Goal: Transaction & Acquisition: Purchase product/service

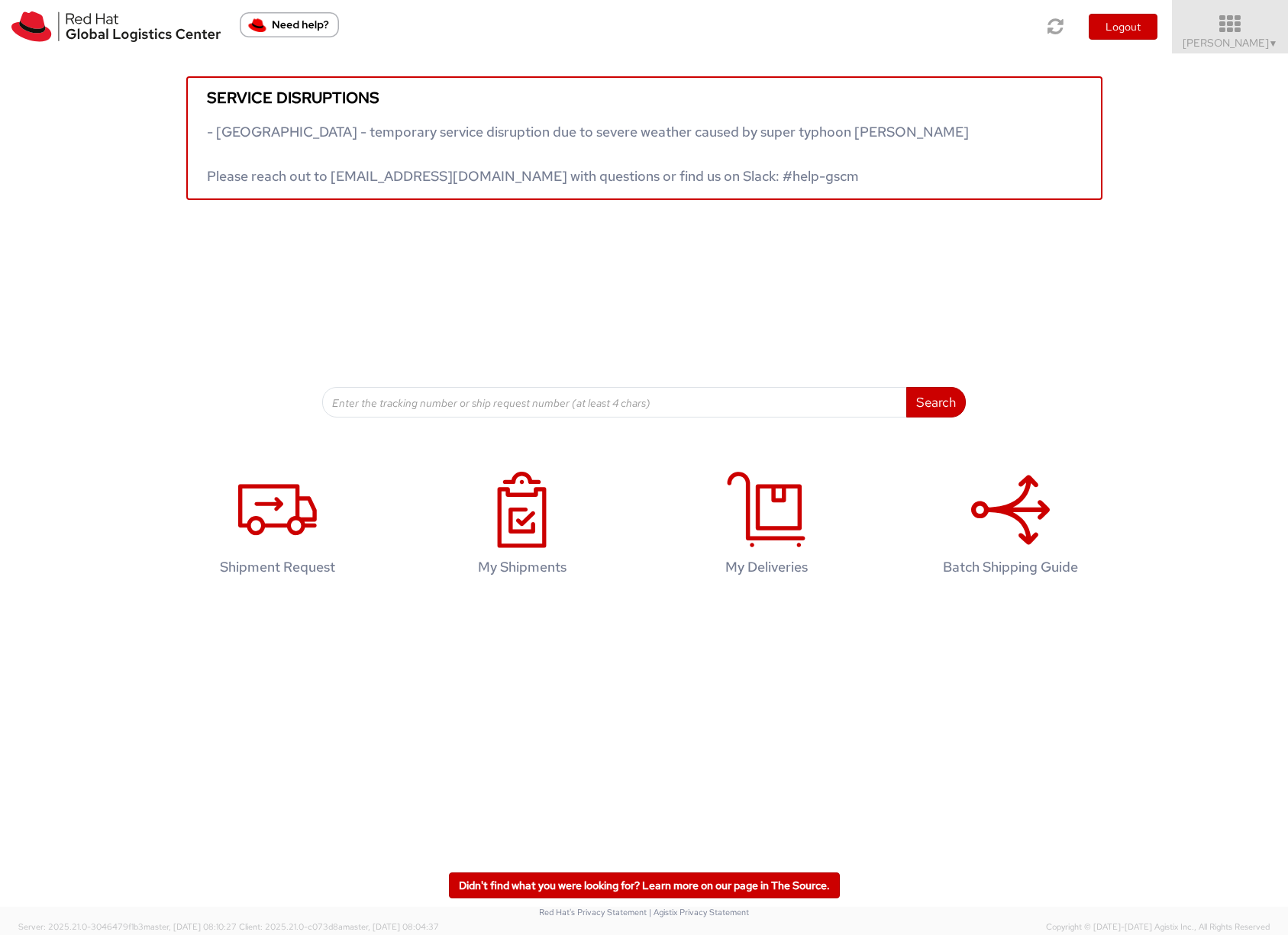
click at [1217, 44] on span "Sona Mala ▼" at bounding box center [1230, 43] width 95 height 14
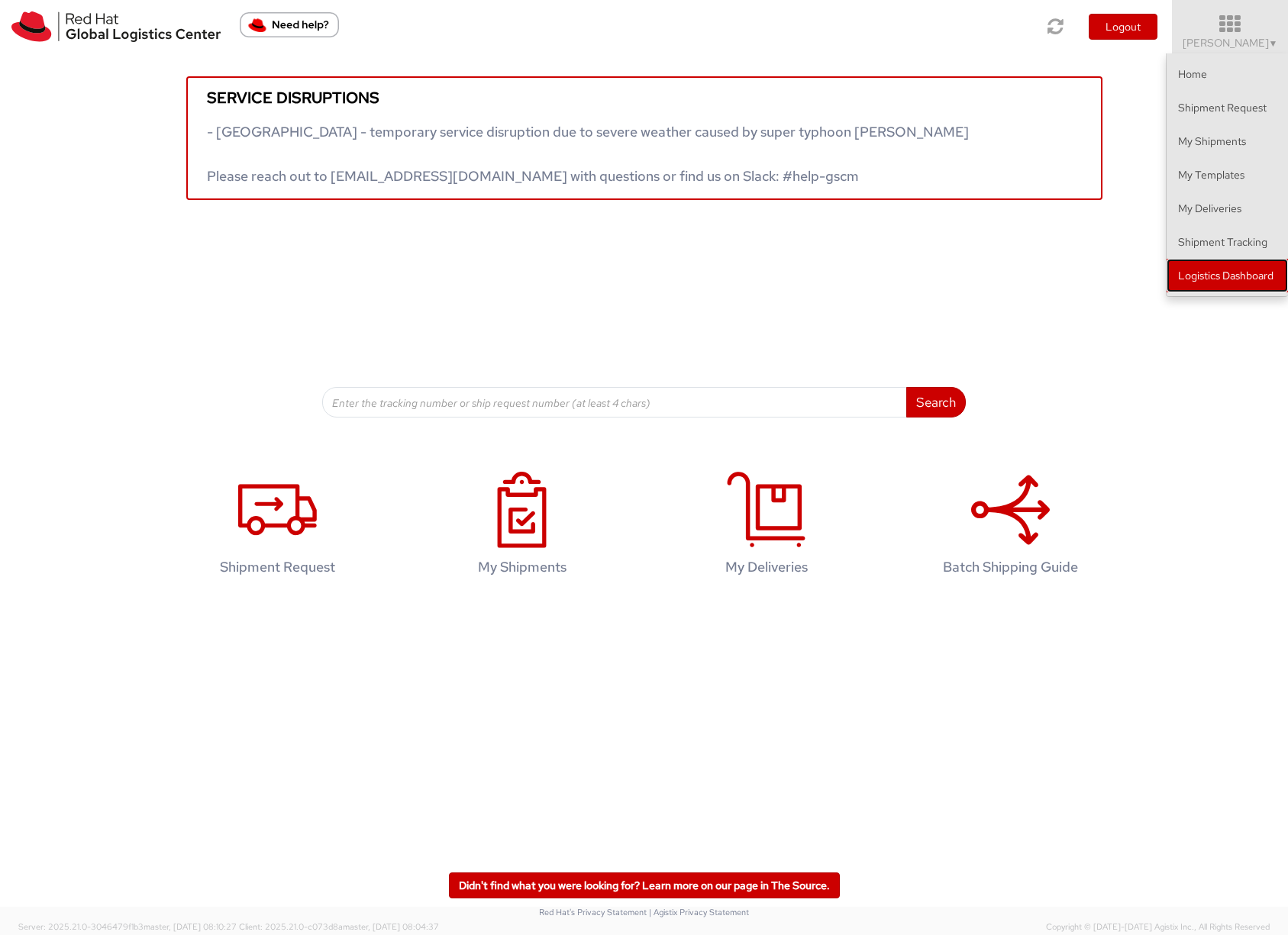
click at [1202, 274] on link "Logistics Dashboard" at bounding box center [1227, 275] width 122 height 34
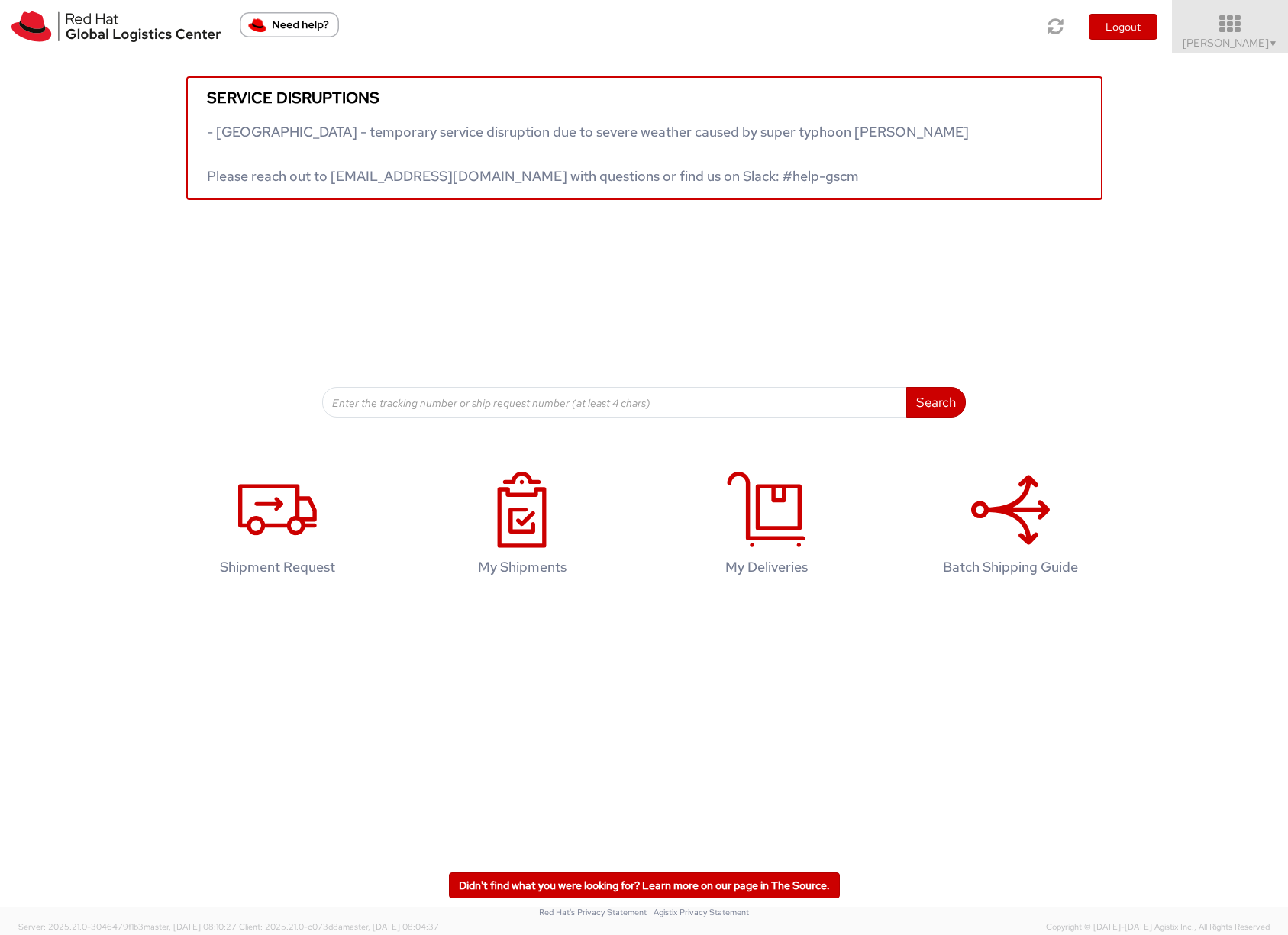
click at [1217, 45] on span "Sona Mala ▼" at bounding box center [1230, 43] width 95 height 14
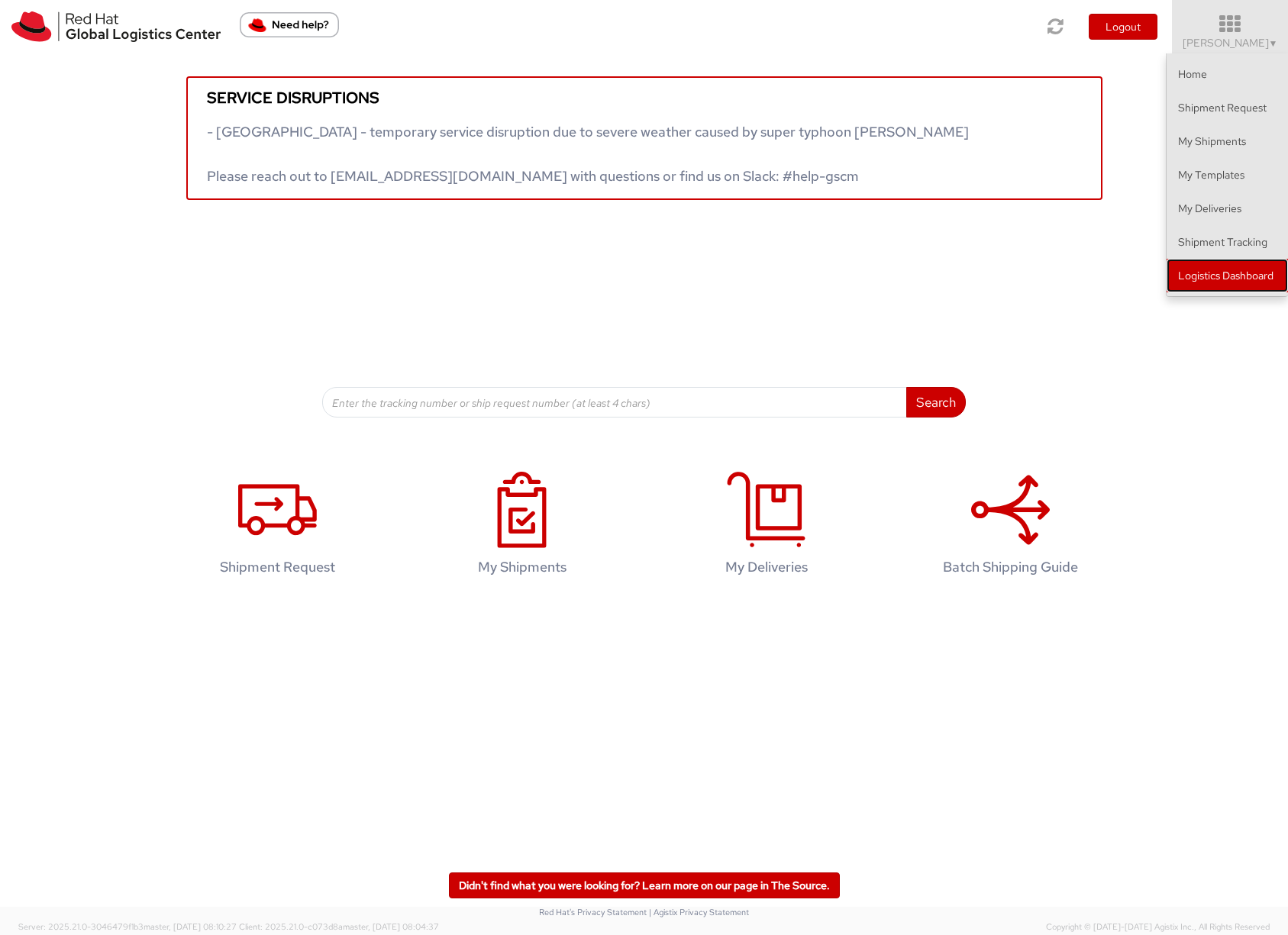
click at [1177, 275] on link "Logistics Dashboard" at bounding box center [1227, 275] width 122 height 34
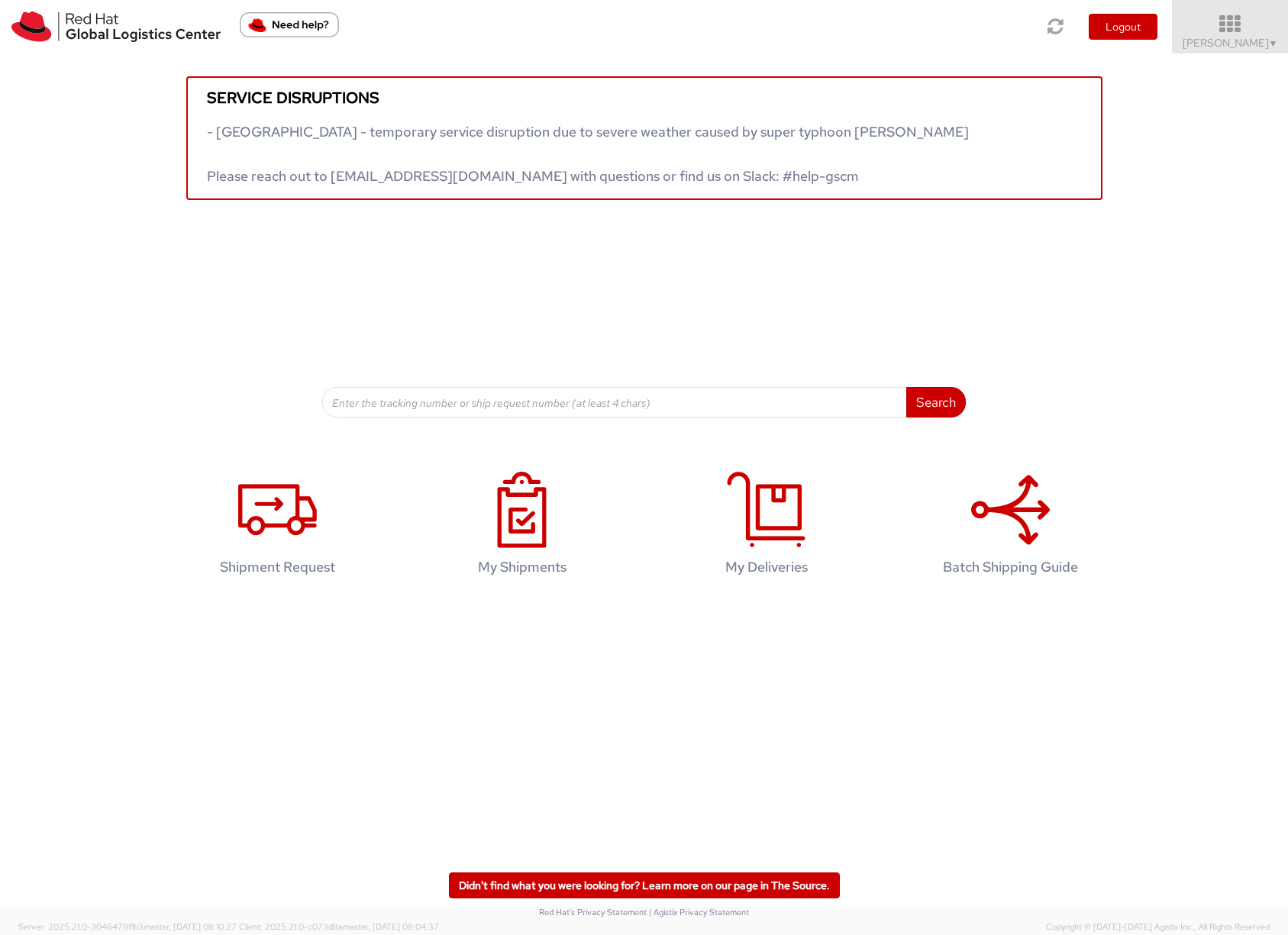
click at [1219, 43] on span "Sona Mala ▼" at bounding box center [1230, 43] width 95 height 14
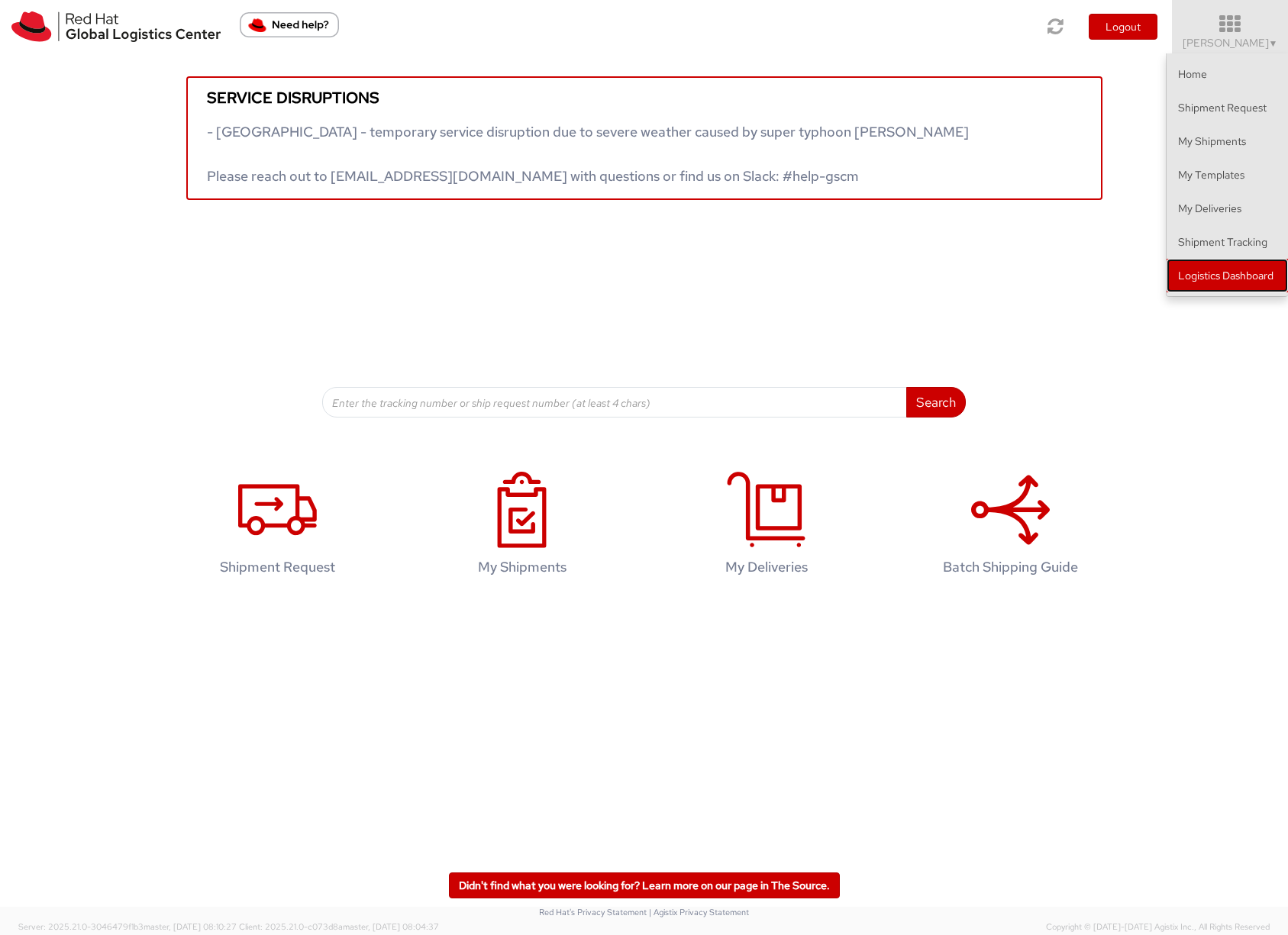
click at [1204, 280] on link "Logistics Dashboard" at bounding box center [1227, 275] width 122 height 34
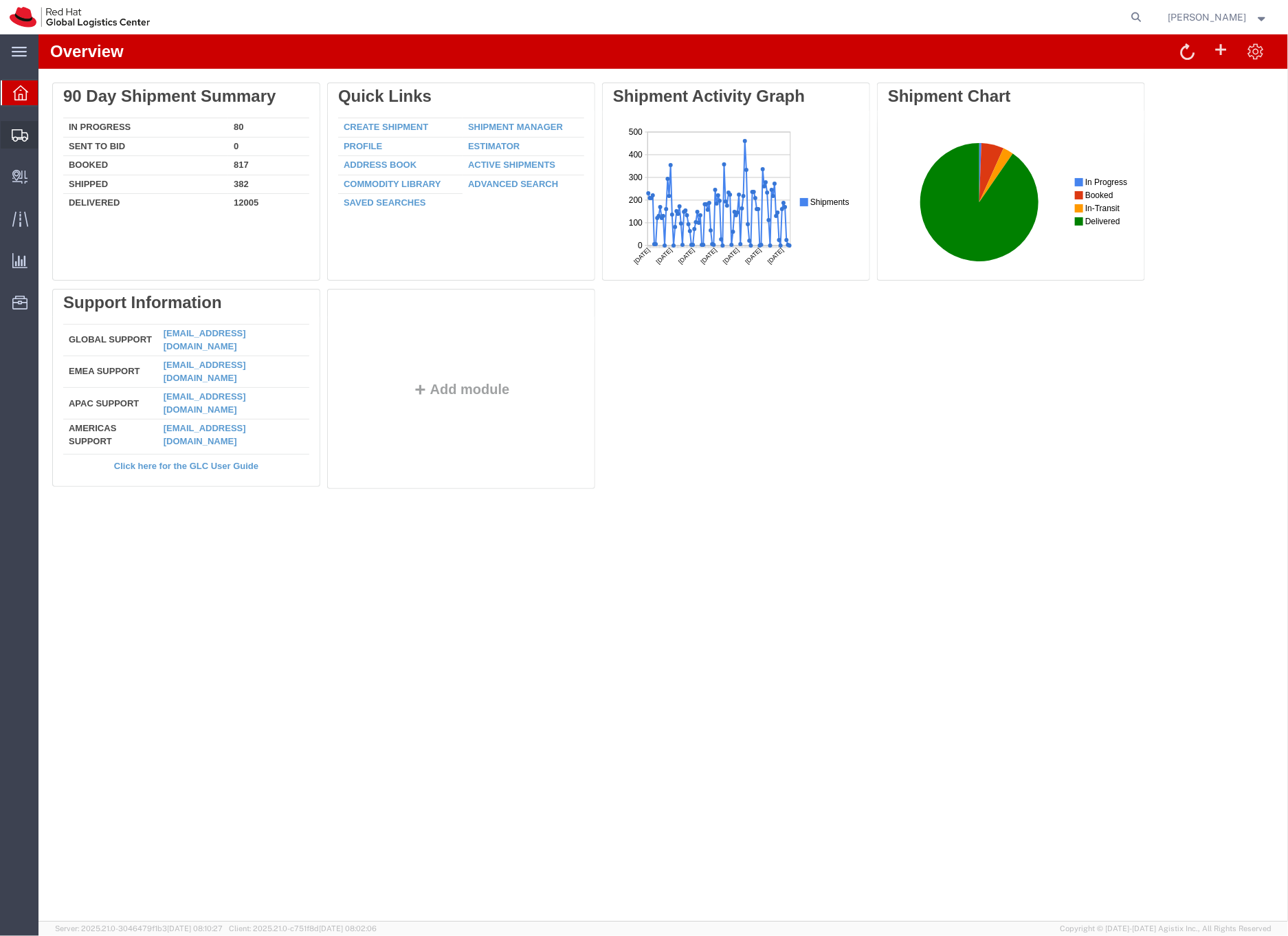
click at [22, 131] on icon at bounding box center [19, 136] width 17 height 12
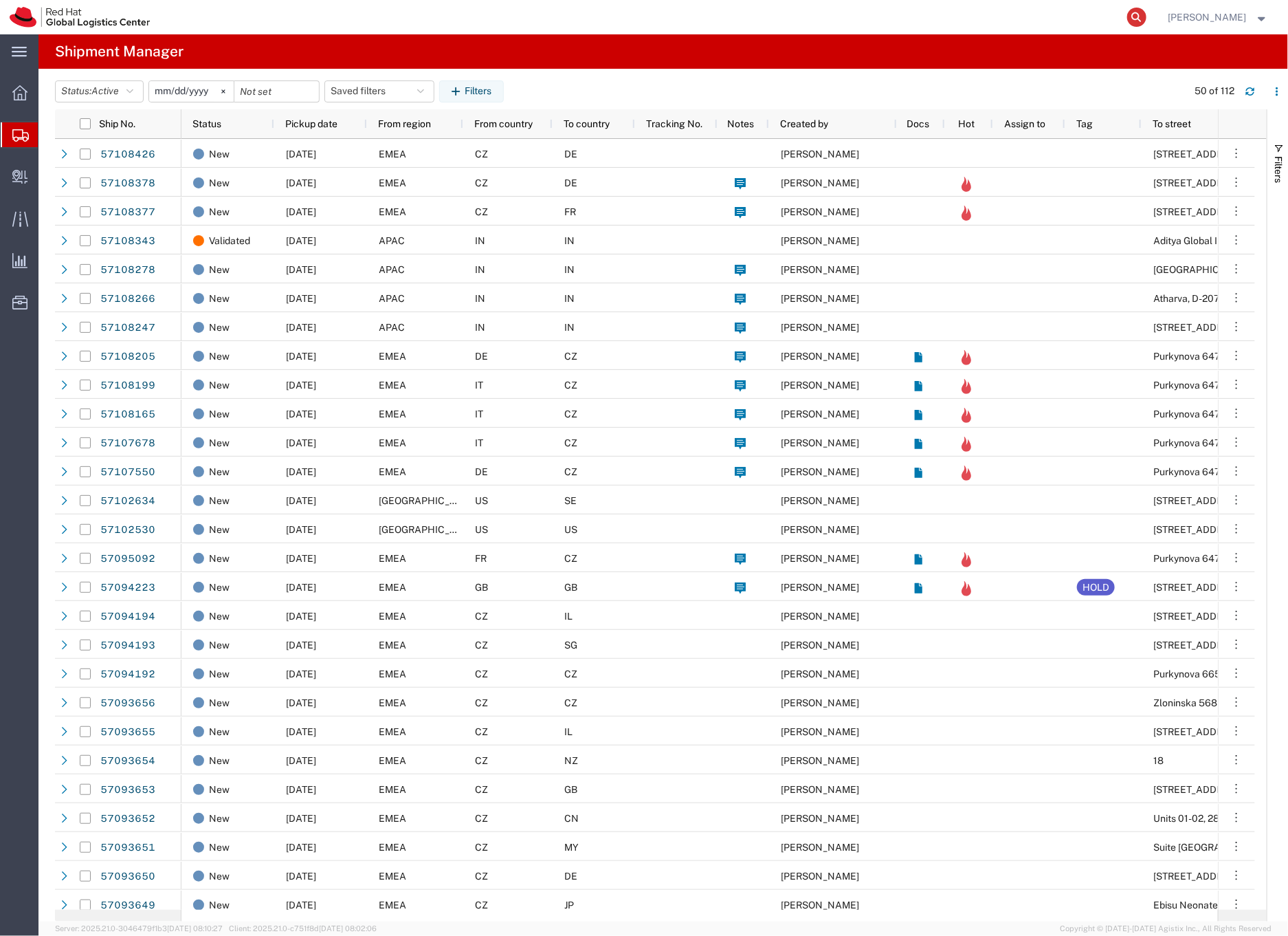
click at [1147, 13] on icon at bounding box center [1137, 18] width 19 height 19
paste input "57093315"
type input "57093315"
click at [800, 18] on input "57093315" at bounding box center [918, 18] width 418 height 33
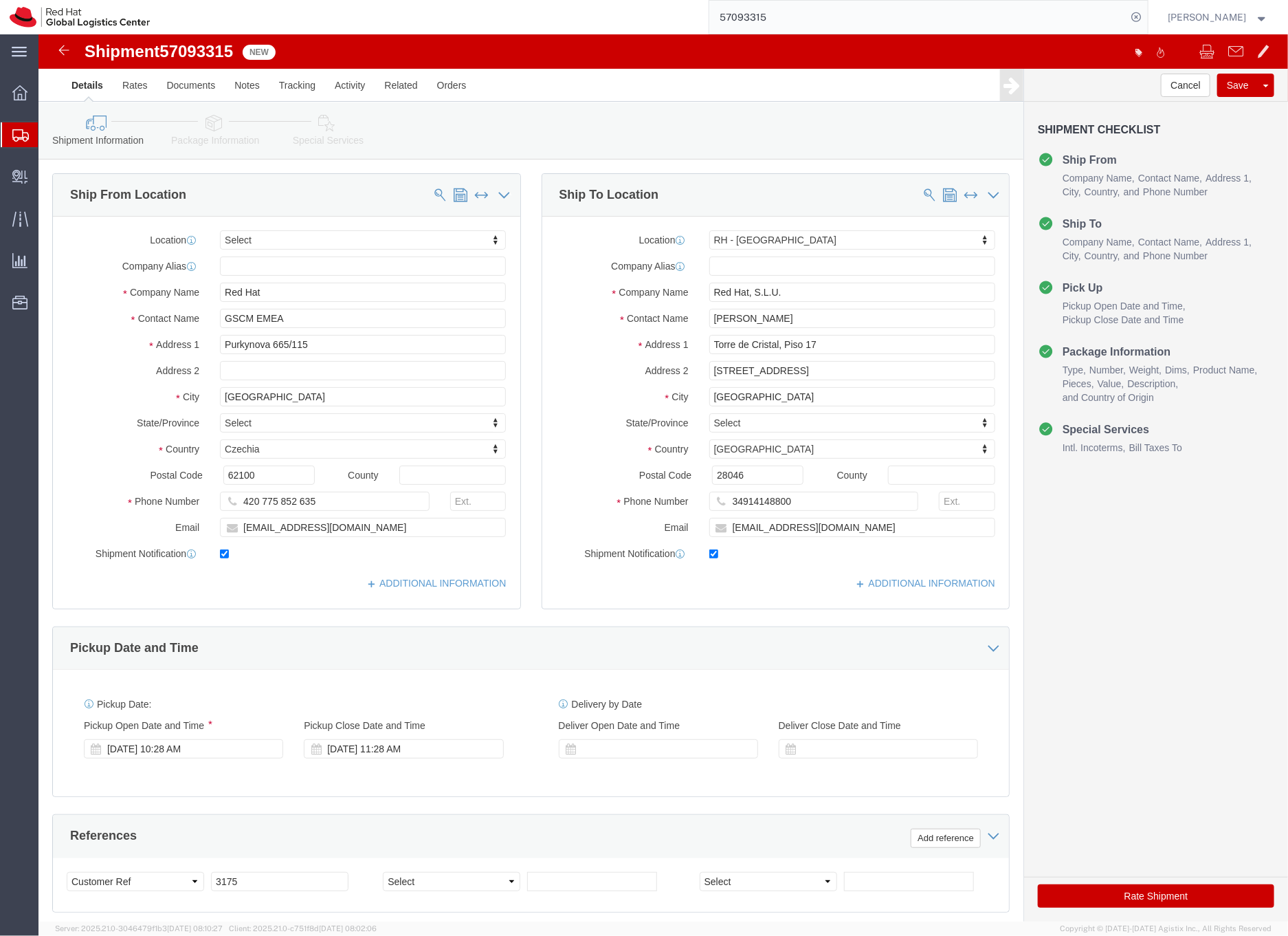
select select
select select "37975"
click input "Maria Jose Galdon"
type input "Maria Jose Galdon (WARH week)"
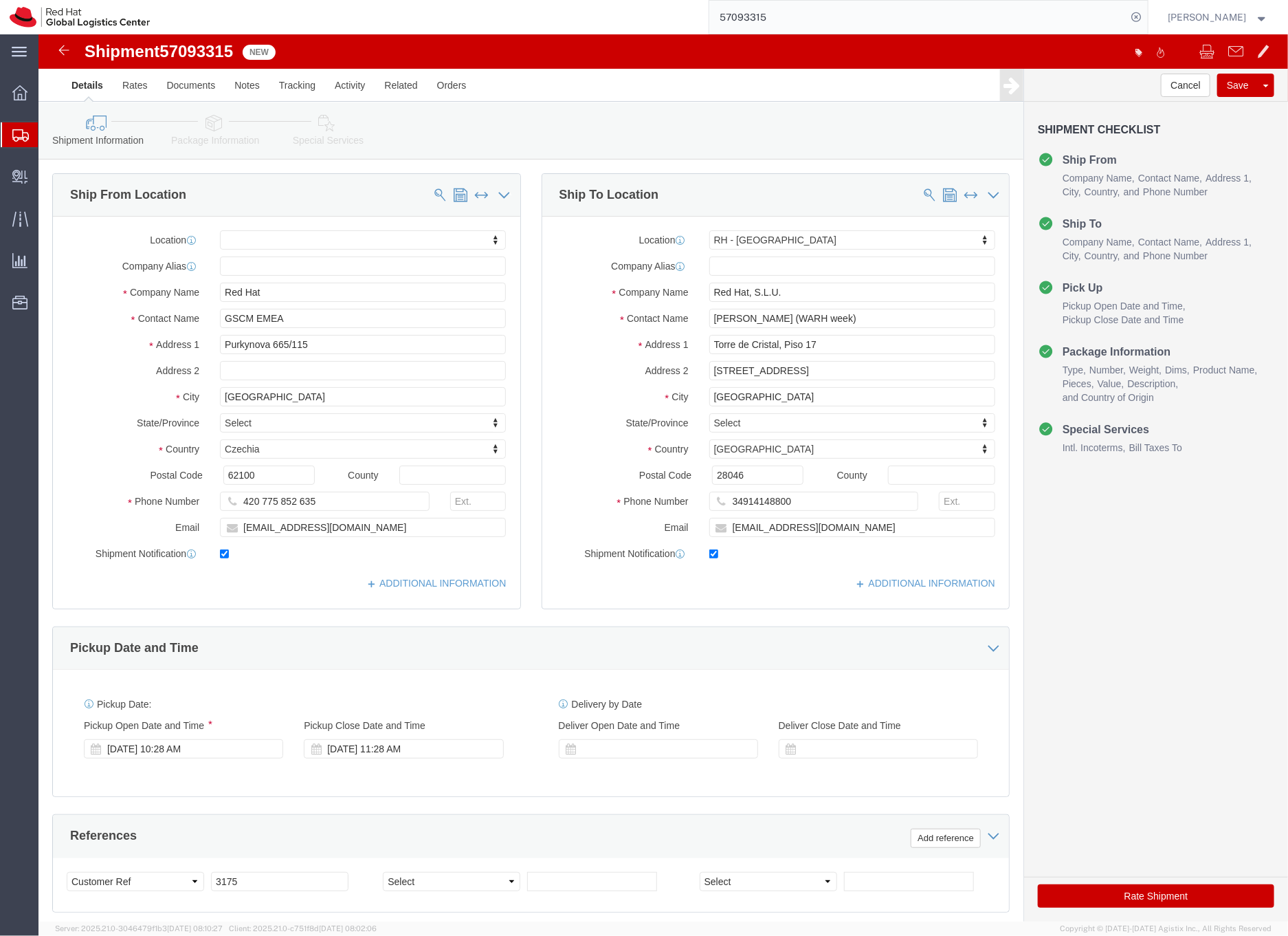
click icon
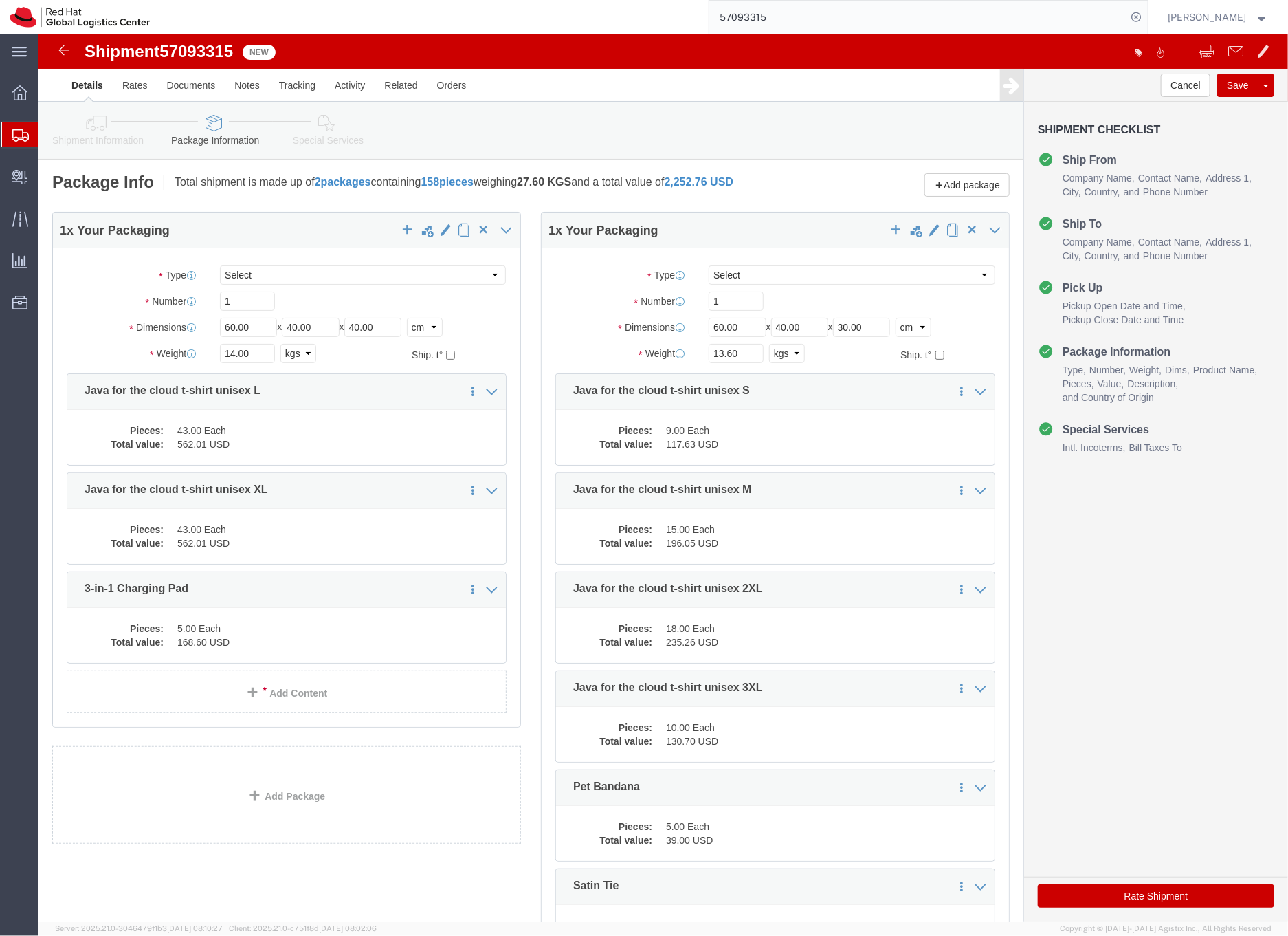
click icon
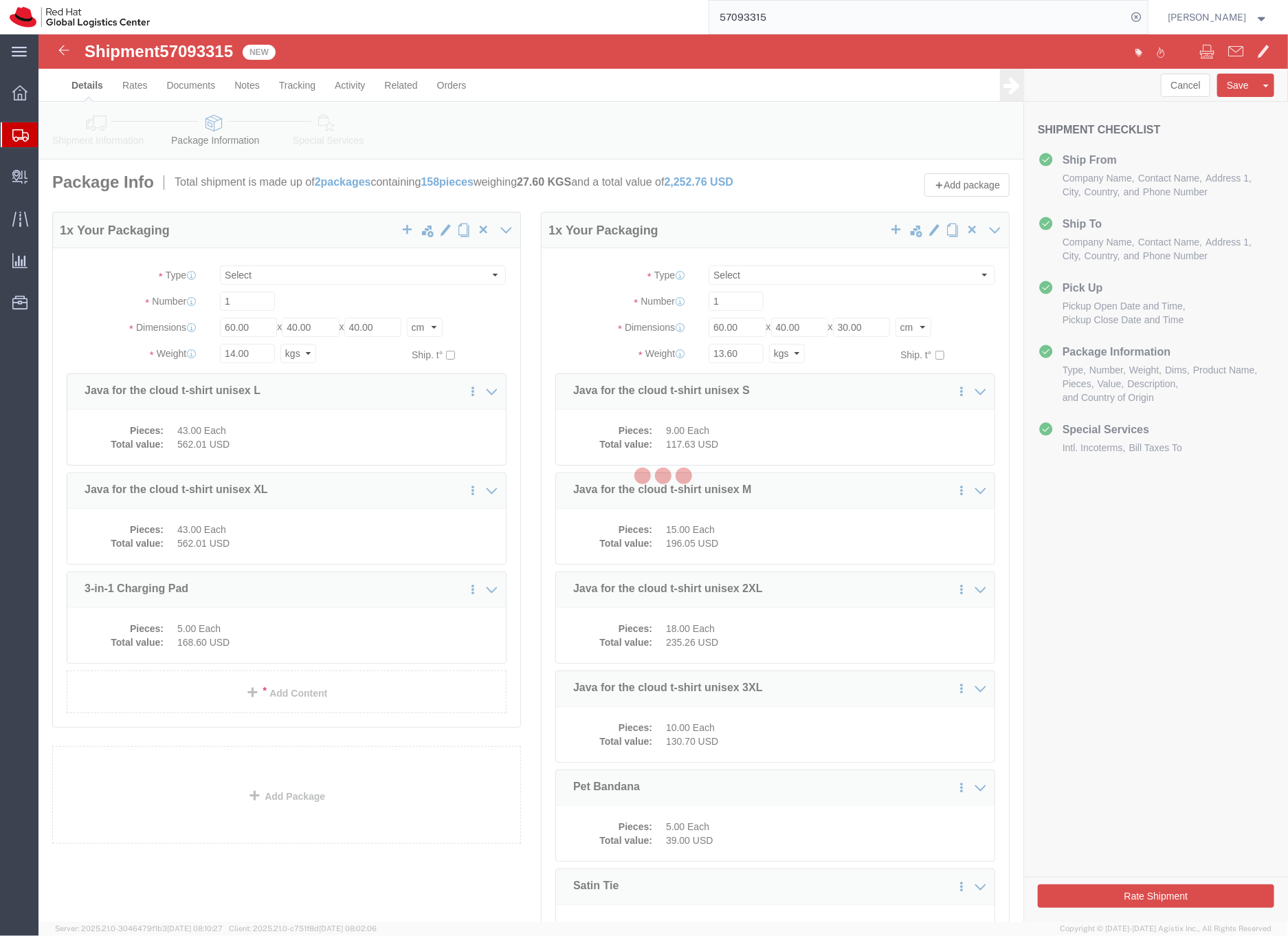
select select
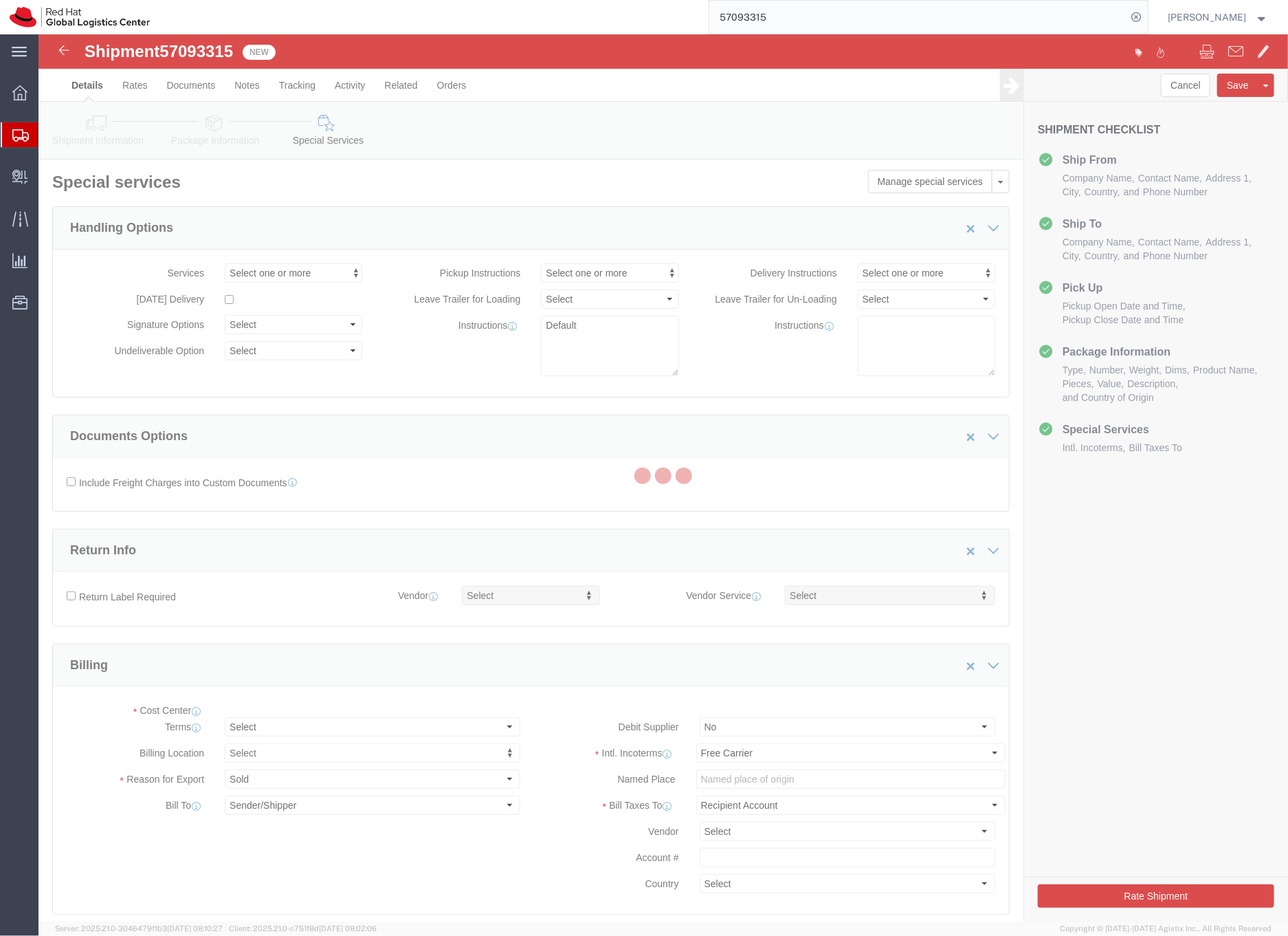
select select "COSTCENTER"
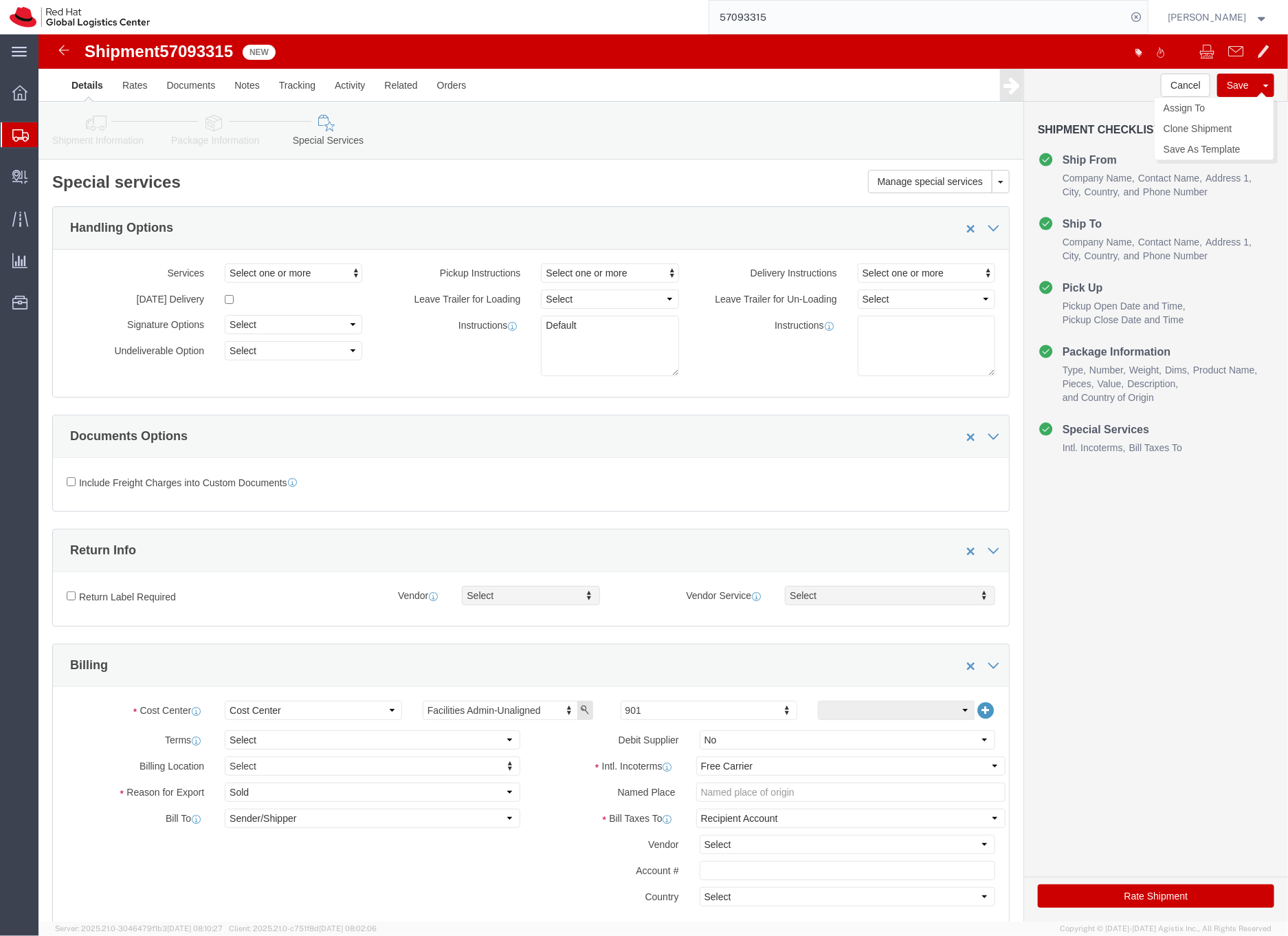
click button "Save"
click at [775, 17] on input "57093315" at bounding box center [918, 18] width 418 height 33
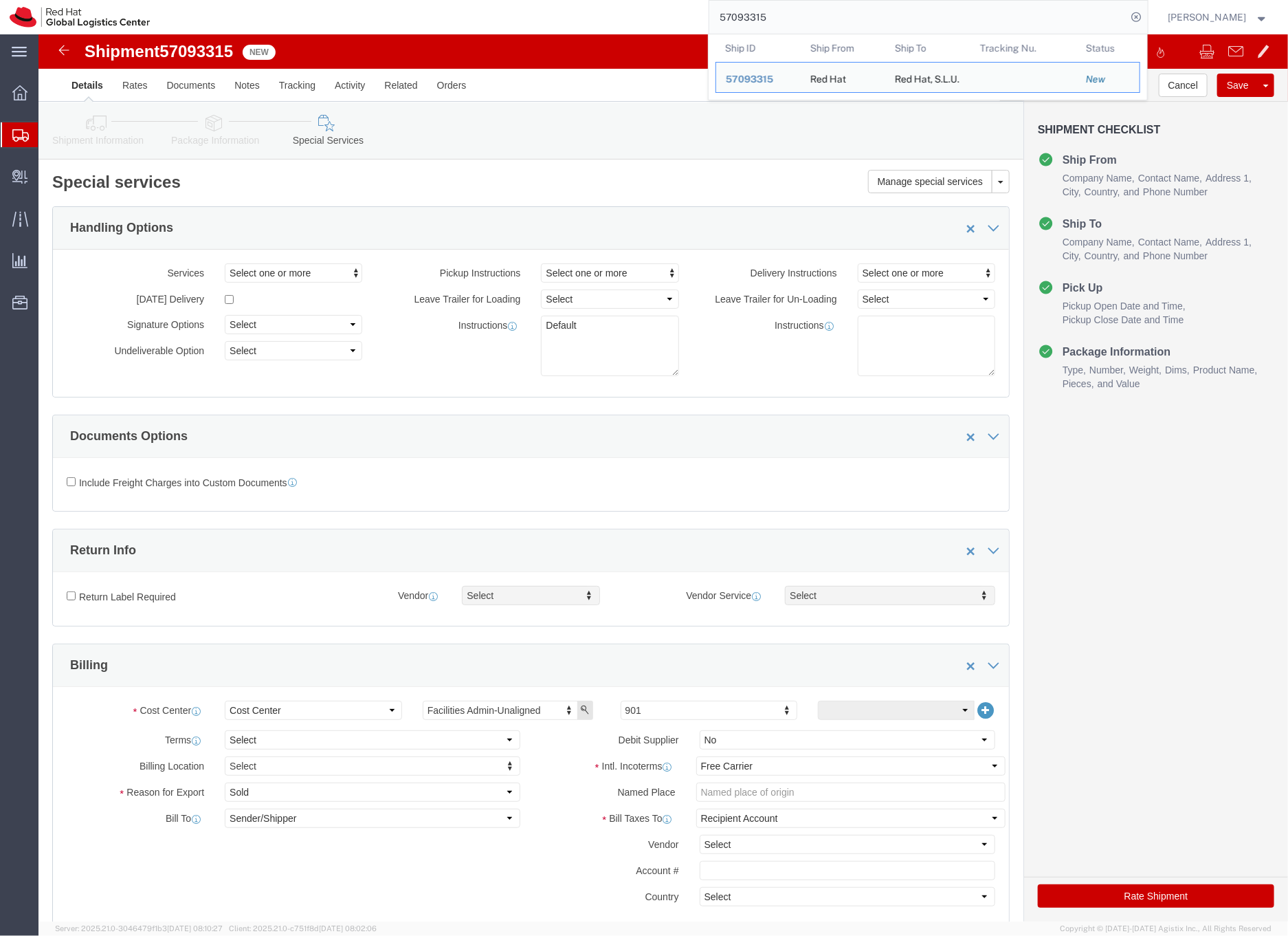
paste input "642"
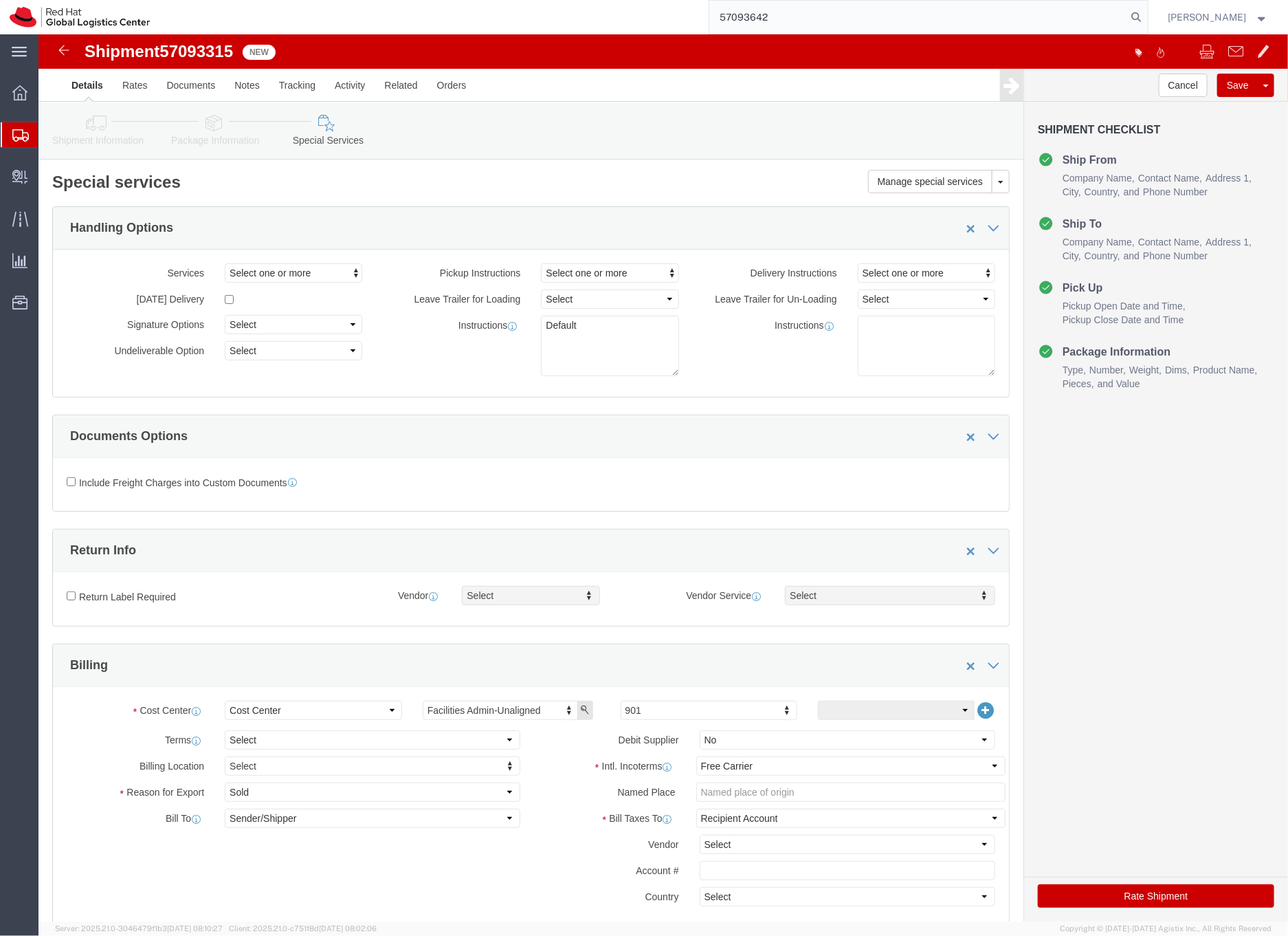
type input "57093642"
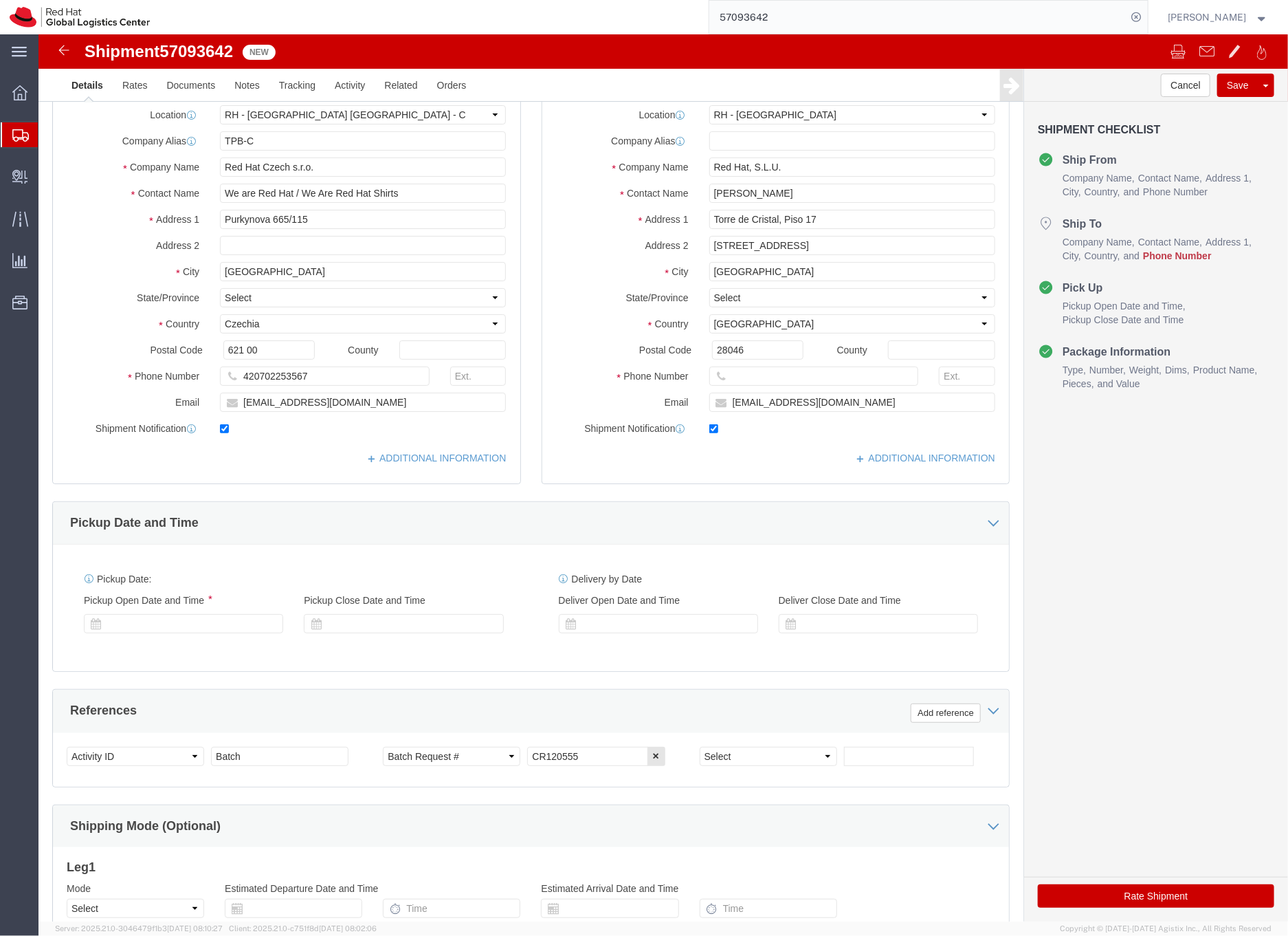
select select "38037"
select select "37975"
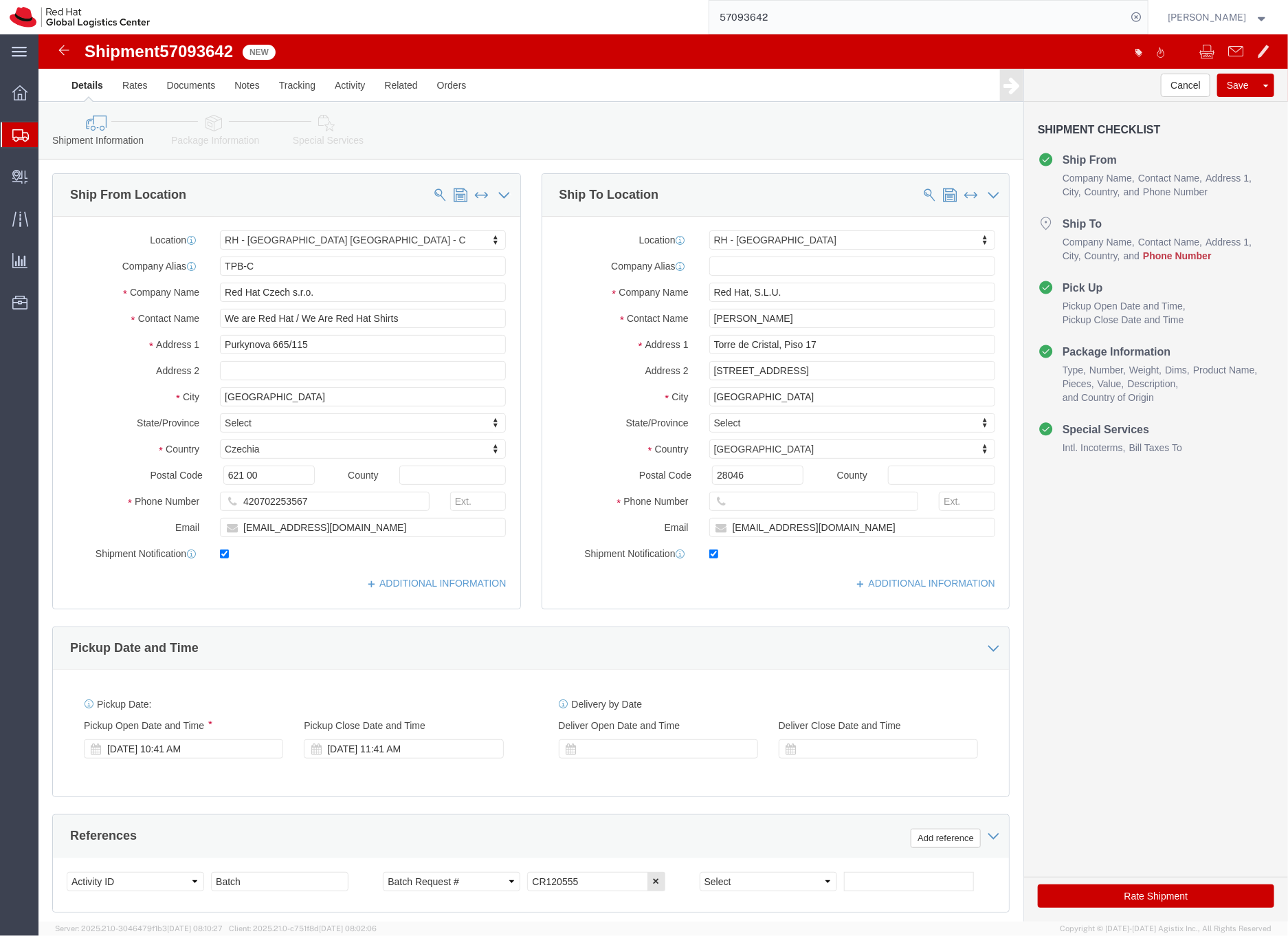
click icon
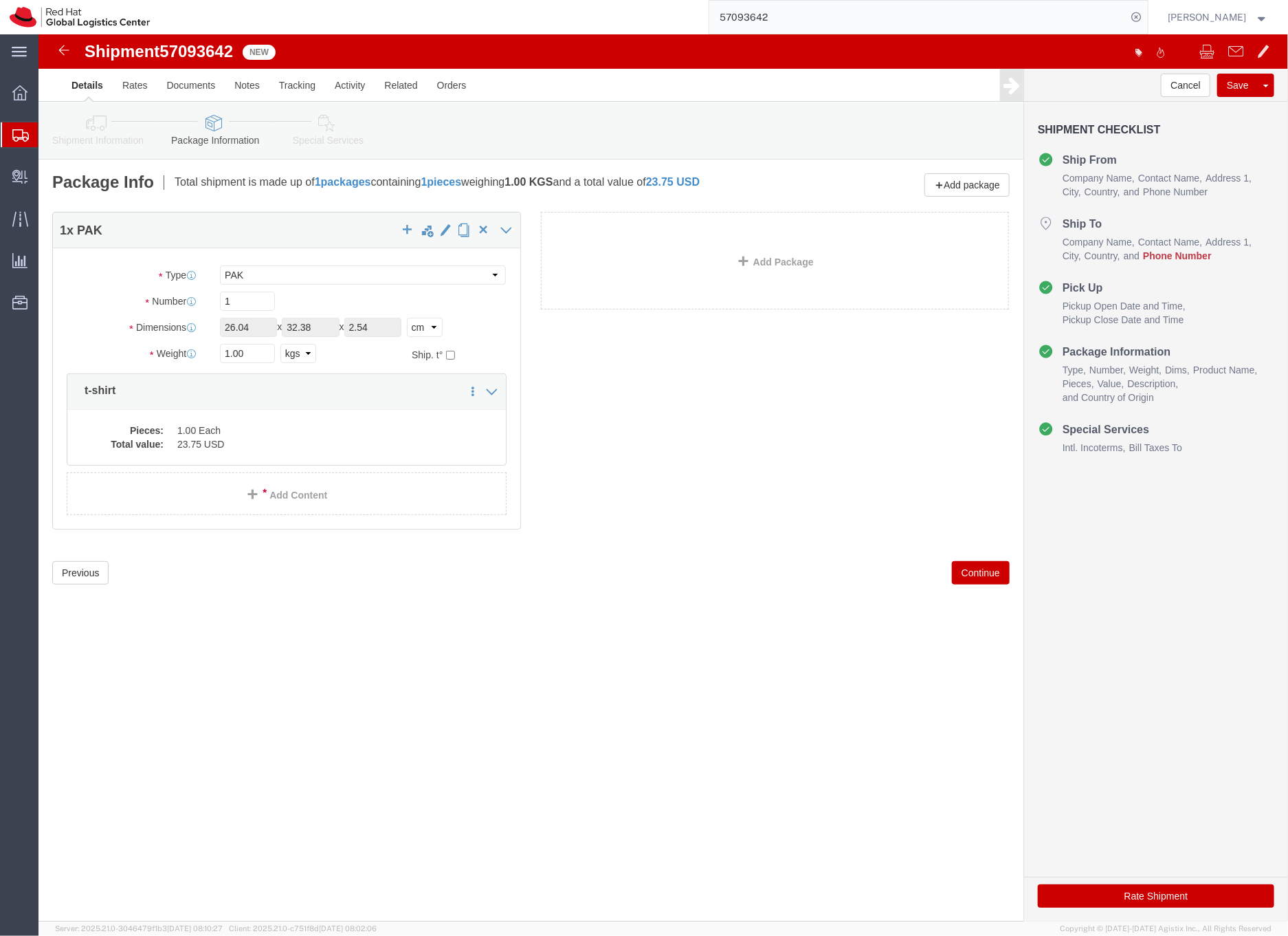
click at [19, 134] on icon at bounding box center [20, 136] width 17 height 12
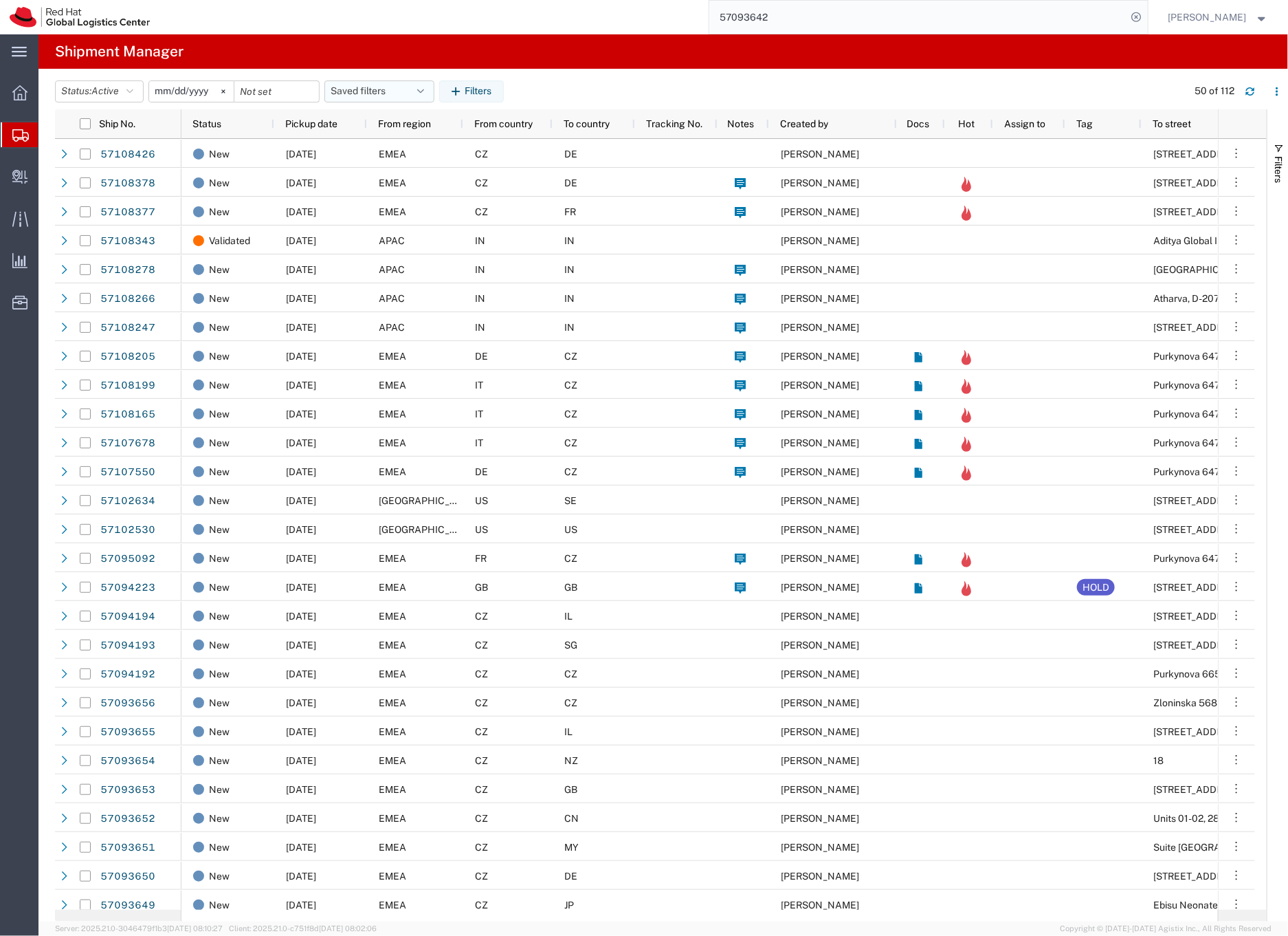
click at [351, 89] on button "Saved filters" at bounding box center [380, 91] width 110 height 22
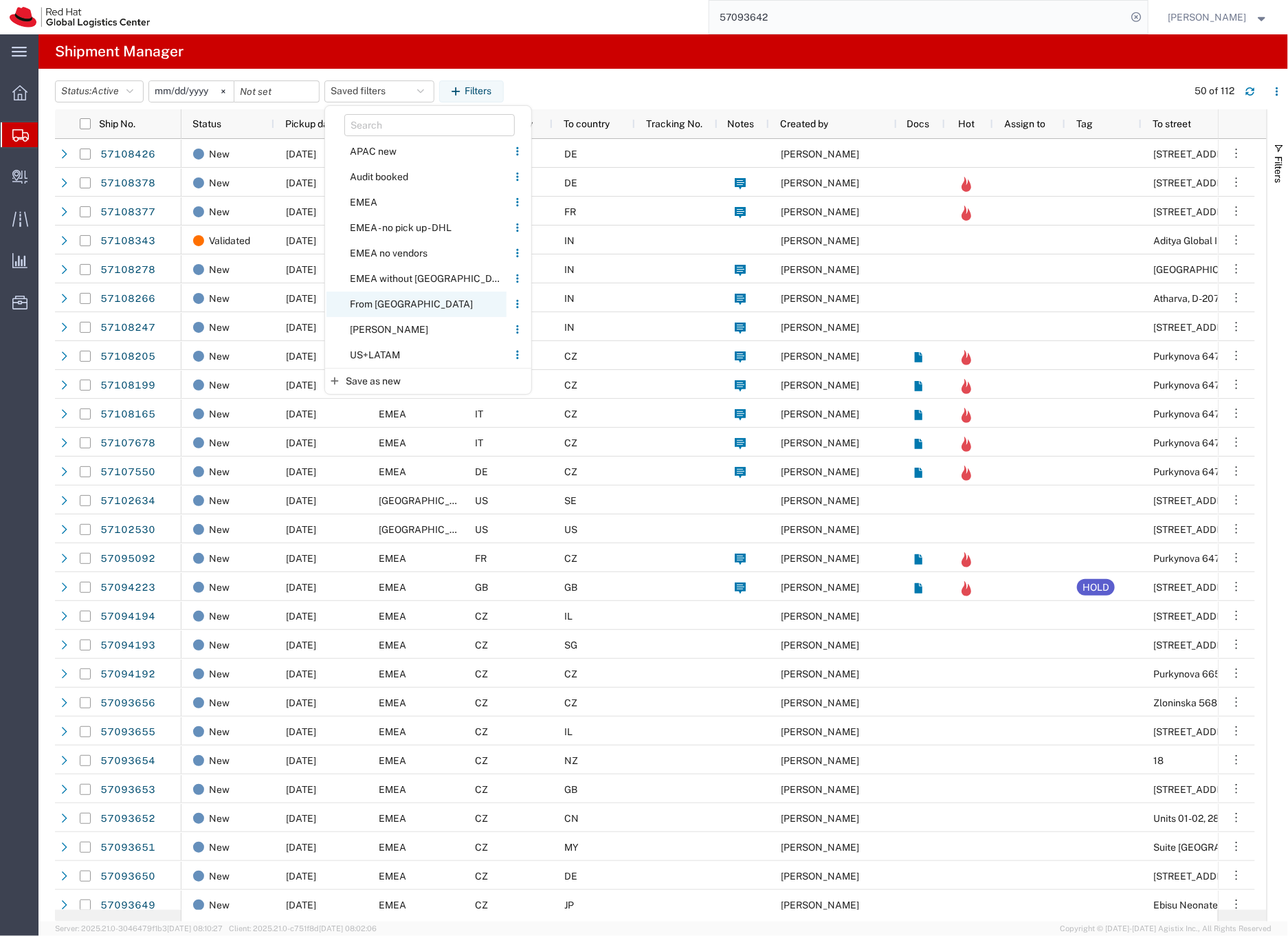
click at [362, 306] on span "From CZ" at bounding box center [417, 304] width 180 height 25
type input "2020-05-05"
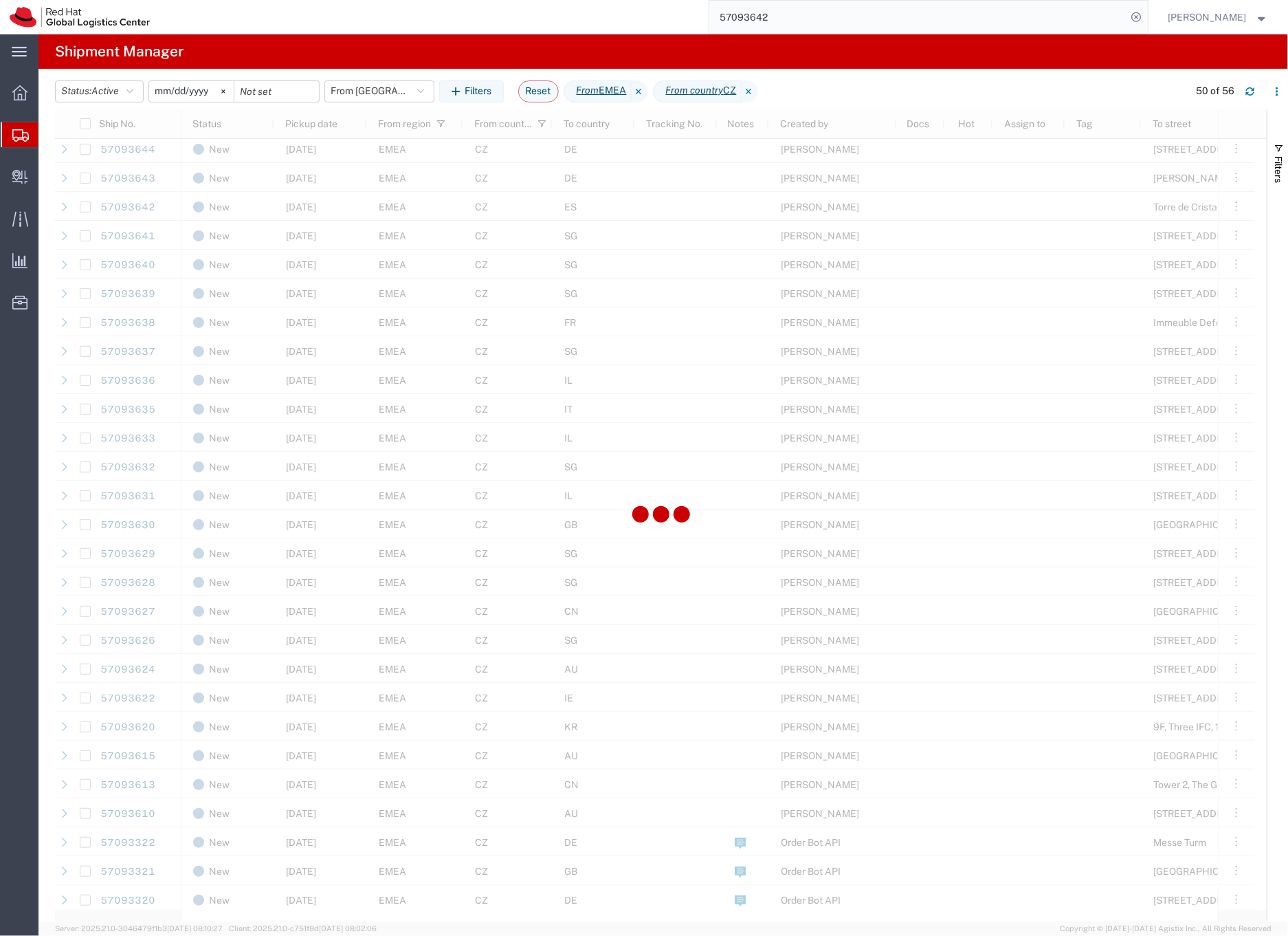
scroll to position [527, 0]
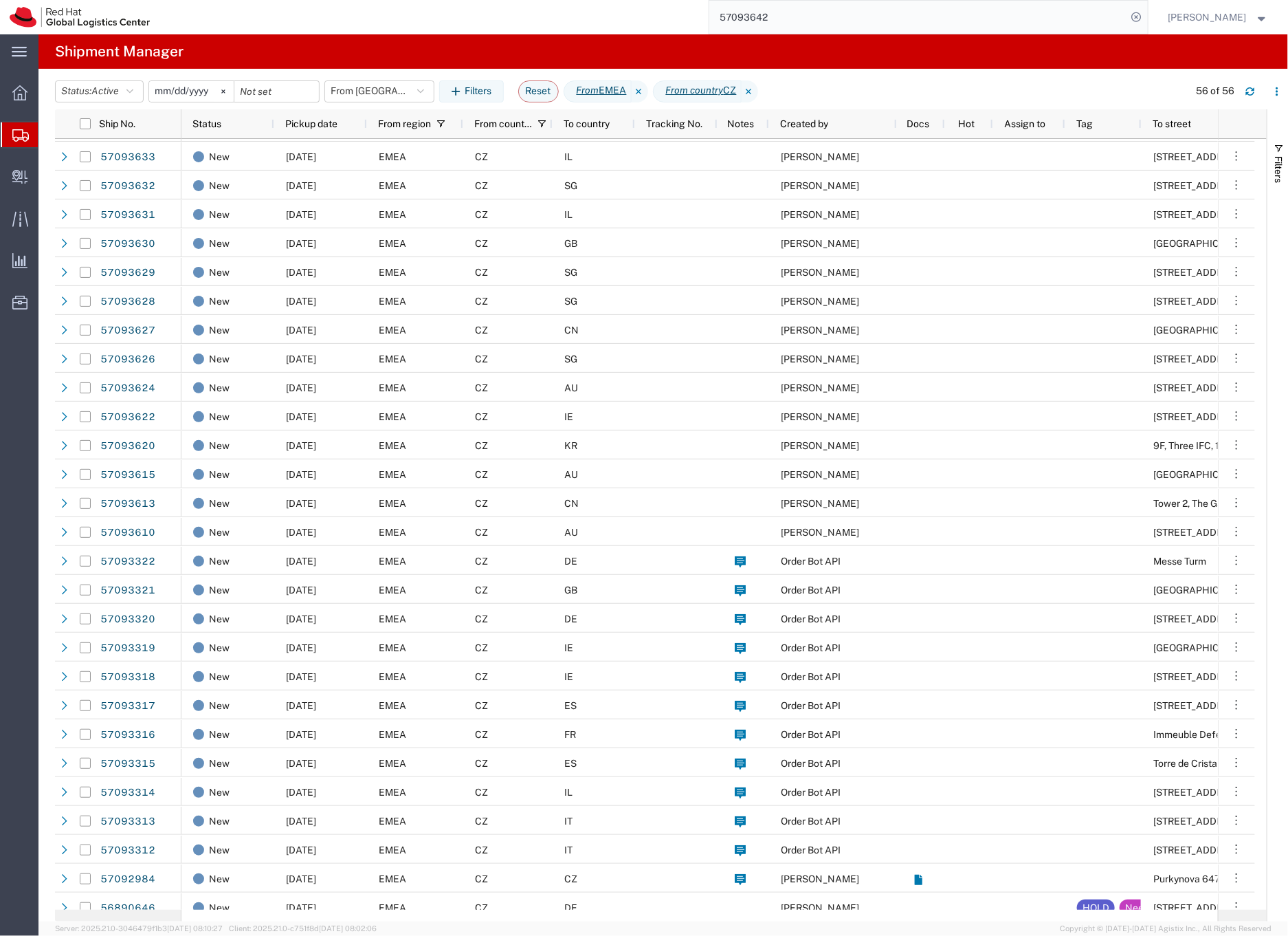
scroll to position [829, 0]
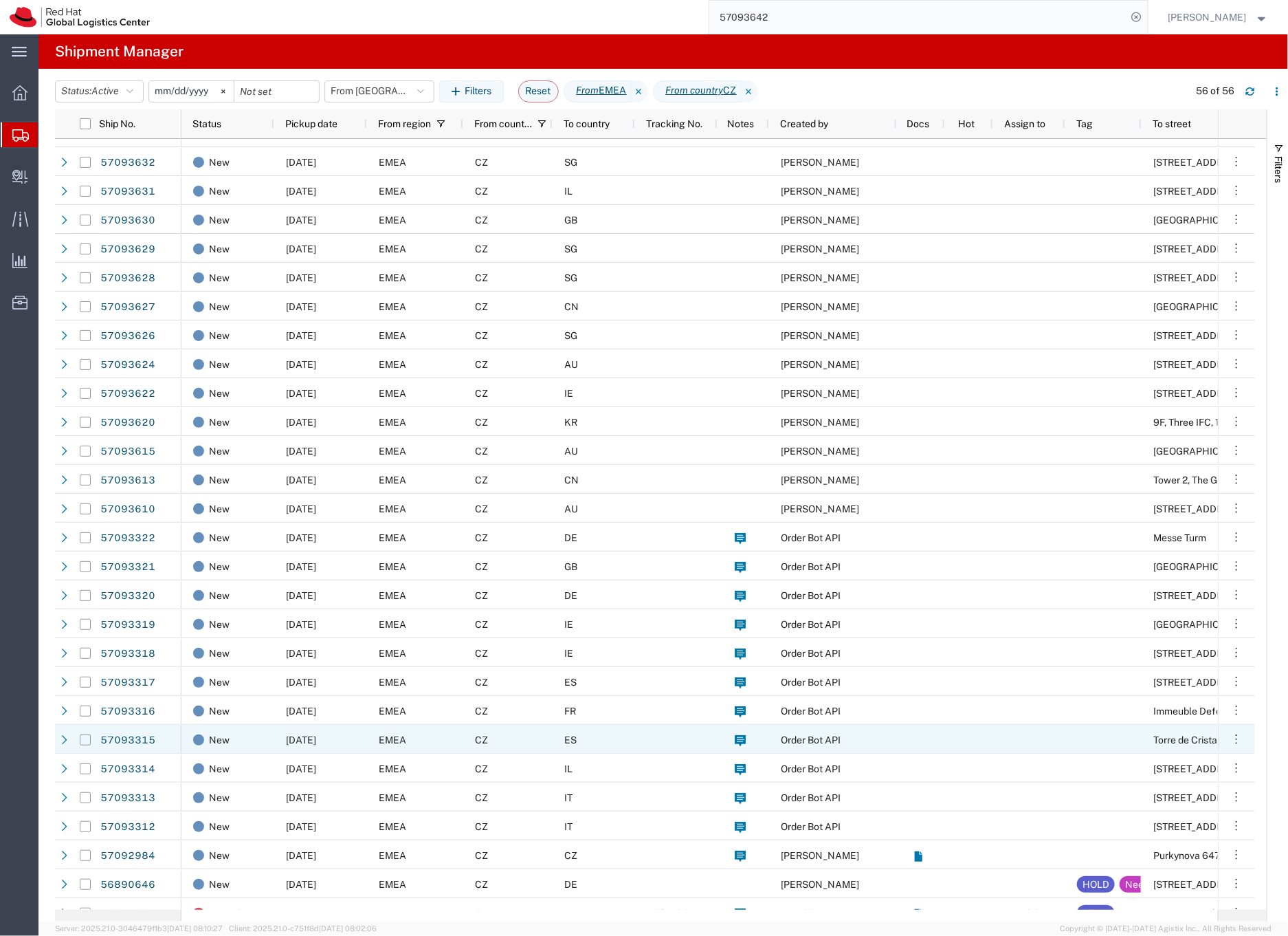
click at [84, 741] on input "Press Space to toggle row selection (unchecked)" at bounding box center [85, 740] width 11 height 11
checkbox input "true"
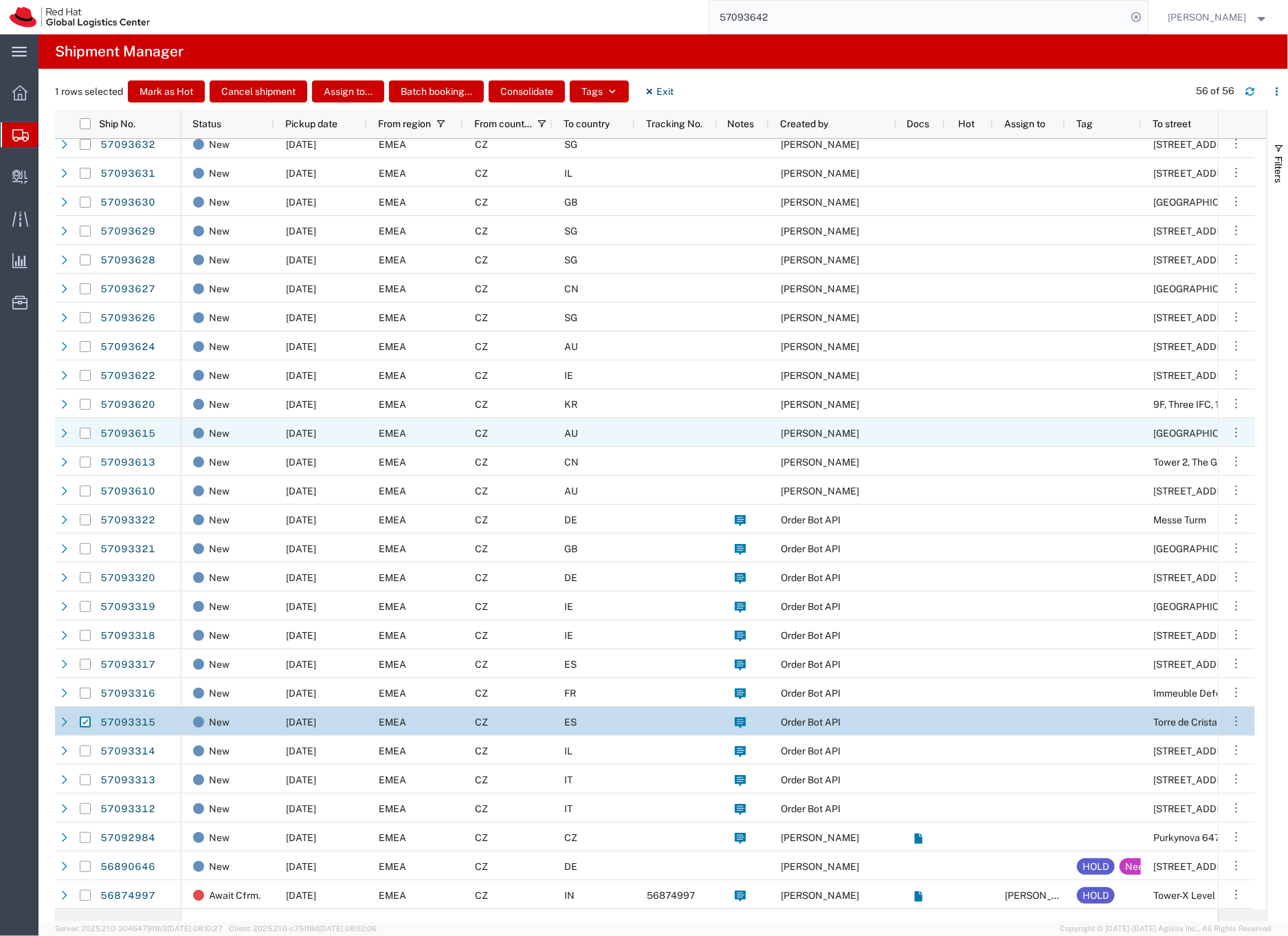
scroll to position [843, 0]
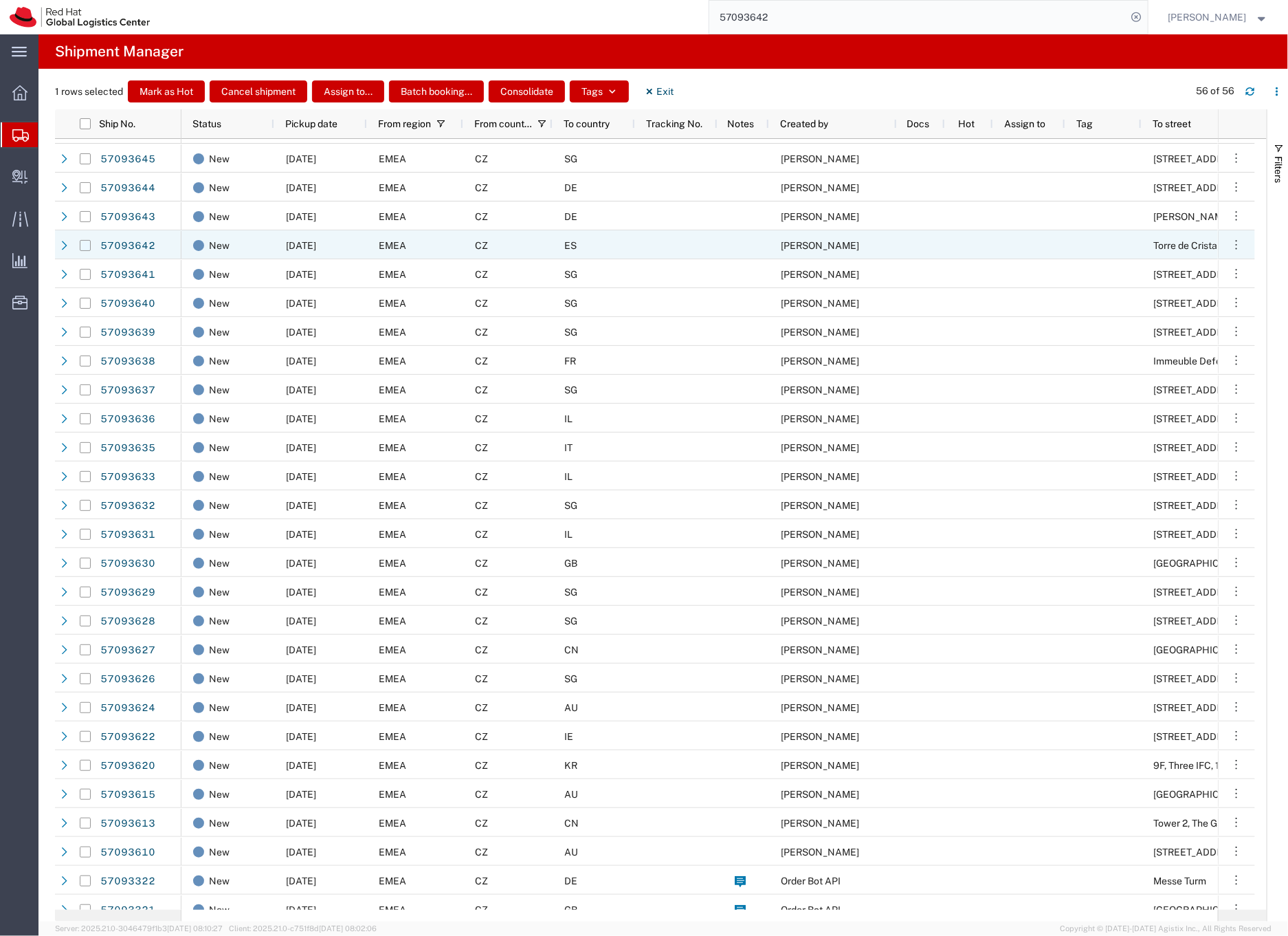
click at [82, 245] on input "Press Space to toggle row selection (unchecked)" at bounding box center [85, 245] width 11 height 11
checkbox input "true"
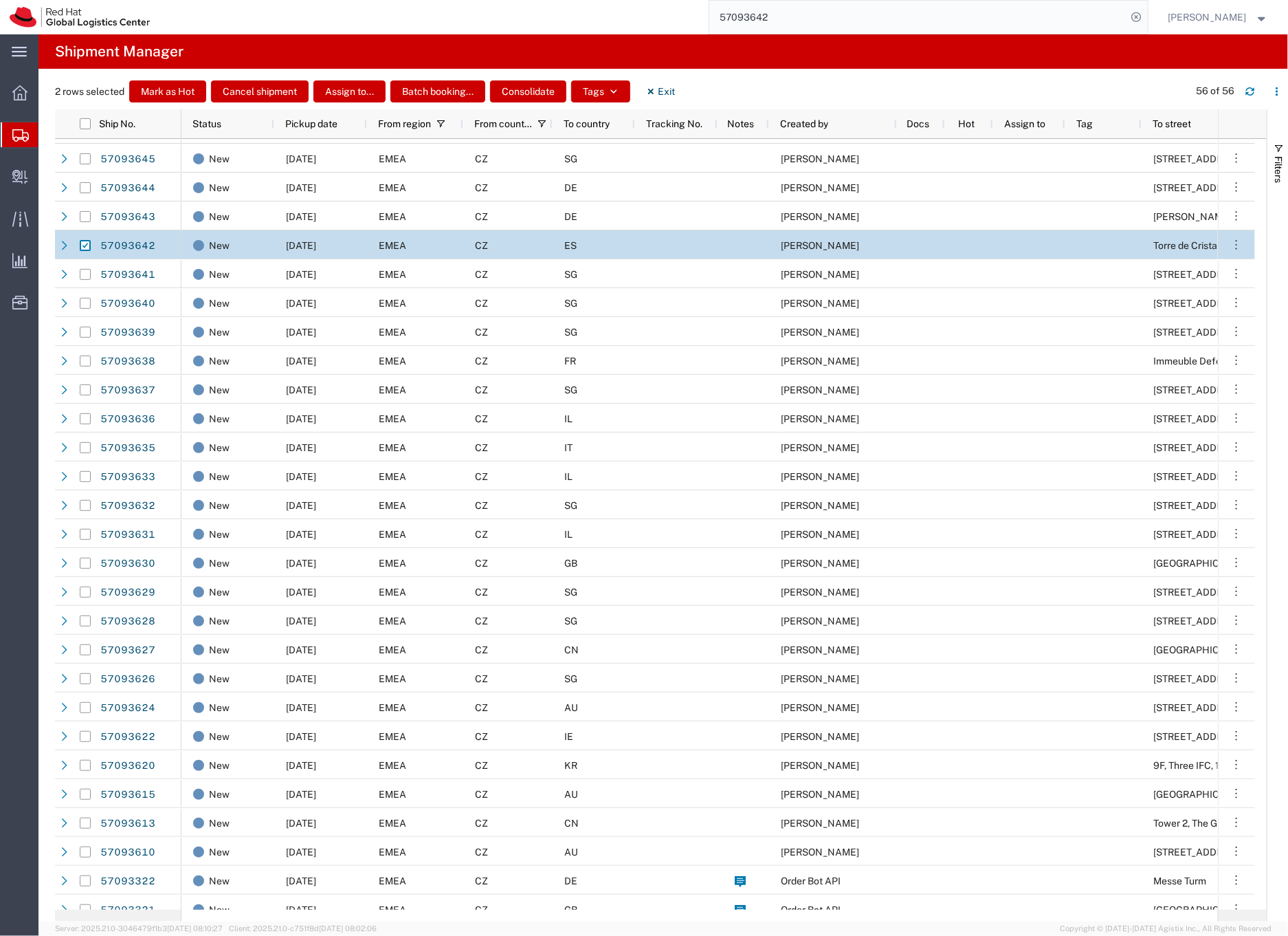
click at [532, 247] on div "CZ" at bounding box center [508, 244] width 89 height 29
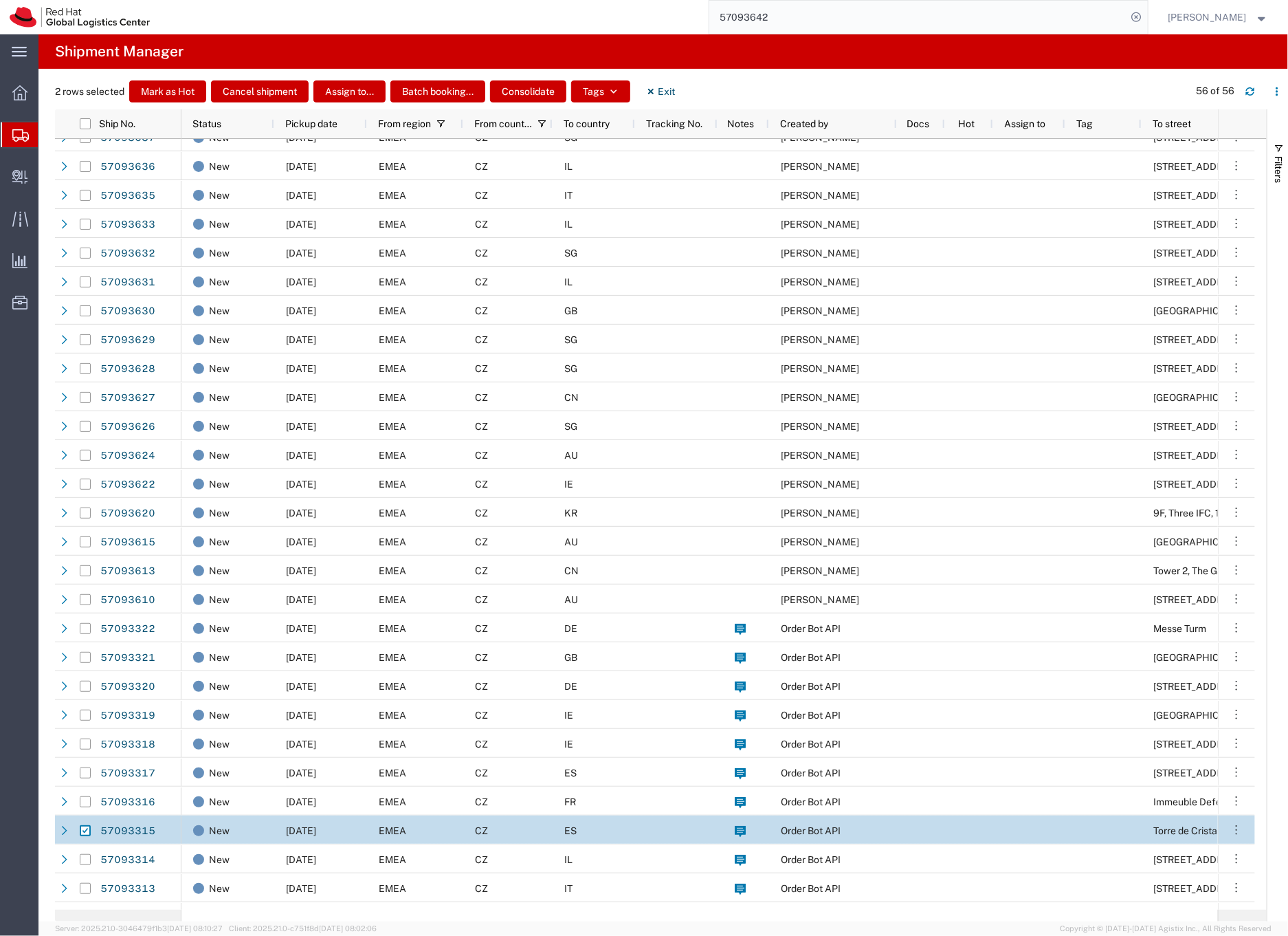
click at [530, 834] on div "CZ" at bounding box center [508, 829] width 89 height 29
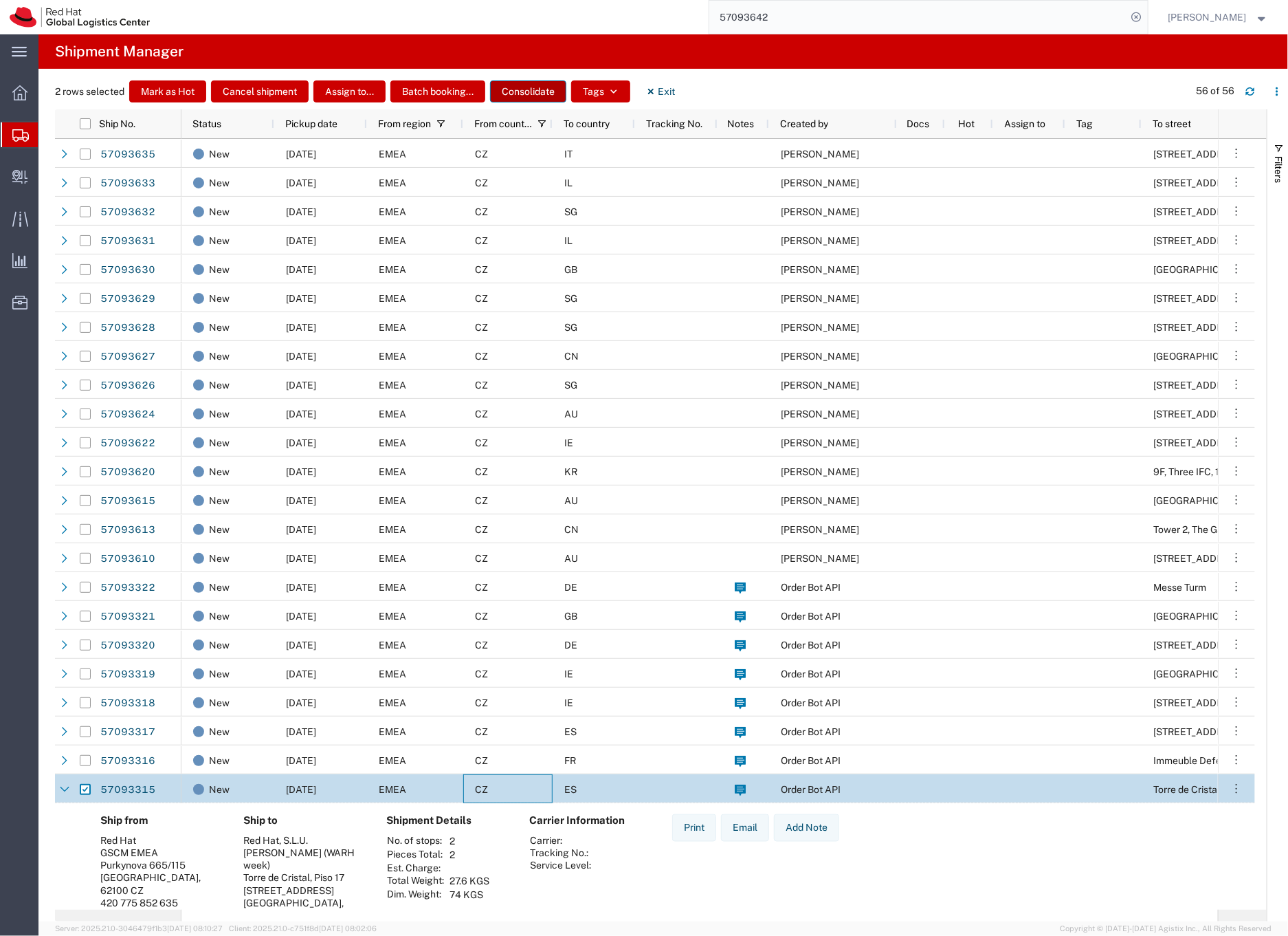
click at [524, 86] on button "Consolidate" at bounding box center [528, 91] width 76 height 22
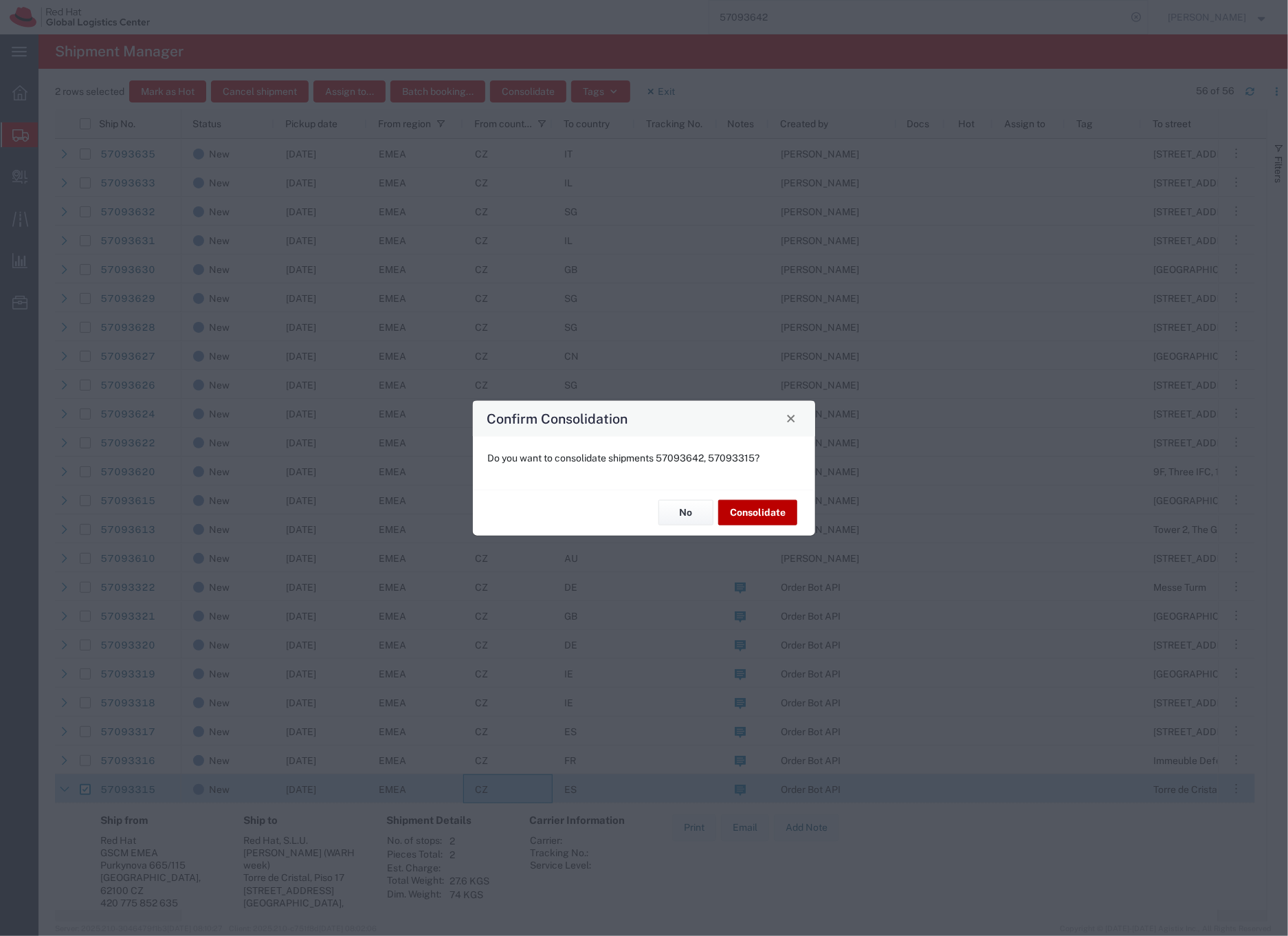
click at [762, 517] on button "Consolidate" at bounding box center [758, 512] width 79 height 25
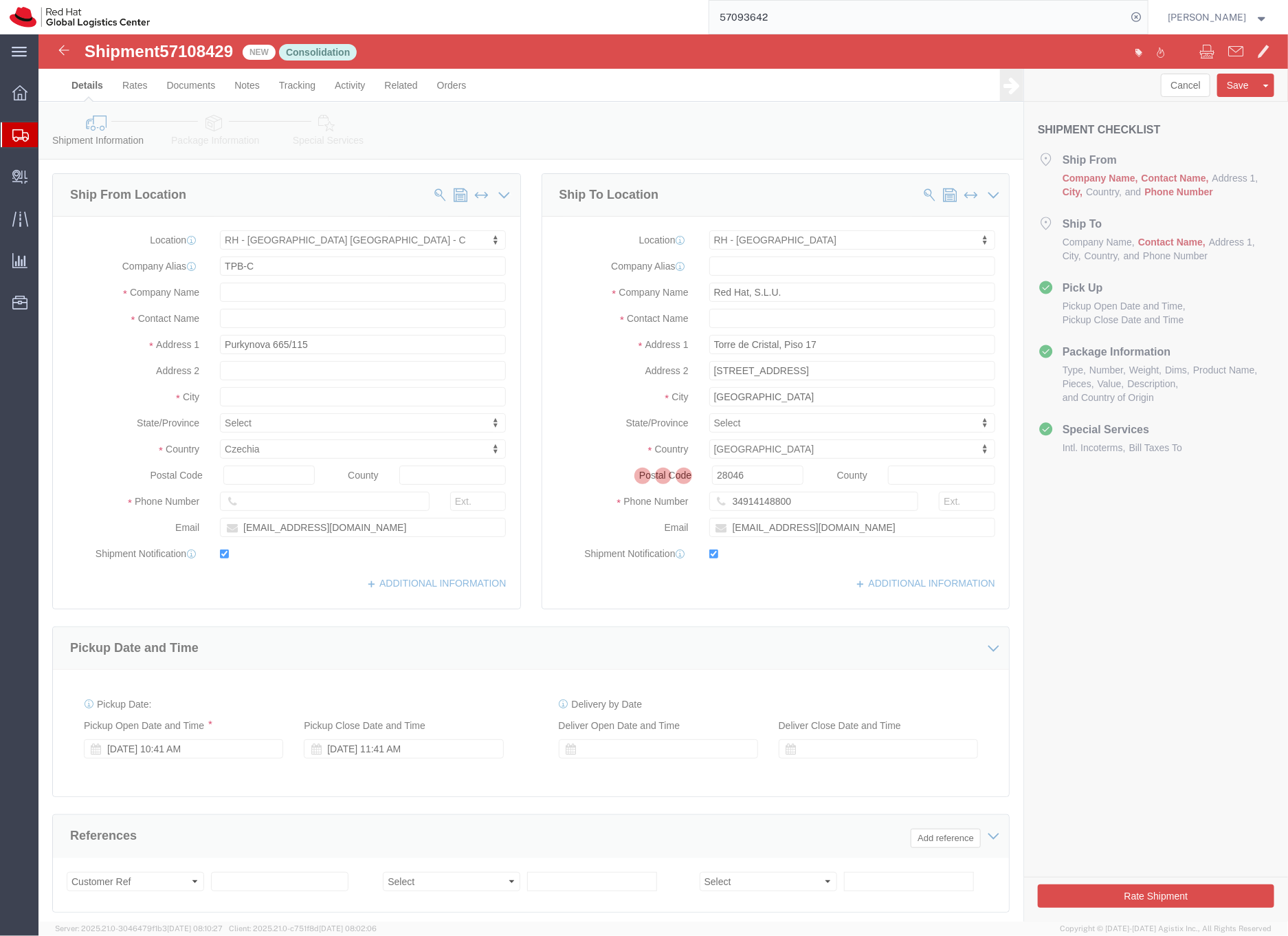
select select "38037"
select select "37975"
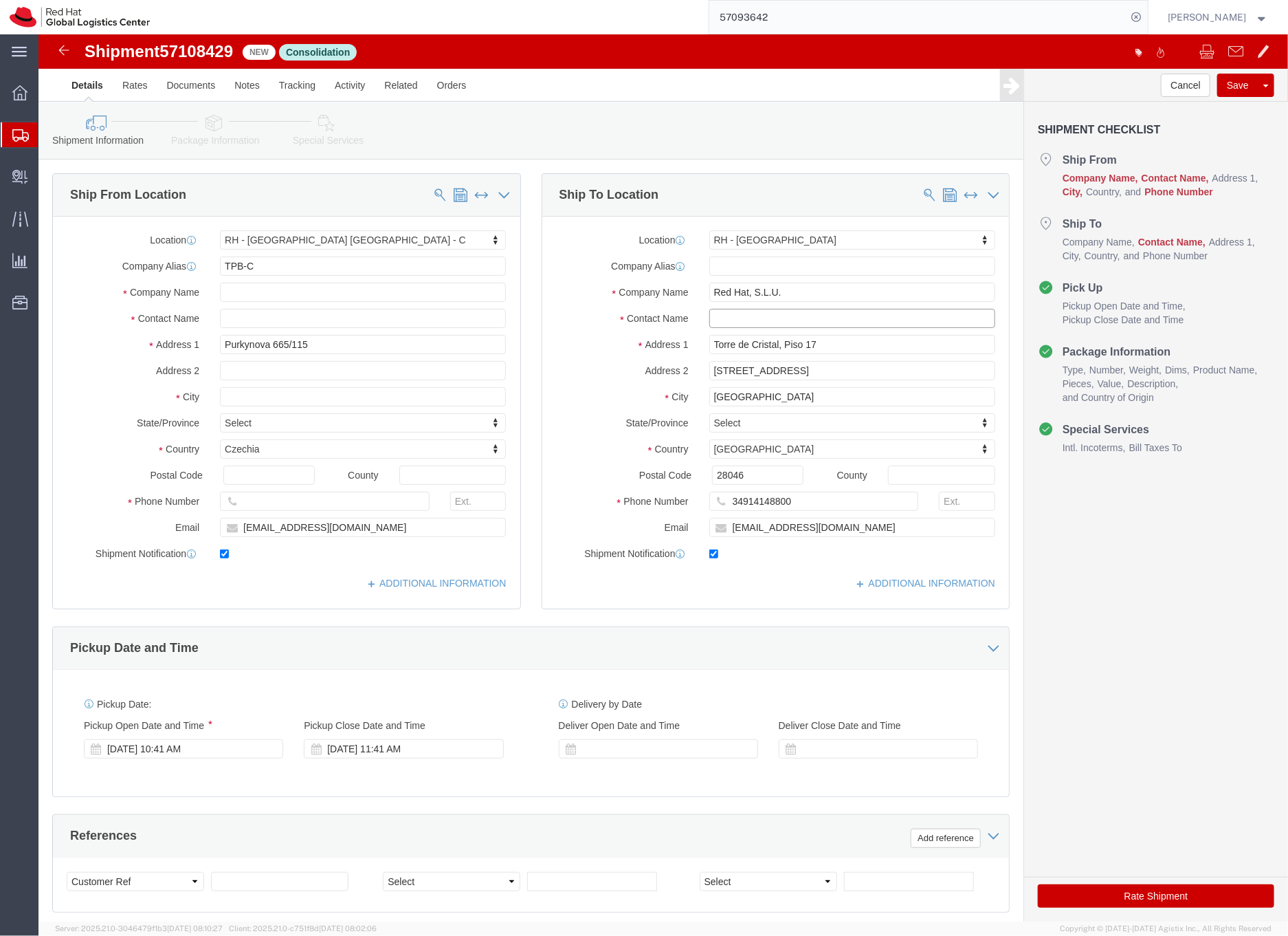
click input "text"
type input "Maria Jose Galdon (WARH week)"
click input "text"
type input "Red Hat Czech"
click input "text"
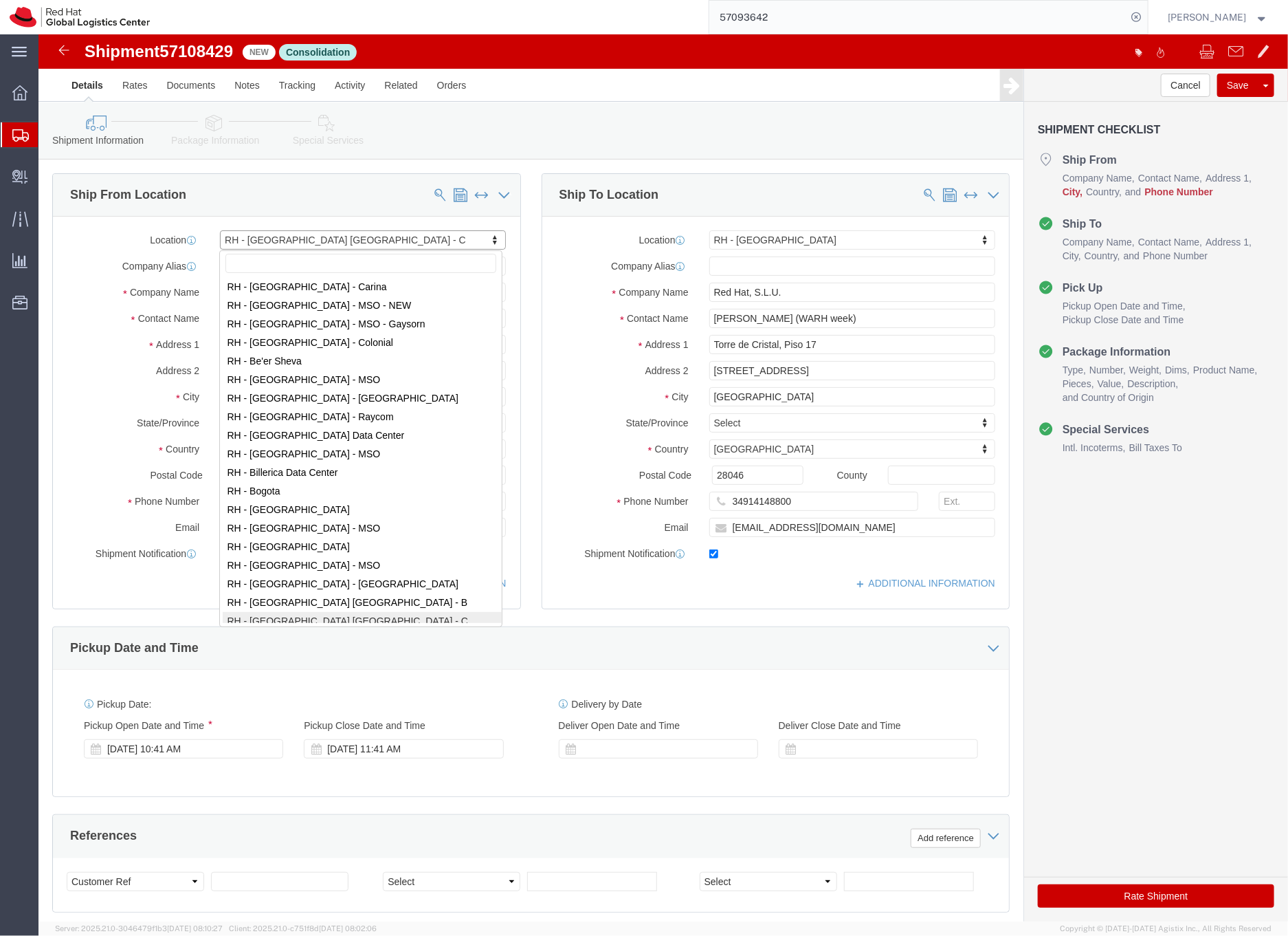
scroll to position [130, 0]
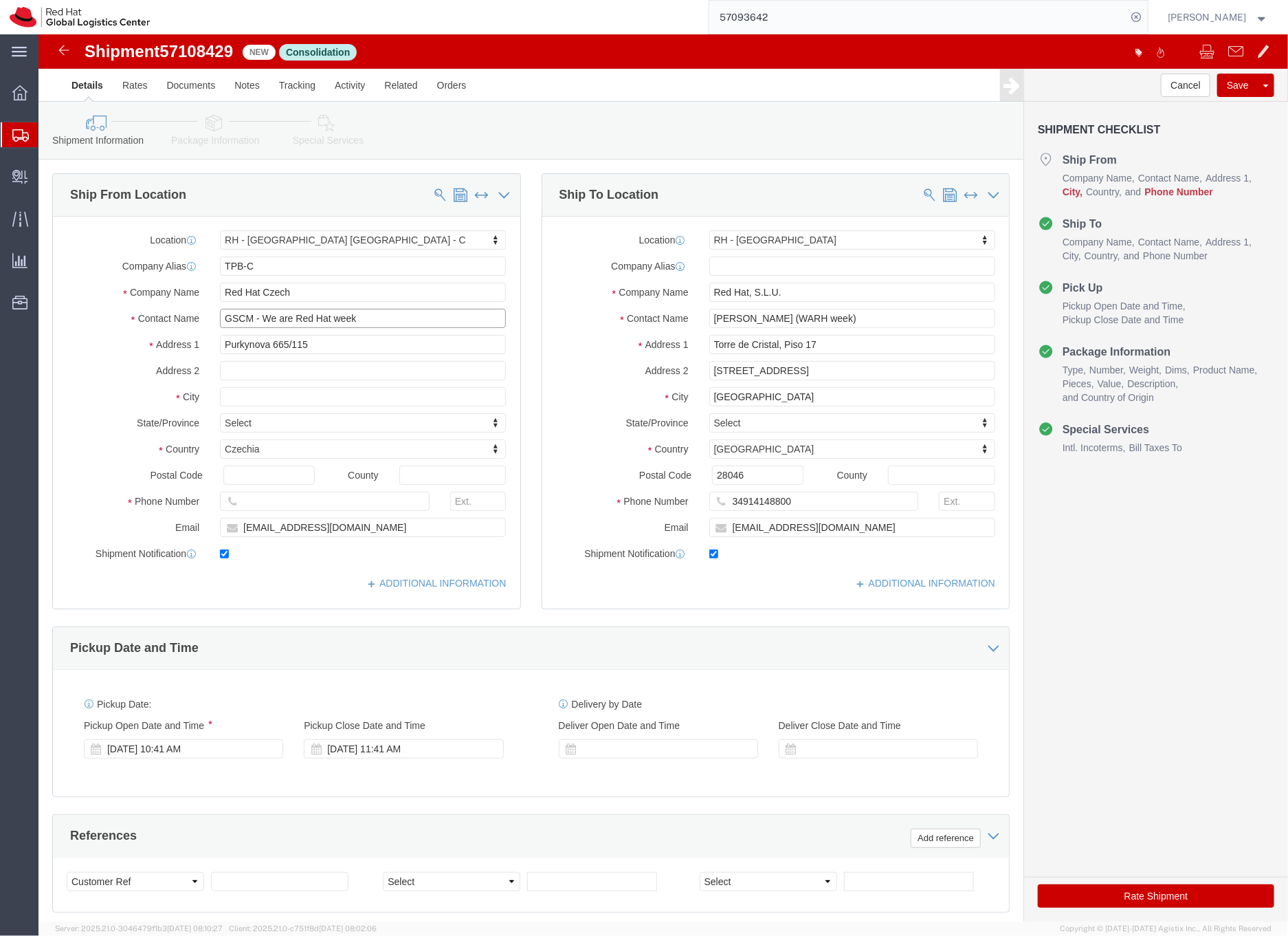
drag, startPoint x: 383, startPoint y: 285, endPoint x: 179, endPoint y: 276, distance: 204.2
click div "GSCM - We are Red Hat week G"
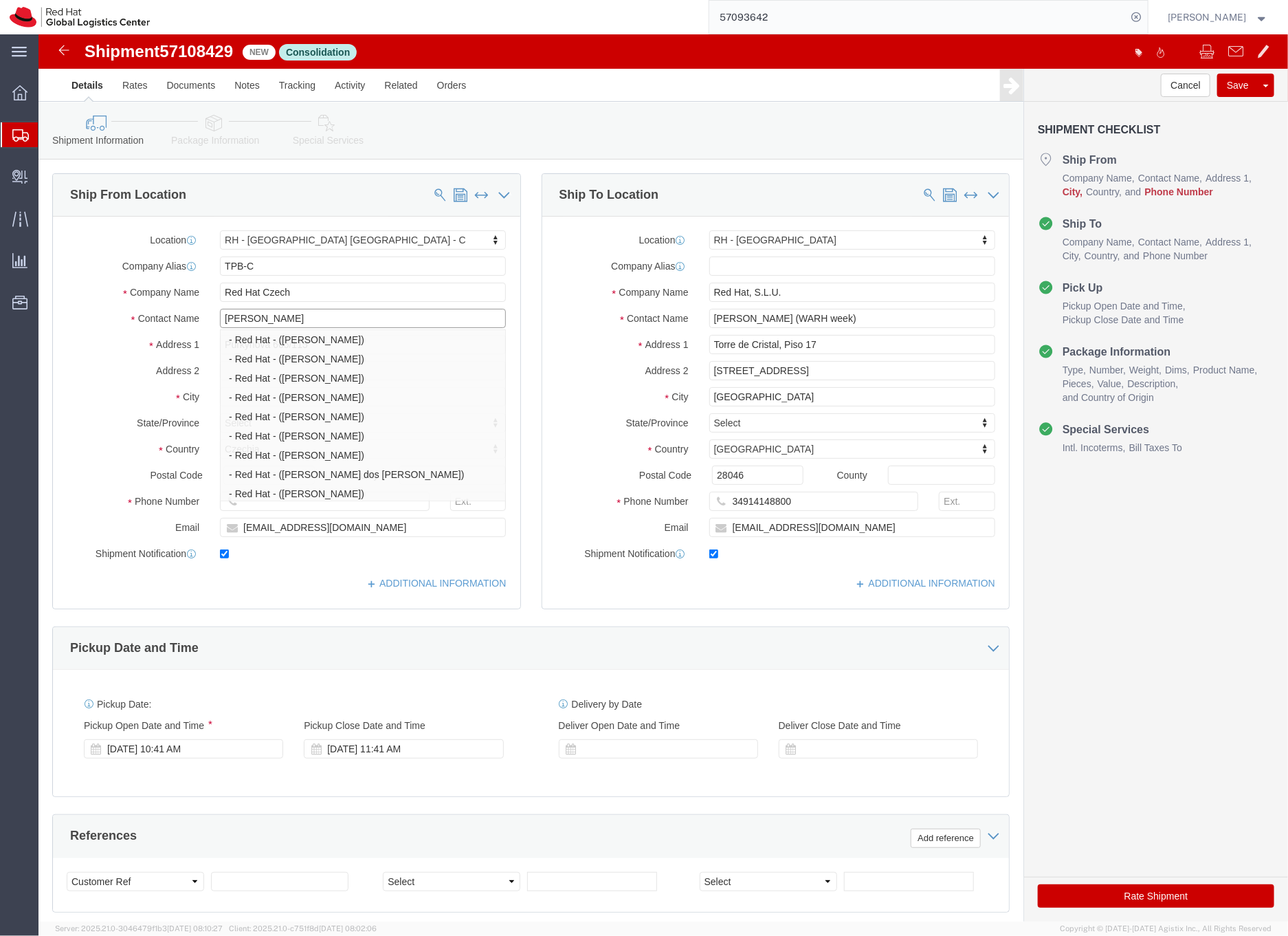
type input "Filip li"
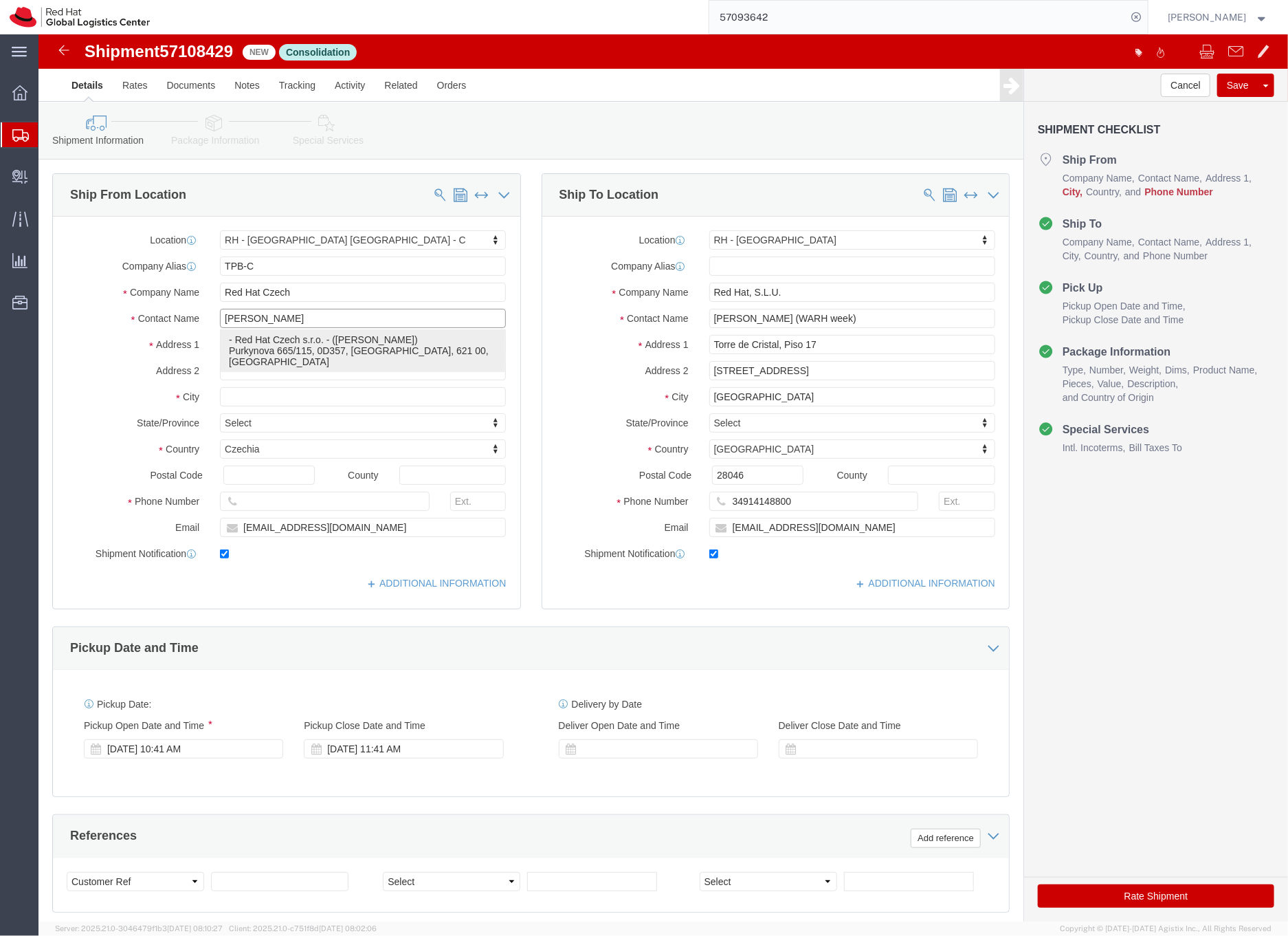
click div "- Red Hat Czech s.r.o. - ([PERSON_NAME]) Purkynova 665/115, 0D357, [GEOGRAPHIC_…"
type input "Red Hat Czech s.r.o."
type input "[GEOGRAPHIC_DATA]"
type input "621 00"
type input "420702253567"
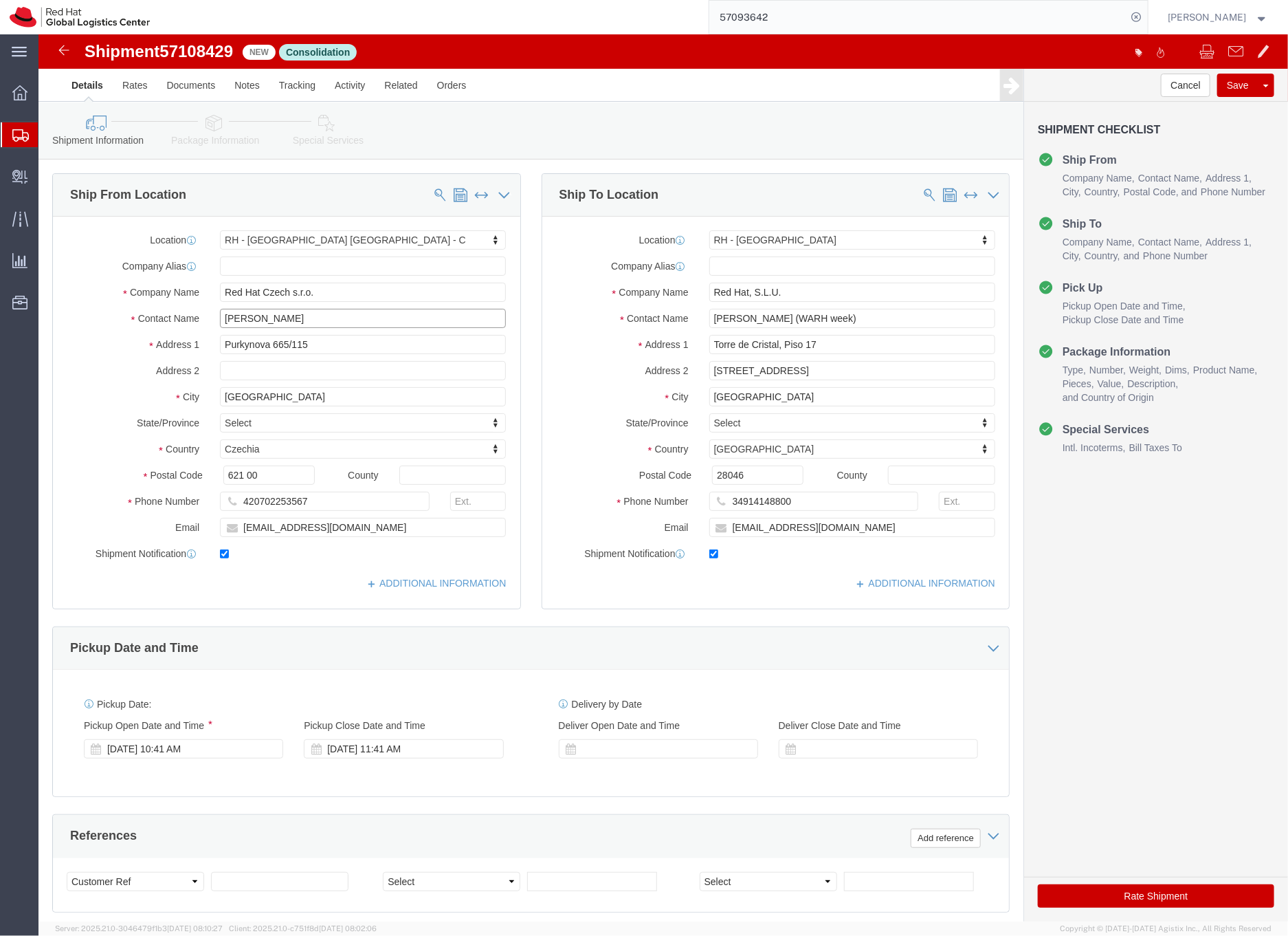
type input "[PERSON_NAME]"
click div "Ship To Location Location RH - Madrid My Profile Location RH - Amsterdam - MSO …"
click icon
click div
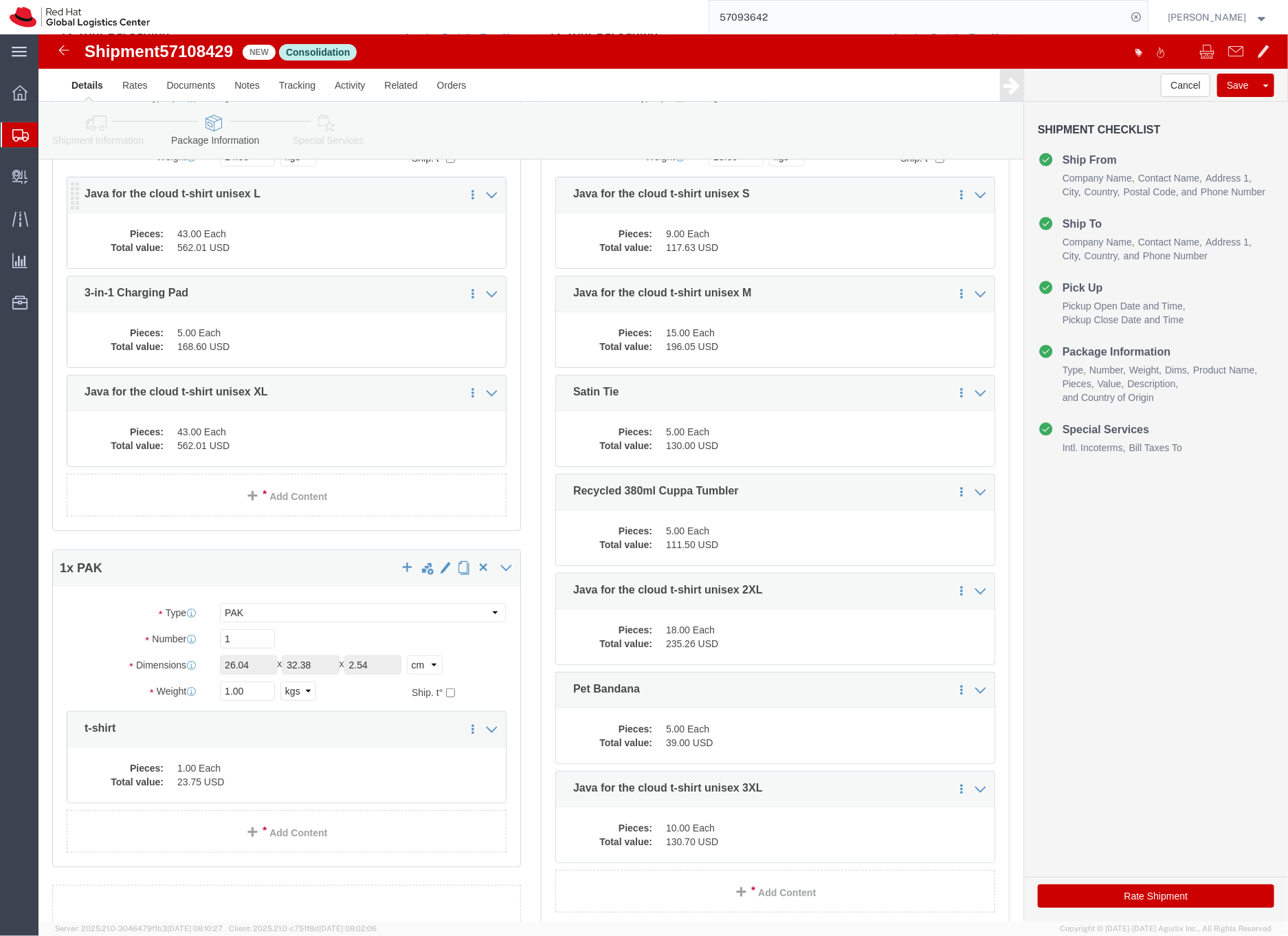
scroll to position [227, 0]
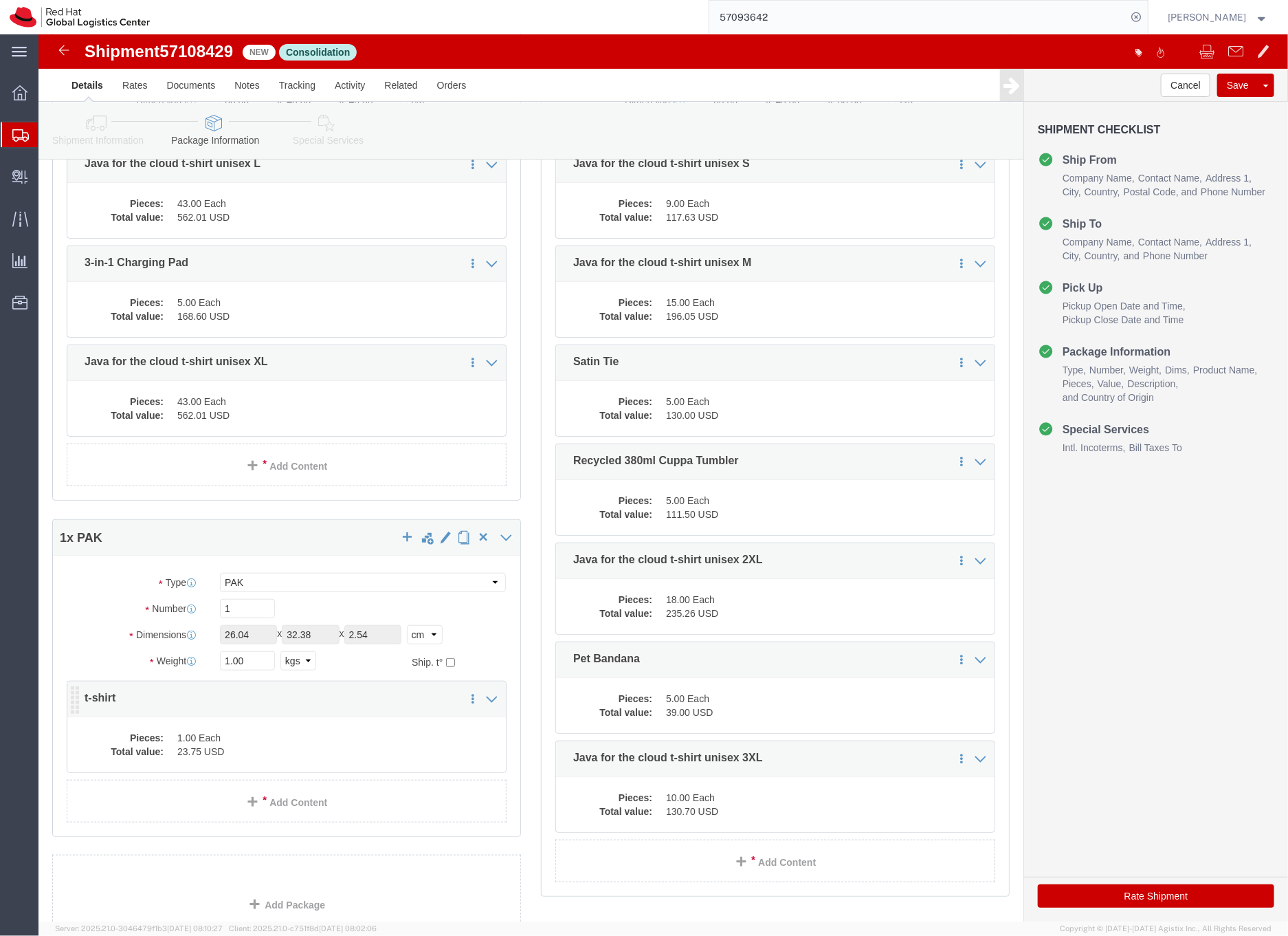
click p "t-shirt"
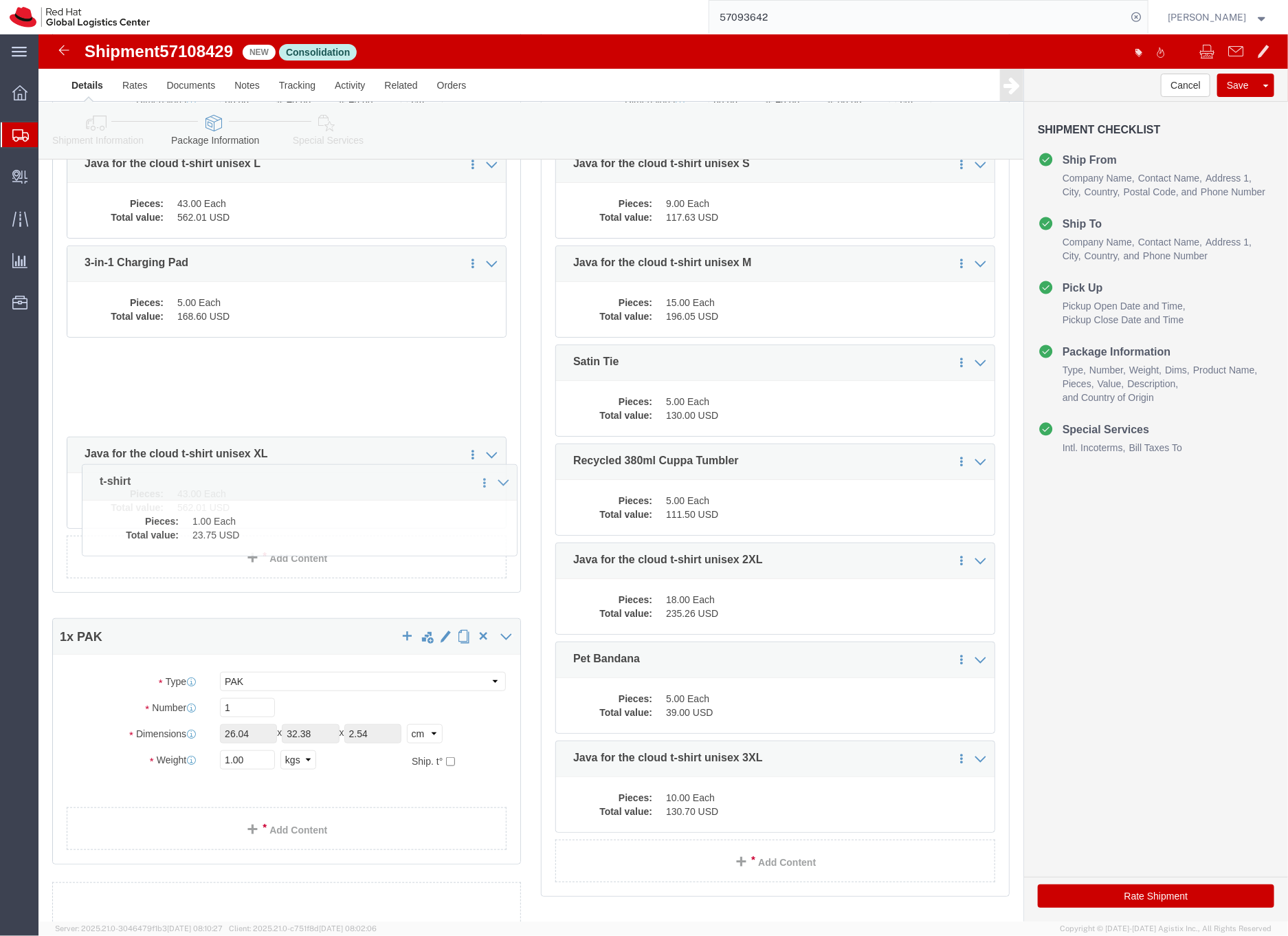
drag, startPoint x: 36, startPoint y: 670, endPoint x: 51, endPoint y: 357, distance: 313.4
click div "1 x Your Packaging Package Type Select Case(s) Crate(s) Envelope Large Box Medi…"
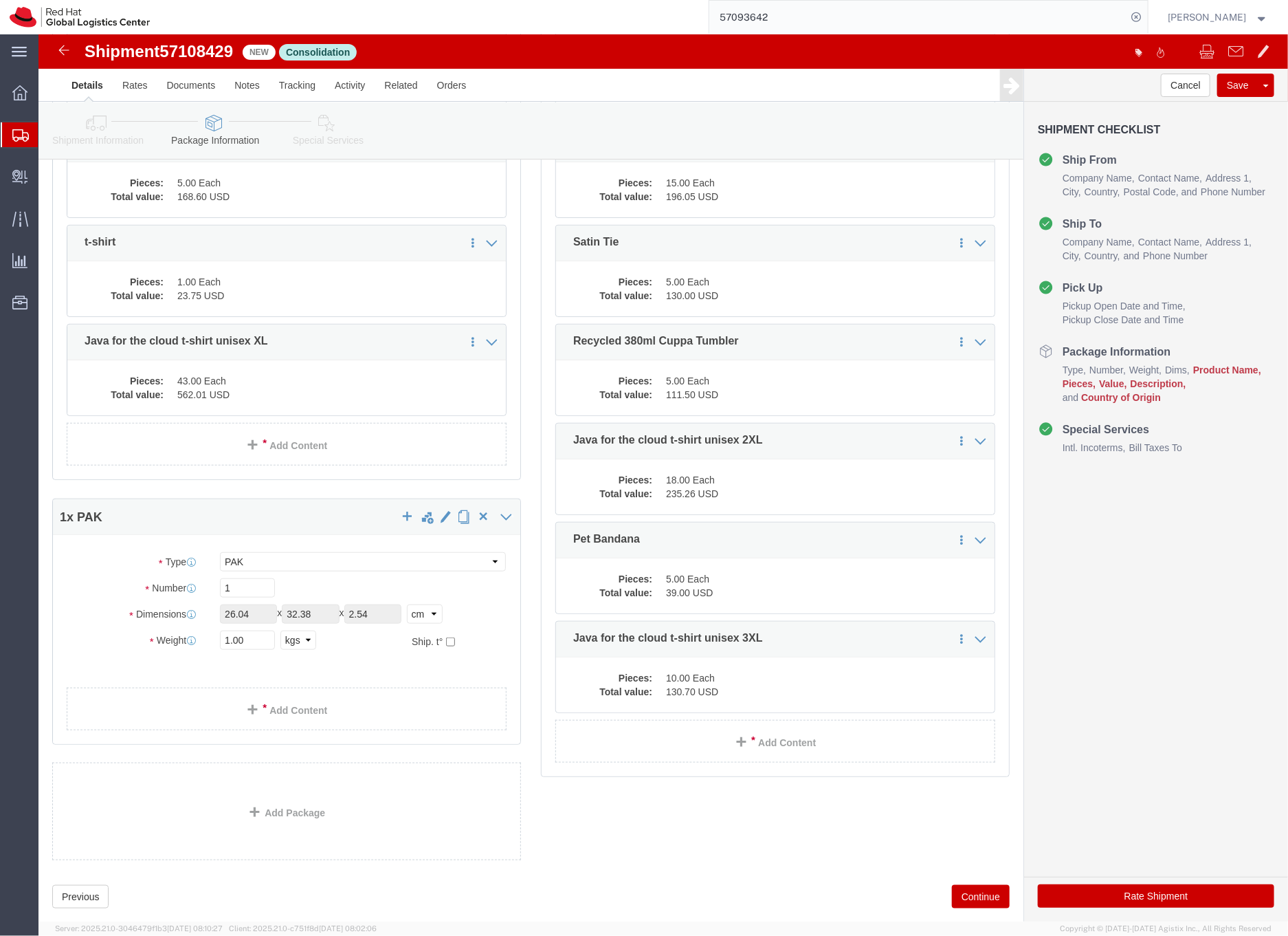
scroll to position [349, 0]
click span "button"
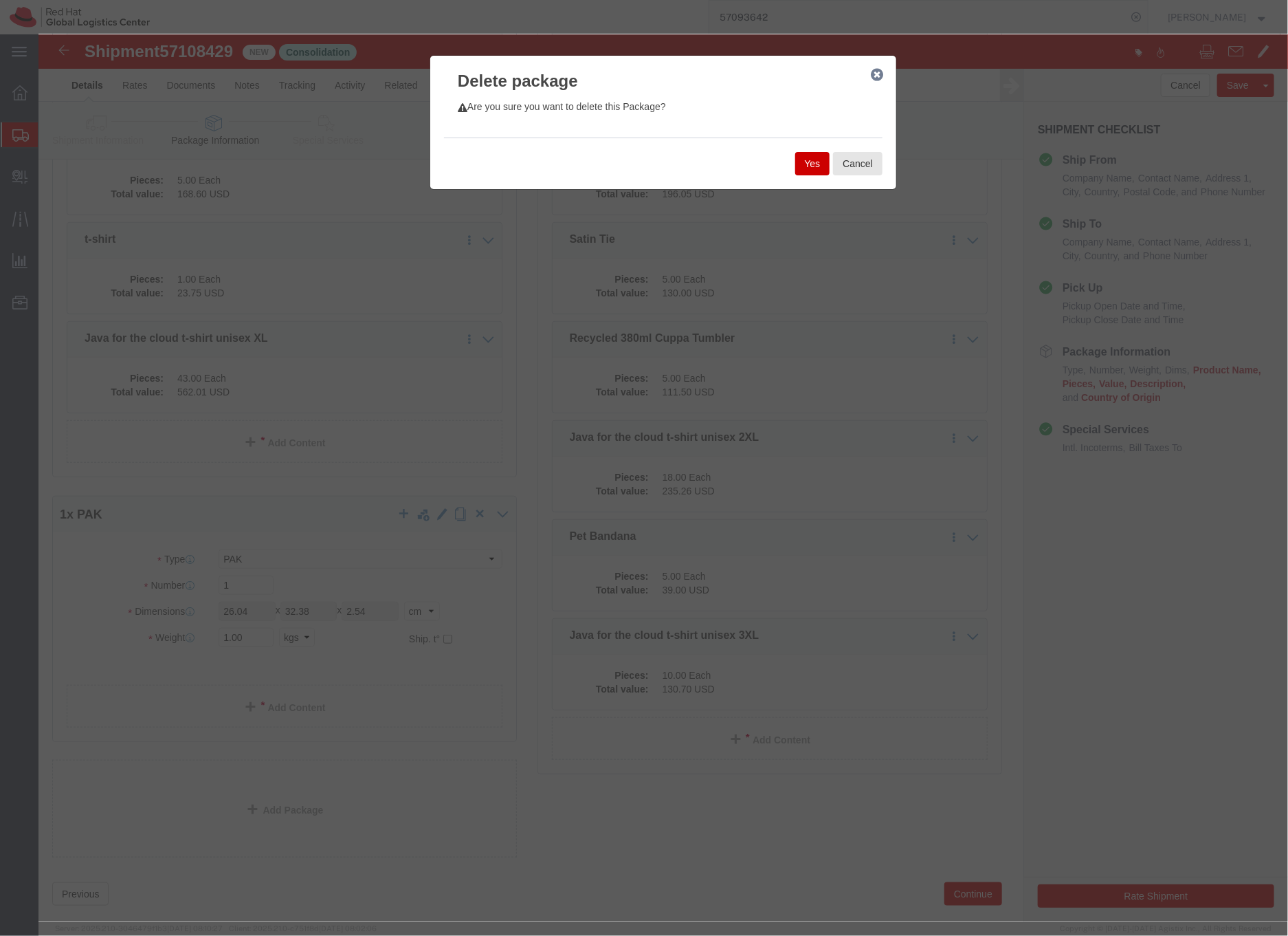
click button "Yes"
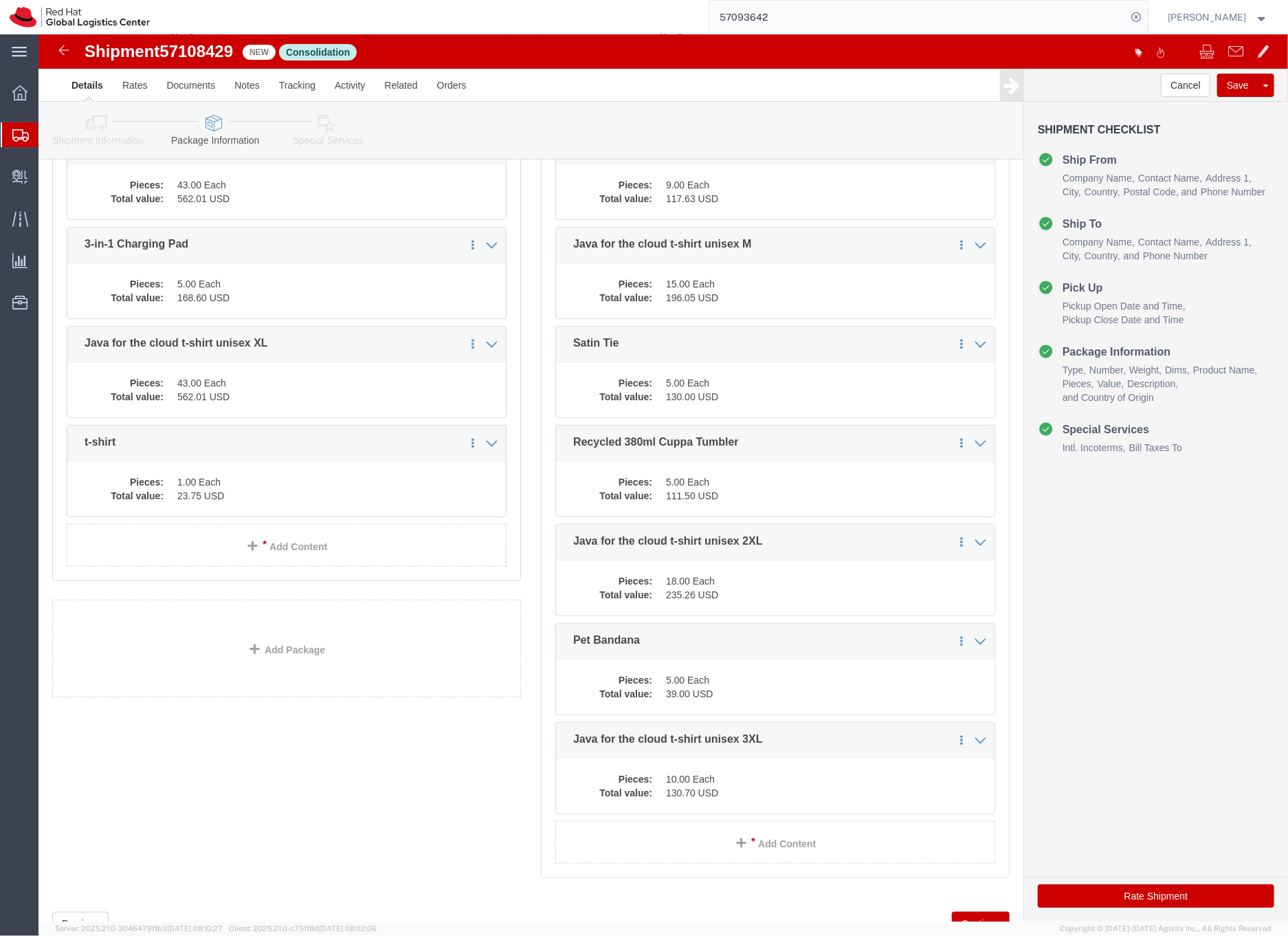
scroll to position [286, 0]
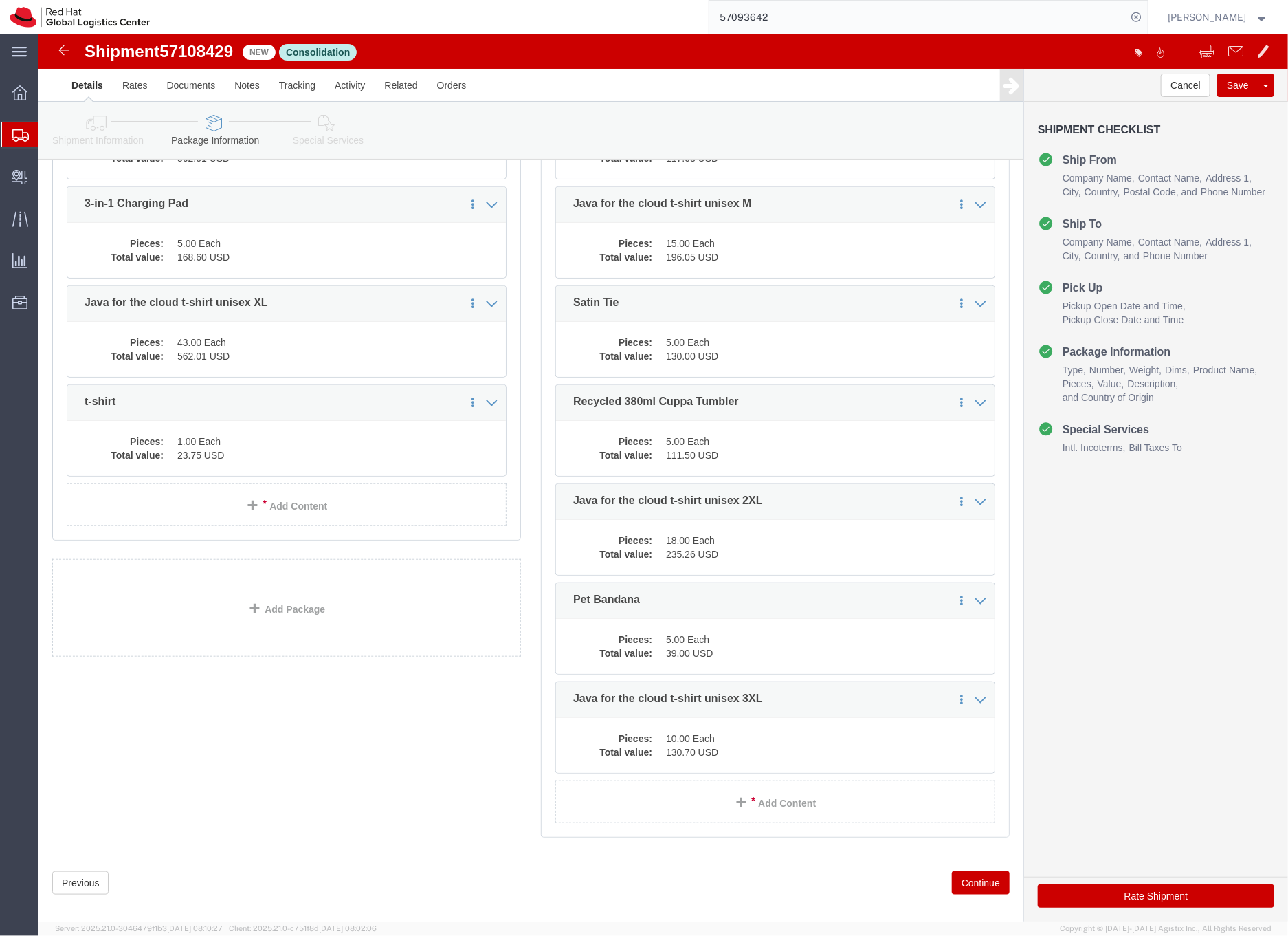
click icon
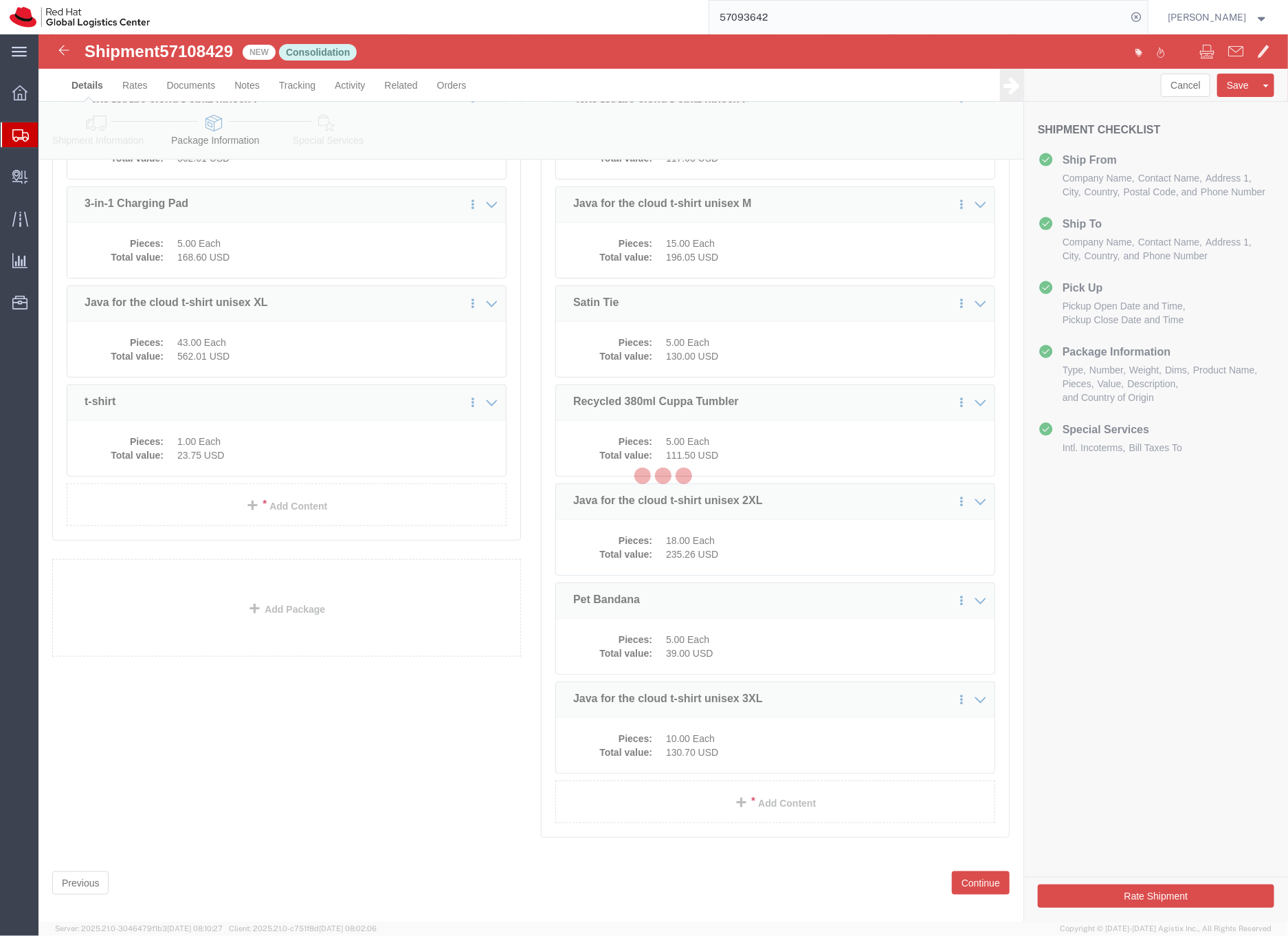
select select
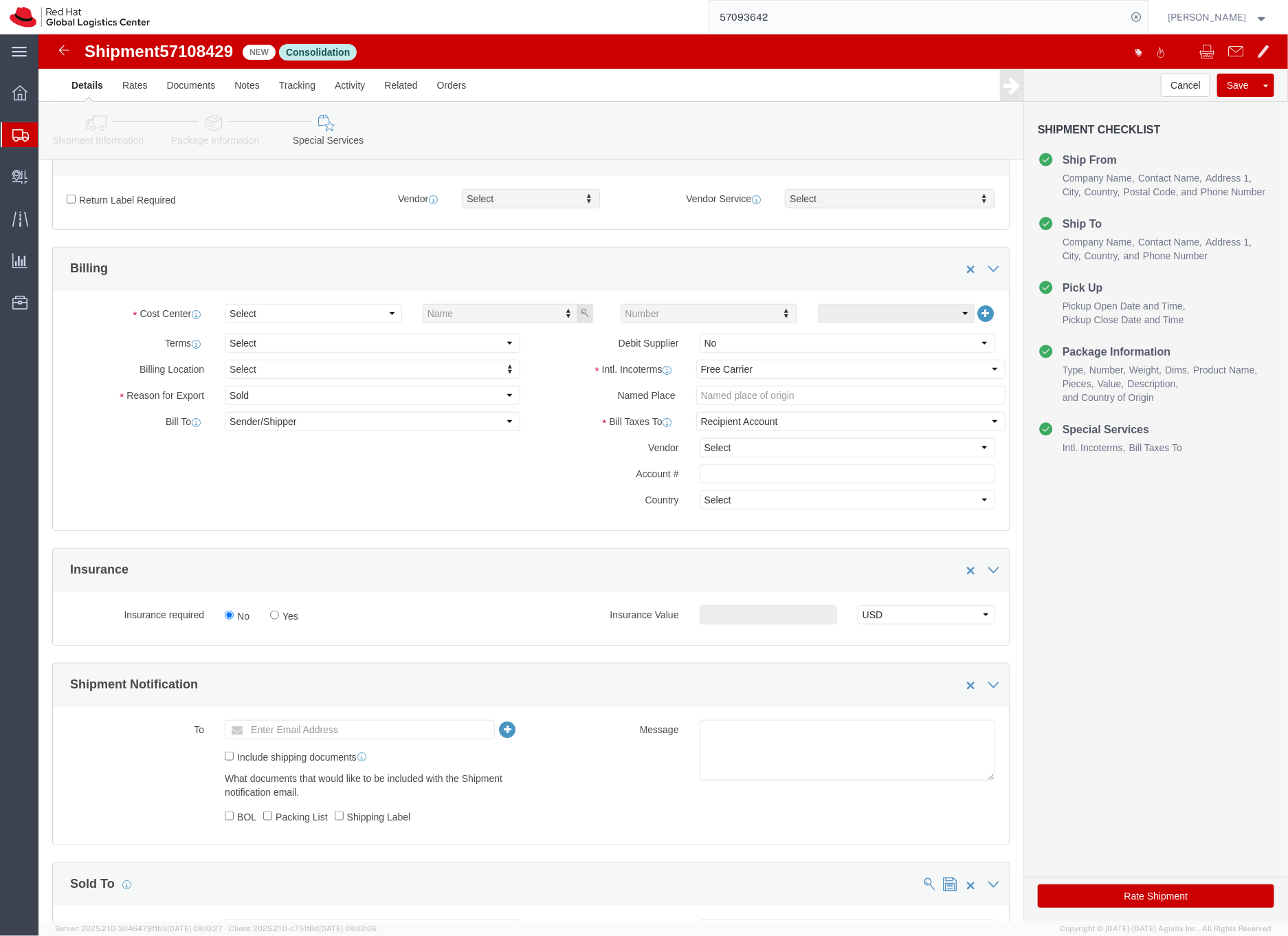
scroll to position [306, 0]
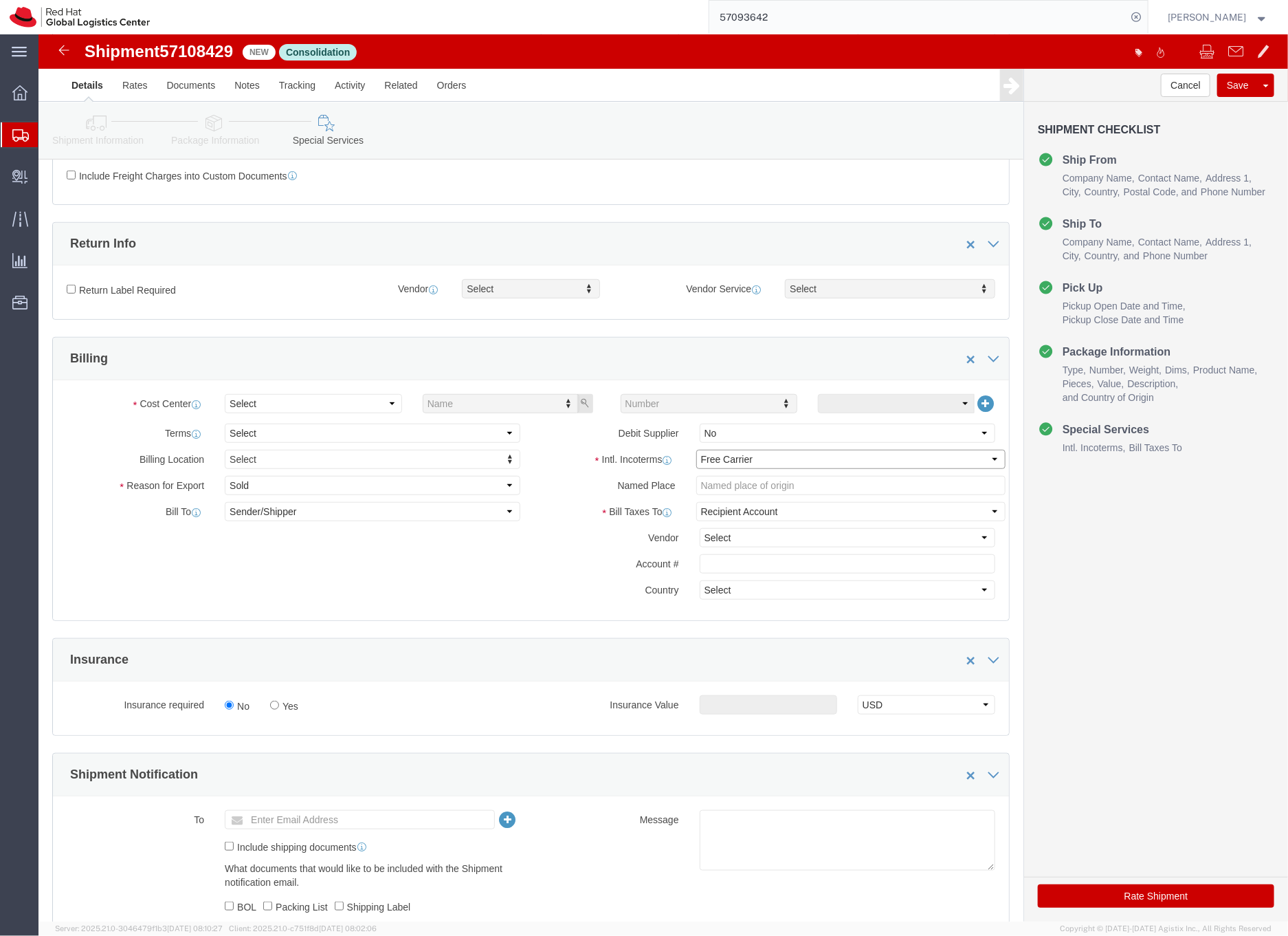
click select "Select Carriage Insurance Paid Carriage Paid To Cost and Freight Cost Insurance…"
select select "DDP"
click select "Select Carriage Insurance Paid Carriage Paid To Cost and Freight Cost Insurance…"
select select "SHIP"
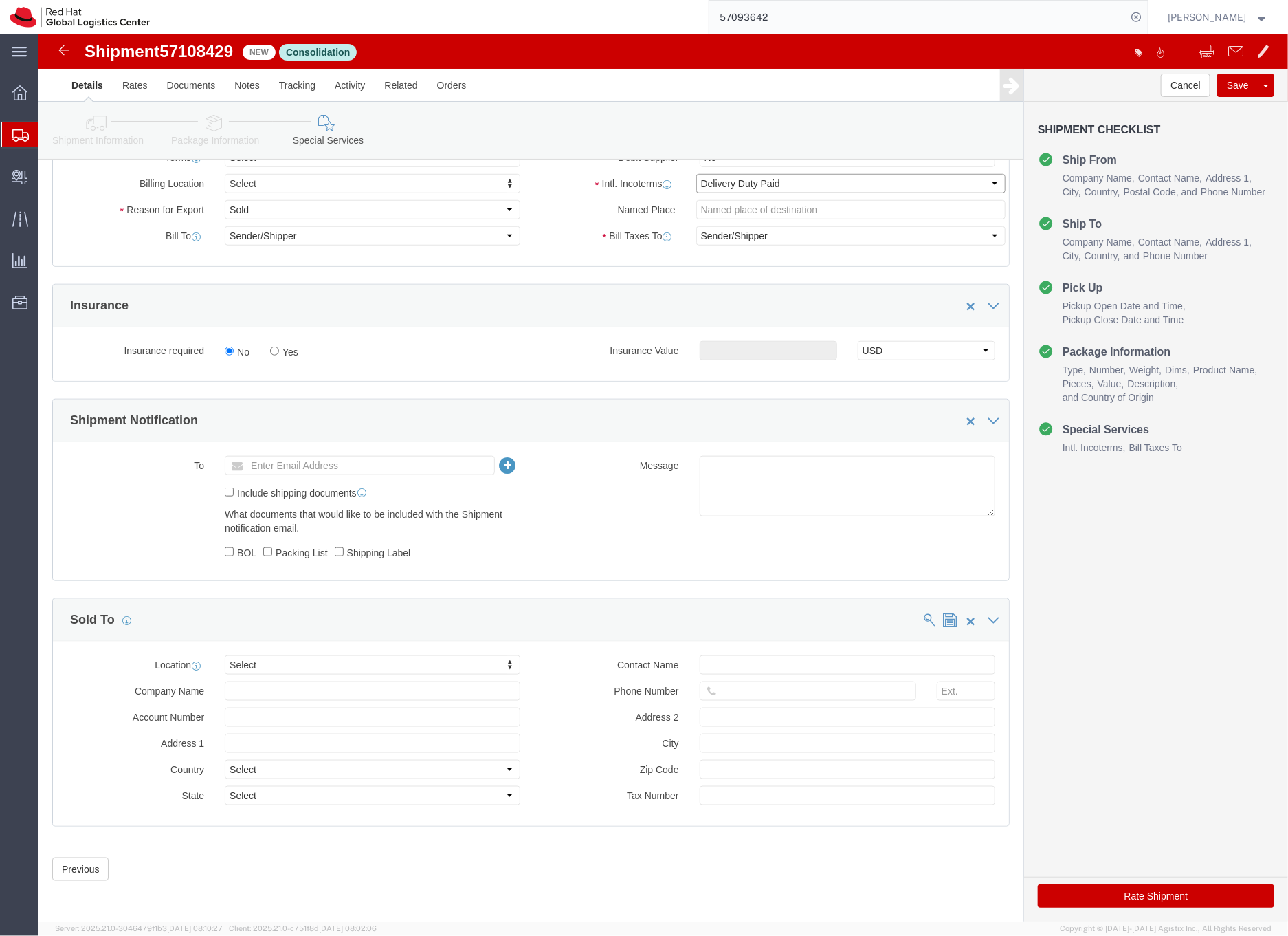
scroll to position [587, 0]
click icon
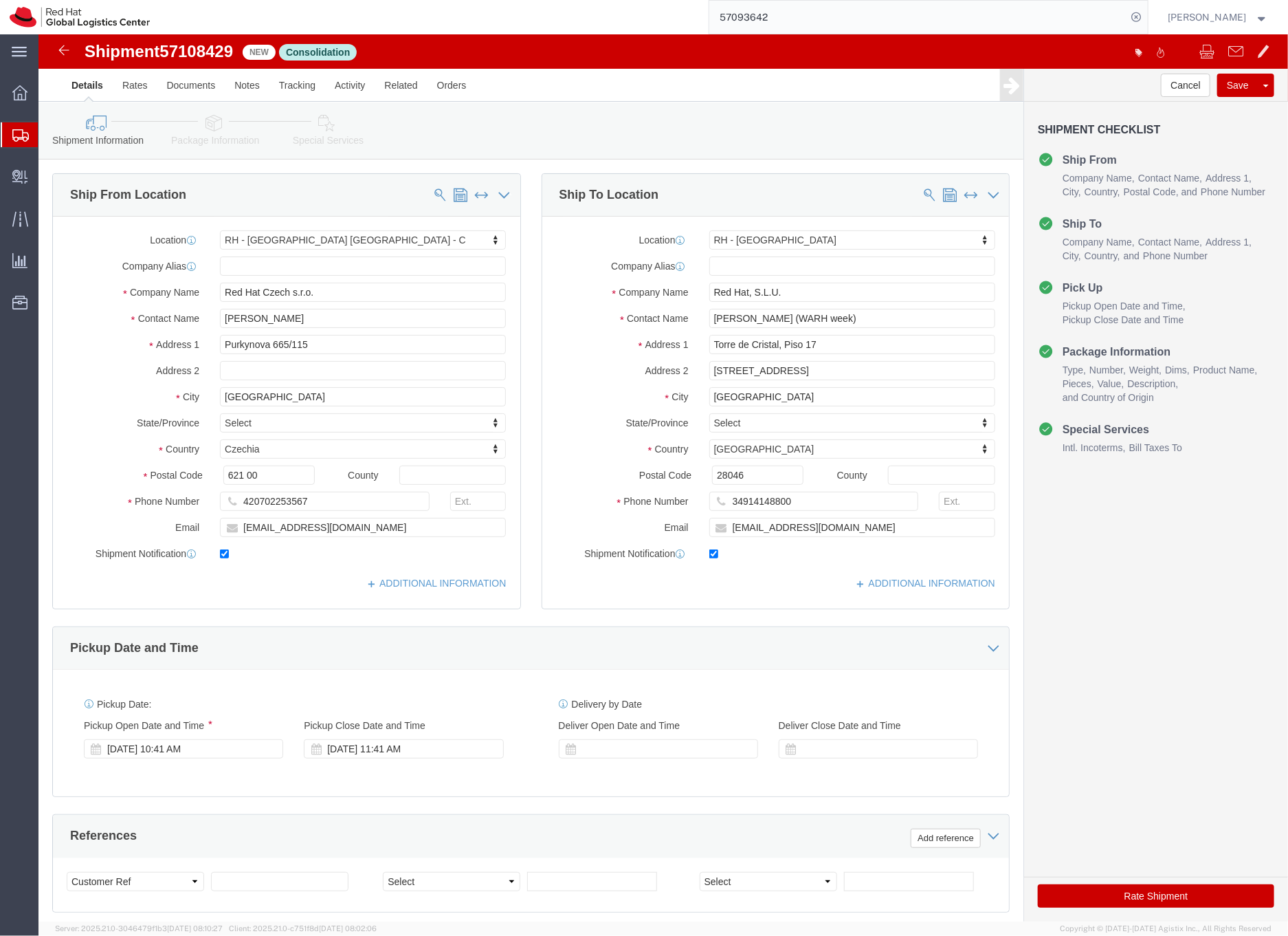
click icon
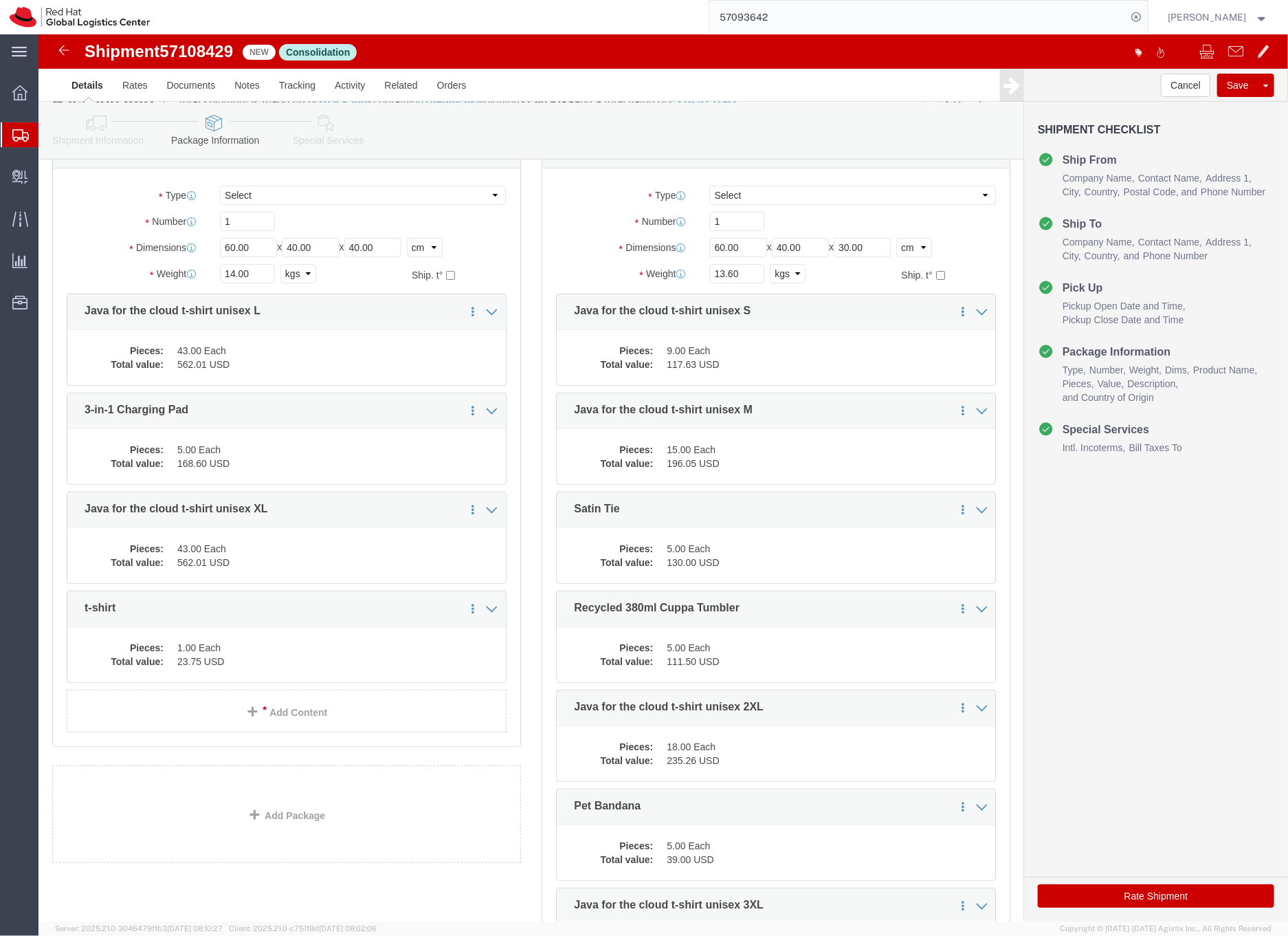
scroll to position [310, 0]
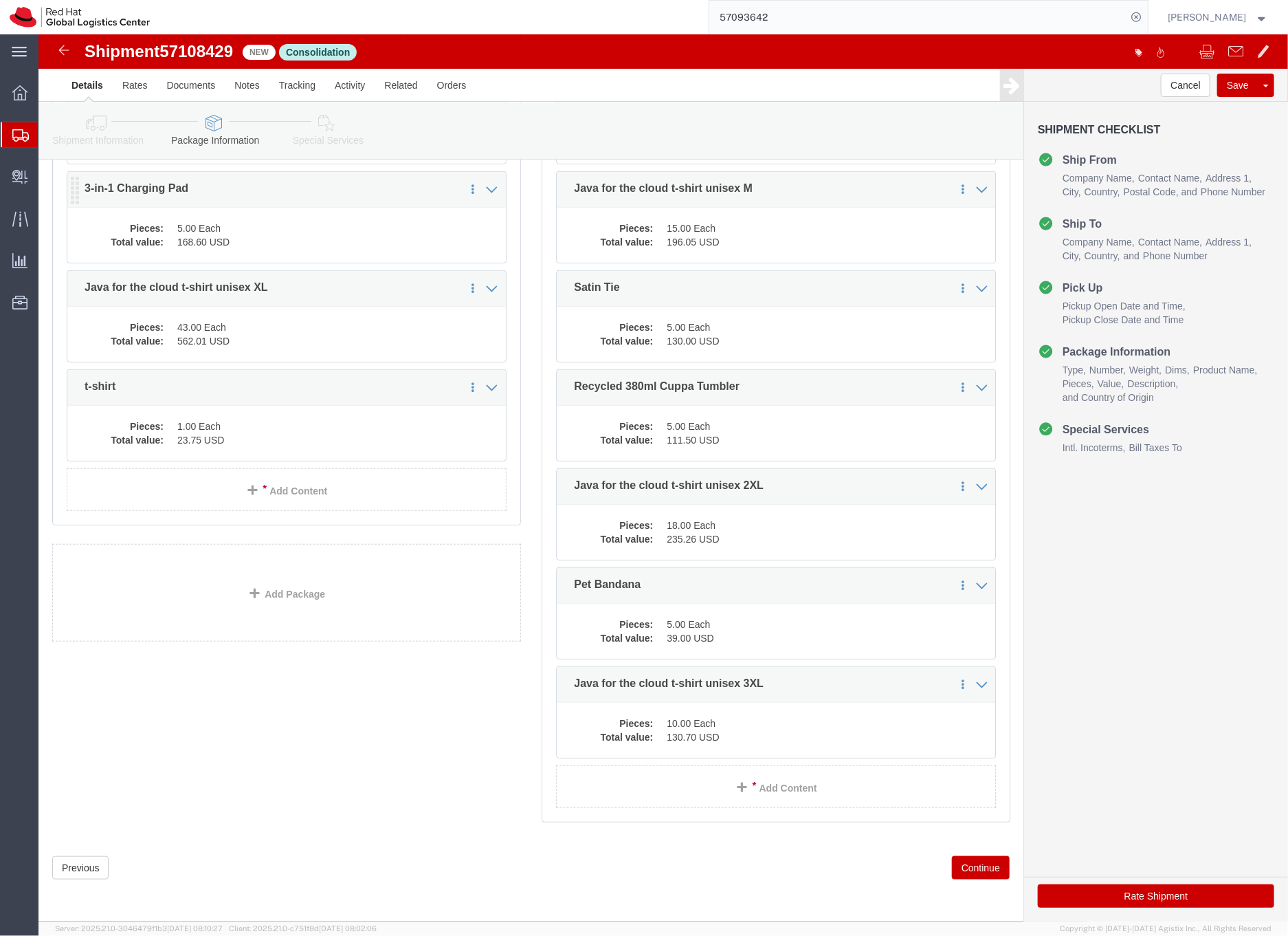
click dd "168.60 USD"
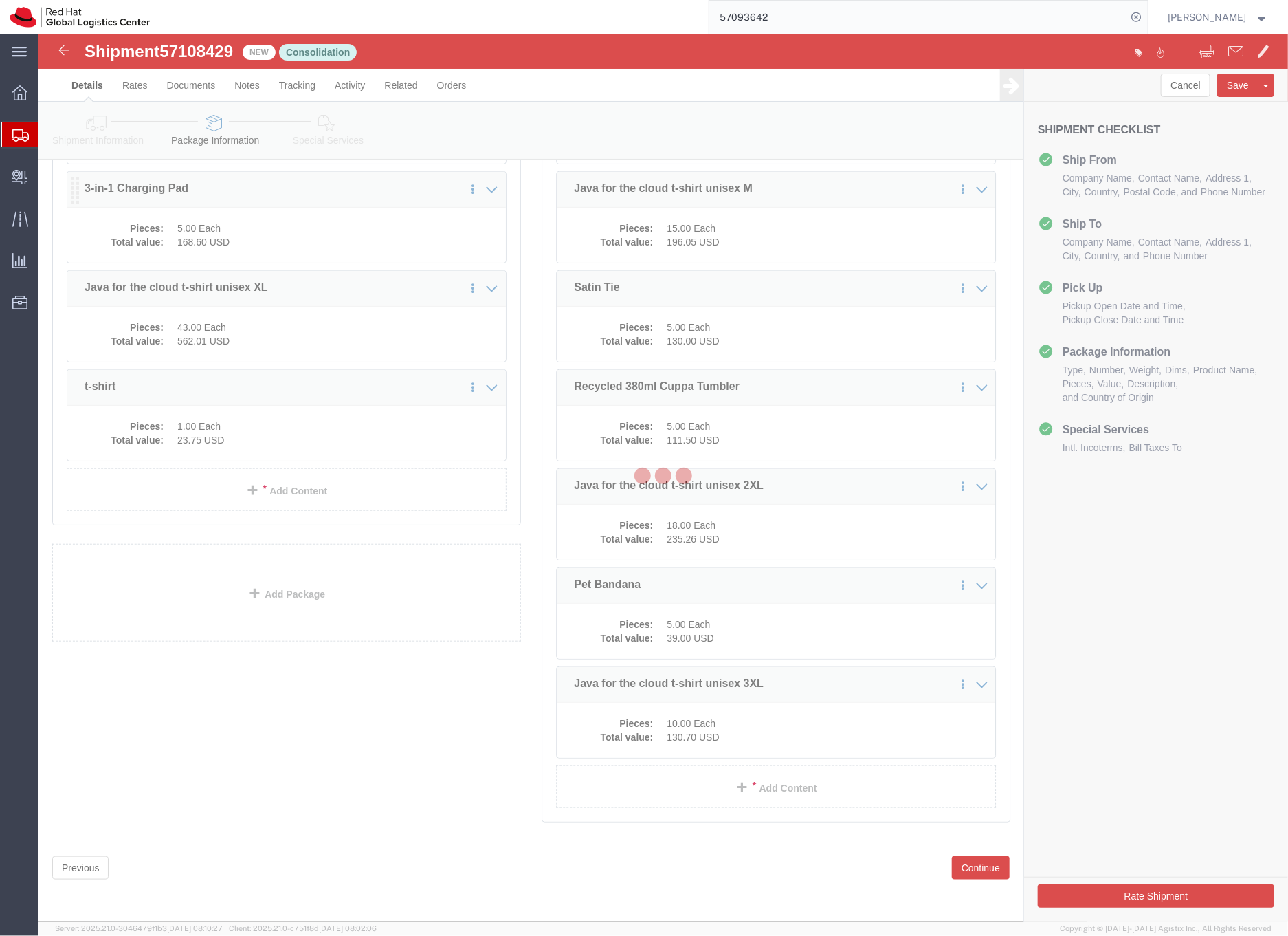
click div
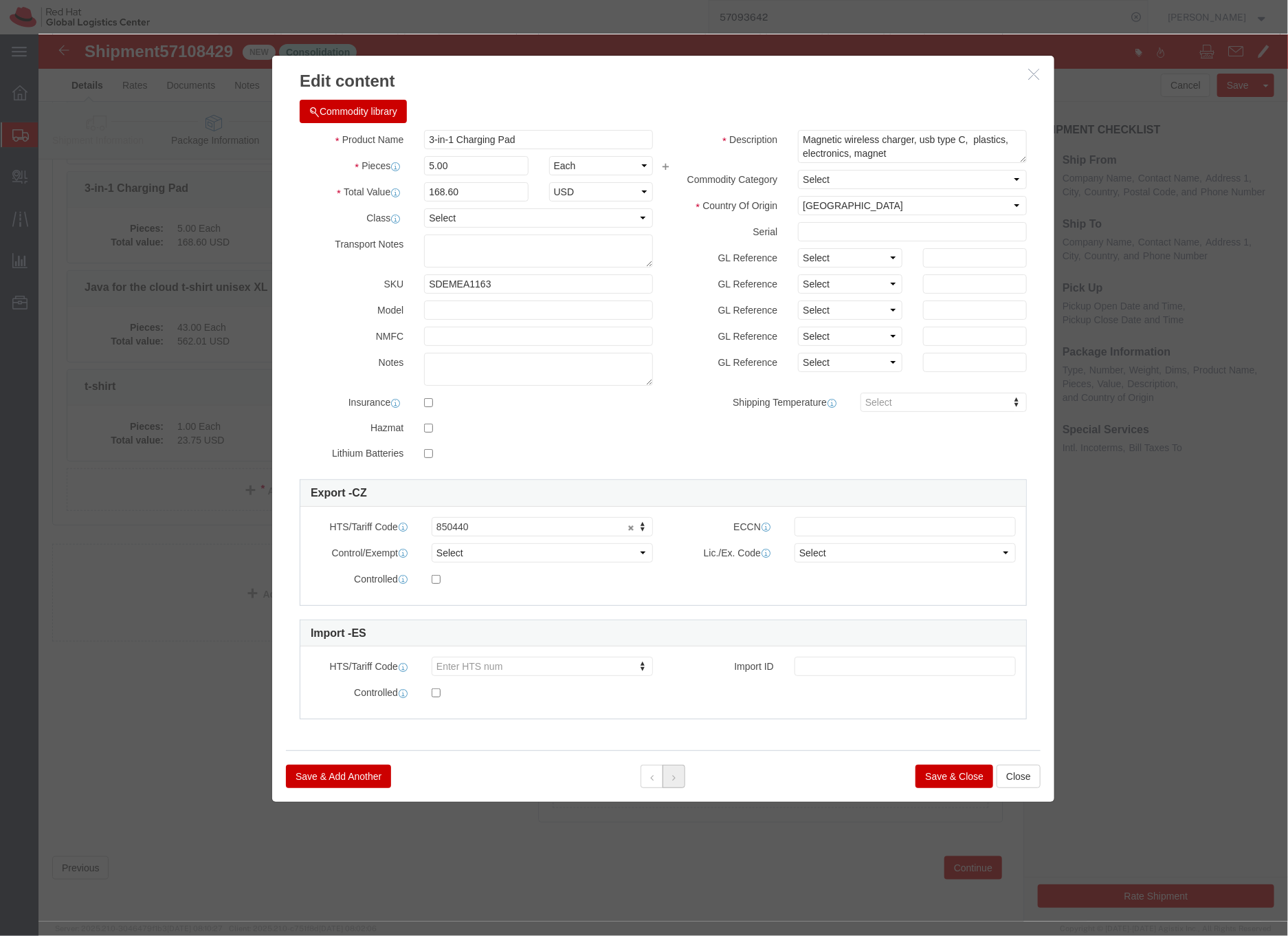
click icon
click button "Save & Close"
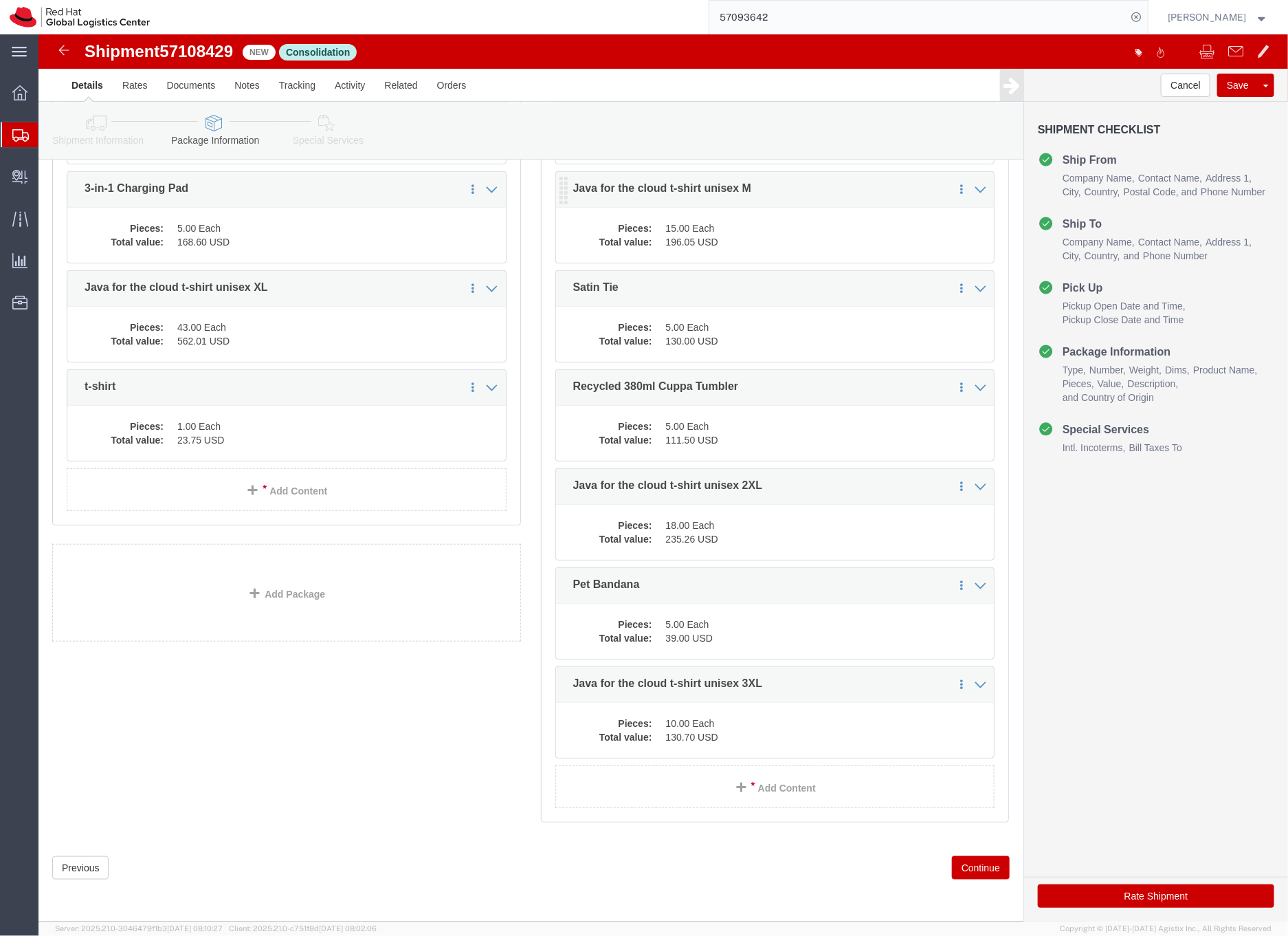
click dd "196.05 USD"
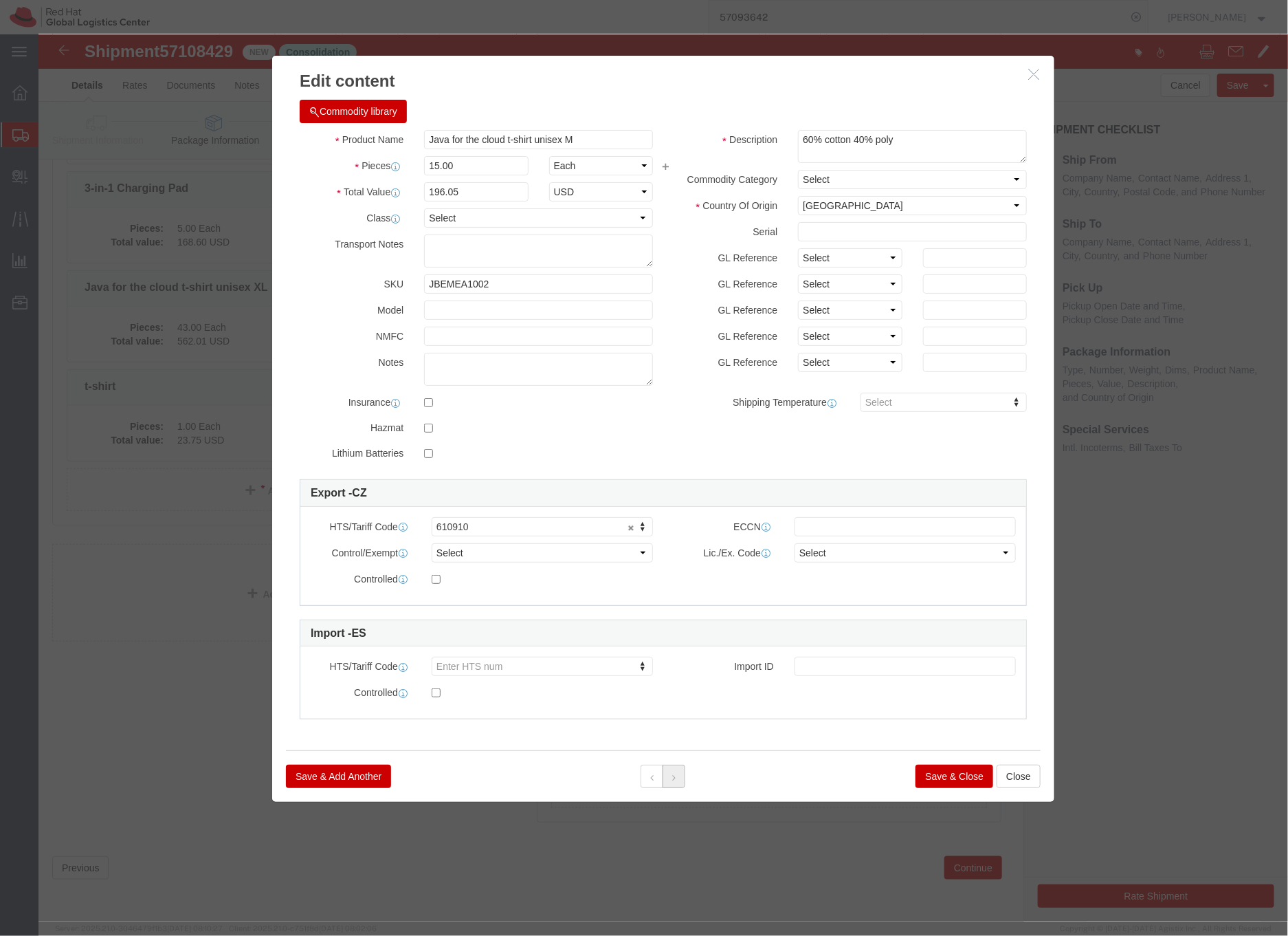
click icon
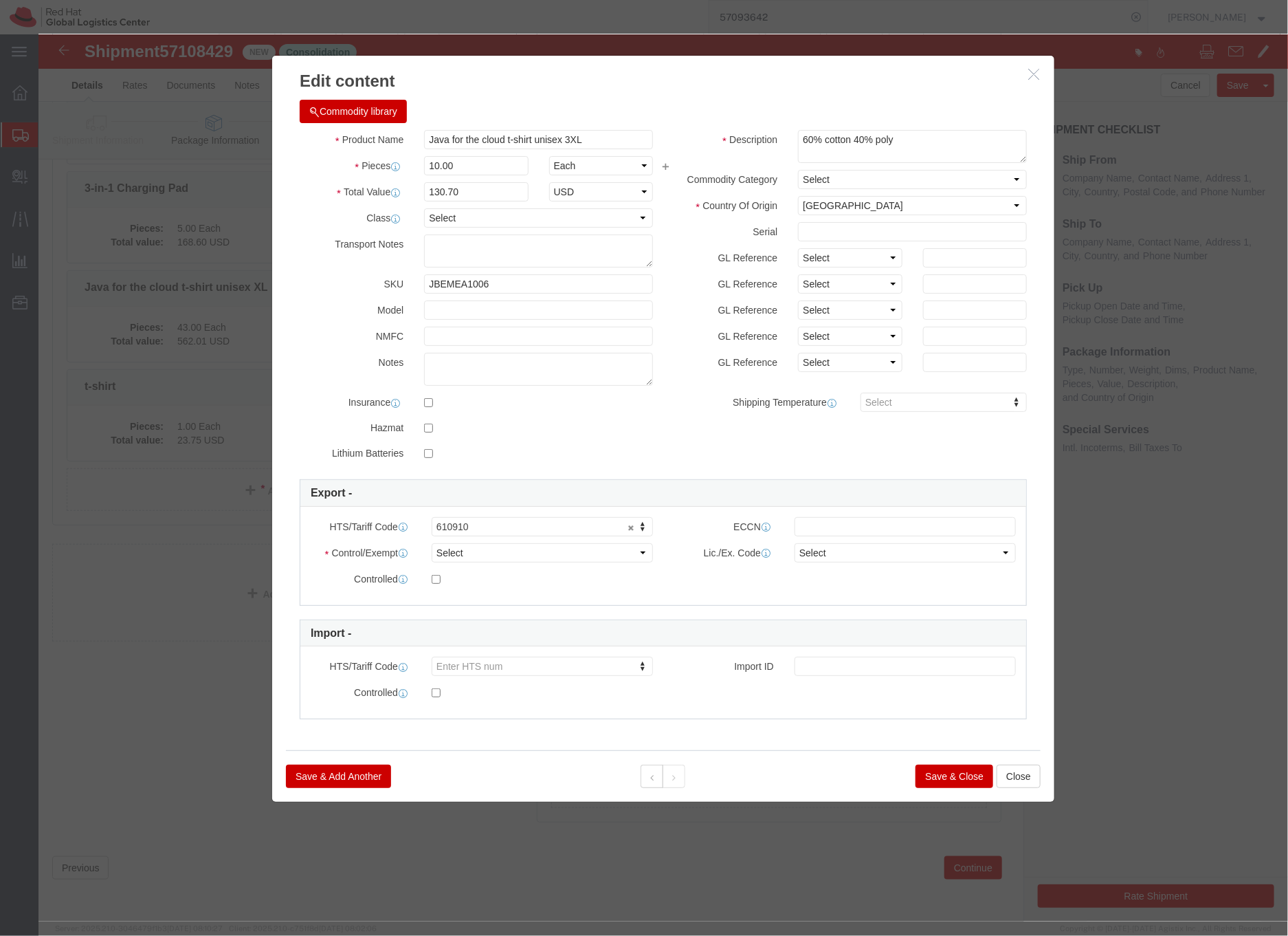
click div
click button "Save & Close"
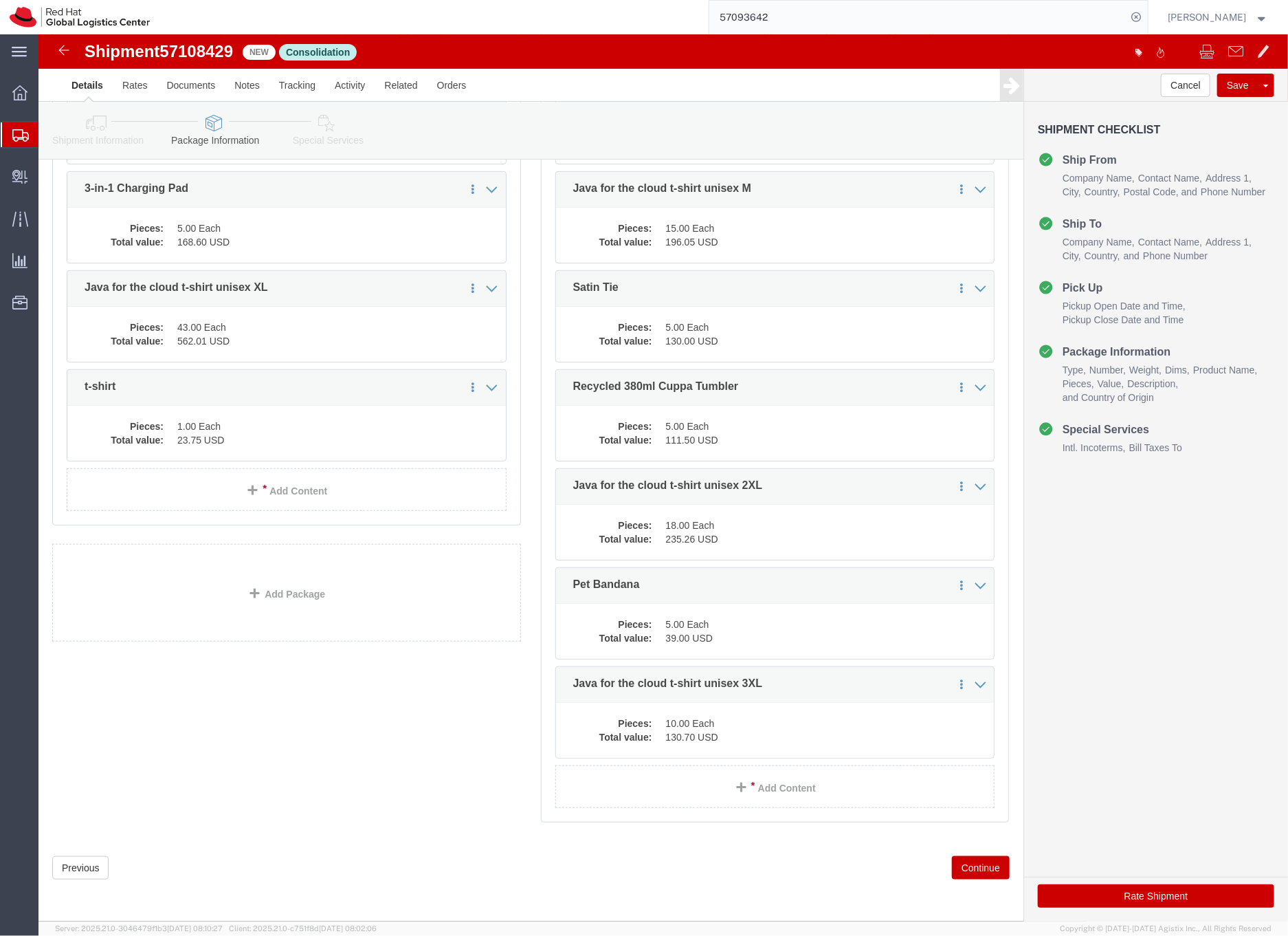
click link "Special Services"
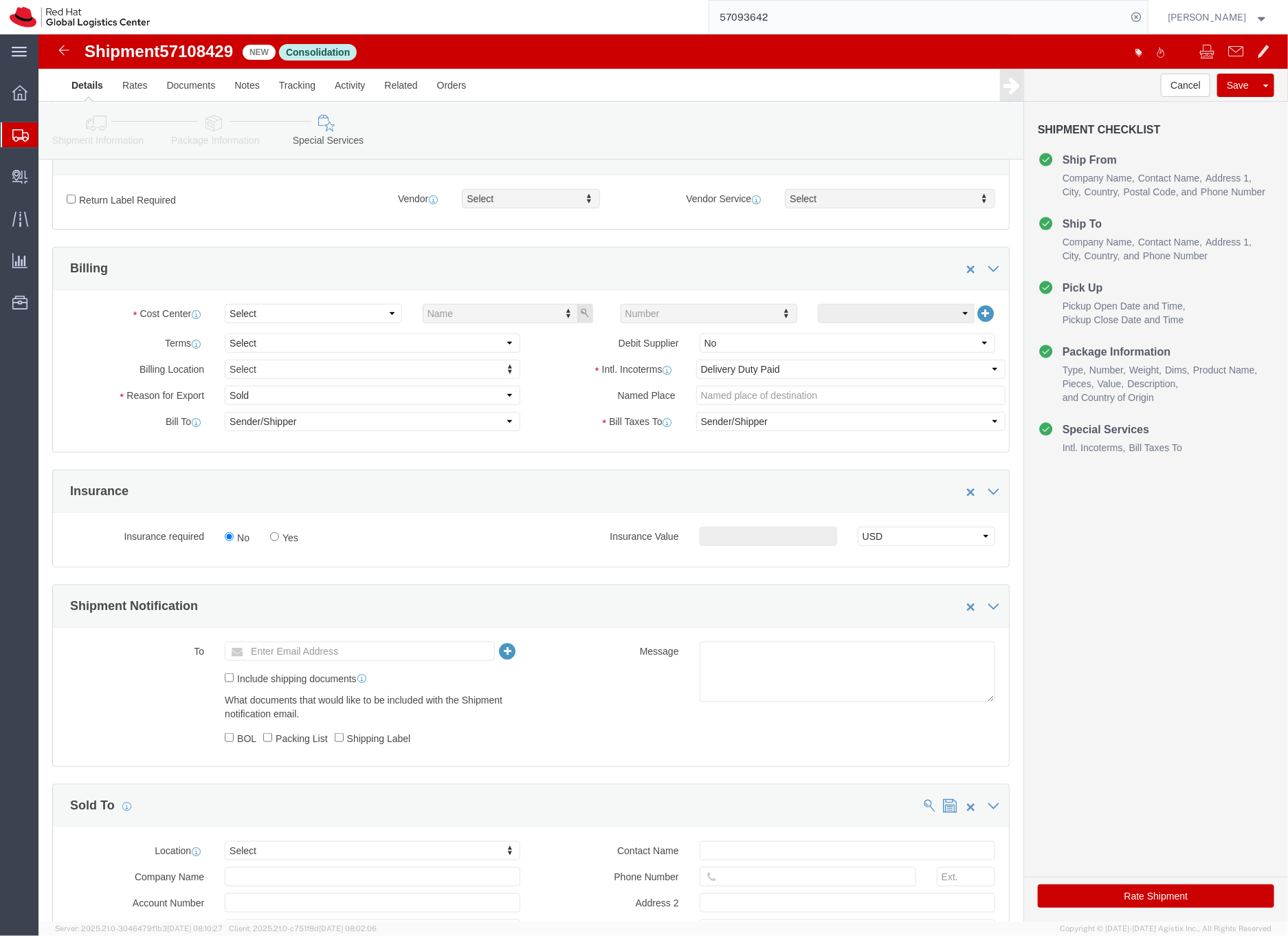
scroll to position [587, 0]
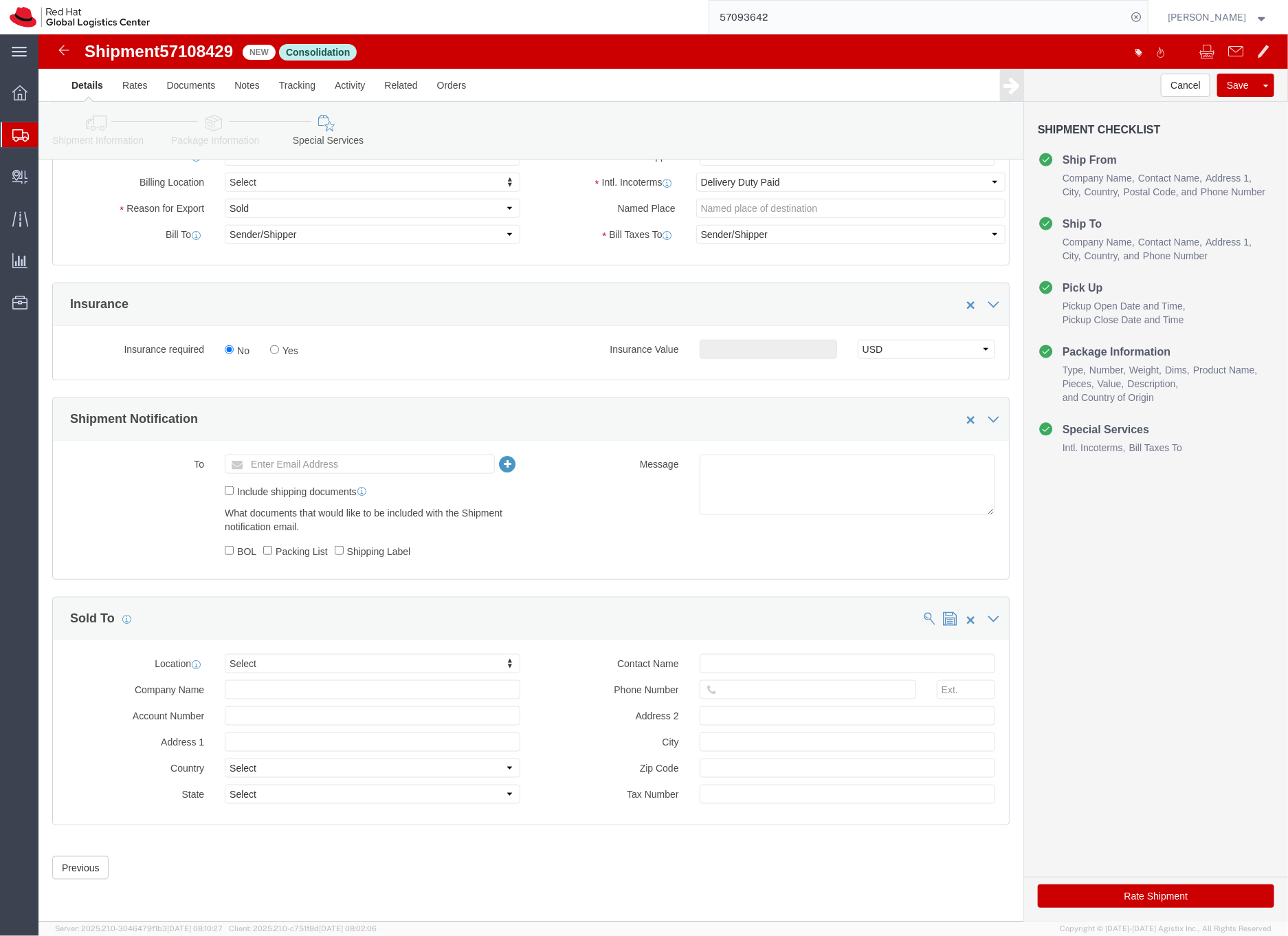
click button "Rate Shipment"
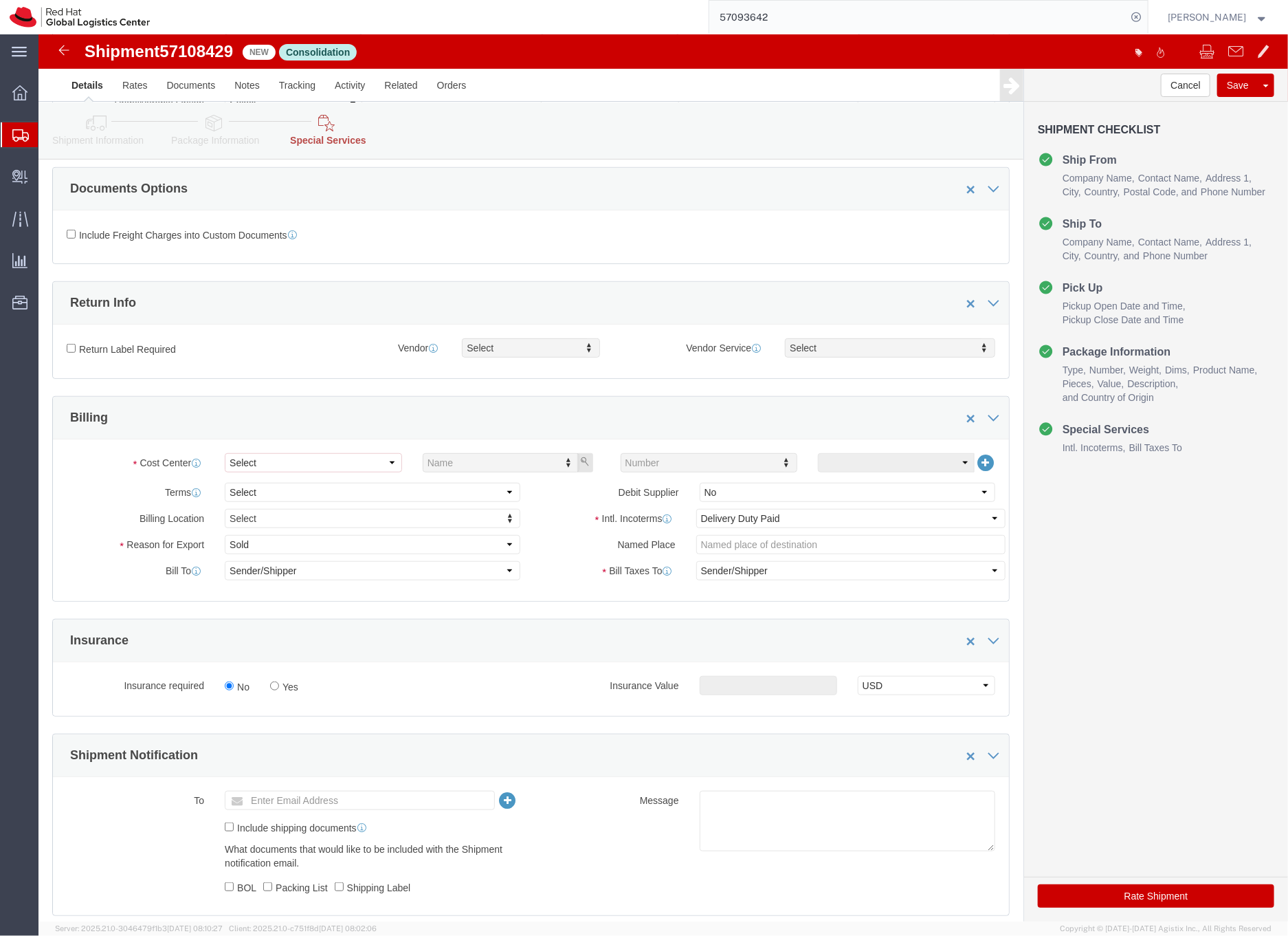
scroll to position [266, 0]
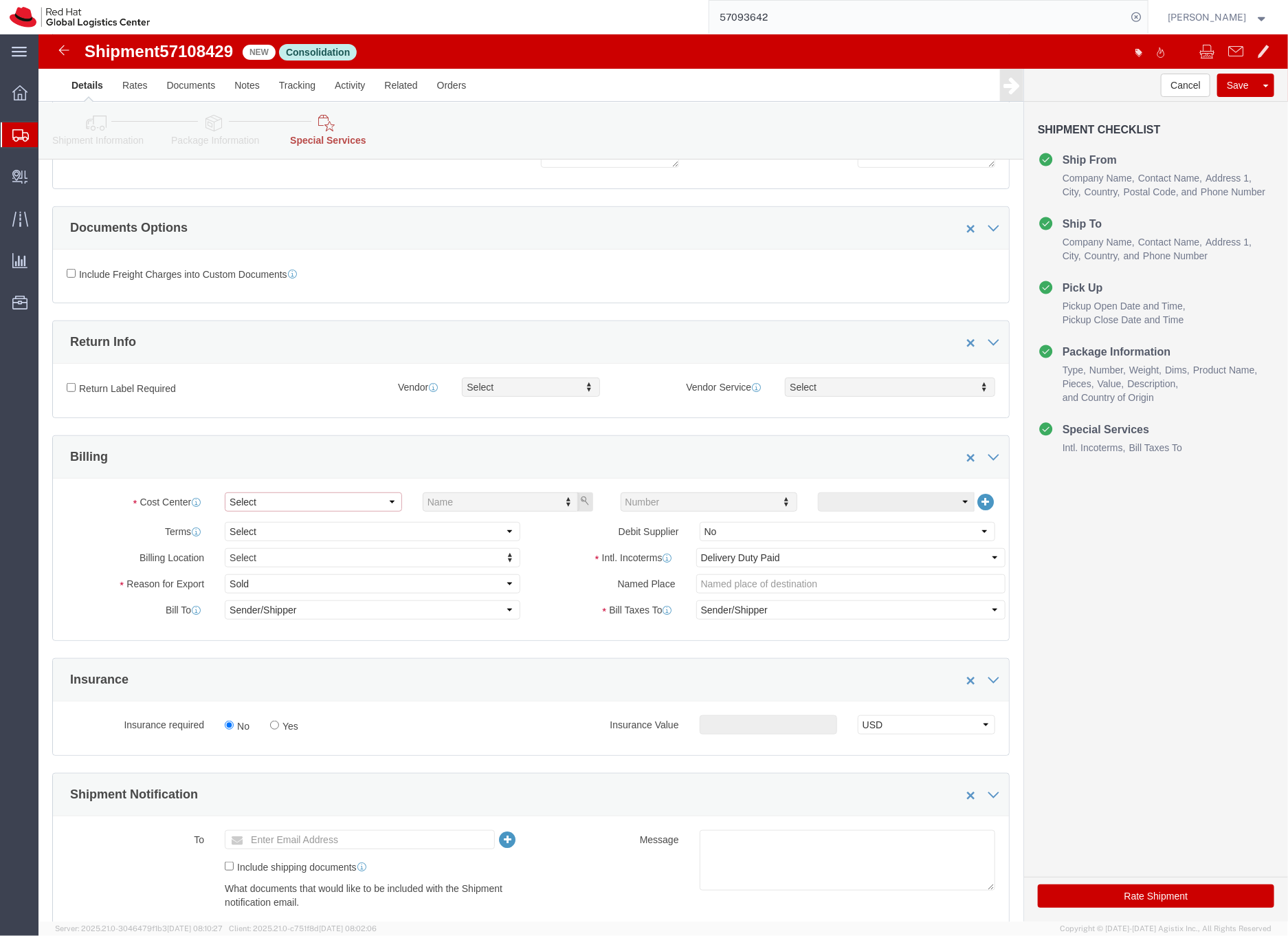
click select "Select Buyer Cost Center Department Operations Number Order Number Sales Person"
select select "COSTCENTER"
click select "Select Buyer Cost Center Department Operations Number Order Number Sales Person"
type input "901"
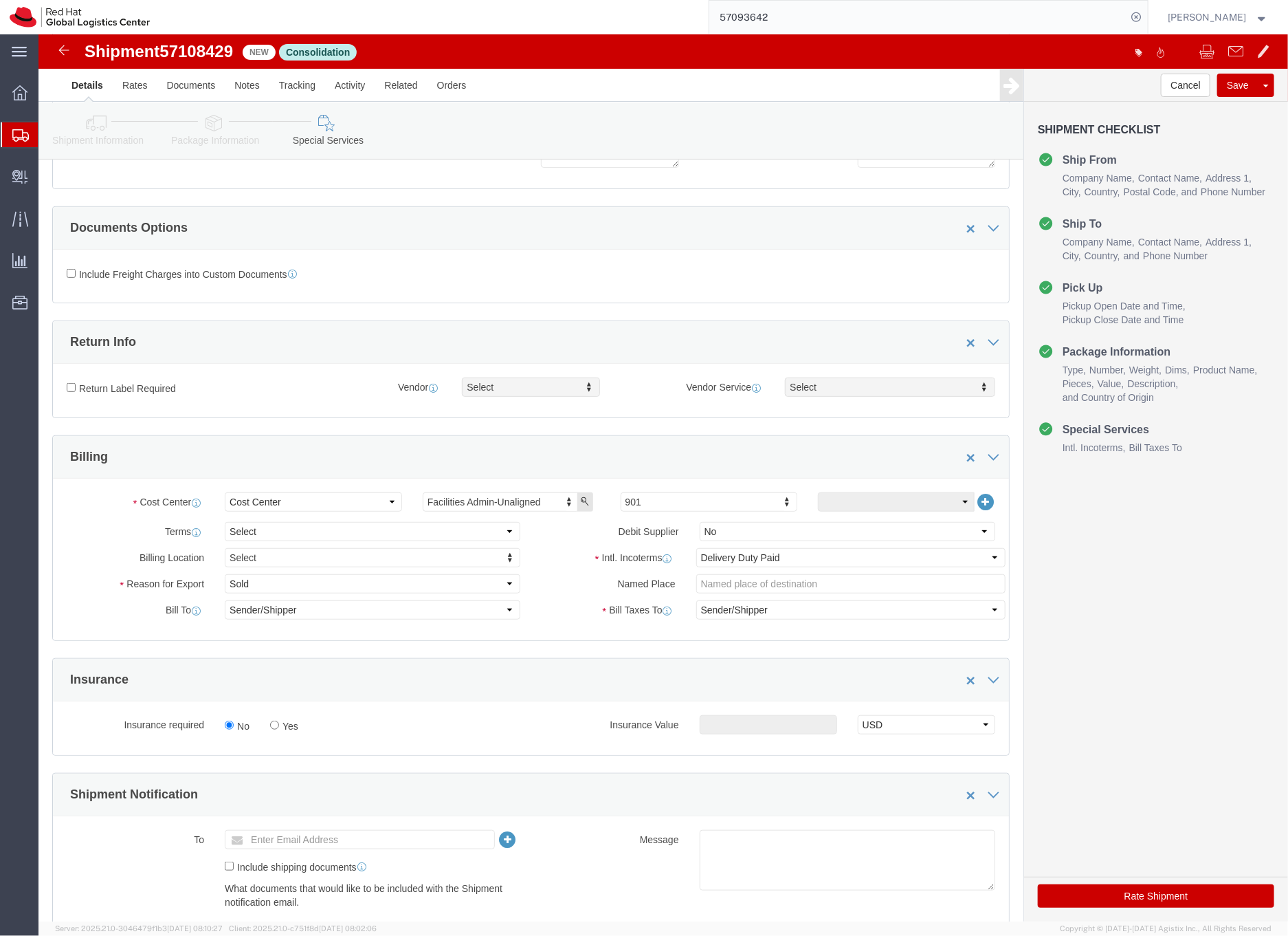
scroll to position [484, 0]
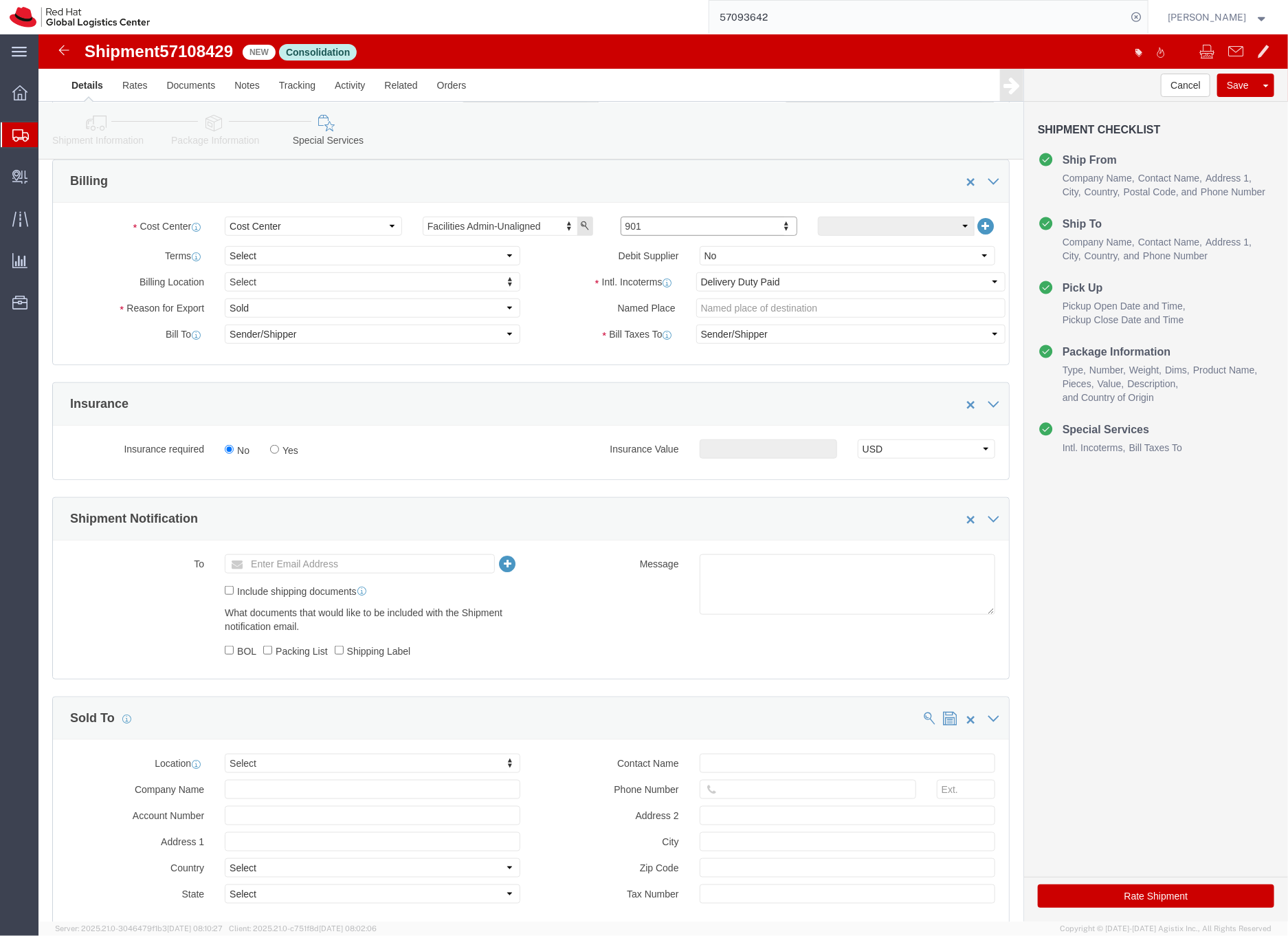
click button "Rate Shipment"
click div
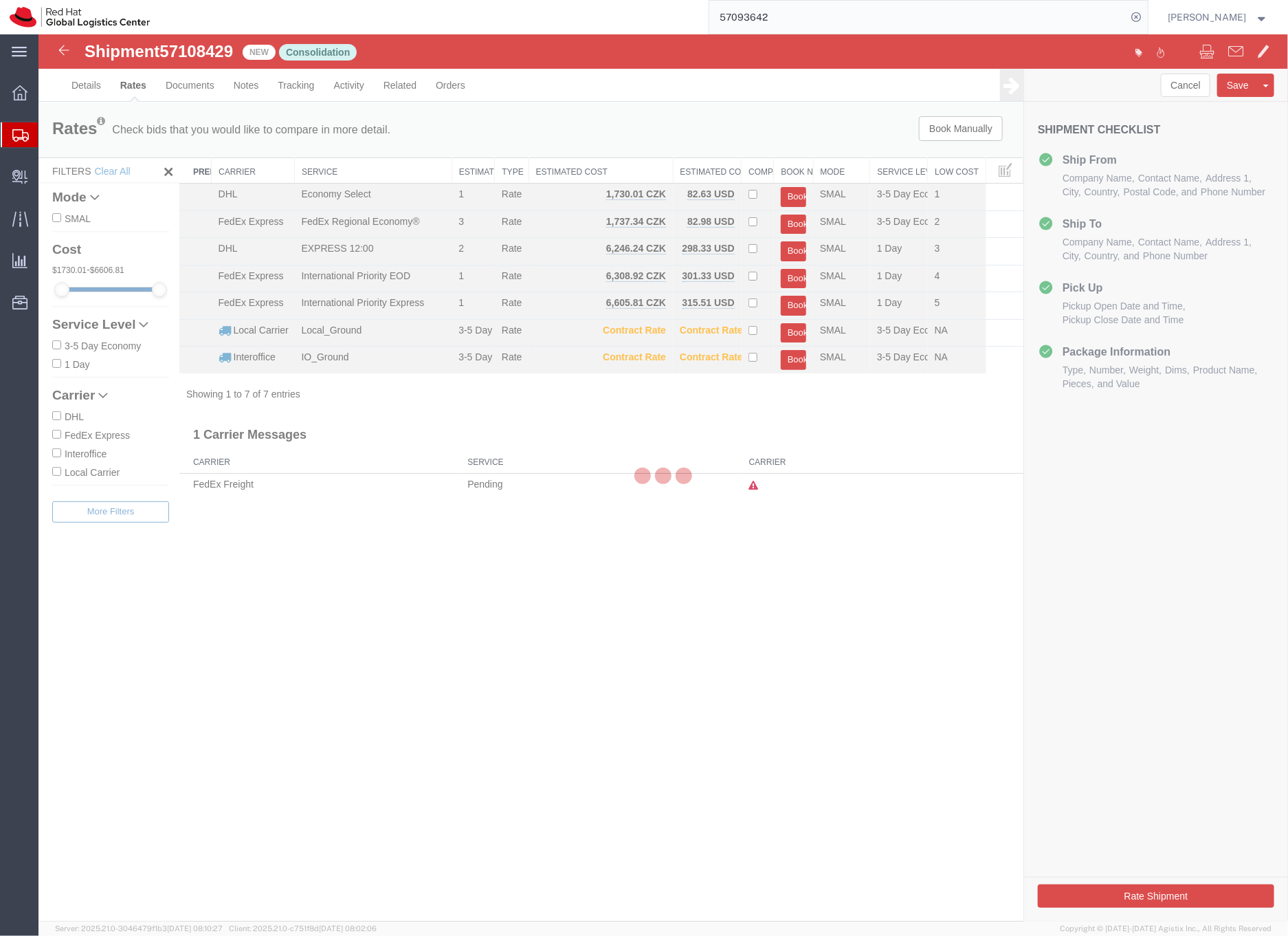
scroll to position [0, 0]
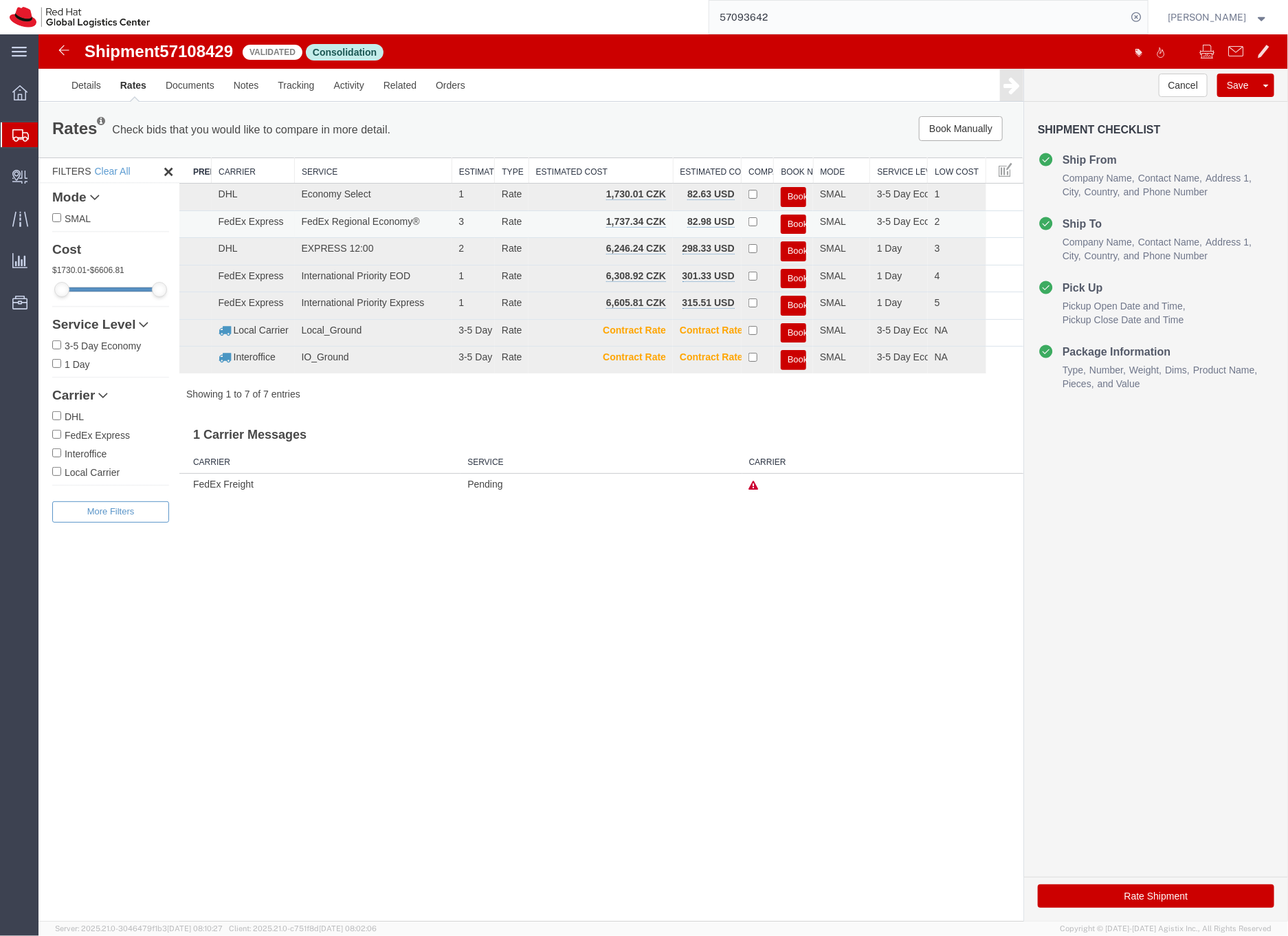
click at [791, 222] on button "Book" at bounding box center [792, 223] width 25 height 20
click at [791, 222] on div at bounding box center [662, 476] width 1249 height 887
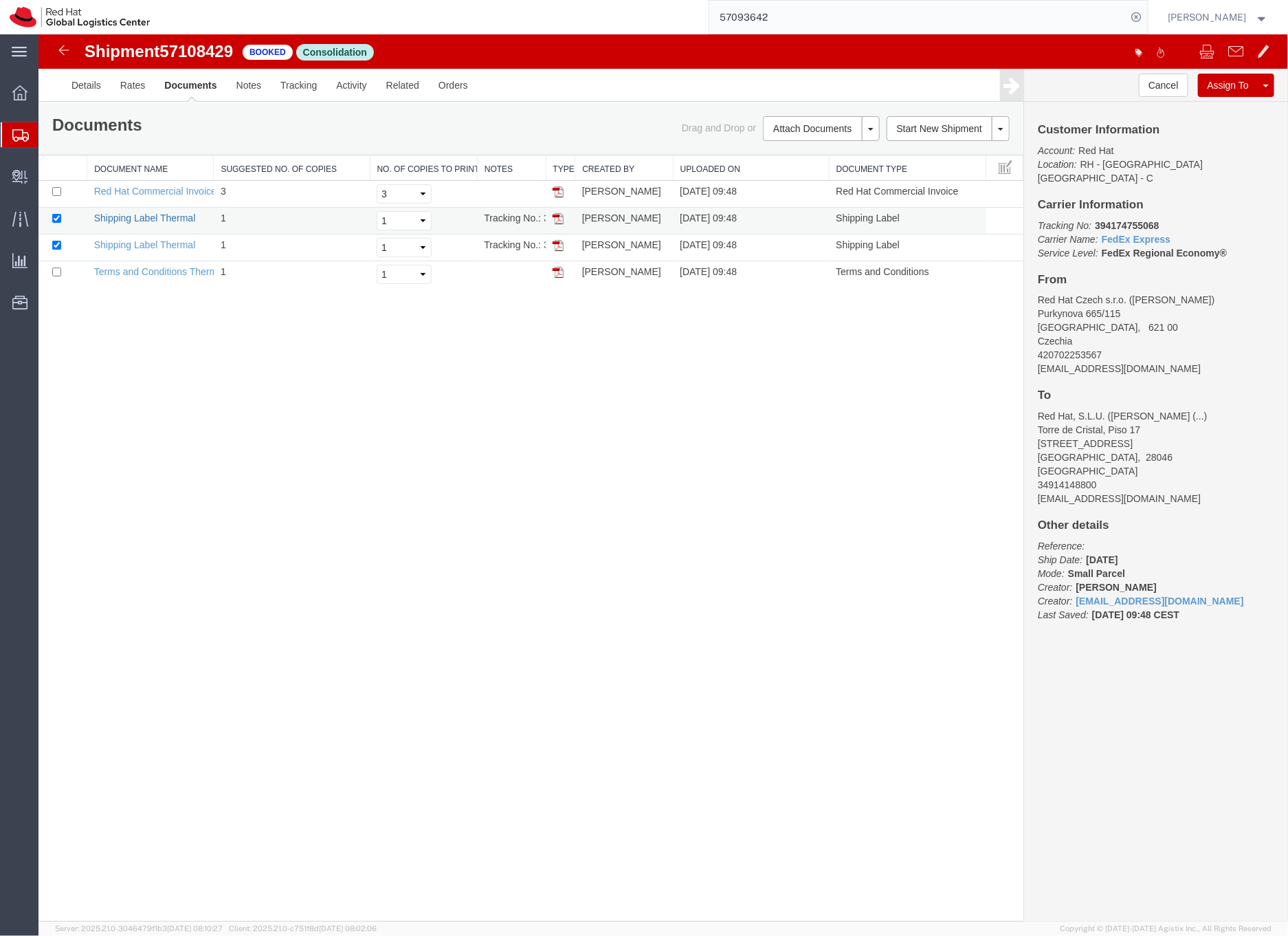
click at [168, 217] on link "Shipping Label Thermal" at bounding box center [144, 217] width 102 height 11
click at [170, 244] on link "Shipping Label Thermal" at bounding box center [144, 243] width 102 height 11
click at [1126, 219] on b "394174755068" at bounding box center [1126, 224] width 64 height 11
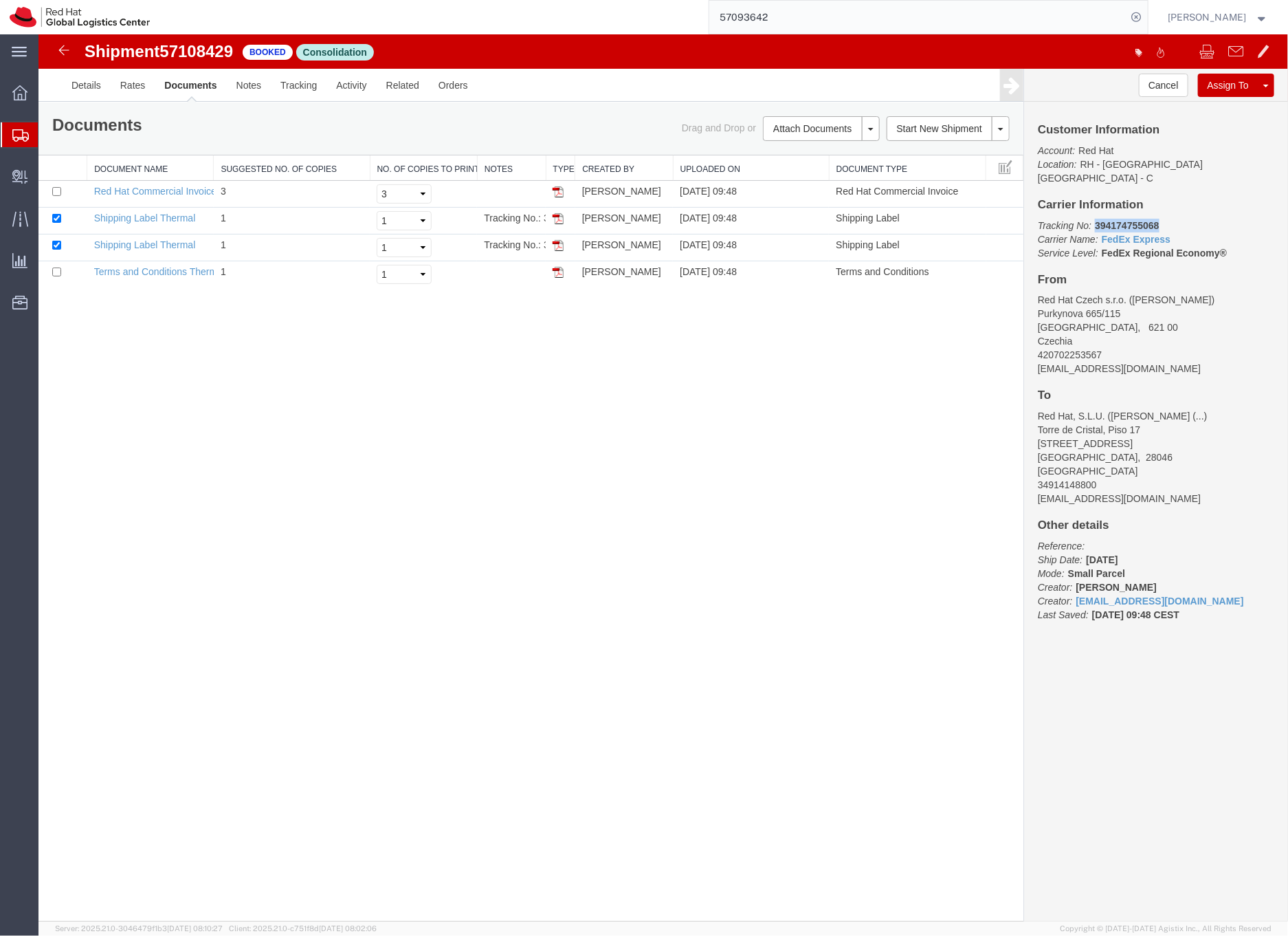
click at [1126, 219] on b "394174755068" at bounding box center [1126, 224] width 64 height 11
copy b "394174755068"
click at [1119, 219] on b "394174755068" at bounding box center [1126, 224] width 64 height 11
copy b "394174755068"
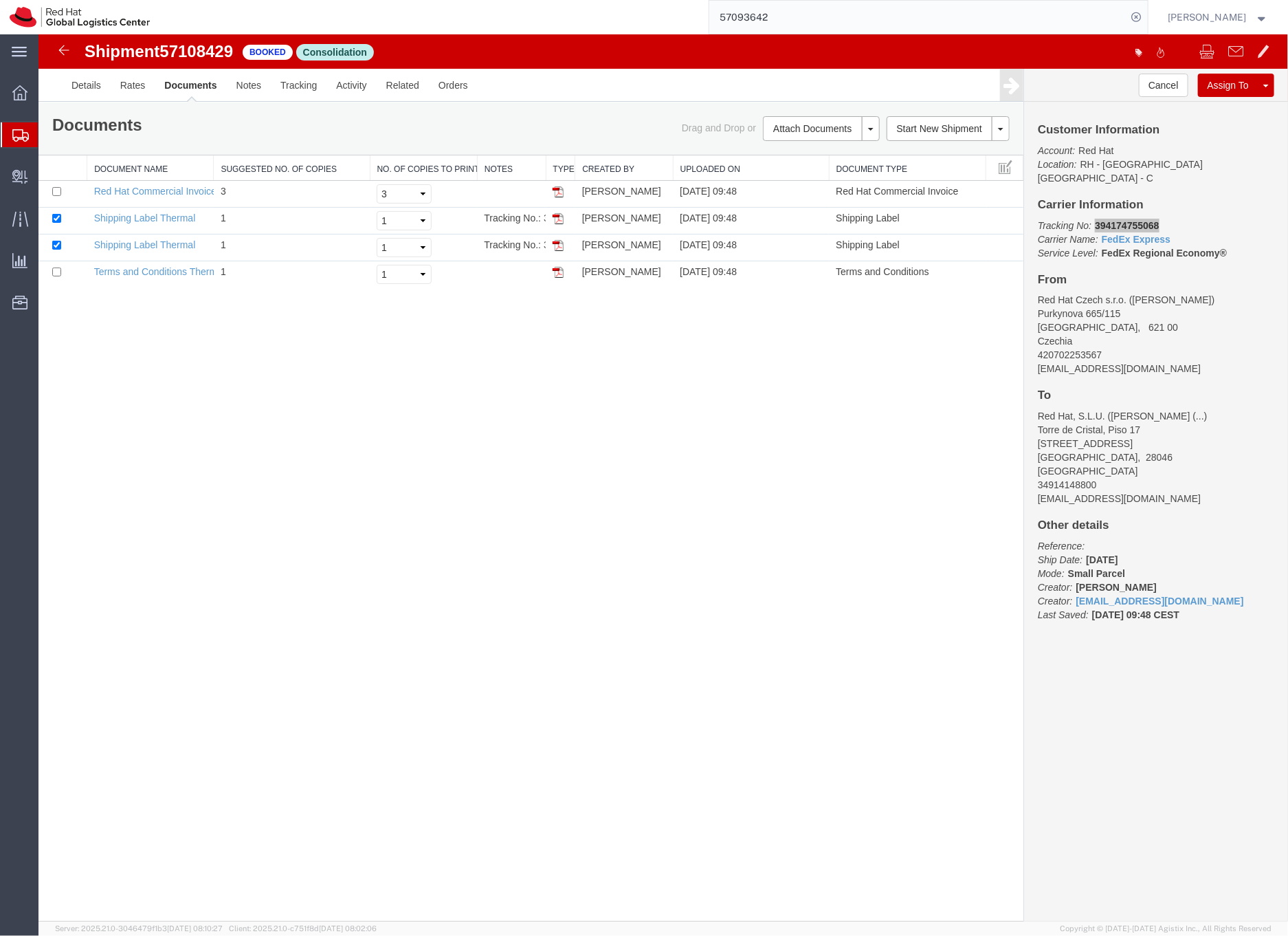
click at [23, 132] on icon at bounding box center [20, 136] width 17 height 12
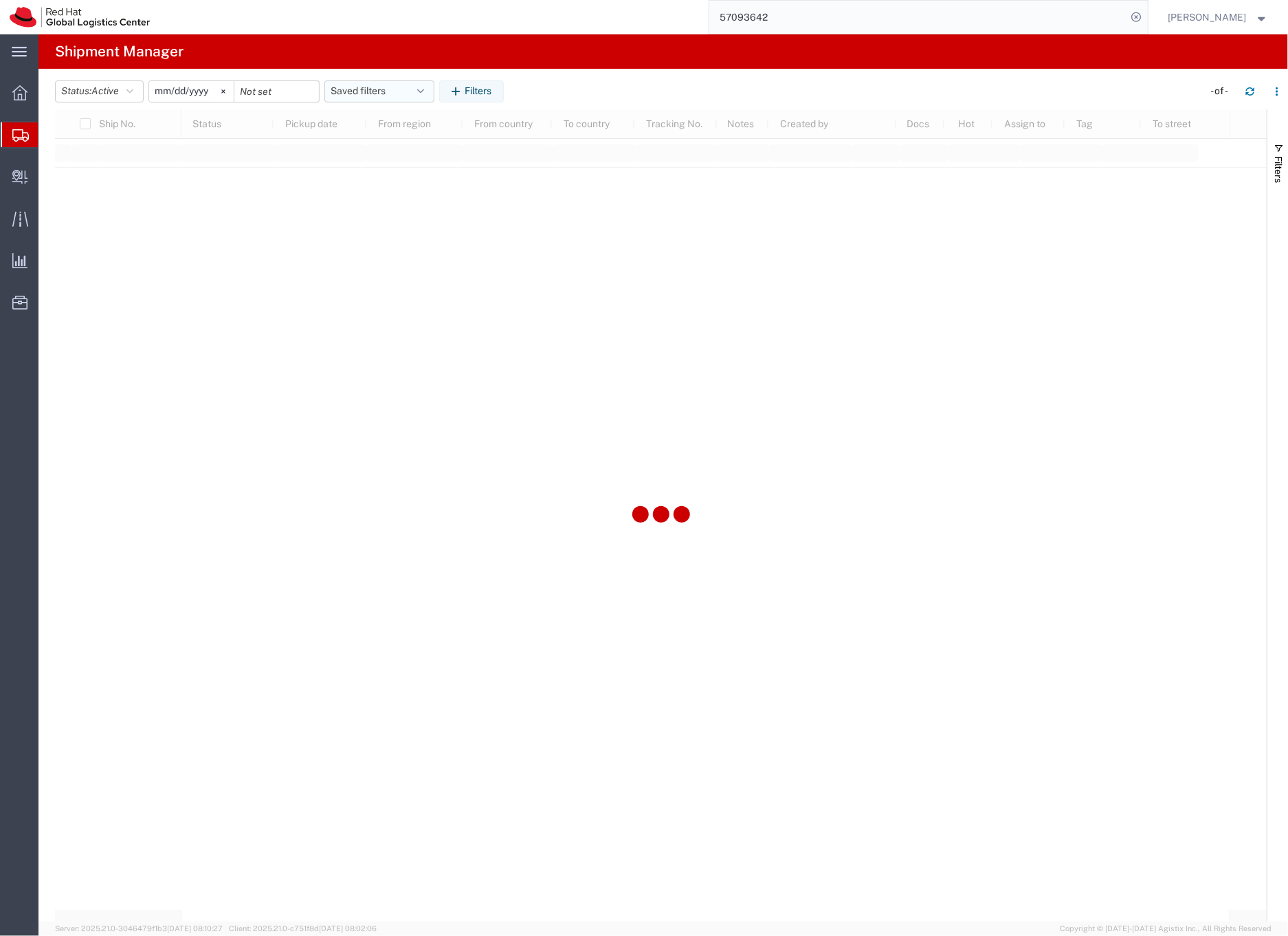
click at [363, 89] on button "Saved filters" at bounding box center [380, 91] width 110 height 22
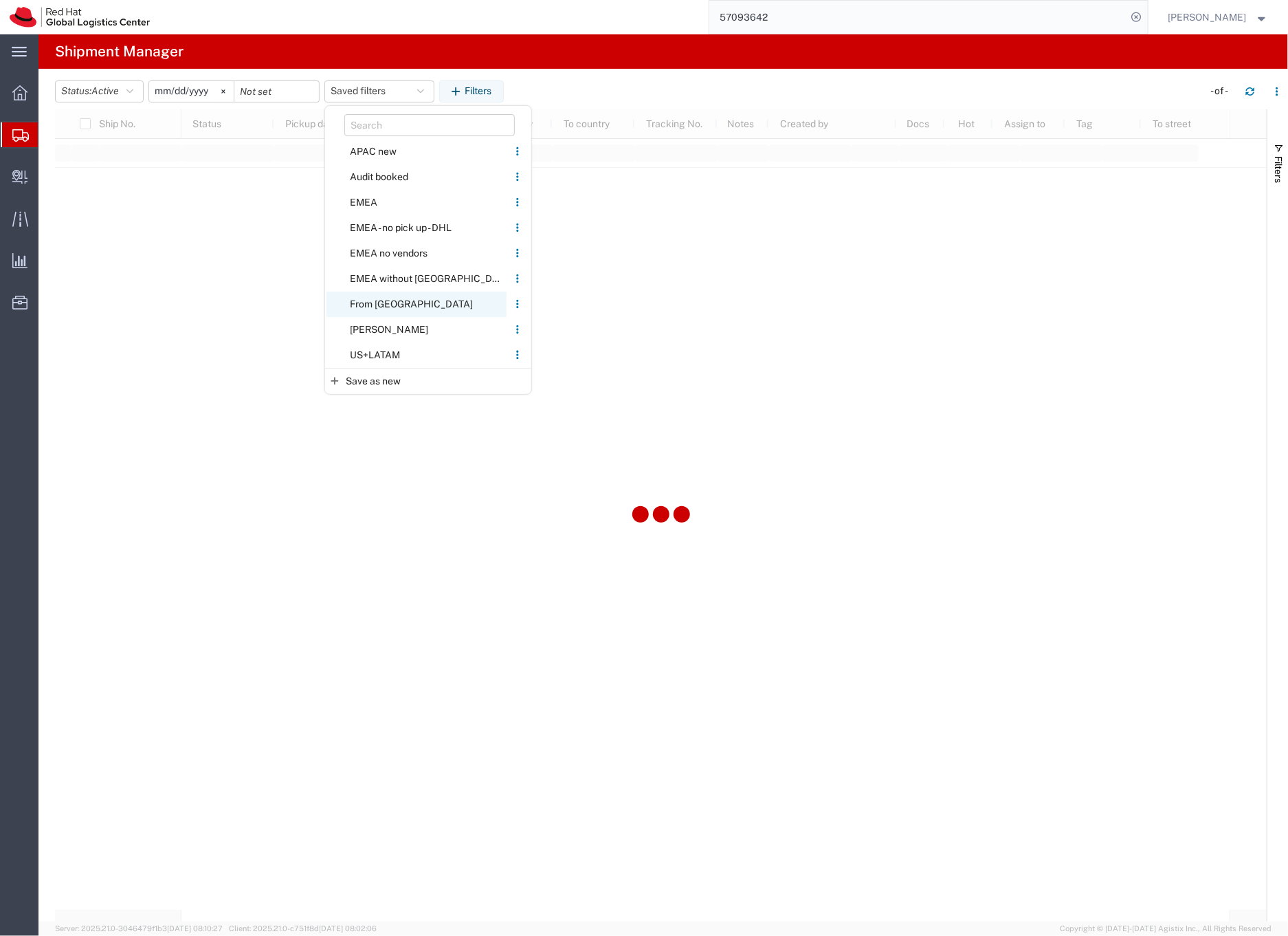
click at [372, 303] on span "From [GEOGRAPHIC_DATA]" at bounding box center [417, 304] width 180 height 25
type input "[DATE]"
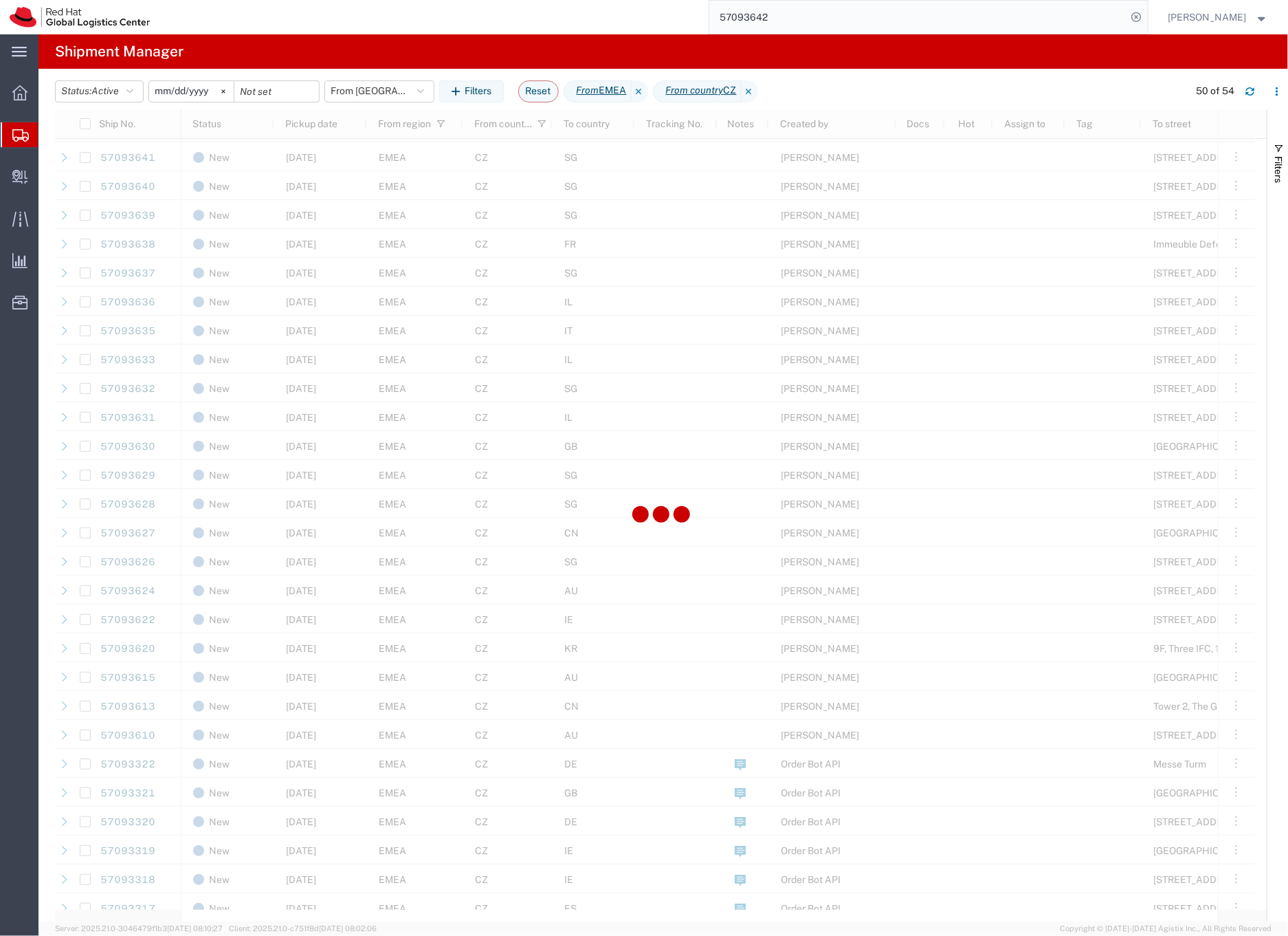
scroll to position [600, 0]
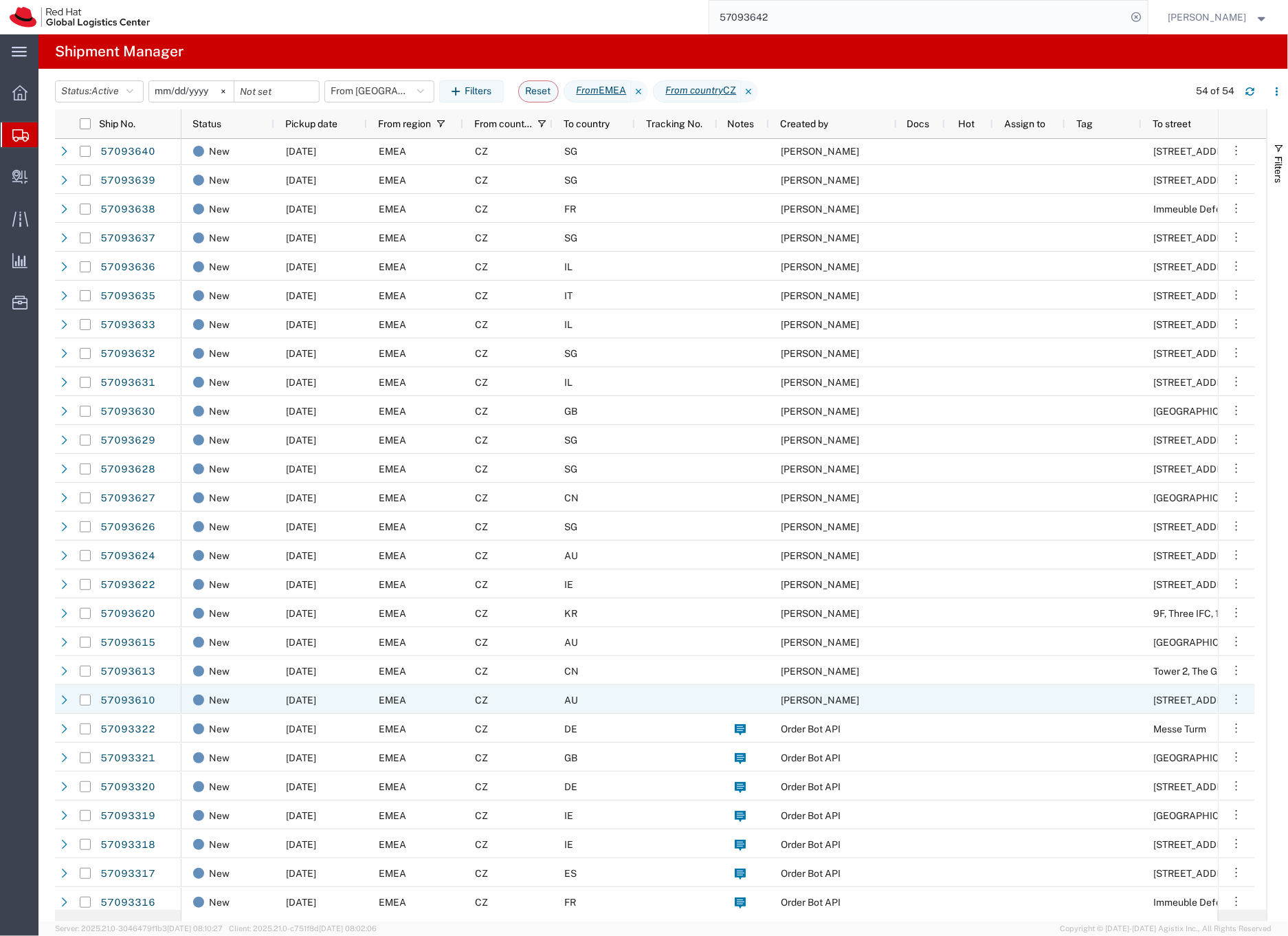
scroll to position [612, 0]
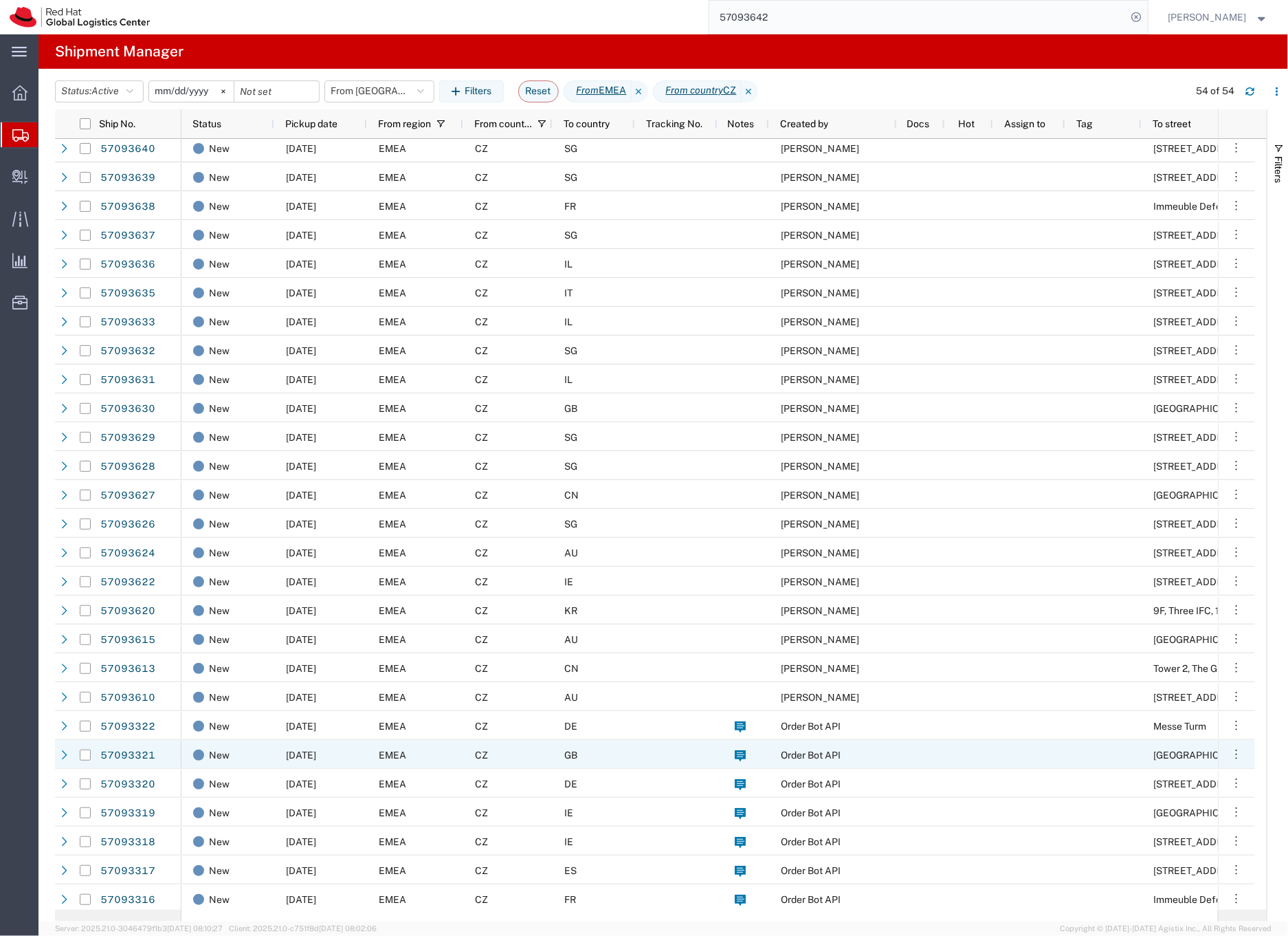
click at [530, 756] on div "CZ" at bounding box center [508, 754] width 89 height 29
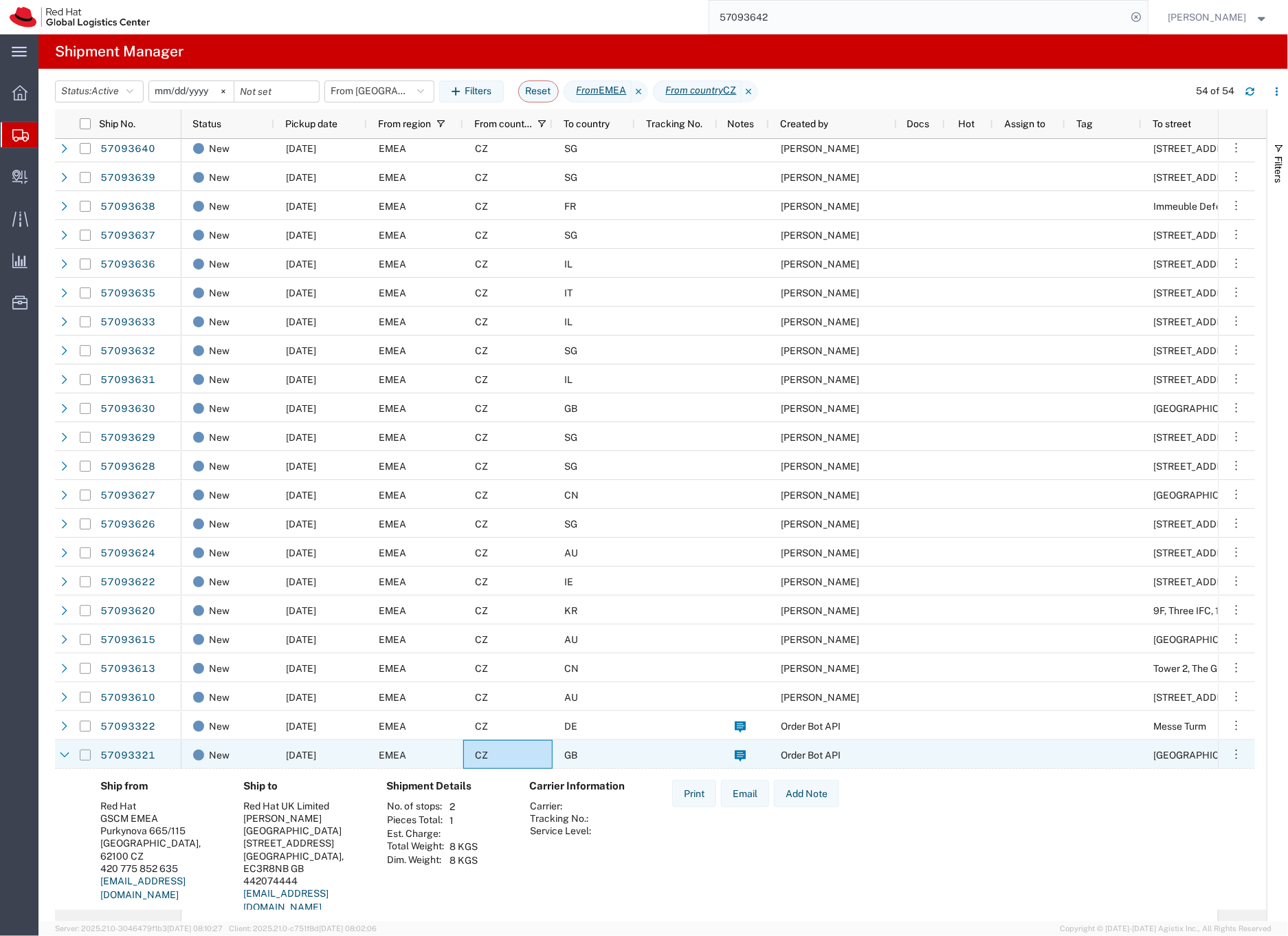
click at [83, 757] on input "Press Space to toggle row selection (unchecked)" at bounding box center [85, 755] width 11 height 11
checkbox input "true"
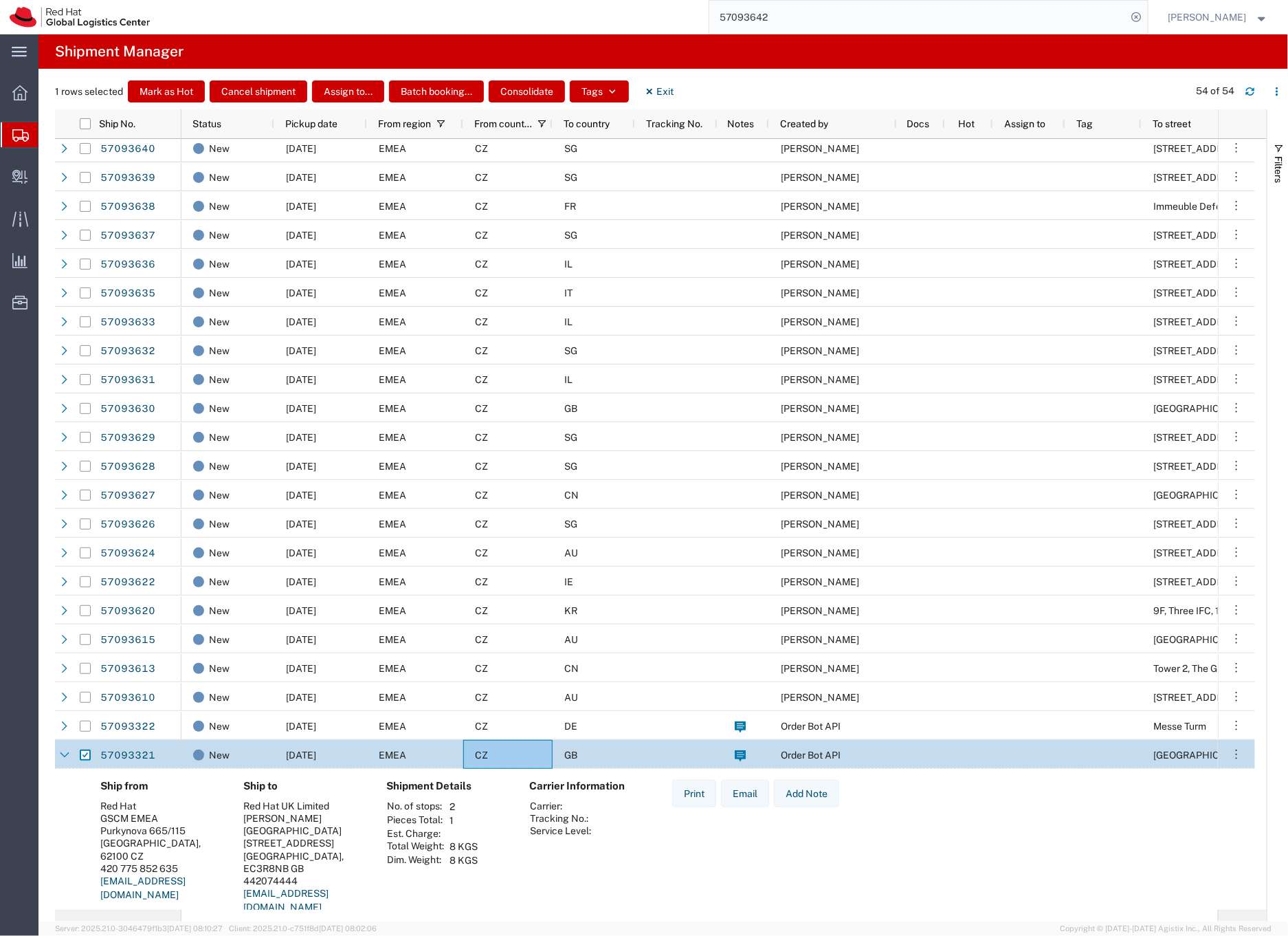
click at [439, 405] on div "EMEA" at bounding box center [415, 407] width 96 height 29
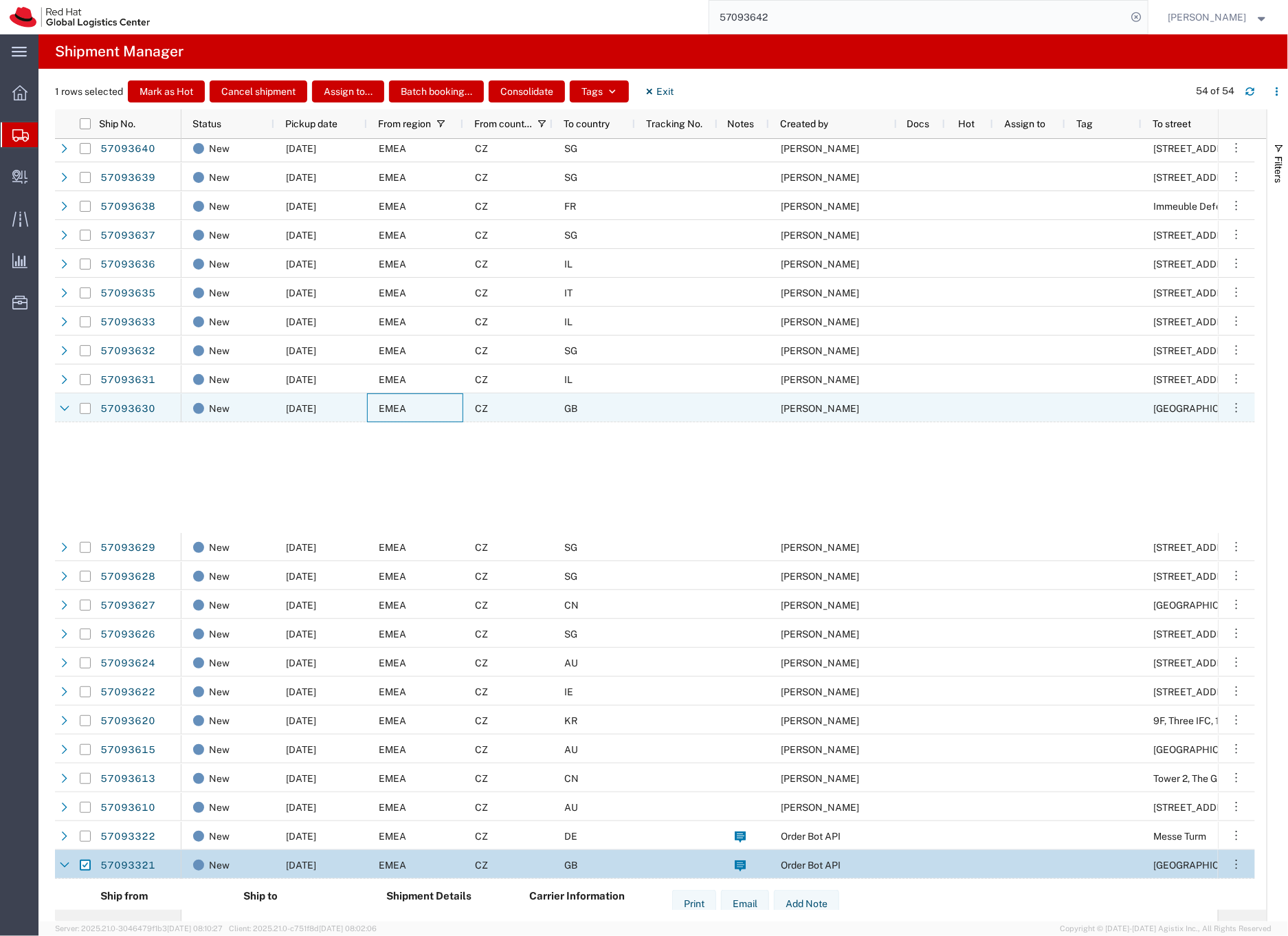
click at [439, 405] on div "EMEA" at bounding box center [415, 407] width 96 height 29
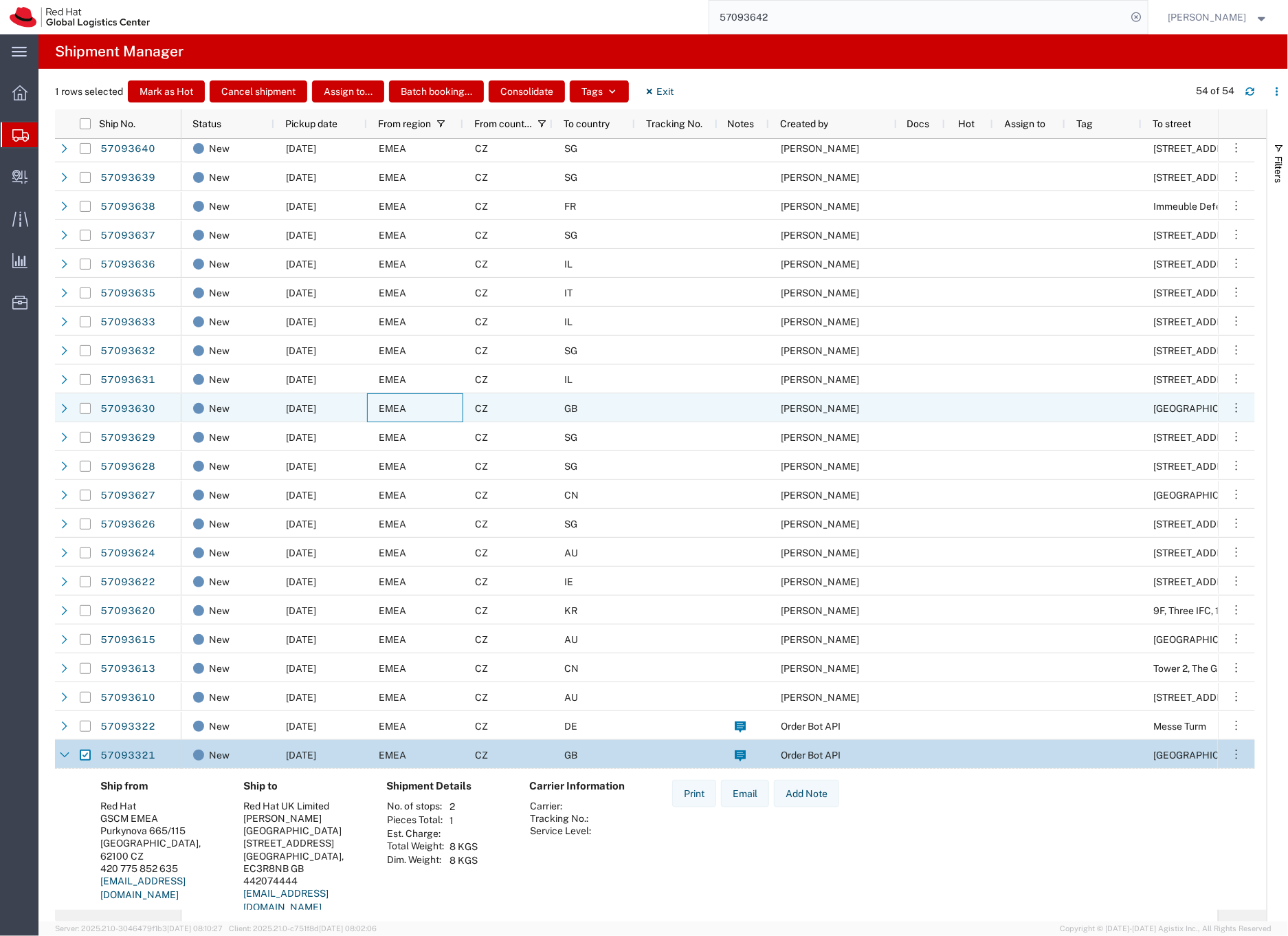
click at [439, 405] on div "EMEA" at bounding box center [415, 407] width 96 height 29
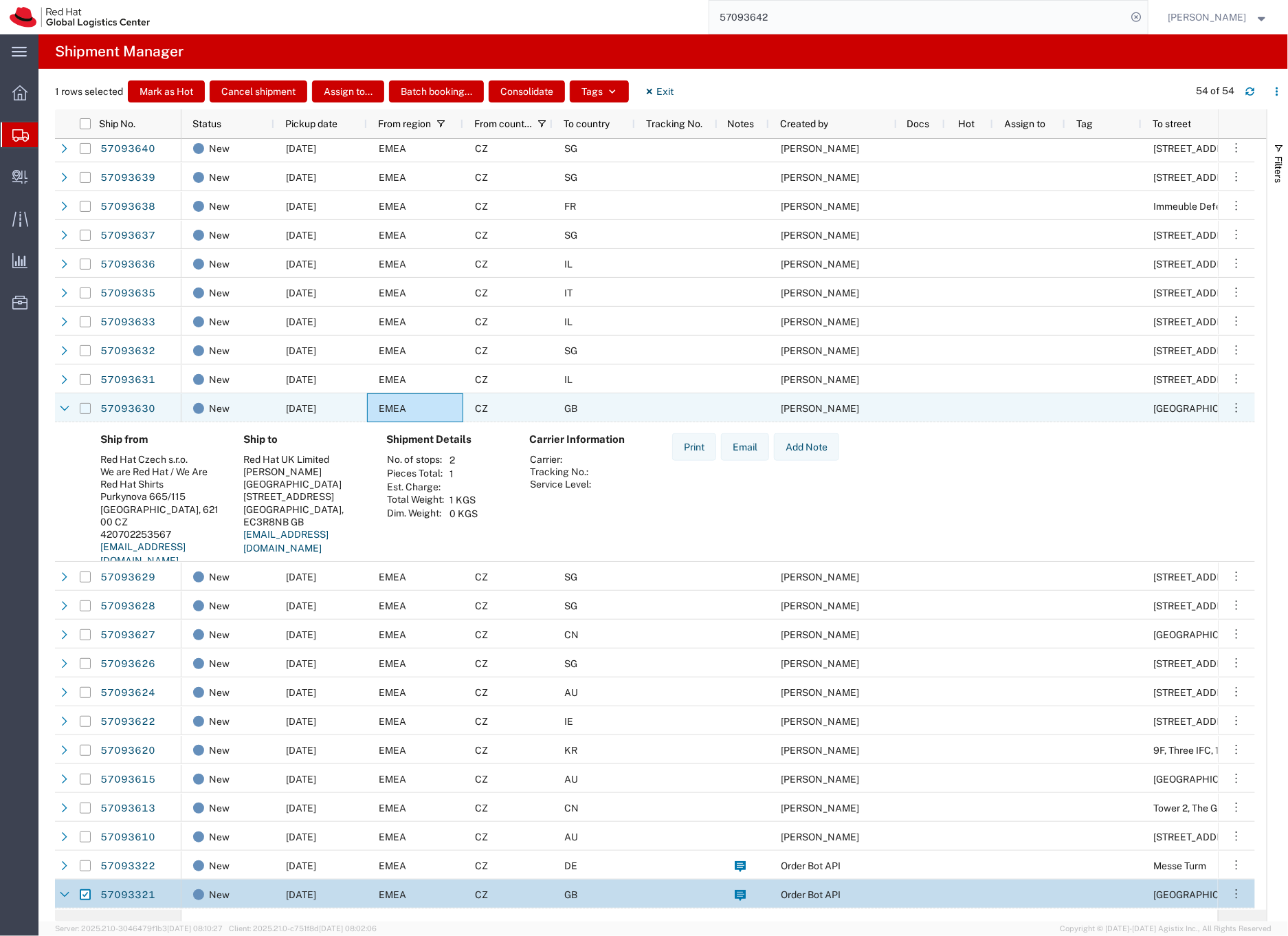
click at [85, 412] on input "Press Space to toggle row selection (unchecked)" at bounding box center [85, 408] width 11 height 11
checkbox input "true"
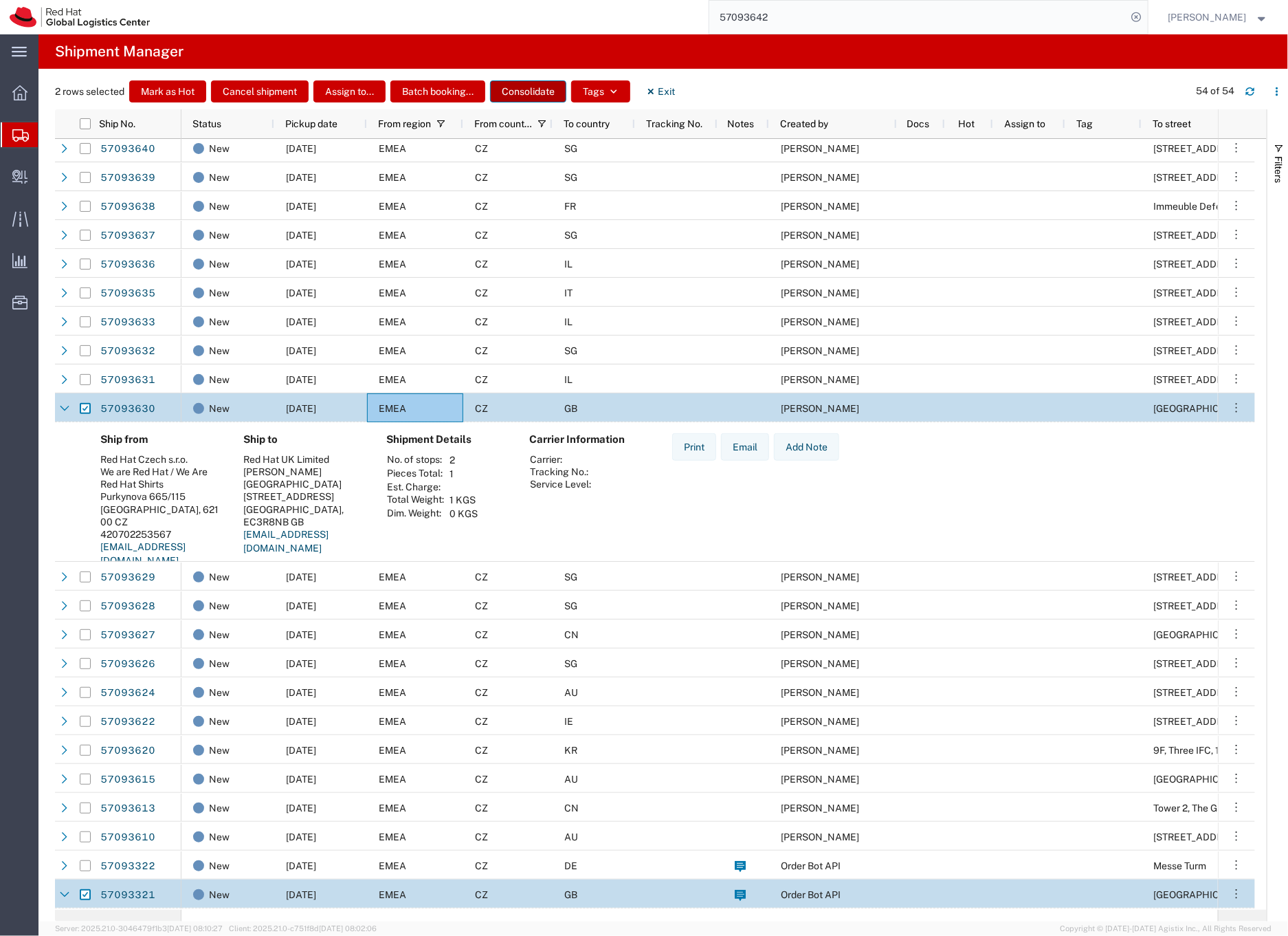
click at [536, 89] on button "Consolidate" at bounding box center [528, 91] width 76 height 22
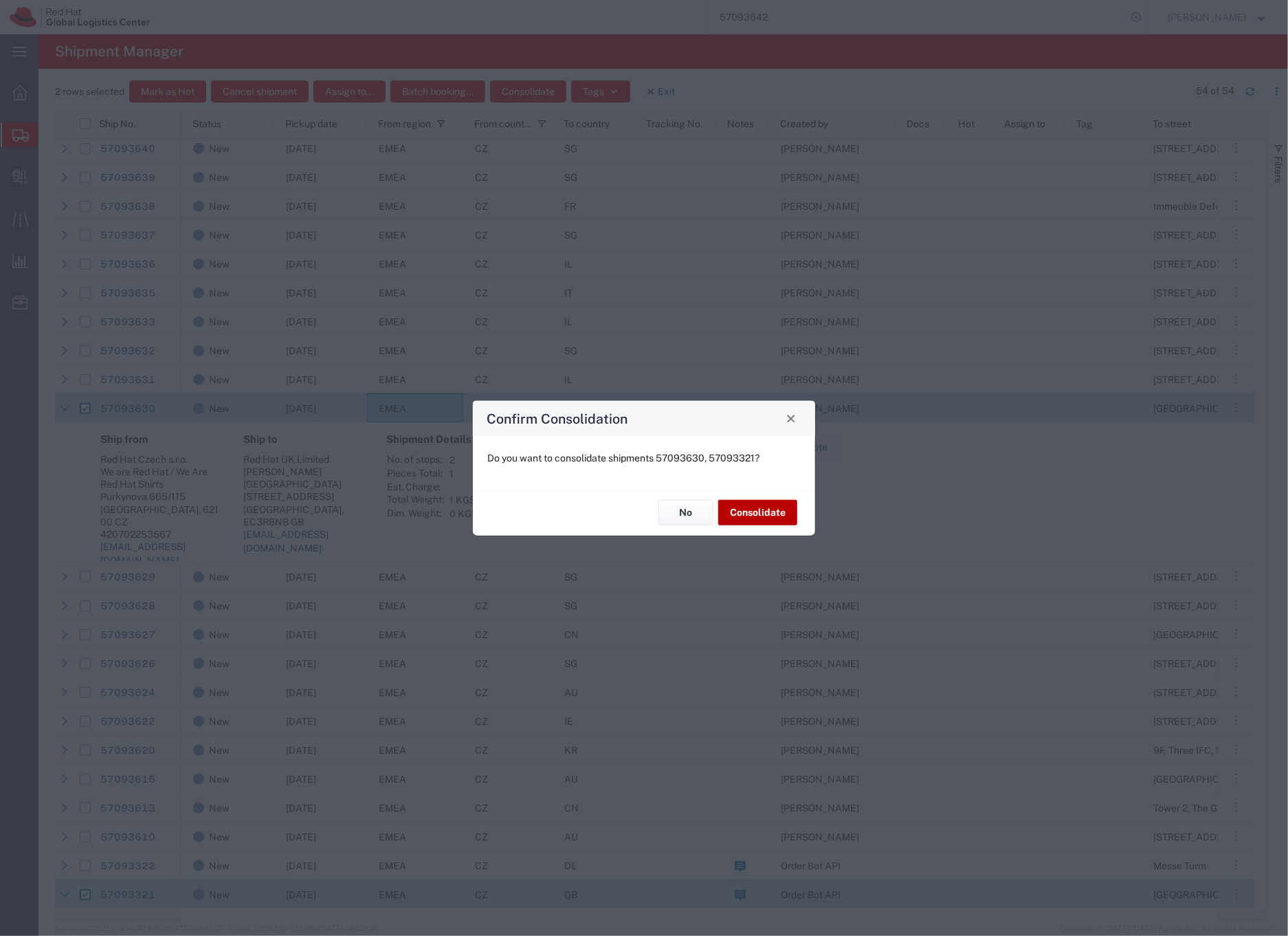
click at [752, 517] on button "Consolidate" at bounding box center [758, 512] width 79 height 25
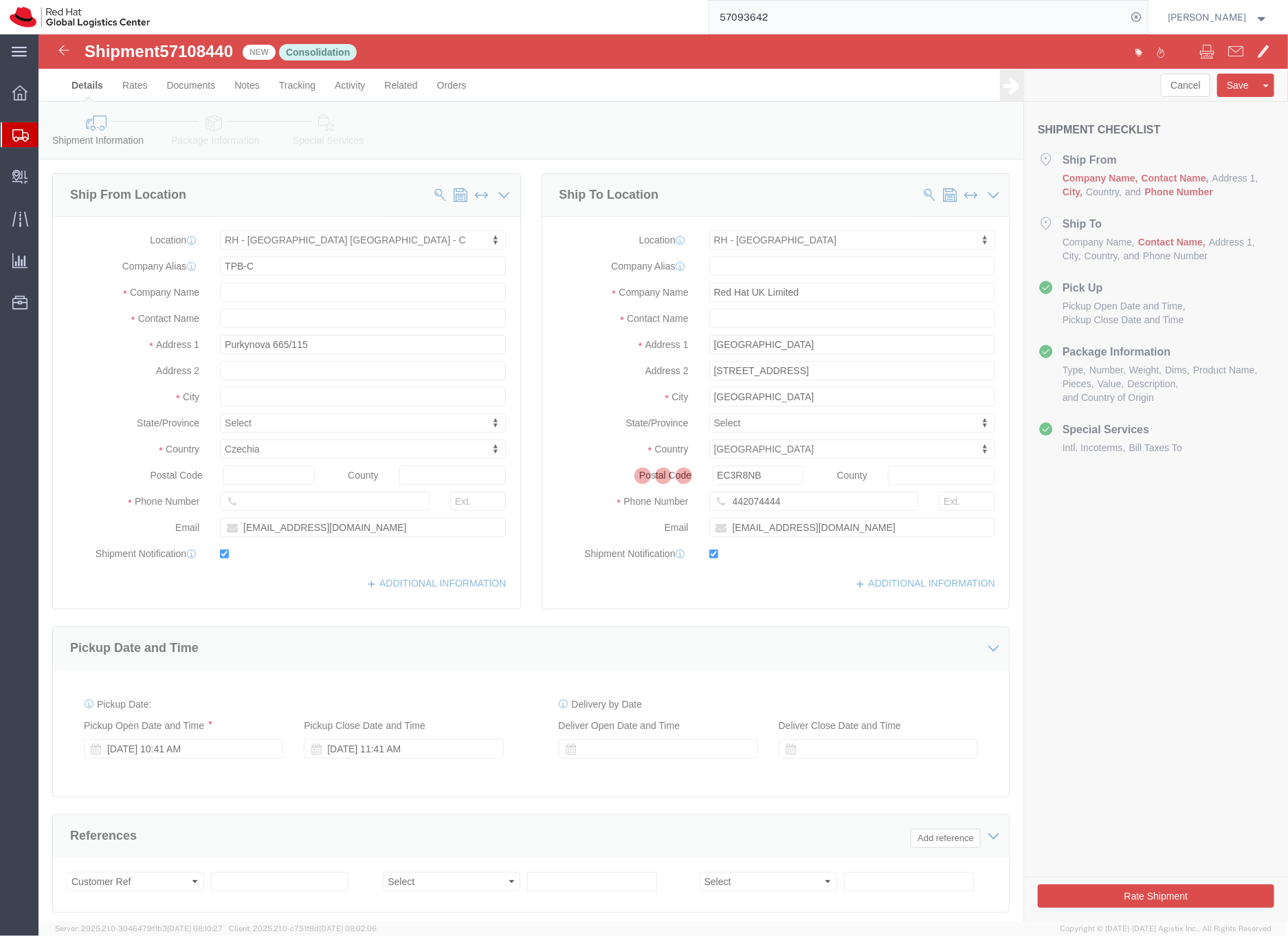
select select "38037"
select select "37974"
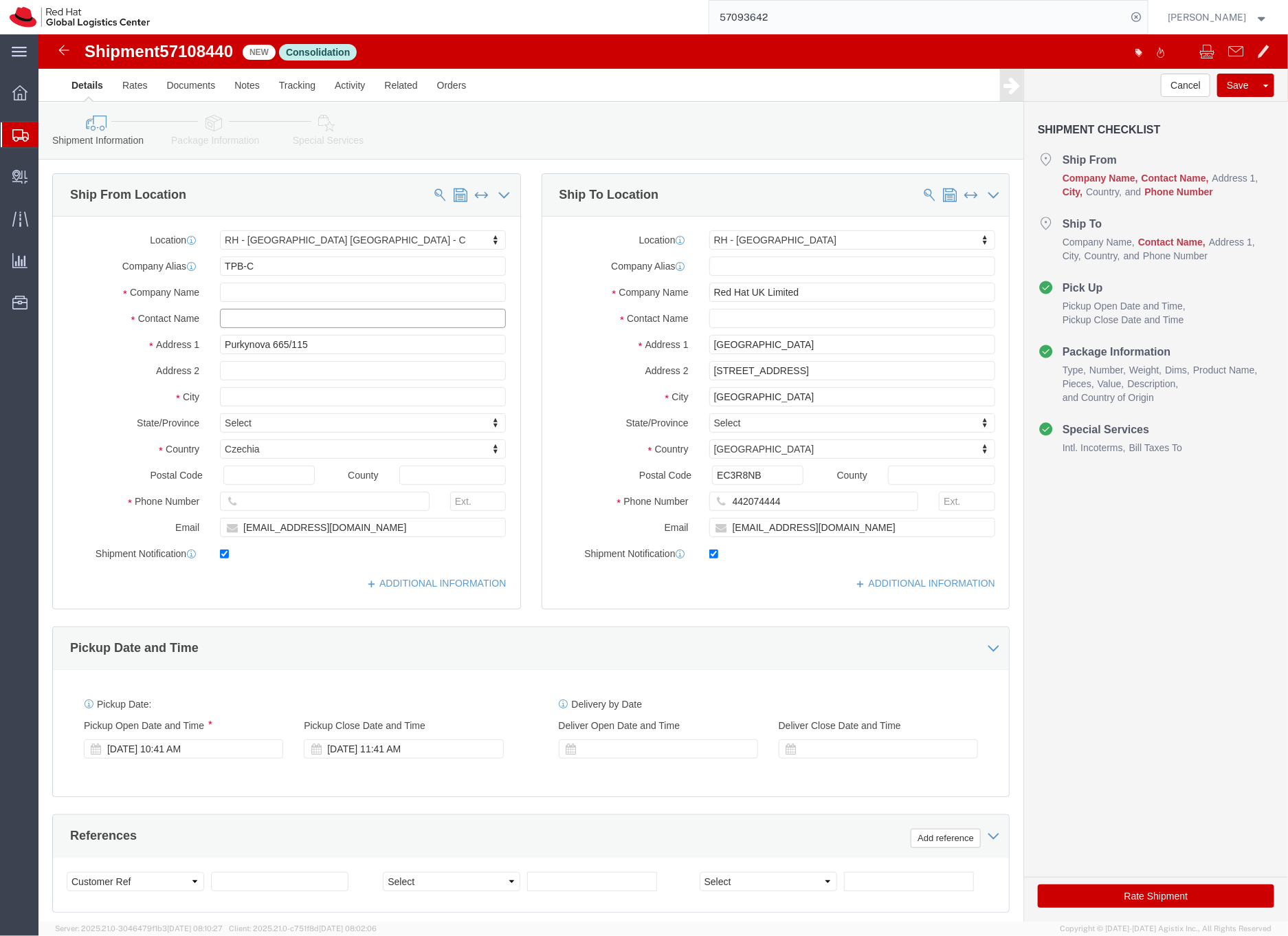
click input "text"
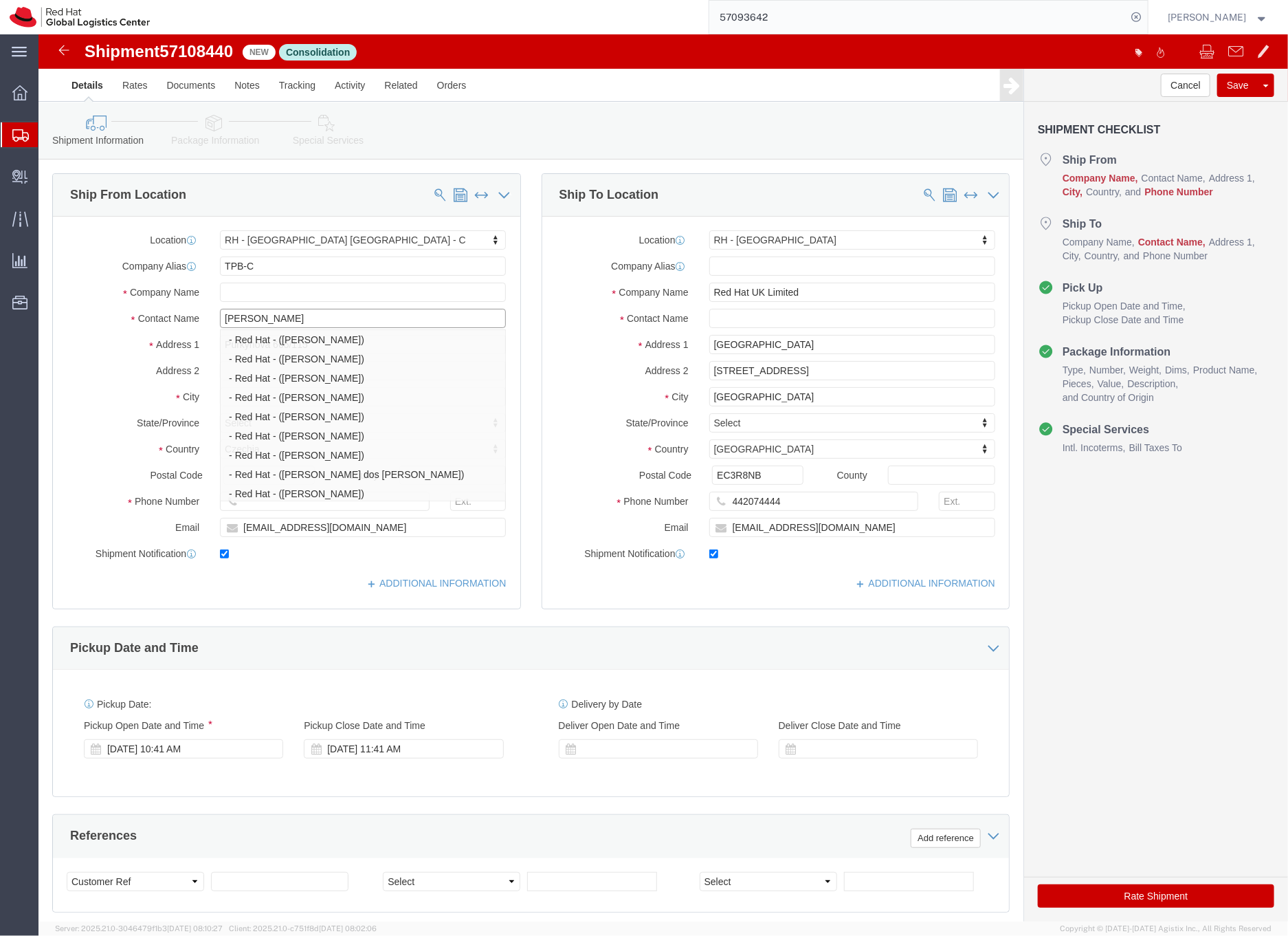
type input "Filip li"
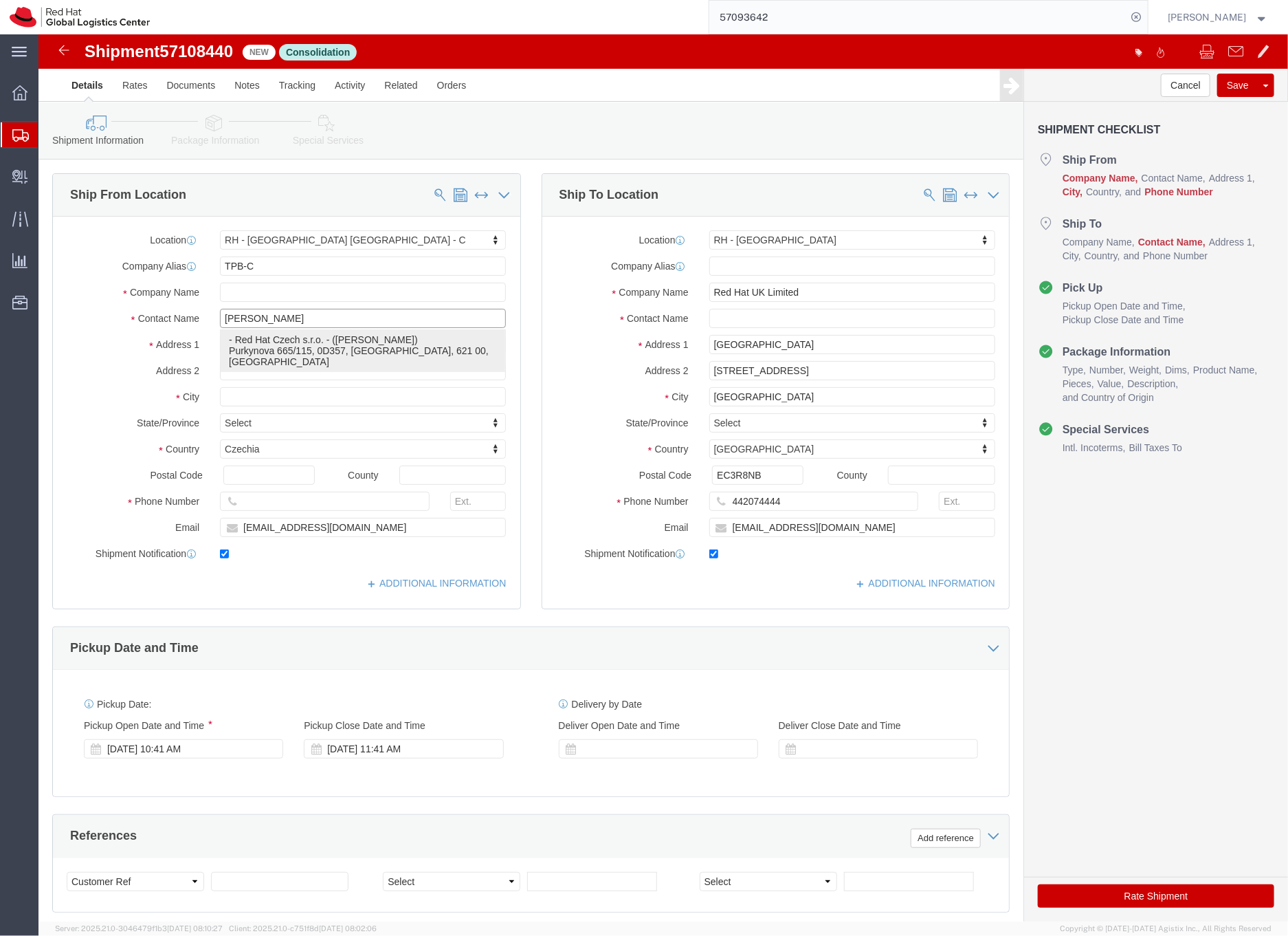
click p "- Red Hat Czech s.r.o. - ([PERSON_NAME]) Purkynova 665/115, 0D357, [GEOGRAPHIC_…"
type input "Red Hat Czech s.r.o."
type input "[GEOGRAPHIC_DATA]"
type input "621 00"
type input "420702253567"
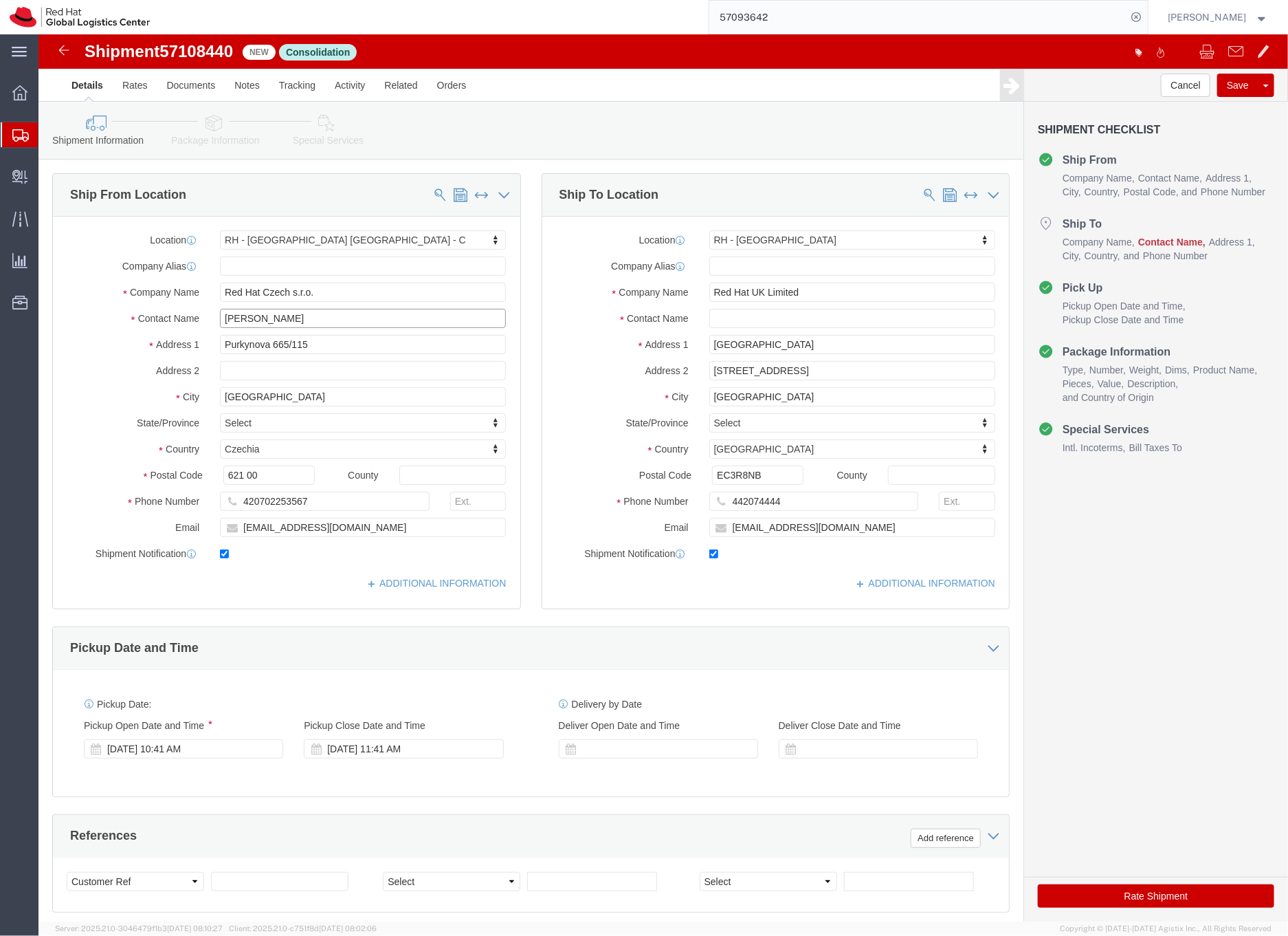
type input "[PERSON_NAME]"
click input "text"
paste input "Anna Sargeant"
click input "Anna Sargeant"
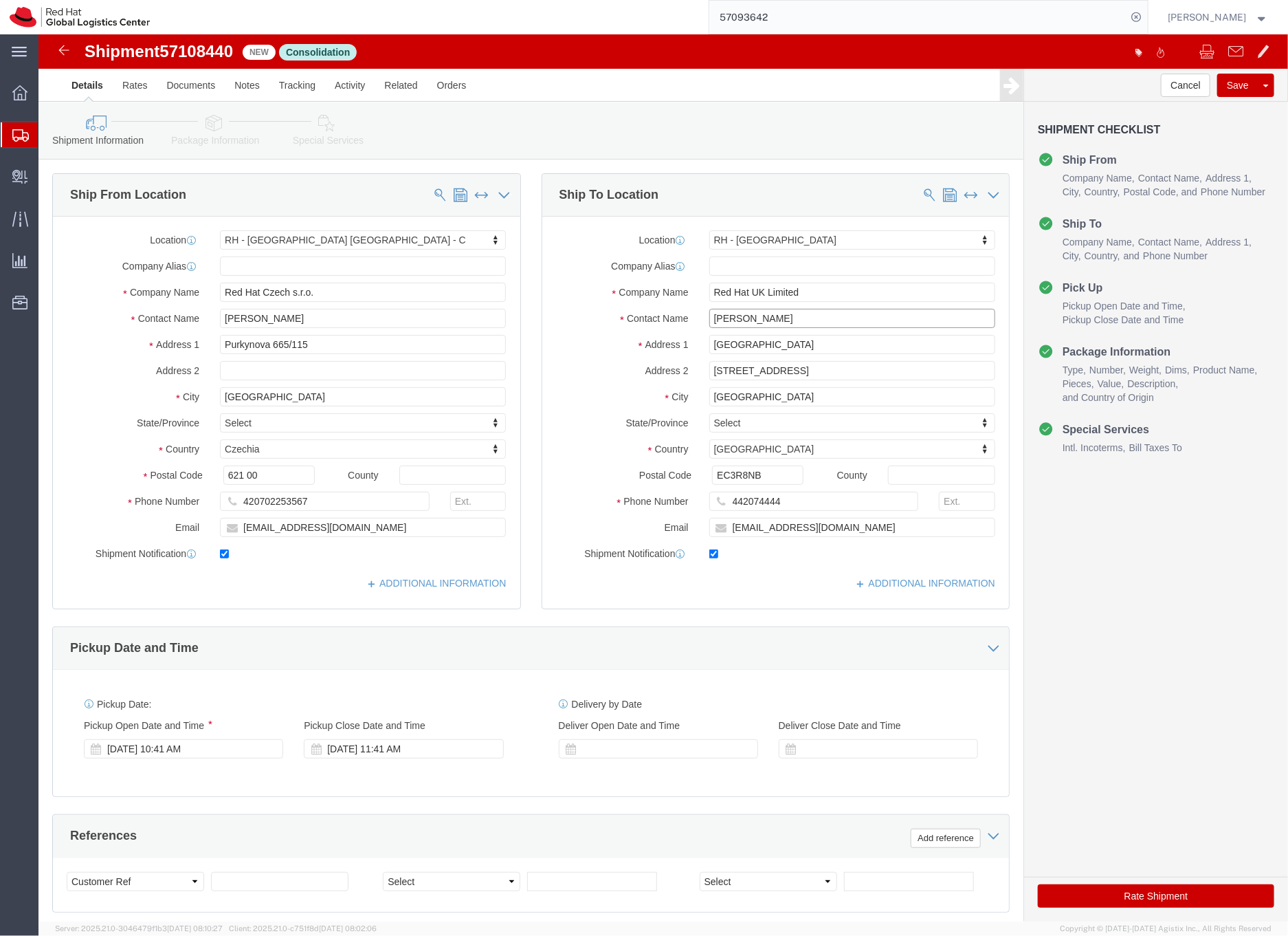
click input "Anna Sargeant"
type input "Anna Sargeant (WARH week)"
click icon
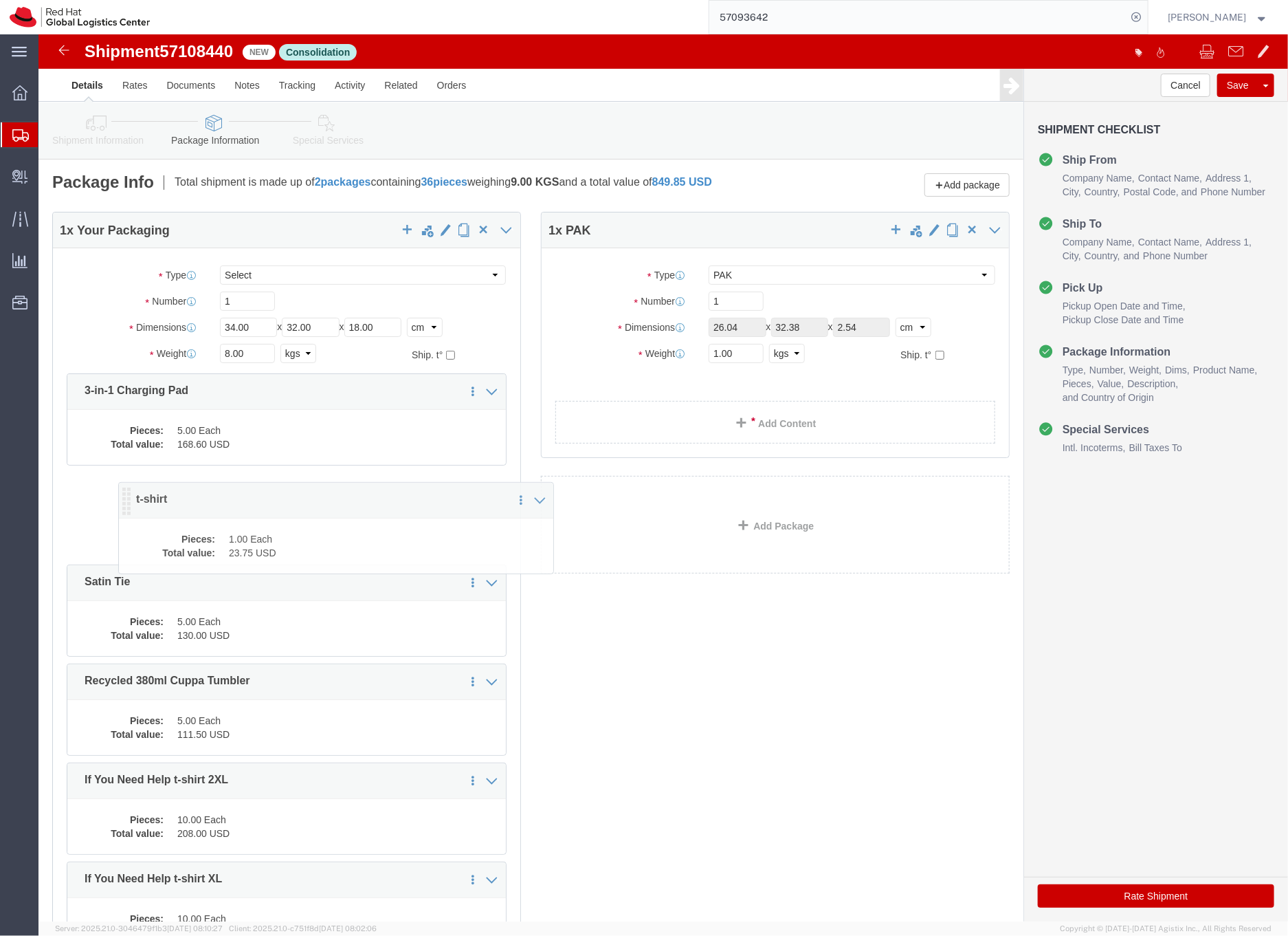
drag, startPoint x: 520, startPoint y: 357, endPoint x: 60, endPoint y: 468, distance: 473.2
click icon
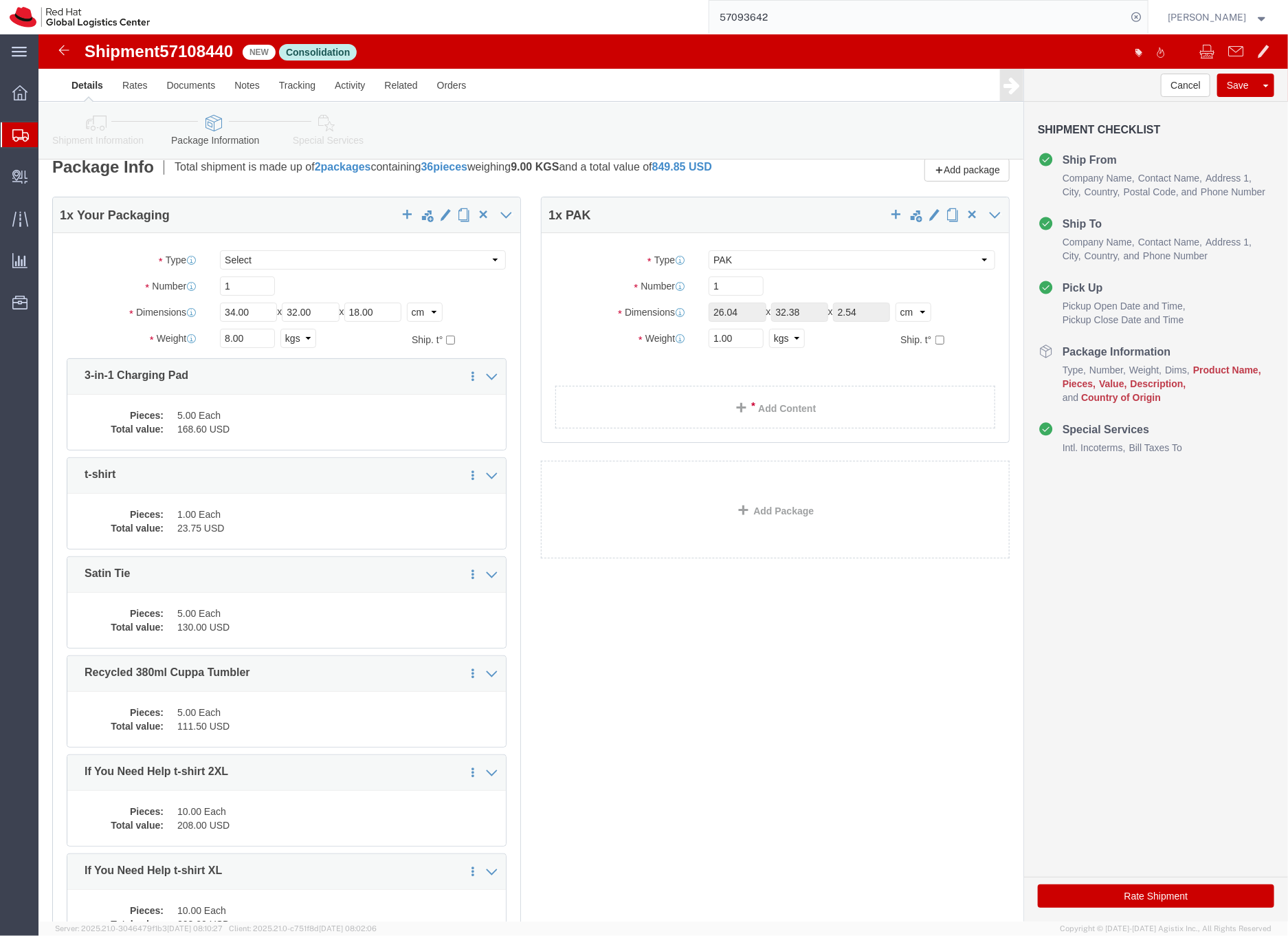
scroll to position [8, 0]
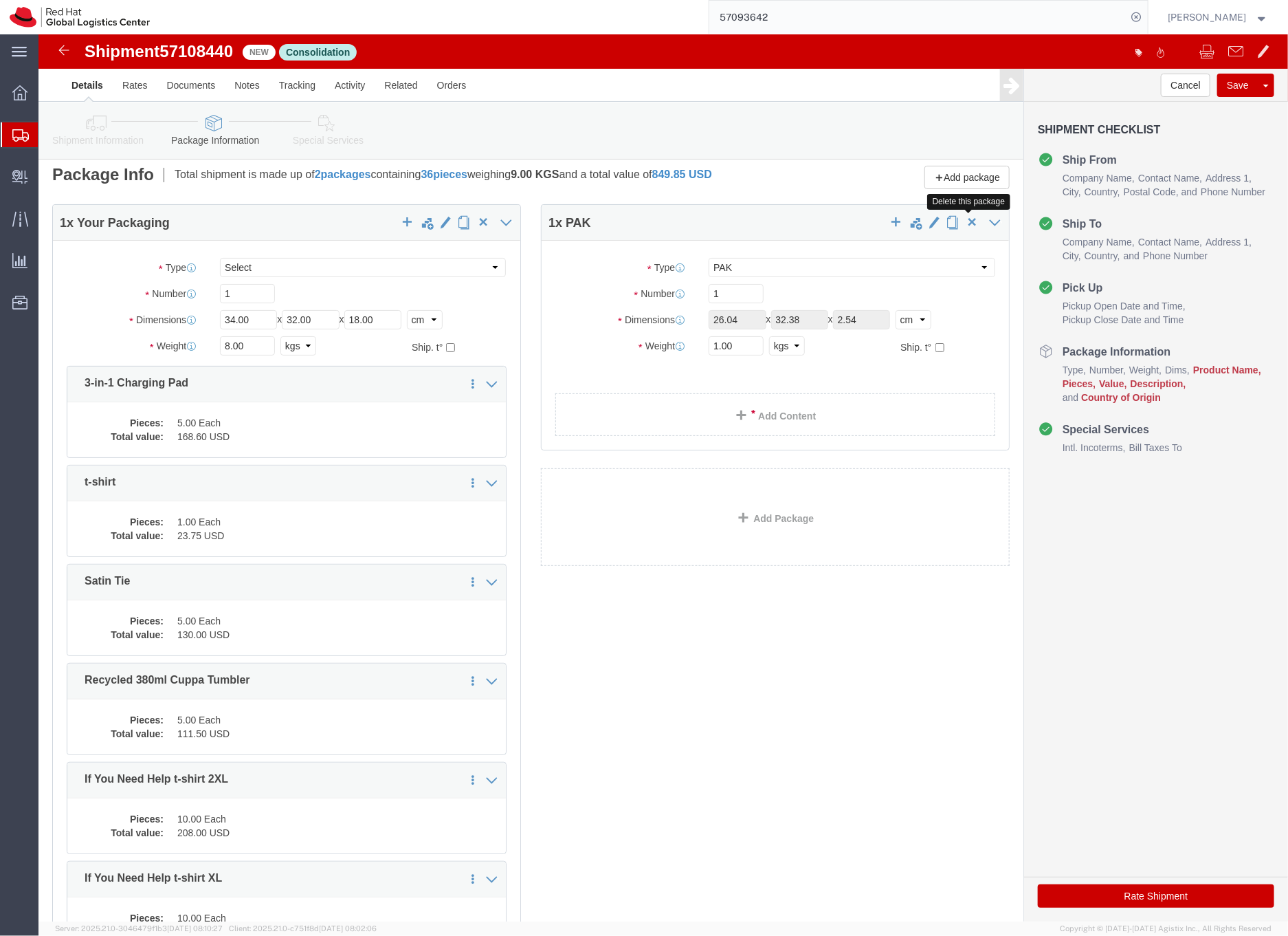
click span "button"
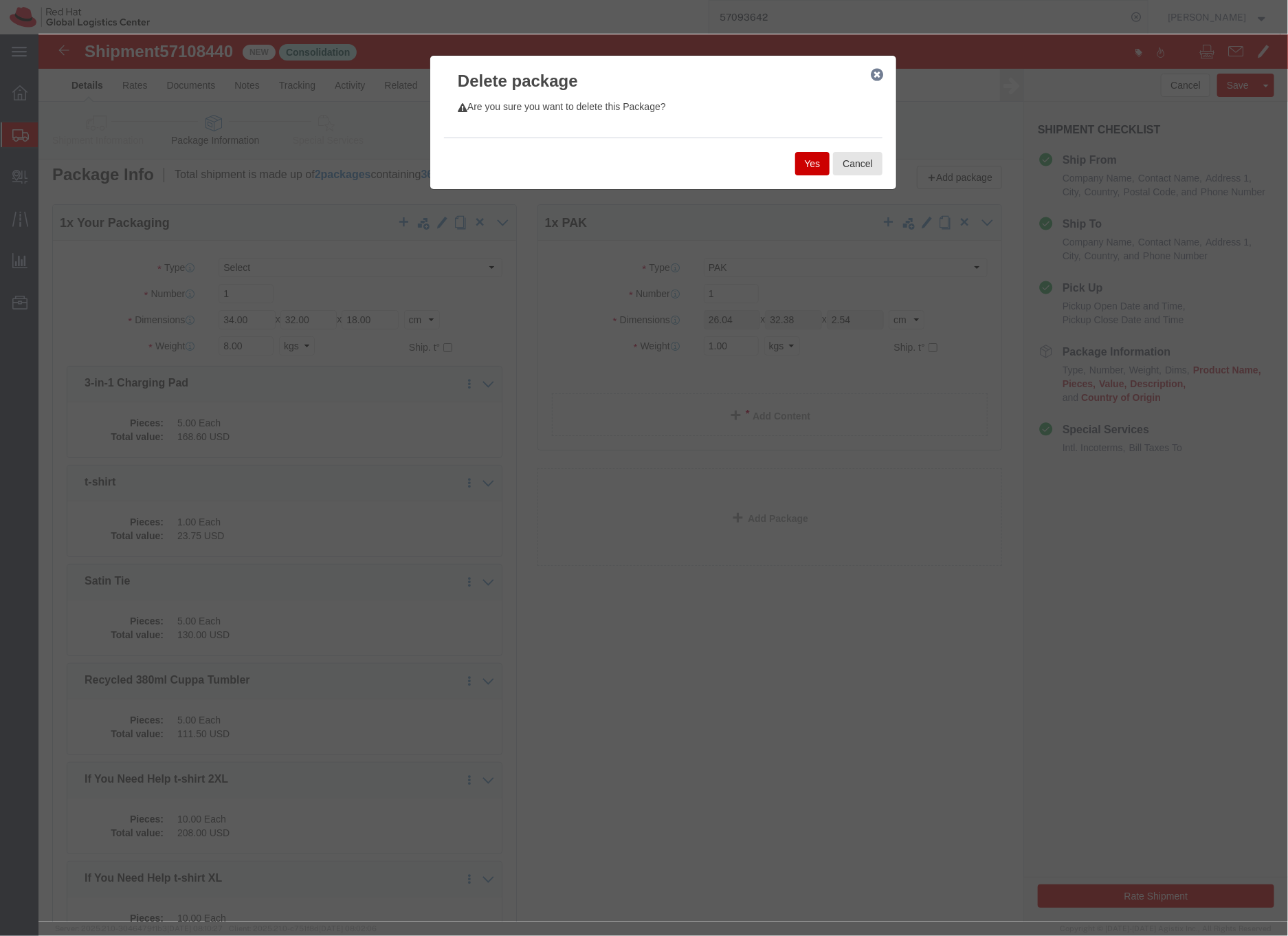
click button "Yes"
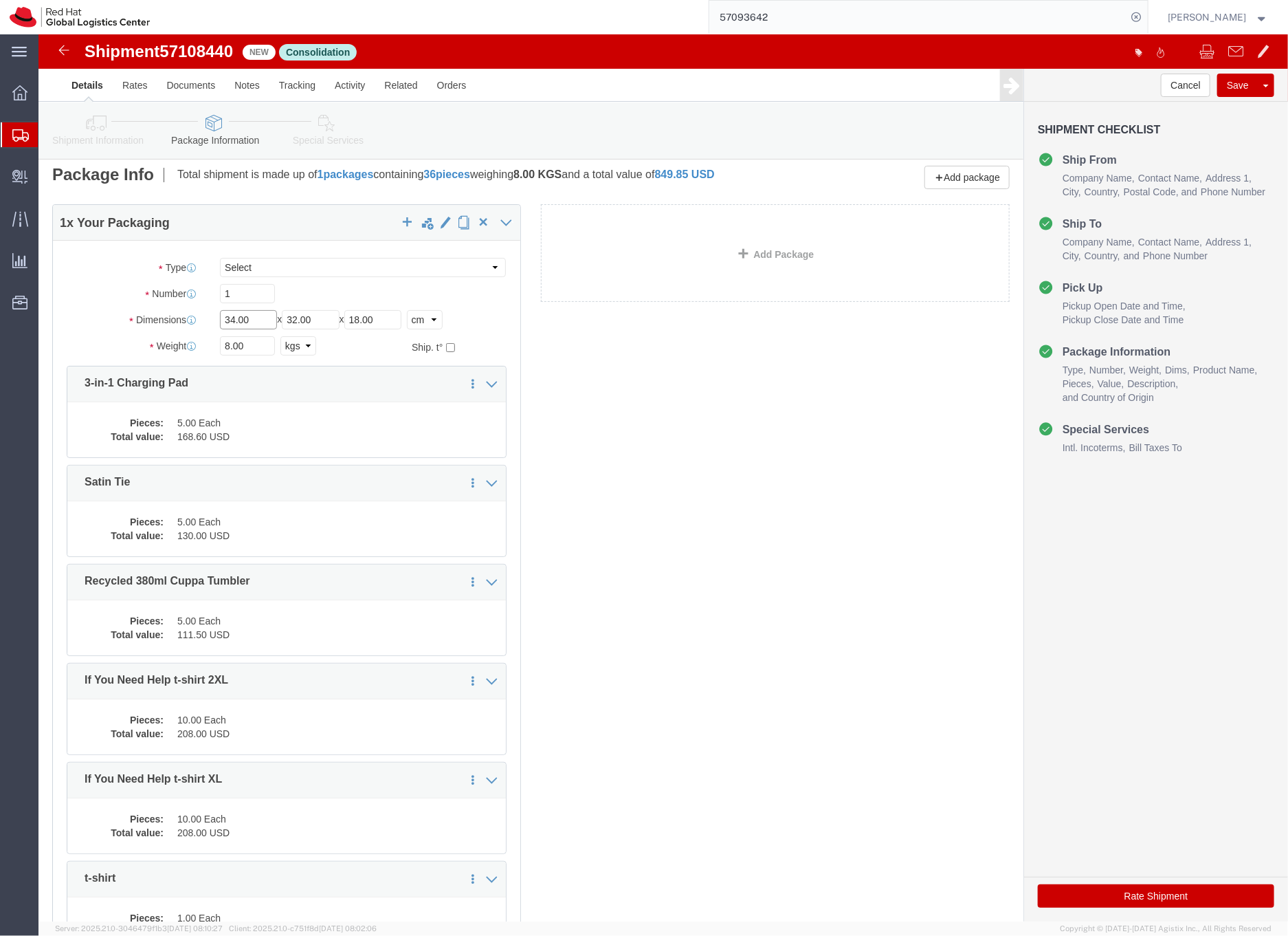
click input "34.00"
click div "Length 34.00 x Width 32.00 x Height 18.00 Select cm ft in"
click input "34.00"
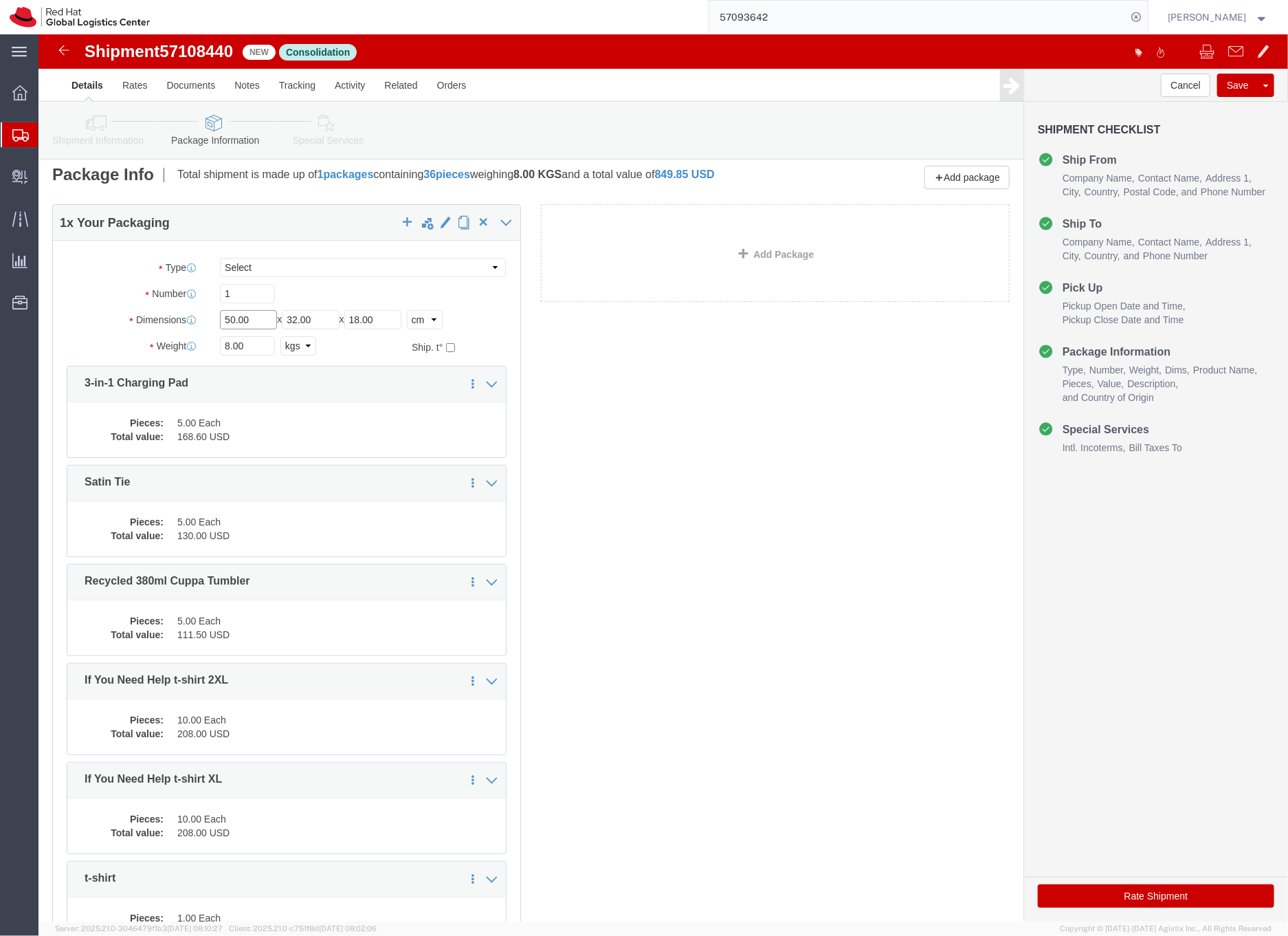
type input "50.00"
click input "32.00"
type input "40.00"
click input "18.00"
type input "30.00"
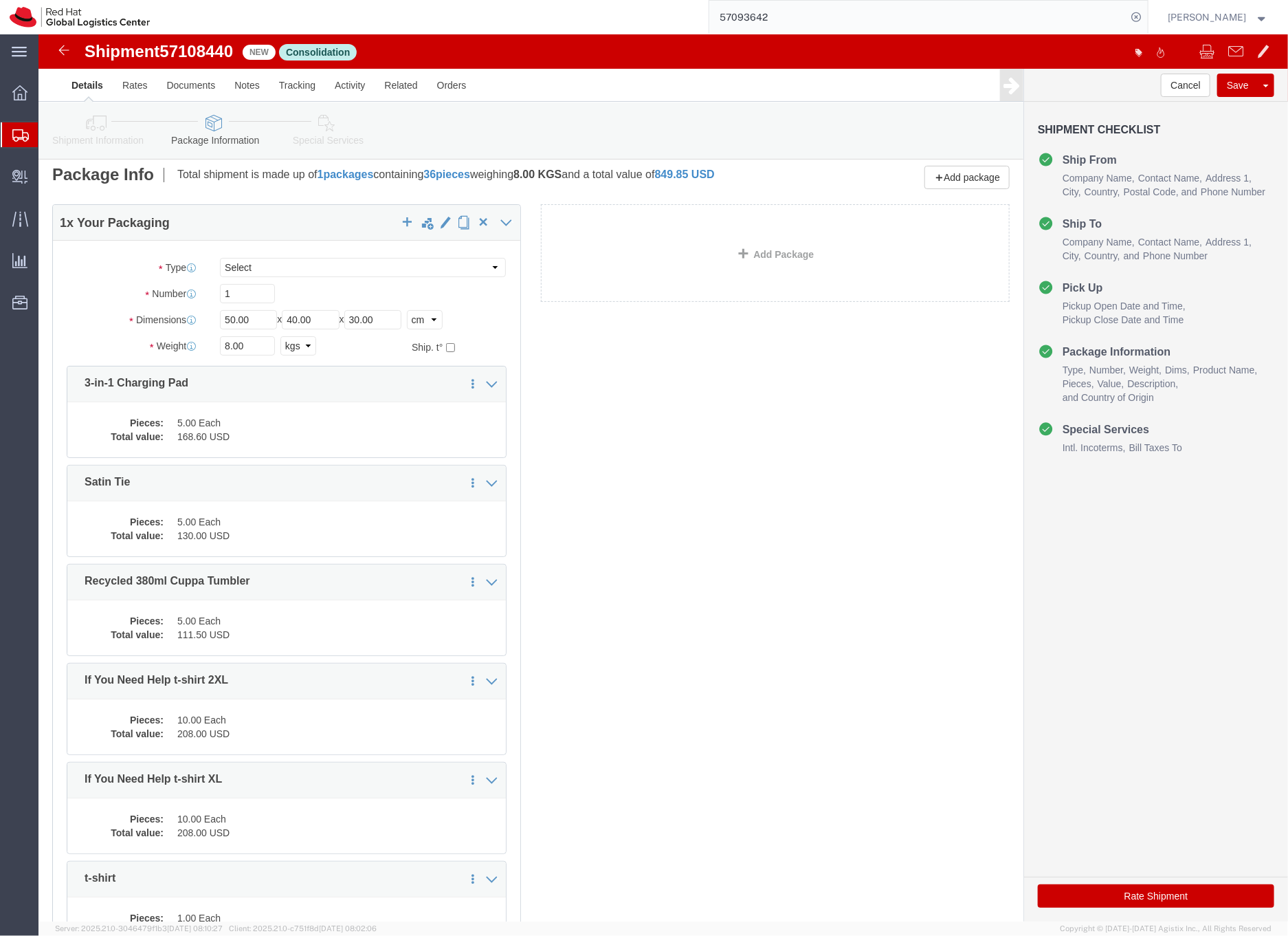
click div "8.00 Select kgs lbs"
click dd "5.00 Each"
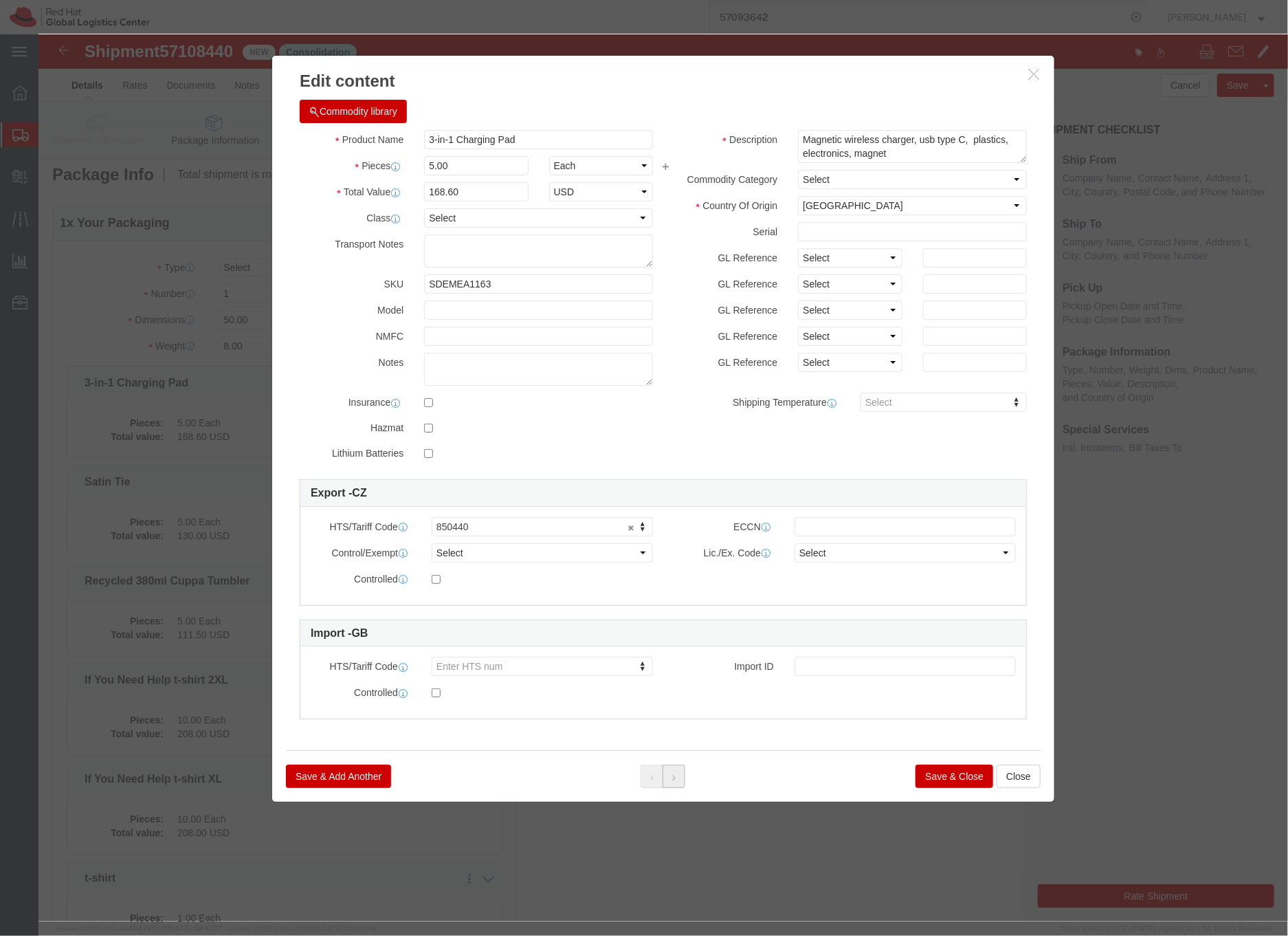
click button
click icon
click button
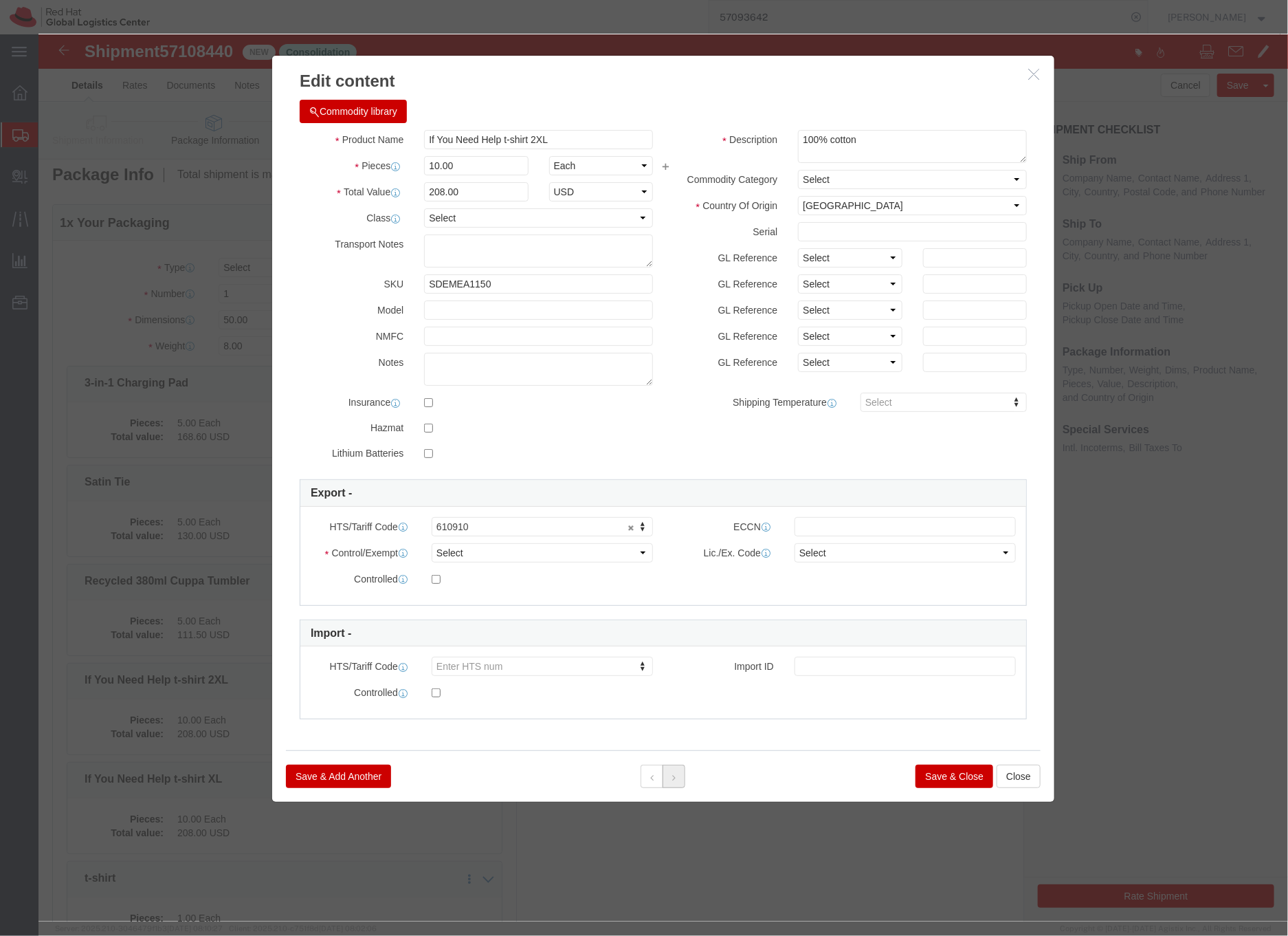
click button
click icon
click input "If You Need Help t-shirt 2XL"
drag, startPoint x: 462, startPoint y: 107, endPoint x: 368, endPoint y: 96, distance: 94.6
click div "Product Name If You Need Help t-shirt 2XL"
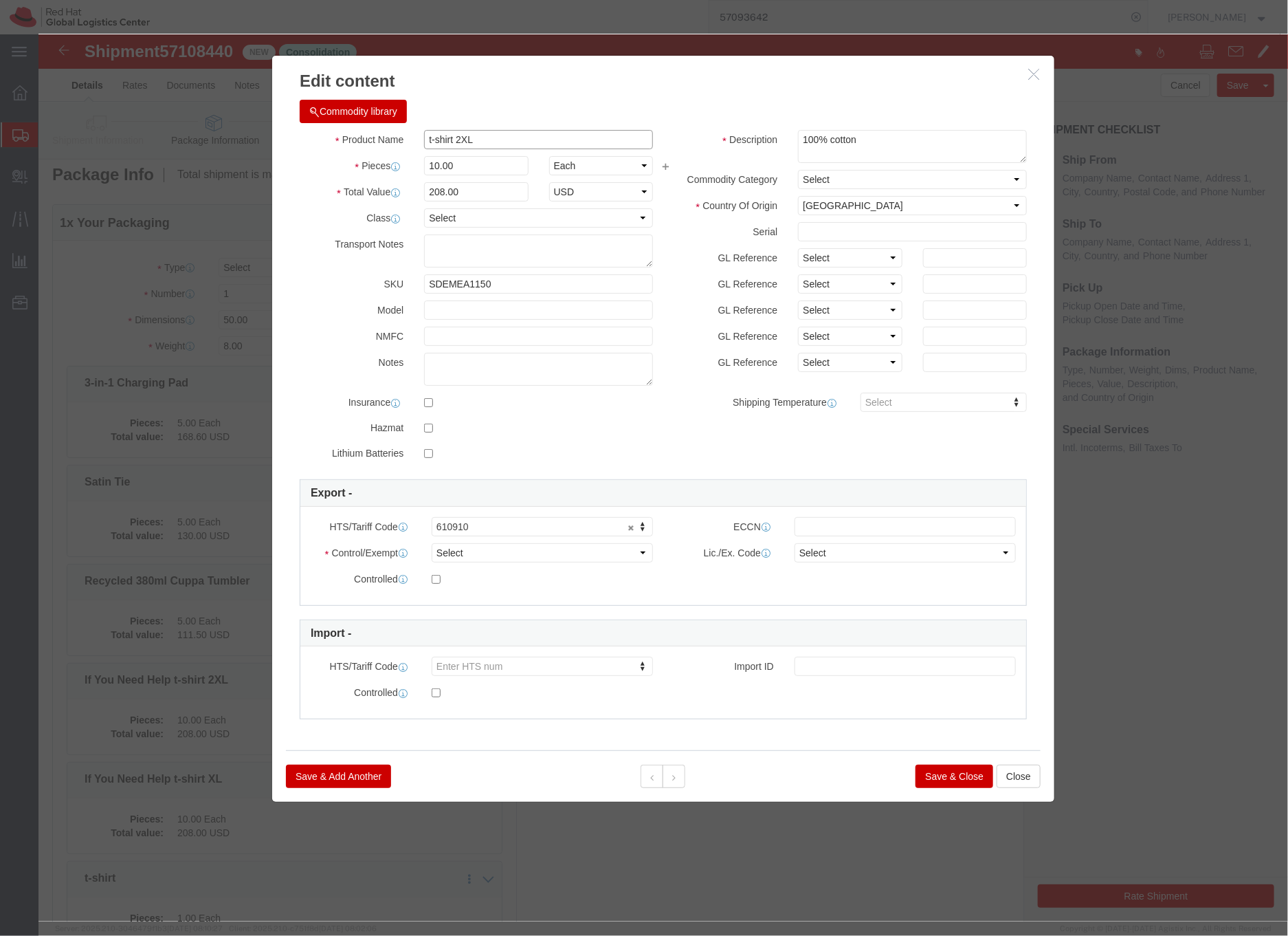
drag, startPoint x: 390, startPoint y: 108, endPoint x: 421, endPoint y: 81, distance: 41.1
click input "t-shirt 2XL"
type input "T-shirt 2XL"
click textarea "100% cotton"
type textarea "Red Hat branded,100% cotton"
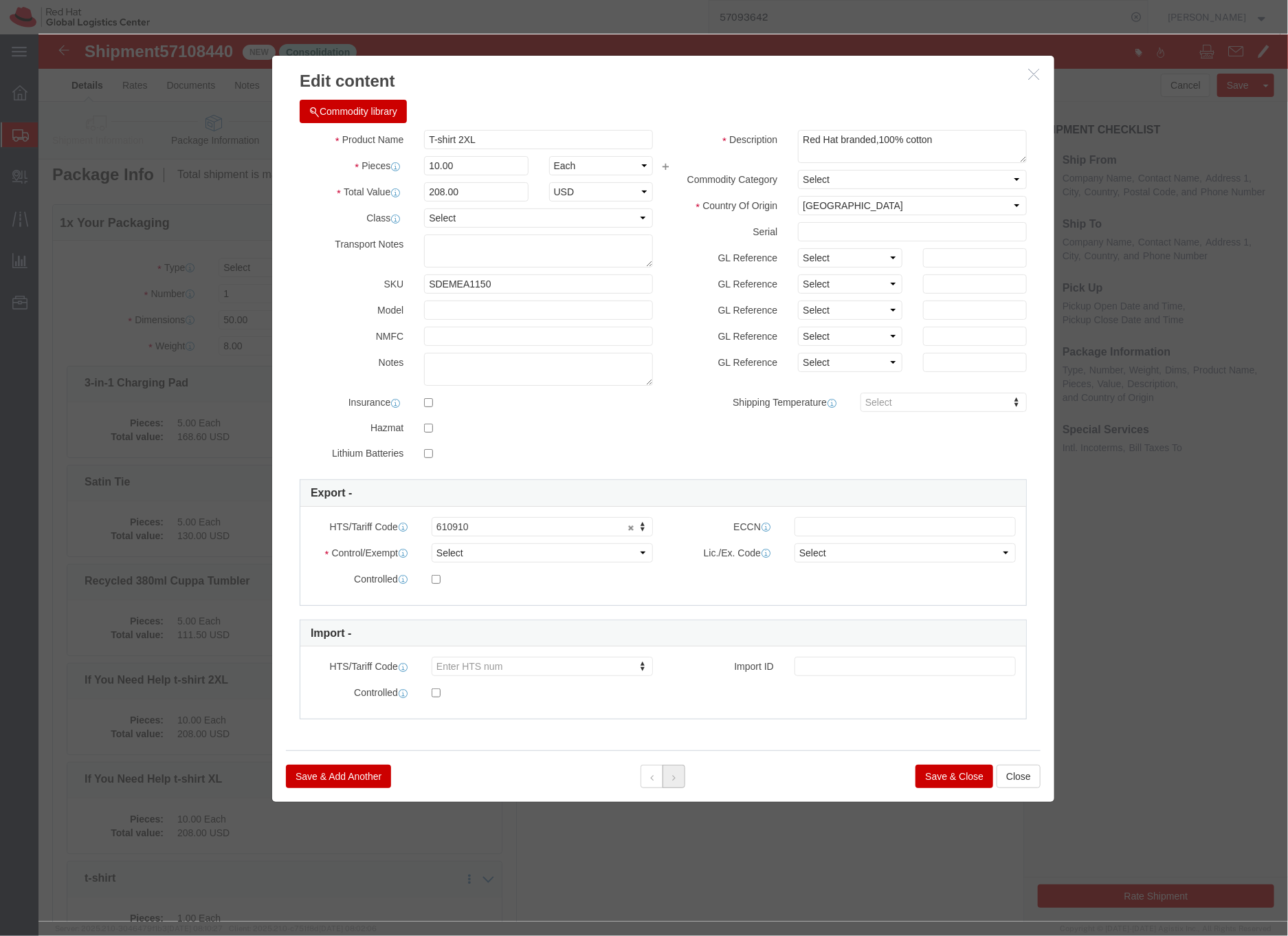
click icon
drag, startPoint x: 466, startPoint y: 104, endPoint x: 385, endPoint y: 101, distance: 81.1
click input "If You Need Help t-shirt XL"
type input "T-shirt XL"
click textarea "100% cotton"
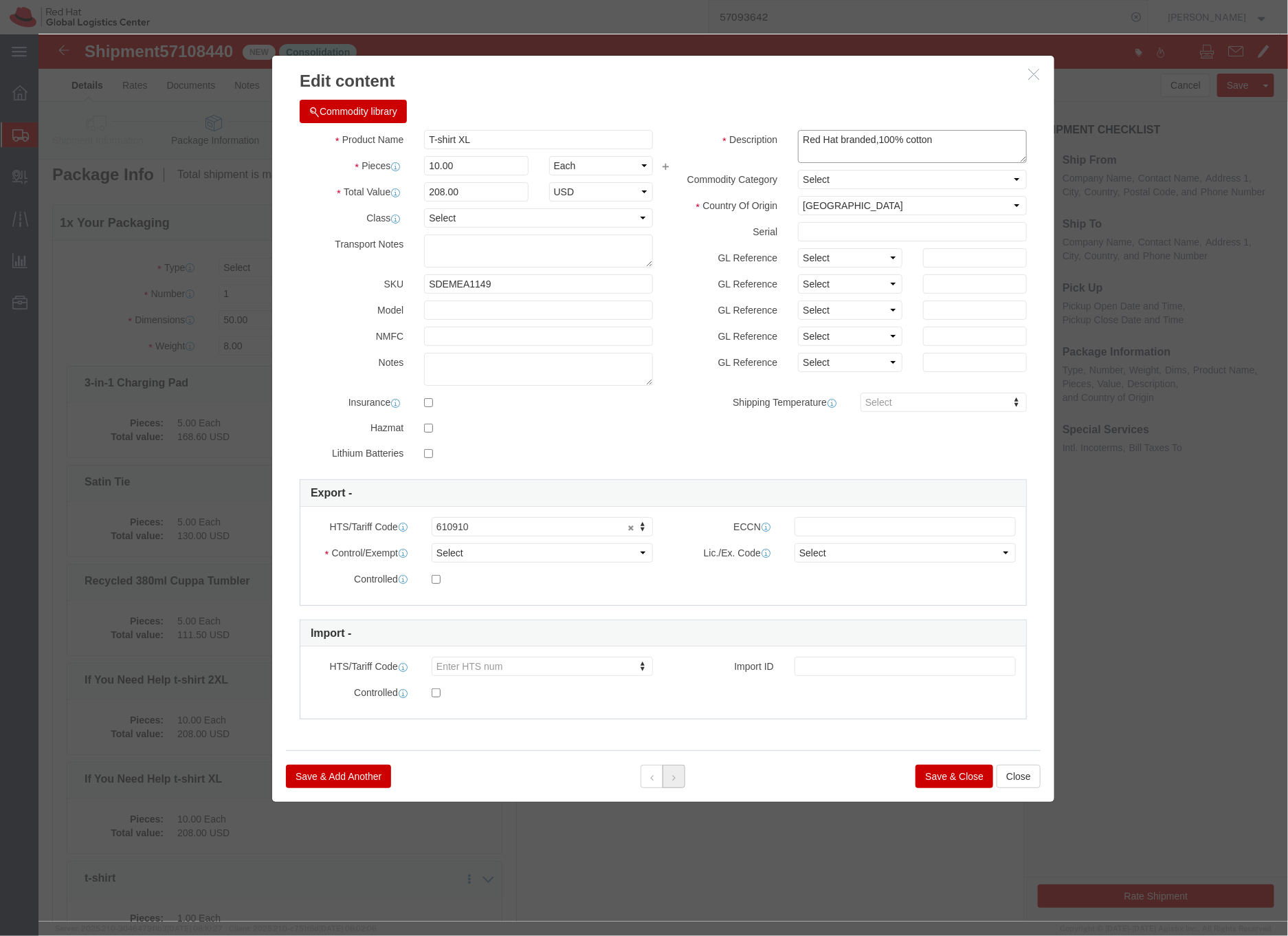
type textarea "Red Hat branded,100% cotton"
click icon
click input "t-shirt"
type input "T-shirt"
drag, startPoint x: 818, startPoint y: 105, endPoint x: 714, endPoint y: 109, distance: 104.1
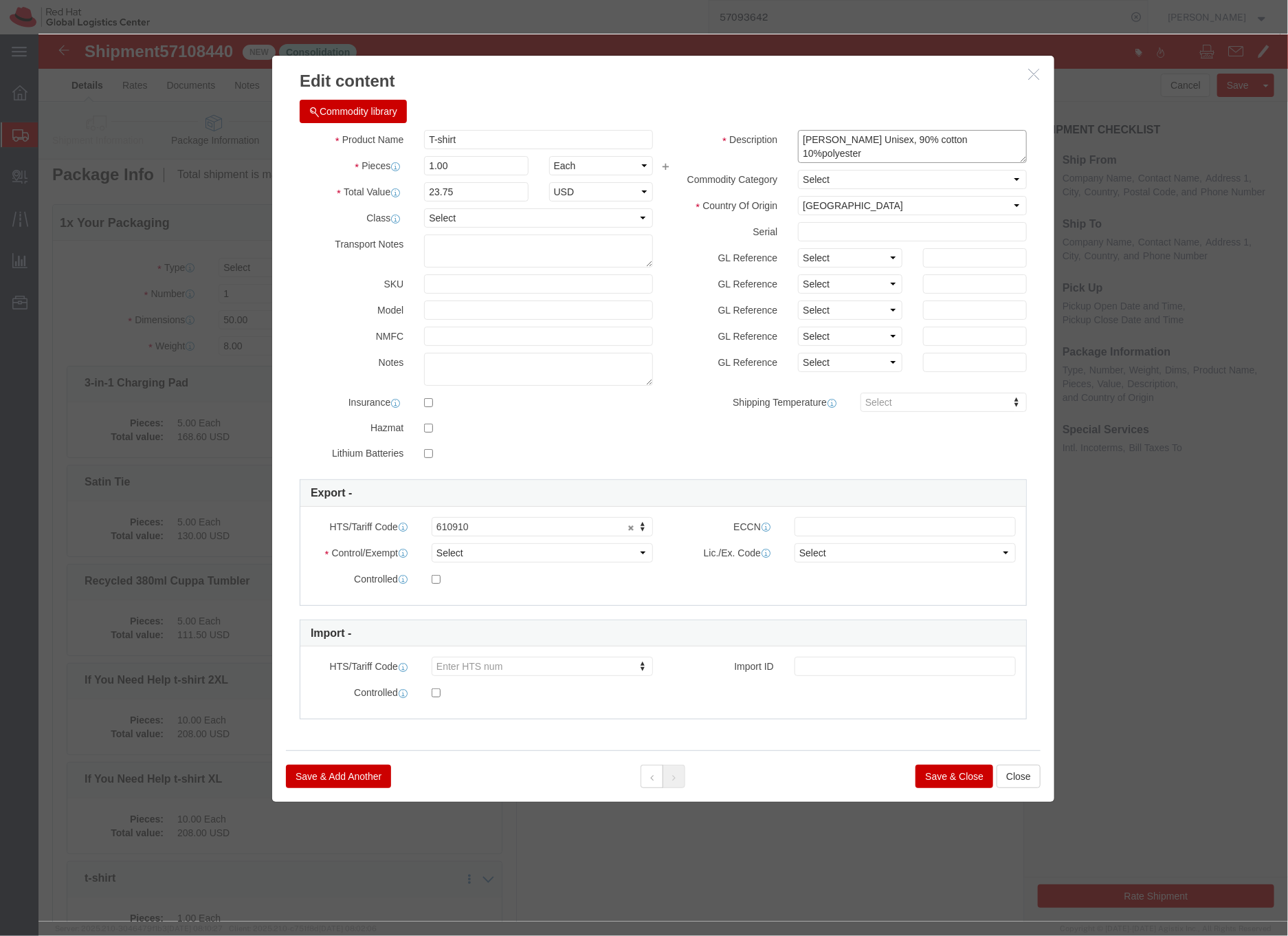
click div "Description Heather Grey Unisex, 90% cotton 10%polyester"
type textarea "Red Hat branded,Unisex, 90% cotton 10%polyester"
click div
click button "Save & Close"
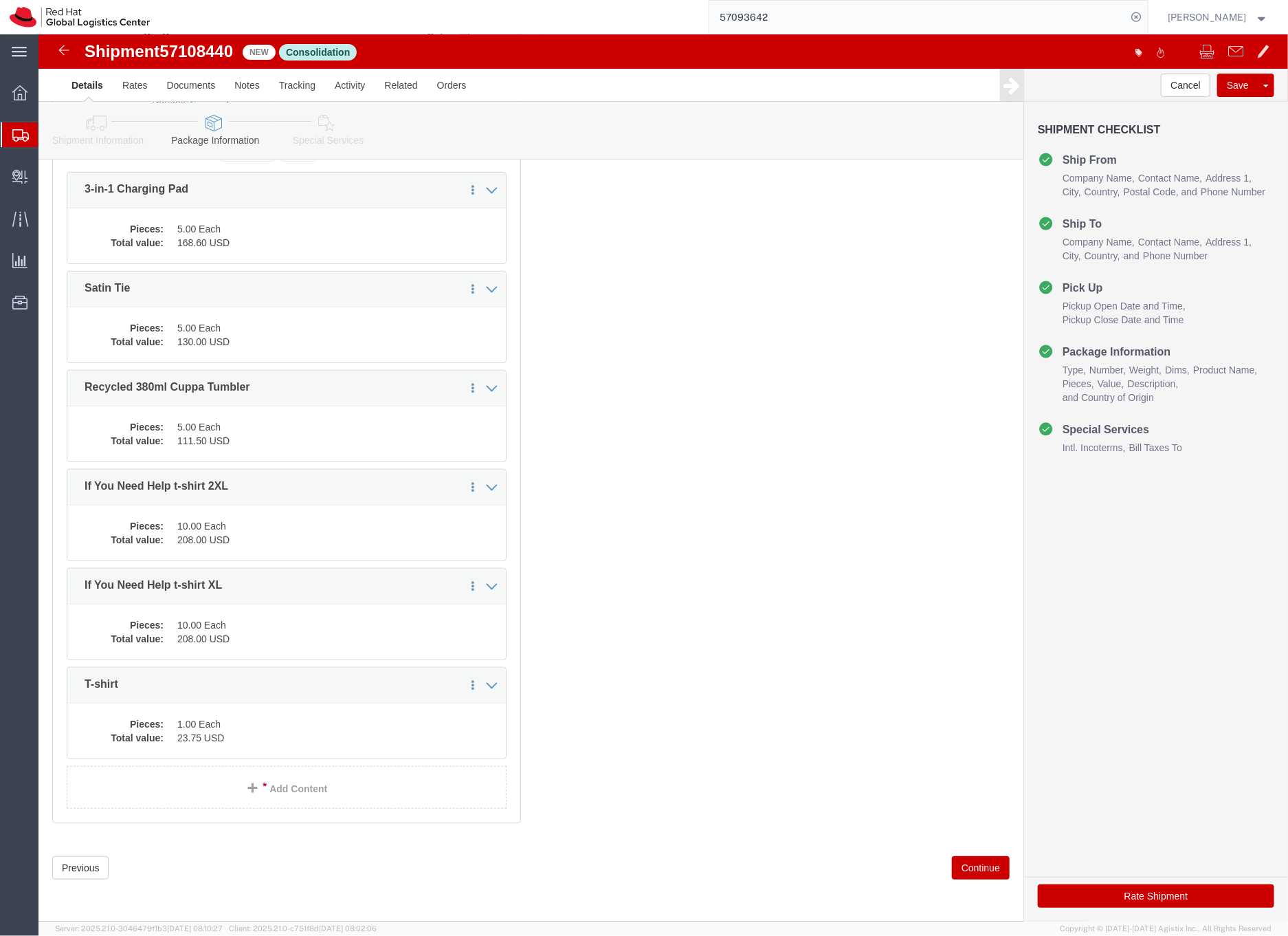
scroll to position [198, 0]
click icon
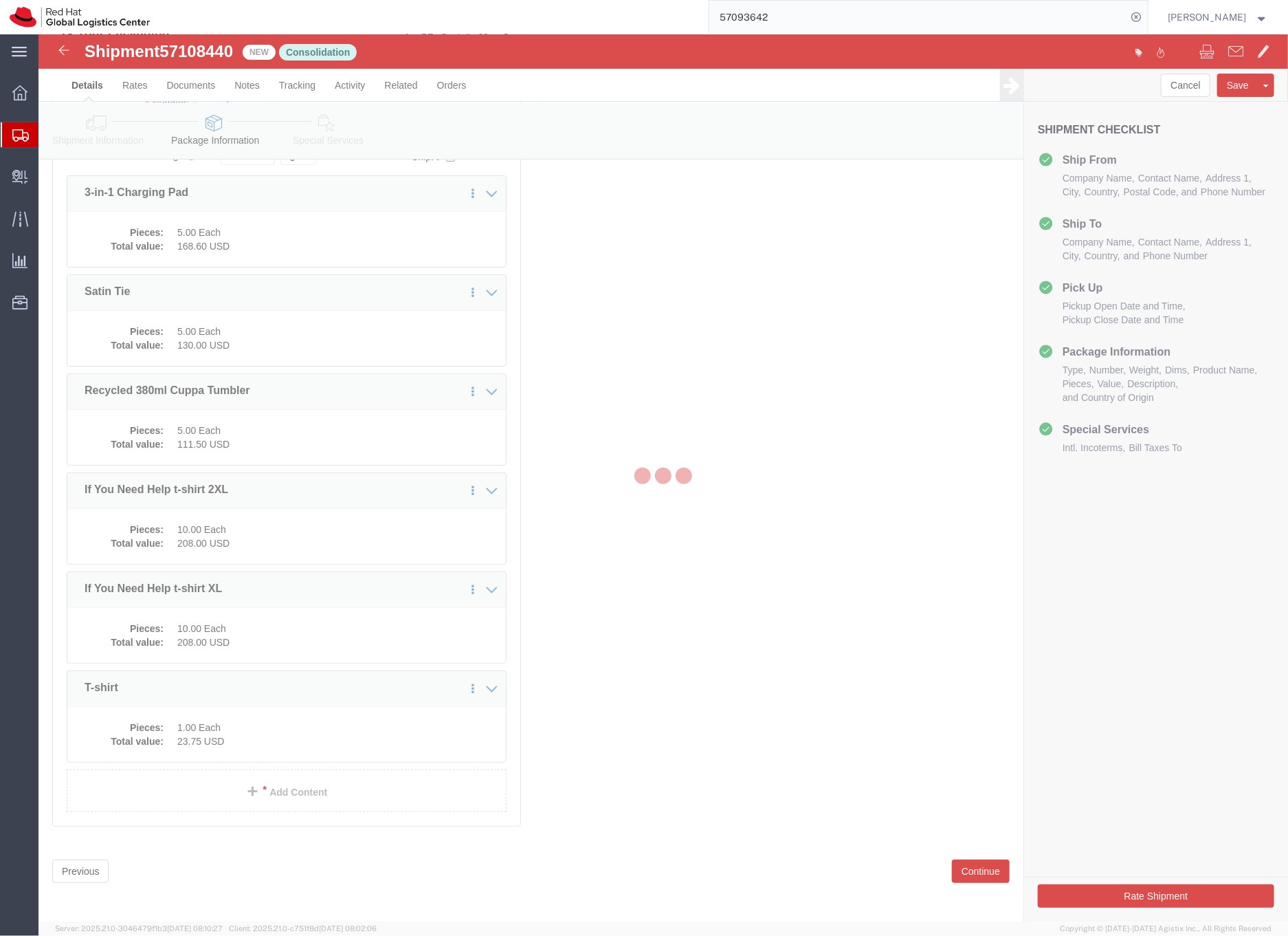
select select
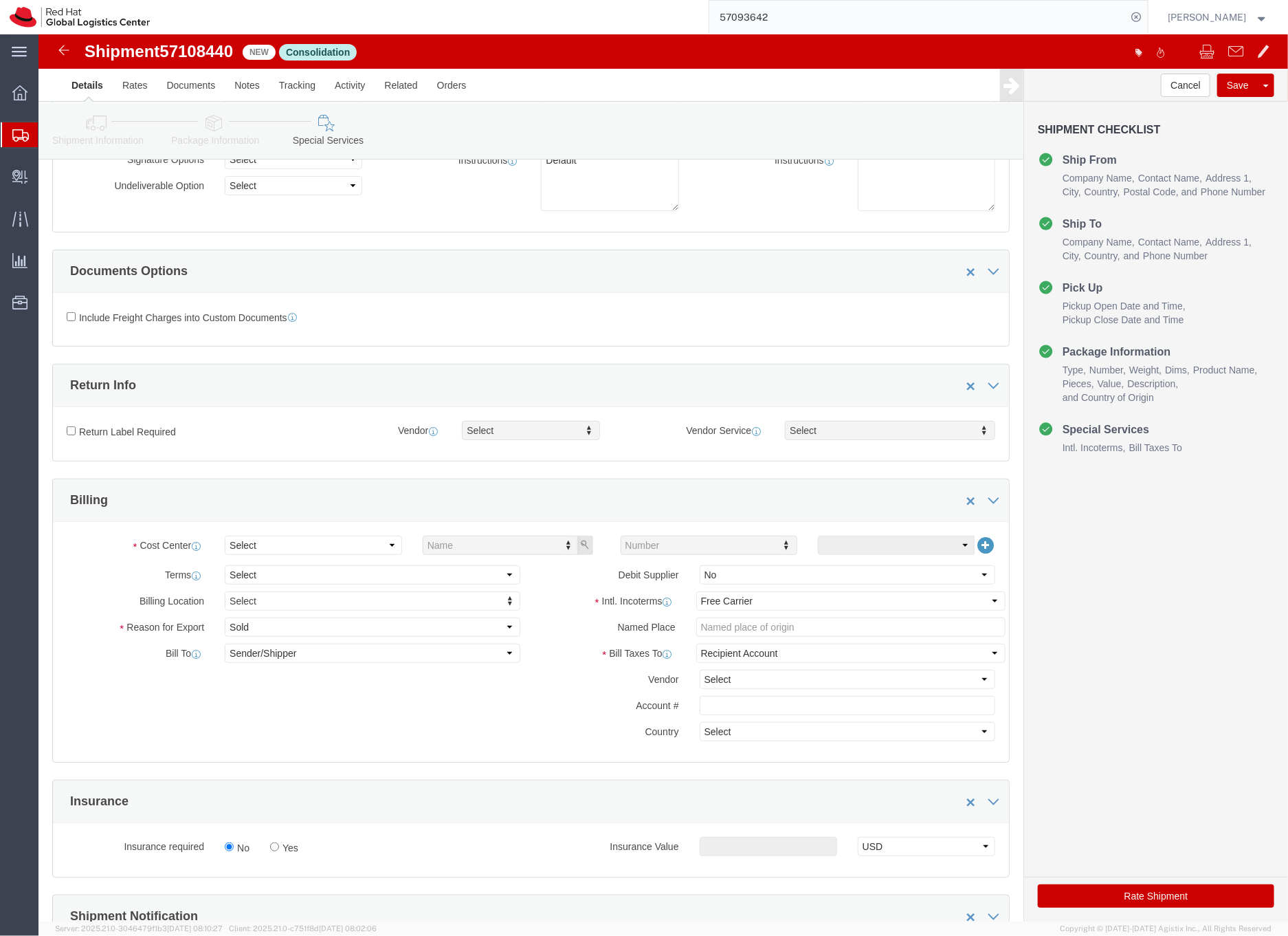
scroll to position [235, 0]
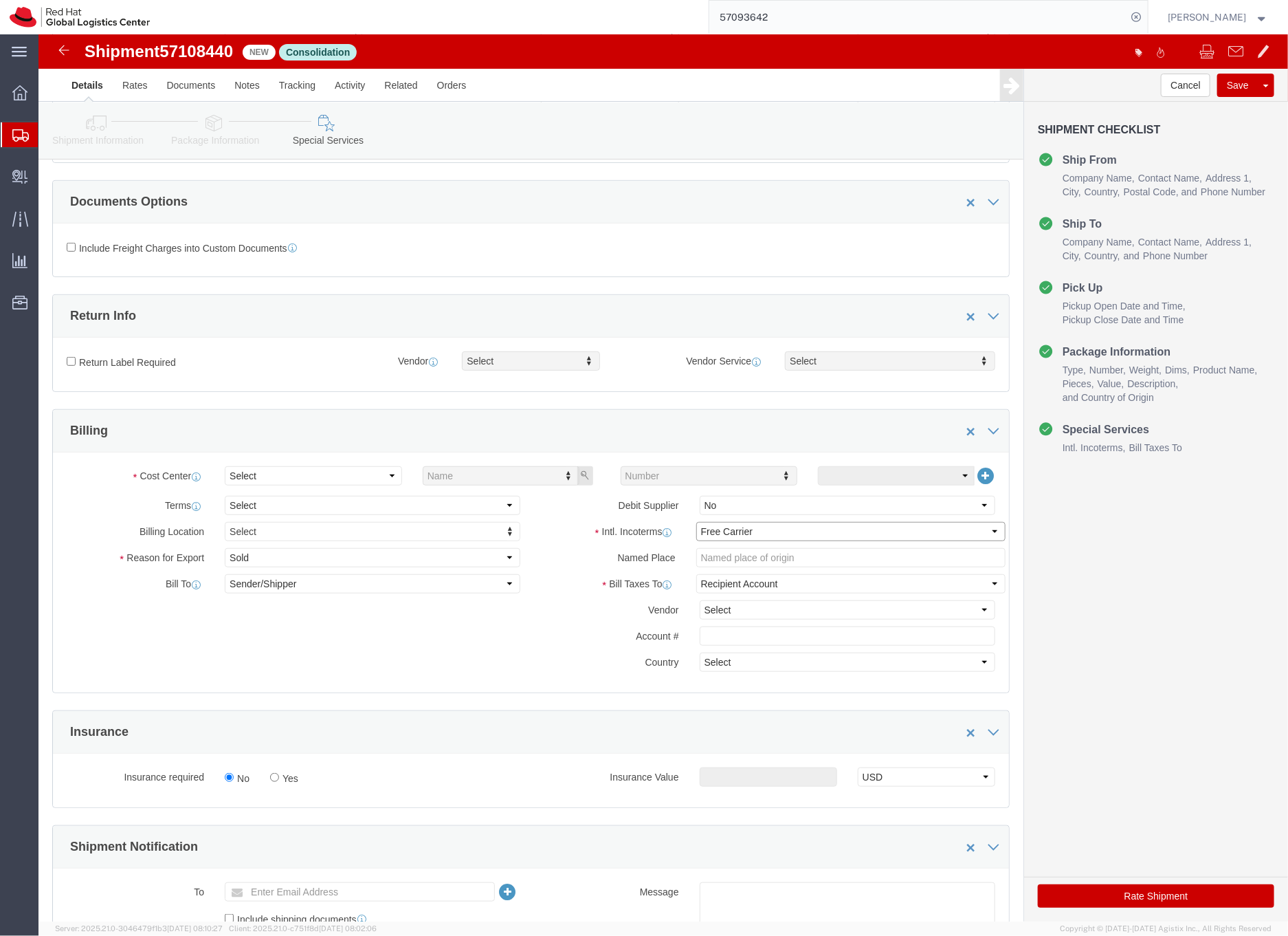
click select "Select Carriage Insurance Paid Carriage Paid To Cost and Freight Cost Insurance…"
select select "DDP"
click select "Select Carriage Insurance Paid Carriage Paid To Cost and Freight Cost Insurance…"
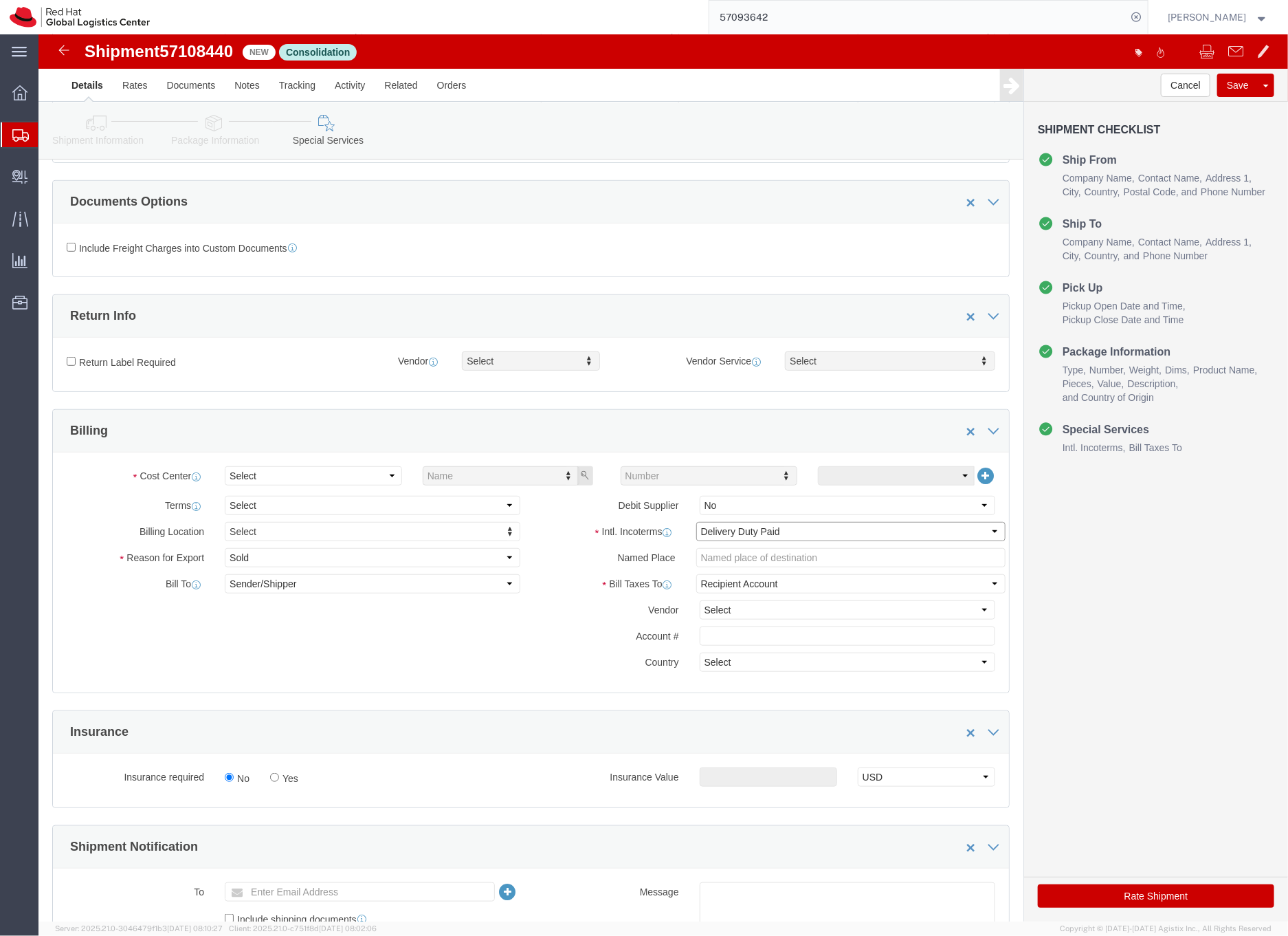
select select "SHIP"
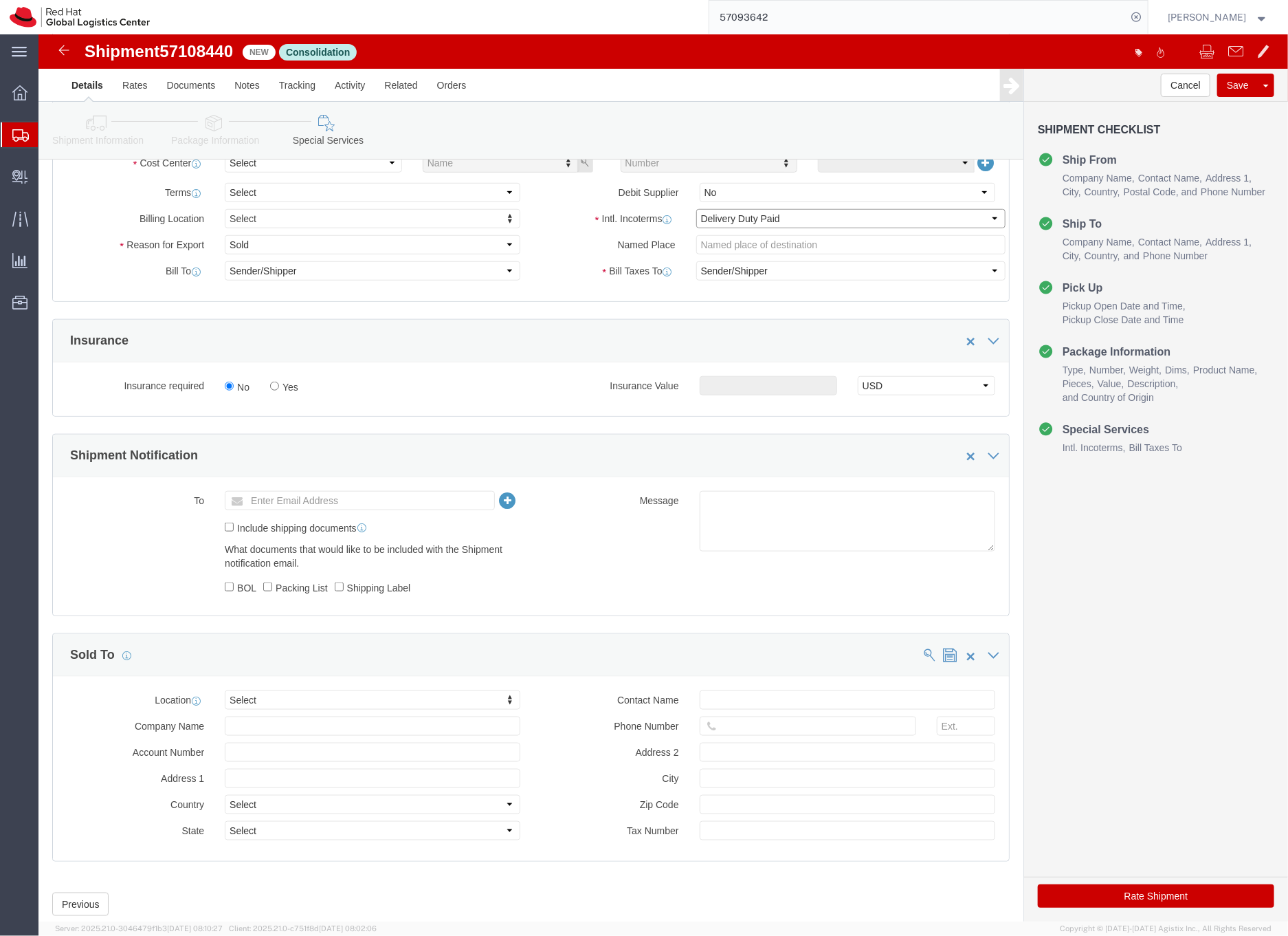
scroll to position [587, 0]
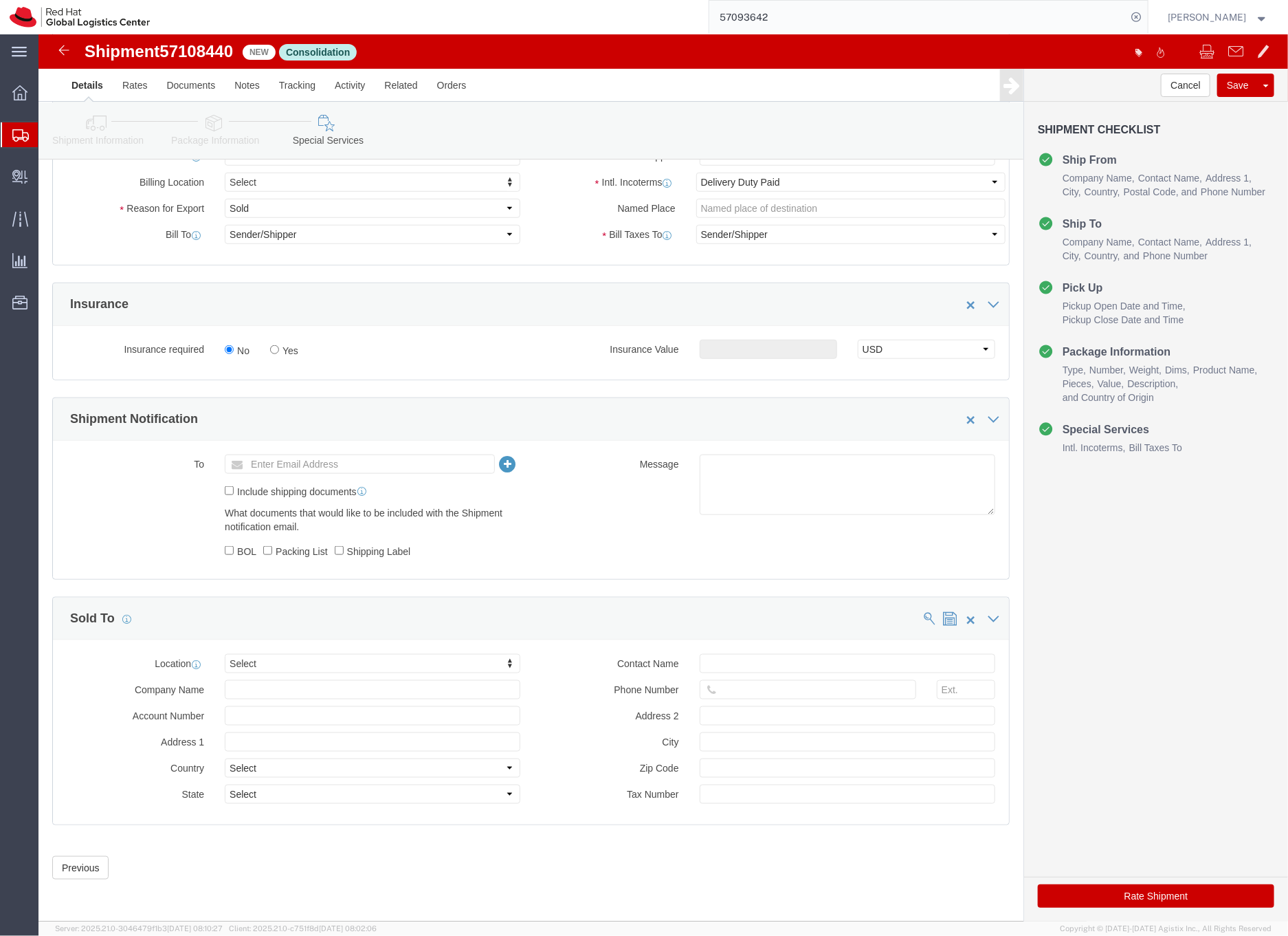
click button "Rate Shipment"
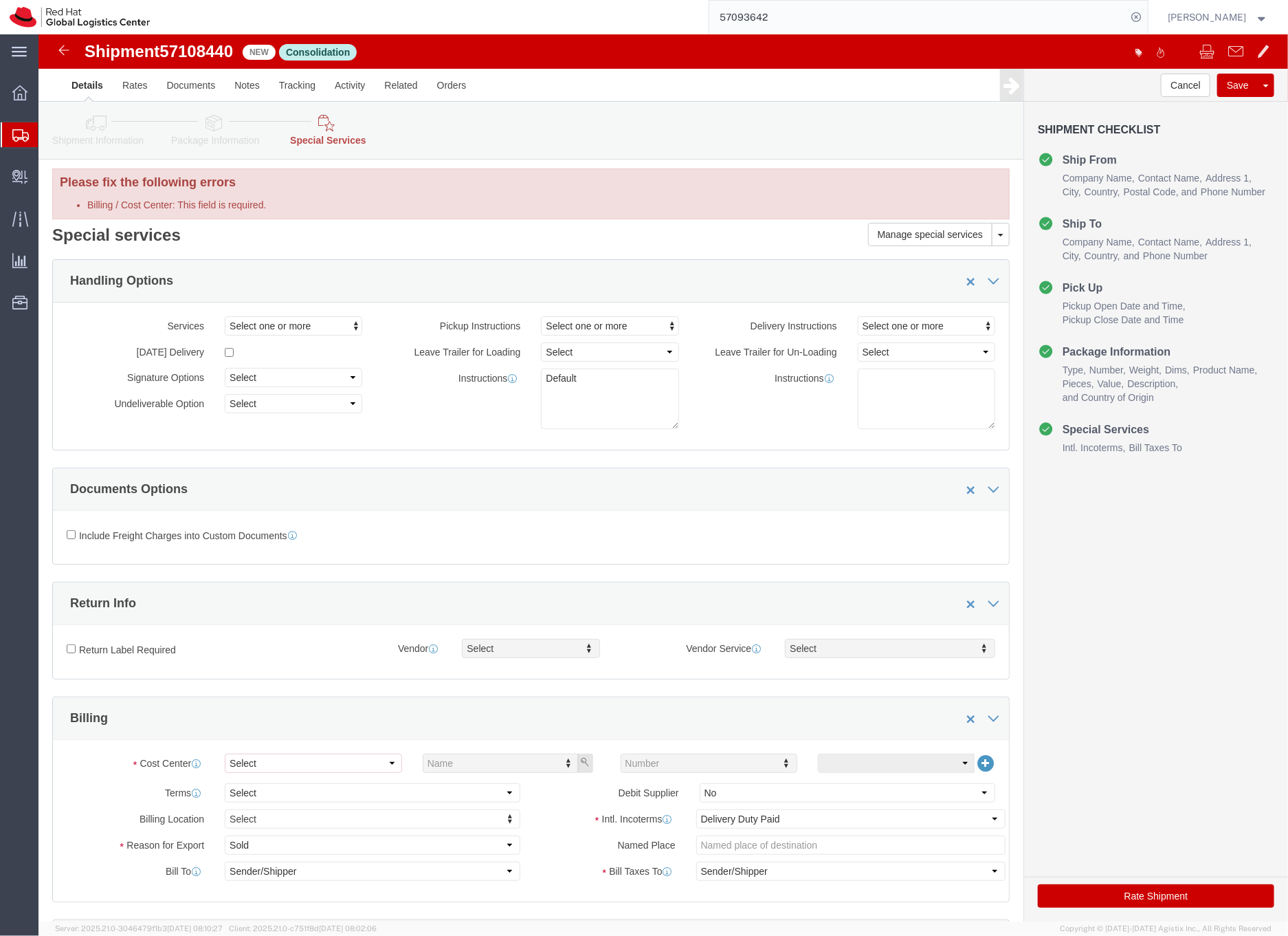
scroll to position [44, 0]
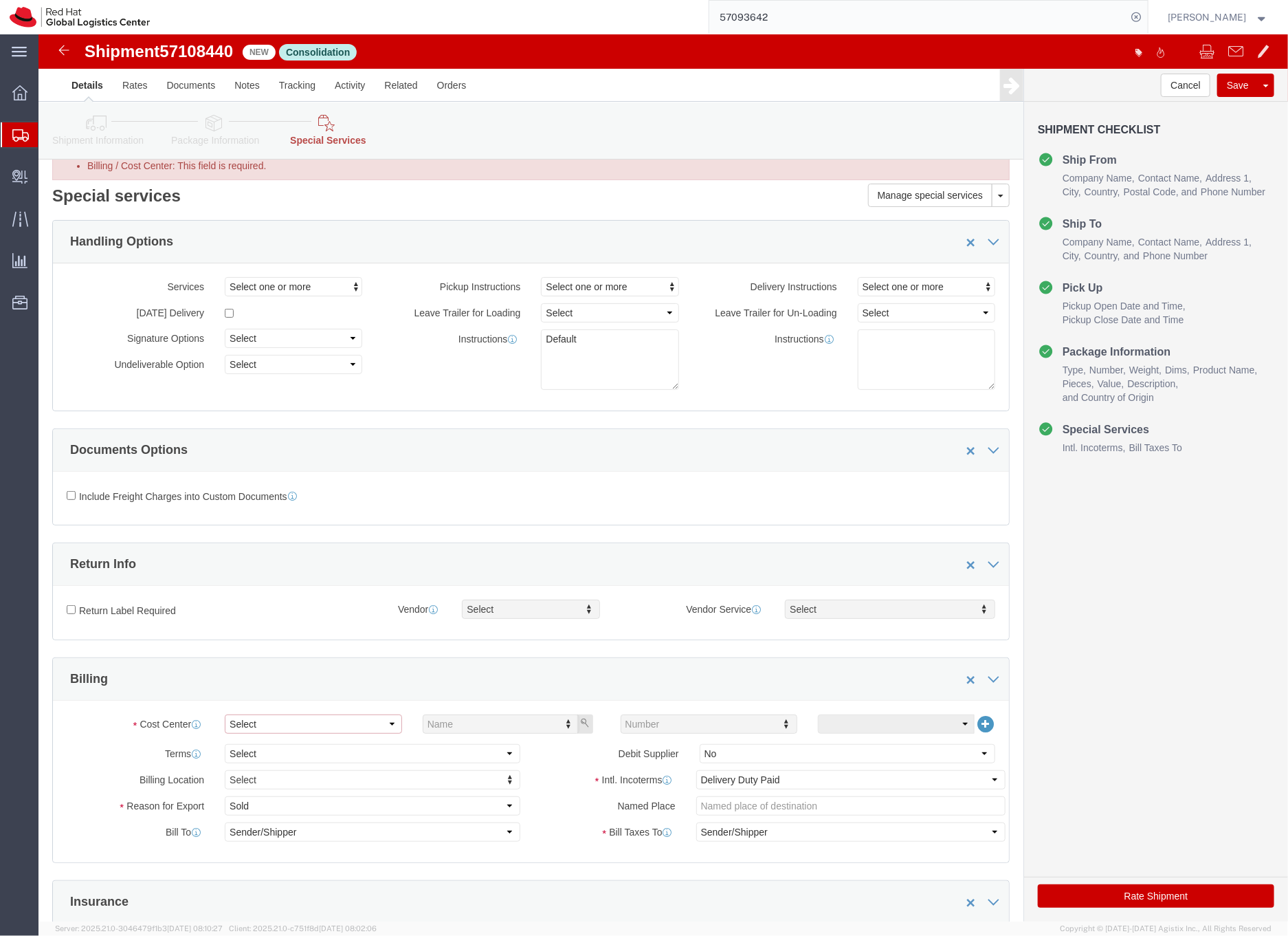
click select "Select Buyer Cost Center Department Operations Number Order Number Sales Person"
select select "COSTCENTER"
click select "Select Buyer Cost Center Department Operations Number Order Number Sales Person"
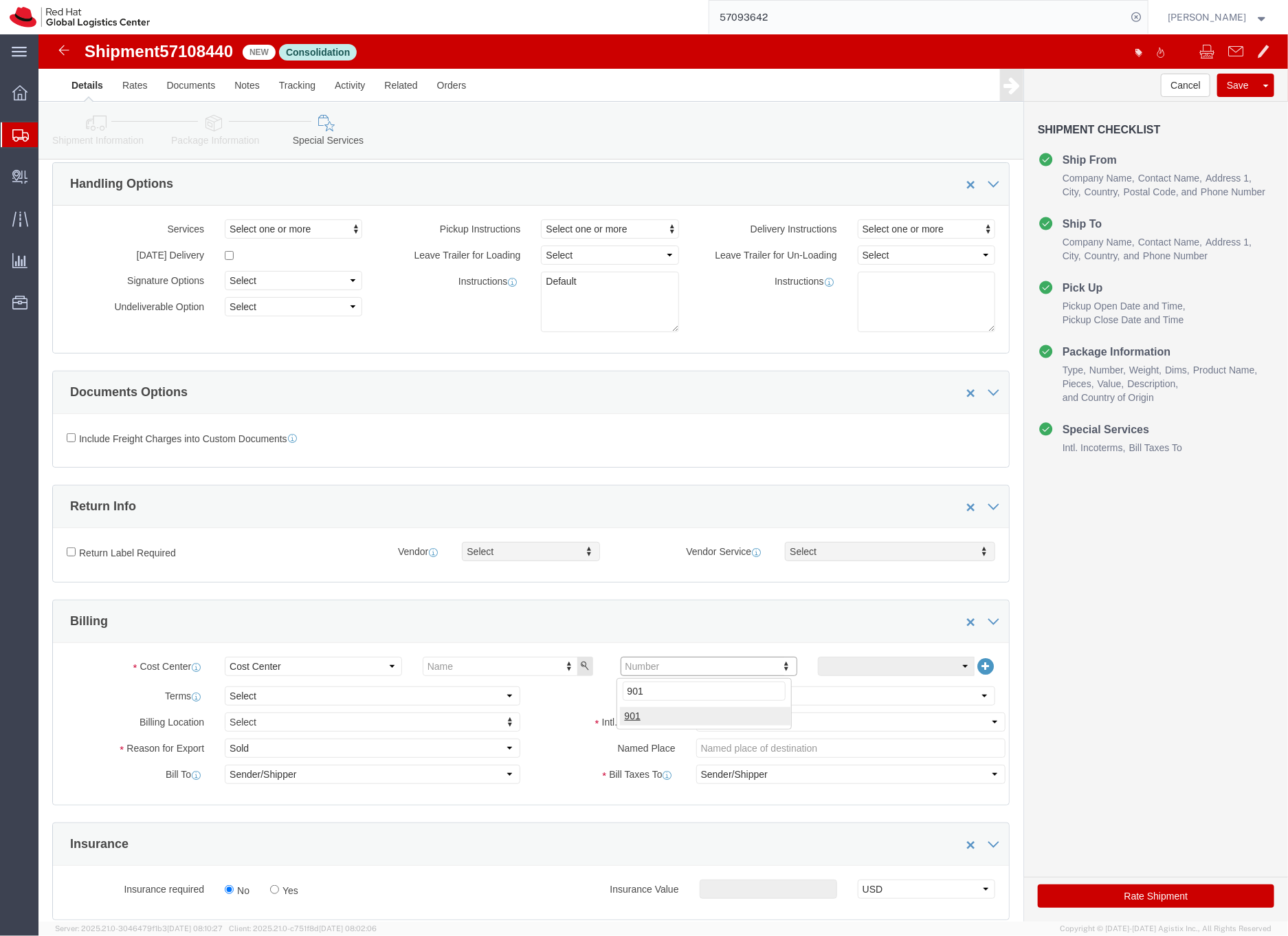
type input "901"
click button "Rate Shipment"
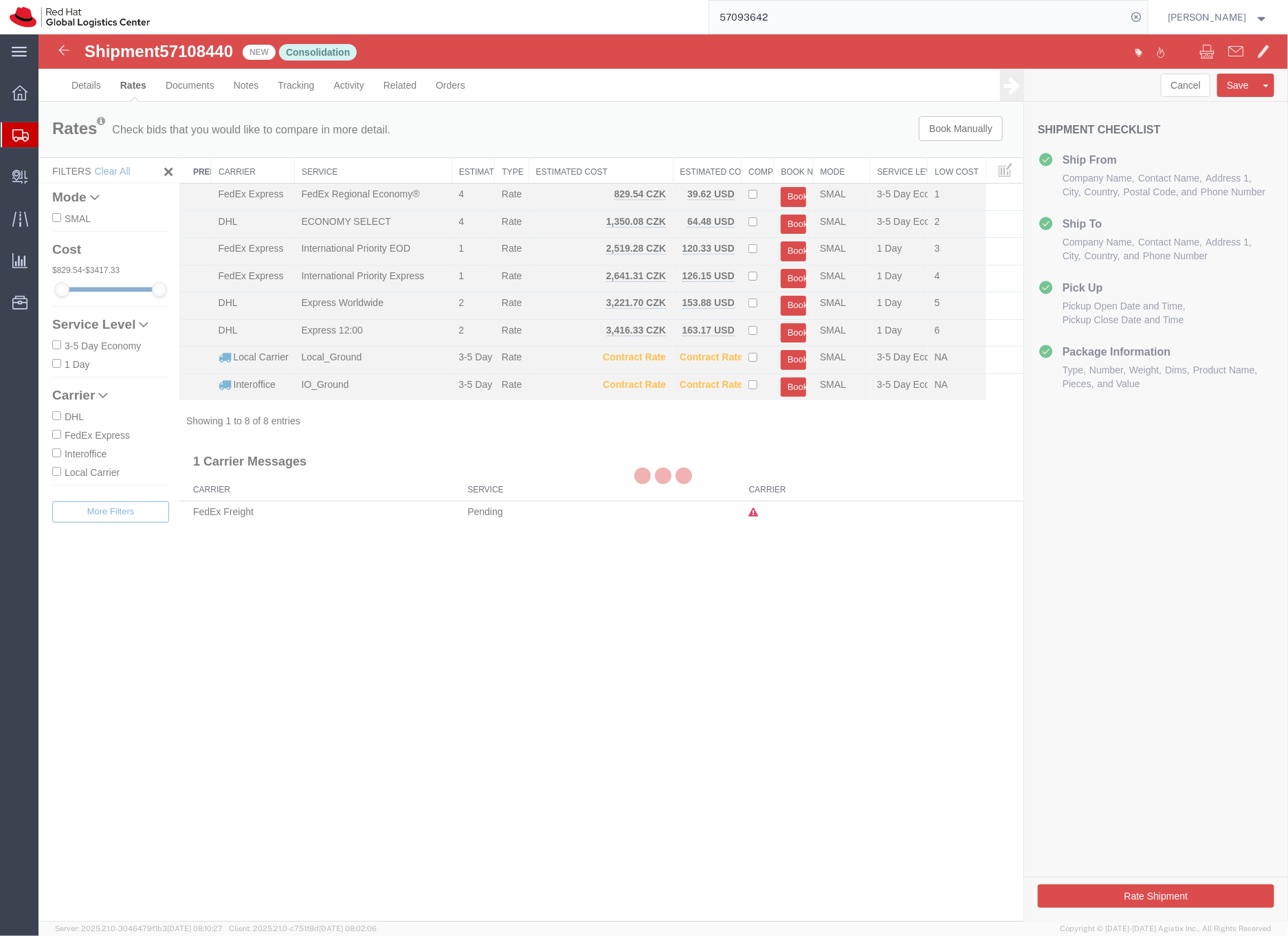
scroll to position [0, 0]
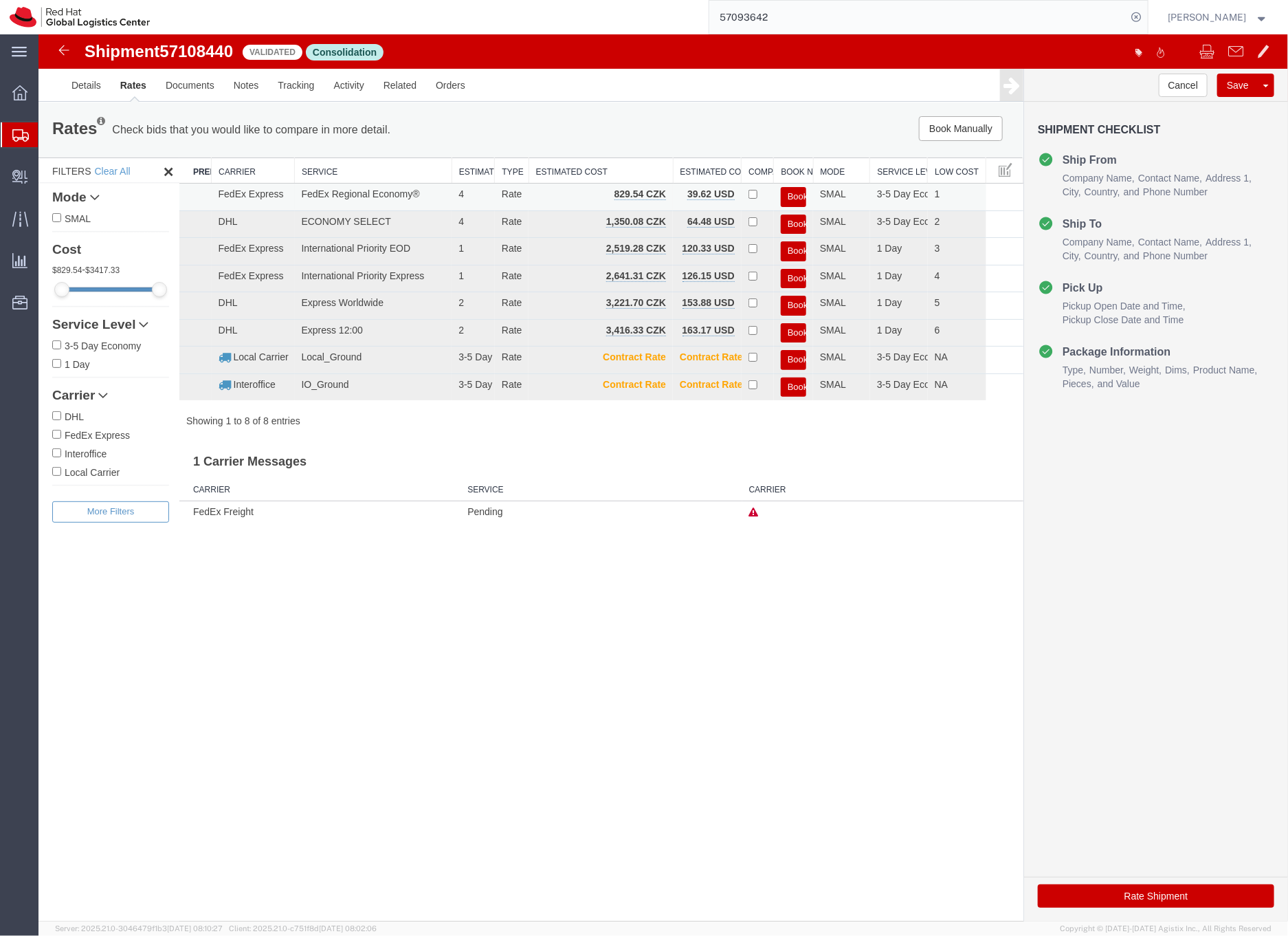
click at [792, 194] on button "Book" at bounding box center [792, 196] width 25 height 20
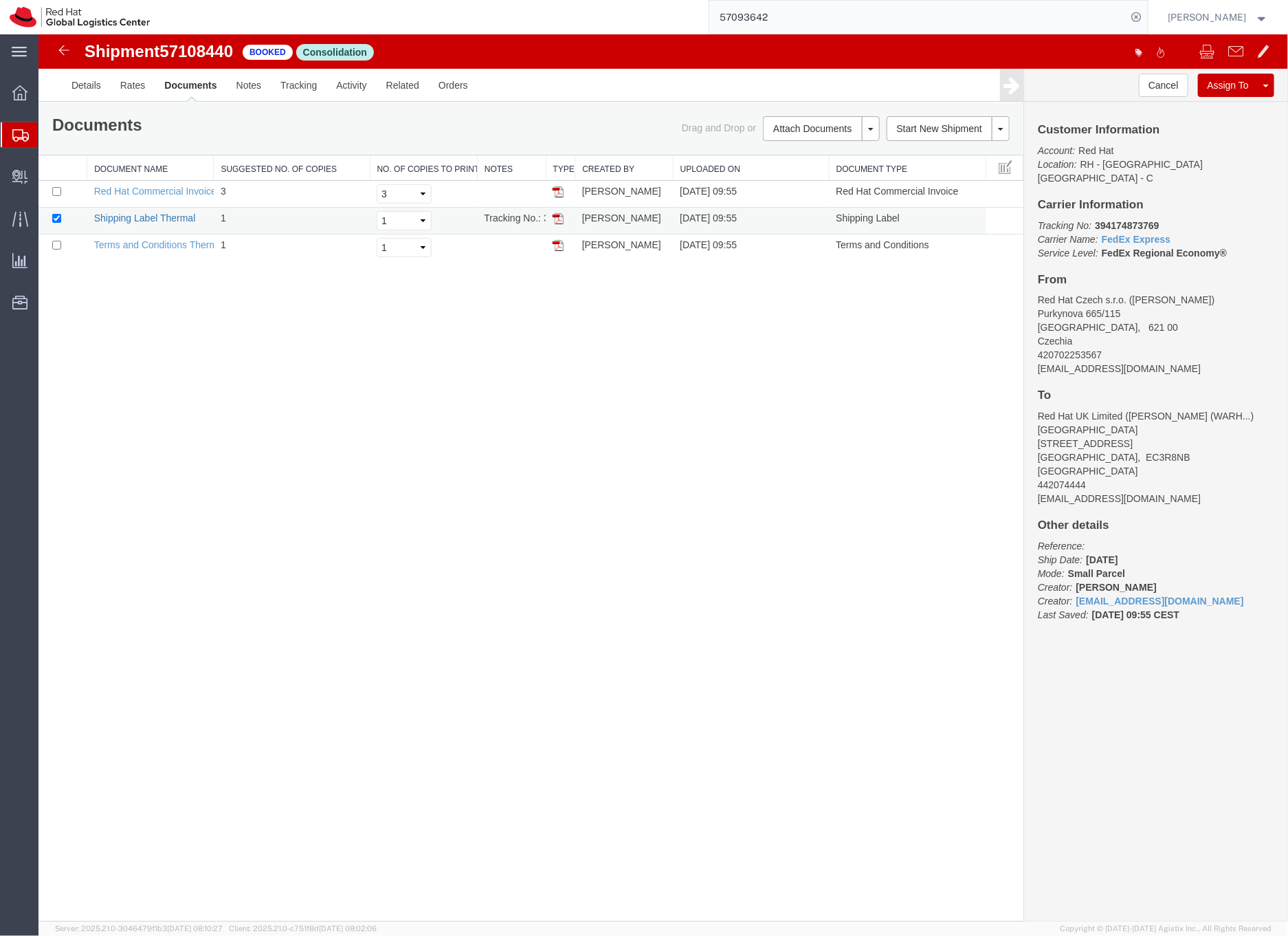
click at [179, 218] on link "Shipping Label Thermal" at bounding box center [144, 217] width 102 height 11
click at [1131, 219] on b "394174873769" at bounding box center [1126, 224] width 64 height 11
copy b "394174873769"
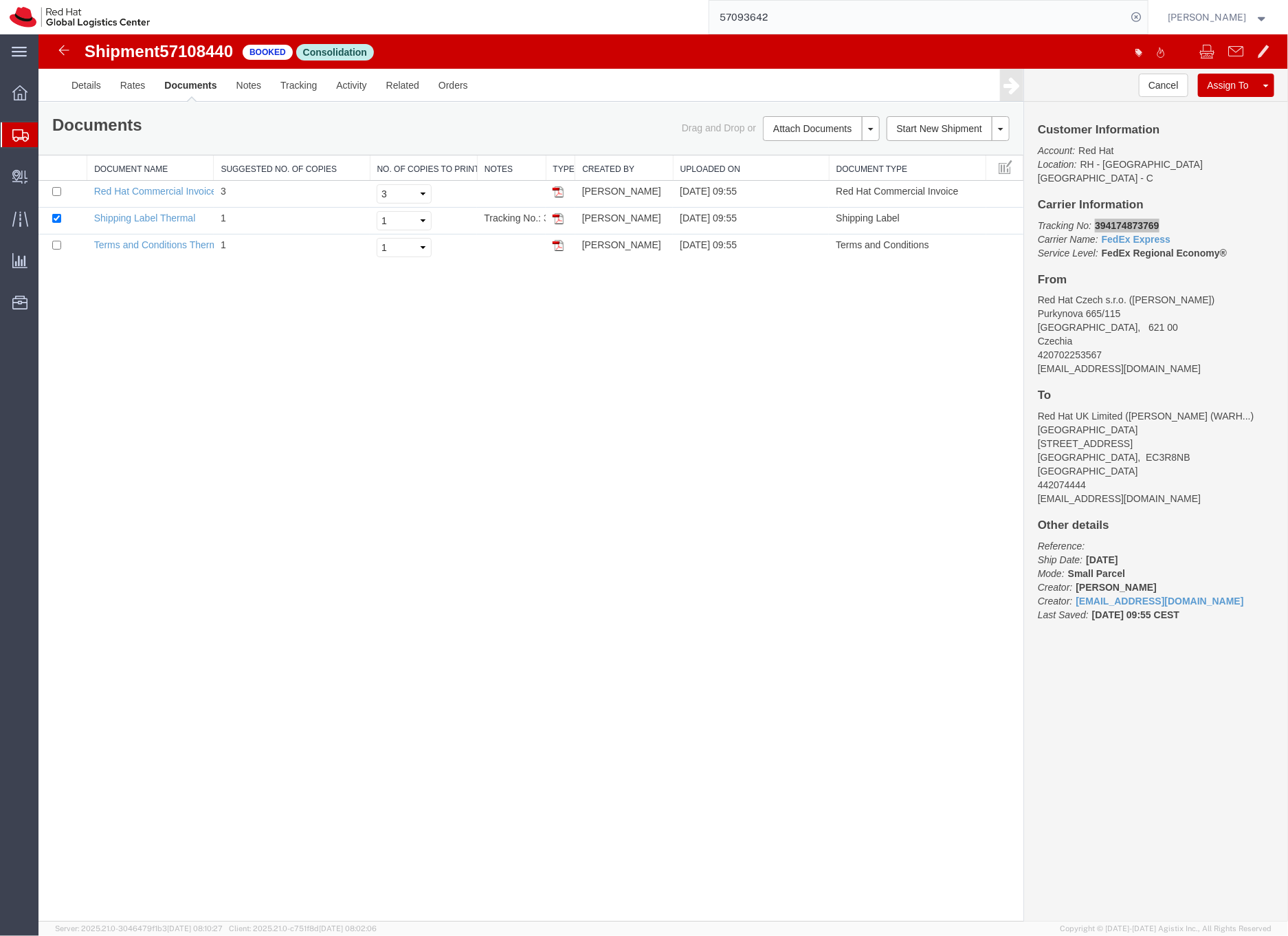
click at [785, 19] on input "57093642" at bounding box center [918, 18] width 418 height 33
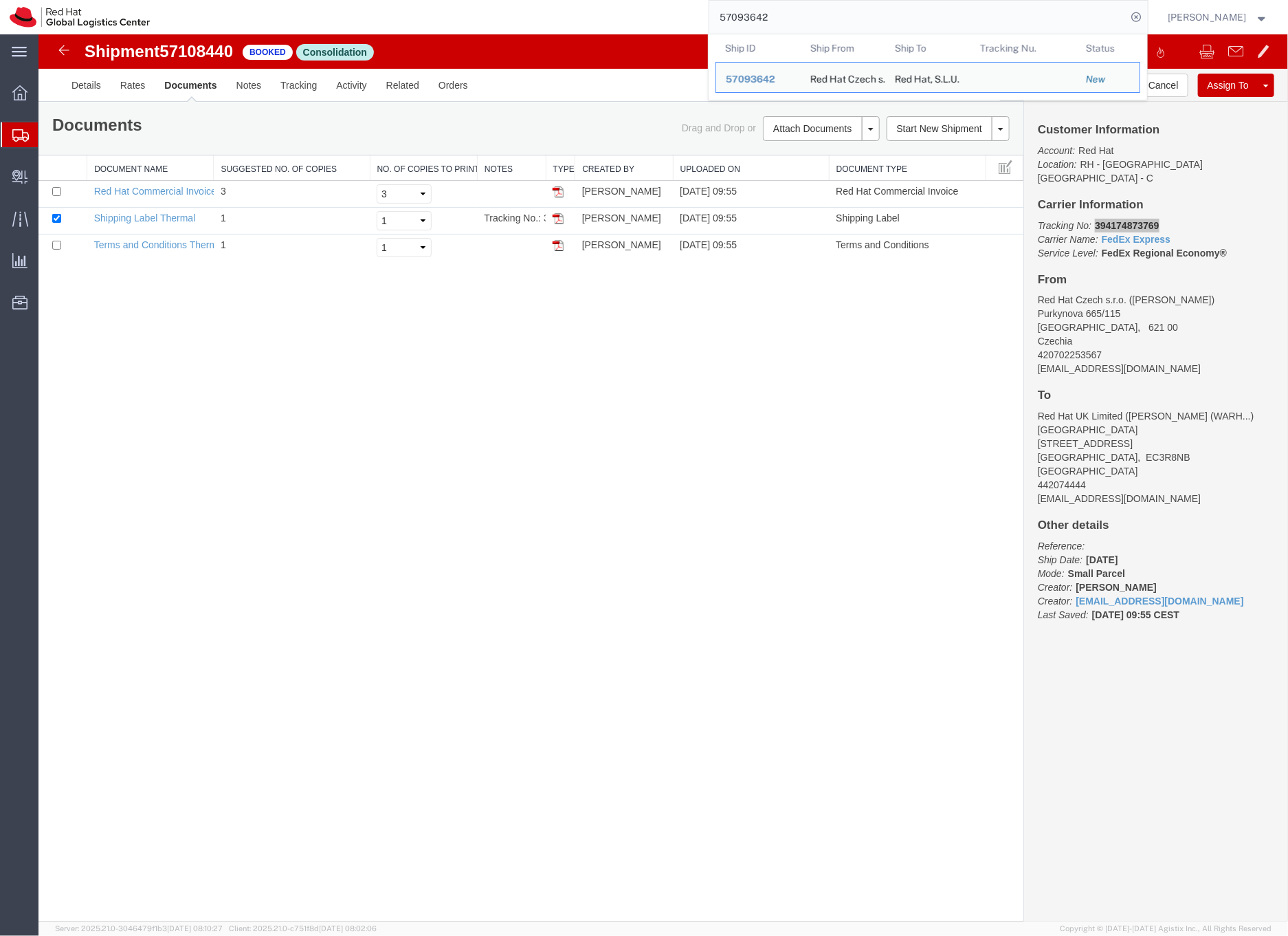
click at [785, 19] on input "57093642" at bounding box center [918, 18] width 418 height 33
paste input "32"
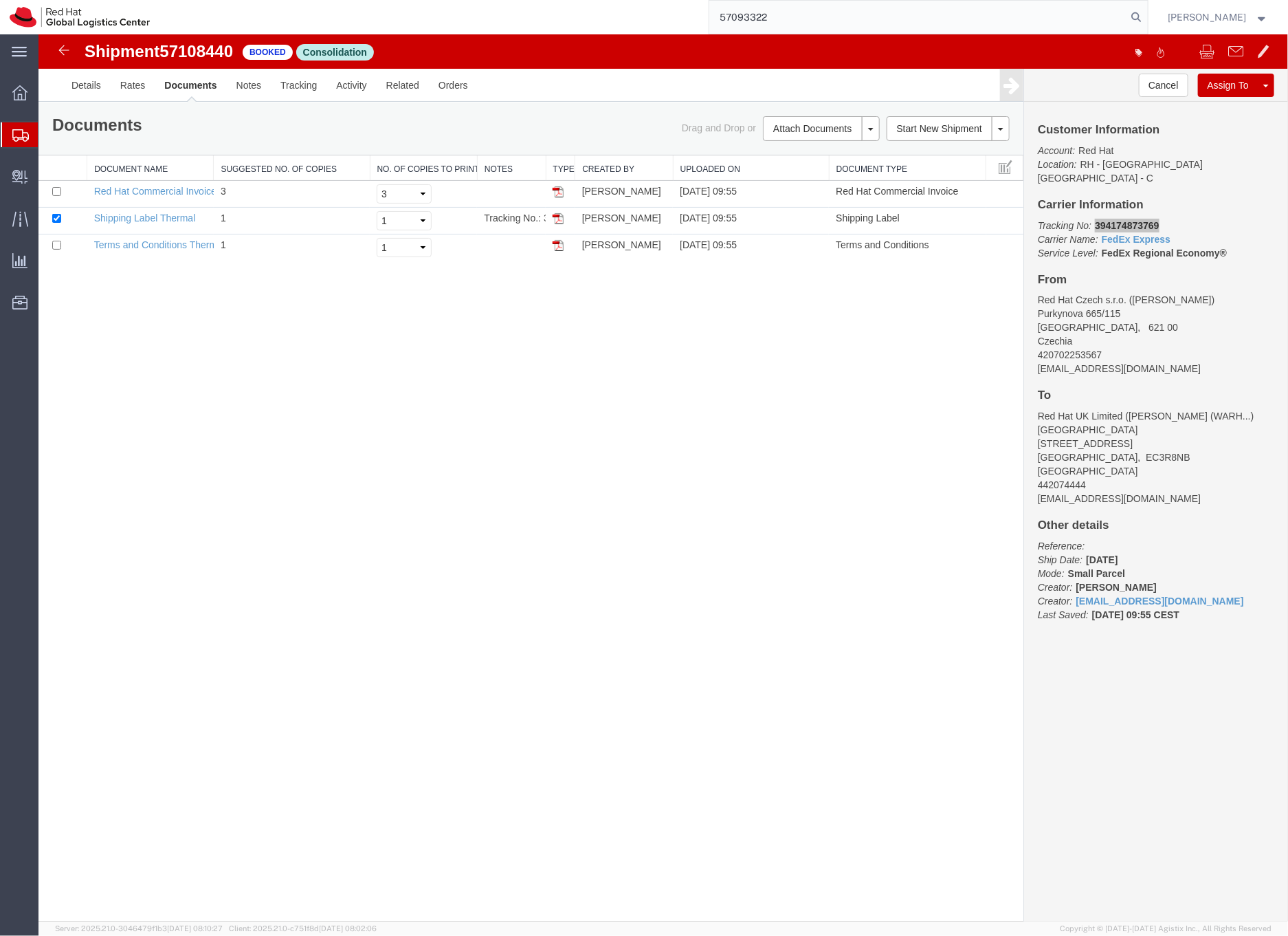
type input "57093322"
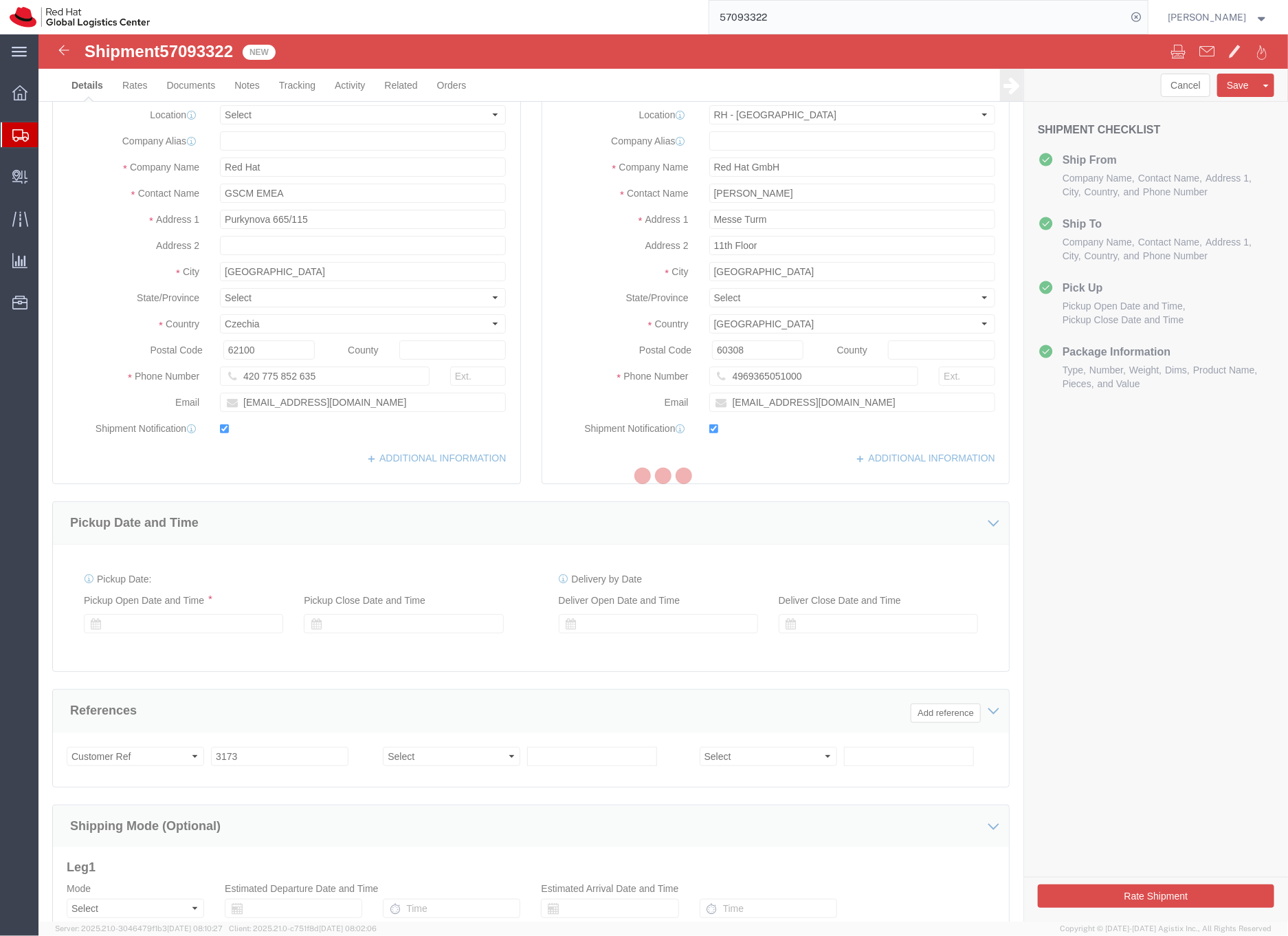
select select "37960"
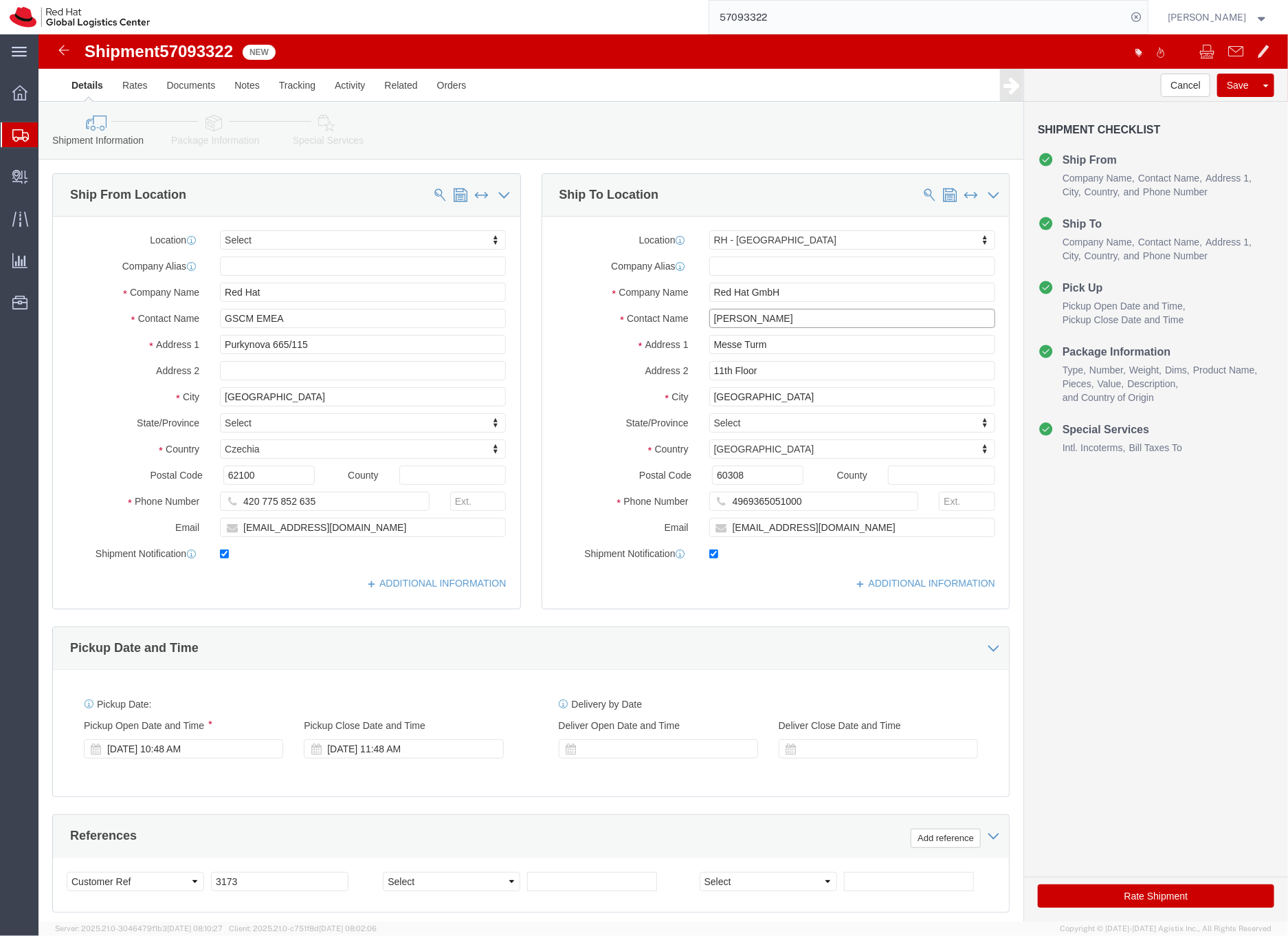
click input "Sondos Elgendy"
type input "Sondos Elgendy (WARH week)"
click icon
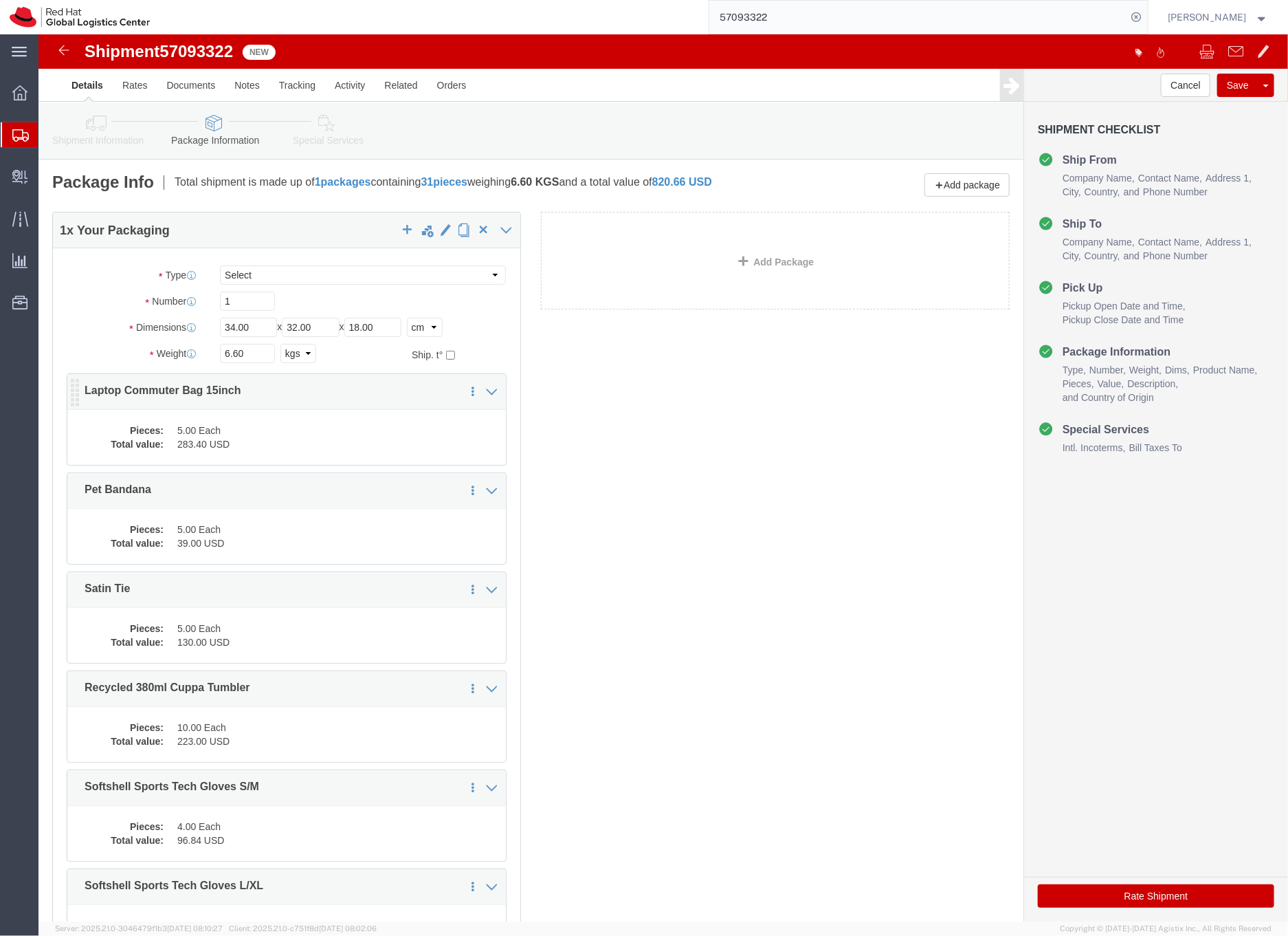
click dd "5.00 Each"
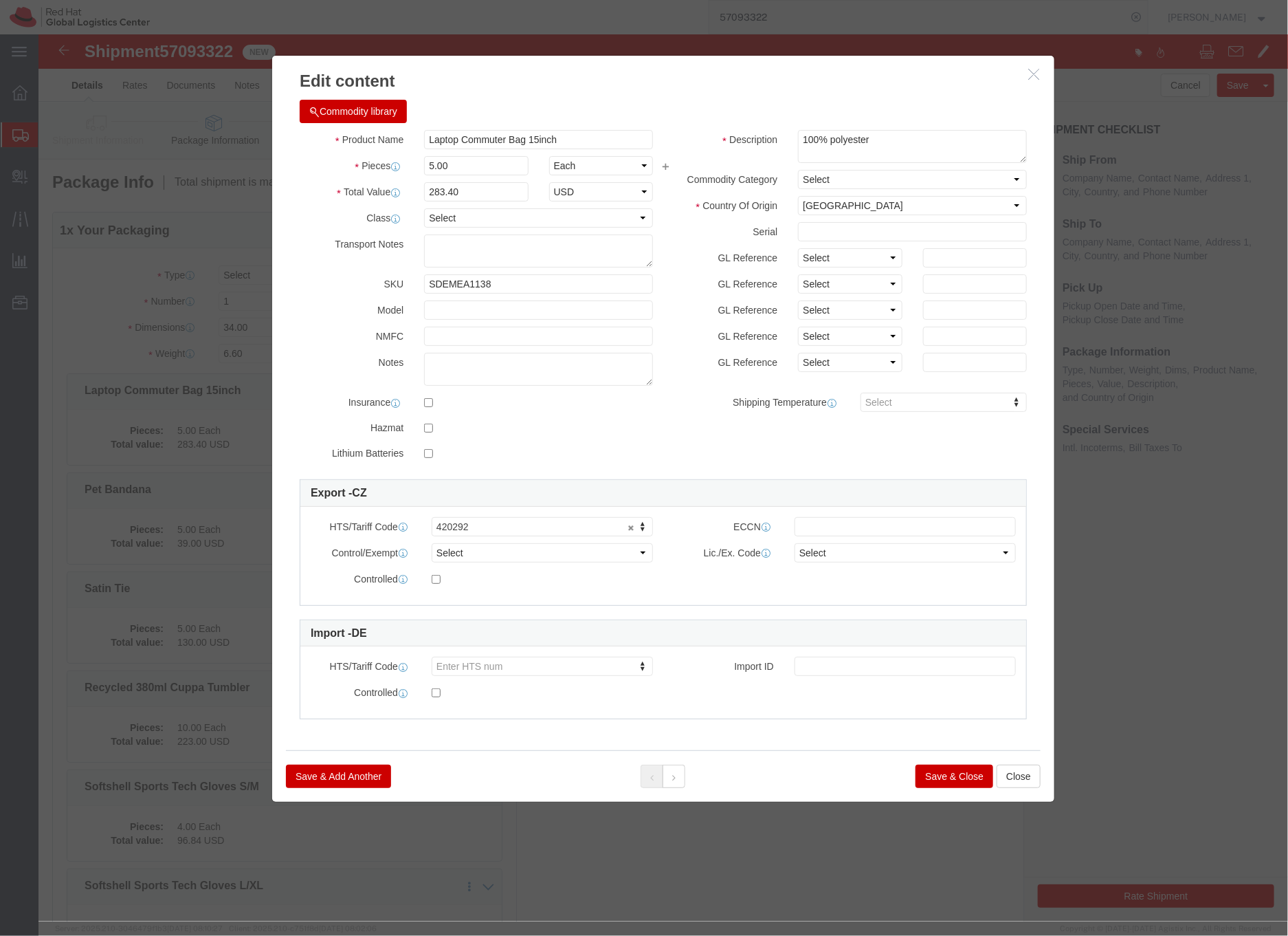
click h3 "Edit content"
click icon "button"
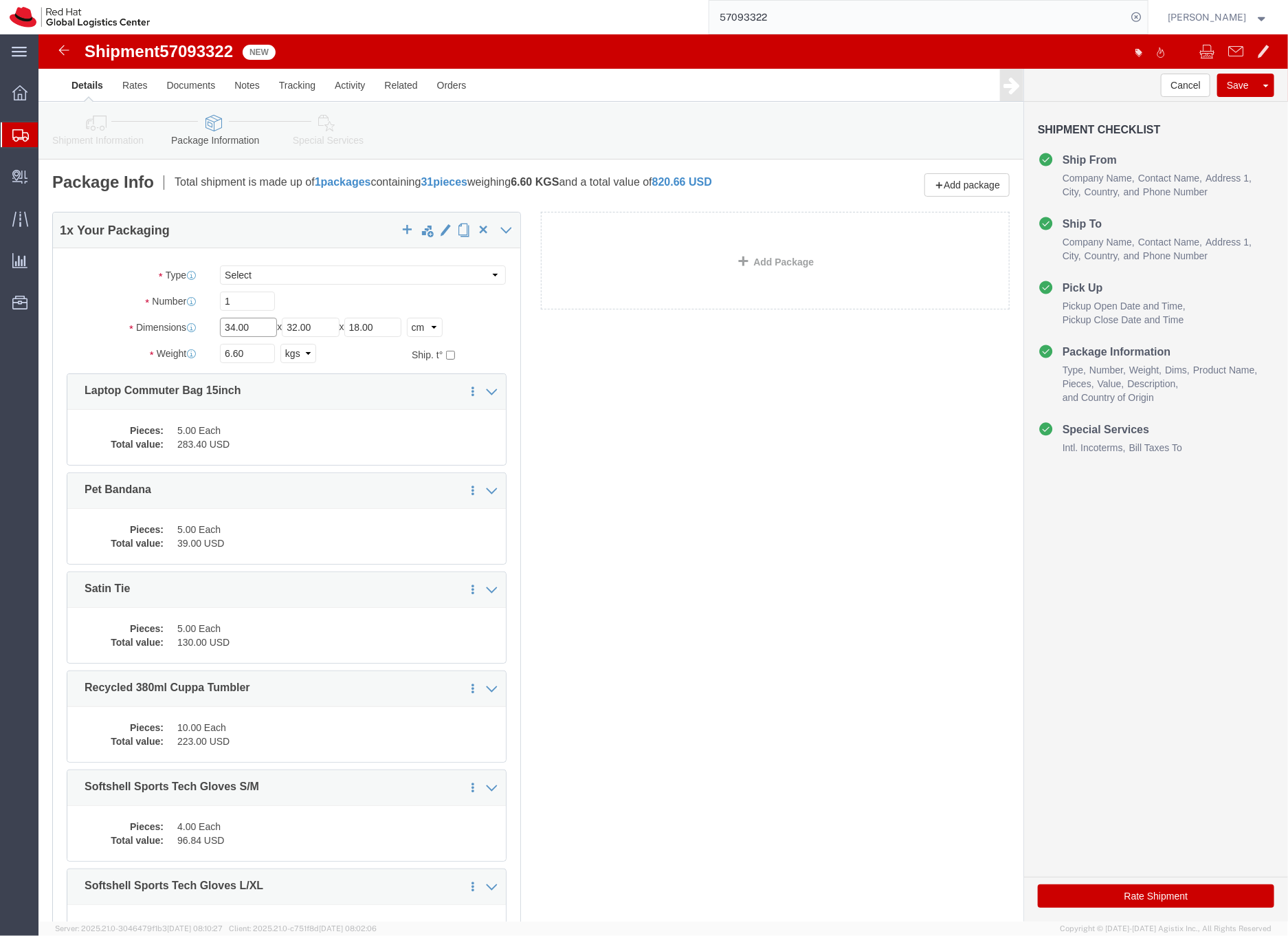
click input "34.00"
type input "50.00"
click input "32.00"
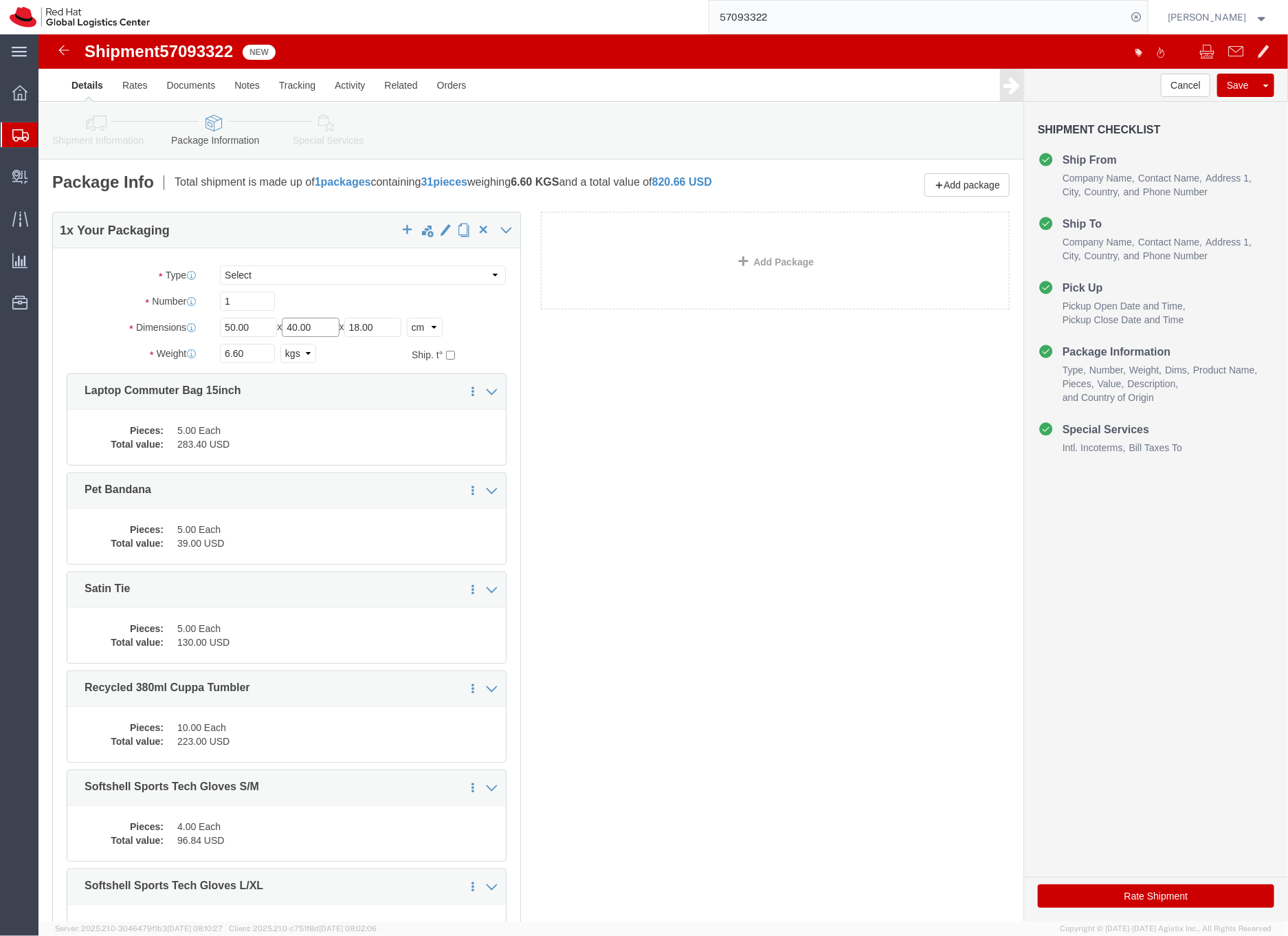
type input "40.00"
drag, startPoint x: 329, startPoint y: 292, endPoint x: 376, endPoint y: 274, distance: 50.3
click input "18.00"
type input "30.00"
click dd "5.00 Each"
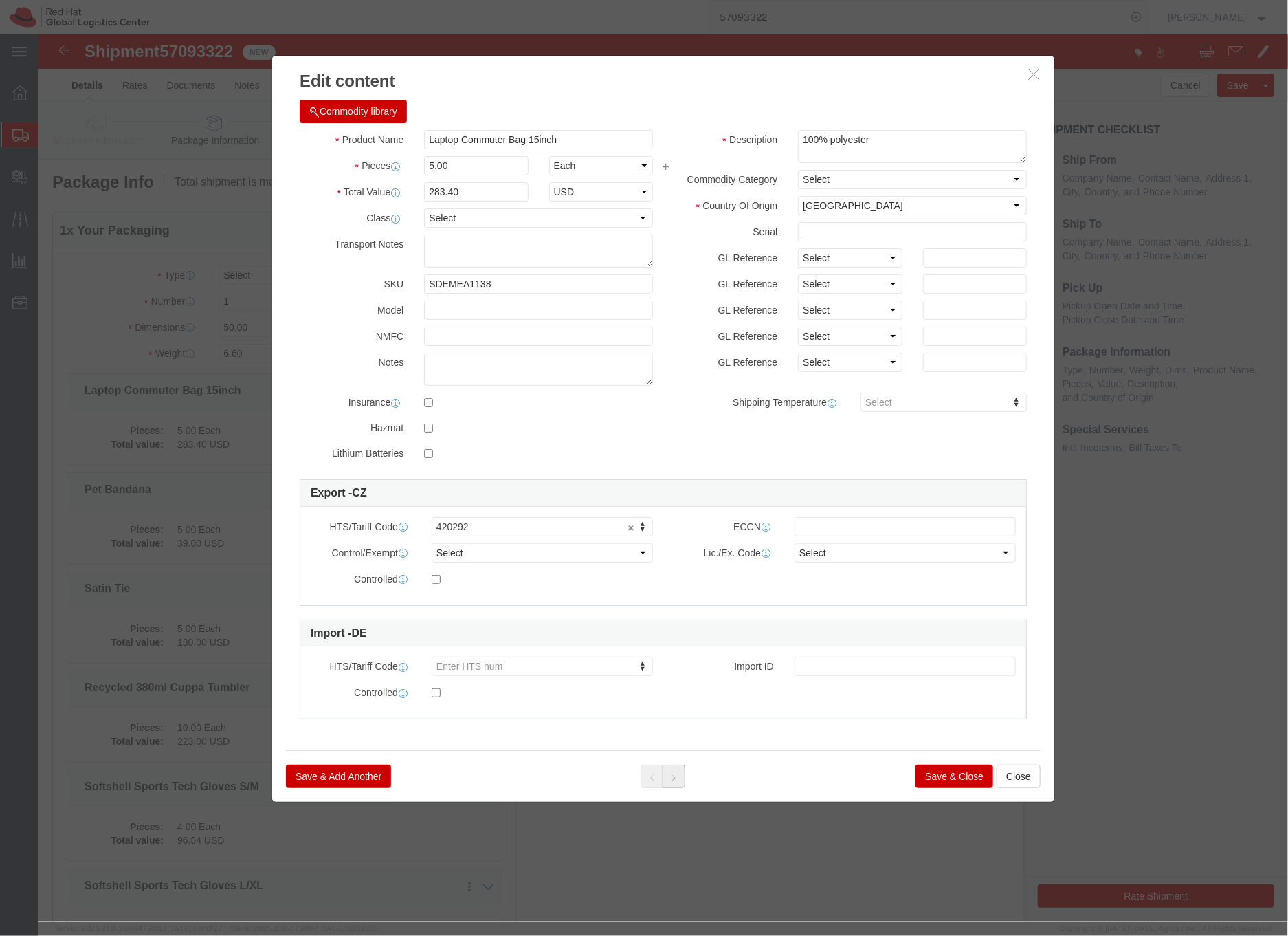
click icon
click button
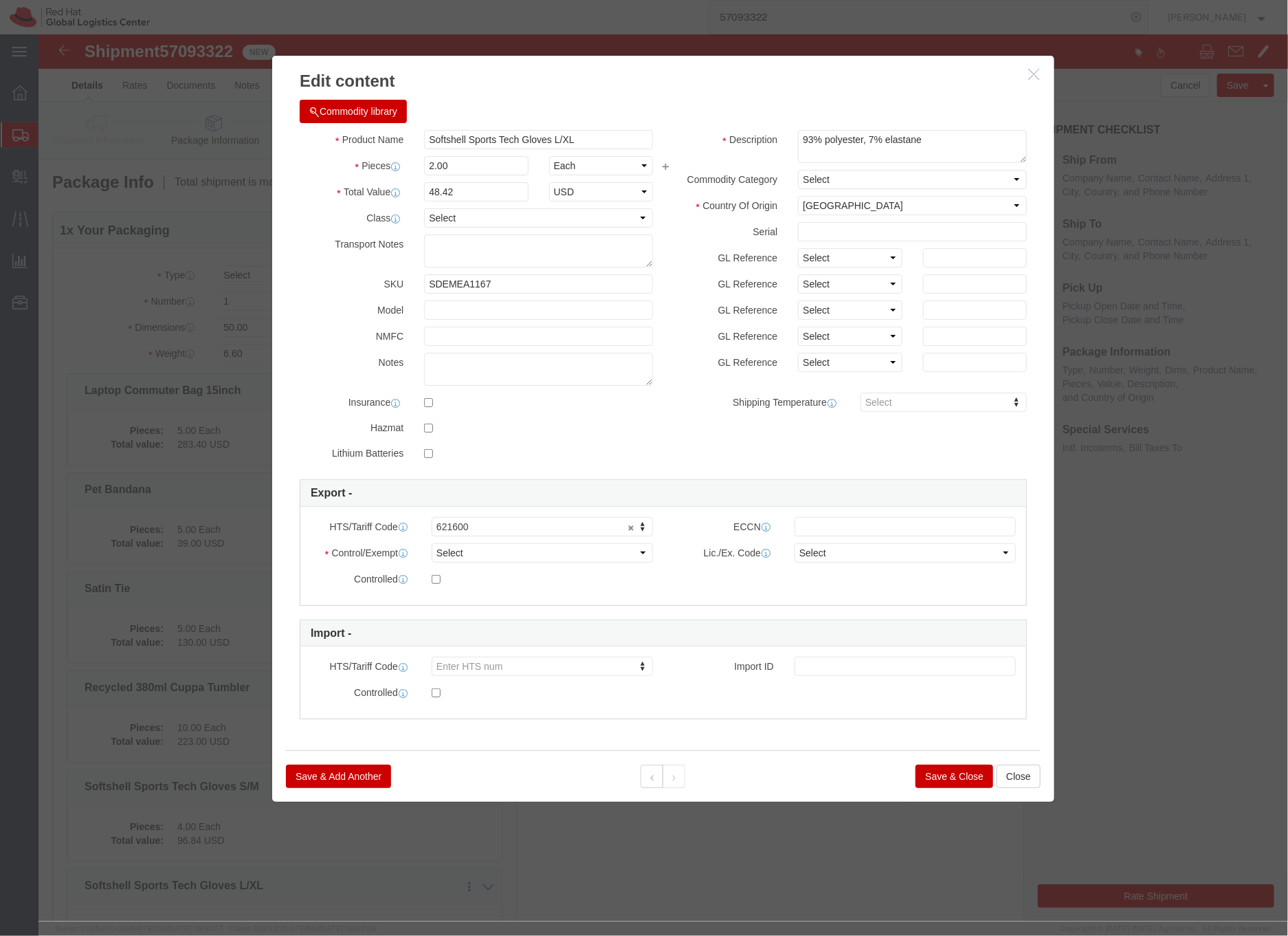
click div
click button "Save & Close"
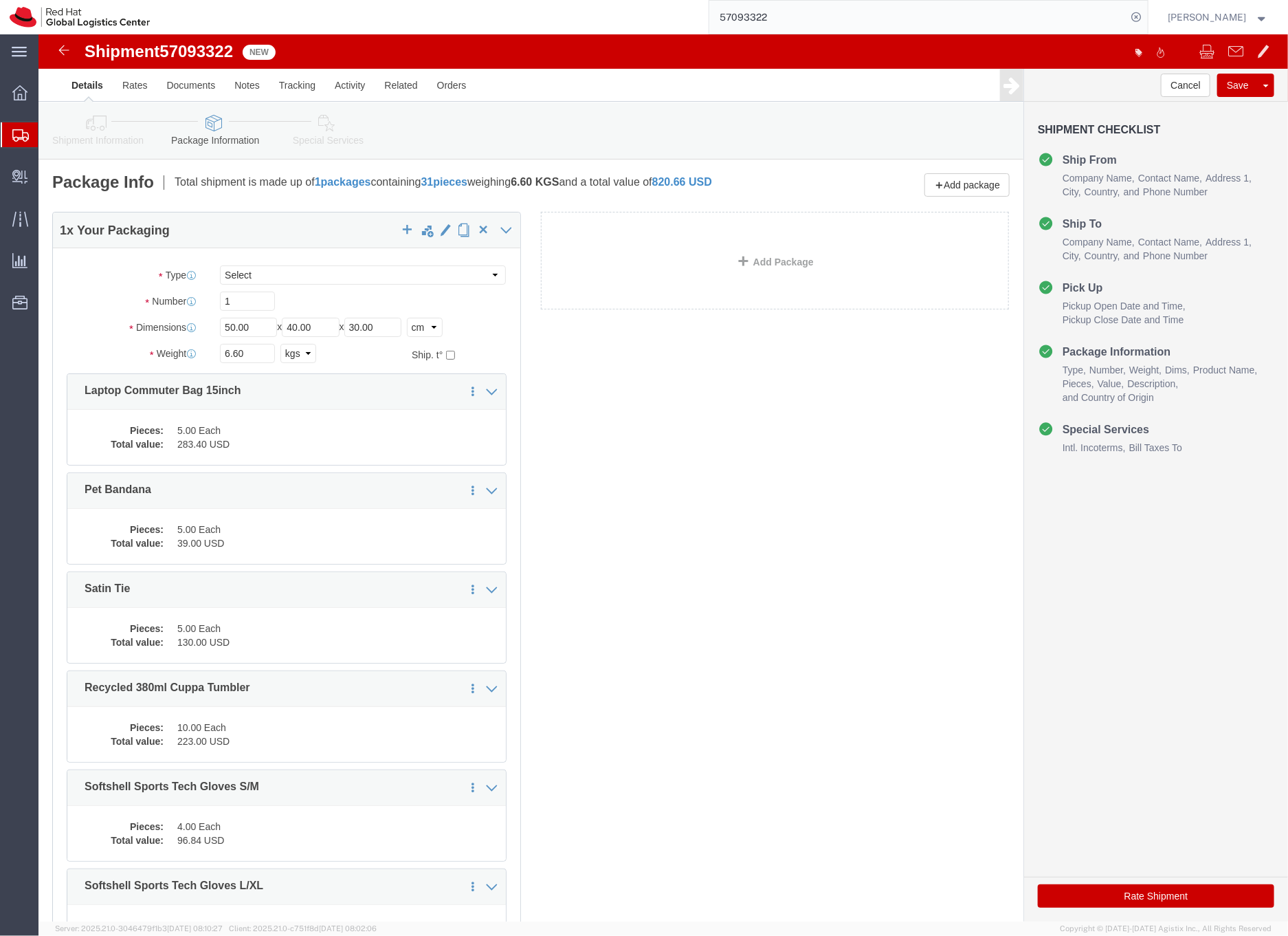
click icon
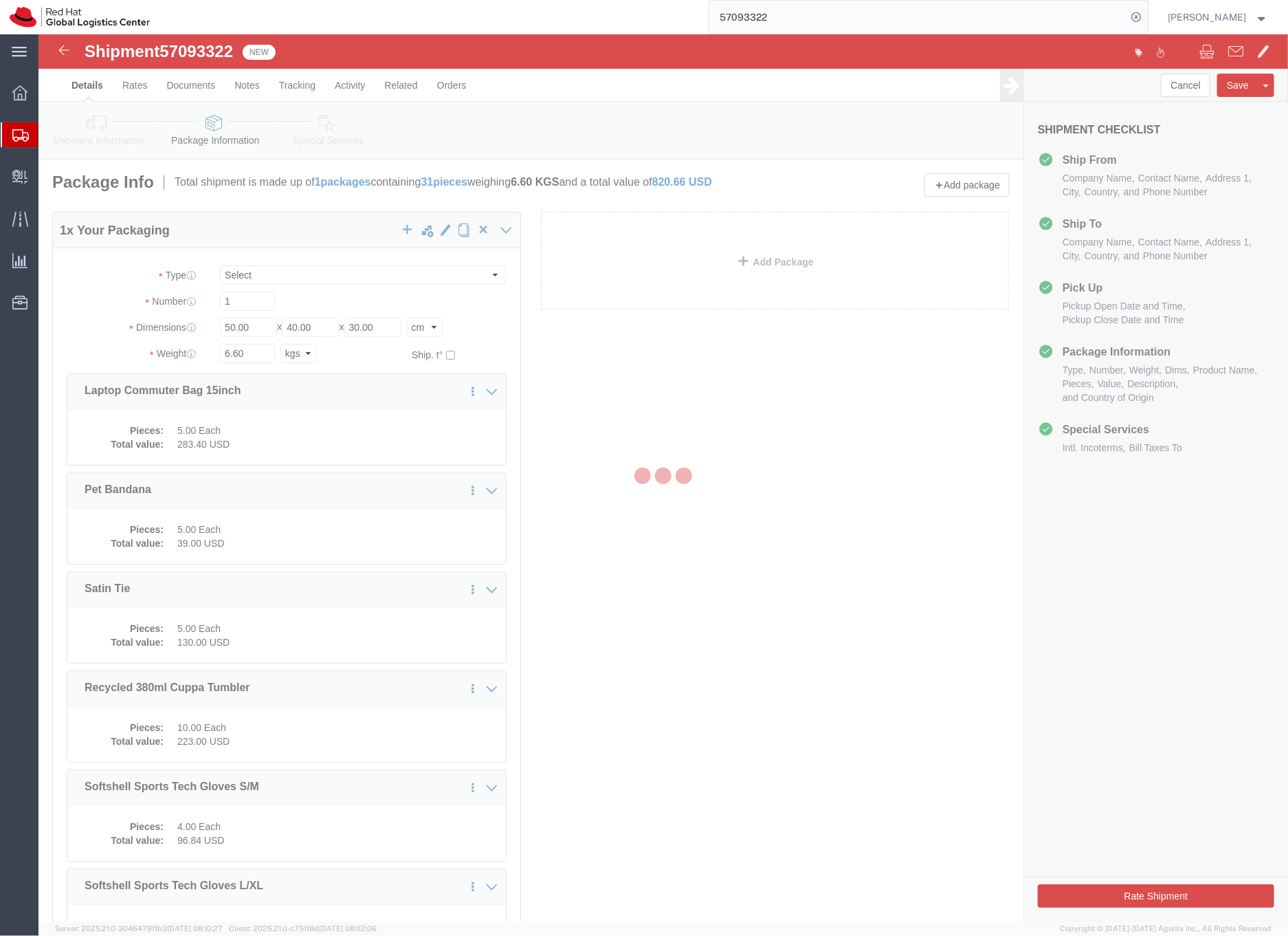
select select
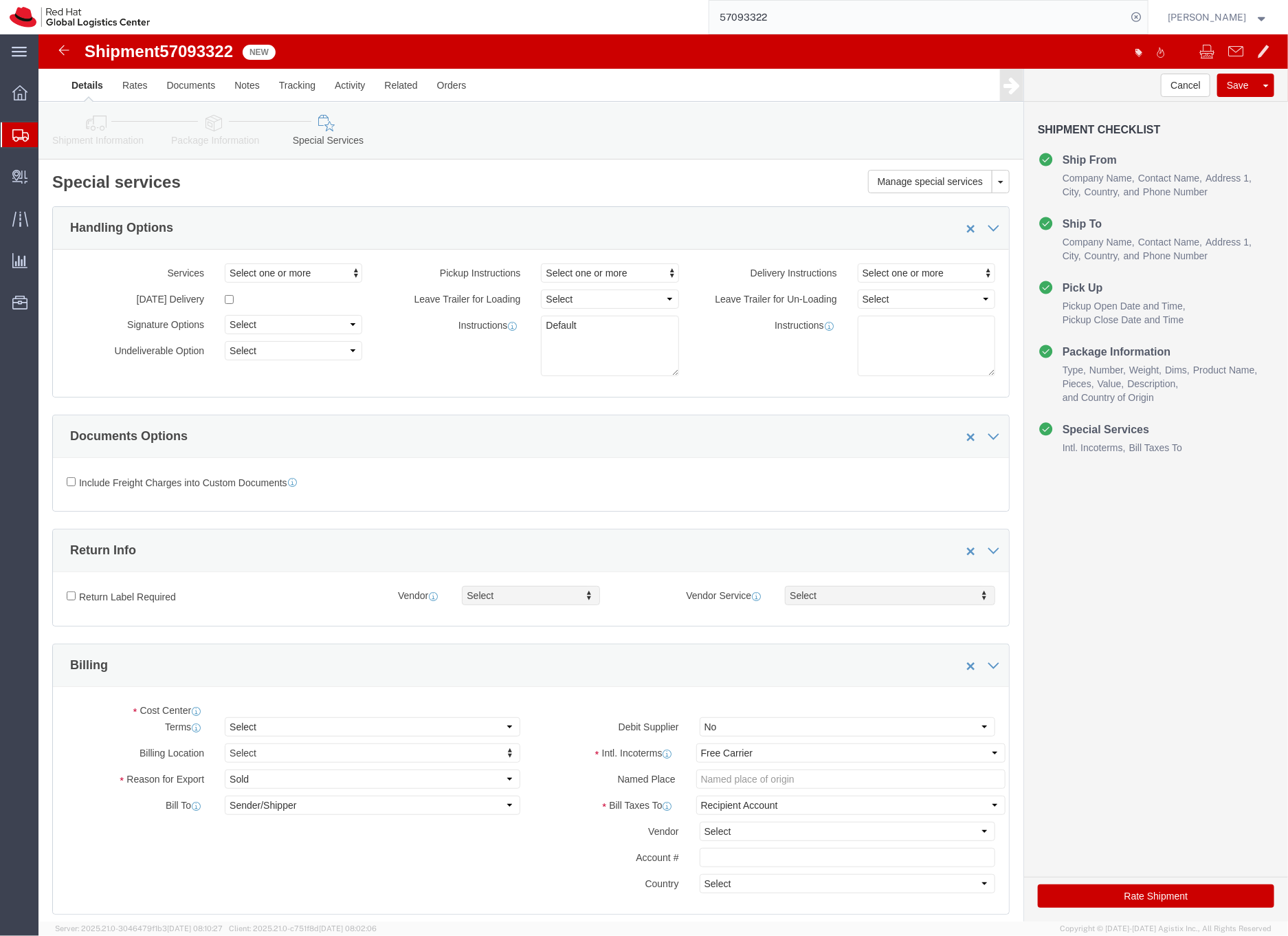
select select "COSTCENTER"
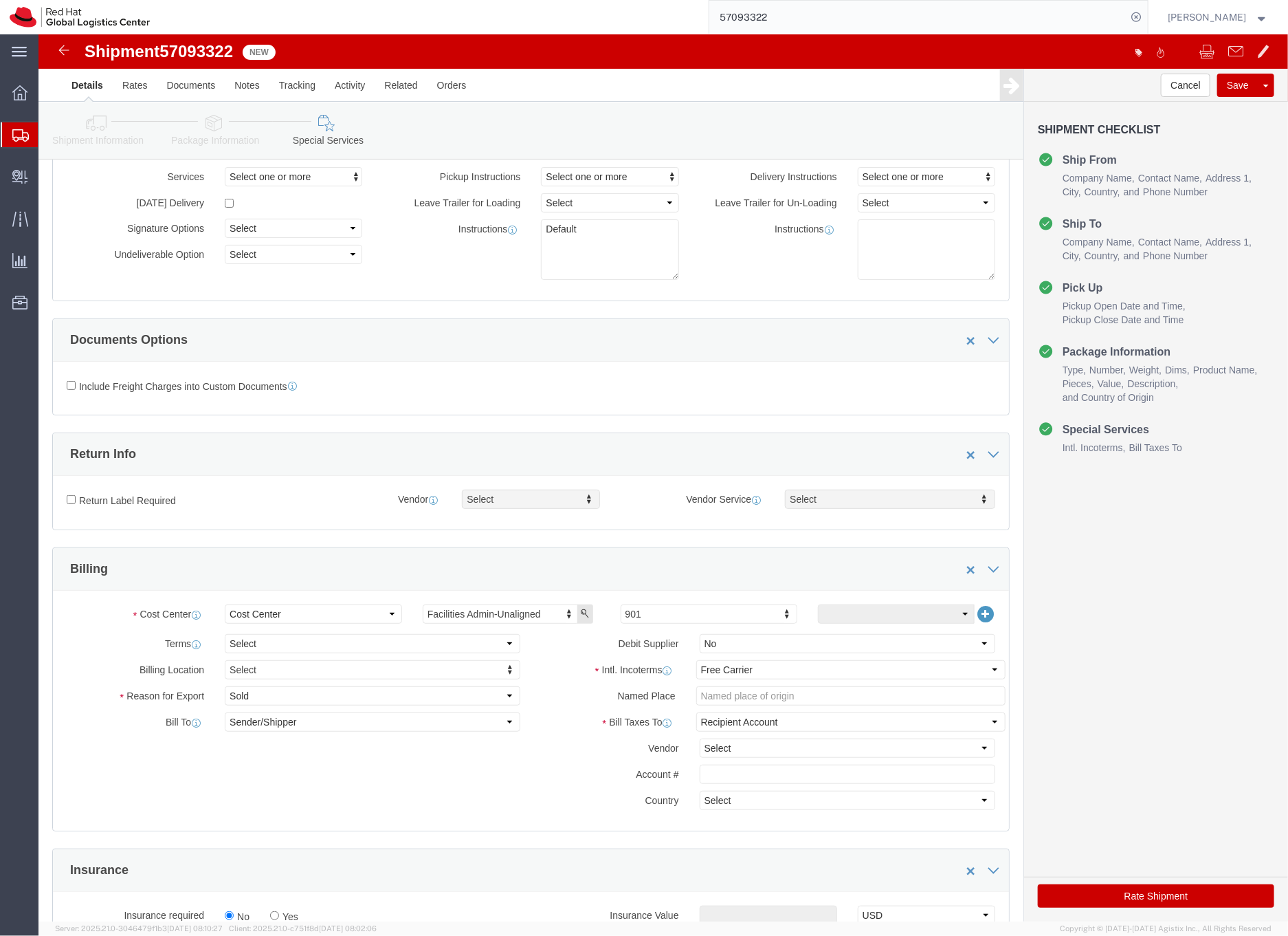
scroll to position [98, 0]
click select "Select Carriage Insurance Paid Carriage Paid To Cost and Freight Cost Insurance…"
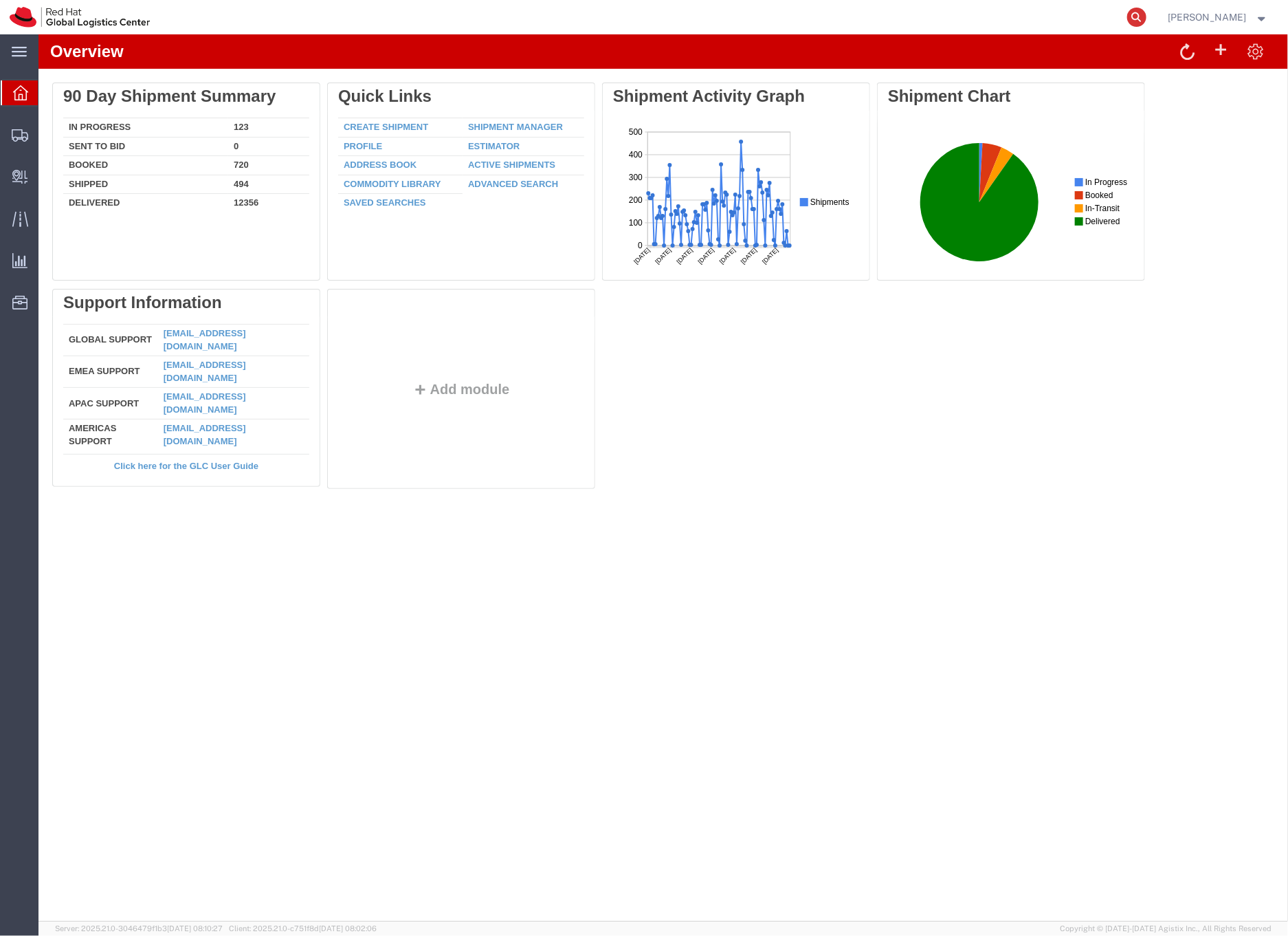
click at [1147, 18] on icon at bounding box center [1137, 18] width 19 height 19
paste input "57093315"
type input "57093315"
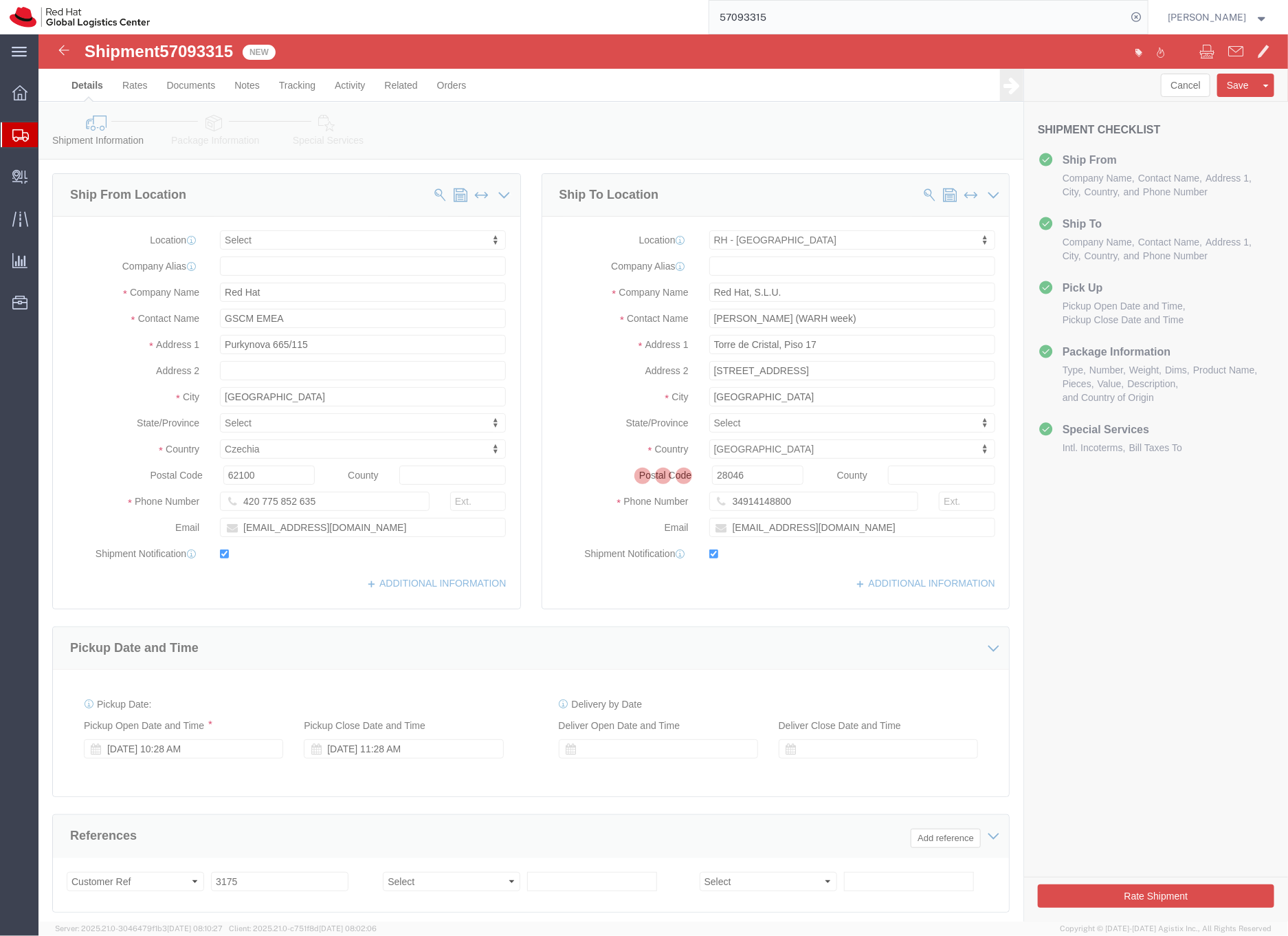
select select
select select "37975"
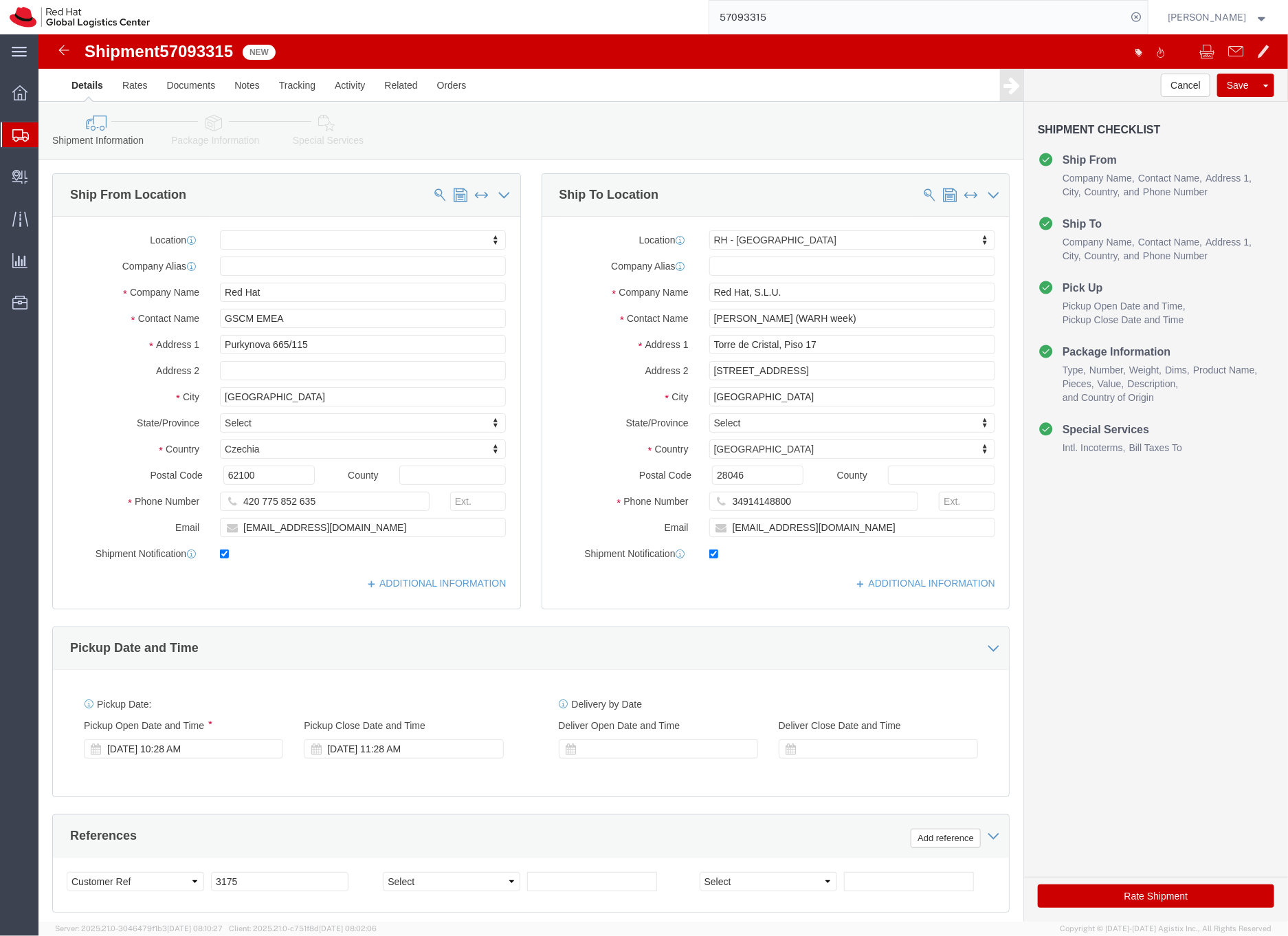
click link "Special Services"
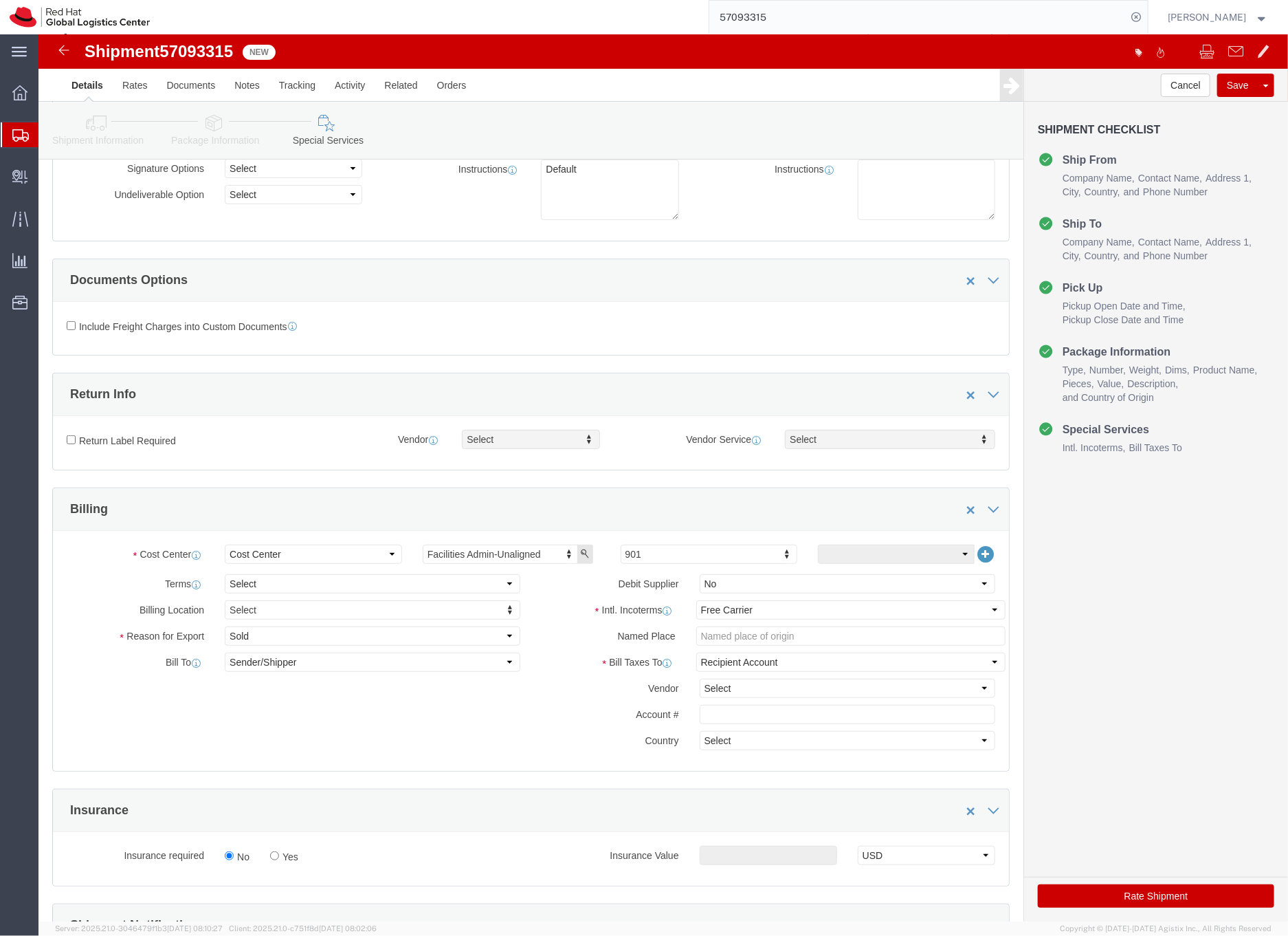
scroll to position [219, 0]
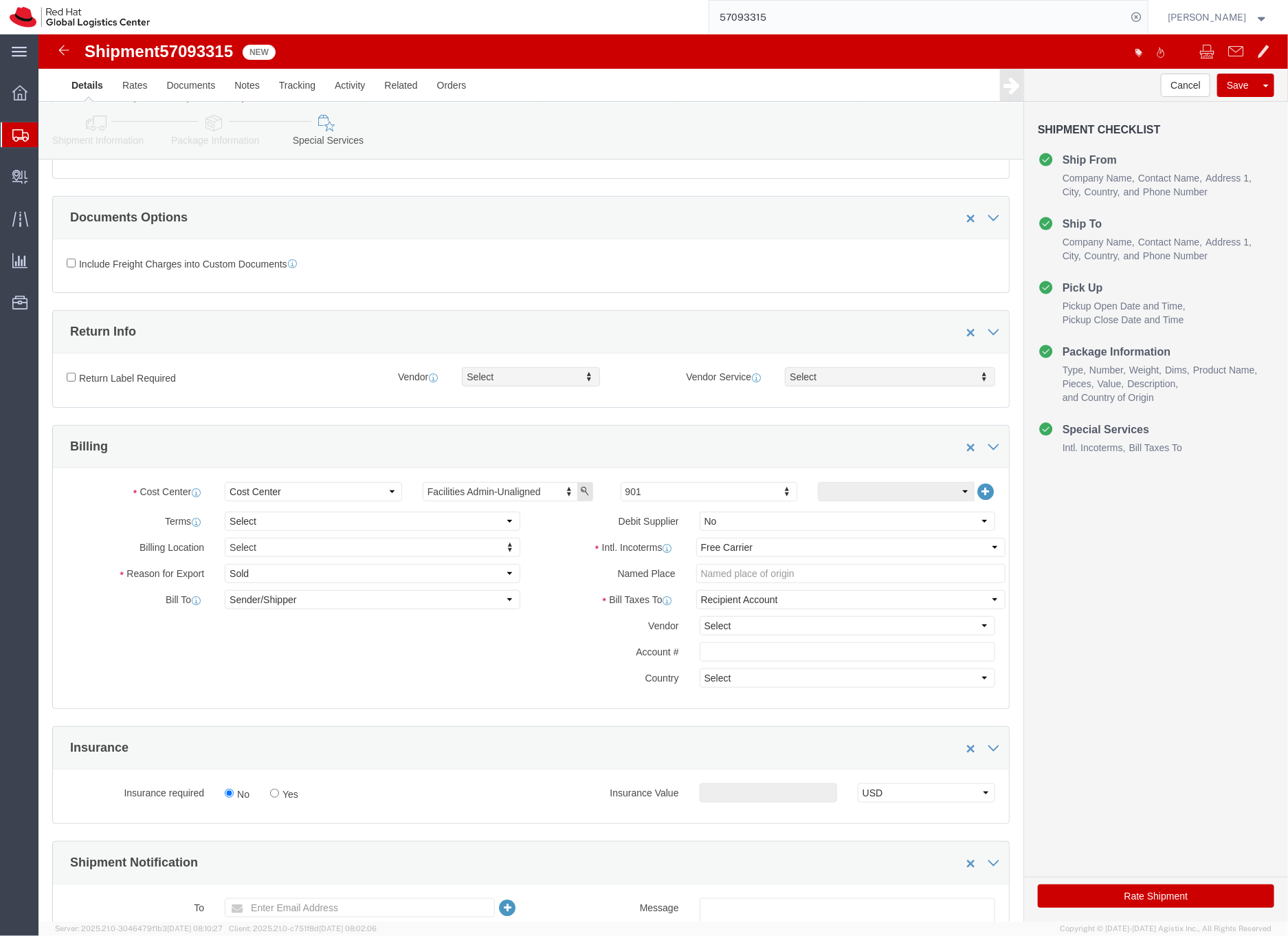
click link "Shipment Information"
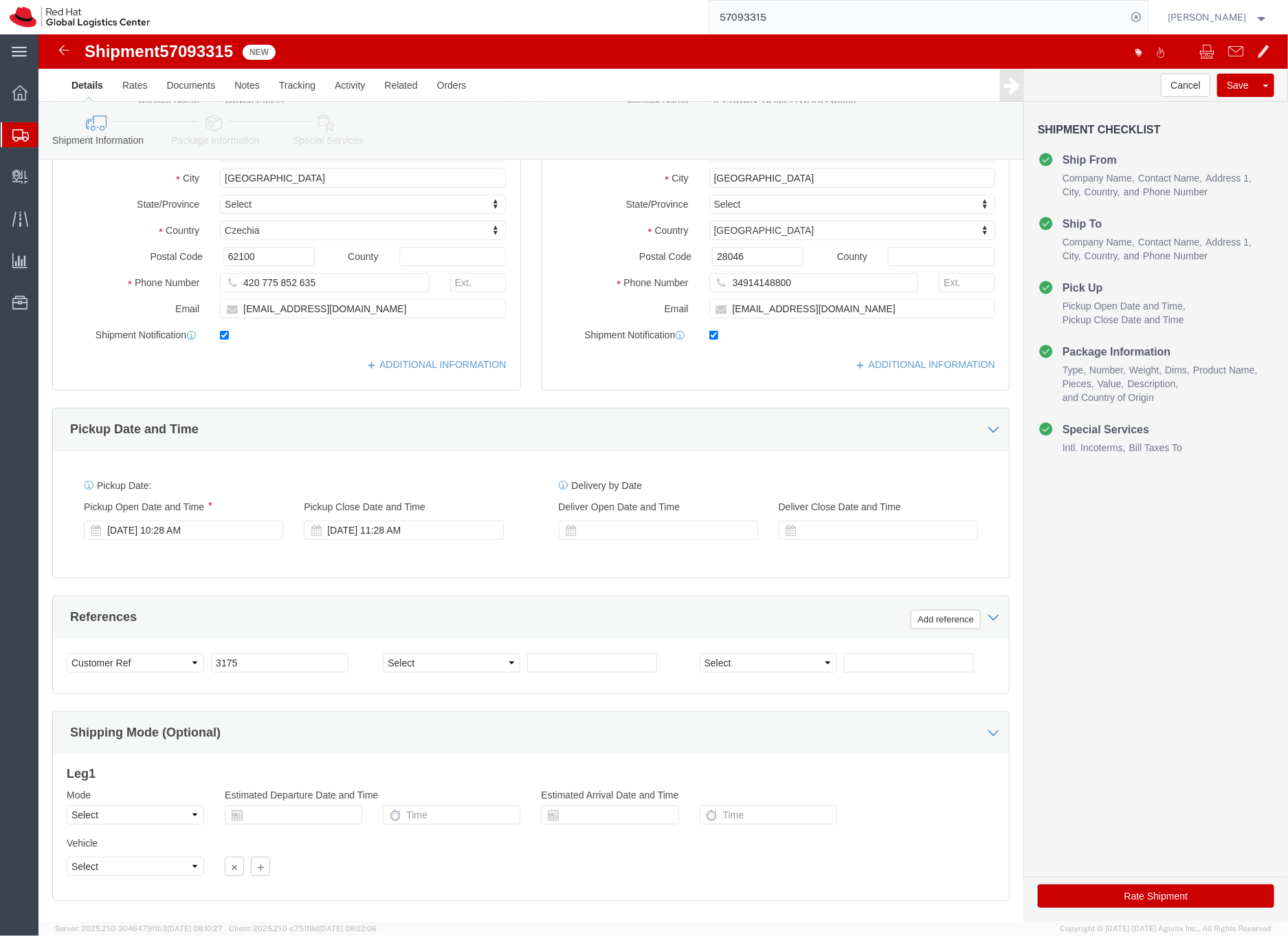
click link "Shipment Information"
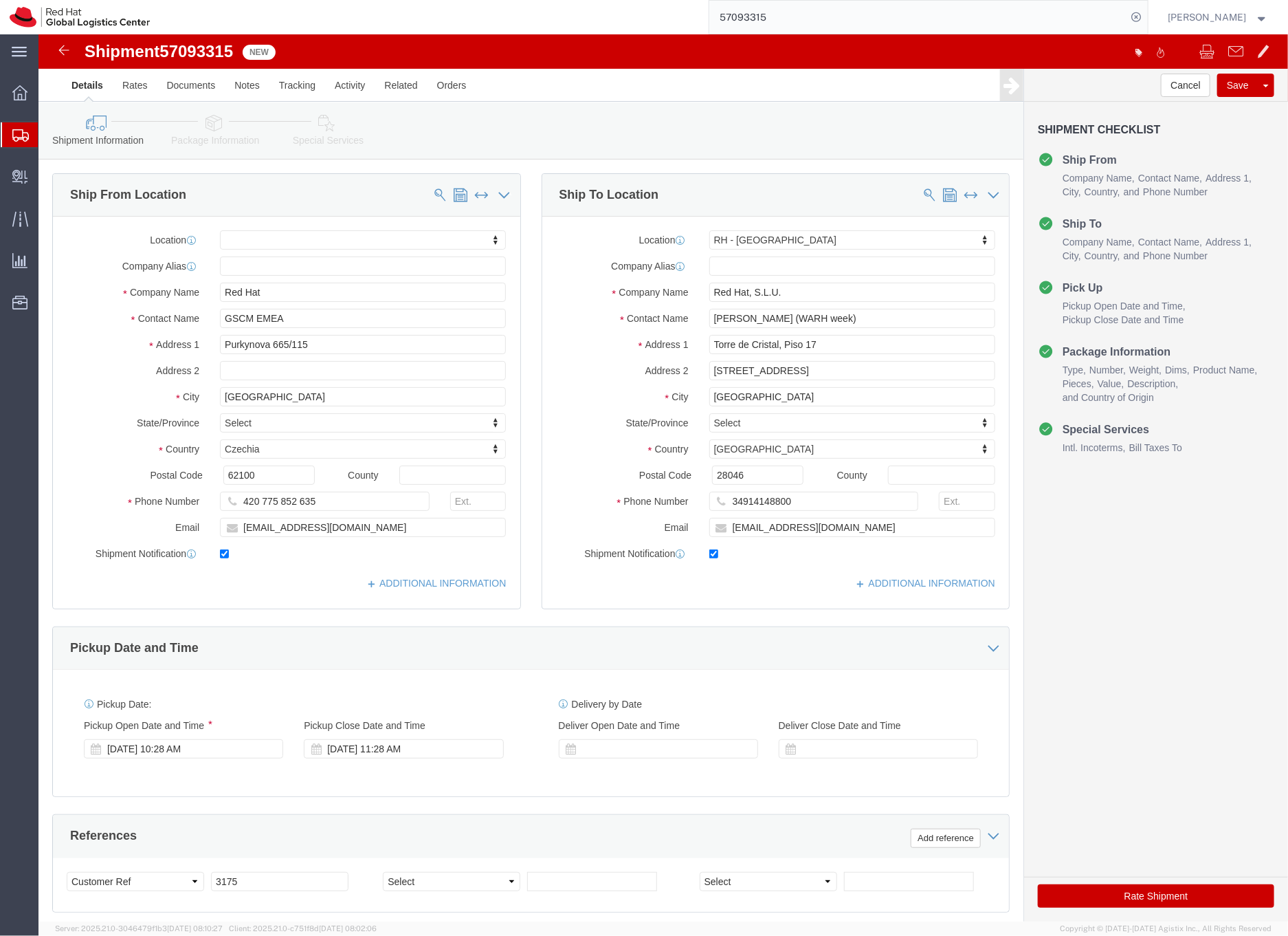
click at [758, 18] on input "57093315" at bounding box center [918, 18] width 418 height 33
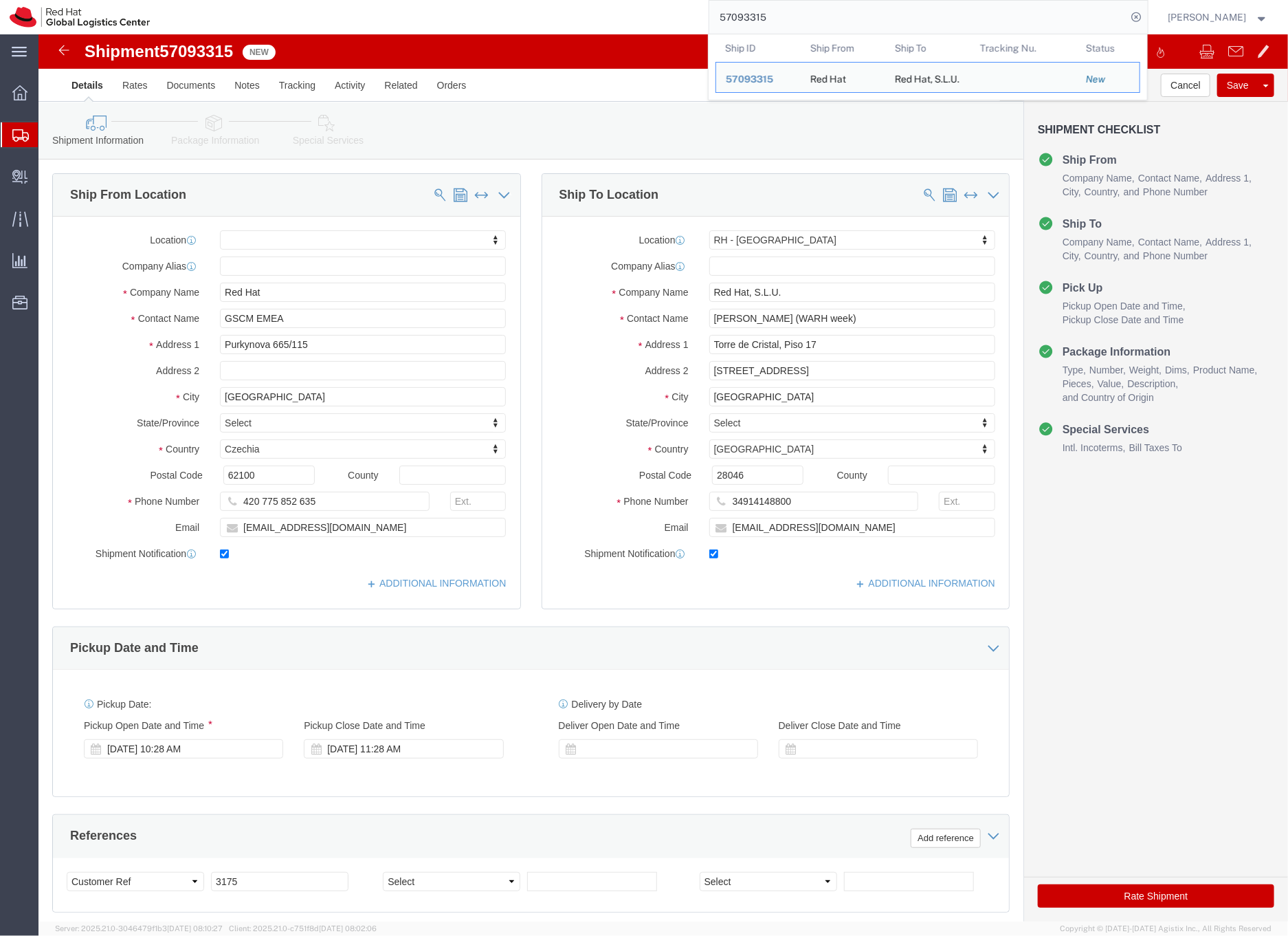
click at [758, 18] on input "57093315" at bounding box center [918, 18] width 418 height 33
paste input "21"
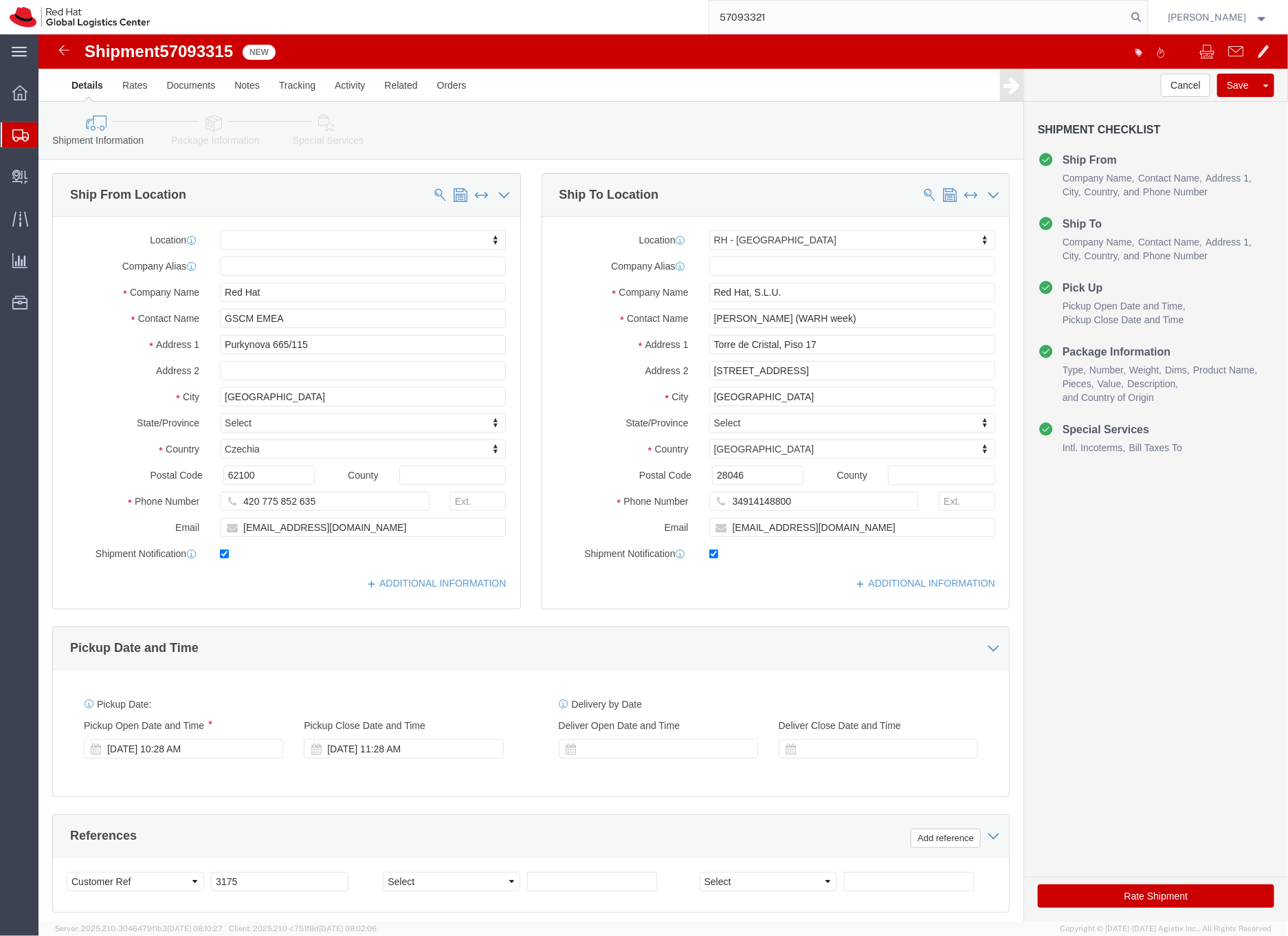
type input "57093321"
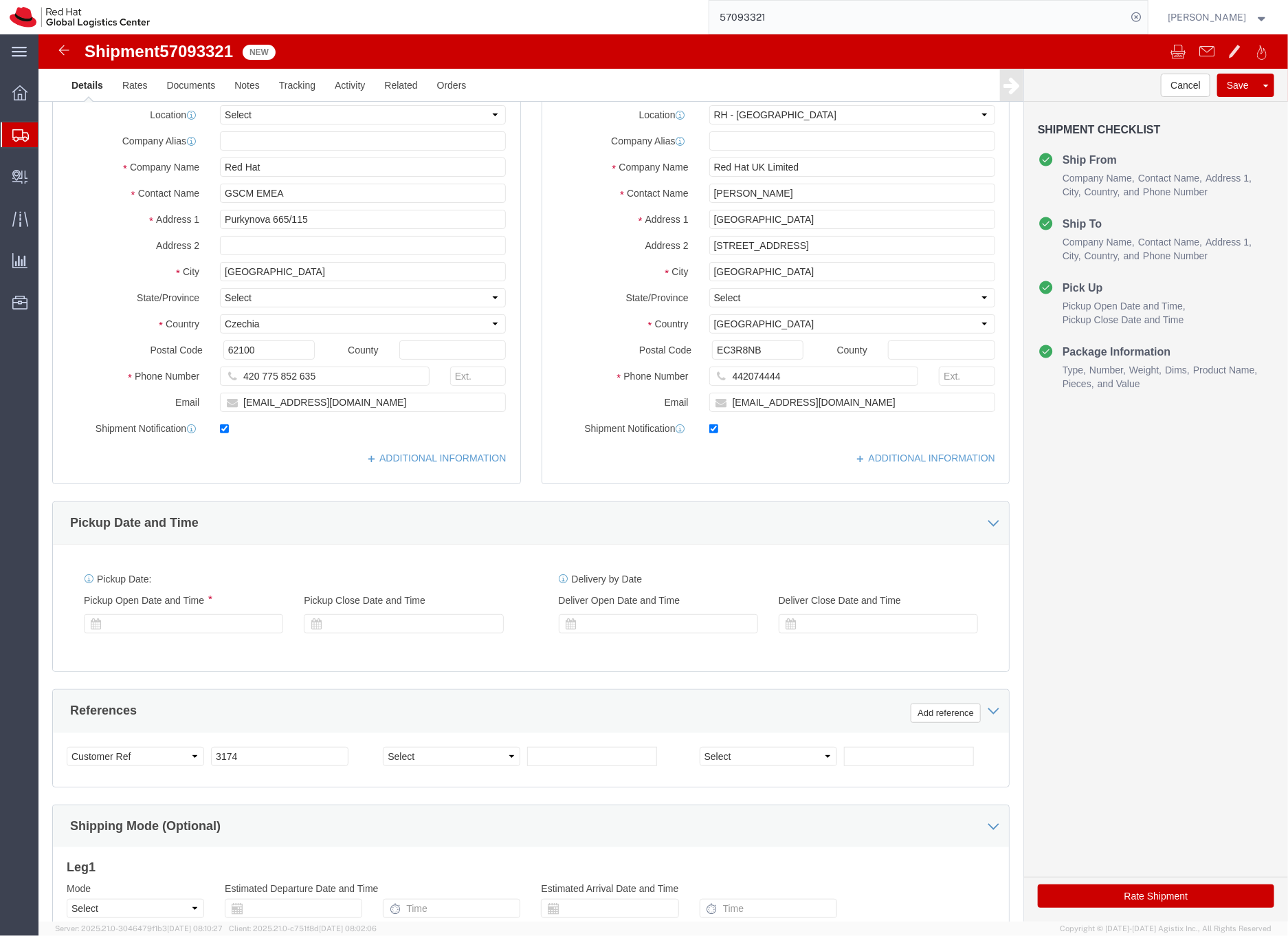
select select "37974"
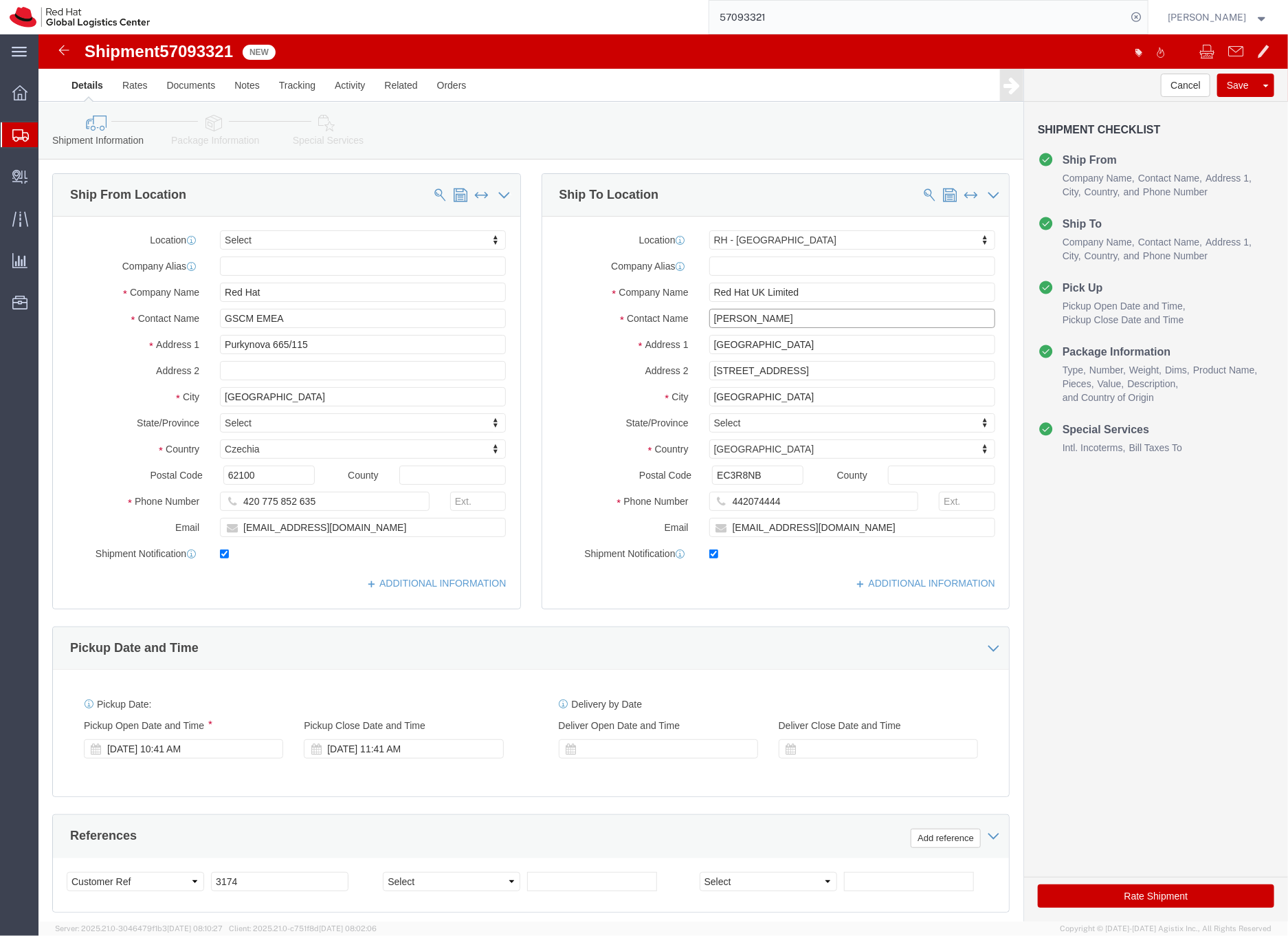
click input "Anna Sargeant"
drag, startPoint x: 760, startPoint y: 287, endPoint x: 645, endPoint y: 284, distance: 115.0
click div "Contact Name Anna Sargeant"
click at [764, 11] on input "57093321" at bounding box center [918, 18] width 418 height 33
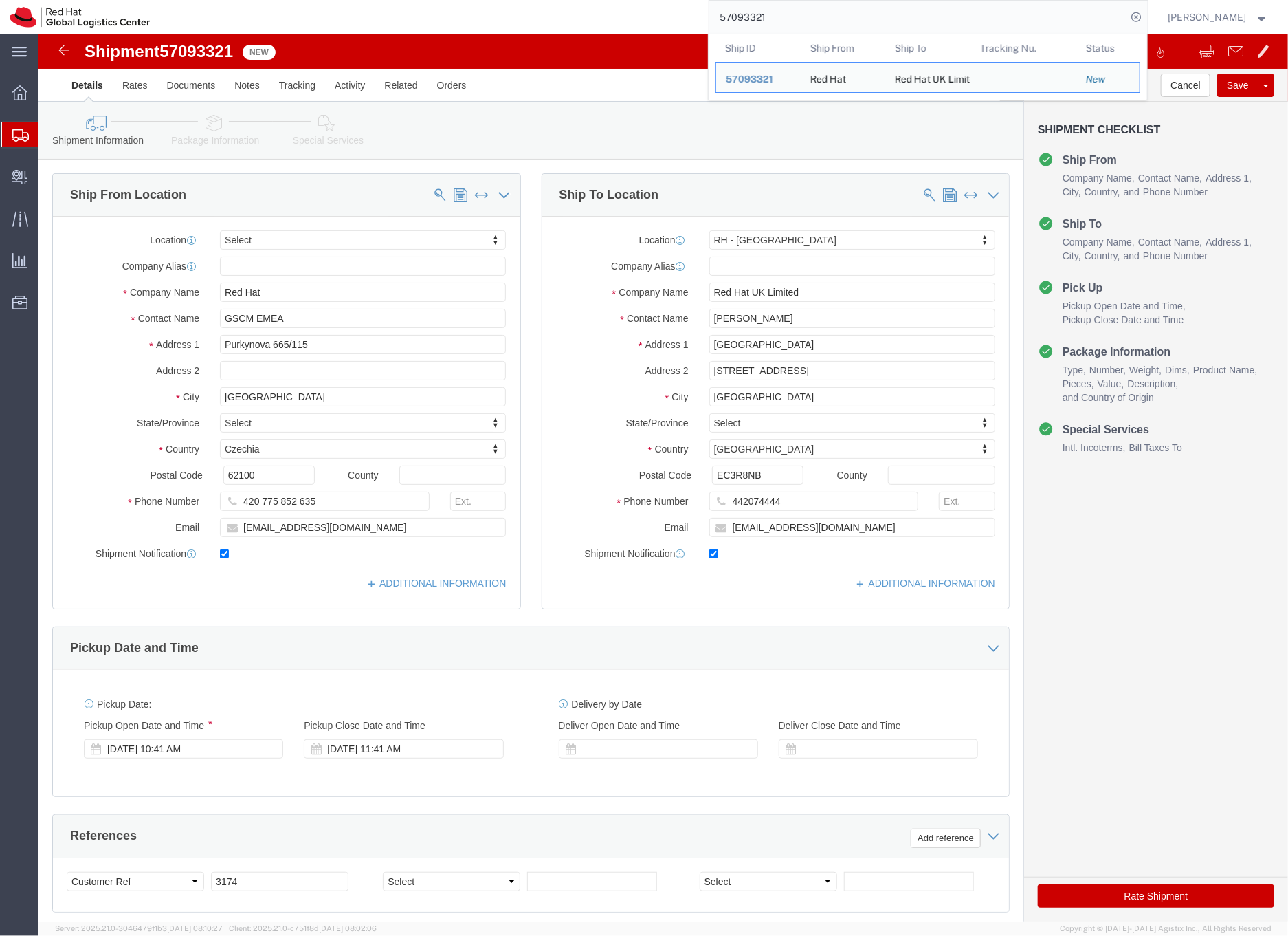
click at [764, 11] on input "57093321" at bounding box center [918, 18] width 418 height 33
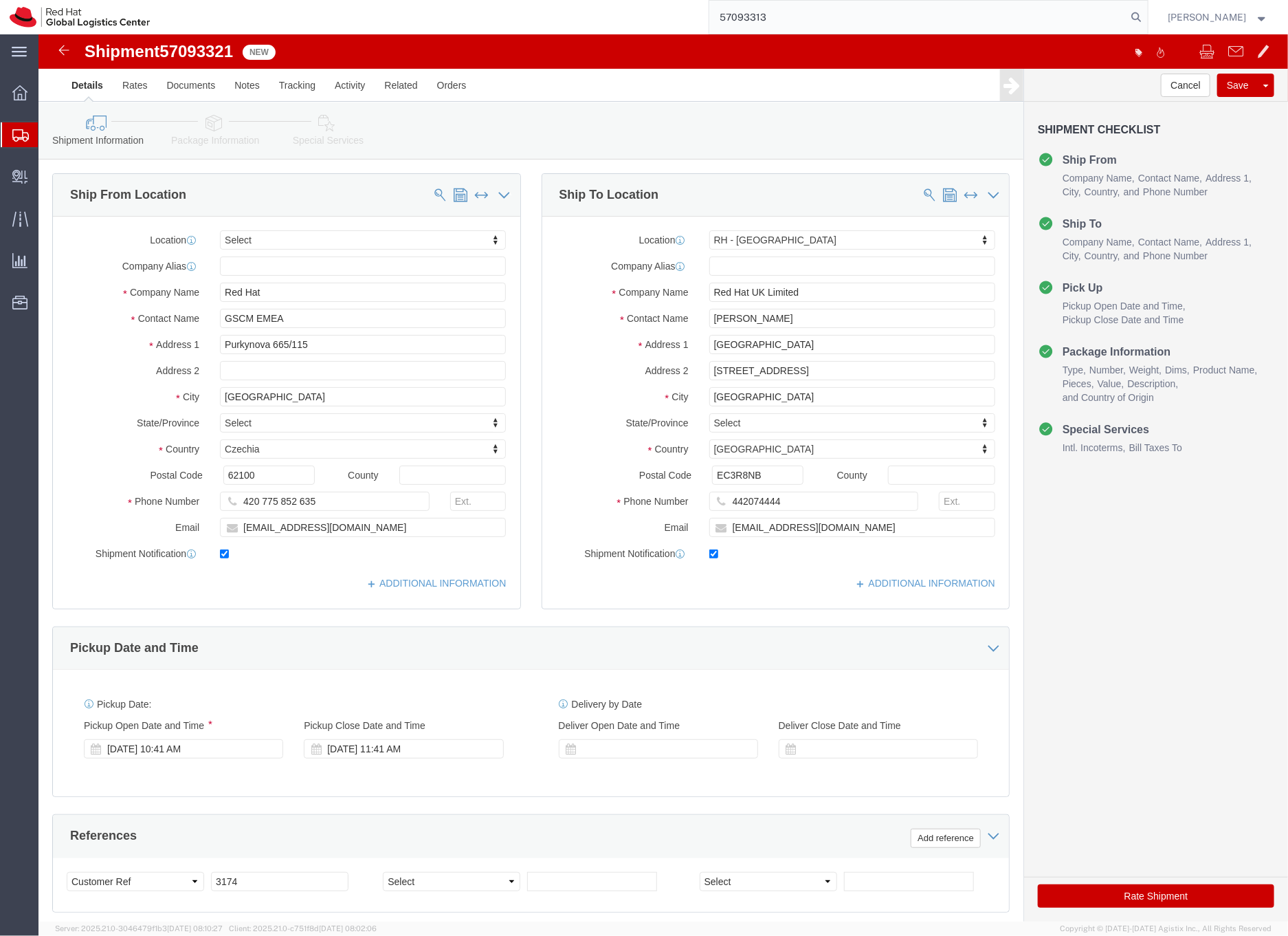
type input "57093313"
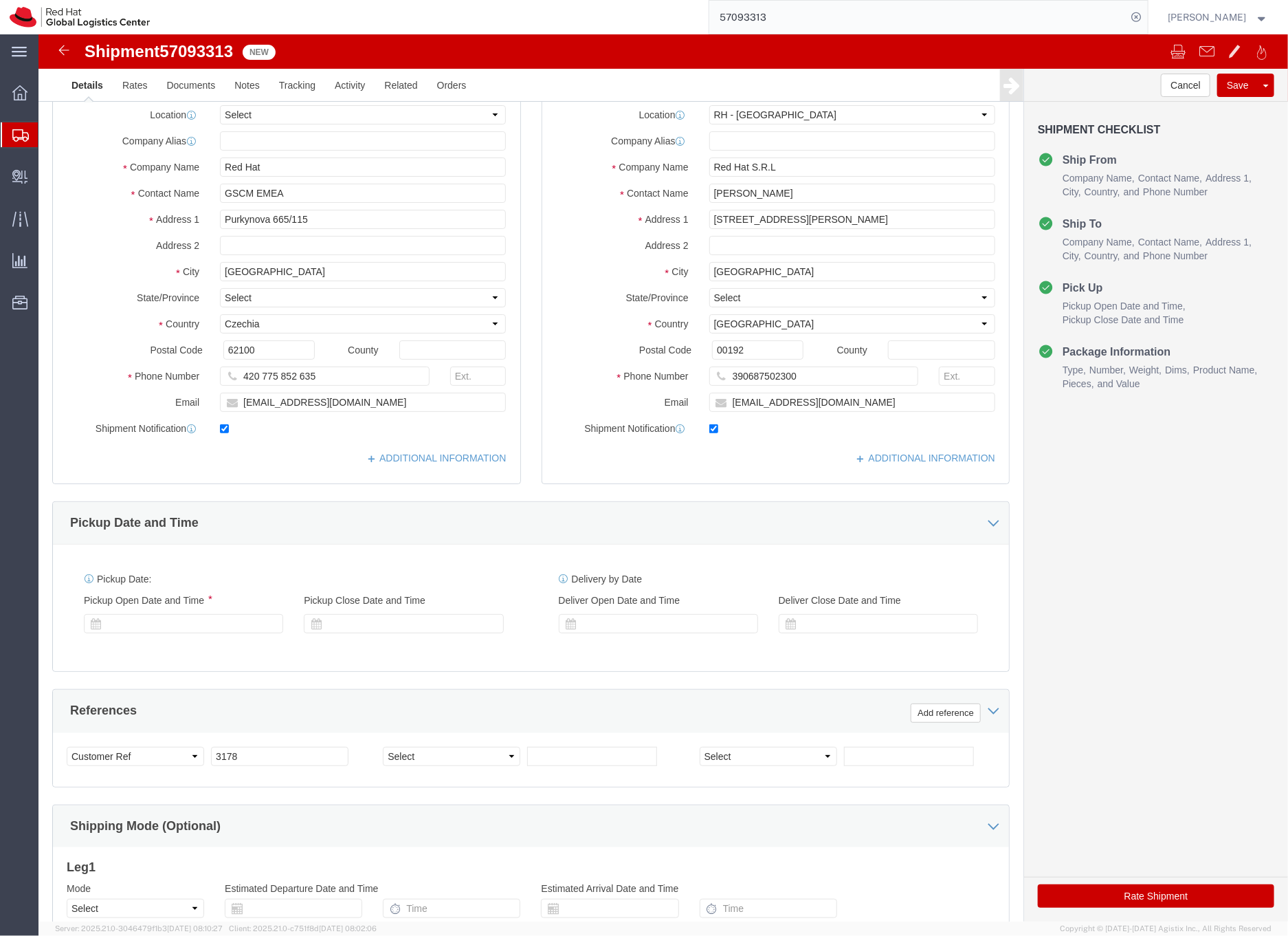
select select "38018"
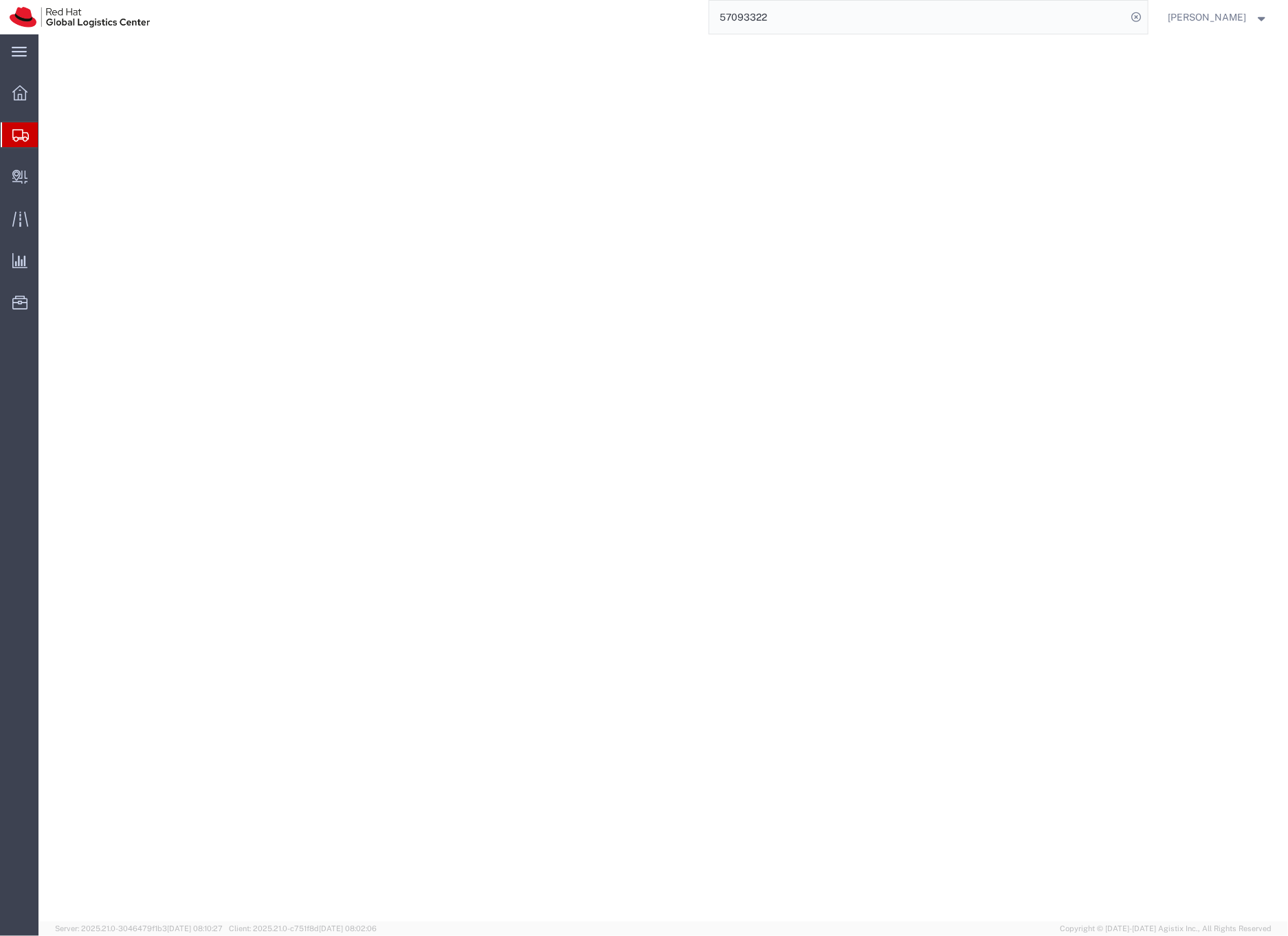
select select
select select "COSTCENTER"
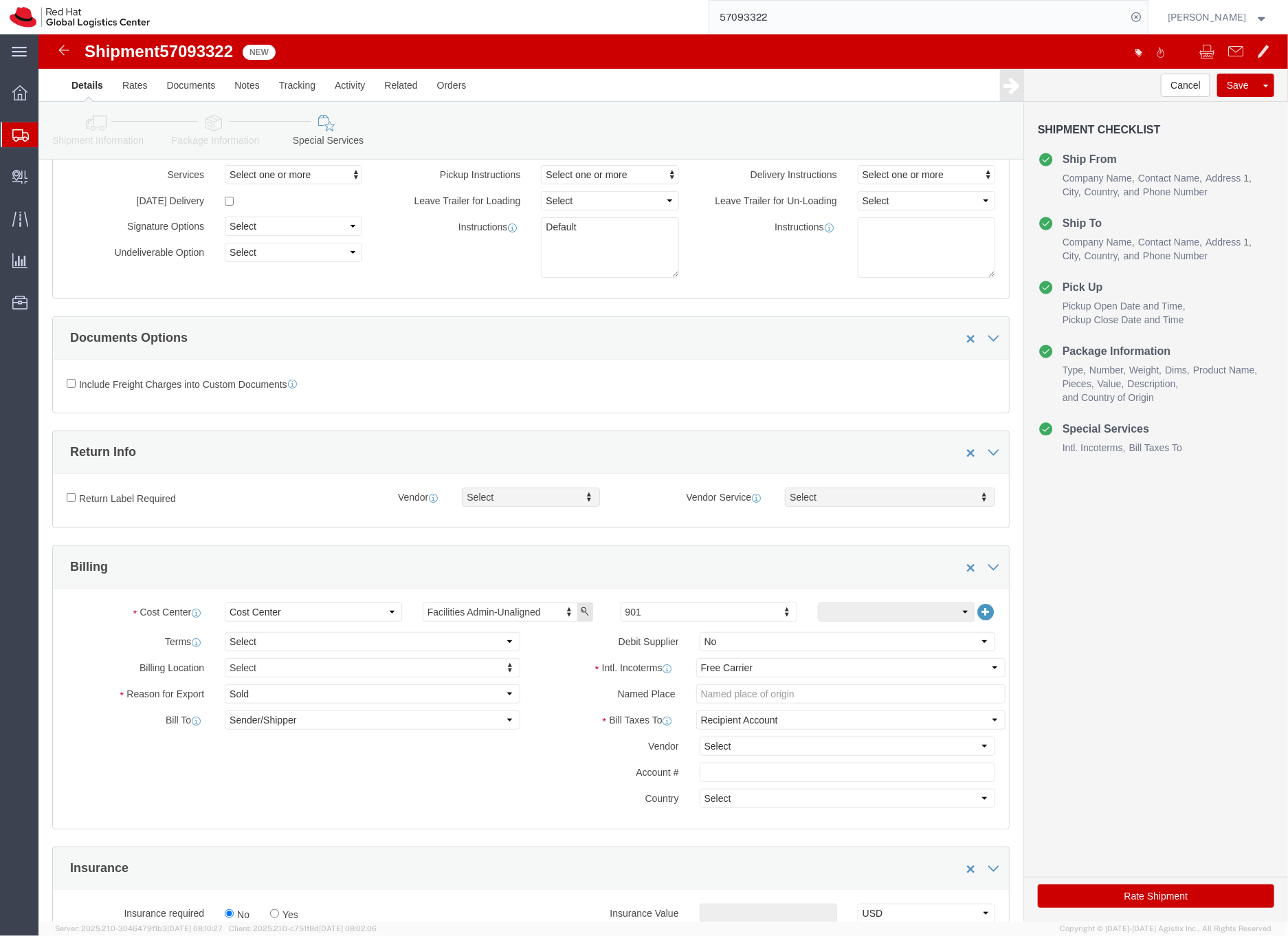
select select "DDP"
click select "Select Carriage Insurance Paid Carriage Paid To Cost and Freight Cost Insurance…"
select select "SHIP"
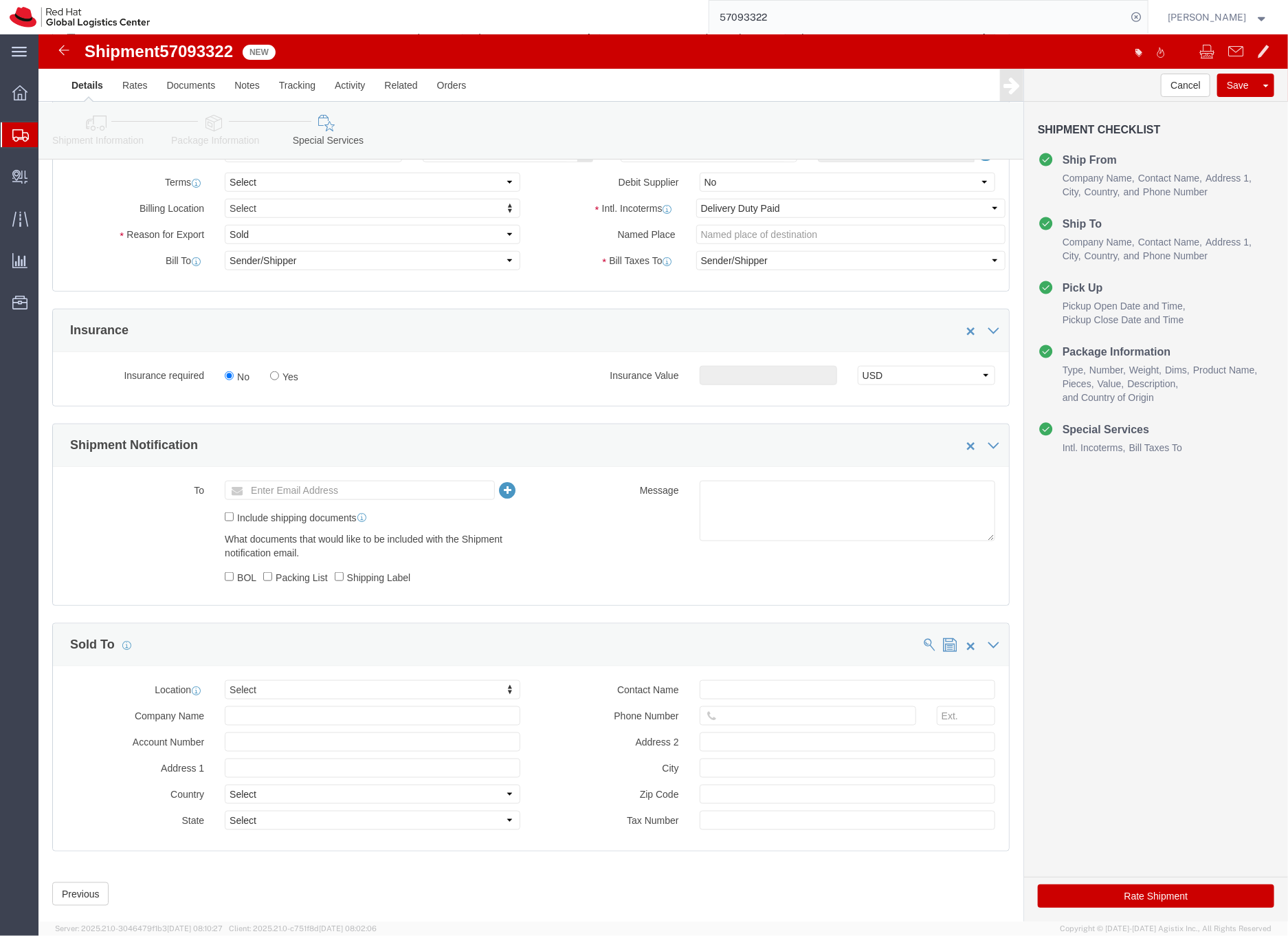
scroll to position [587, 0]
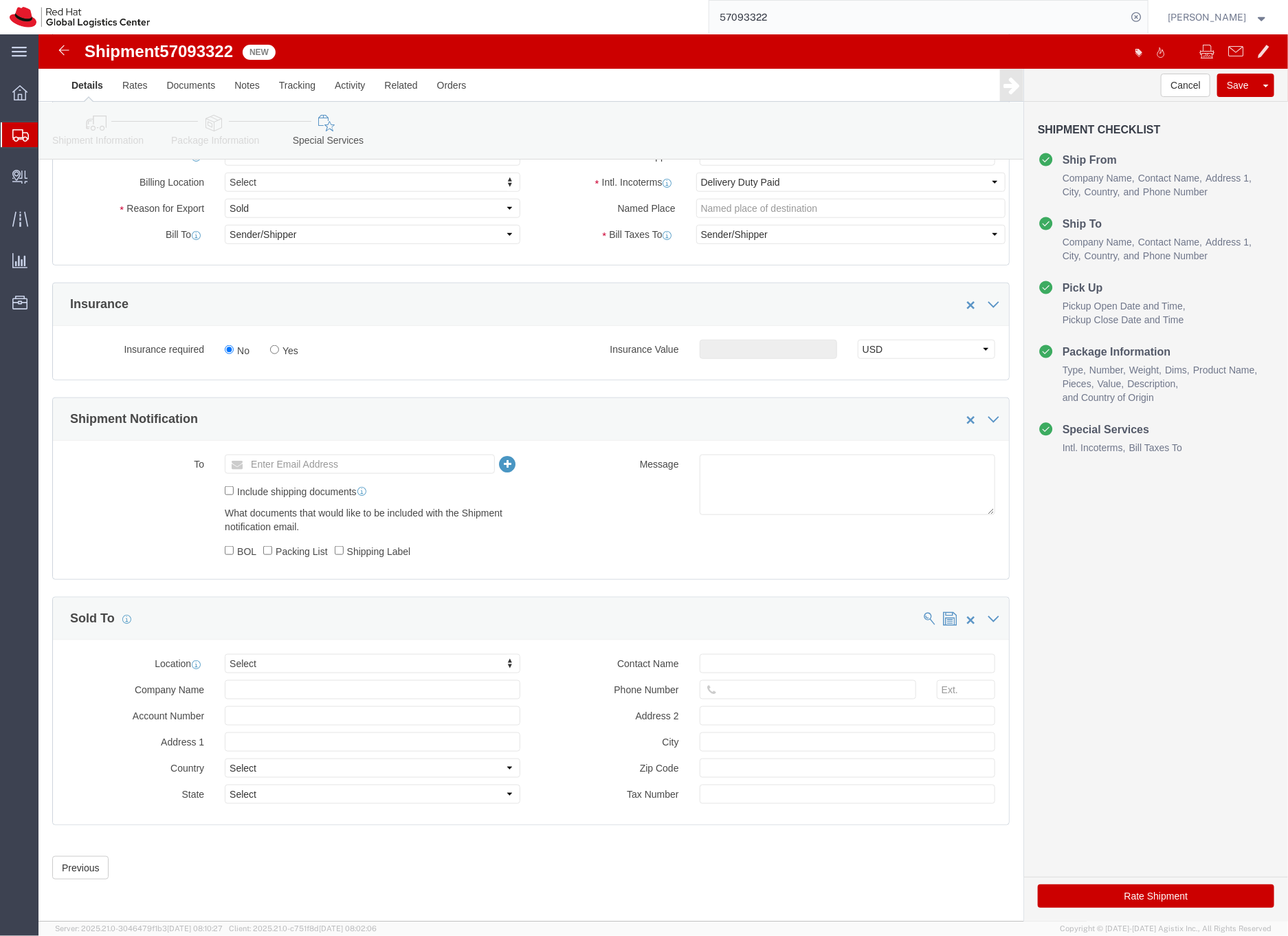
click button "Rate Shipment"
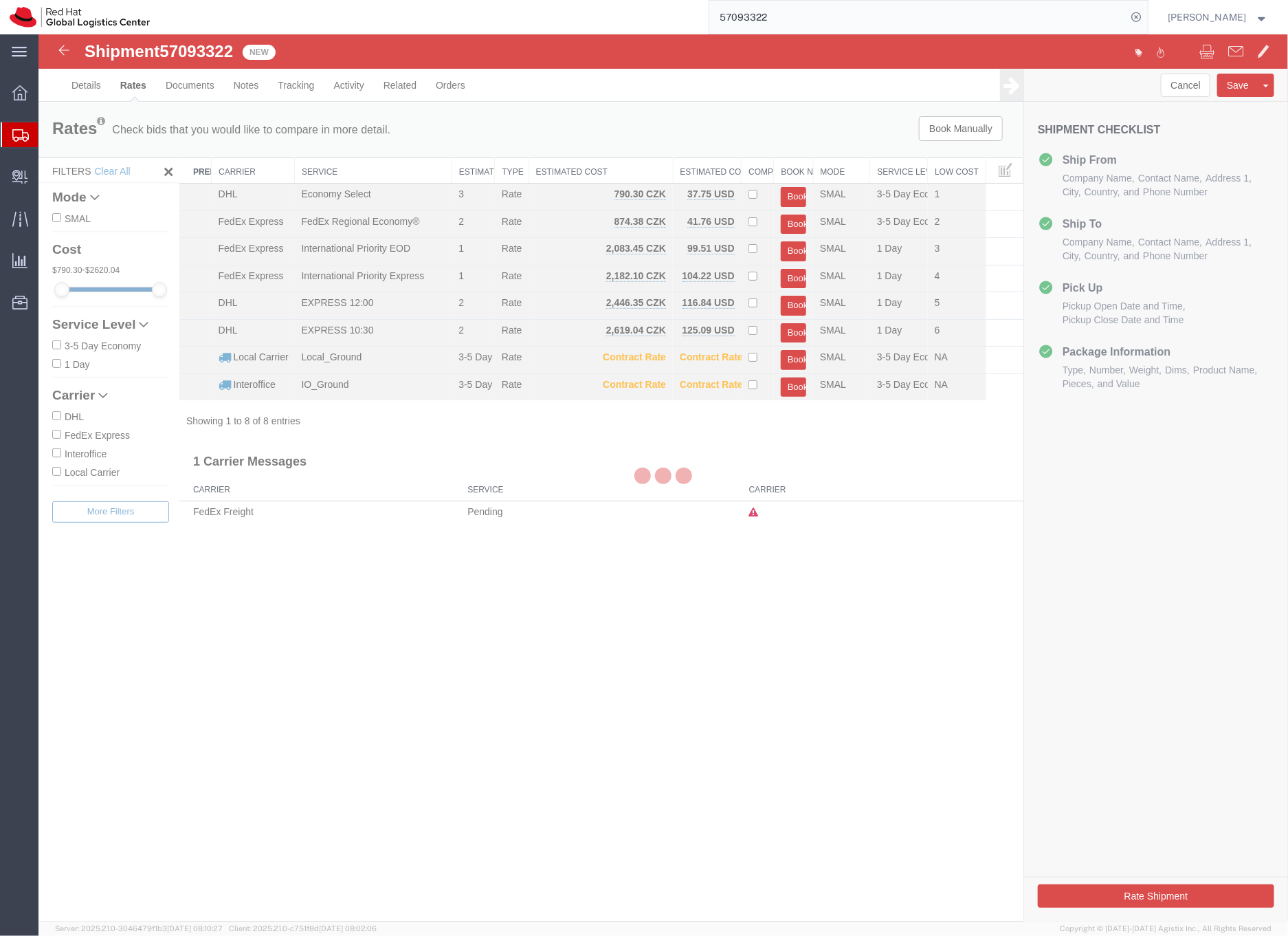
scroll to position [0, 0]
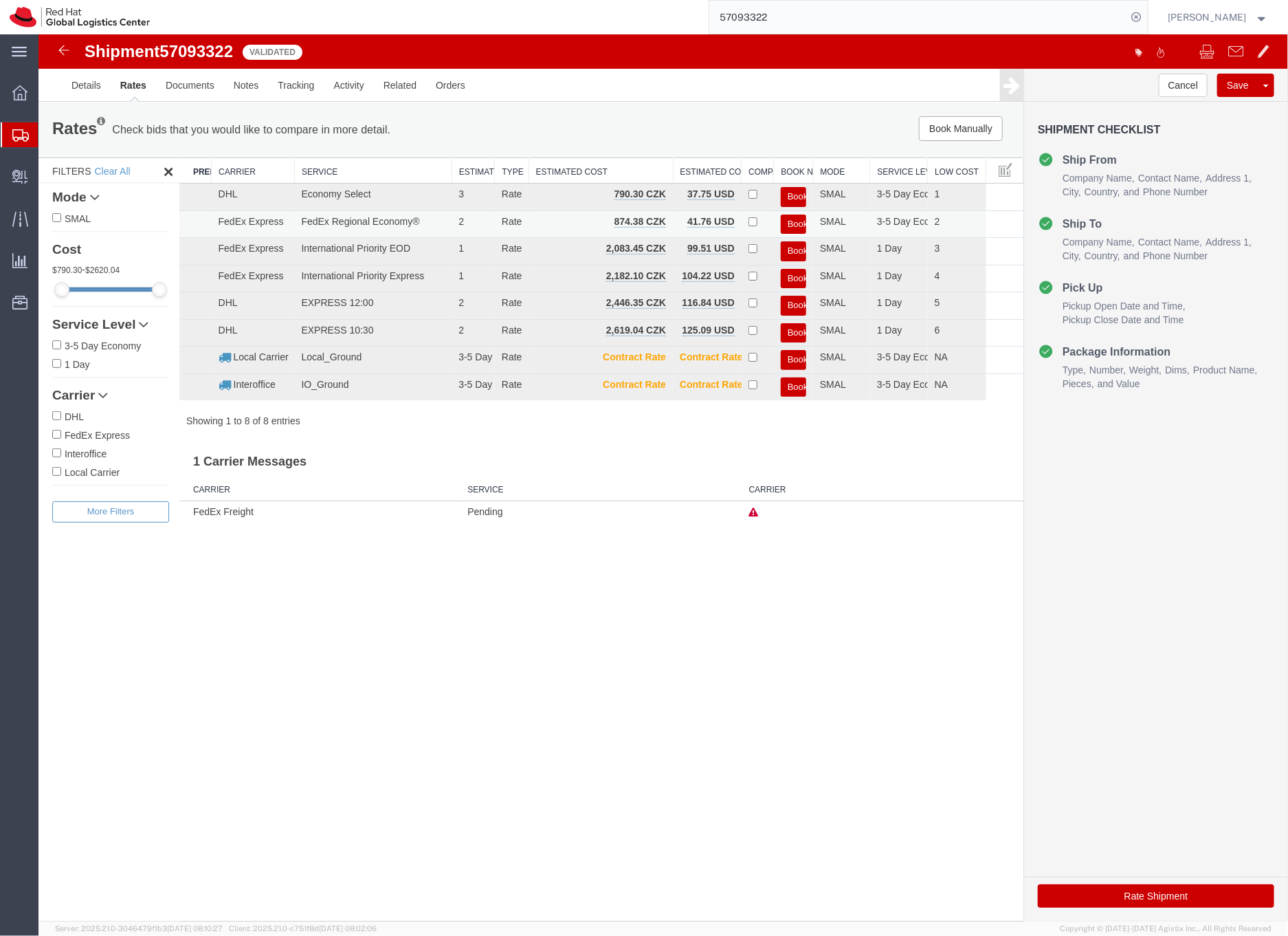
click at [795, 222] on button "Book" at bounding box center [792, 223] width 25 height 20
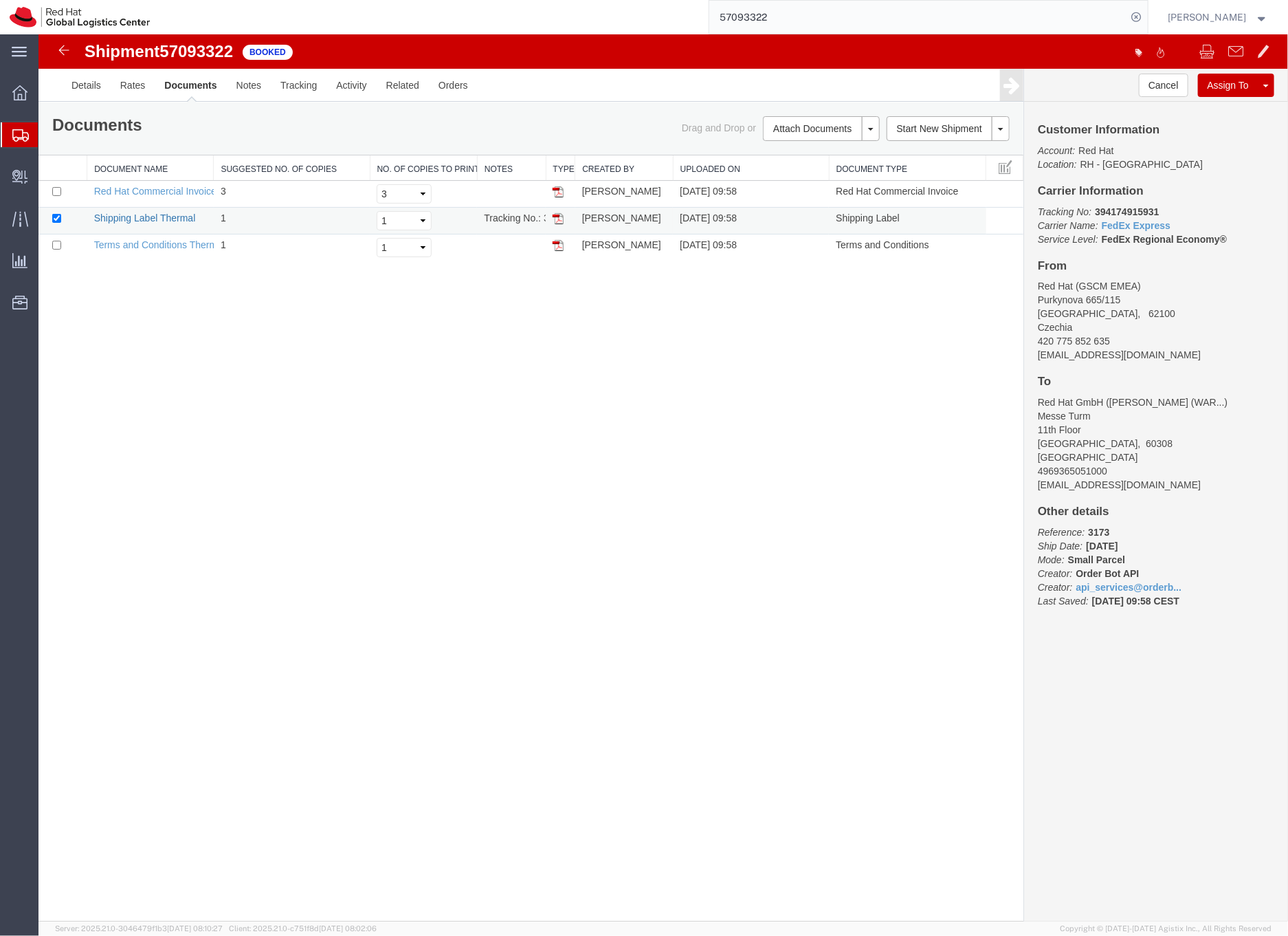
click at [162, 218] on link "Shipping Label Thermal" at bounding box center [144, 217] width 102 height 11
click at [1127, 208] on b "394174915931" at bounding box center [1126, 211] width 64 height 11
copy b "394174915931"
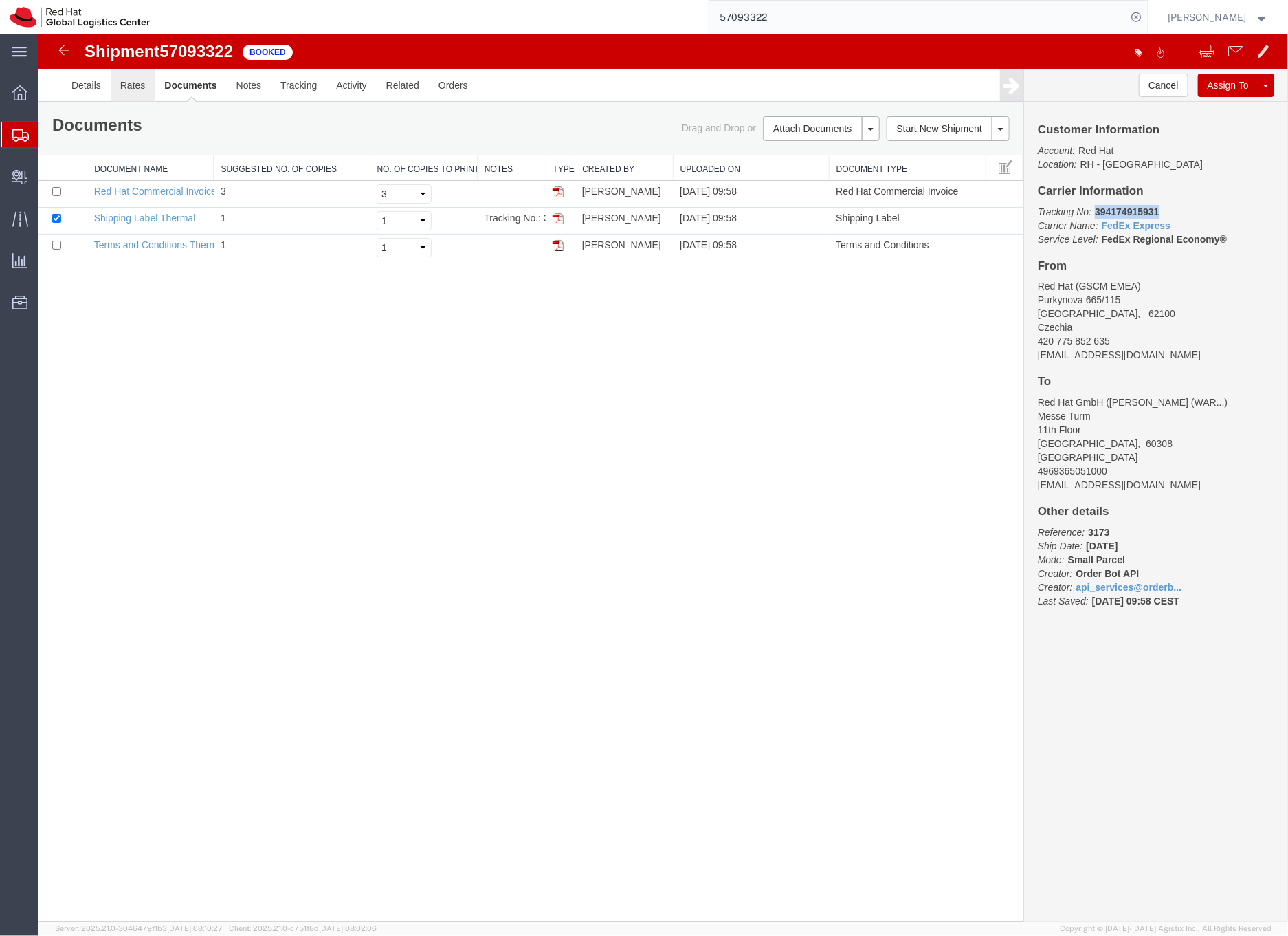
click at [123, 83] on link "Rates" at bounding box center [132, 85] width 45 height 33
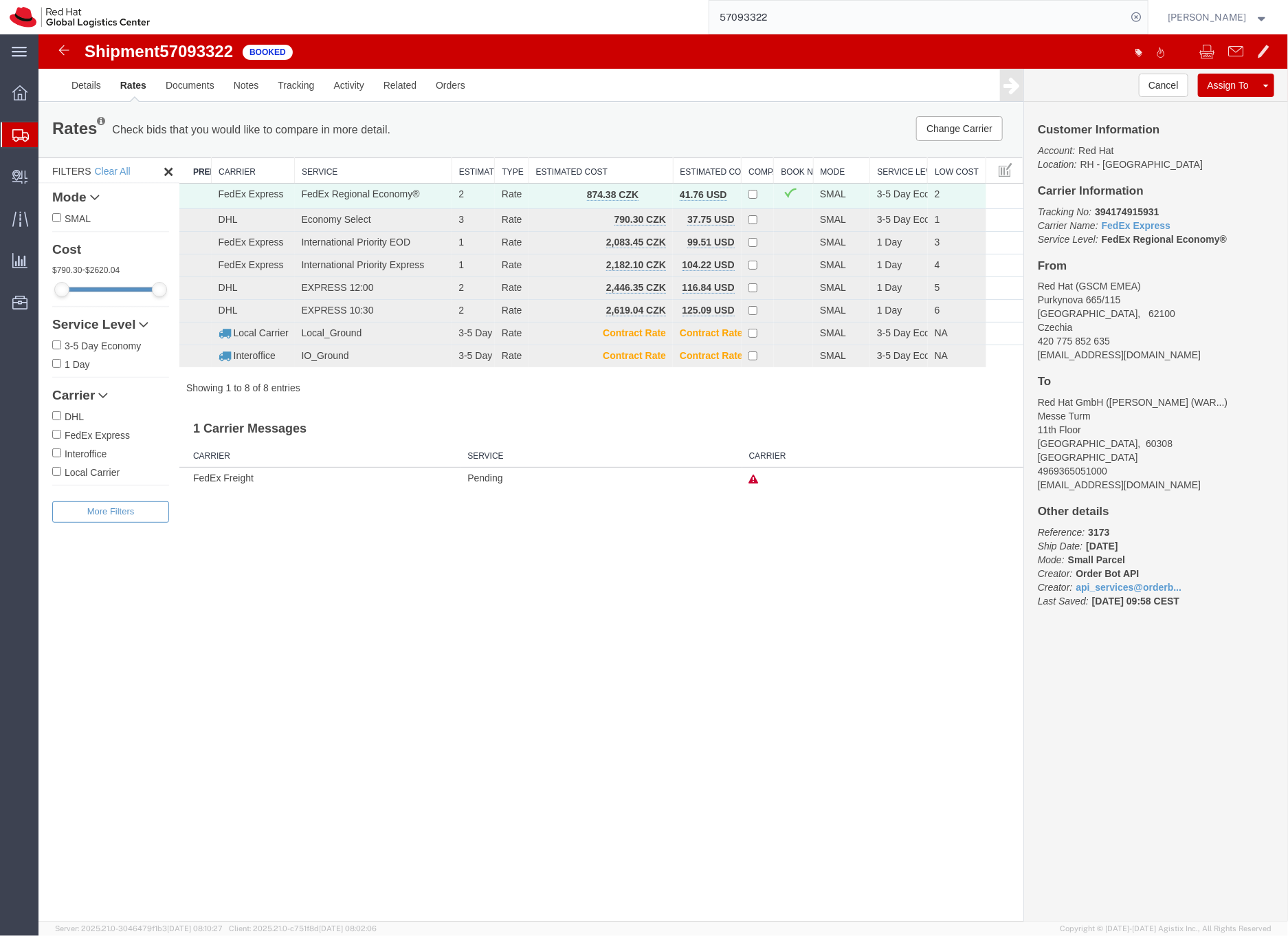
click at [21, 132] on icon at bounding box center [20, 136] width 17 height 12
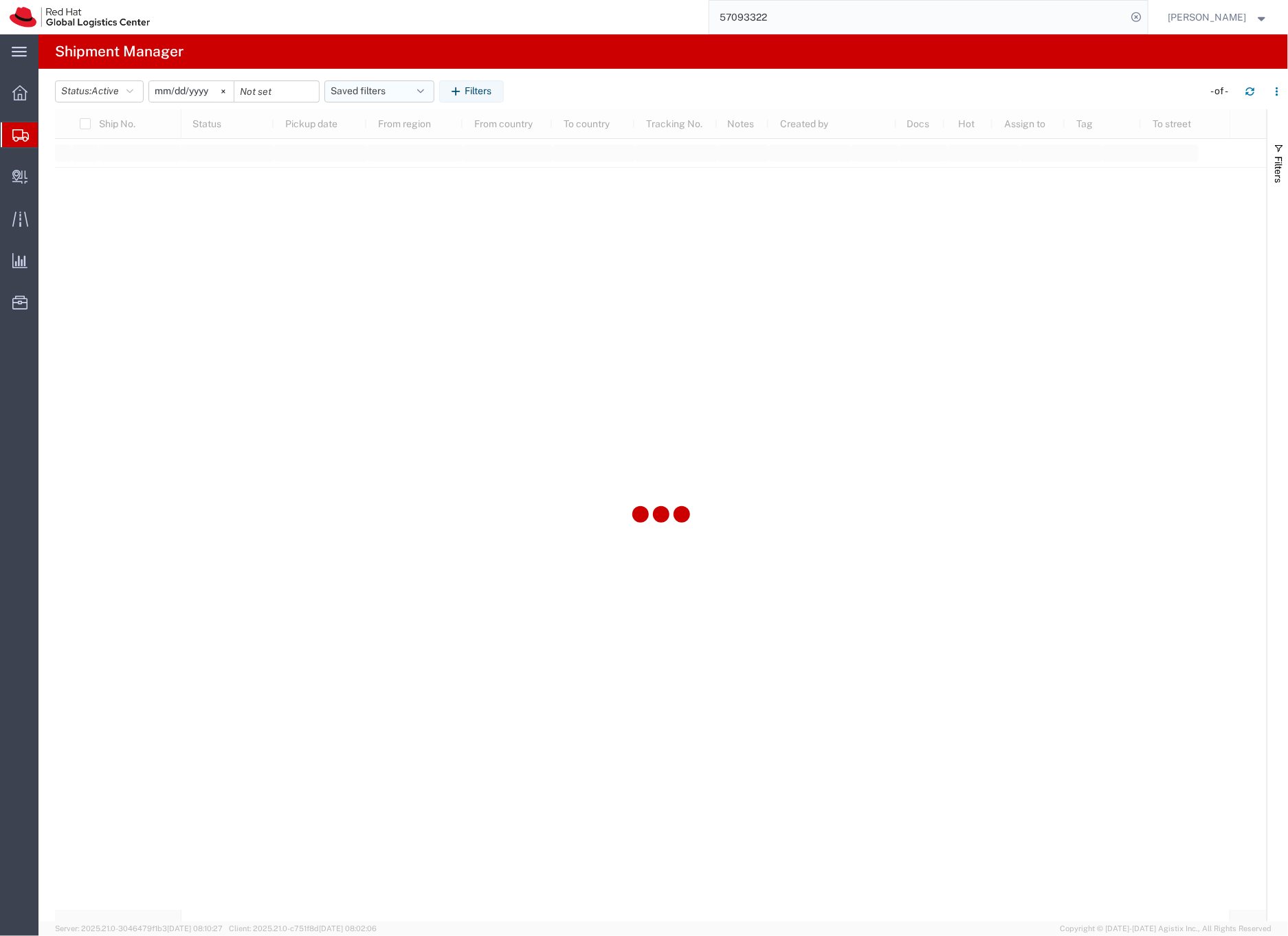
click at [355, 88] on button "Saved filters" at bounding box center [380, 91] width 110 height 22
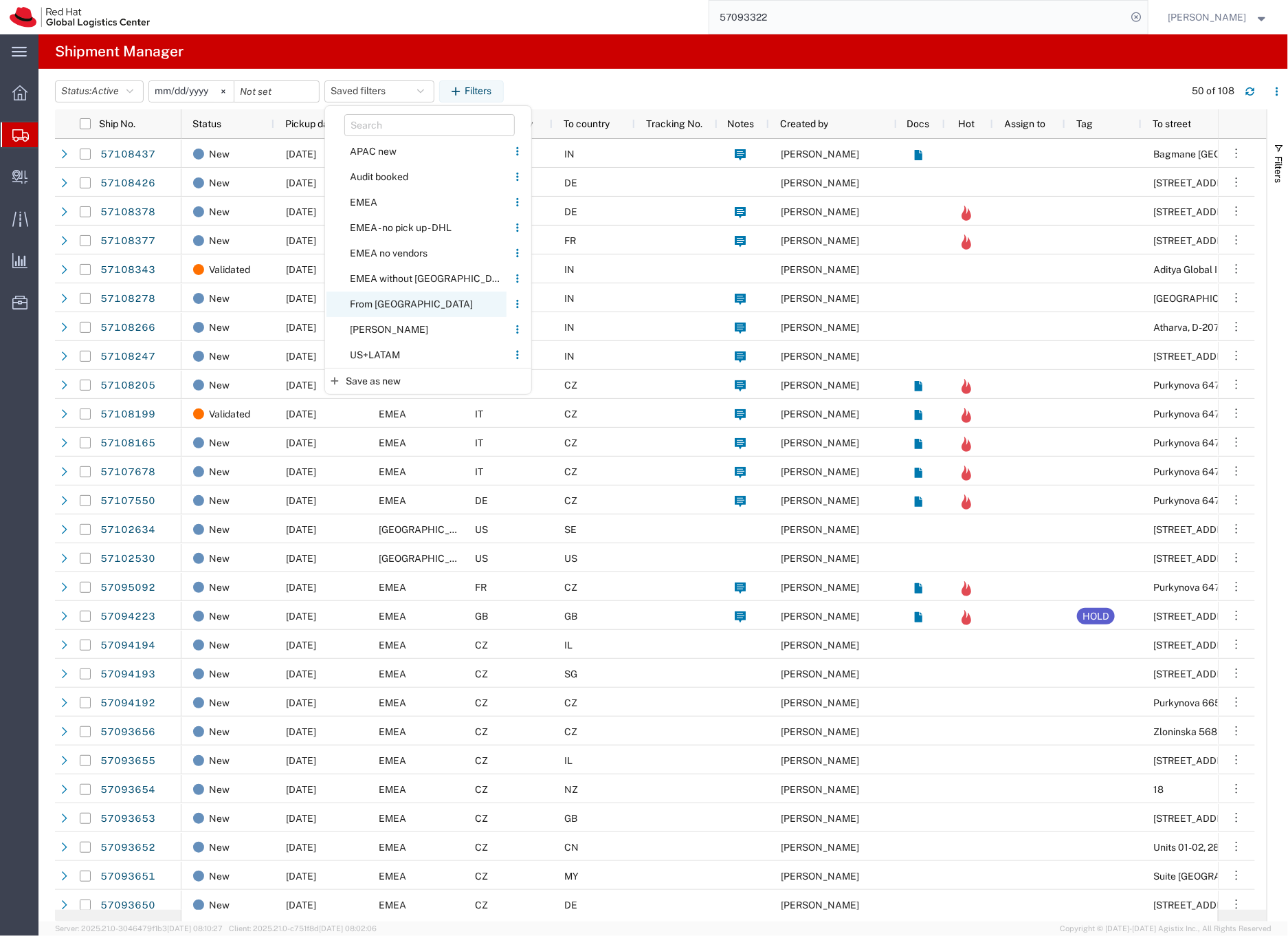
click at [388, 299] on span "From CZ" at bounding box center [417, 304] width 180 height 25
type input "2020-05-05"
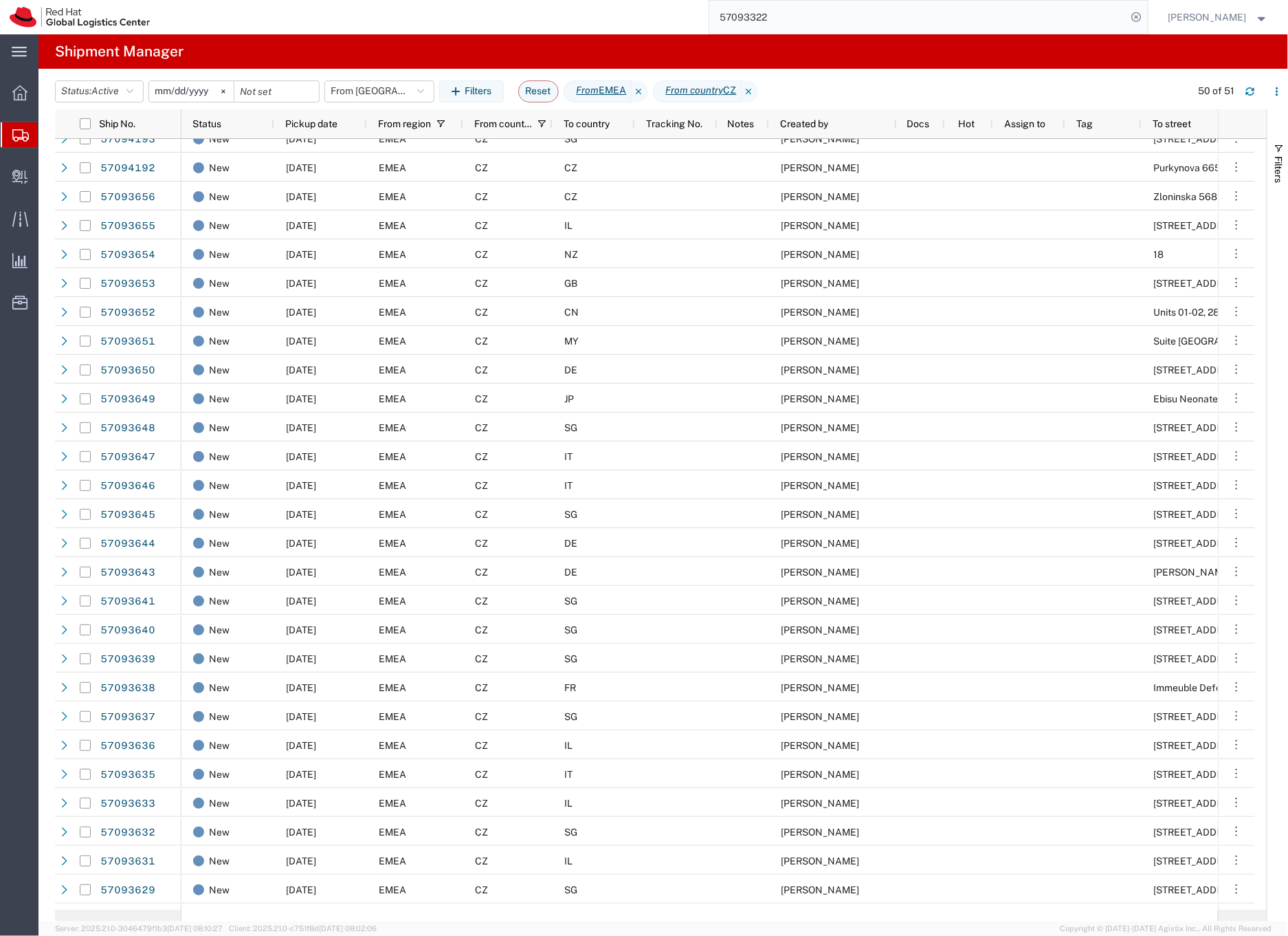
scroll to position [131, 0]
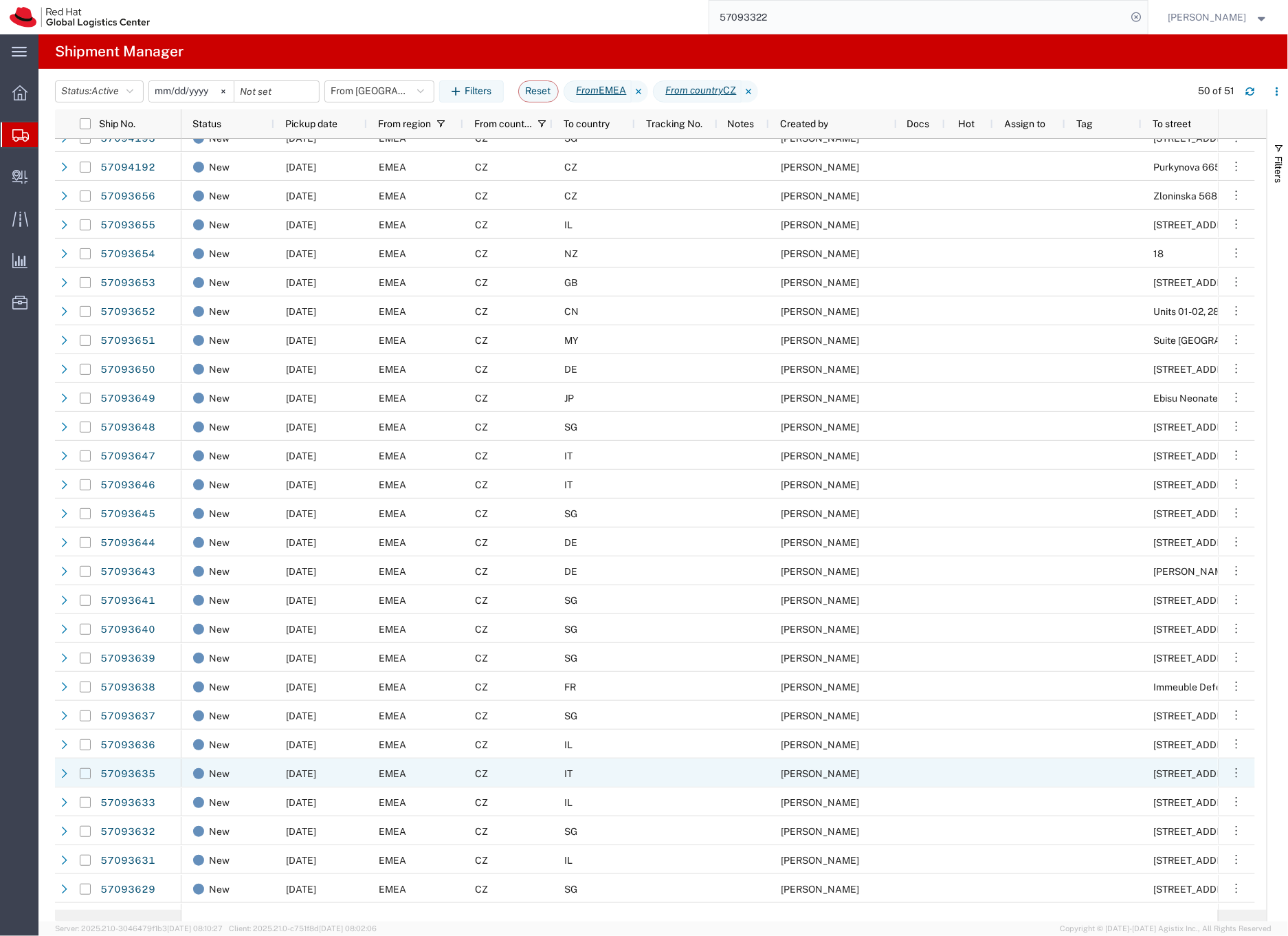
click at [85, 774] on input "Press Space to toggle row selection (unchecked)" at bounding box center [85, 773] width 11 height 11
checkbox input "true"
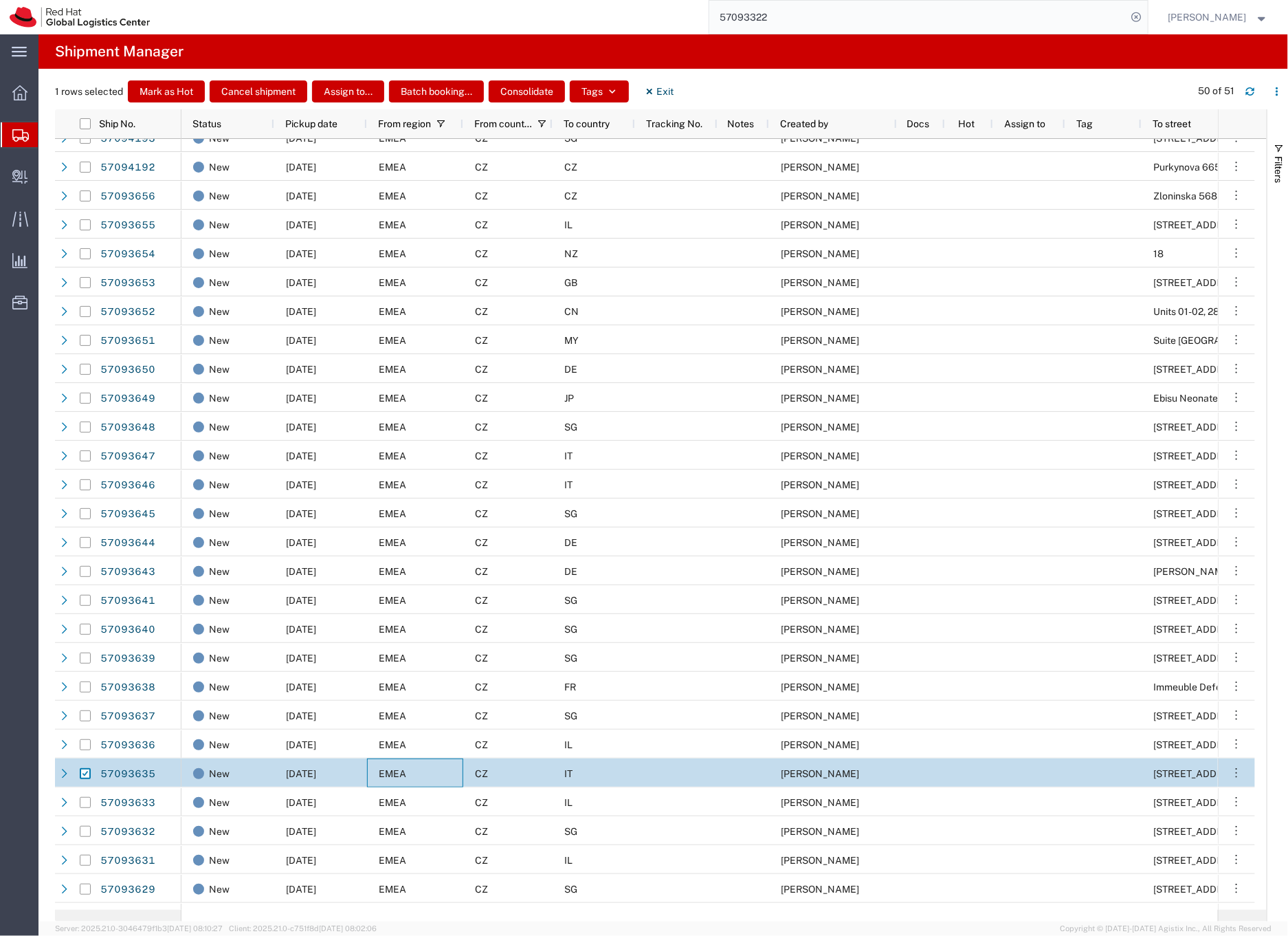
click at [457, 768] on div "EMEA" at bounding box center [415, 772] width 96 height 29
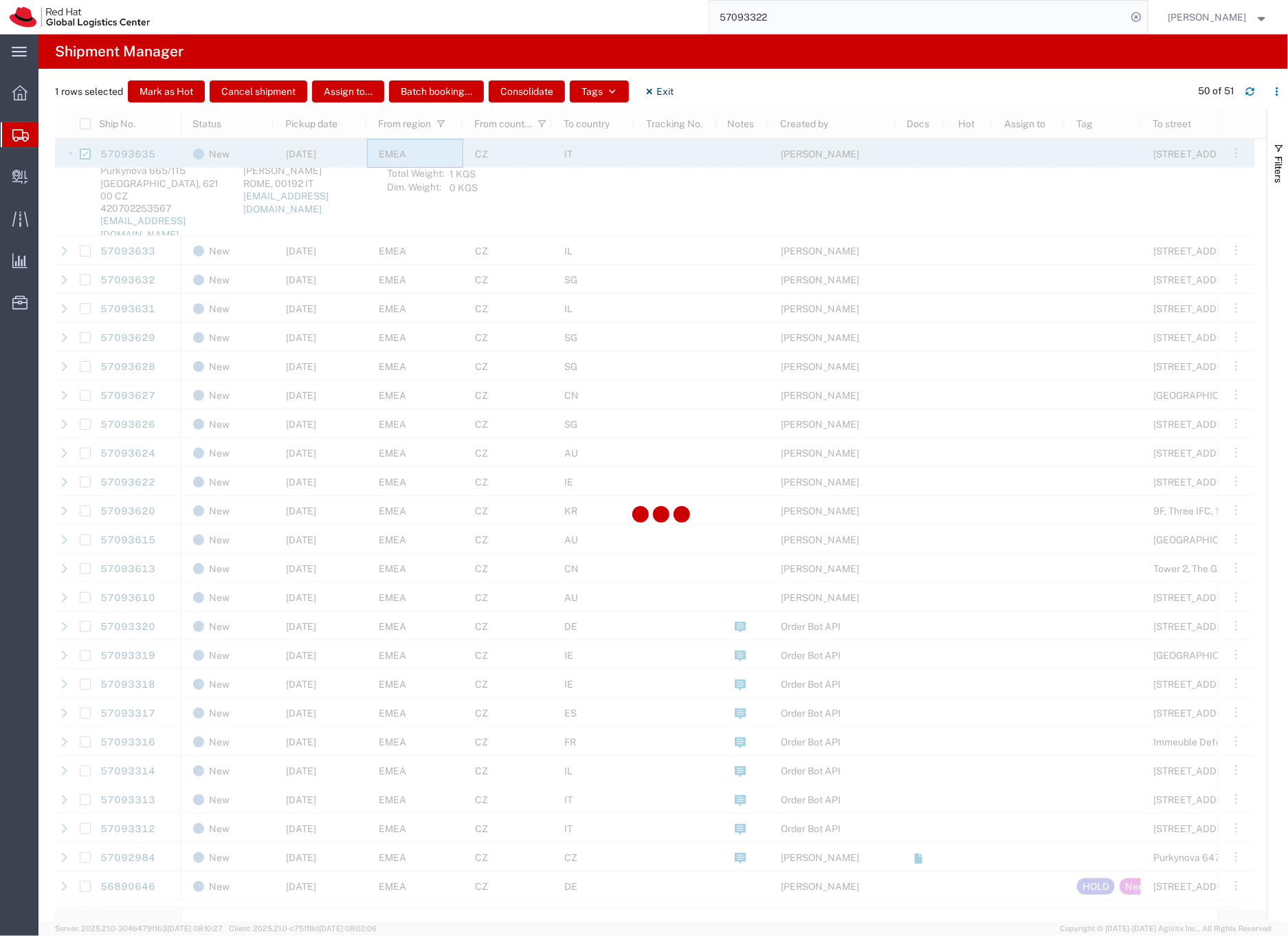
scroll to position [841, 0]
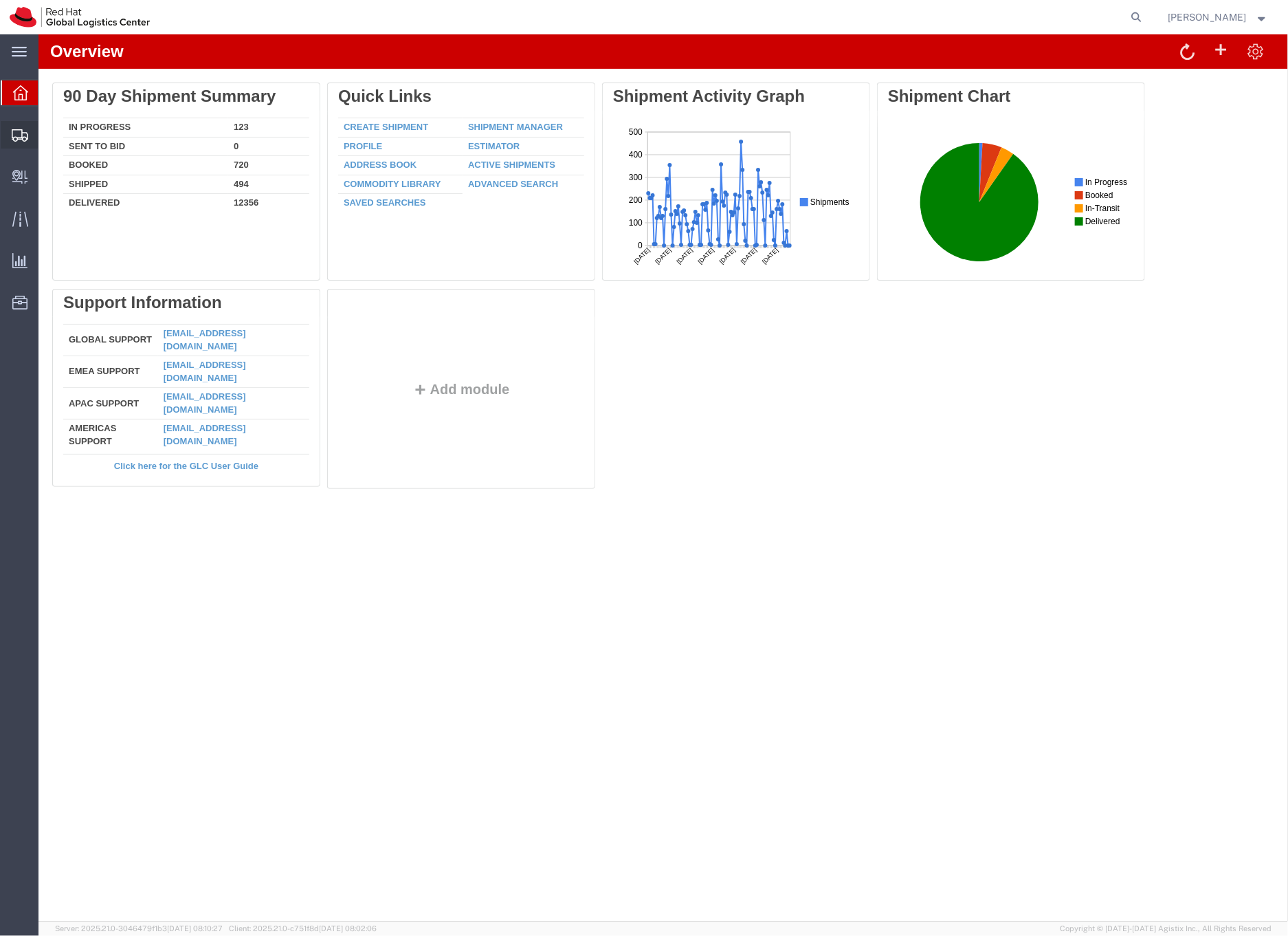
click at [23, 136] on icon at bounding box center [19, 136] width 17 height 12
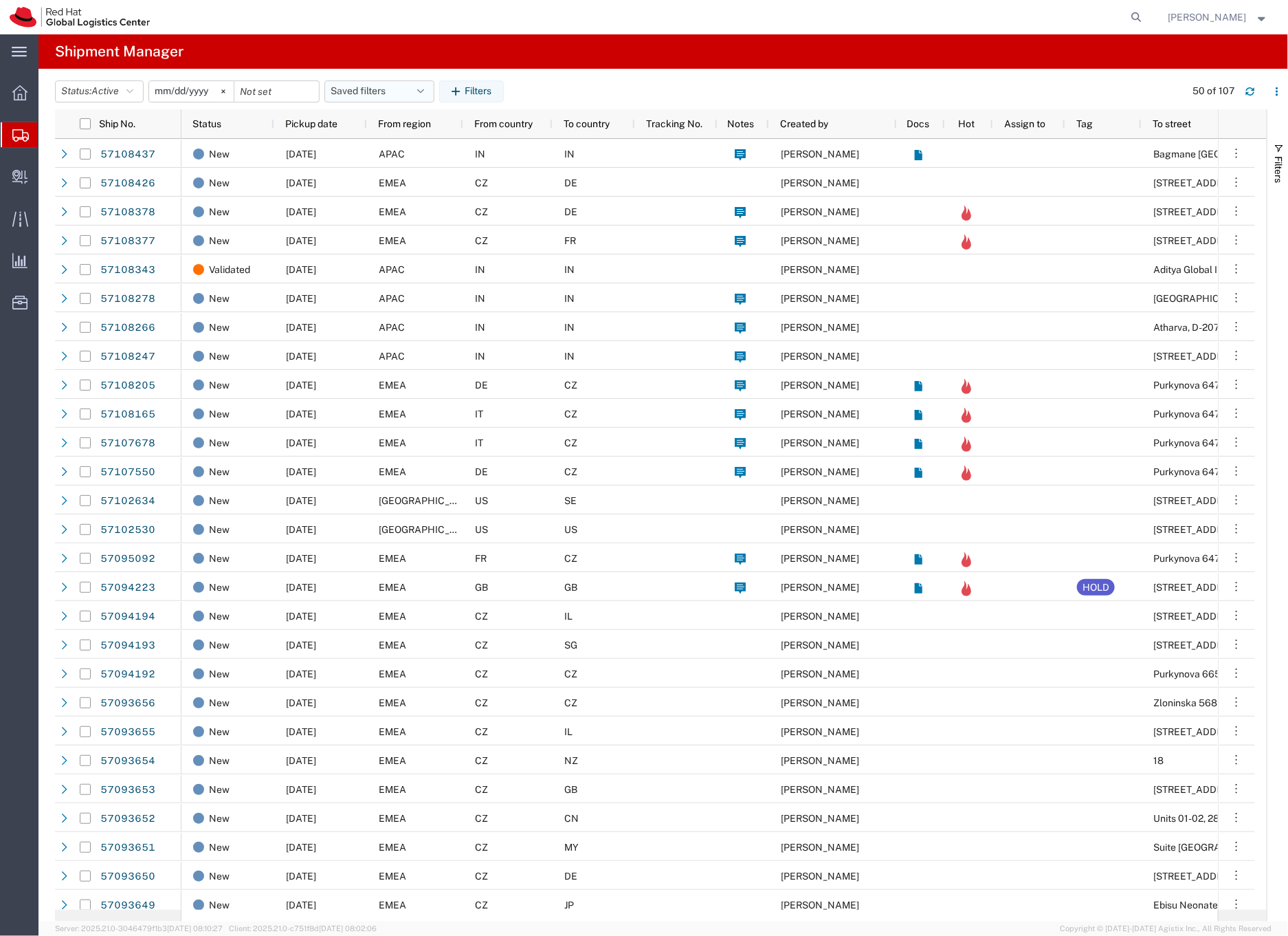
click at [367, 89] on button "Saved filters" at bounding box center [380, 91] width 110 height 22
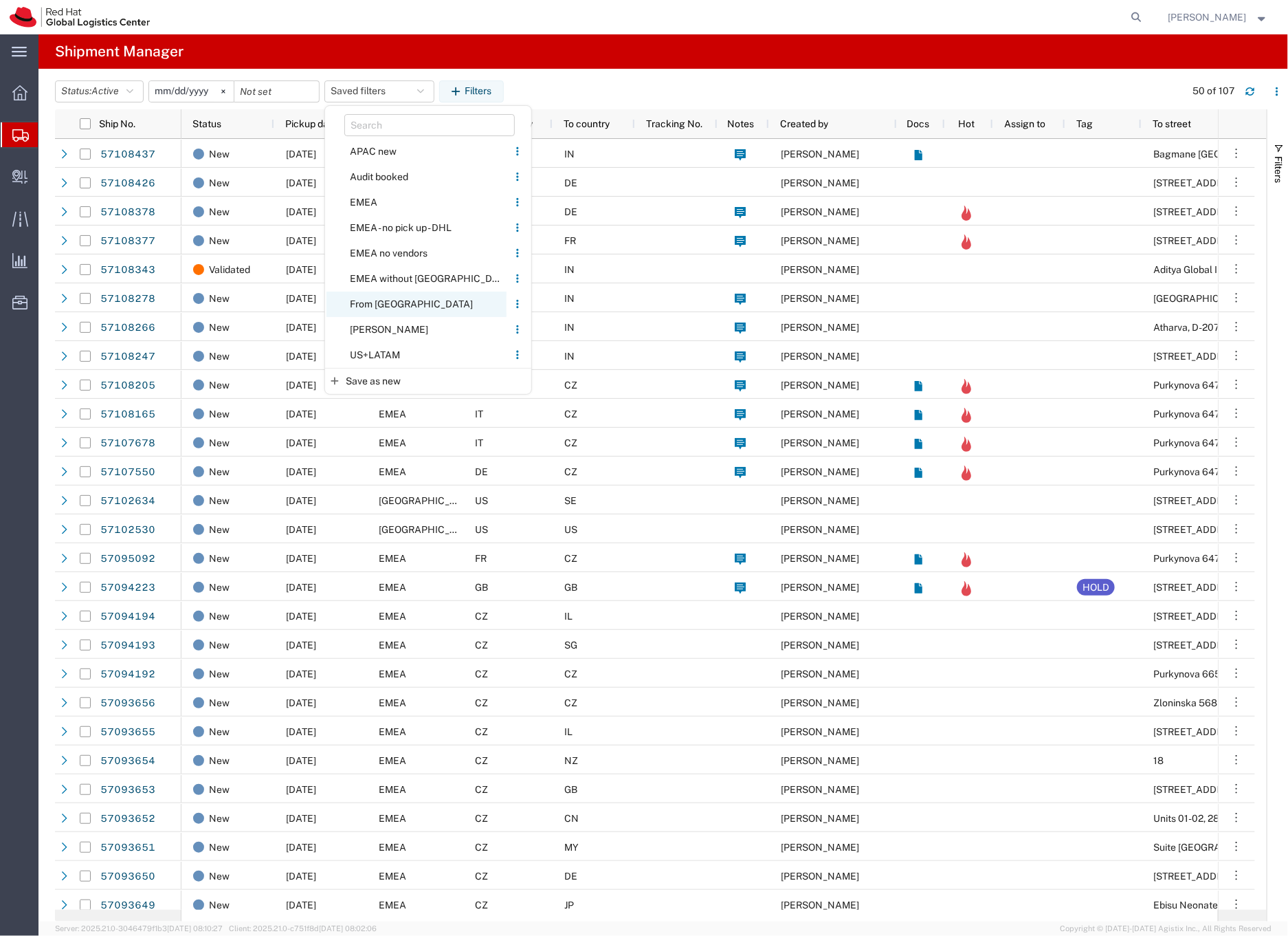
click at [379, 303] on span "From CZ" at bounding box center [417, 304] width 180 height 25
type input "2020-05-05"
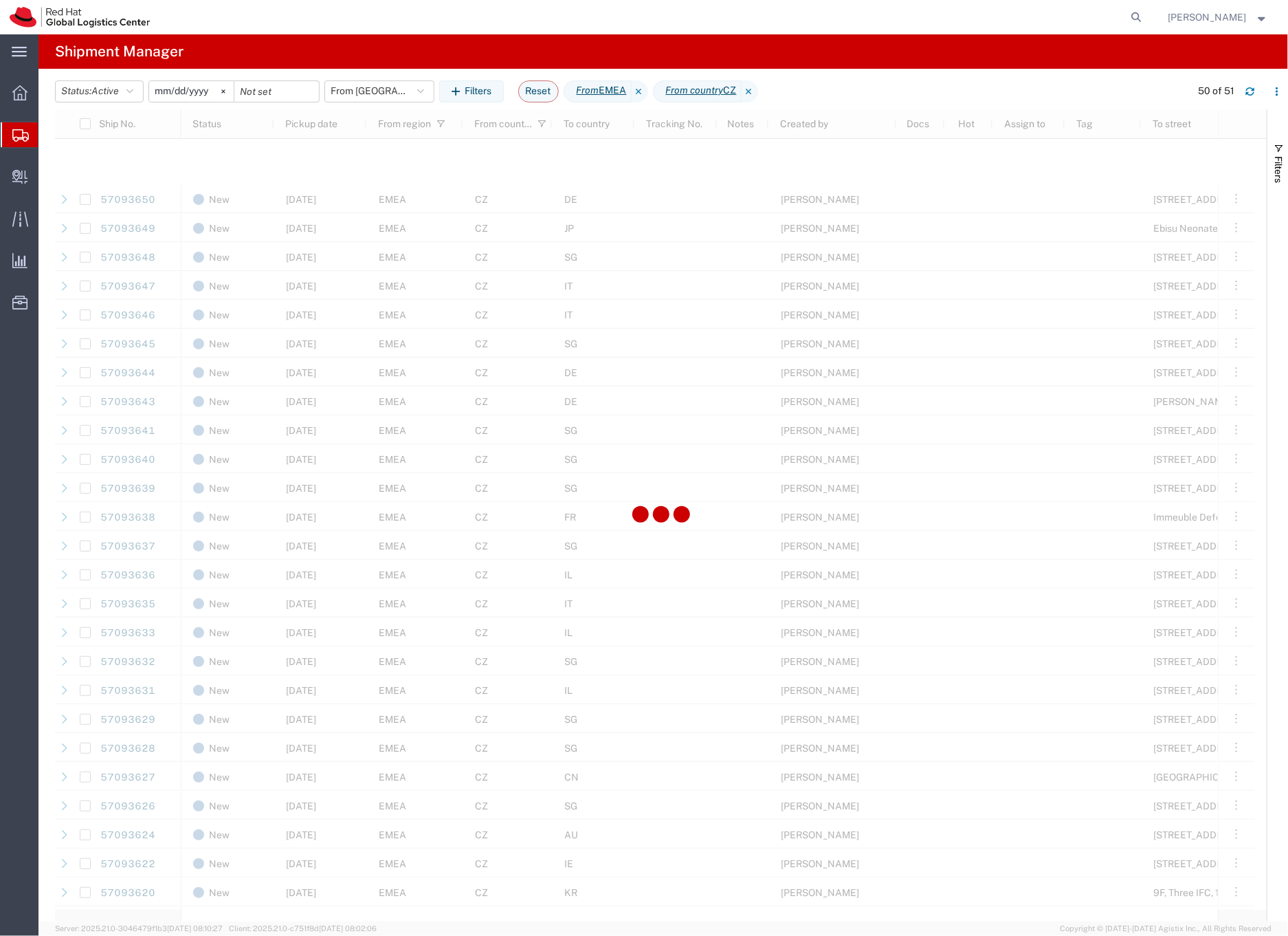
scroll to position [649, 0]
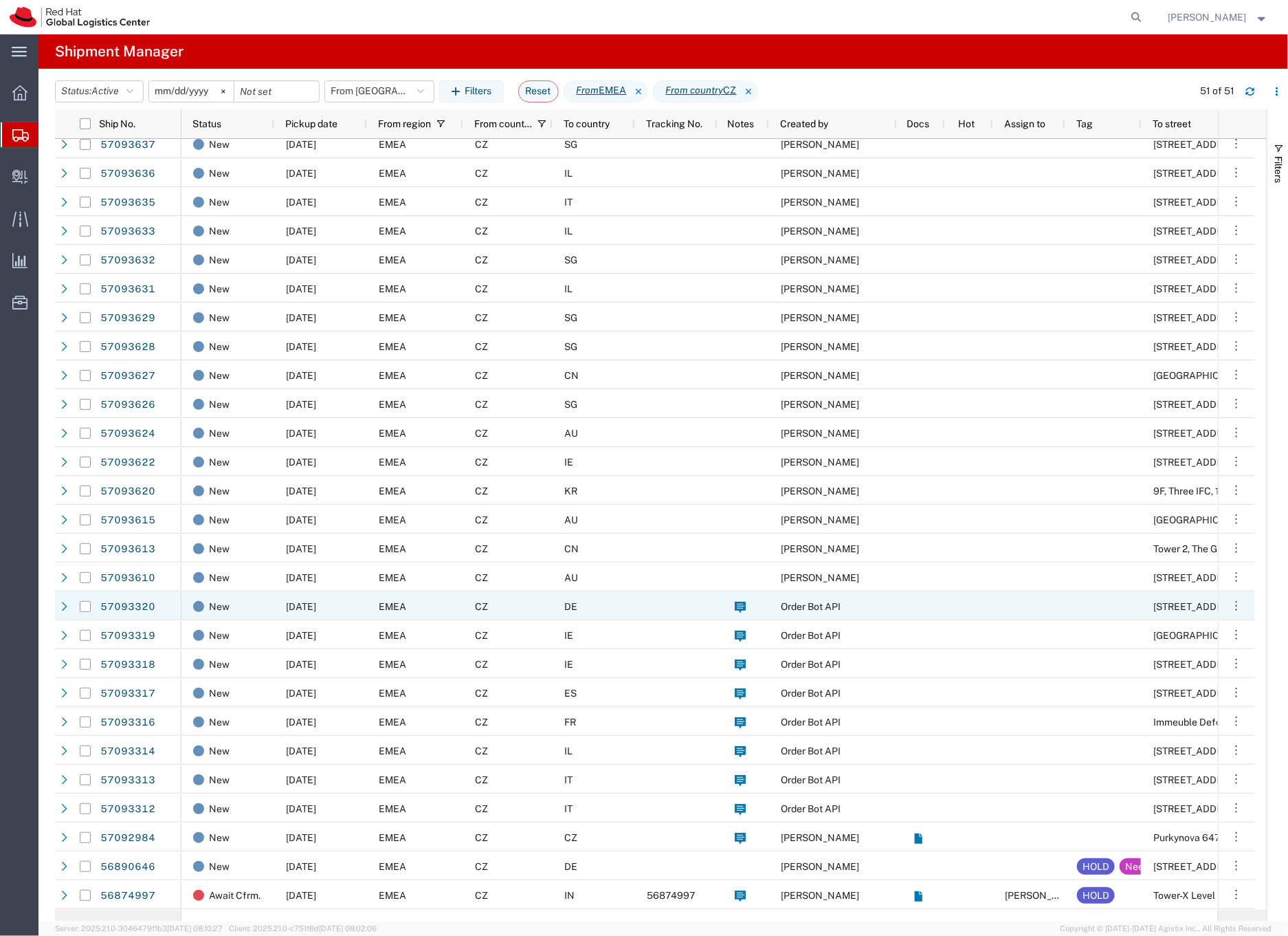
scroll to position [702, 0]
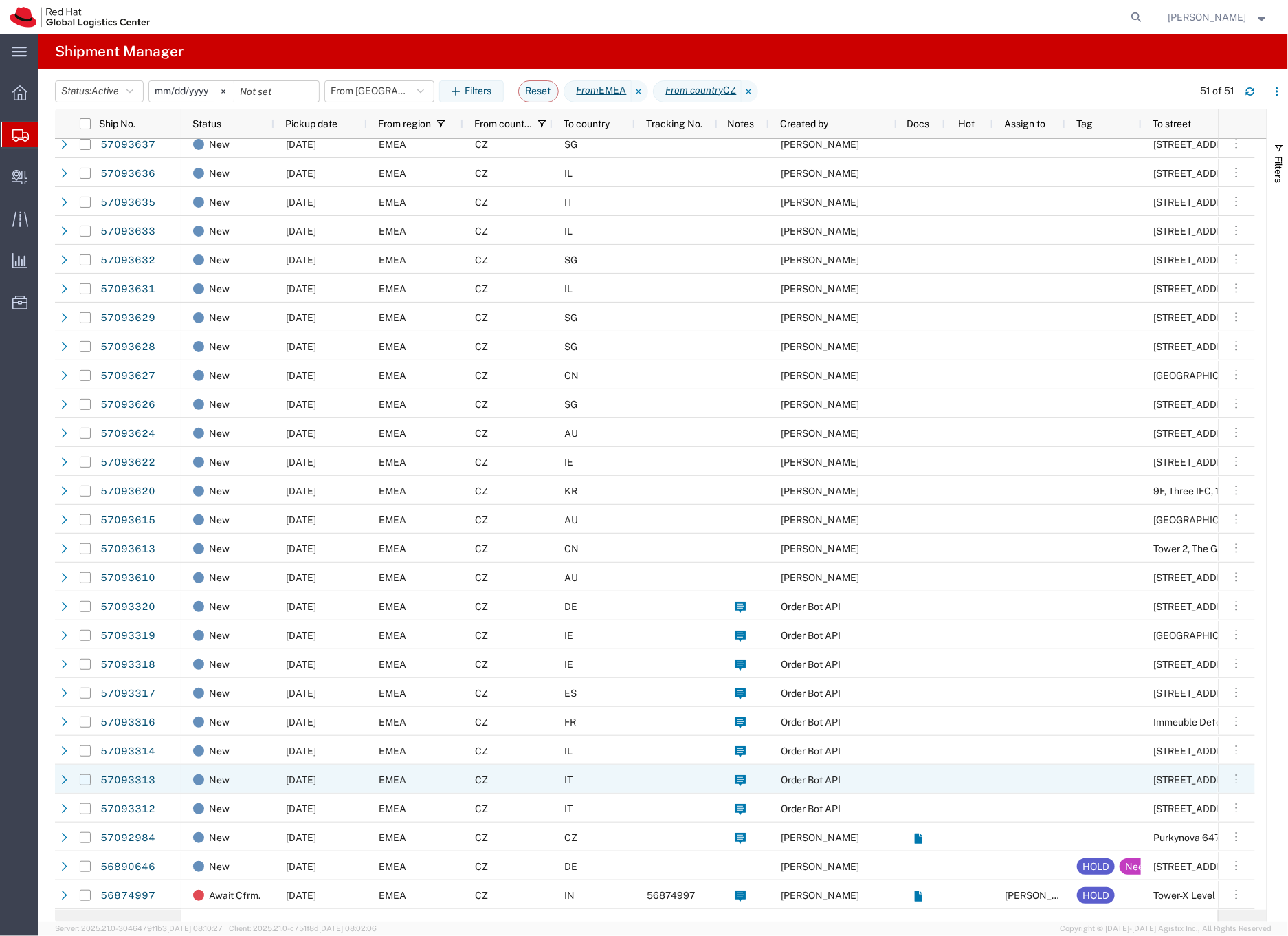
click at [85, 779] on input "Press Space to toggle row selection (unchecked)" at bounding box center [85, 779] width 11 height 11
checkbox input "true"
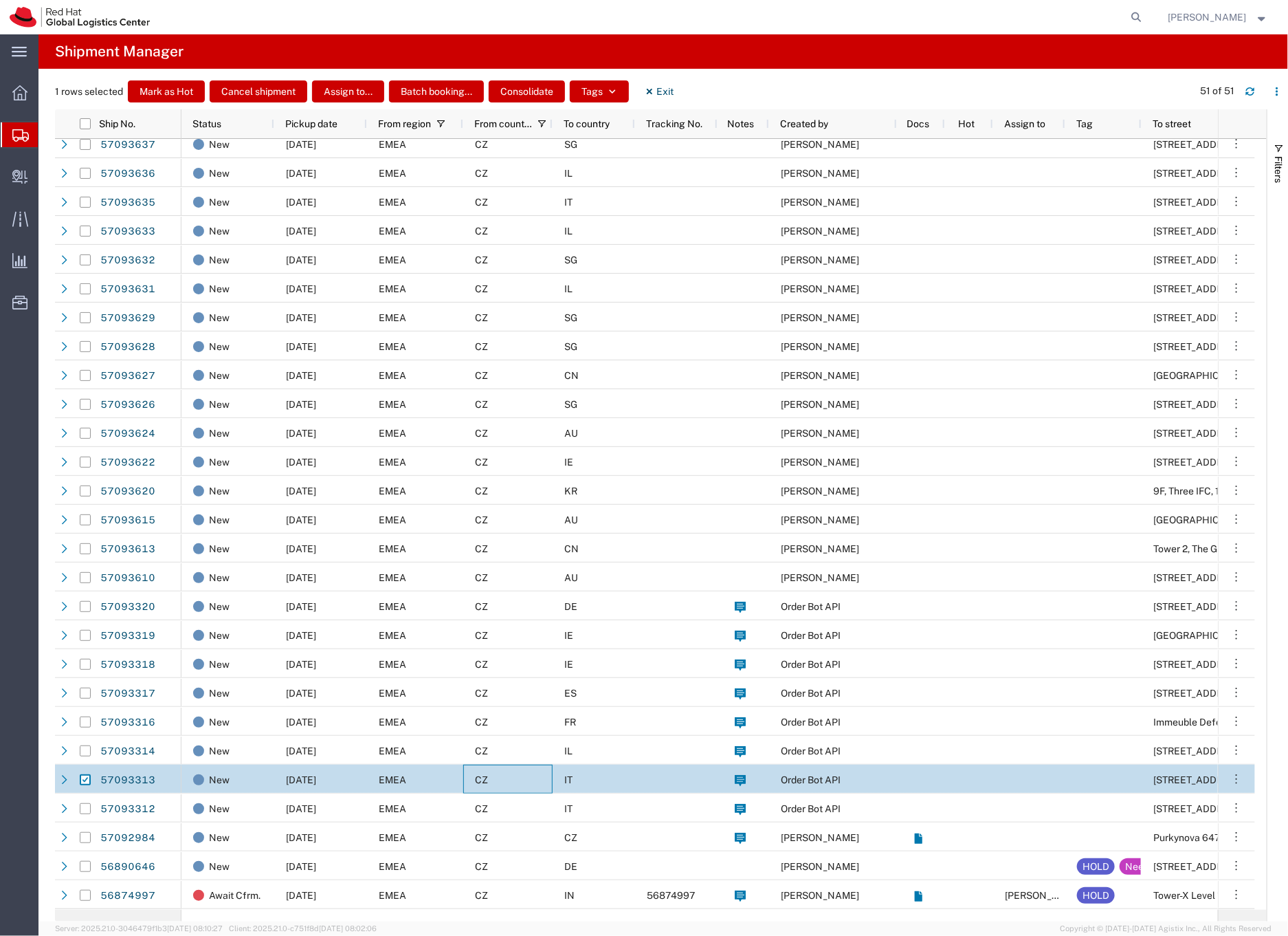
click at [530, 776] on div "CZ" at bounding box center [508, 778] width 89 height 29
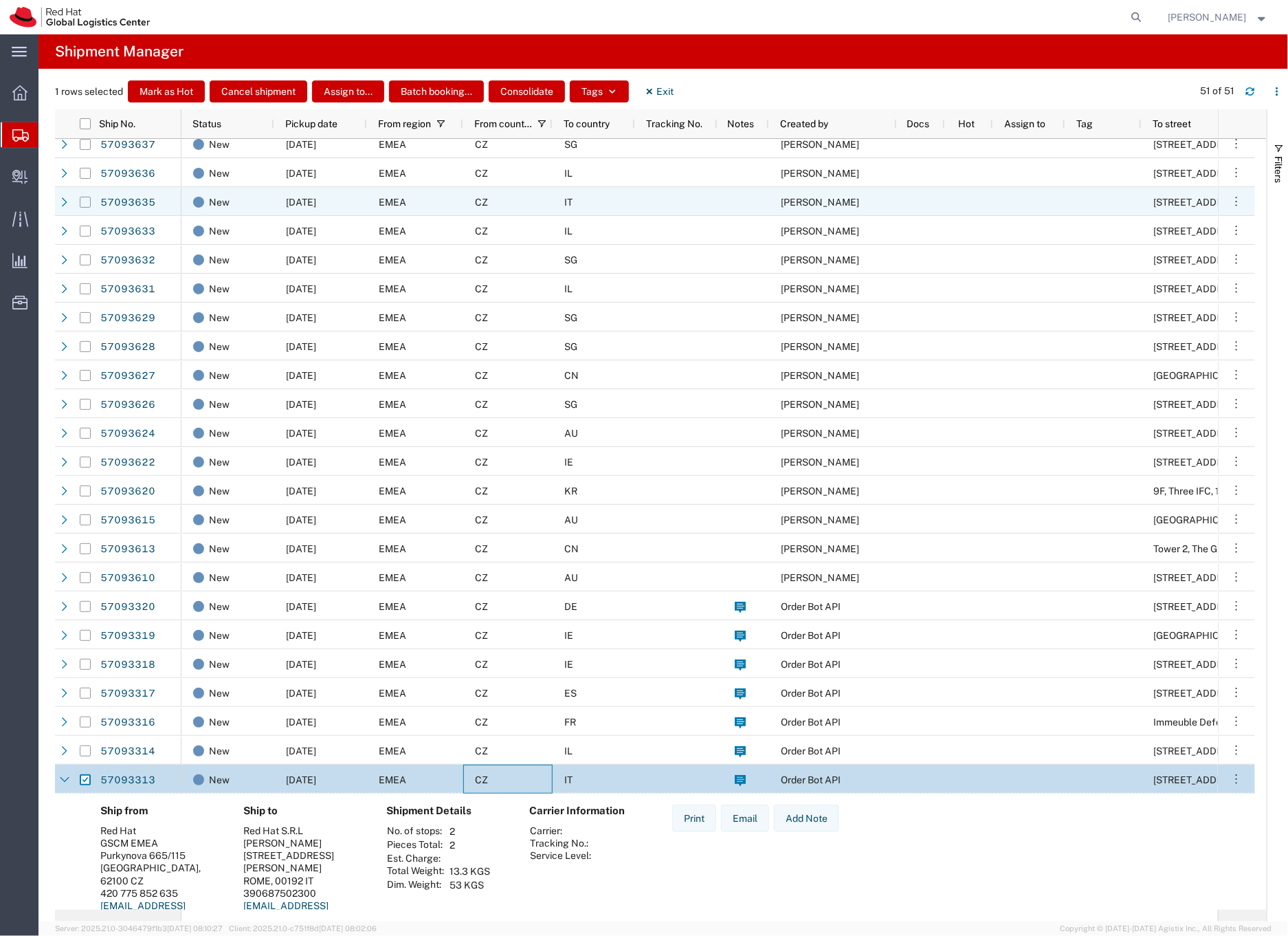
click at [81, 201] on input "Press Space to toggle row selection (unchecked)" at bounding box center [85, 202] width 11 height 11
checkbox input "true"
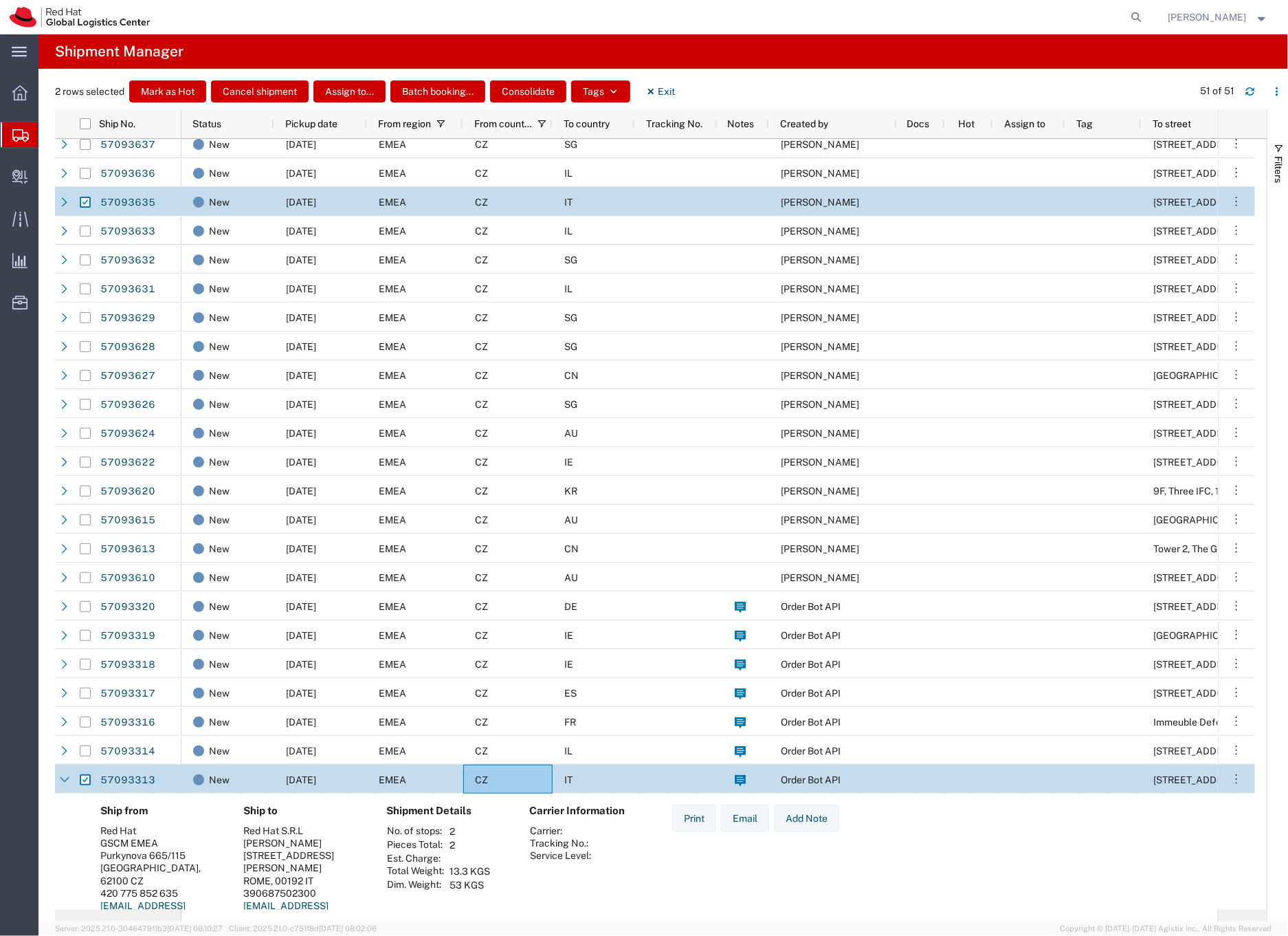
click at [520, 201] on div "CZ" at bounding box center [508, 201] width 89 height 29
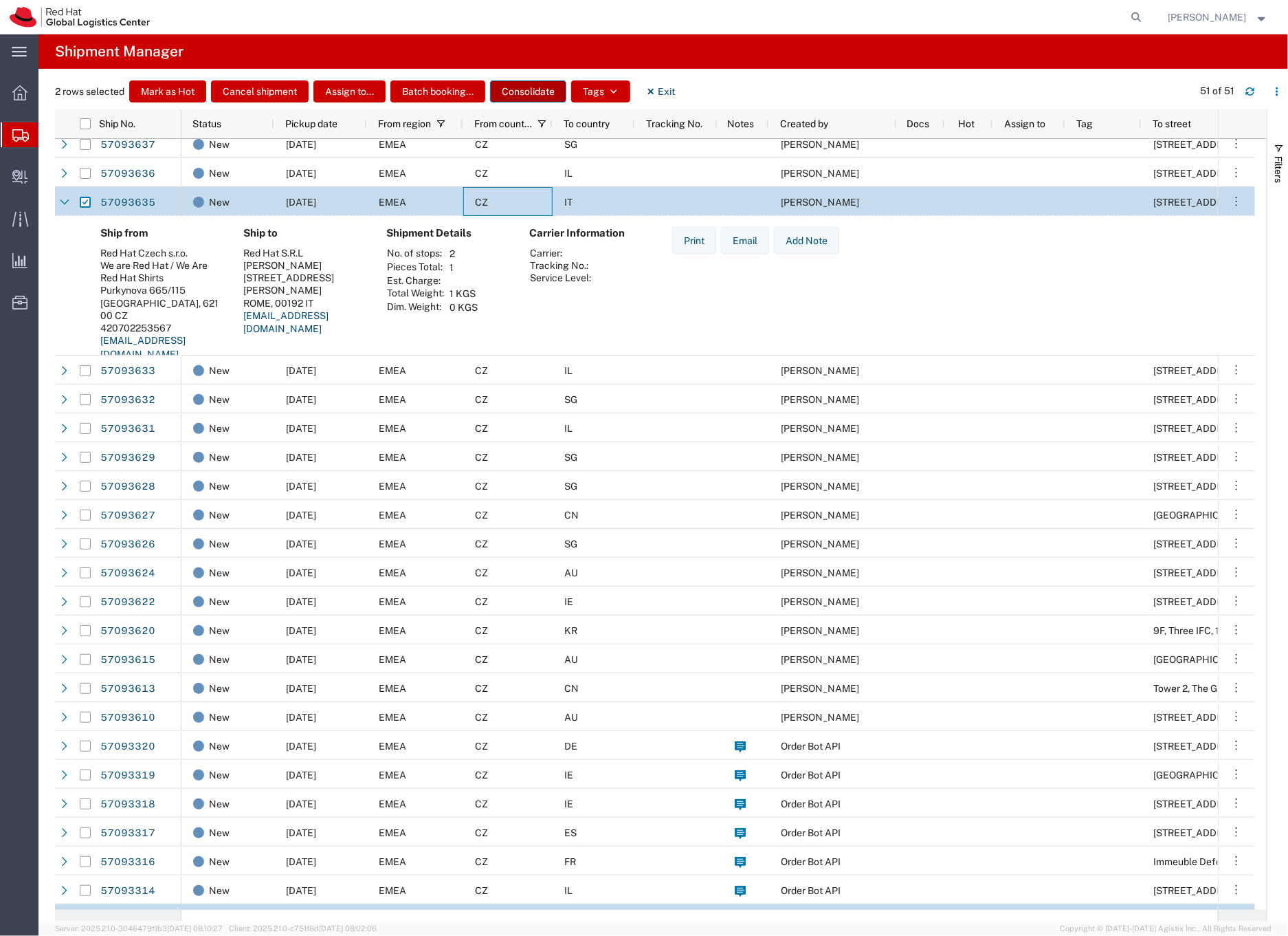
click at [529, 90] on button "Consolidate" at bounding box center [528, 91] width 76 height 22
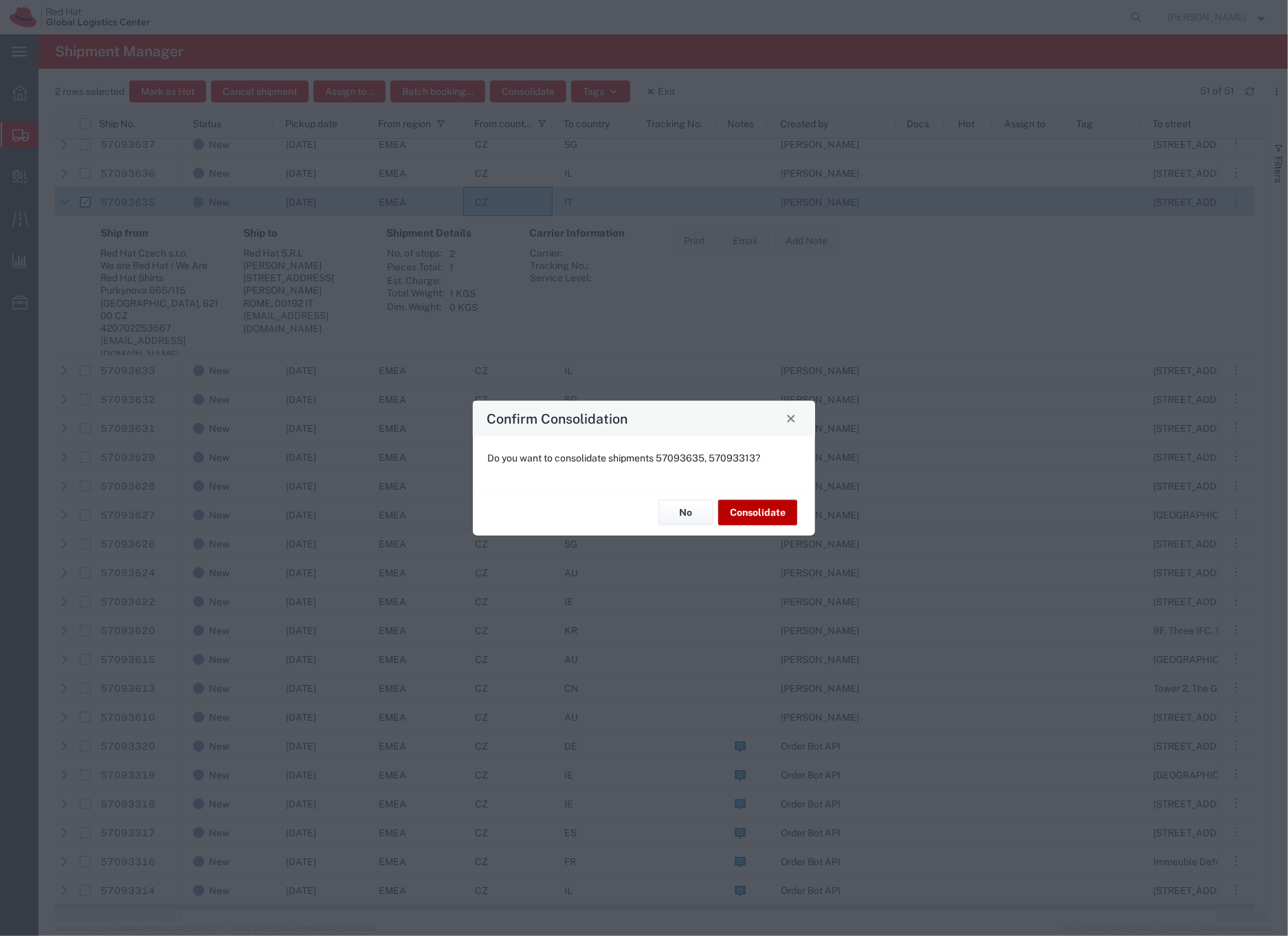
click at [748, 509] on button "Consolidate" at bounding box center [758, 512] width 79 height 25
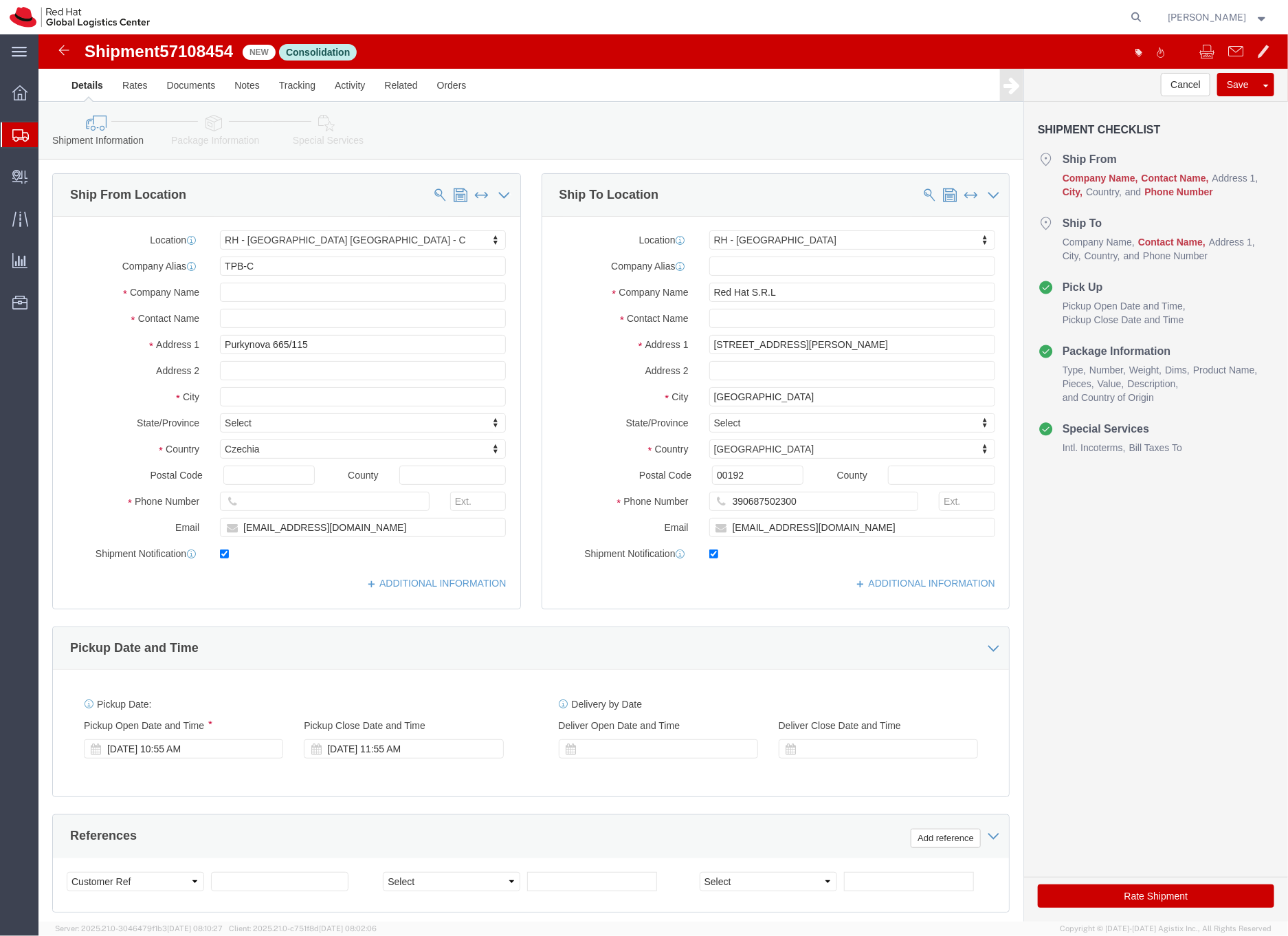
select select "38037"
select select "38018"
click input "text"
type input "[PERSON_NAME]"
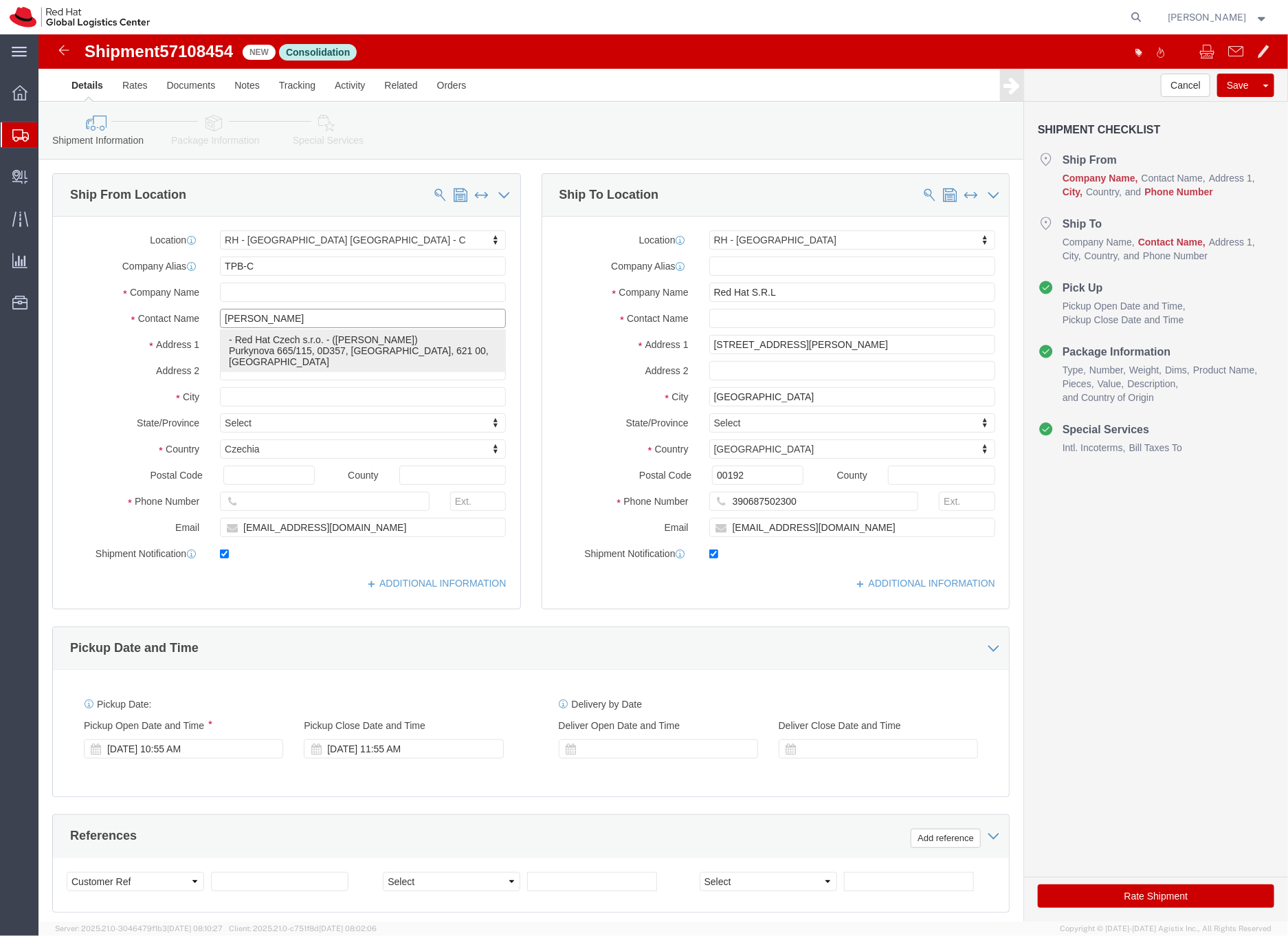
click p "- Red Hat Czech s.r.o. - ([PERSON_NAME]) Purkynova 665/115, 0D357, [GEOGRAPHIC_…"
type input "Red Hat Czech s.r.o."
type input "[GEOGRAPHIC_DATA]"
type input "621 00"
type input "420702253567"
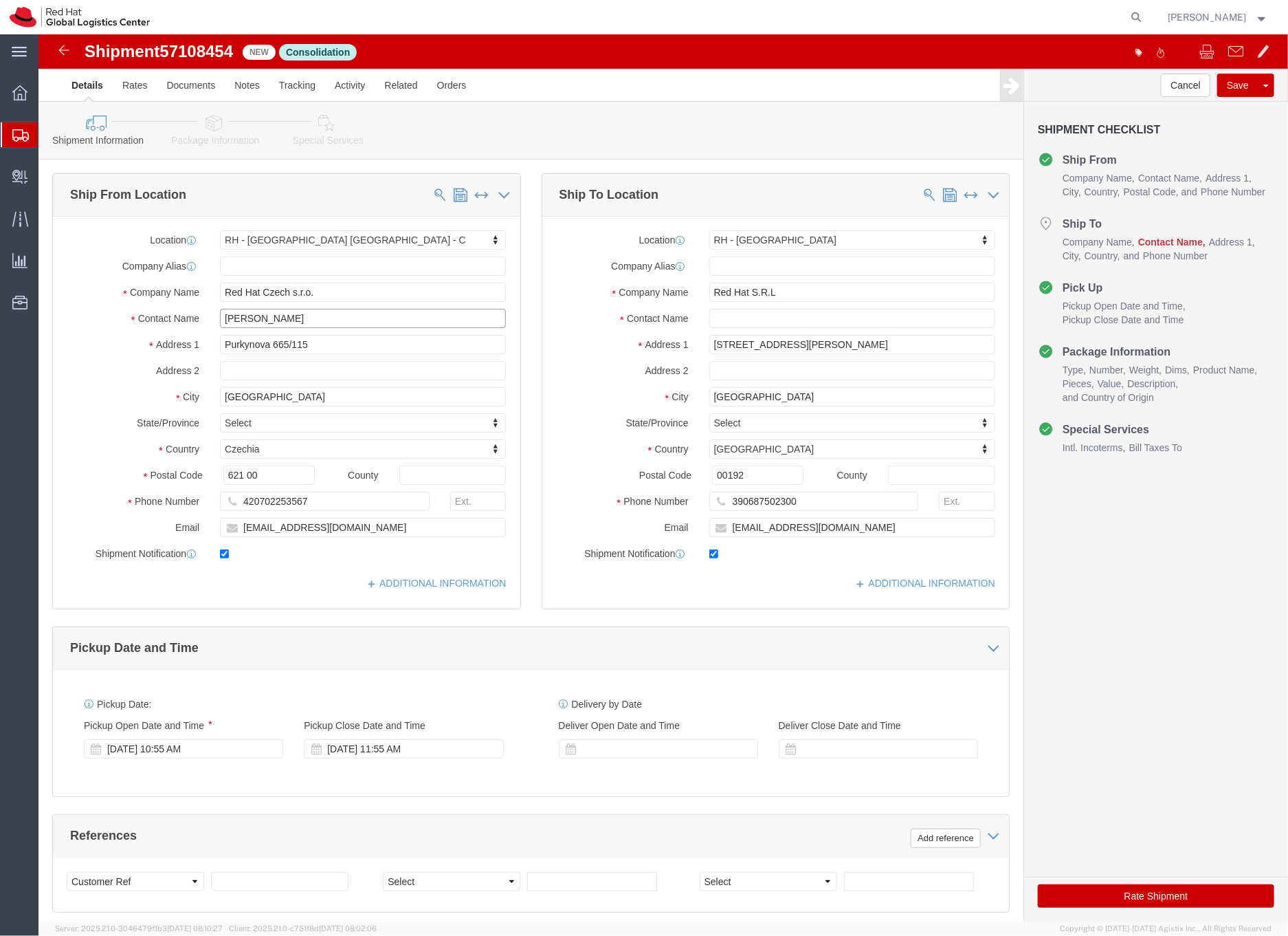
type input "[PERSON_NAME]"
click input "text"
type input "Elena Ferri (WARH week)"
click div "Shipment Information Package Information Special Services"
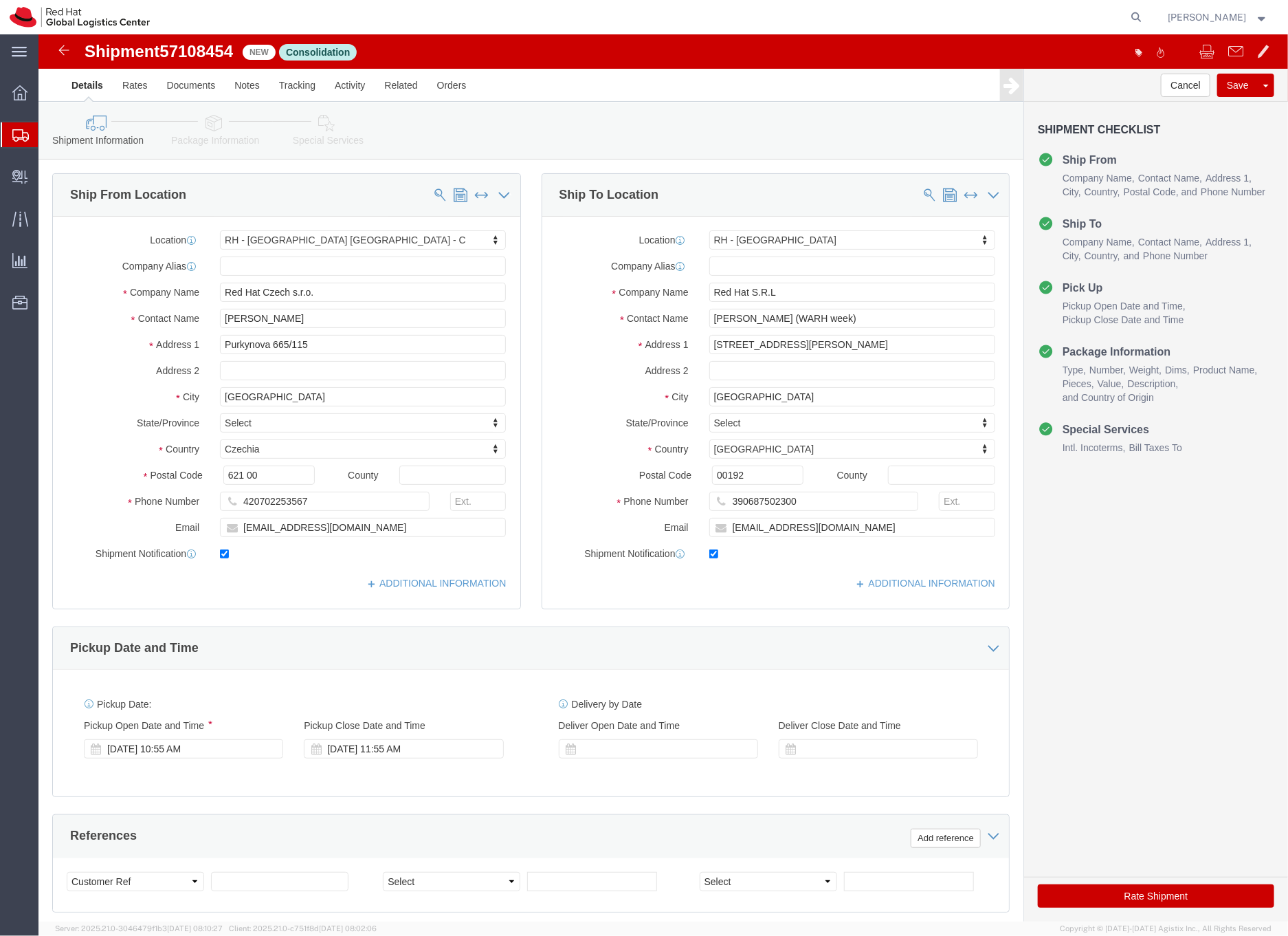
click icon
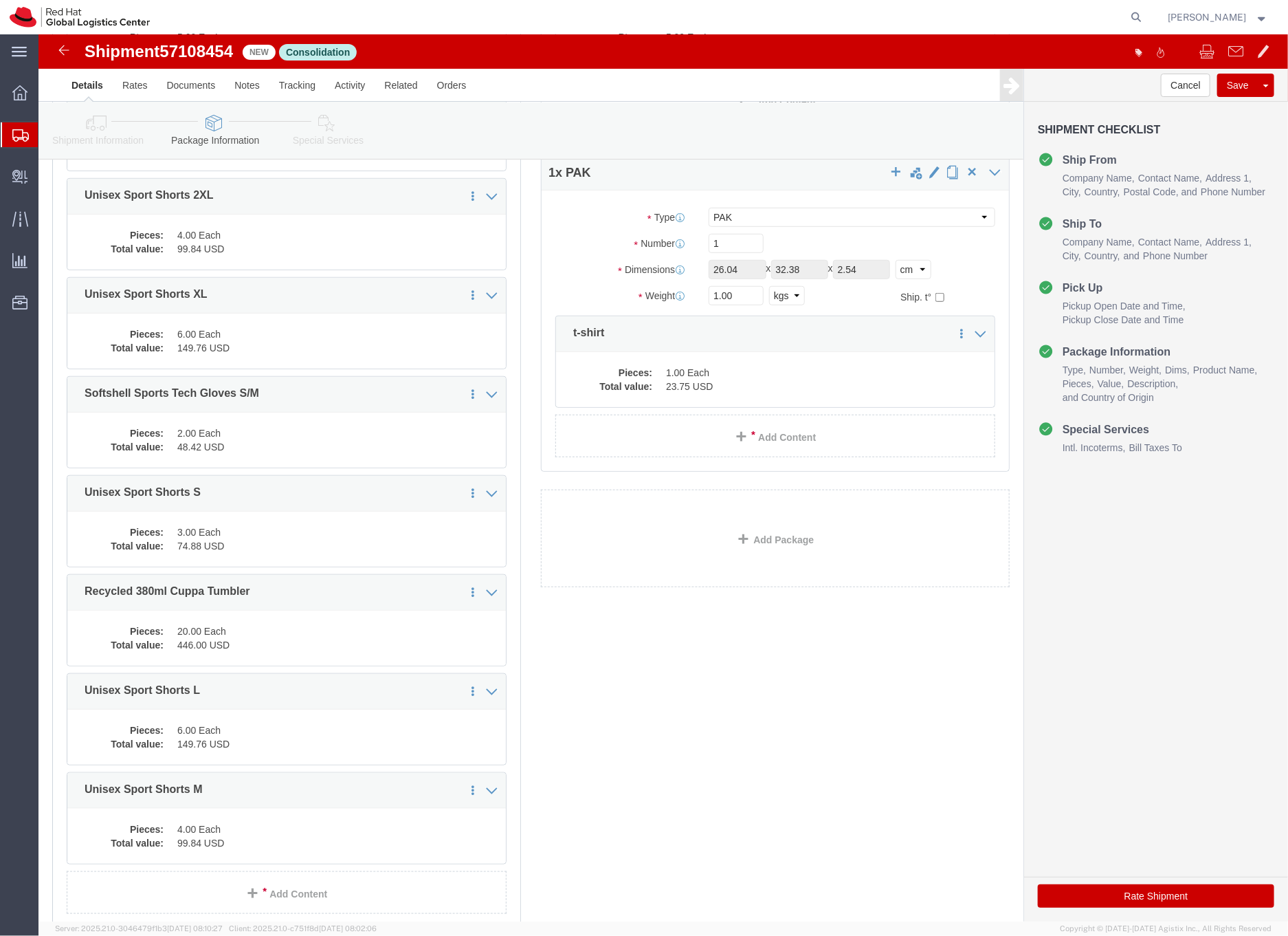
scroll to position [320, 0]
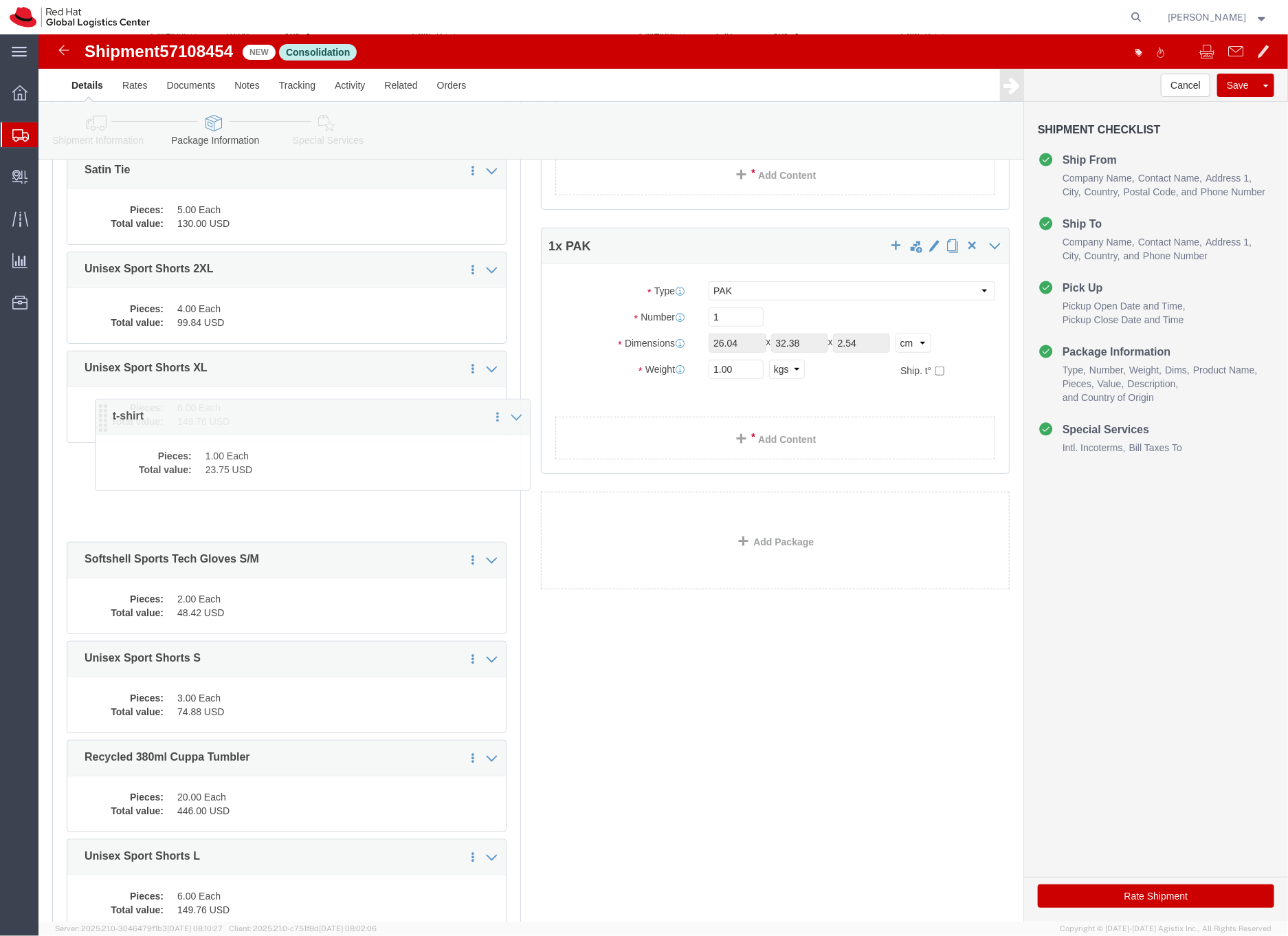
drag, startPoint x: 522, startPoint y: 376, endPoint x: 40, endPoint y: 387, distance: 482.1
click icon
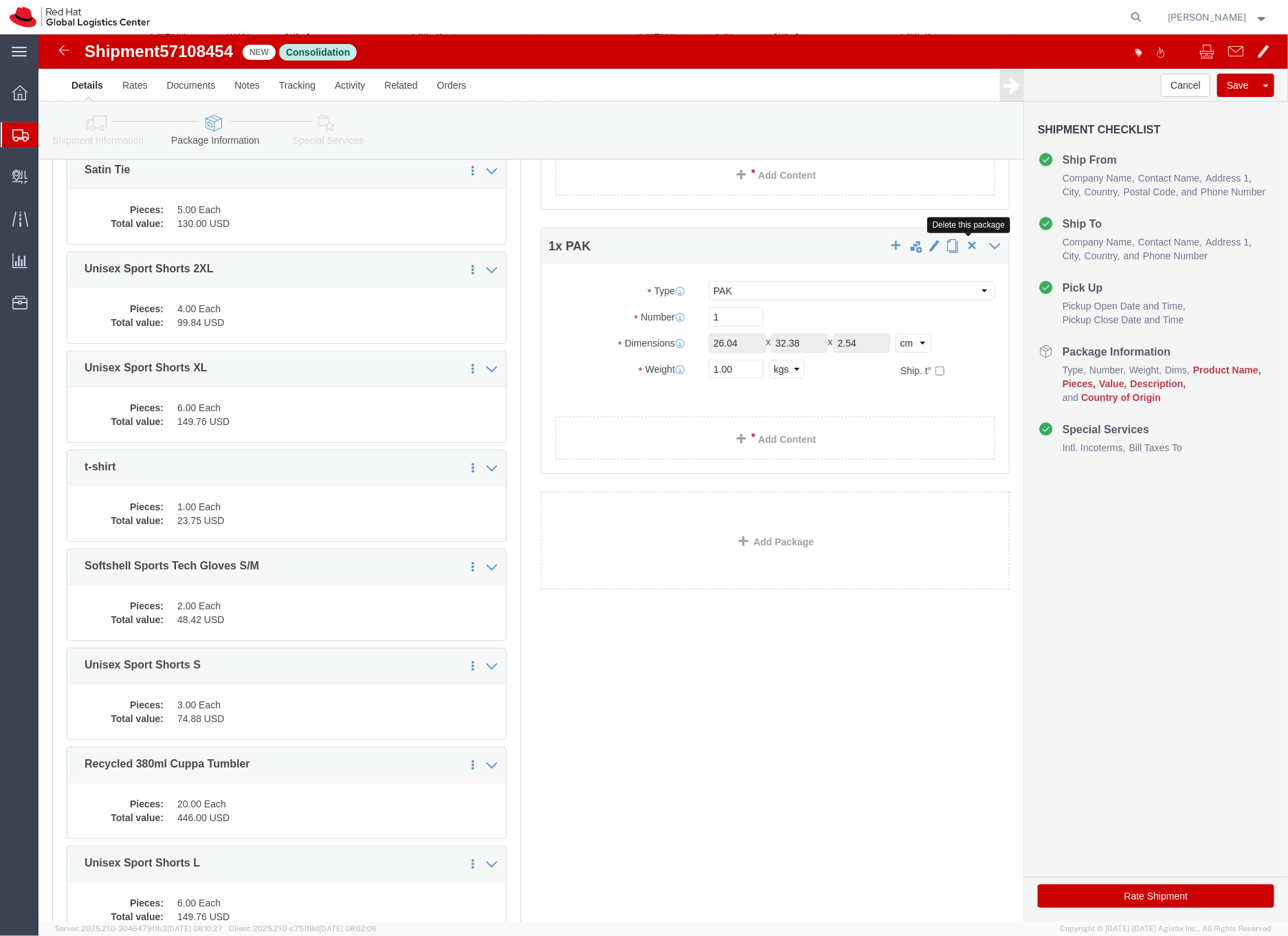
click span "button"
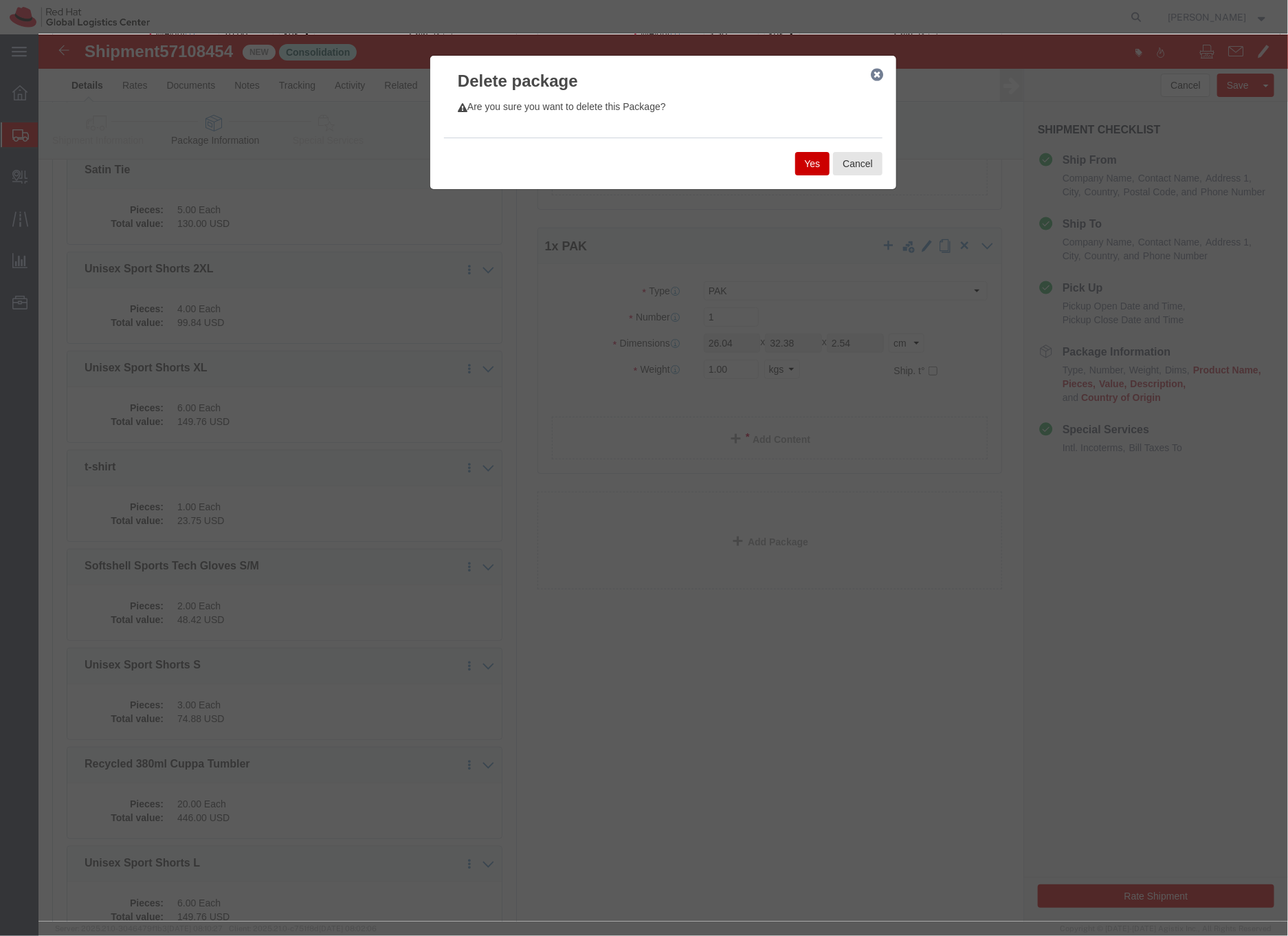
click button "Yes"
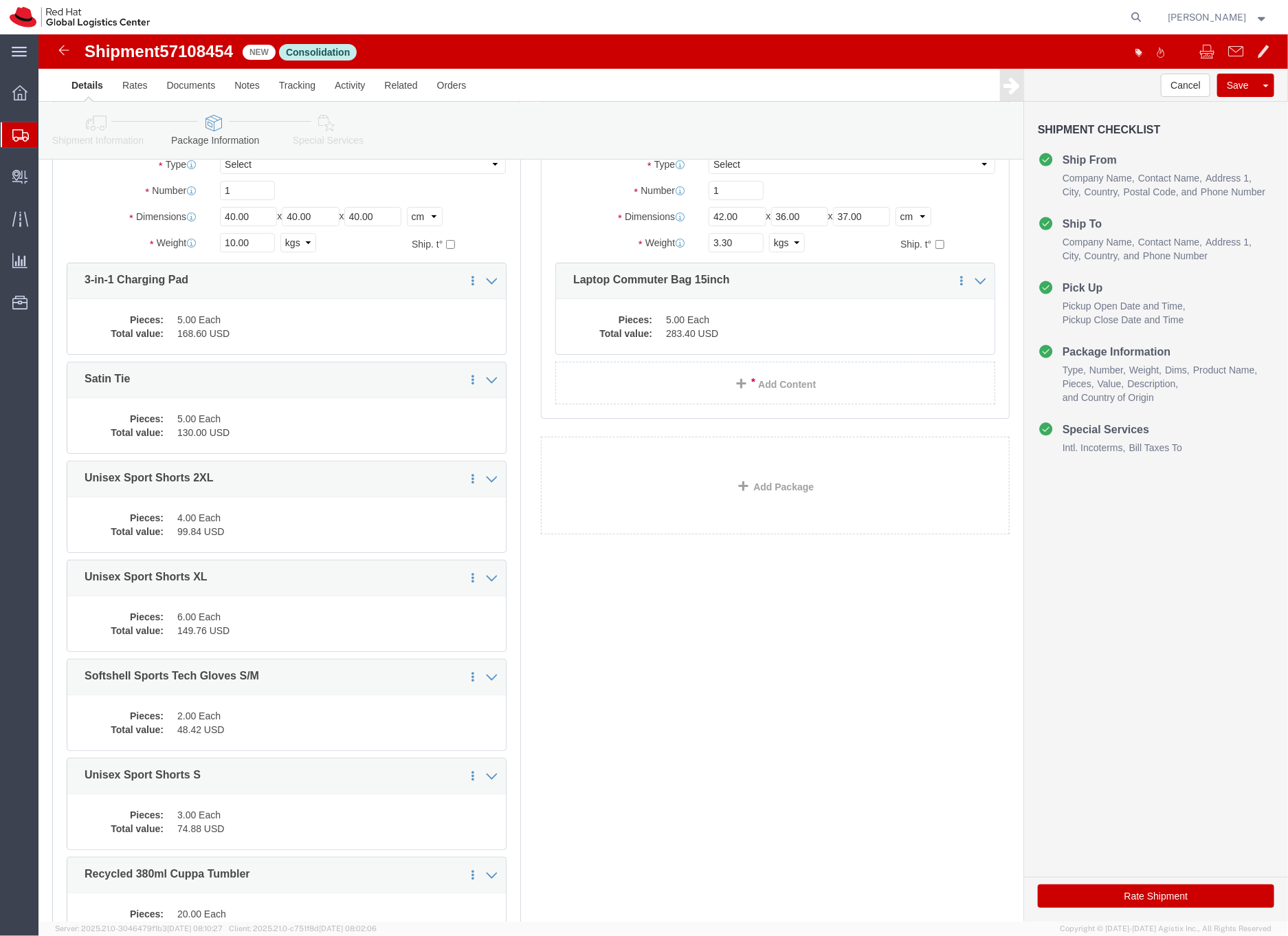
scroll to position [0, 0]
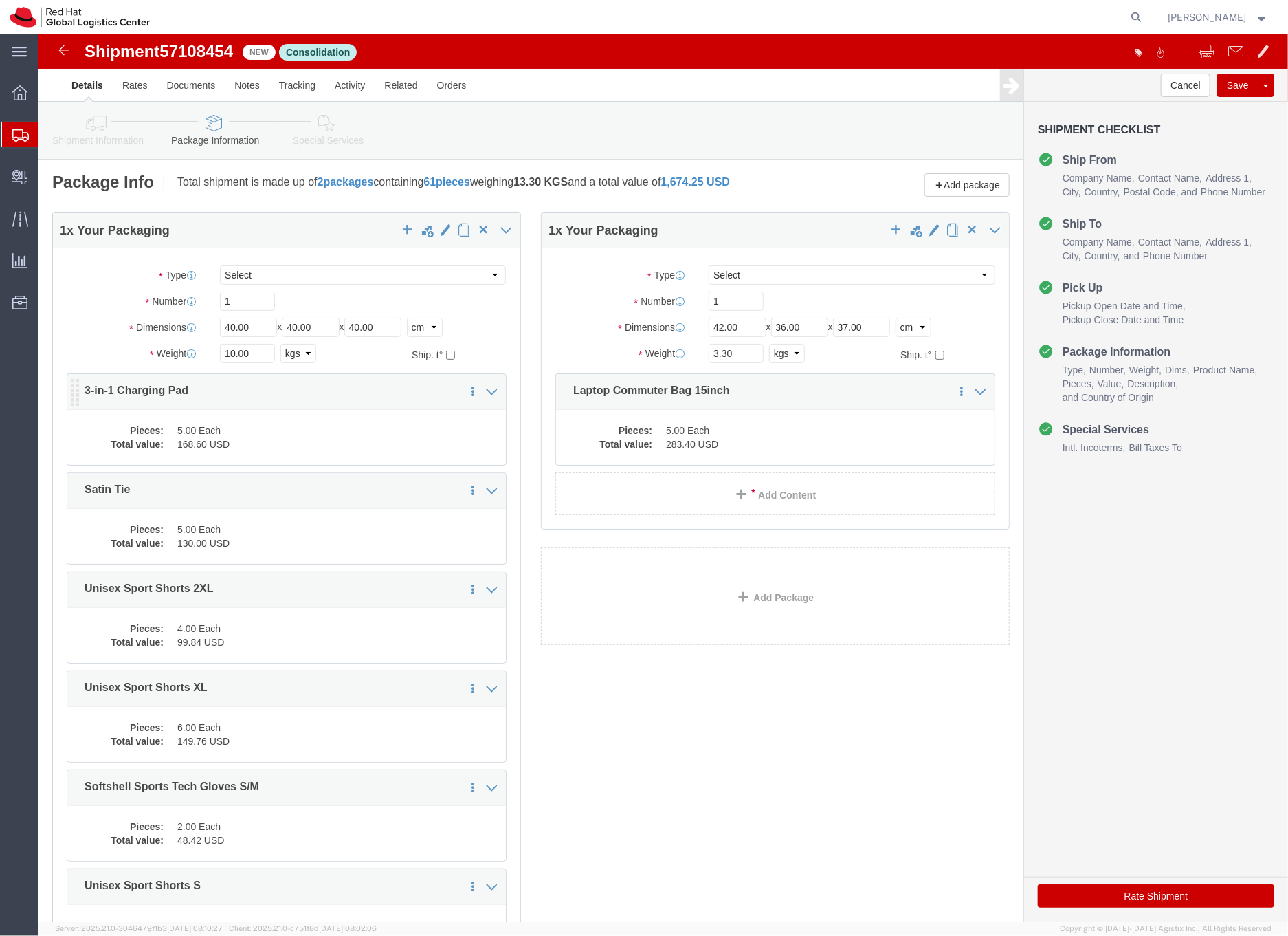
click dd "5.00 Each"
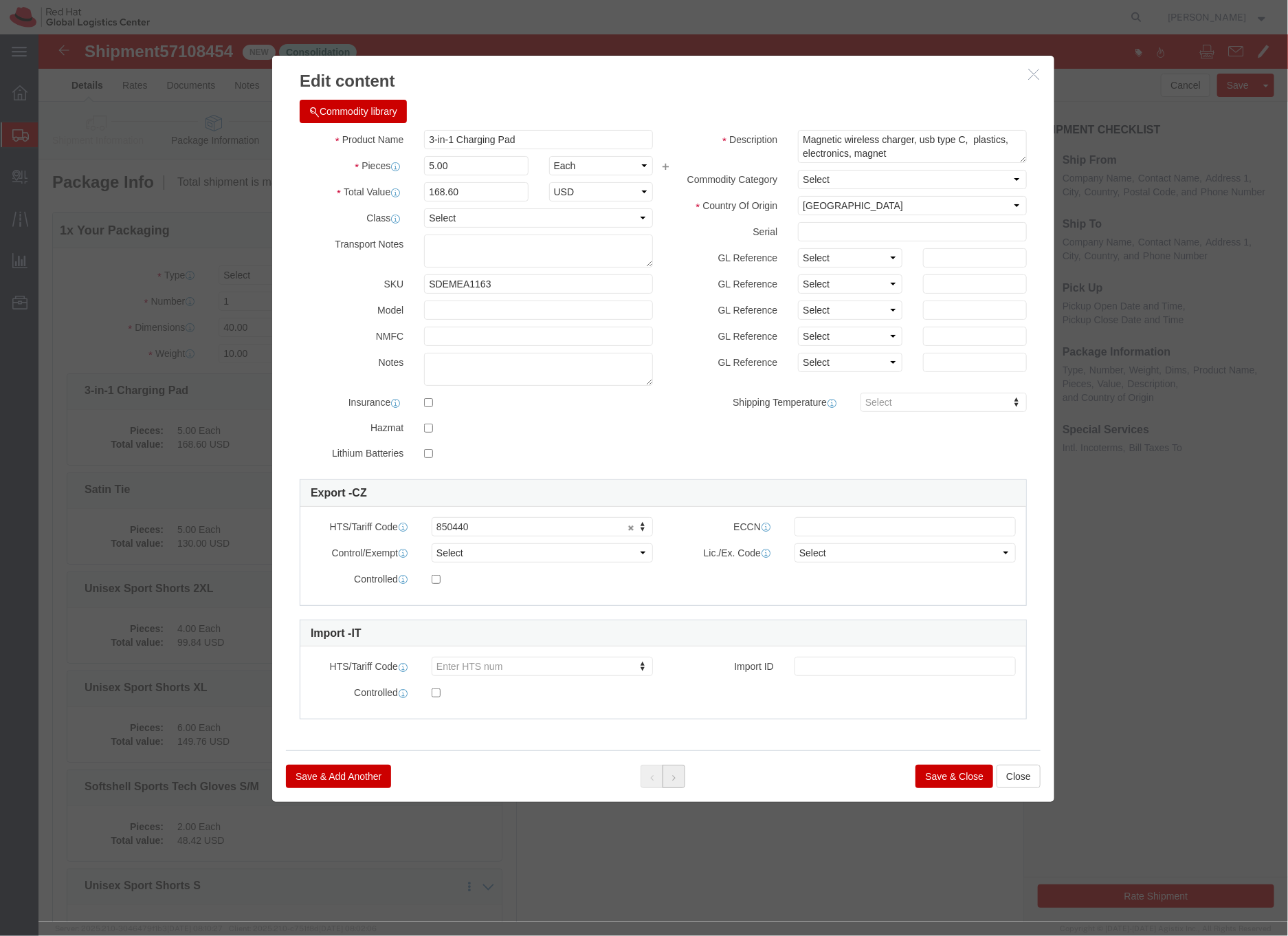
click button
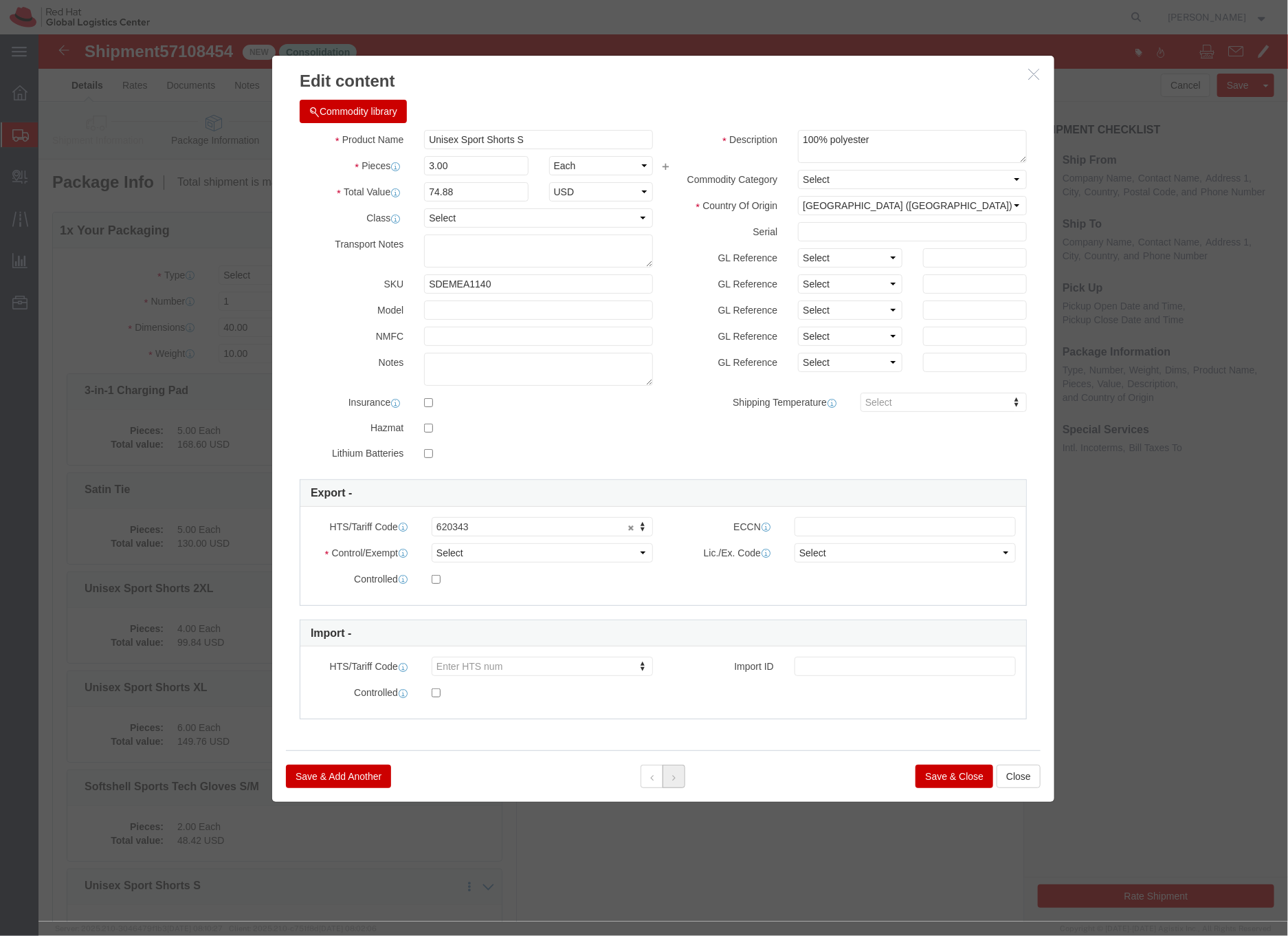
click button
click div
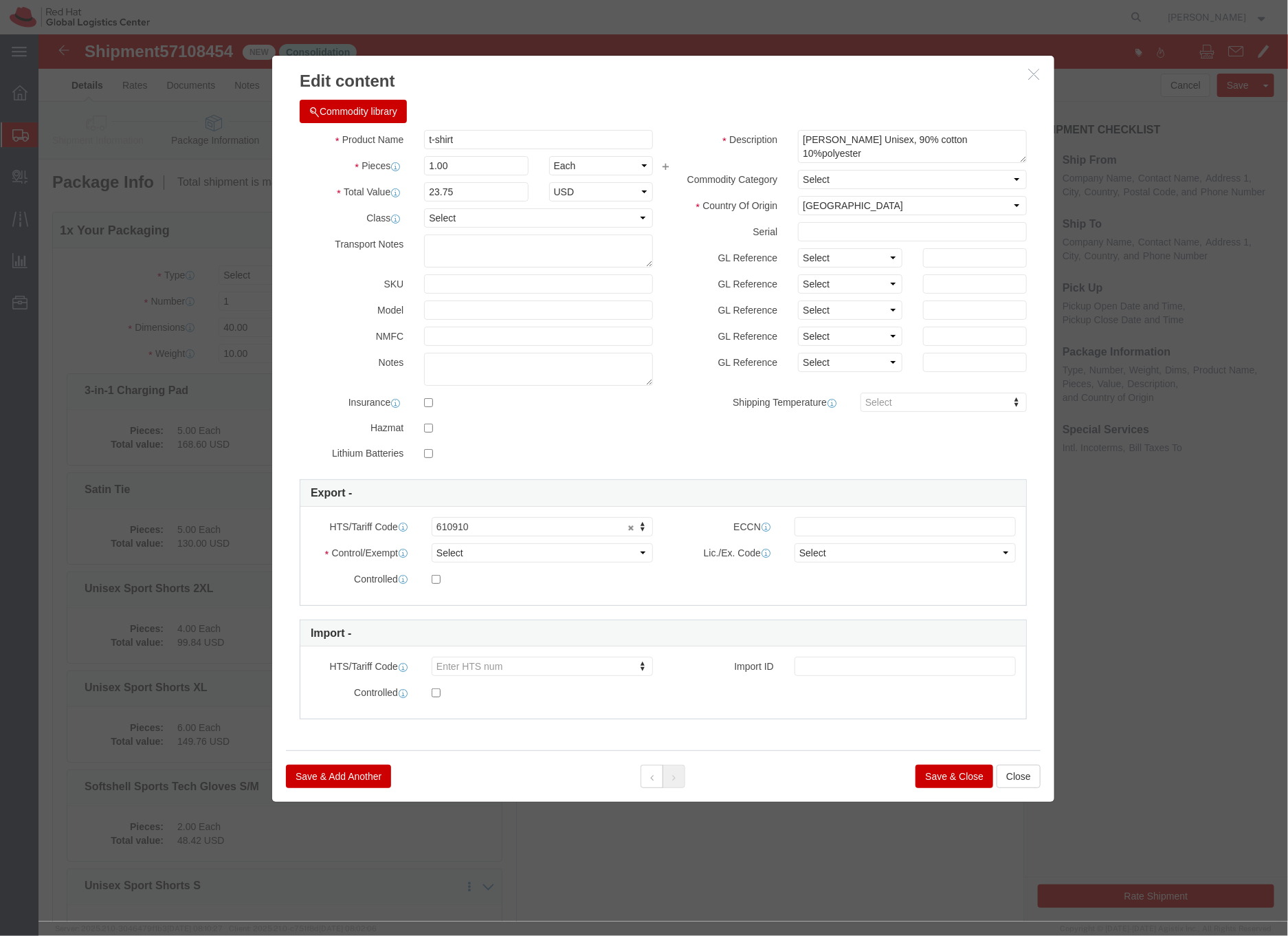
click div
click button "Save & Close"
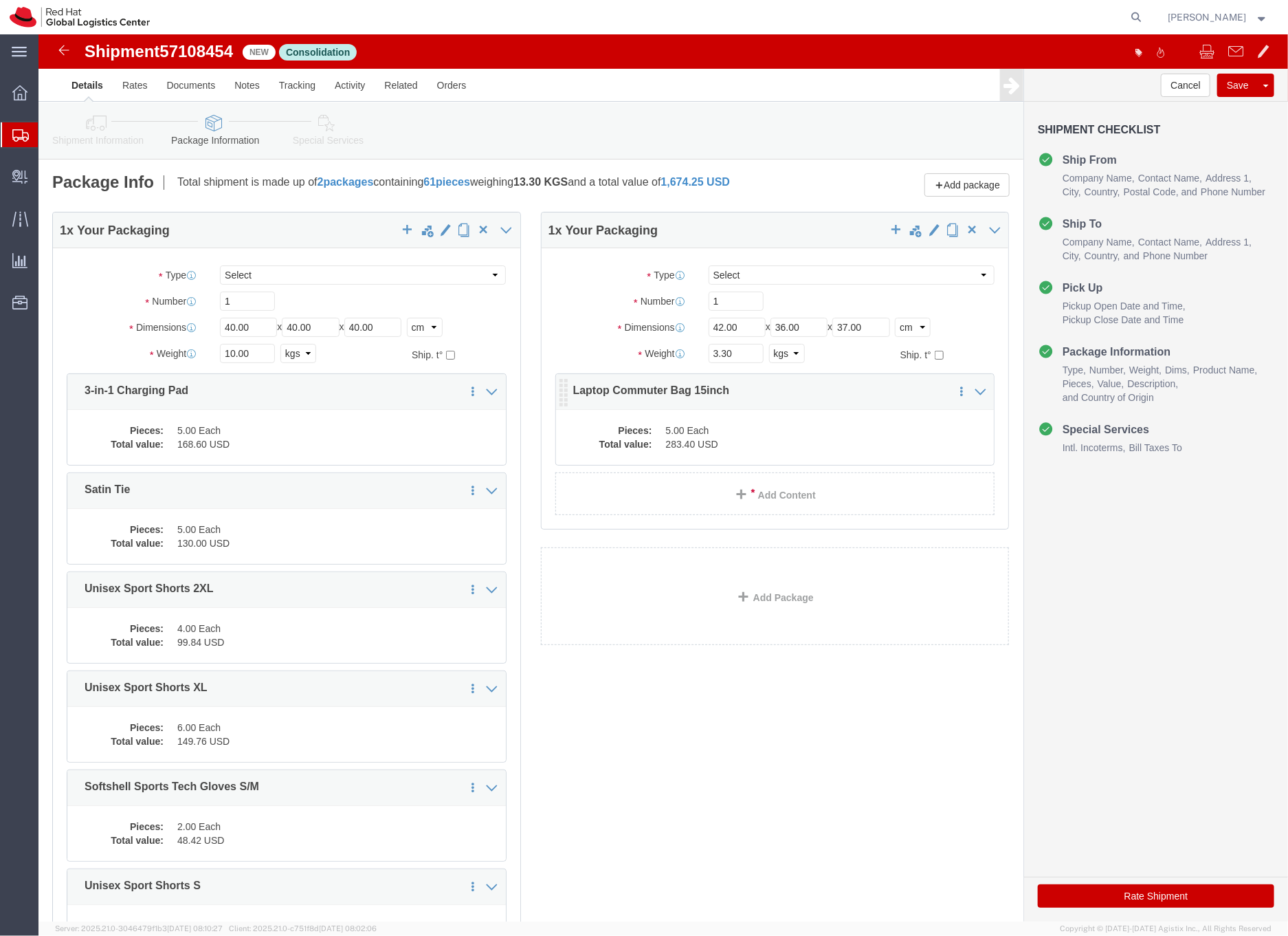
click dd "283.40 USD"
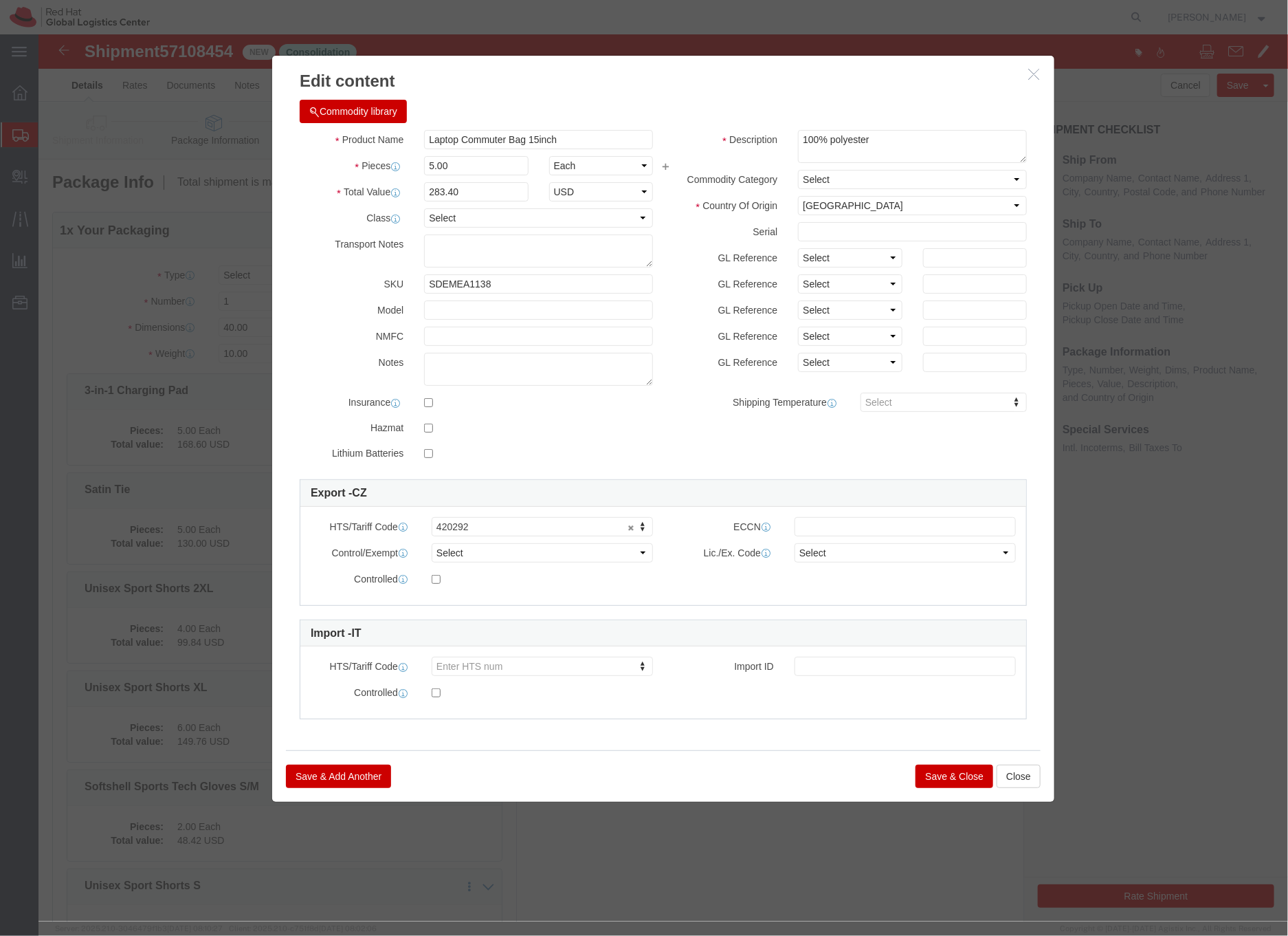
click button "Save & Close"
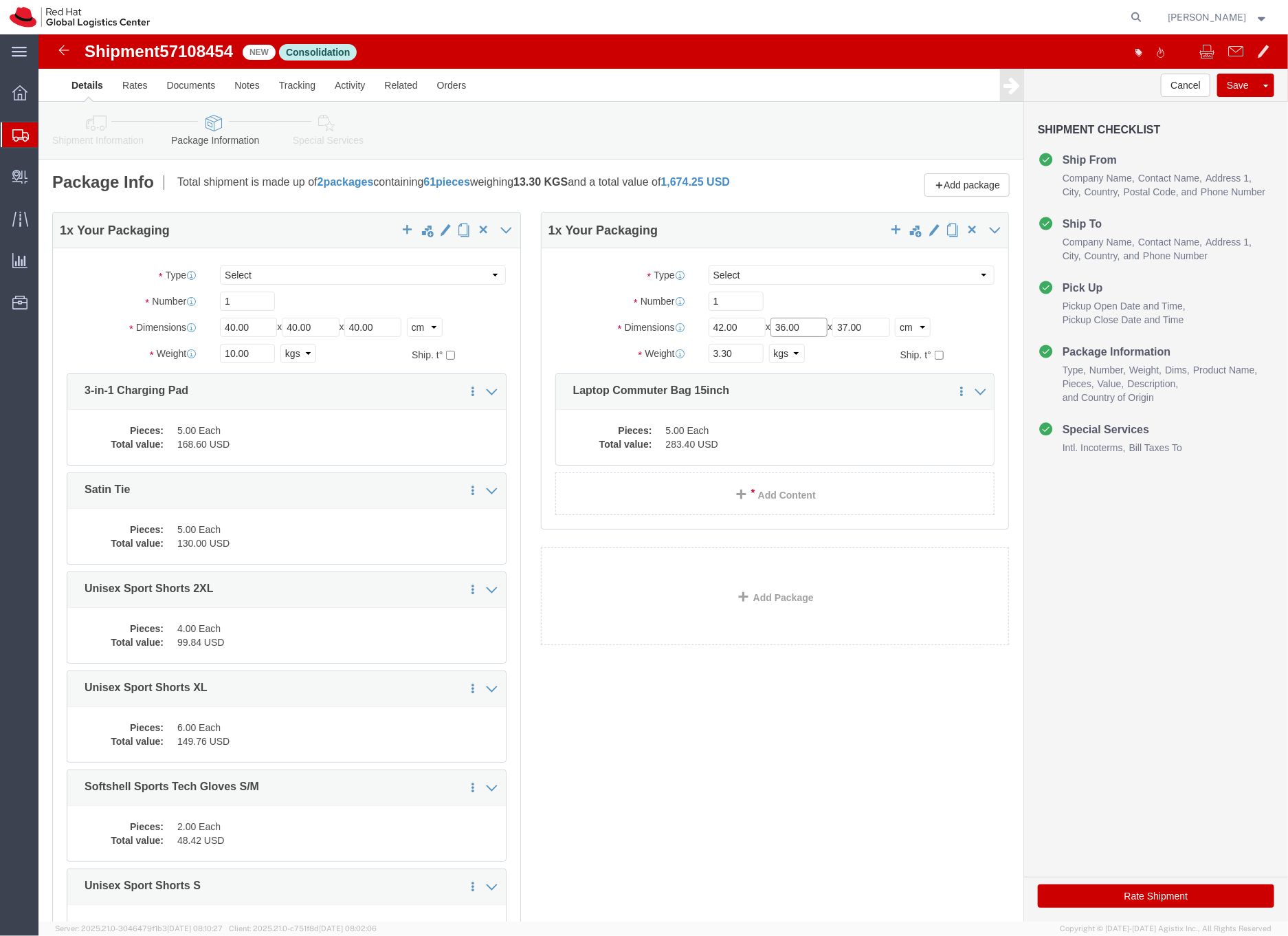
click input "36.00"
click input "37.00"
click input "32.00"
type input "36.00"
click link "Special Services"
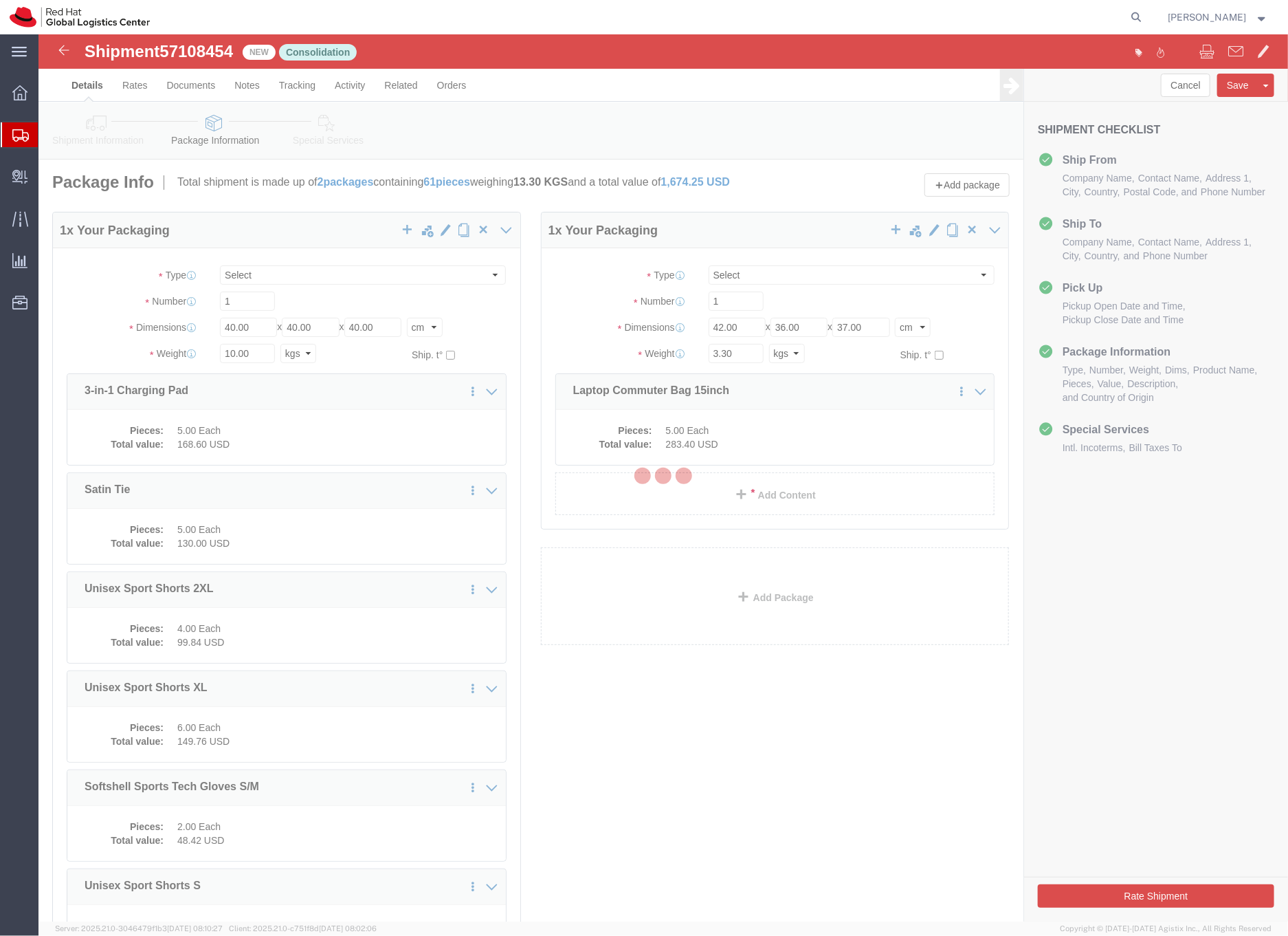
select select
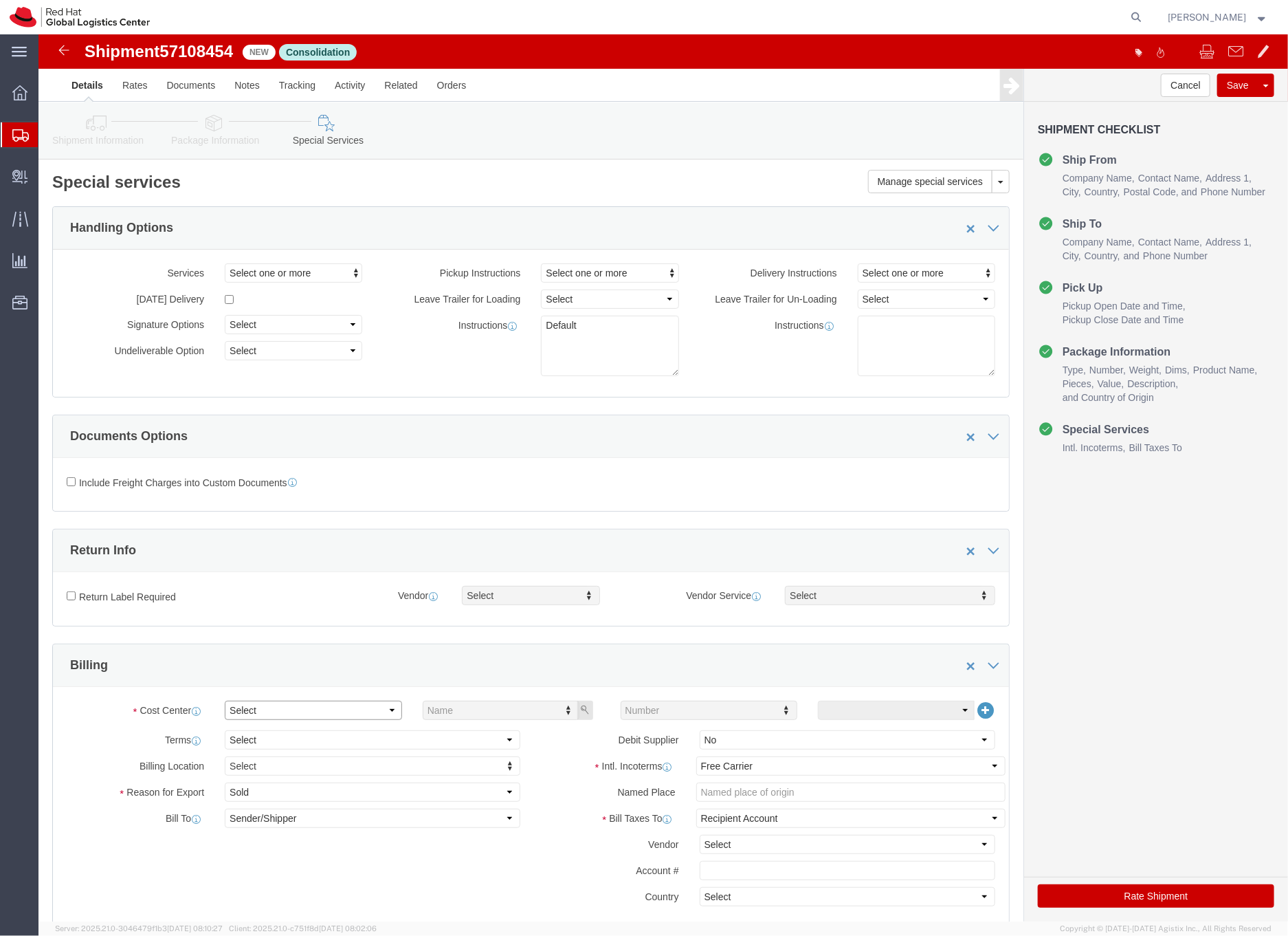
click select "Select Buyer Cost Center Department Operations Number Order Number Sales Person"
select select "COSTCENTER"
click select "Select Buyer Cost Center Department Operations Number Order Number Sales Person"
type input "901"
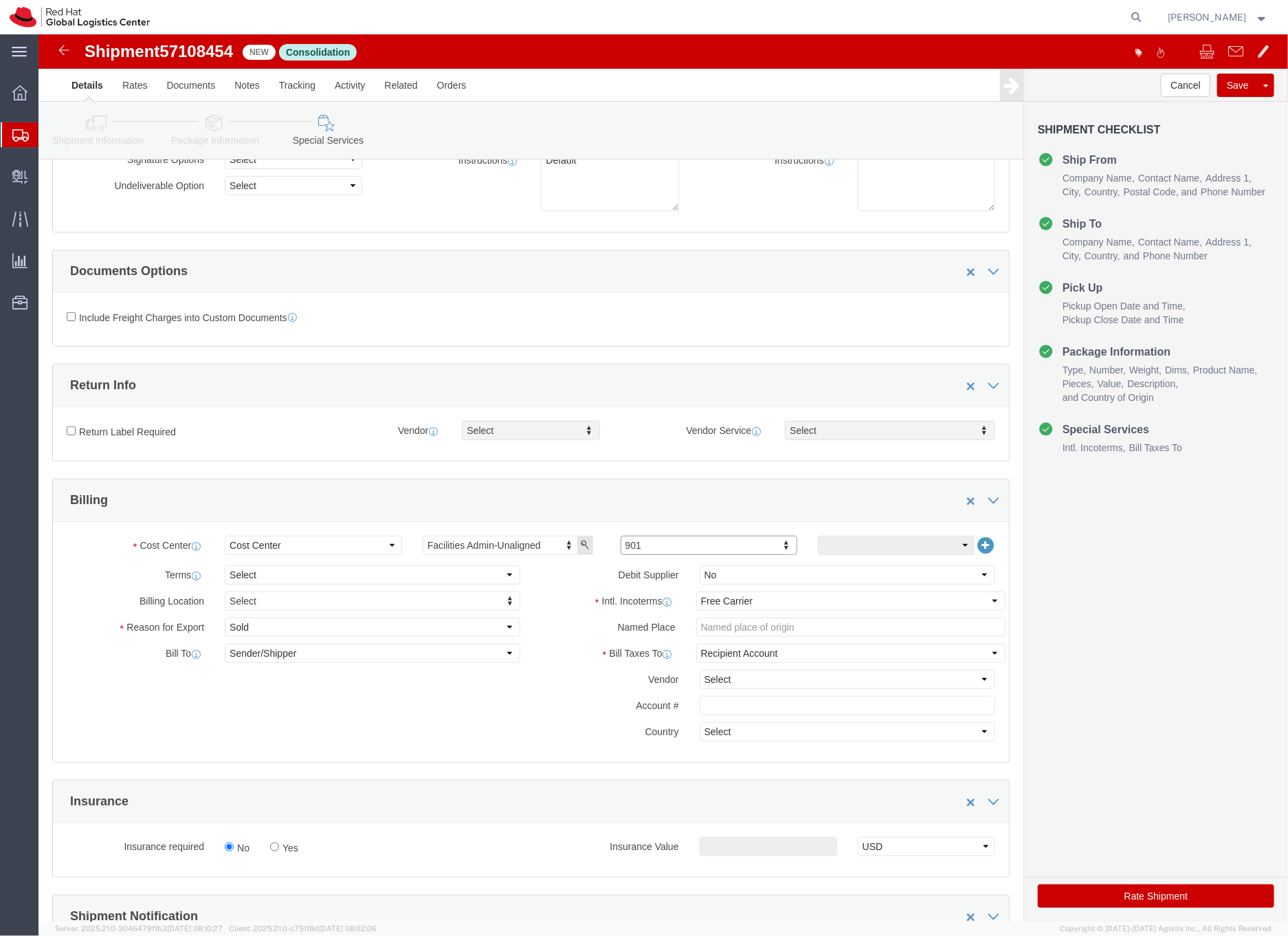
scroll to position [209, 0]
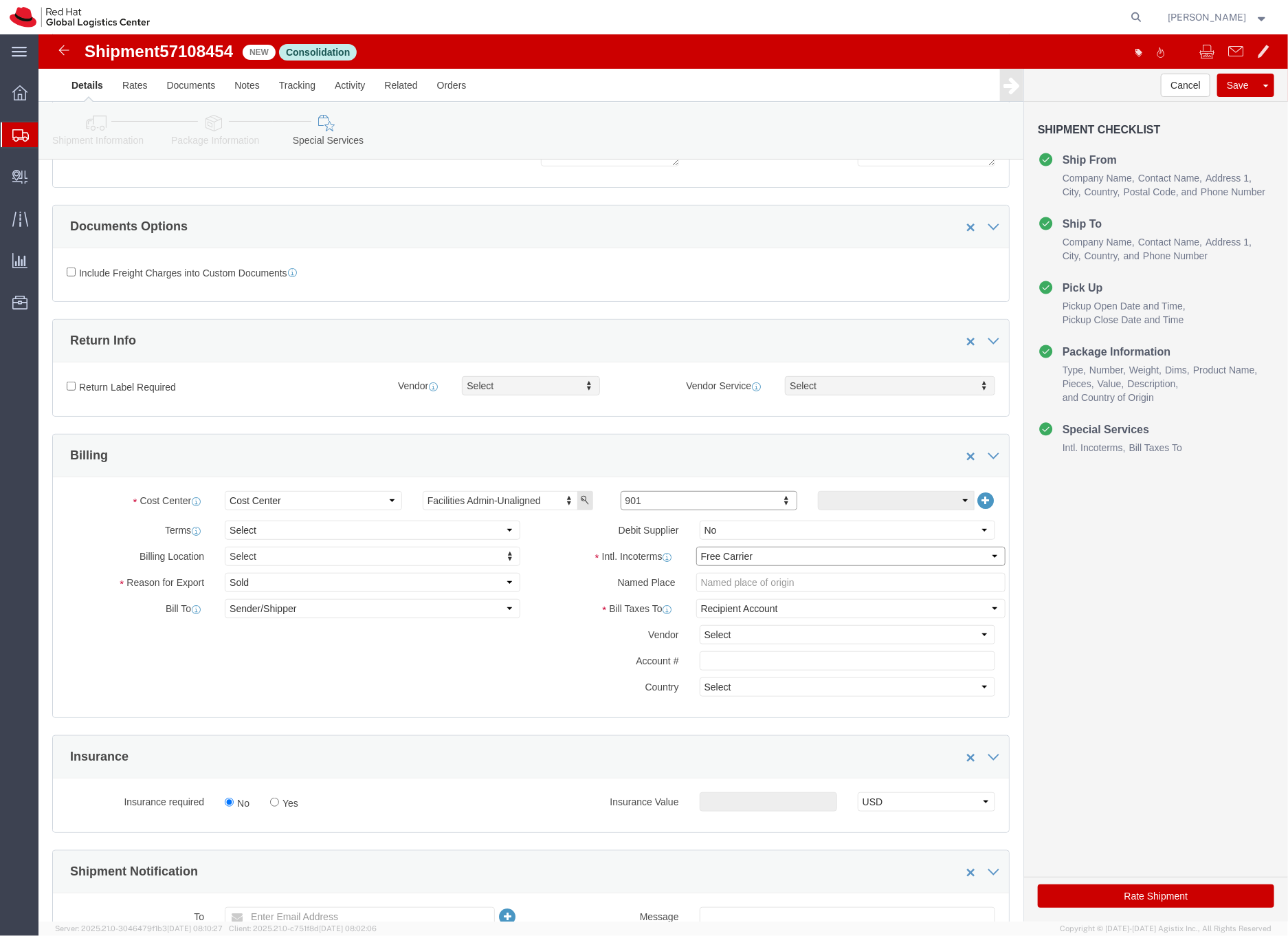
click select "Select Carriage Insurance Paid Carriage Paid To Cost and Freight Cost Insurance…"
select select "DDP"
click select "Select Carriage Insurance Paid Carriage Paid To Cost and Freight Cost Insurance…"
select select "SHIP"
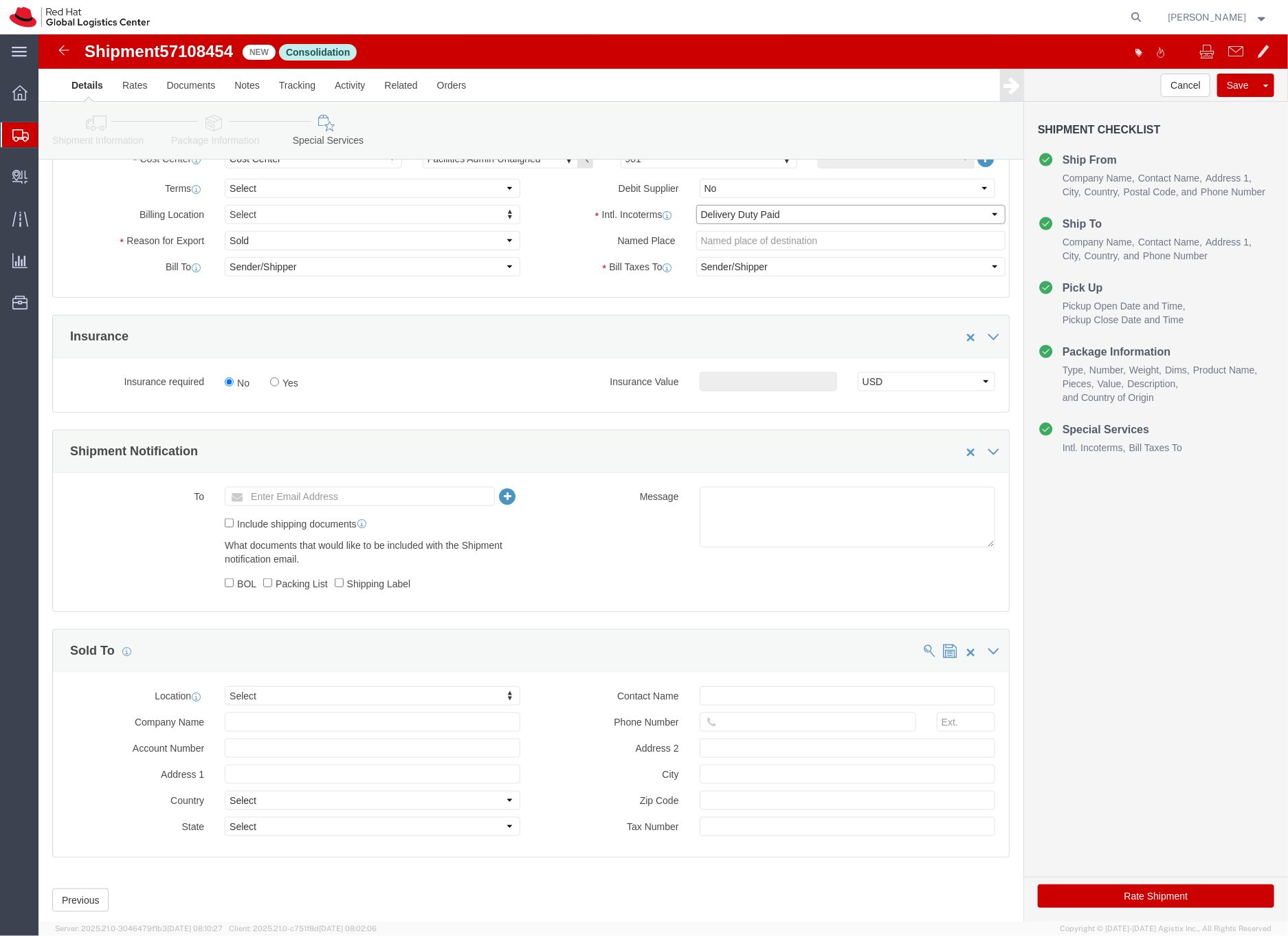
scroll to position [587, 0]
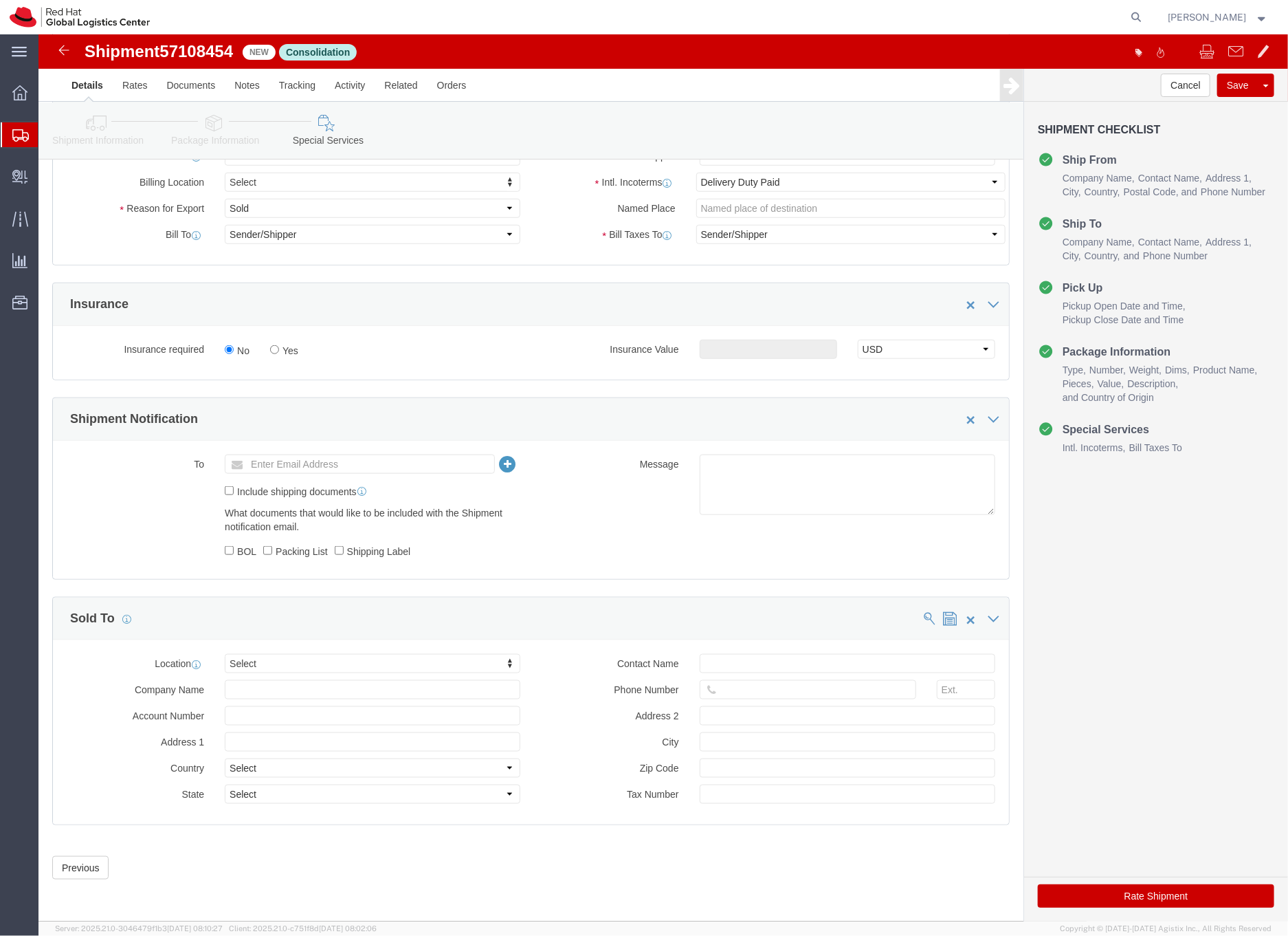
click button "Rate Shipment"
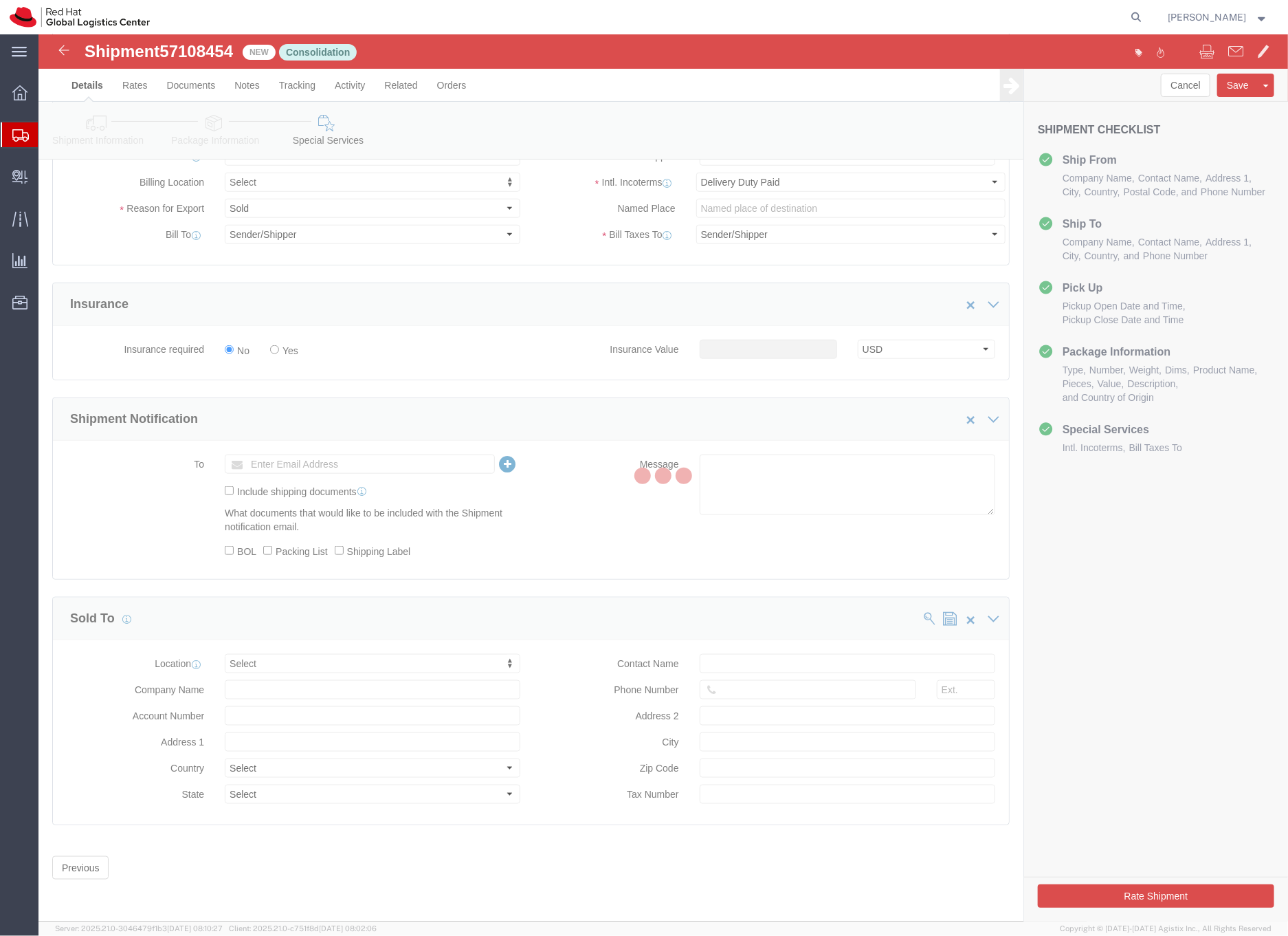
scroll to position [0, 0]
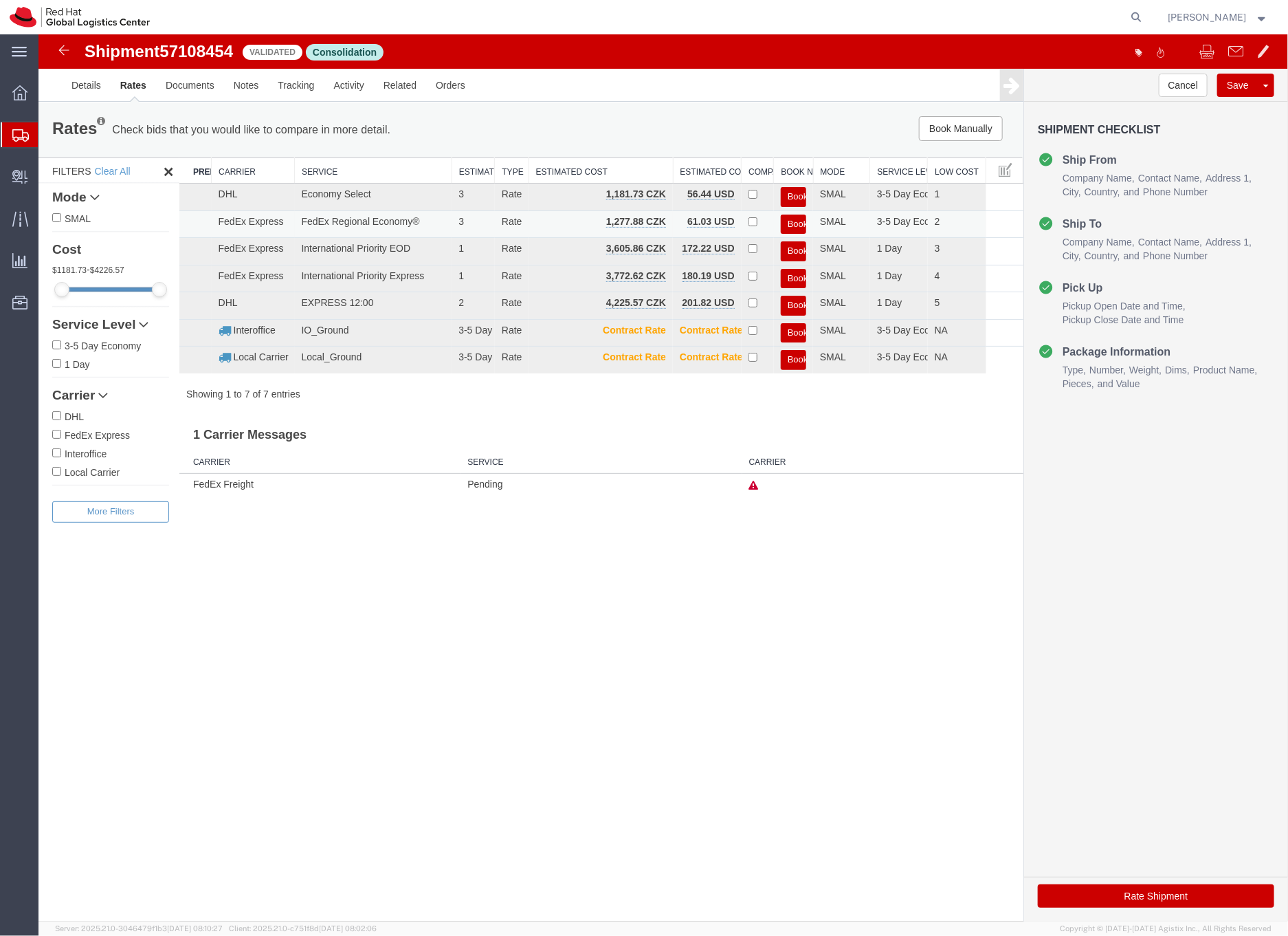
click at [795, 222] on button "Book" at bounding box center [792, 223] width 25 height 20
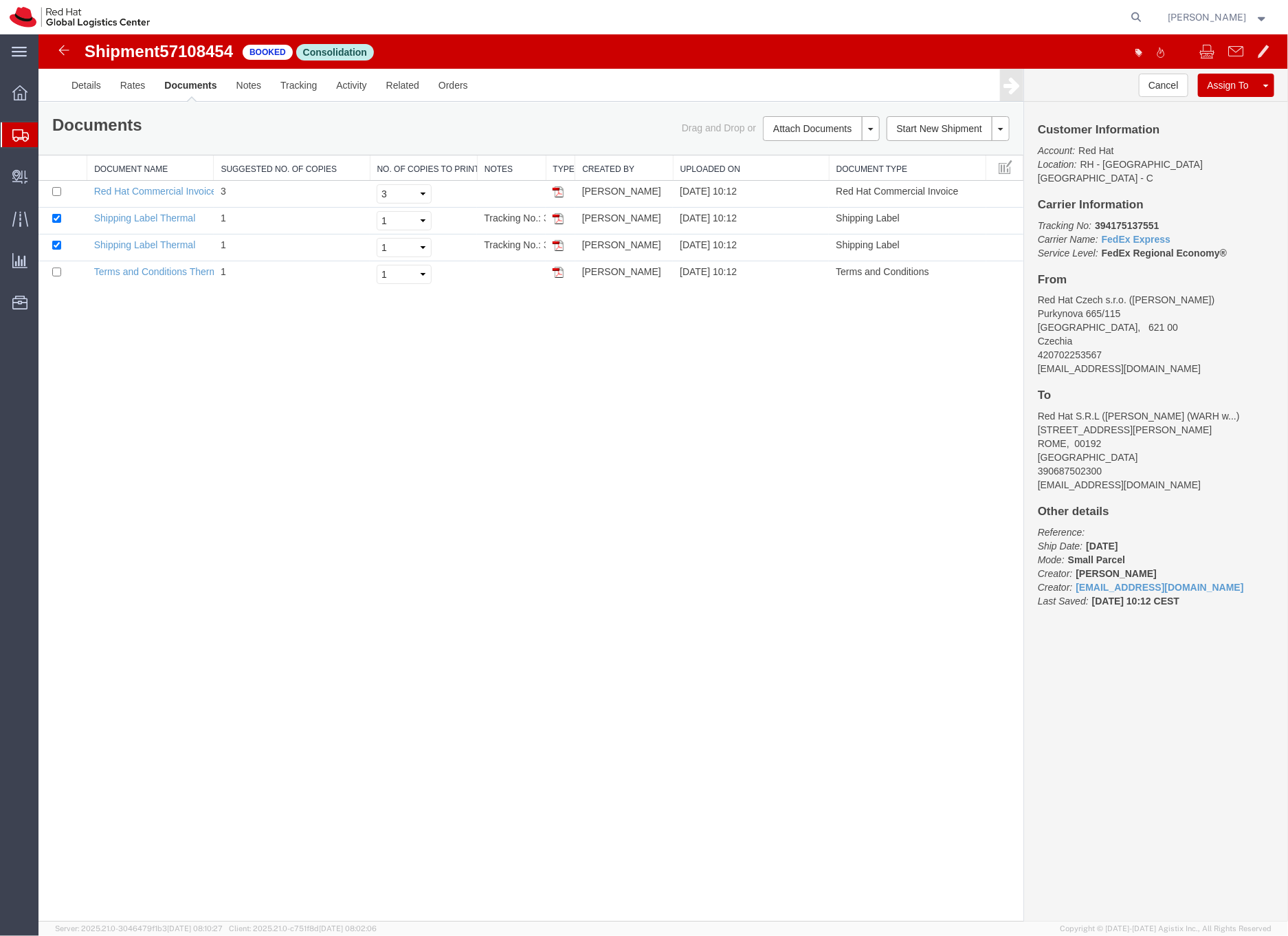
click at [1103, 219] on b "394175137551" at bounding box center [1126, 224] width 64 height 11
copy b "394175137551"
click at [156, 218] on link "Shipping Label Thermal" at bounding box center [144, 217] width 102 height 11
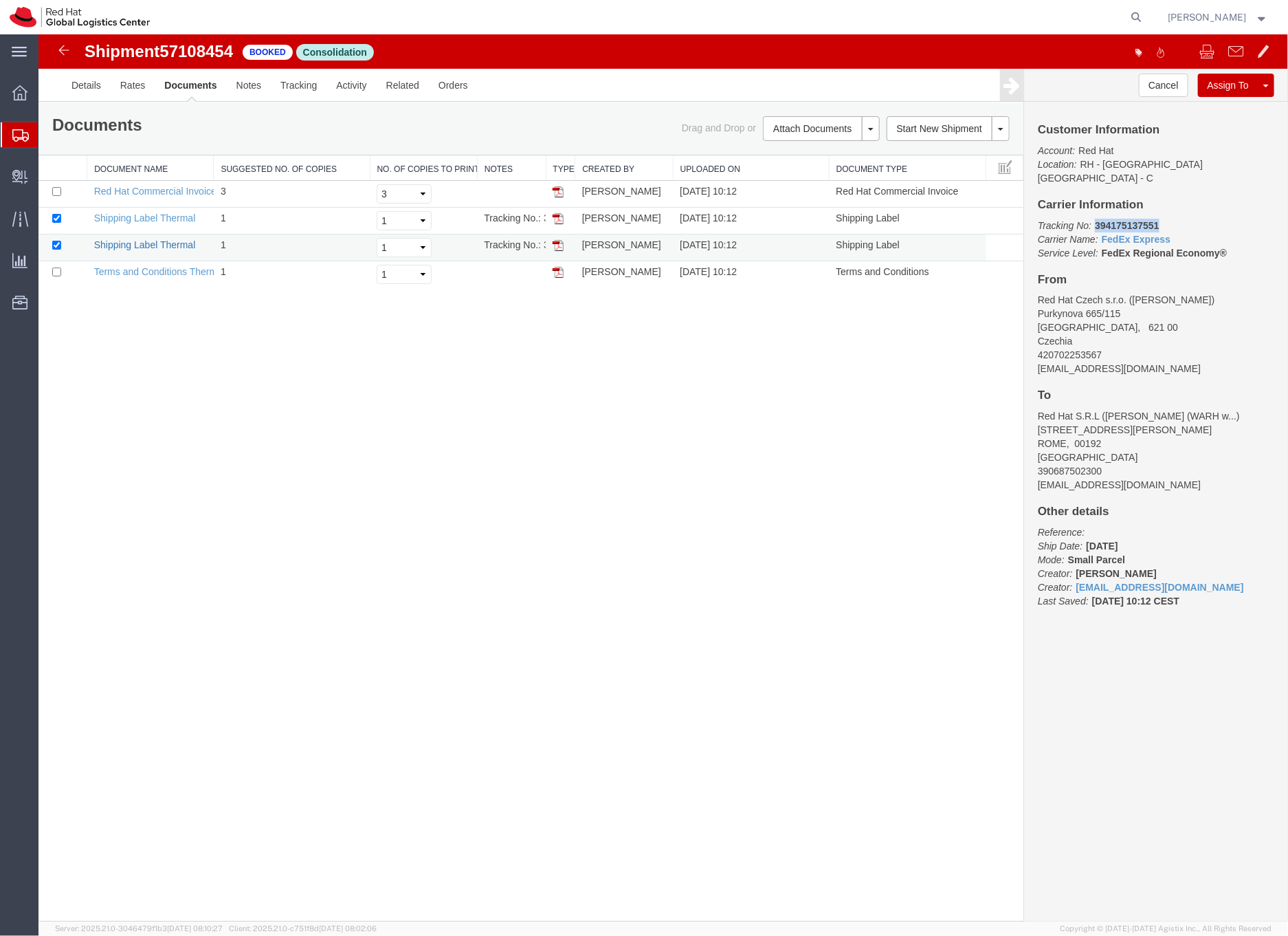
click at [104, 243] on link "Shipping Label Thermal" at bounding box center [144, 243] width 102 height 11
click at [20, 134] on icon at bounding box center [20, 136] width 17 height 12
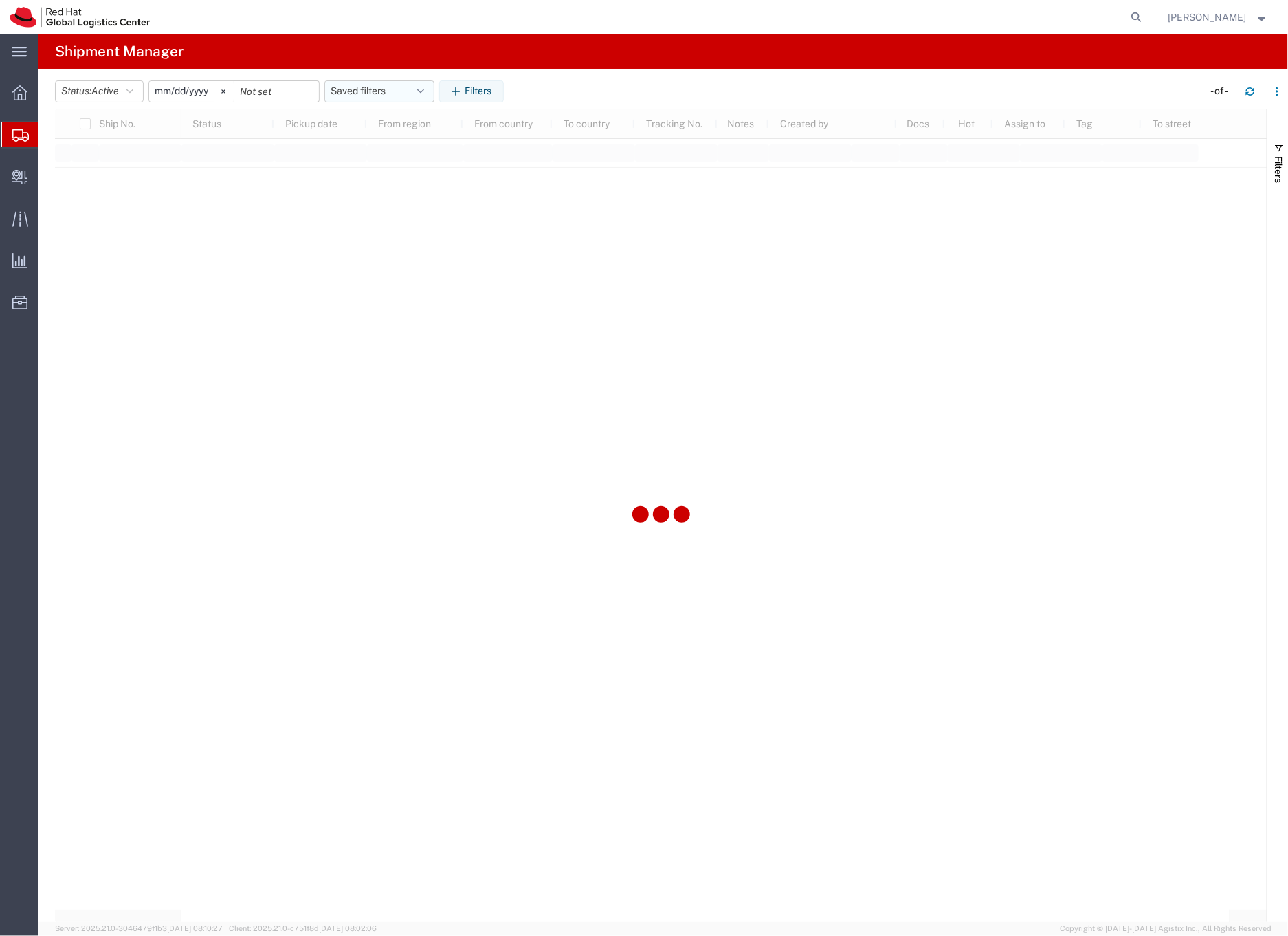
click at [366, 91] on button "Saved filters" at bounding box center [380, 91] width 110 height 22
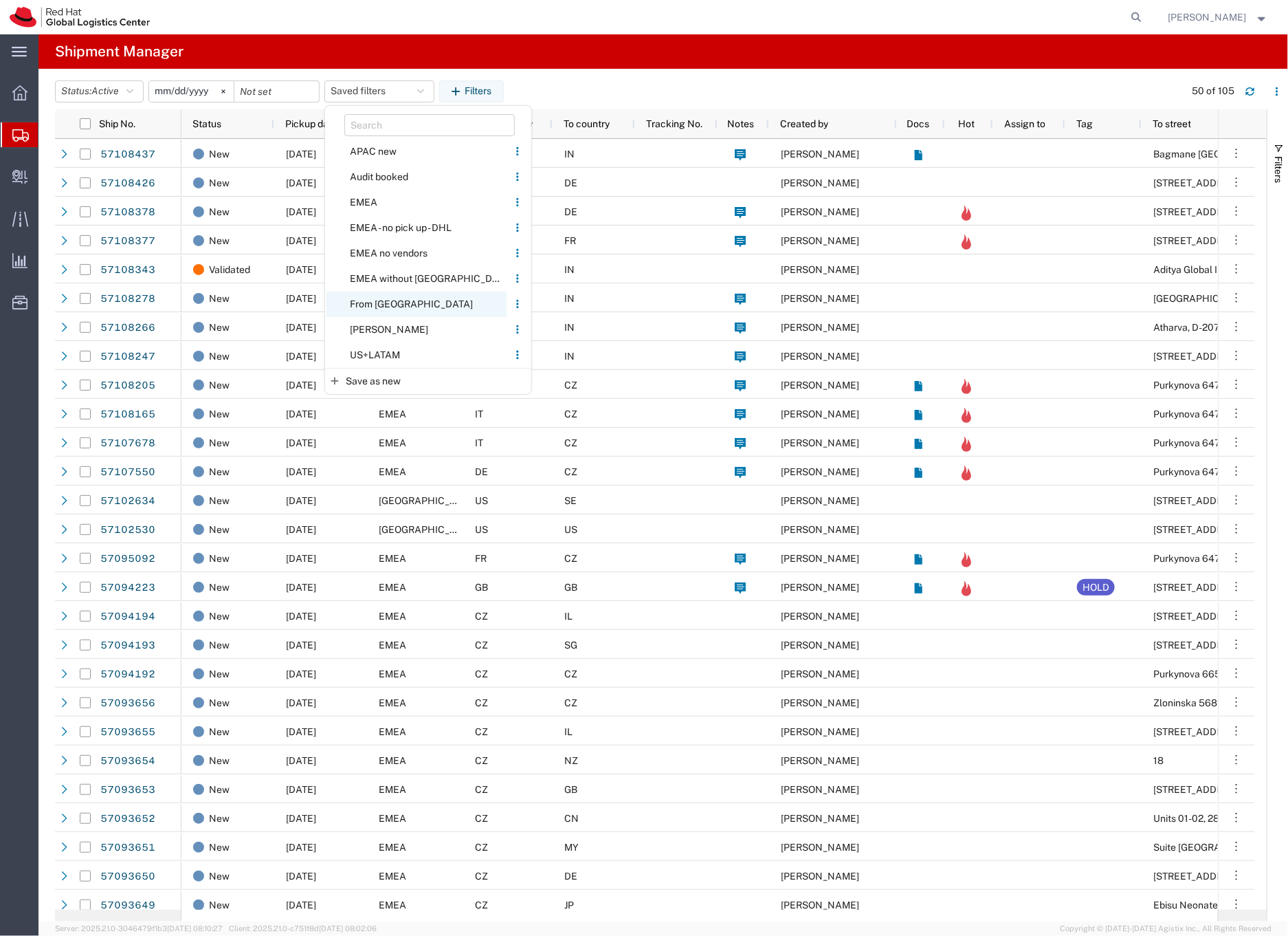
click at [373, 301] on span "From [GEOGRAPHIC_DATA]" at bounding box center [417, 304] width 180 height 25
type input "[DATE]"
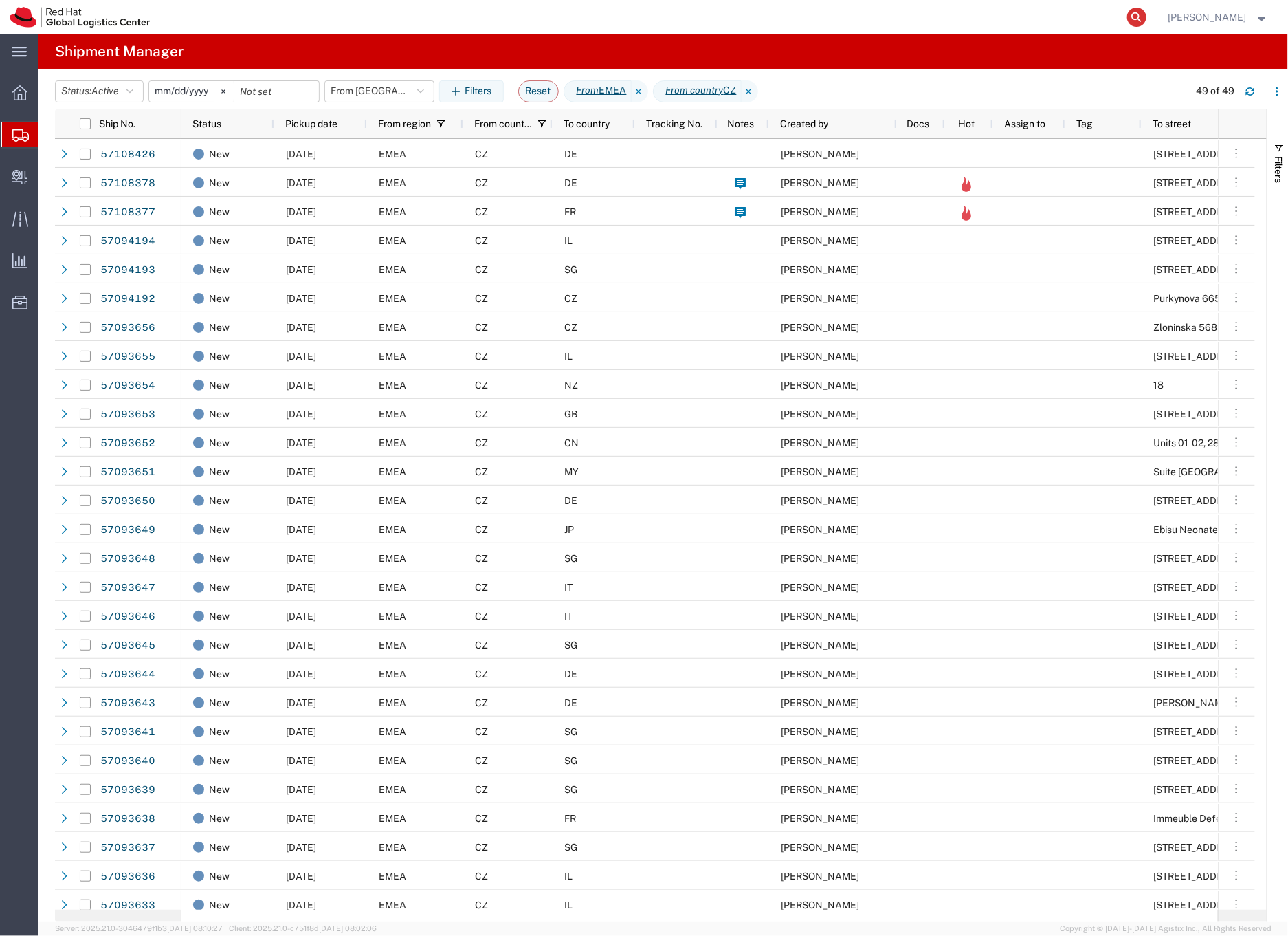
click at [1147, 17] on icon at bounding box center [1137, 18] width 19 height 19
click at [923, 15] on input "search" at bounding box center [918, 18] width 418 height 33
paste input "57093319"
type input "57093319"
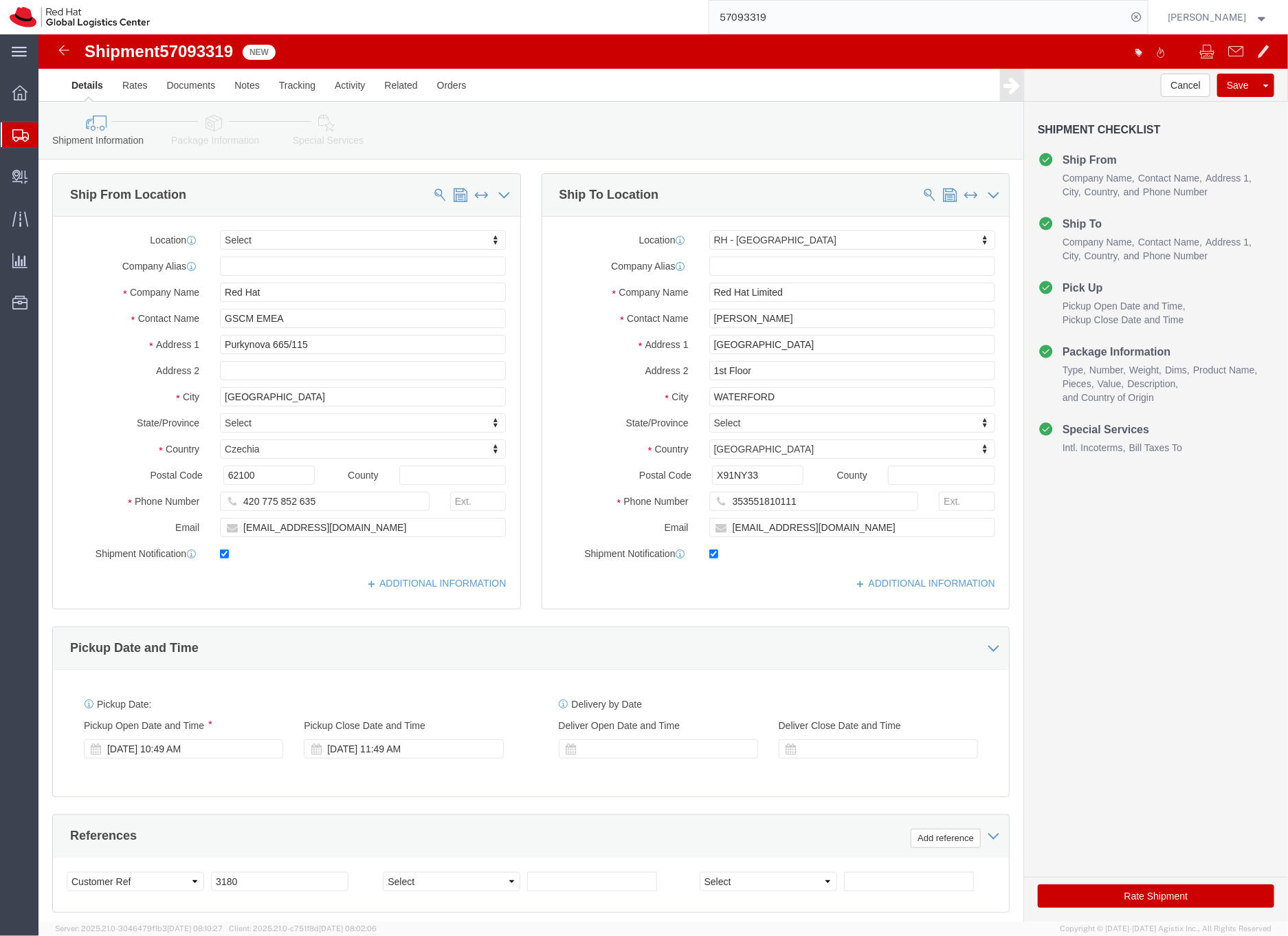
select select
select select "38045"
click input "Becky Clegg"
type input "Becky Clegg (WARH week)"
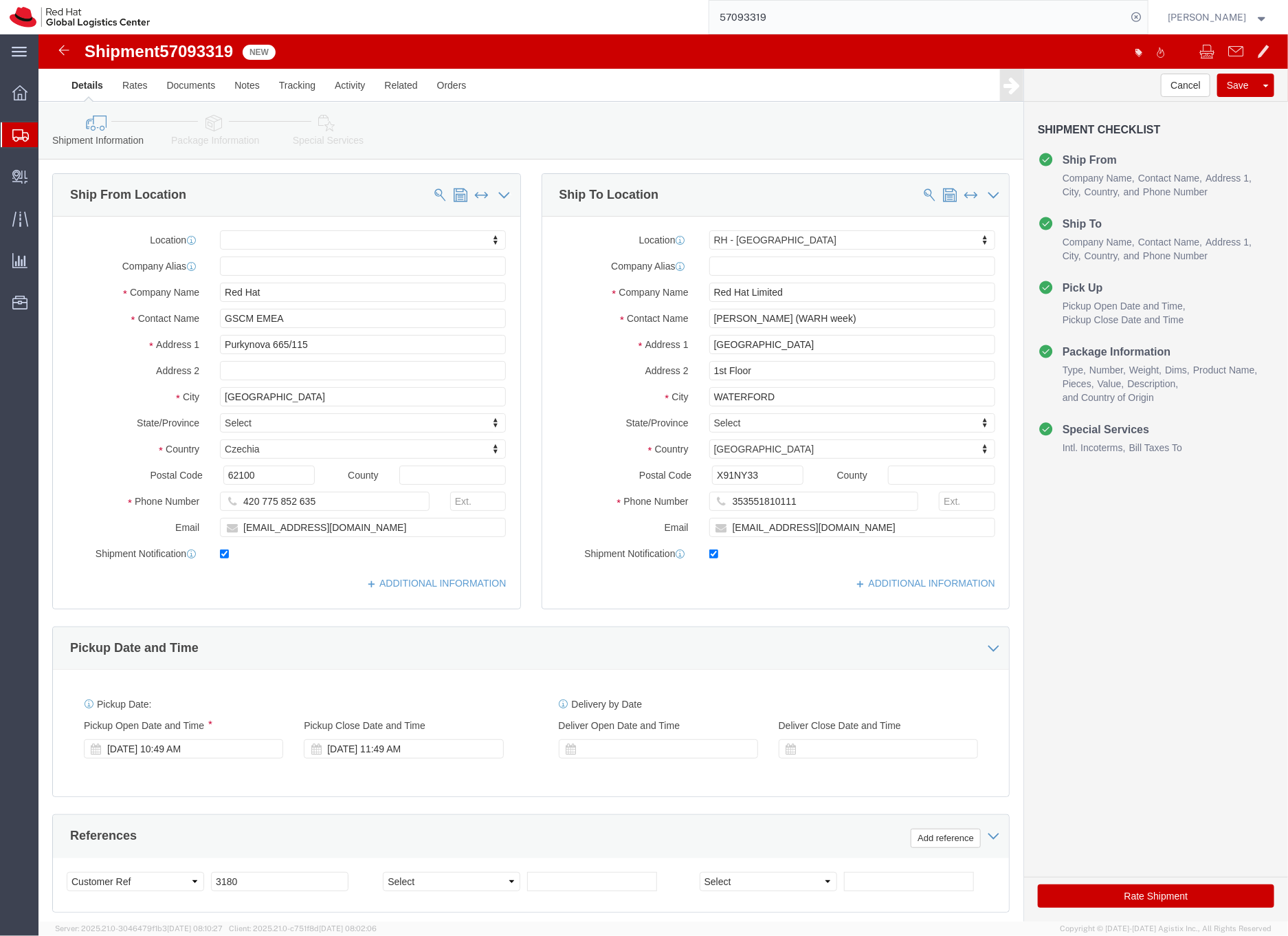
click icon
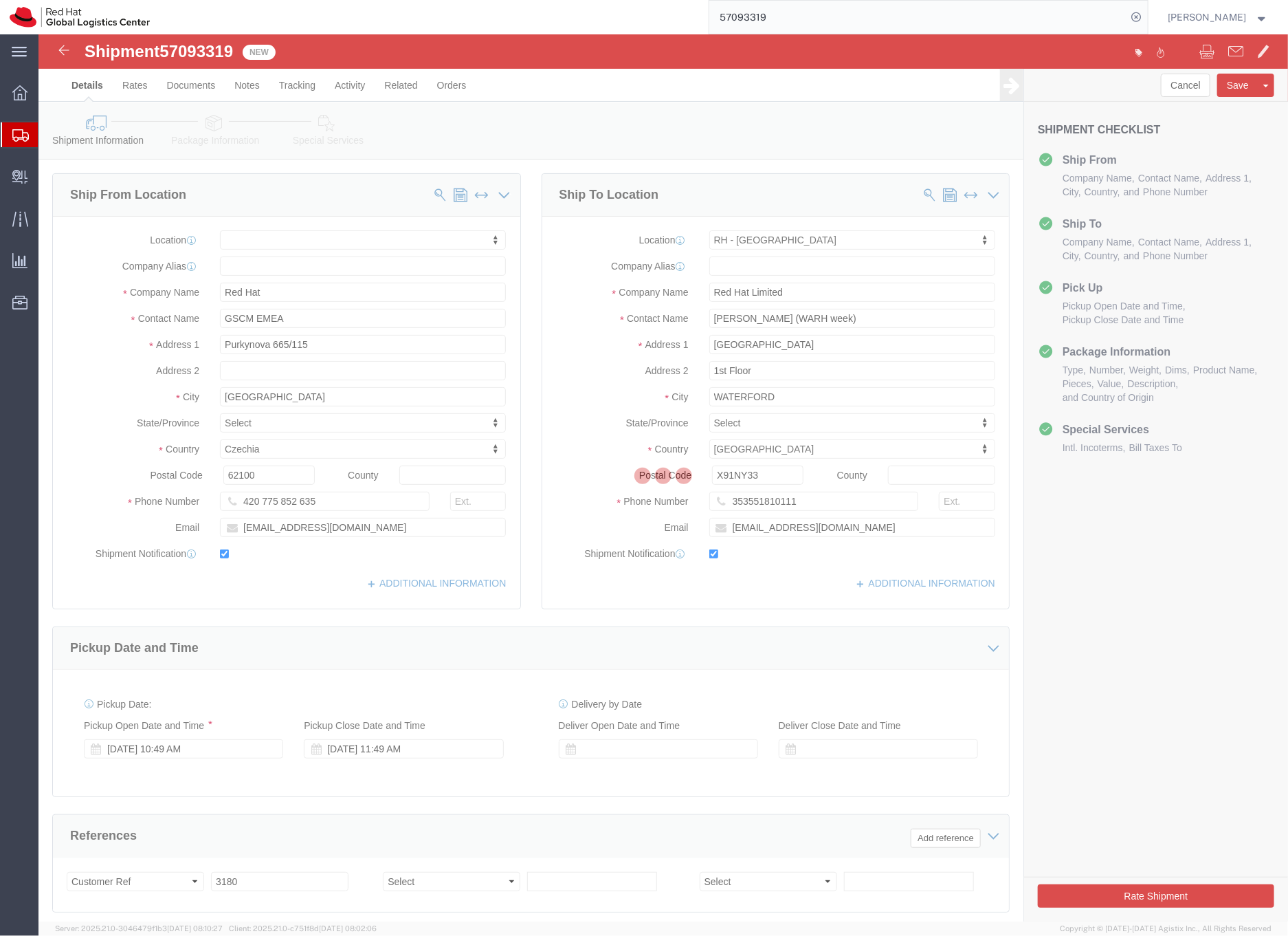
click at [208, 126] on div at bounding box center [663, 477] width 1249 height 887
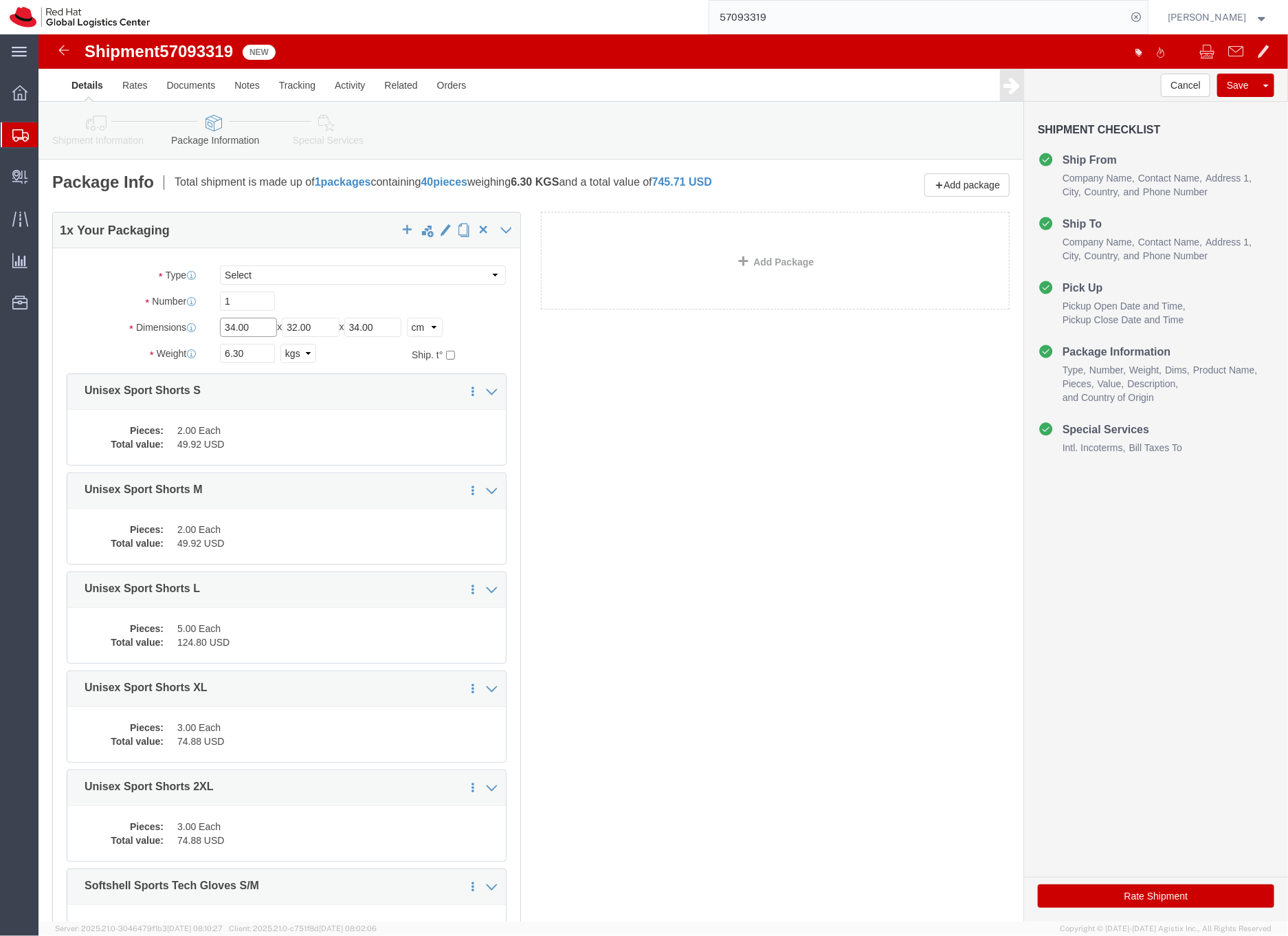
click input "34.00"
type input "50.00"
click input "32.00"
type input "40.00"
click input "34.00"
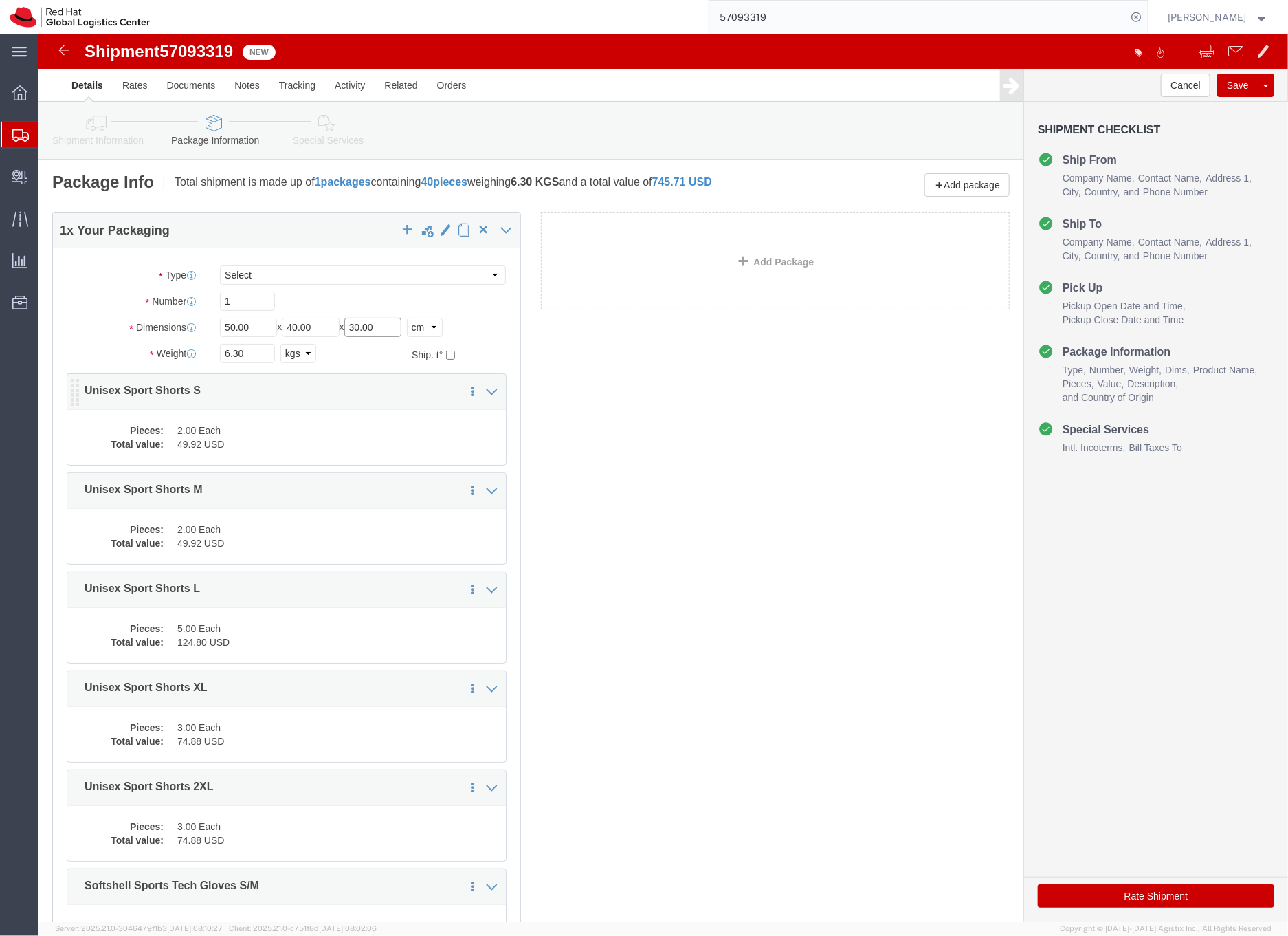
type input "30.00"
click dd "49.92 USD"
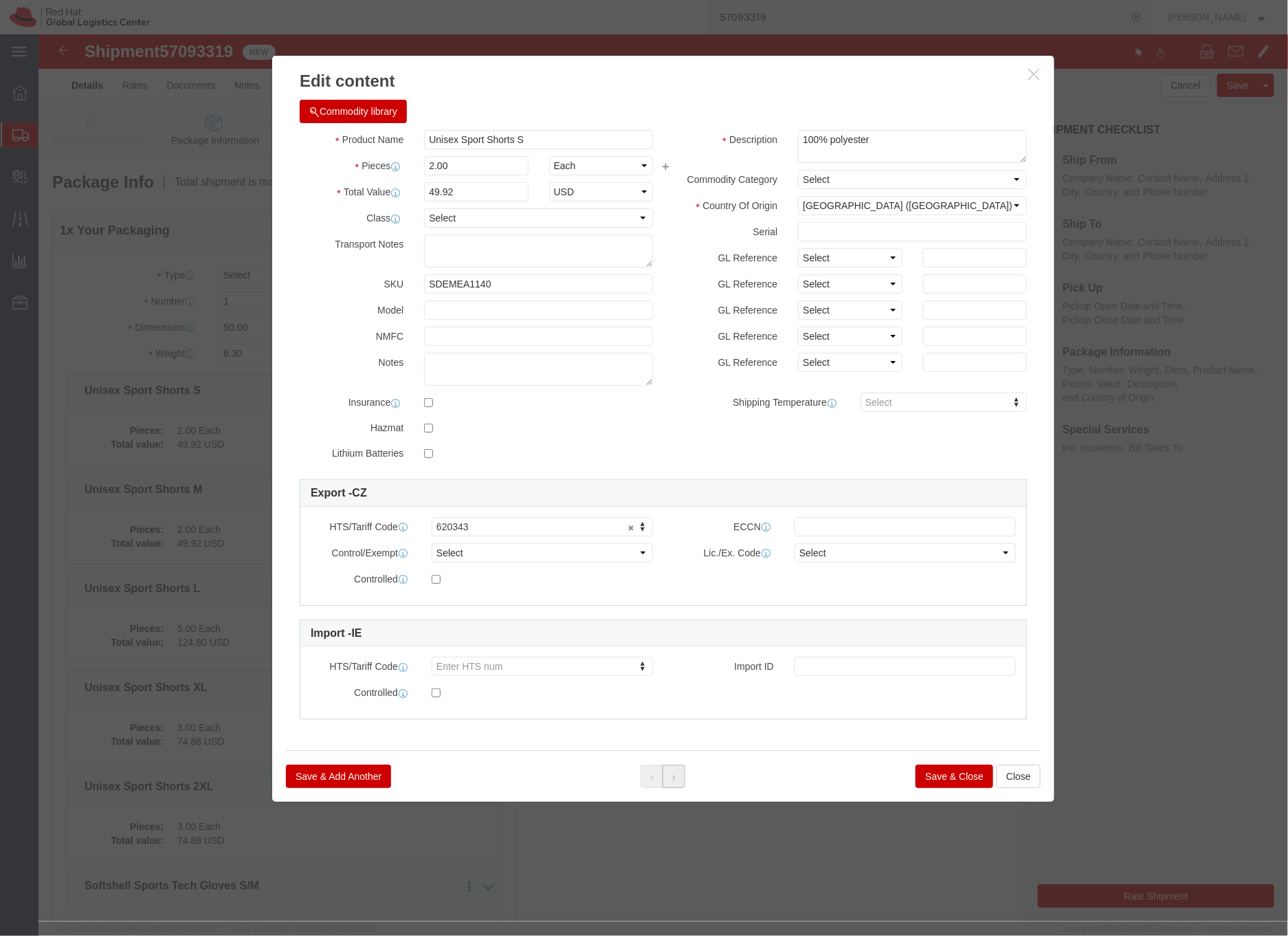
click button
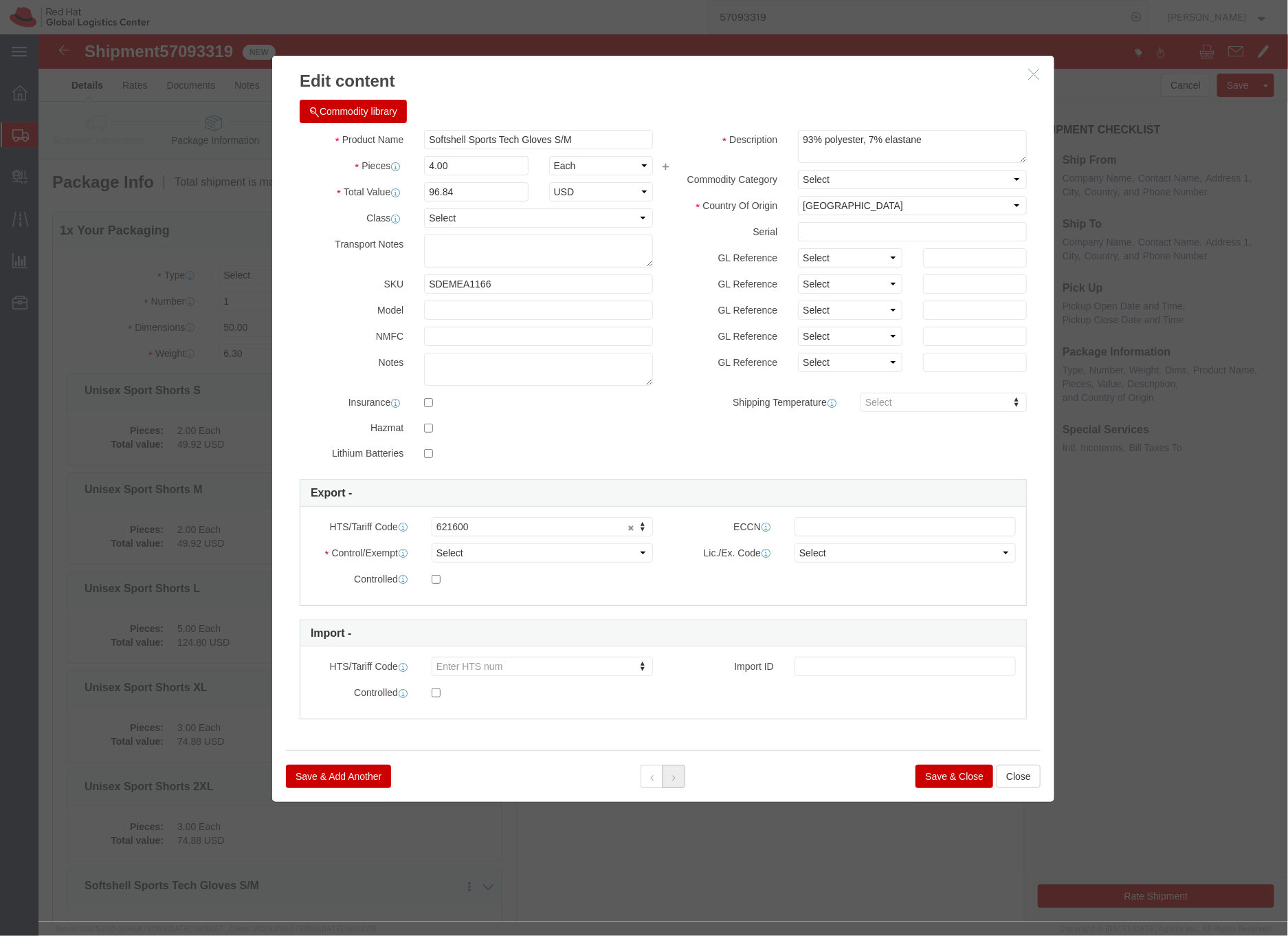
click button
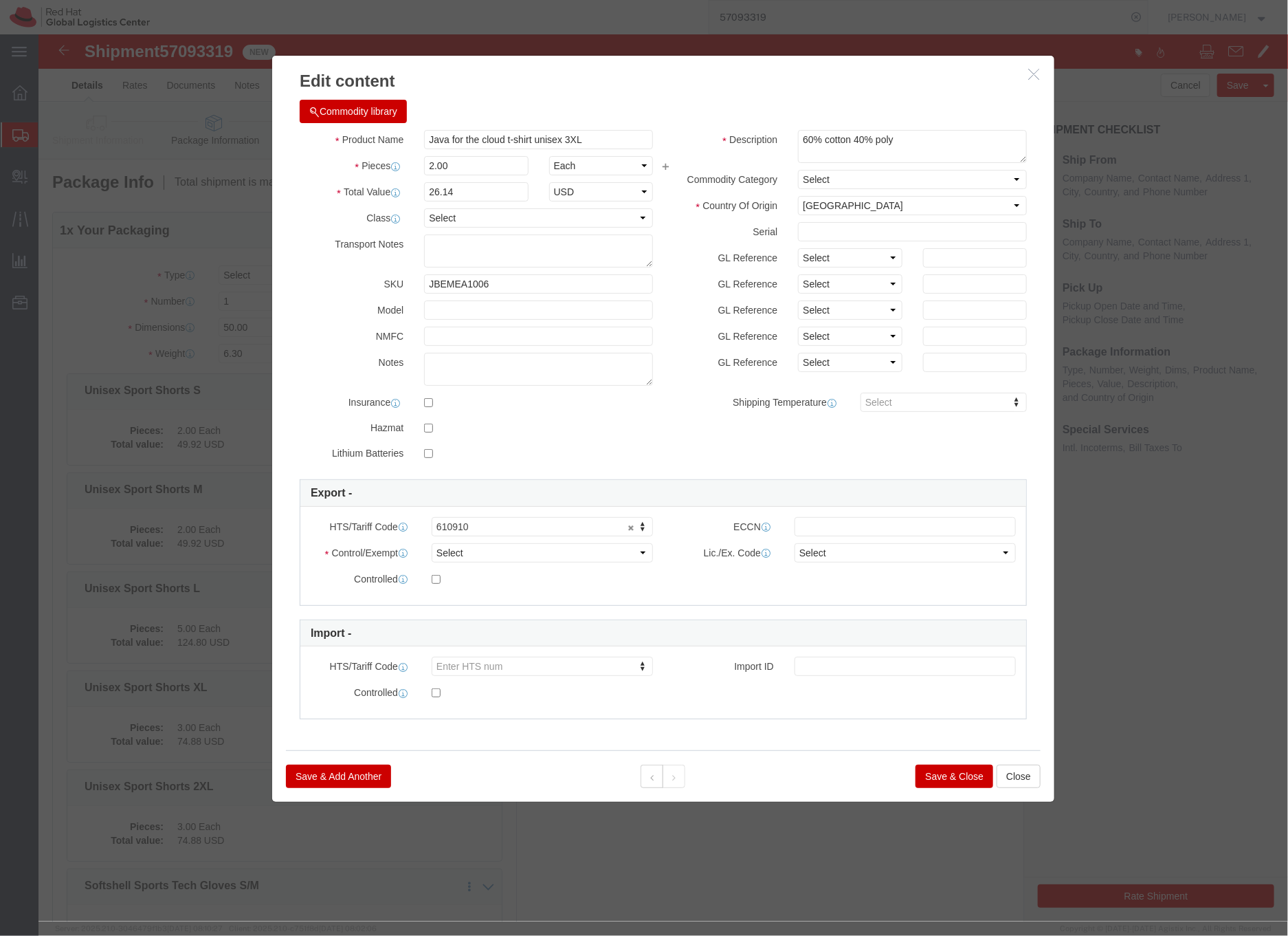
click div
click button "Save & Close"
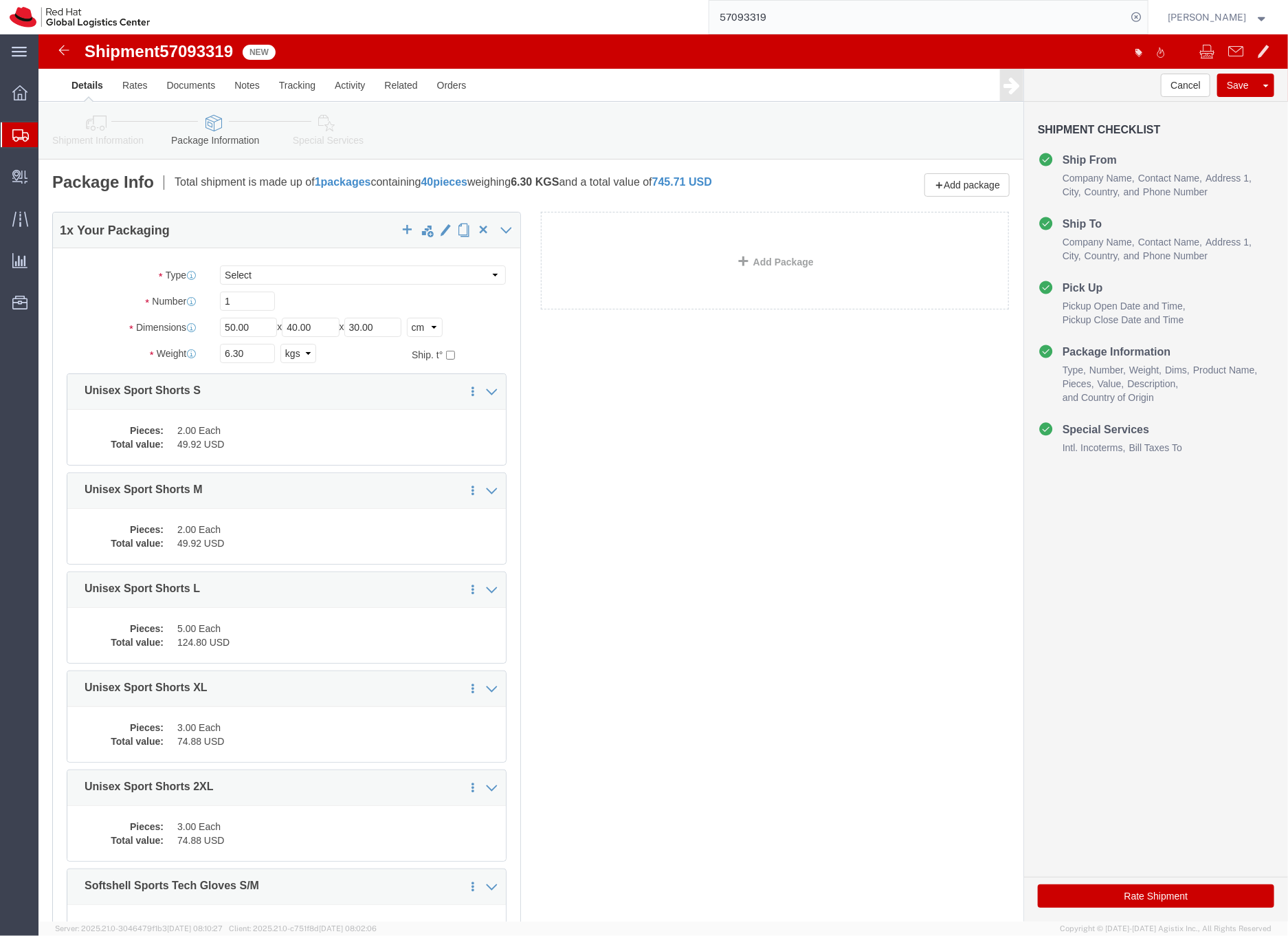
click icon
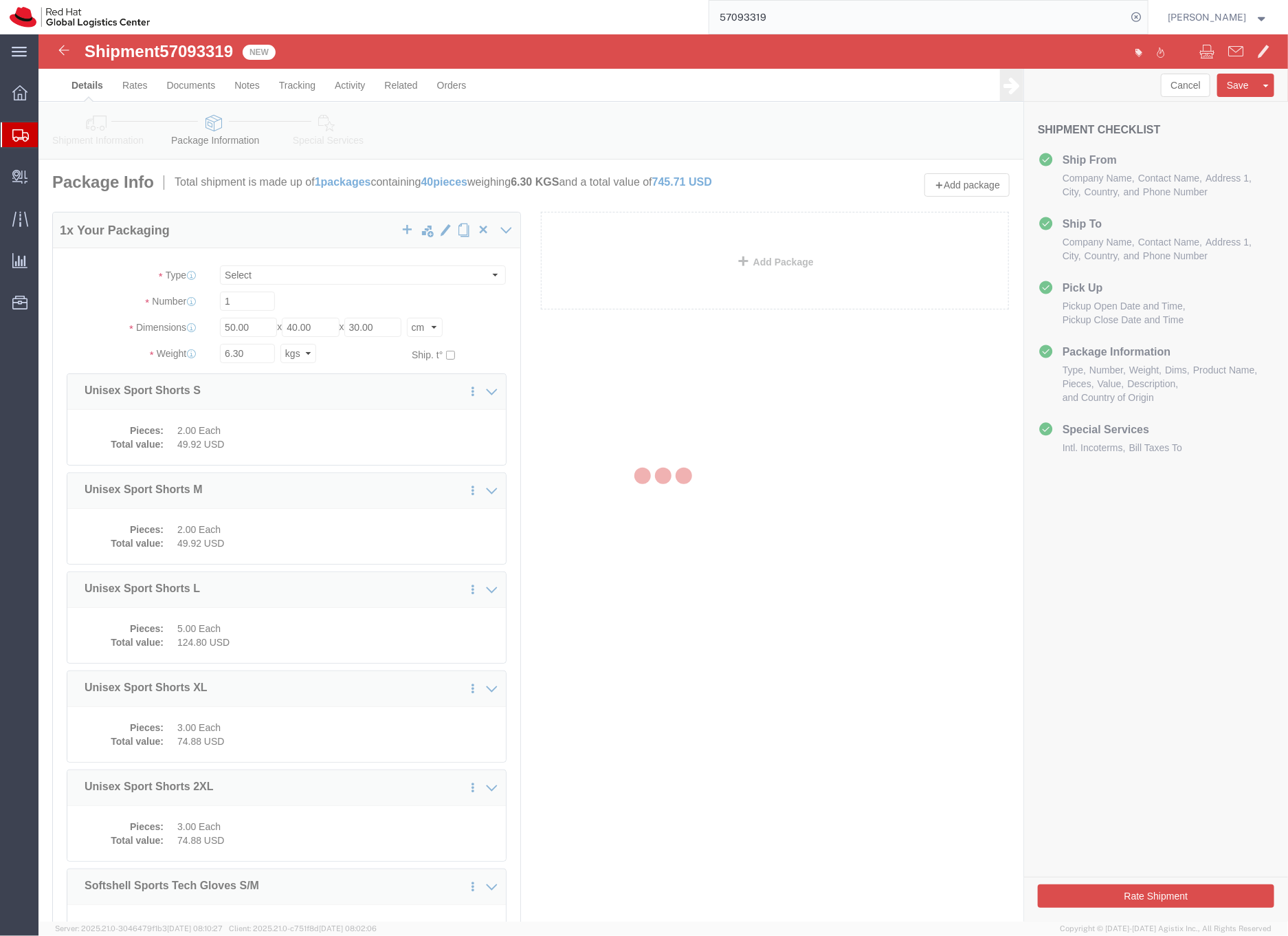
select select
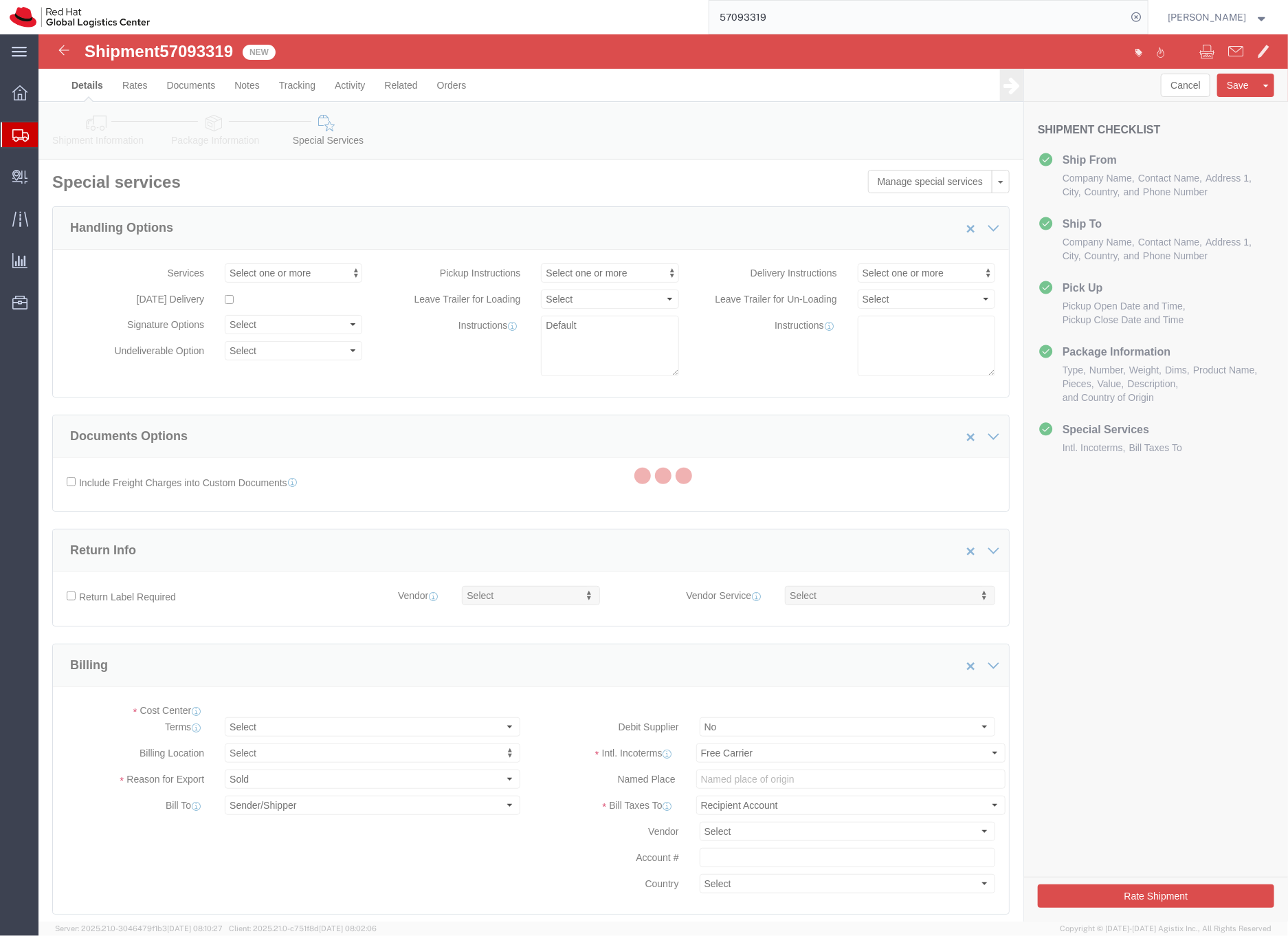
select select "COSTCENTER"
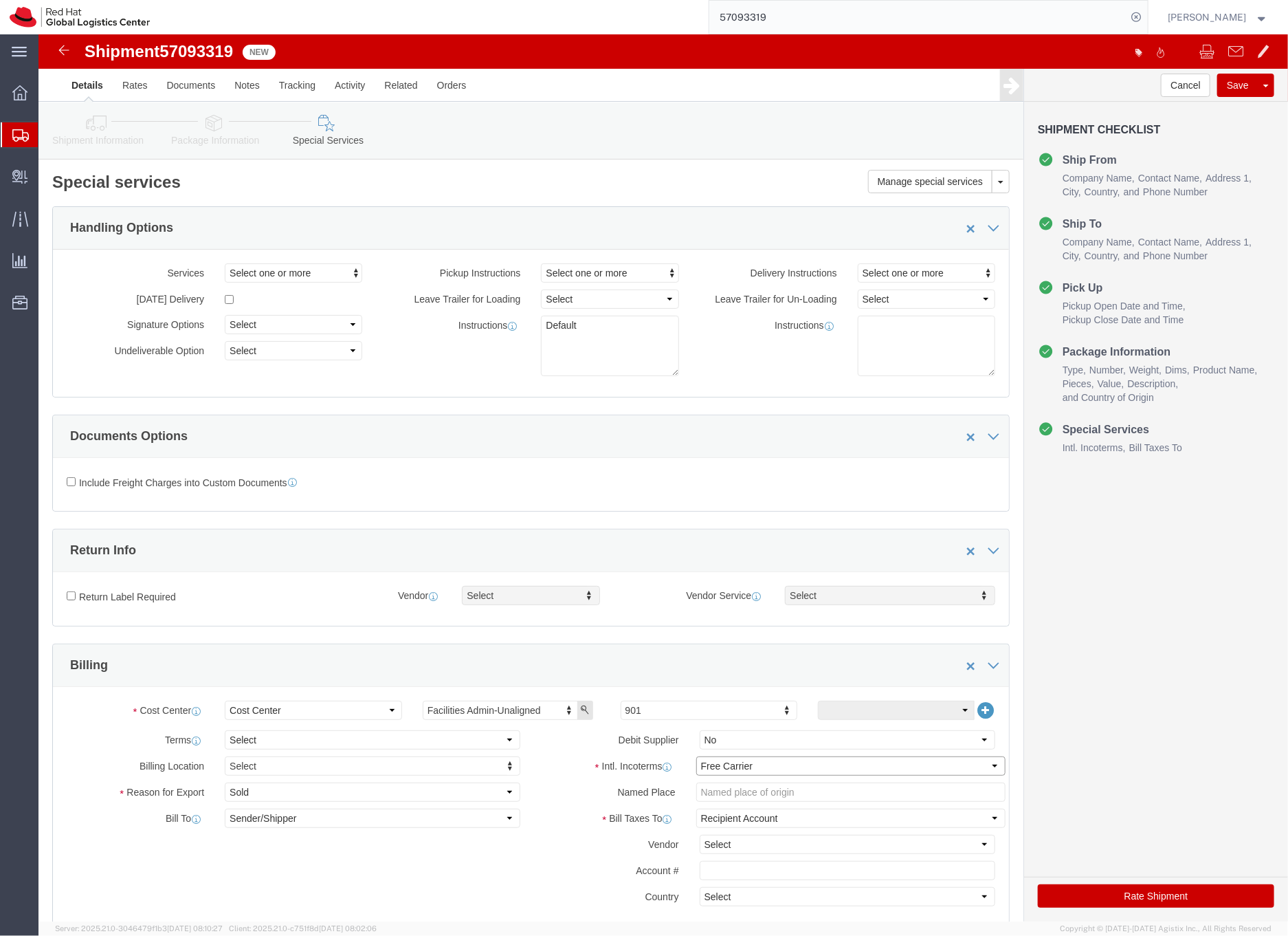
click select "Select Carriage Insurance Paid Carriage Paid To Cost and Freight Cost Insurance…"
select select "DDP"
click select "Select Carriage Insurance Paid Carriage Paid To Cost and Freight Cost Insurance…"
select select "SHIP"
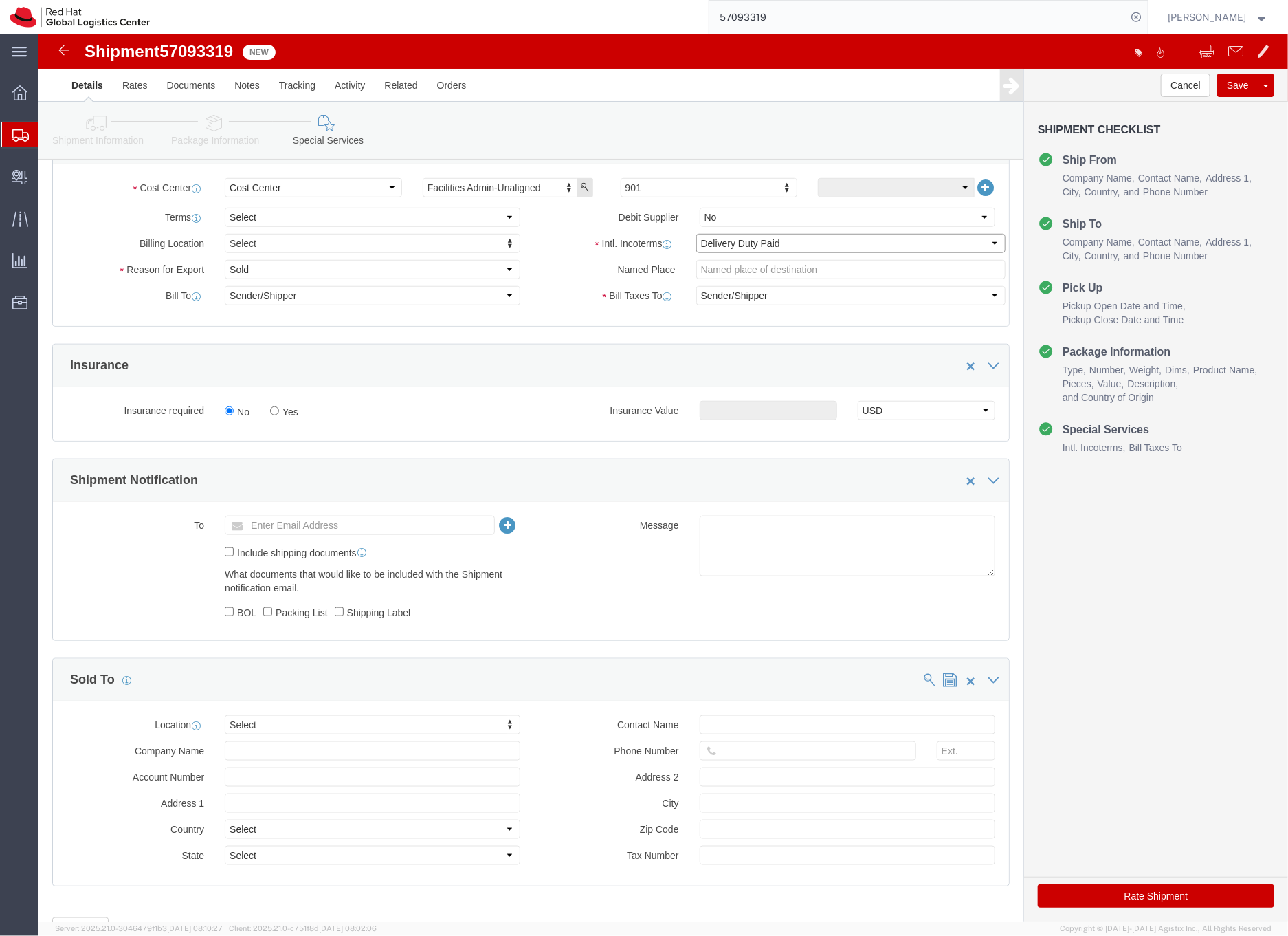
scroll to position [587, 0]
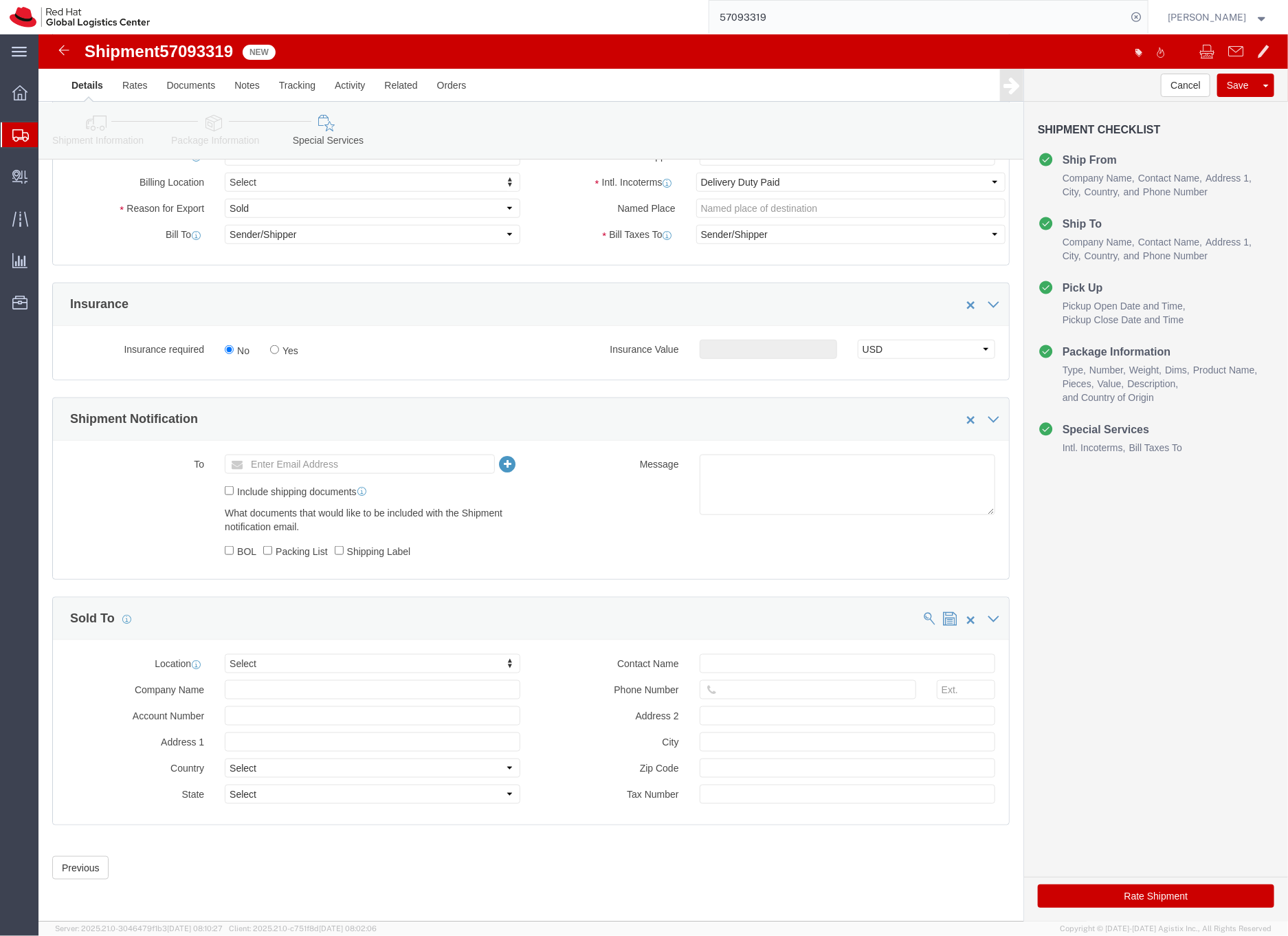
click button "Rate Shipment"
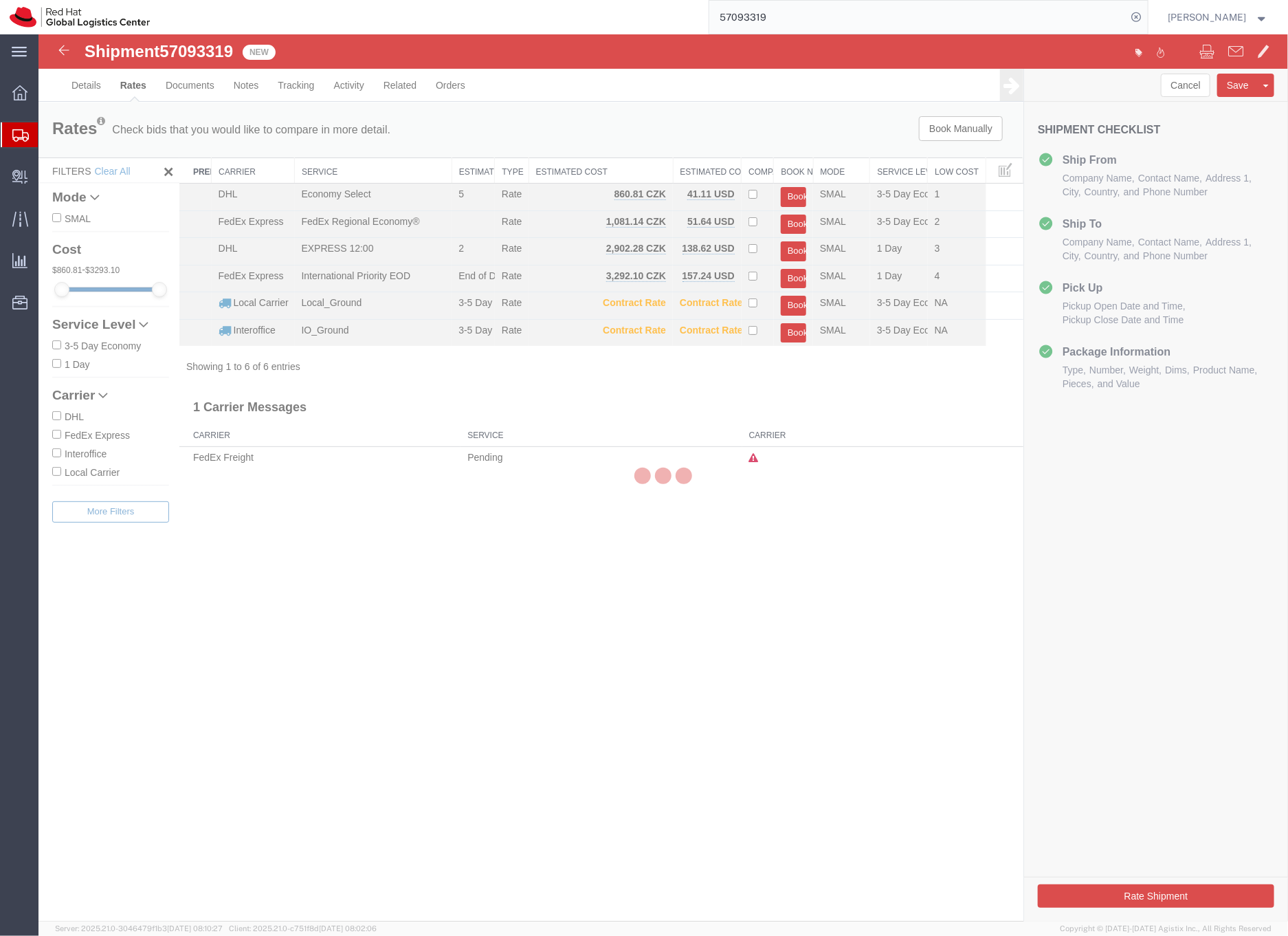
scroll to position [0, 0]
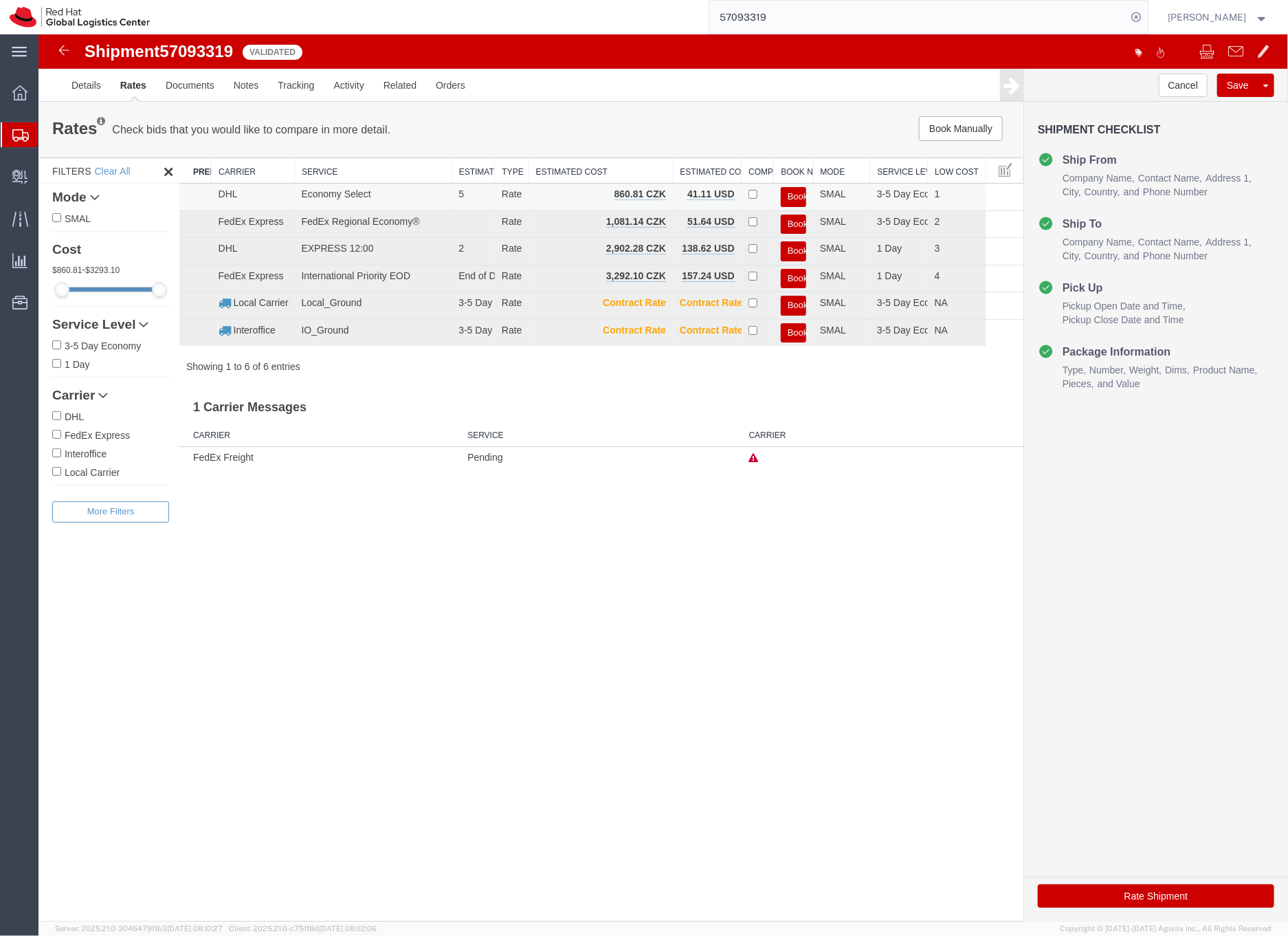
click at [795, 194] on button "Book" at bounding box center [792, 196] width 25 height 20
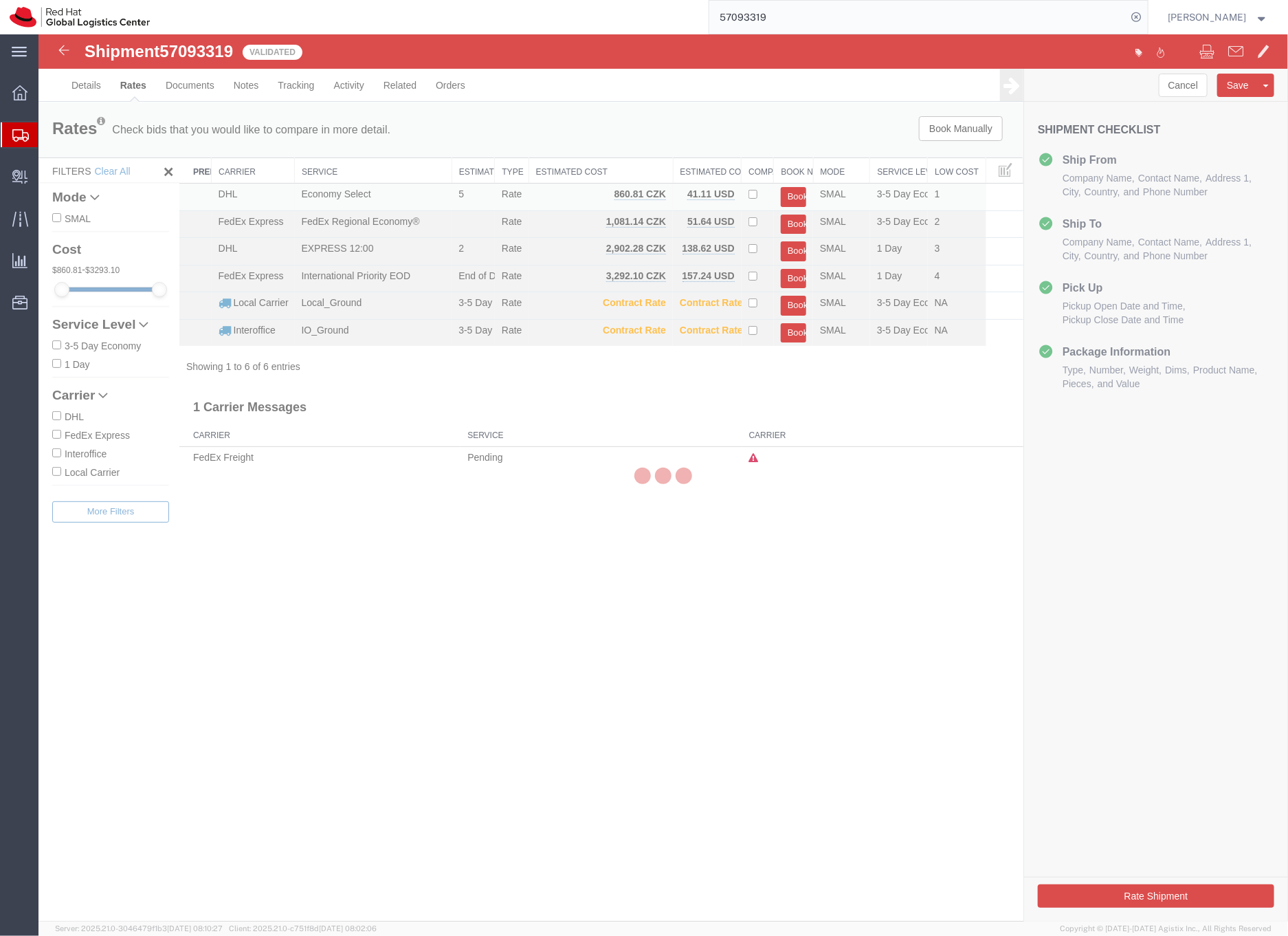
click at [796, 194] on div at bounding box center [663, 477] width 1249 height 887
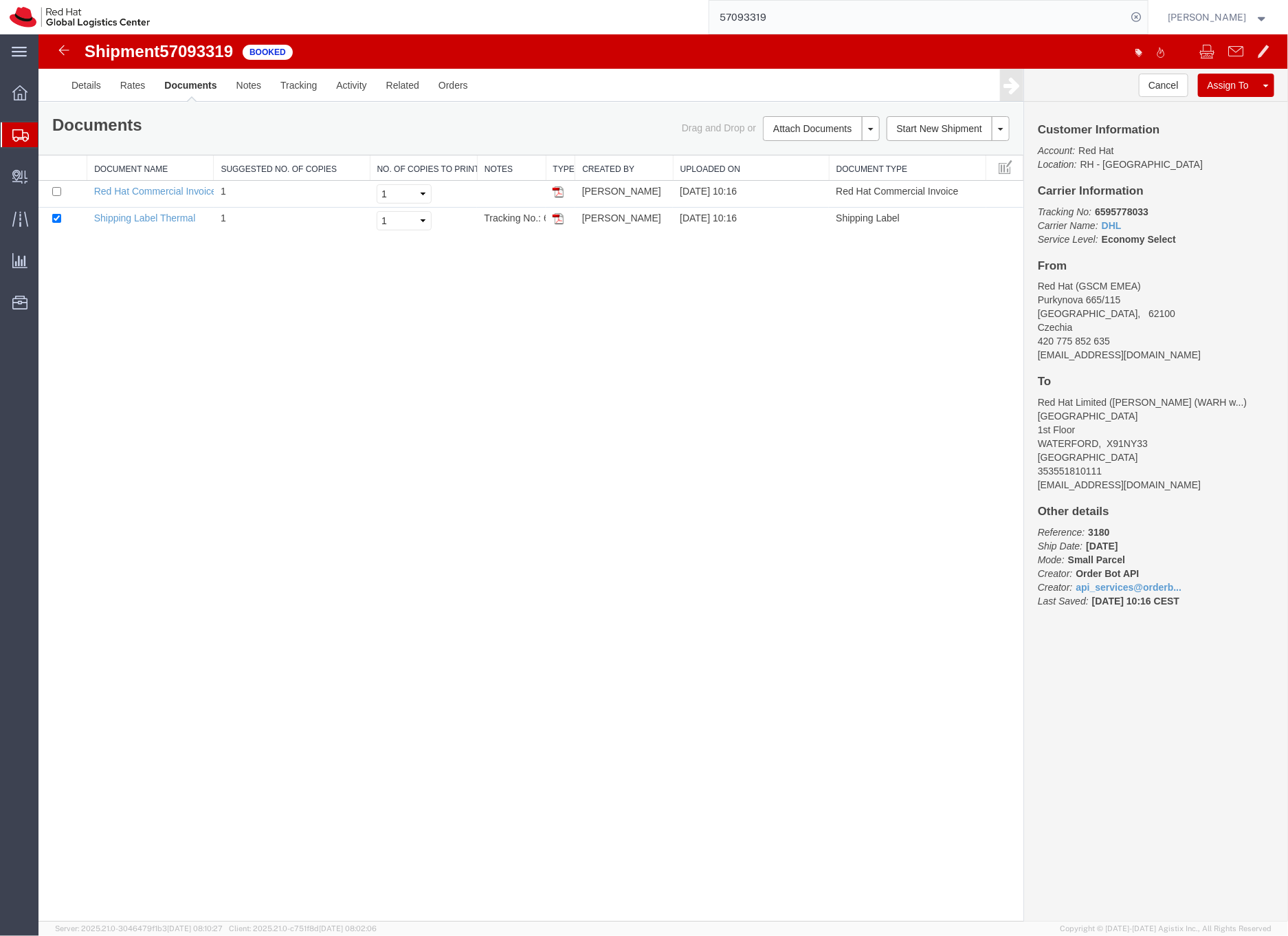
click at [1109, 208] on b "6595778033" at bounding box center [1121, 211] width 53 height 11
click at [1108, 208] on b "6595778033" at bounding box center [1121, 211] width 53 height 11
copy b "6595778033"
click at [127, 219] on link "Shipping Label Thermal" at bounding box center [144, 217] width 102 height 11
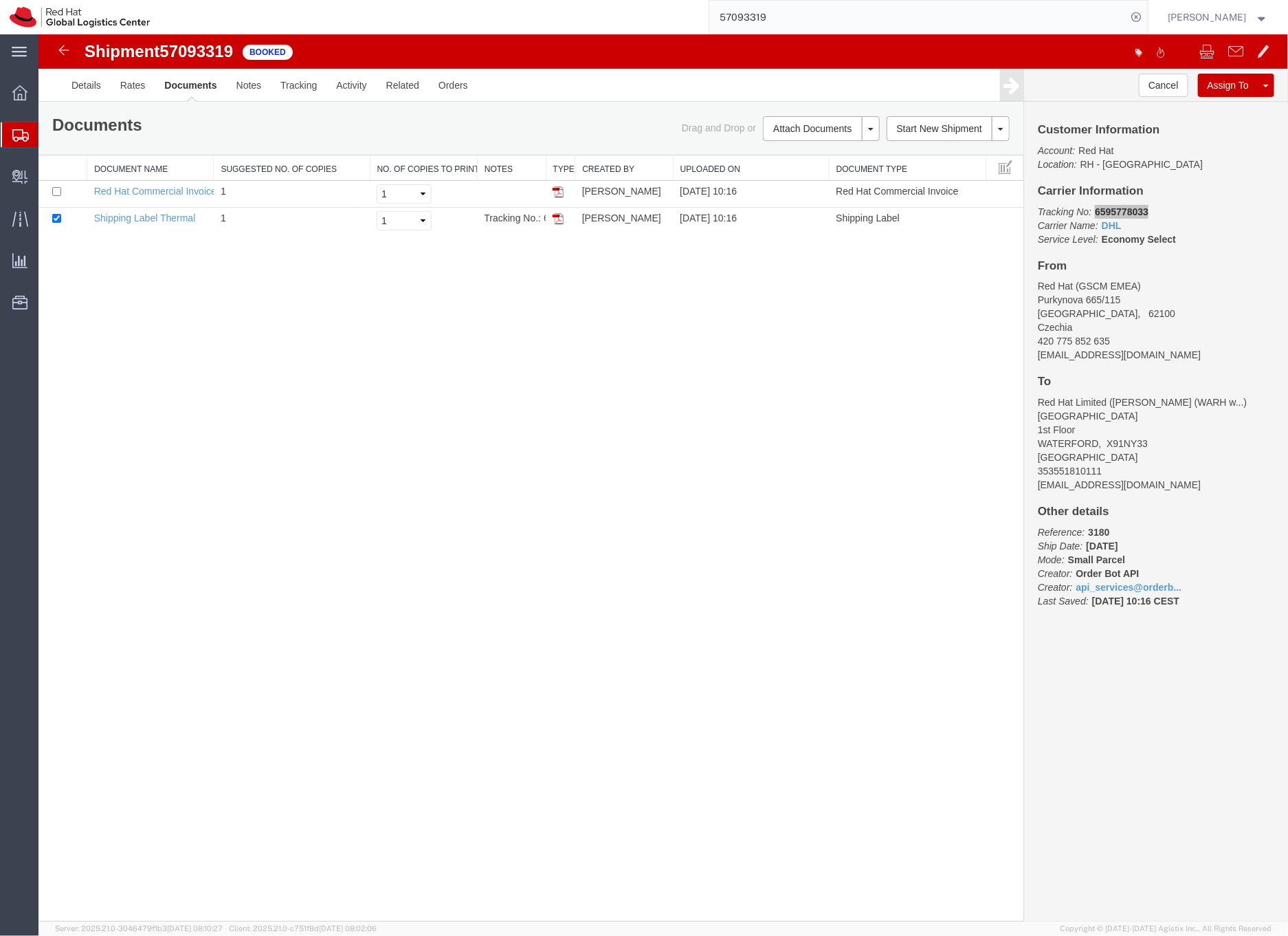
click at [16, 133] on icon at bounding box center [20, 136] width 17 height 12
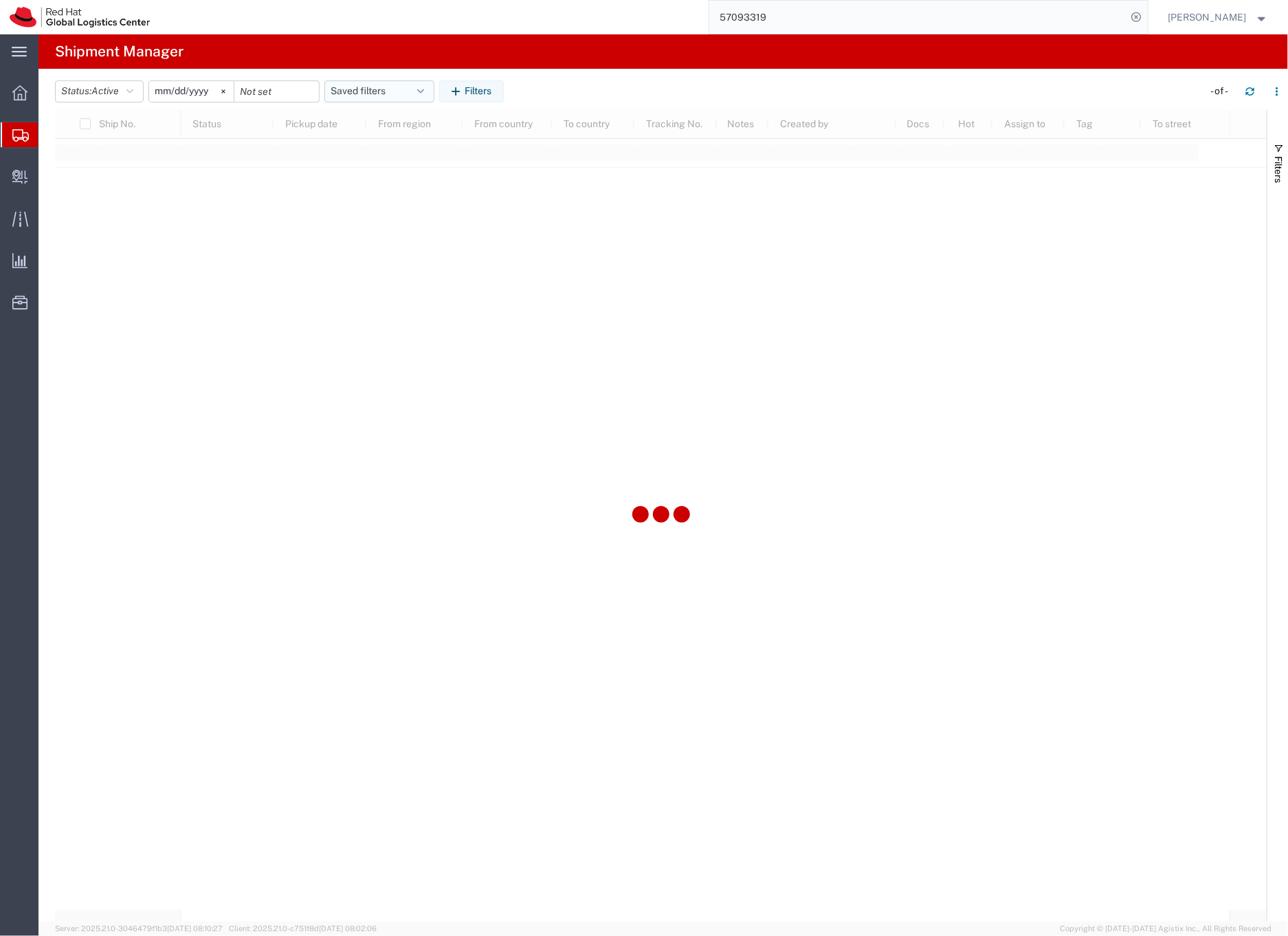
click at [375, 87] on button "Saved filters" at bounding box center [380, 91] width 110 height 22
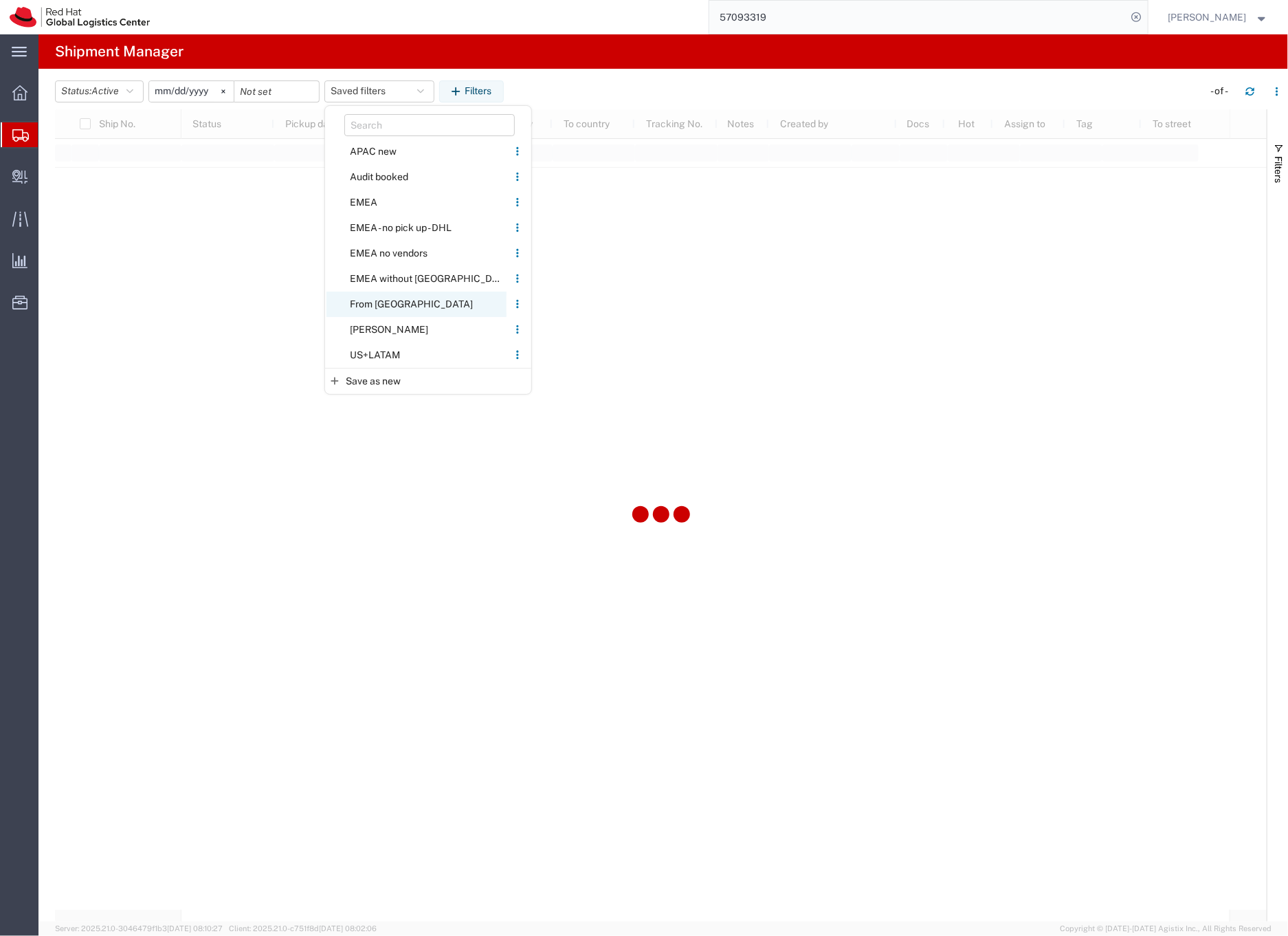
click at [372, 303] on span "From [GEOGRAPHIC_DATA]" at bounding box center [417, 304] width 180 height 25
type input "[DATE]"
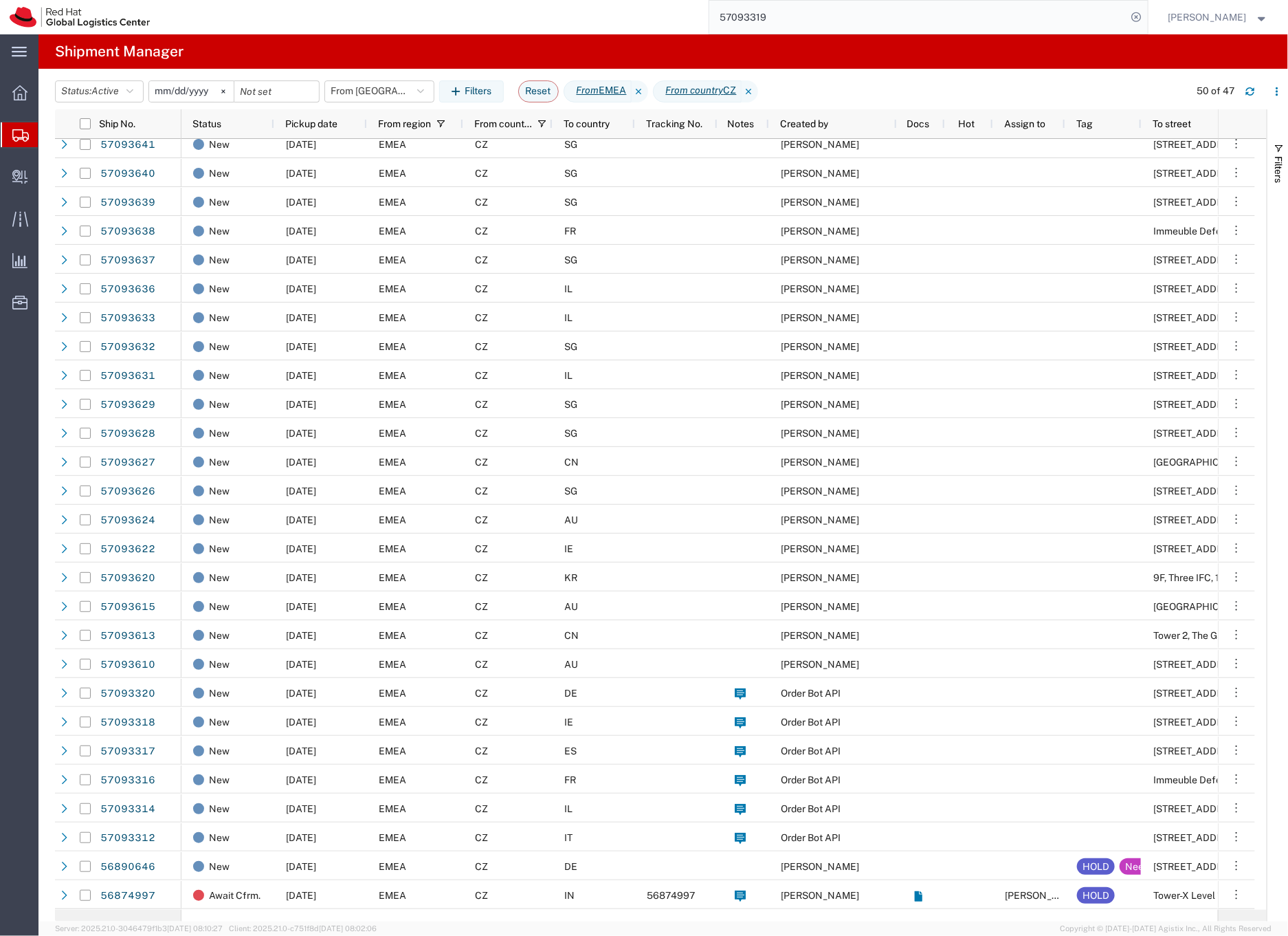
scroll to position [584, 0]
click at [523, 236] on div "CZ" at bounding box center [508, 233] width 89 height 29
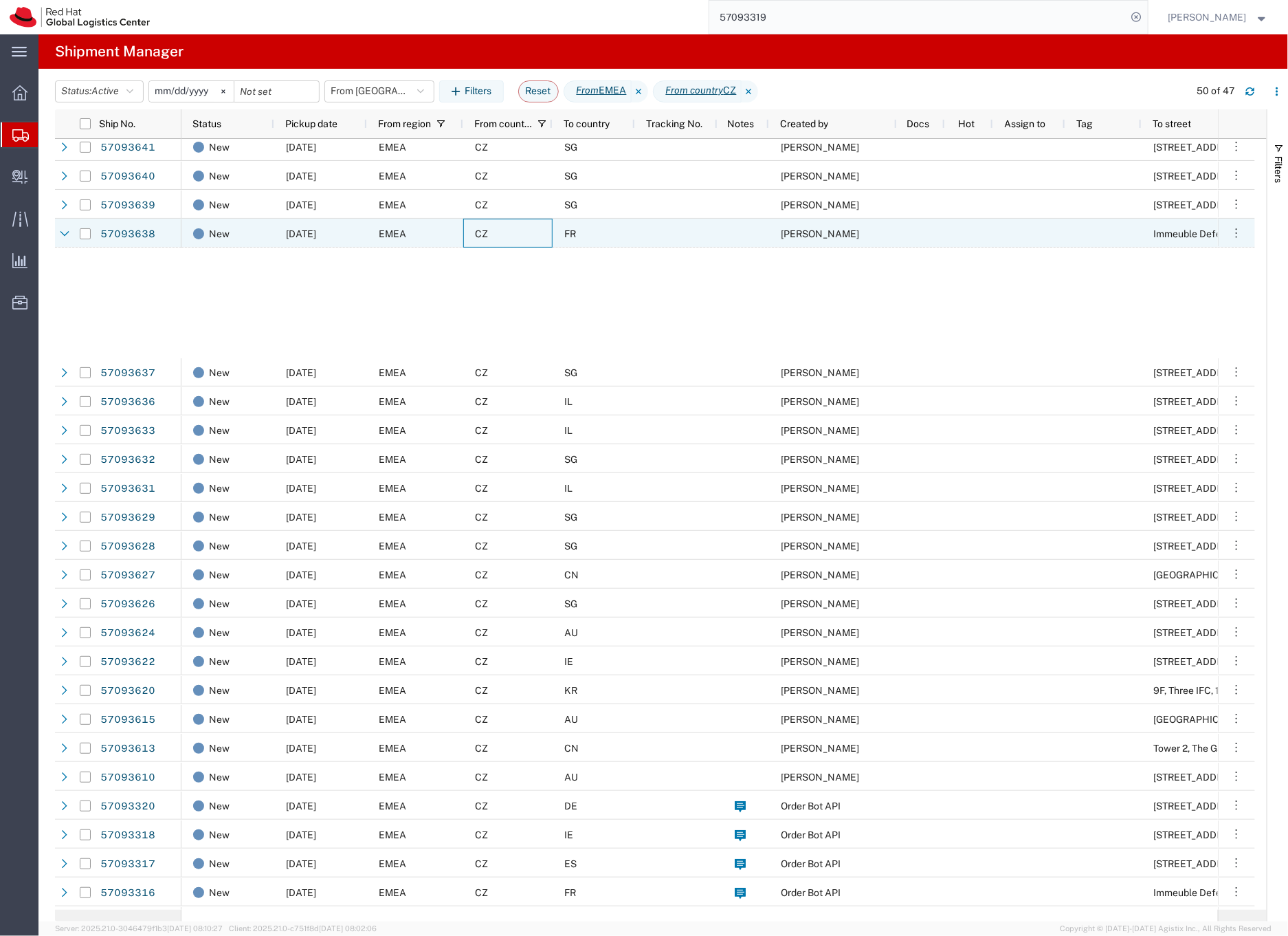
click at [523, 236] on div "CZ" at bounding box center [508, 233] width 89 height 29
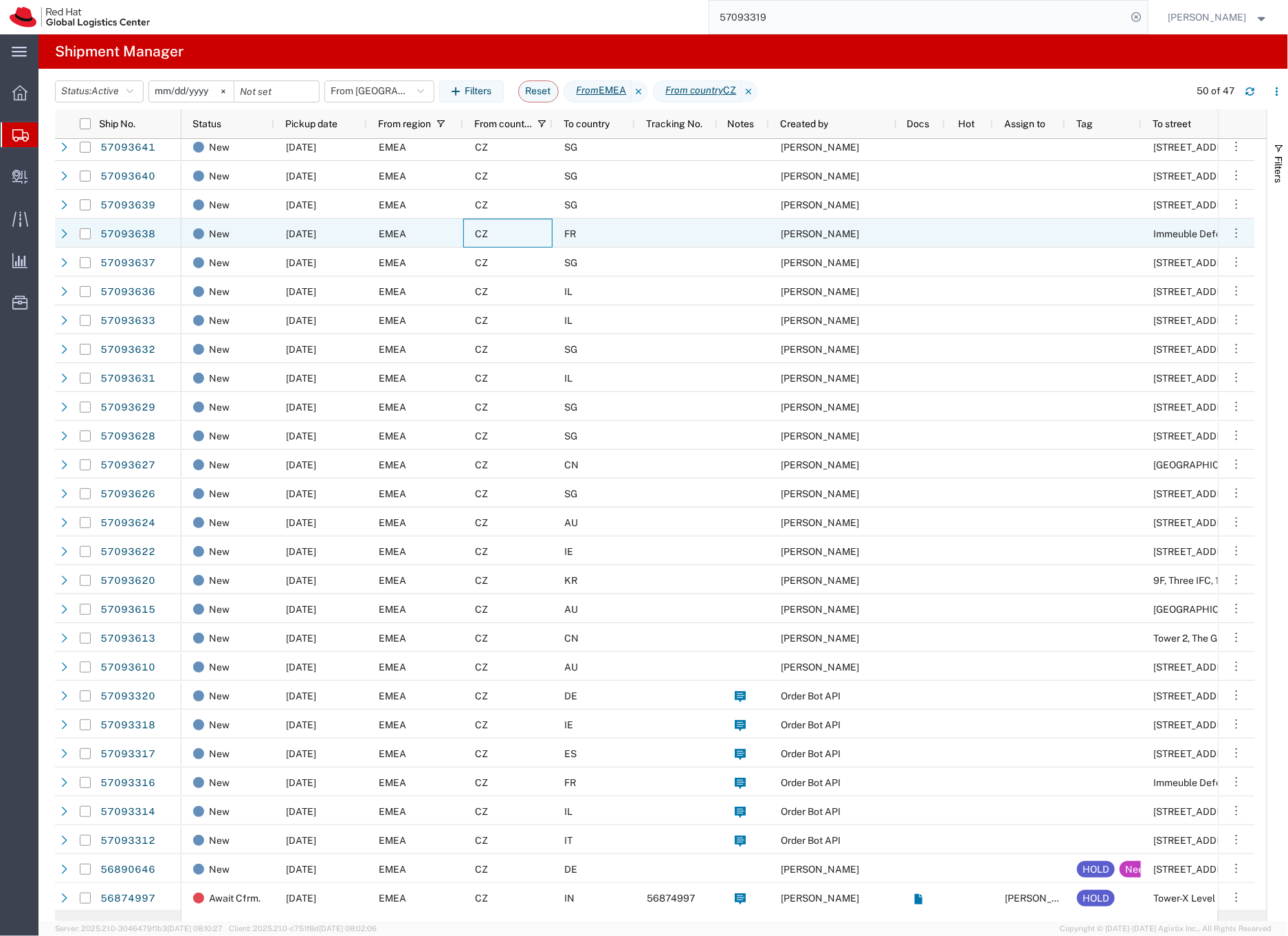
click at [523, 236] on div "CZ" at bounding box center [508, 233] width 89 height 29
click at [603, 236] on div "FR" at bounding box center [594, 233] width 82 height 29
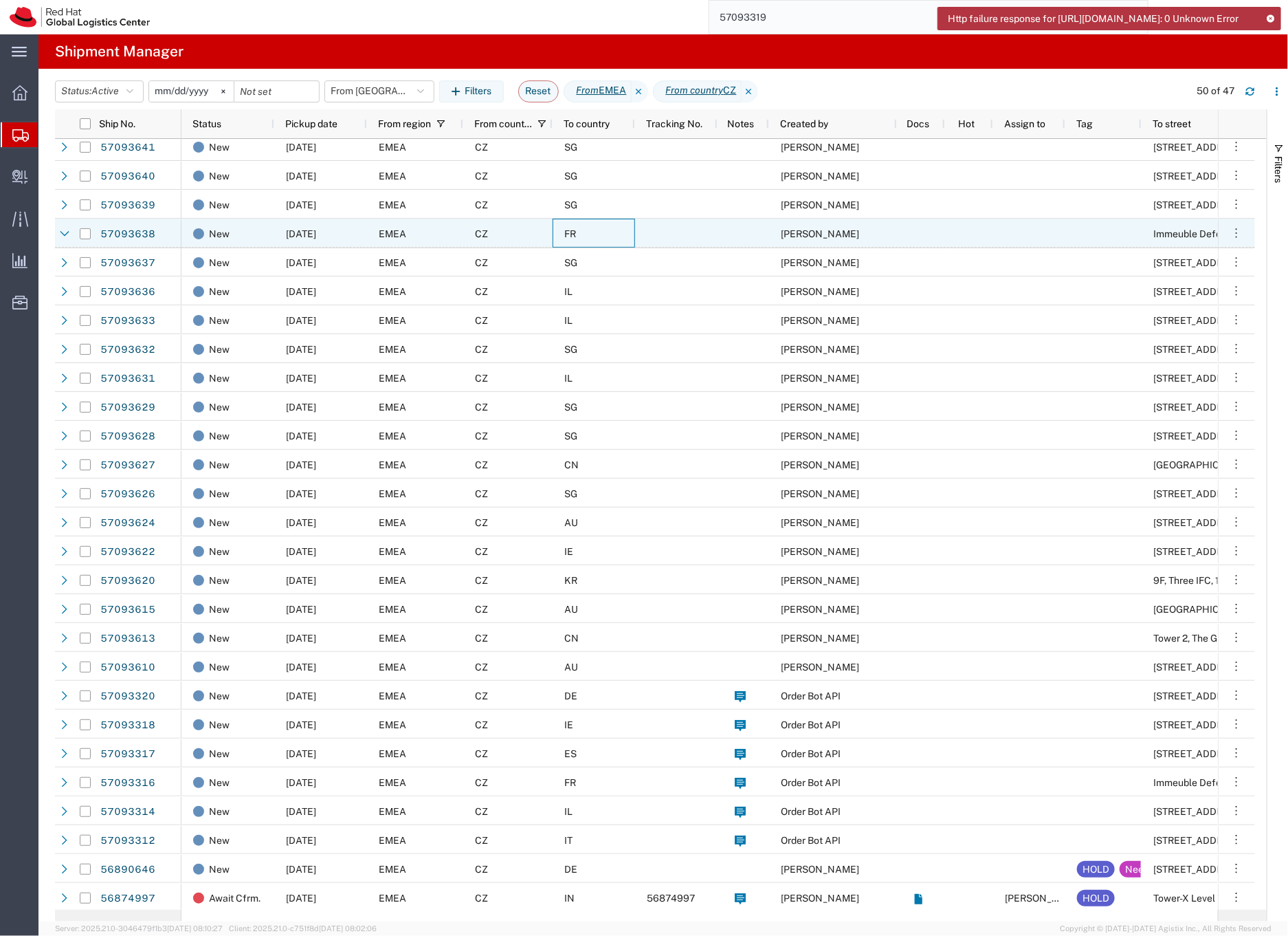
click at [528, 232] on div "CZ" at bounding box center [508, 233] width 89 height 29
click at [433, 230] on div "EMEA" at bounding box center [415, 233] width 96 height 29
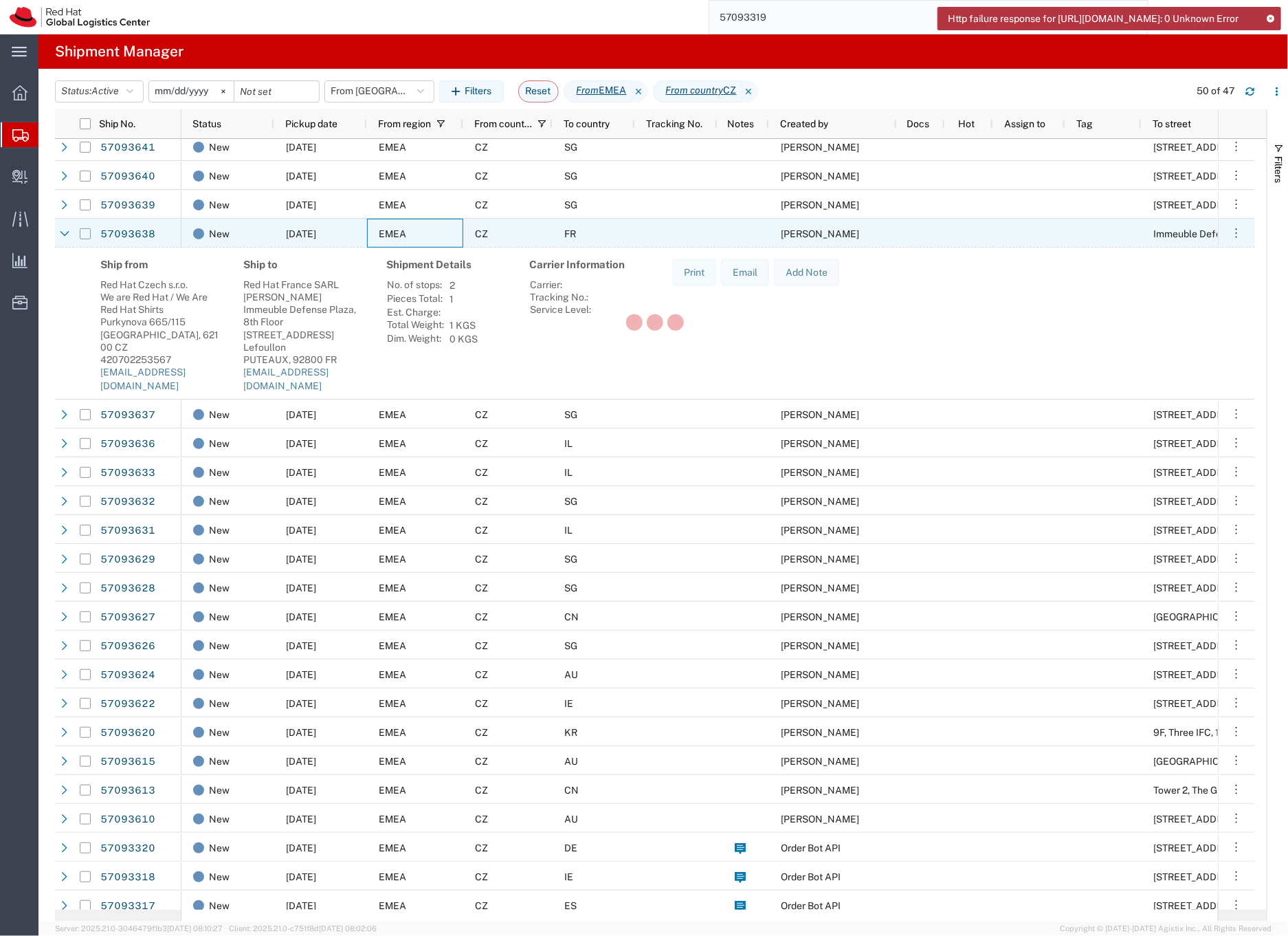
click at [81, 236] on input "Press Space to toggle row selection (unchecked)" at bounding box center [85, 234] width 11 height 11
checkbox input "true"
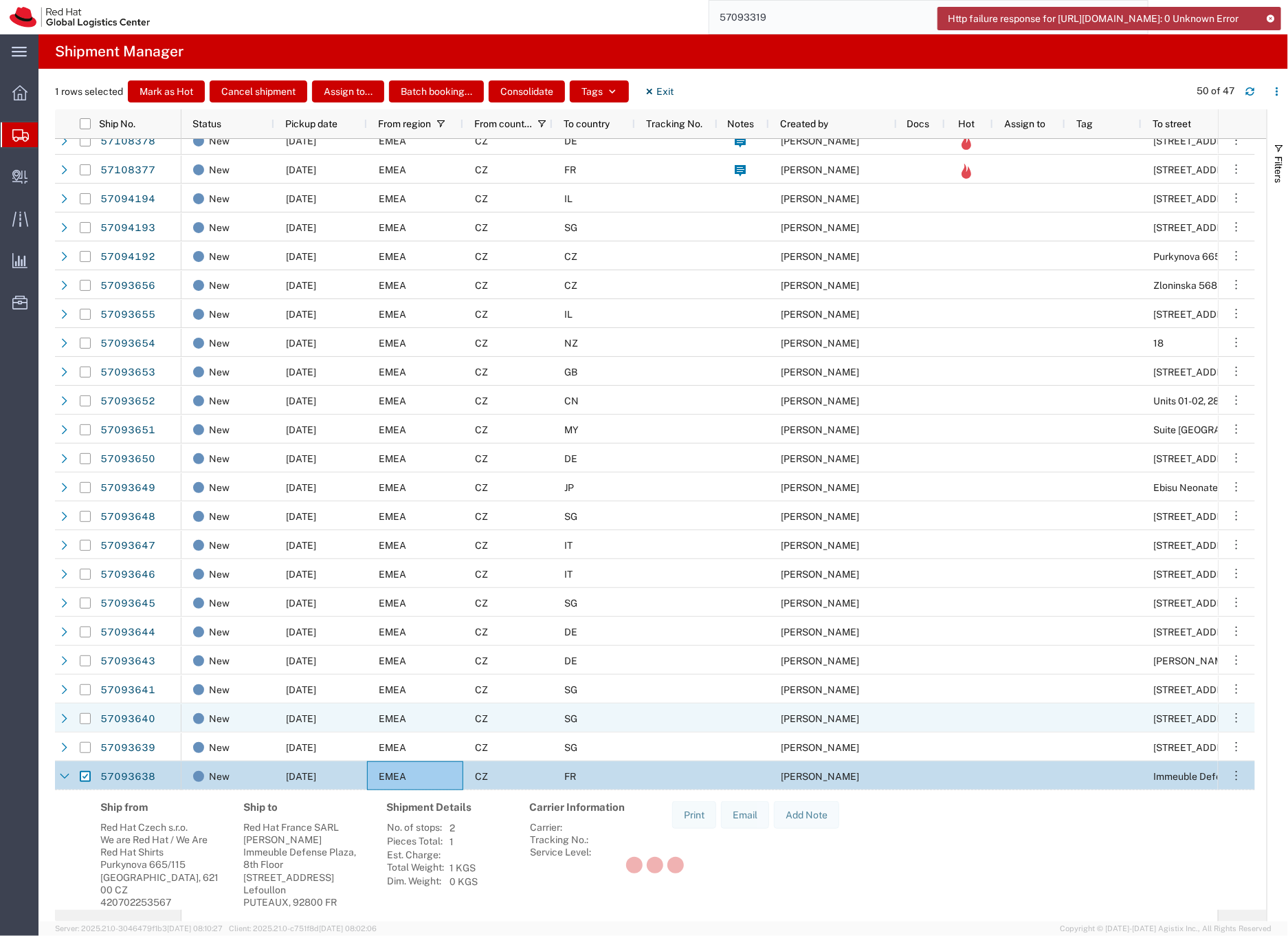
scroll to position [117, 0]
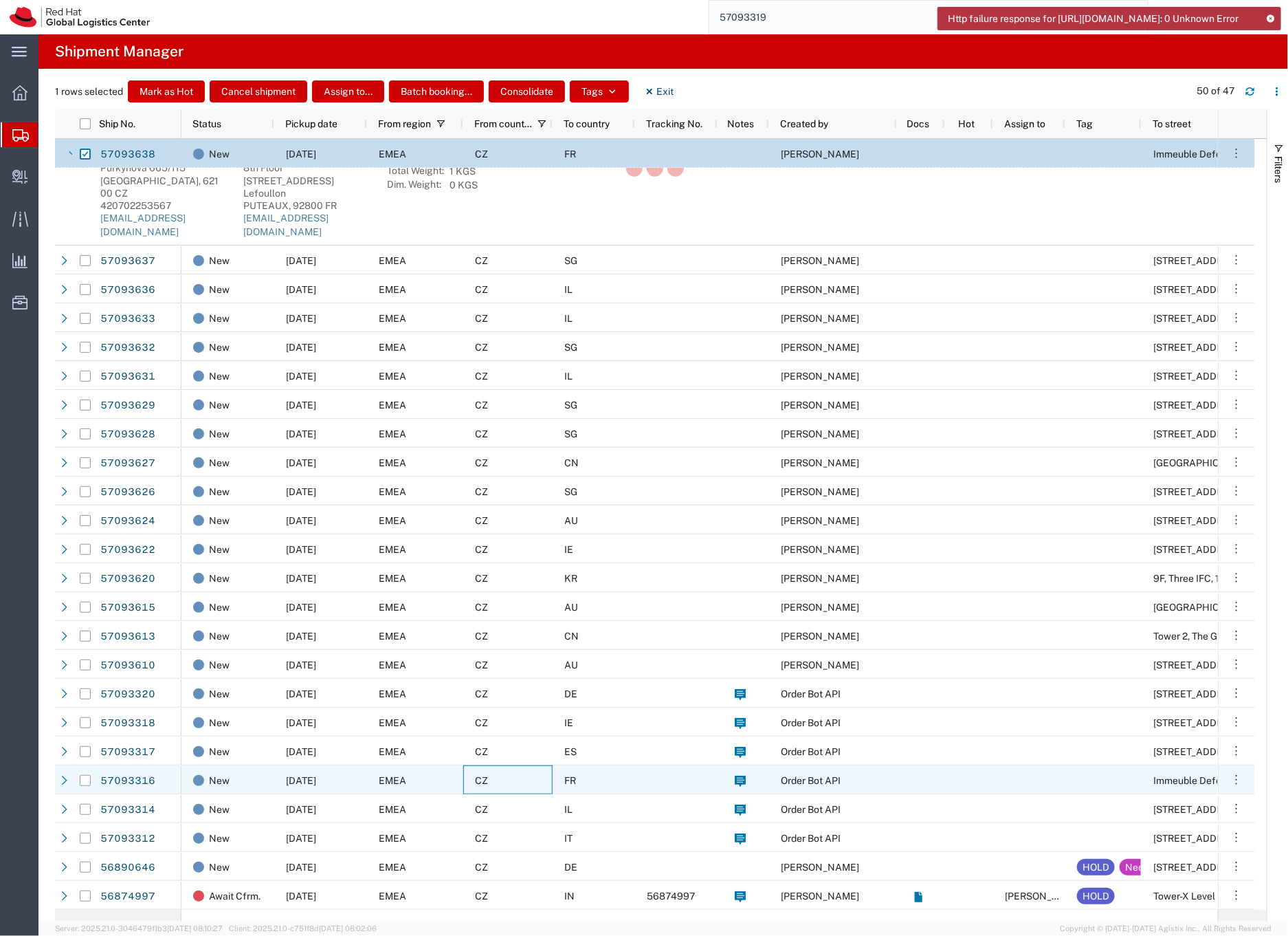
click at [517, 778] on div "CZ" at bounding box center [508, 779] width 89 height 29
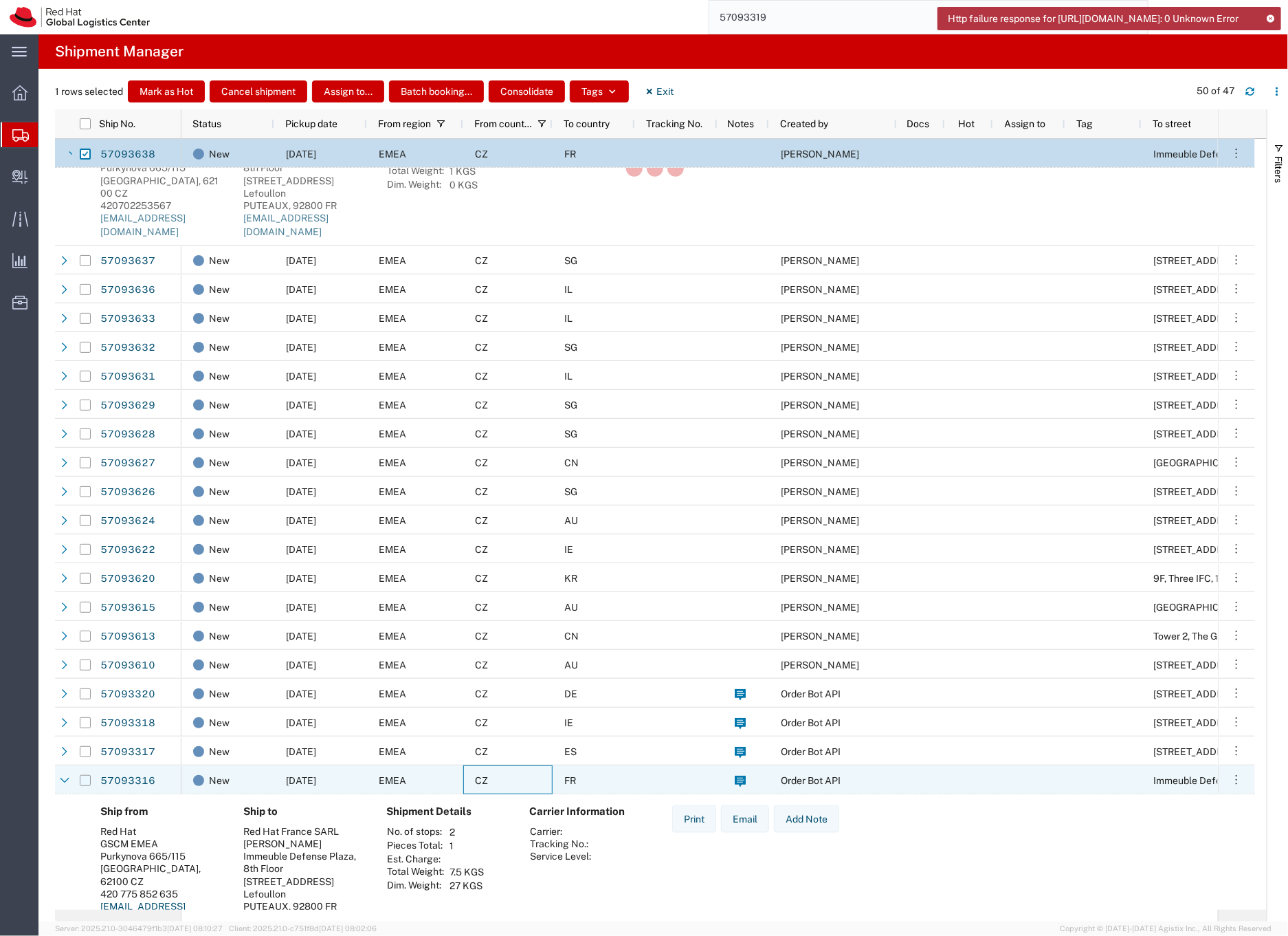
click at [85, 780] on input "Press Space to toggle row selection (unchecked)" at bounding box center [85, 780] width 11 height 11
checkbox input "true"
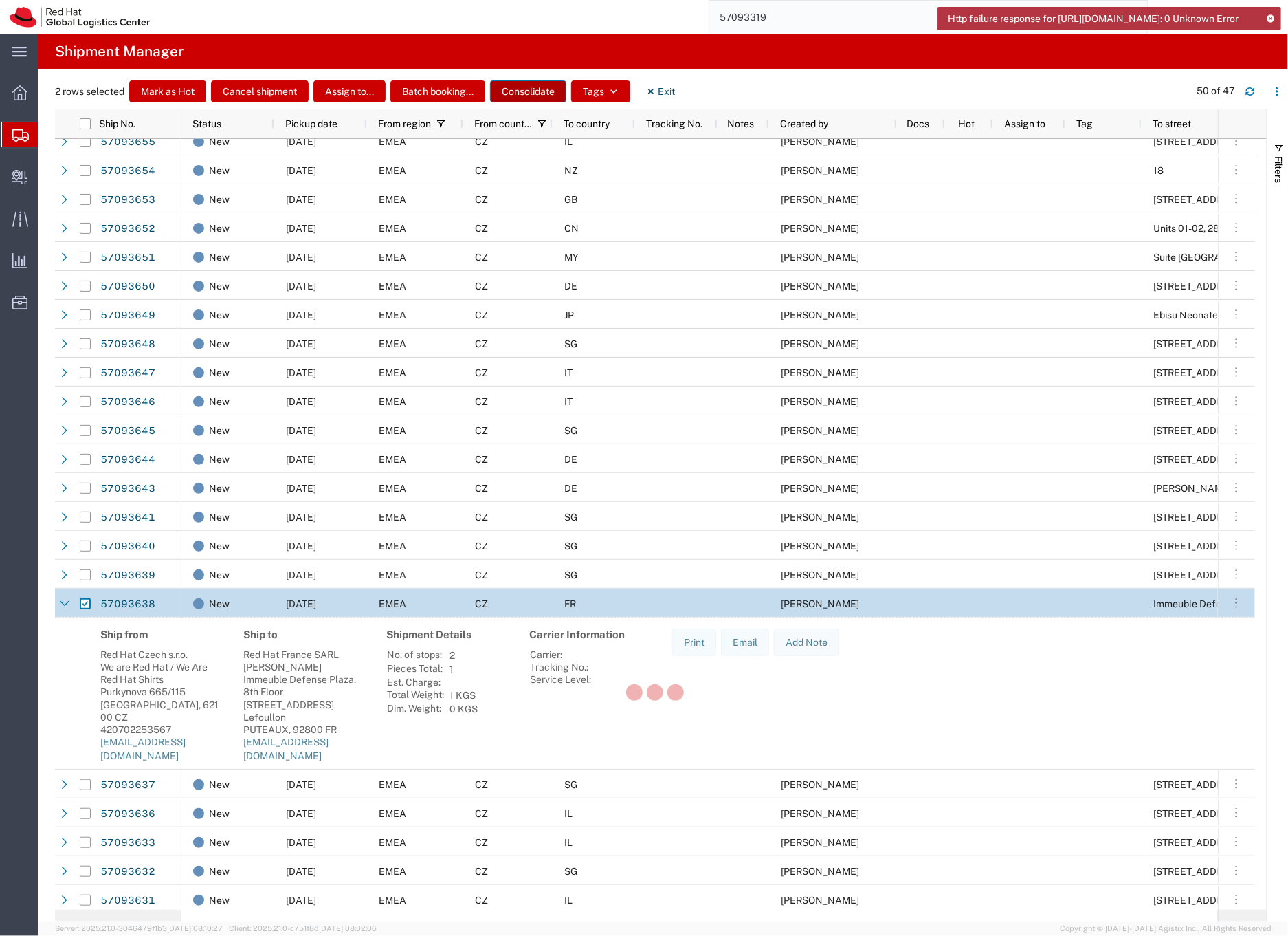
click at [523, 89] on button "Consolidate" at bounding box center [528, 91] width 76 height 22
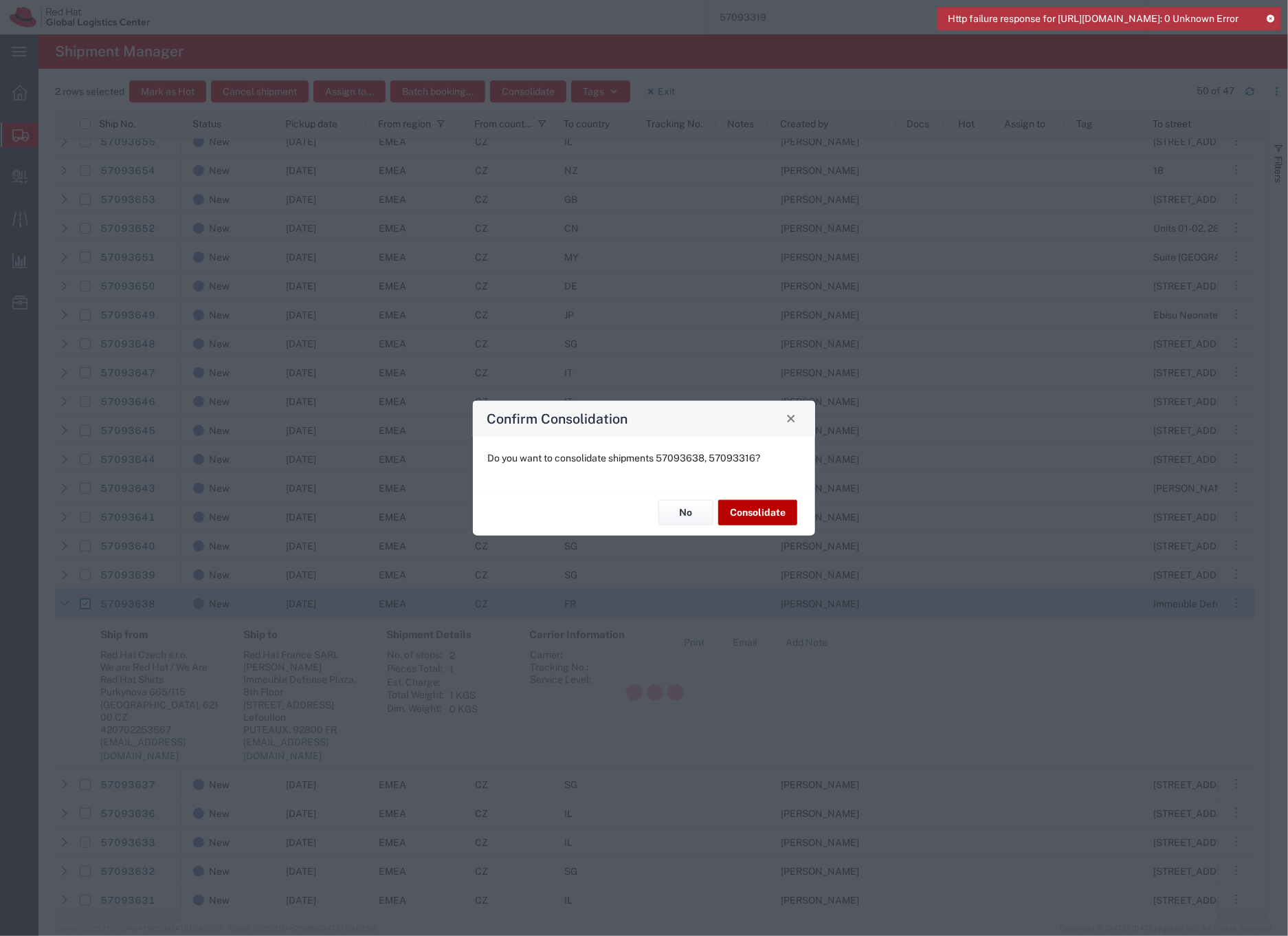
click at [773, 513] on button "Consolidate" at bounding box center [758, 512] width 79 height 25
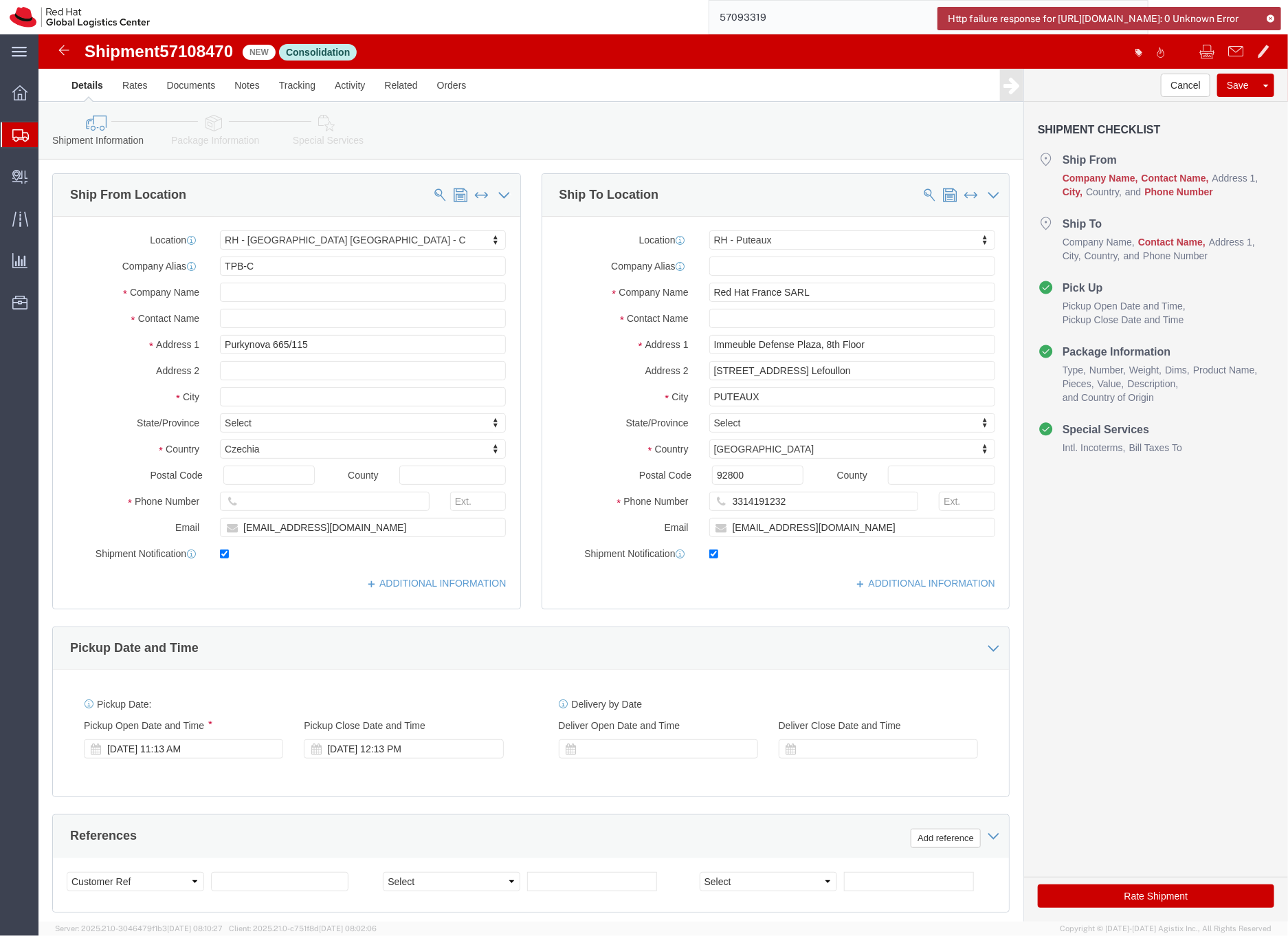
select select "38037"
select select "38010"
click input "text"
type input "Fadila TAlbi (WARH week)"
click icon
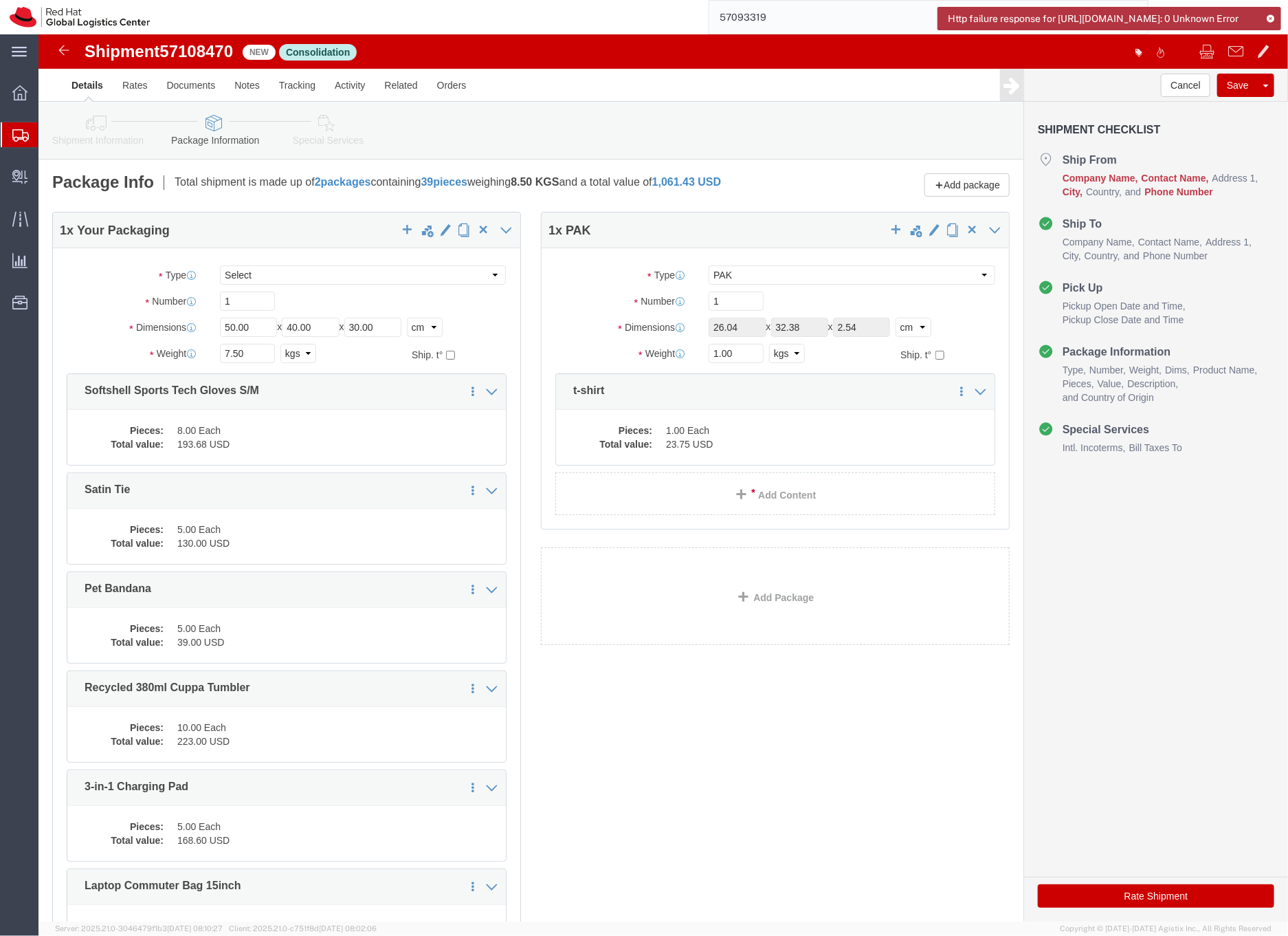
scroll to position [3, 0]
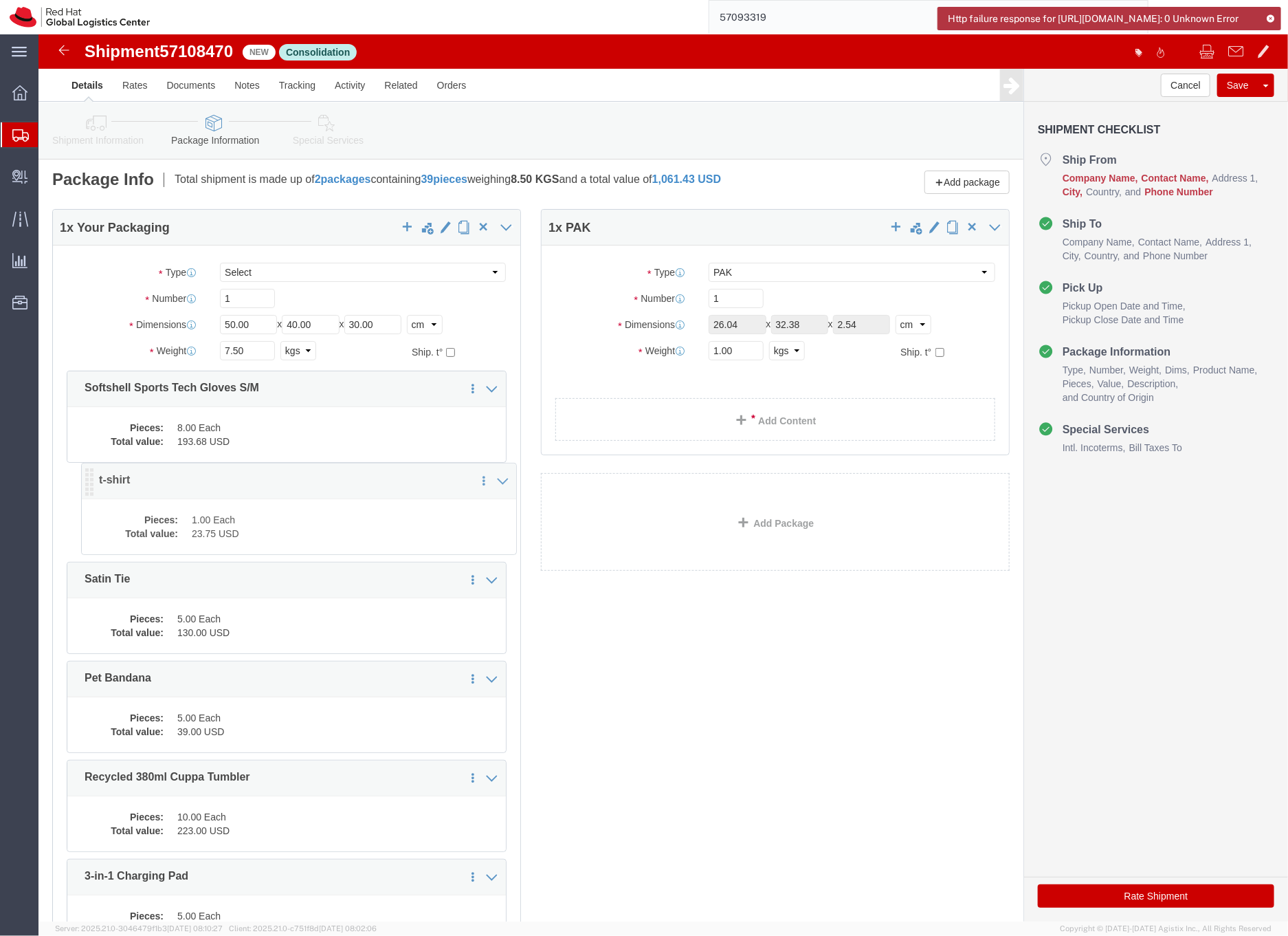
drag, startPoint x: 522, startPoint y: 355, endPoint x: 39, endPoint y: 447, distance: 491.7
click icon
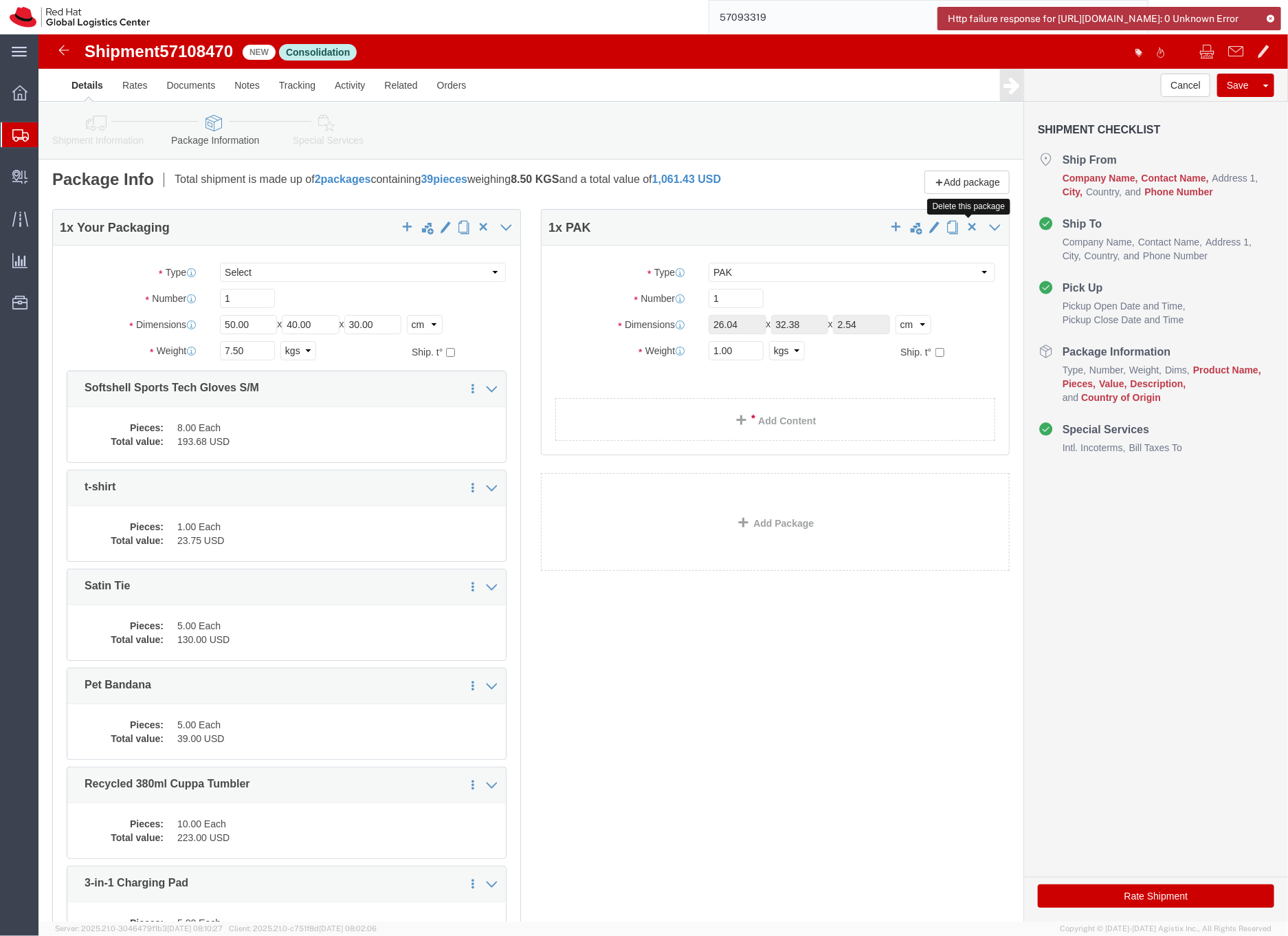
click span "button"
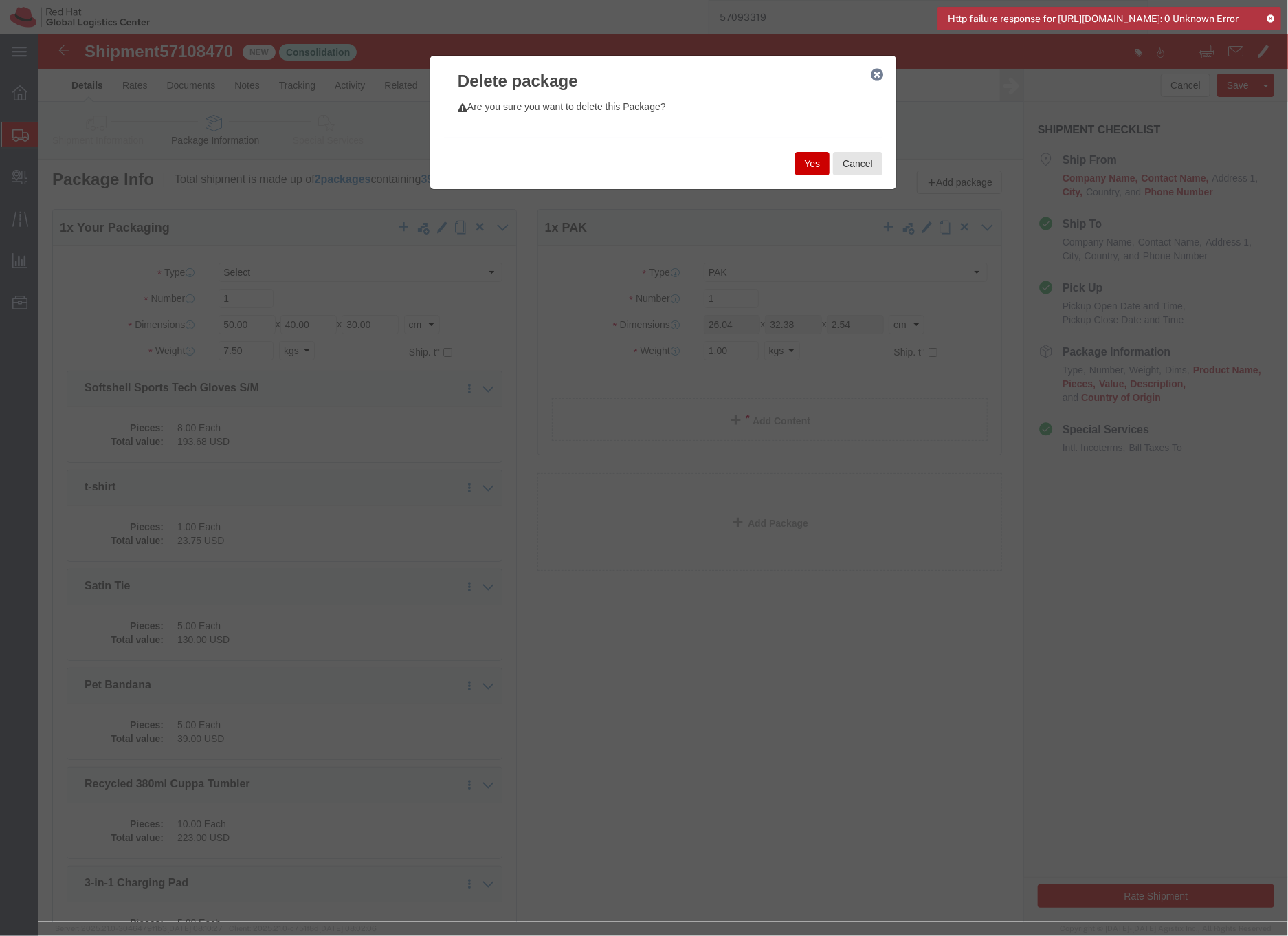
click button "Yes"
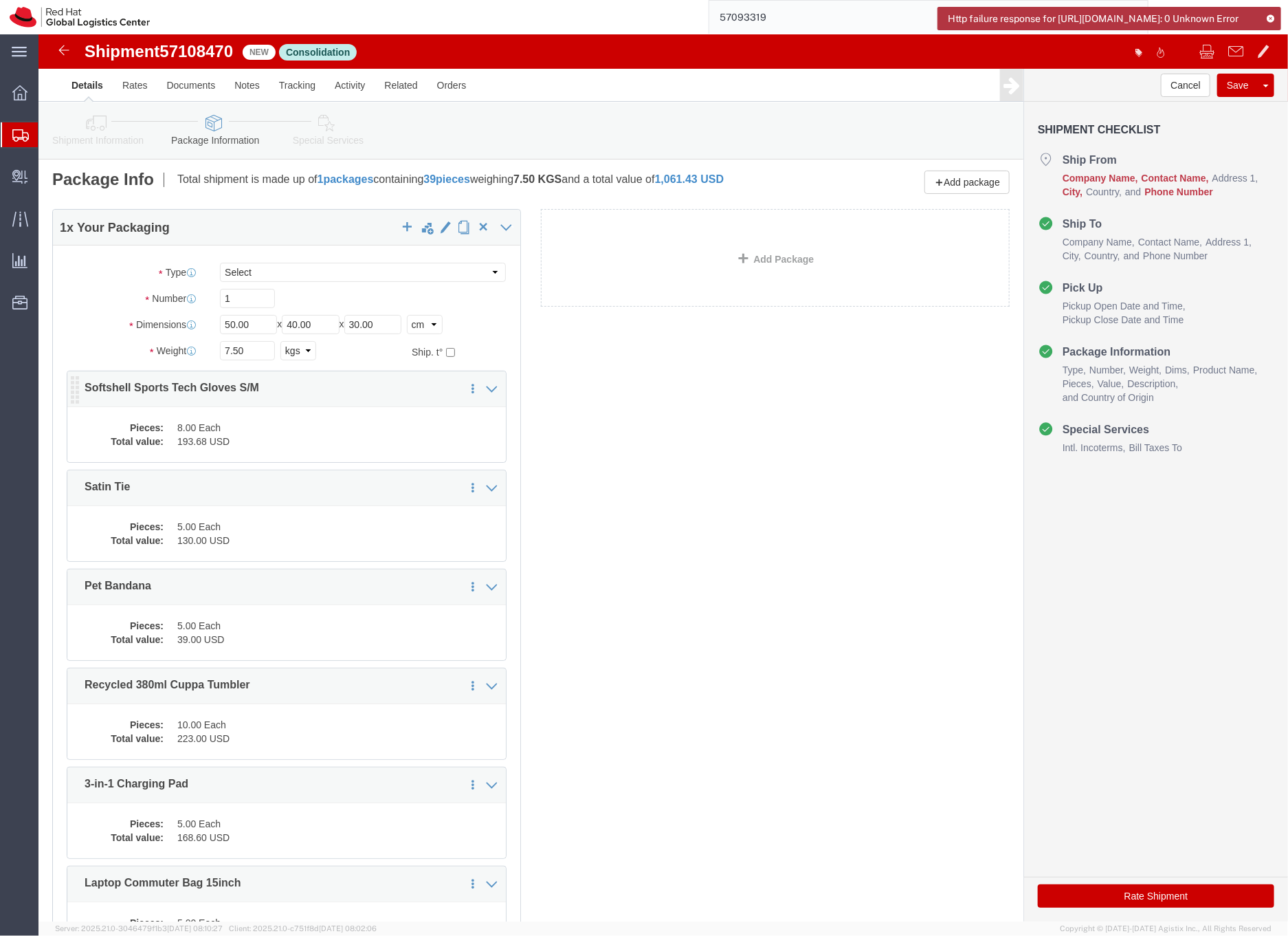
click dd "8.00 Each"
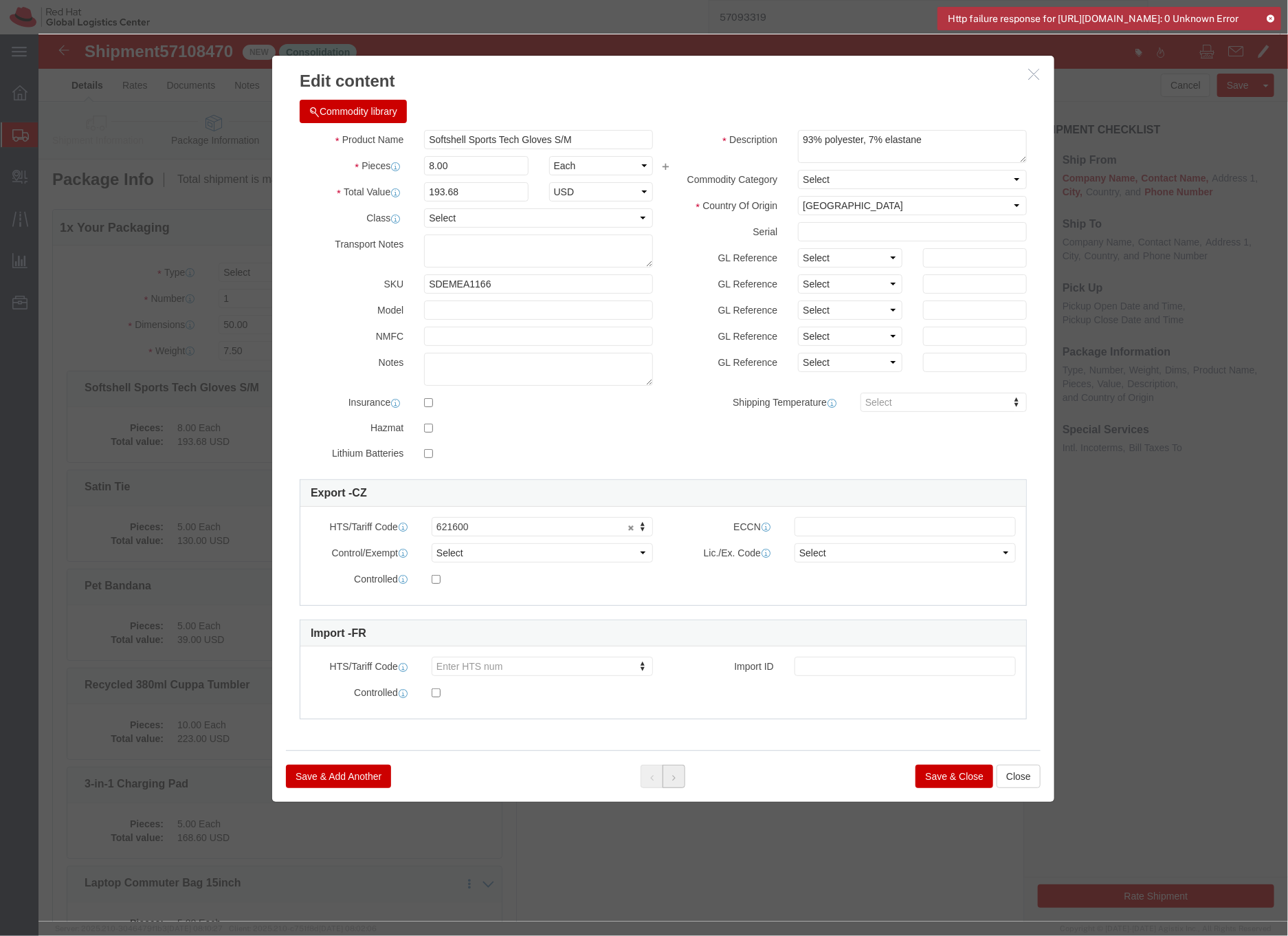
click icon
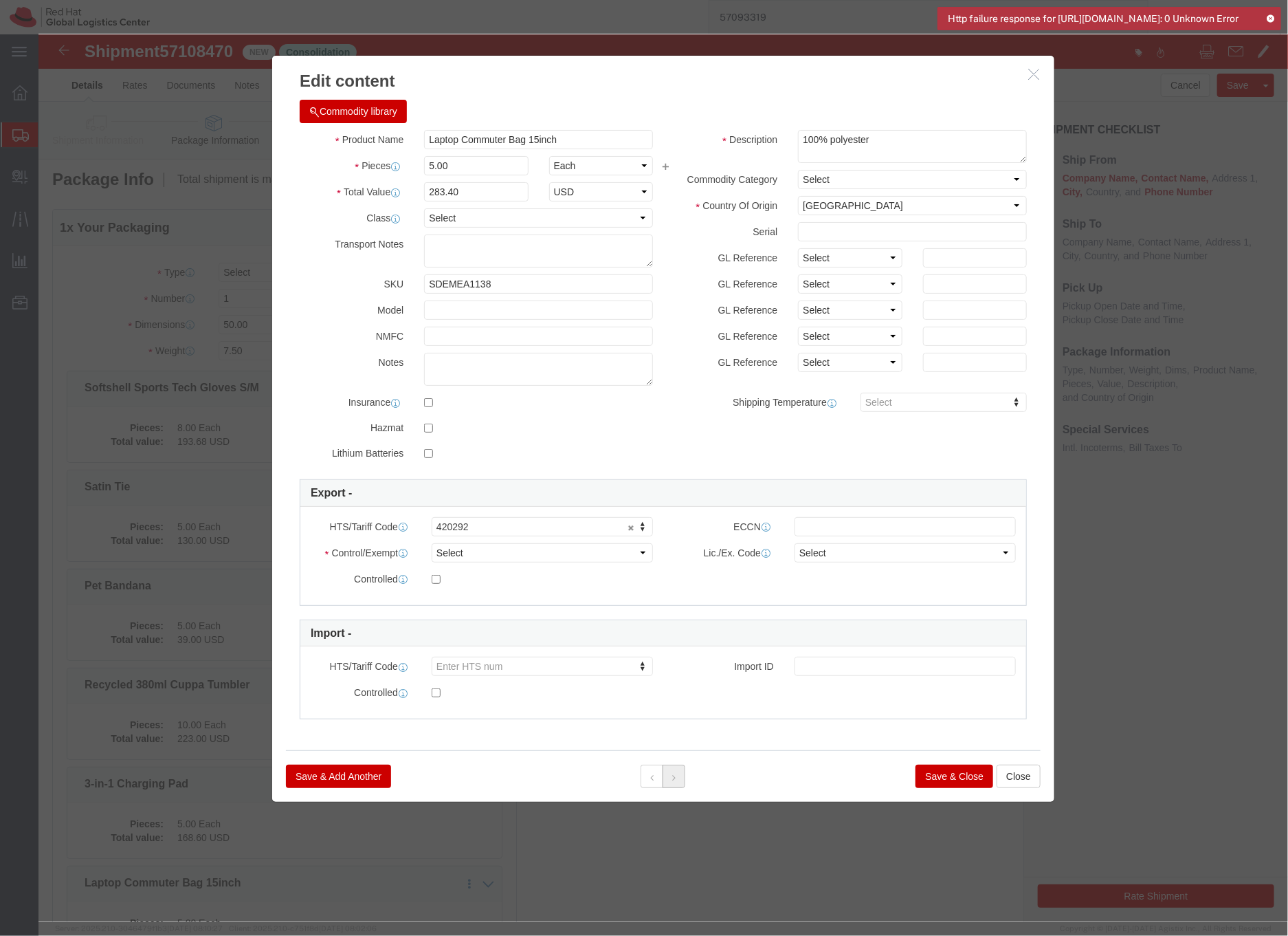
click icon
click div
click button "Save & Close"
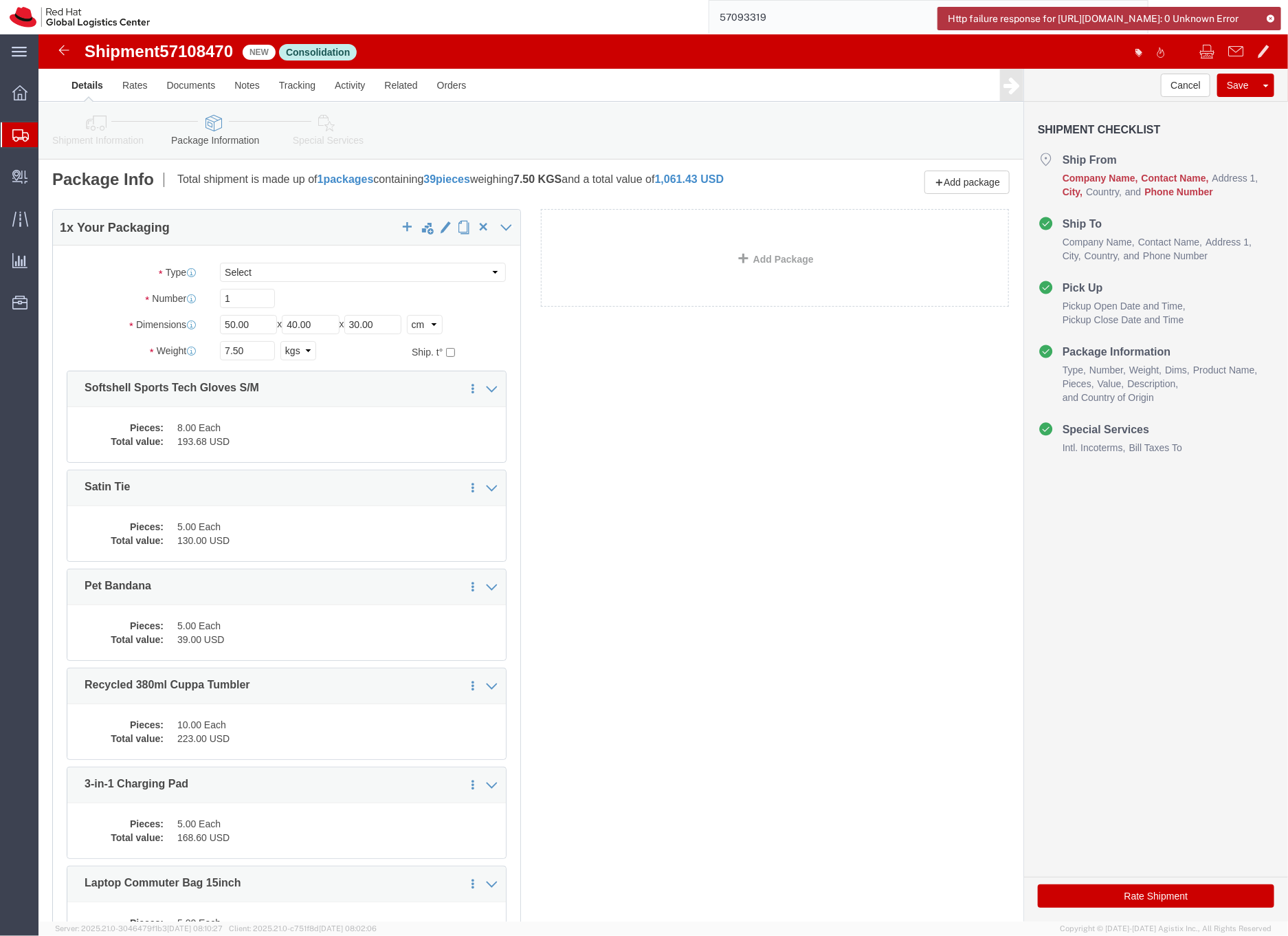
click link "Special Services"
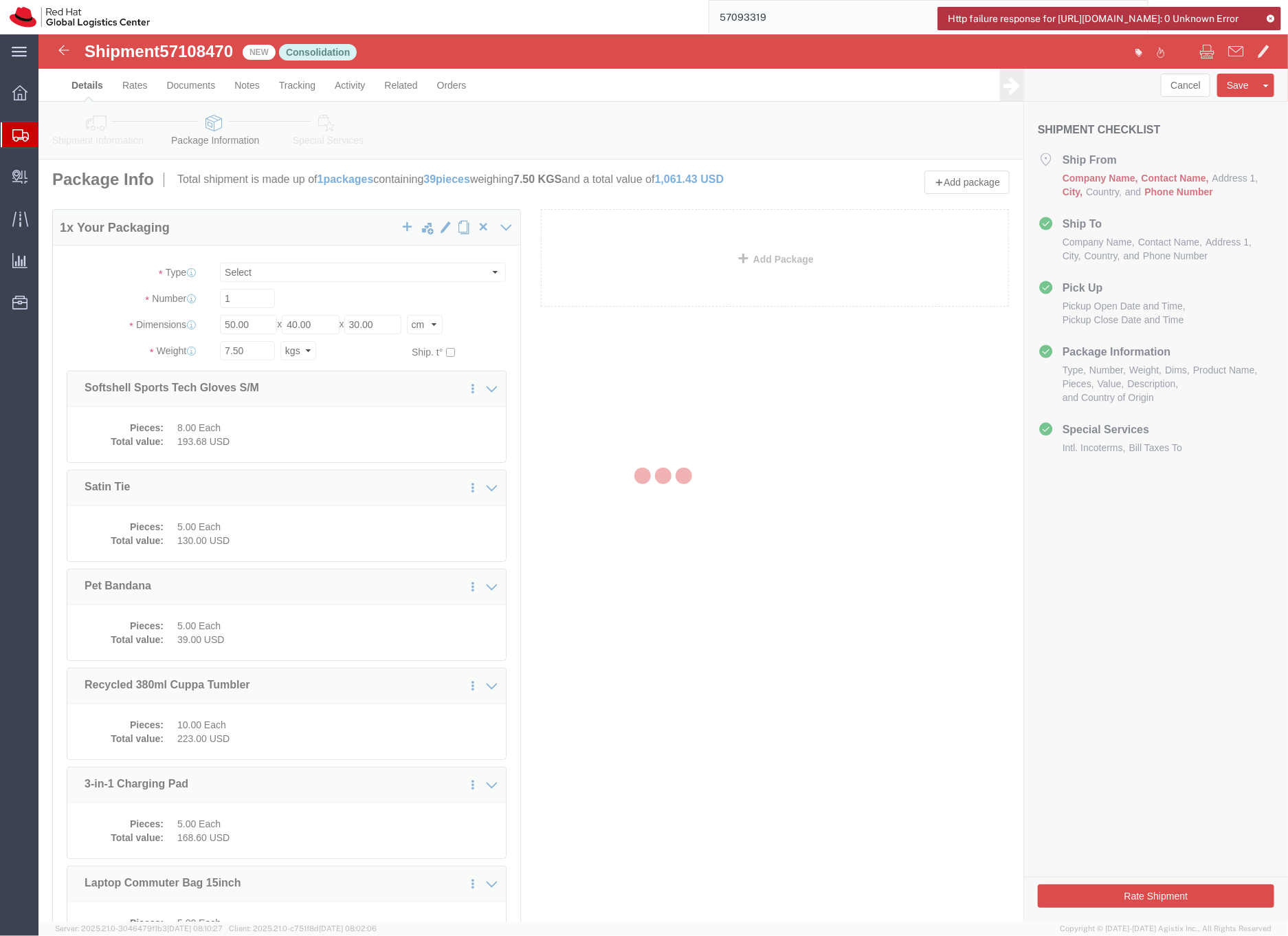
select select
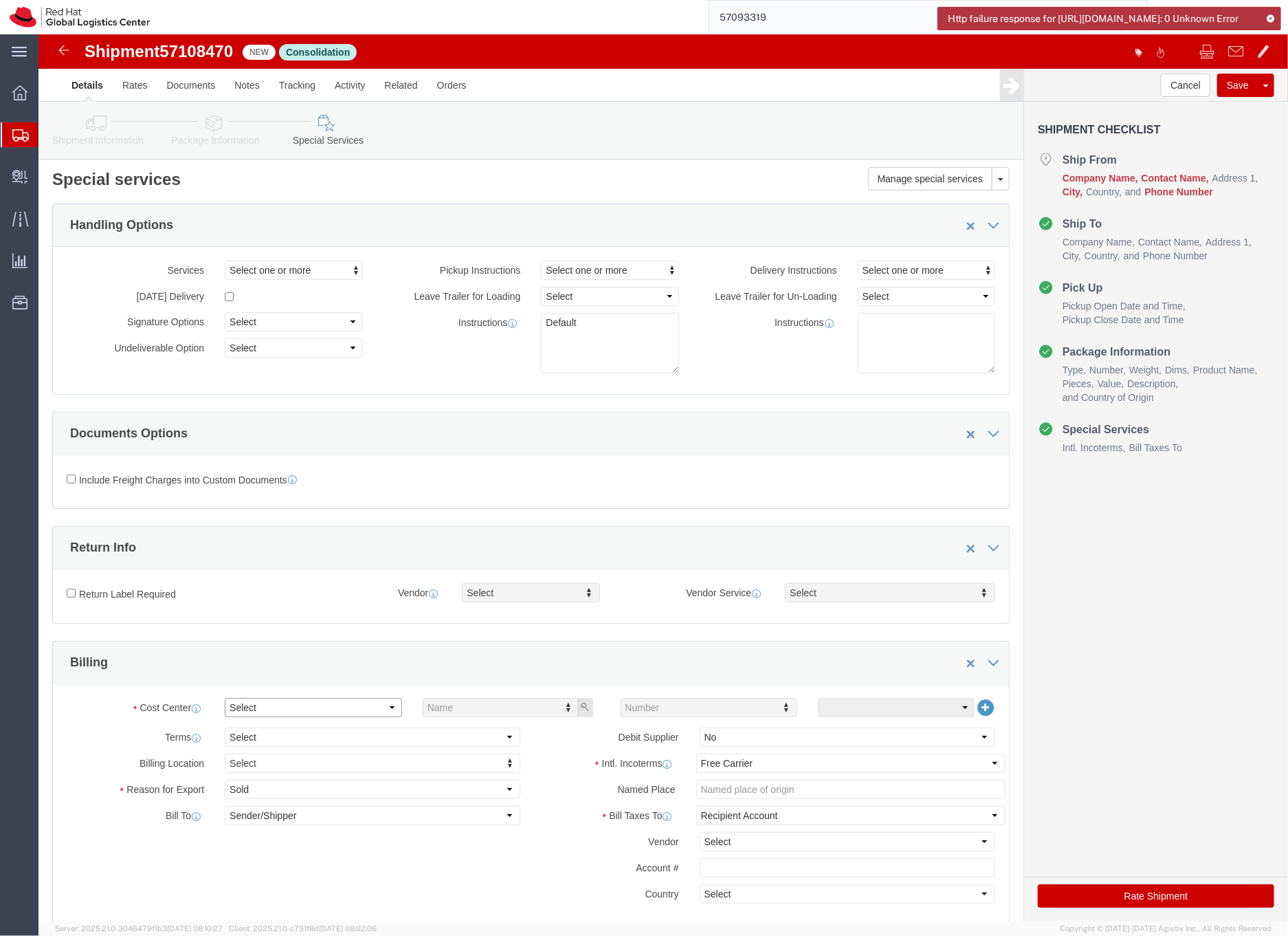
click select "Select Buyer Cost Center Department Operations Number Order Number Sales Person"
select select "COSTCENTER"
click select "Select Buyer Cost Center Department Operations Number Order Number Sales Person"
type input "901"
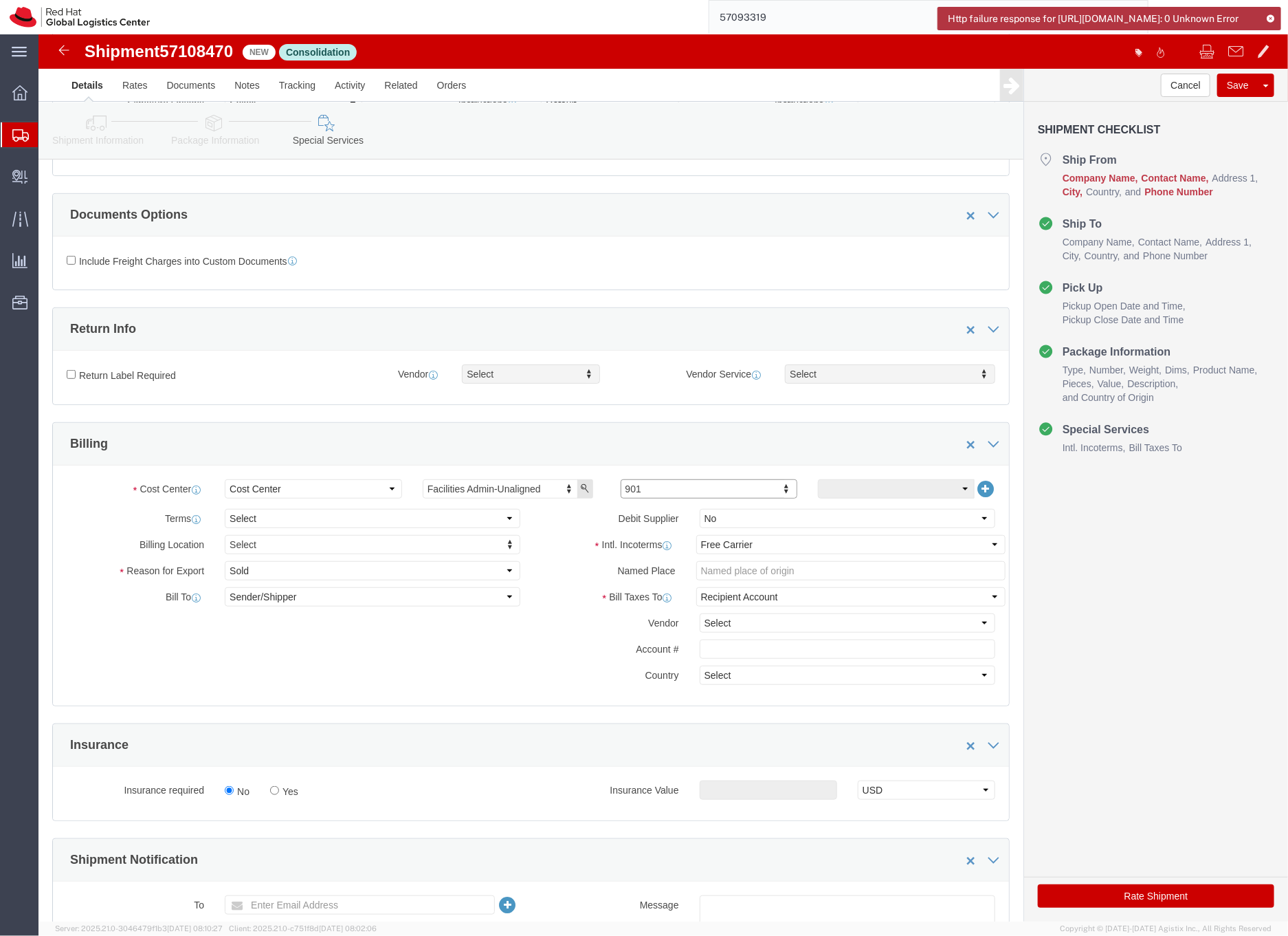
scroll to position [283, 0]
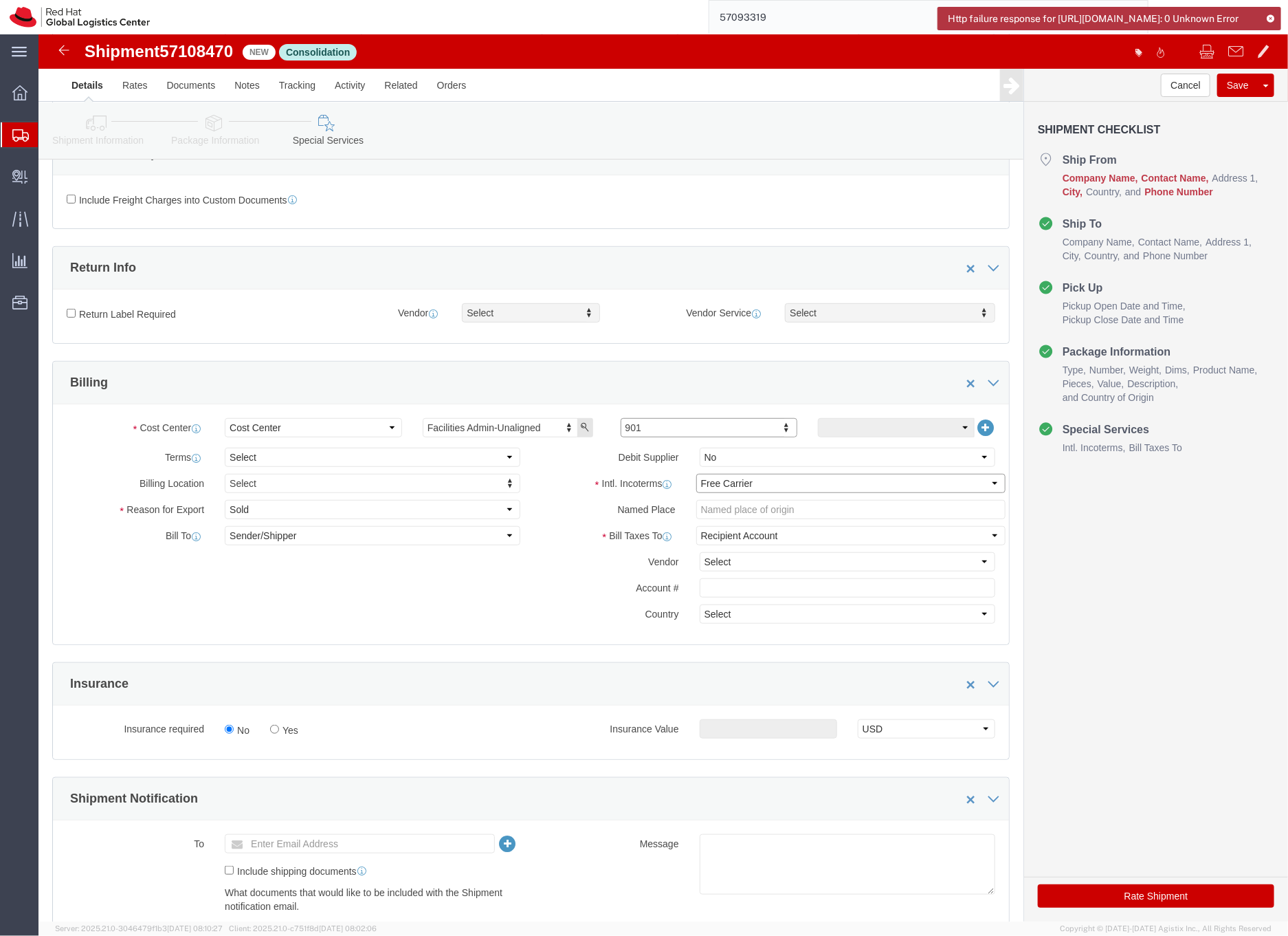
click select "Select Carriage Insurance Paid Carriage Paid To Cost and Freight Cost Insurance…"
select select "DDP"
click select "Select Carriage Insurance Paid Carriage Paid To Cost and Freight Cost Insurance…"
select select "SHIP"
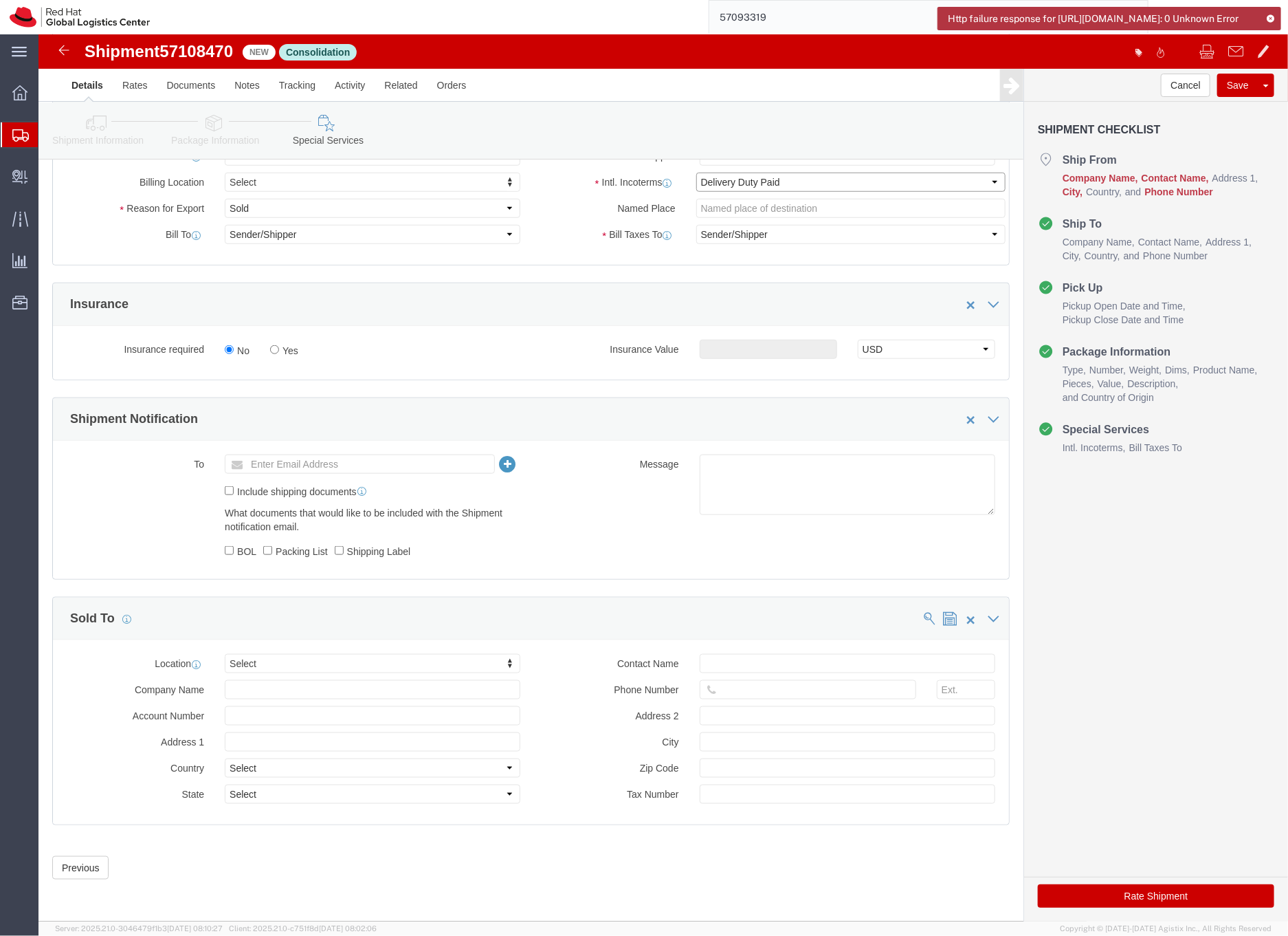
scroll to position [587, 0]
click button "Rate Shipment"
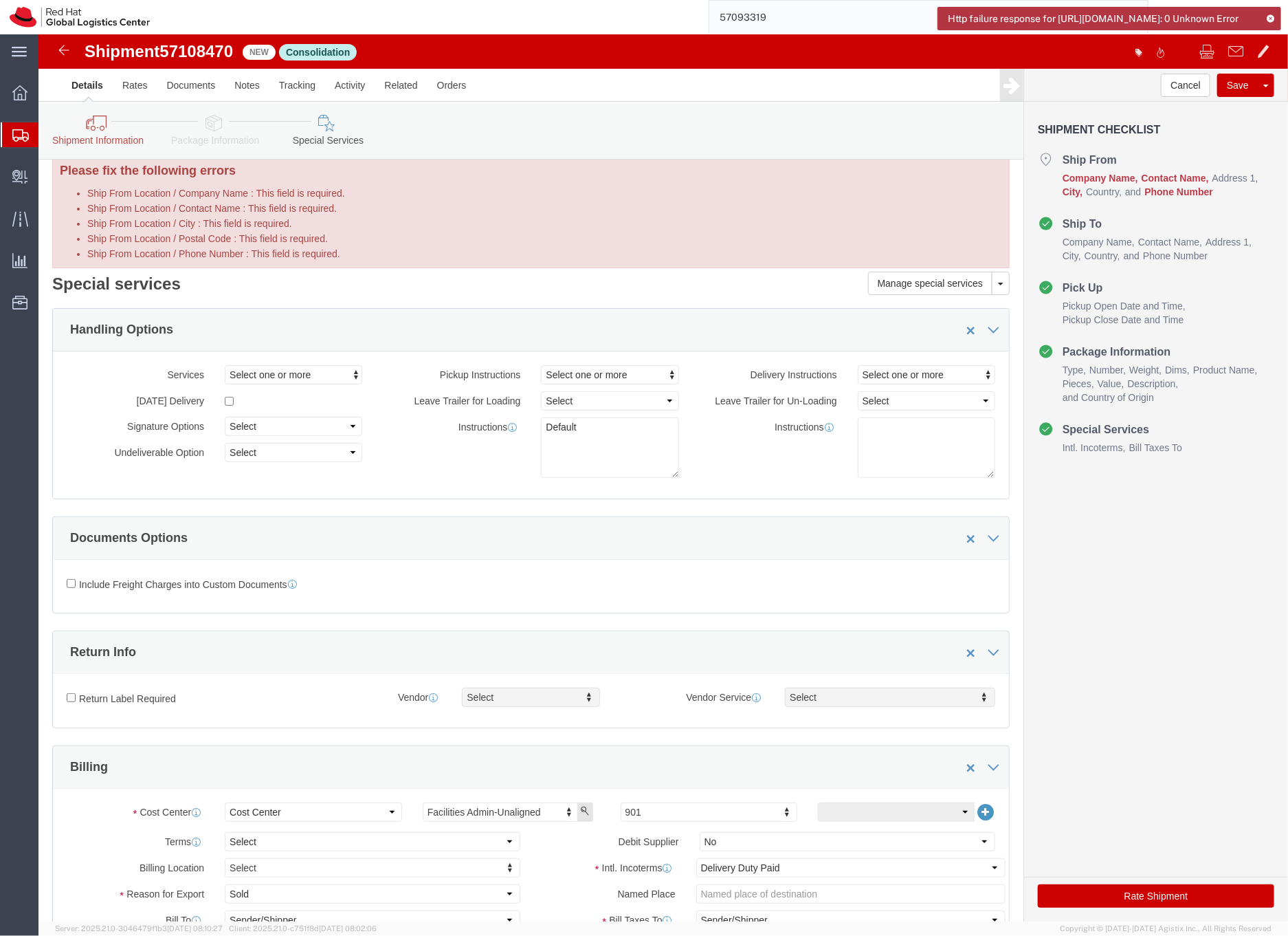
scroll to position [0, 0]
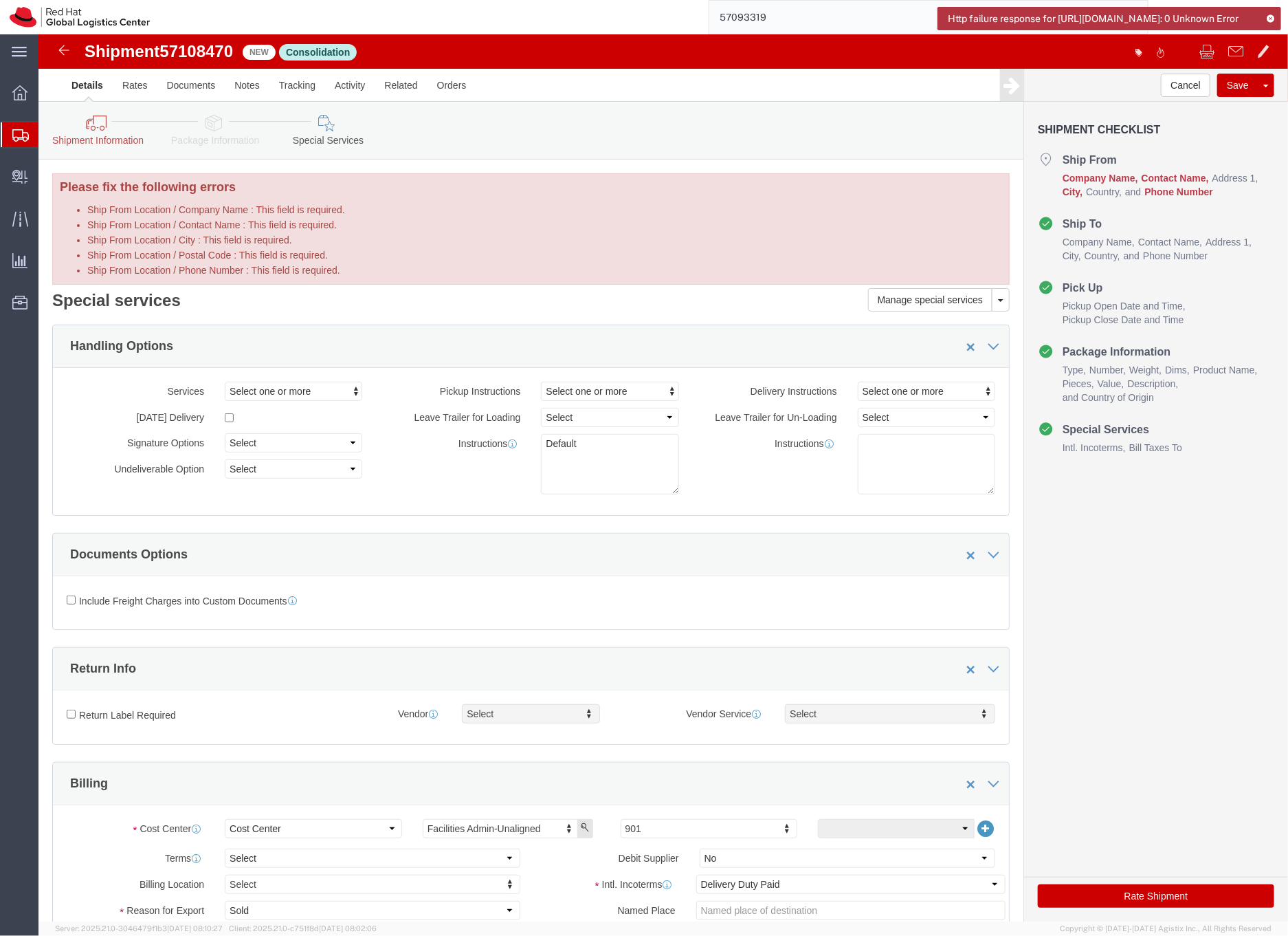
click link "Shipment Information"
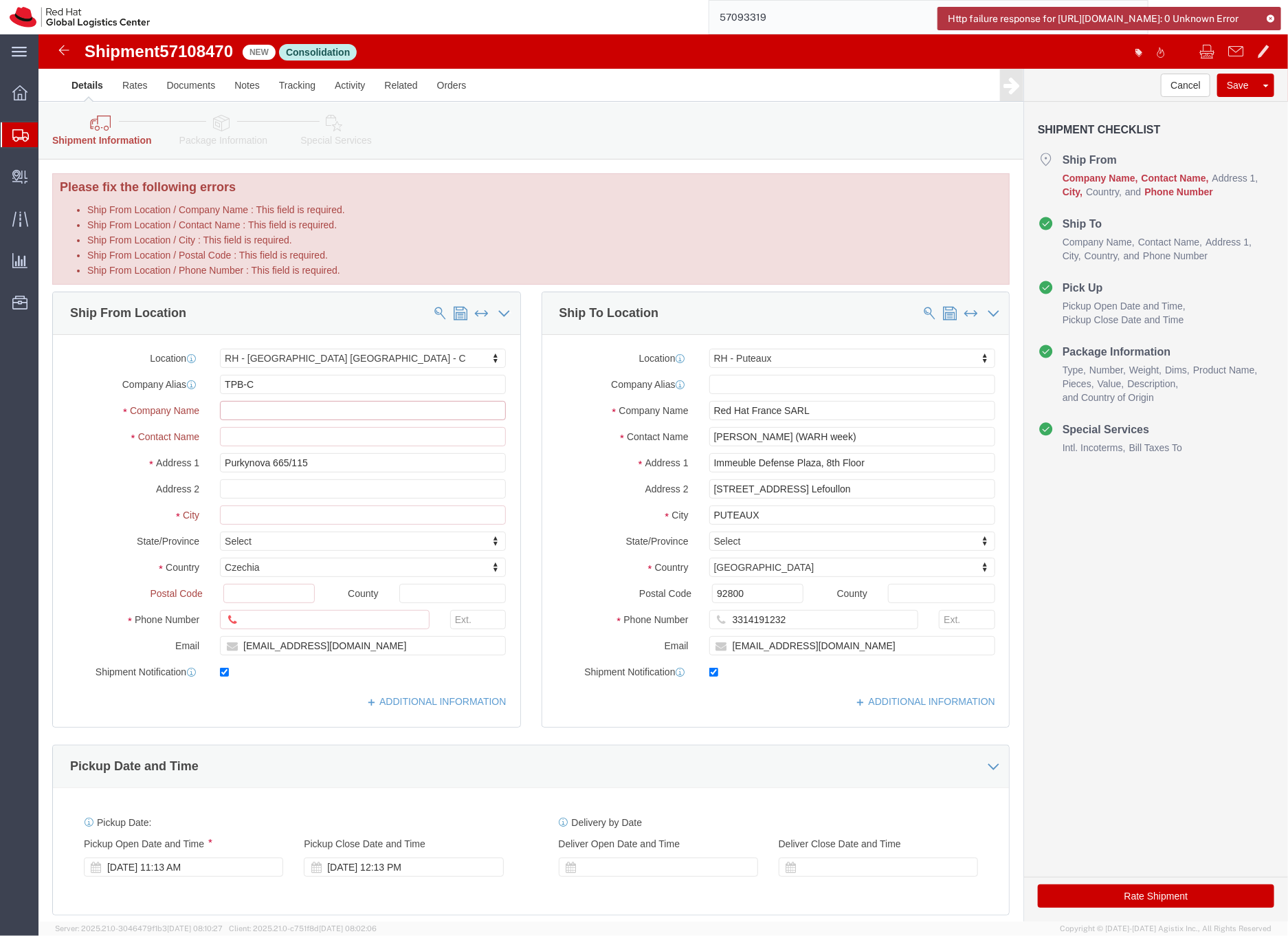
click input "Ship From Location / Company Name : This field is required."
click input "Ship From Location / Contact Name : This field is required."
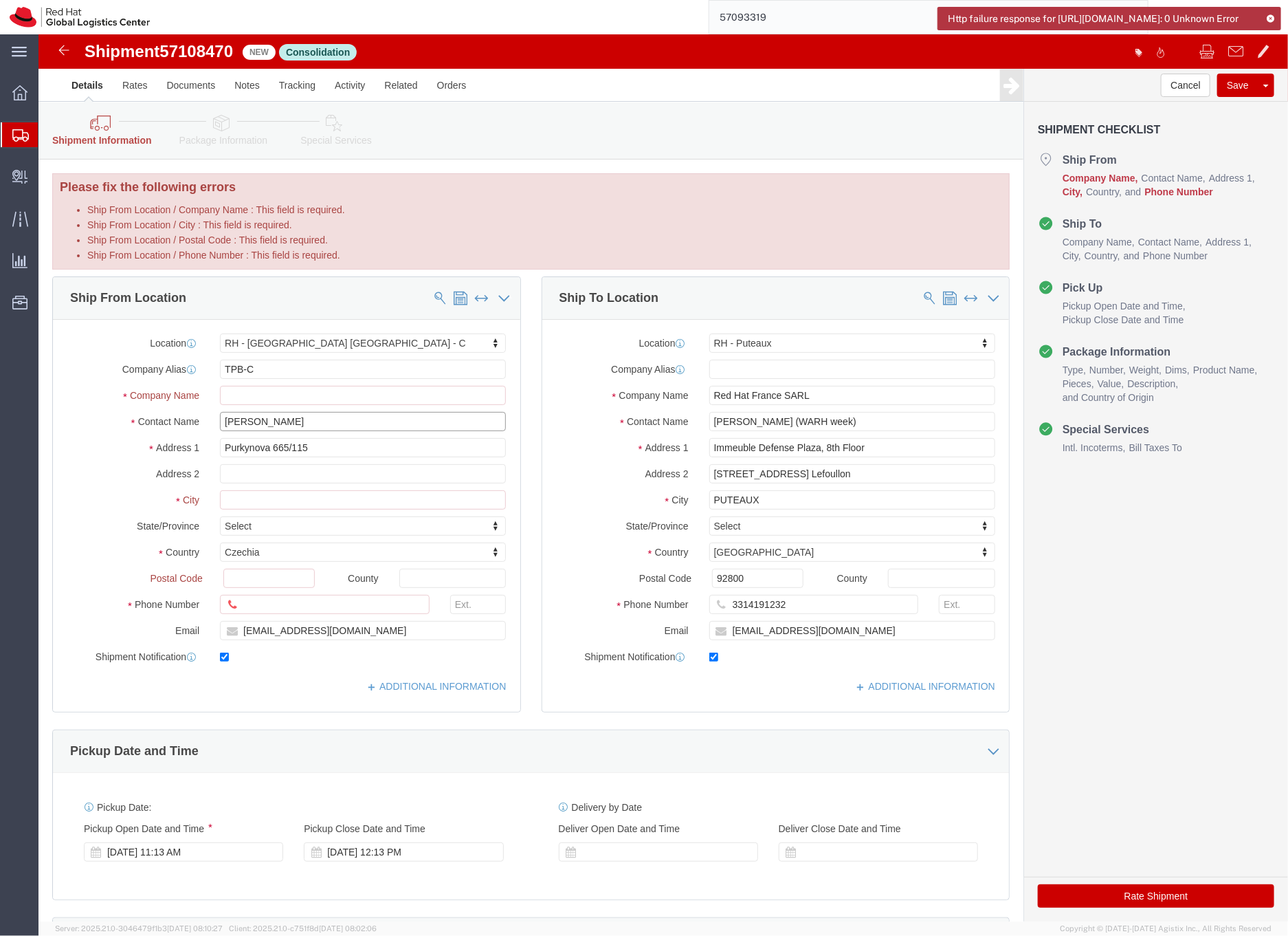
type input "Filip lI"
click p "- Red Hat Czech s.r.o. - (Filip Lizuch) Purkynova 665/115, 0D357, BRNO, 621 00,…"
type input "Red Hat Czech s.r.o."
type input "[GEOGRAPHIC_DATA]"
type input "621 00"
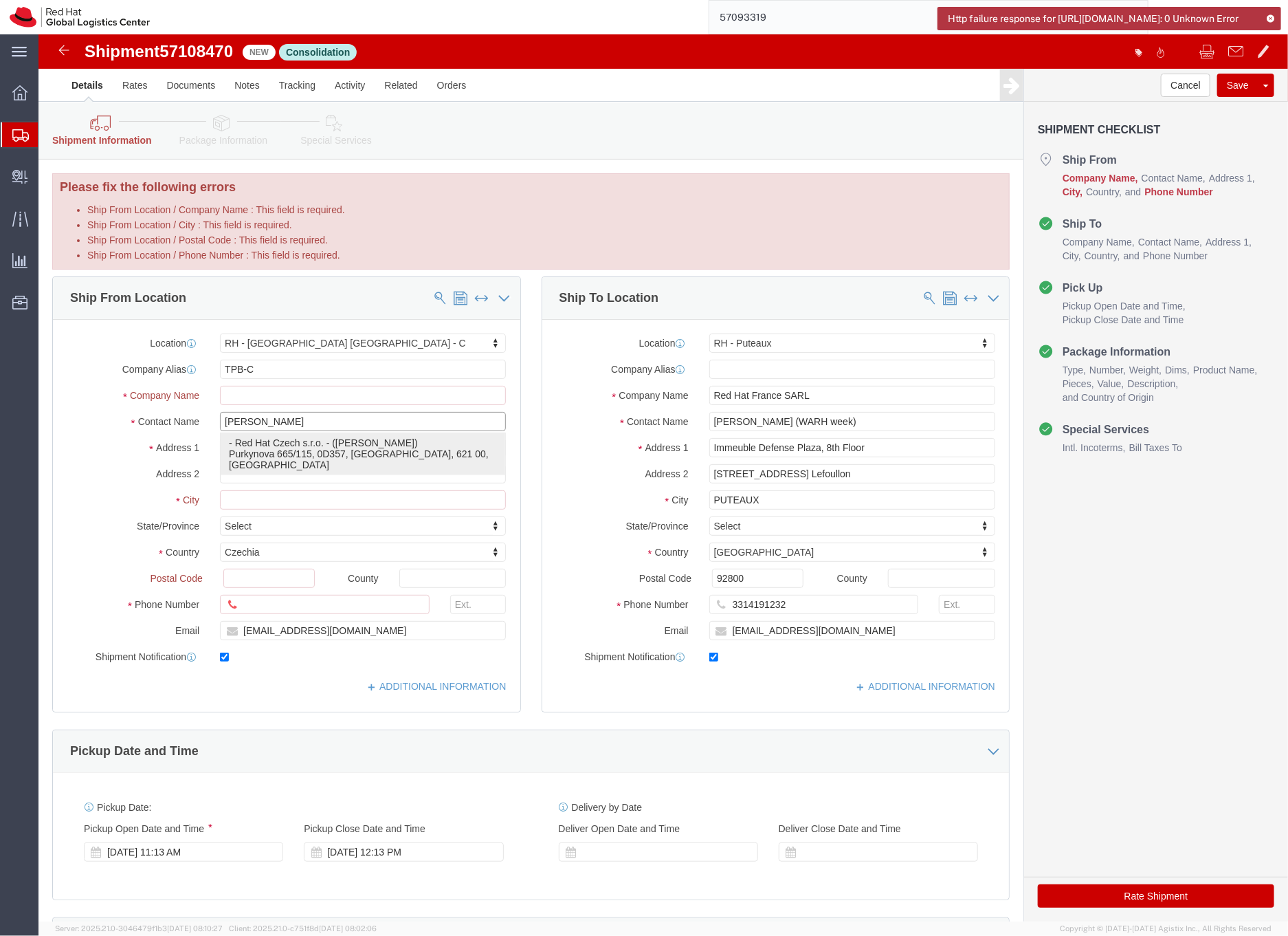
type input "420702253567"
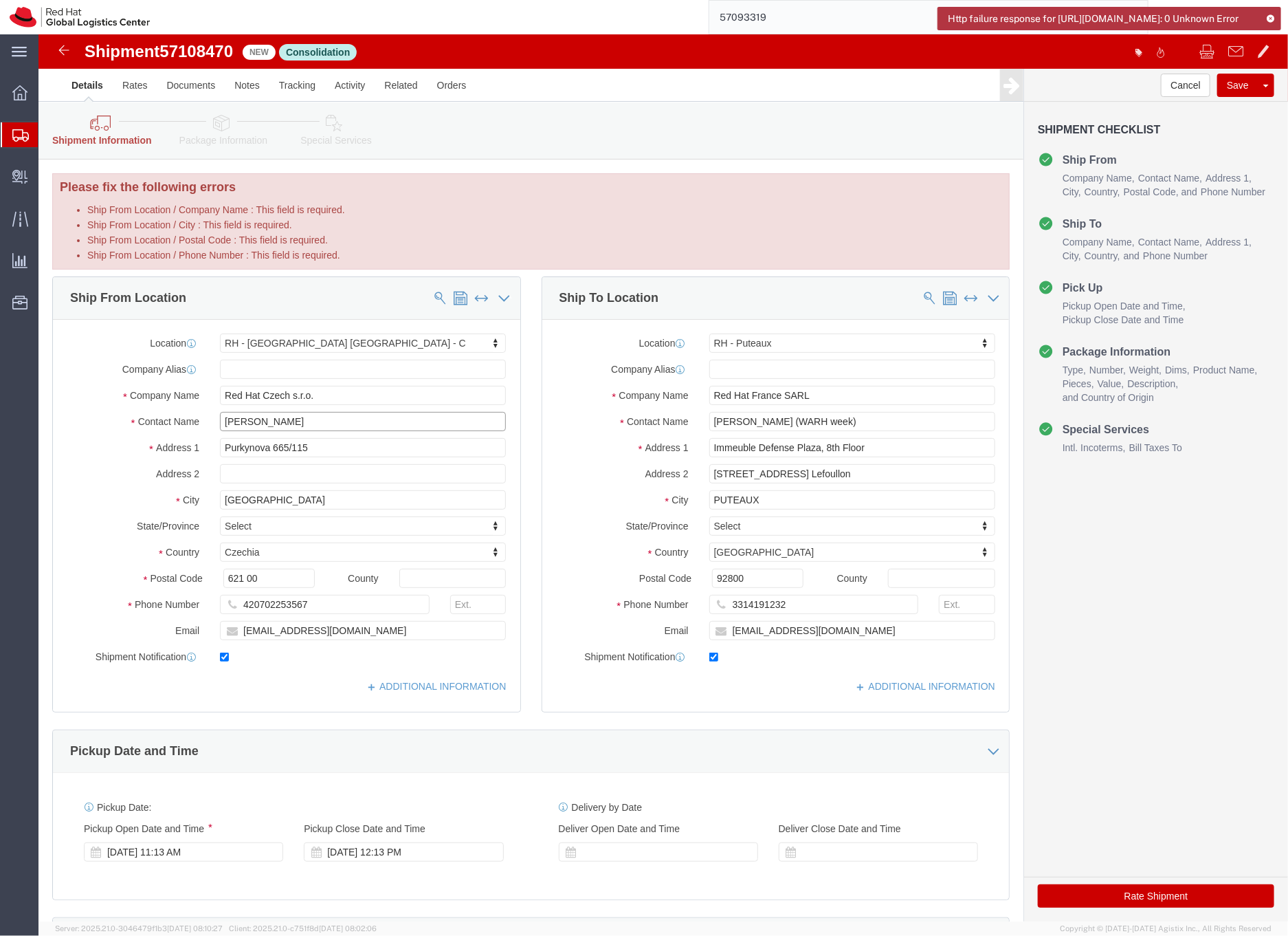
type input "[PERSON_NAME]"
click button "Rate Shipment"
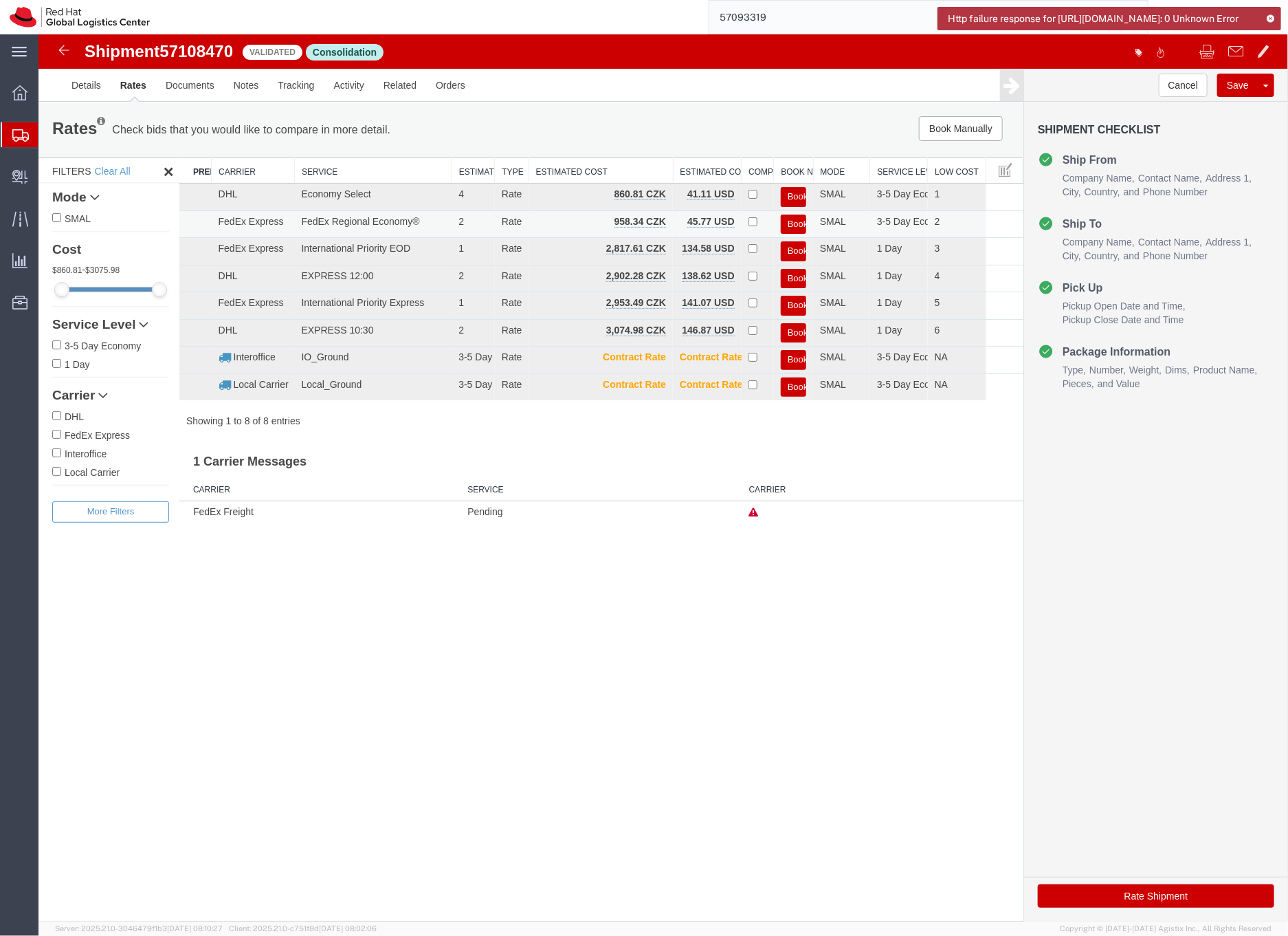
click at [792, 222] on button "Book" at bounding box center [792, 223] width 25 height 20
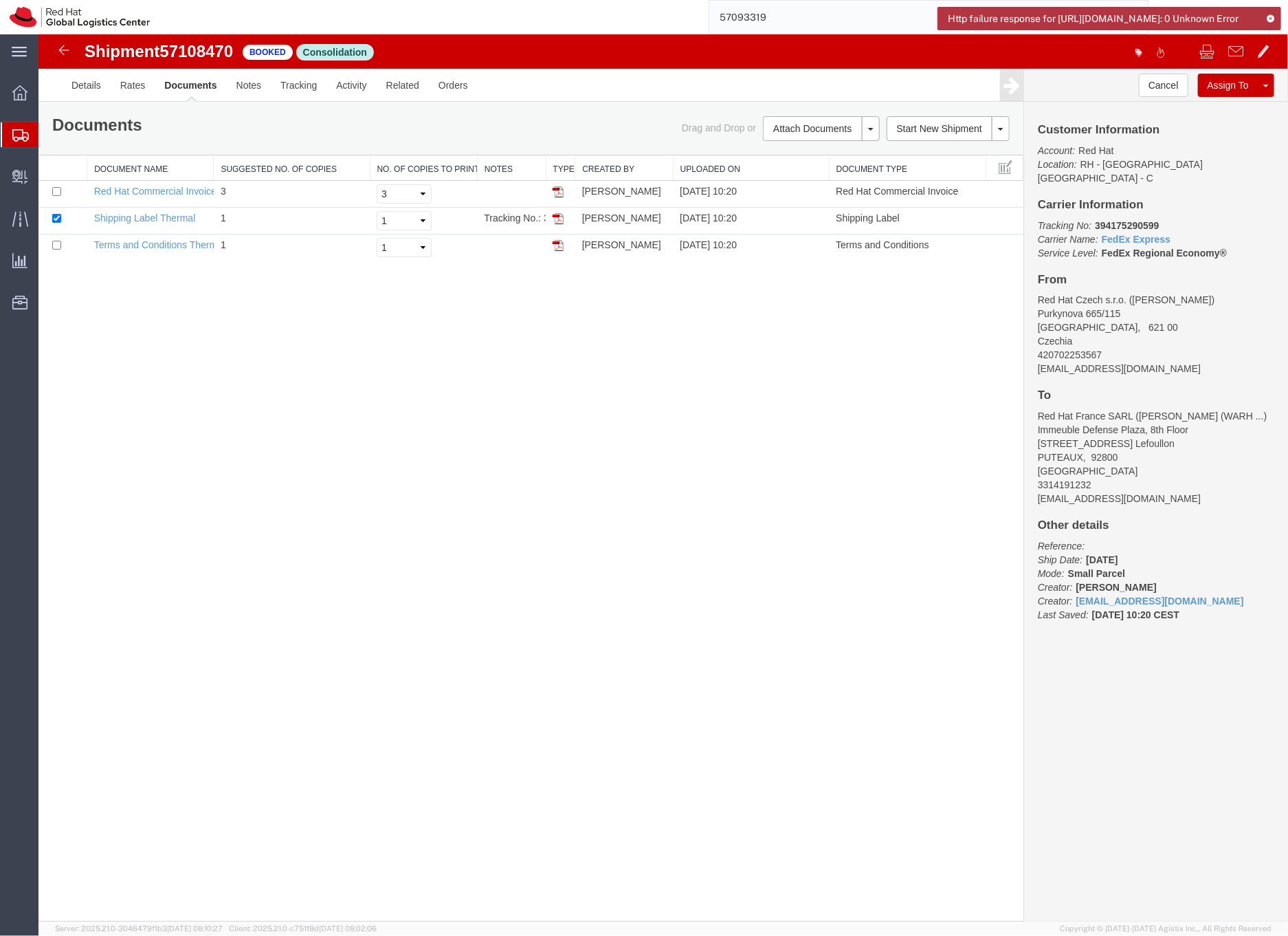
click at [1106, 219] on b "394175290599" at bounding box center [1126, 224] width 64 height 11
copy b "394175290599"
click at [180, 215] on link "Shipping Label Thermal" at bounding box center [144, 217] width 102 height 11
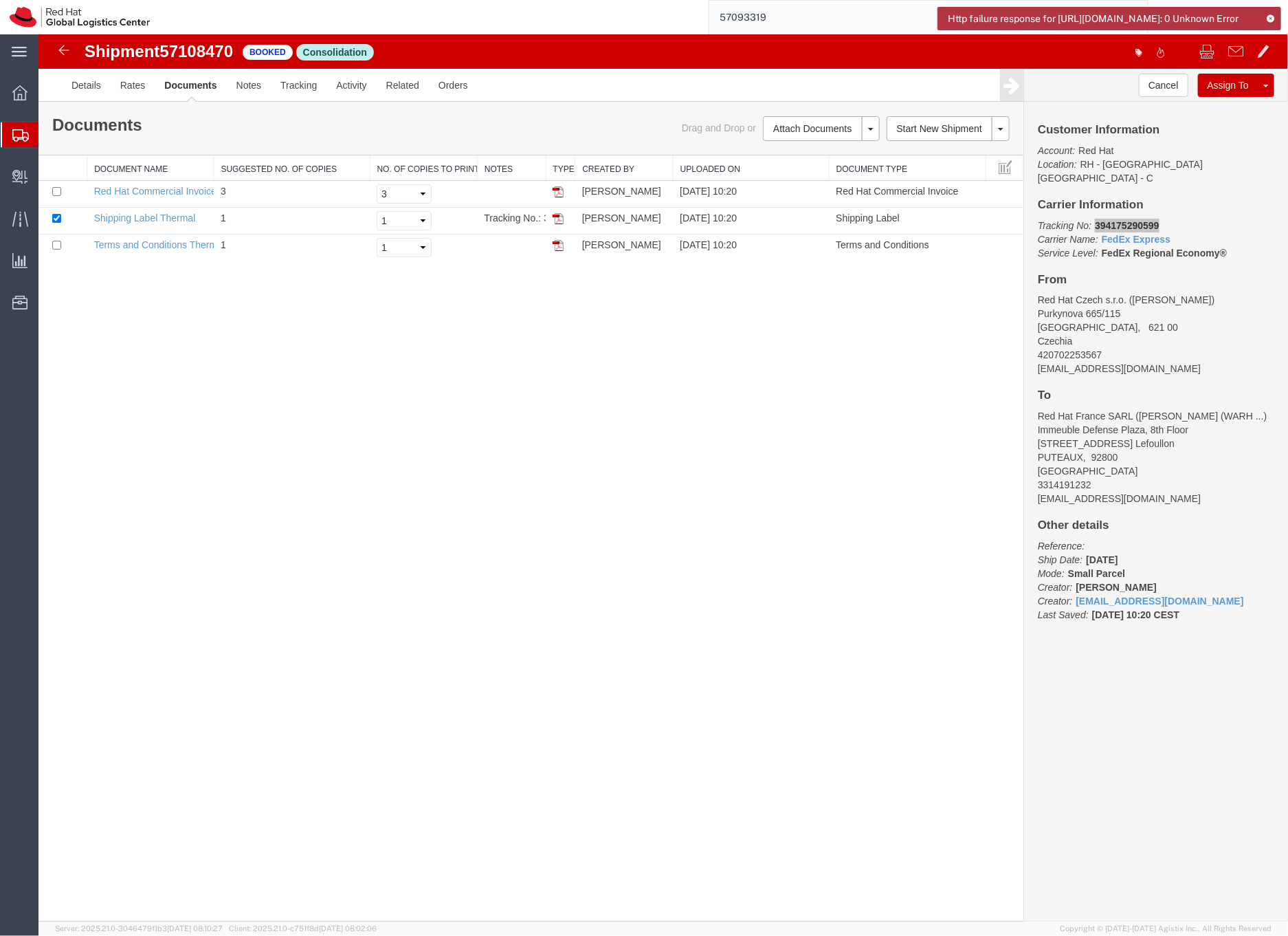
click at [14, 133] on icon at bounding box center [20, 136] width 17 height 12
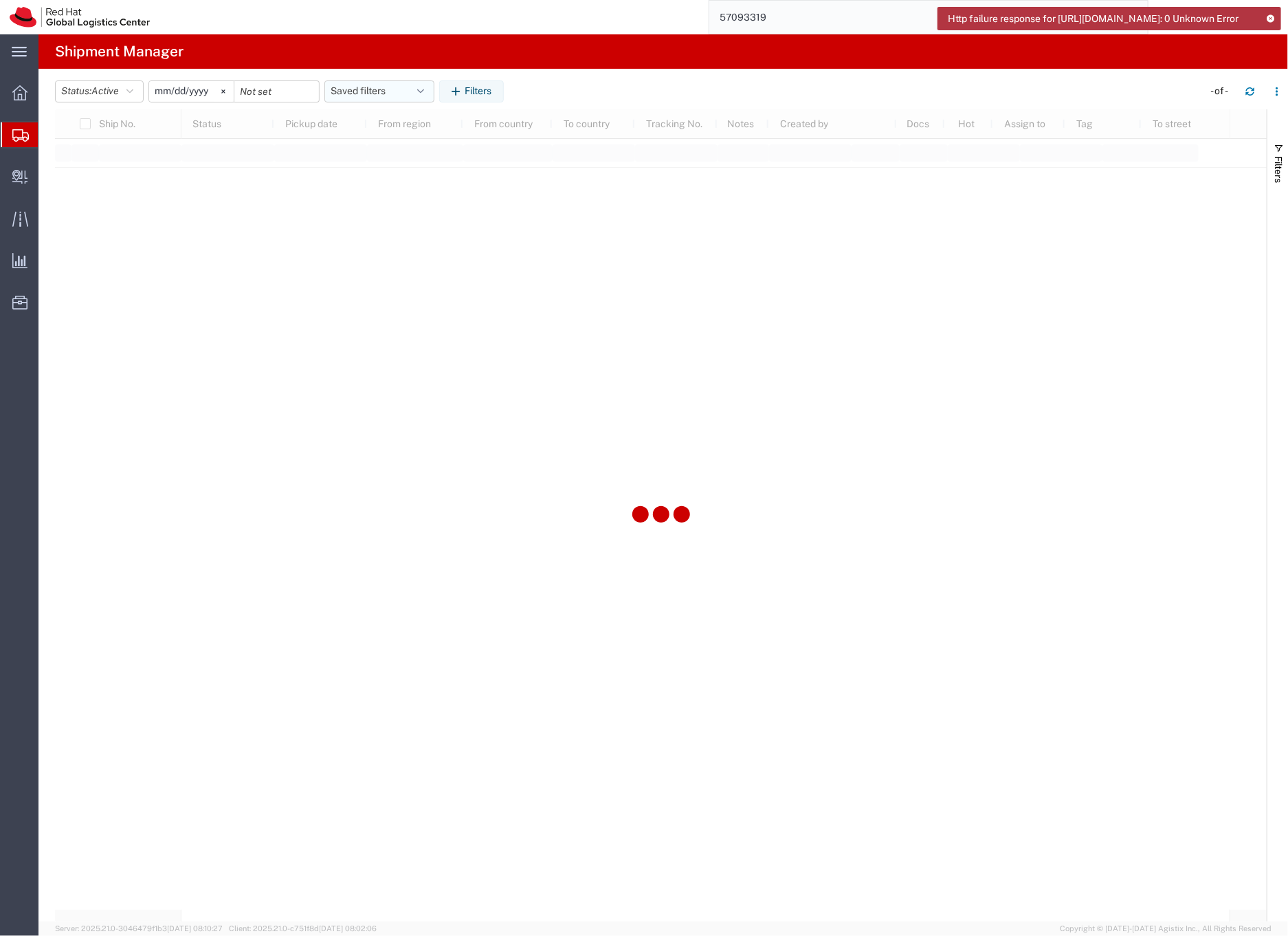
click at [355, 90] on button "Saved filters" at bounding box center [380, 91] width 110 height 22
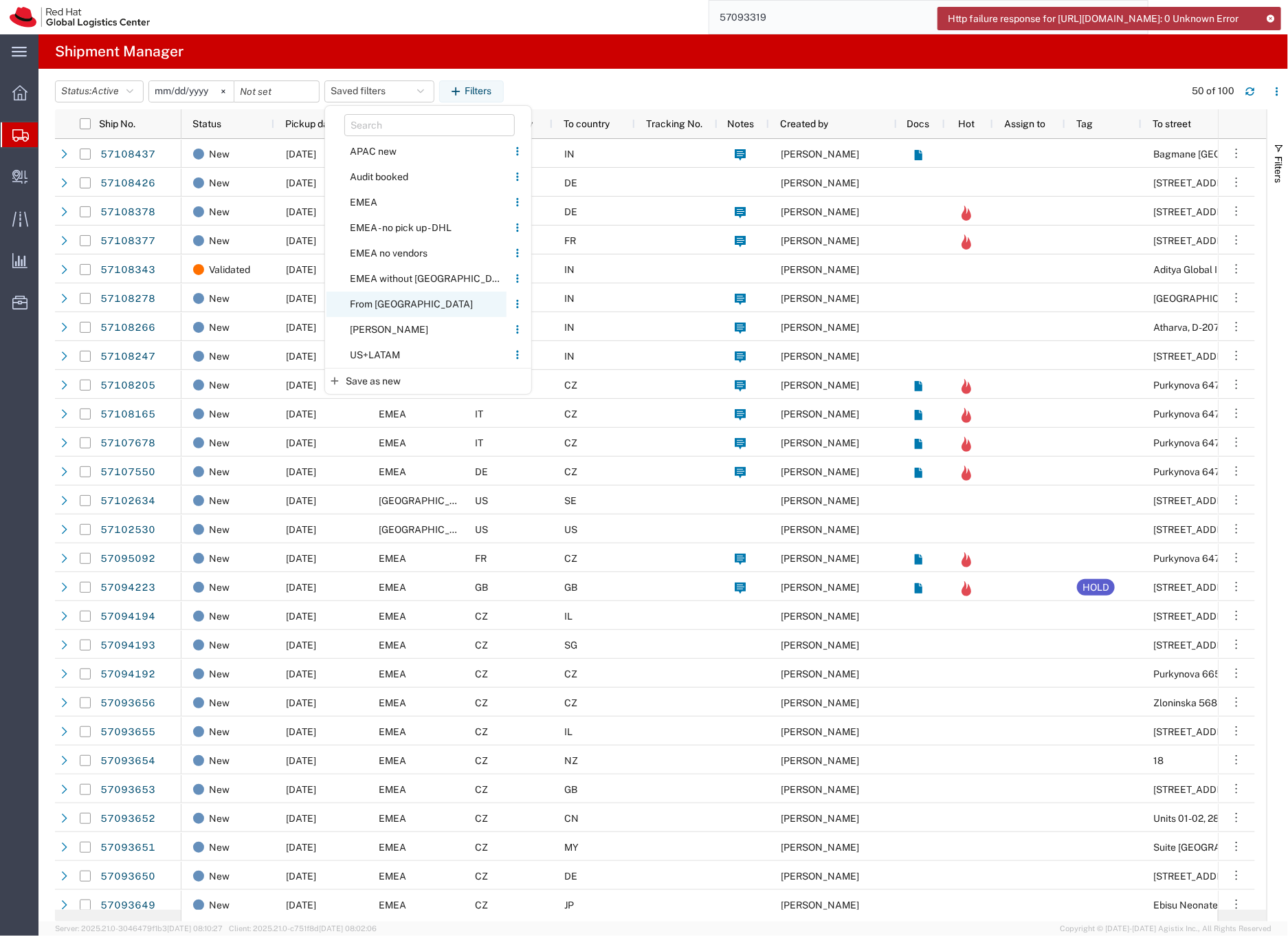
click at [376, 299] on span "From [GEOGRAPHIC_DATA]" at bounding box center [417, 304] width 180 height 25
type input "[DATE]"
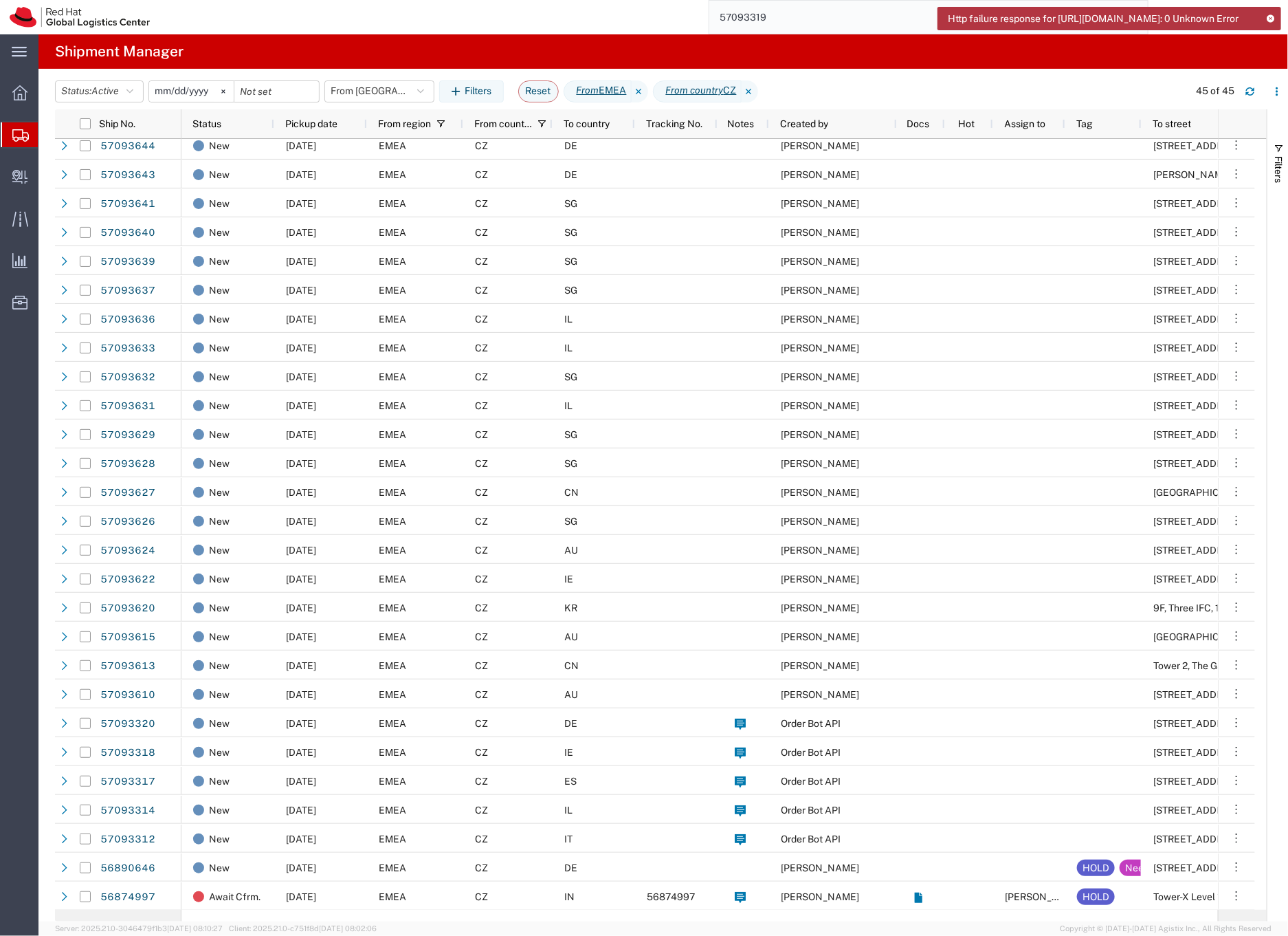
scroll to position [530, 0]
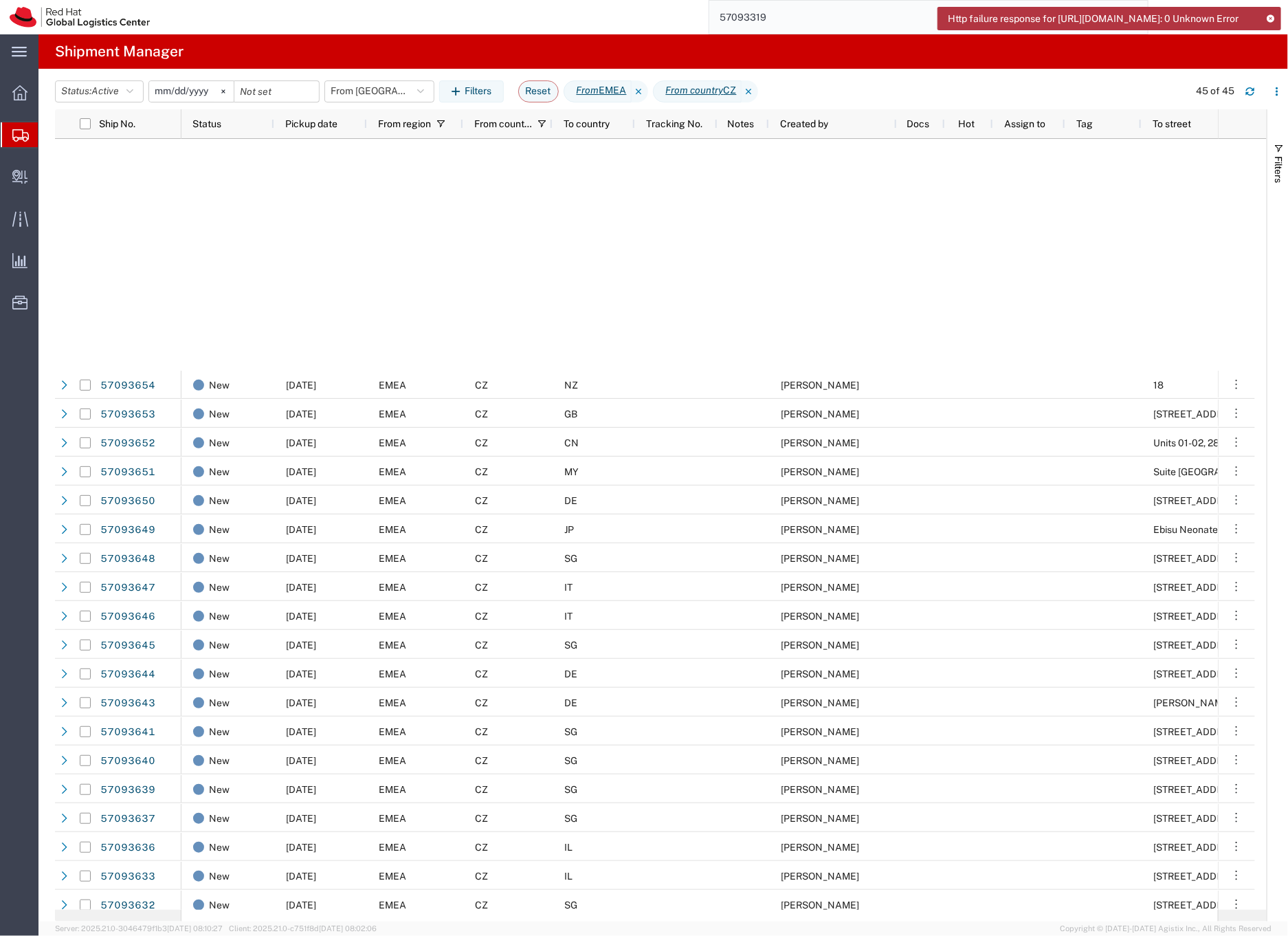
scroll to position [530, 0]
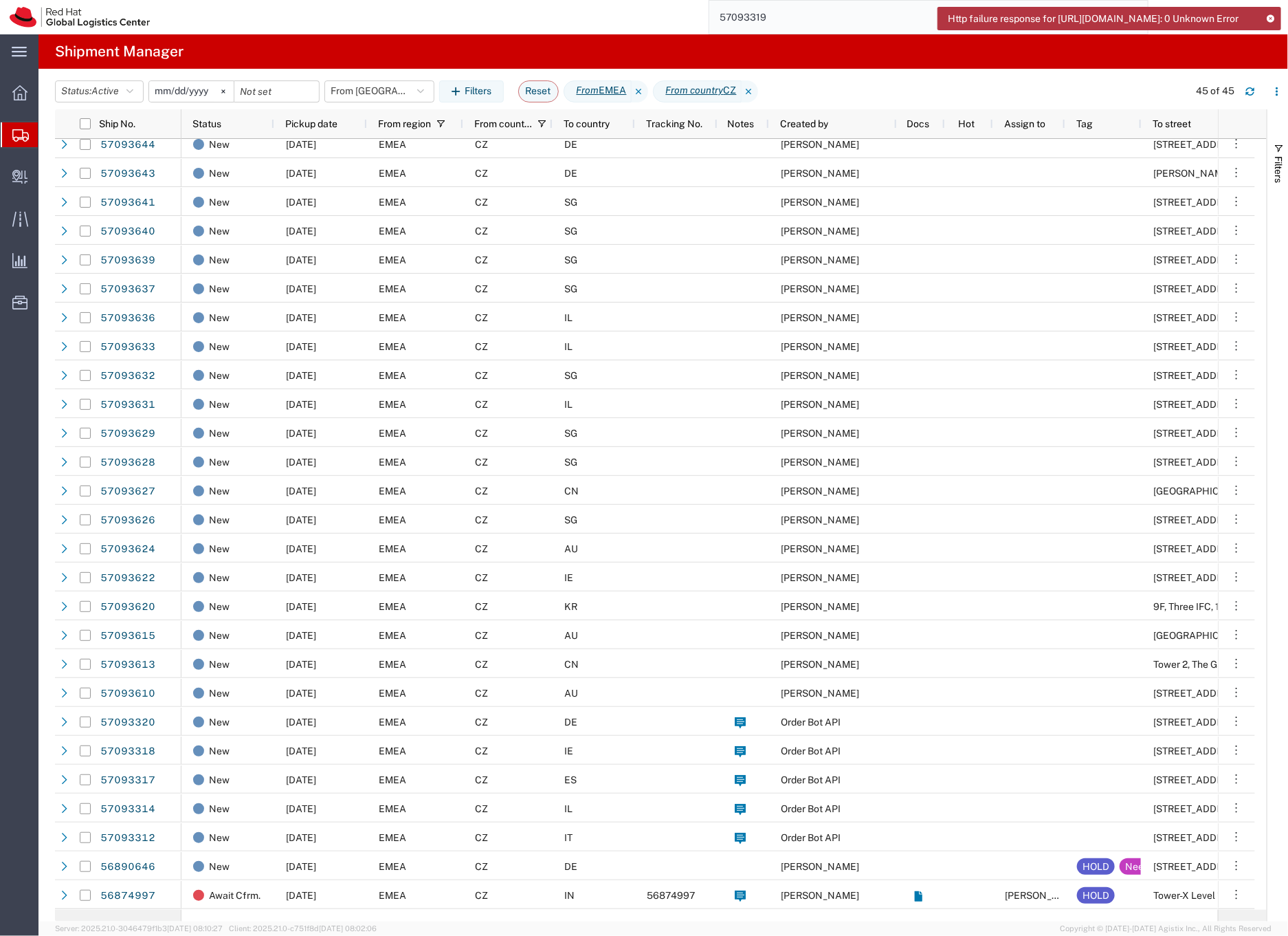
click at [531, 750] on div "CZ" at bounding box center [508, 750] width 89 height 29
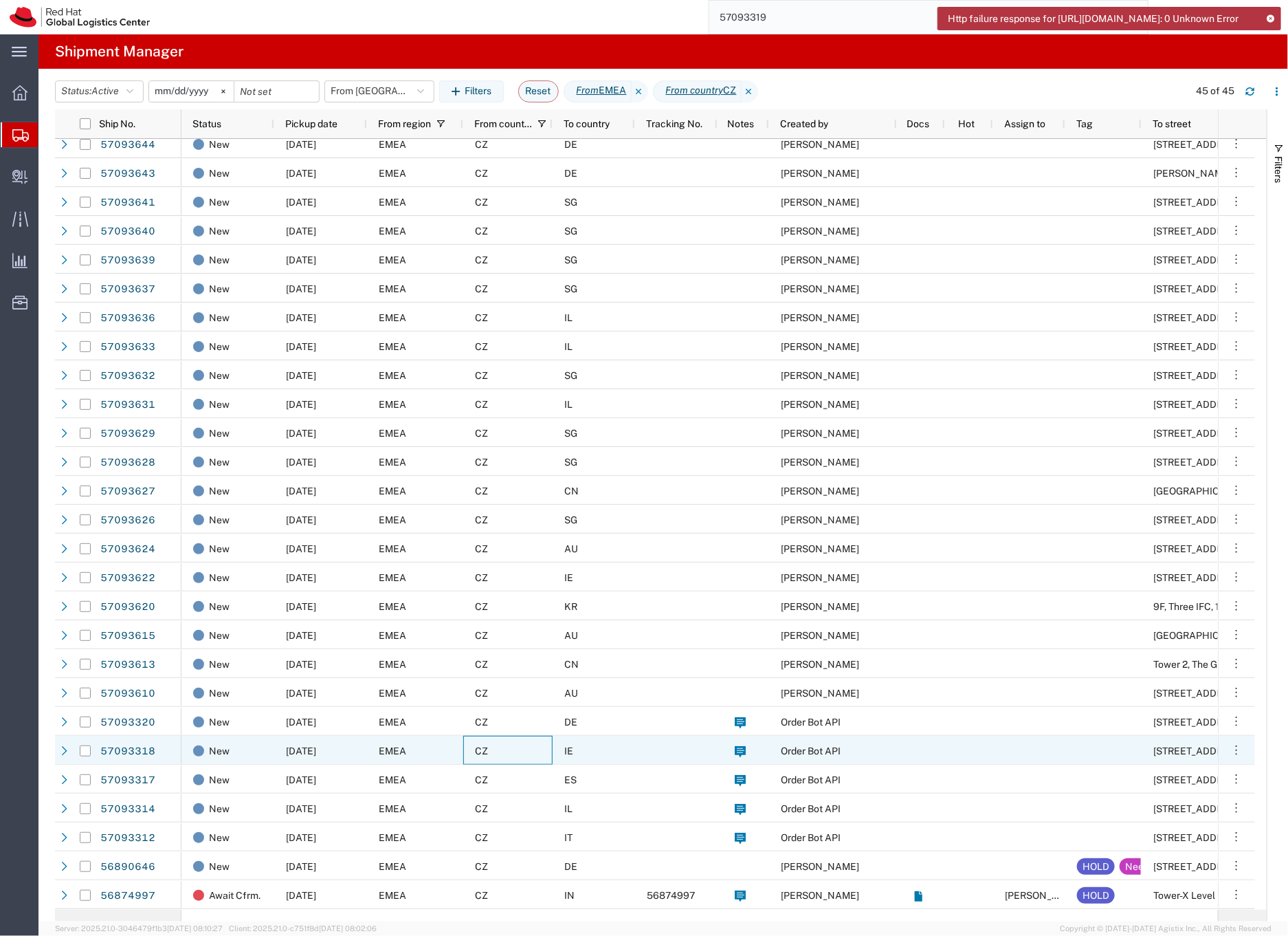
scroll to position [528, 0]
click at [531, 750] on div "CZ" at bounding box center [508, 751] width 89 height 29
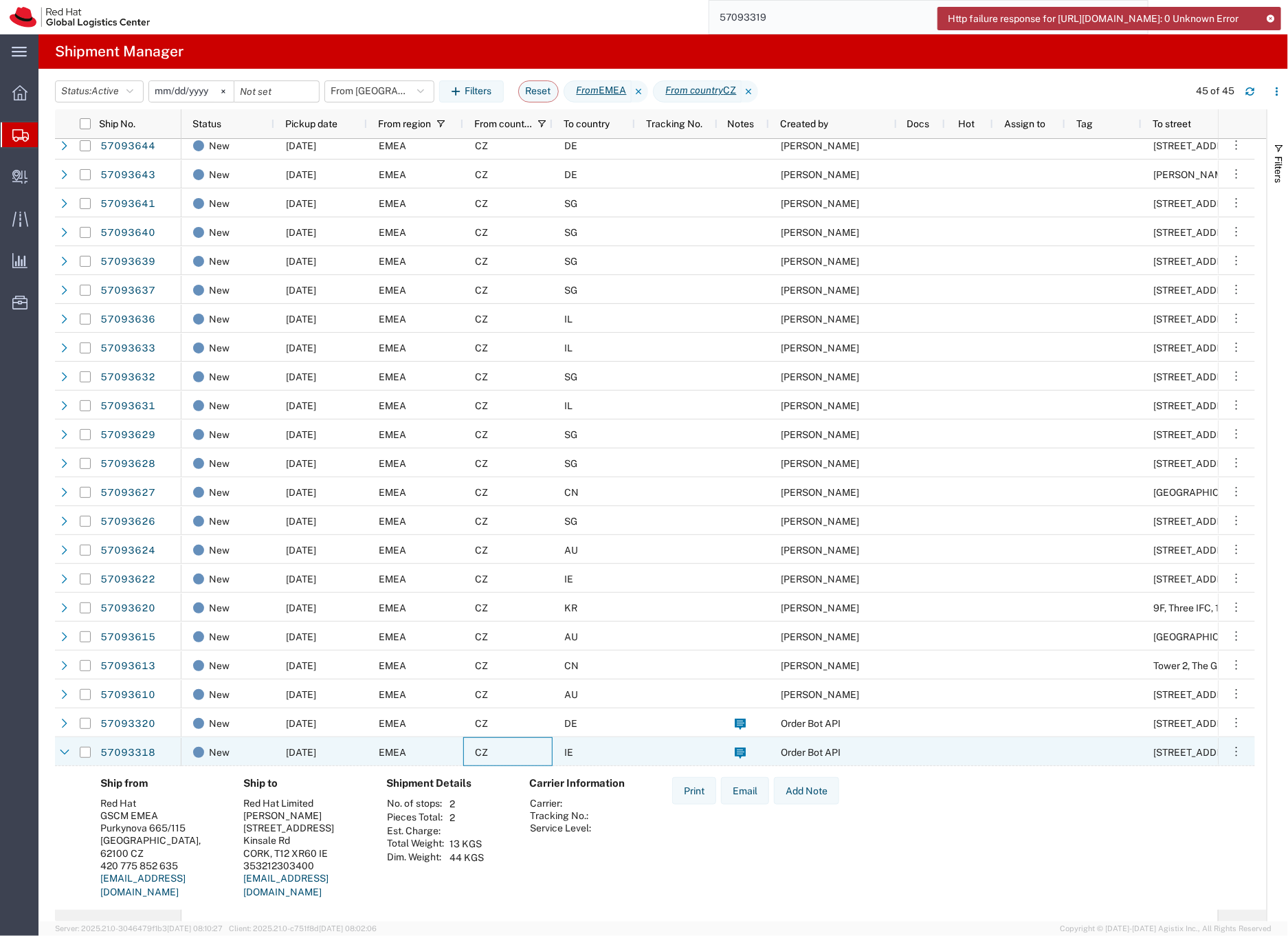
click at [630, 753] on div "IE" at bounding box center [594, 751] width 82 height 29
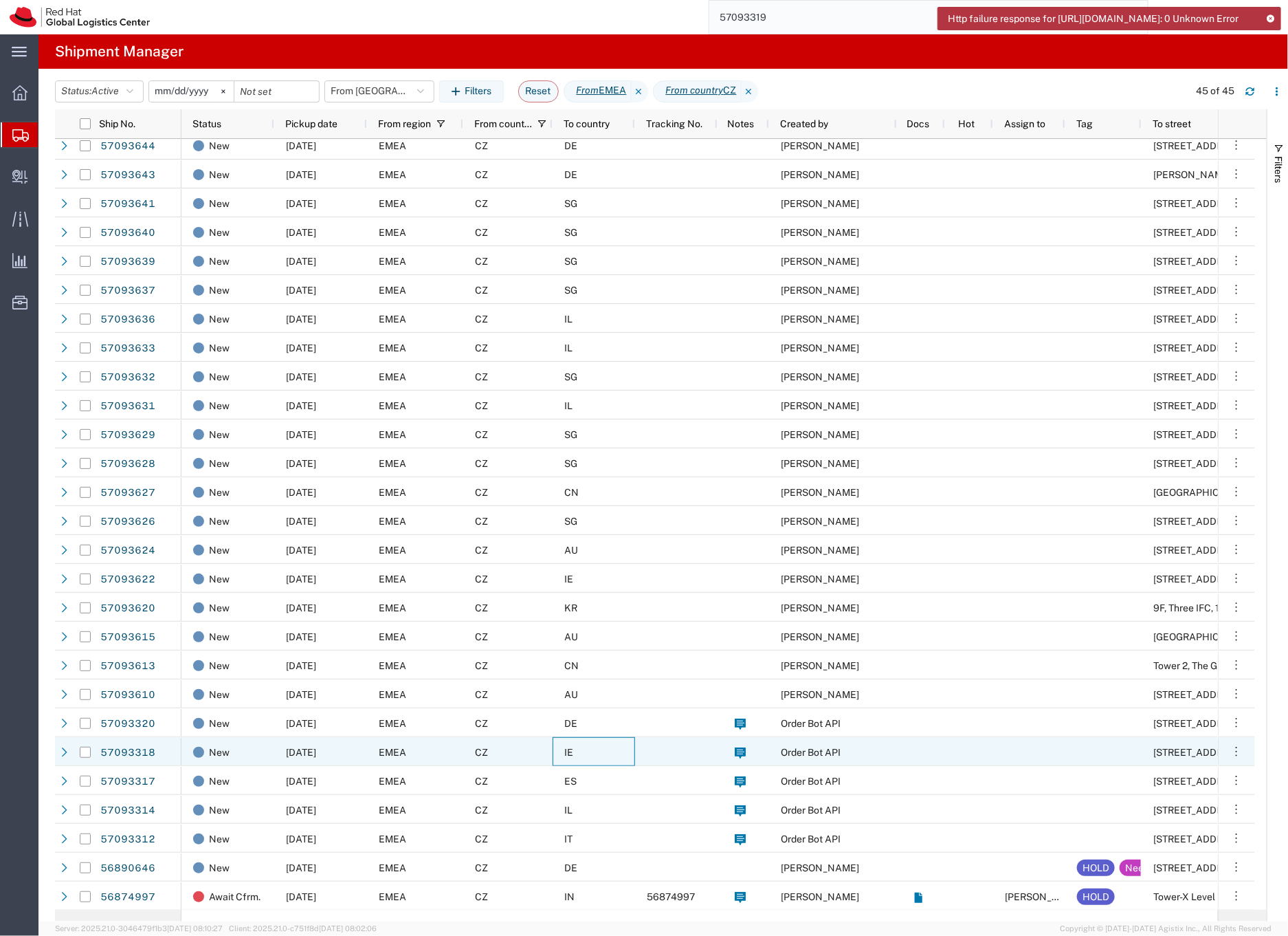
click at [630, 753] on div "IE" at bounding box center [594, 751] width 82 height 29
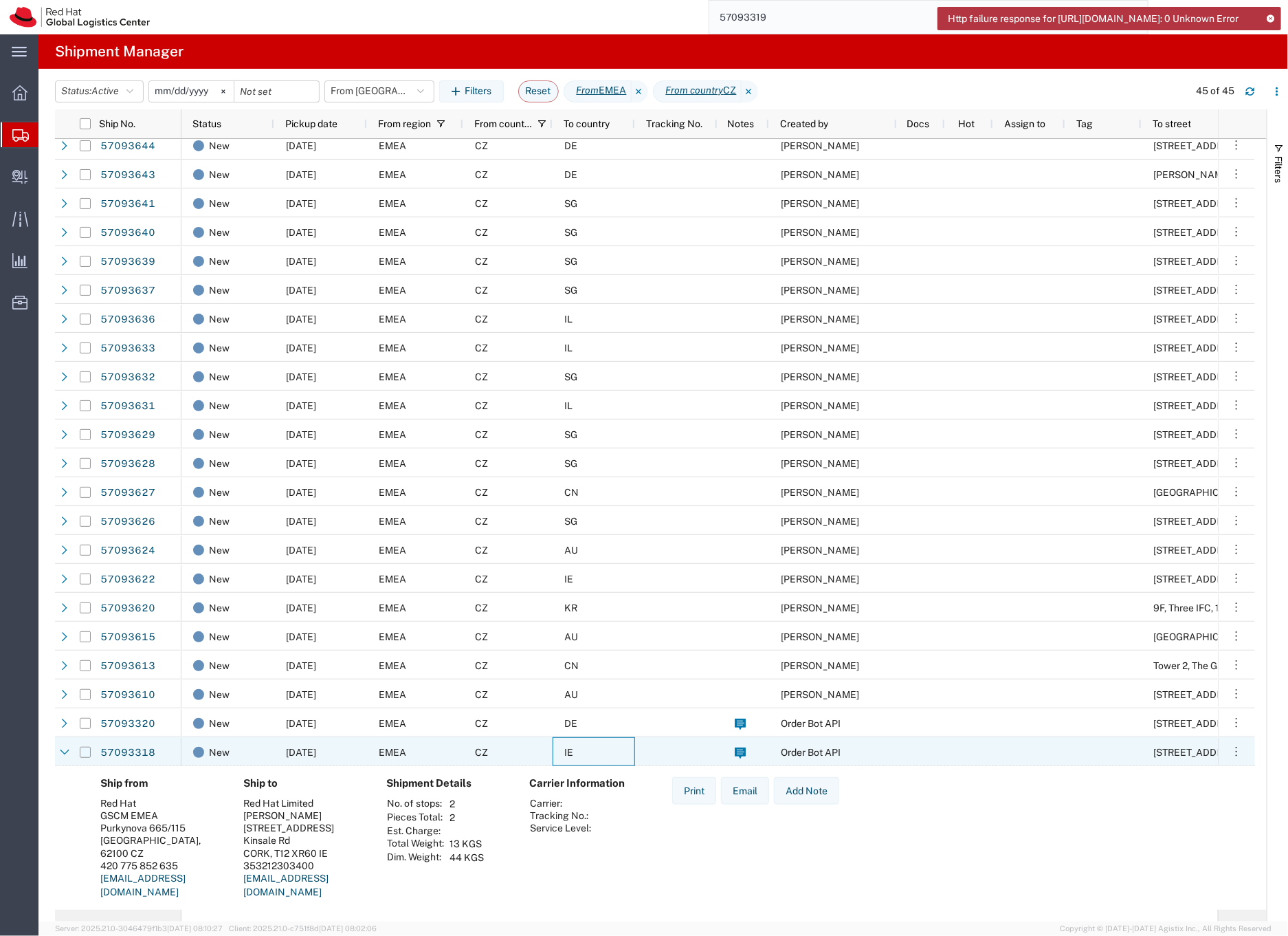
click at [82, 750] on input "Press Space to toggle row selection (unchecked)" at bounding box center [85, 752] width 11 height 11
checkbox input "true"
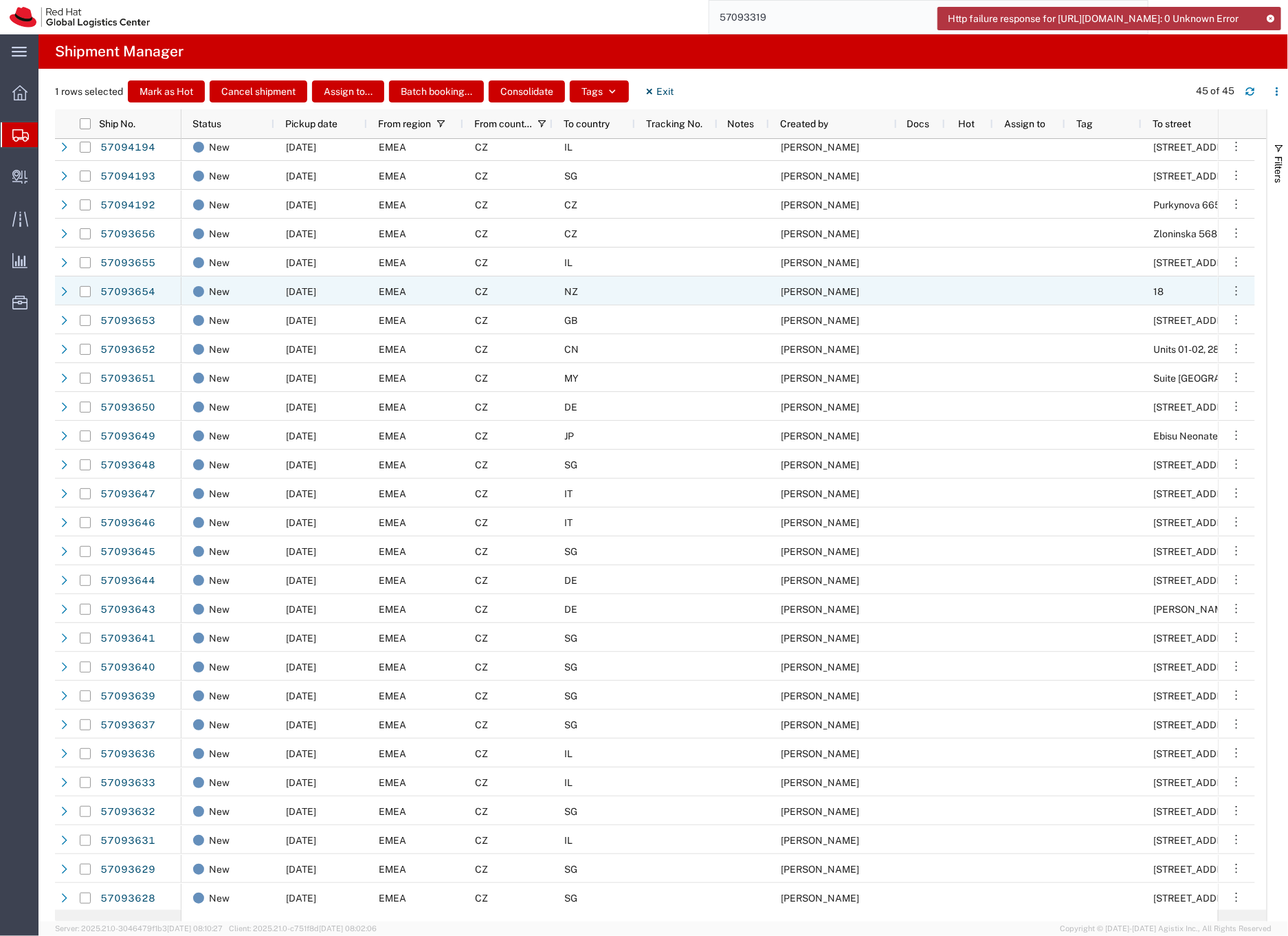
scroll to position [0, 0]
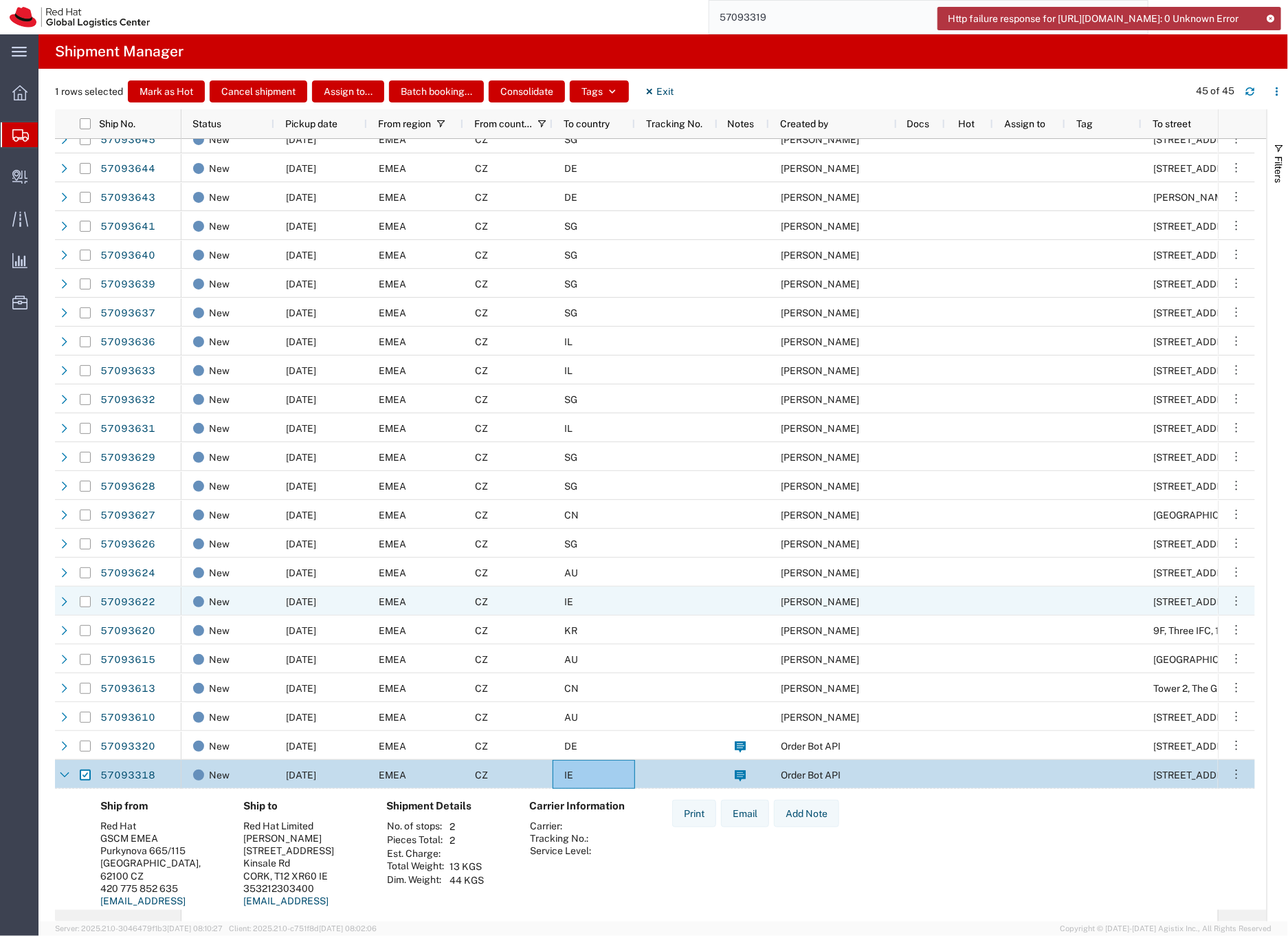
click at [537, 602] on div "CZ" at bounding box center [508, 601] width 89 height 29
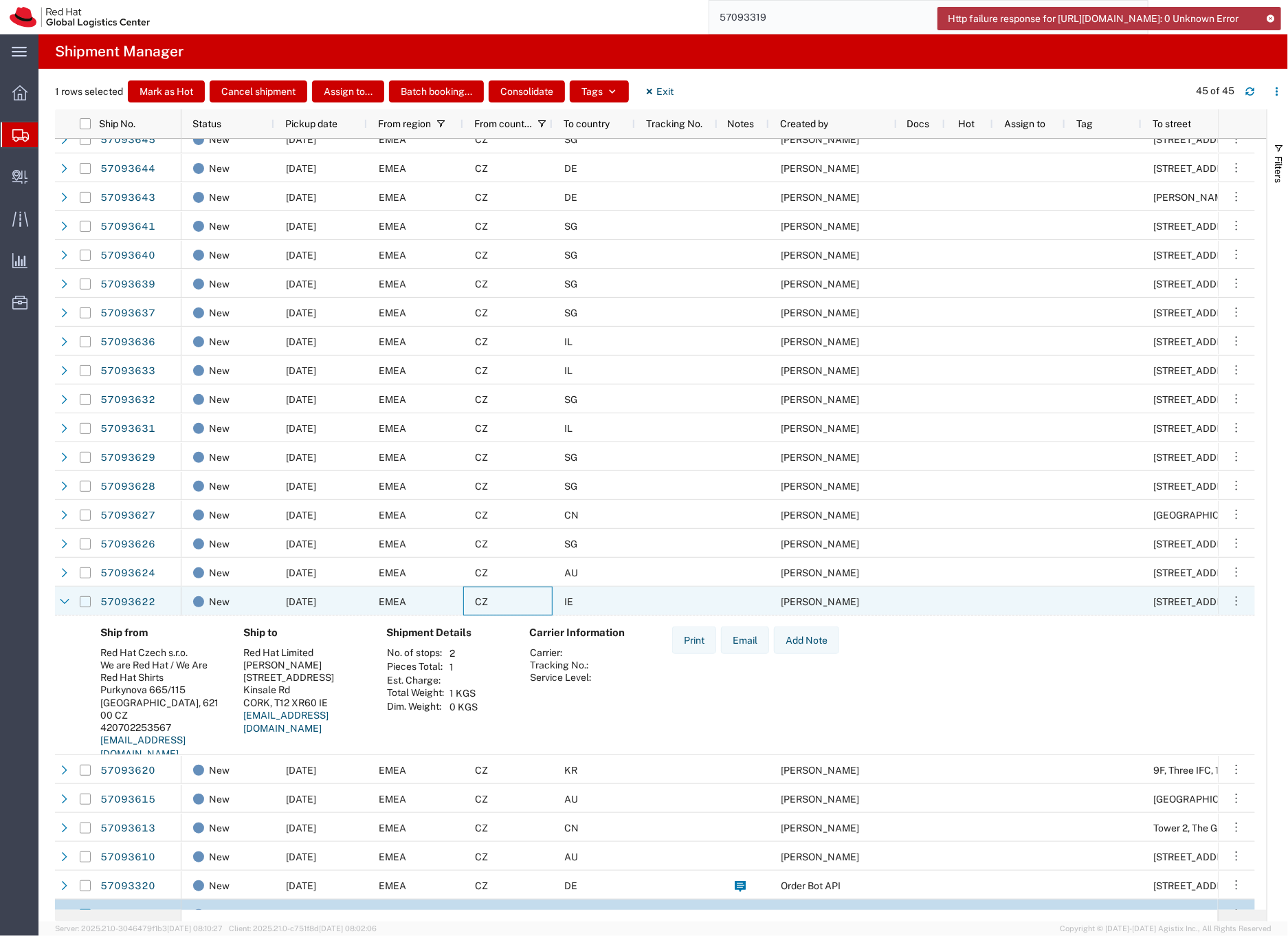
click at [86, 601] on input "Press Space to toggle row selection (unchecked)" at bounding box center [85, 602] width 11 height 11
checkbox input "true"
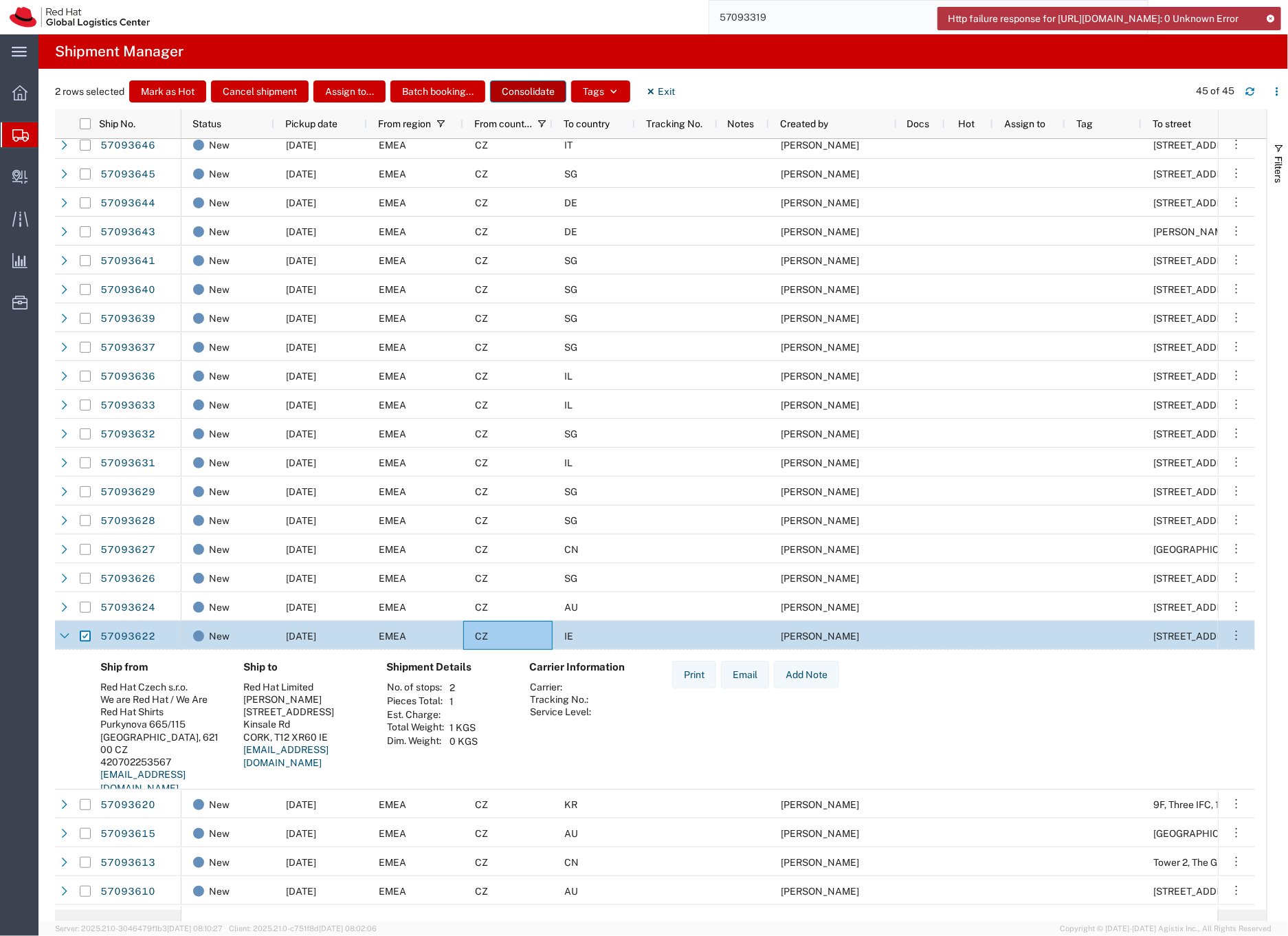
click at [513, 91] on button "Consolidate" at bounding box center [528, 91] width 76 height 22
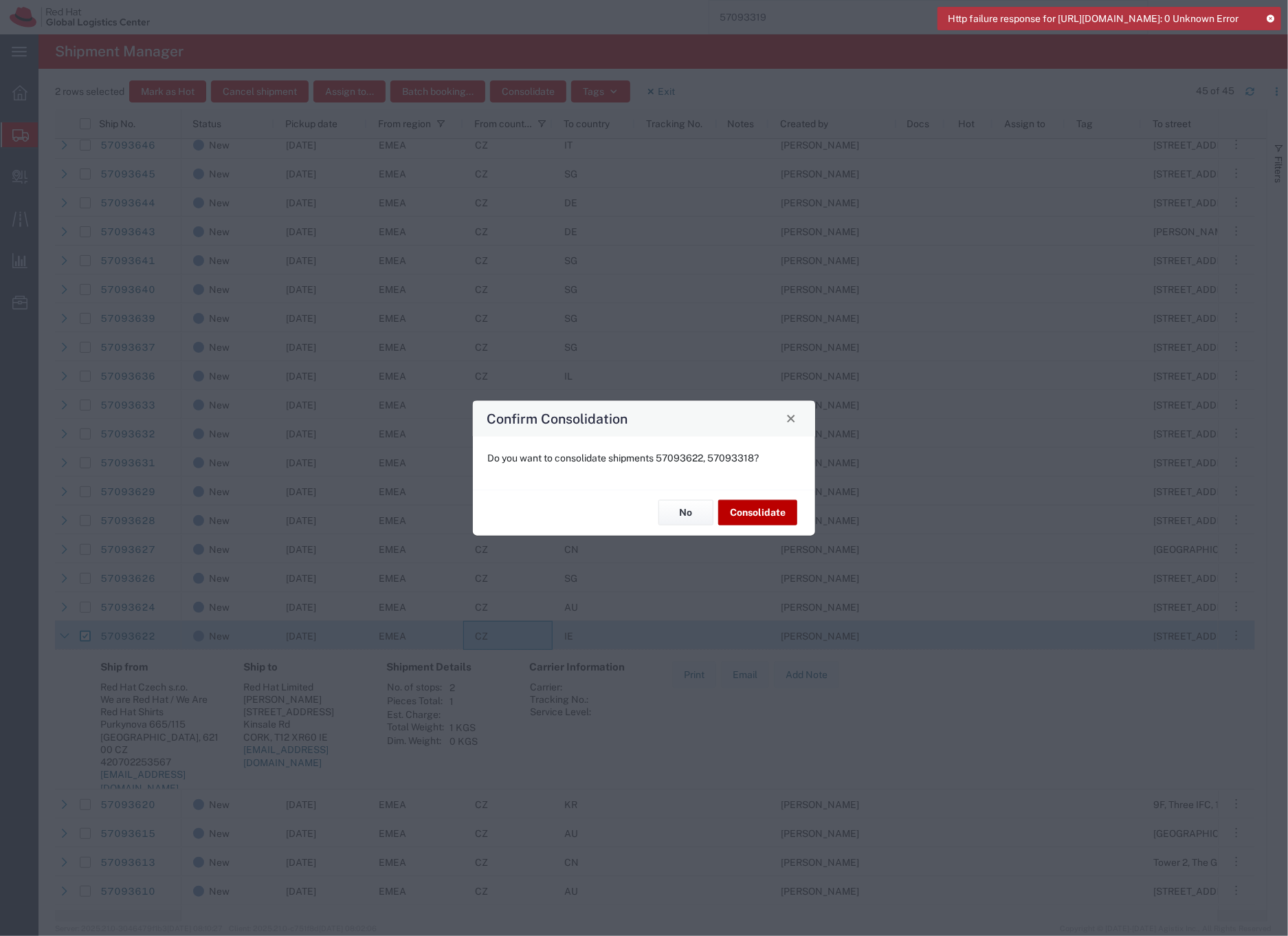
click at [750, 514] on button "Consolidate" at bounding box center [758, 512] width 79 height 25
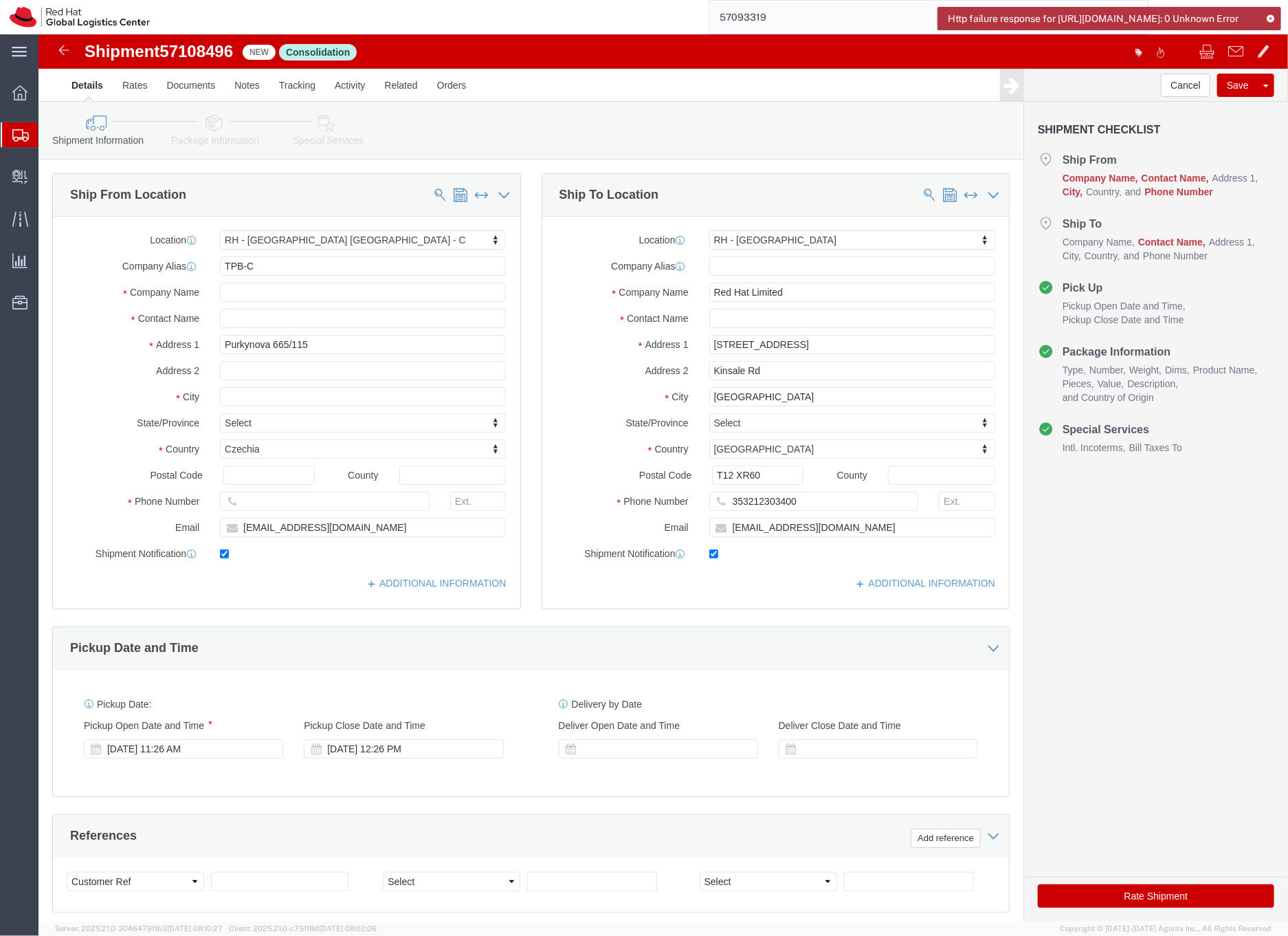
select select "38037"
select select "37944"
click input "text"
type input "Maura Connoly (WARH week)"
click icon
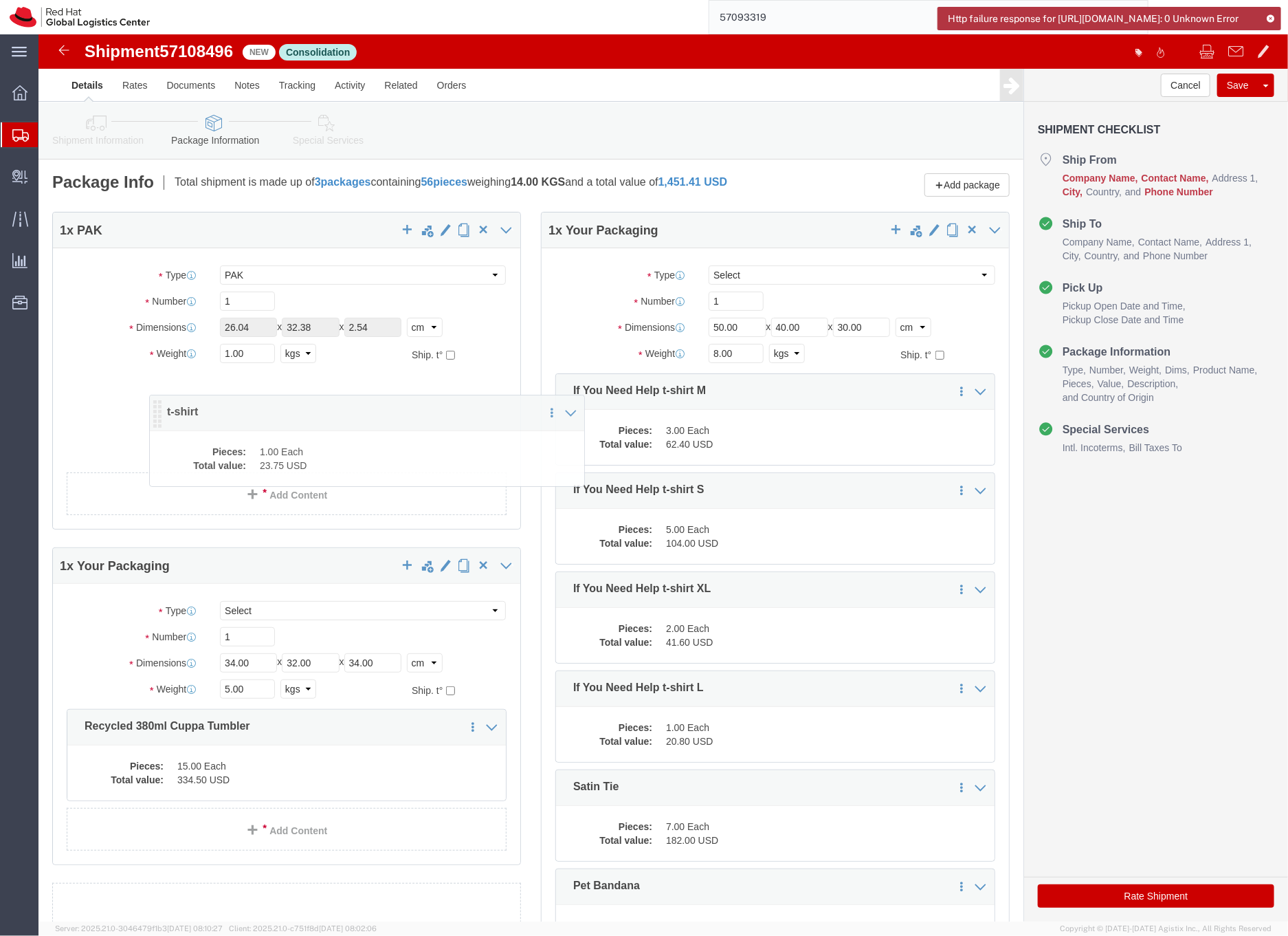
drag, startPoint x: 34, startPoint y: 359, endPoint x: 116, endPoint y: 380, distance: 84.6
click icon
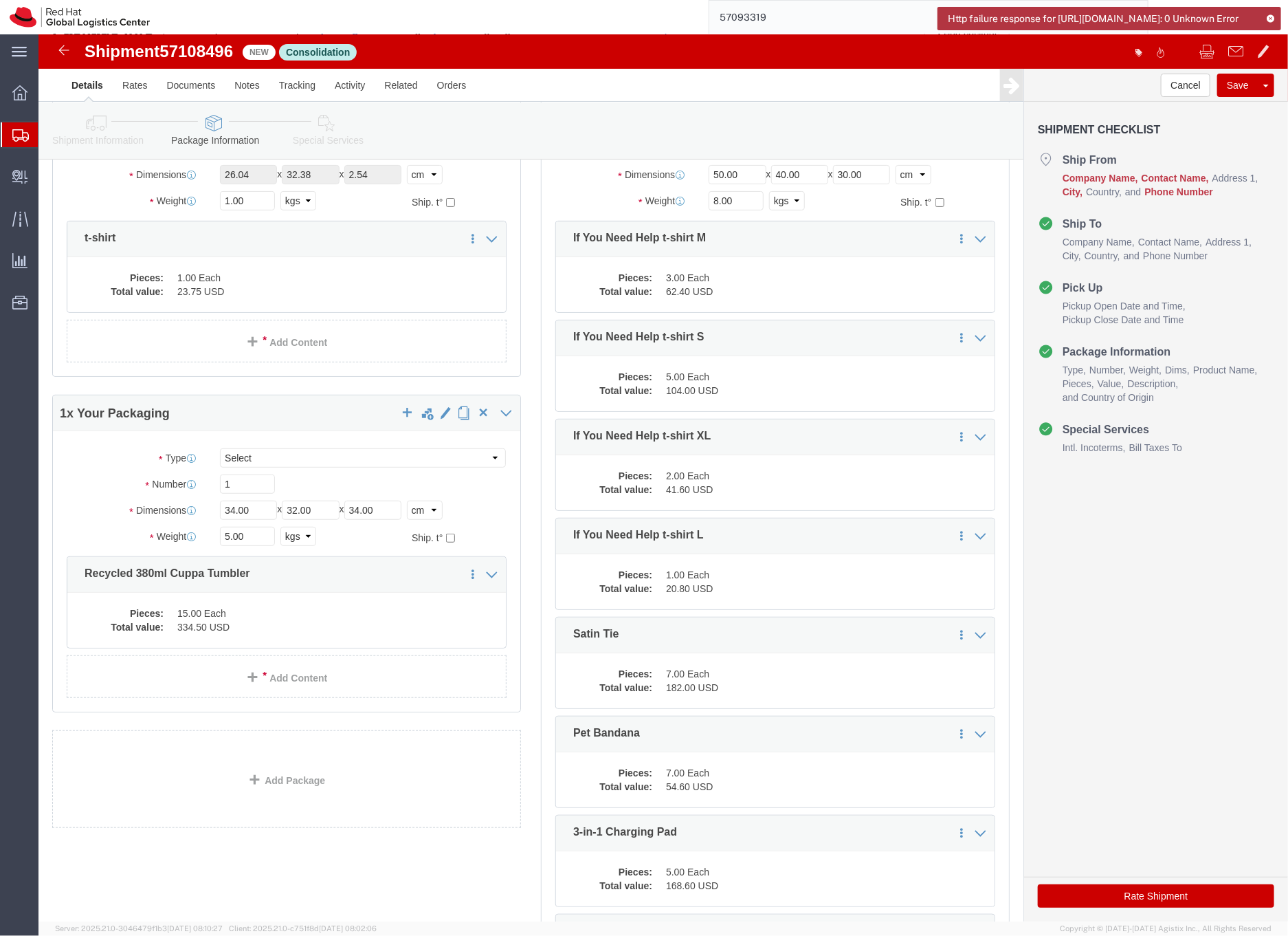
scroll to position [133, 0]
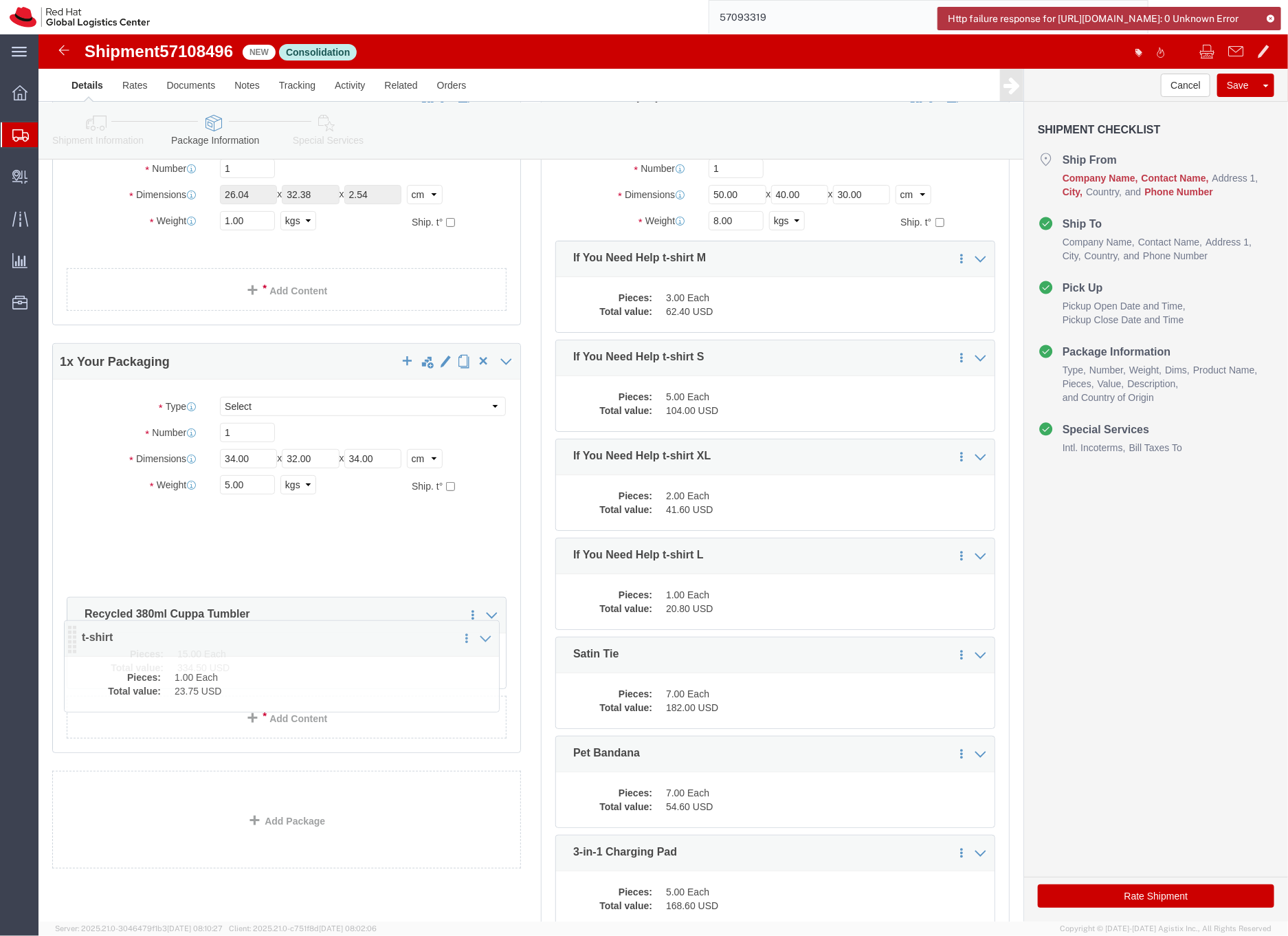
drag, startPoint x: 35, startPoint y: 229, endPoint x: 32, endPoint y: 609, distance: 380.0
click icon
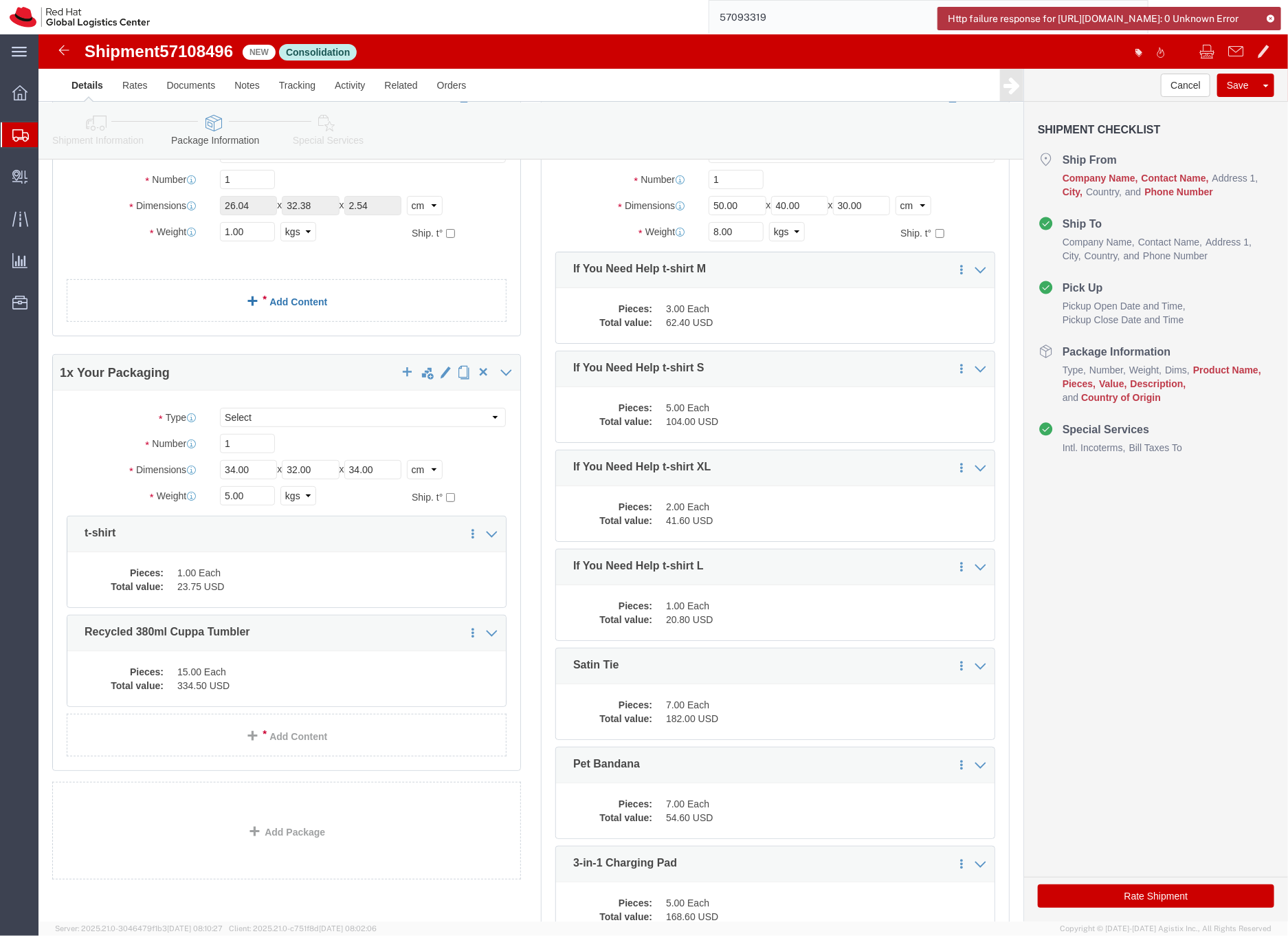
scroll to position [0, 0]
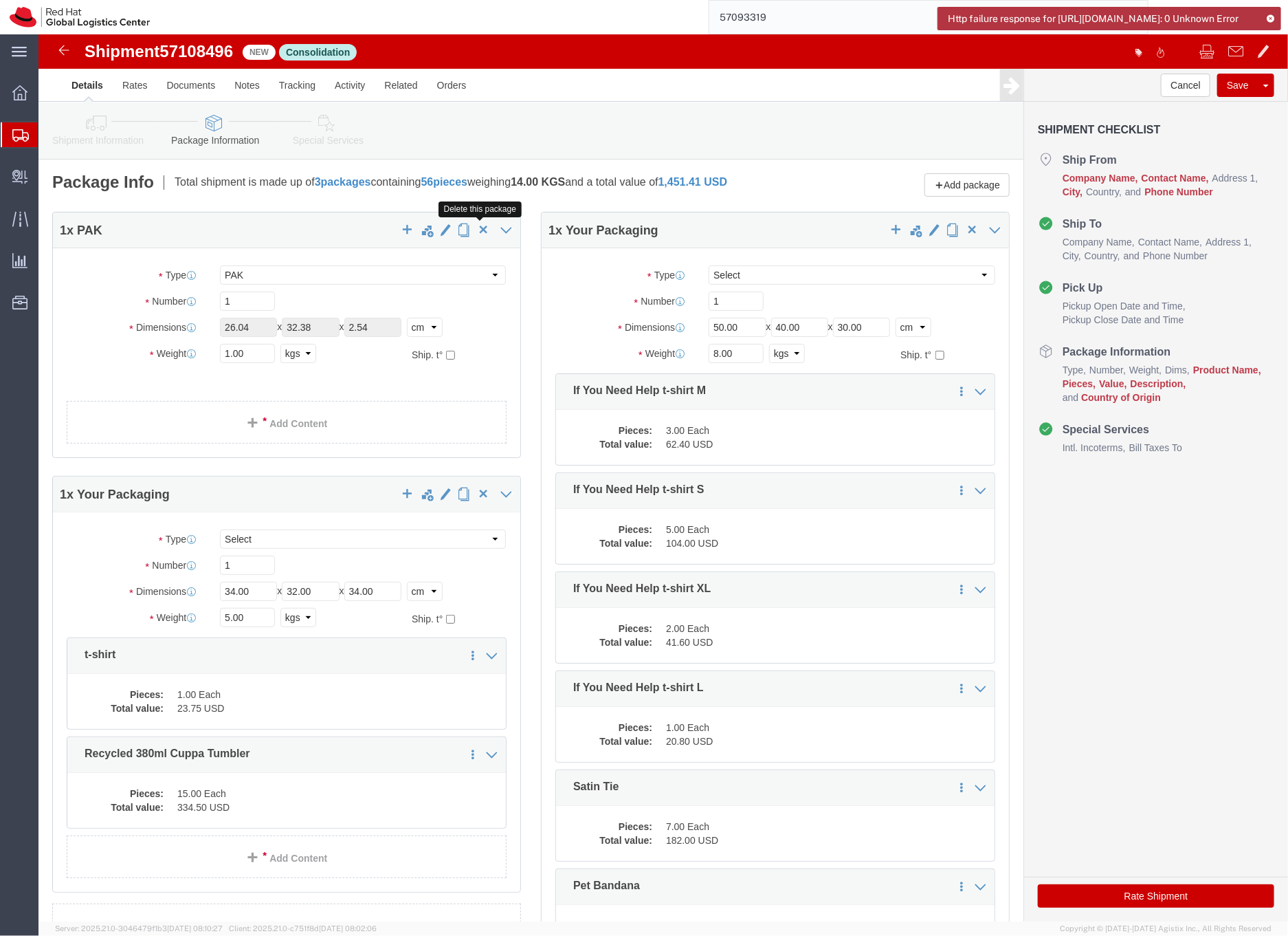
click span "button"
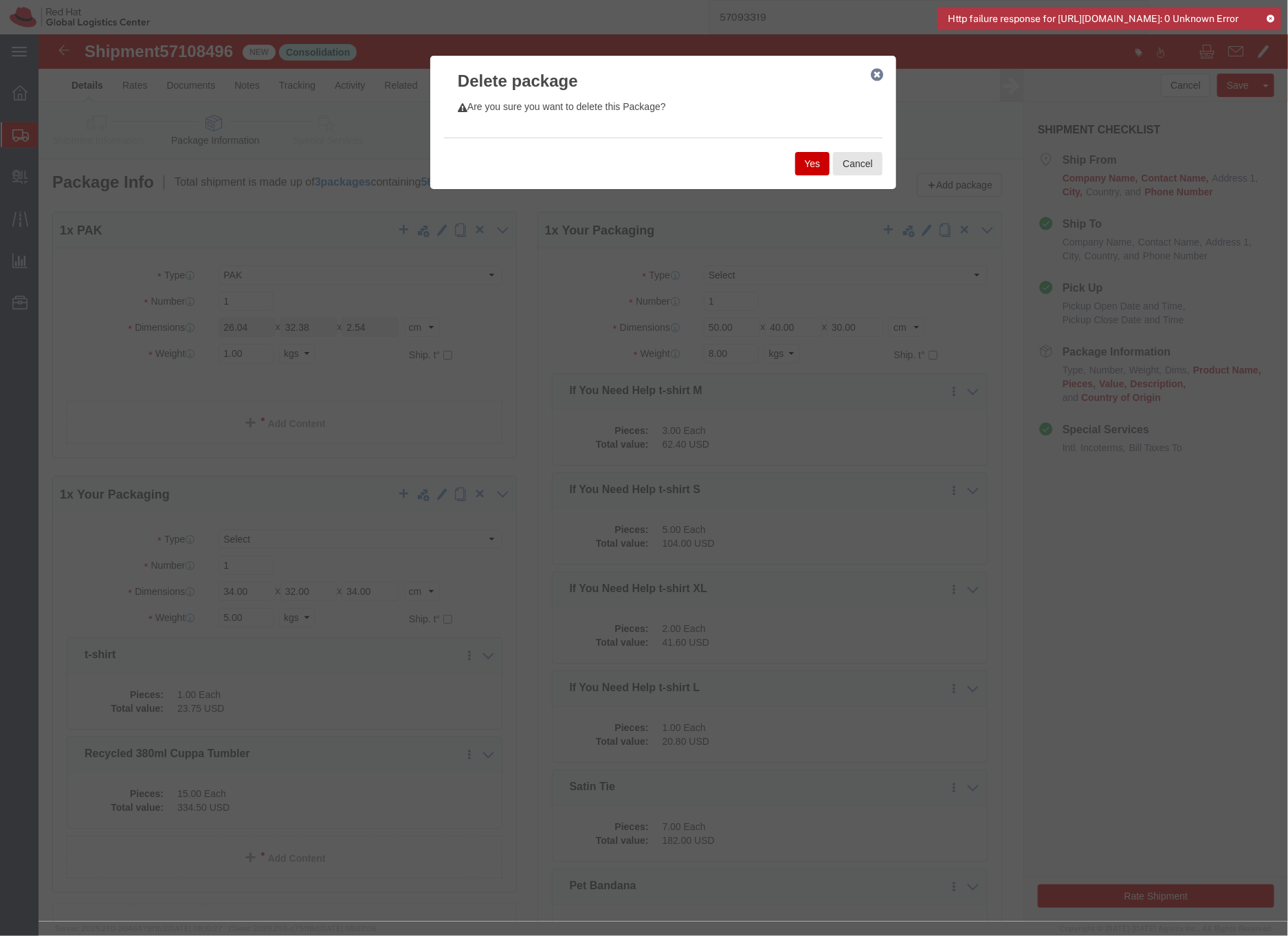
click button "Yes"
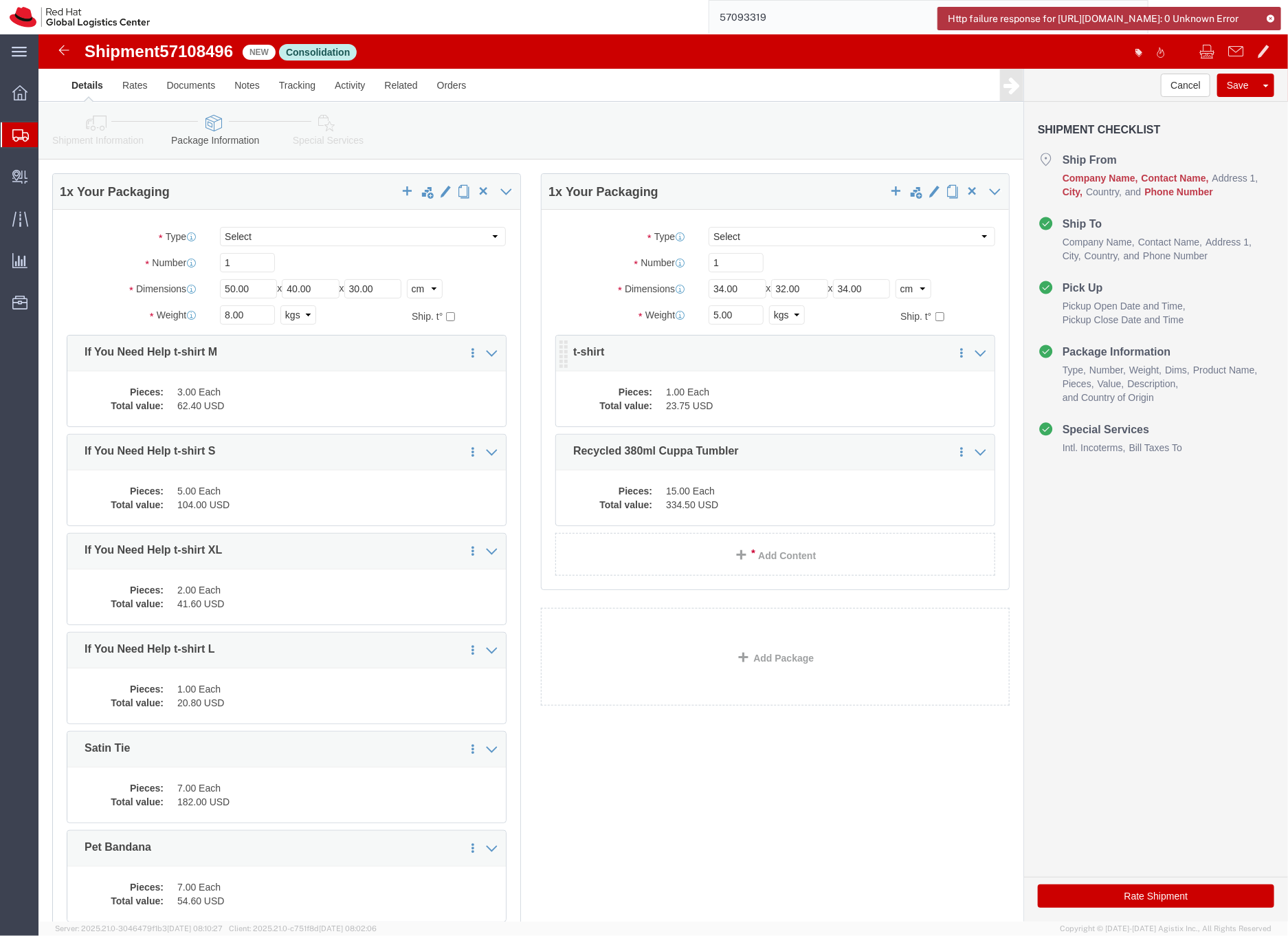
scroll to position [18, 0]
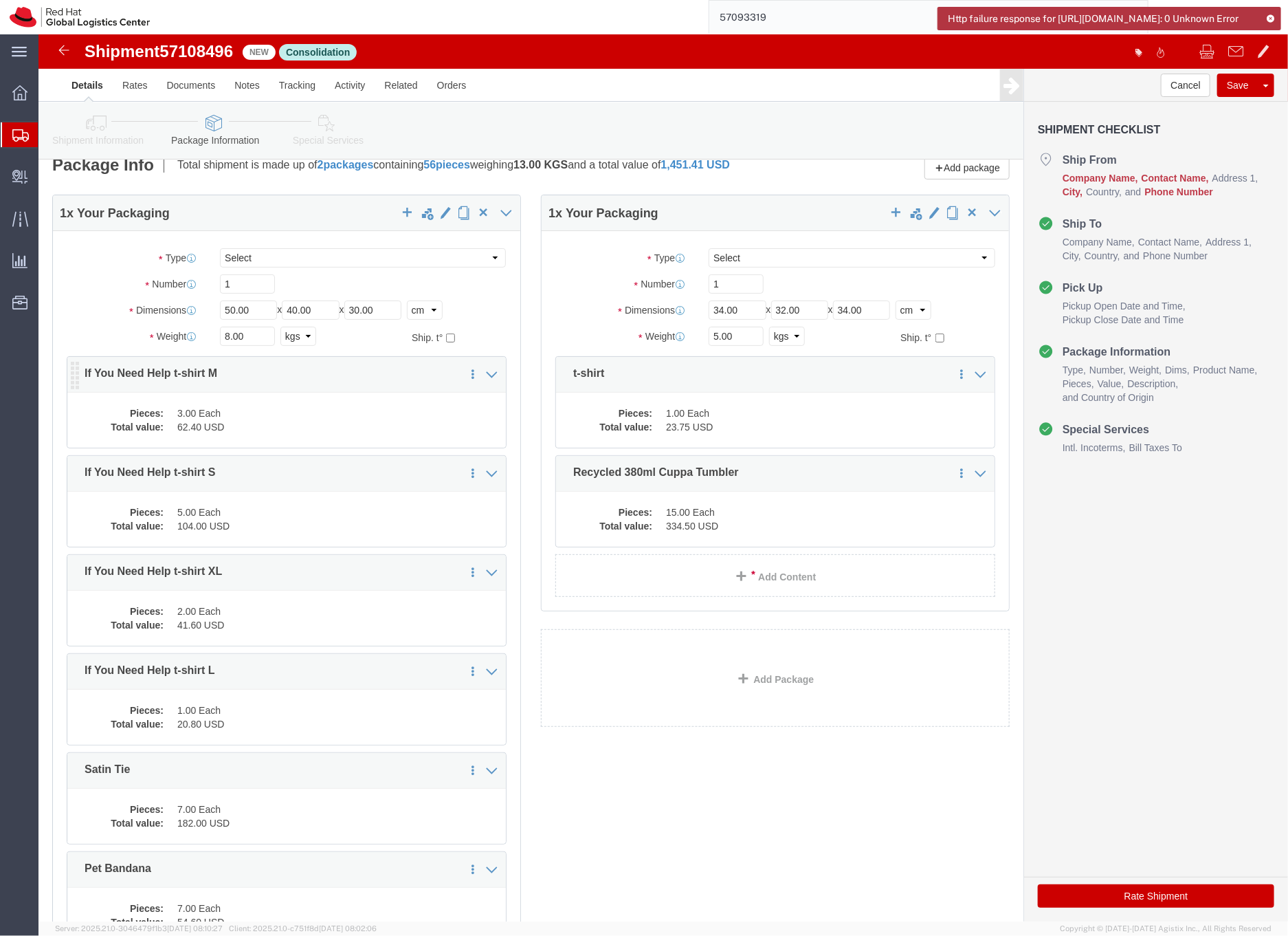
click dd "62.40 USD"
click div
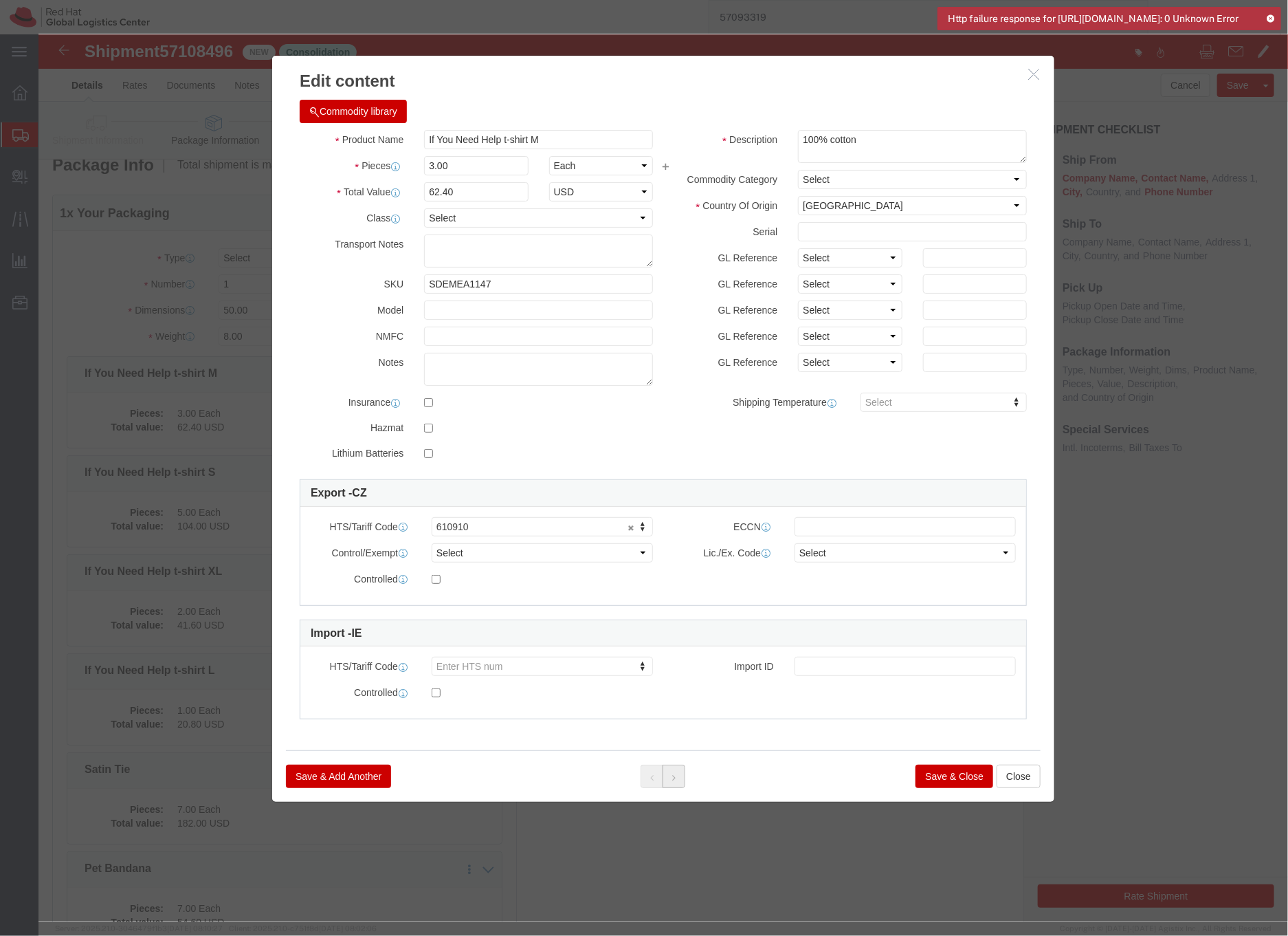
click button
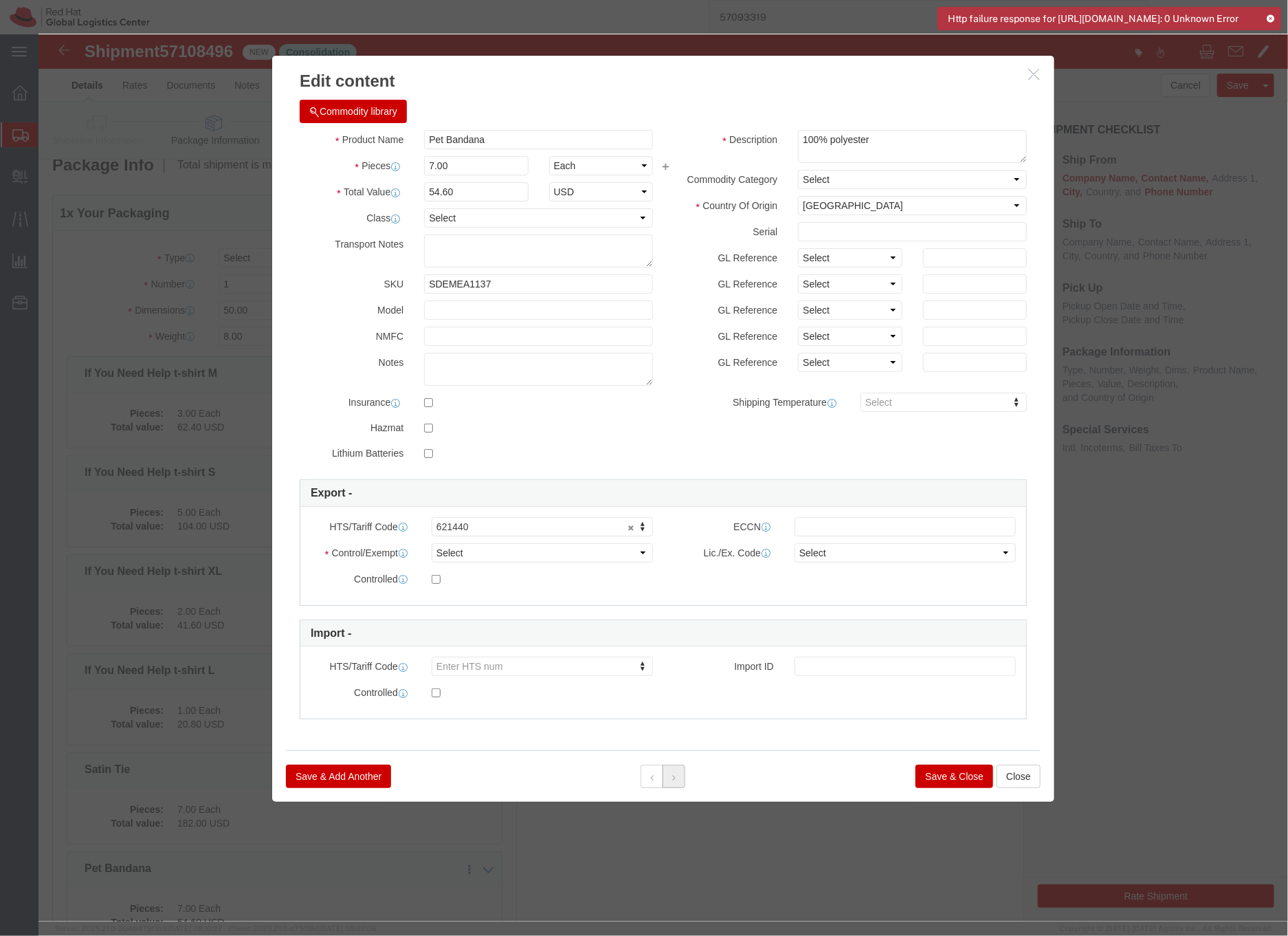
click button
click div
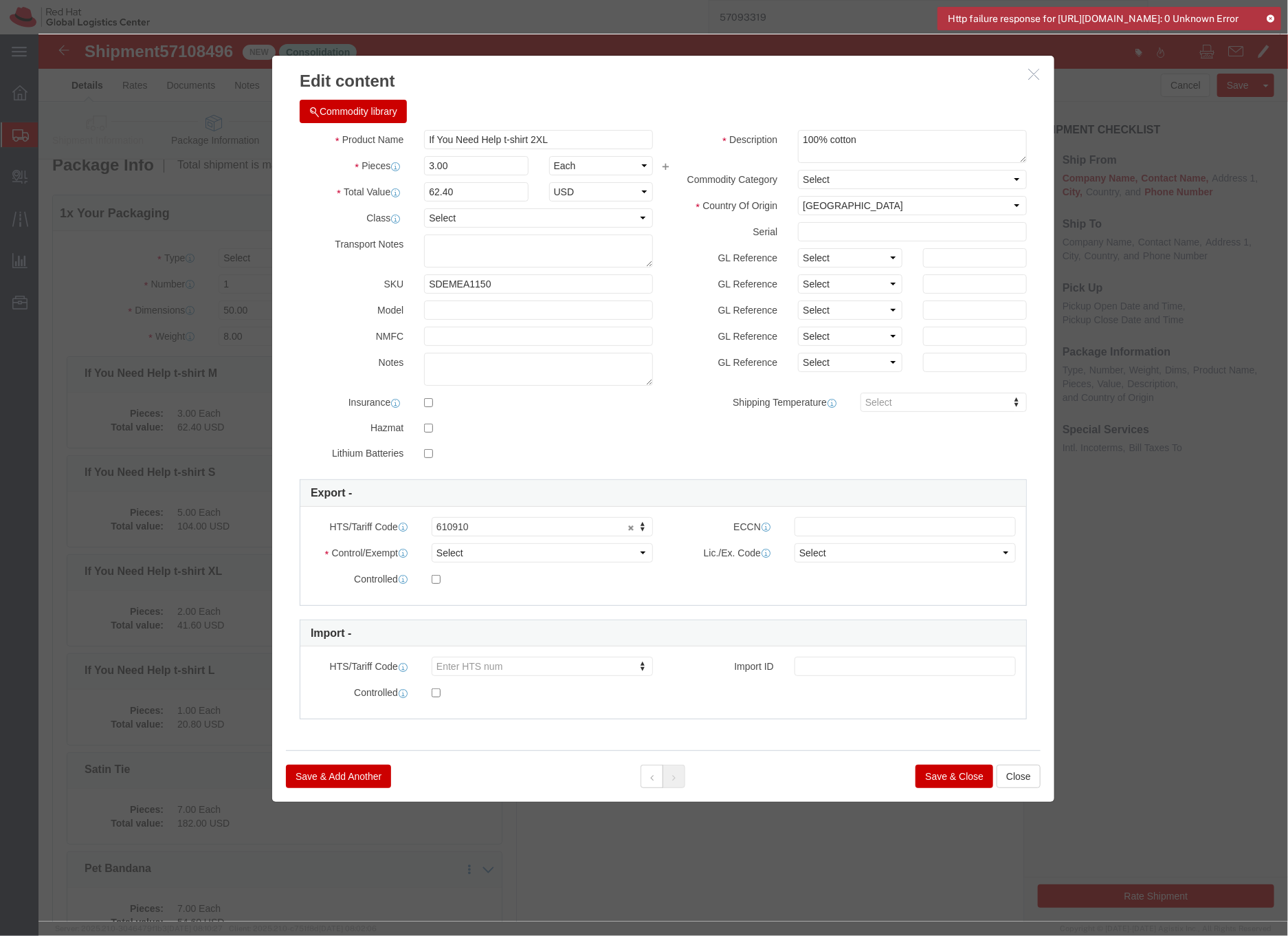
click button "Save & Close"
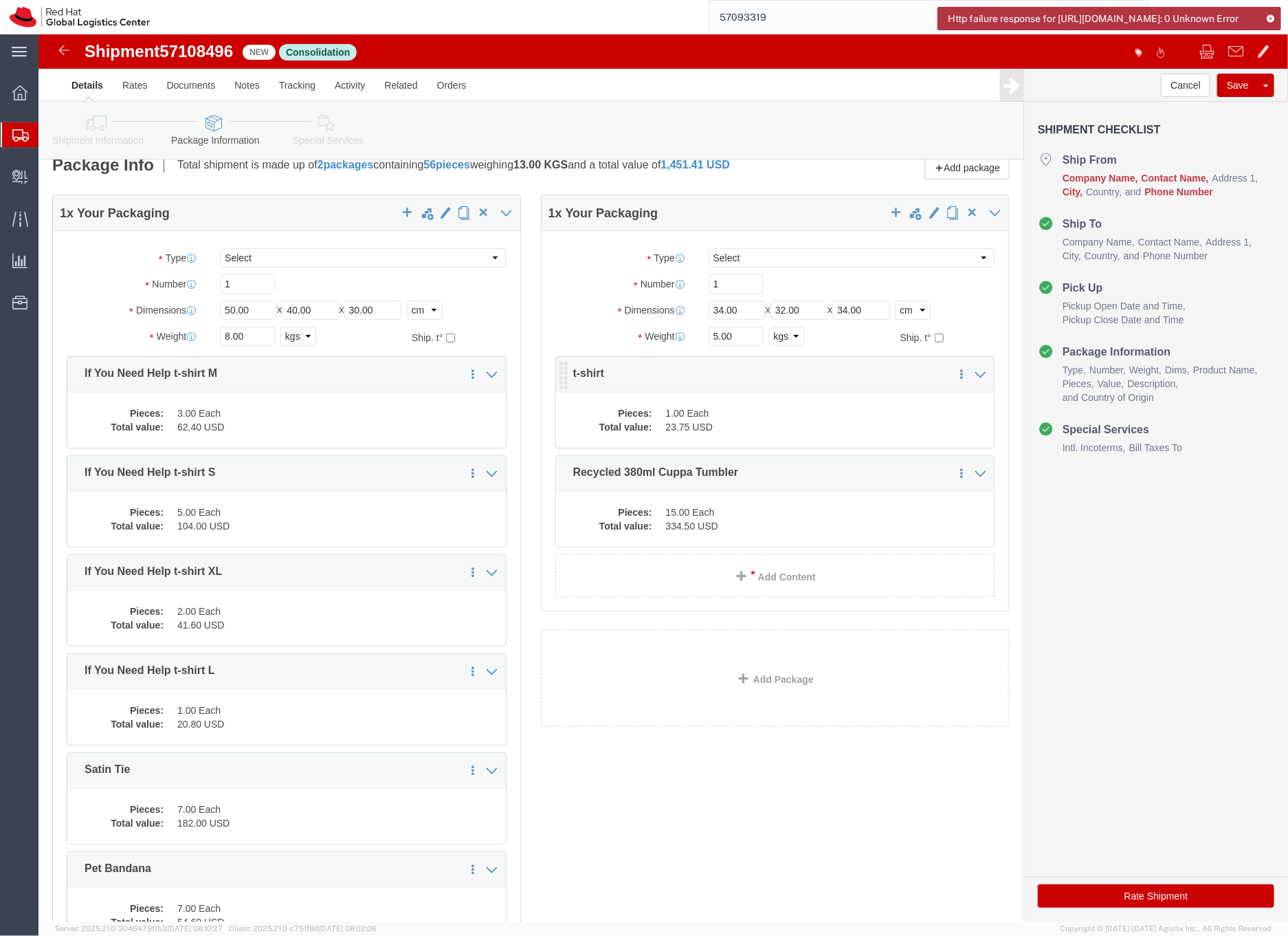
click dd "1.00 Each"
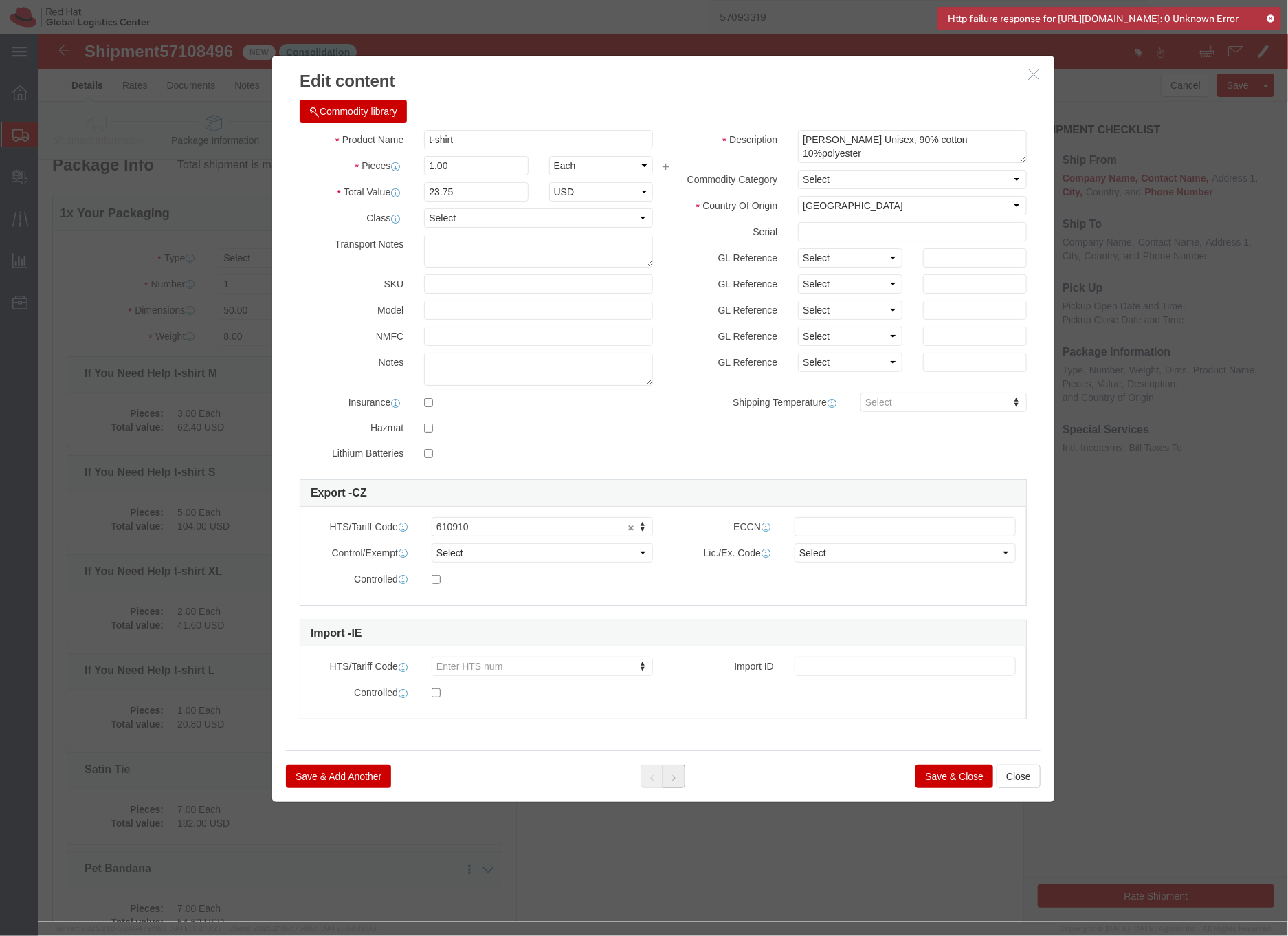
click button
click button "Save & Close"
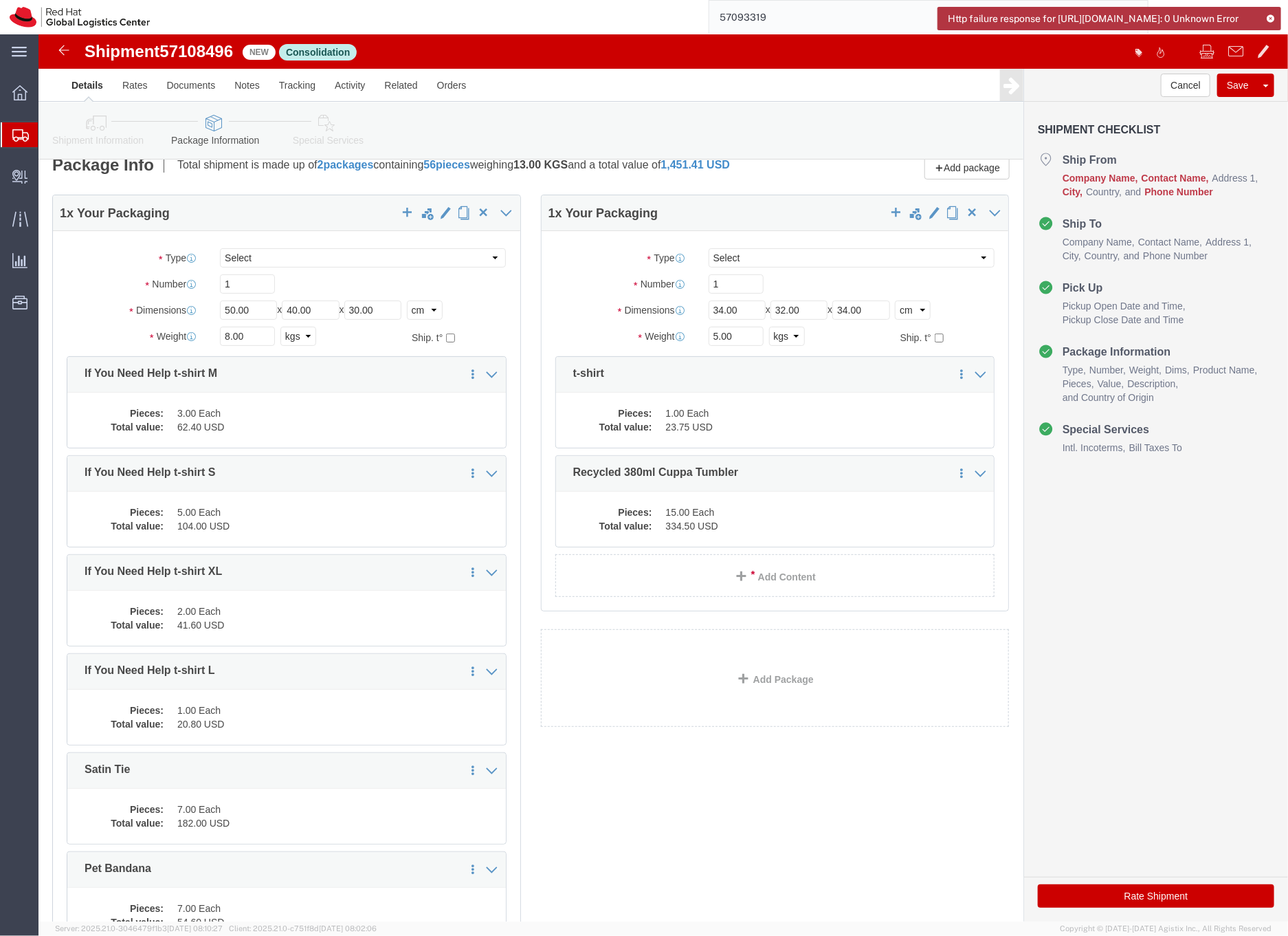
click icon
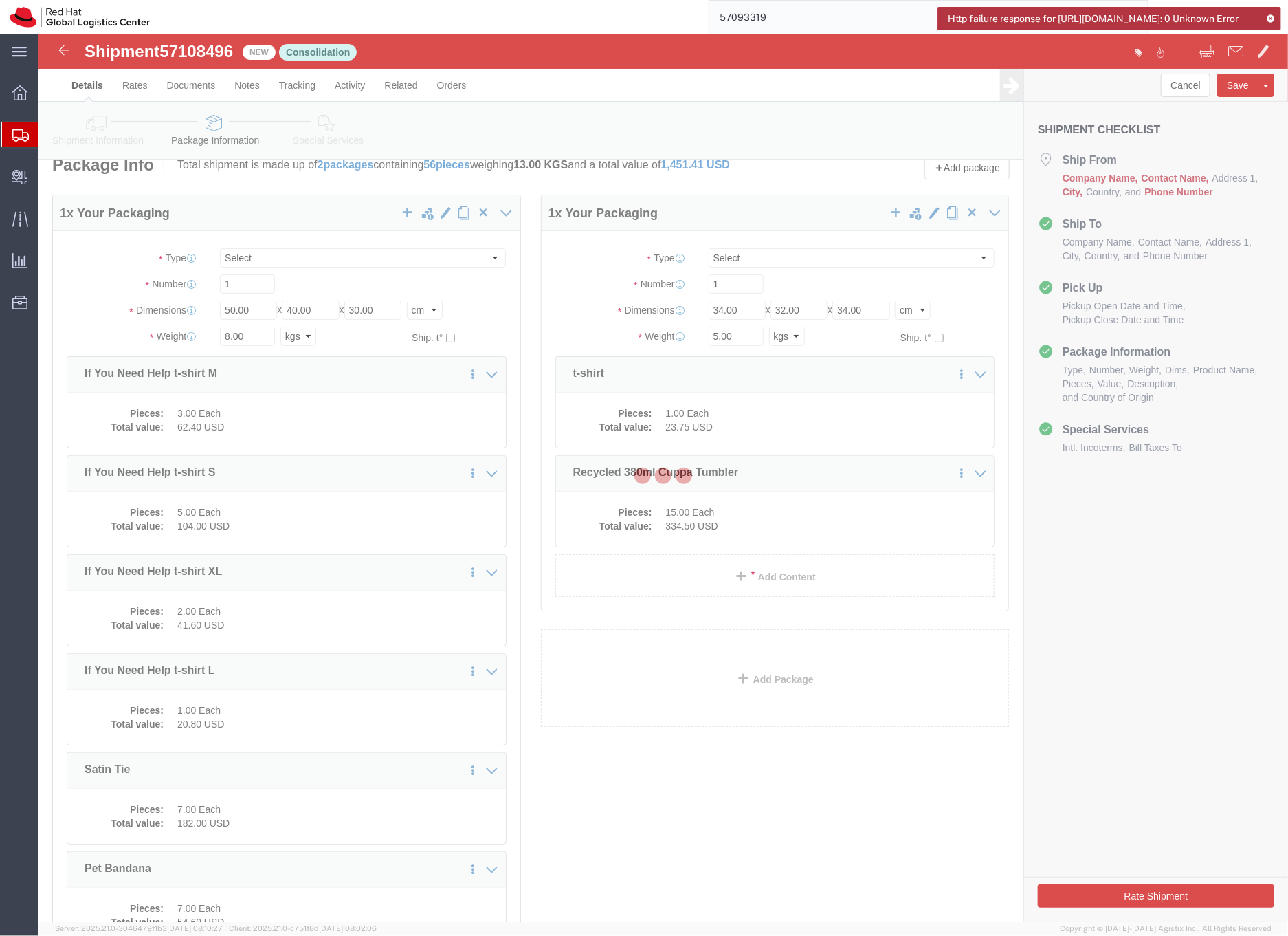
select select
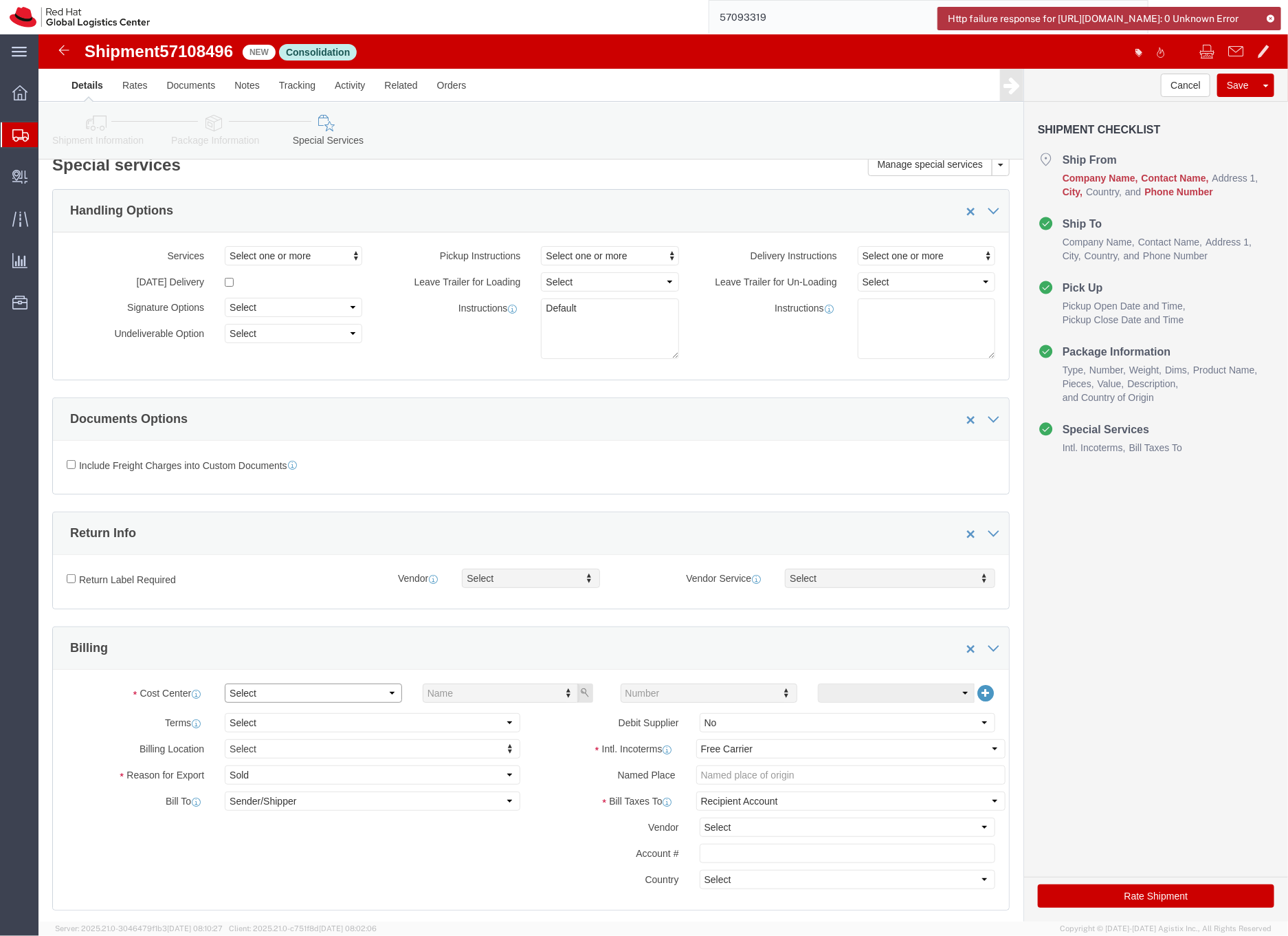
click select "Select Buyer Cost Center Department Operations Number Order Number Sales Person"
select select "COSTCENTER"
click select "Select Buyer Cost Center Department Operations Number Order Number Sales Person"
type input "901"
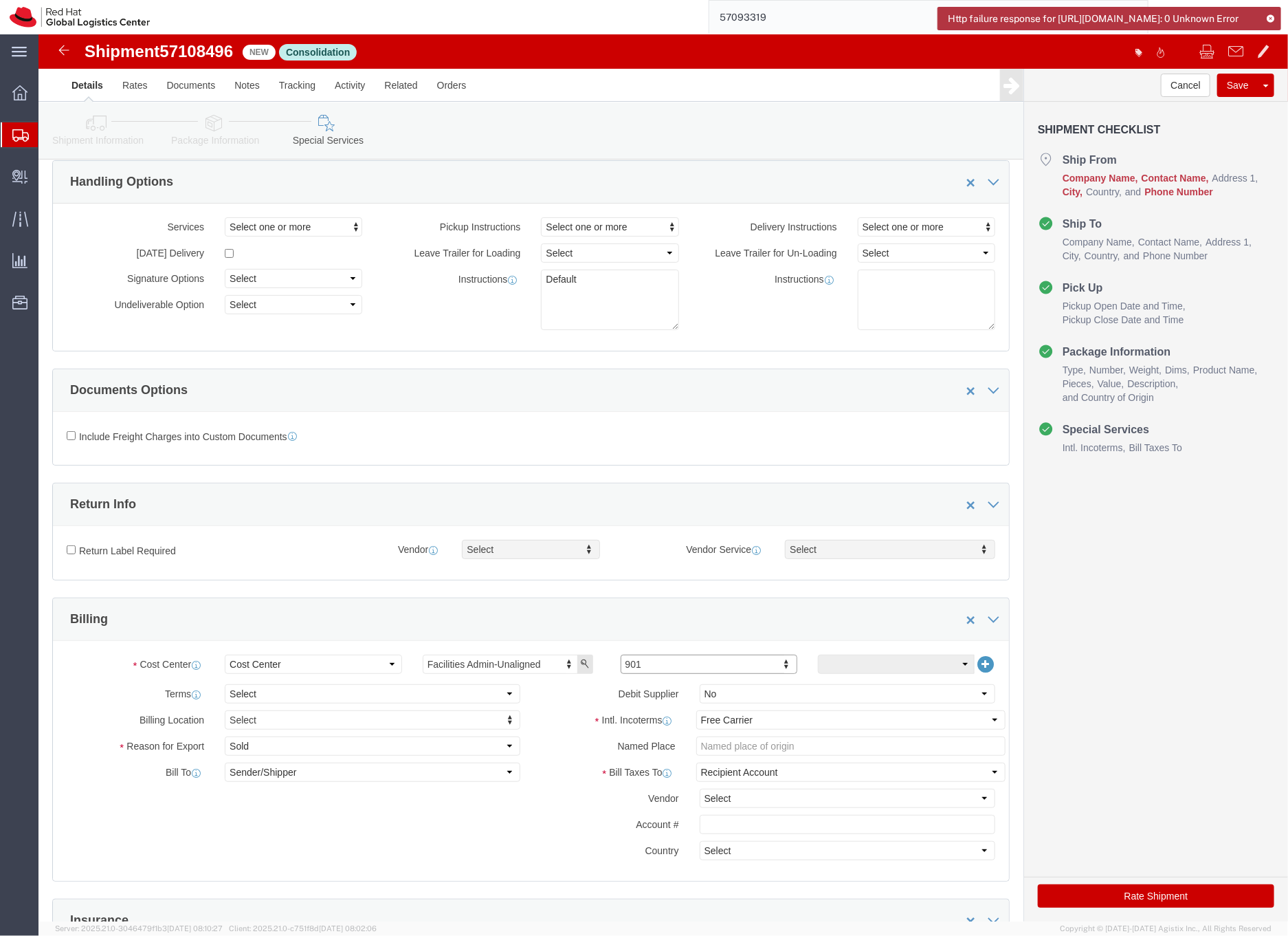
scroll to position [66, 0]
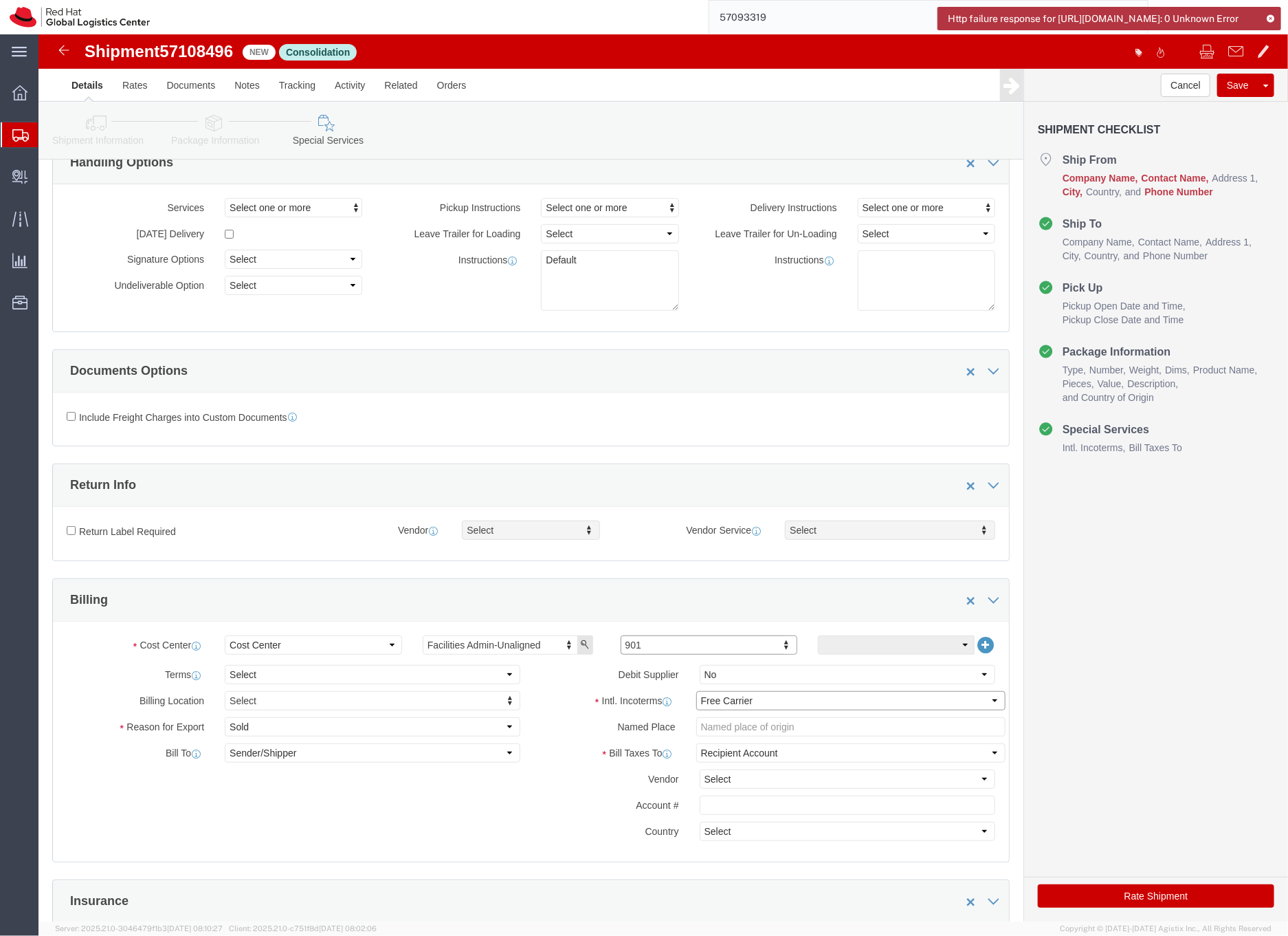
click select "Select Carriage Insurance Paid Carriage Paid To Cost and Freight Cost Insurance…"
select select "DDP"
click select "Select Carriage Insurance Paid Carriage Paid To Cost and Freight Cost Insurance…"
select select "SHIP"
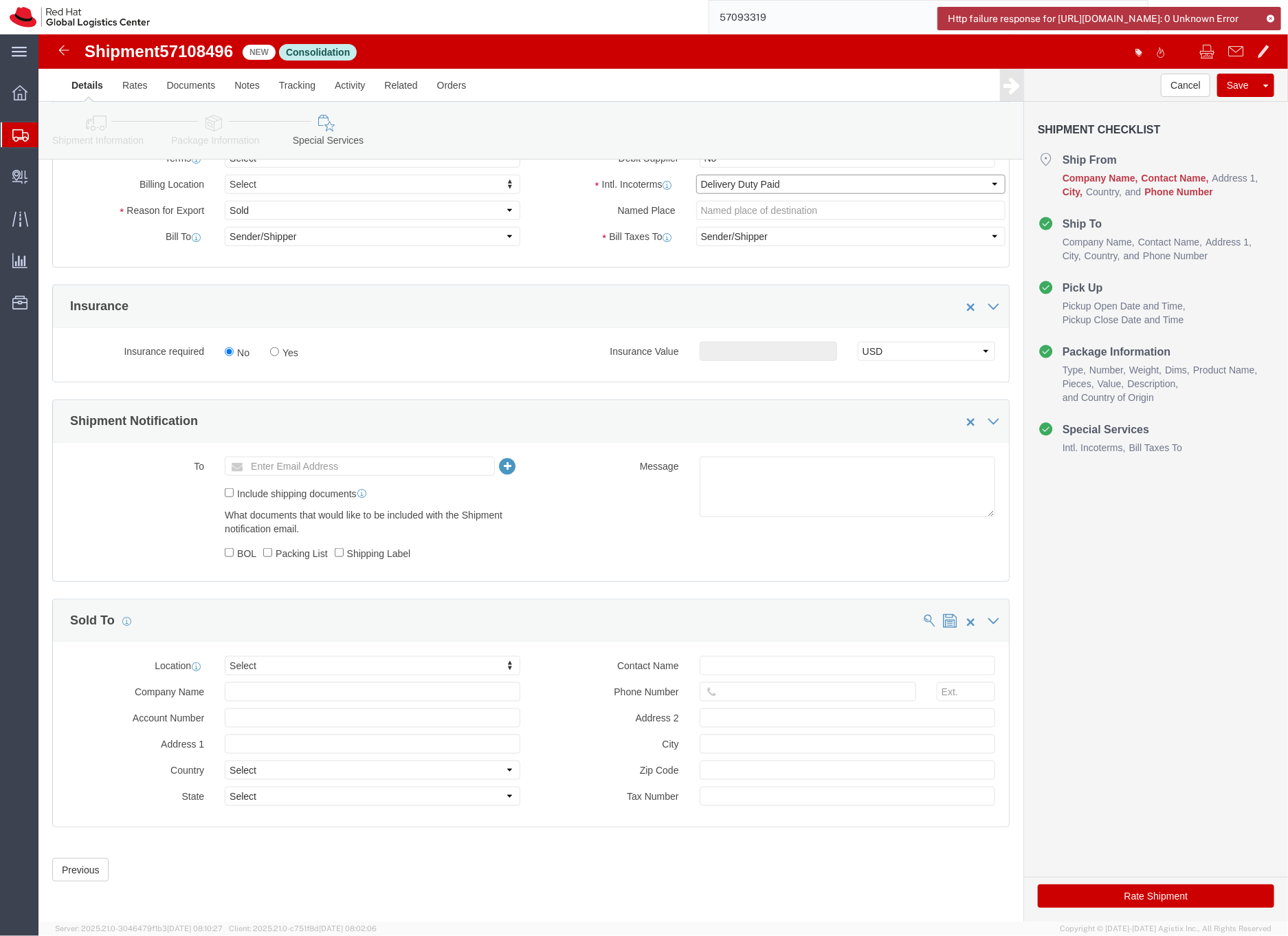
scroll to position [585, 0]
click button "Rate Shipment"
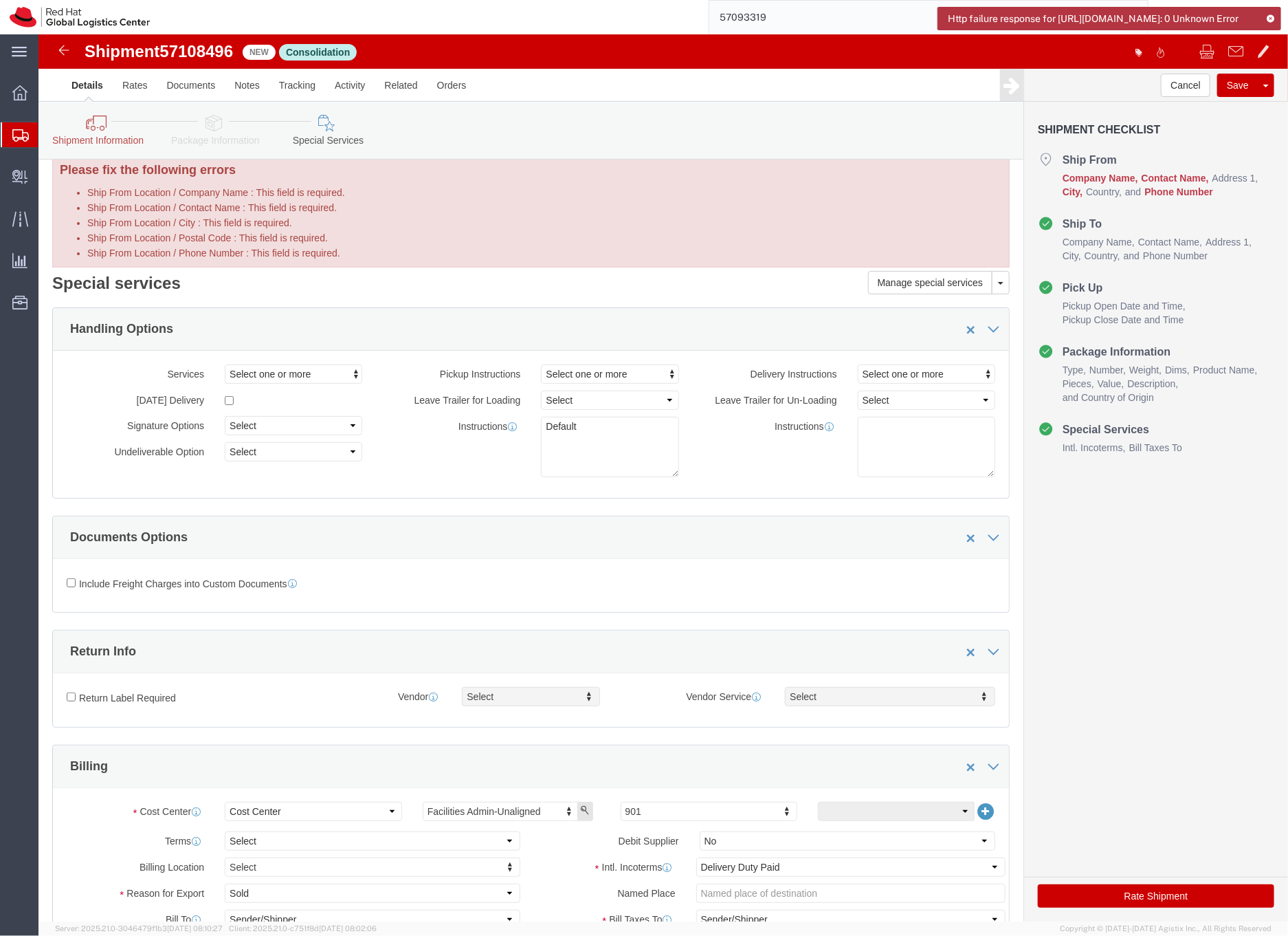
scroll to position [0, 0]
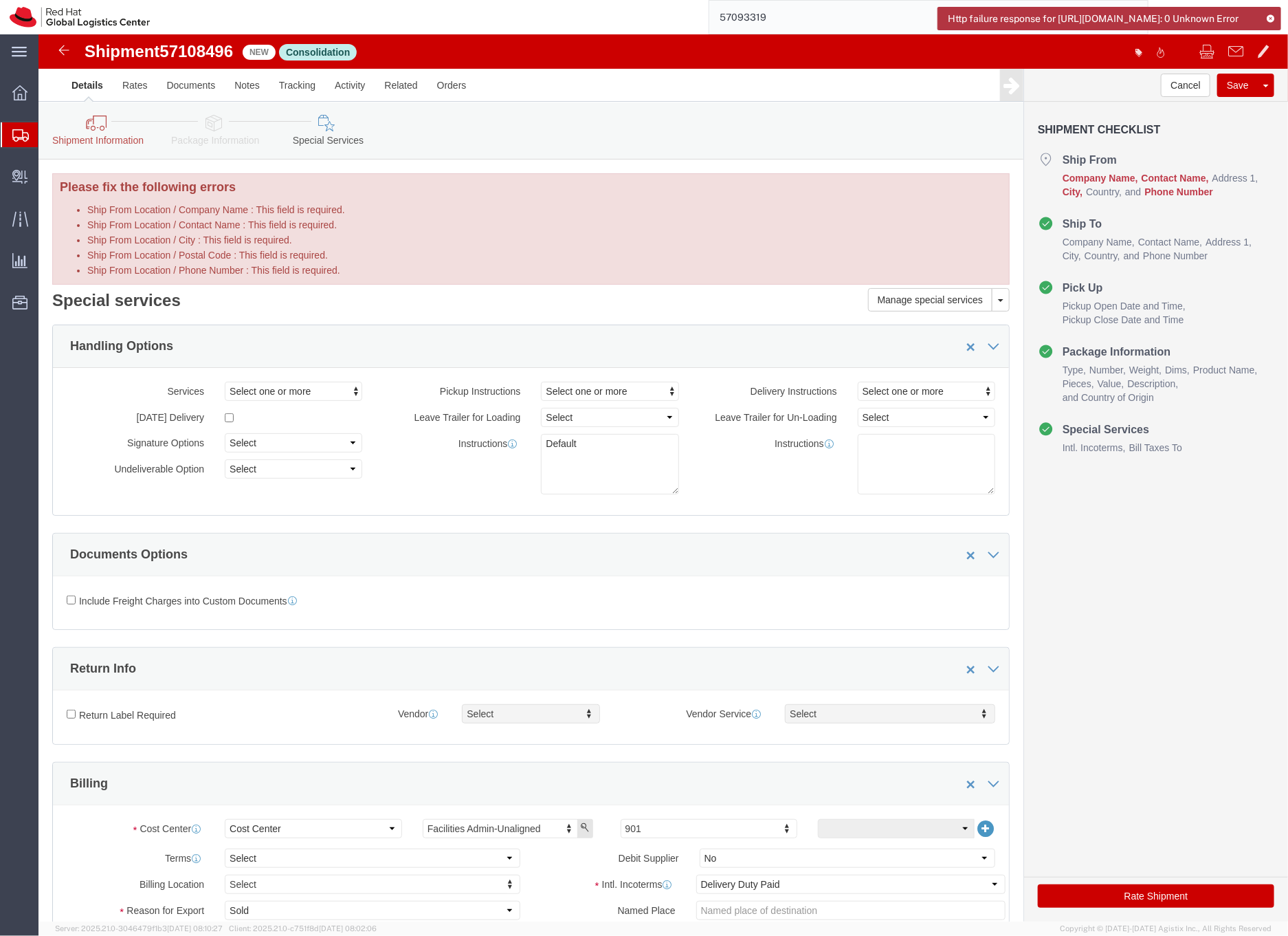
click icon
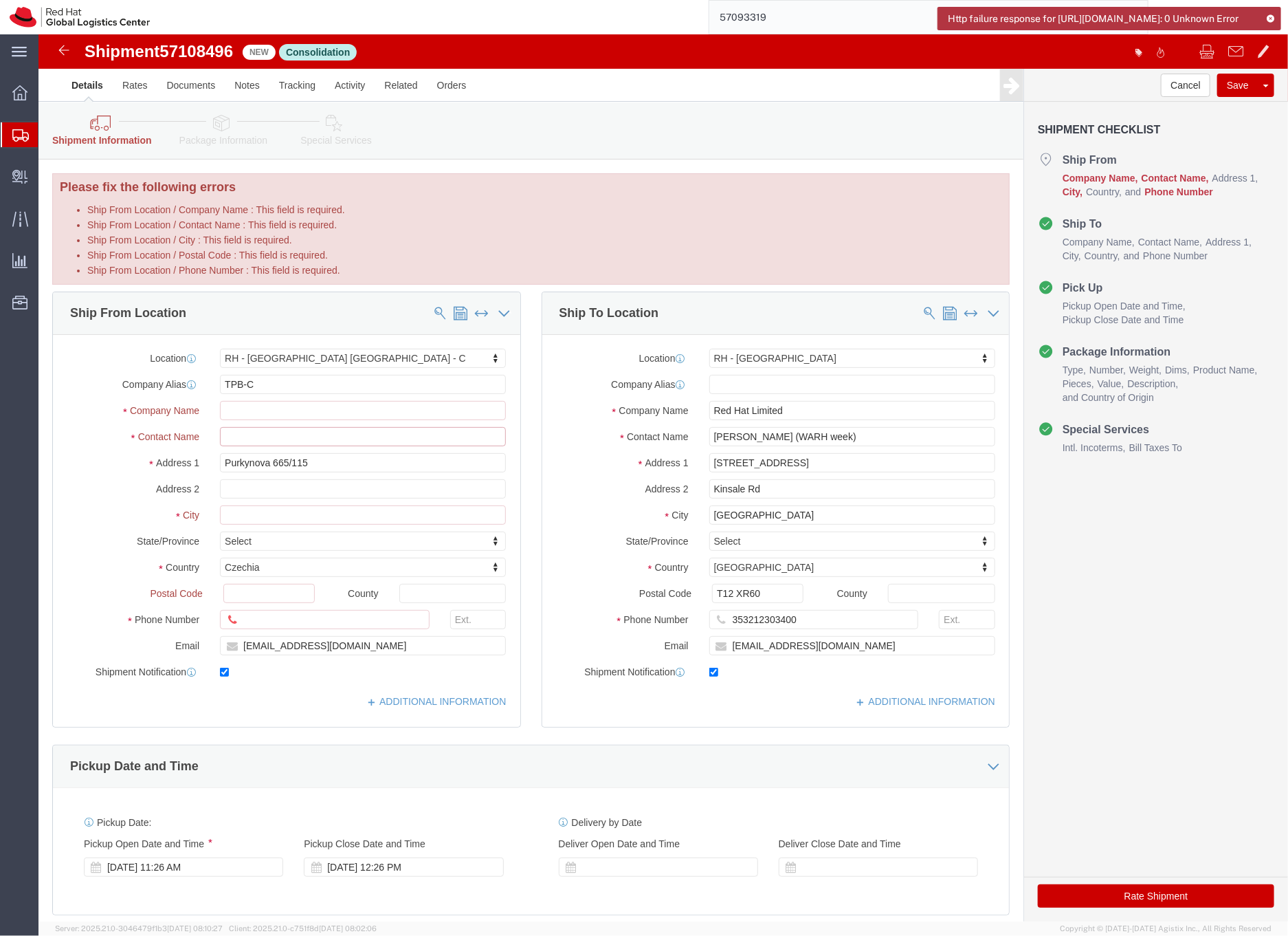
click input "Ship From Location / Contact Name : This field is required."
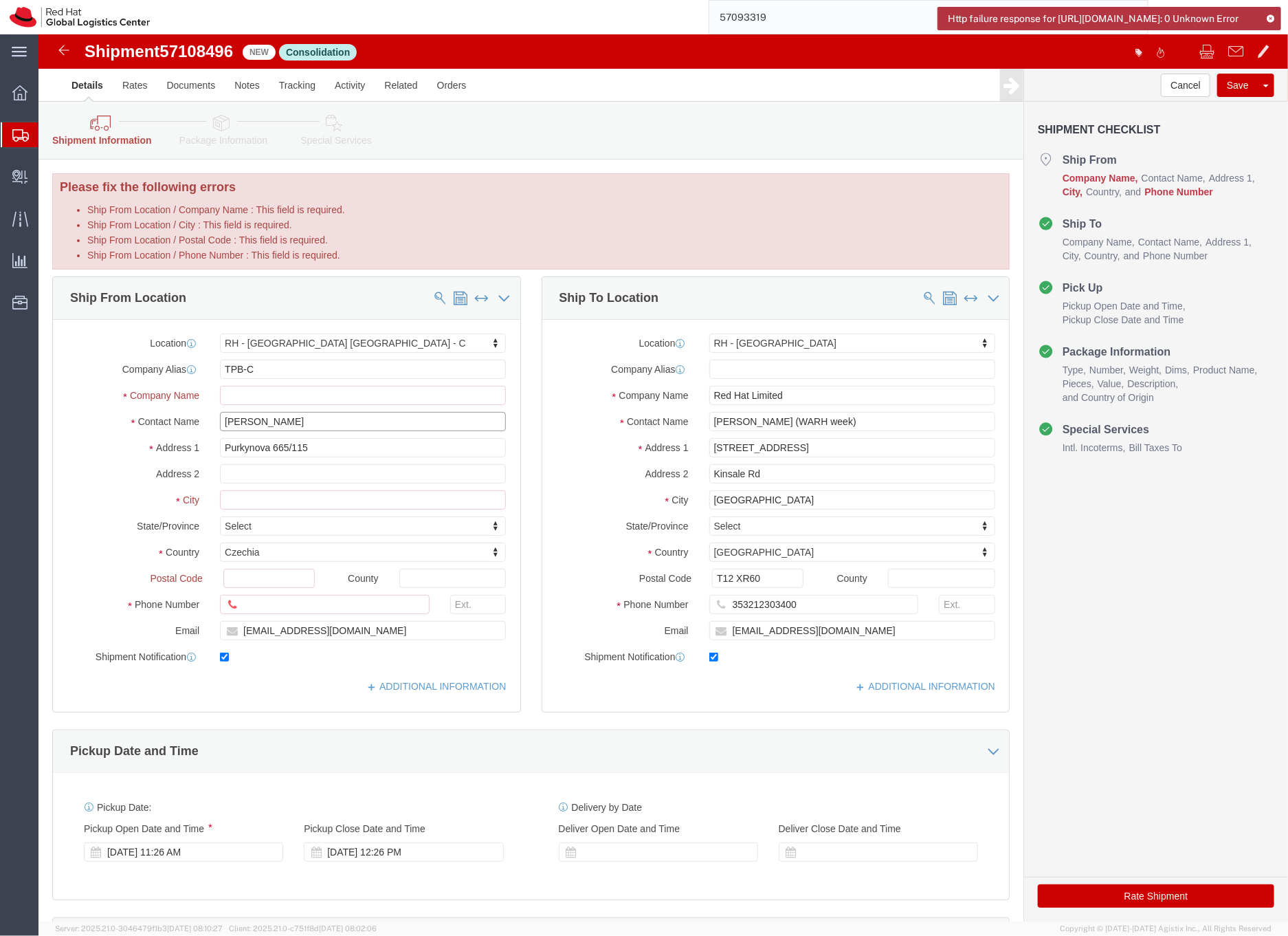
type input "[PERSON_NAME]"
click p "- Red Hat Czech s.r.o. - ([PERSON_NAME]) Purkynova 665/115, 0D357, [GEOGRAPHIC_…"
type input "Red Hat Czech s.r.o."
type input "[GEOGRAPHIC_DATA]"
type input "621 00"
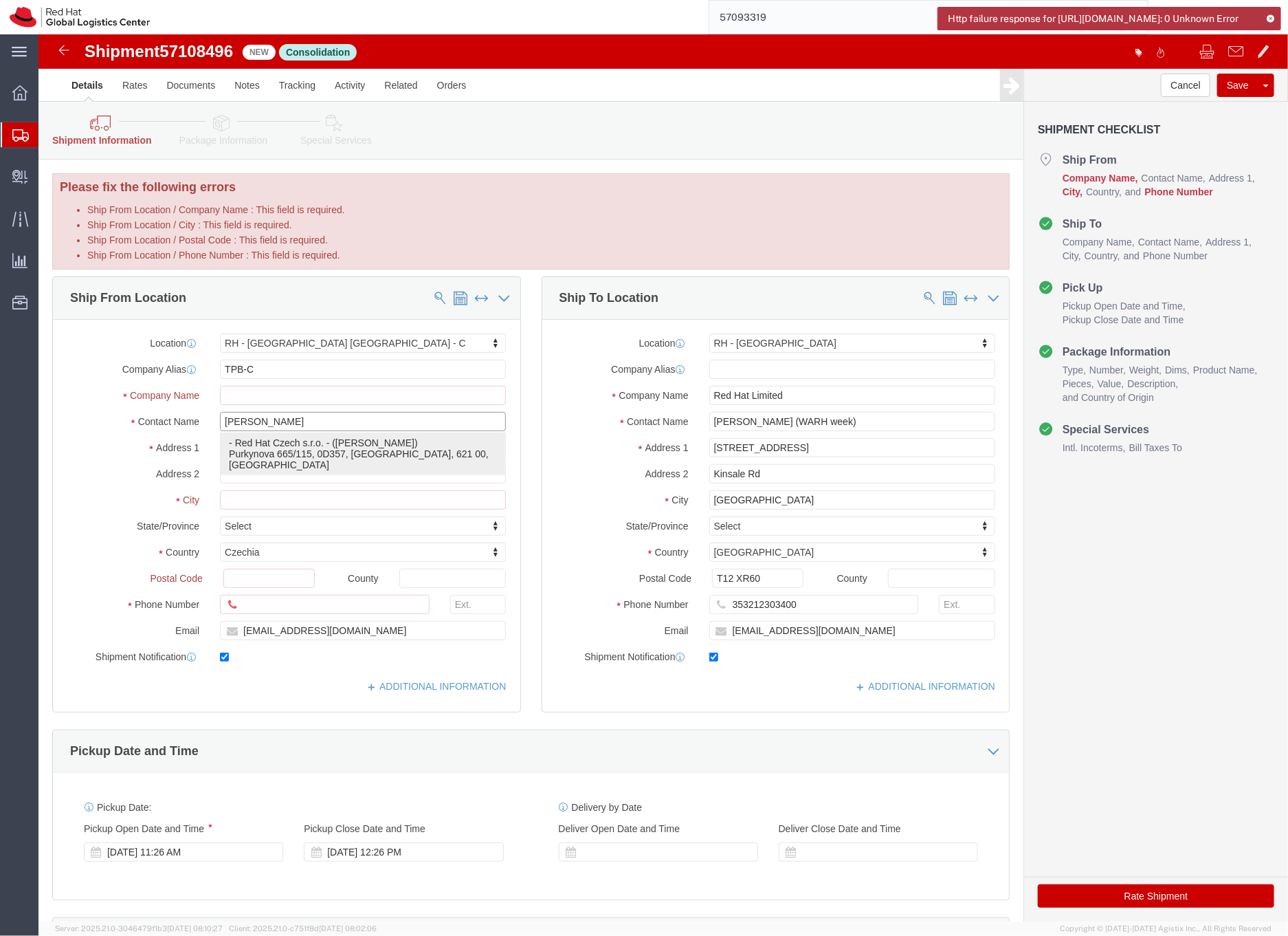
type input "420702253567"
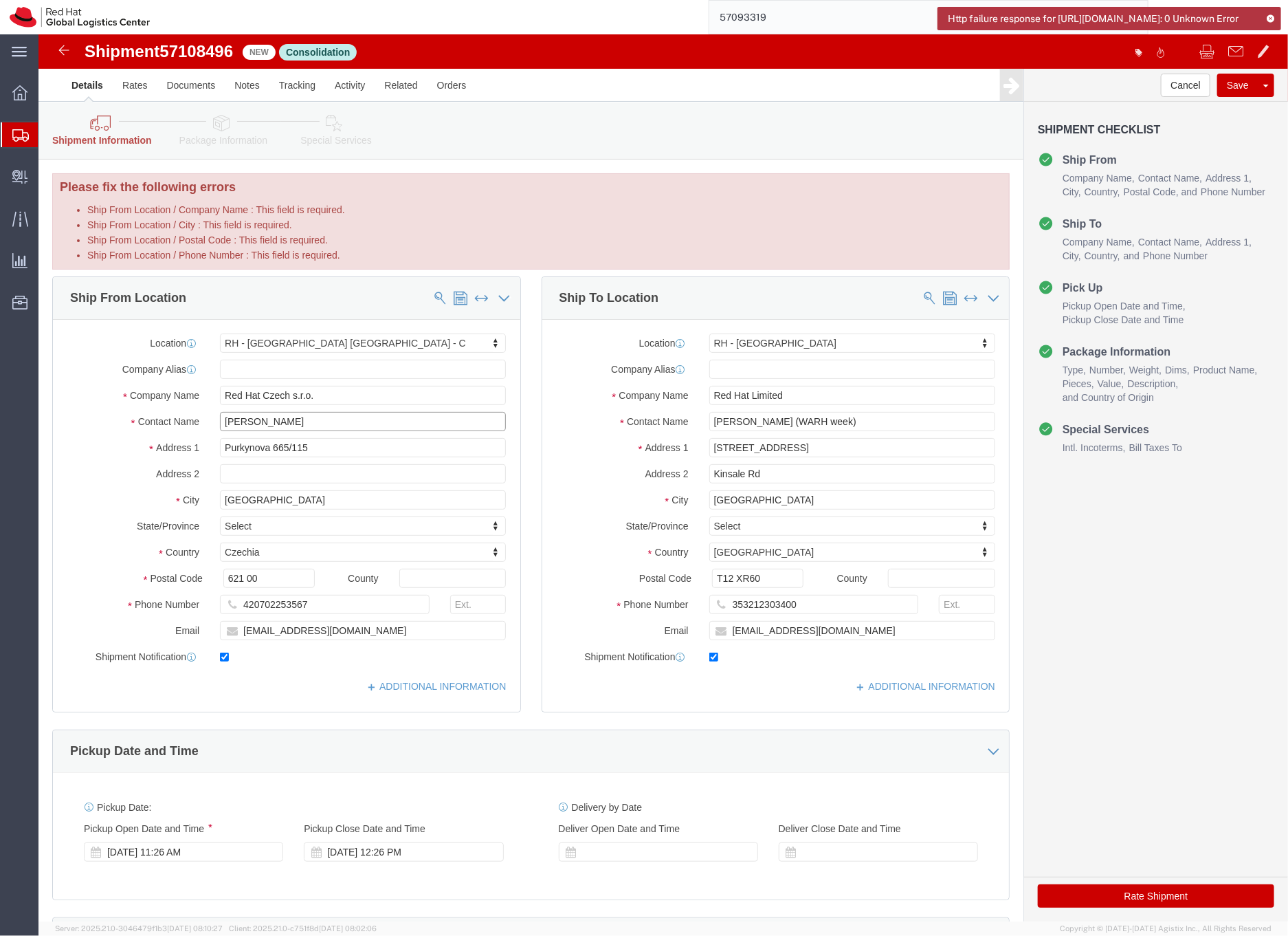
type input "[PERSON_NAME]"
click button "Rate Shipment"
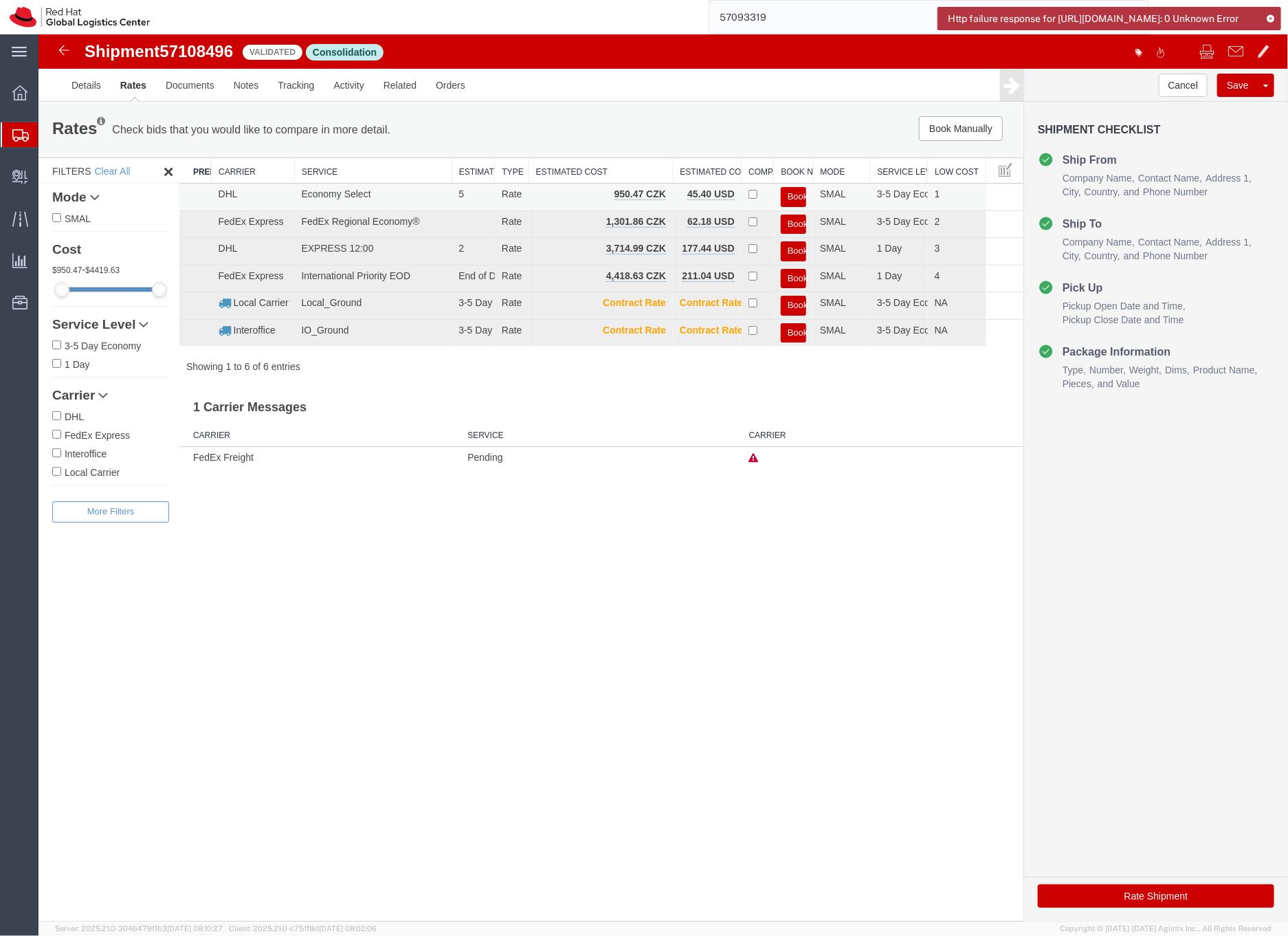
click at [789, 197] on button "Book" at bounding box center [792, 196] width 25 height 20
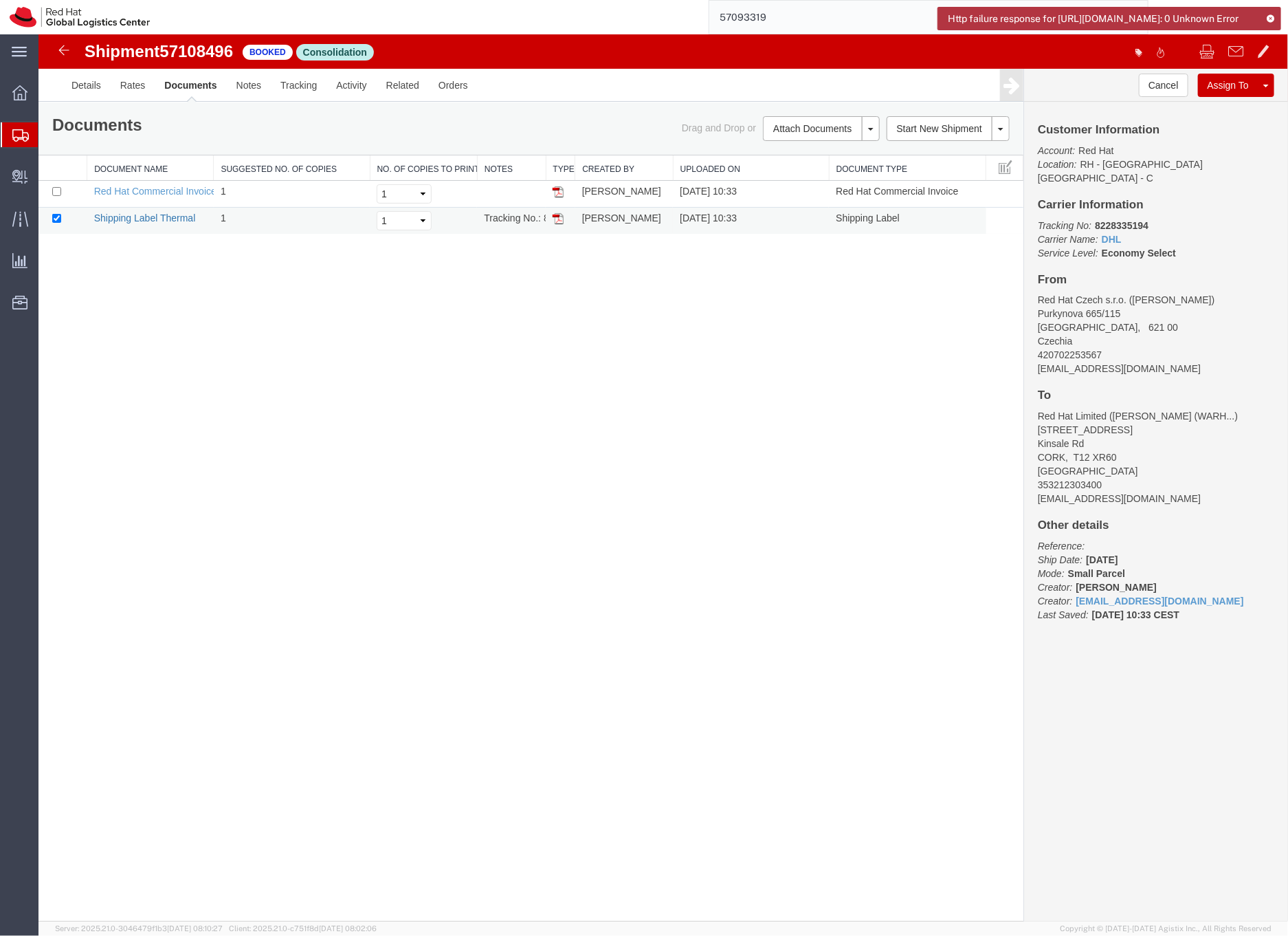
click at [164, 219] on link "Shipping Label Thermal" at bounding box center [144, 217] width 102 height 11
click at [1116, 219] on b "8228335194" at bounding box center [1121, 224] width 53 height 11
copy b "8228335194"
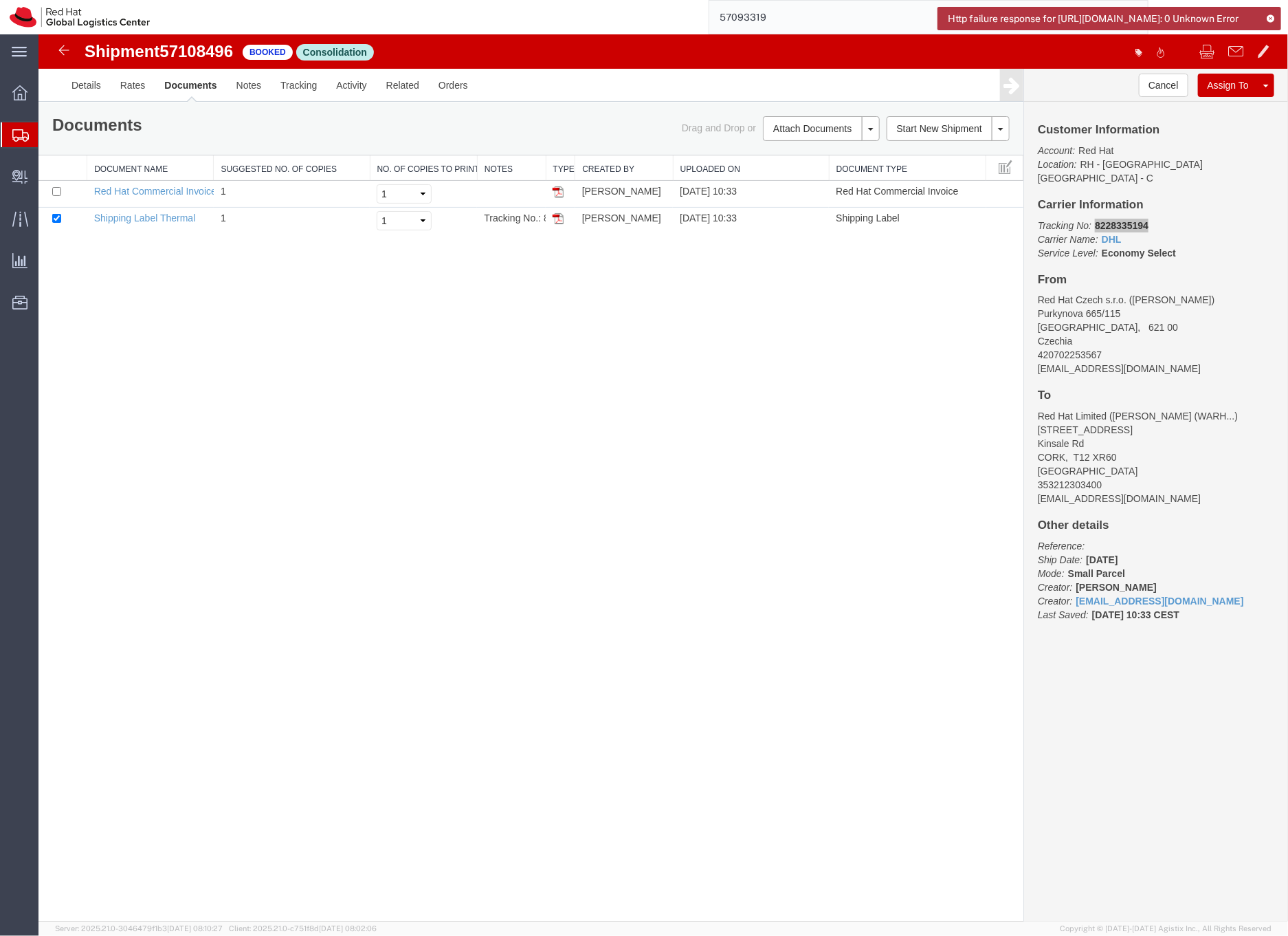
click at [14, 137] on icon at bounding box center [20, 136] width 17 height 12
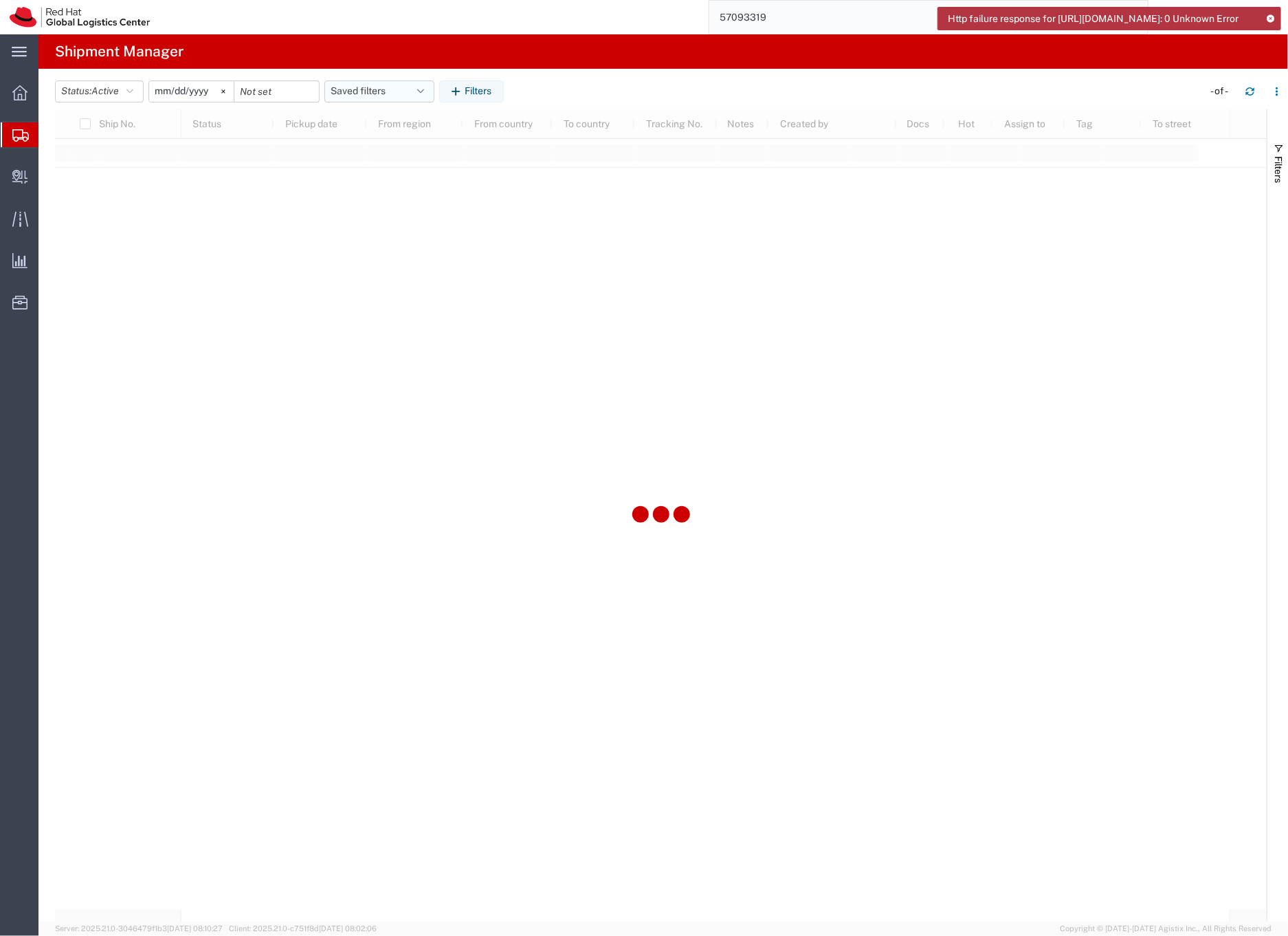
click at [392, 89] on button "Saved filters" at bounding box center [380, 91] width 110 height 22
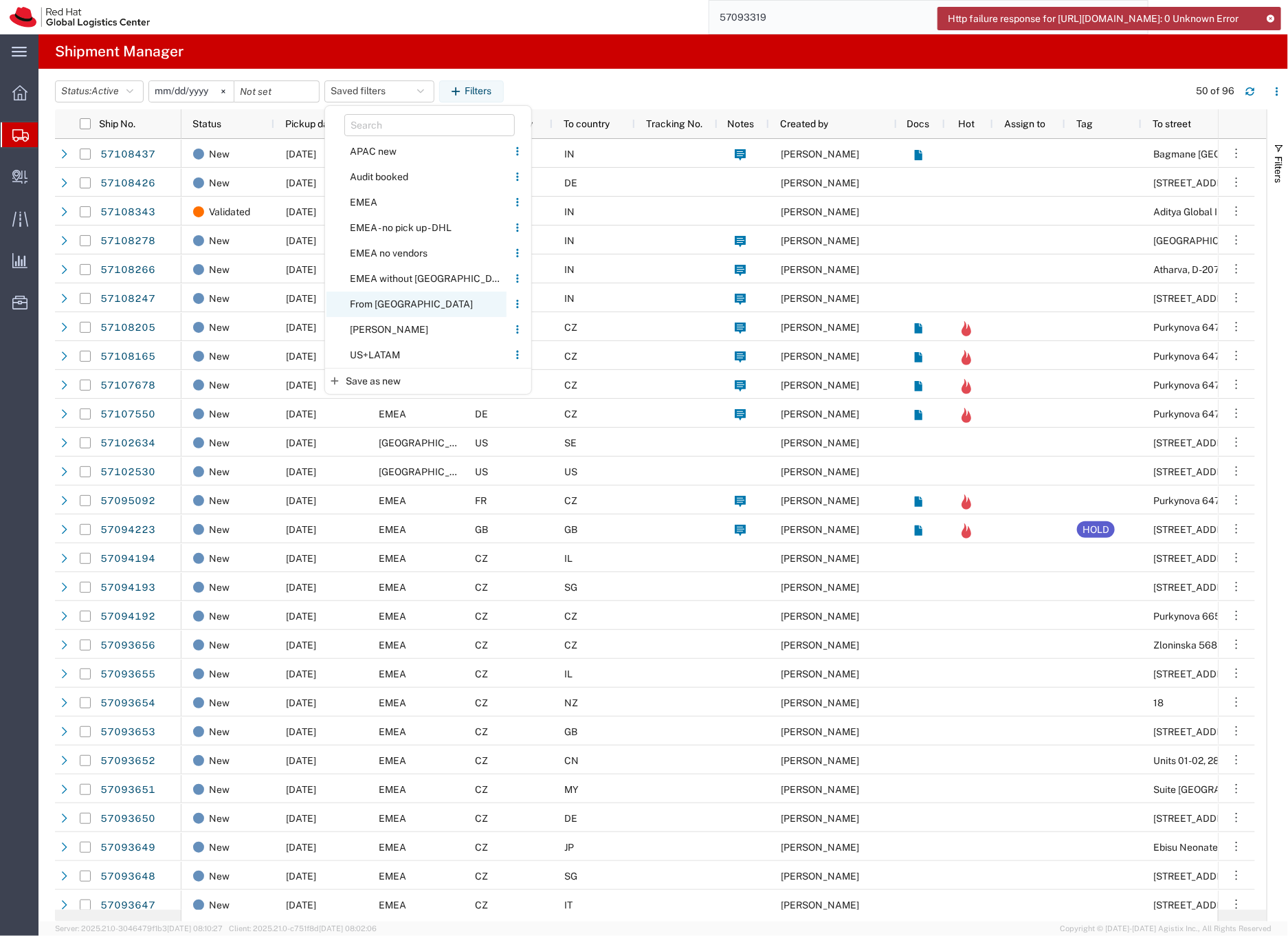
click at [375, 302] on span "From [GEOGRAPHIC_DATA]" at bounding box center [417, 304] width 180 height 25
type input "[DATE]"
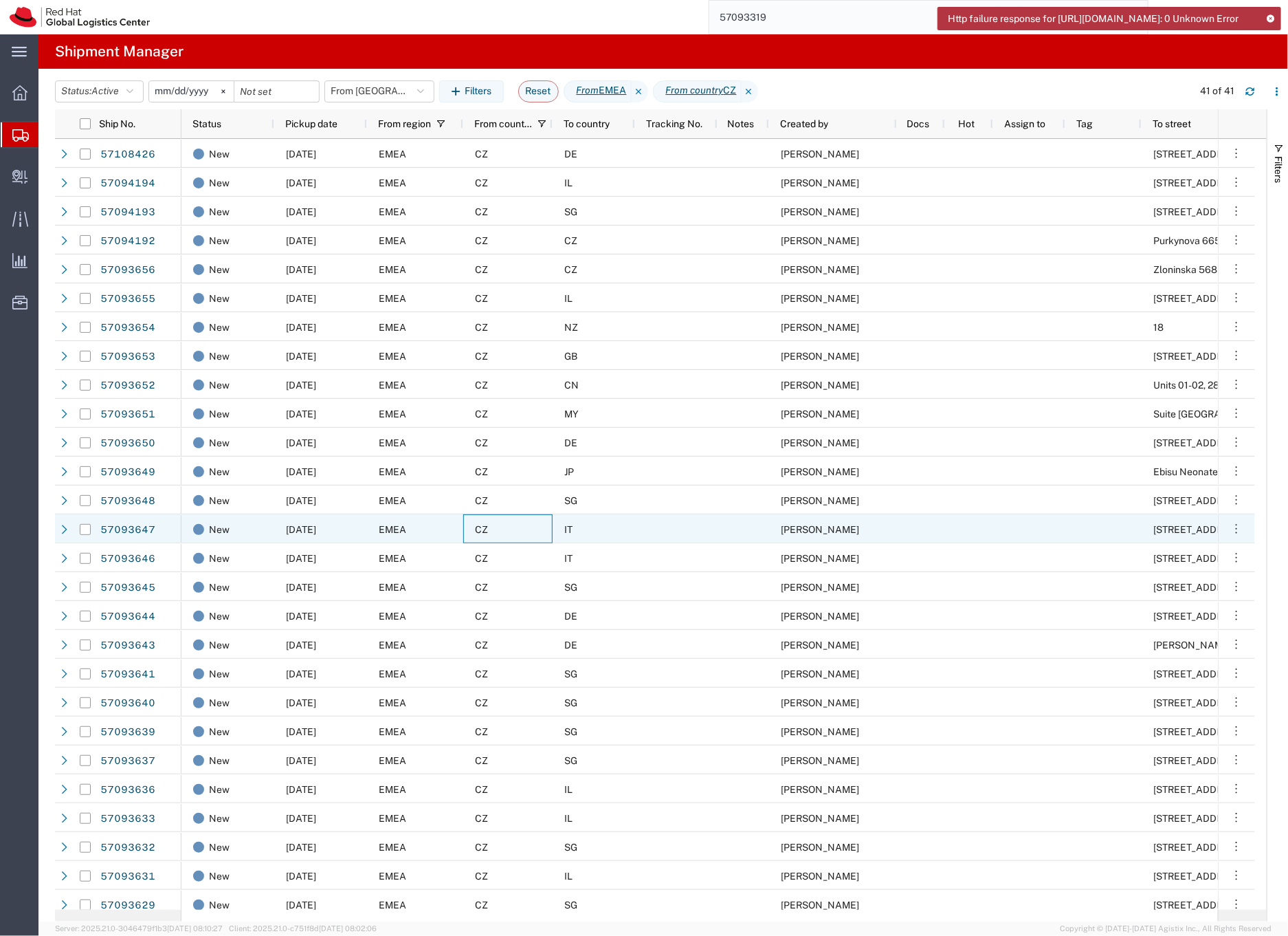
click at [535, 533] on div "CZ" at bounding box center [508, 528] width 89 height 29
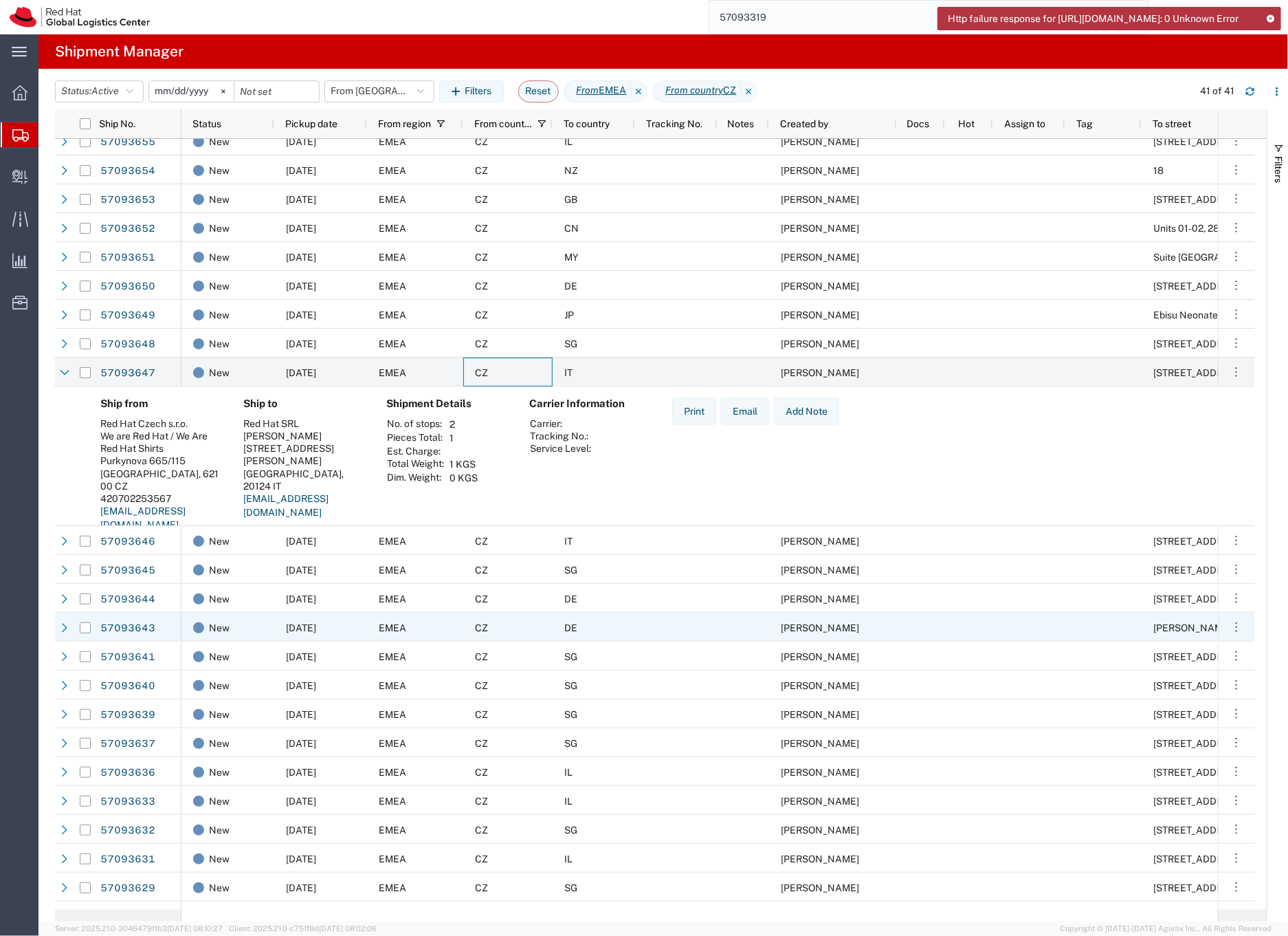
scroll to position [158, 0]
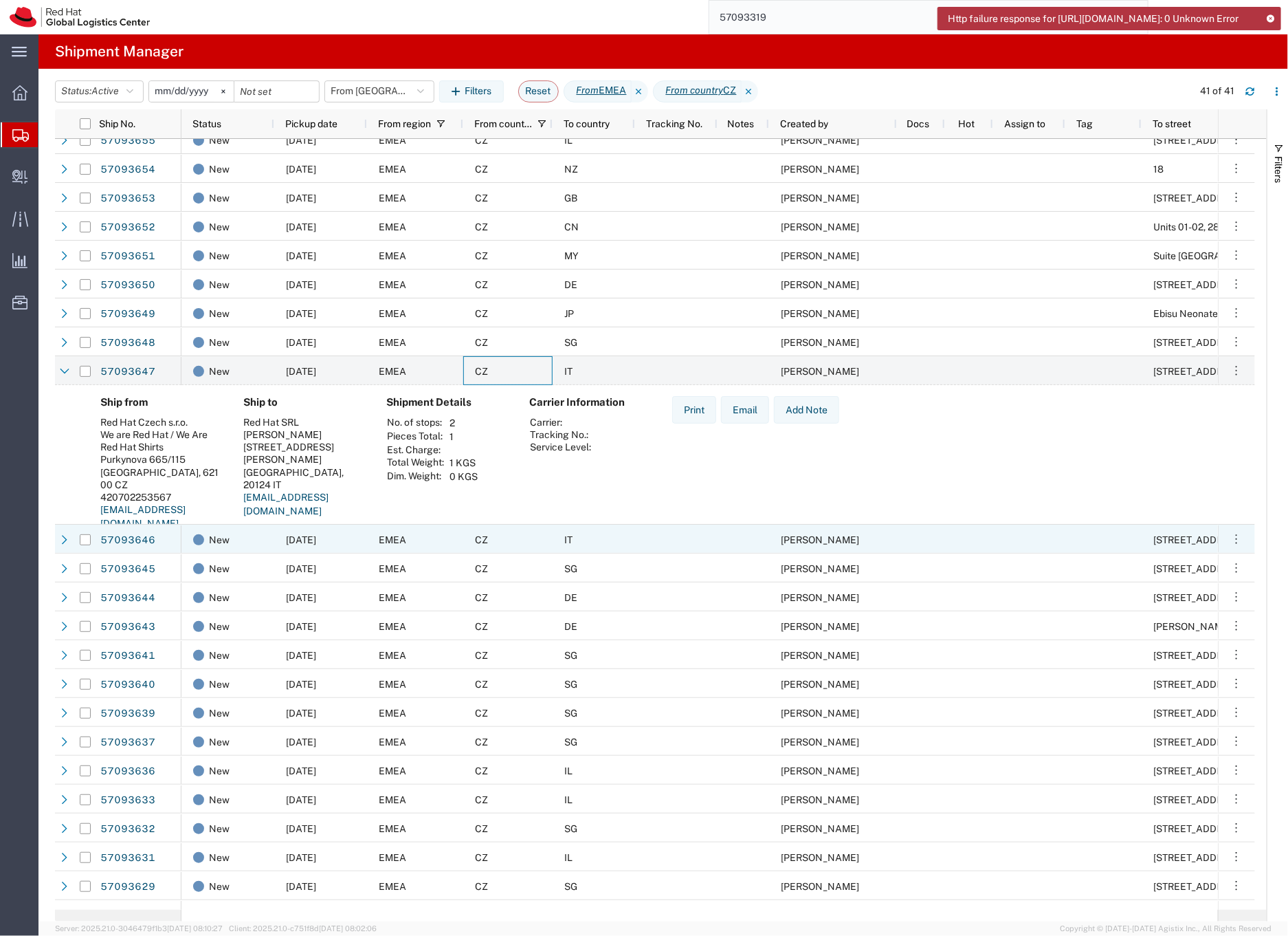
click at [545, 544] on div "CZ" at bounding box center [508, 538] width 89 height 29
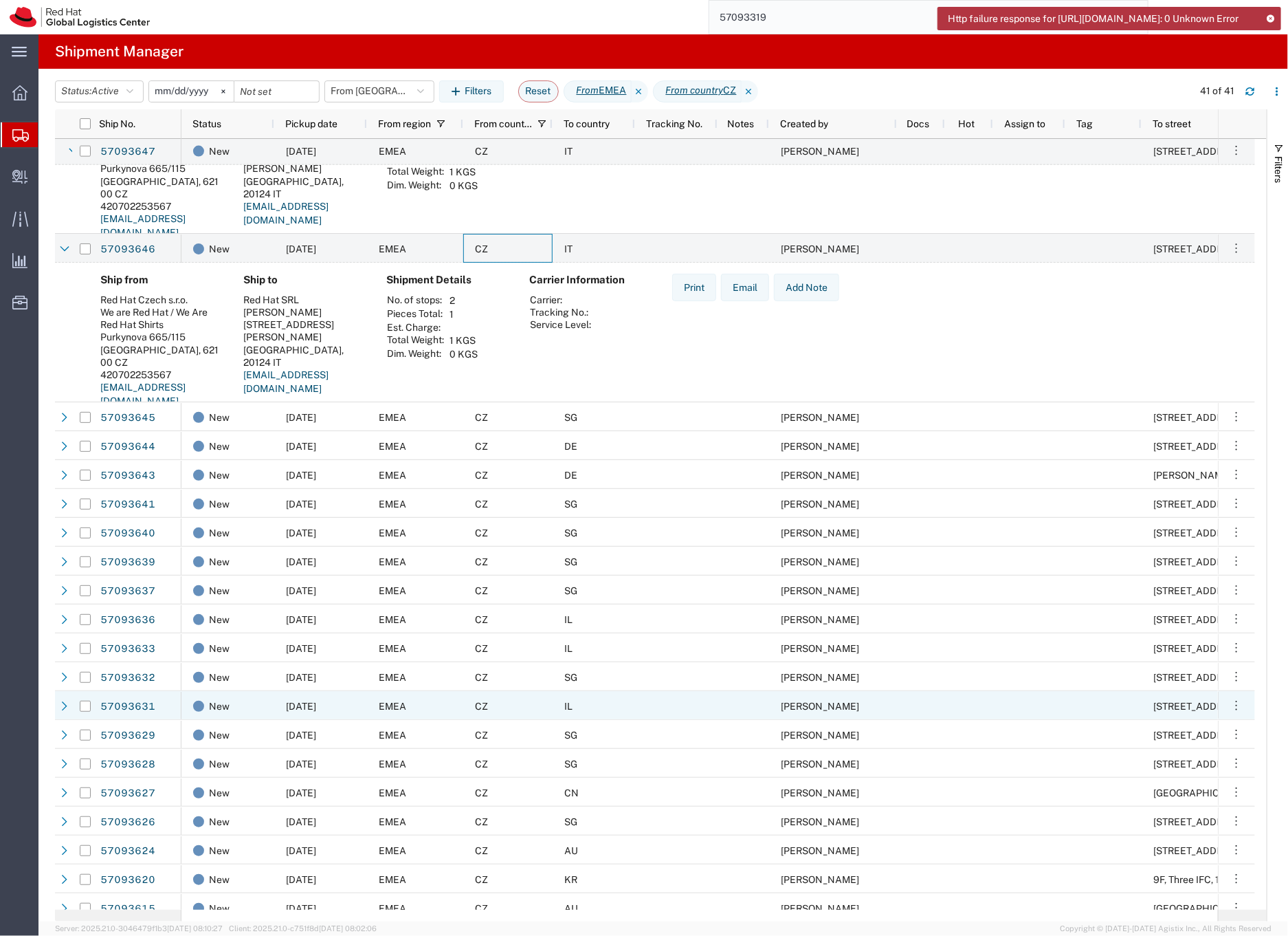
scroll to position [594, 0]
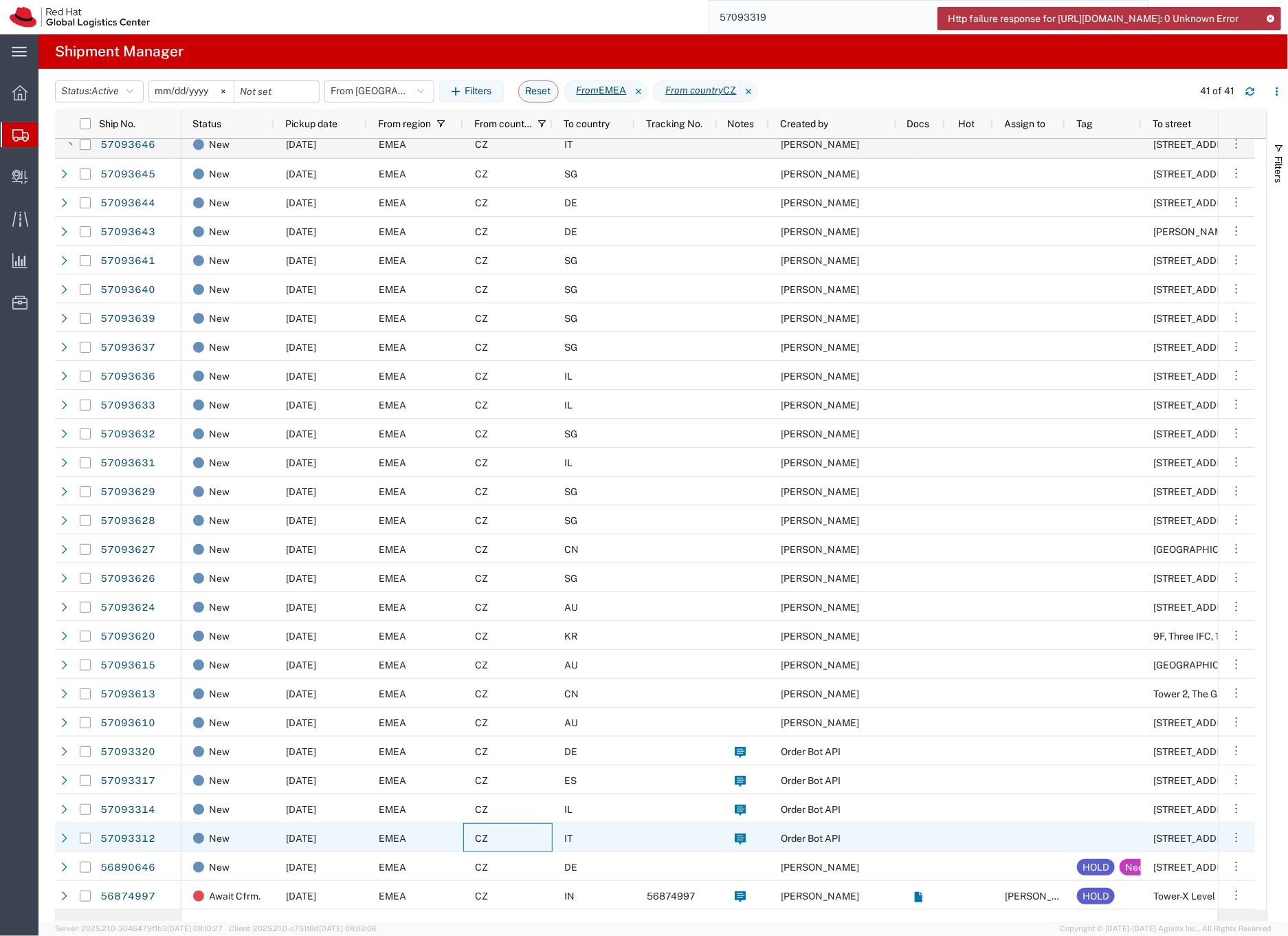
click at [533, 840] on div "CZ" at bounding box center [508, 837] width 89 height 29
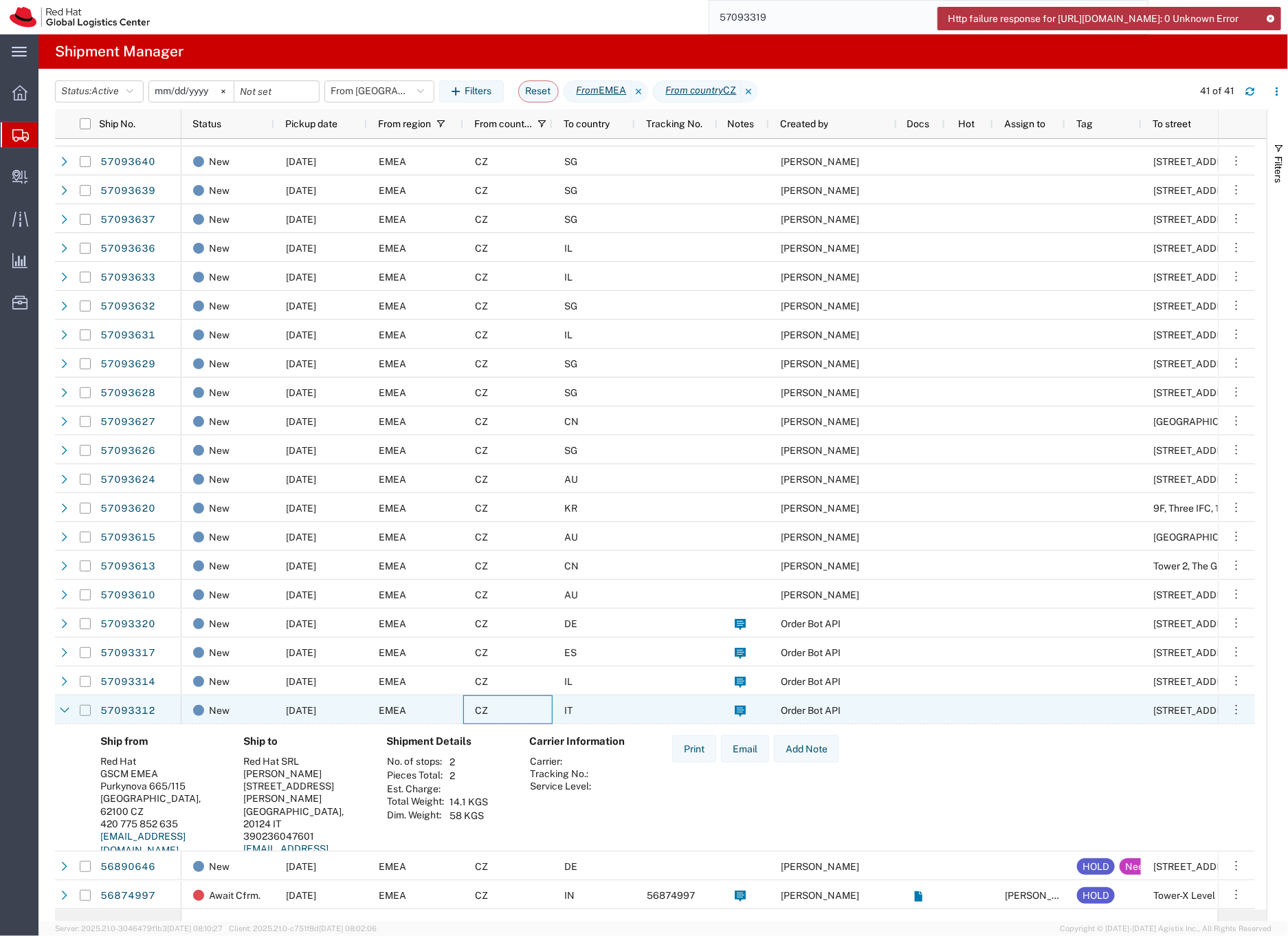
click at [85, 709] on input "Press Space to toggle row selection (unchecked)" at bounding box center [85, 710] width 11 height 11
checkbox input "true"
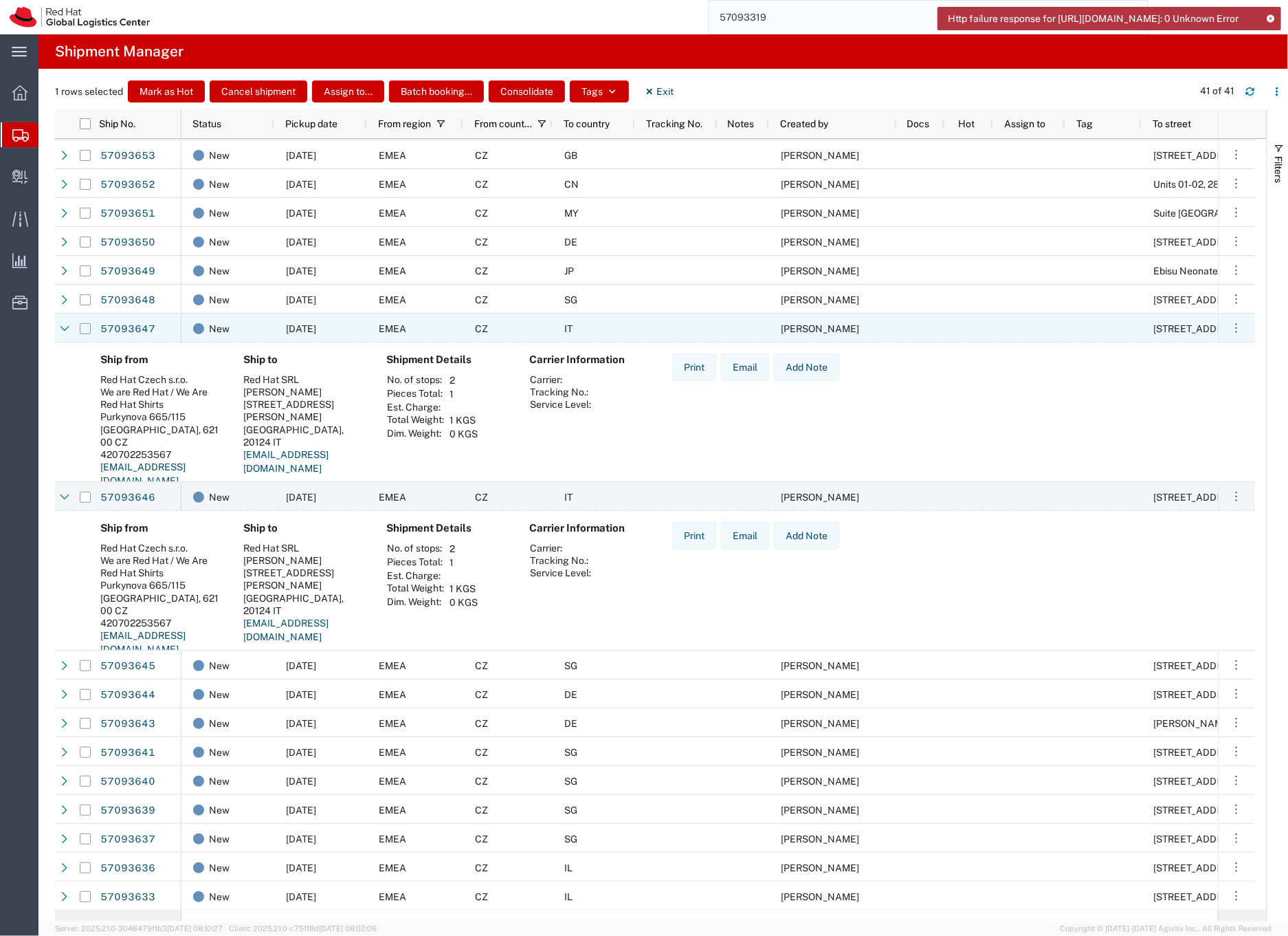
click at [82, 328] on input "Press Space to toggle row selection (unchecked)" at bounding box center [85, 328] width 11 height 11
checkbox input "true"
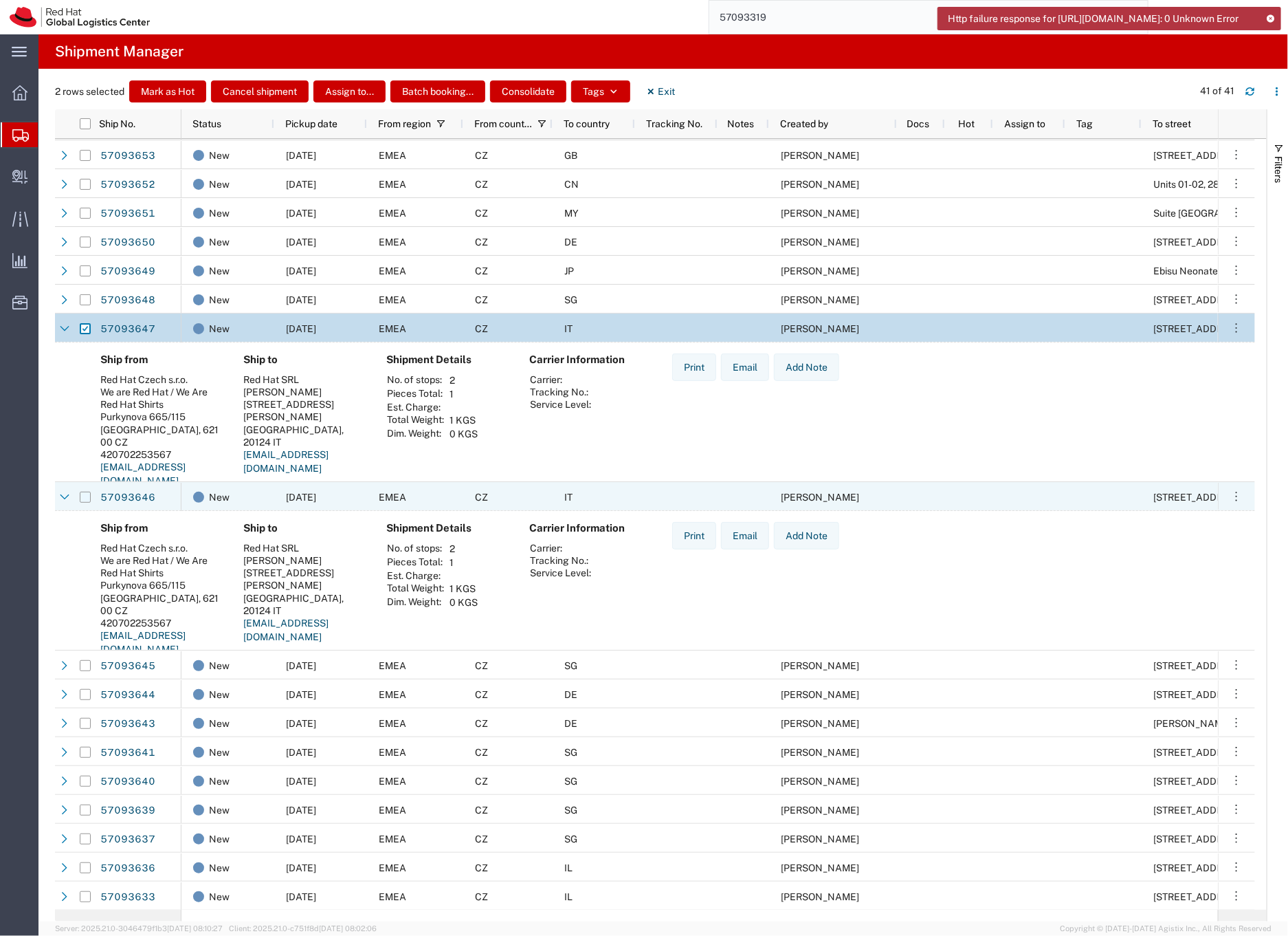
click at [86, 497] on input "Press Space to toggle row selection (unchecked)" at bounding box center [85, 496] width 11 height 11
checkbox input "true"
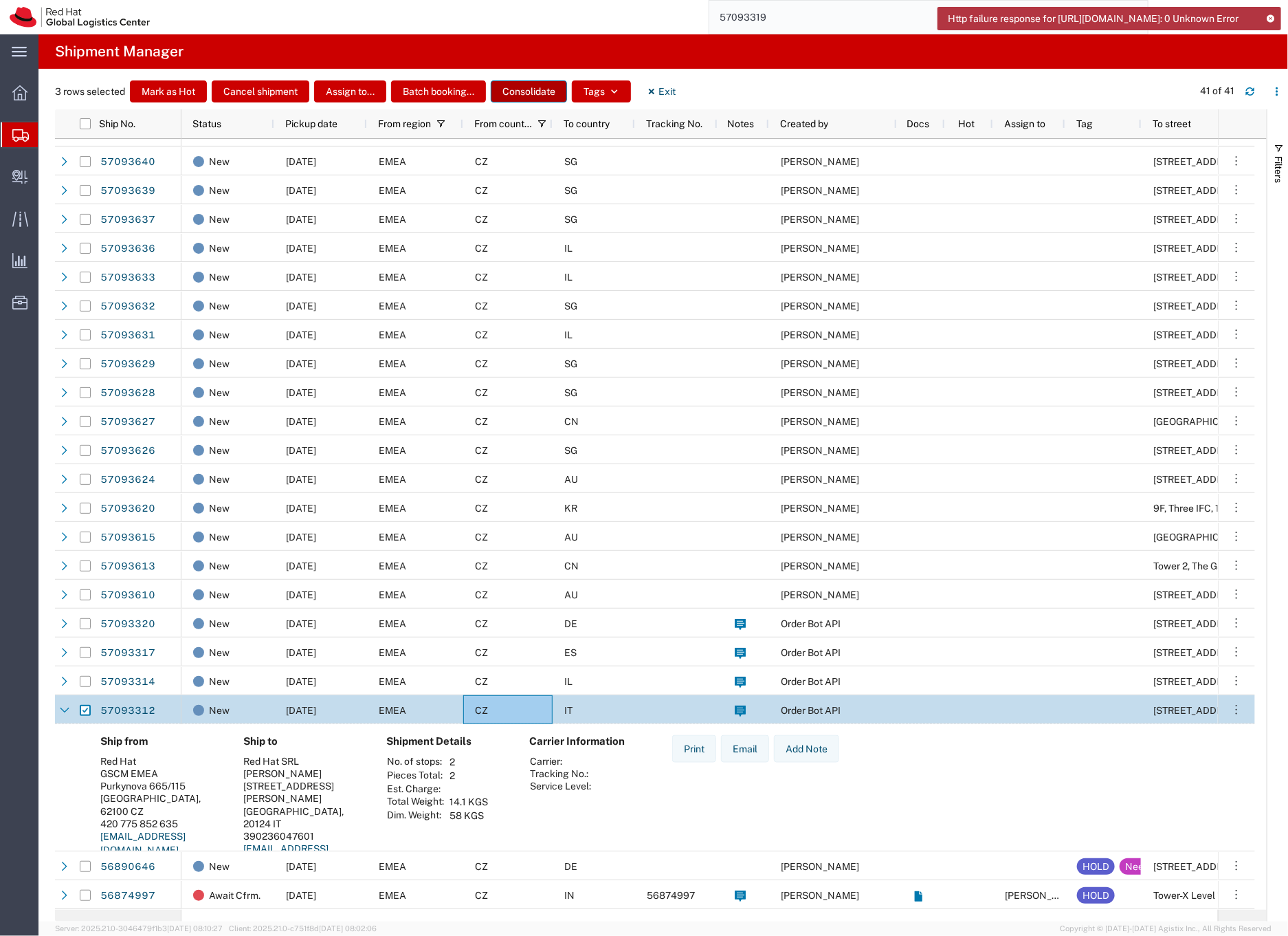
click at [523, 92] on button "Consolidate" at bounding box center [529, 91] width 76 height 22
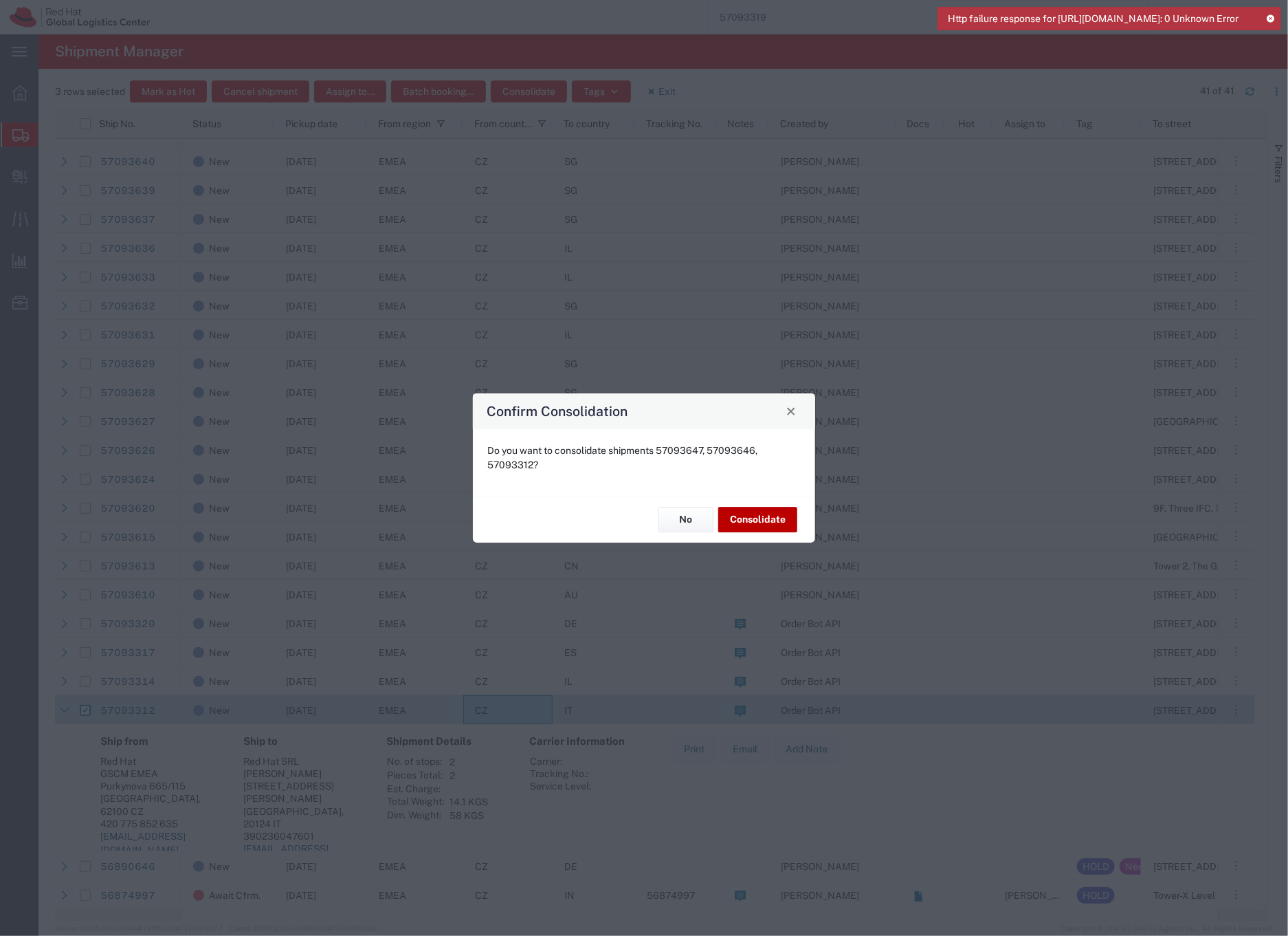
click at [739, 517] on button "Consolidate" at bounding box center [758, 519] width 79 height 25
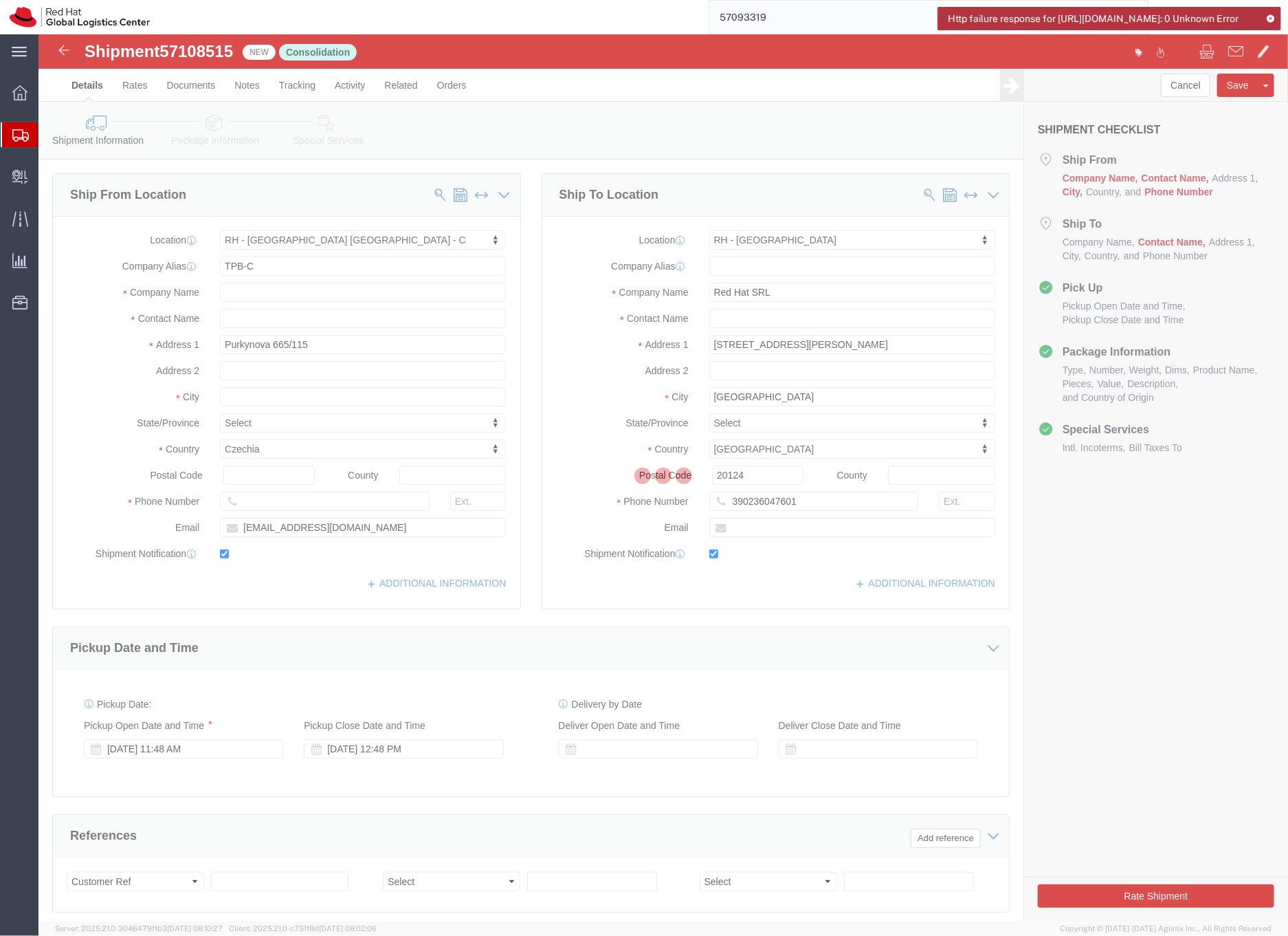
select select "38037"
select select "37982"
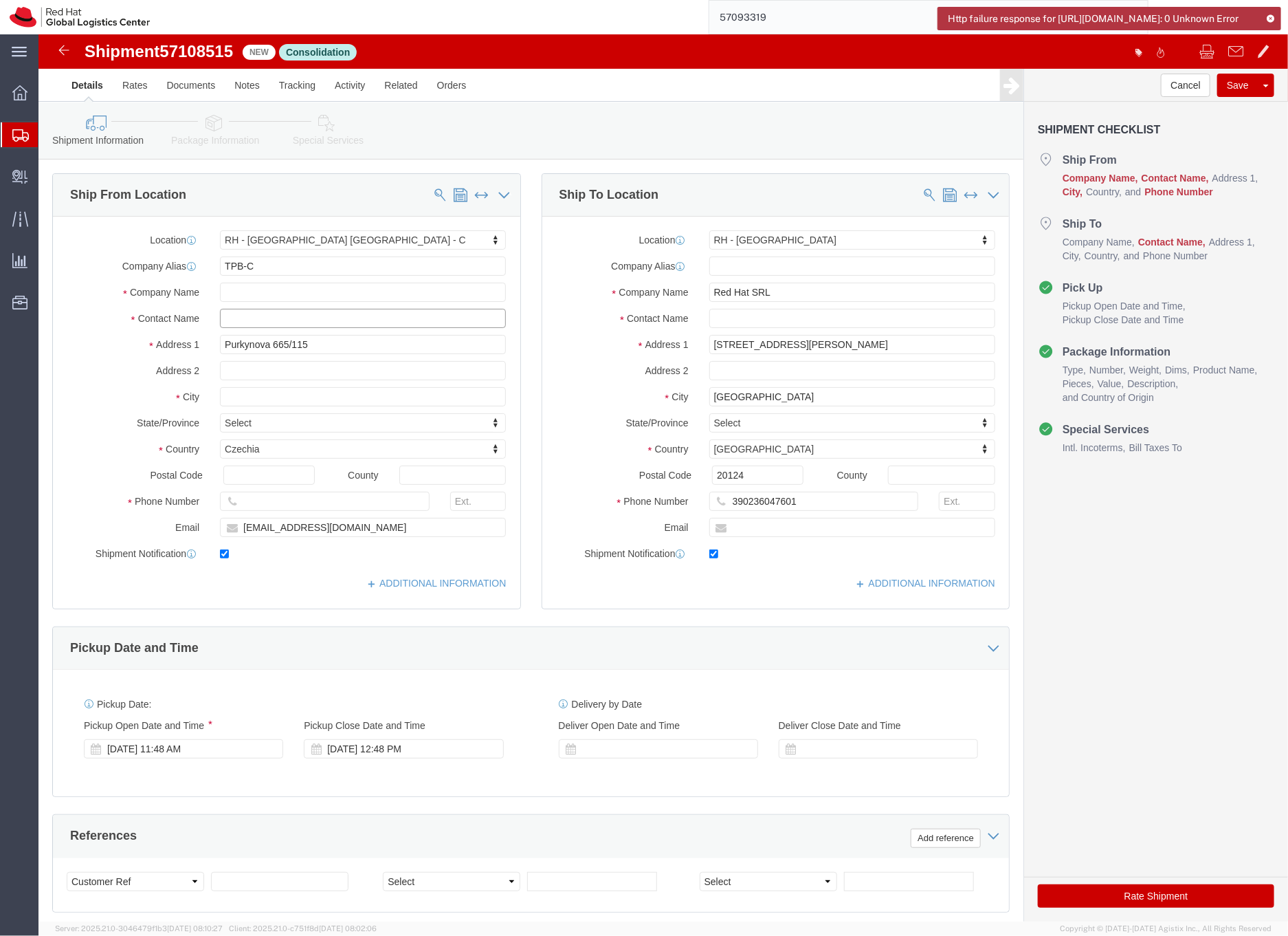
click input "text"
type input "Filip li"
click p "- Red Hat Czech s.r.o. - ([PERSON_NAME]) Purkynova 665/115, 0D357, [GEOGRAPHIC_…"
type input "Red Hat Czech s.r.o."
type input "[GEOGRAPHIC_DATA]"
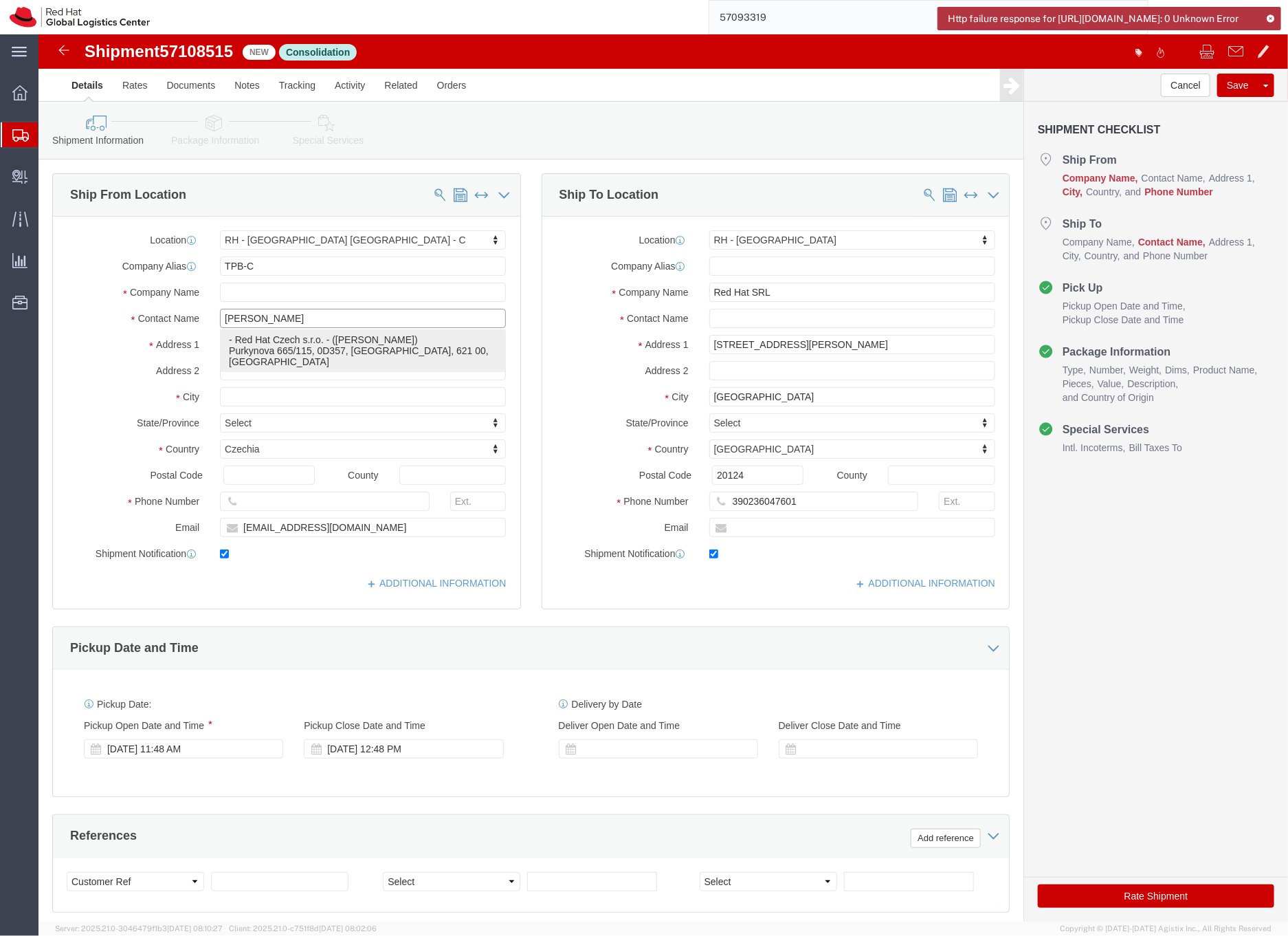
type input "621 00"
type input "420702253567"
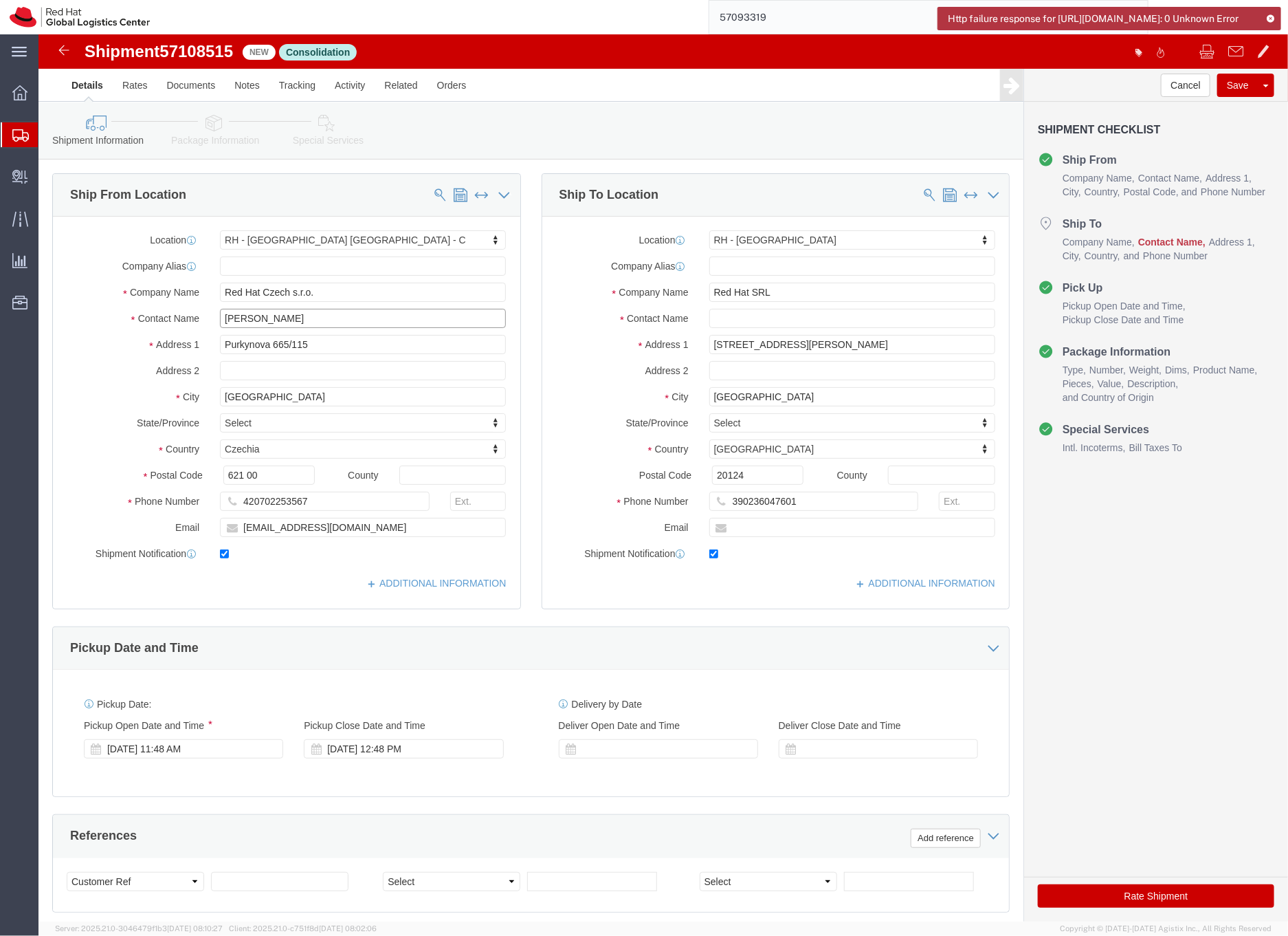
type input "[PERSON_NAME]"
click input "[EMAIL_ADDRESS][DOMAIN_NAME]"
click input "text"
type input "Emiliano"
click p "- Red Hat SRL - (Emiliano Varisco) Via Gustavo Fara 26, 4E180, MILAN, 20124, IT"
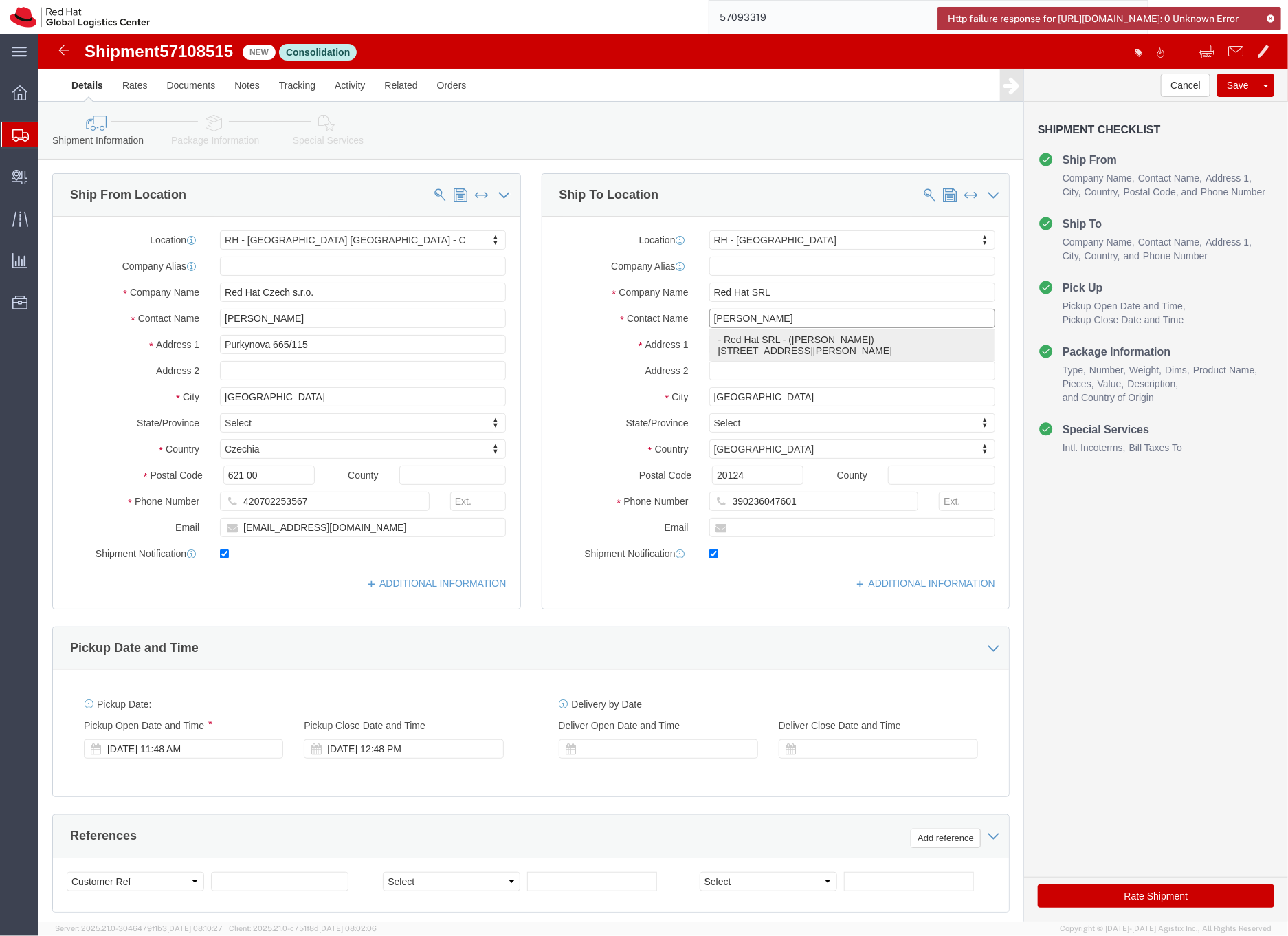
type input "evarisco@redhat.com"
type input "Emiliano Varisco"
click input "text"
paste input "390236047601"
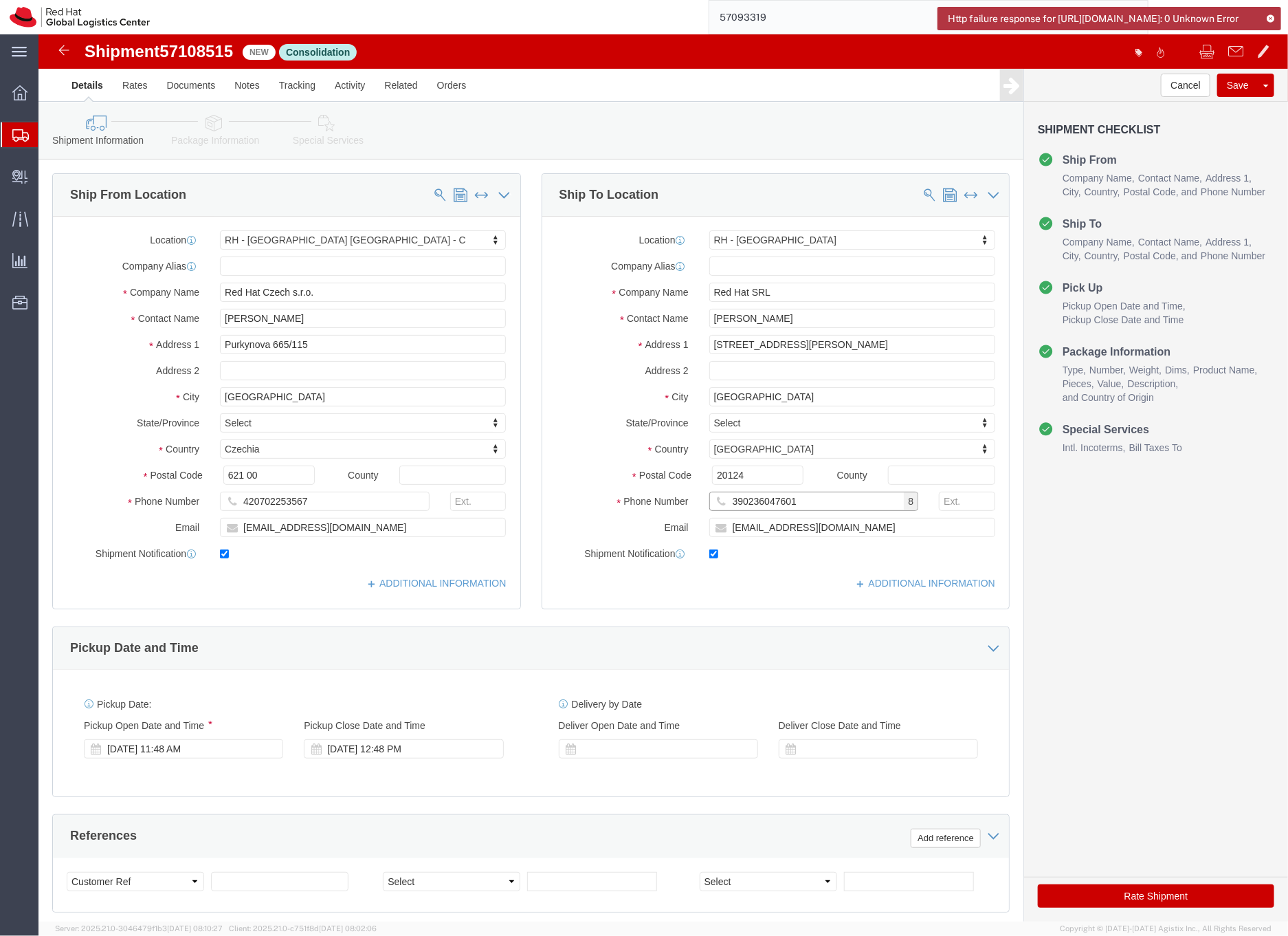
type input "390236047601"
click icon
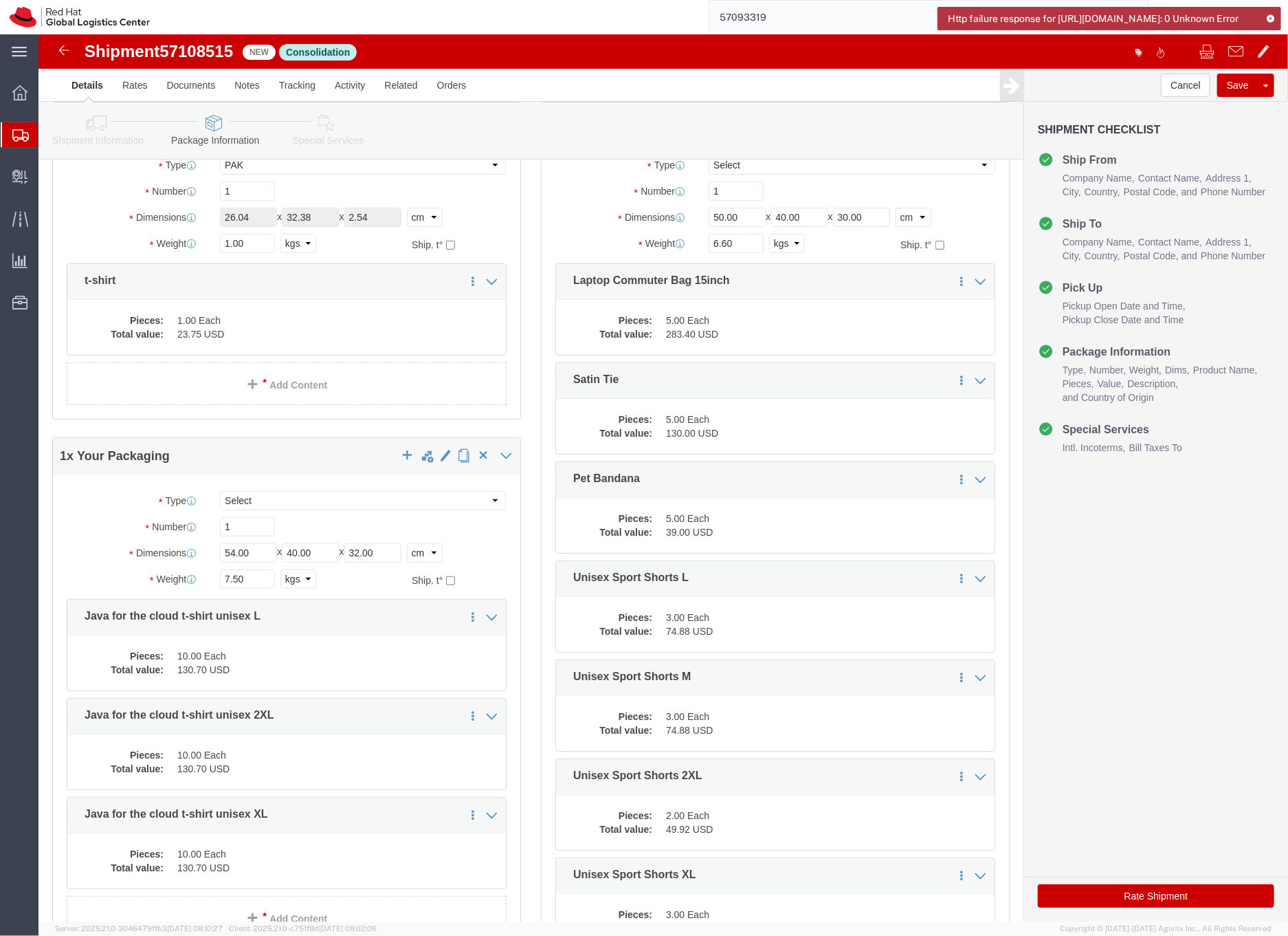
scroll to position [95, 0]
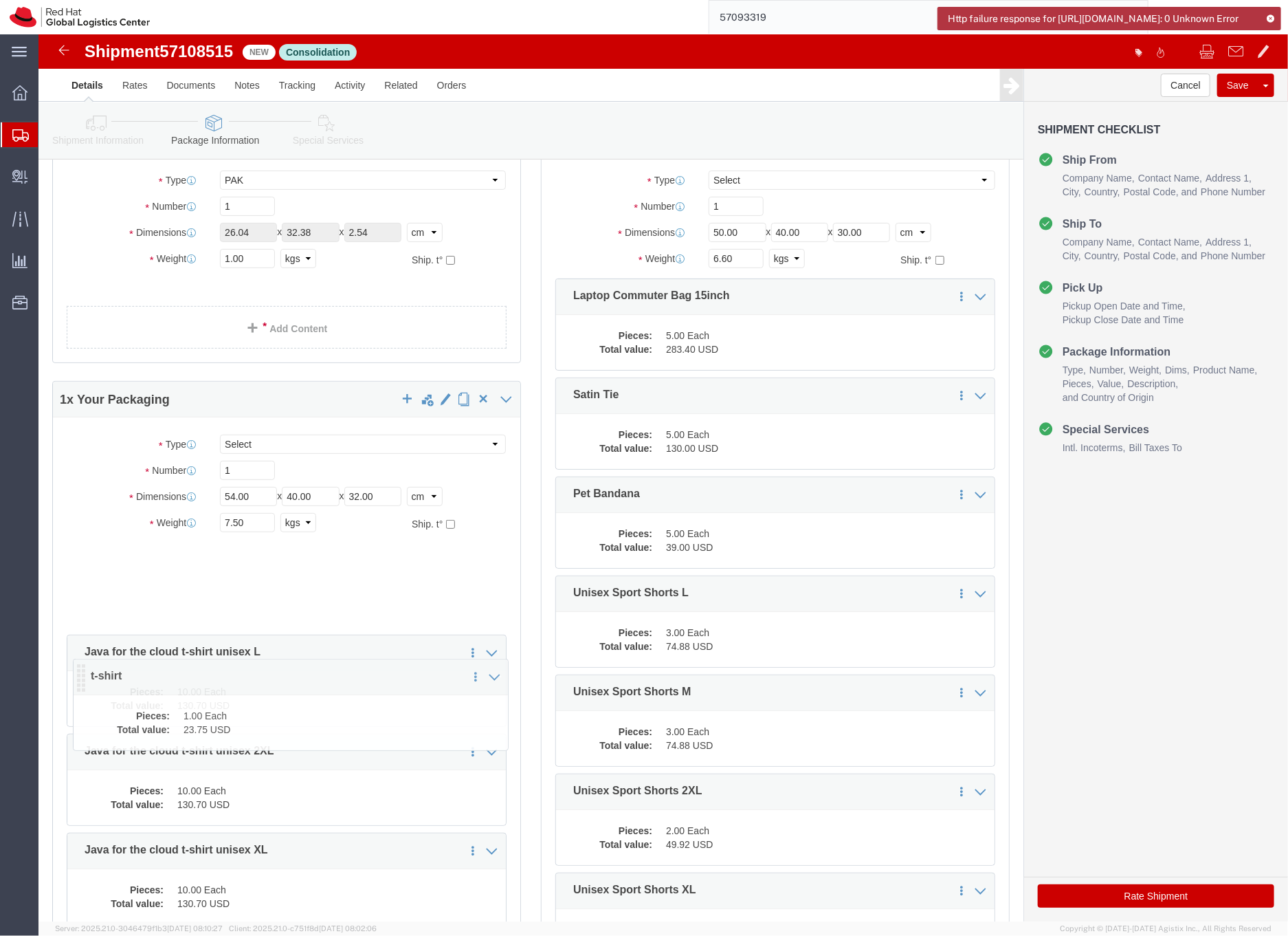
drag, startPoint x: 34, startPoint y: 260, endPoint x: 40, endPoint y: 640, distance: 380.0
click icon
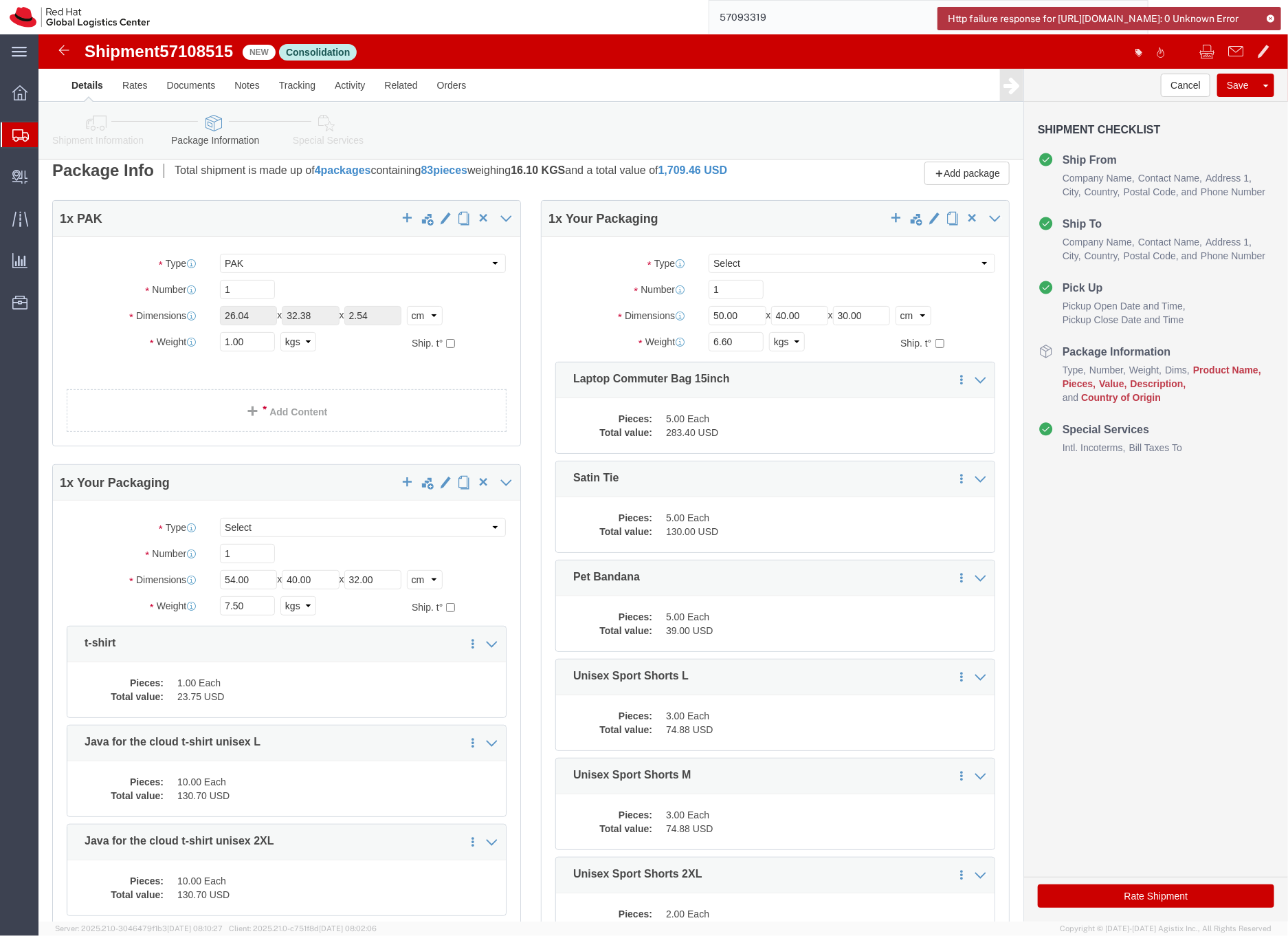
scroll to position [0, 0]
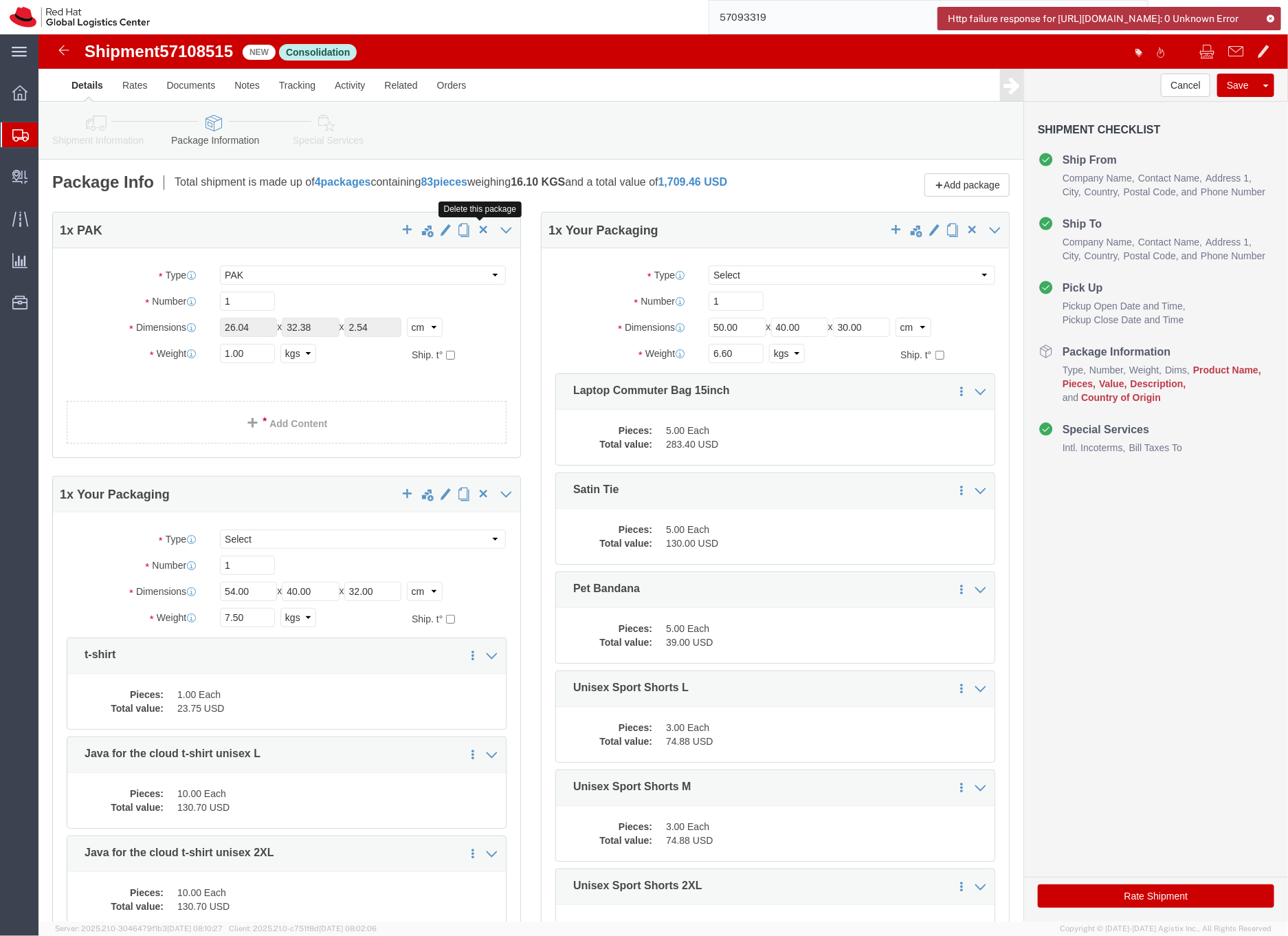
click span "button"
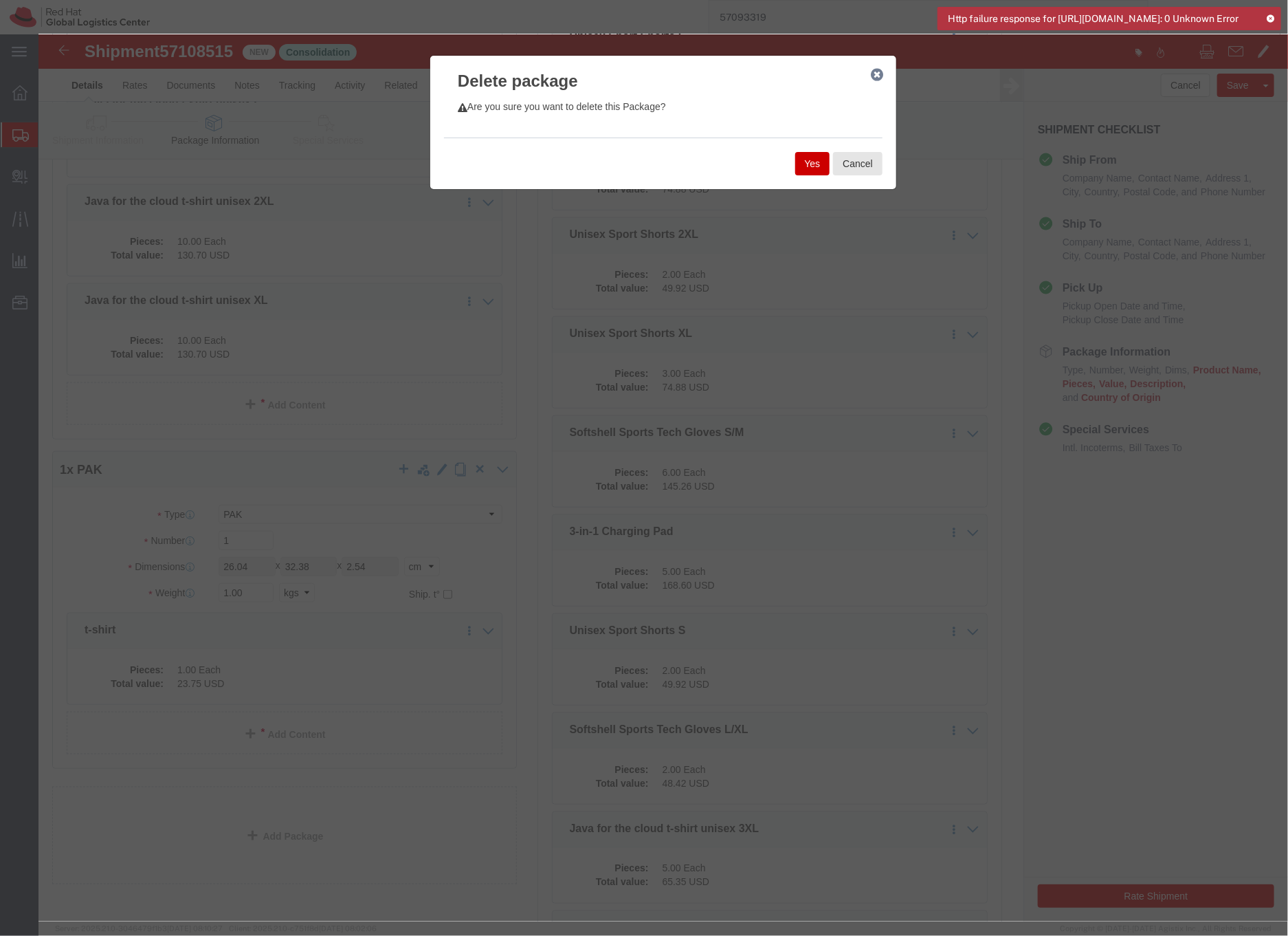
scroll to position [654, 0]
click button "Yes"
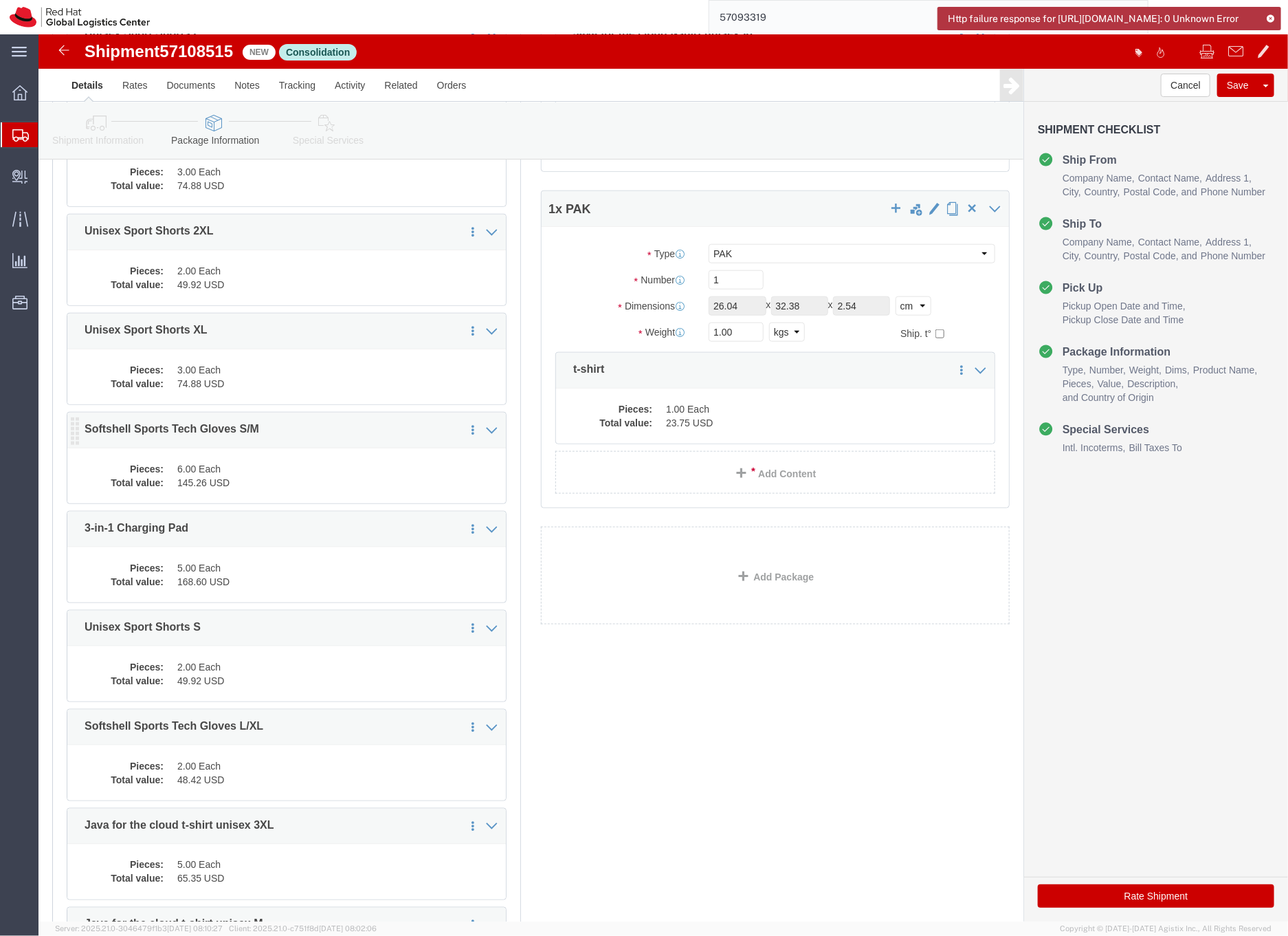
select select "PAK"
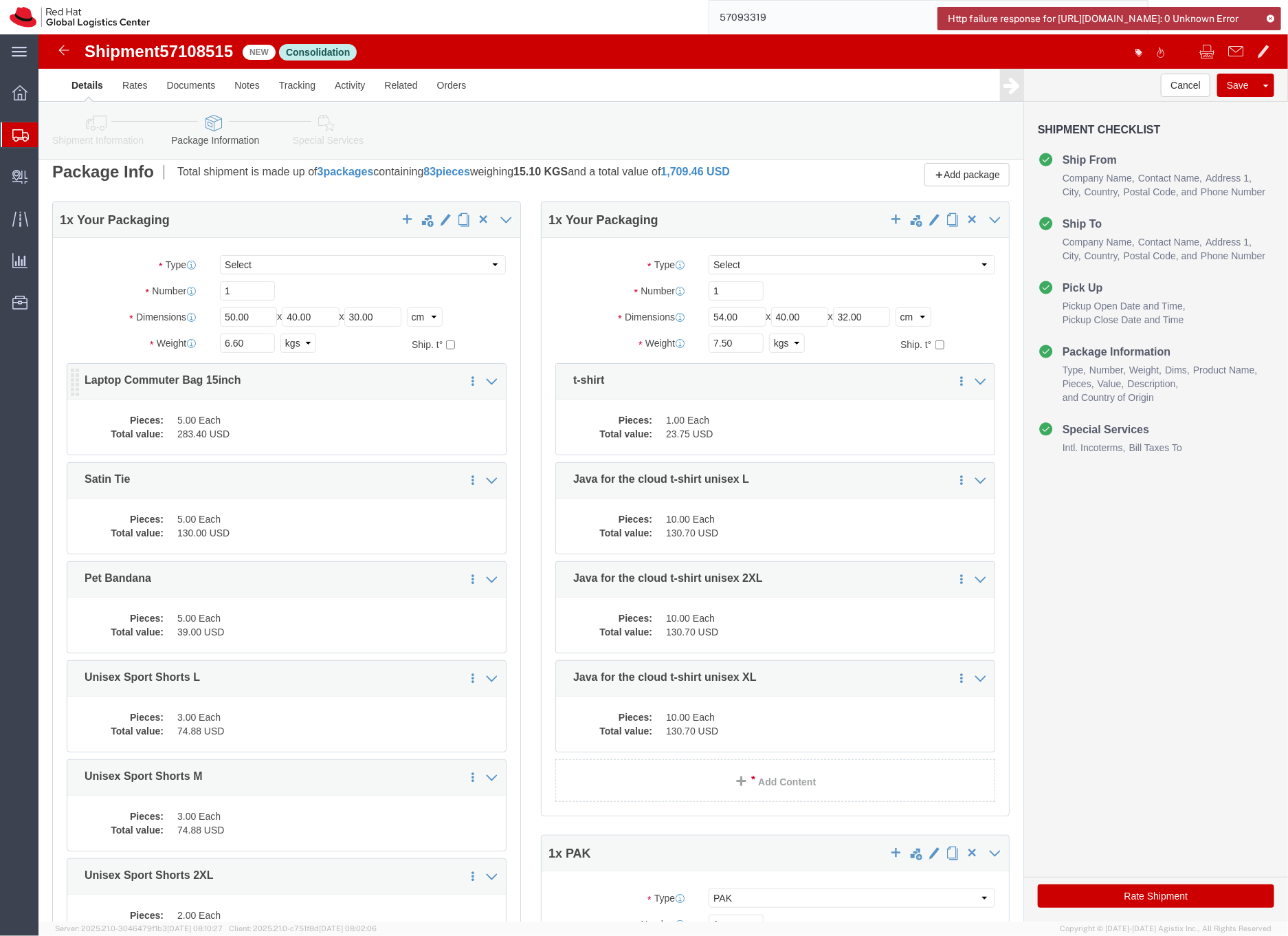
scroll to position [11, 0]
click dd "283.40 USD"
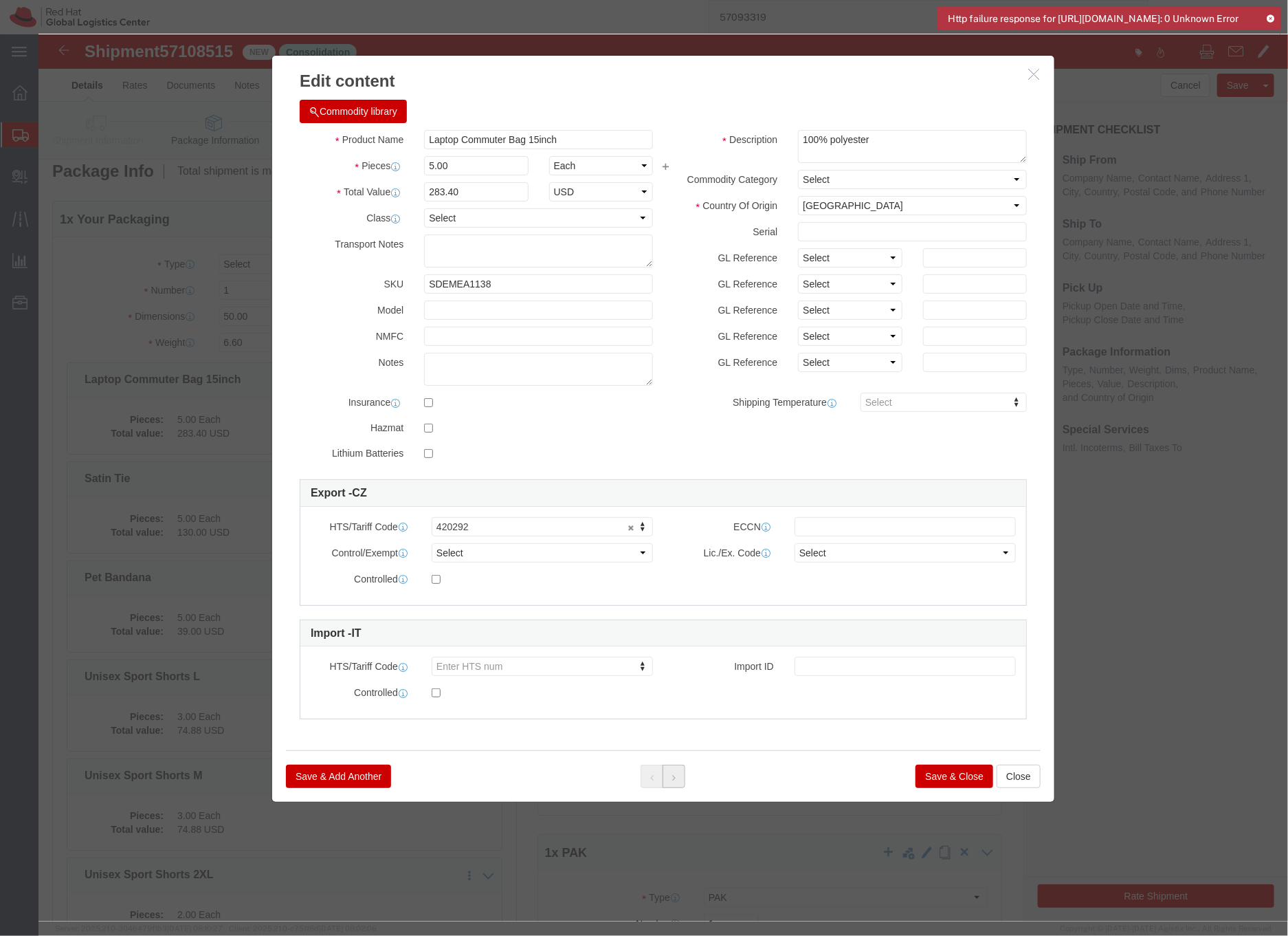
click icon
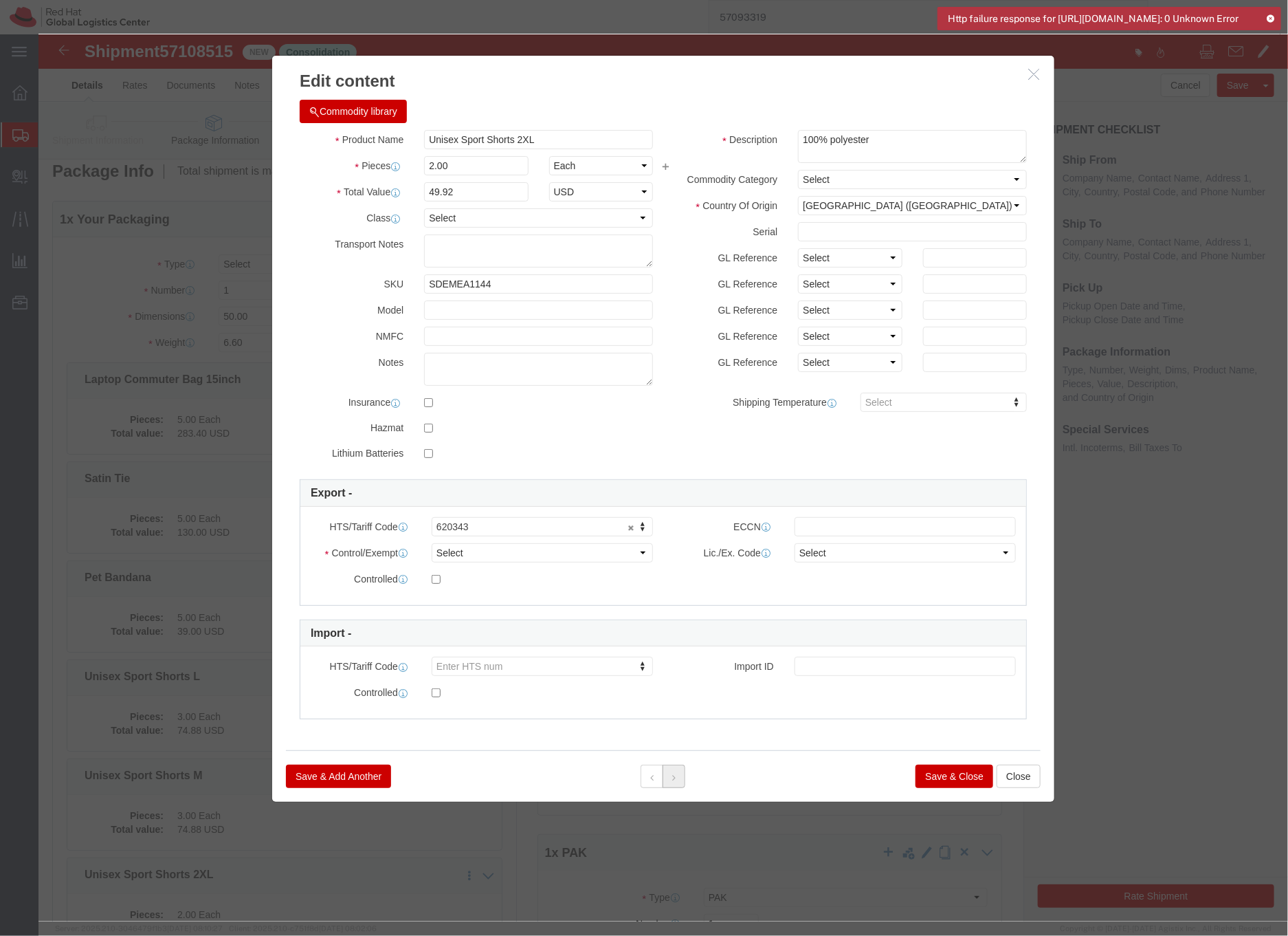
click icon
click button
click icon
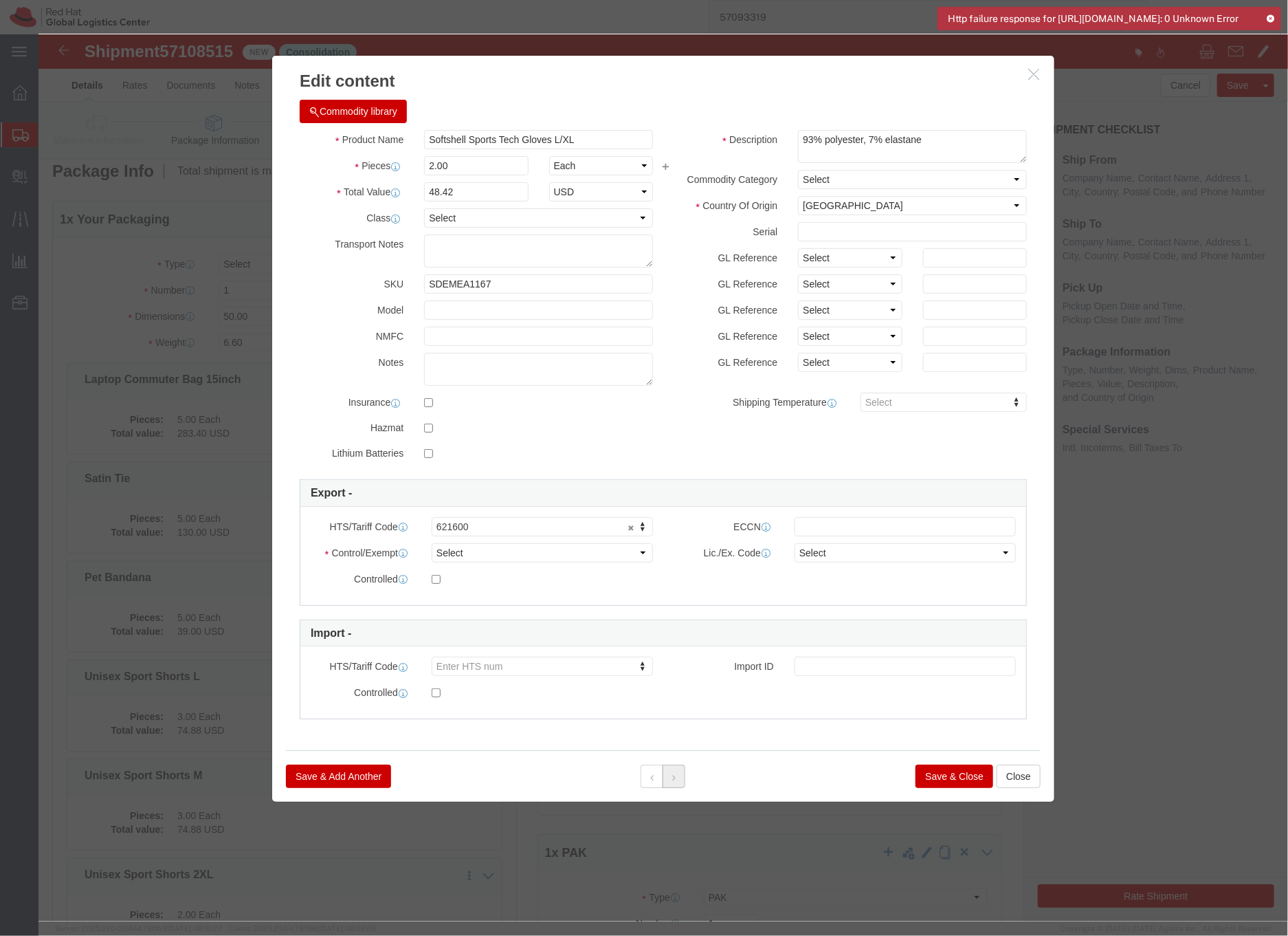
click icon
click div
click button "Save & Close"
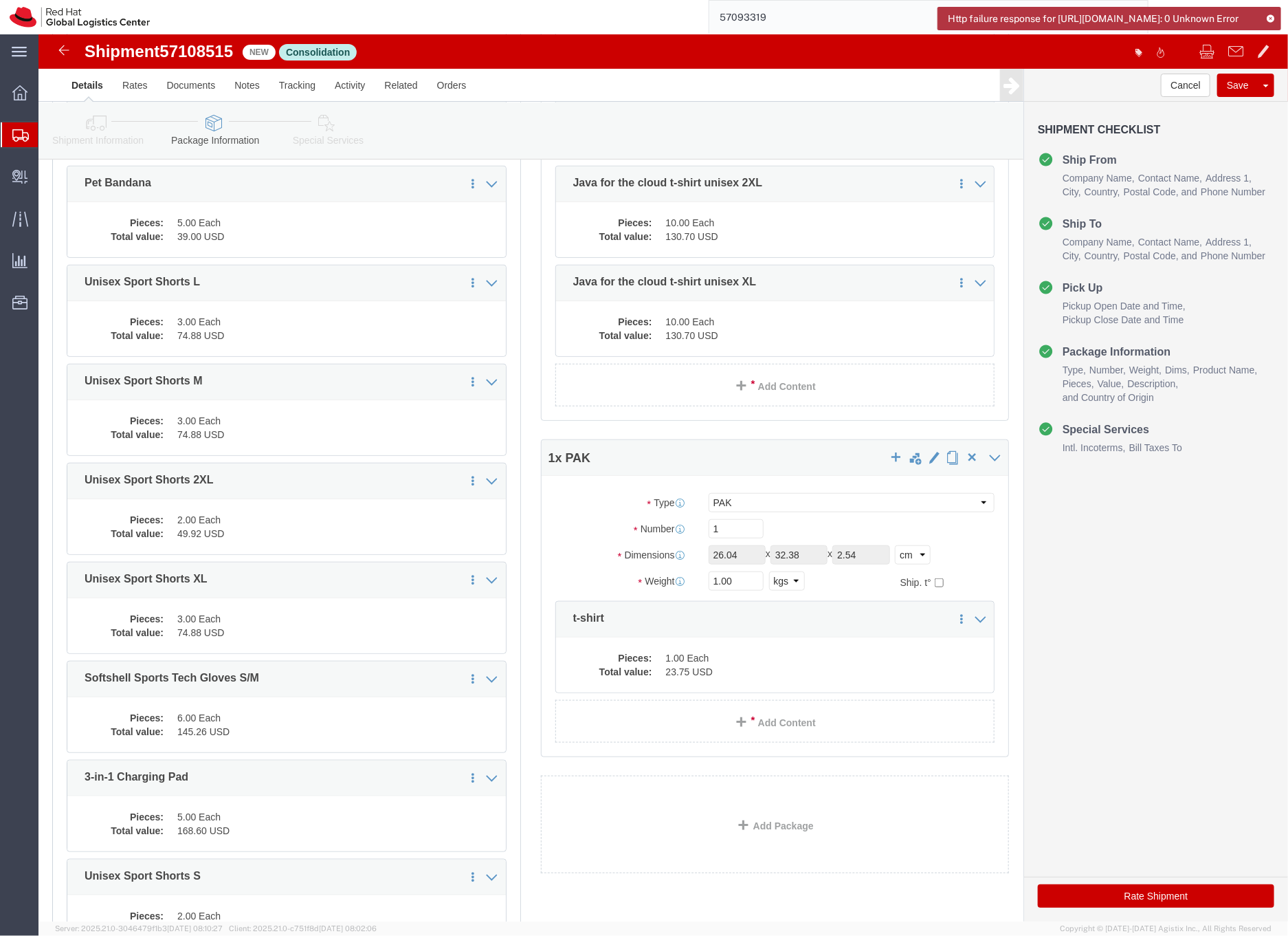
scroll to position [482, 0]
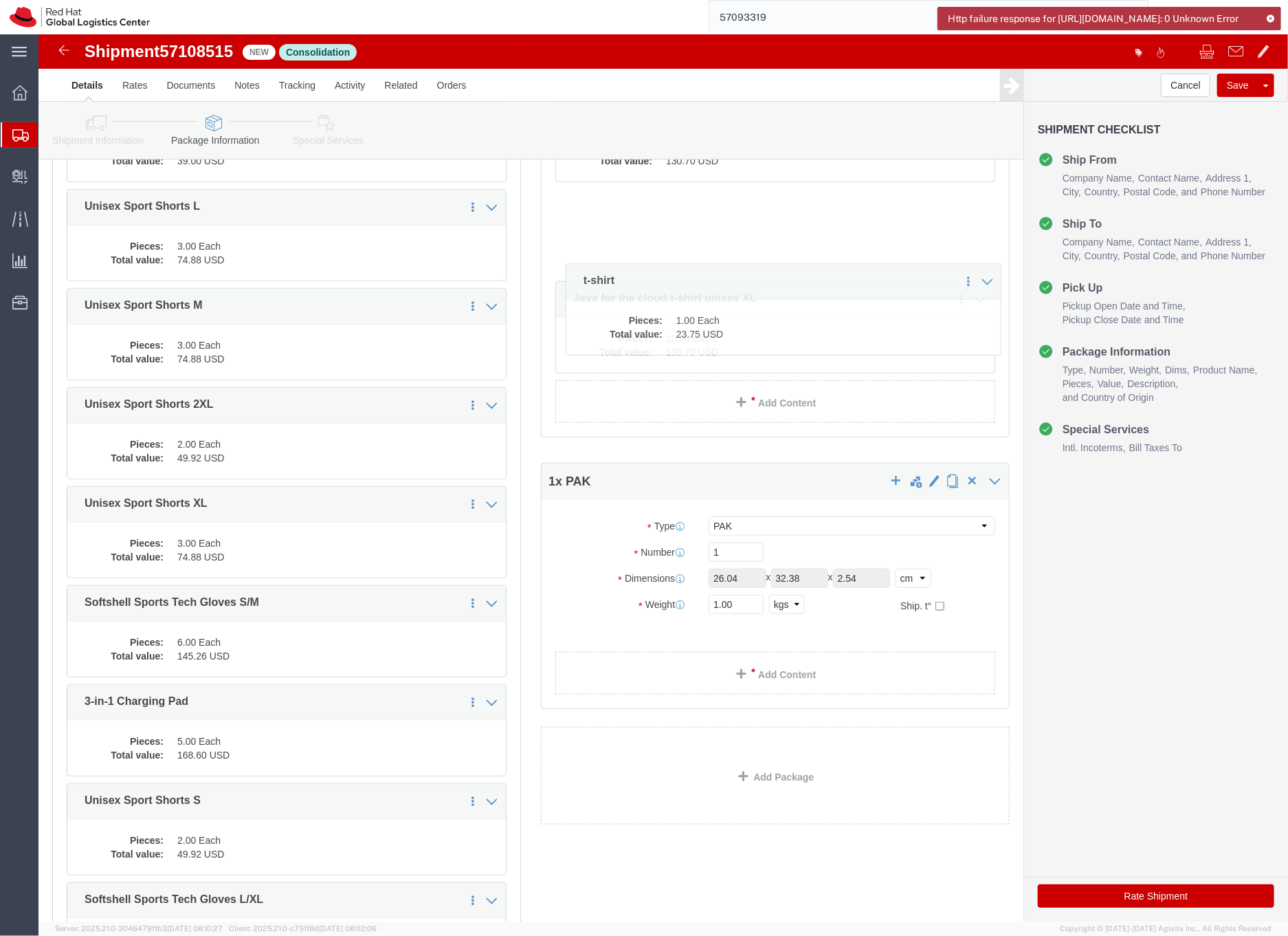
drag, startPoint x: 520, startPoint y: 510, endPoint x: 531, endPoint y: 200, distance: 310.2
click div "1 x Your Packaging Package Type Select Case(s) Crate(s) Envelope Large Box Medi…"
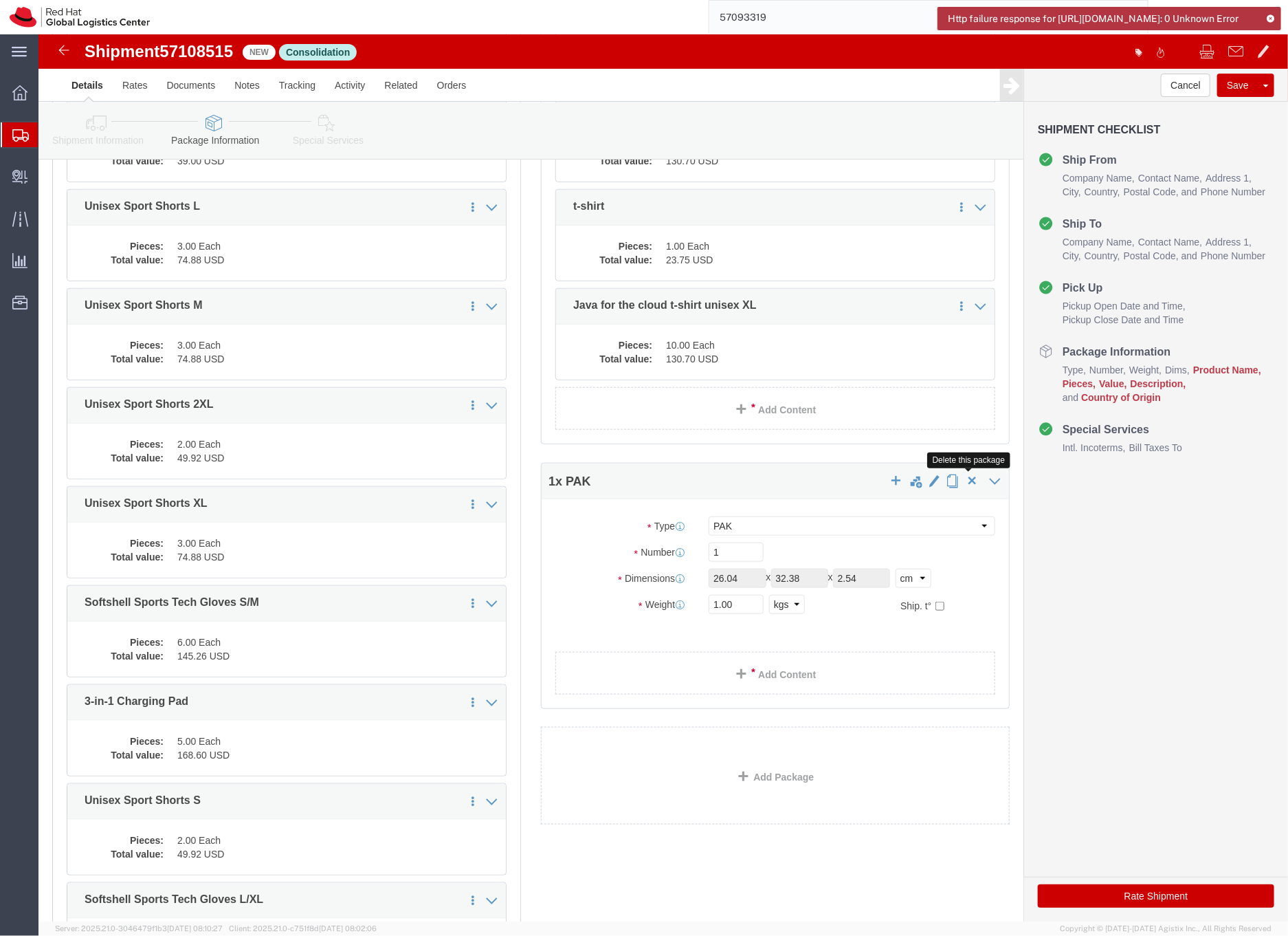
click span "button"
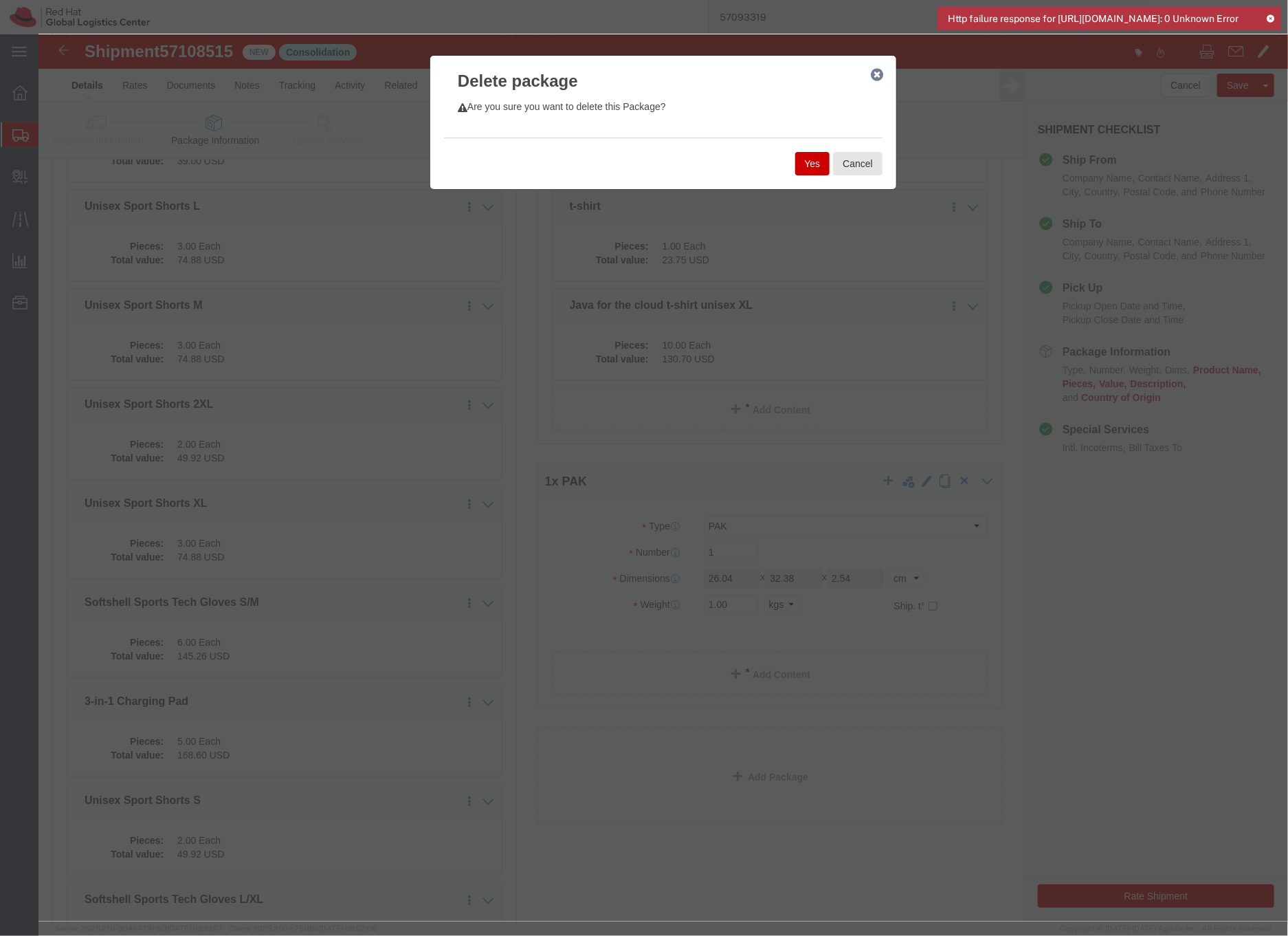
click button "Yes"
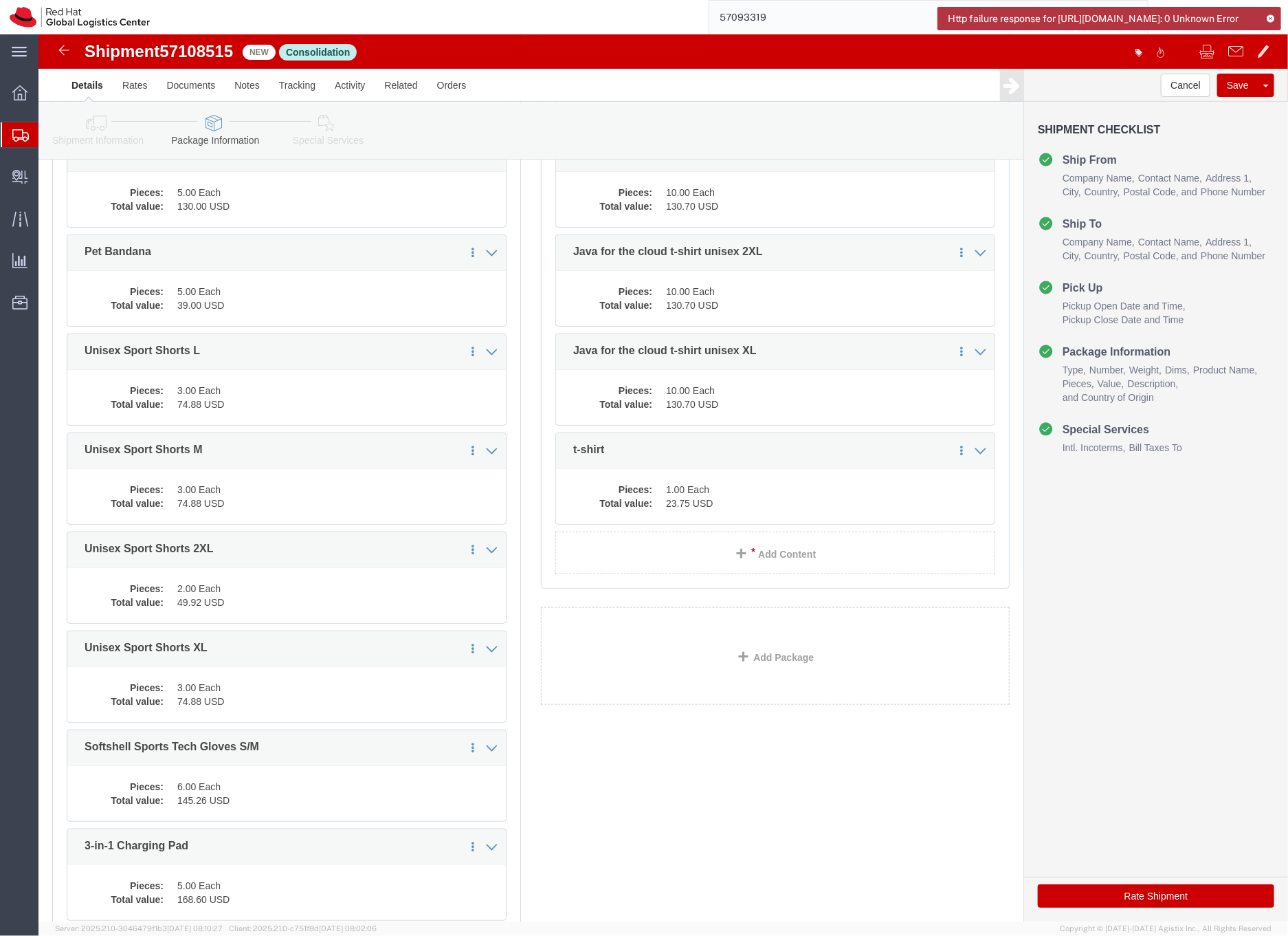
scroll to position [11, 0]
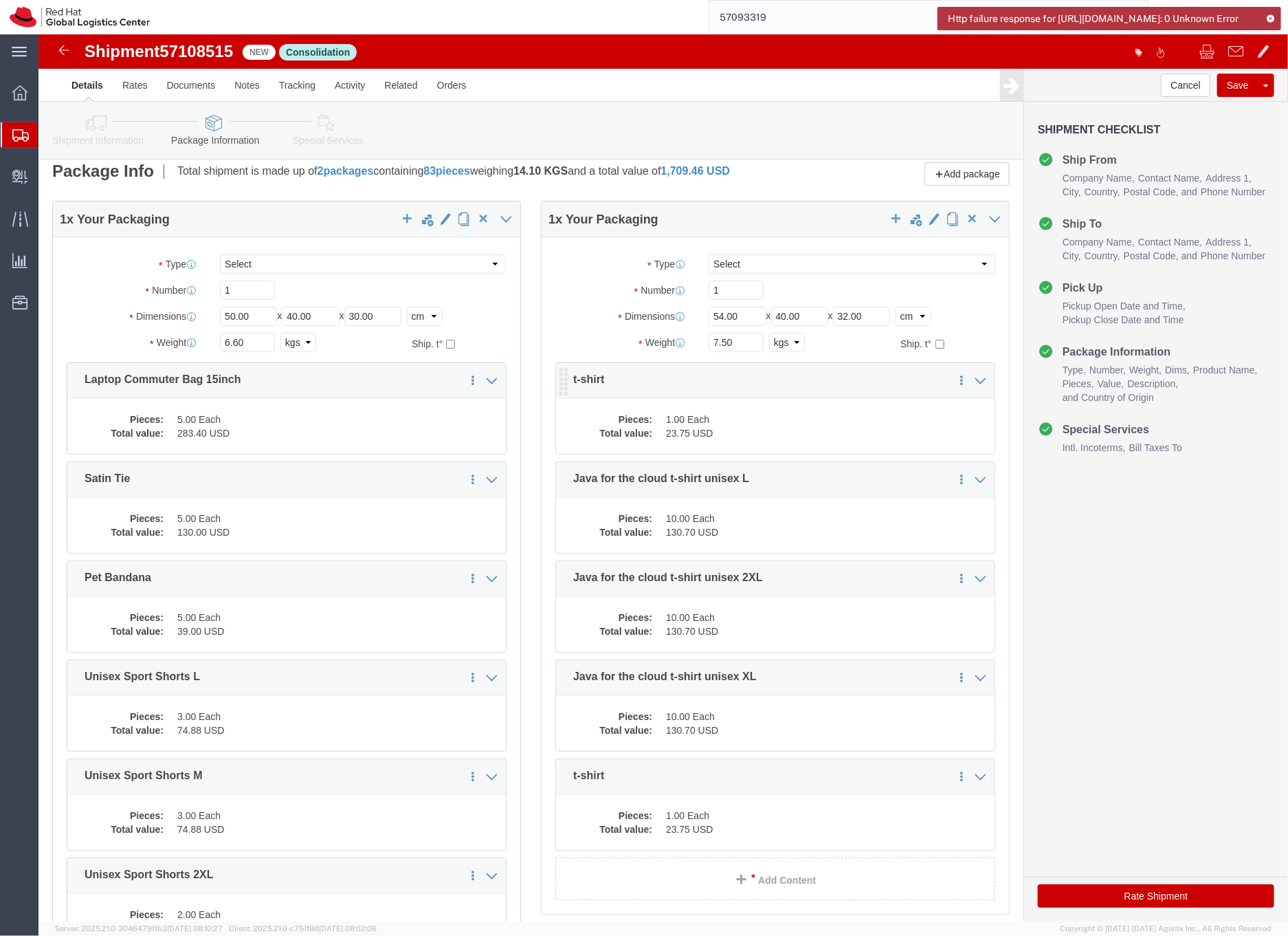
click dd "1.00 Each"
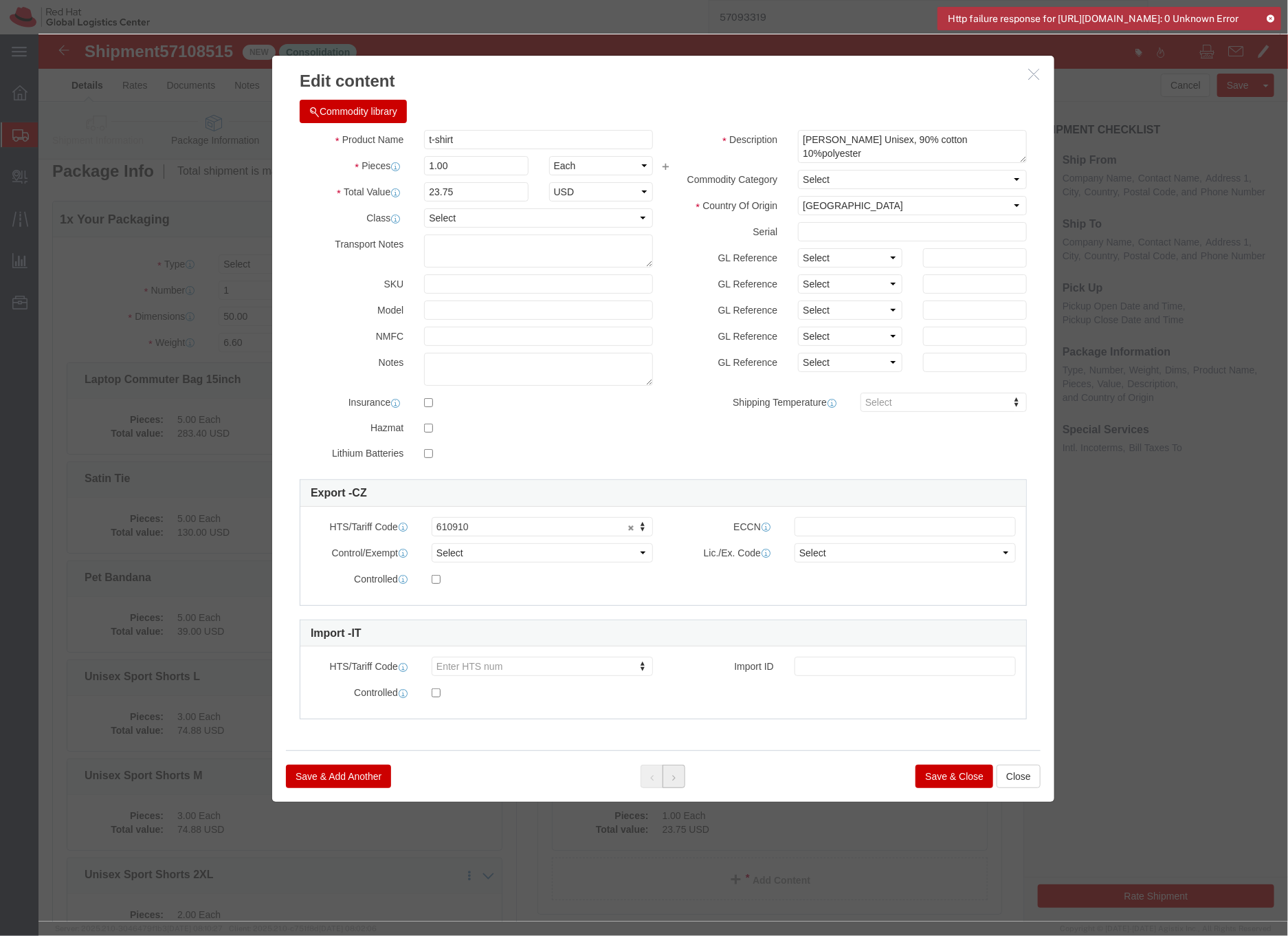
click icon
click div
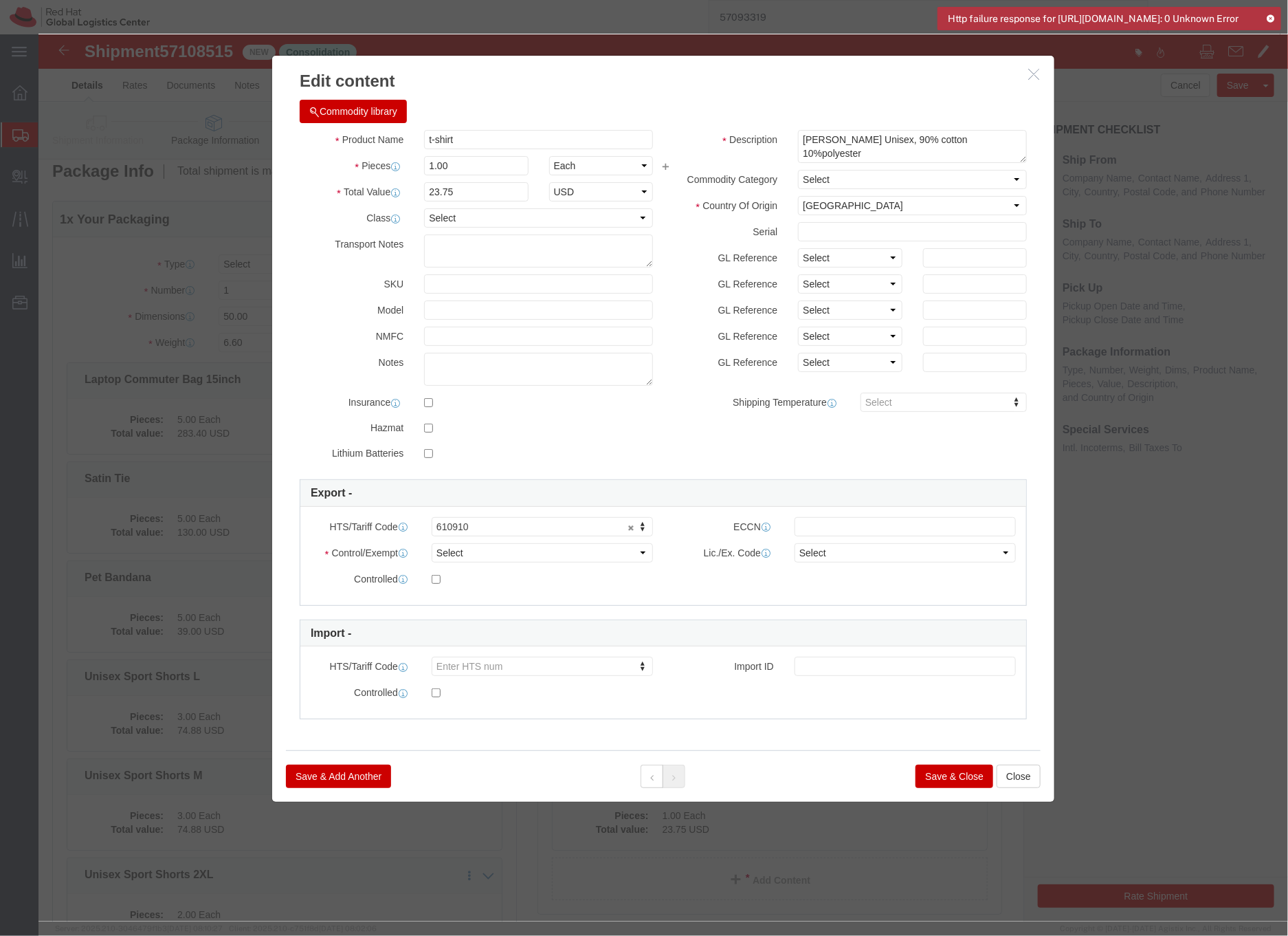
click button "Save & Close"
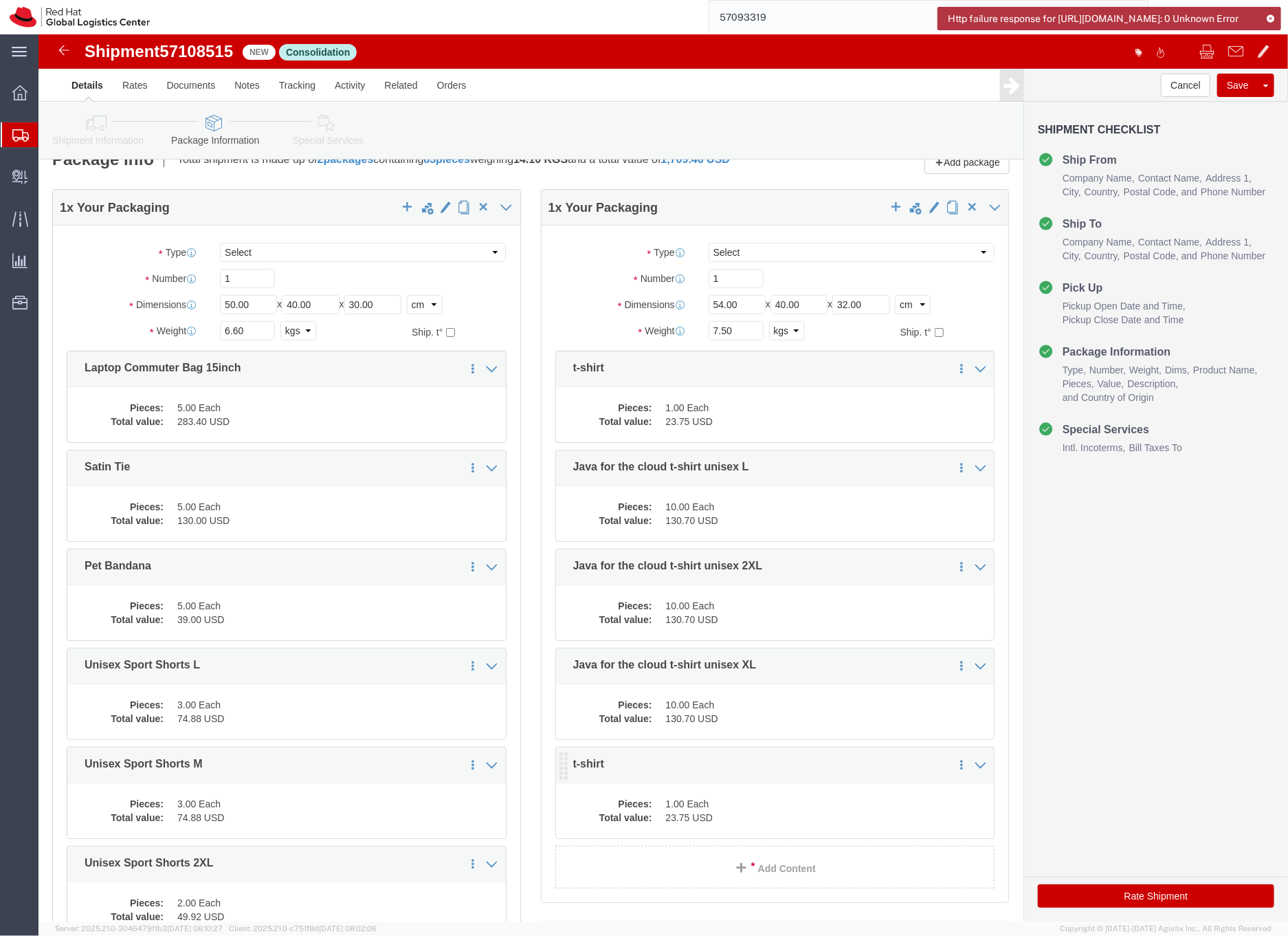
scroll to position [24, 0]
click icon
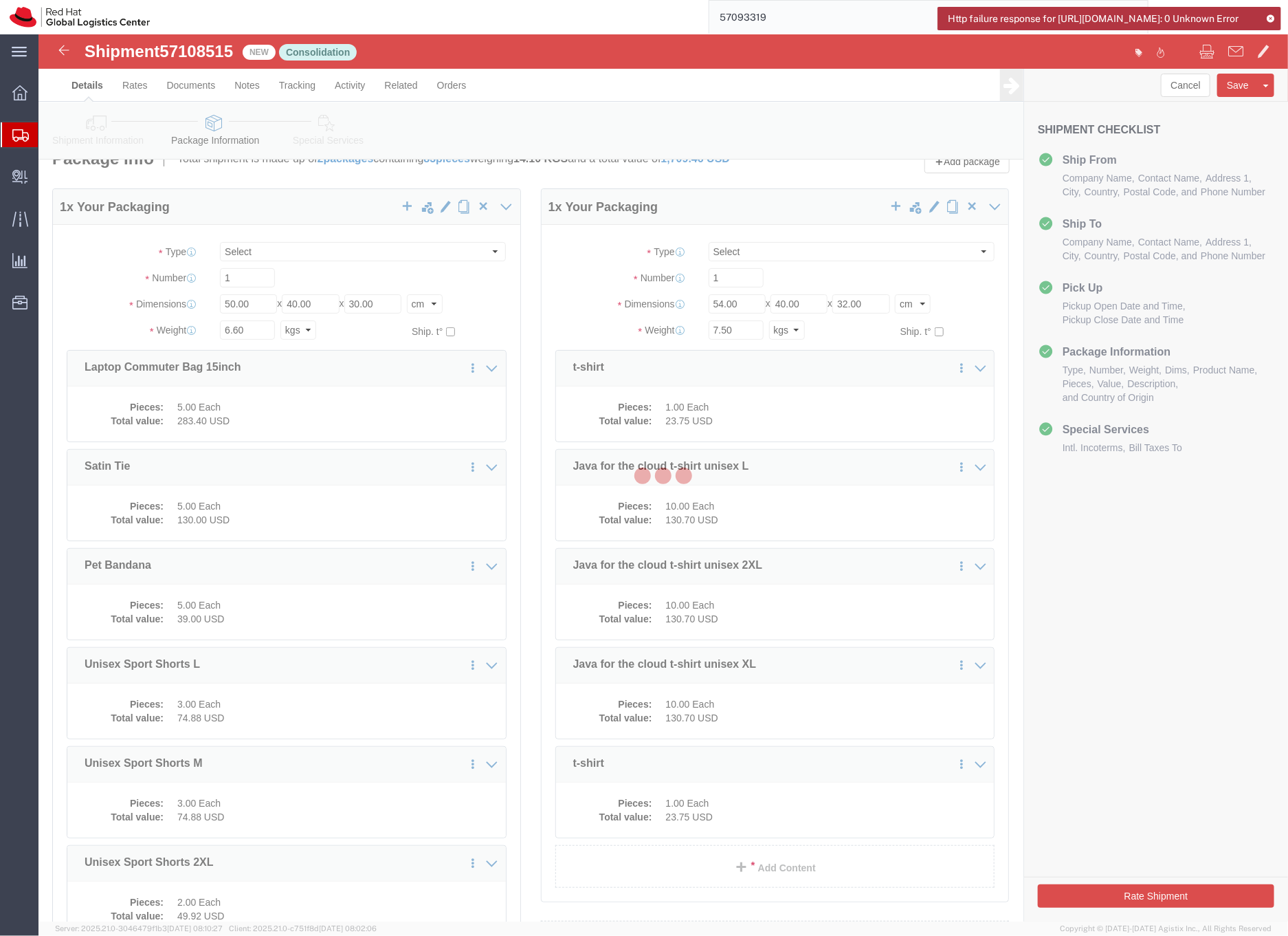
select select
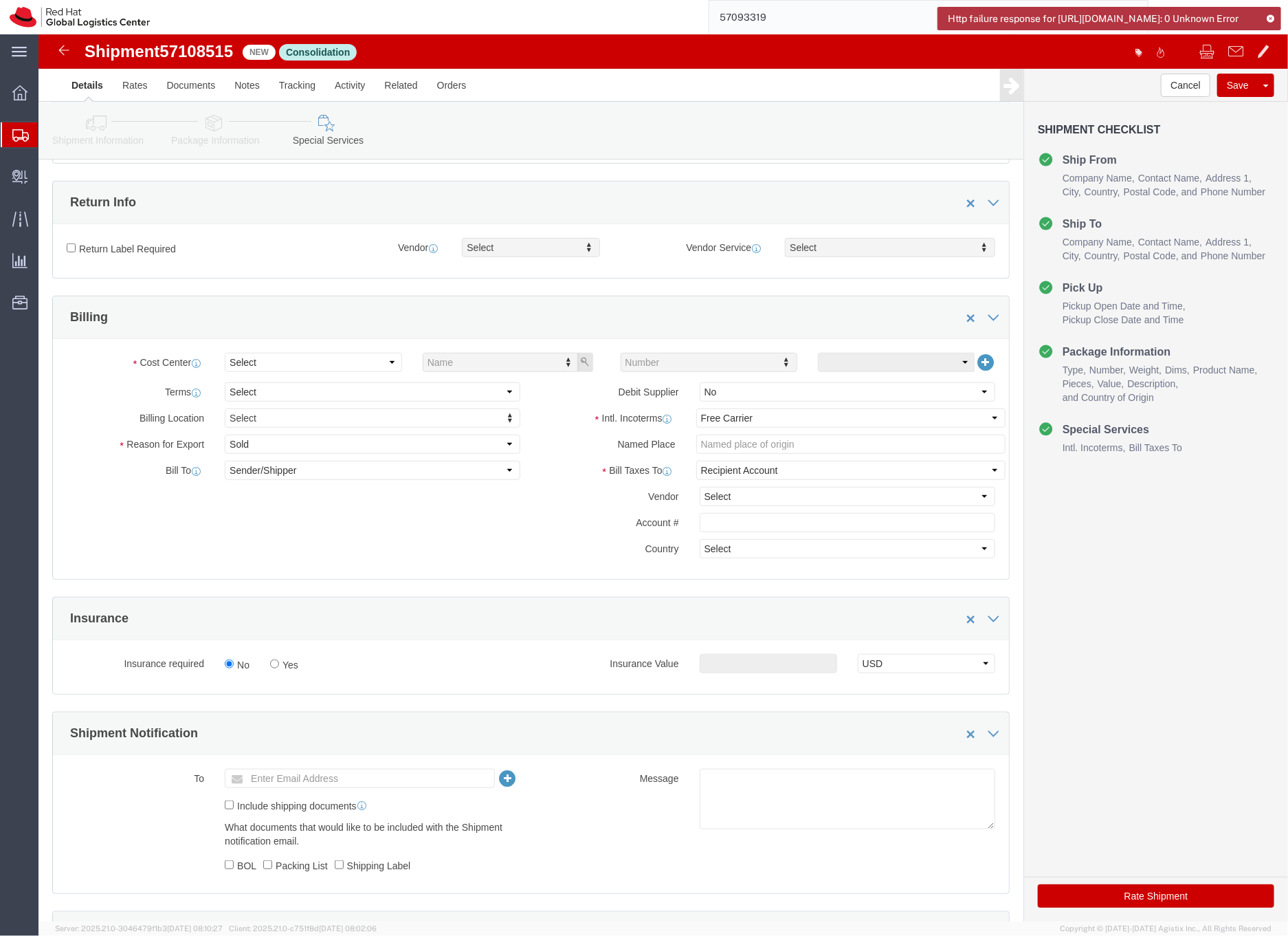
scroll to position [292, 0]
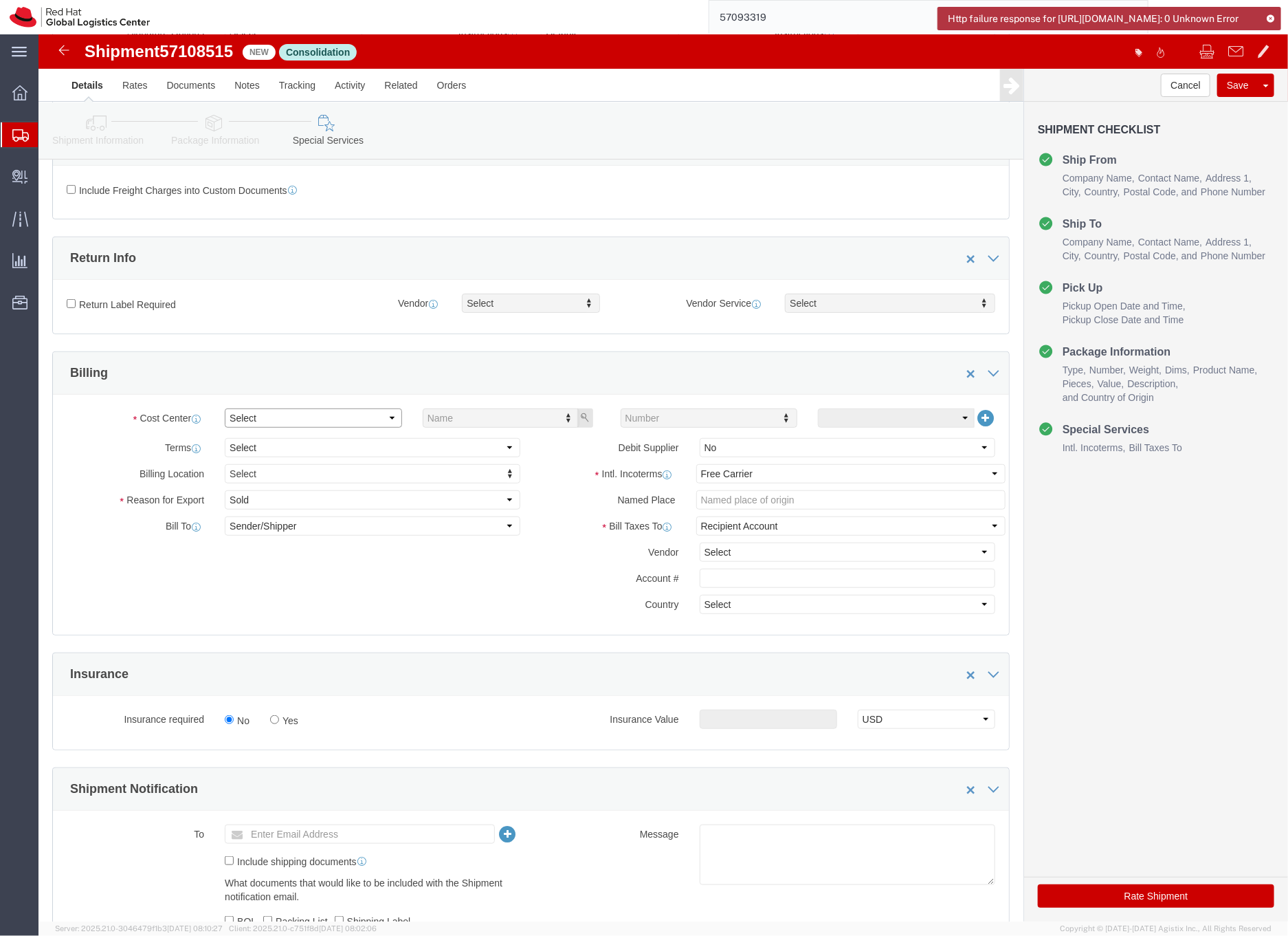
click select "Select Buyer Cost Center Department Operations Number Order Number Sales Person"
select select "COSTCENTER"
click select "Select Buyer Cost Center Department Operations Number Order Number Sales Person"
type input "901"
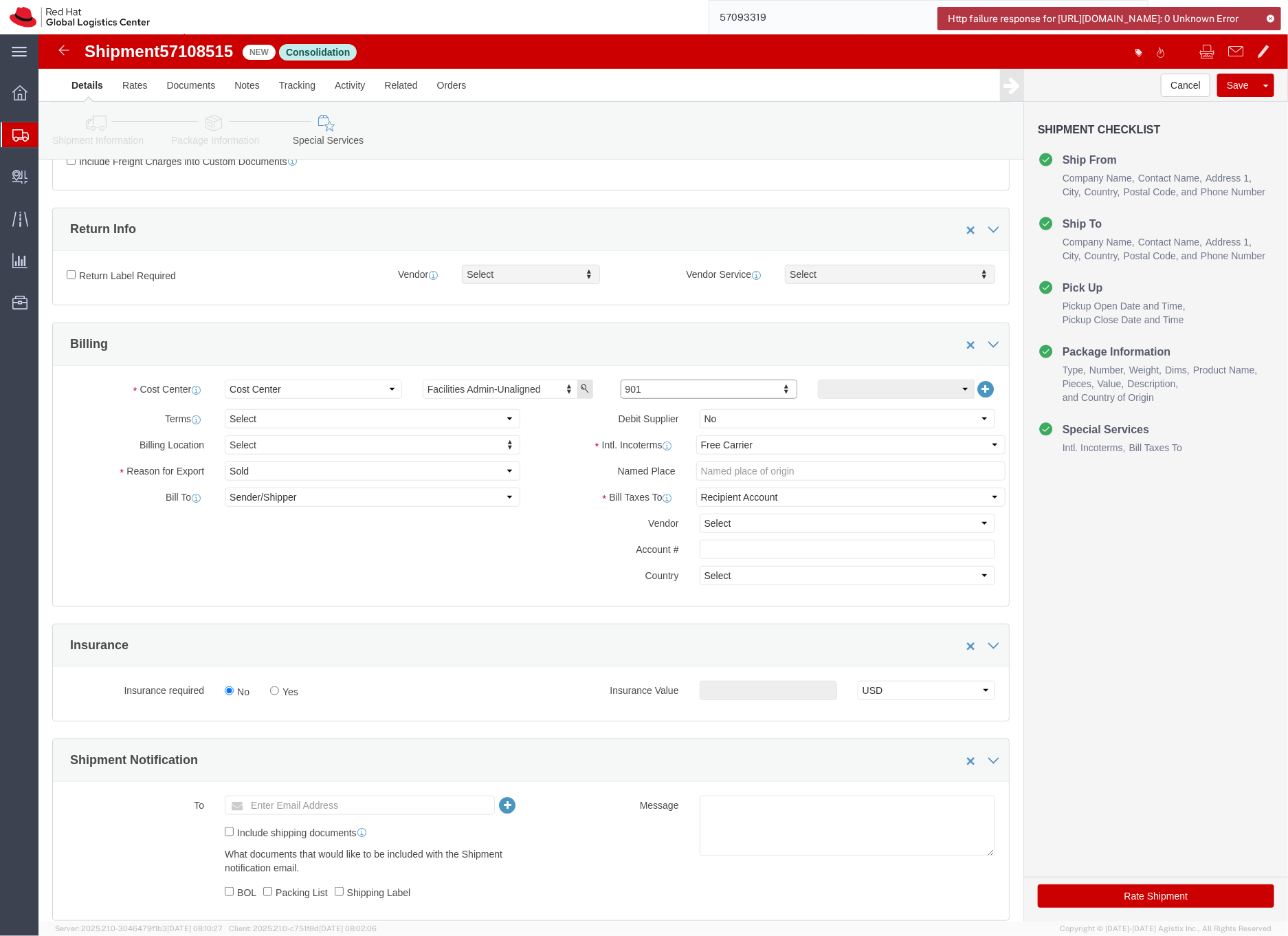
scroll to position [339, 0]
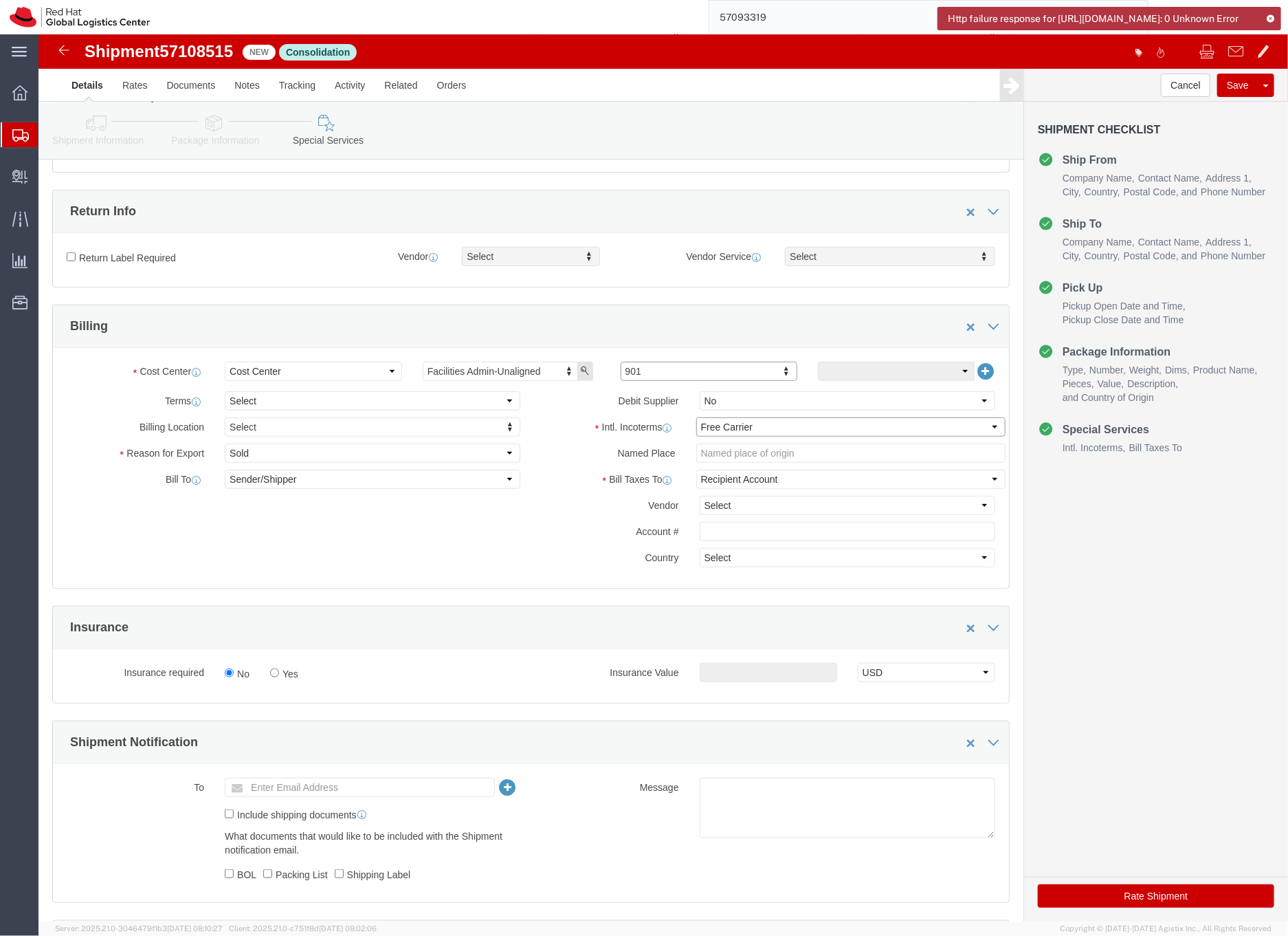
click select "Select Carriage Insurance Paid Carriage Paid To Cost and Freight Cost Insurance…"
select select "DDP"
click select "Select Carriage Insurance Paid Carriage Paid To Cost and Freight Cost Insurance…"
select select "SHIP"
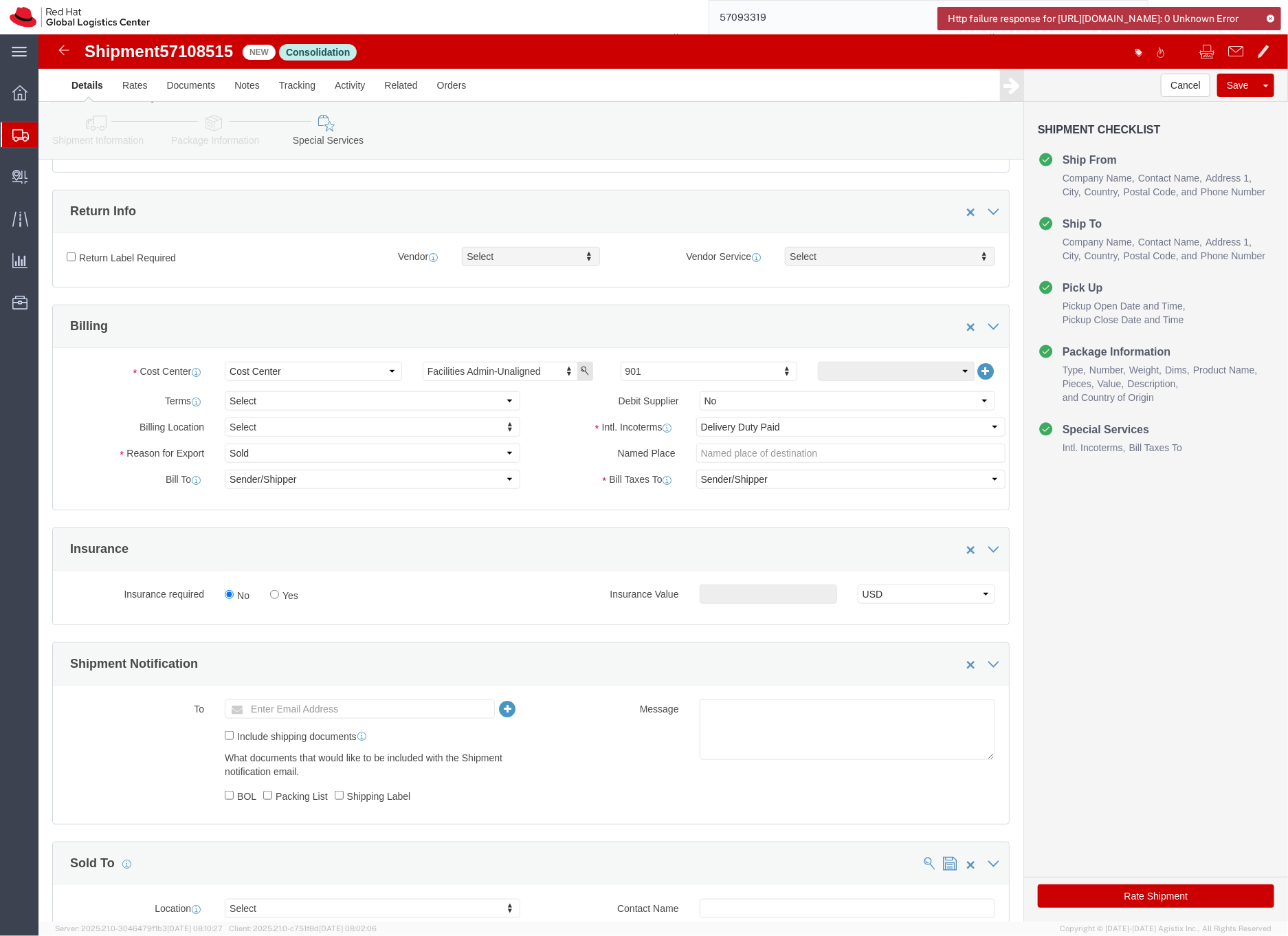
click button "Rate Shipment"
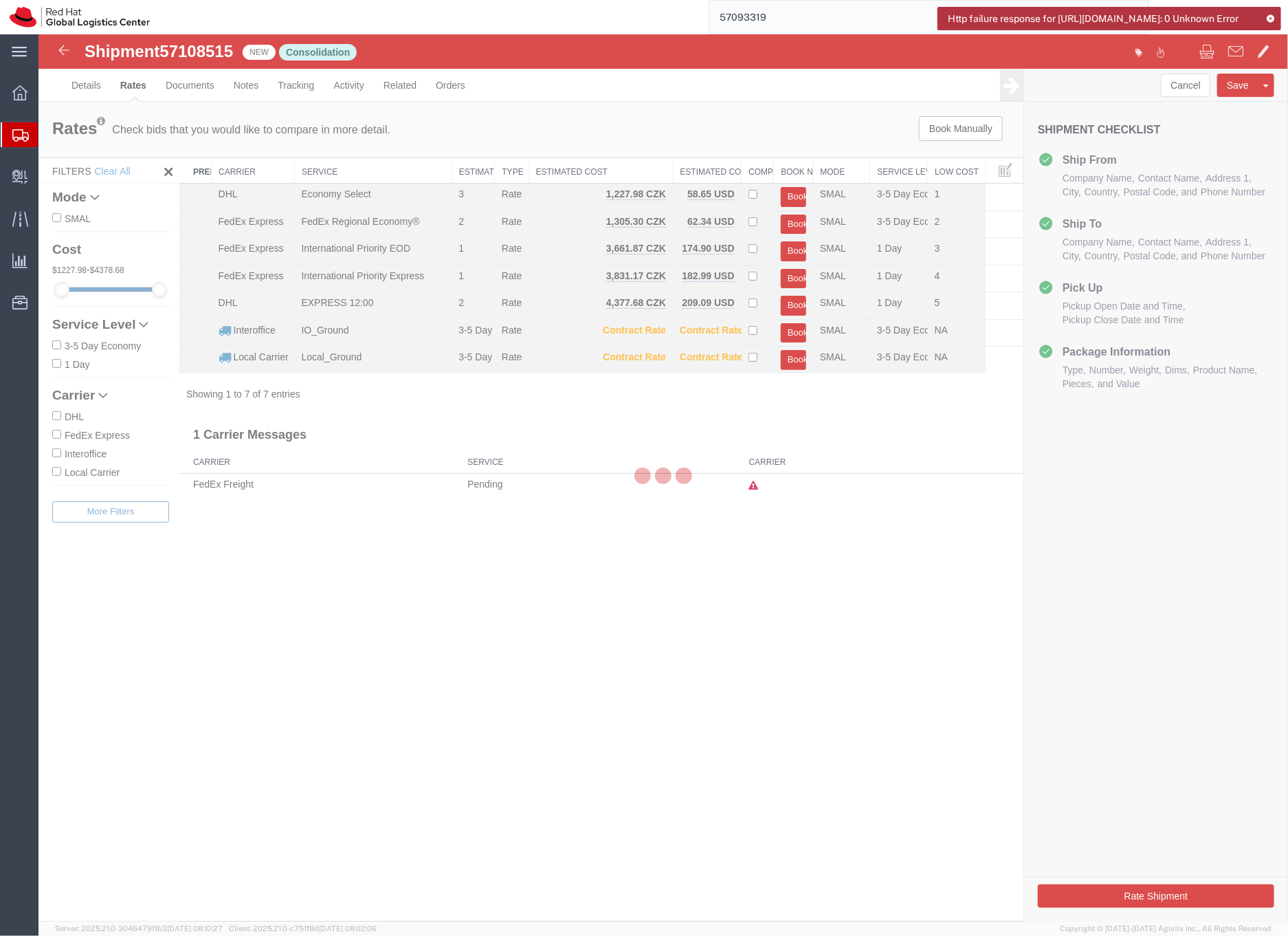
scroll to position [0, 0]
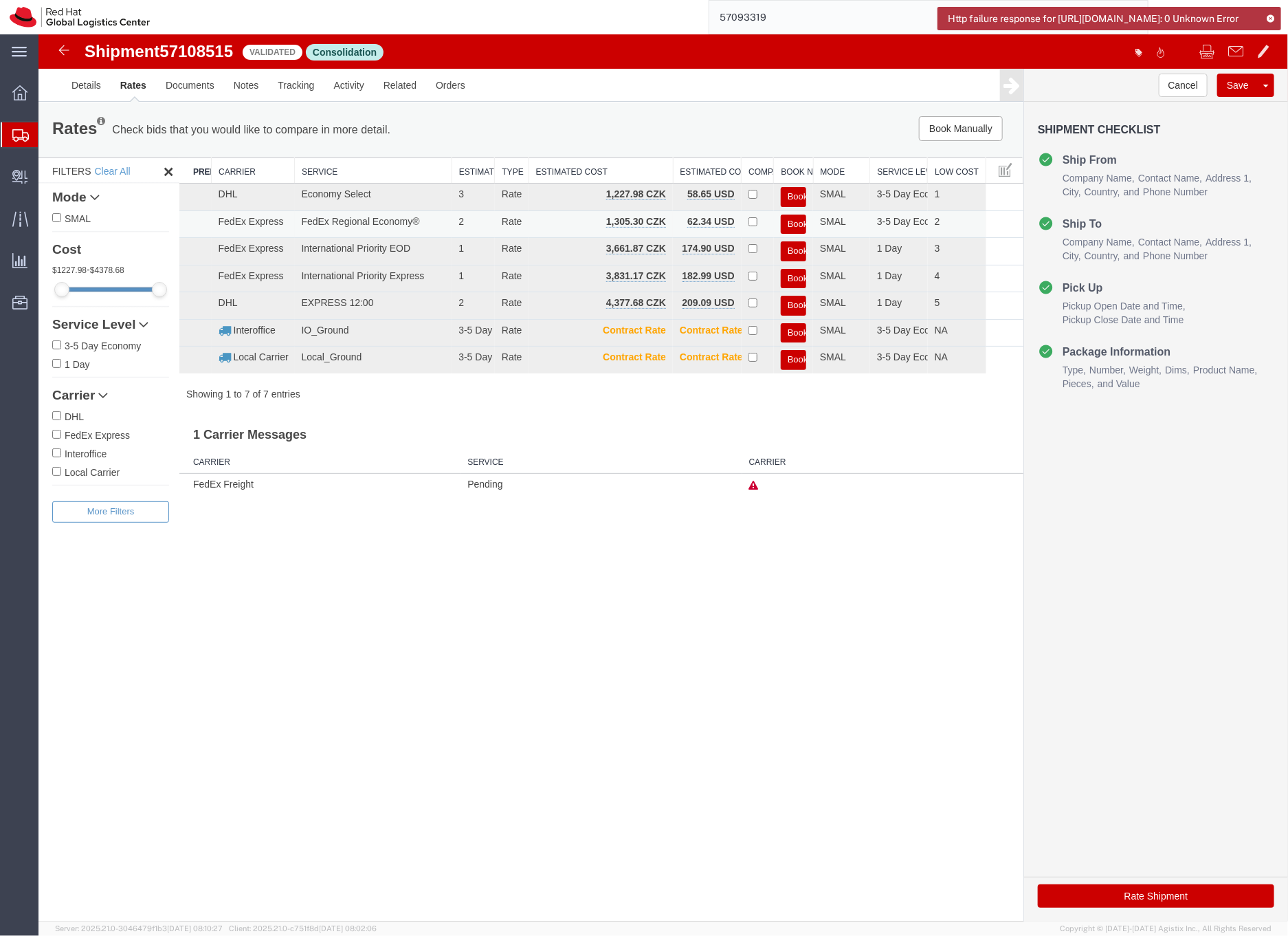
click at [799, 220] on button "Book" at bounding box center [792, 223] width 25 height 20
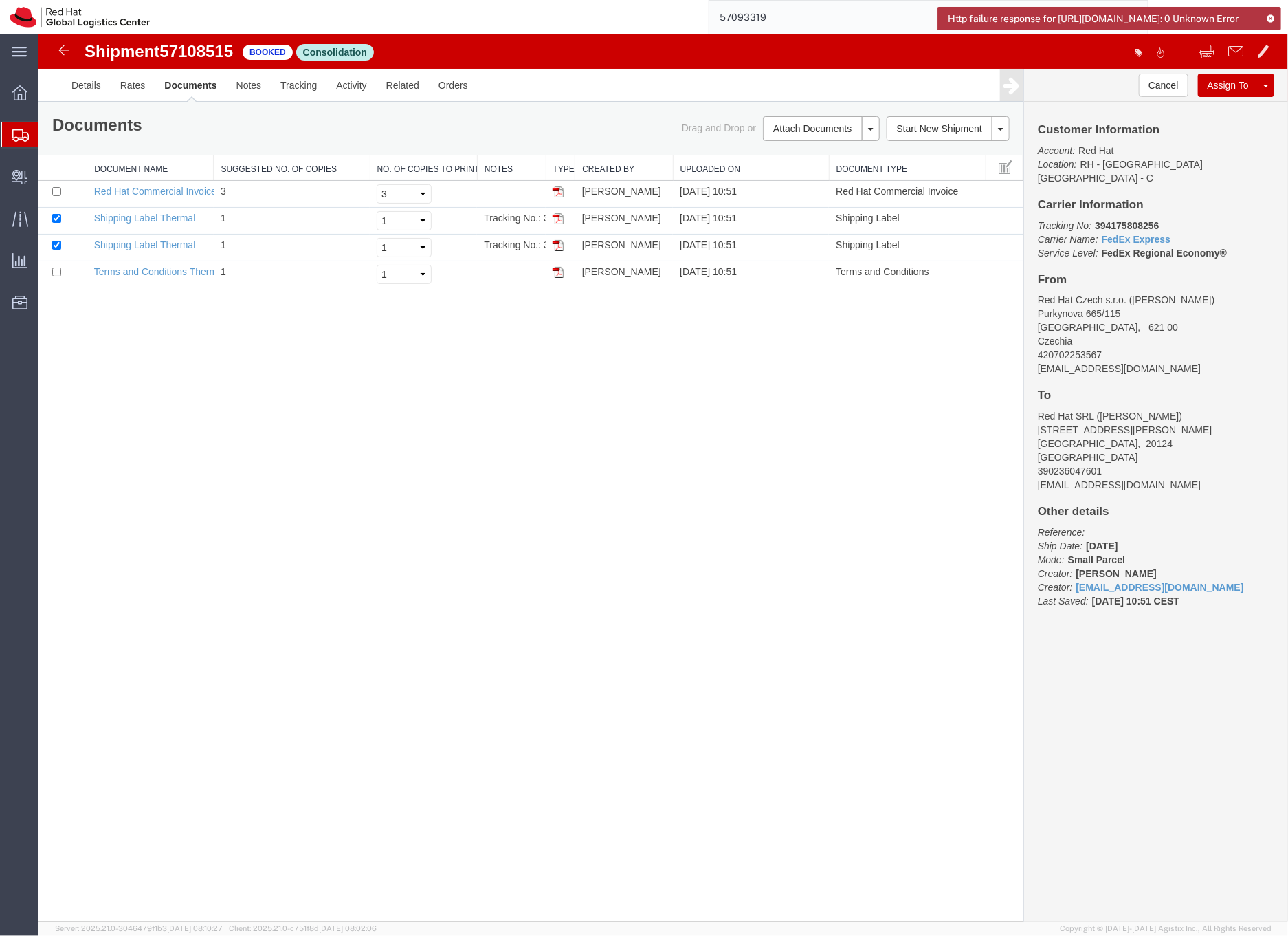
click at [1128, 219] on b "394175808256" at bounding box center [1126, 224] width 64 height 11
copy b "394175808256"
click at [174, 219] on link "Shipping Label Thermal" at bounding box center [144, 217] width 102 height 11
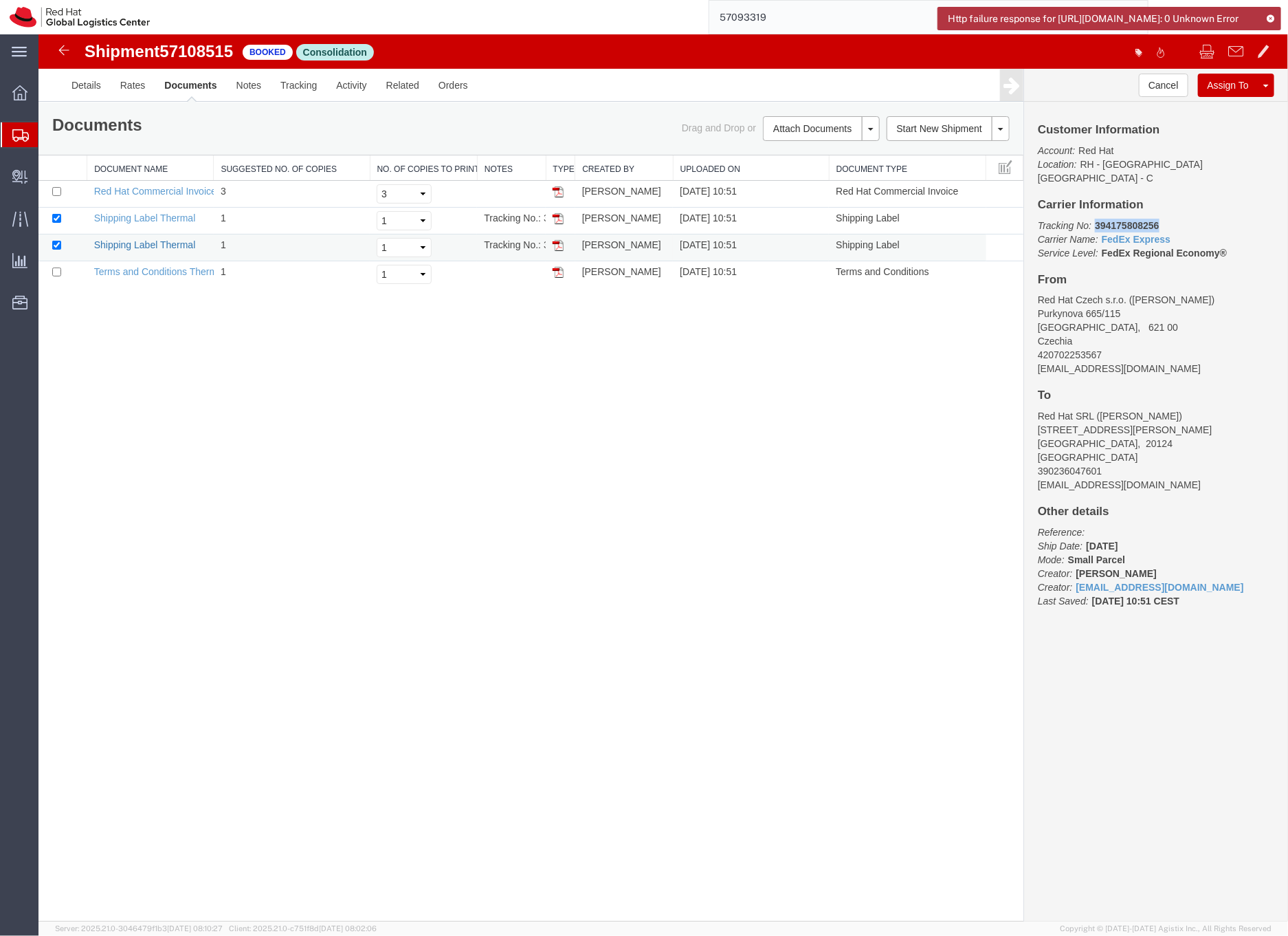
click at [168, 245] on link "Shipping Label Thermal" at bounding box center [144, 243] width 102 height 11
click at [791, 10] on input "57093319" at bounding box center [918, 18] width 418 height 33
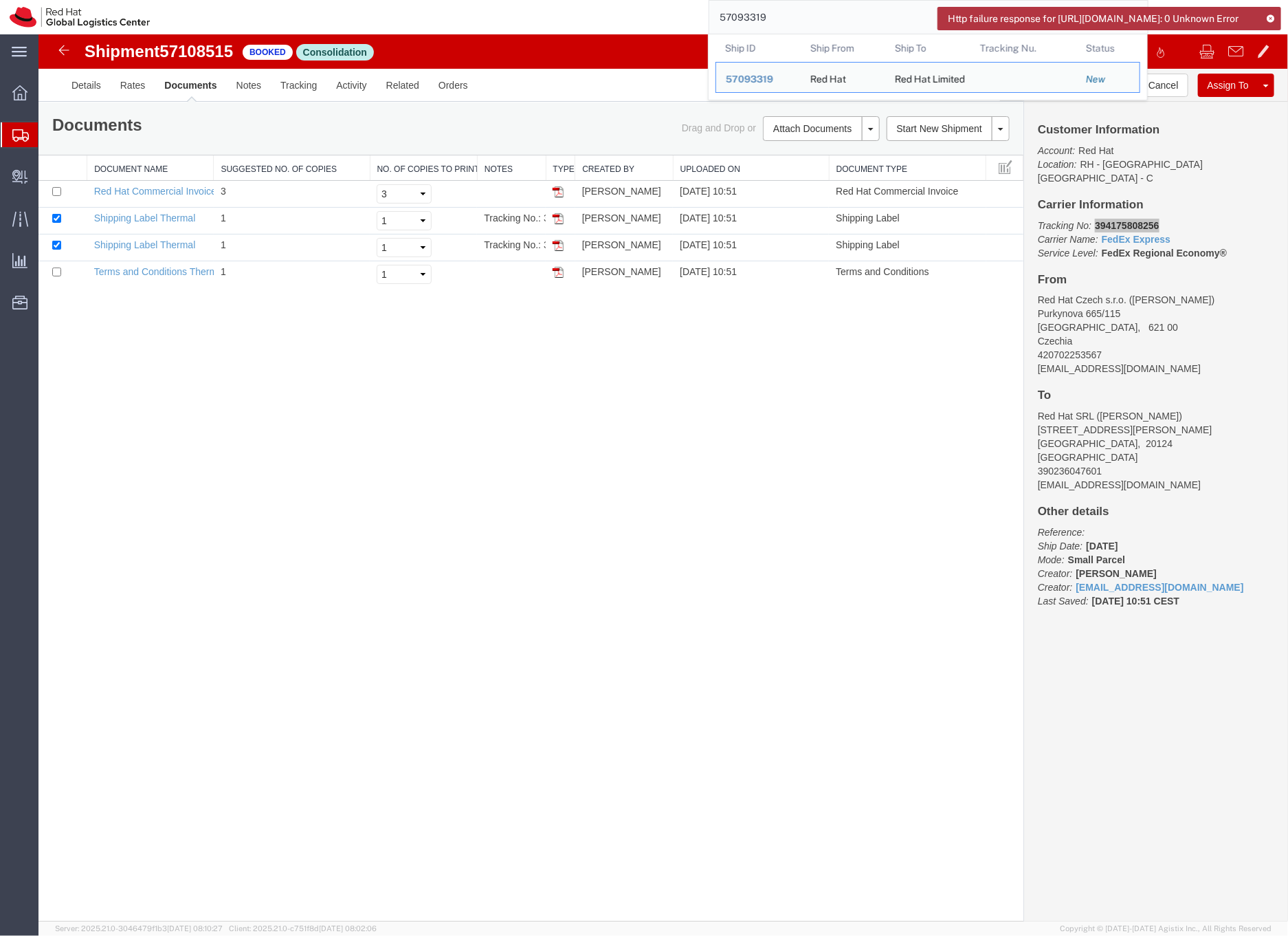
click at [789, 14] on input "57093319" at bounding box center [918, 18] width 418 height 33
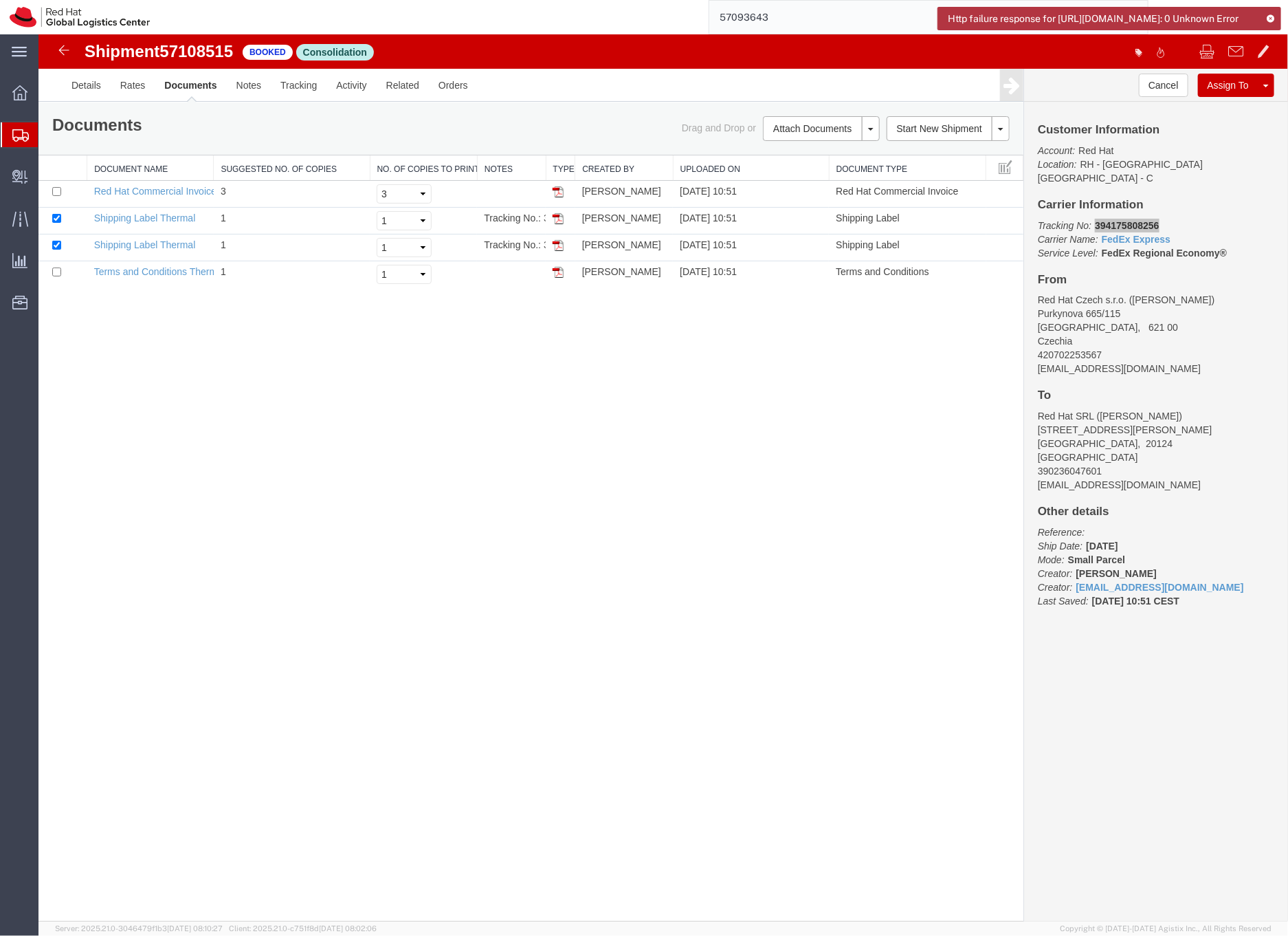
type input "57093643"
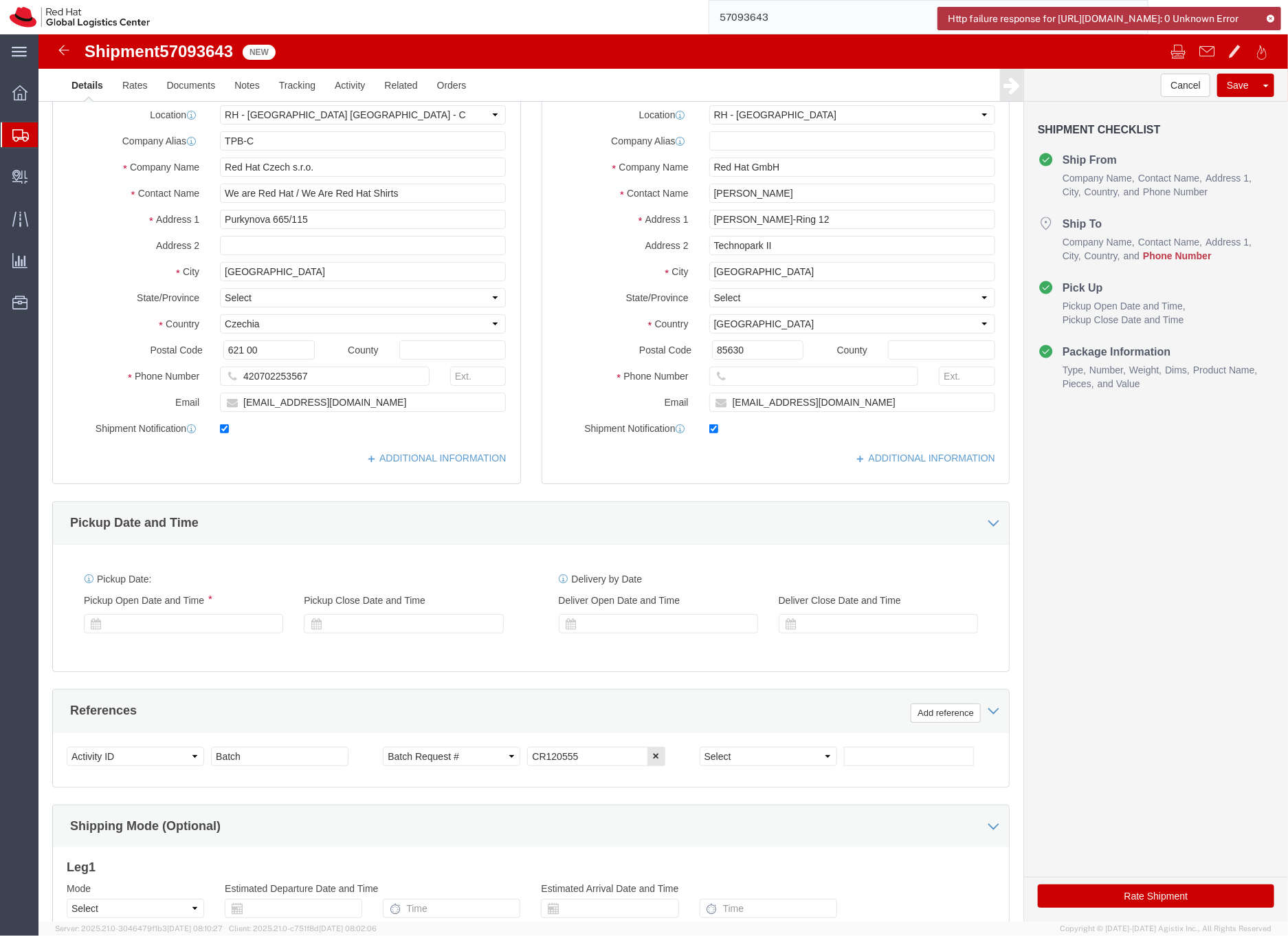
select select "38037"
select select "37988"
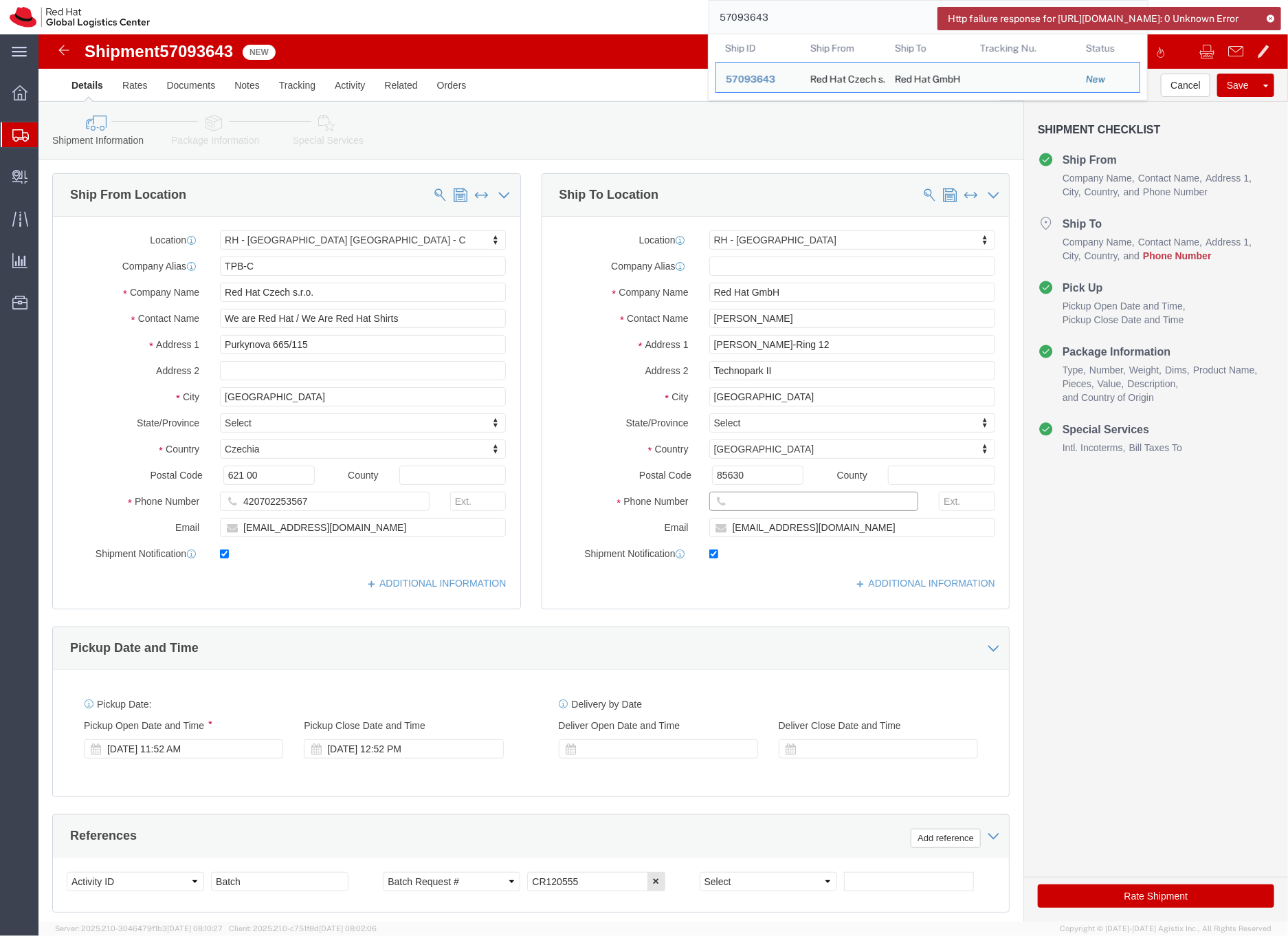
click input "text"
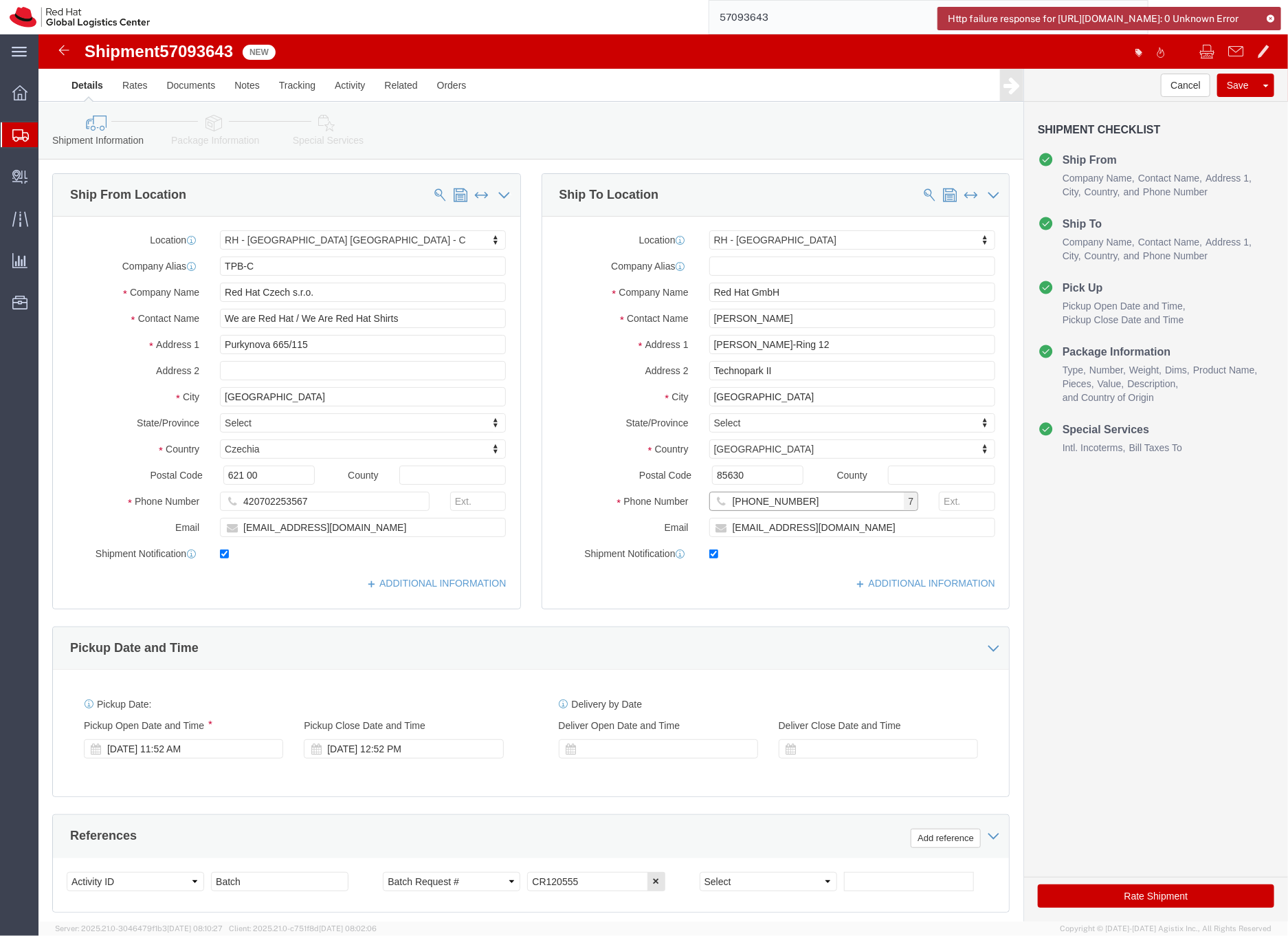
type input "+491759104225"
click icon
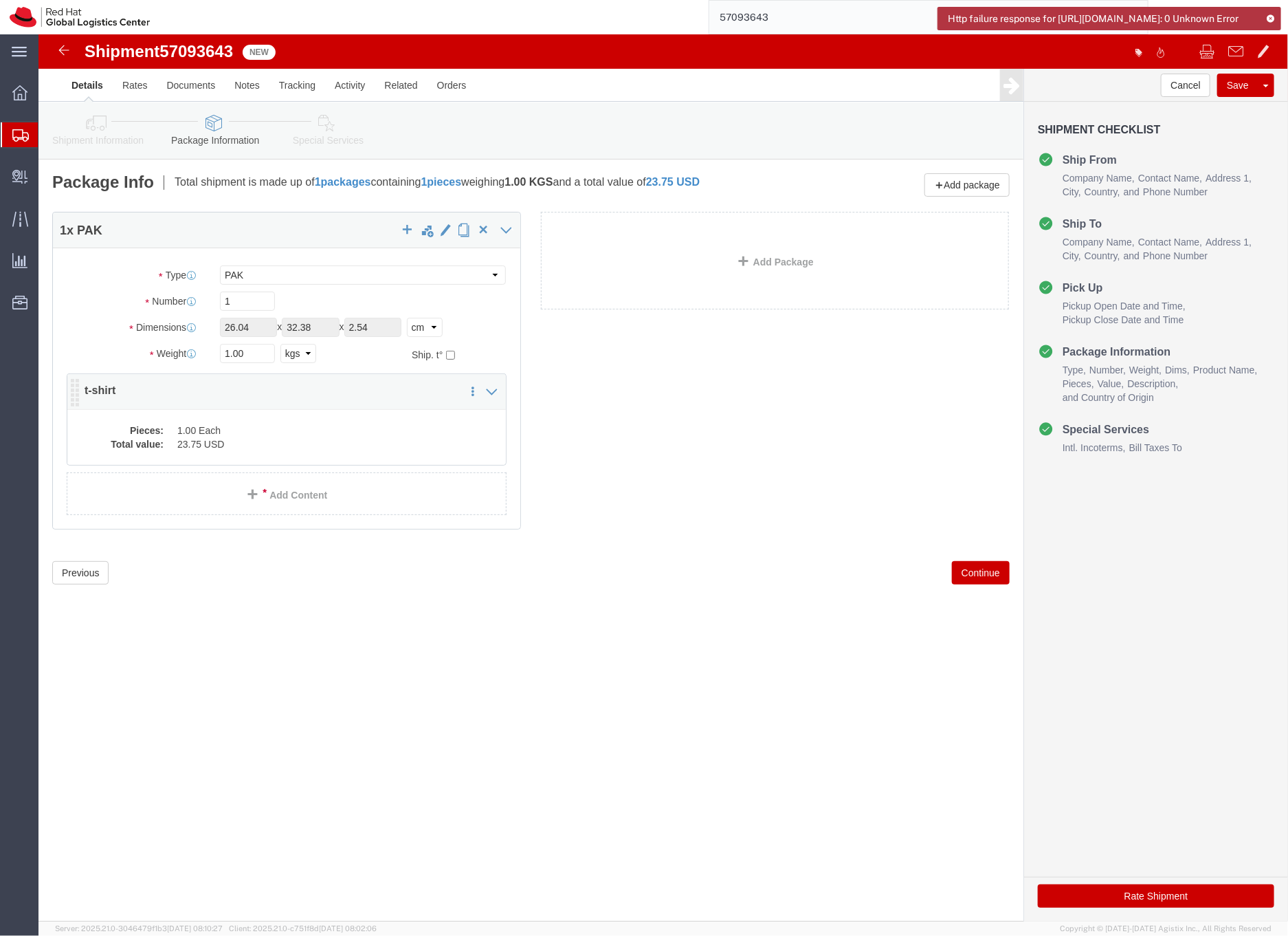
click dd "23.75 USD"
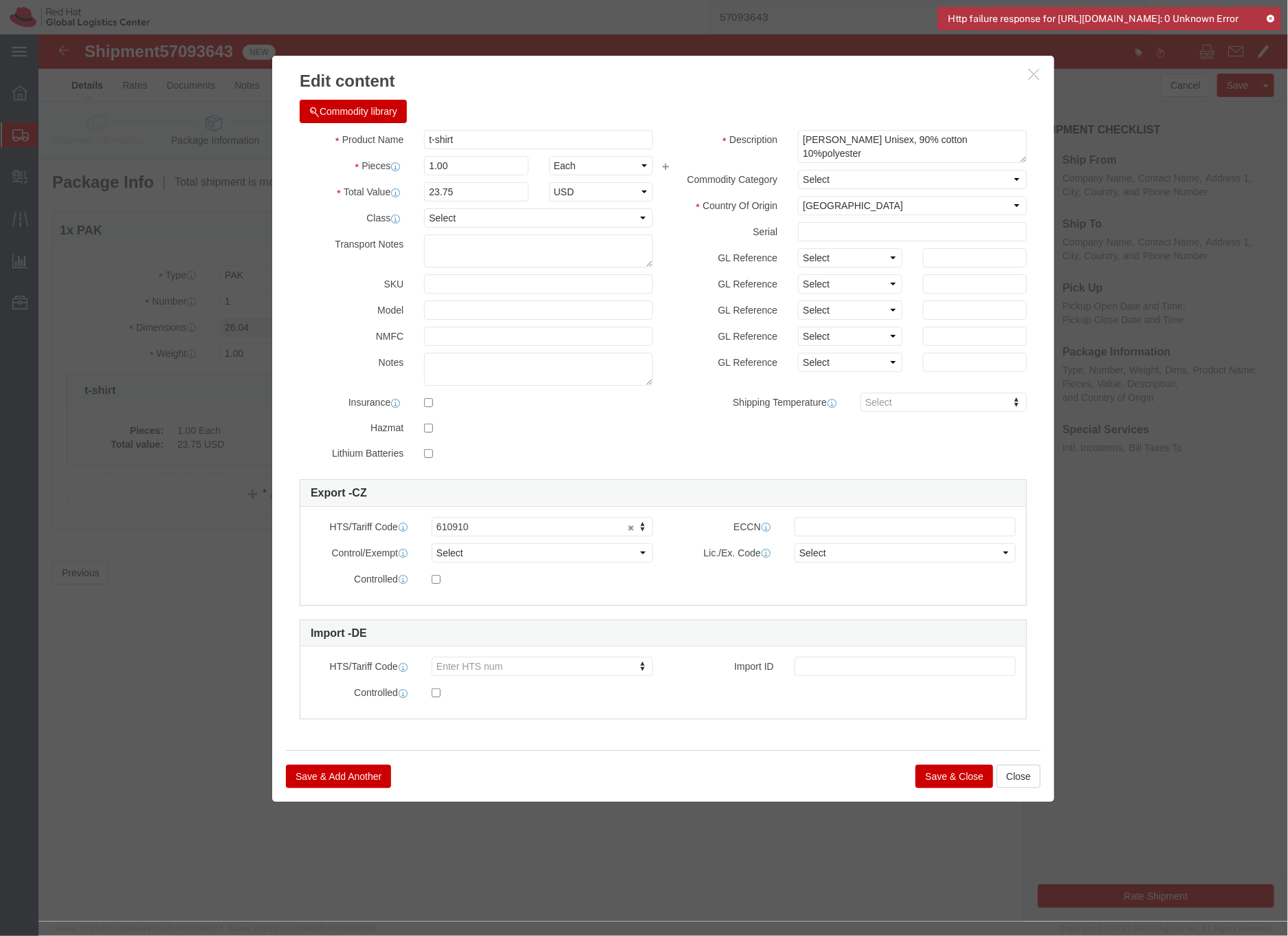
click button "Save & Close"
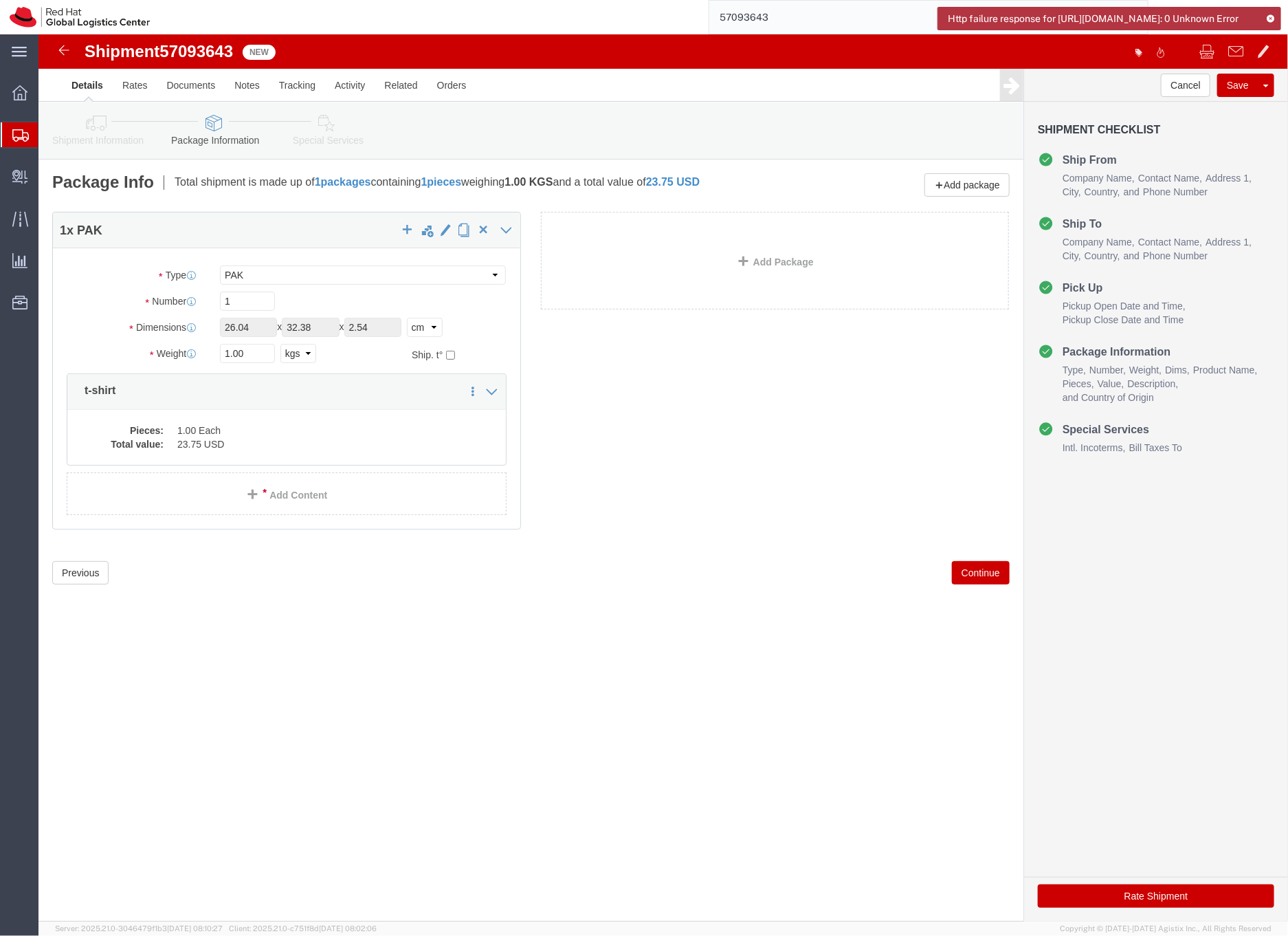
click icon
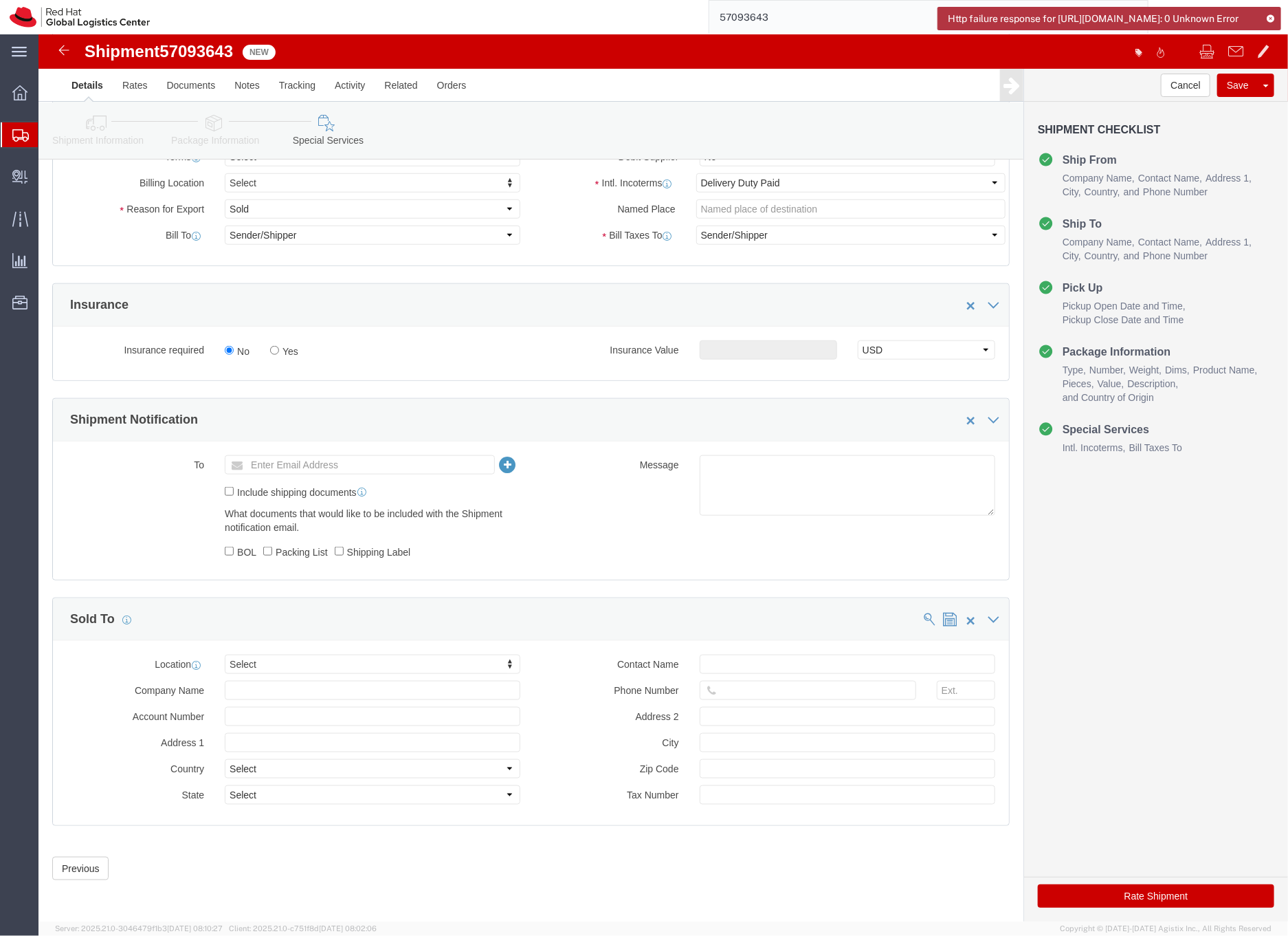
scroll to position [587, 0]
click button "Rate Shipment"
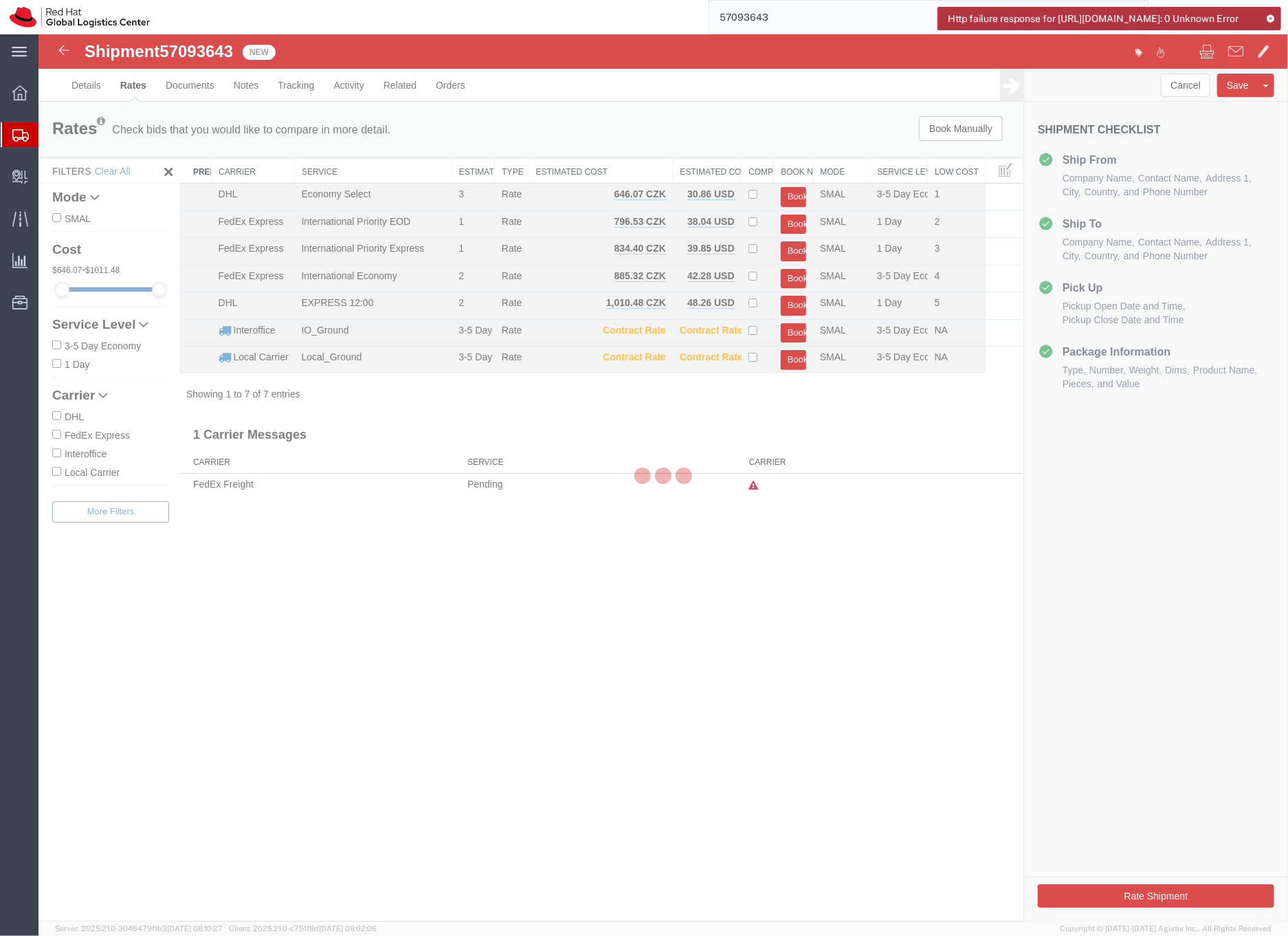
scroll to position [0, 0]
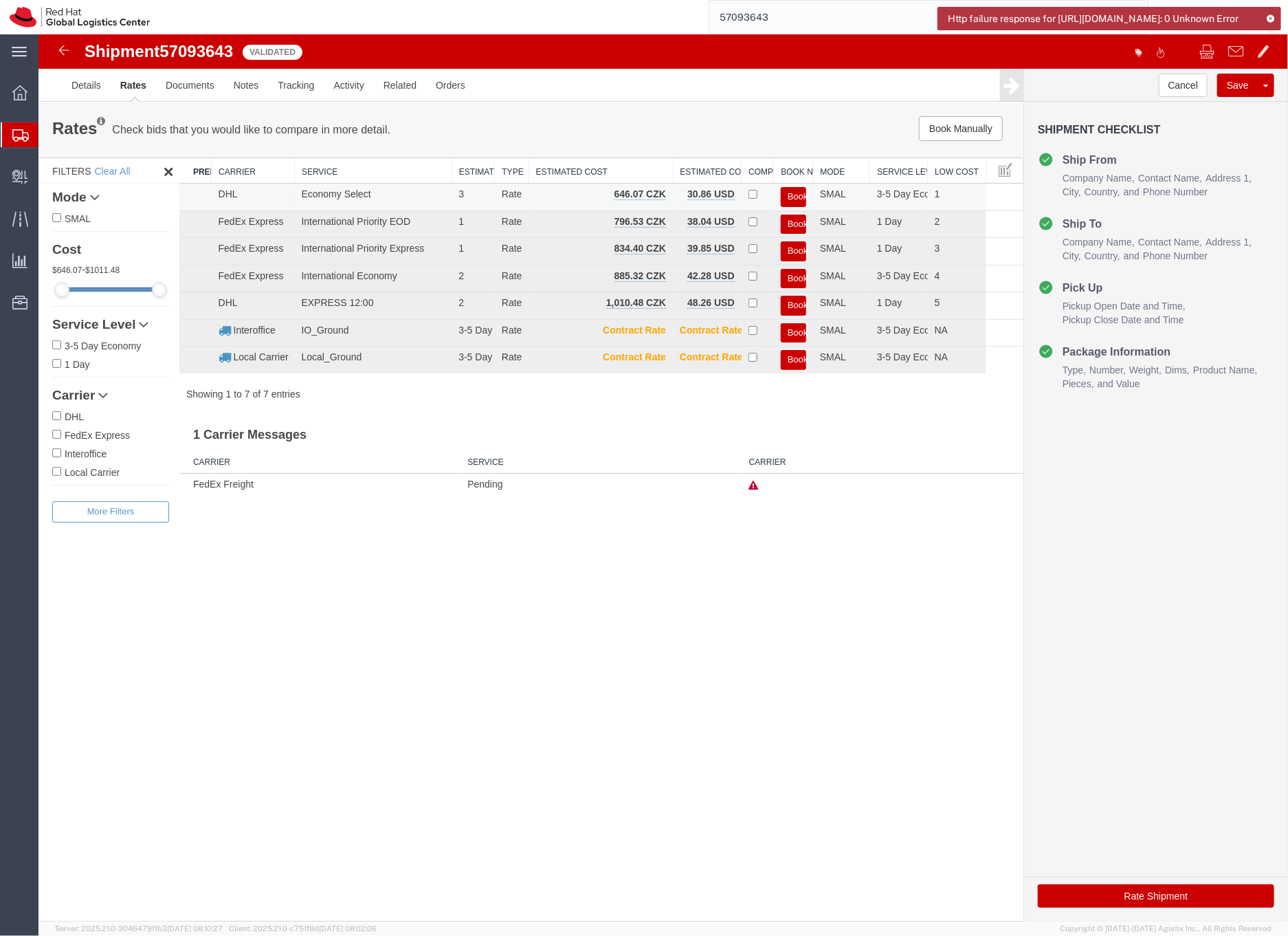
click at [799, 192] on button "Book" at bounding box center [792, 196] width 25 height 20
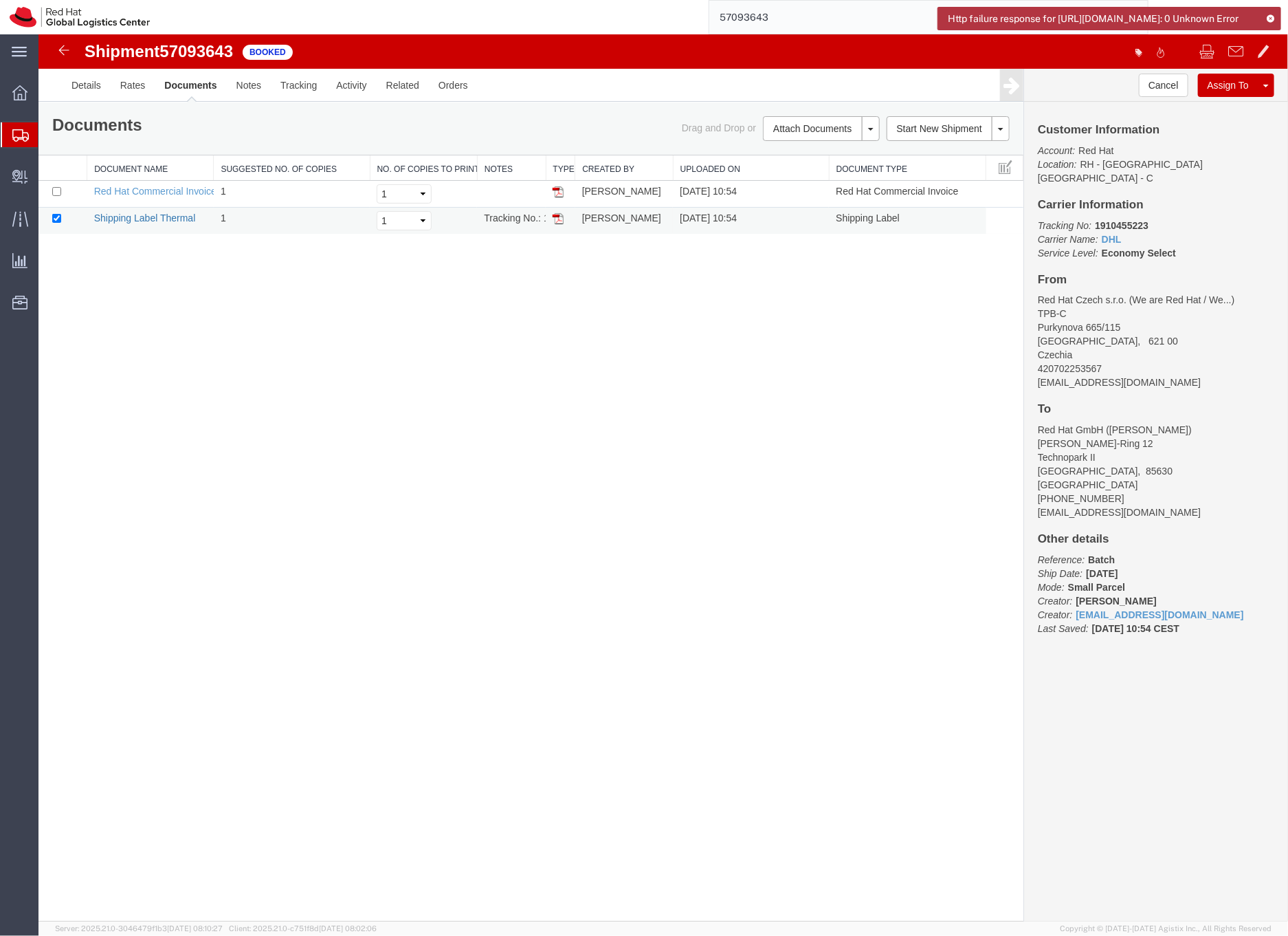
click at [183, 217] on link "Shipping Label Thermal" at bounding box center [144, 217] width 102 height 11
click at [1116, 219] on b "1910455223" at bounding box center [1121, 224] width 53 height 11
copy b "1910455223"
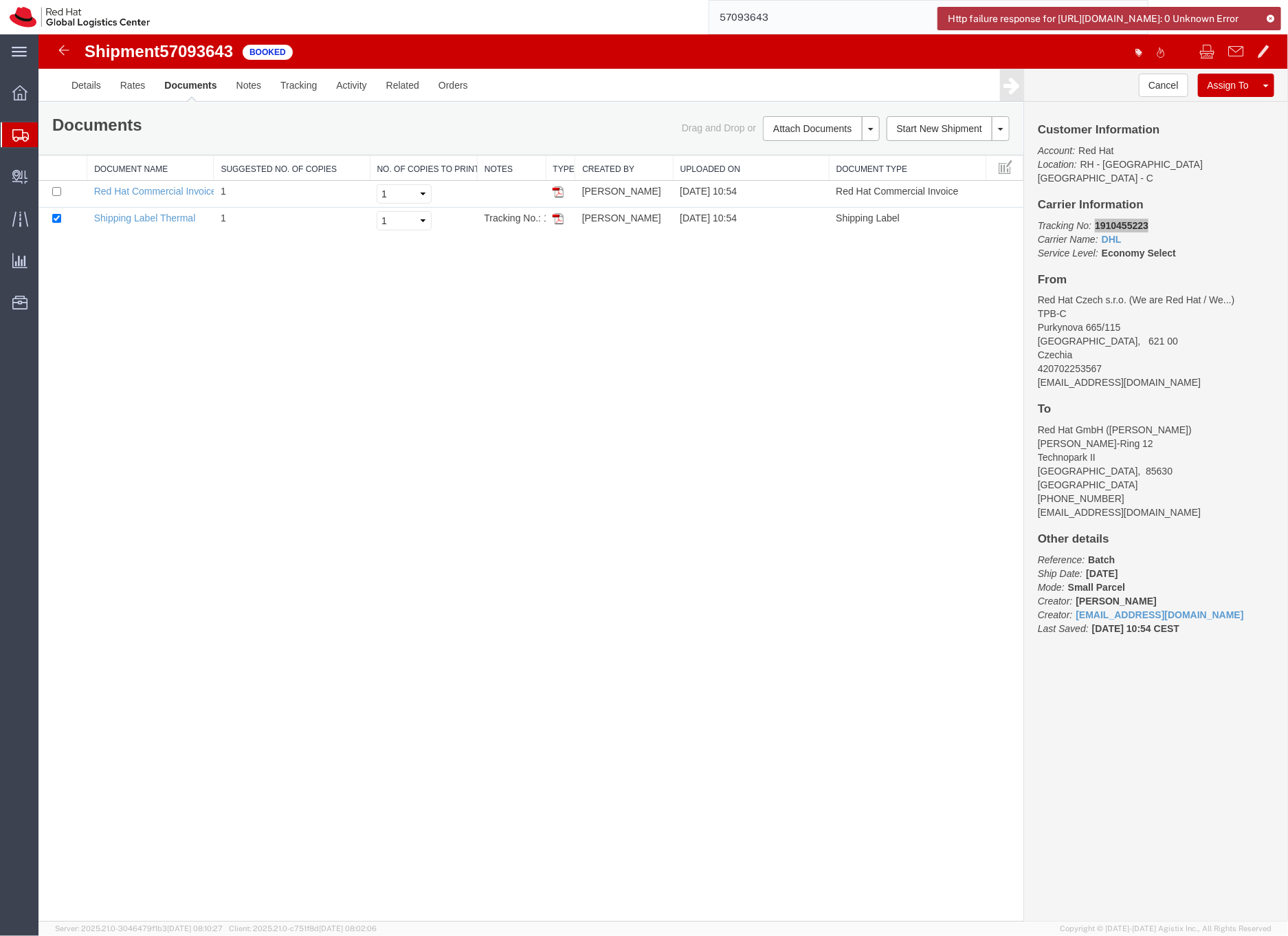
click at [20, 130] on icon at bounding box center [20, 136] width 17 height 12
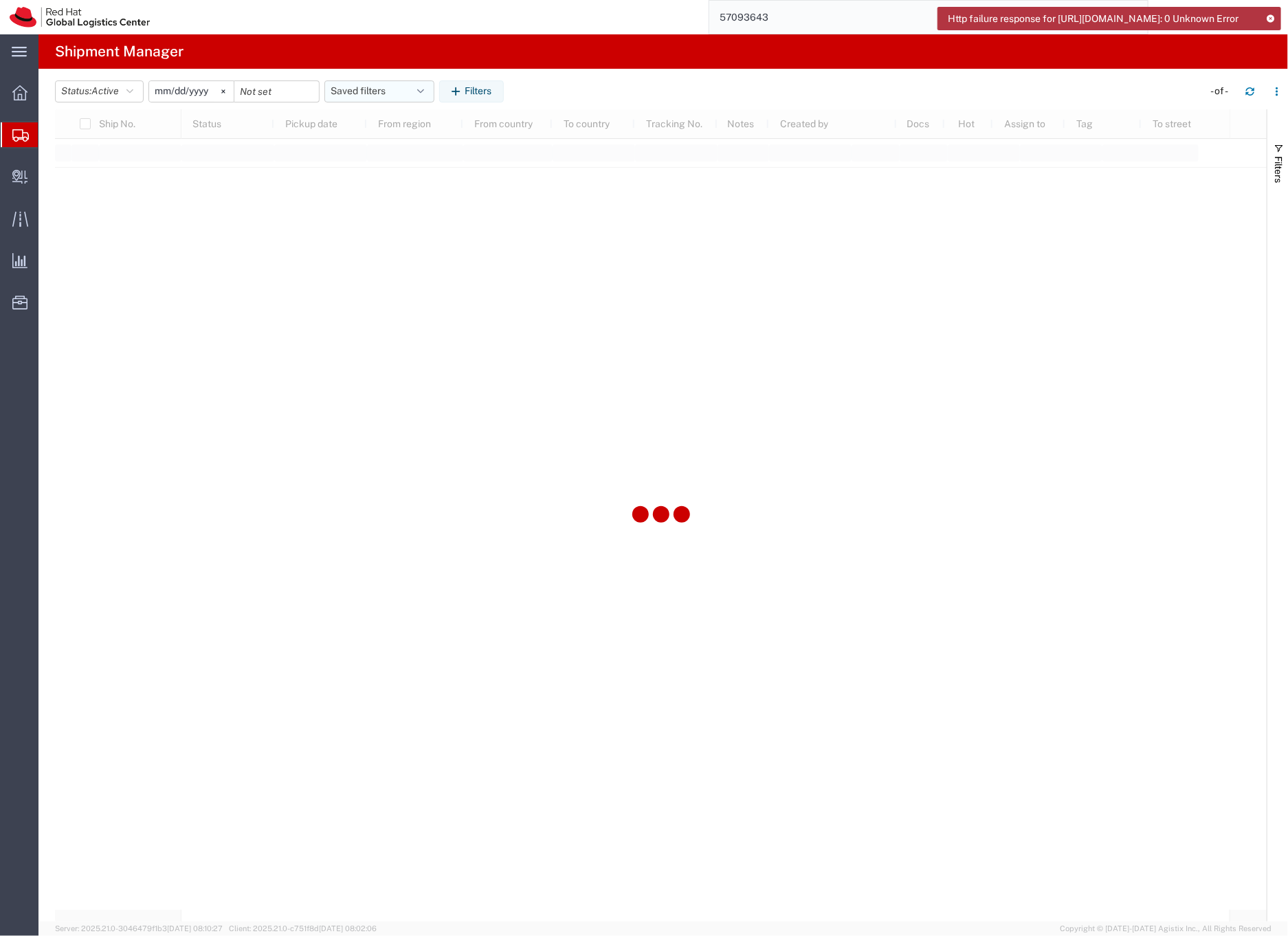
click at [364, 89] on button "Saved filters" at bounding box center [380, 91] width 110 height 22
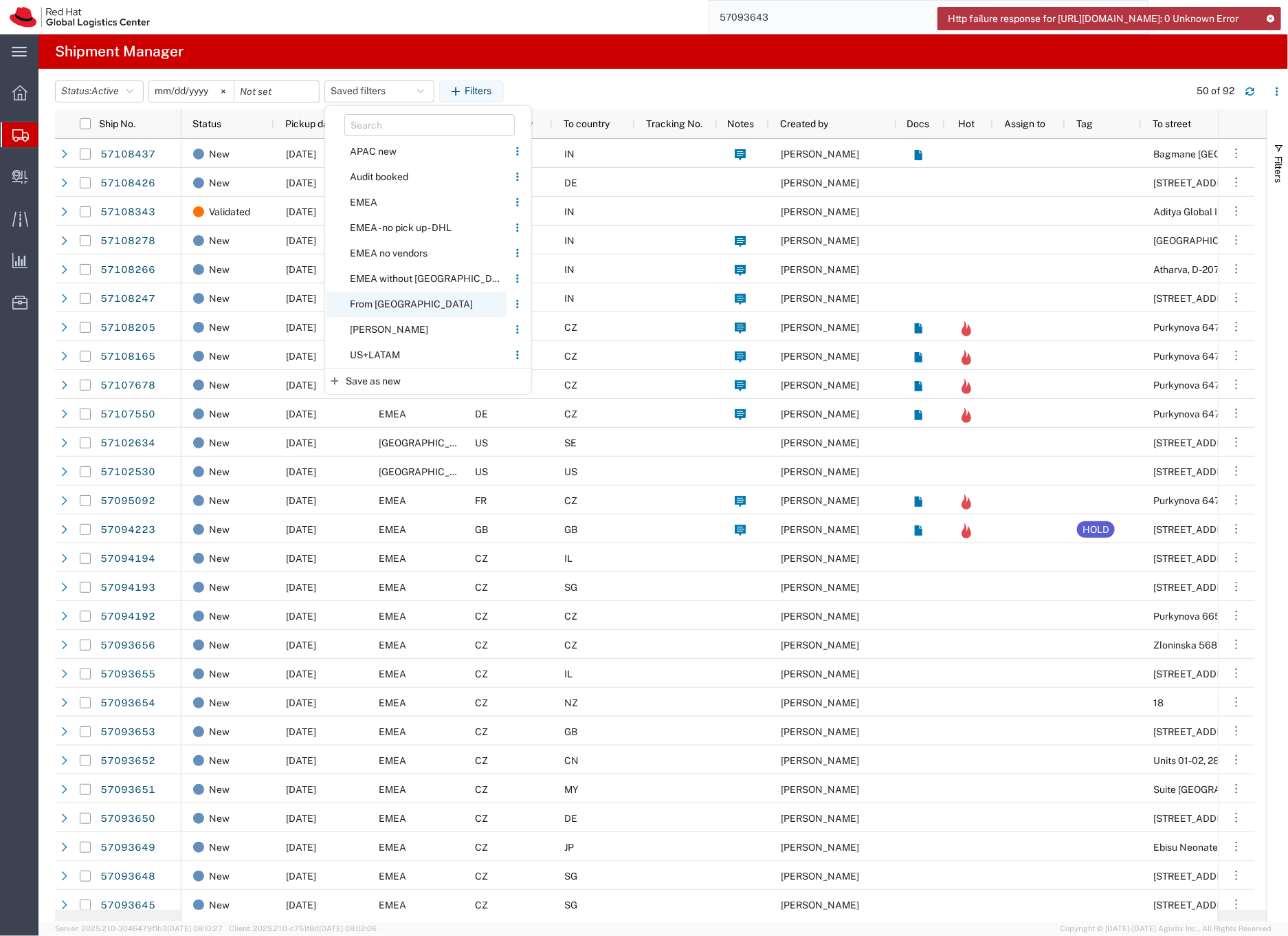
click at [381, 300] on span "From [GEOGRAPHIC_DATA]" at bounding box center [417, 304] width 180 height 25
type input "[DATE]"
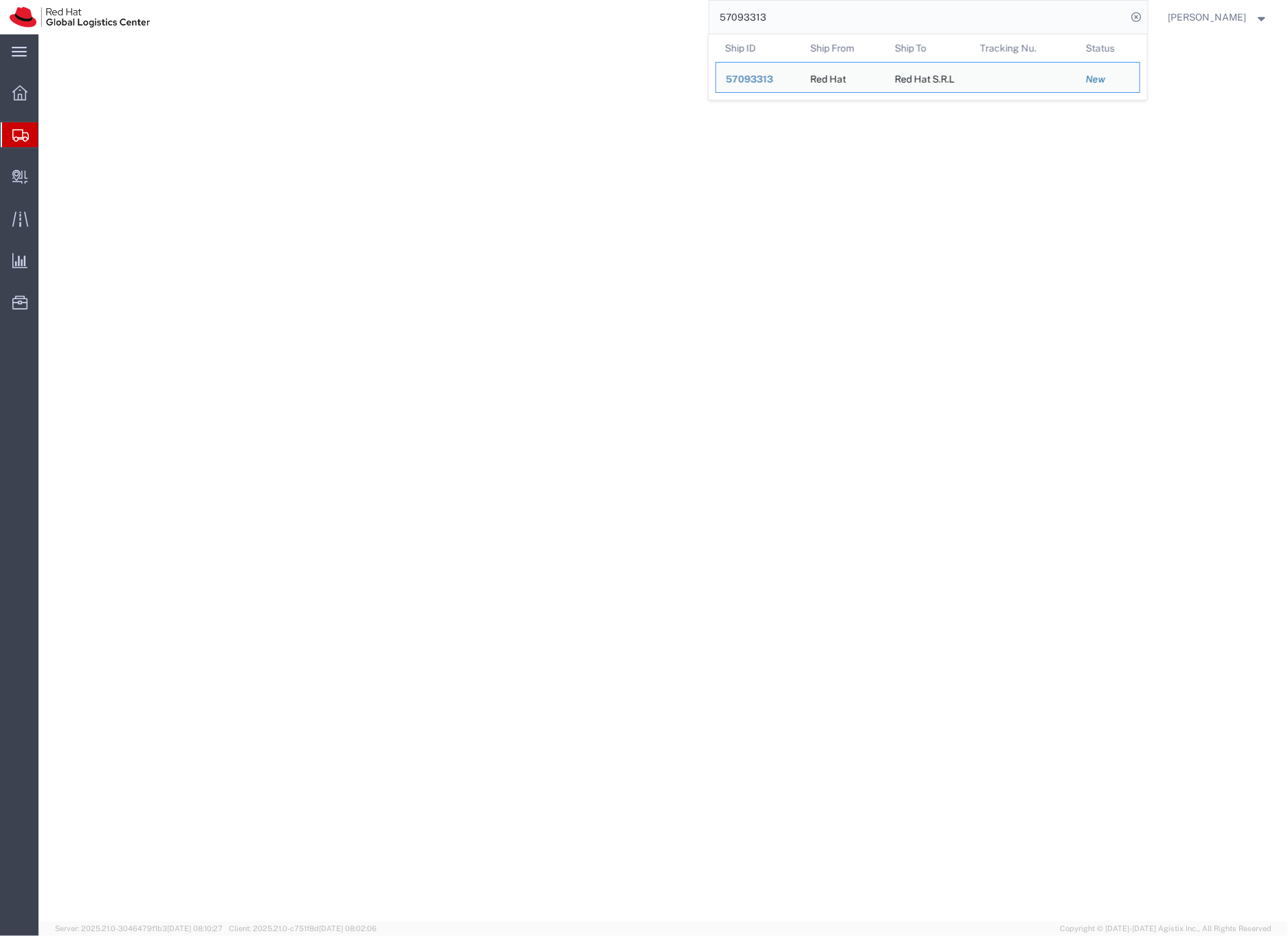
select select "38018"
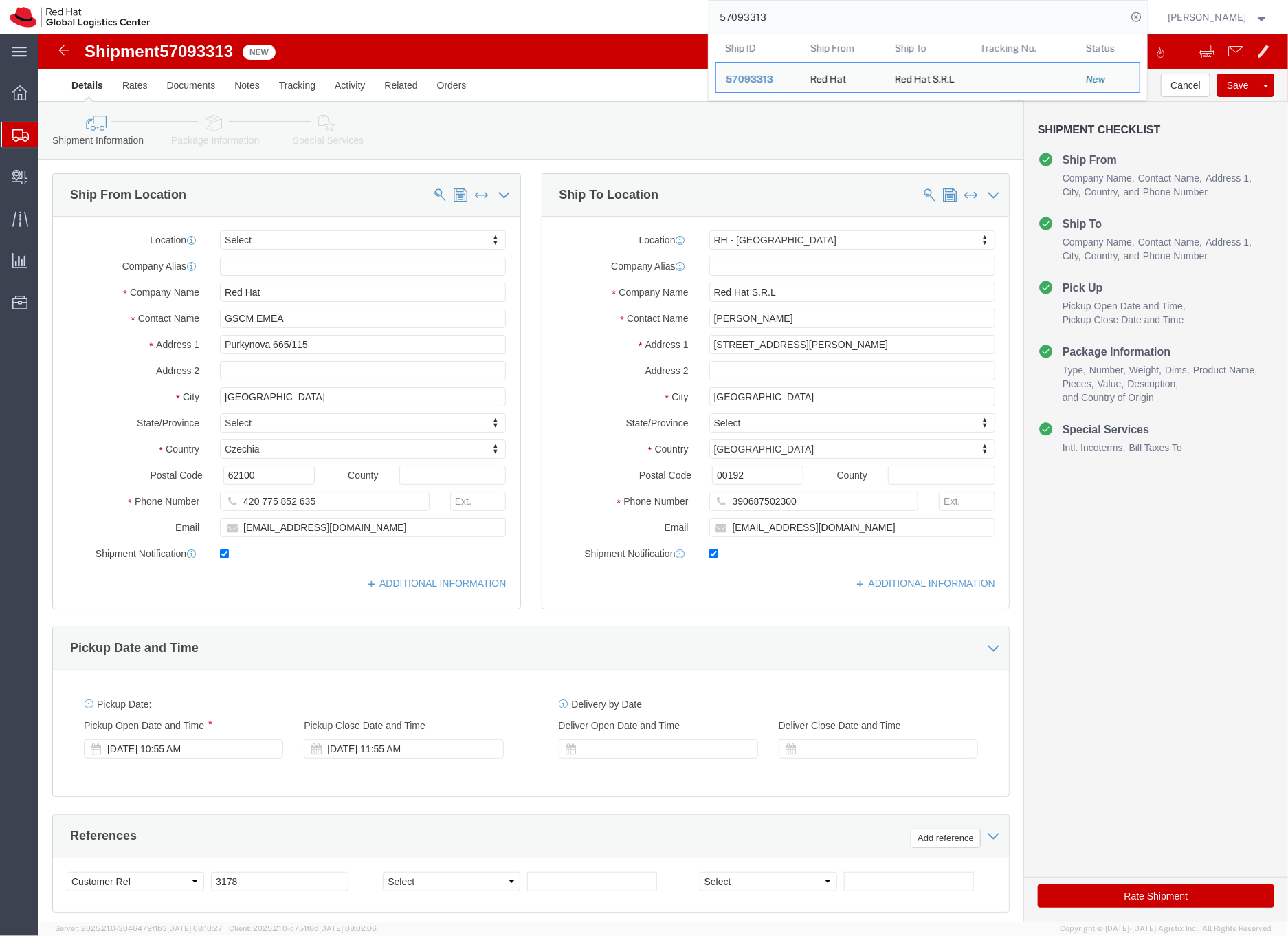
drag, startPoint x: 804, startPoint y: 24, endPoint x: 754, endPoint y: 18, distance: 50.4
click at [754, 18] on input "57093313" at bounding box center [918, 18] width 418 height 33
type input "5"
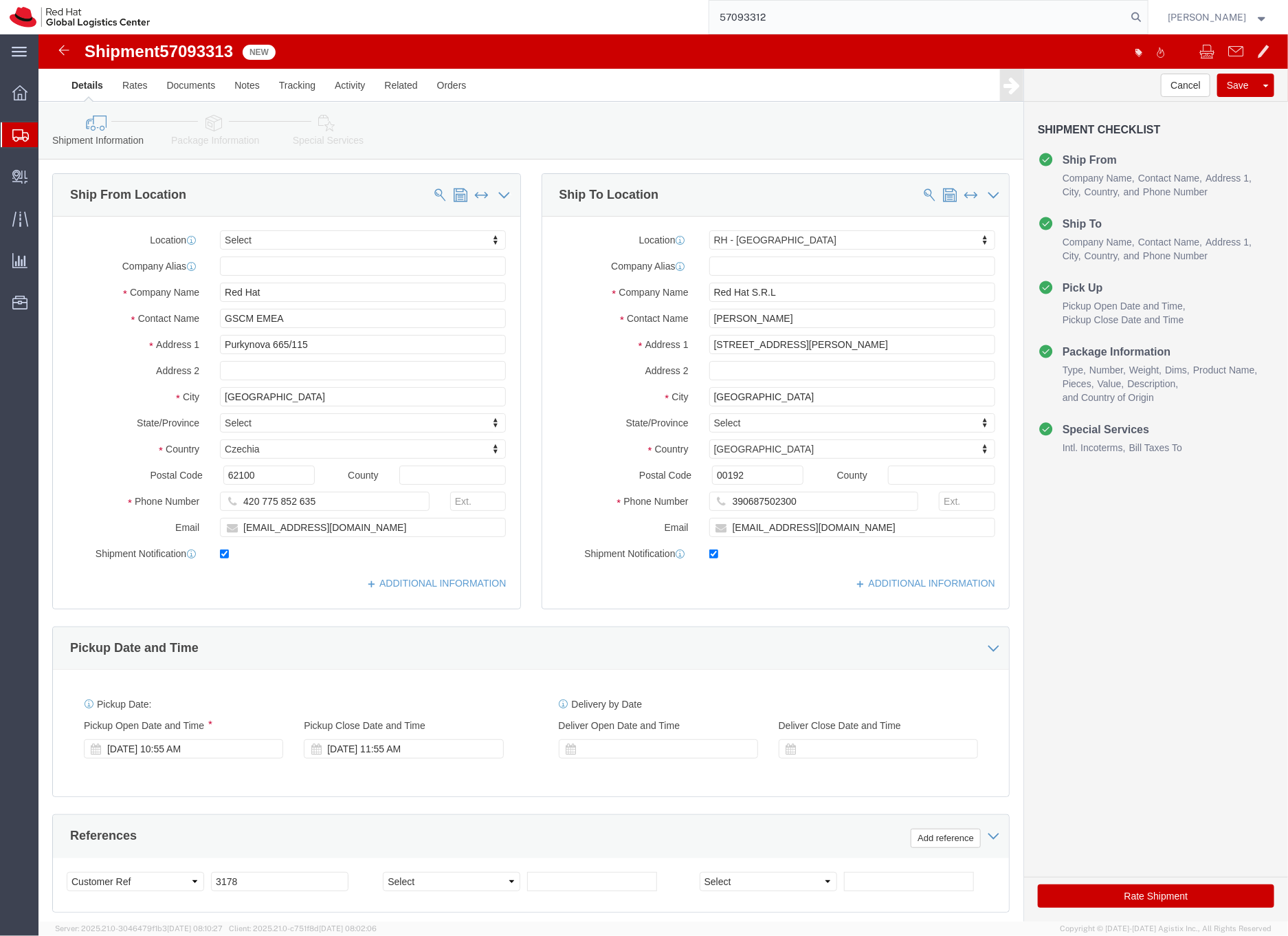
type input "57093312"
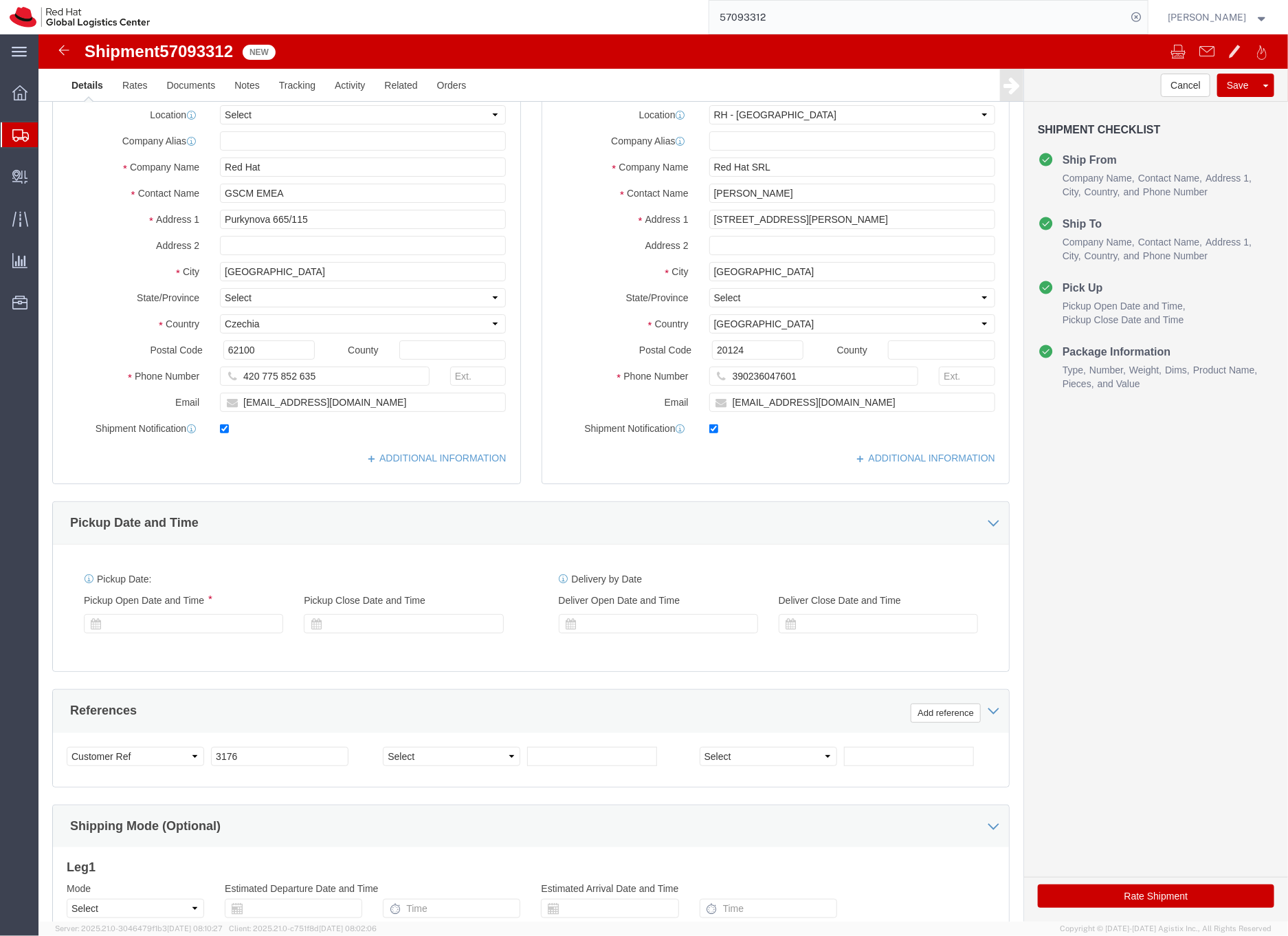
select select "37982"
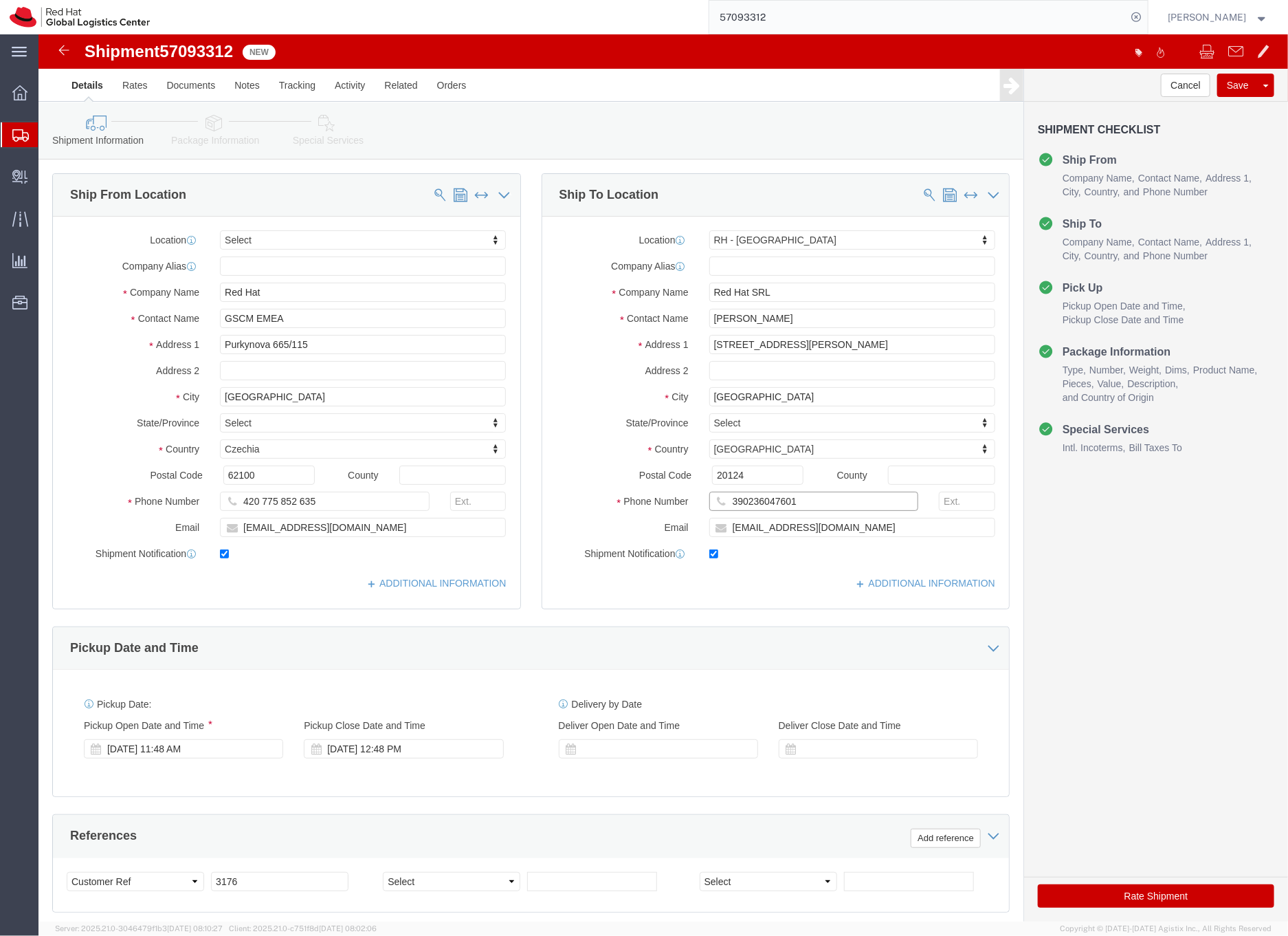
drag, startPoint x: 764, startPoint y: 469, endPoint x: 682, endPoint y: 461, distance: 82.4
click input "390236047601"
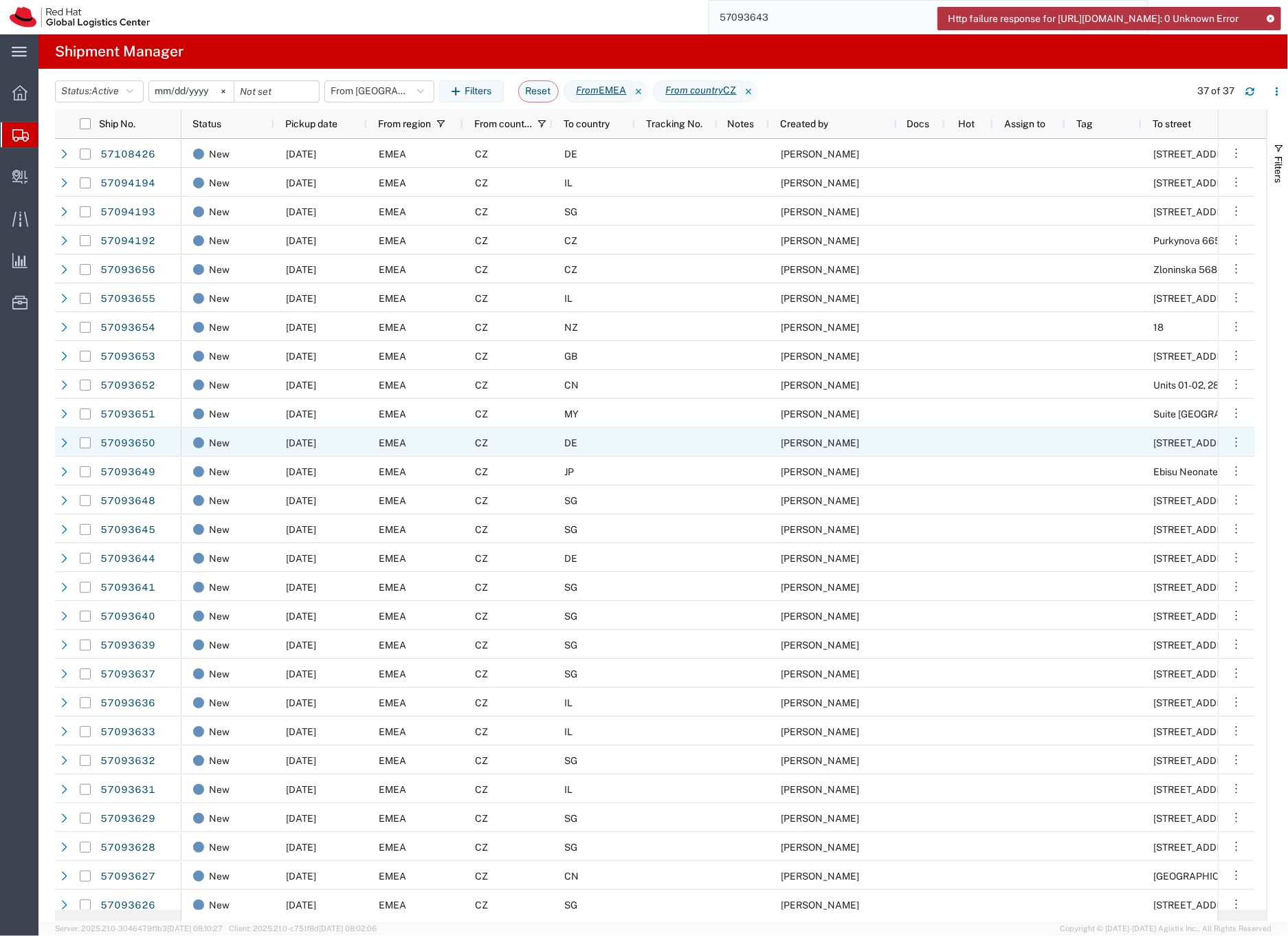
click at [545, 447] on div "CZ" at bounding box center [508, 441] width 89 height 29
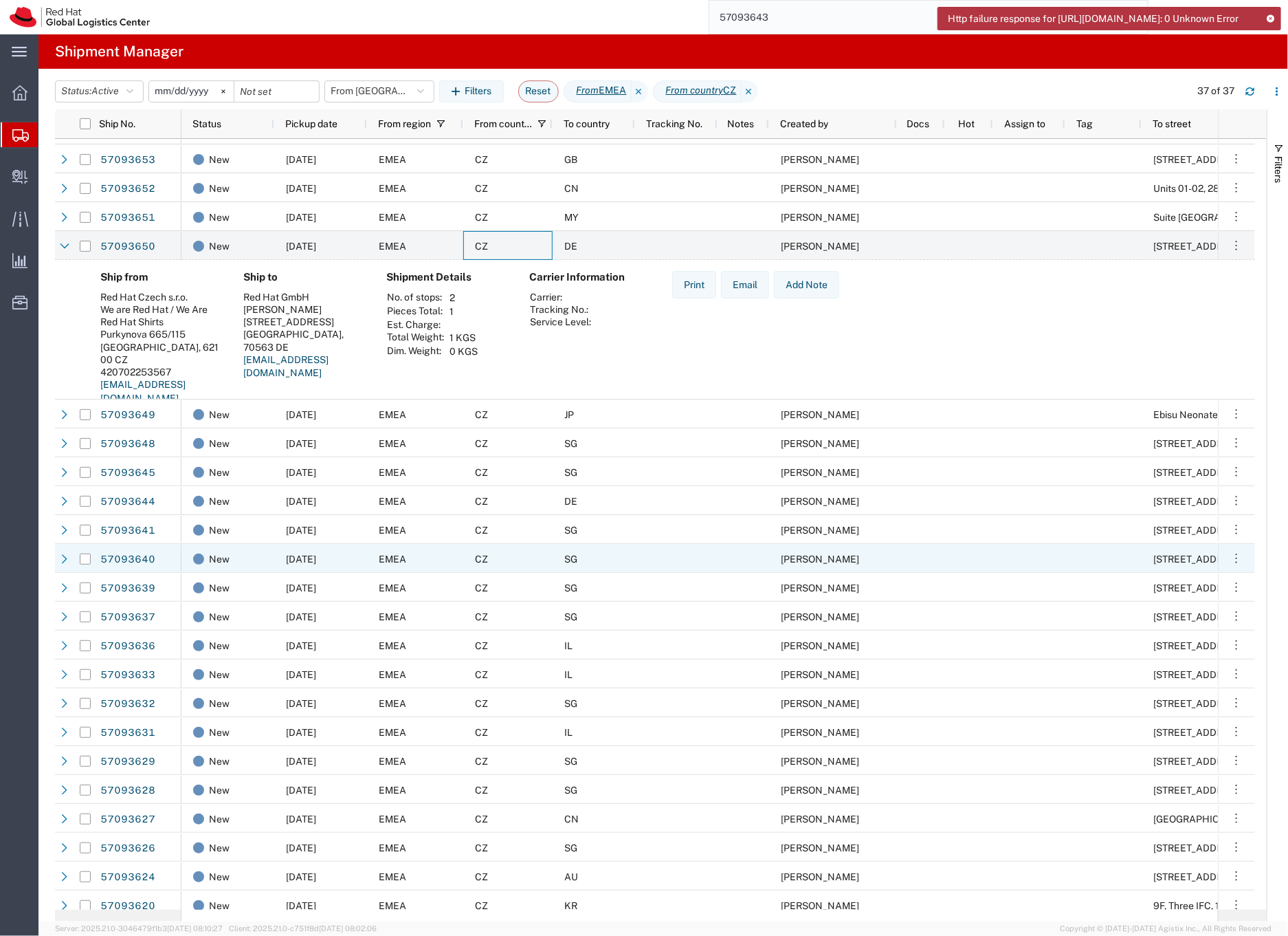
scroll to position [248, 0]
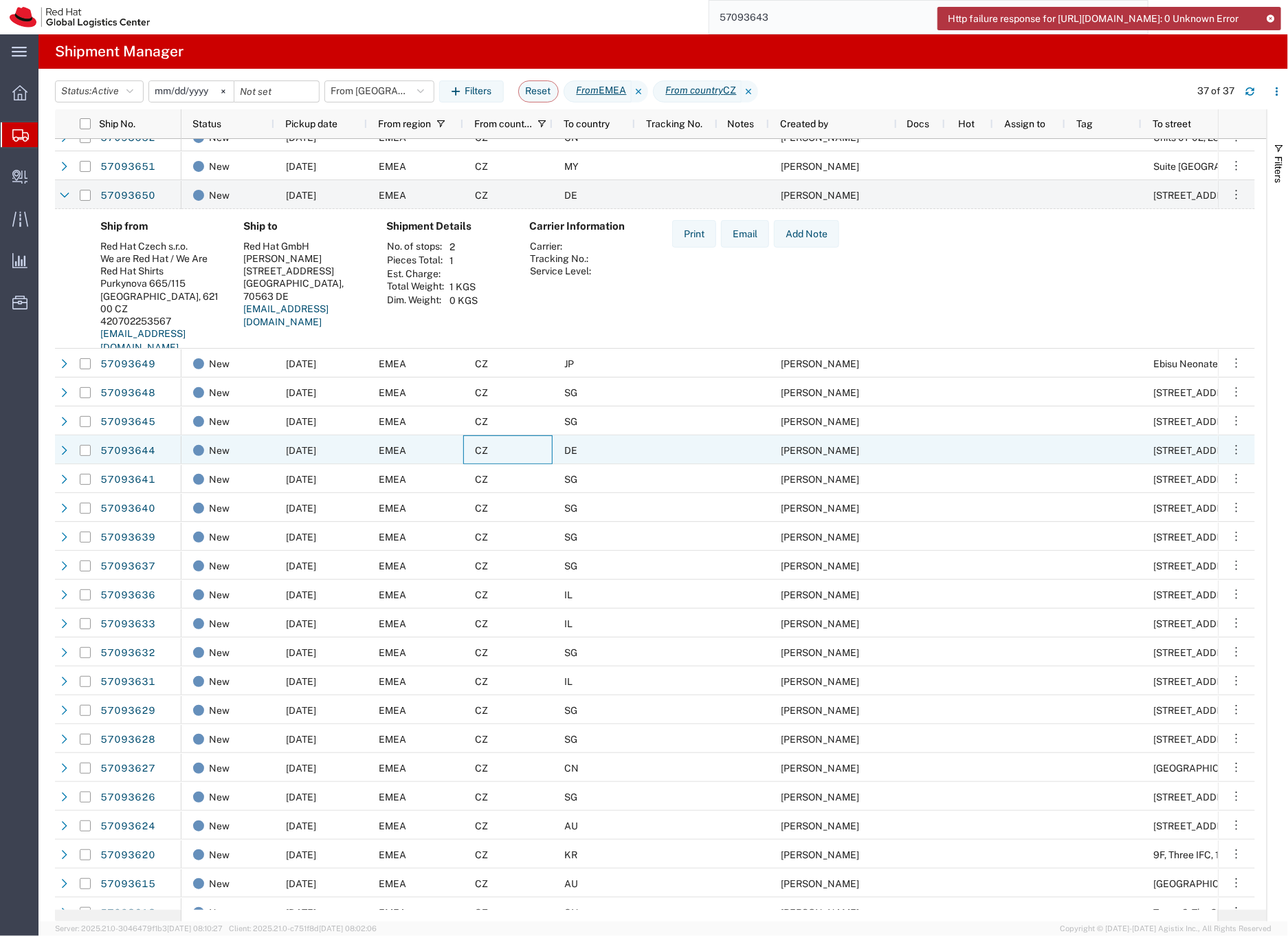
click at [533, 450] on div "CZ" at bounding box center [508, 449] width 89 height 29
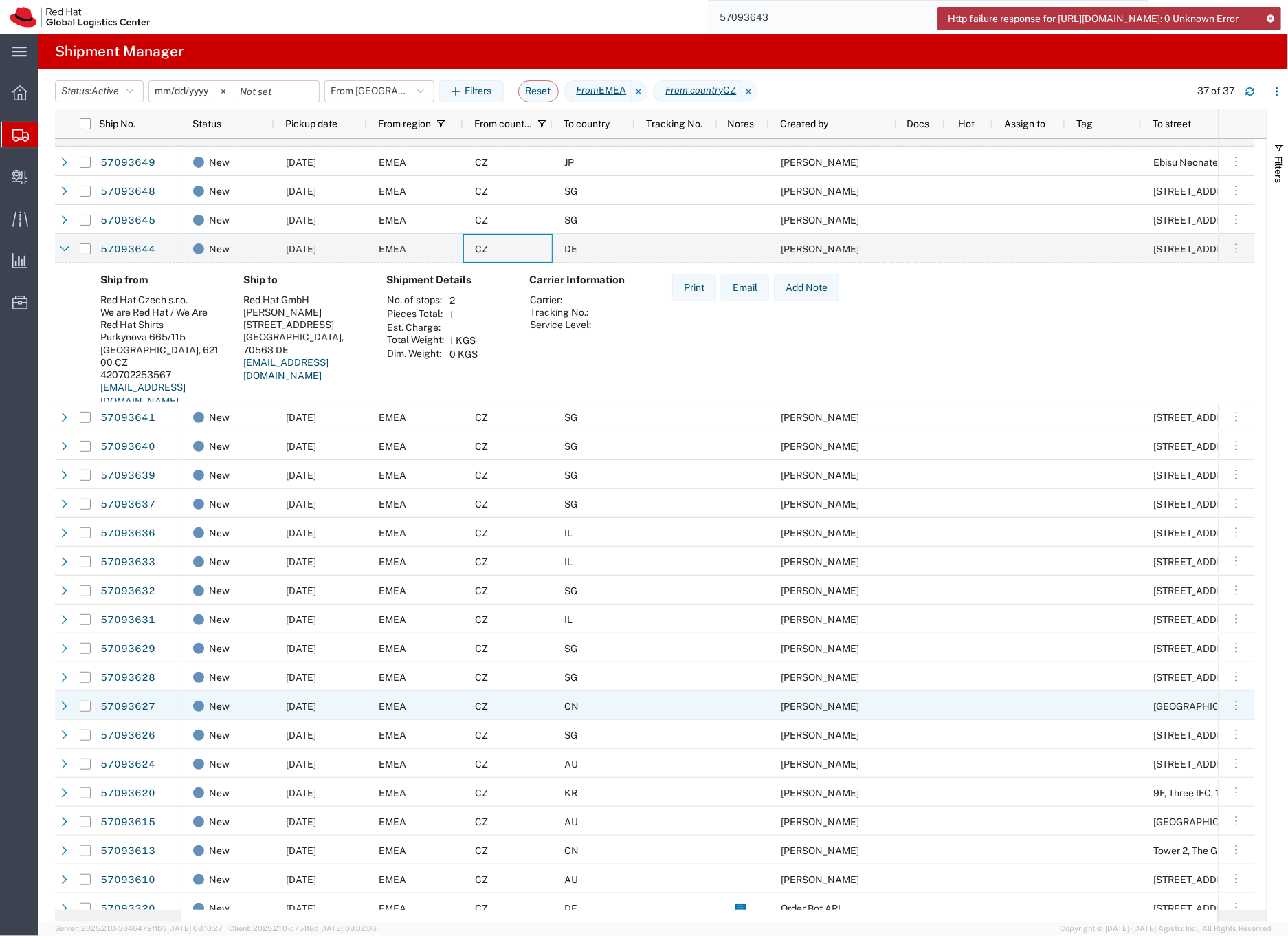
scroll to position [461, 0]
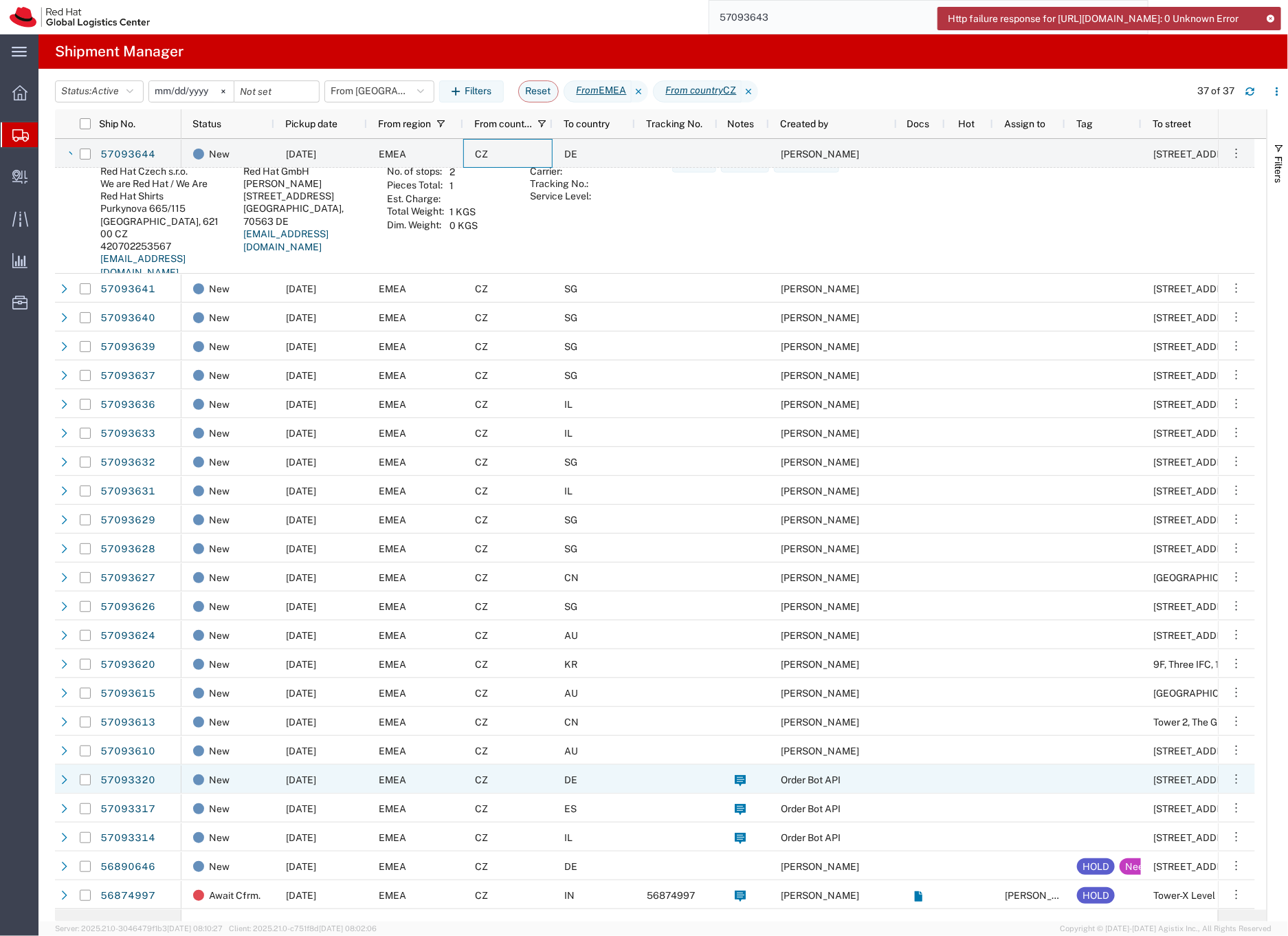
click at [517, 779] on div "CZ" at bounding box center [508, 778] width 89 height 29
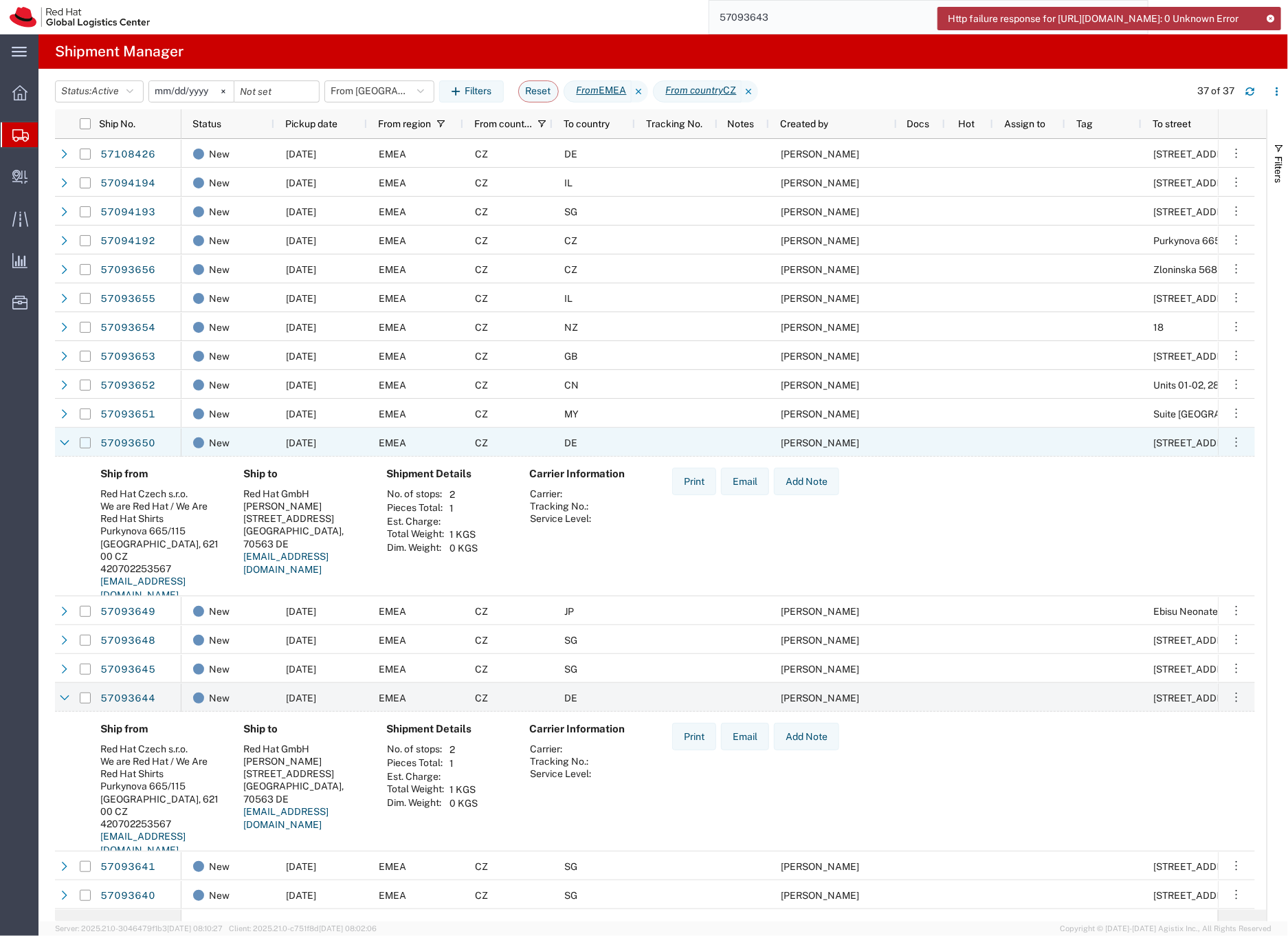
click at [85, 440] on input "Press Space to toggle row selection (unchecked)" at bounding box center [85, 442] width 11 height 11
checkbox input "true"
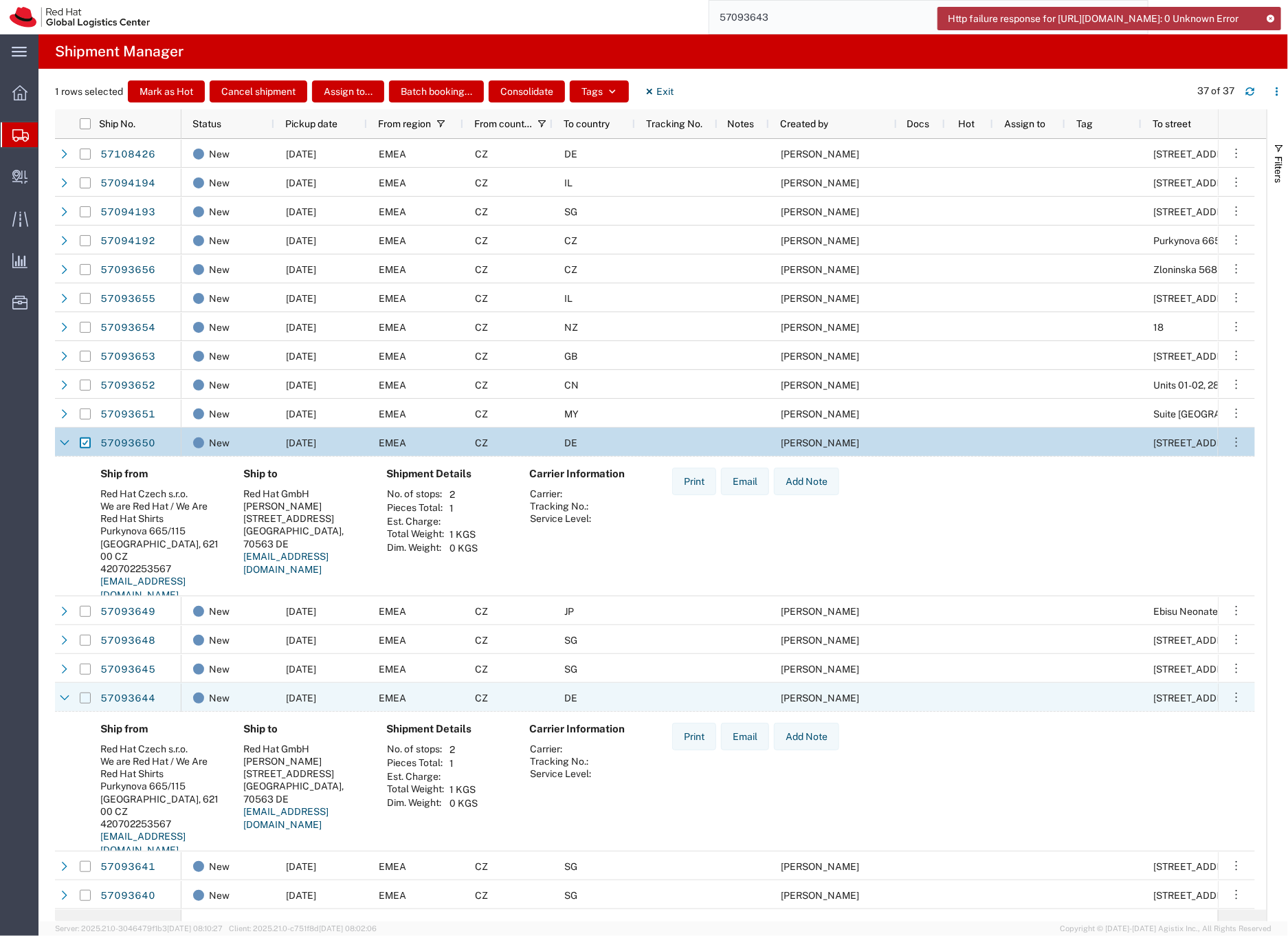
click at [83, 697] on input "Press Space to toggle row selection (unchecked)" at bounding box center [85, 698] width 11 height 11
checkbox input "true"
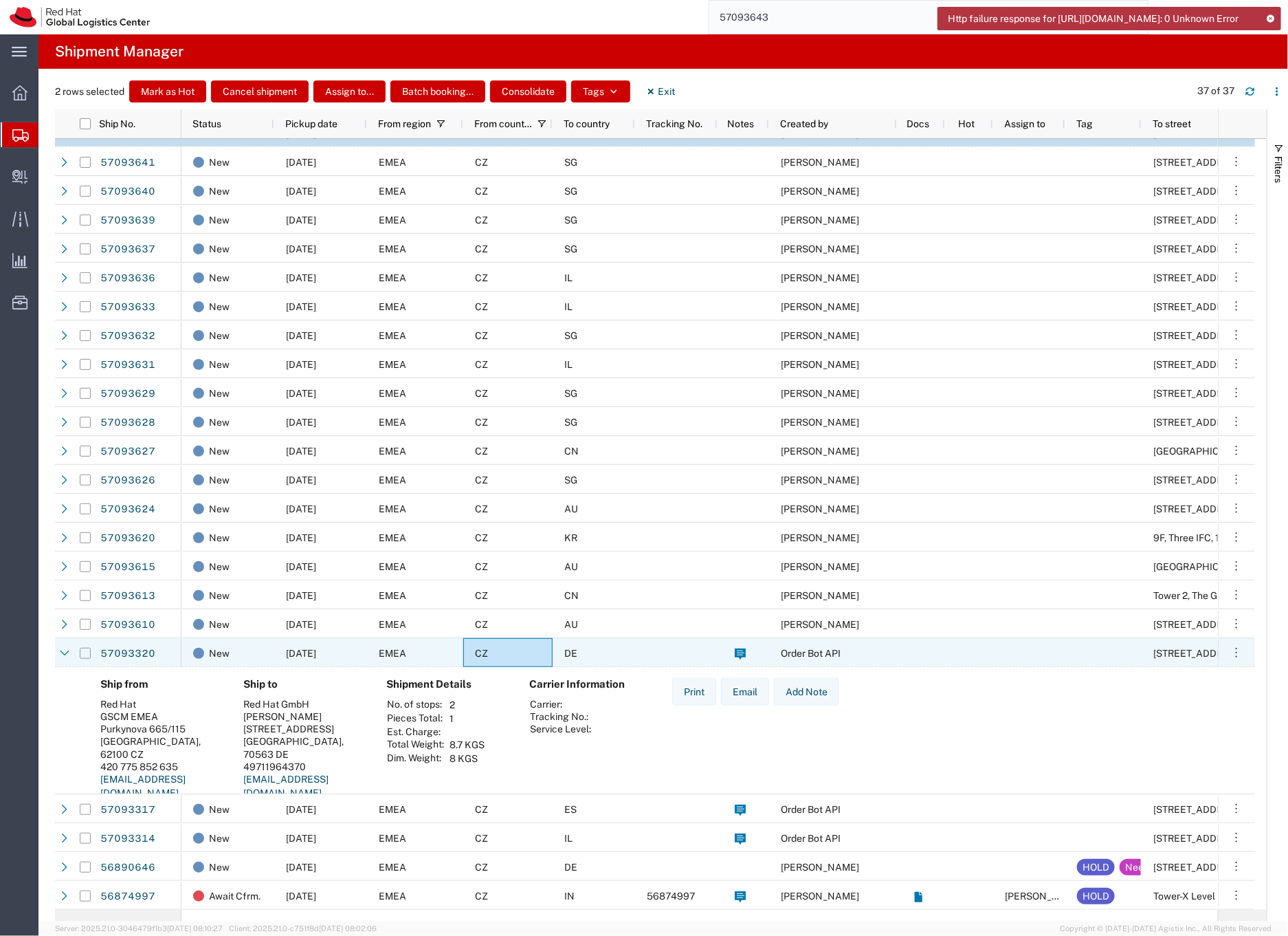
click at [85, 655] on input "Press Space to toggle row selection (unchecked)" at bounding box center [85, 653] width 11 height 11
checkbox input "true"
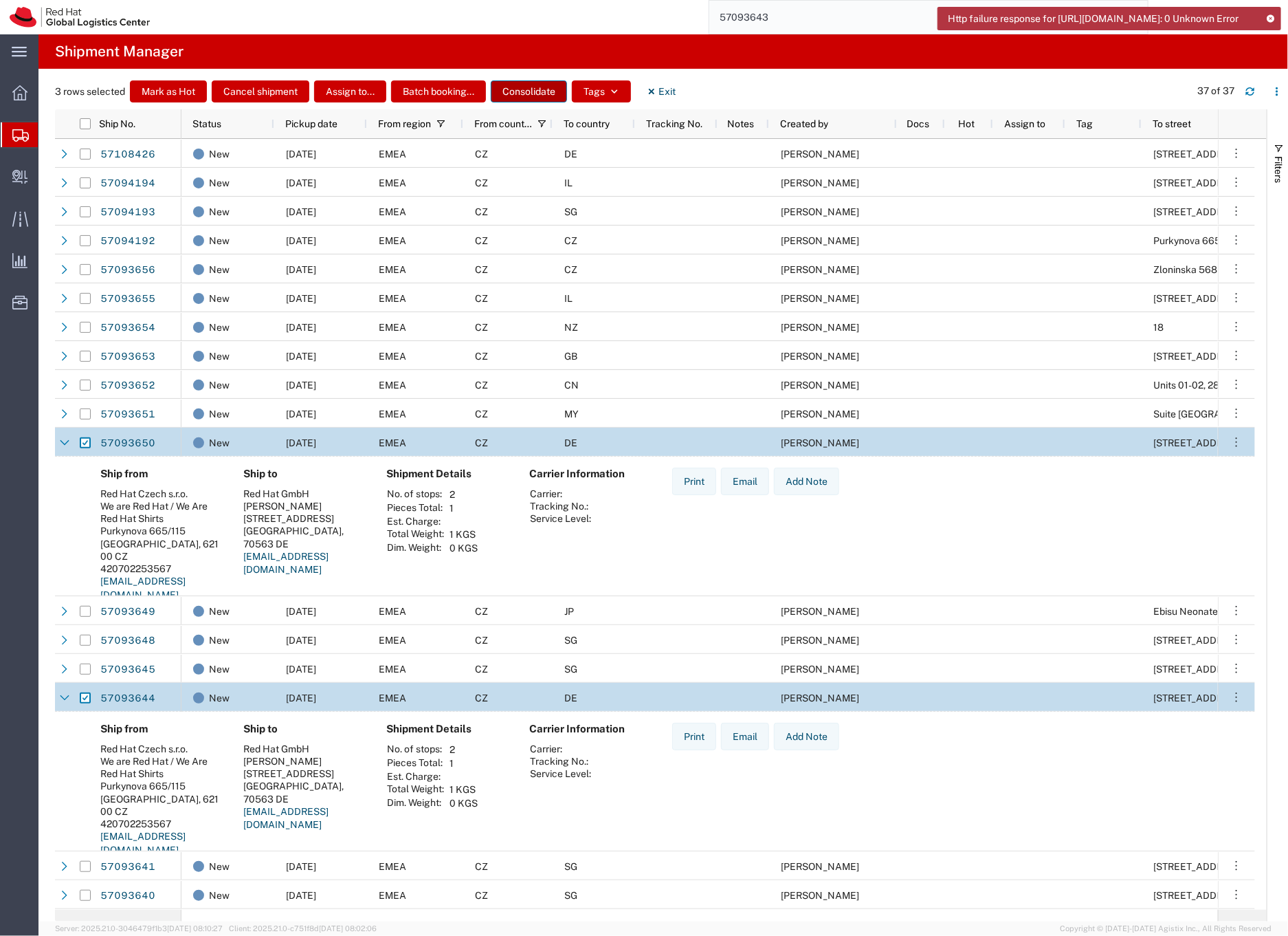
click at [526, 88] on button "Consolidate" at bounding box center [529, 91] width 76 height 22
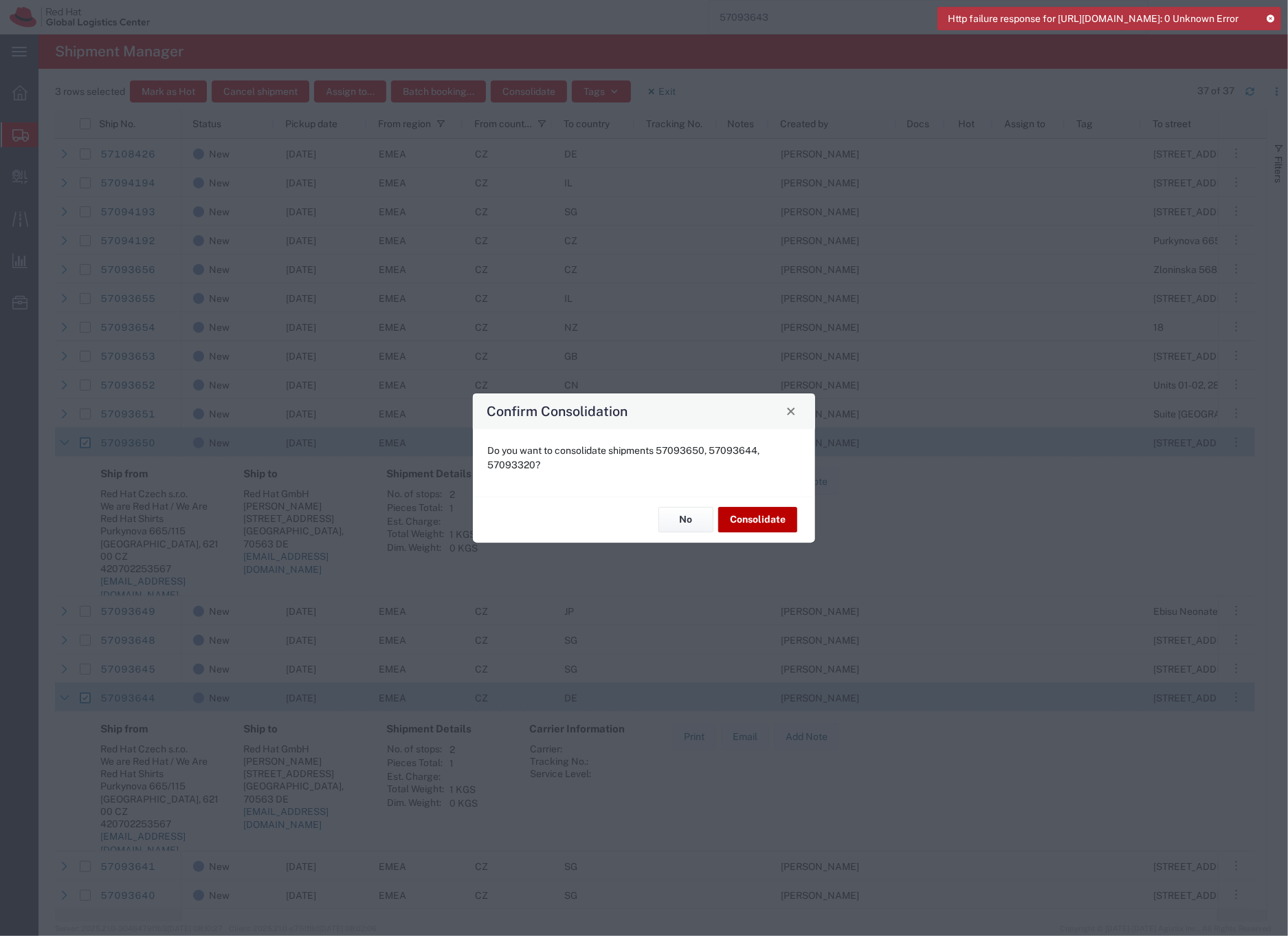
click at [768, 520] on button "Consolidate" at bounding box center [758, 519] width 79 height 25
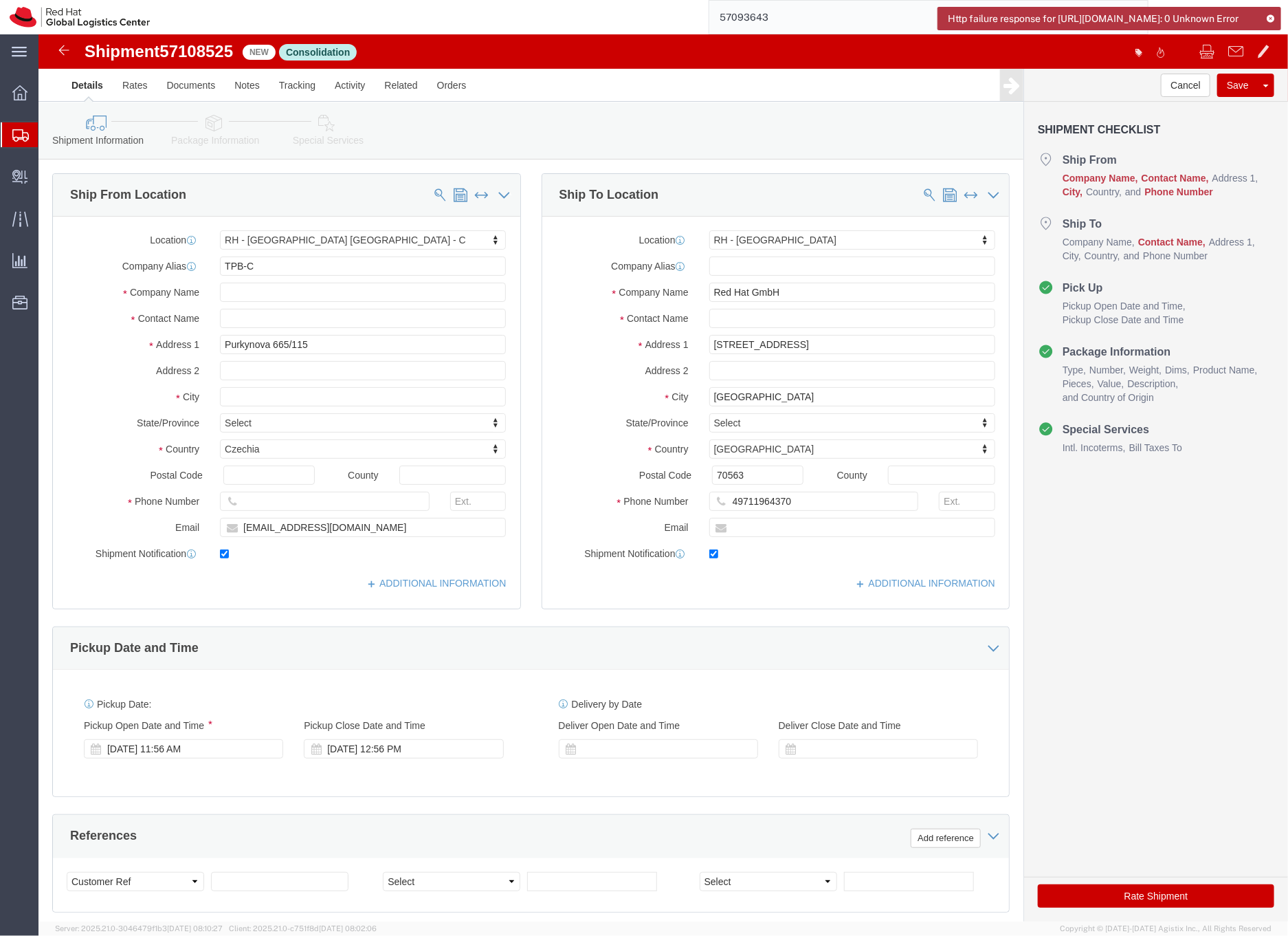
select select "38037"
select select "38030"
click input "text"
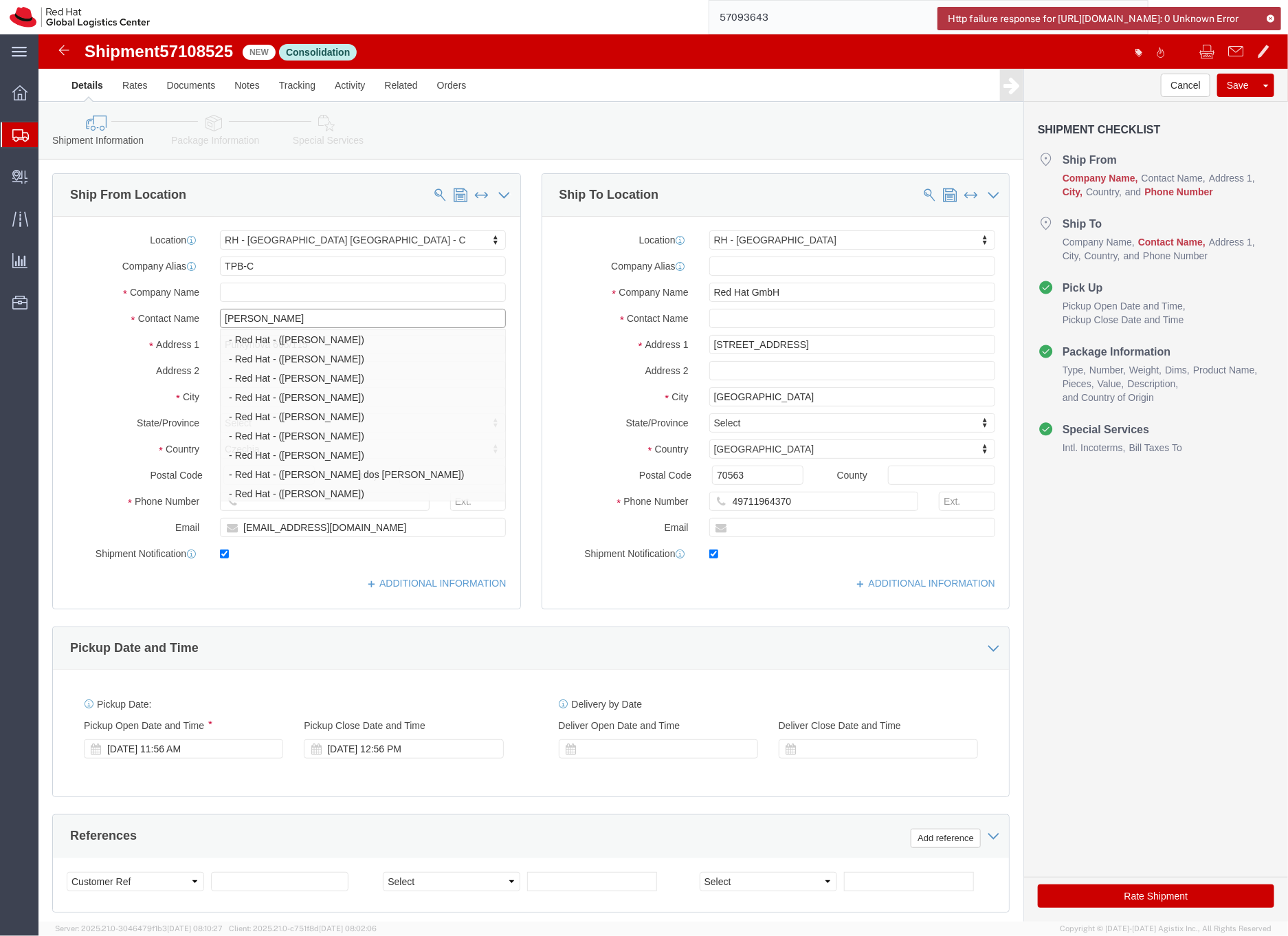
type input "[PERSON_NAME]"
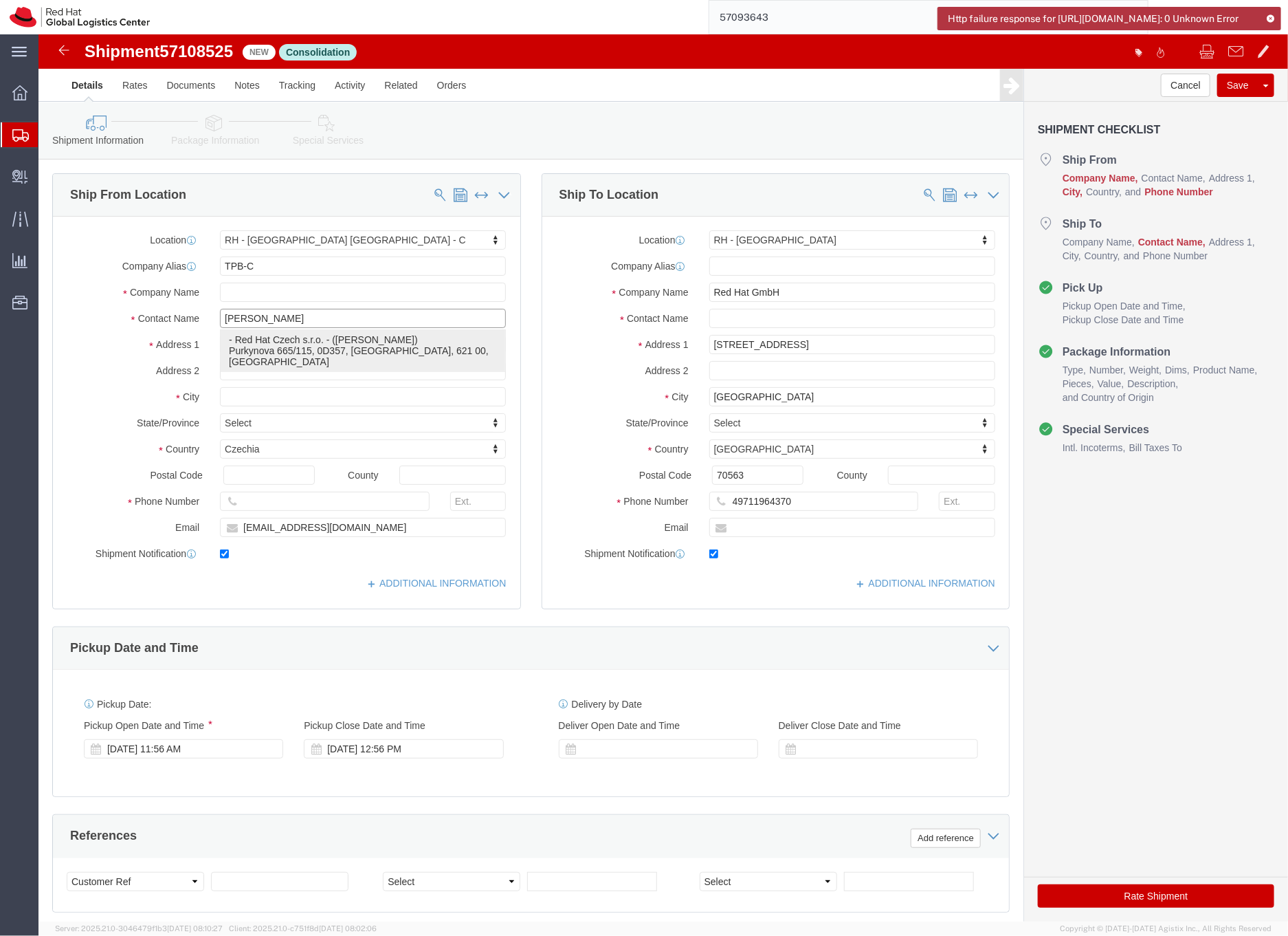
click p "- Red Hat Czech s.r.o. - ([PERSON_NAME]) Purkynova 665/115, 0D357, [GEOGRAPHIC_…"
type input "Red Hat Czech s.r.o."
type input "[GEOGRAPHIC_DATA]"
type input "621 00"
type input "420702253567"
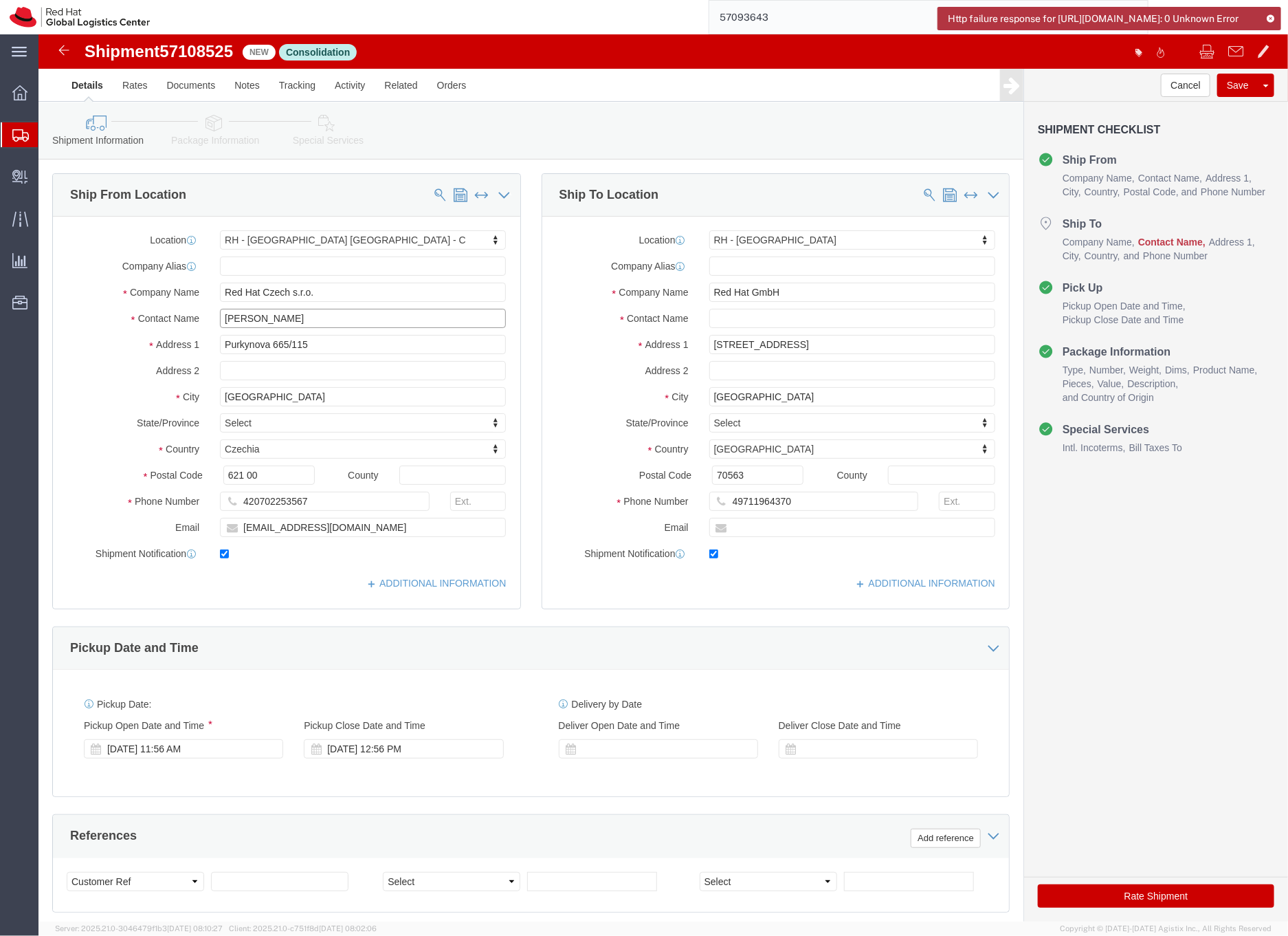
type input "[PERSON_NAME]"
click input "text"
paste input "[PERSON_NAME]"
type input "[PERSON_NAME] (WARH week)"
click link "Package Information"
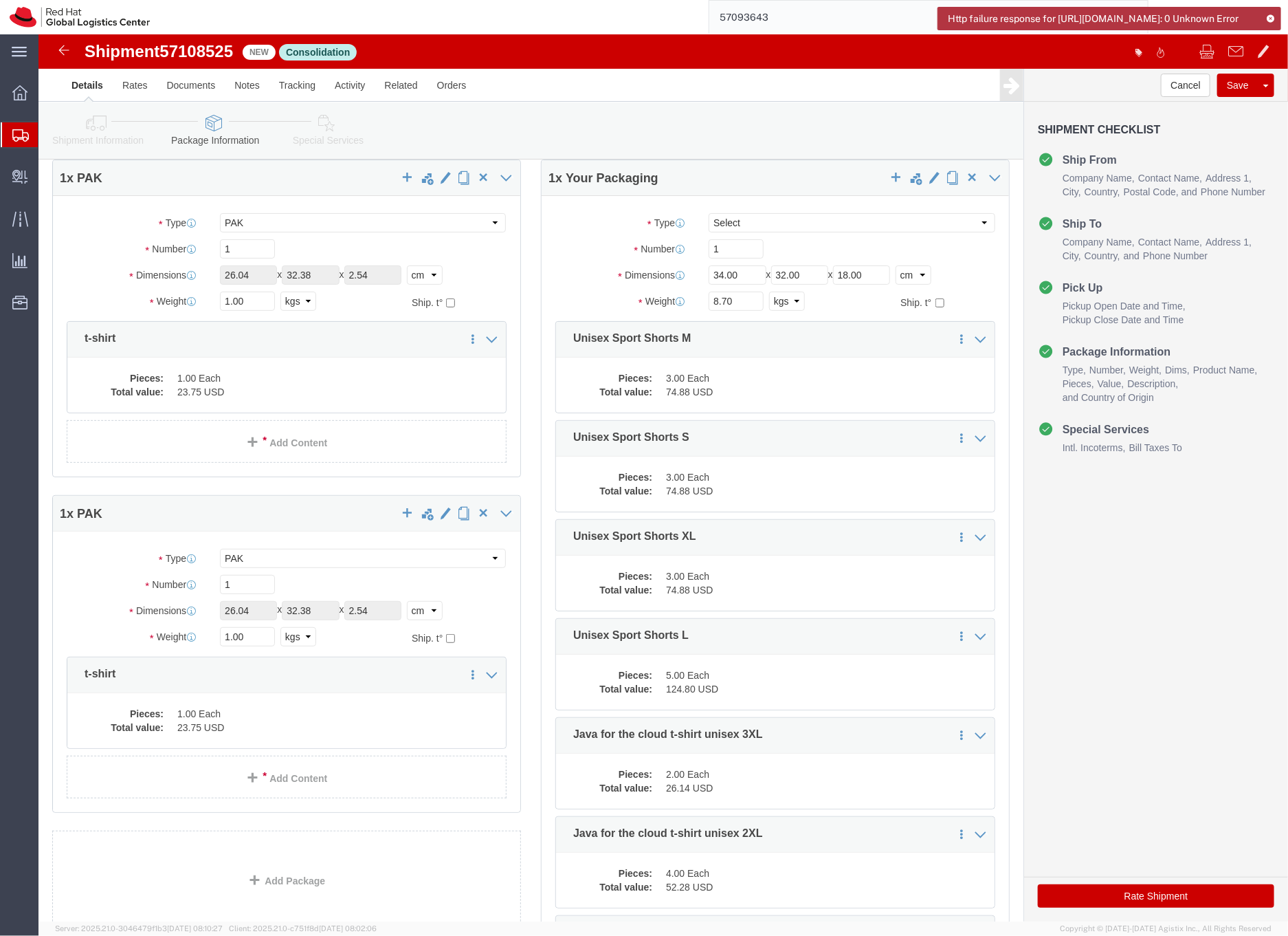
scroll to position [36, 0]
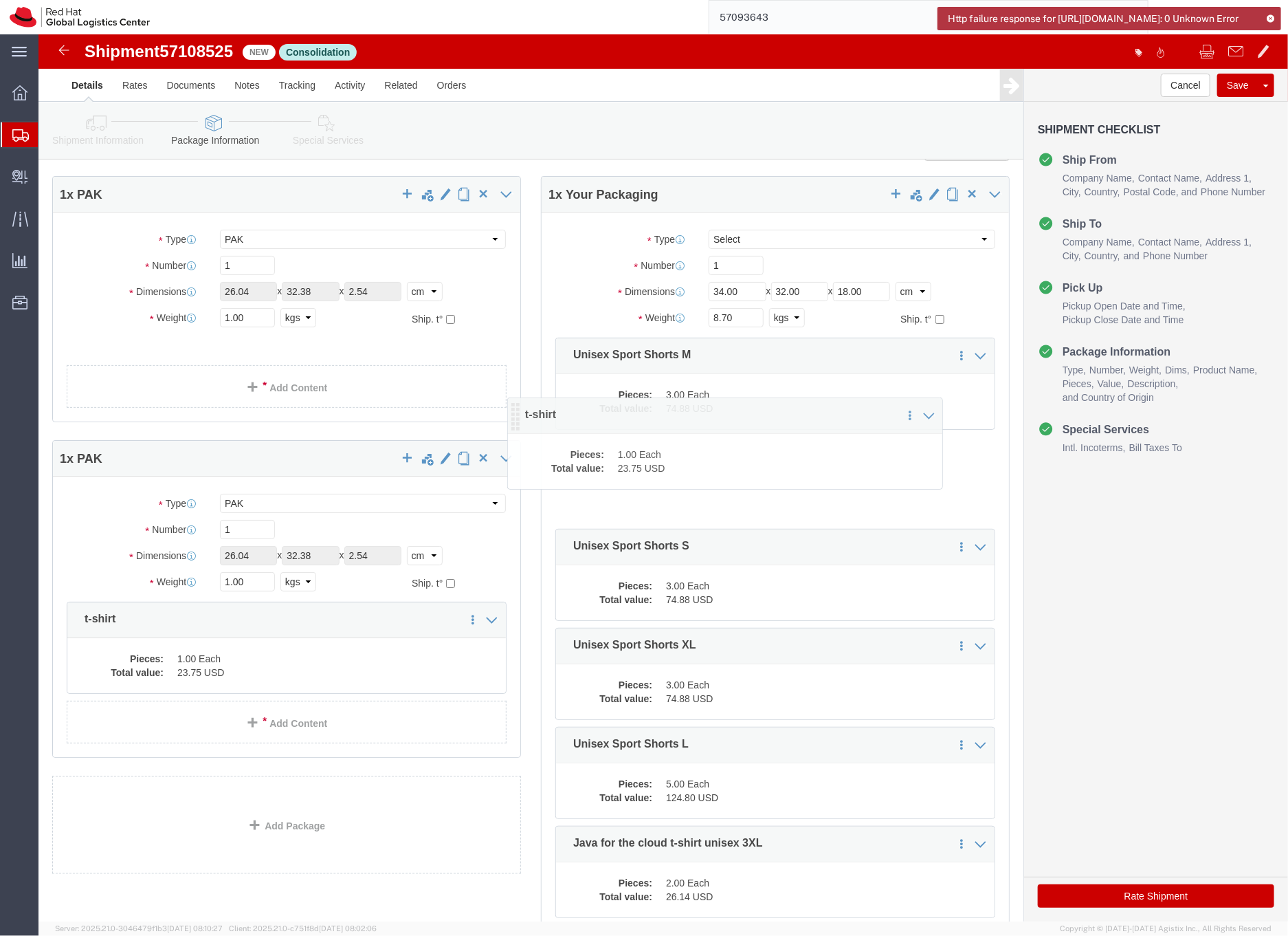
drag, startPoint x: 37, startPoint y: 321, endPoint x: 478, endPoint y: 381, distance: 445.1
click icon
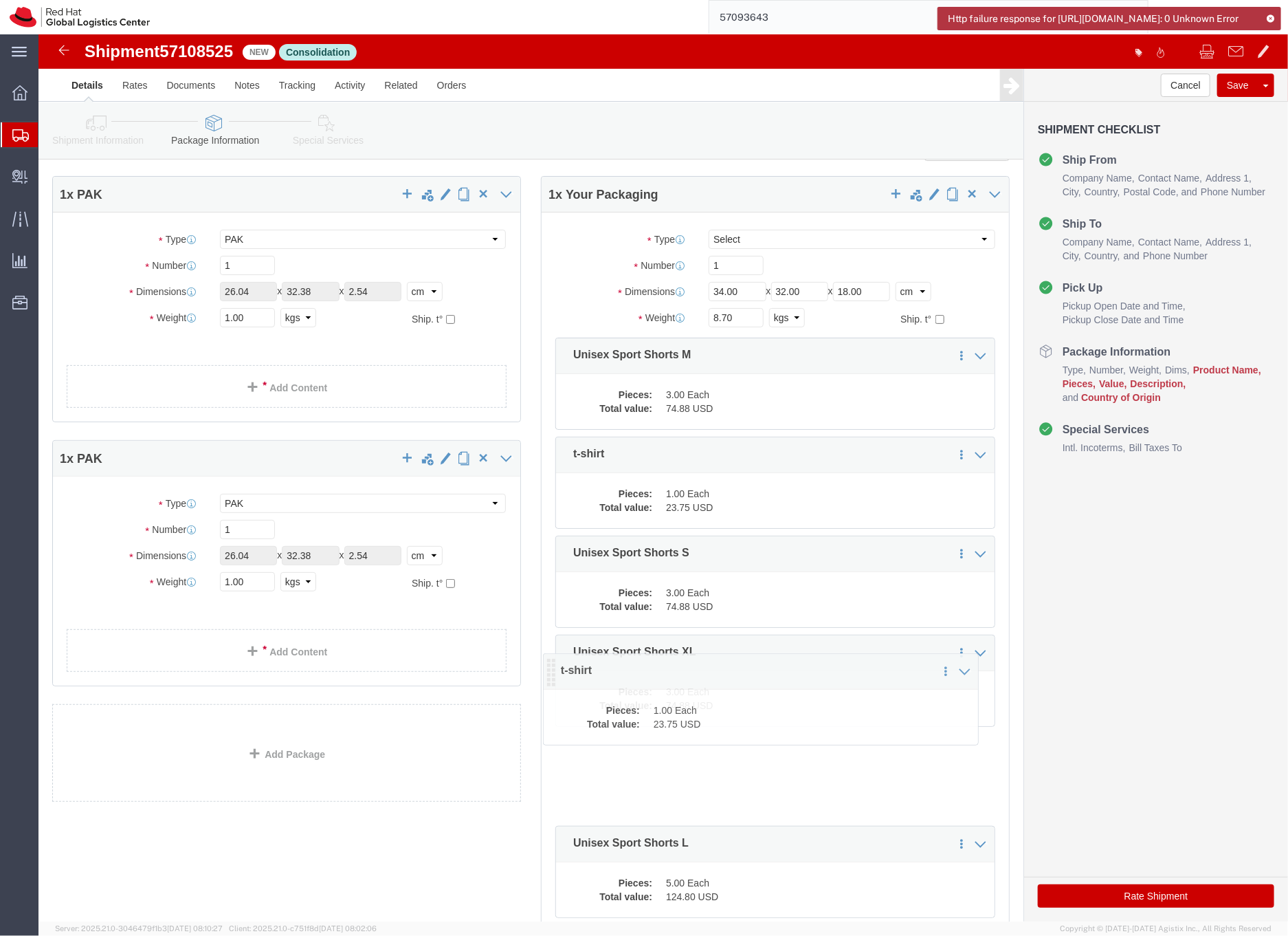
drag, startPoint x: 36, startPoint y: 581, endPoint x: 512, endPoint y: 632, distance: 478.7
click icon
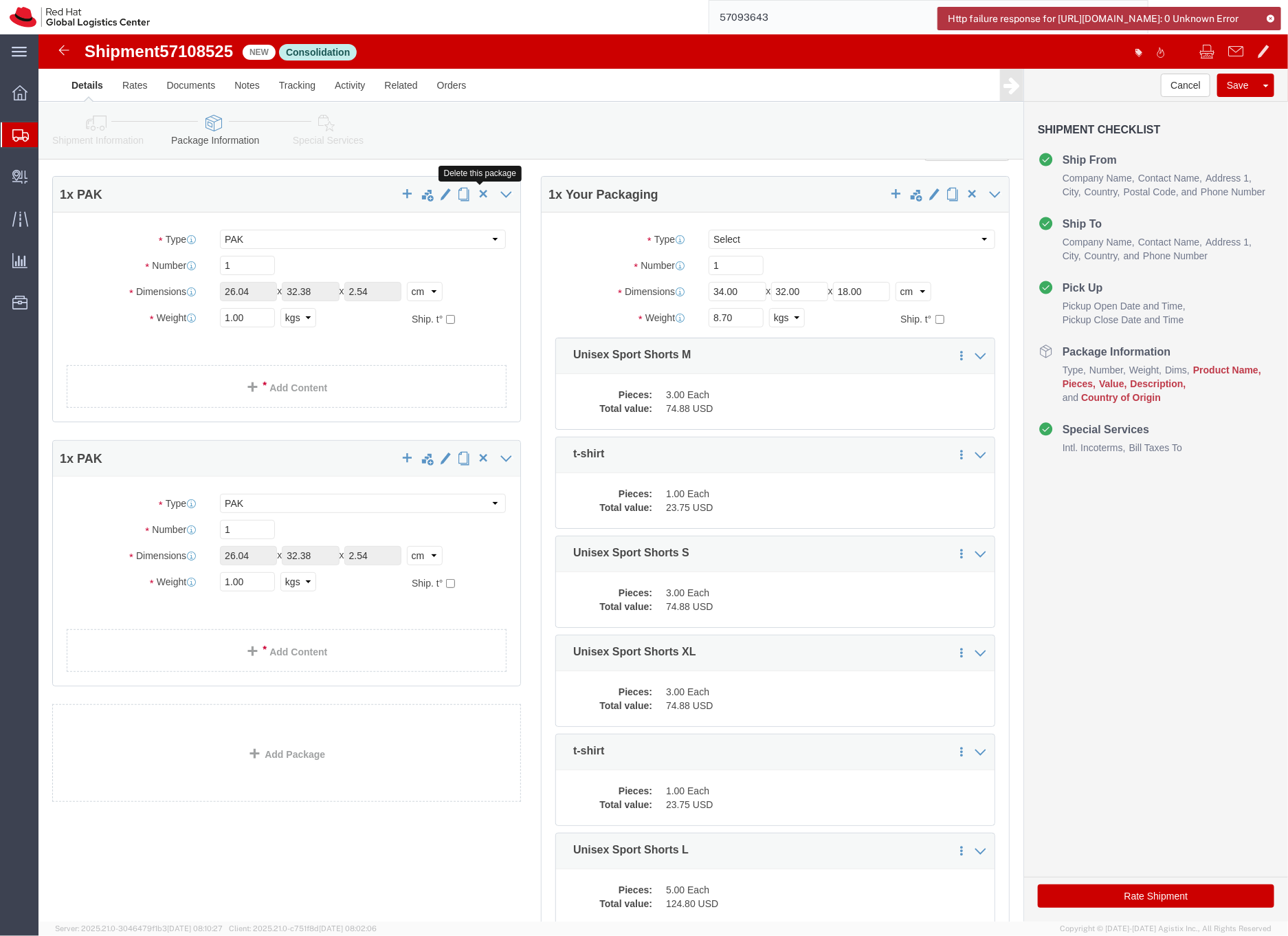
click span "button"
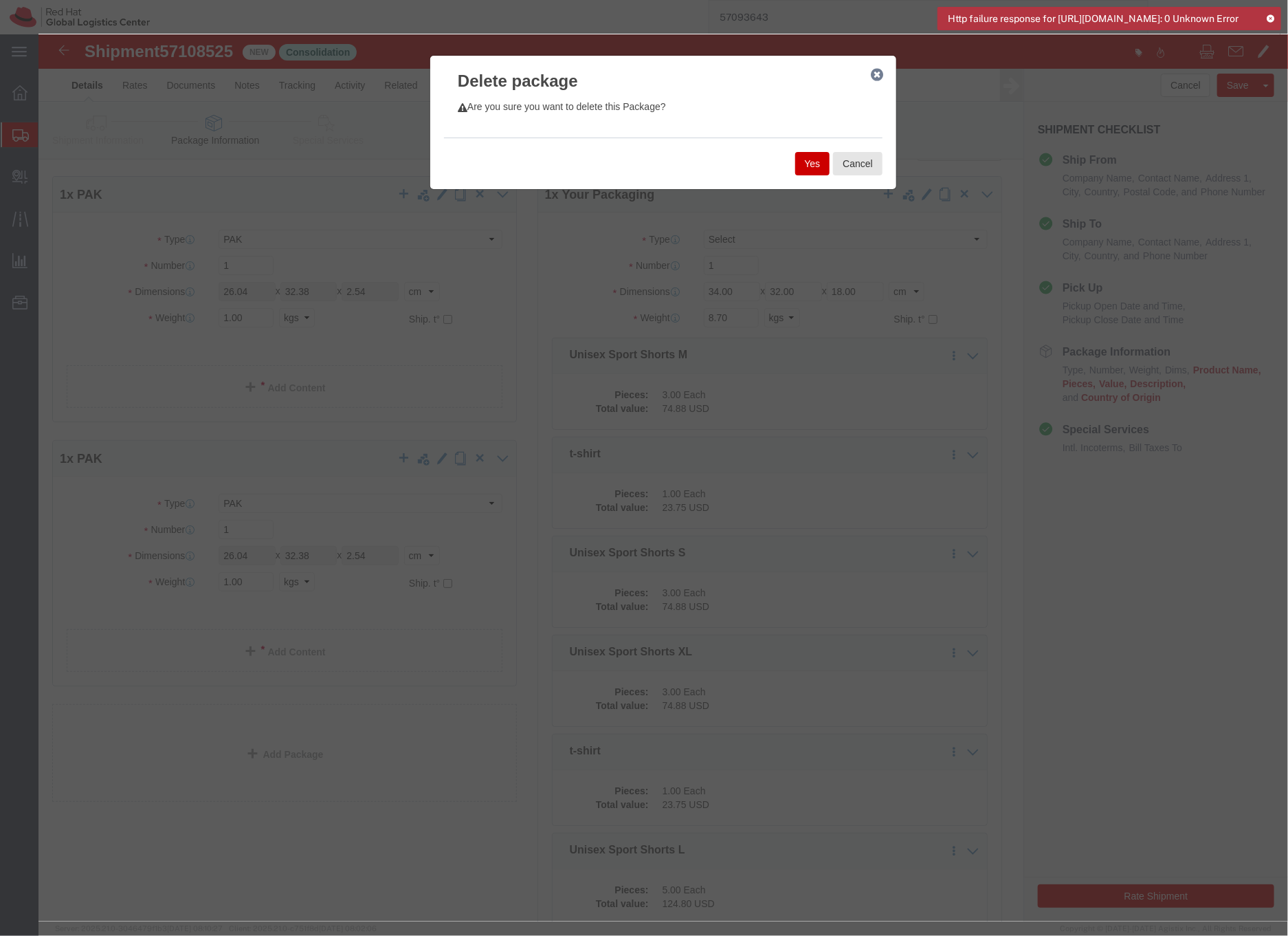
click button "Yes"
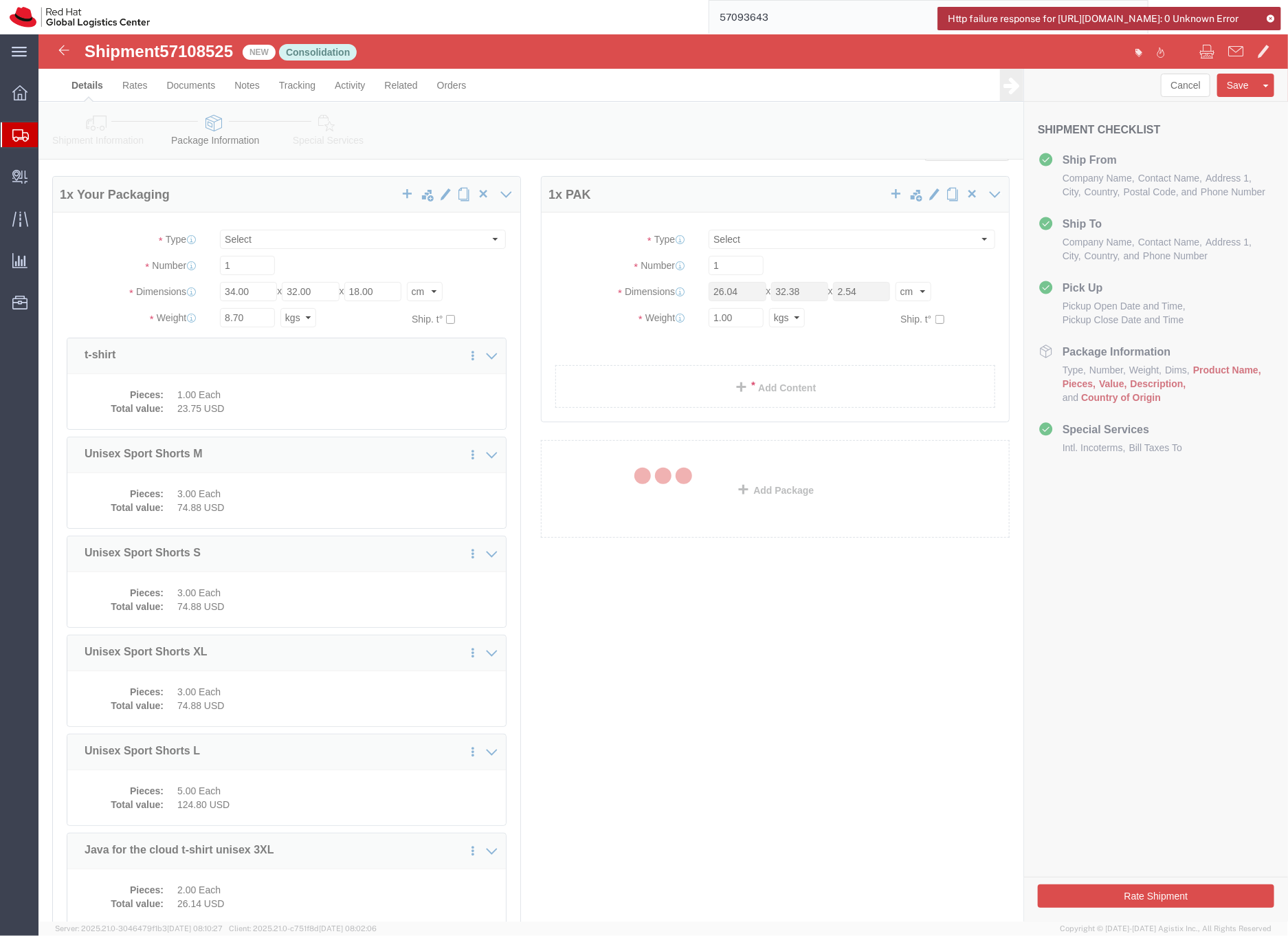
select select "PAK"
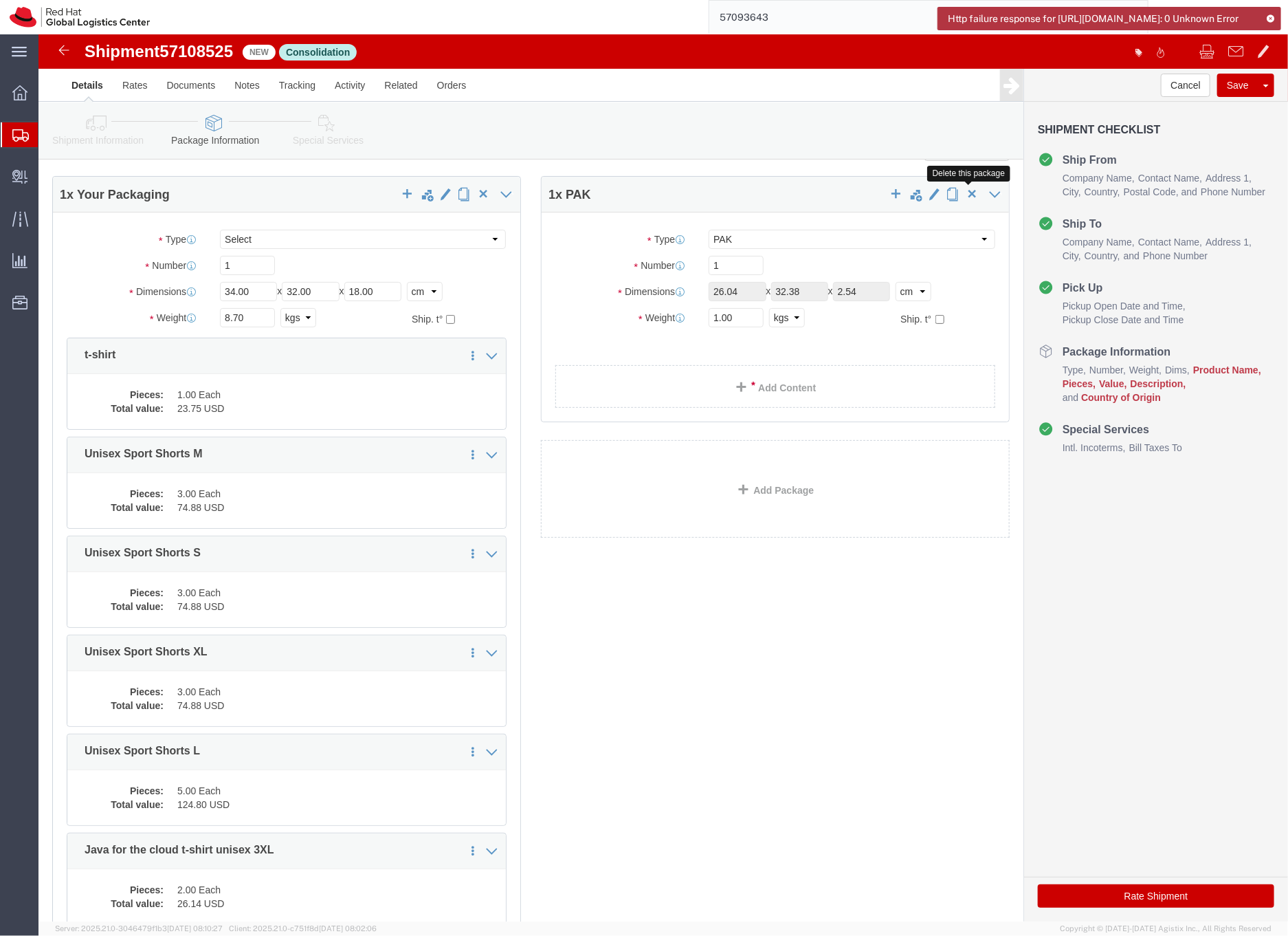
click span "button"
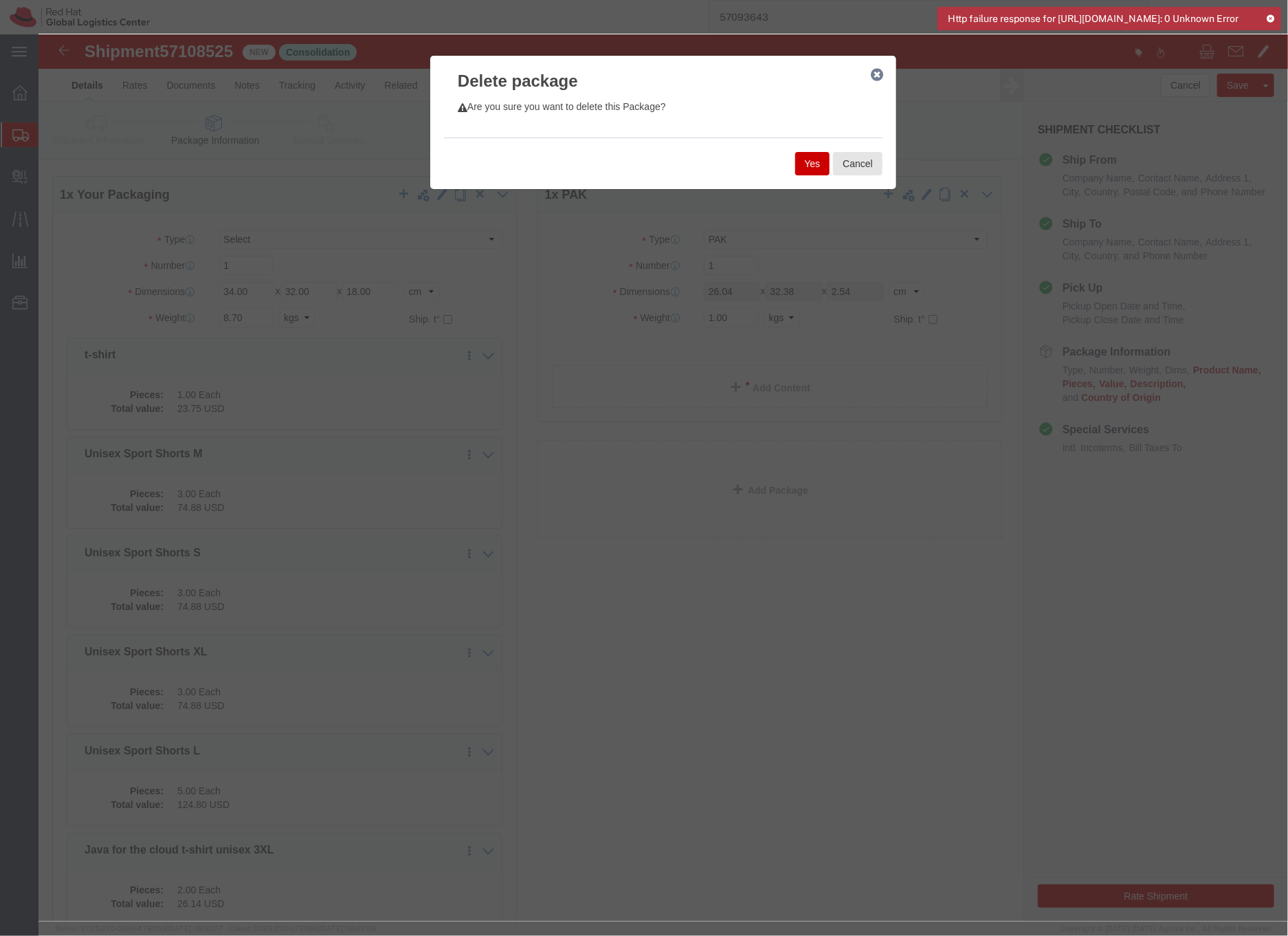
click button "Yes"
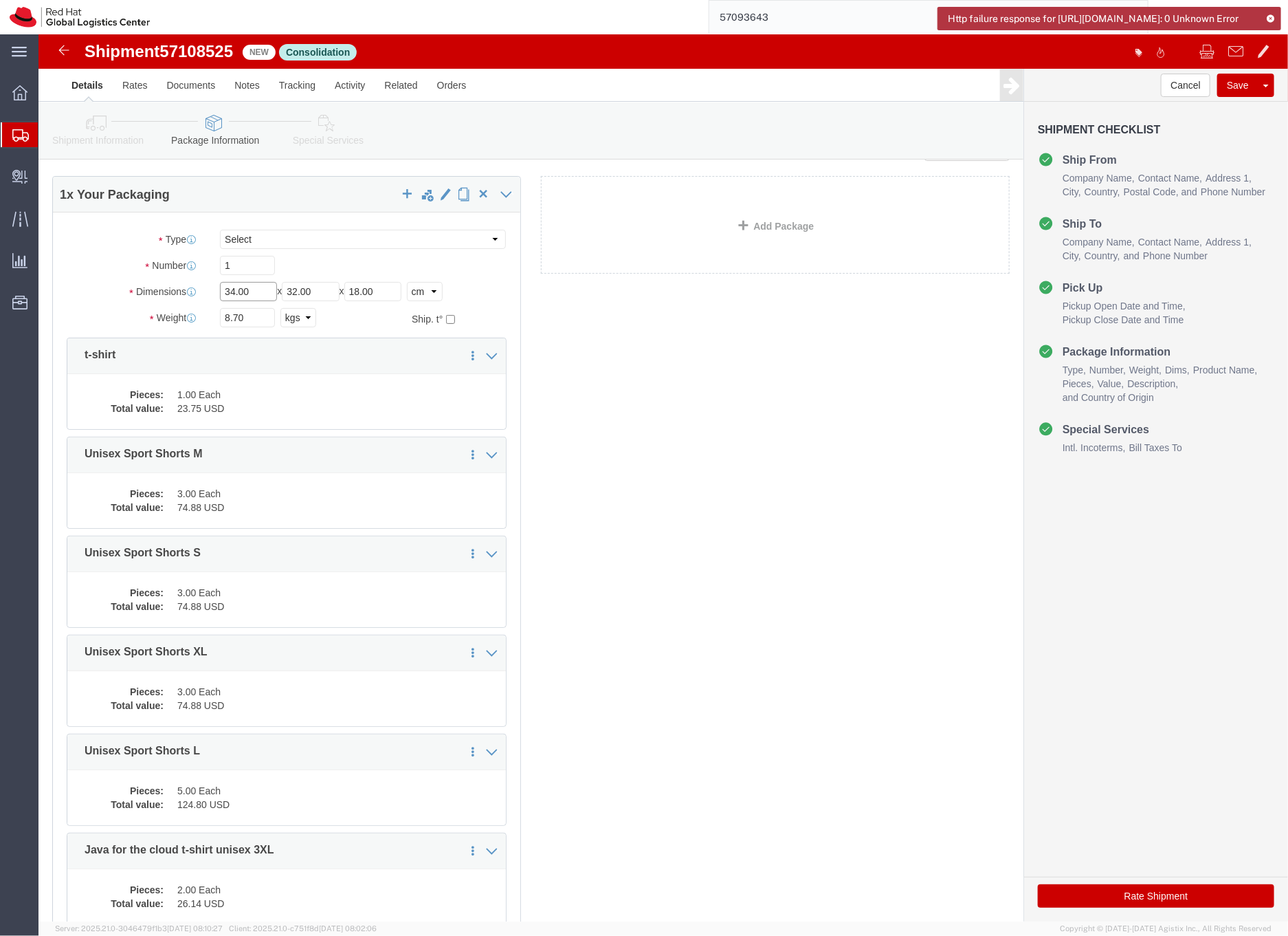
drag, startPoint x: 192, startPoint y: 253, endPoint x: 203, endPoint y: 252, distance: 11.0
click input "34.00"
drag, startPoint x: 195, startPoint y: 255, endPoint x: 215, endPoint y: 243, distance: 23.3
click input "34.00"
type input "50.00"
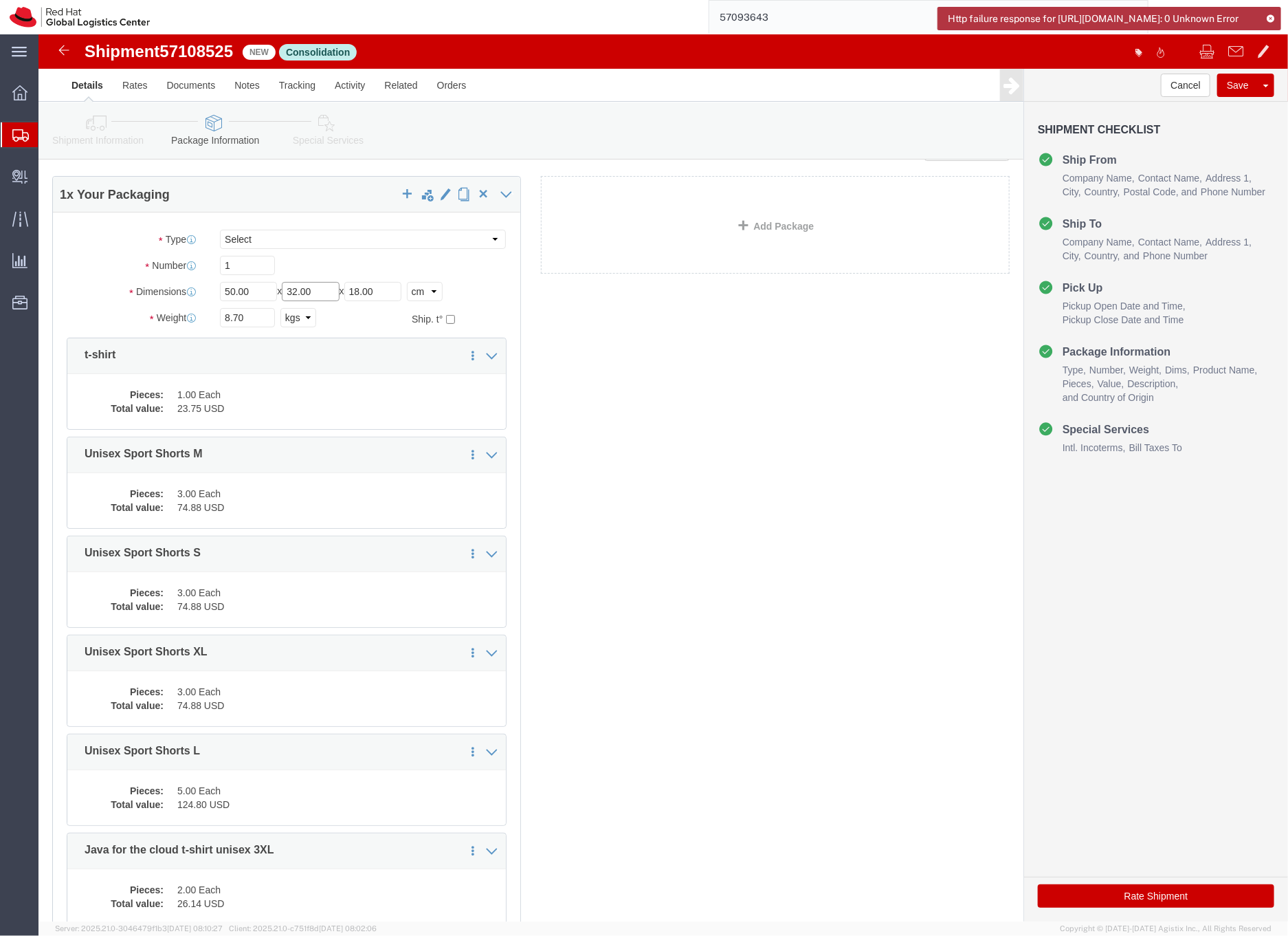
click input "32.00"
type input "40.00"
click input "18.00"
type input "30.00"
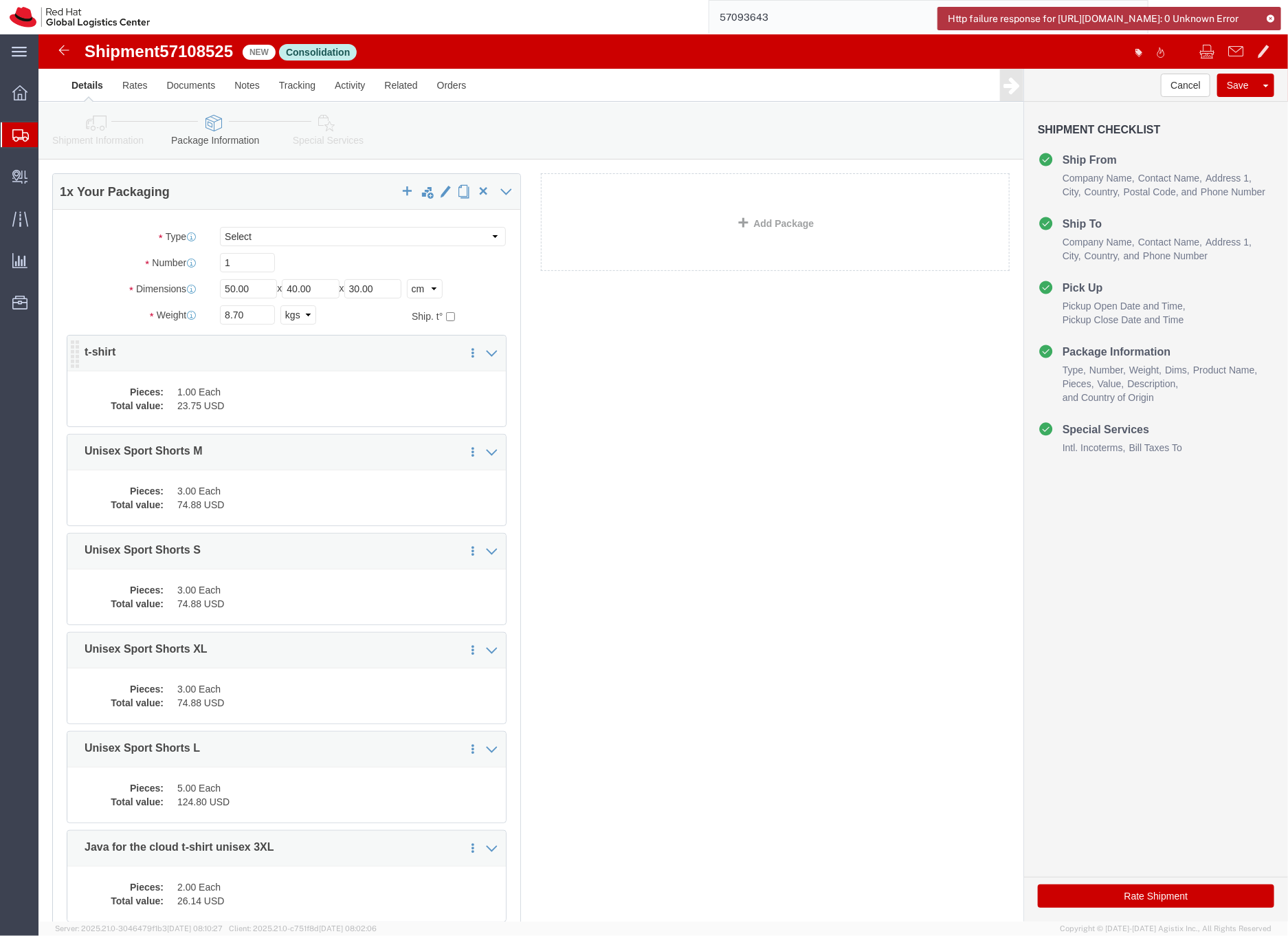
click dd "23.75 USD"
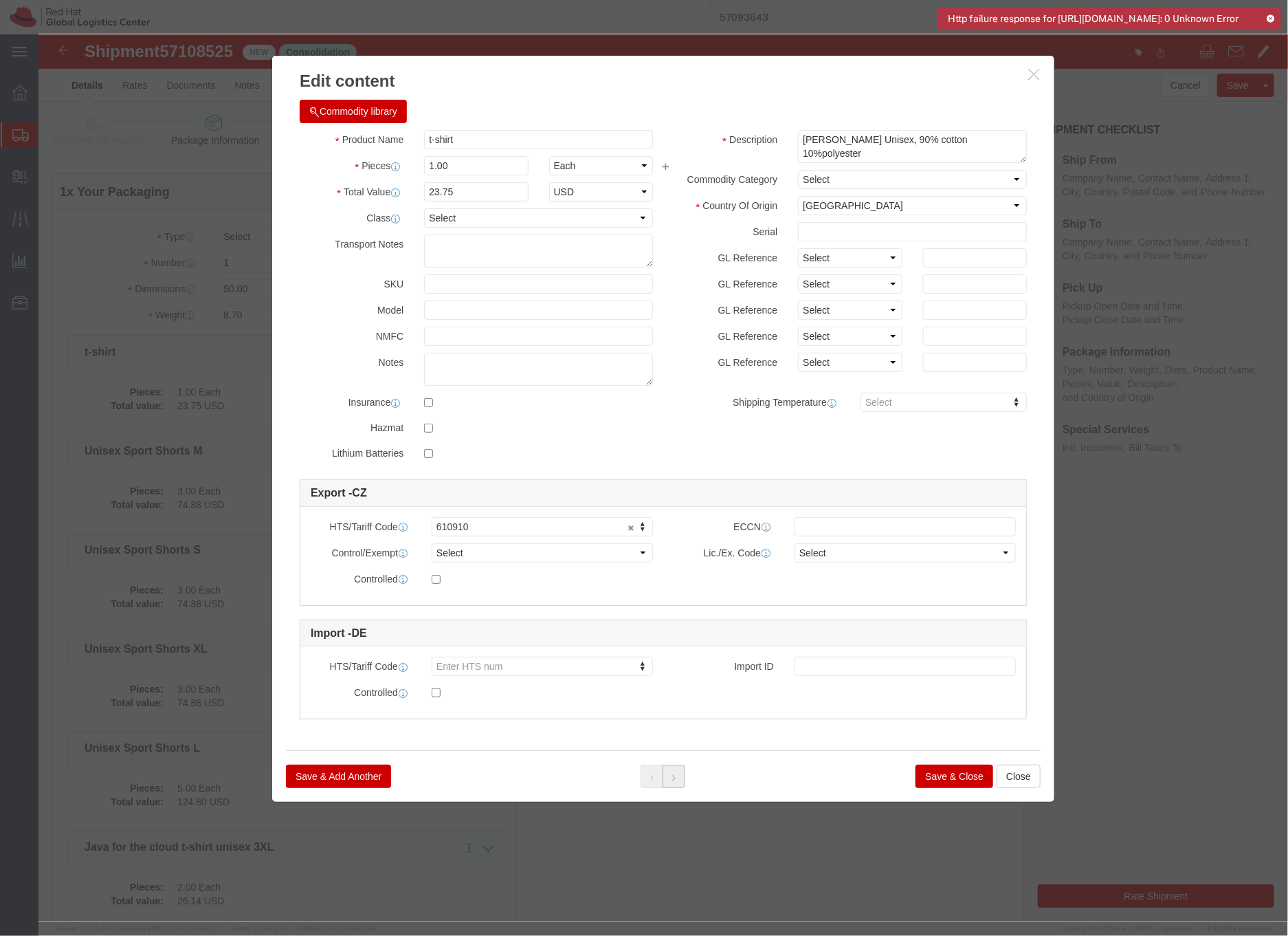
click icon
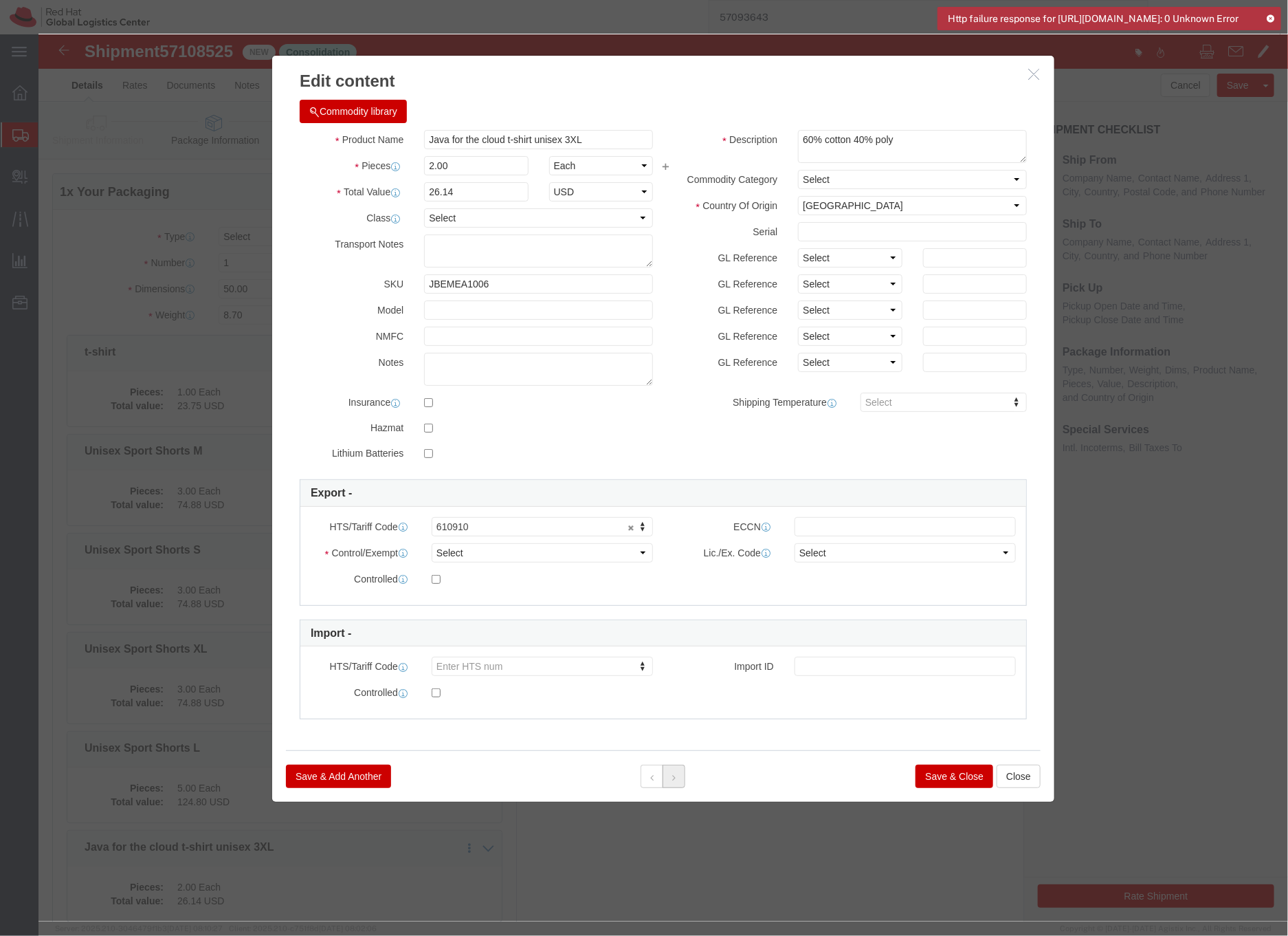
click icon
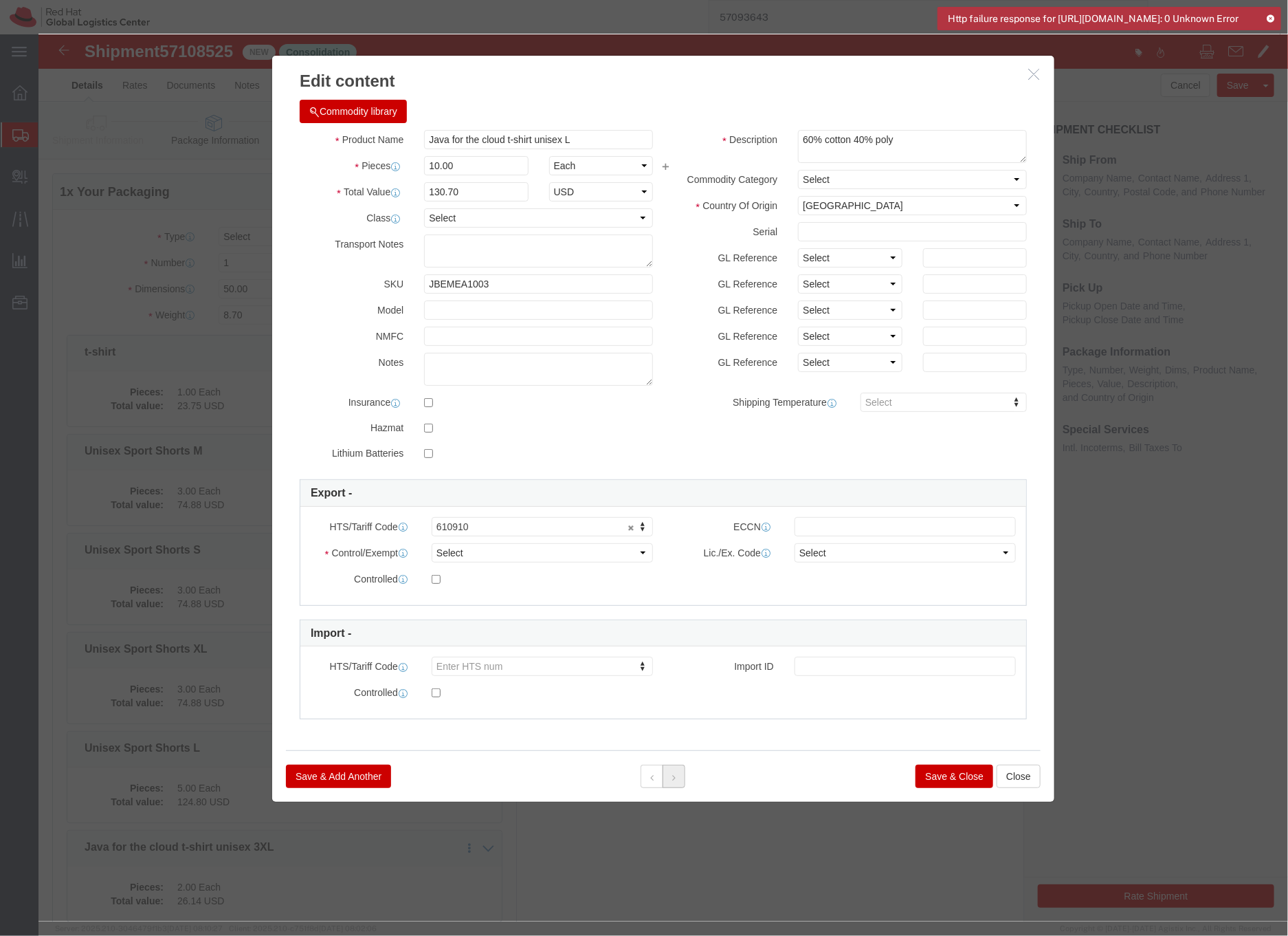
click icon
click div
click button "Save & Close"
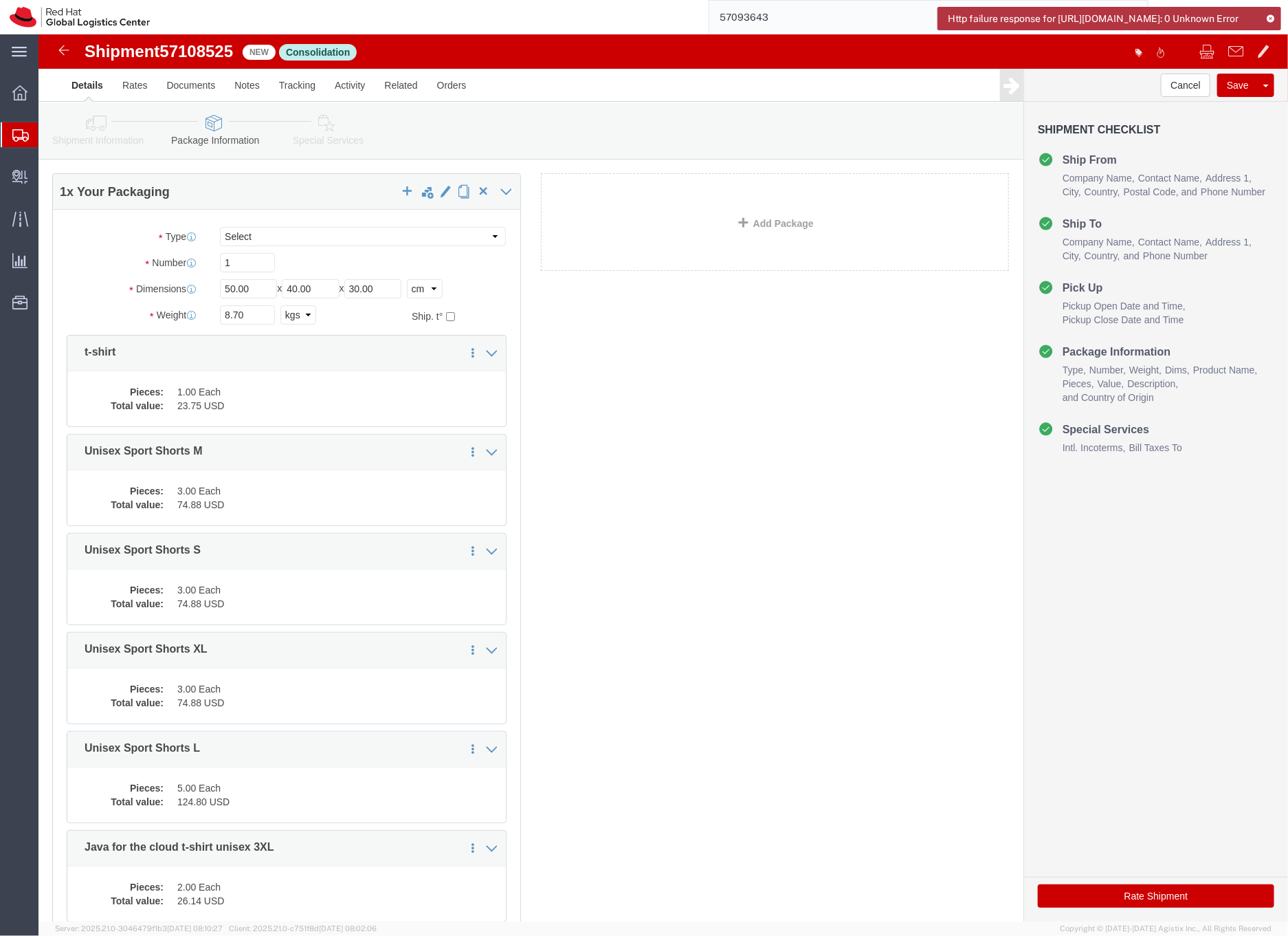
click icon
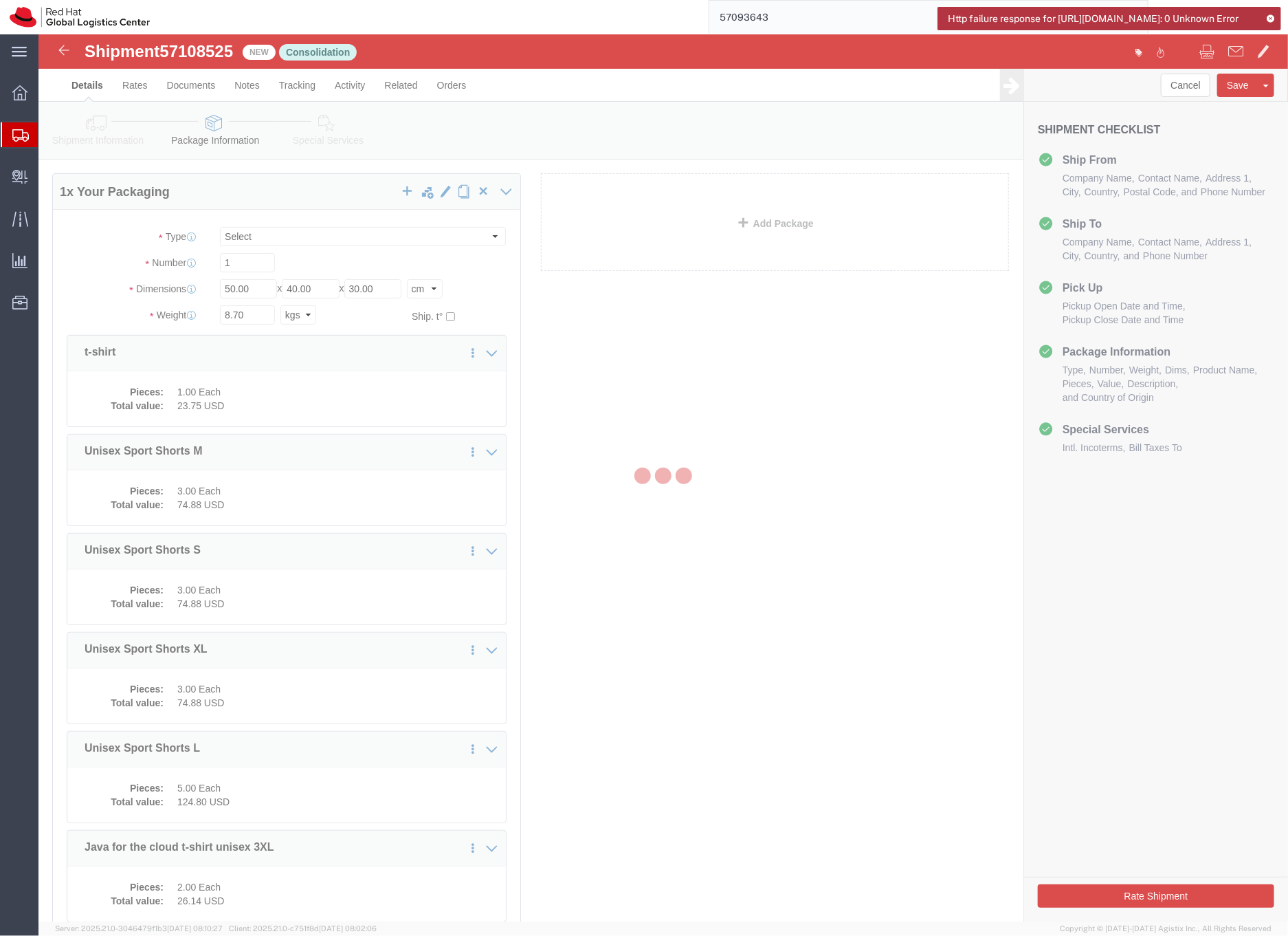
select select
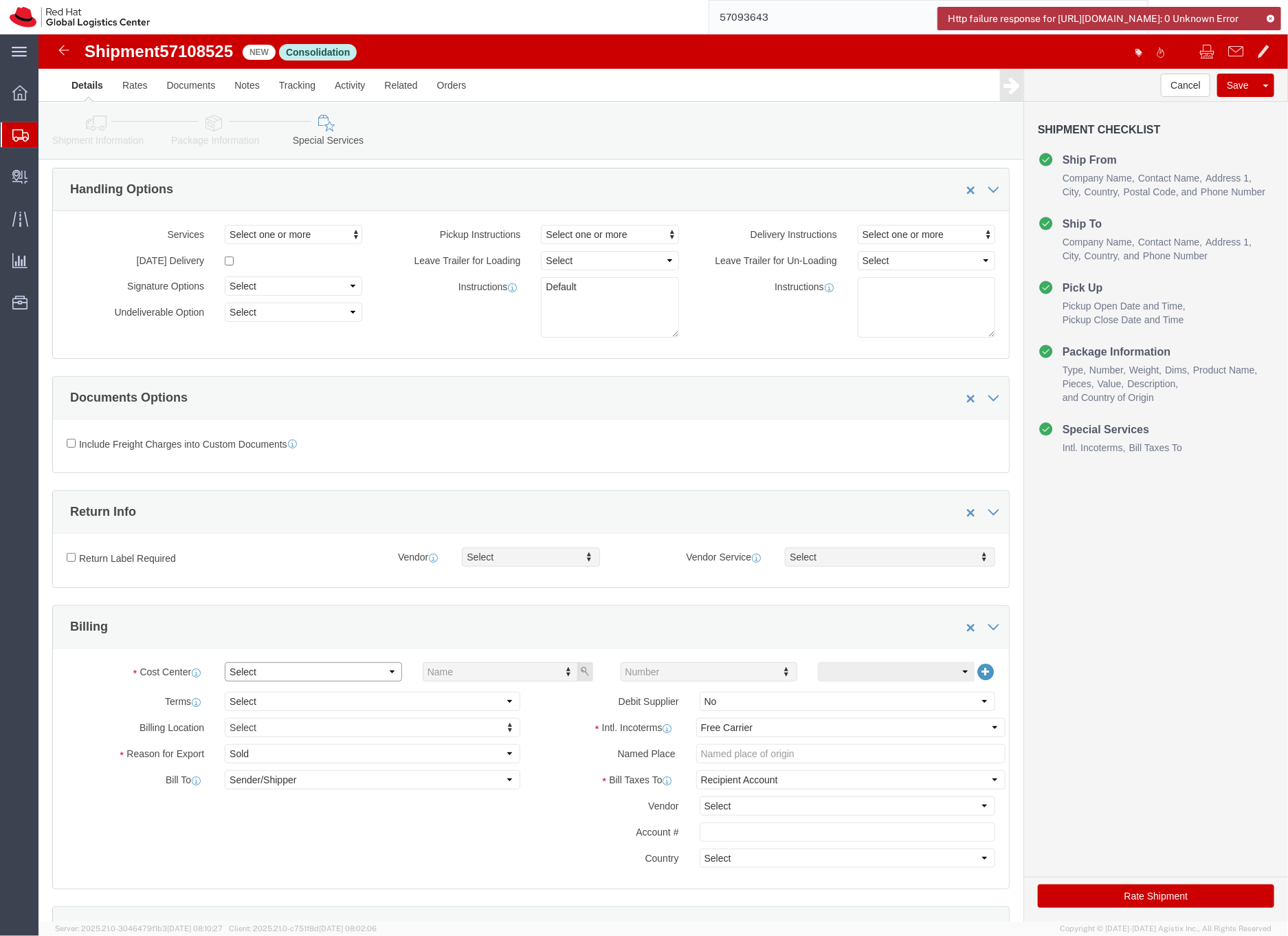
click select "Select Buyer Cost Center Department Operations Number Order Number Sales Person"
select select "COSTCENTER"
click select "Select Buyer Cost Center Department Operations Number Order Number Sales Person"
type input "901"
click select "Select Carriage Insurance Paid Carriage Paid To Cost and Freight Cost Insurance…"
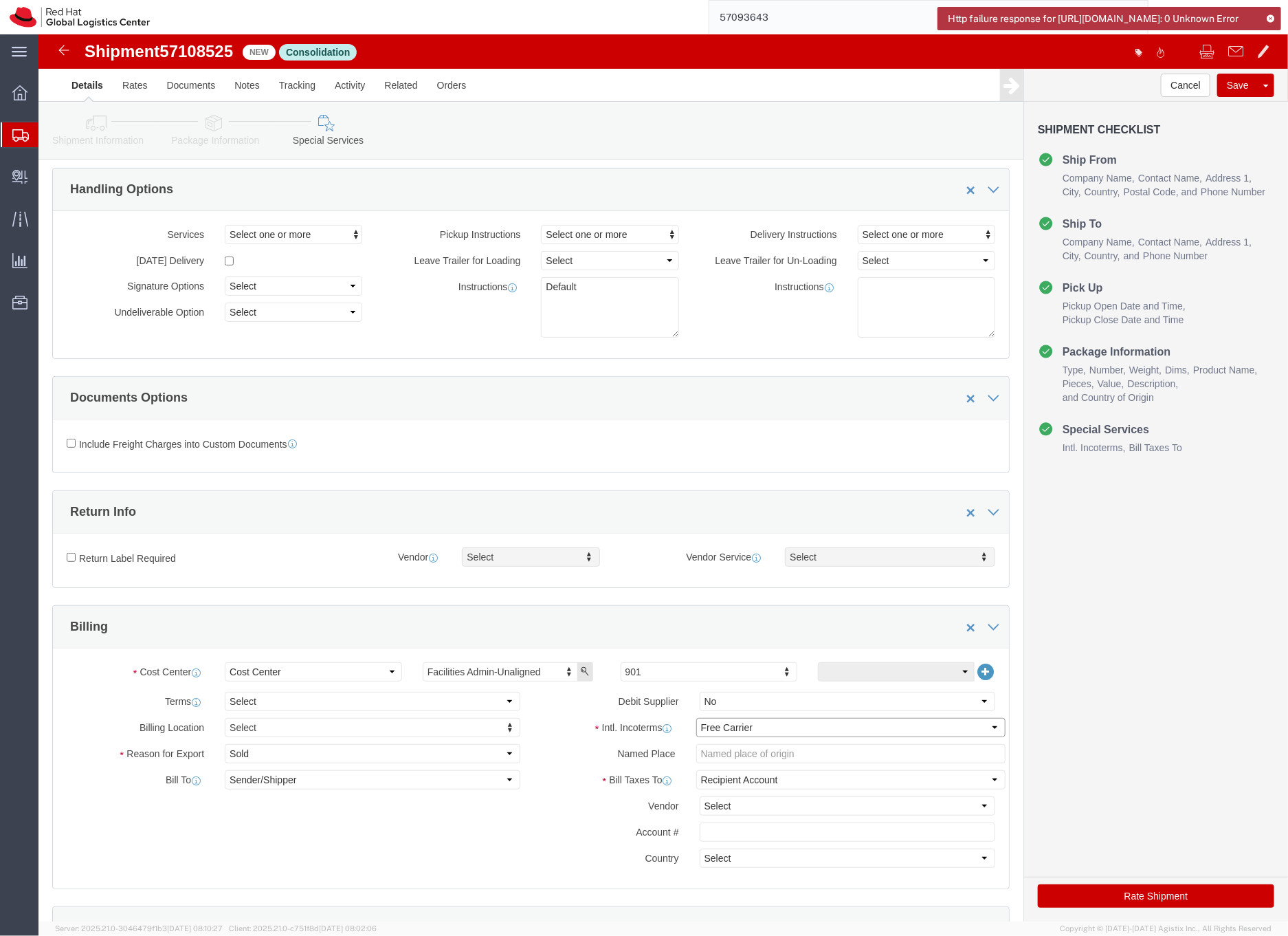
select select "DDP"
click select "Select Carriage Insurance Paid Carriage Paid To Cost and Freight Cost Insurance…"
select select "SHIP"
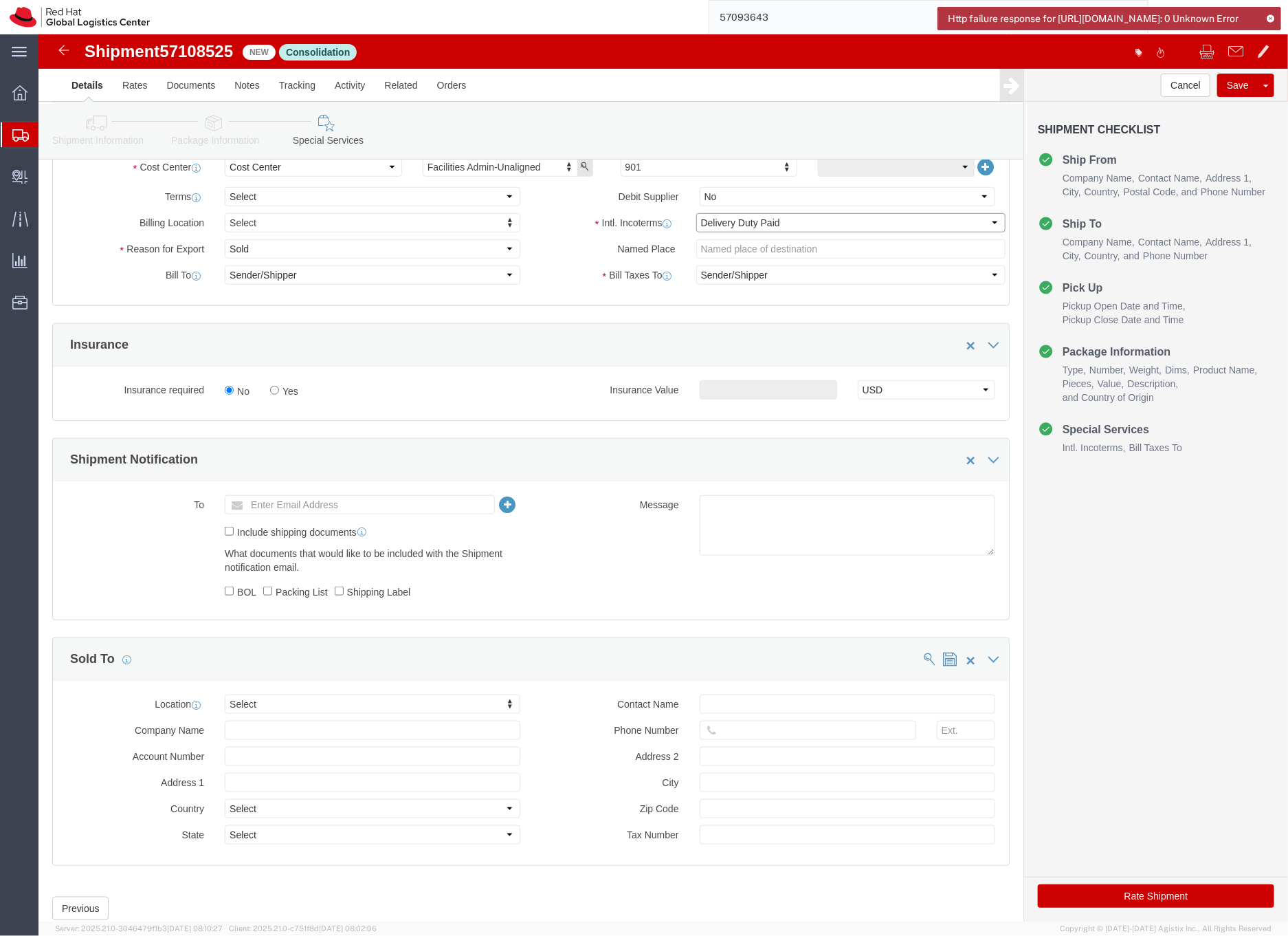
scroll to position [587, 0]
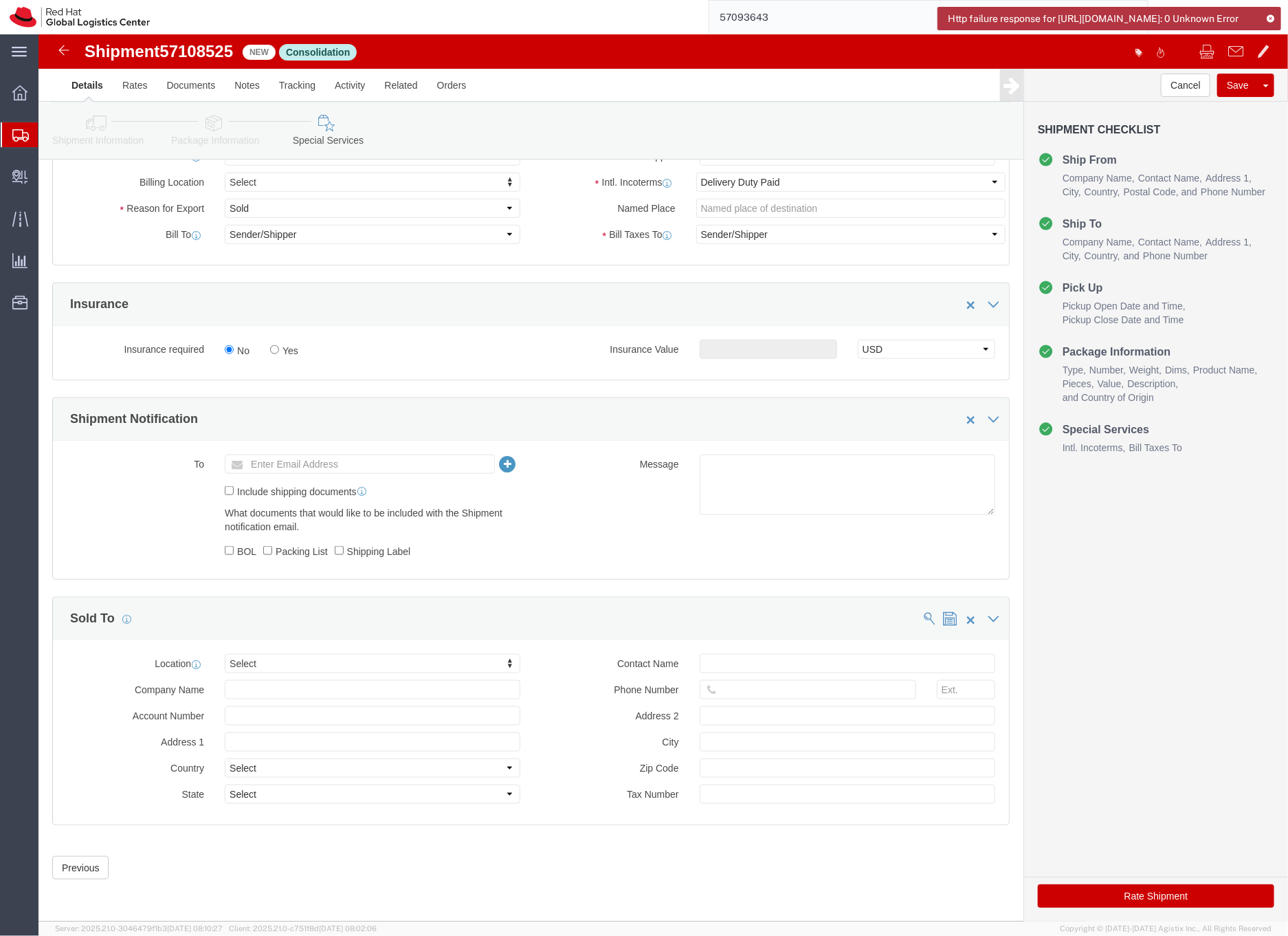
click button "Rate Shipment"
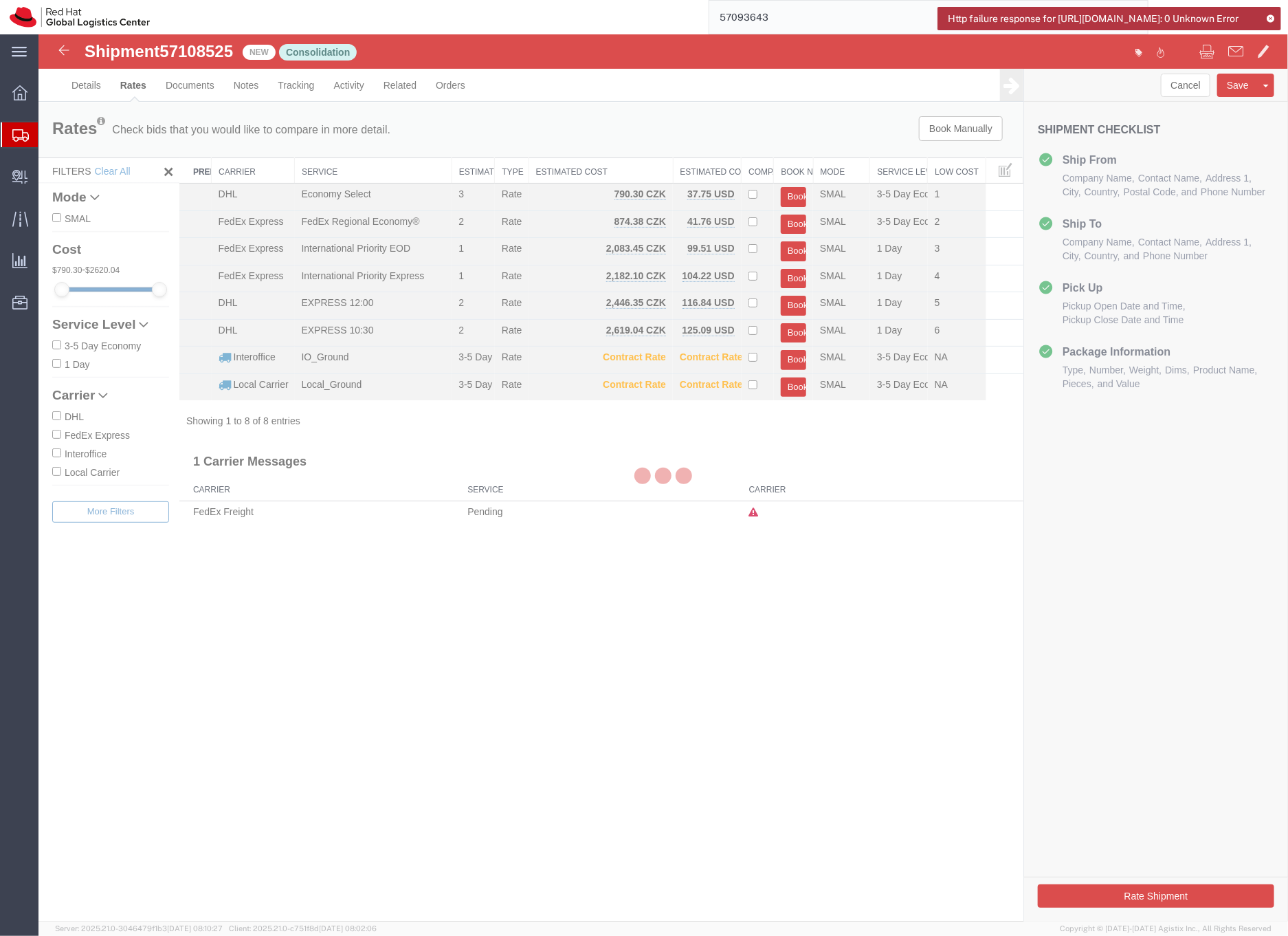
scroll to position [0, 0]
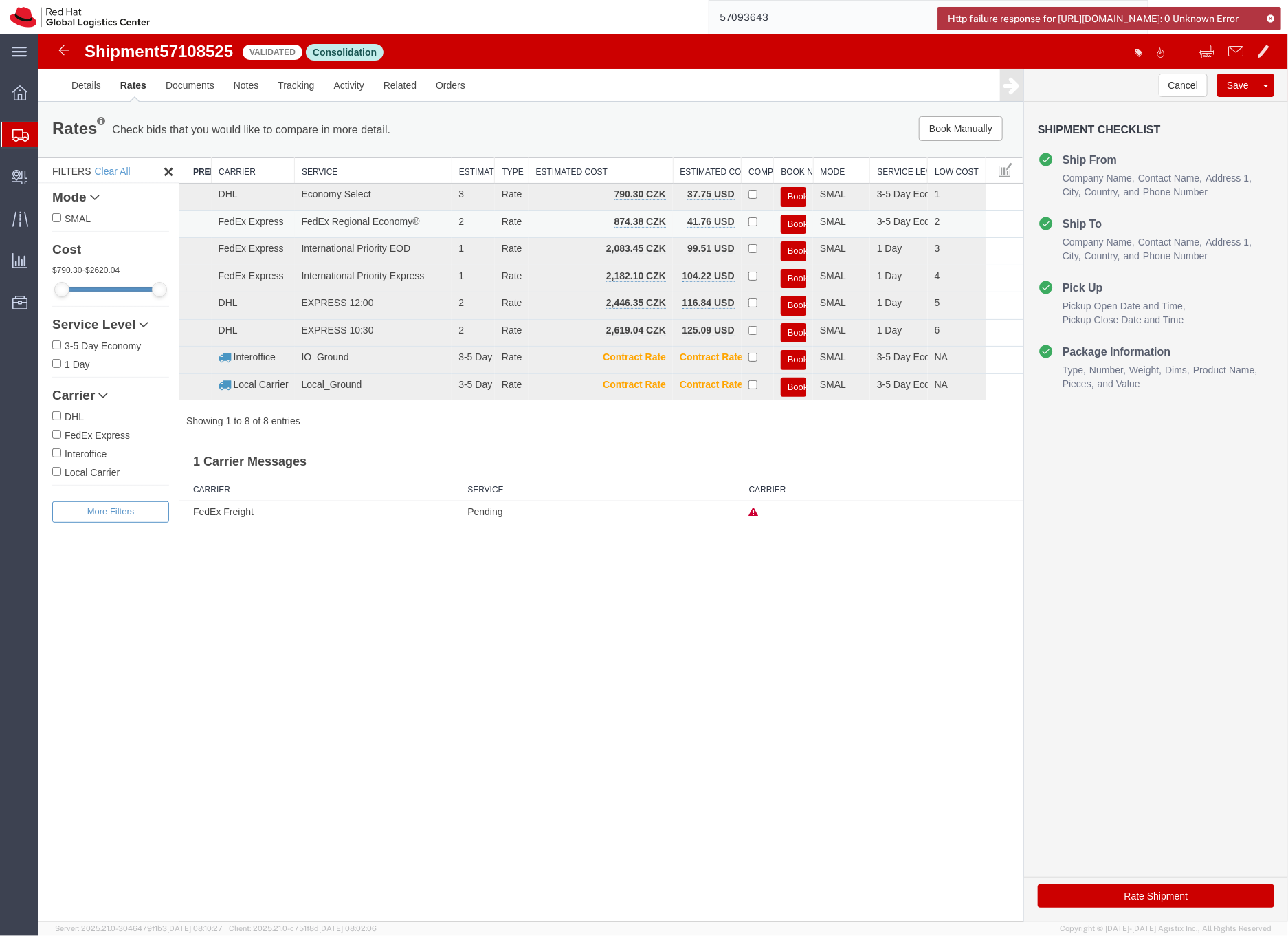
click at [789, 223] on button "Book" at bounding box center [792, 223] width 25 height 20
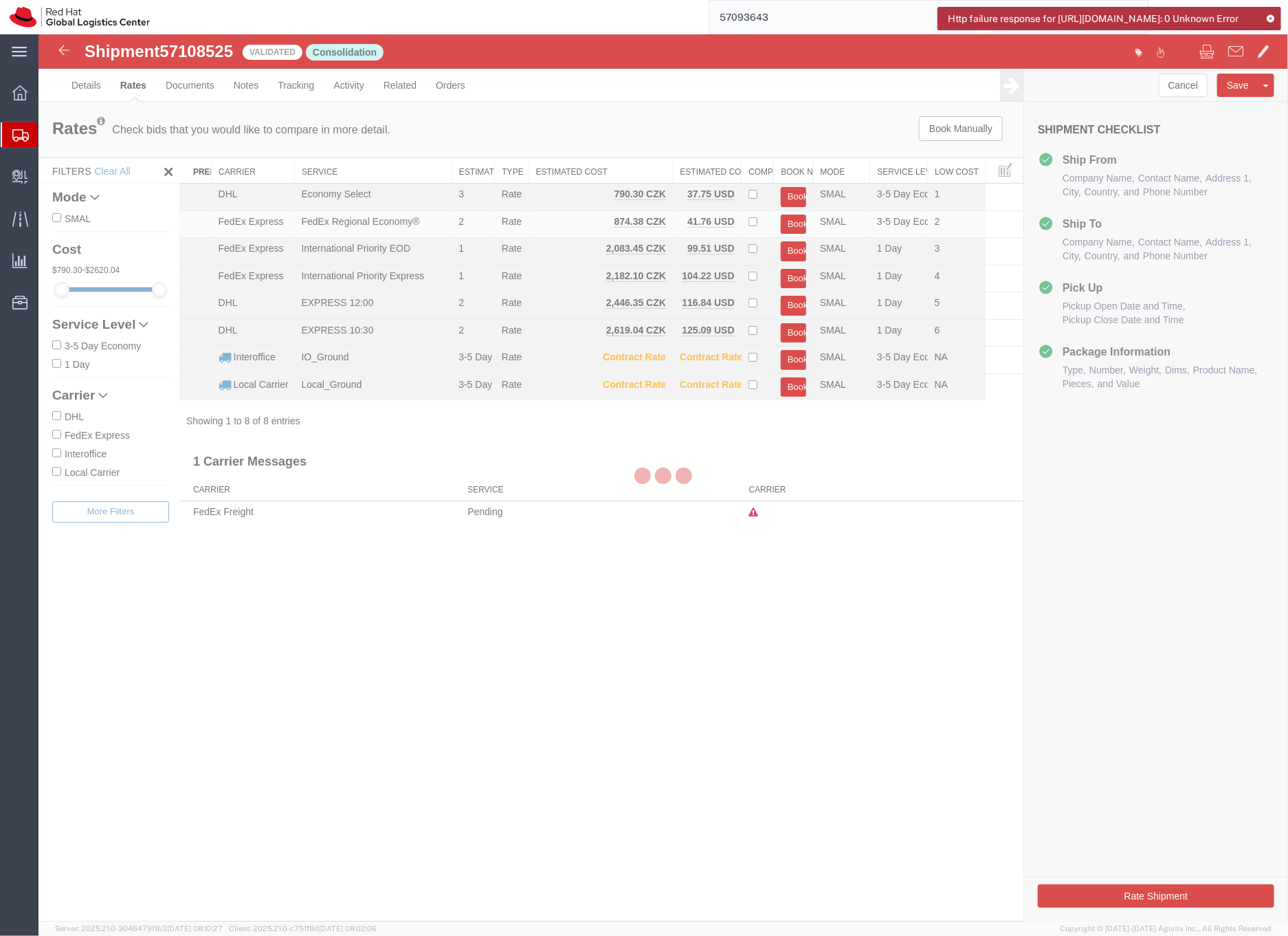
click at [789, 223] on div at bounding box center [662, 476] width 1249 height 887
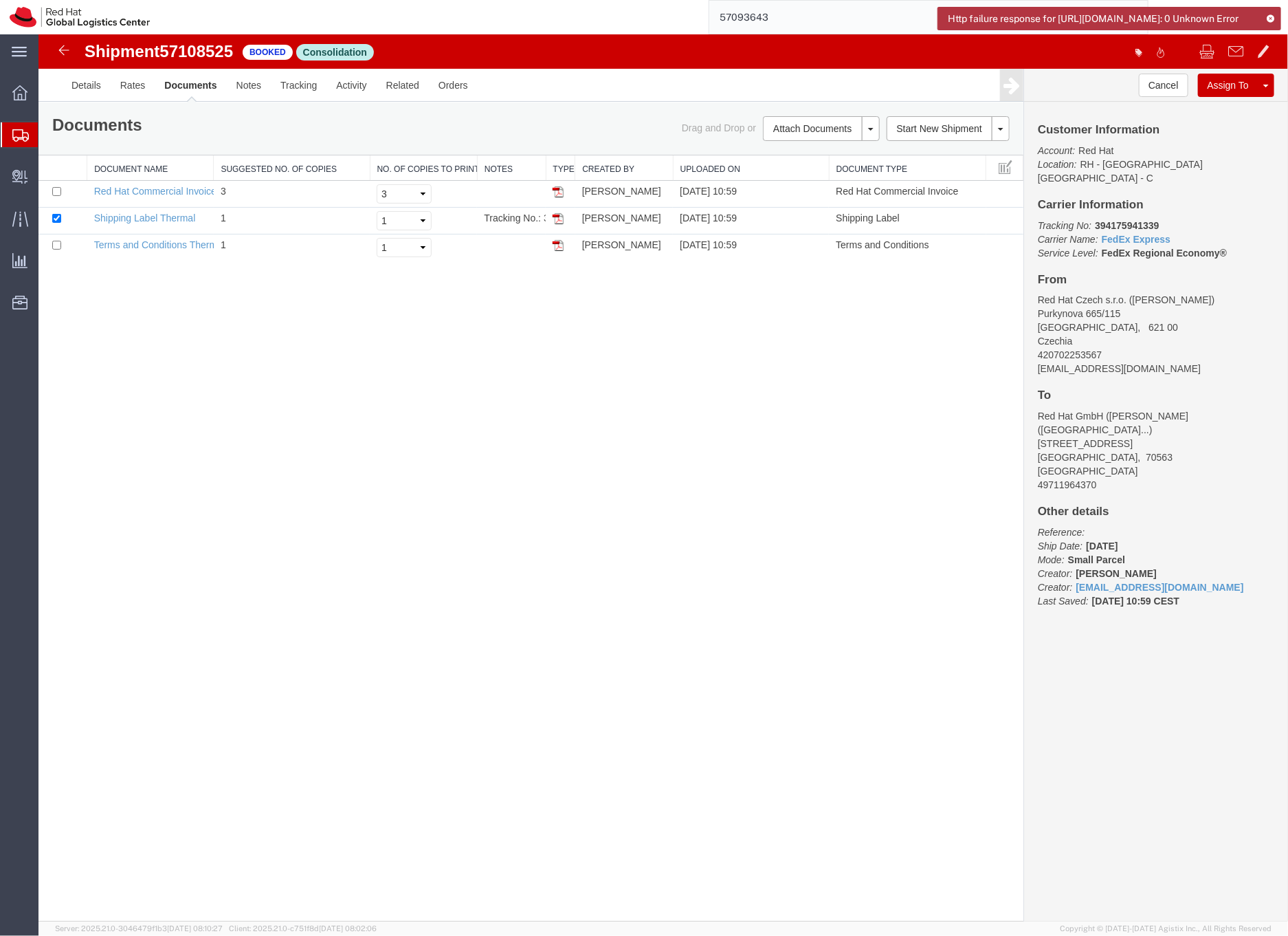
click at [1123, 219] on b "394175941339" at bounding box center [1126, 224] width 64 height 11
copy b "394175941339"
click at [168, 217] on link "Shipping Label Thermal" at bounding box center [144, 217] width 102 height 11
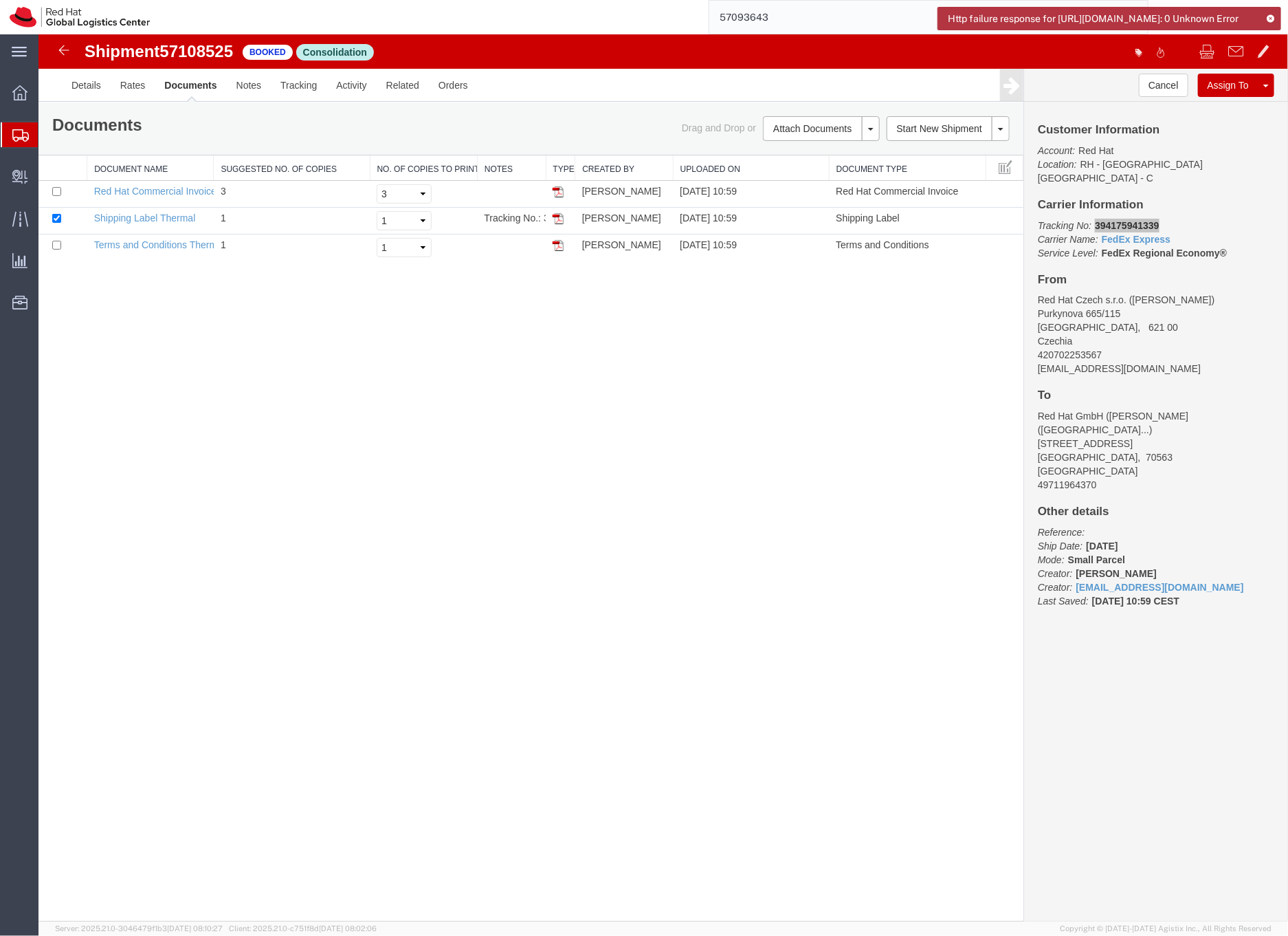
click at [19, 134] on icon at bounding box center [20, 136] width 17 height 12
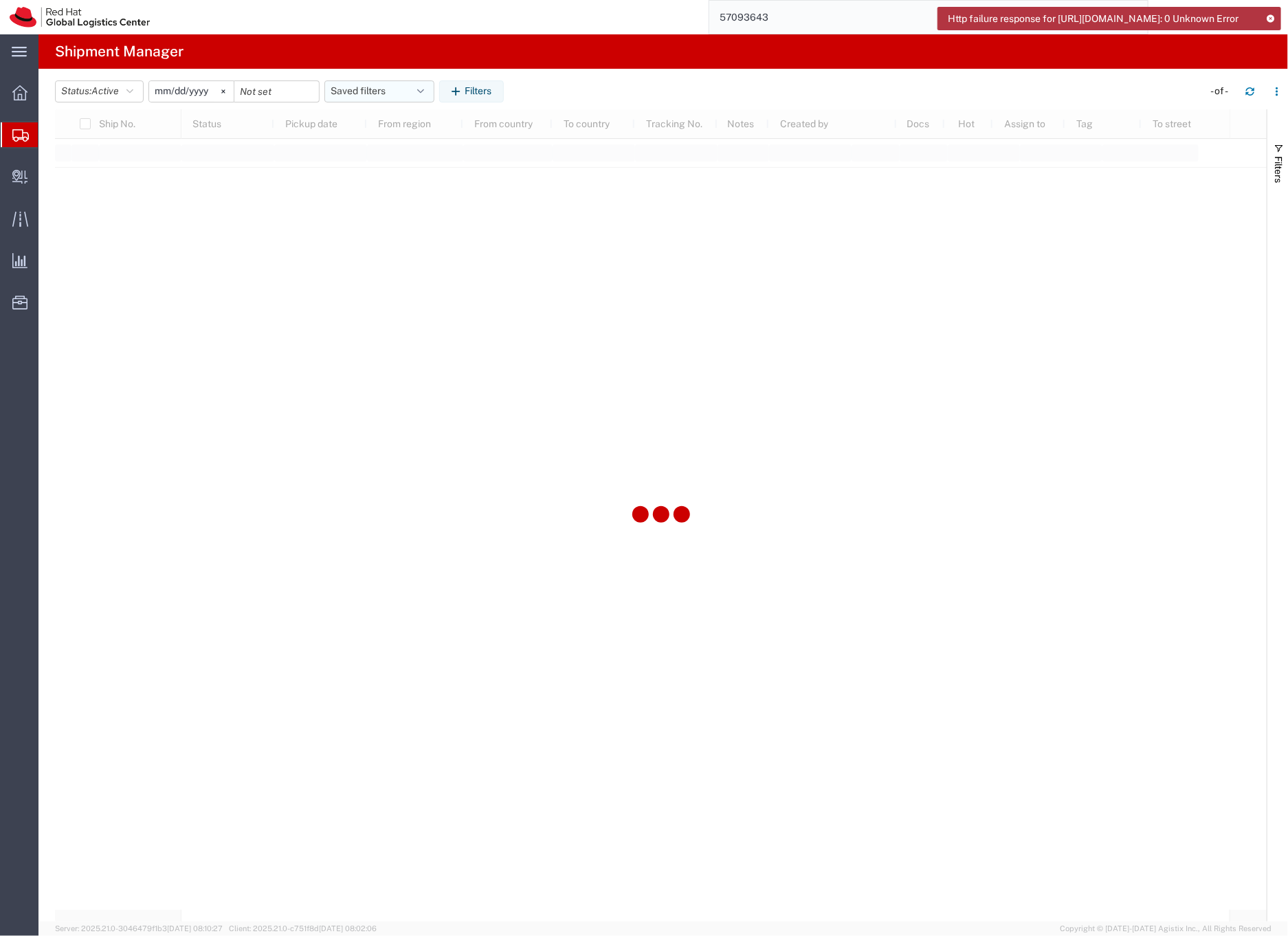
click at [345, 90] on button "Saved filters" at bounding box center [380, 91] width 110 height 22
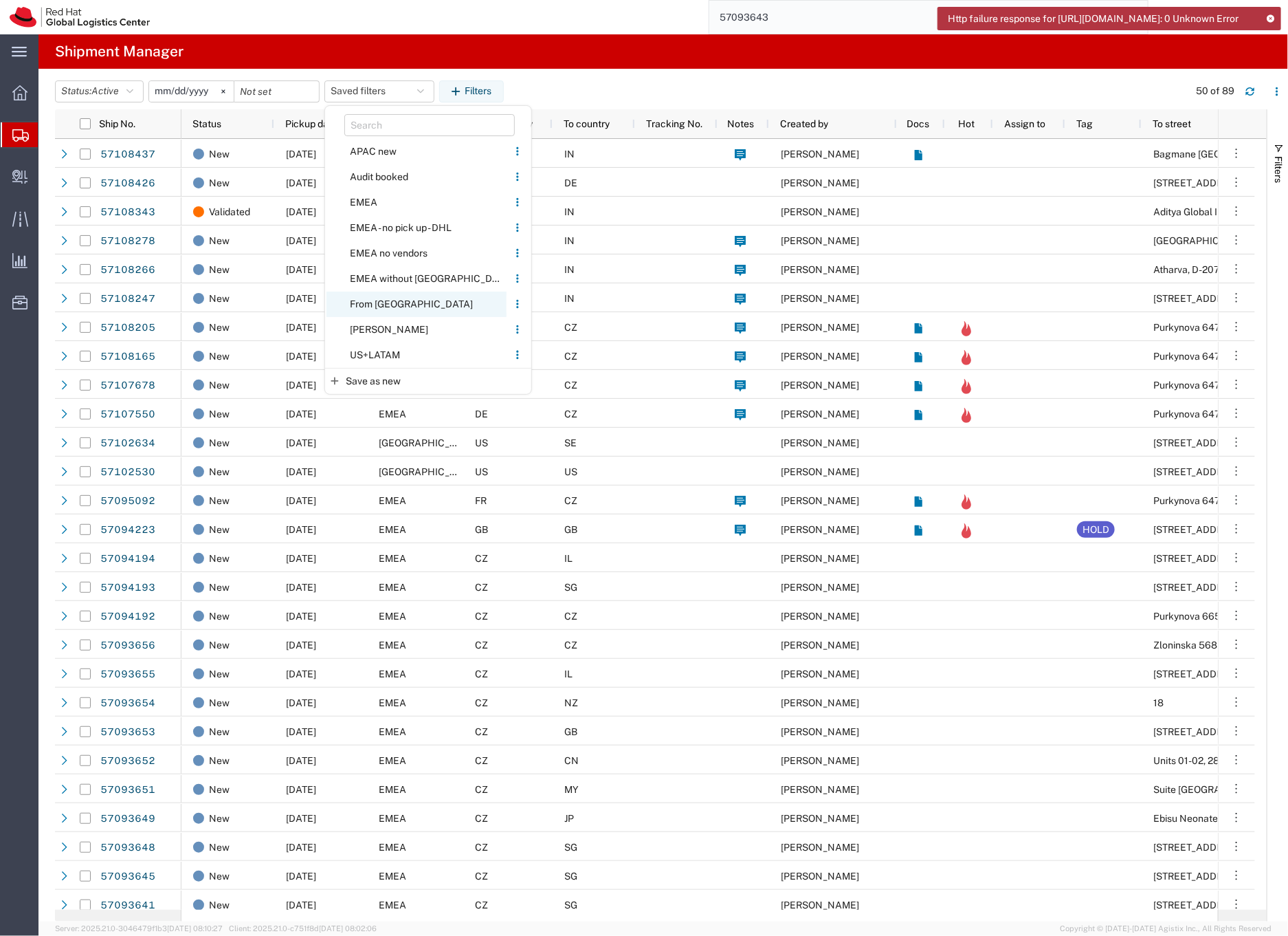
click at [367, 304] on span "From [GEOGRAPHIC_DATA]" at bounding box center [417, 304] width 180 height 25
type input "[DATE]"
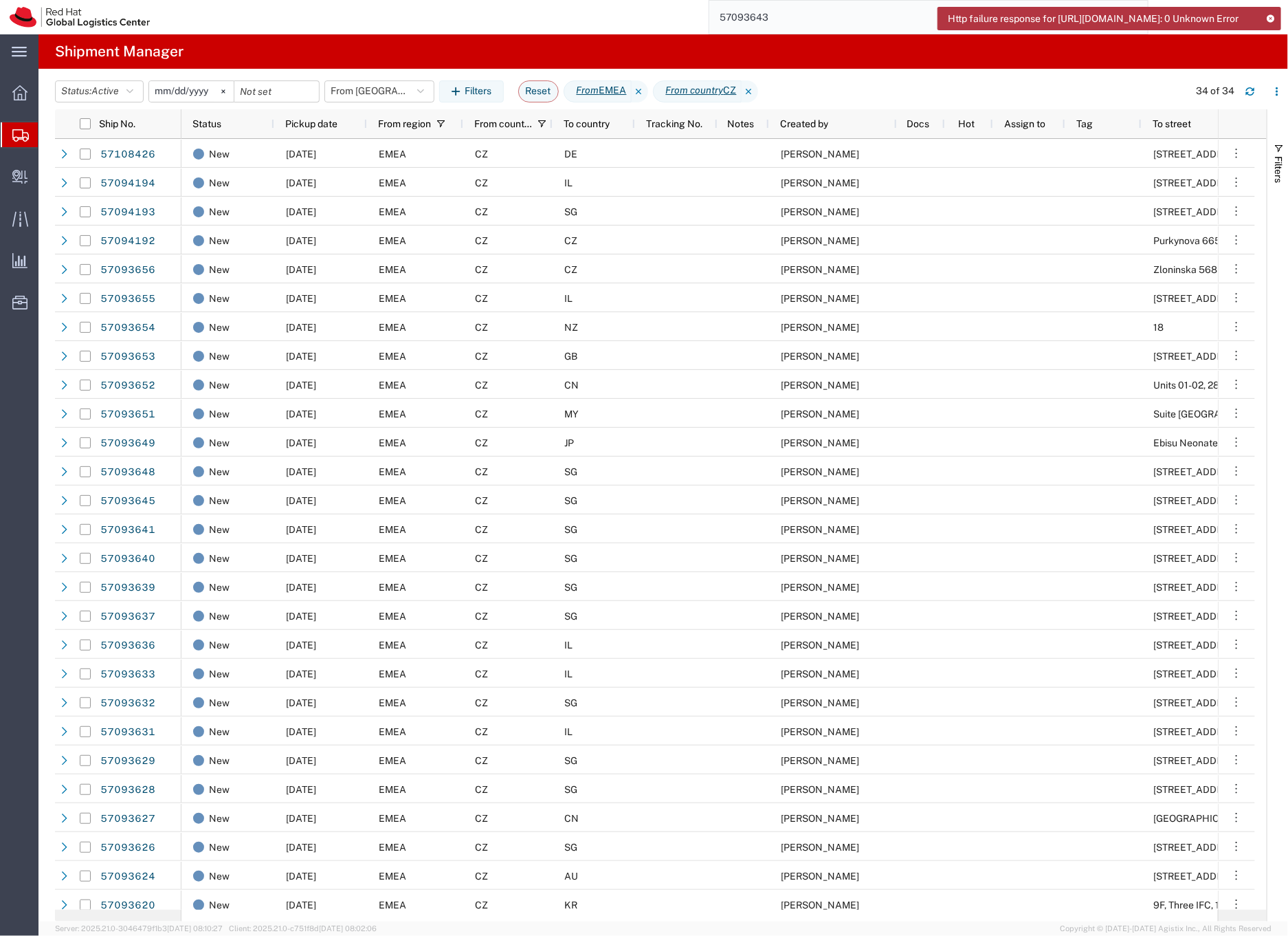
click at [547, 179] on div "CZ" at bounding box center [508, 182] width 89 height 29
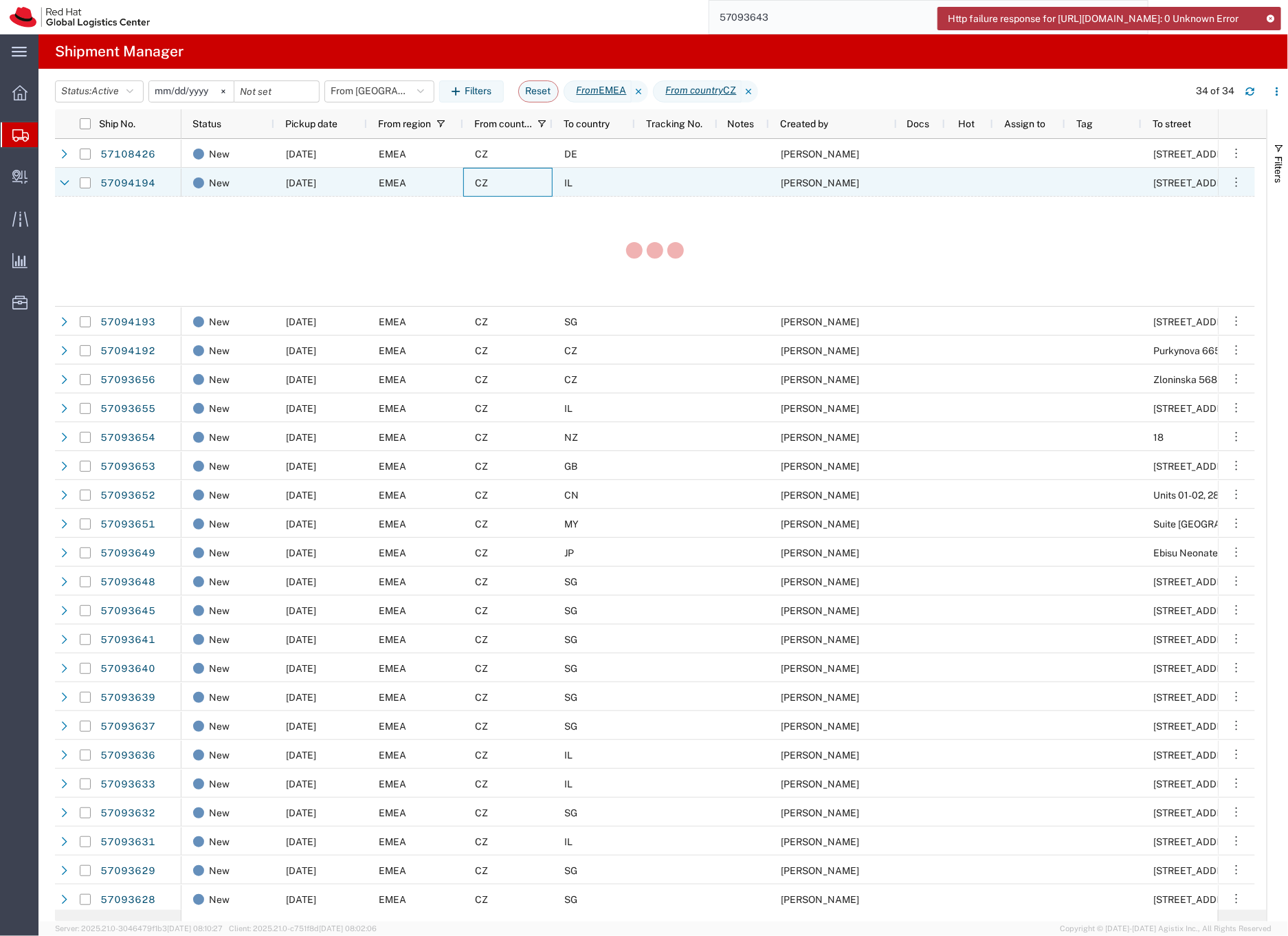
click at [547, 179] on div "CZ" at bounding box center [508, 182] width 89 height 29
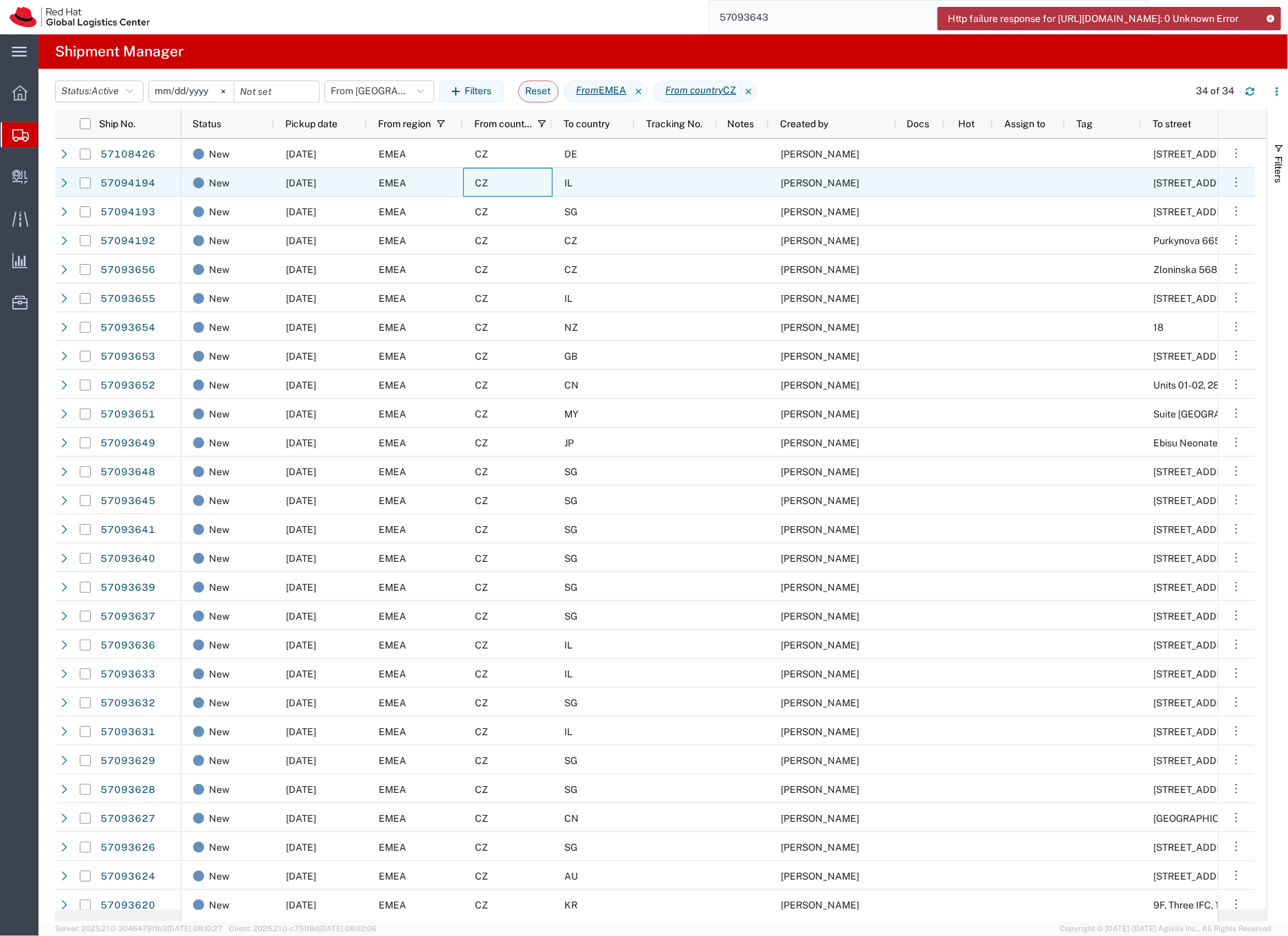
click at [547, 179] on div "CZ" at bounding box center [508, 182] width 89 height 29
click at [636, 186] on div at bounding box center [677, 182] width 82 height 29
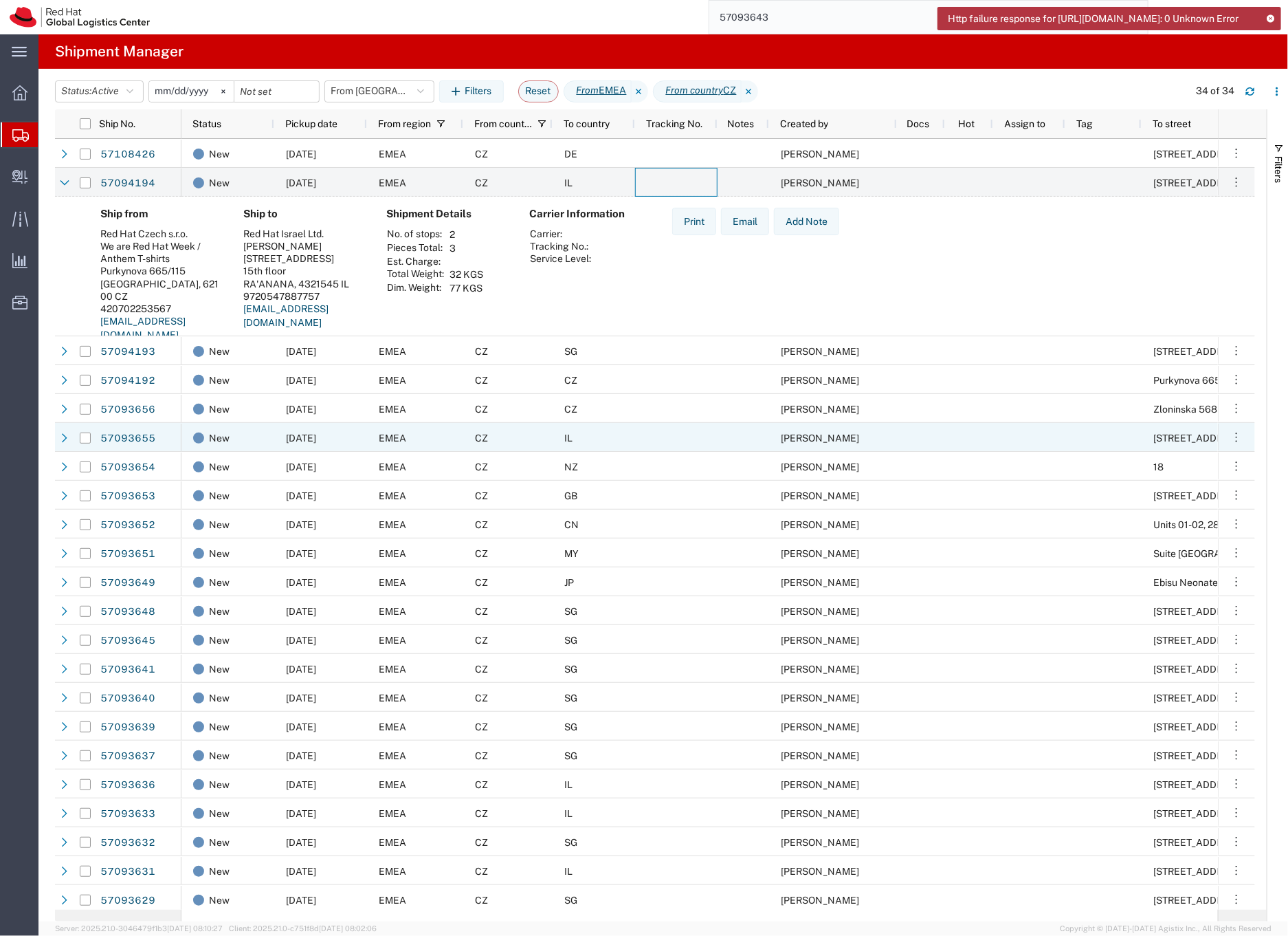
click at [610, 440] on div "IL" at bounding box center [594, 437] width 82 height 29
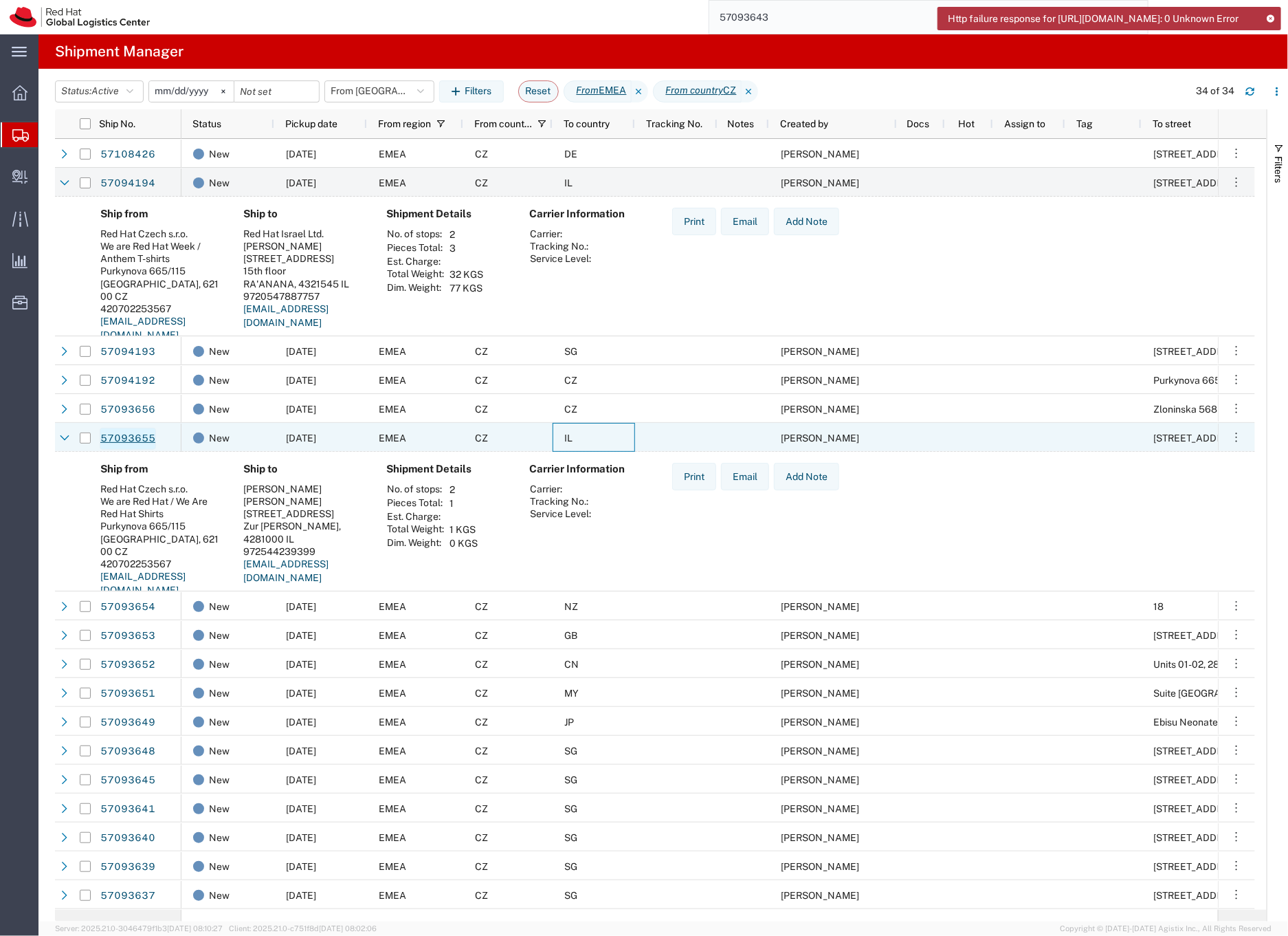
click at [139, 440] on link "57093655" at bounding box center [128, 438] width 56 height 22
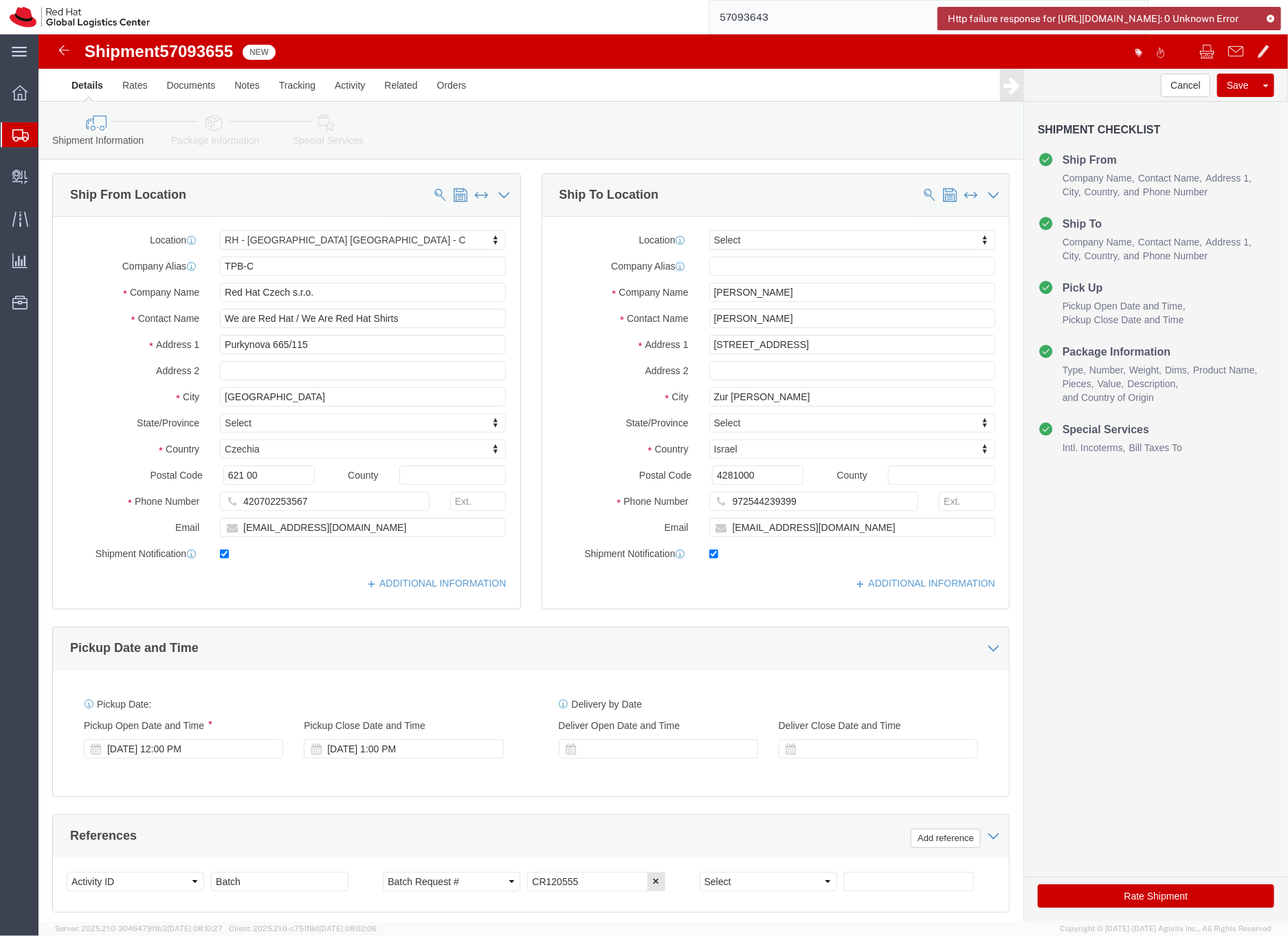
select select "38037"
select select
click icon
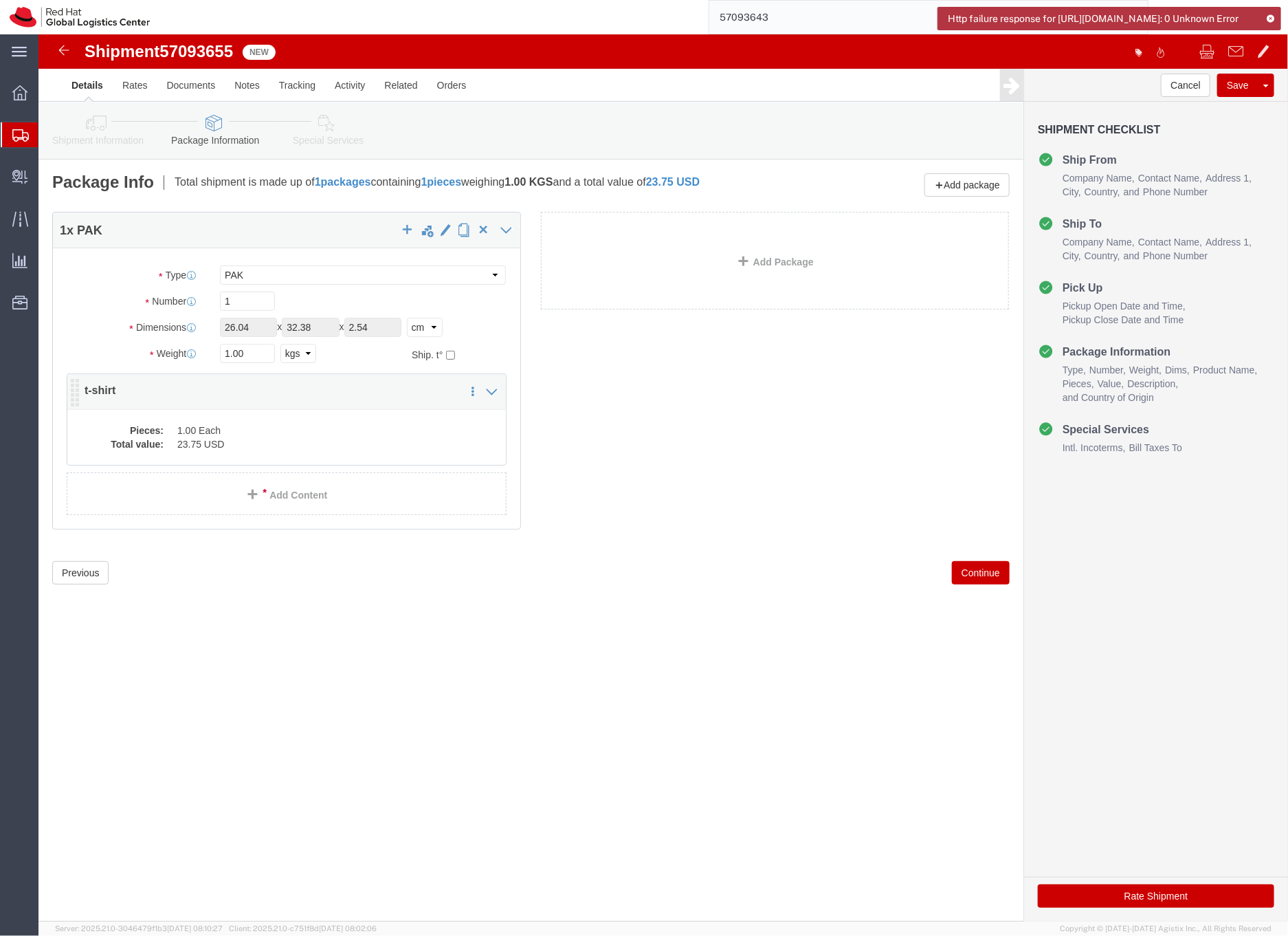
click dd "23.75 USD"
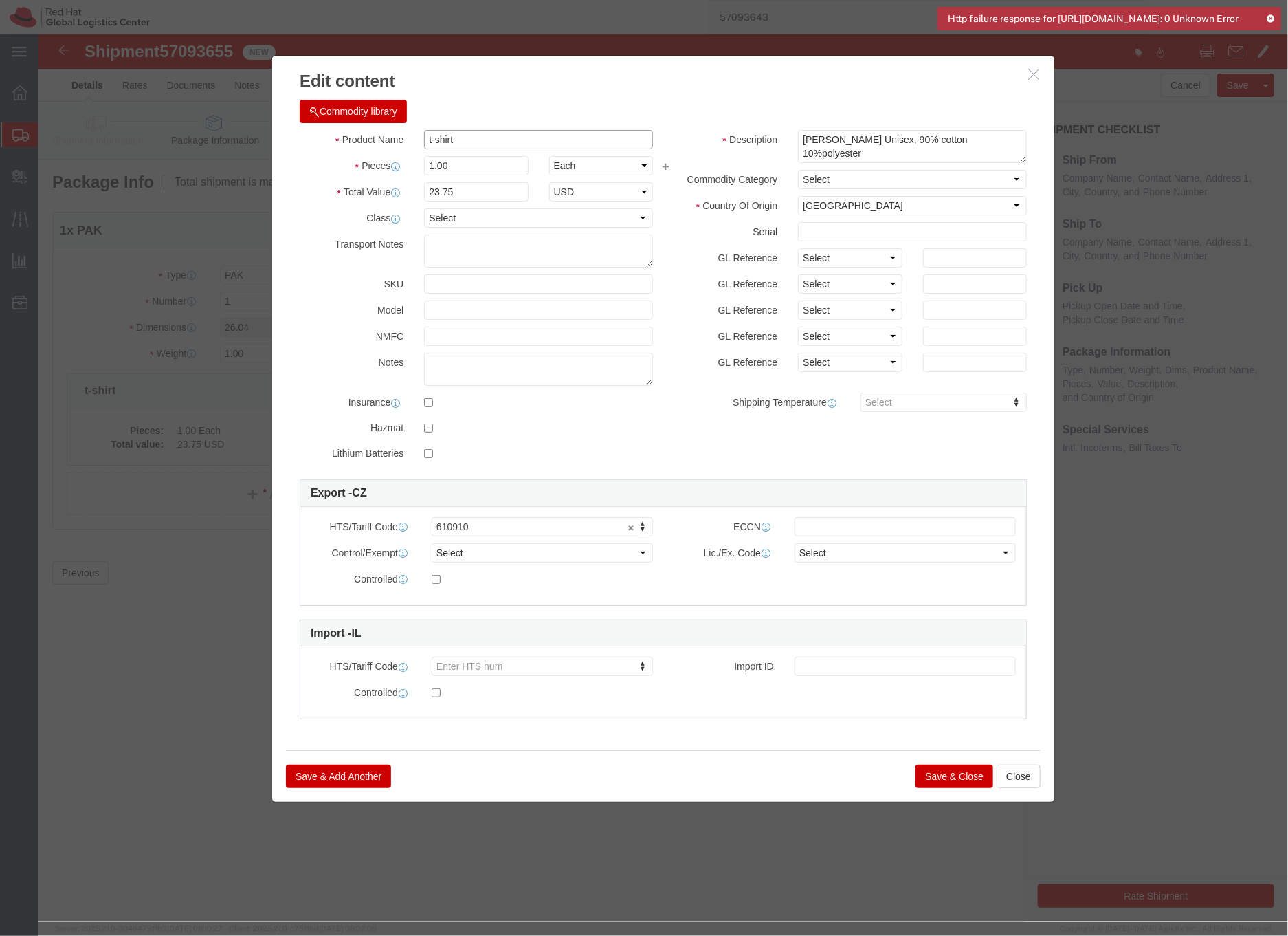
drag, startPoint x: 391, startPoint y: 101, endPoint x: 402, endPoint y: 92, distance: 14.2
click input "t-shirt"
type input "T-shirt"
click button "Save & Close"
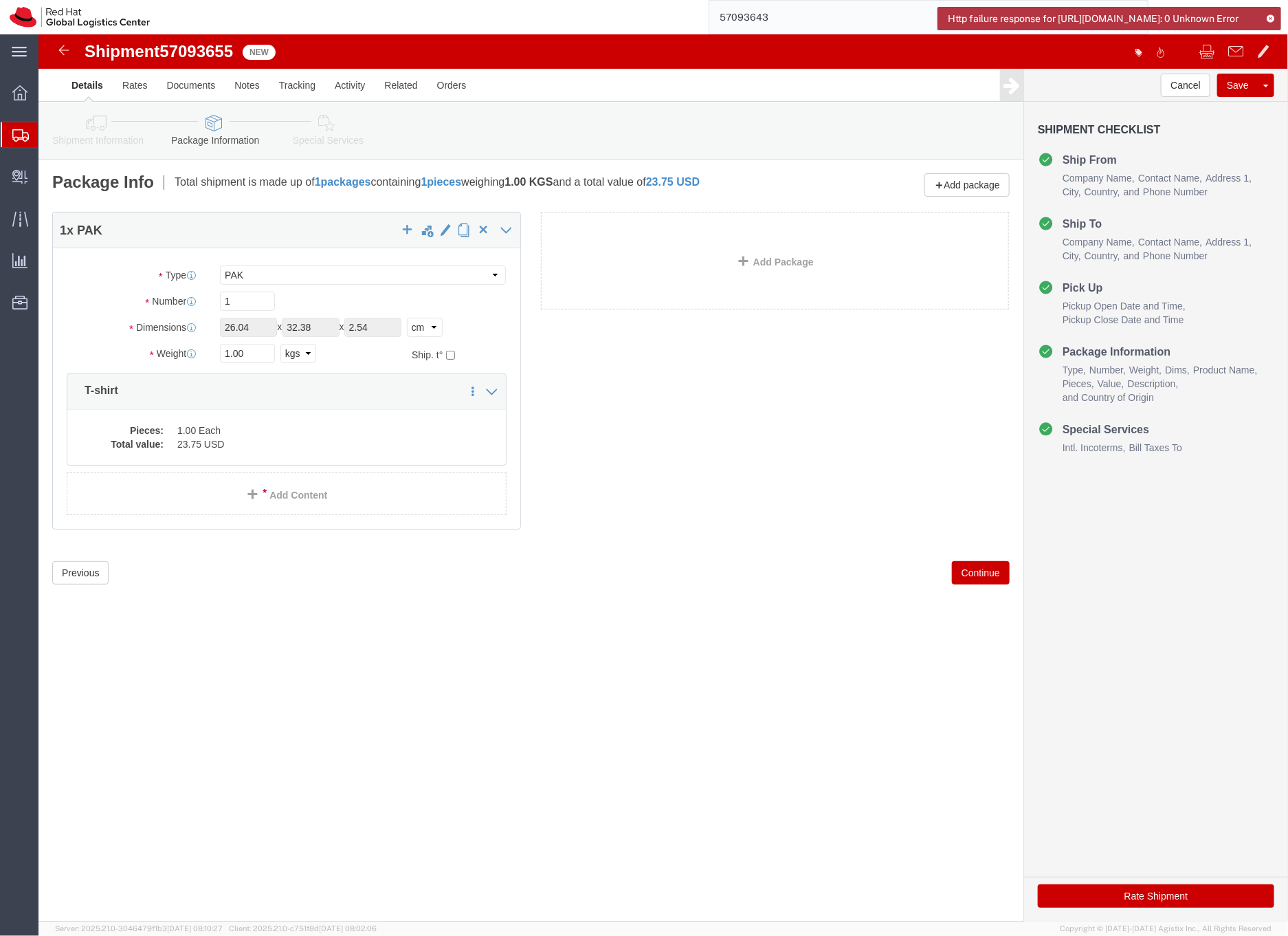
click link "Special Services"
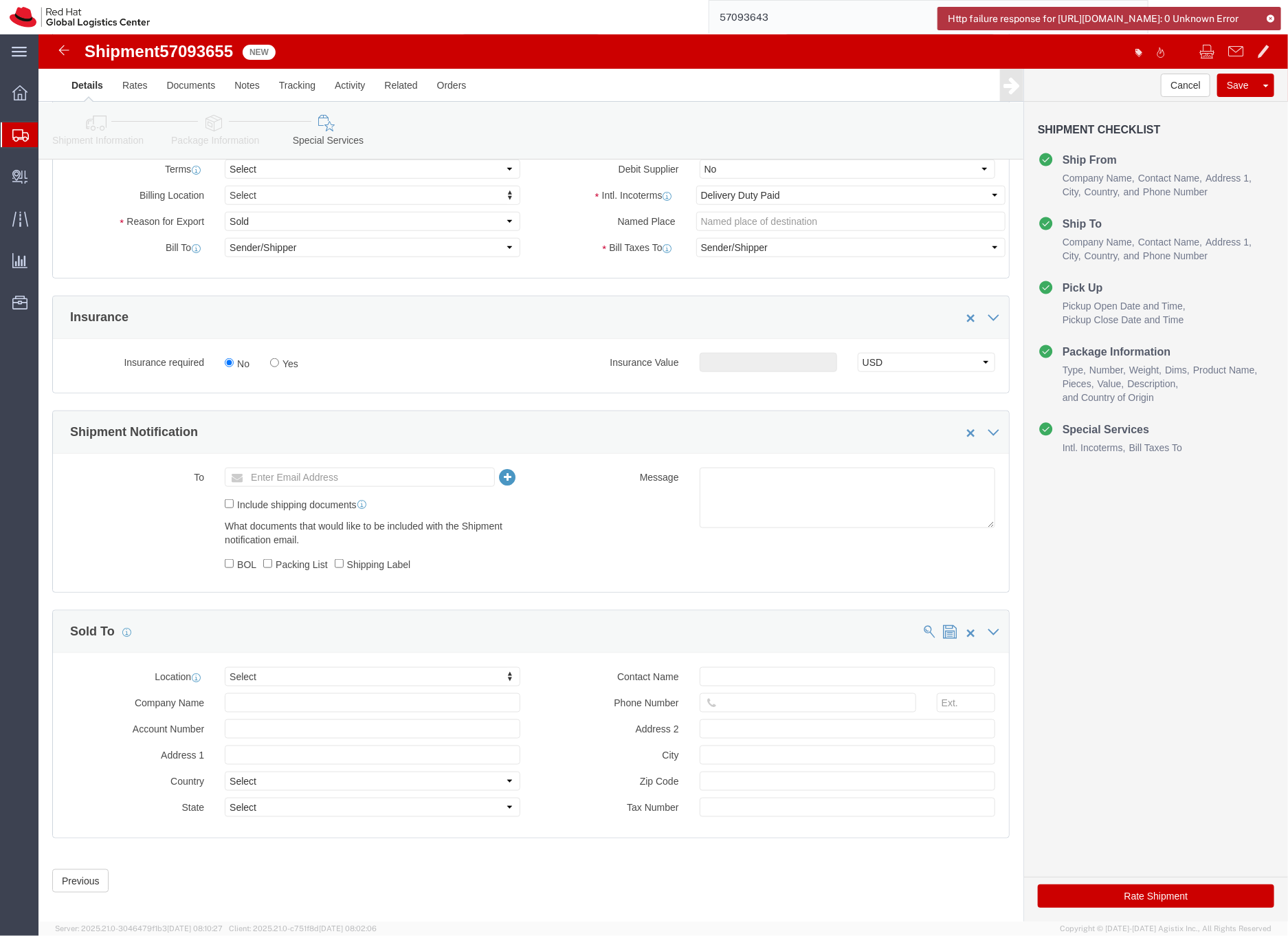
scroll to position [587, 0]
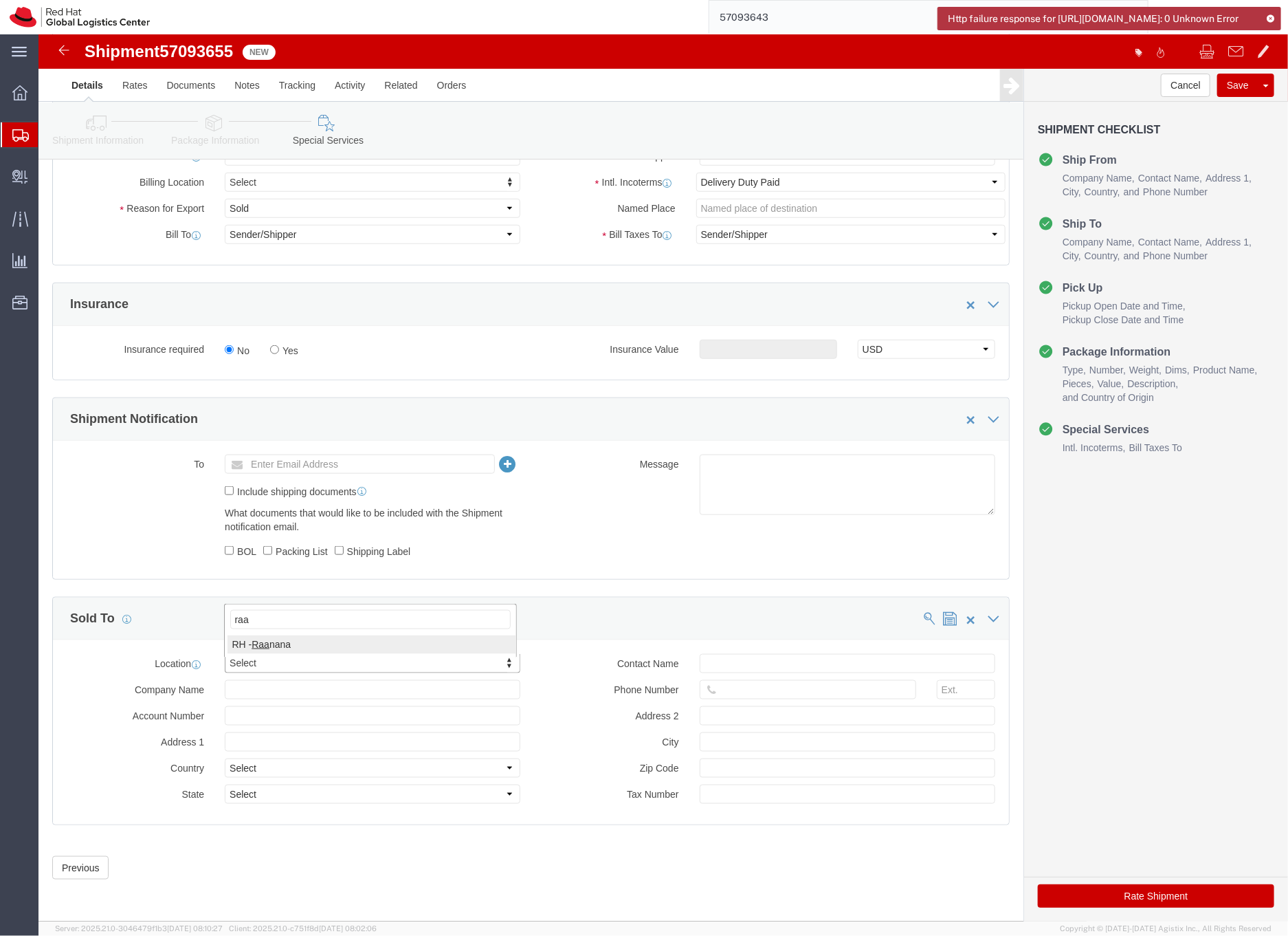
type input "raa"
select select "61972"
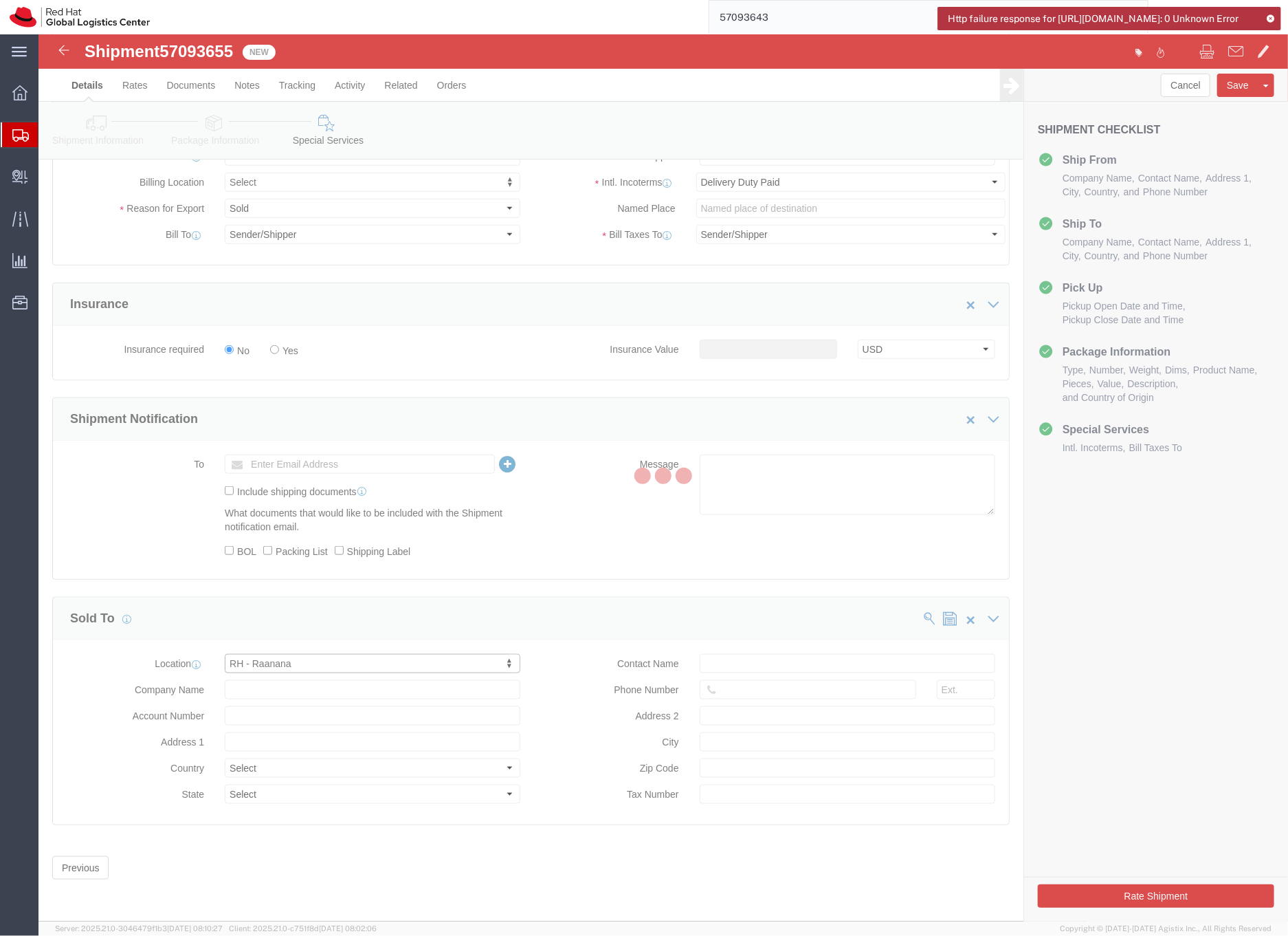
type input "[STREET_ADDRESS]"
select select "IL"
type input "15th floor"
type input "RA'ANANA"
type input "4321545"
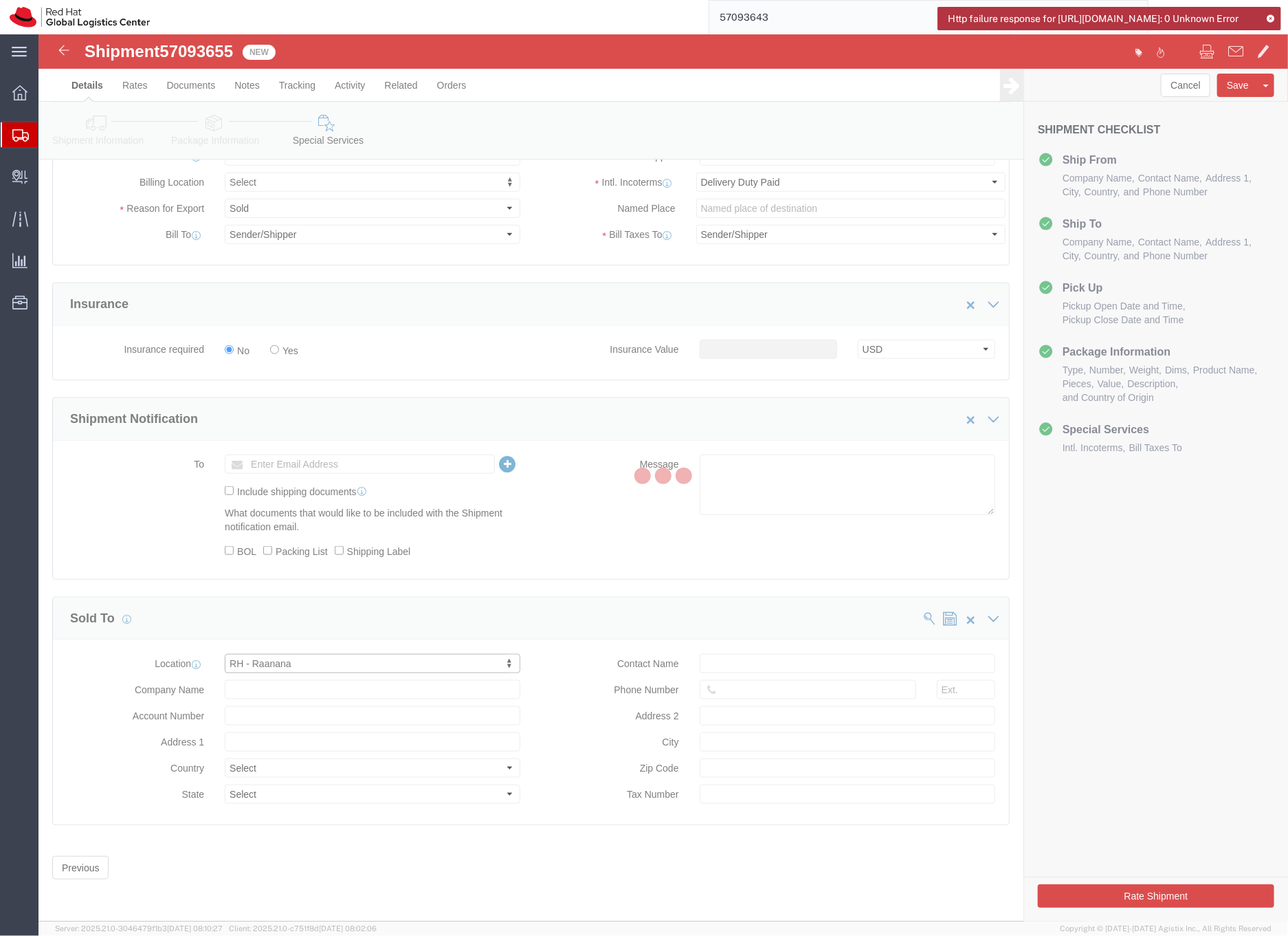
type input "513658070"
type input "Red Hat Israel Ltd."
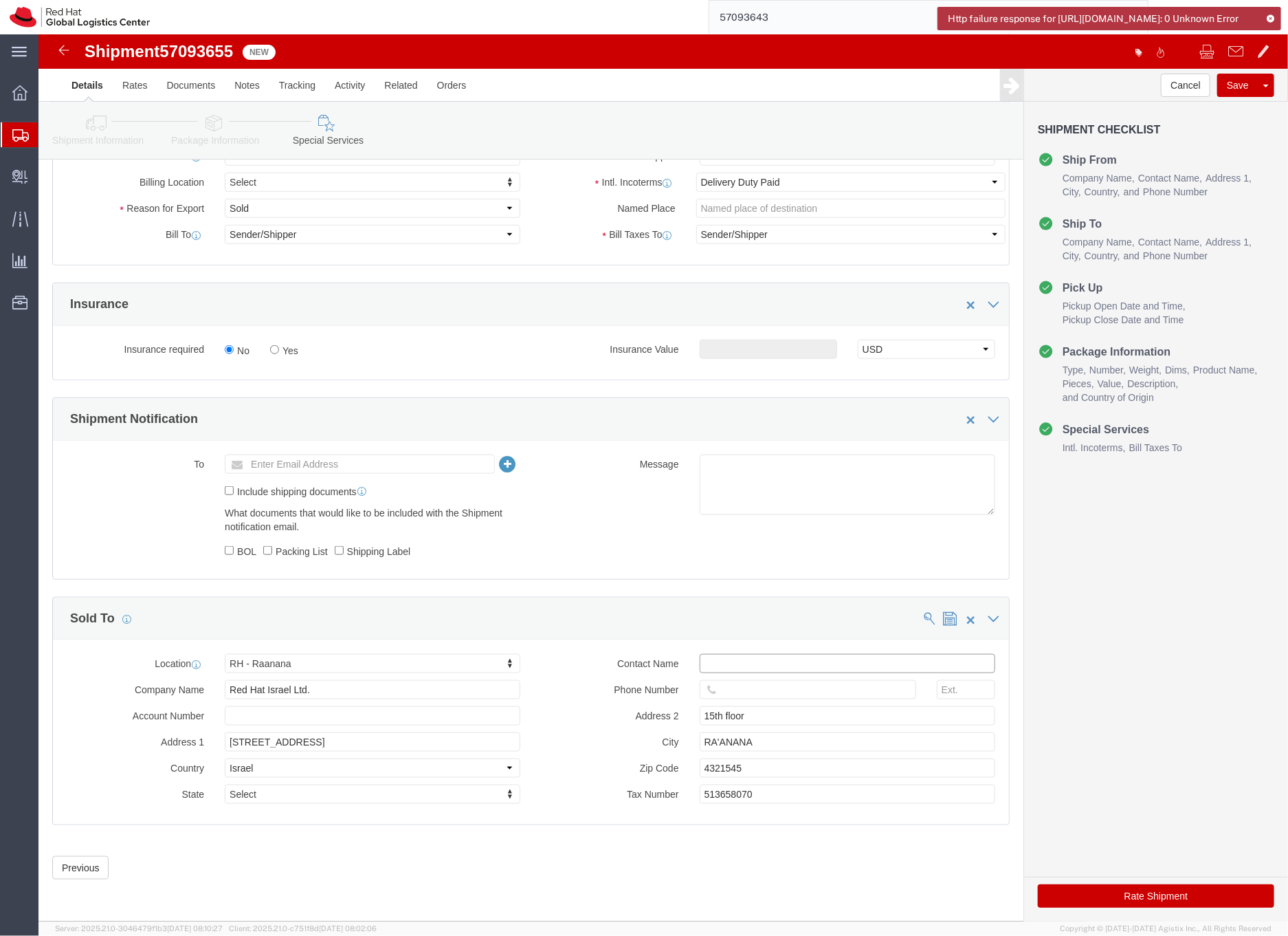
click input "text"
type input "EMEAlogistics@redha.com"
click icon
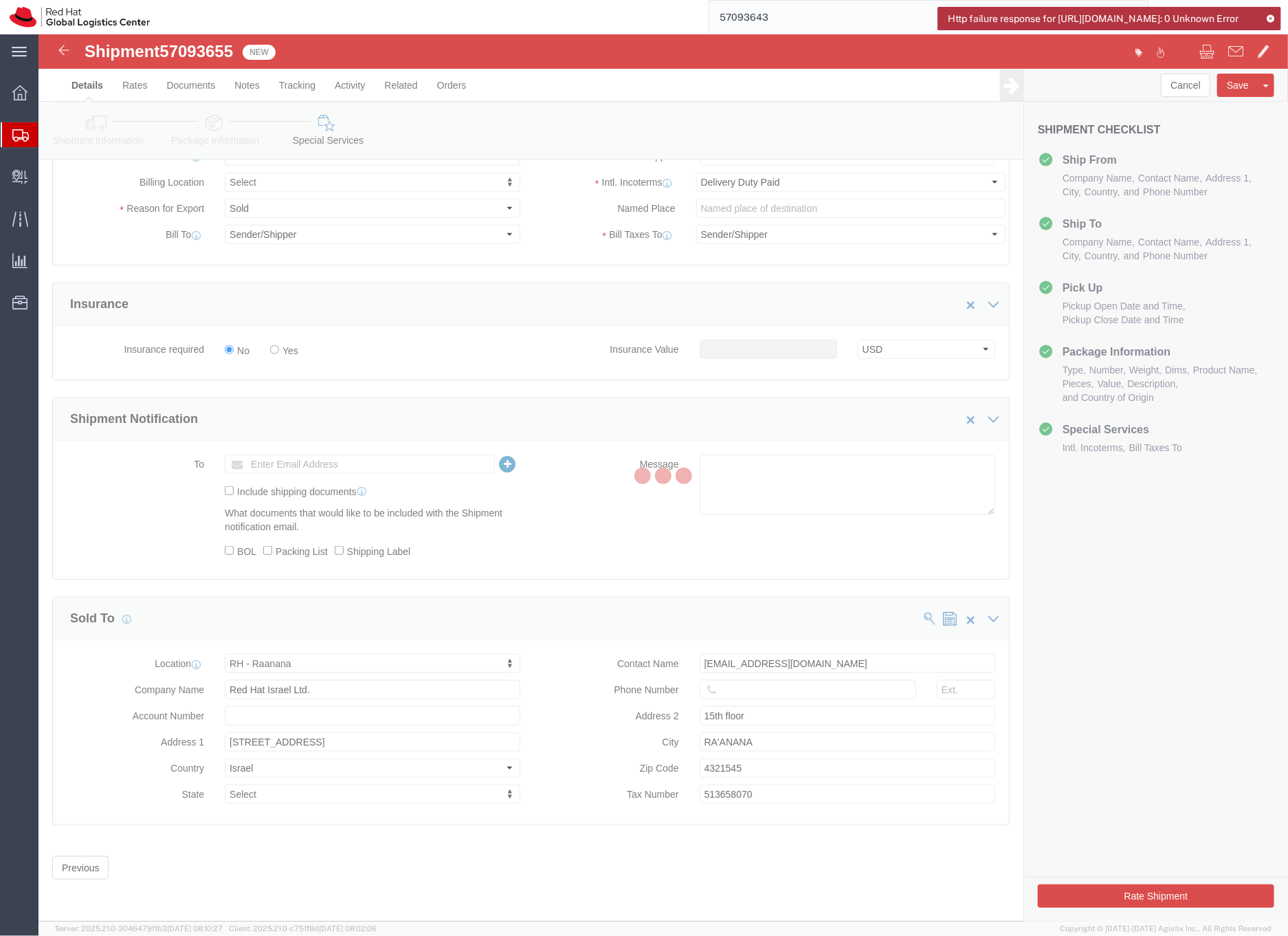
scroll to position [296, 0]
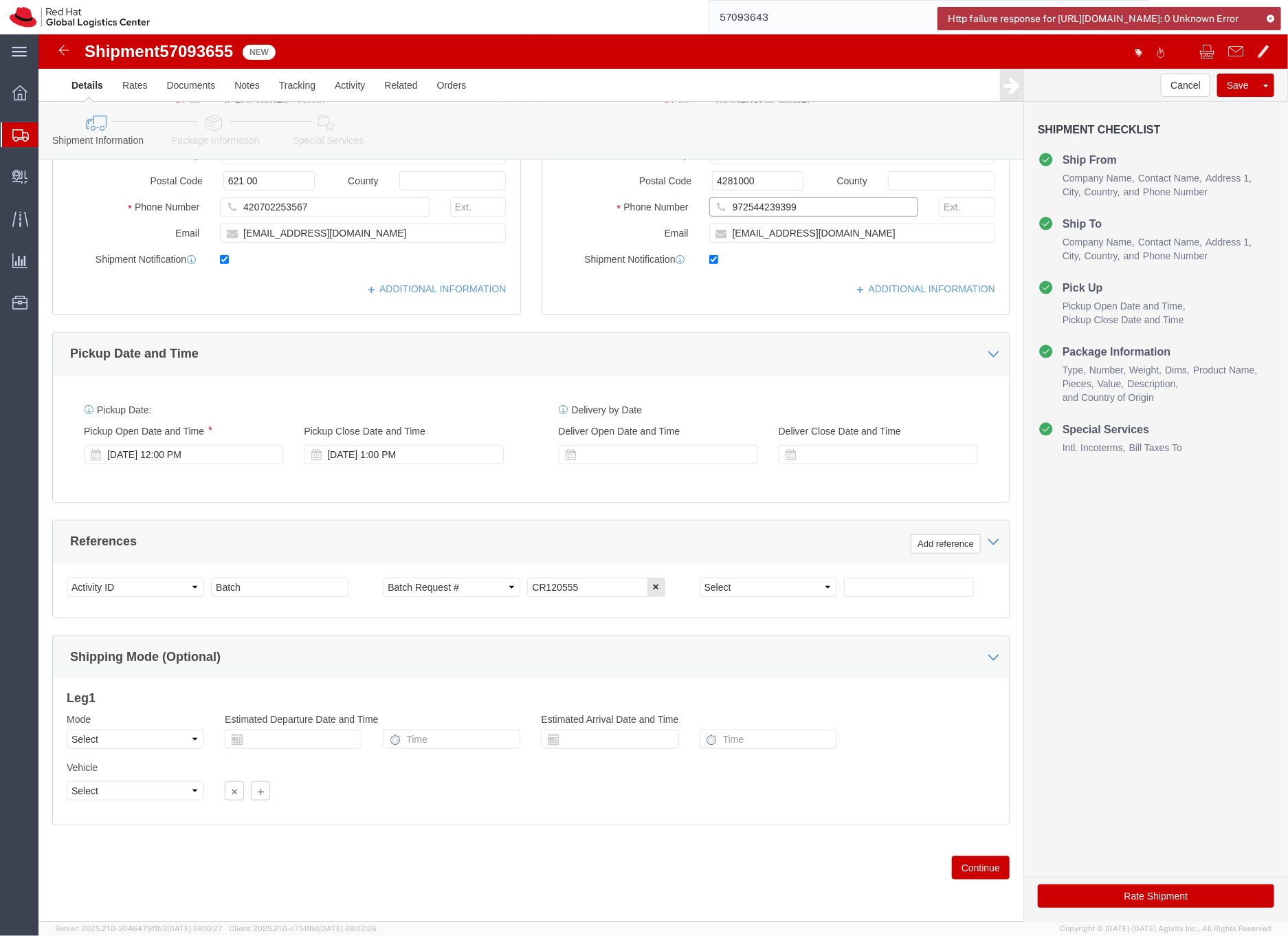
drag, startPoint x: 763, startPoint y: 174, endPoint x: 664, endPoint y: 170, distance: 99.1
click div "972544239399"
click link "Special Services"
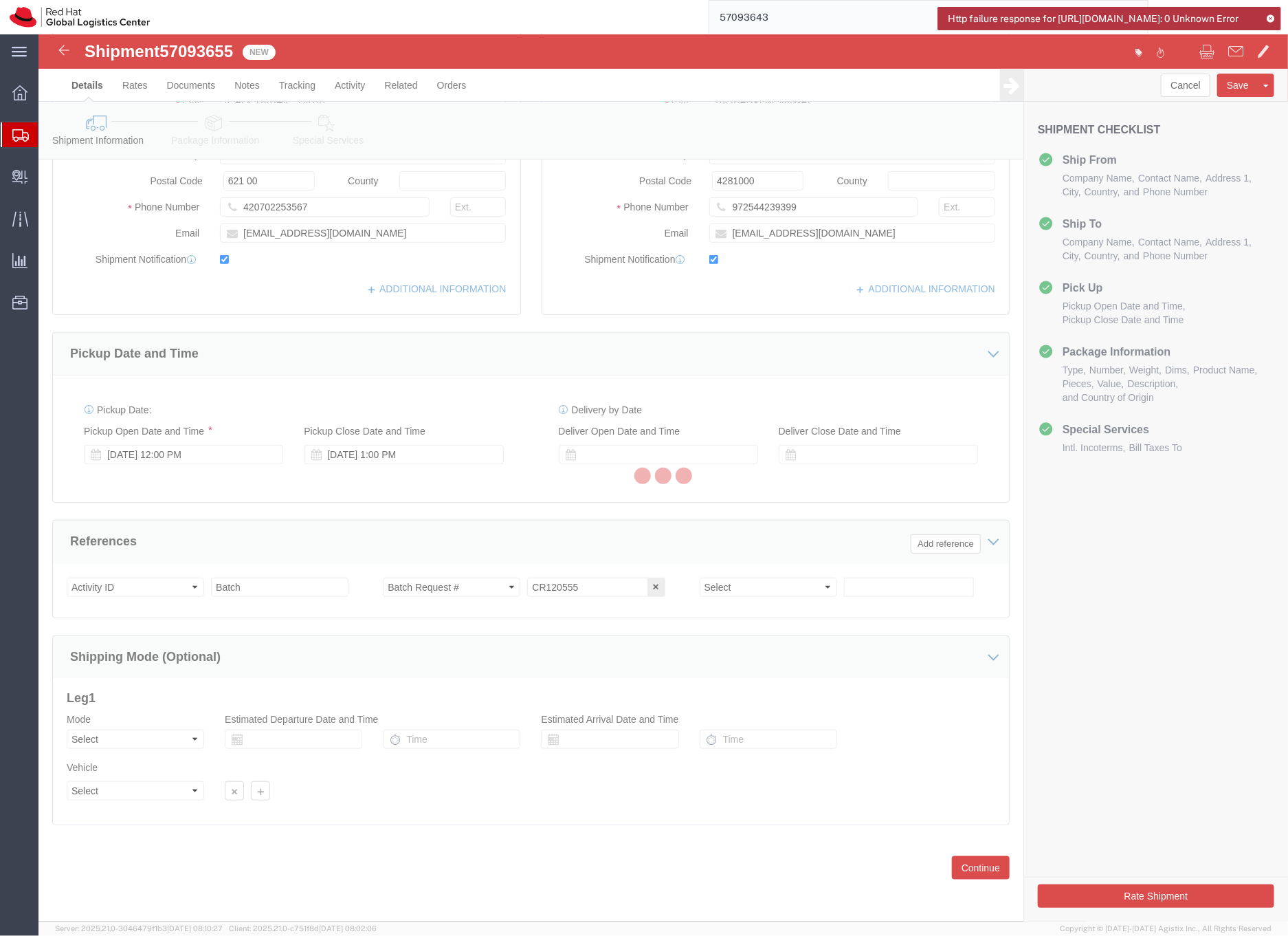
select select
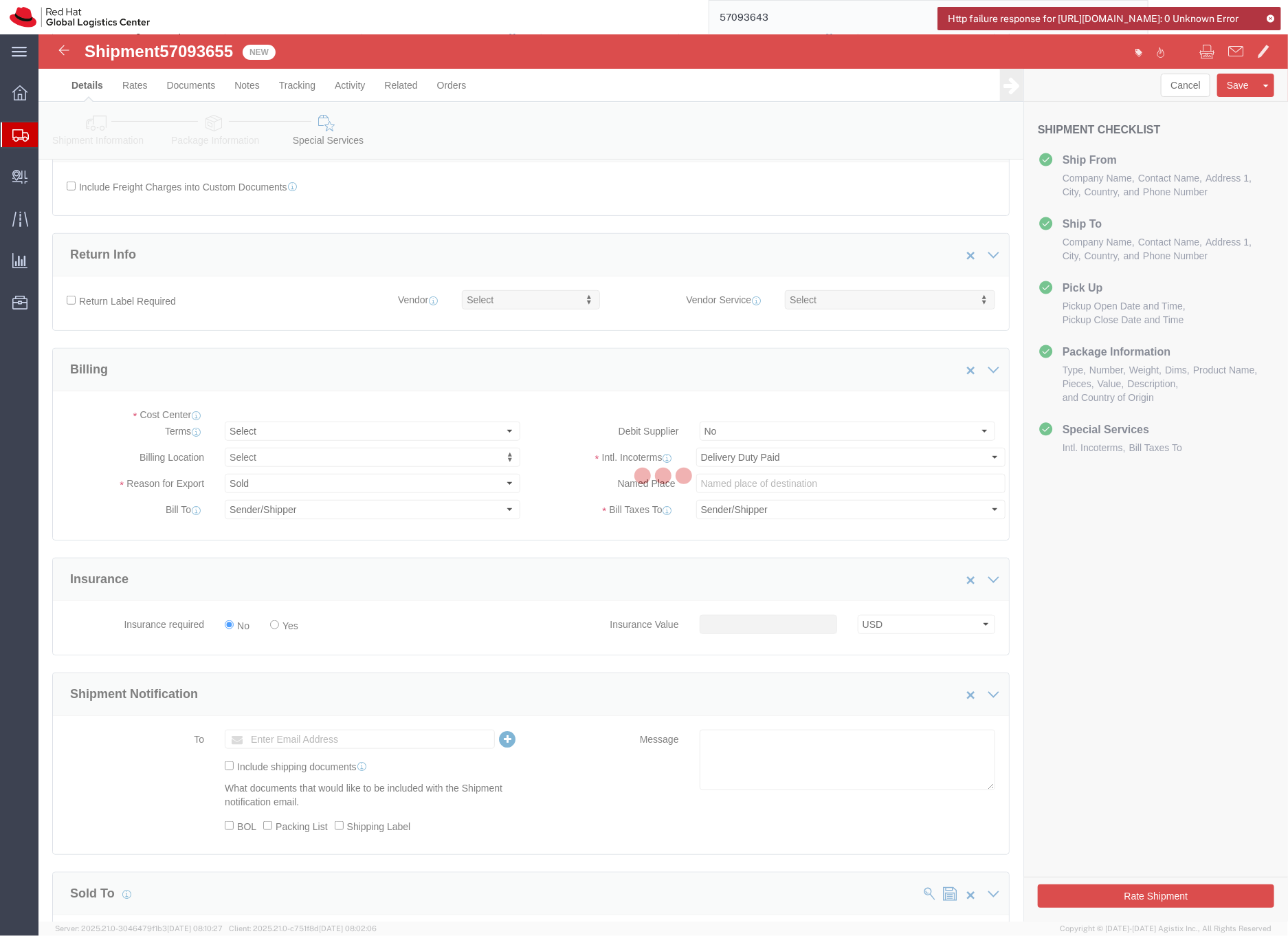
scroll to position [569, 0]
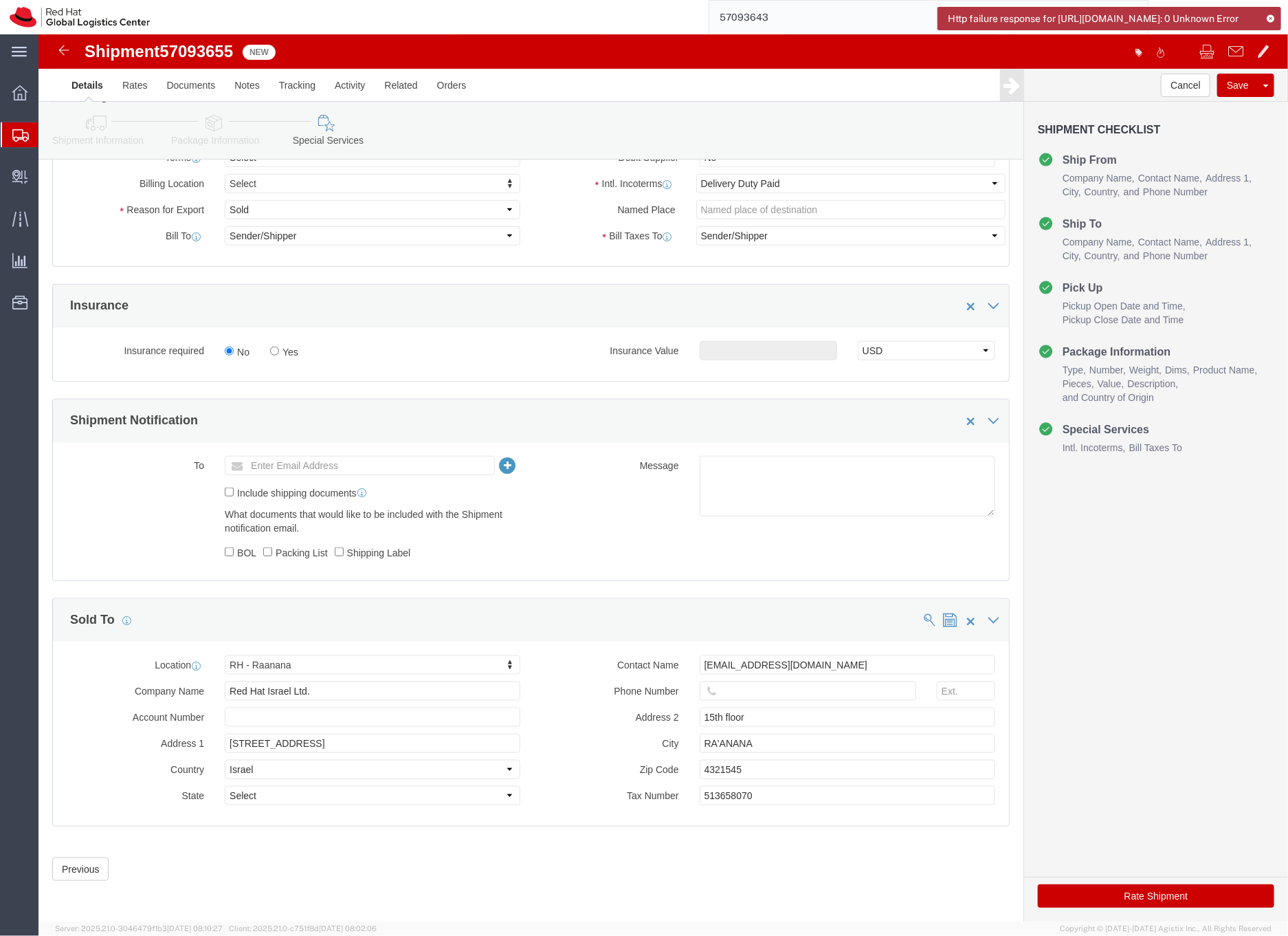
select select "COSTCENTER"
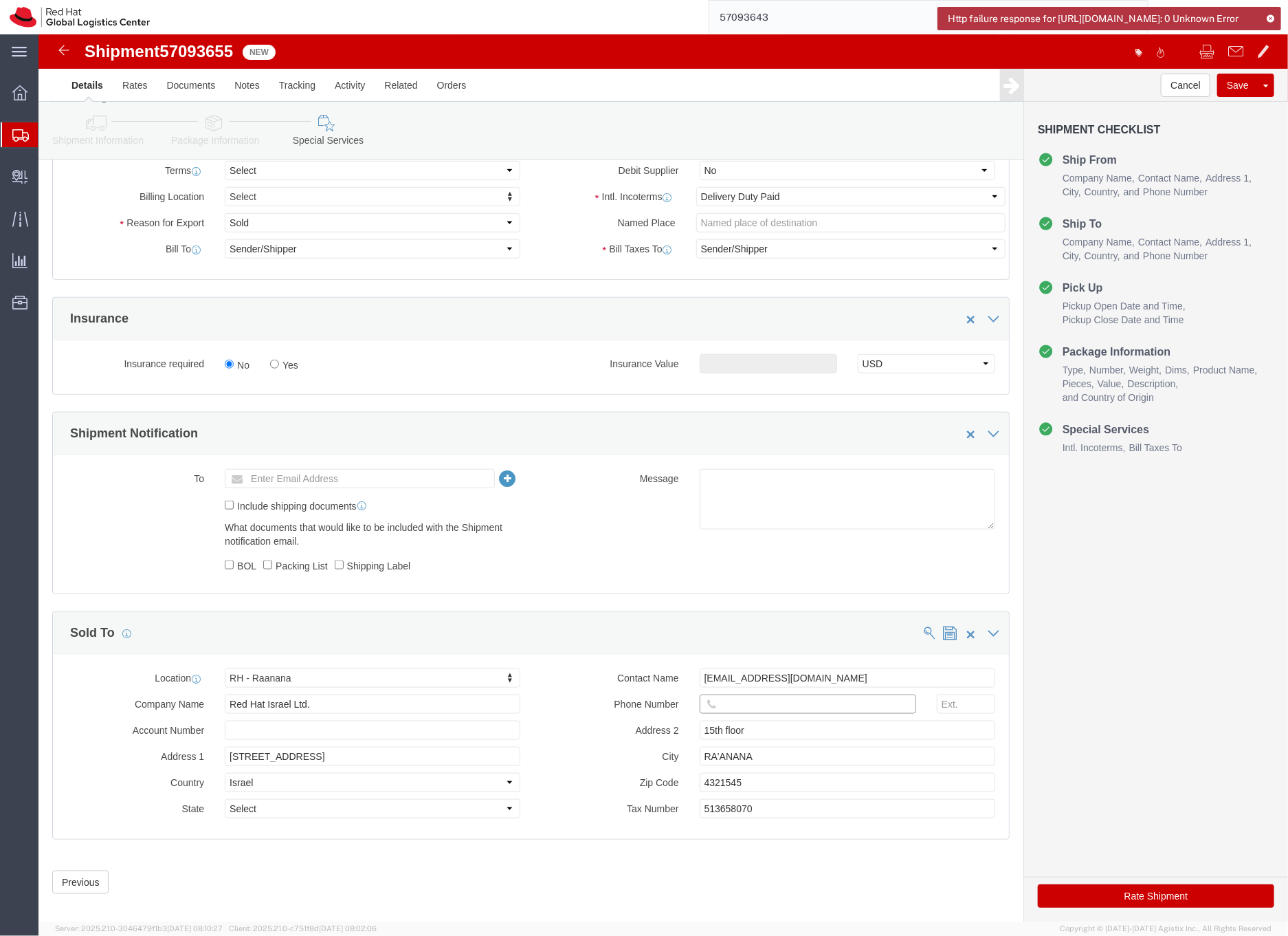
click input "text"
paste input "972544239399"
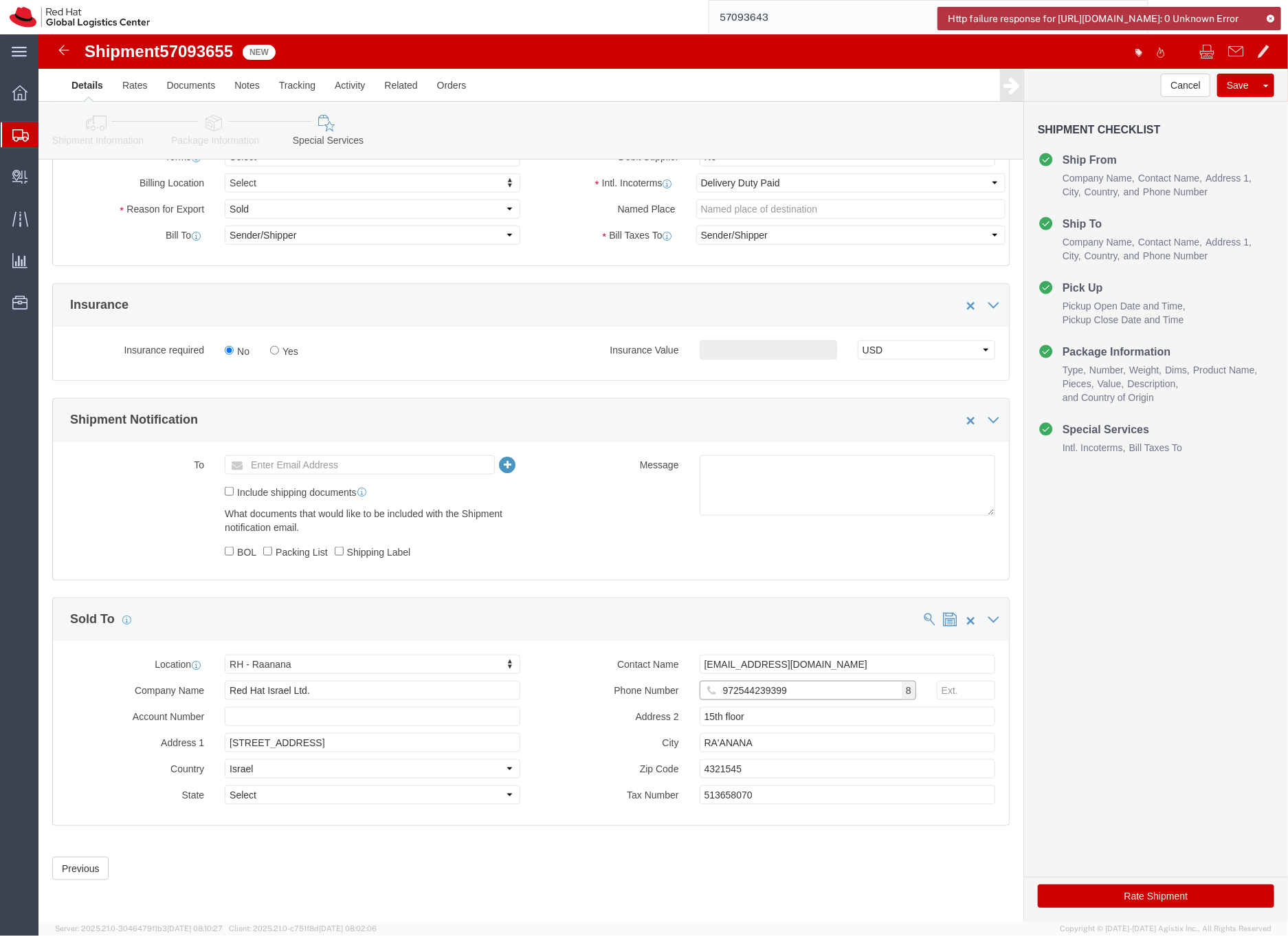
scroll to position [587, 0]
type input "972544239399"
click button "Rate Shipment"
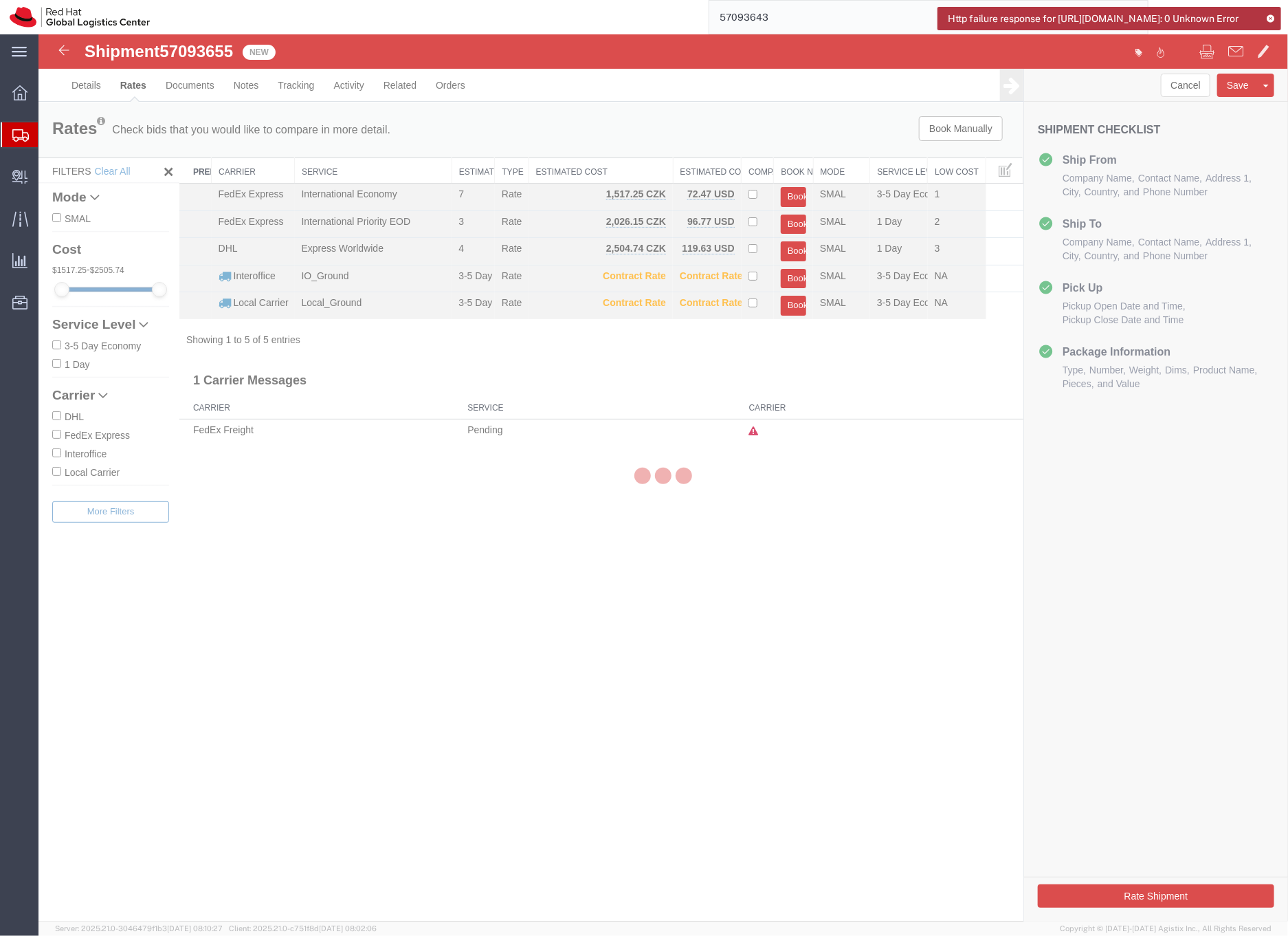
scroll to position [0, 0]
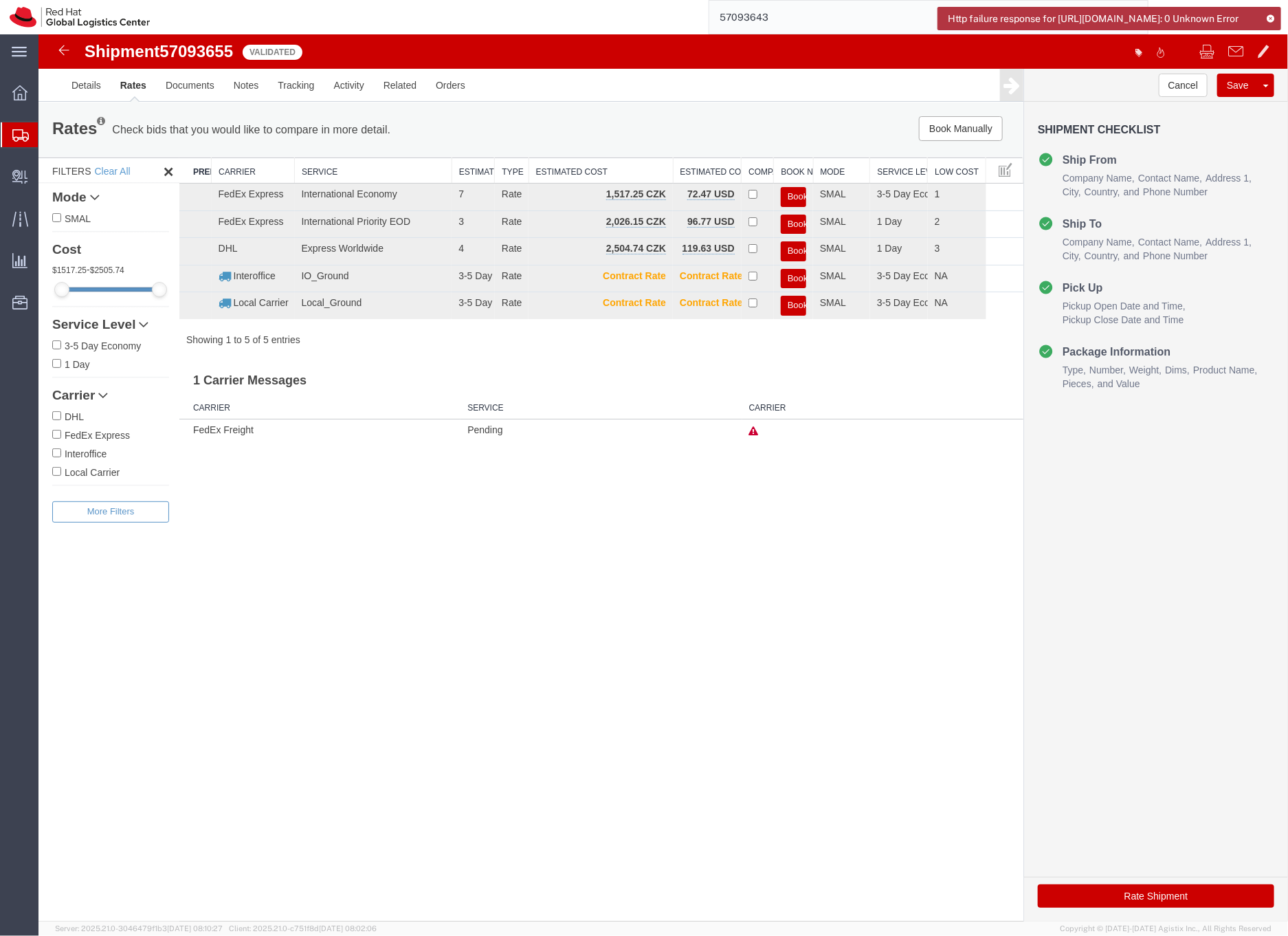
click at [794, 194] on button "Book" at bounding box center [792, 196] width 25 height 20
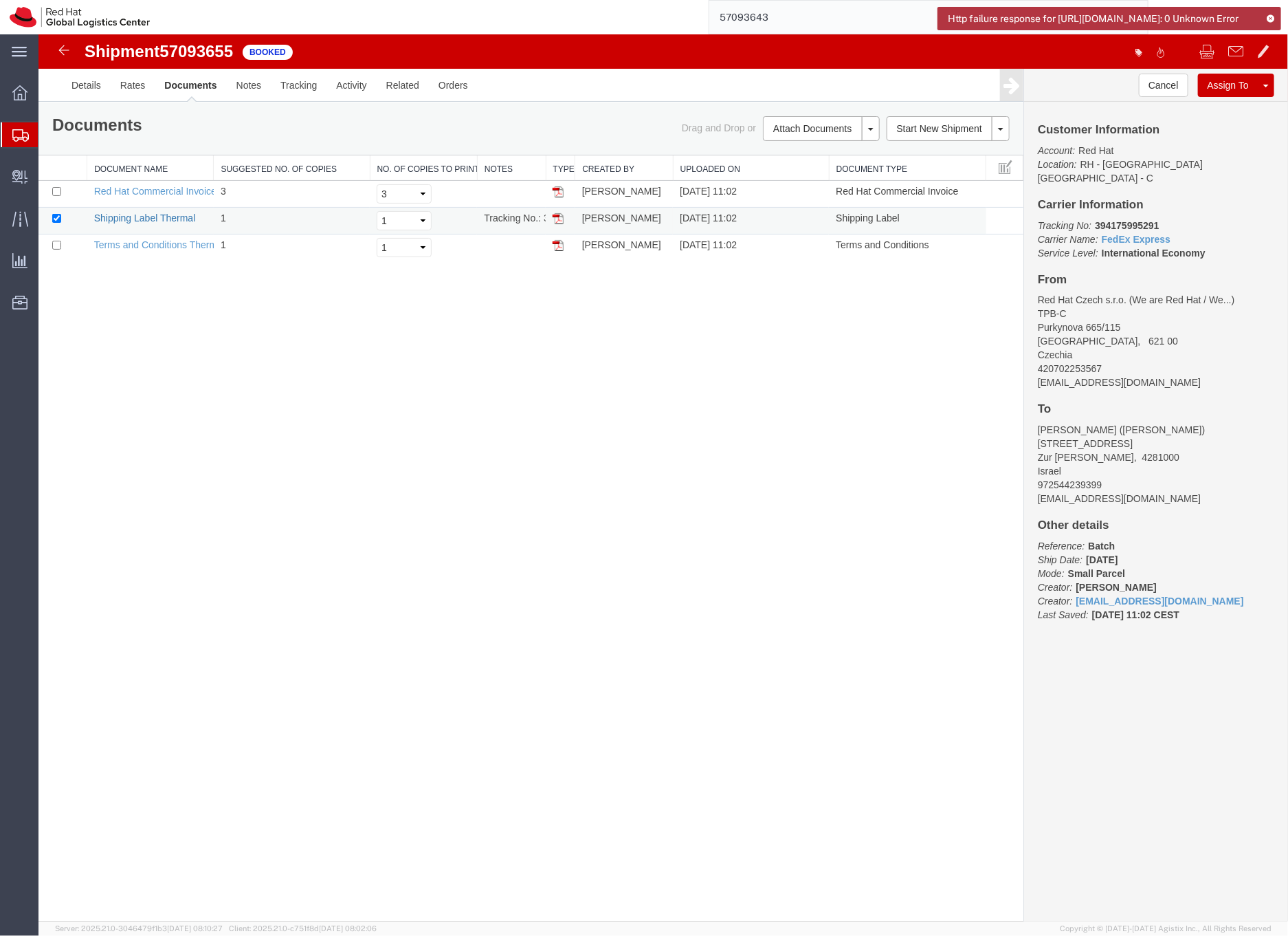
click at [171, 216] on link "Shipping Label Thermal" at bounding box center [144, 217] width 102 height 11
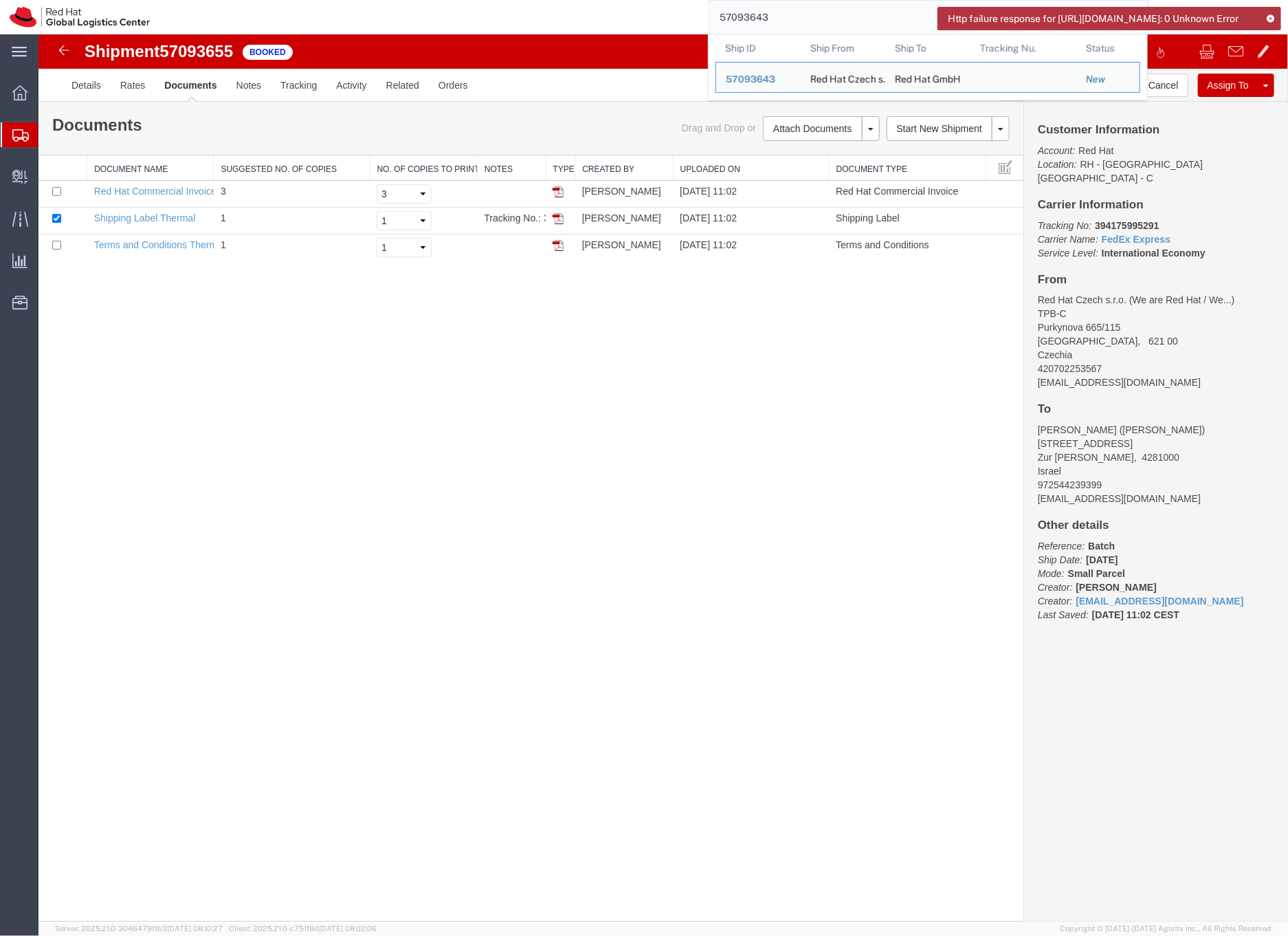
drag, startPoint x: 813, startPoint y: 17, endPoint x: 730, endPoint y: 18, distance: 83.0
click at [730, 18] on div "57093643 Ship ID Ship From Ship To Tracking Nu. Status Ship ID 57093643 Ship Fr…" at bounding box center [653, 17] width 989 height 34
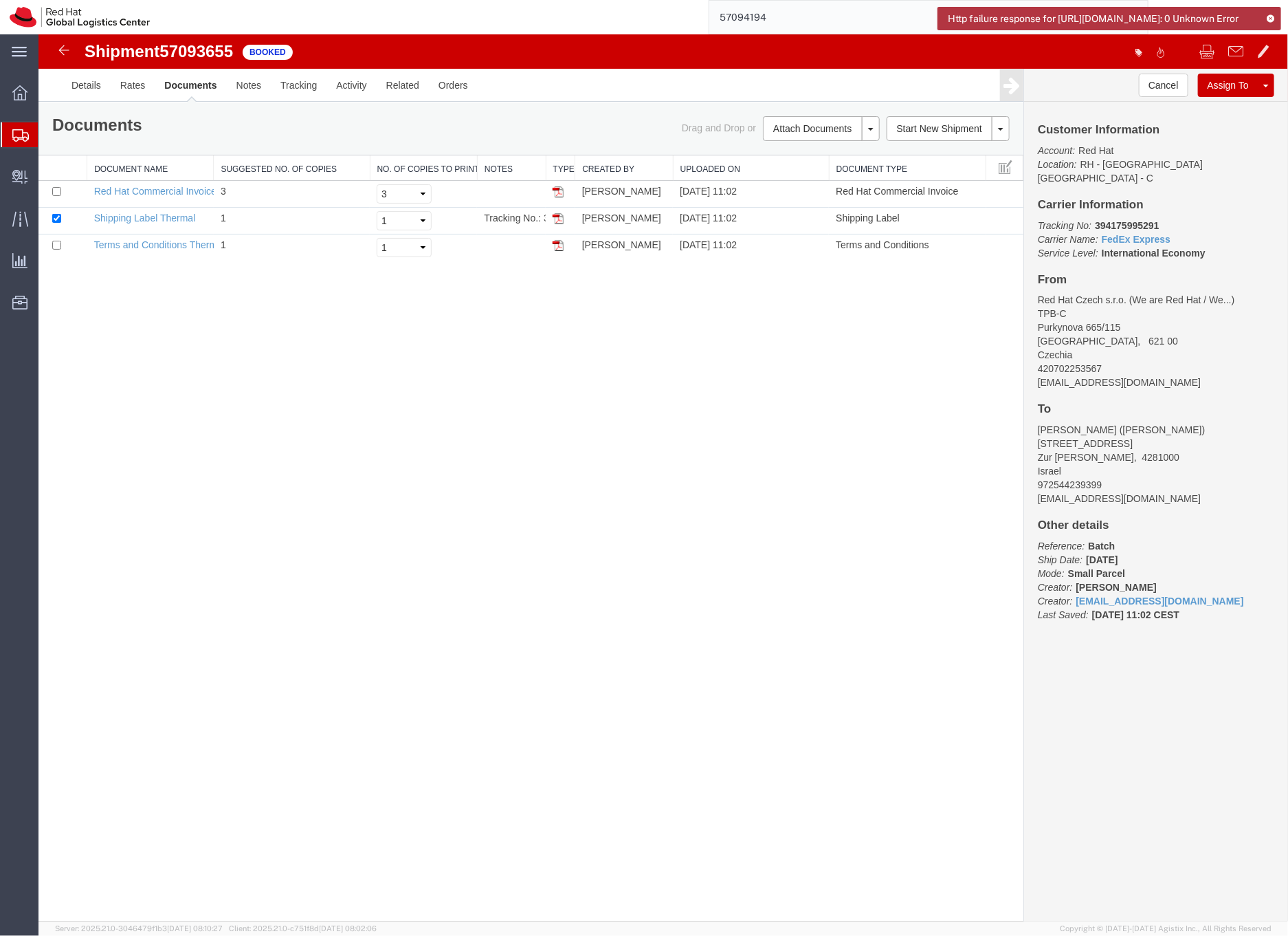
type input "57094194"
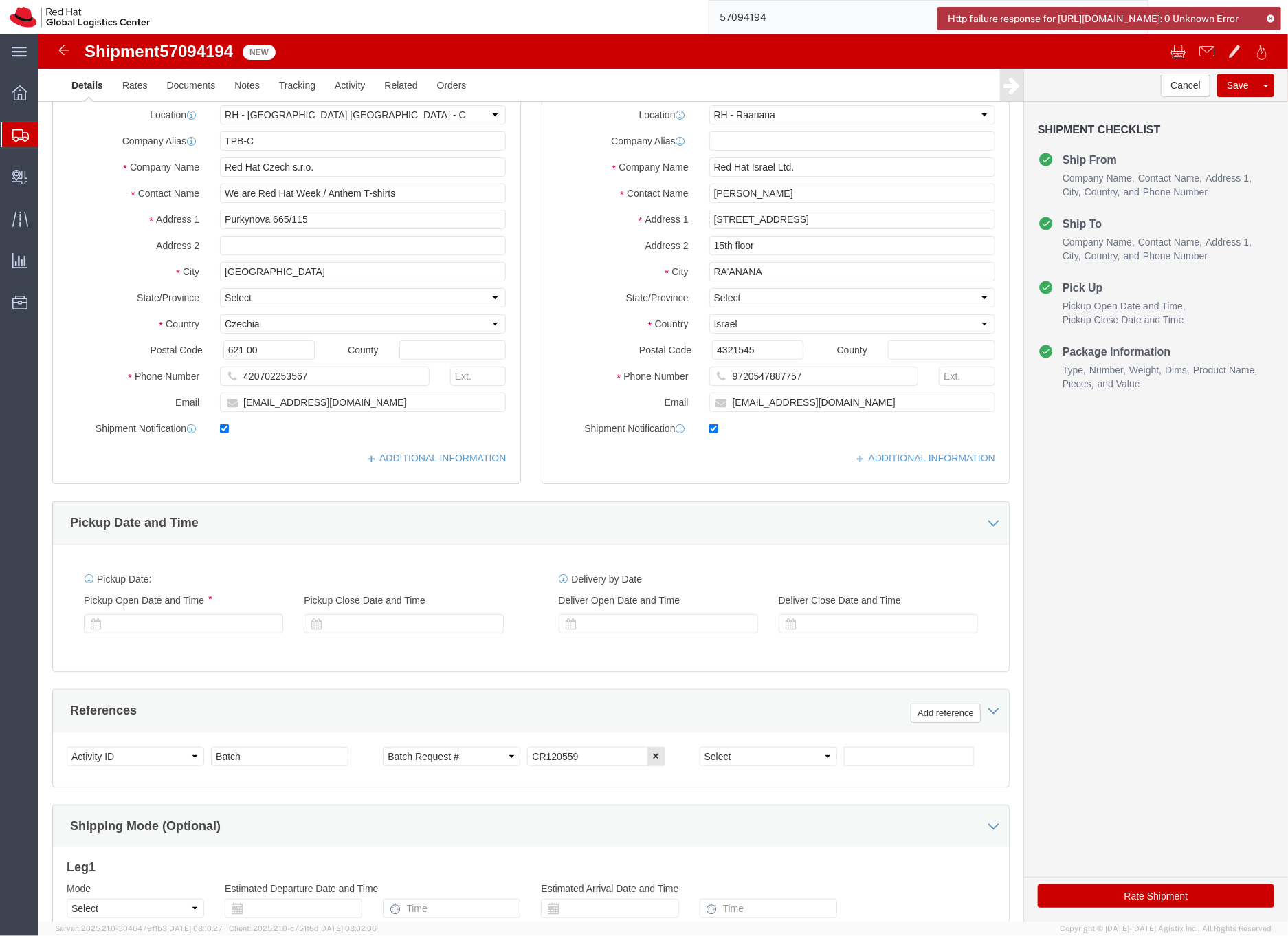
select select "38037"
select select "61972"
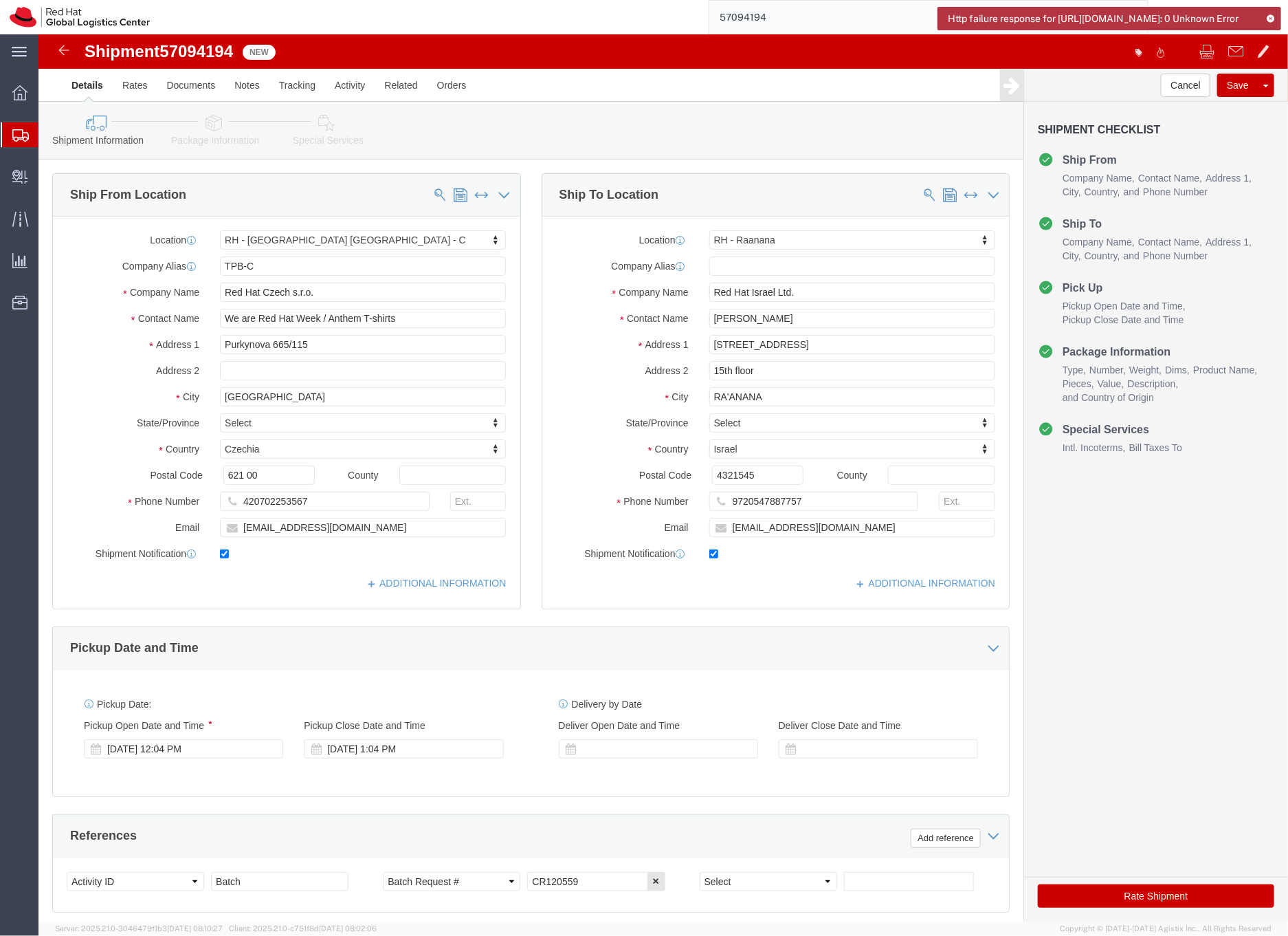
click input "Carmit Naor"
type input "[PERSON_NAME] (WARH week)"
click icon
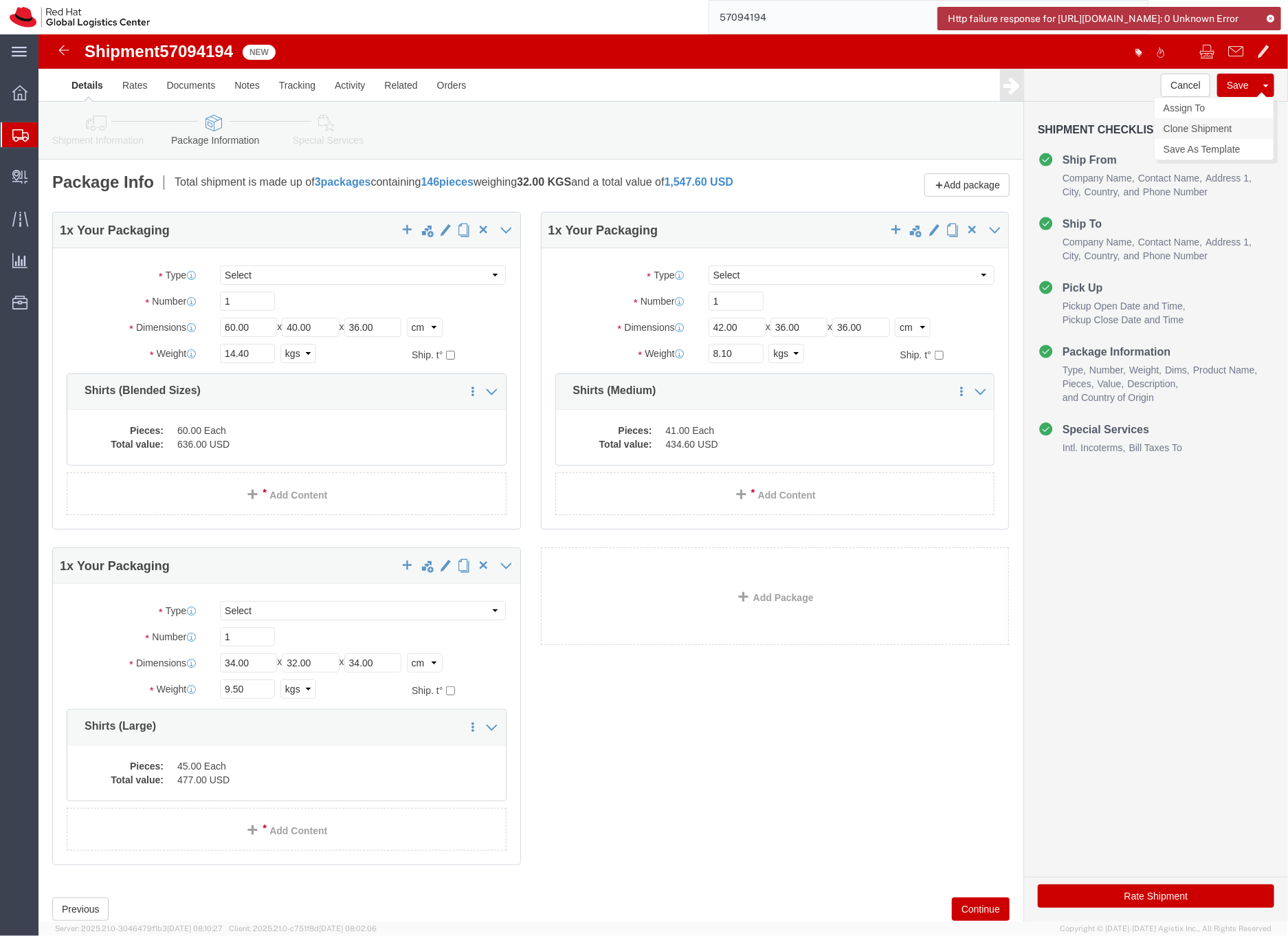
click link "Clone Shipment"
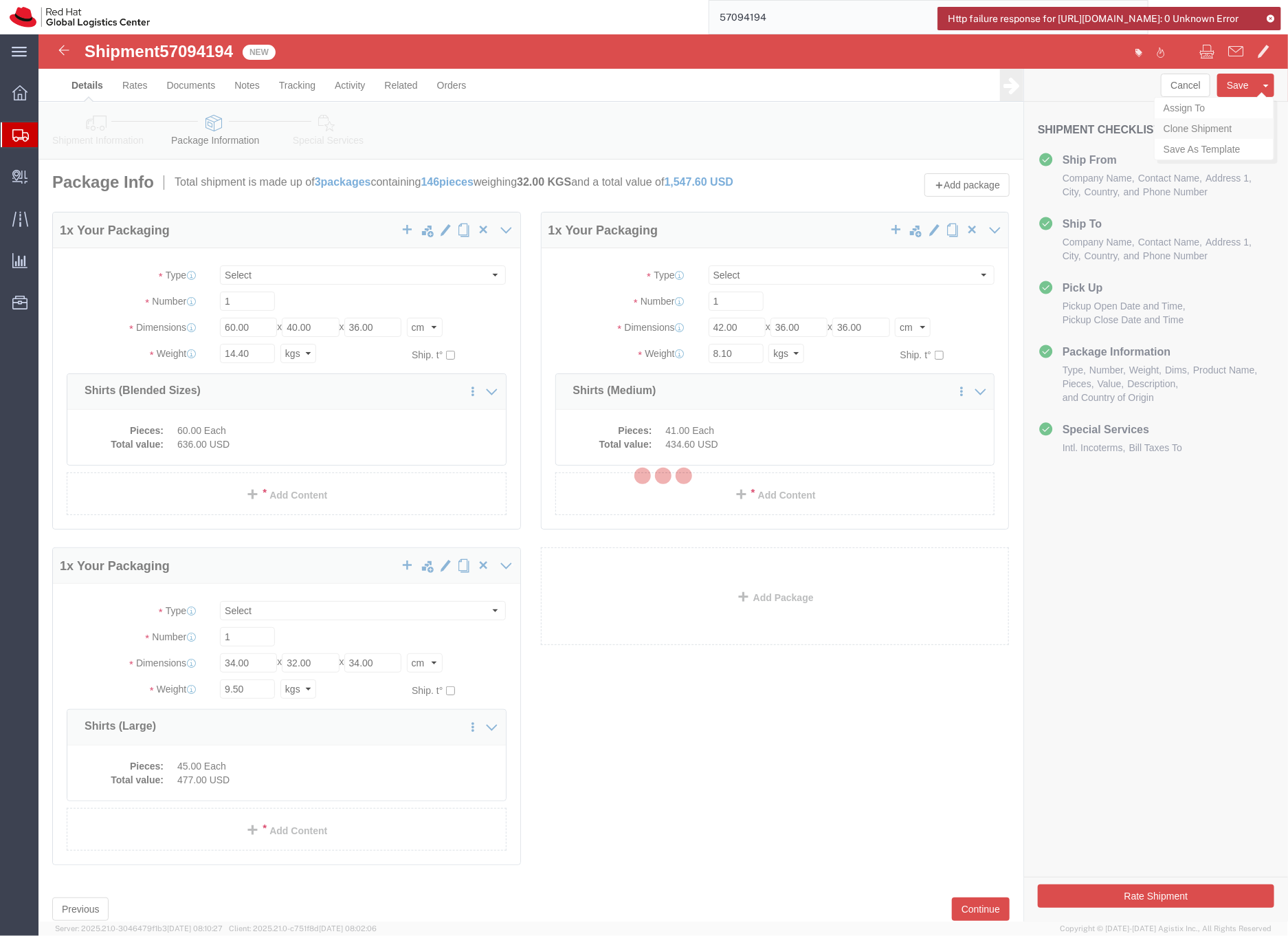
select select "38037"
select select "61972"
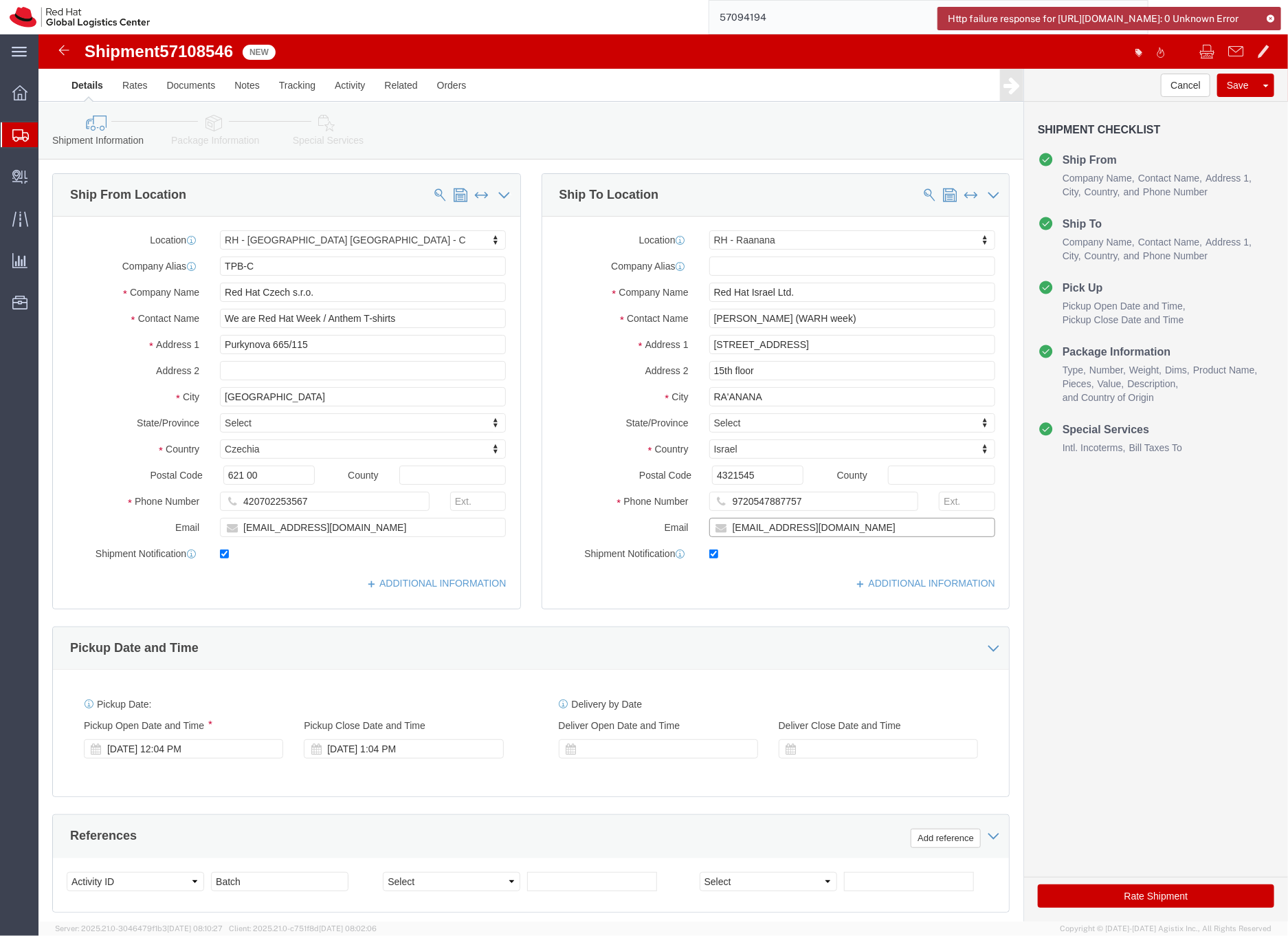
click input "[EMAIL_ADDRESS][DOMAIN_NAME]"
type input "[EMAIL_ADDRESS][DOMAIN_NAME]"
click link "Package Information"
click div
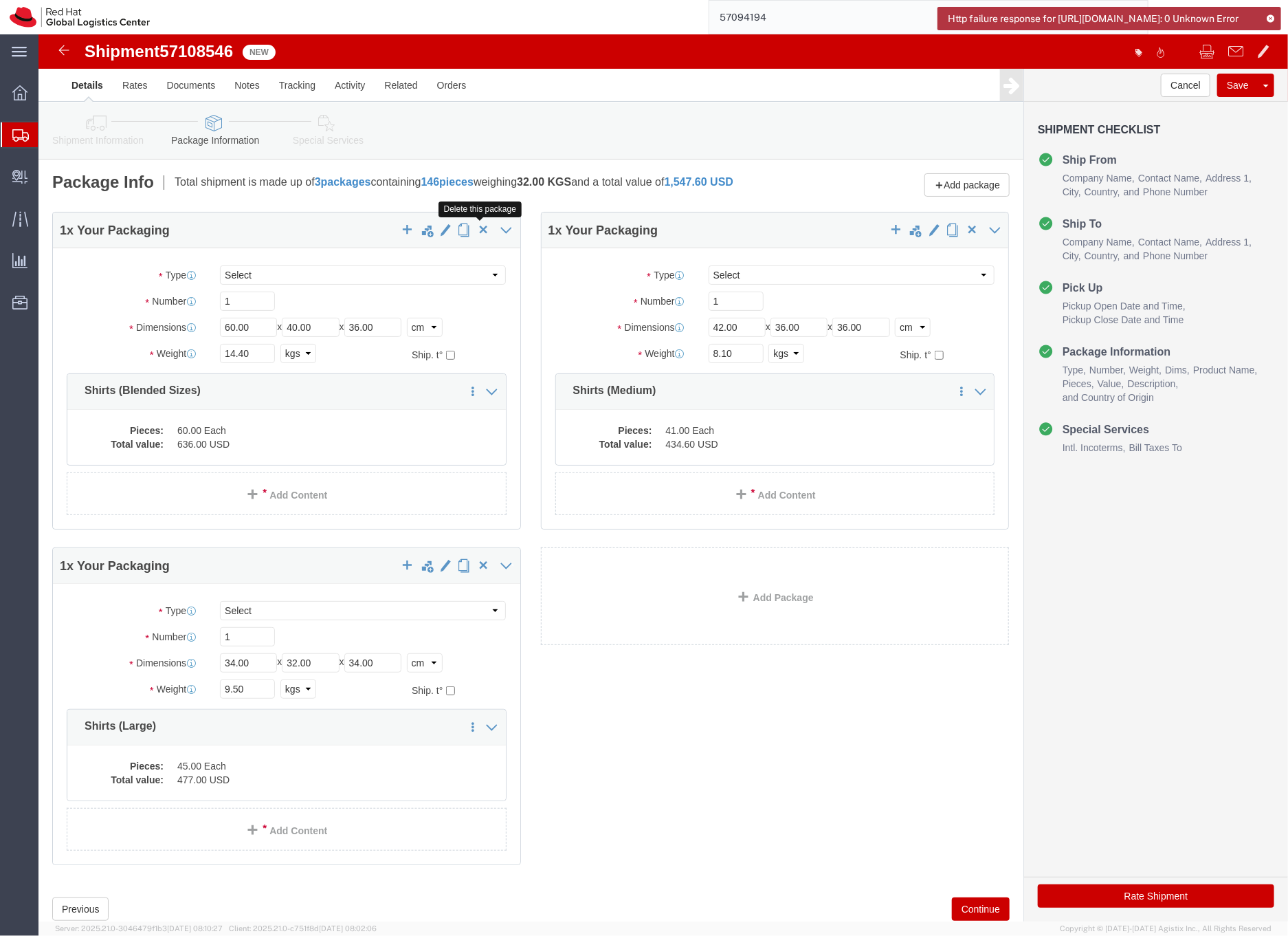
click span "button"
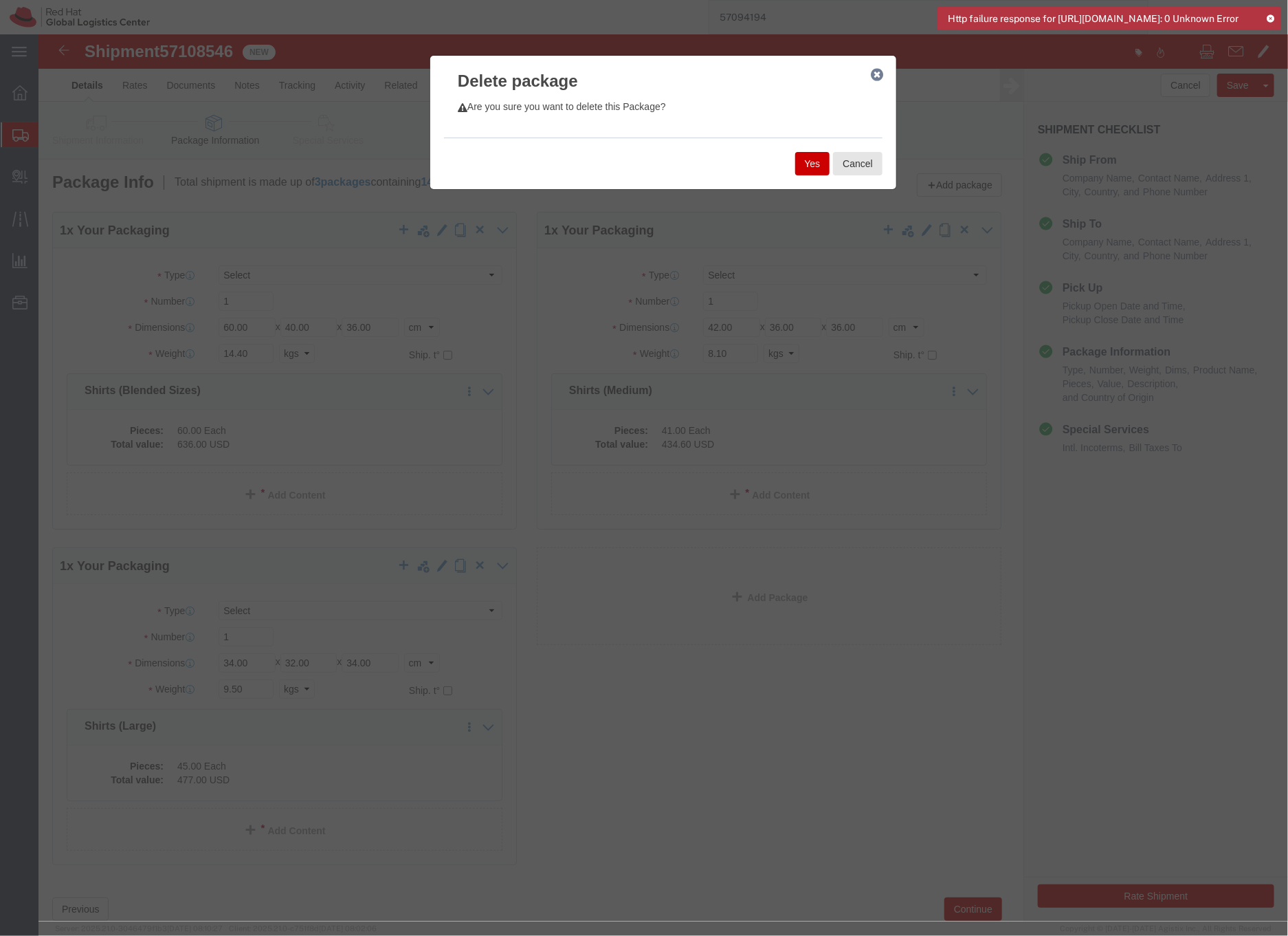
click button "Yes"
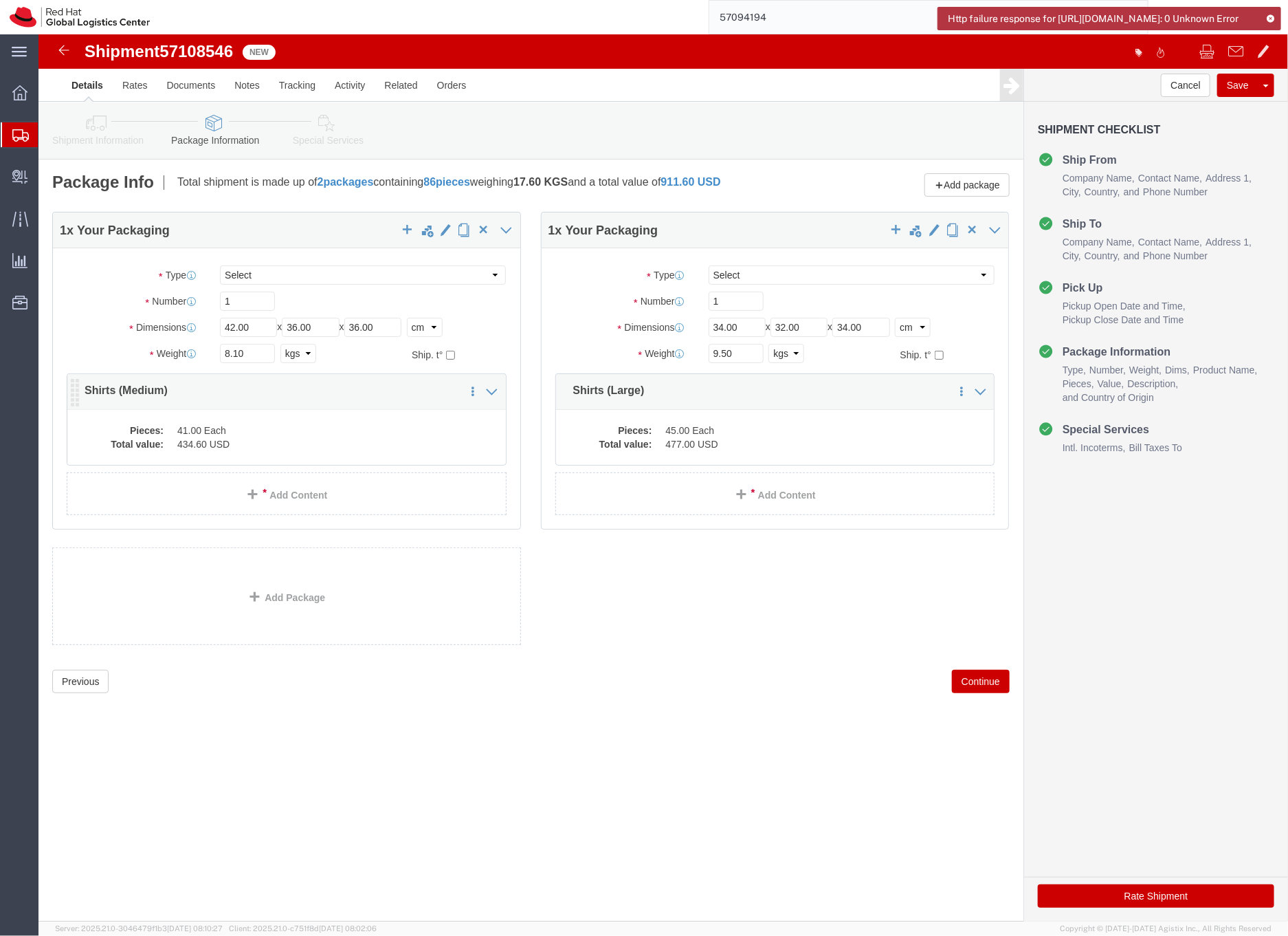
click dd "434.60 USD"
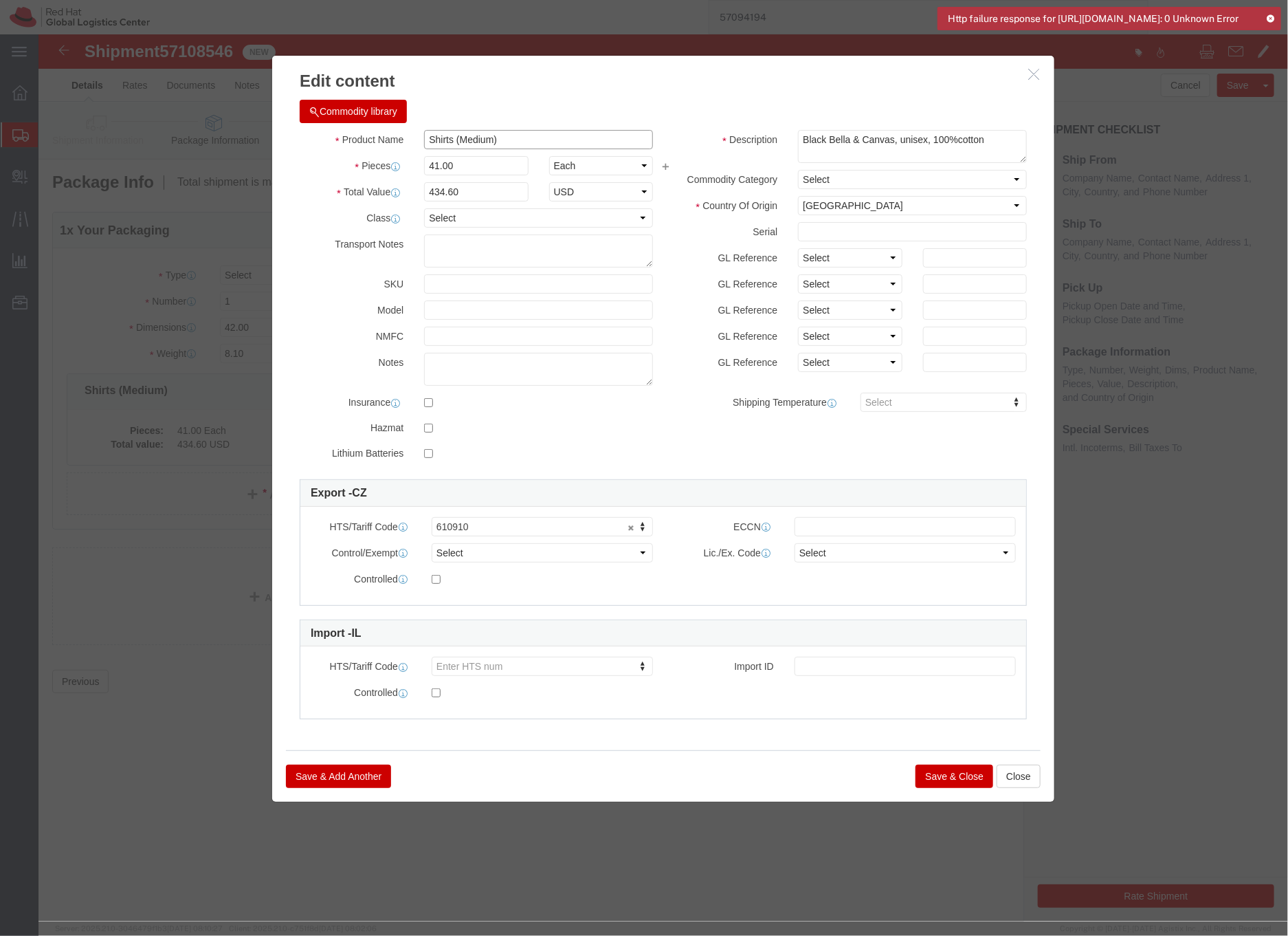
click input "Shirts (Medium)"
drag, startPoint x: 391, startPoint y: 104, endPoint x: 405, endPoint y: 97, distance: 15.7
click input "Shirts (Medium)"
type input "T-Shirts (Medium)"
drag, startPoint x: 856, startPoint y: 104, endPoint x: 758, endPoint y: 102, distance: 98.0
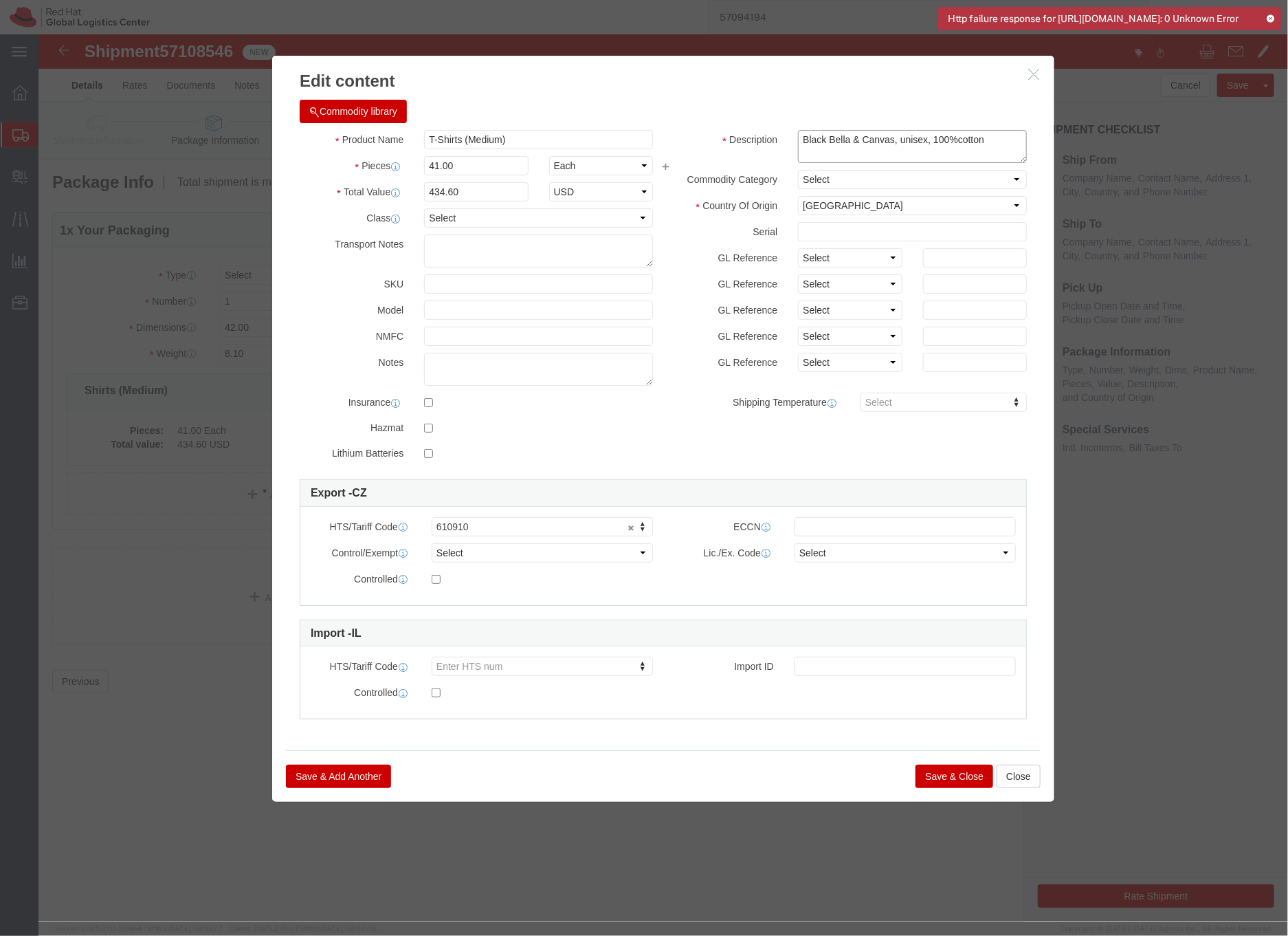
click div "Black Bella & Canvas, unisex, 100%cotton"
type textarea "Red Hat branded, unisex, 100%cotton"
click button "Save & Close"
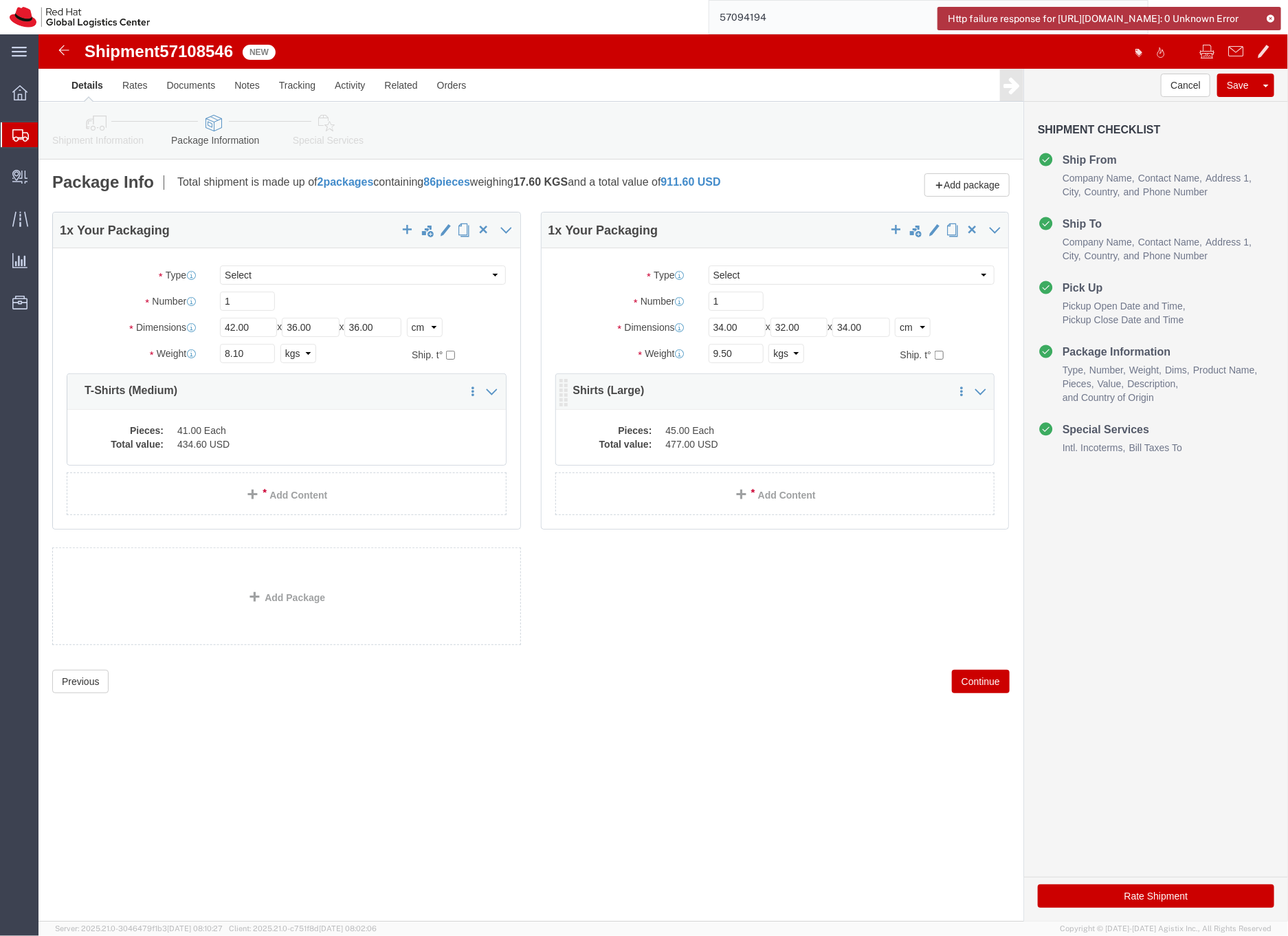
click dd "45.00 Each"
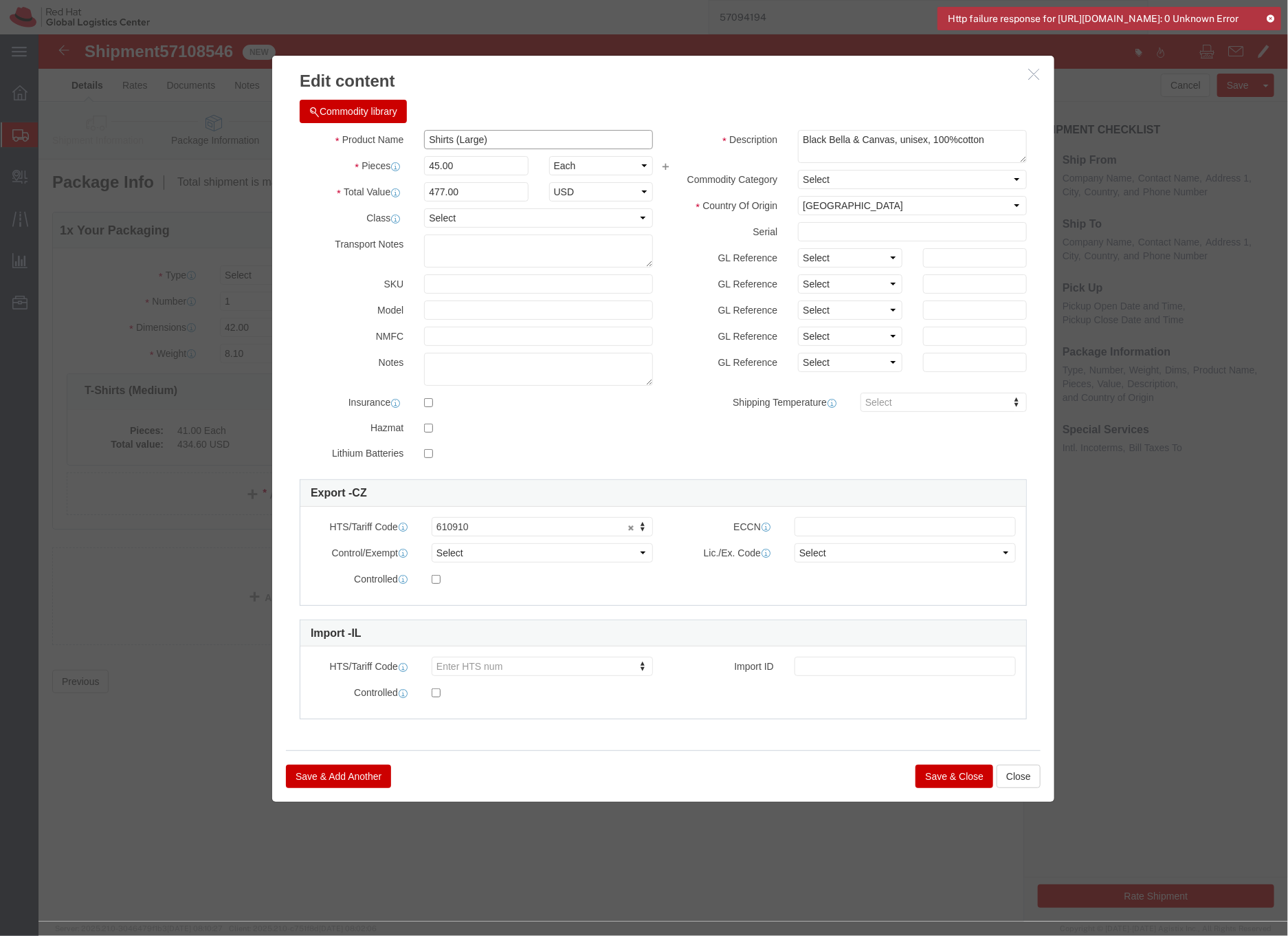
click input "Shirts (Large)"
type input "T-Shirts (Large)"
drag, startPoint x: 857, startPoint y: 103, endPoint x: 758, endPoint y: 103, distance: 99.0
click div "Black Bella & Canvas, unisex, 100%cotton"
type textarea "Red Hat branded, unisex, 100%cotton"
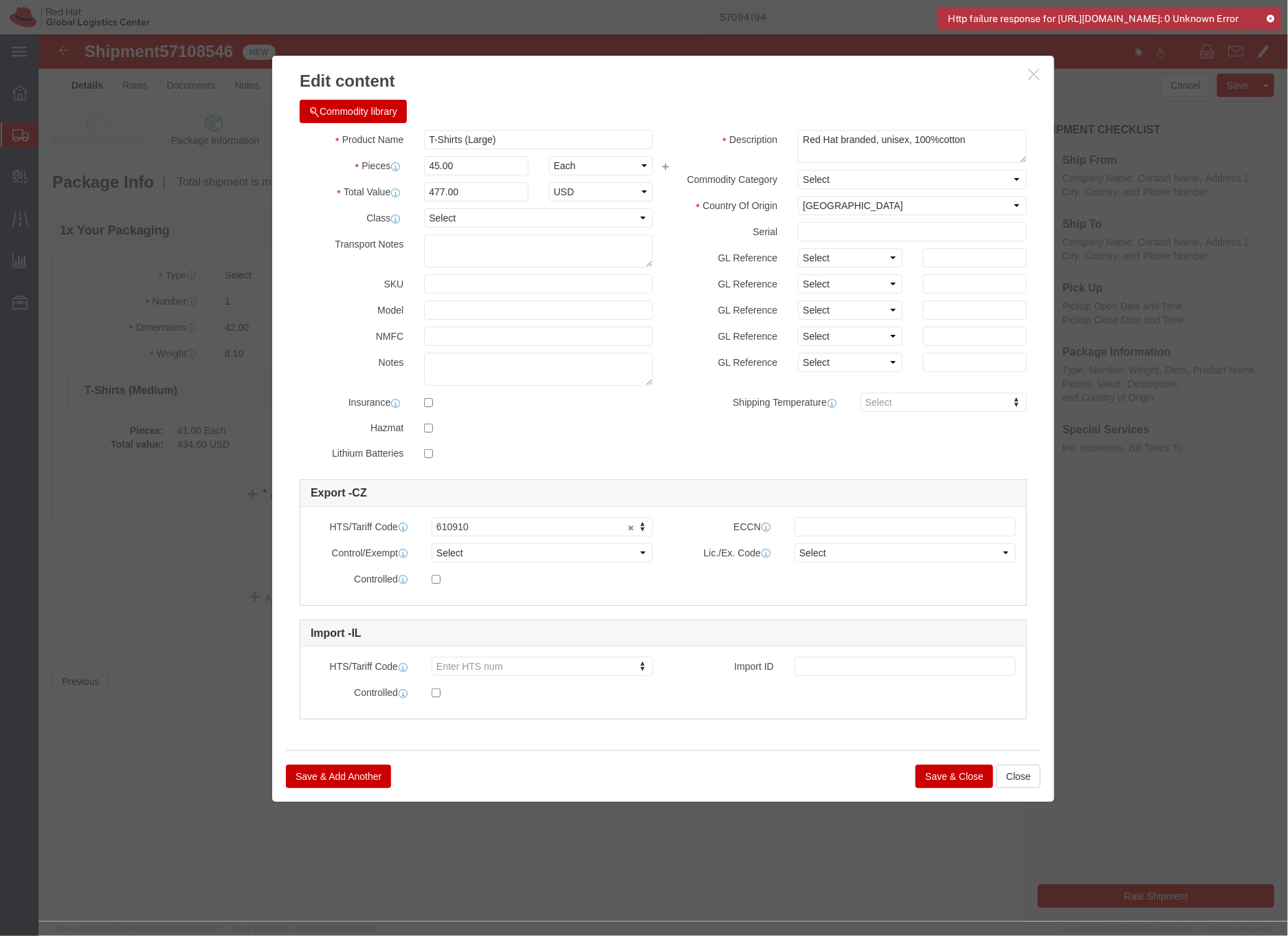
click button "Save & Close"
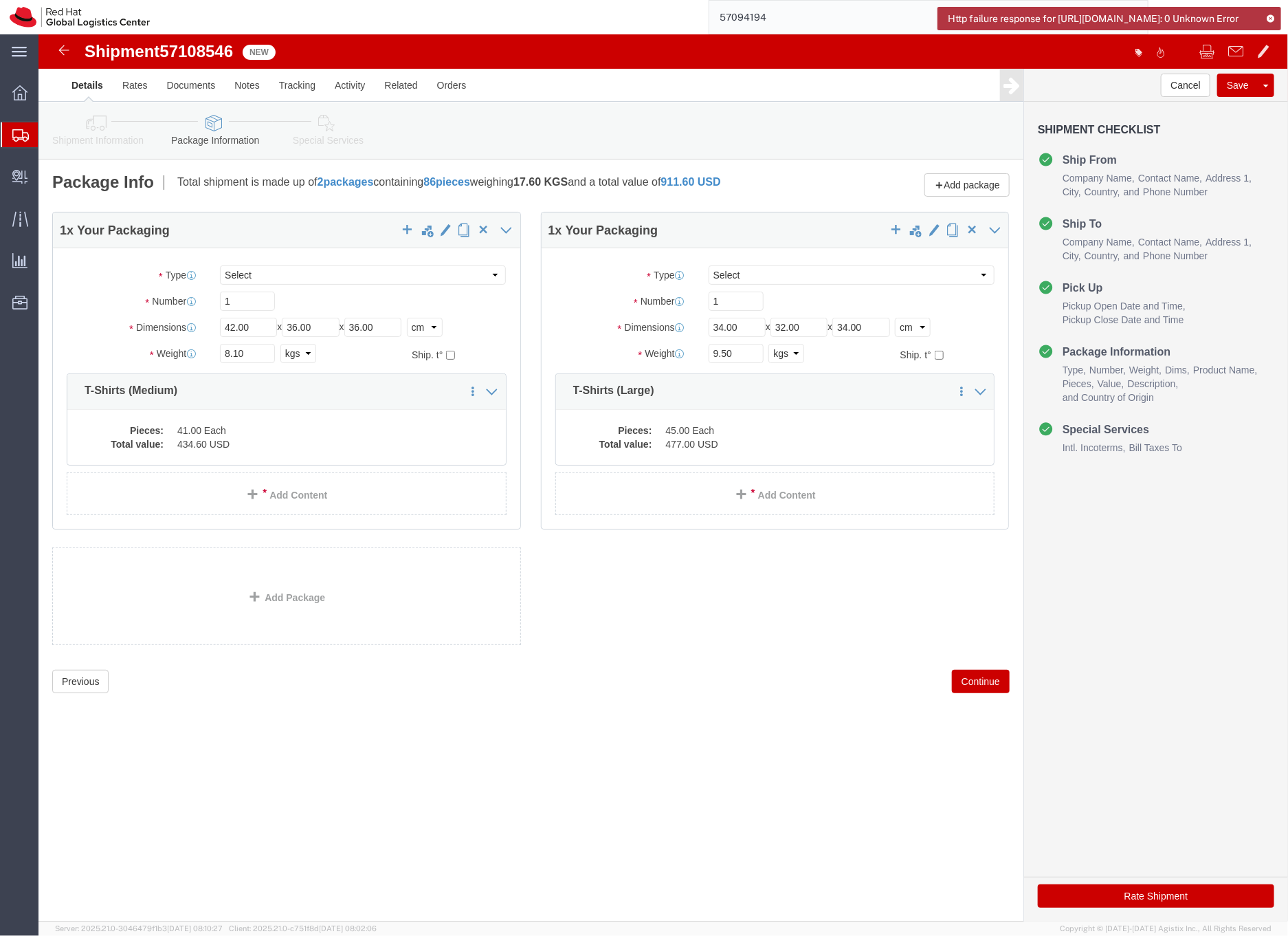
click icon
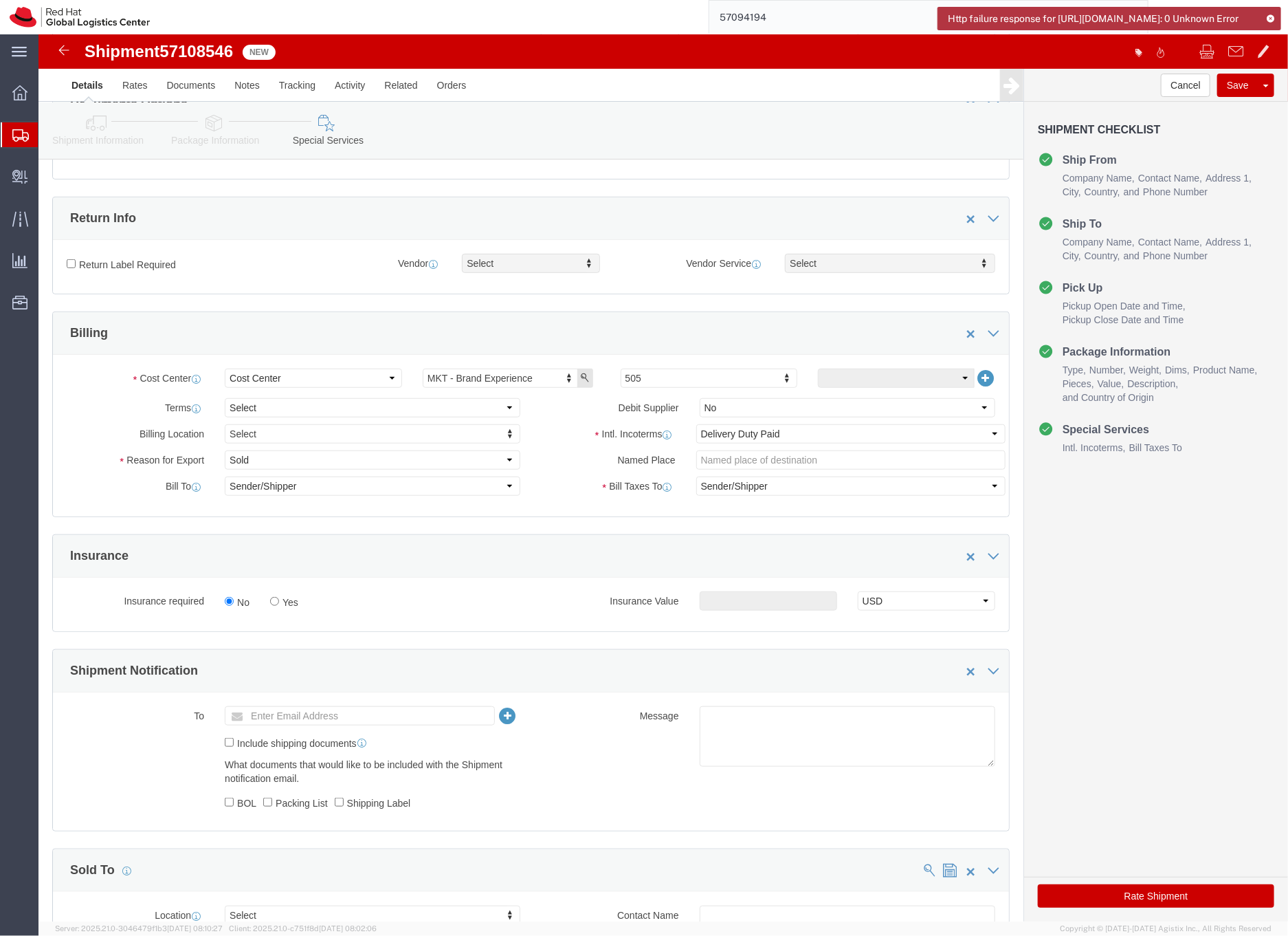
scroll to position [453, 0]
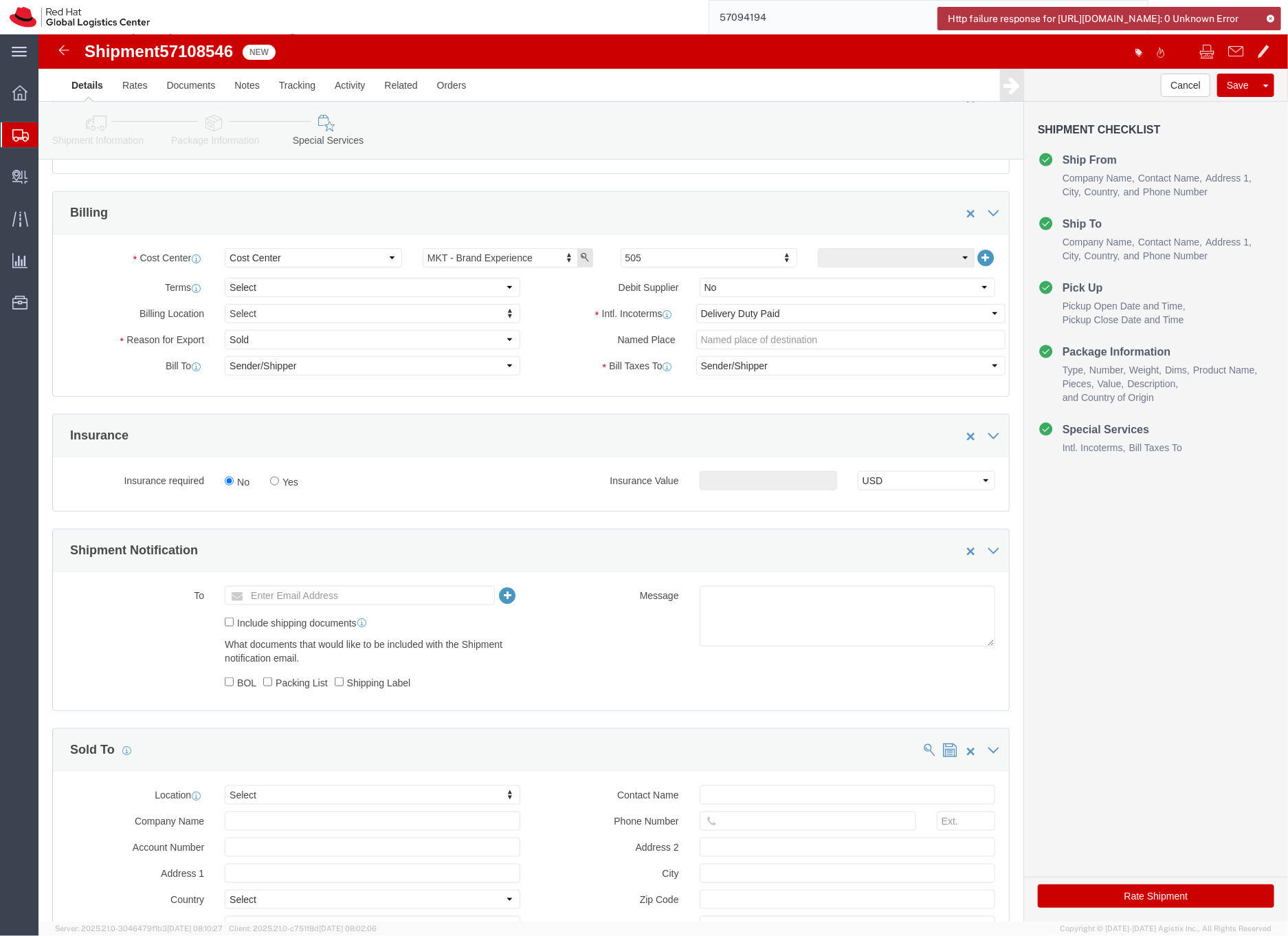
click button "Rate Shipment"
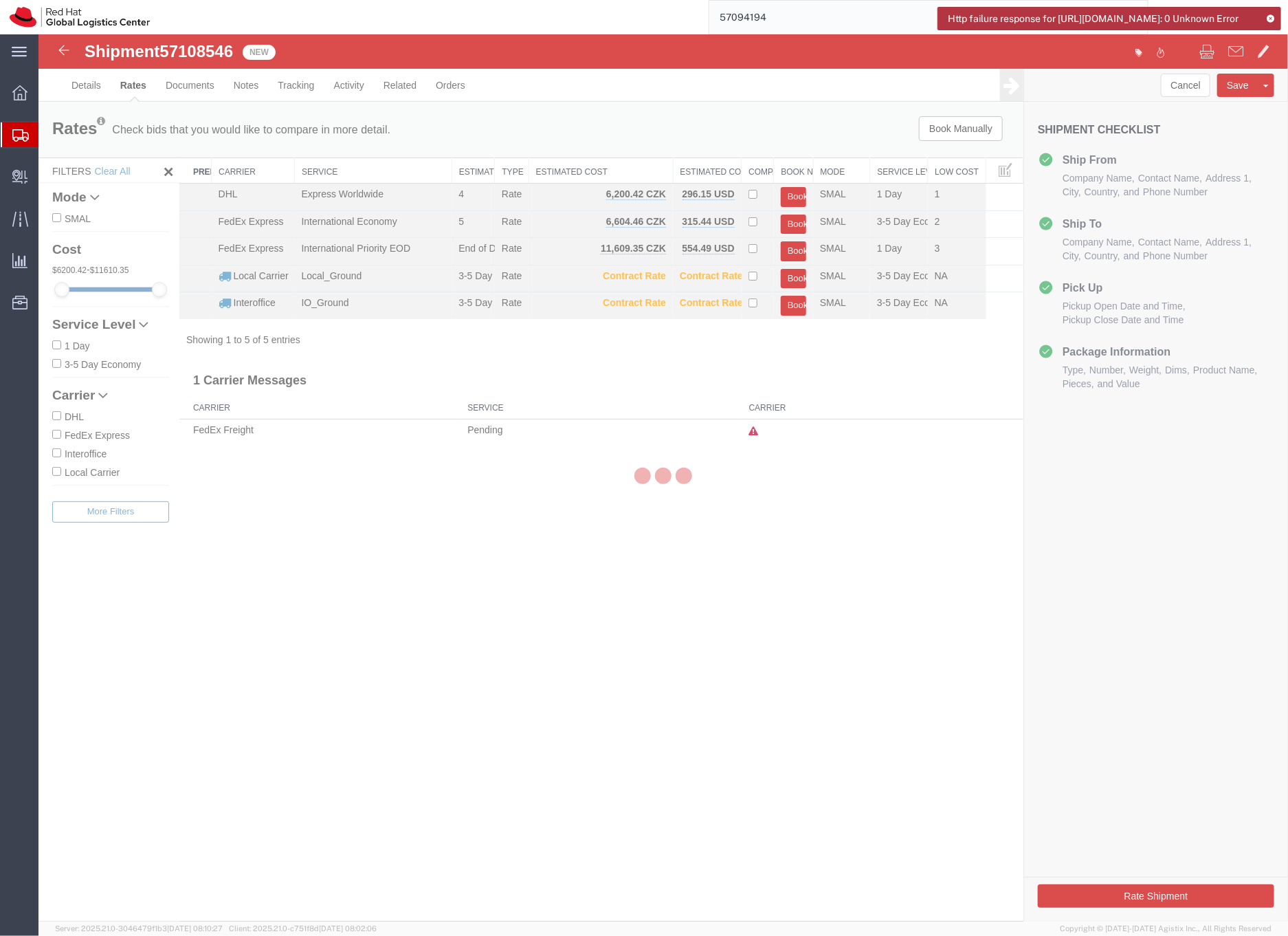
scroll to position [0, 0]
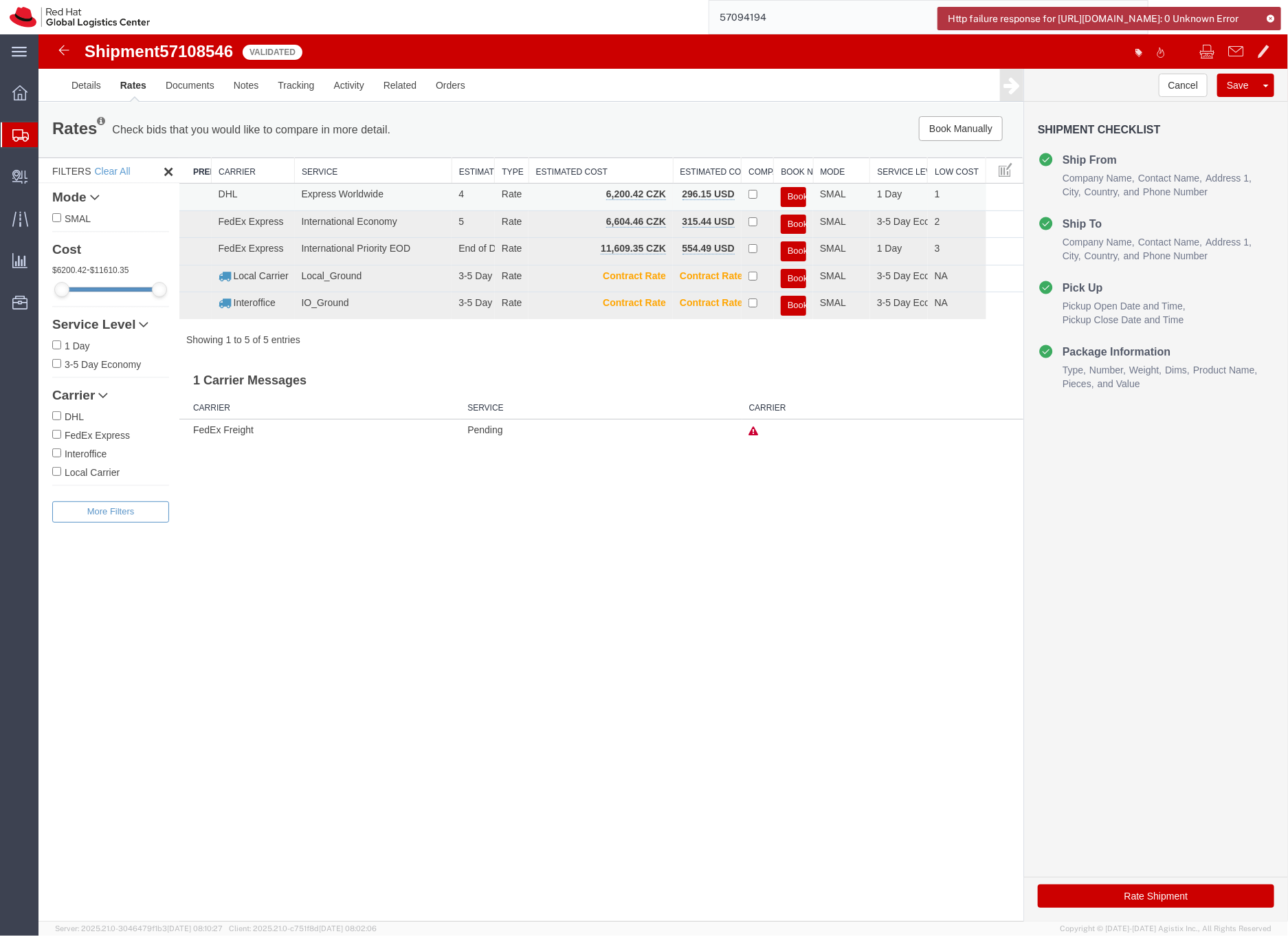
click at [792, 197] on button "Book" at bounding box center [792, 196] width 25 height 20
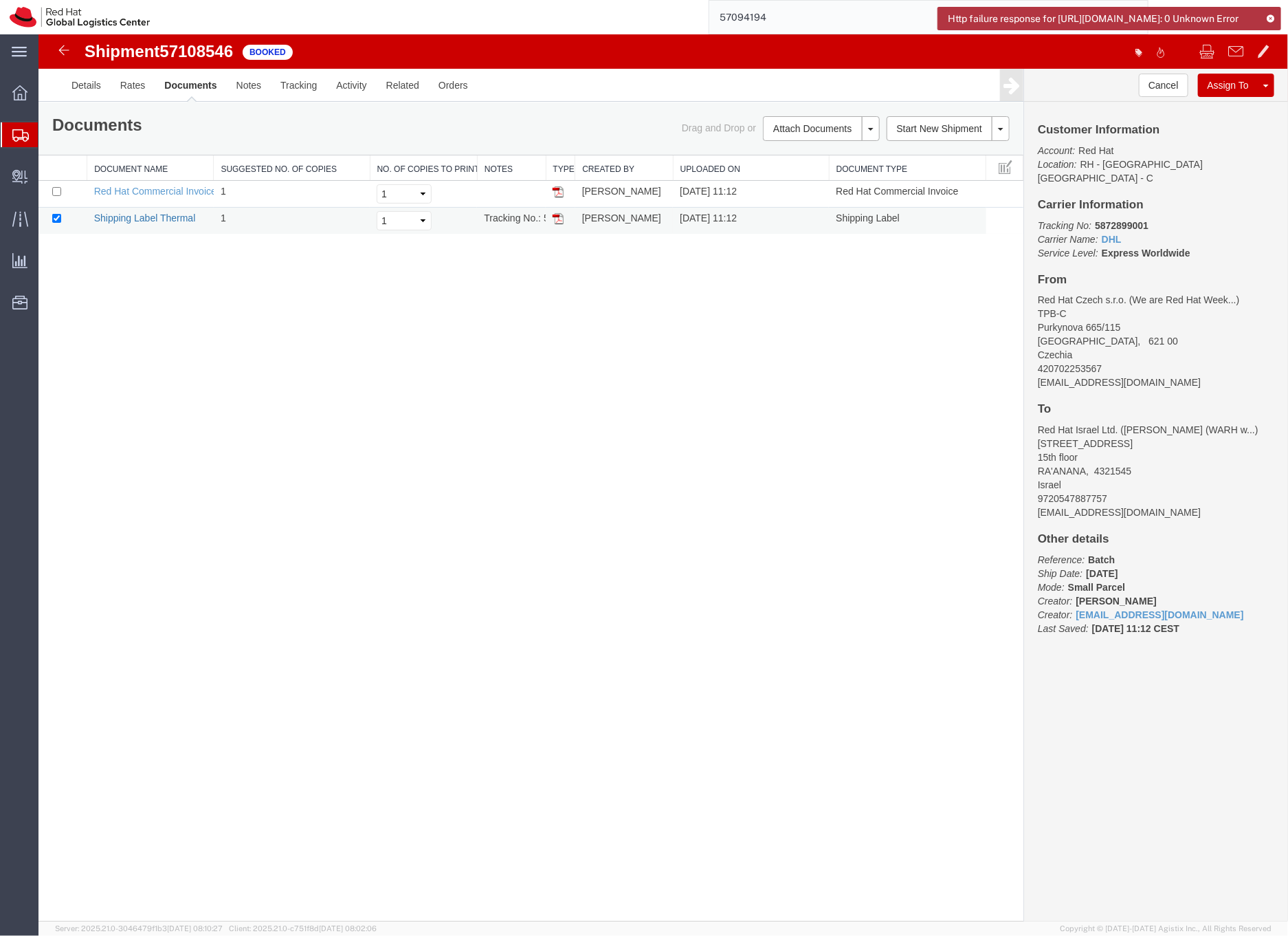
click at [179, 219] on link "Shipping Label Thermal" at bounding box center [144, 217] width 102 height 11
click at [137, 190] on link "Red Hat Commercial Invoice" at bounding box center [155, 190] width 123 height 11
click at [1105, 219] on b "5872899001" at bounding box center [1121, 224] width 53 height 11
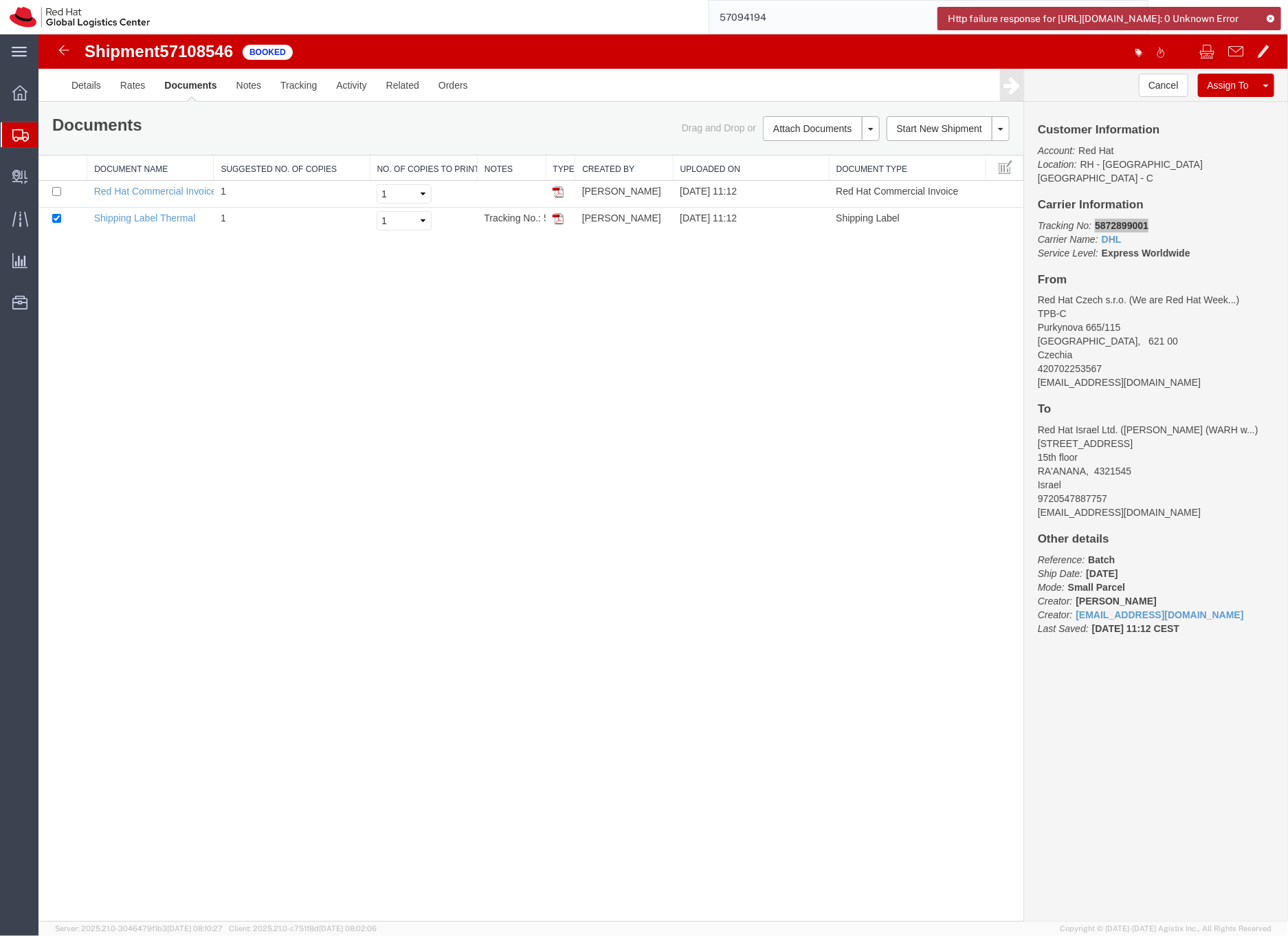
click at [17, 136] on icon at bounding box center [20, 136] width 17 height 12
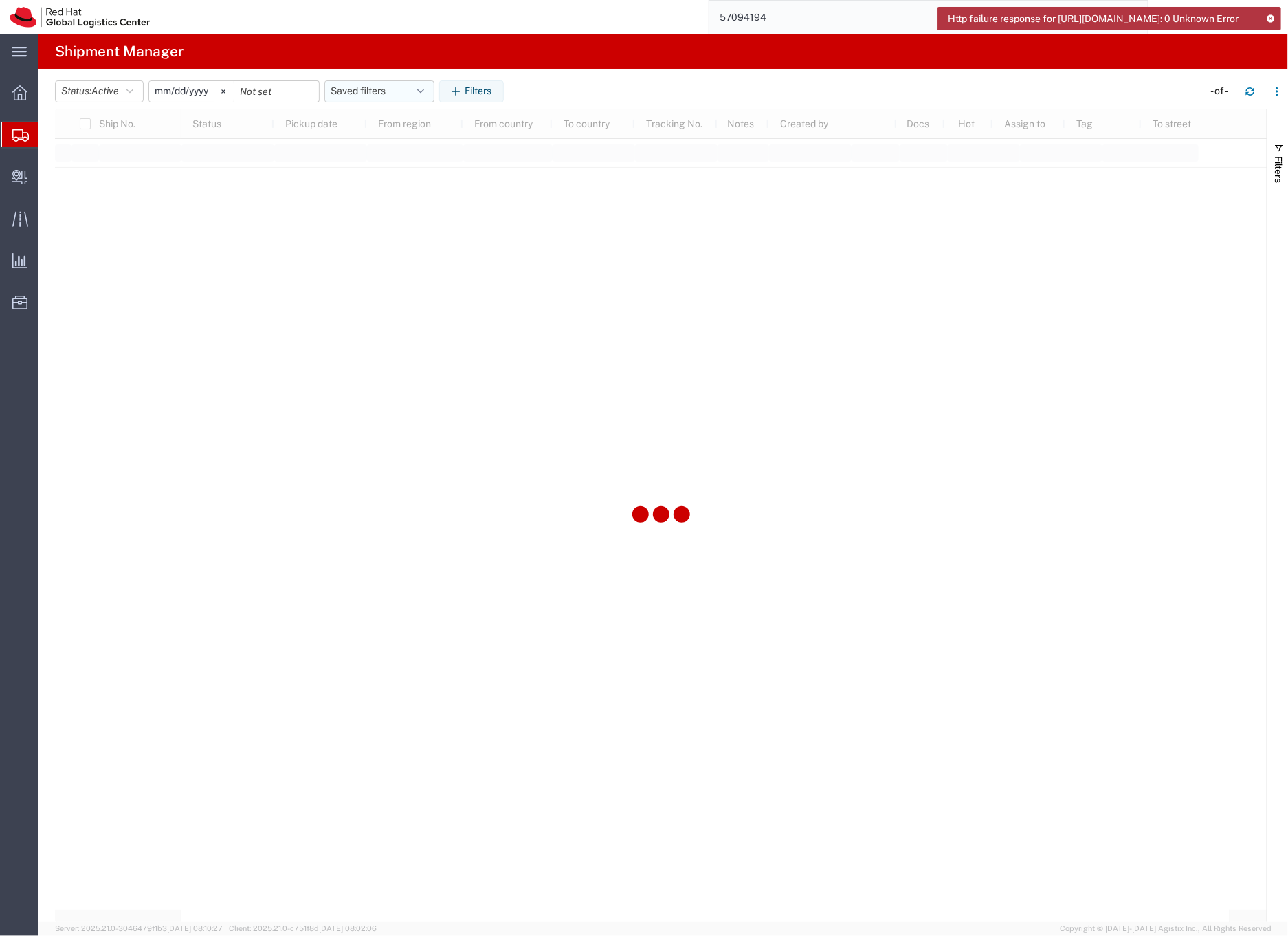
click at [370, 89] on button "Saved filters" at bounding box center [380, 91] width 110 height 22
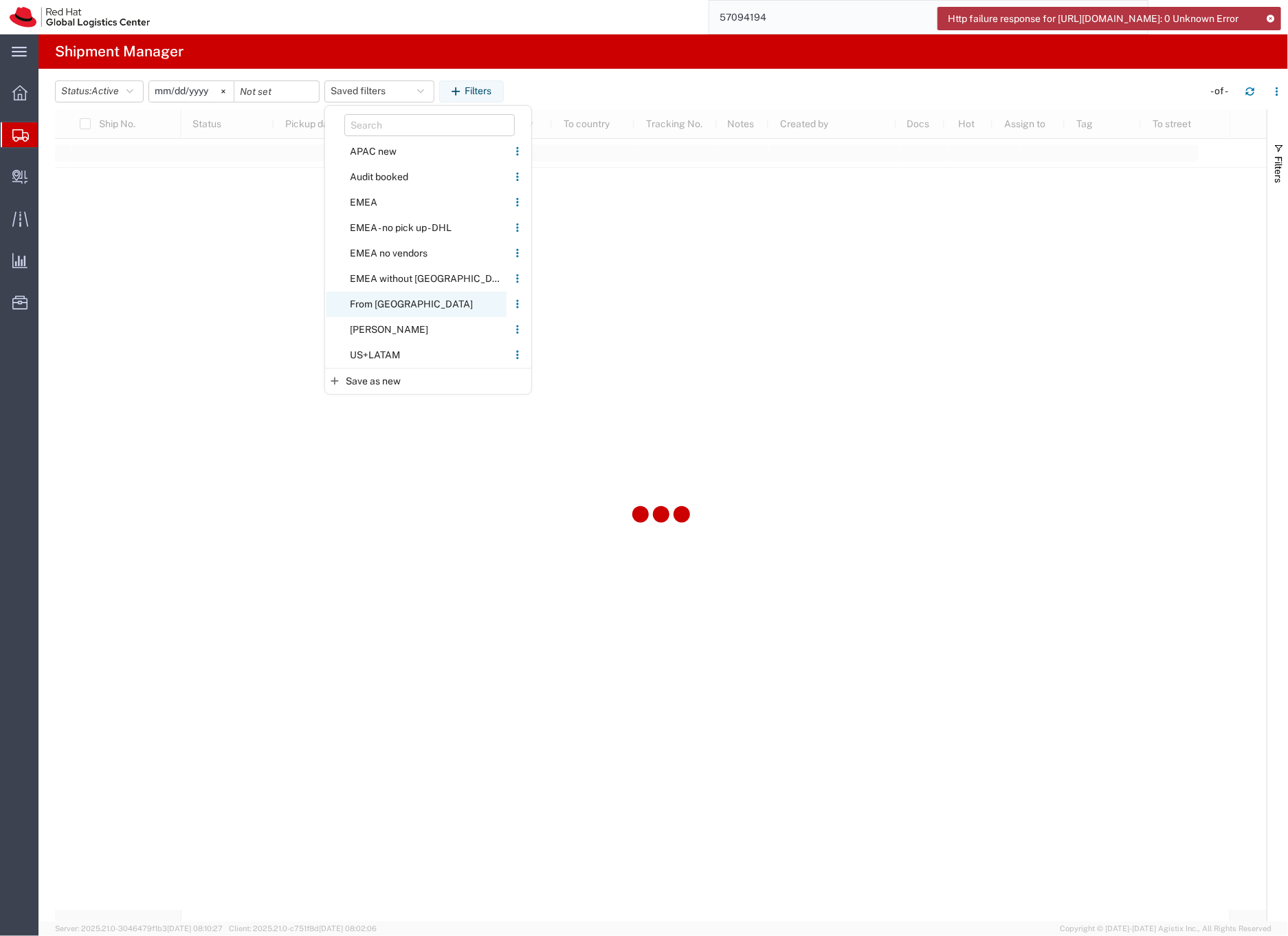
click at [359, 299] on span "From [GEOGRAPHIC_DATA]" at bounding box center [417, 304] width 180 height 25
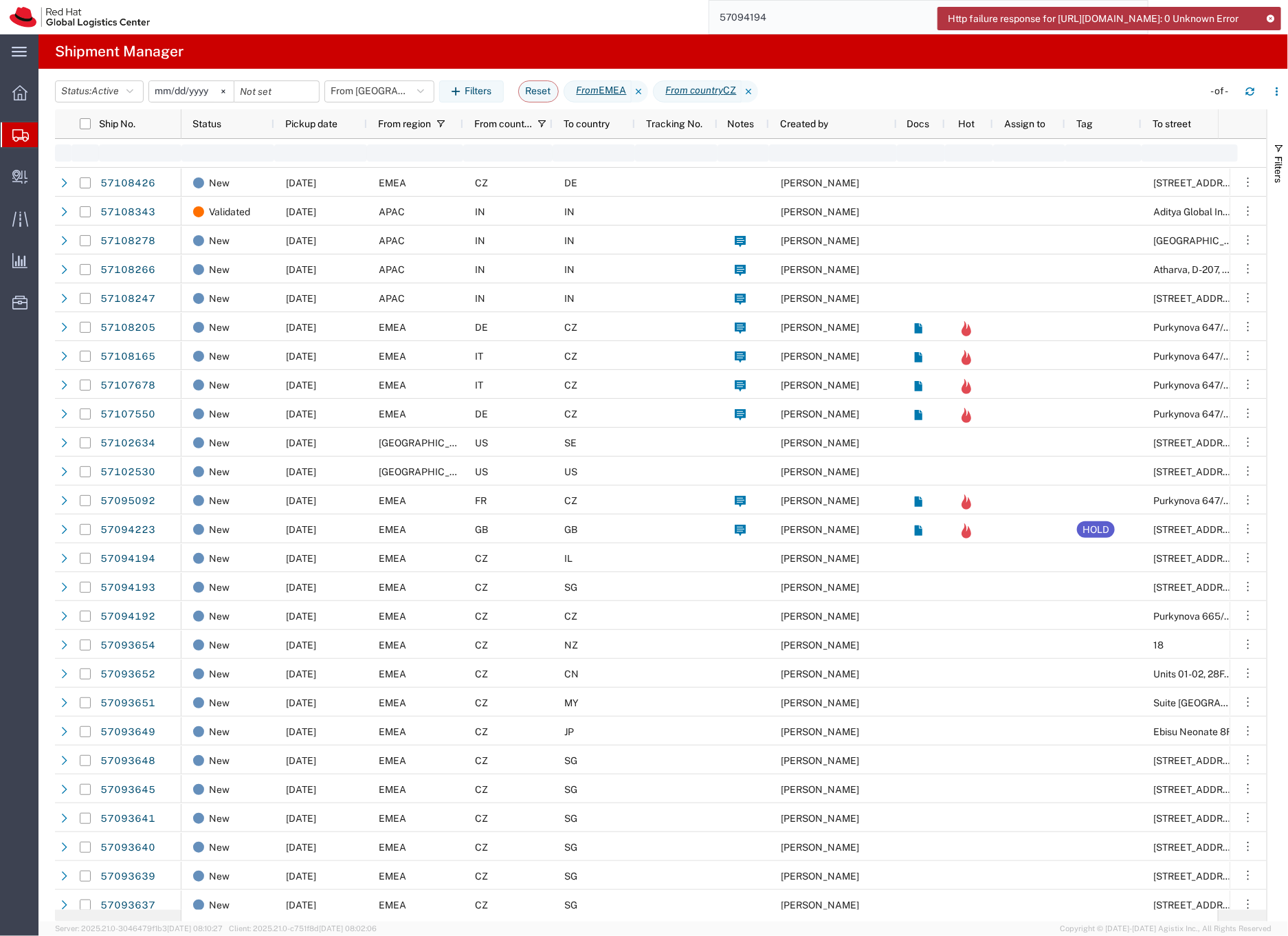
type input "[DATE]"
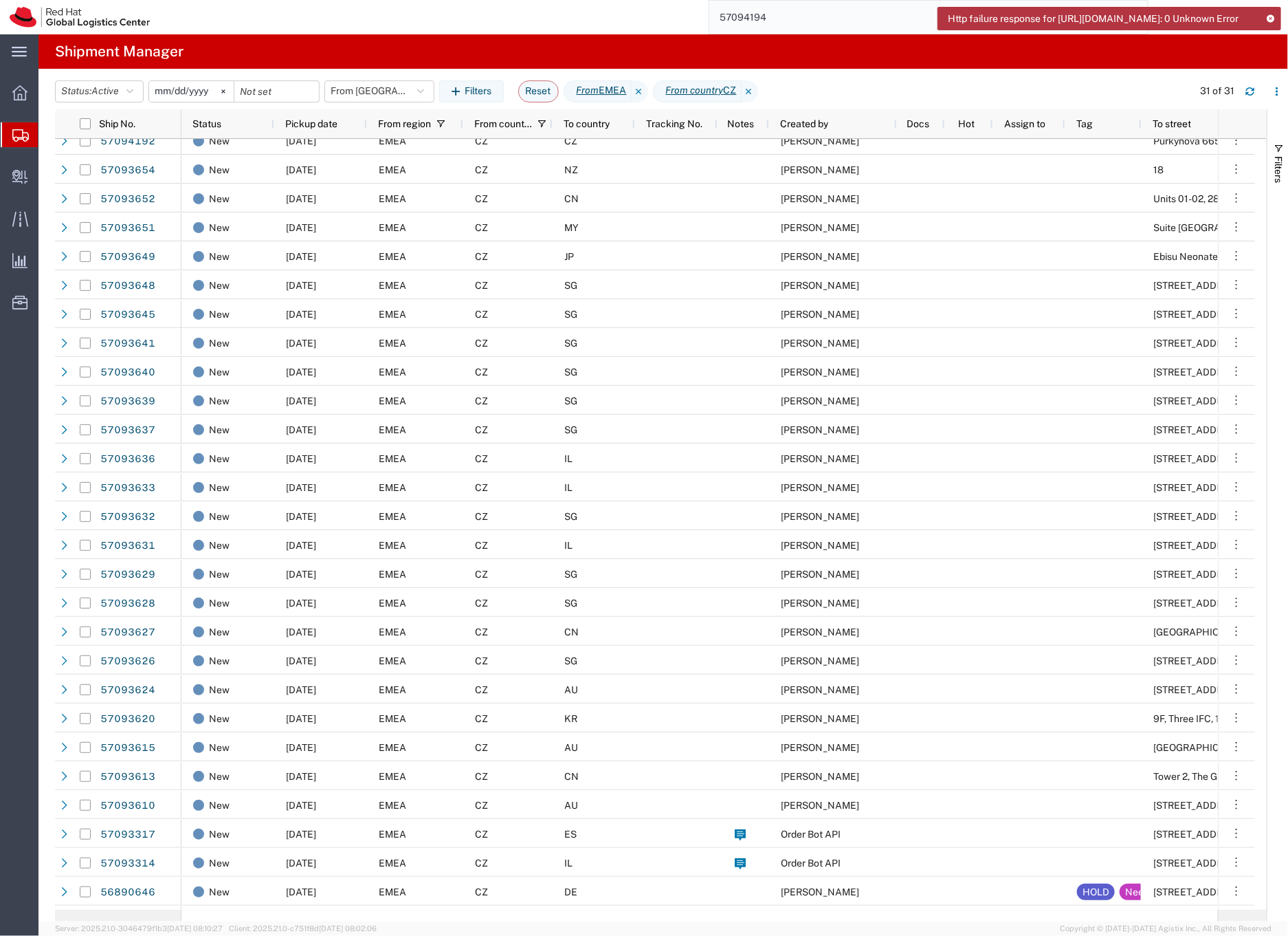
scroll to position [124, 0]
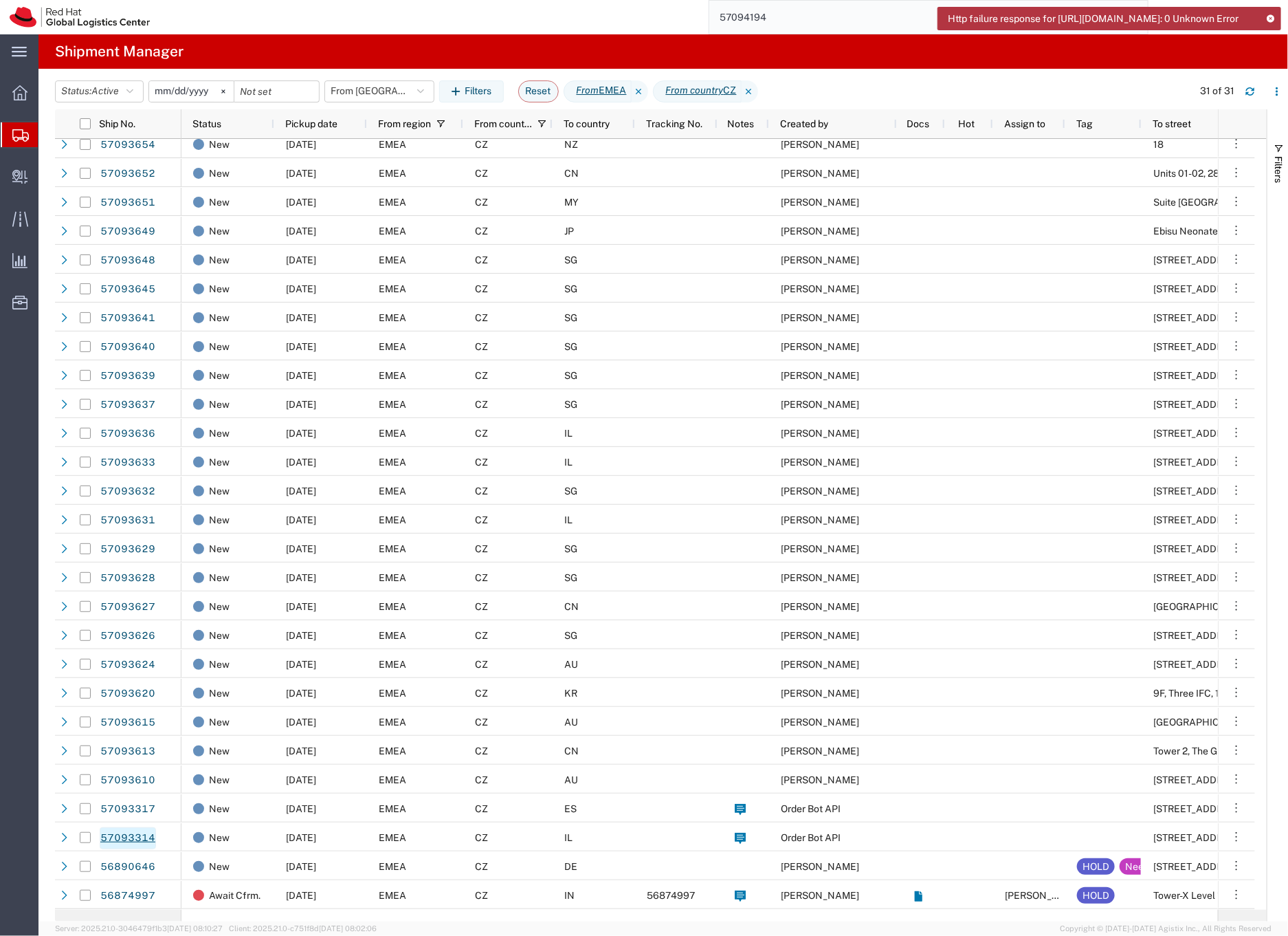
click at [116, 837] on link "57093314" at bounding box center [128, 838] width 56 height 22
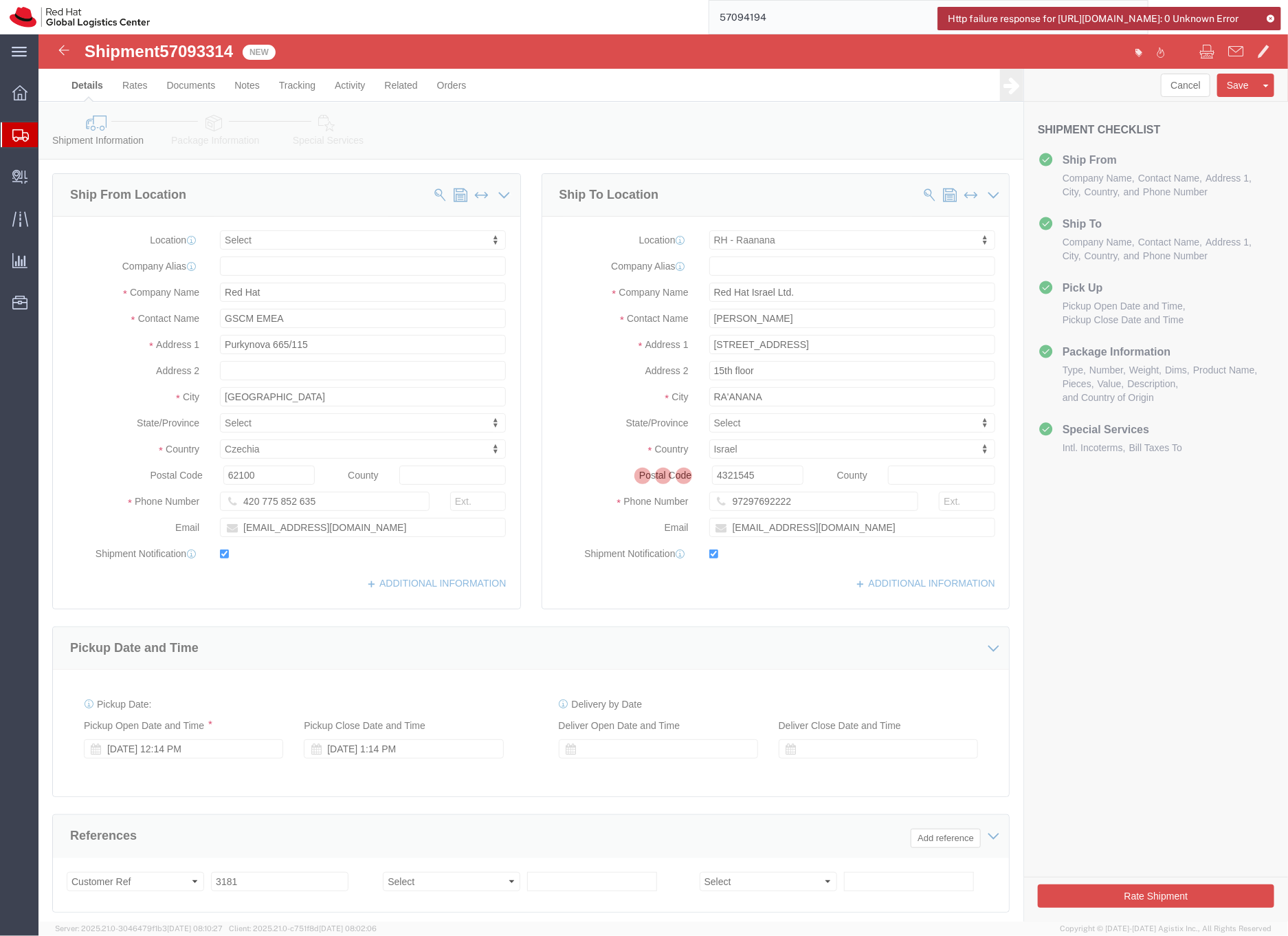
select select
select select "61972"
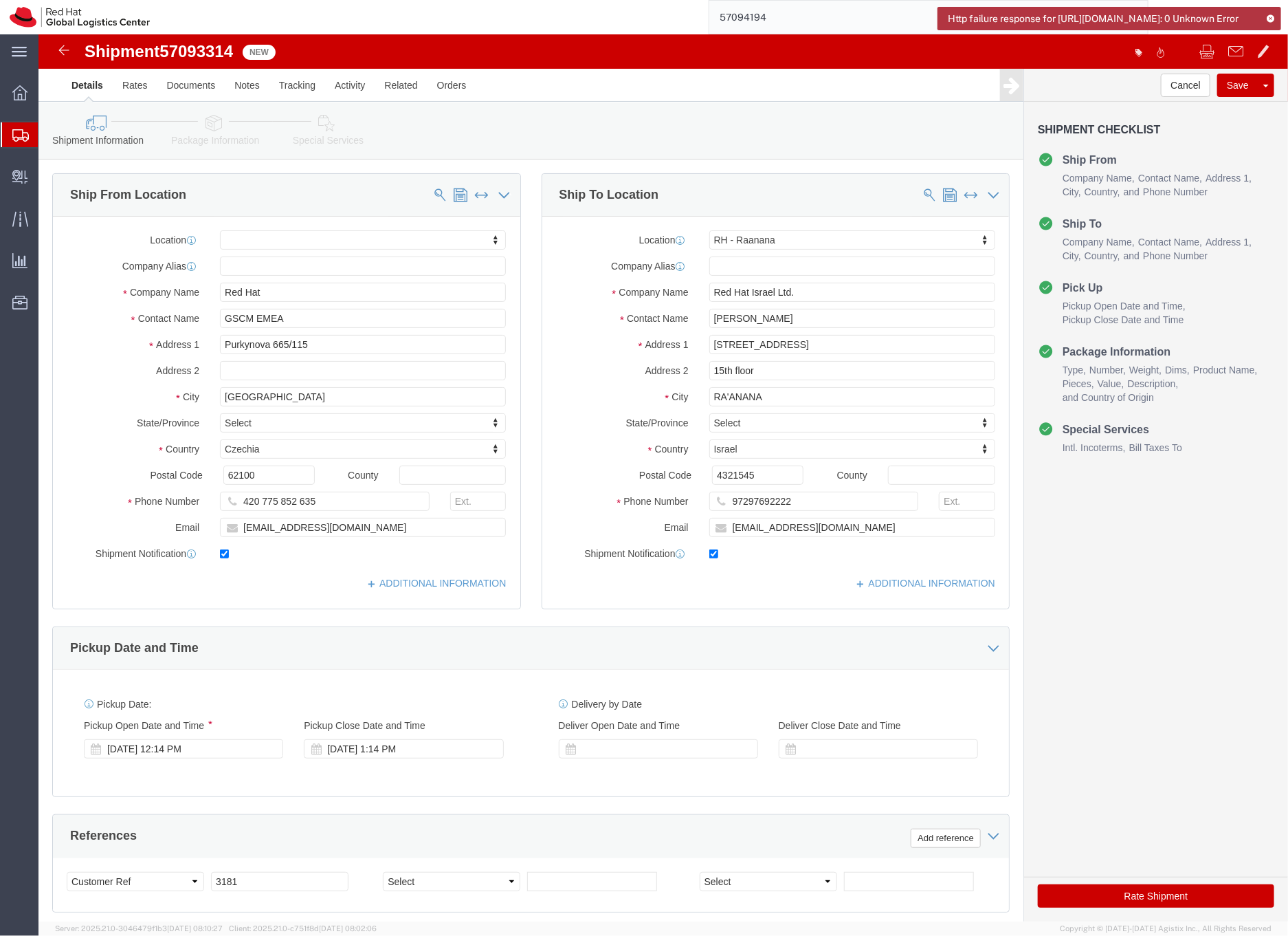
click icon
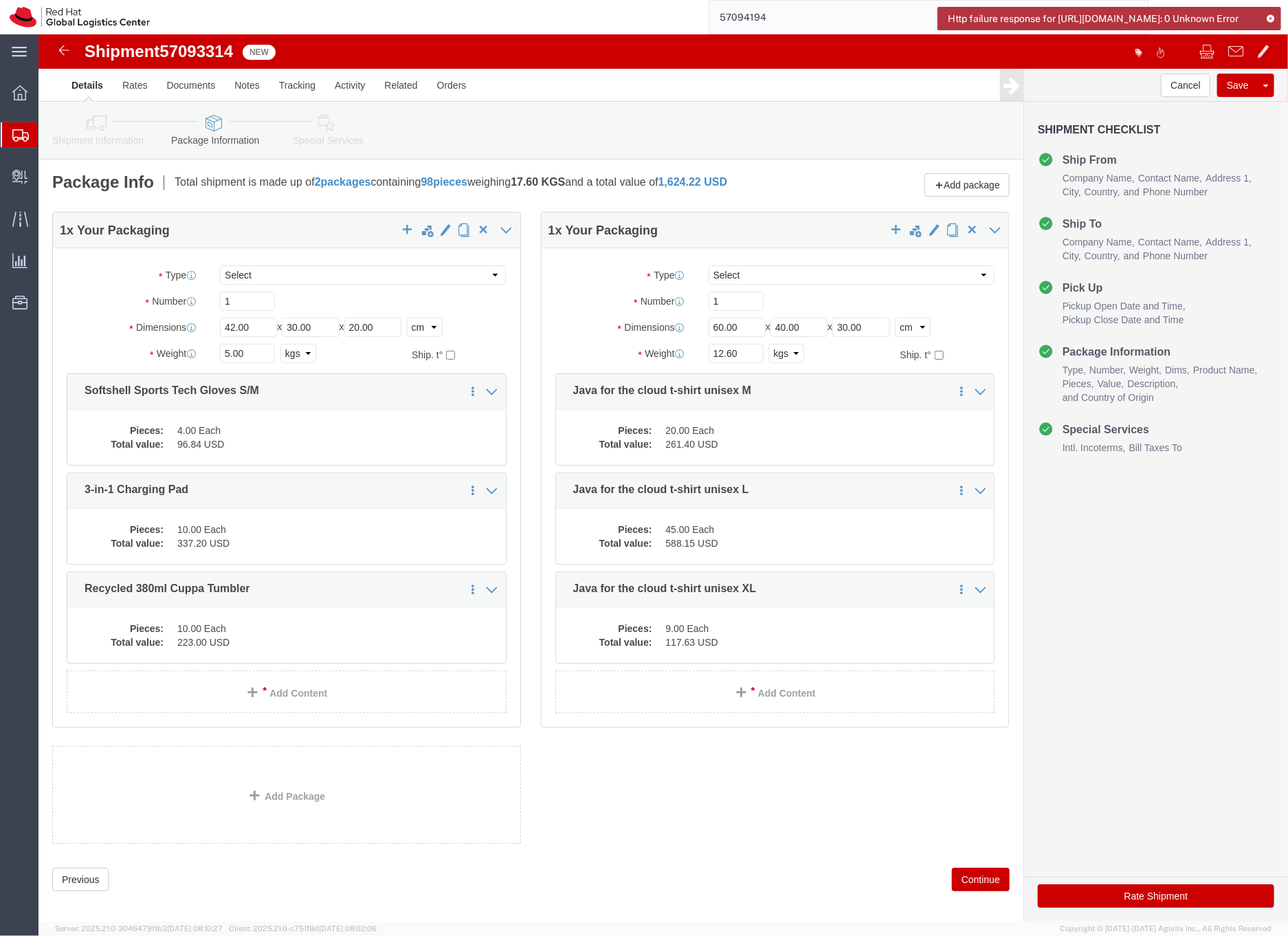
click at [764, 14] on input "57094194" at bounding box center [918, 18] width 418 height 33
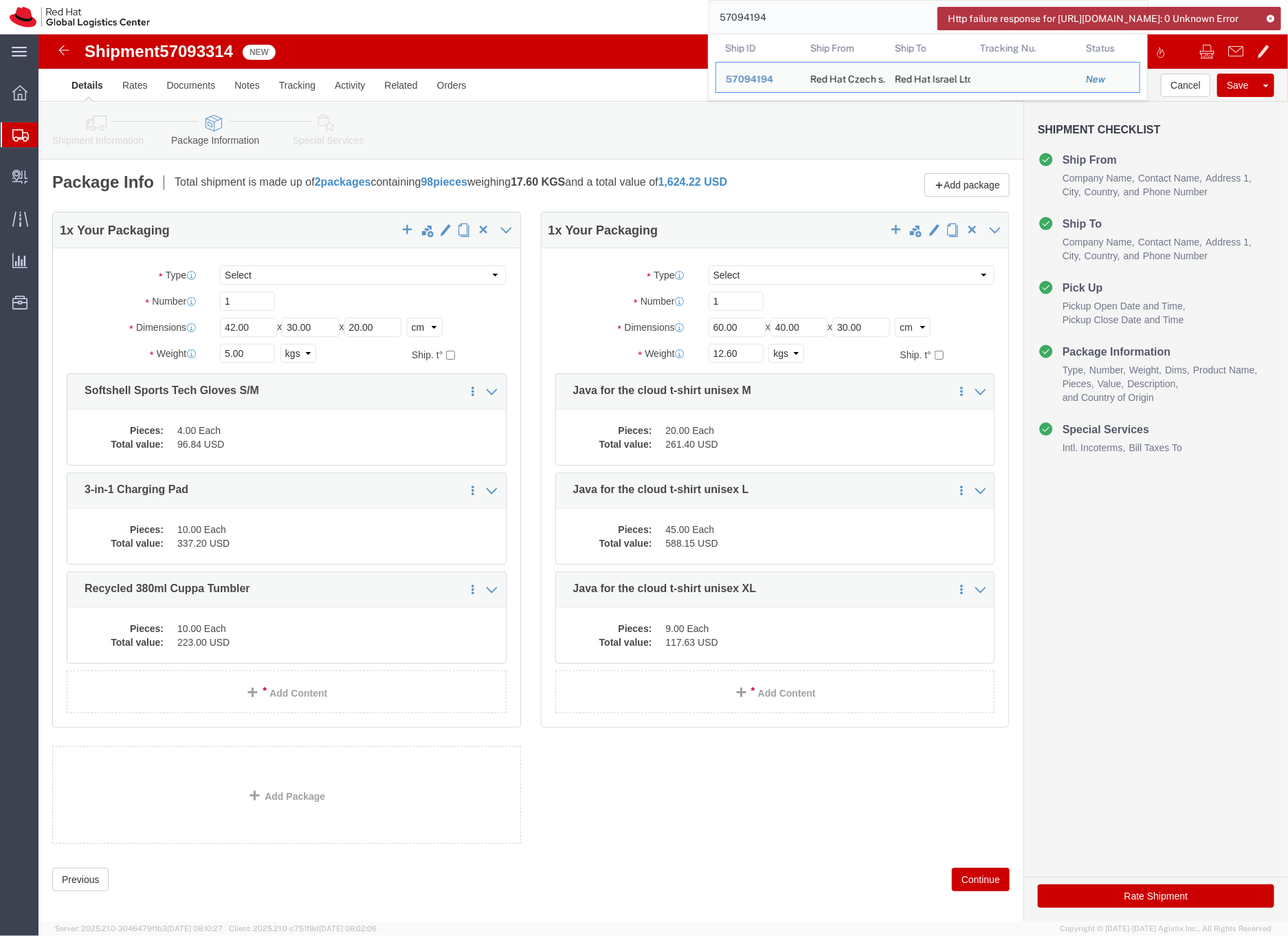
click at [764, 14] on input "57094194" at bounding box center [918, 18] width 418 height 33
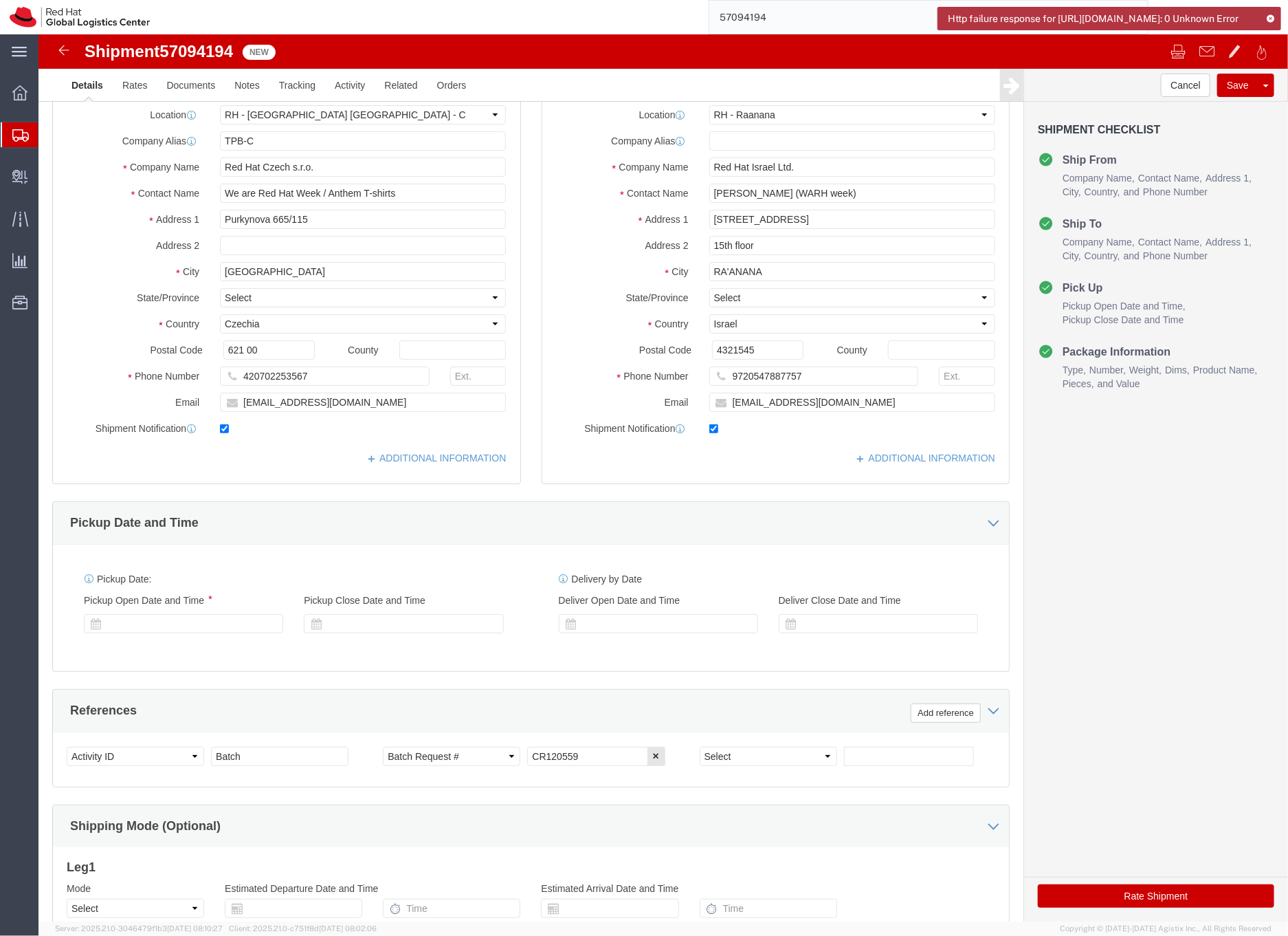
select select "38037"
select select "61972"
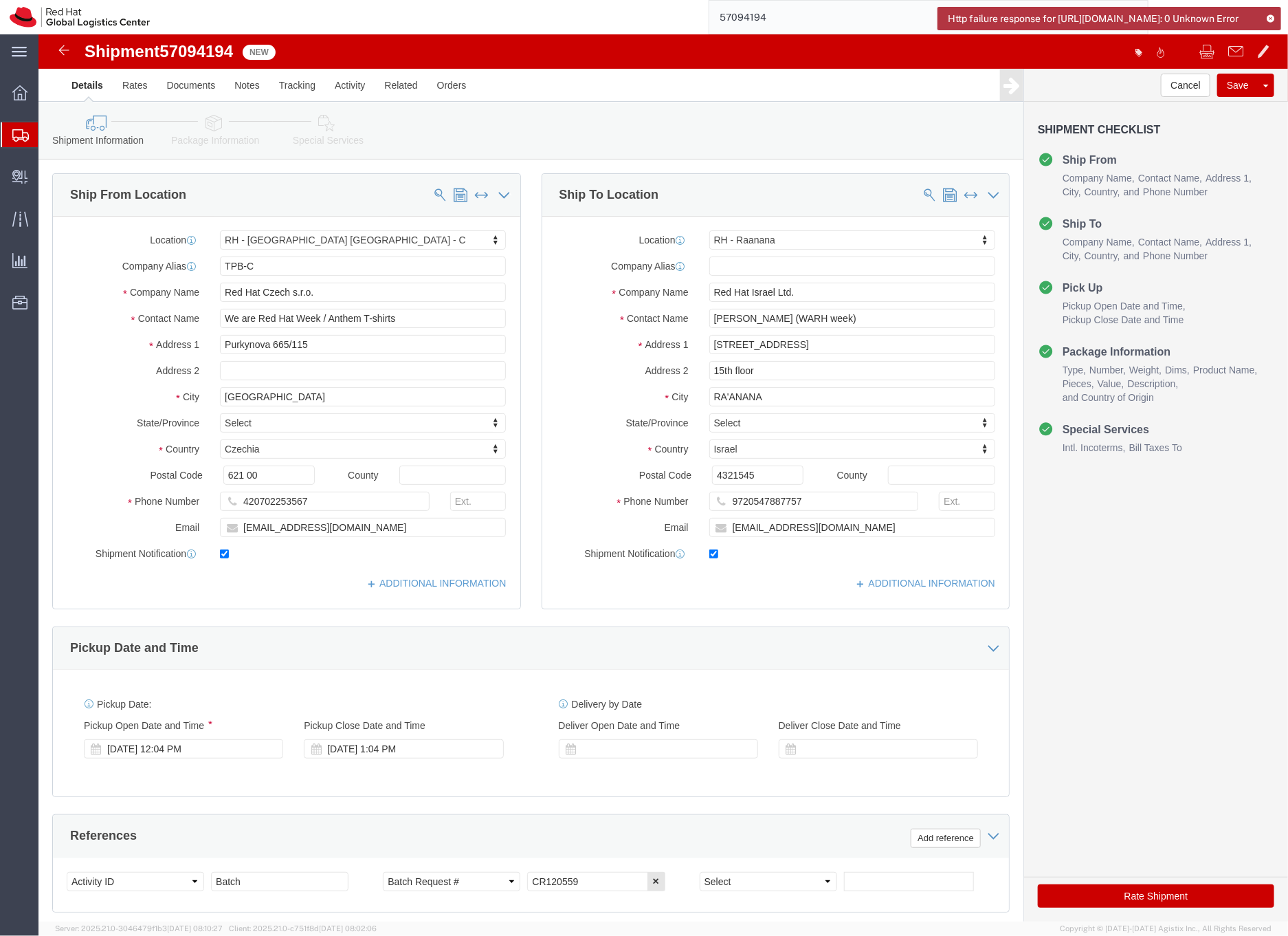
click icon
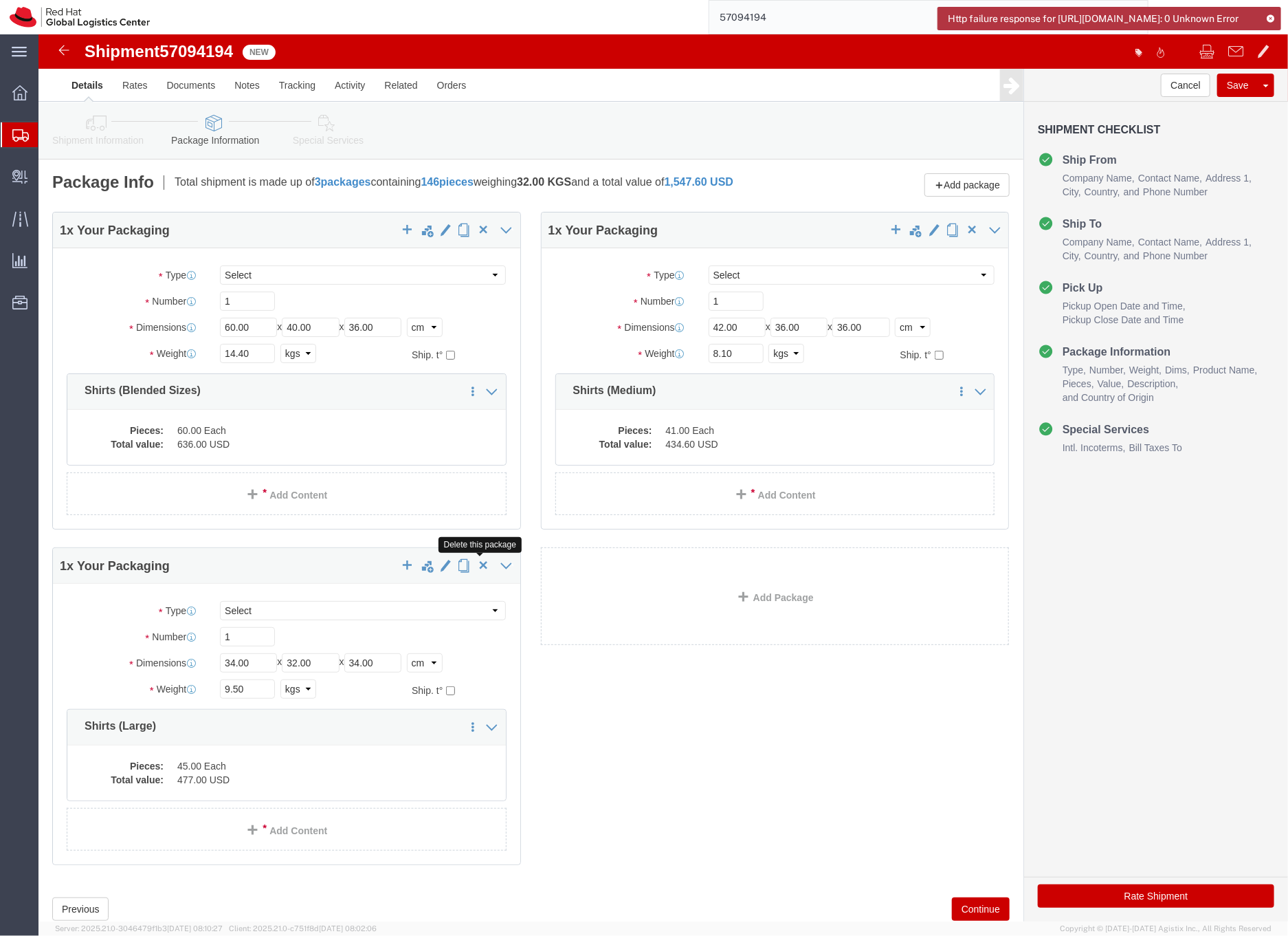
click span "button"
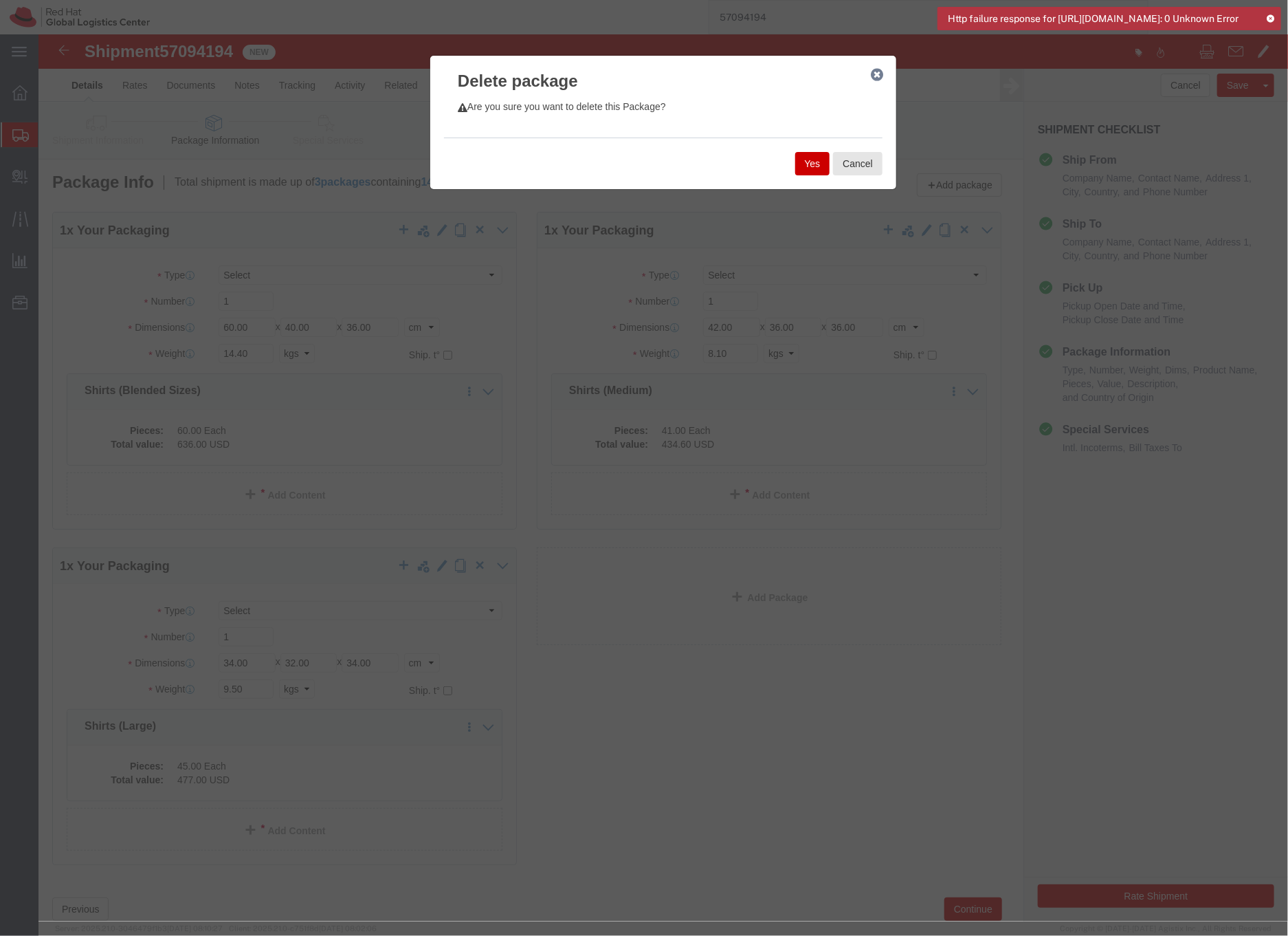
click button "Yes"
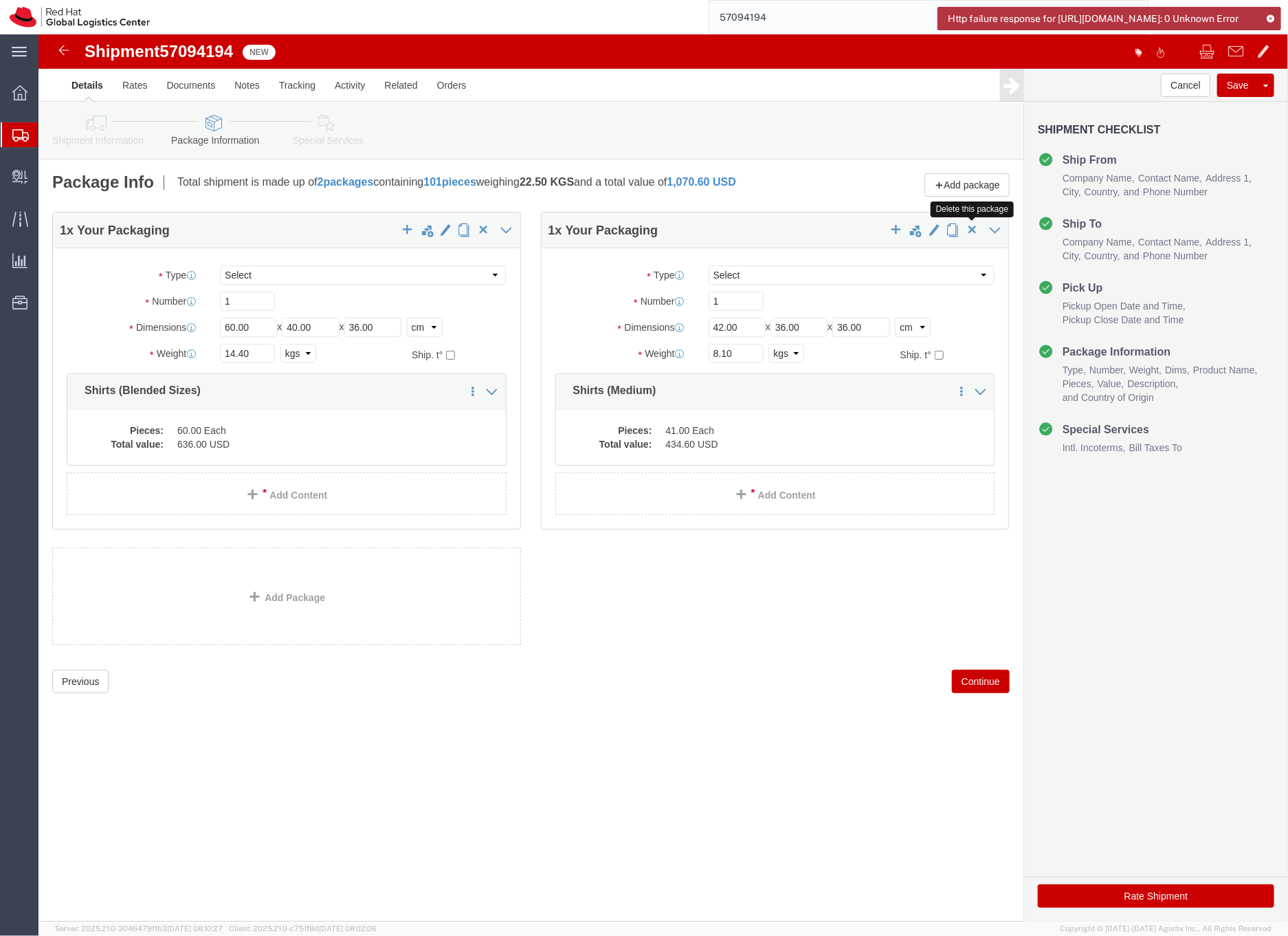
click span "button"
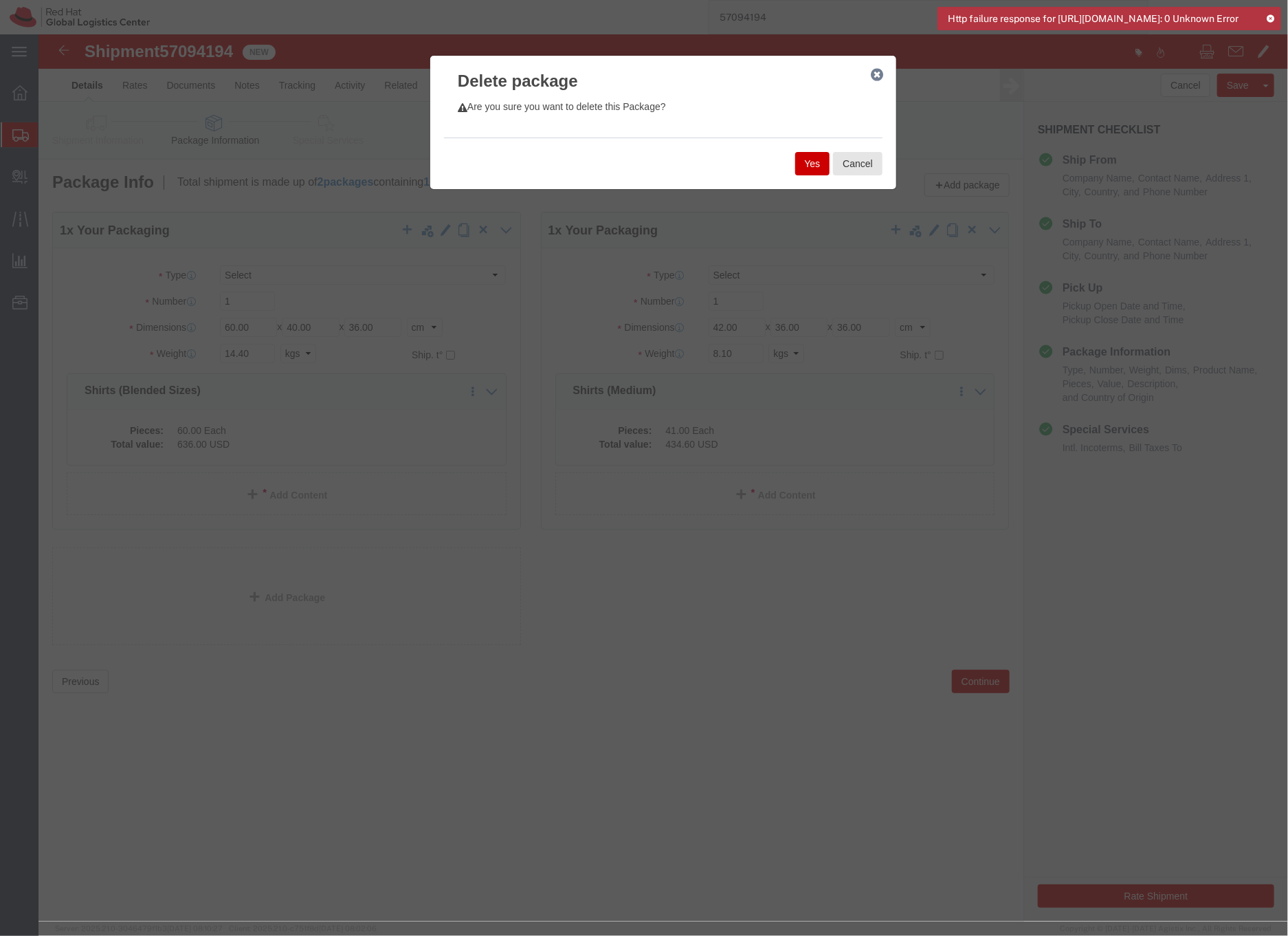
click button "Yes"
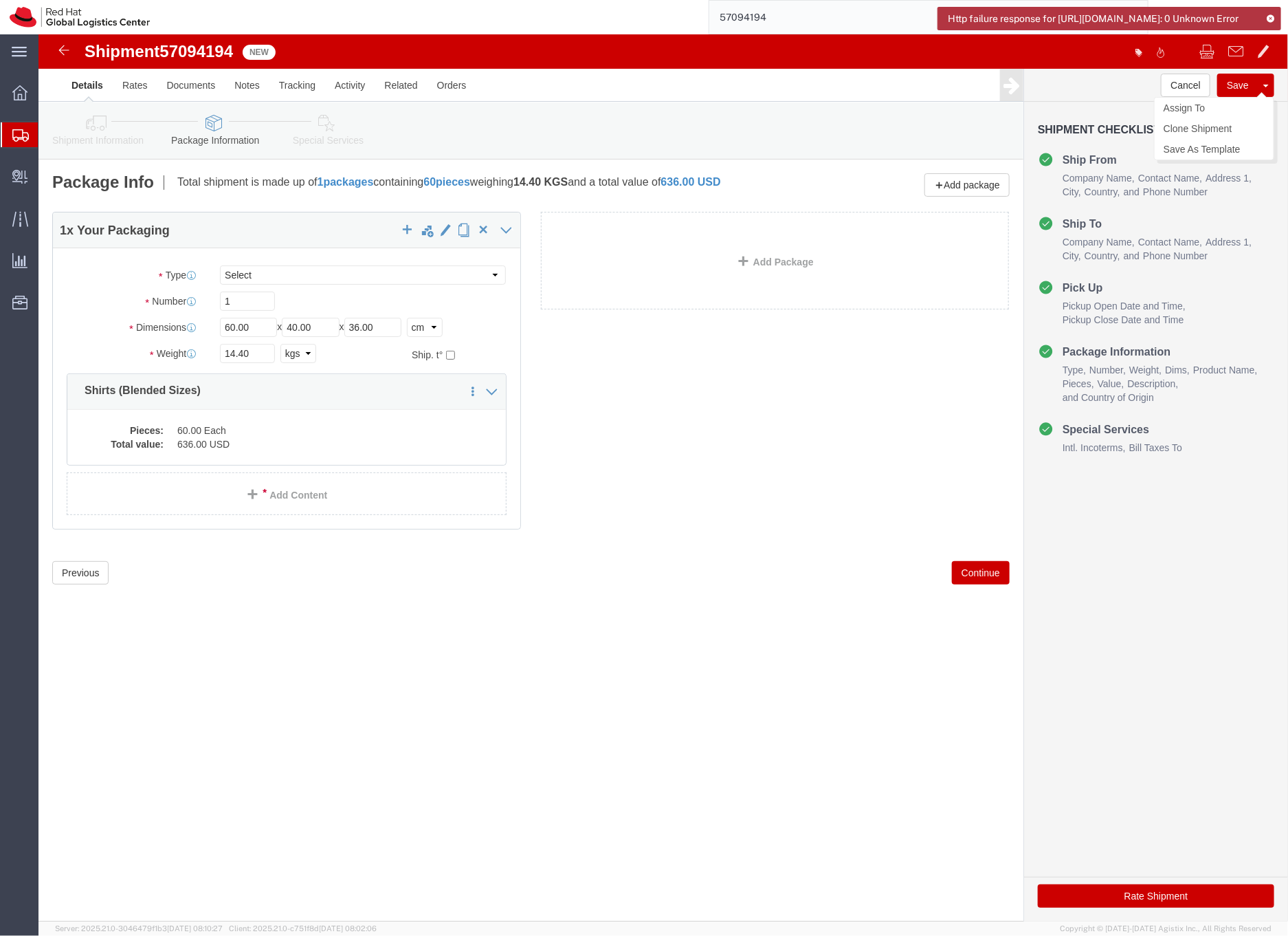
click button "Save"
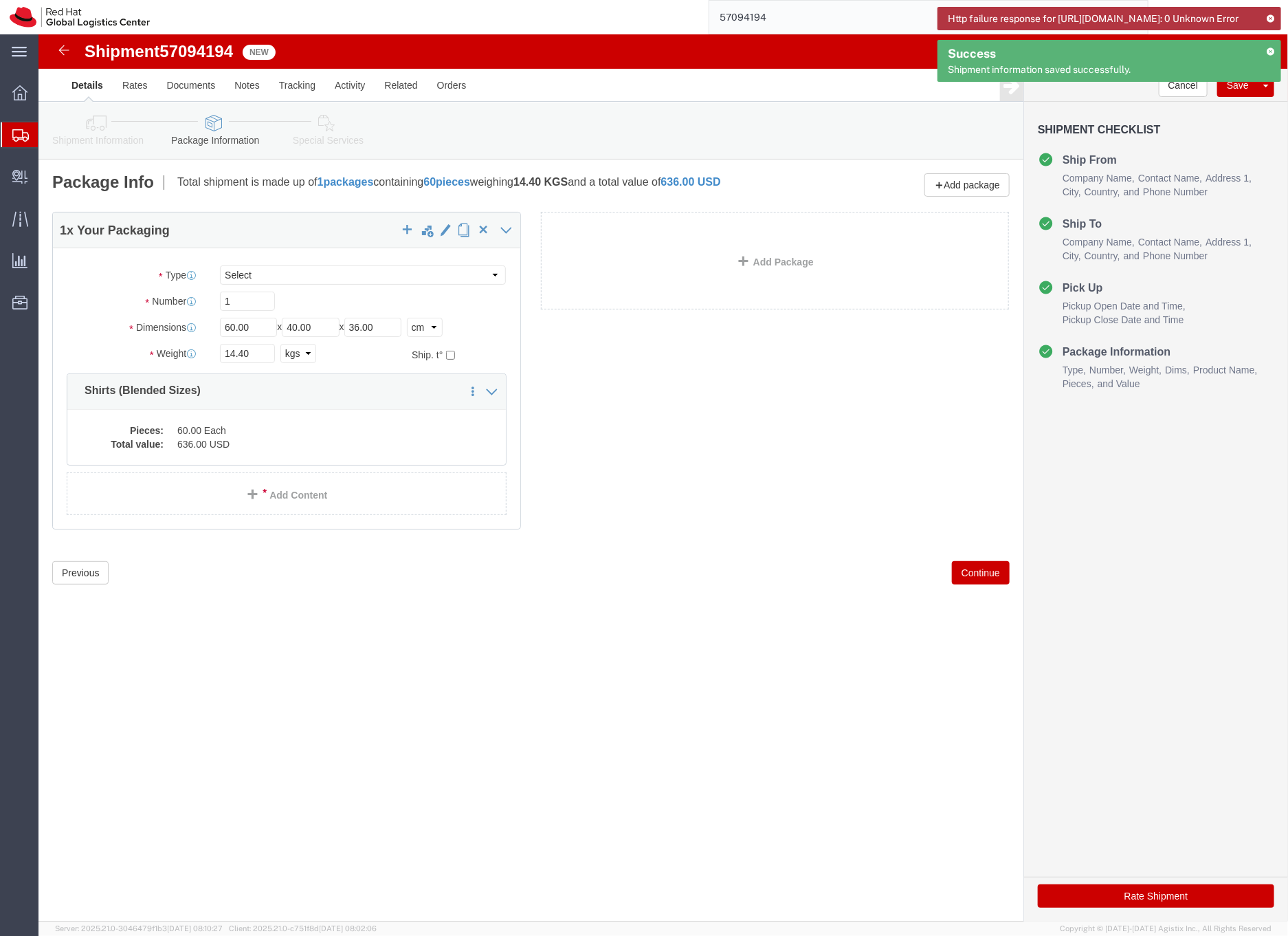
click at [20, 133] on icon at bounding box center [20, 136] width 17 height 12
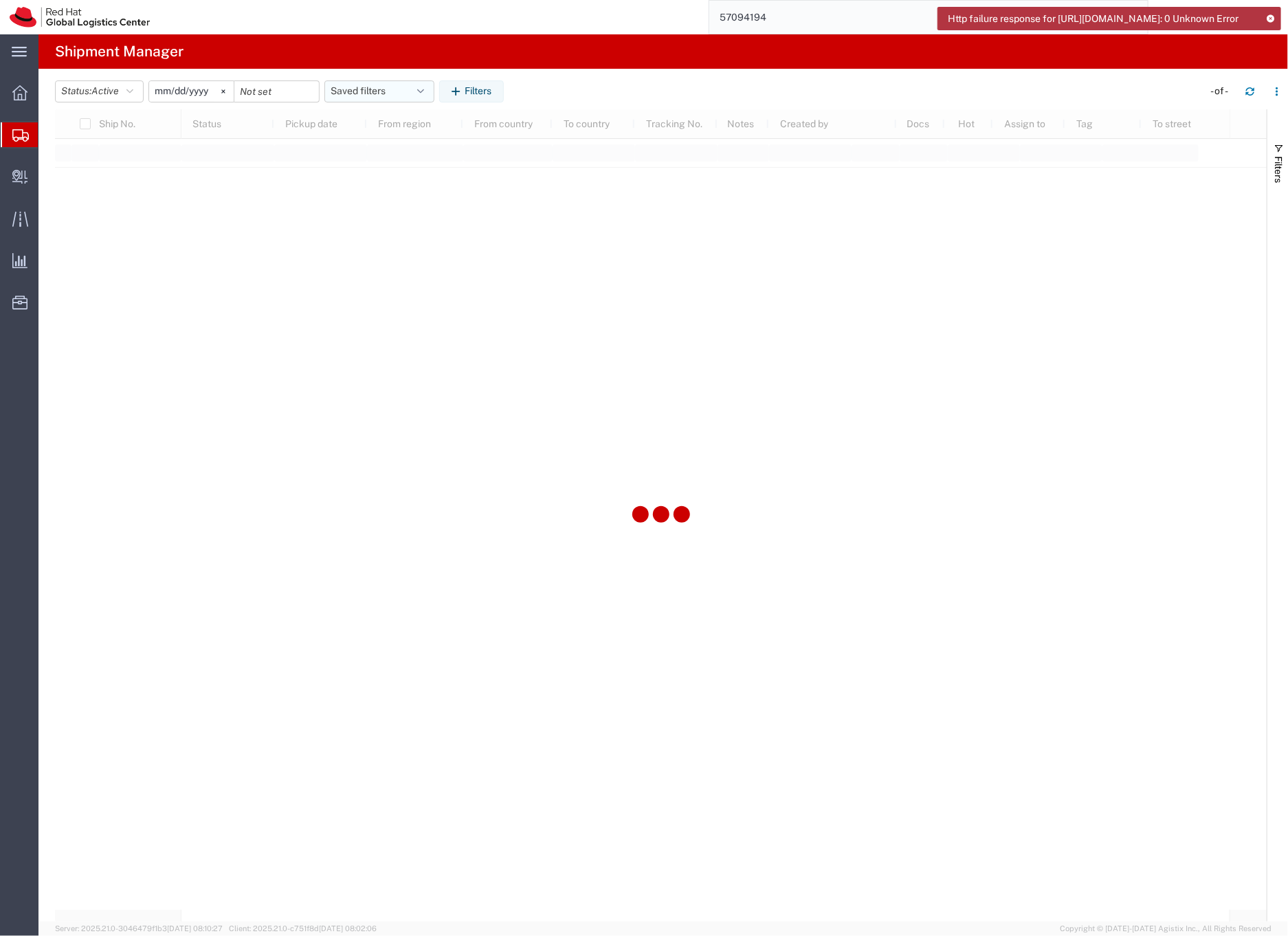
click at [365, 90] on button "Saved filters" at bounding box center [380, 91] width 110 height 22
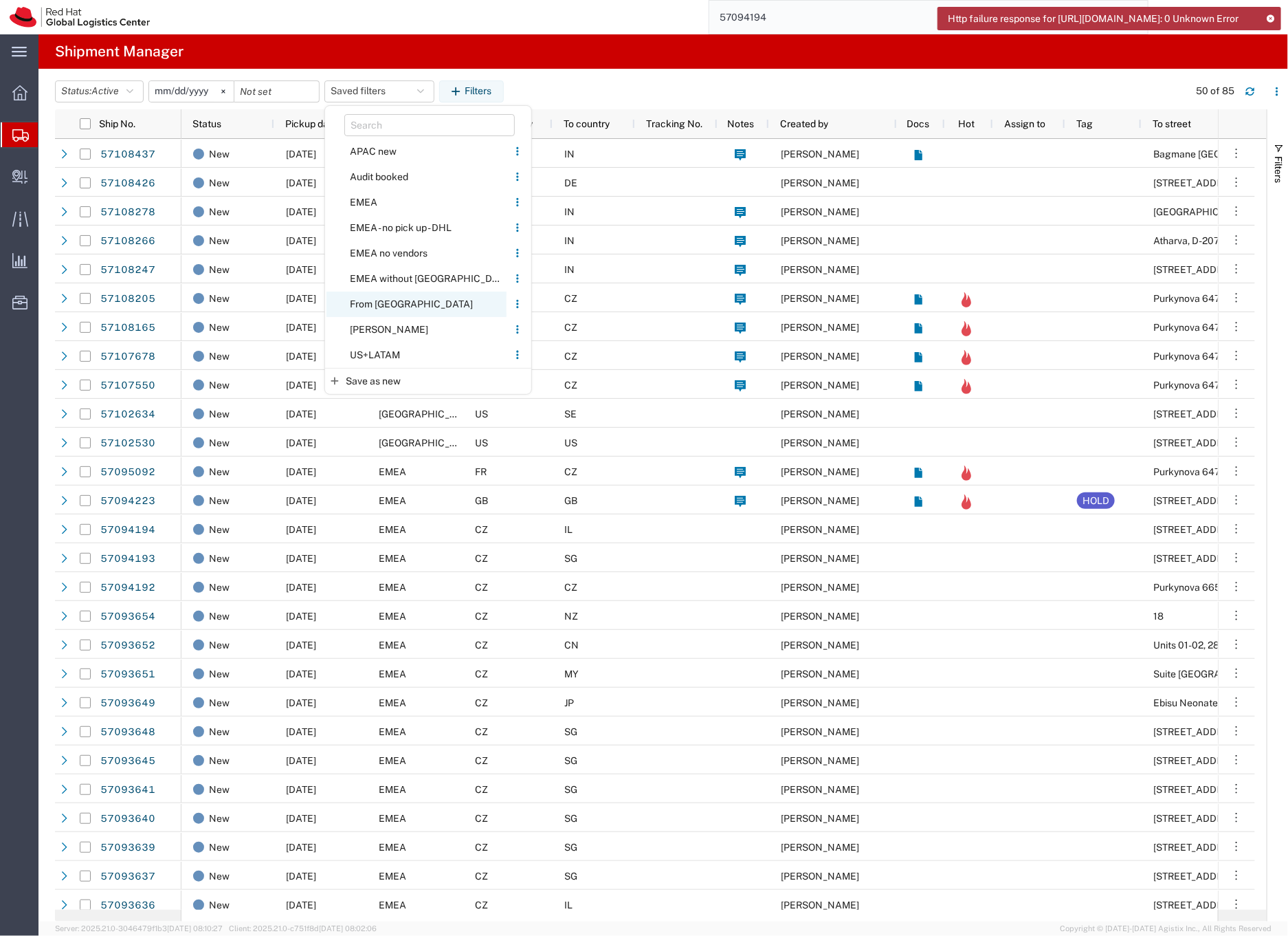
click at [360, 303] on span "From [GEOGRAPHIC_DATA]" at bounding box center [417, 304] width 180 height 25
type input "[DATE]"
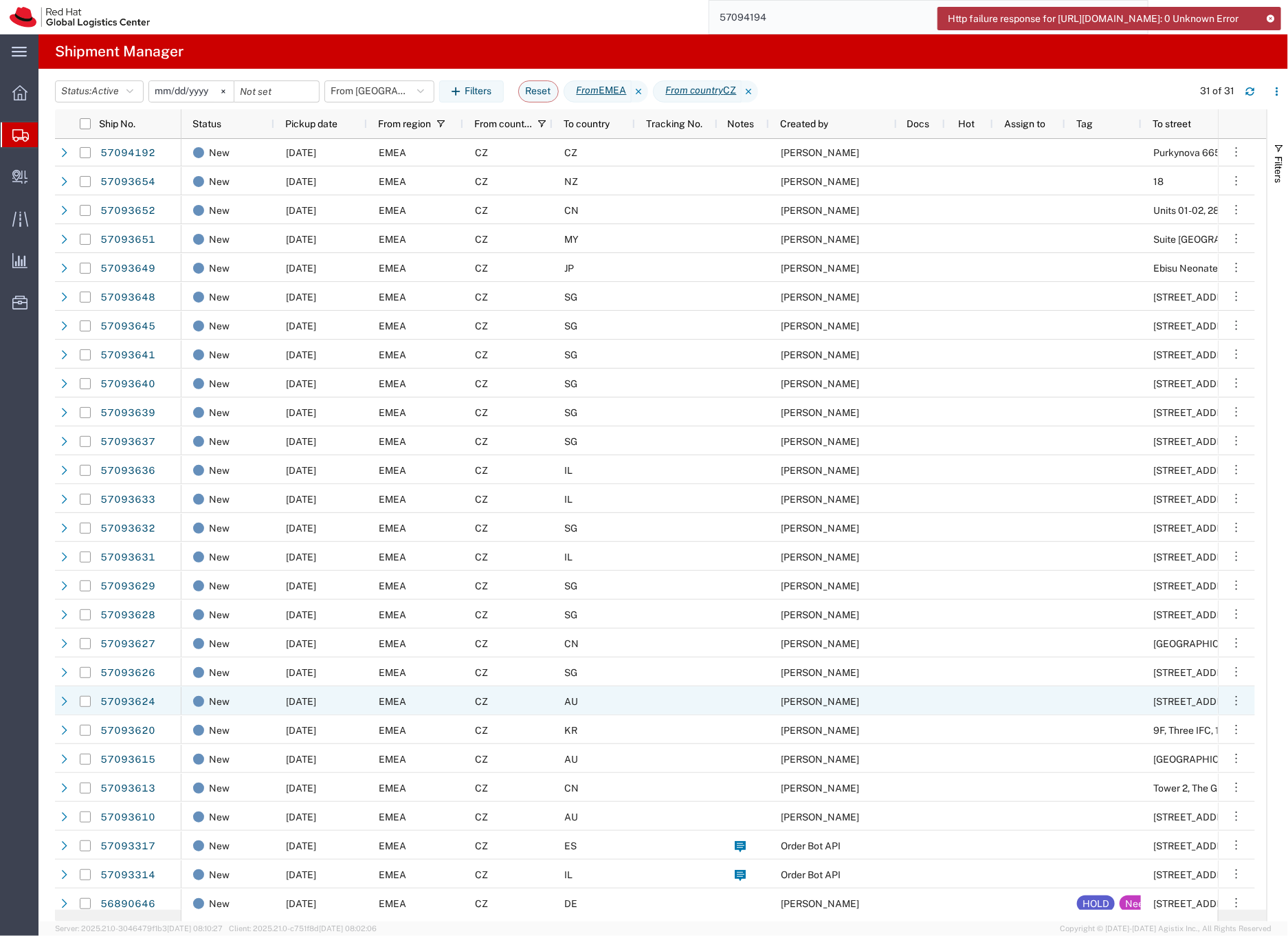
scroll to position [124, 0]
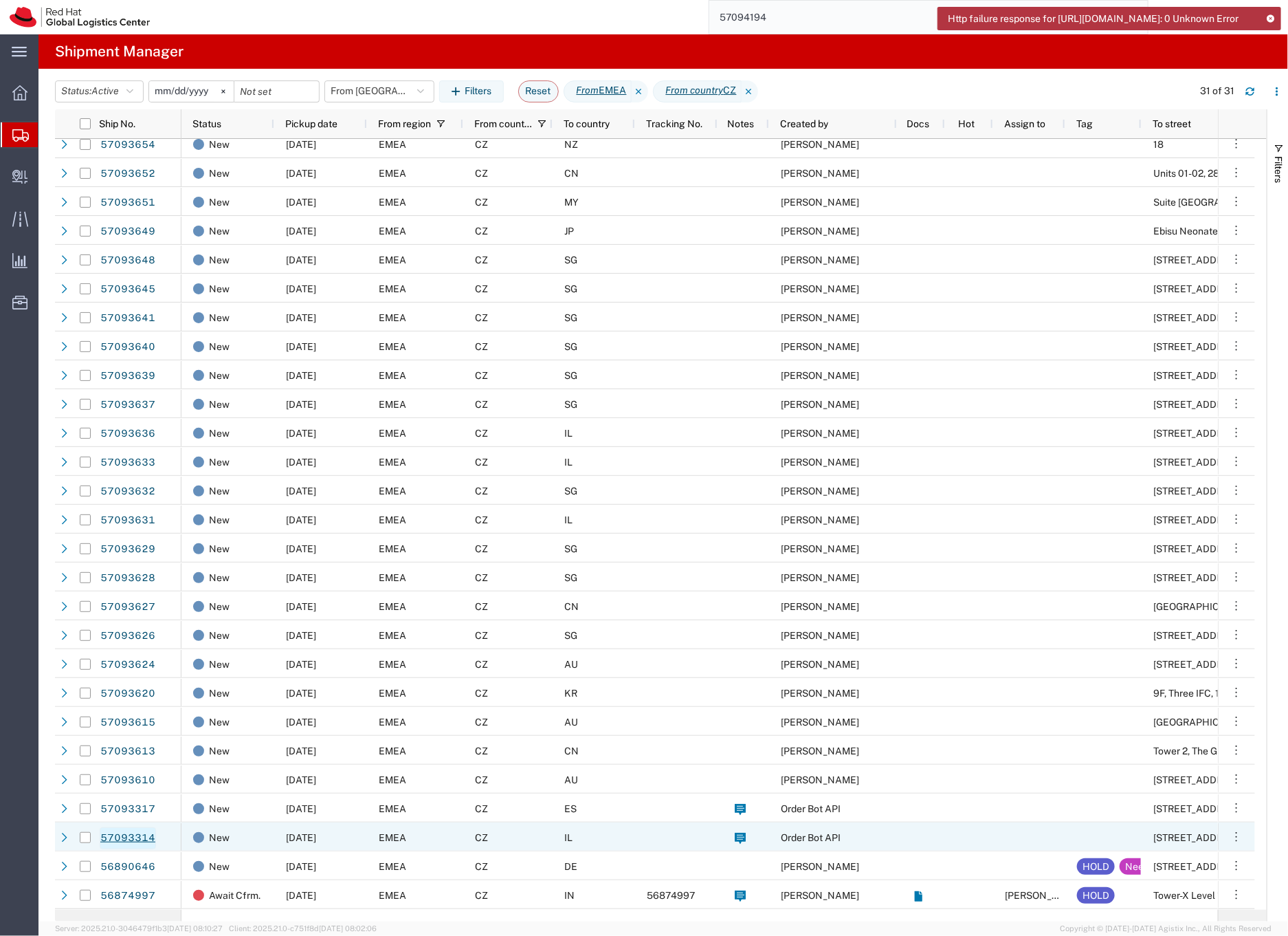
click at [138, 838] on link "57093314" at bounding box center [128, 838] width 56 height 22
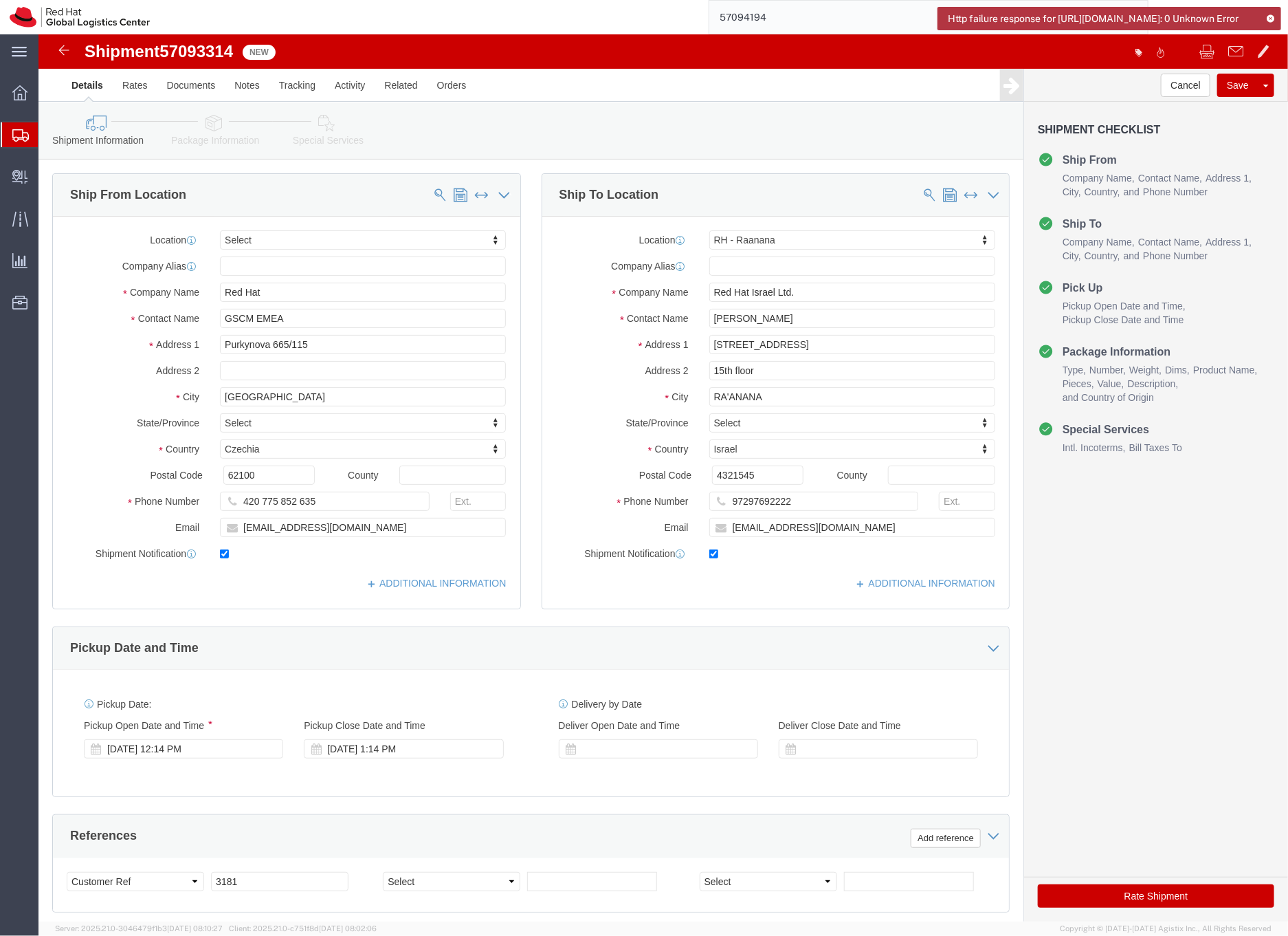
select select
select select "61972"
click icon
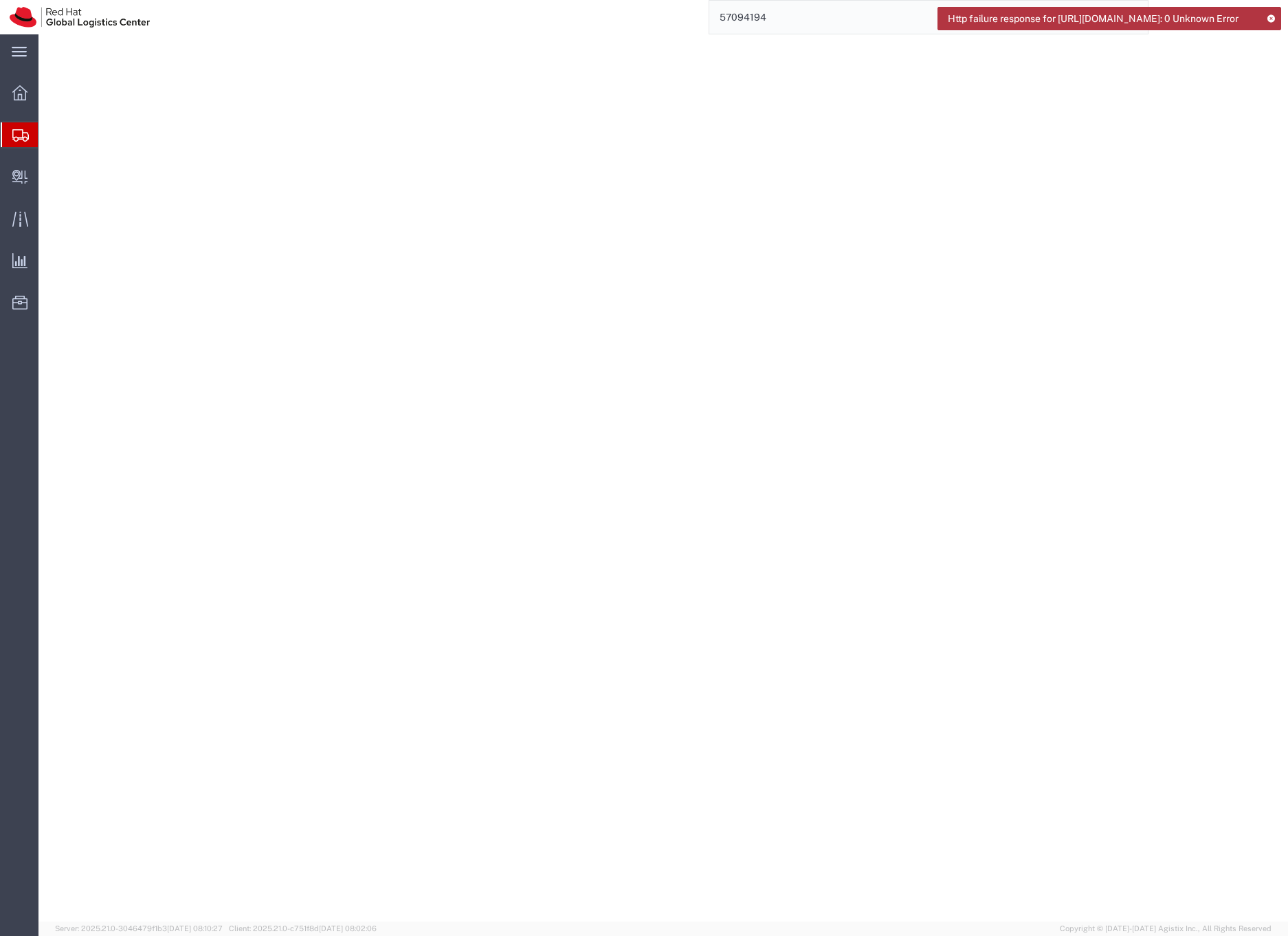
select select "YRPK"
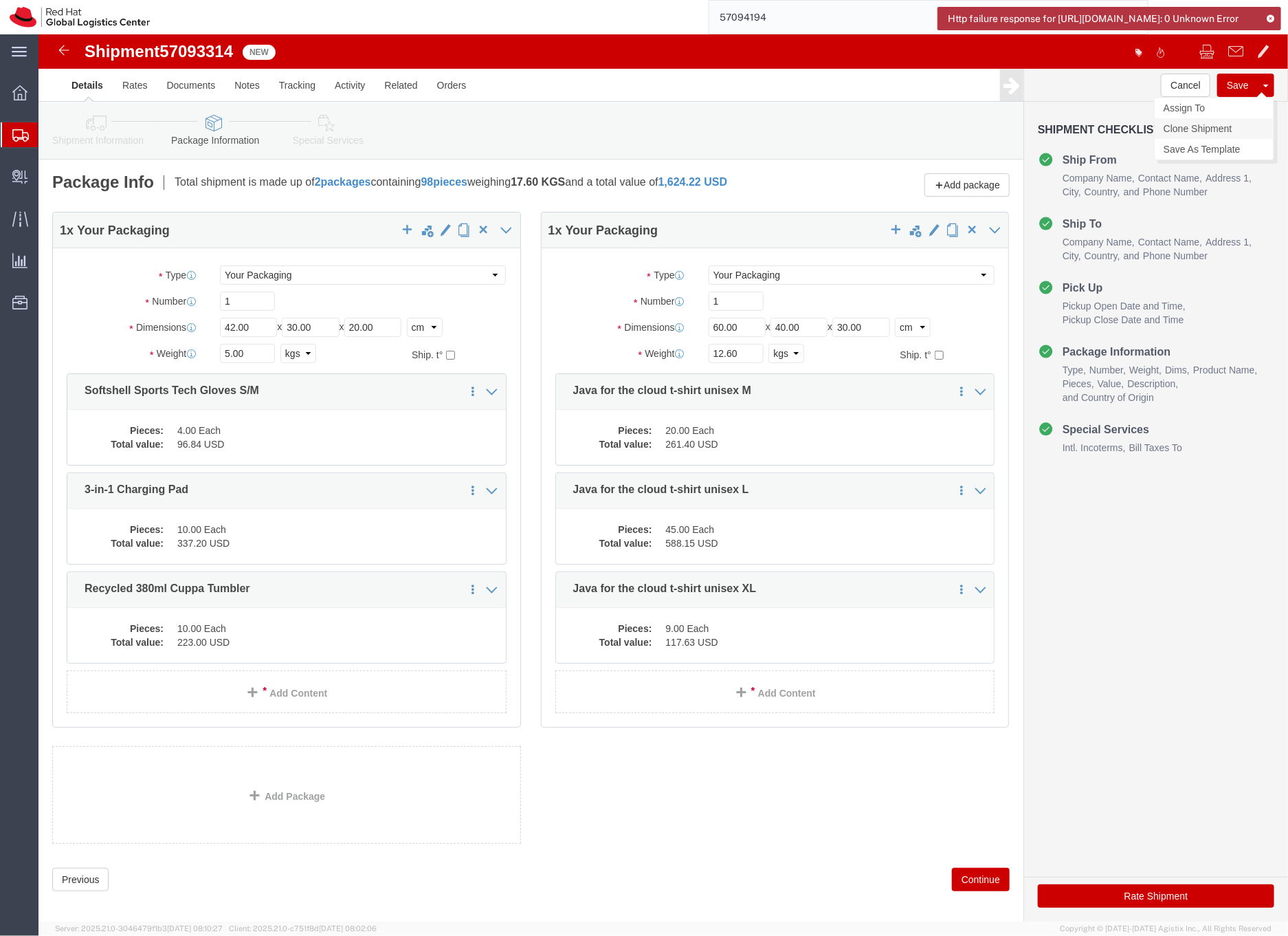
click link "Clone Shipment"
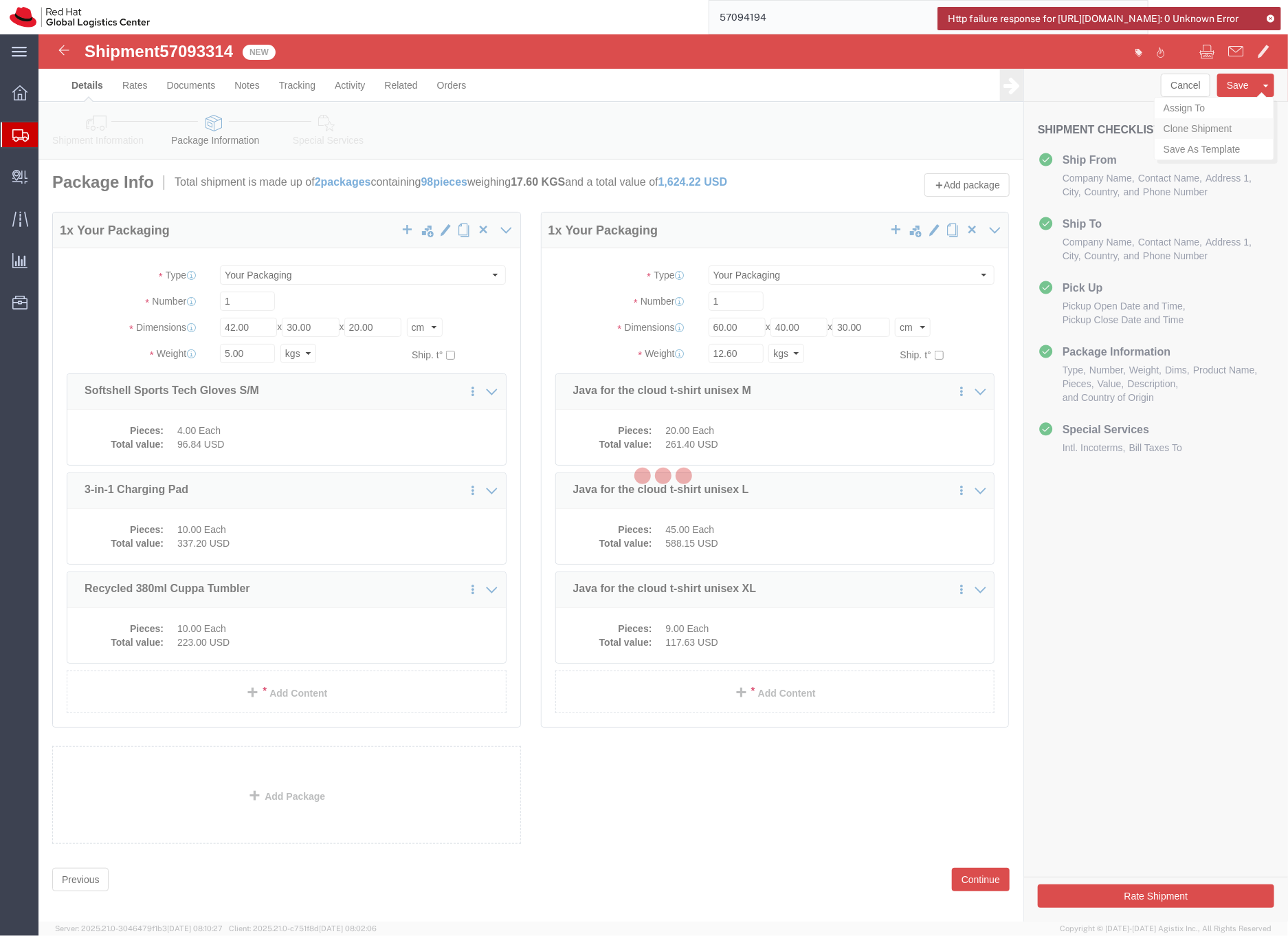
select select "61972"
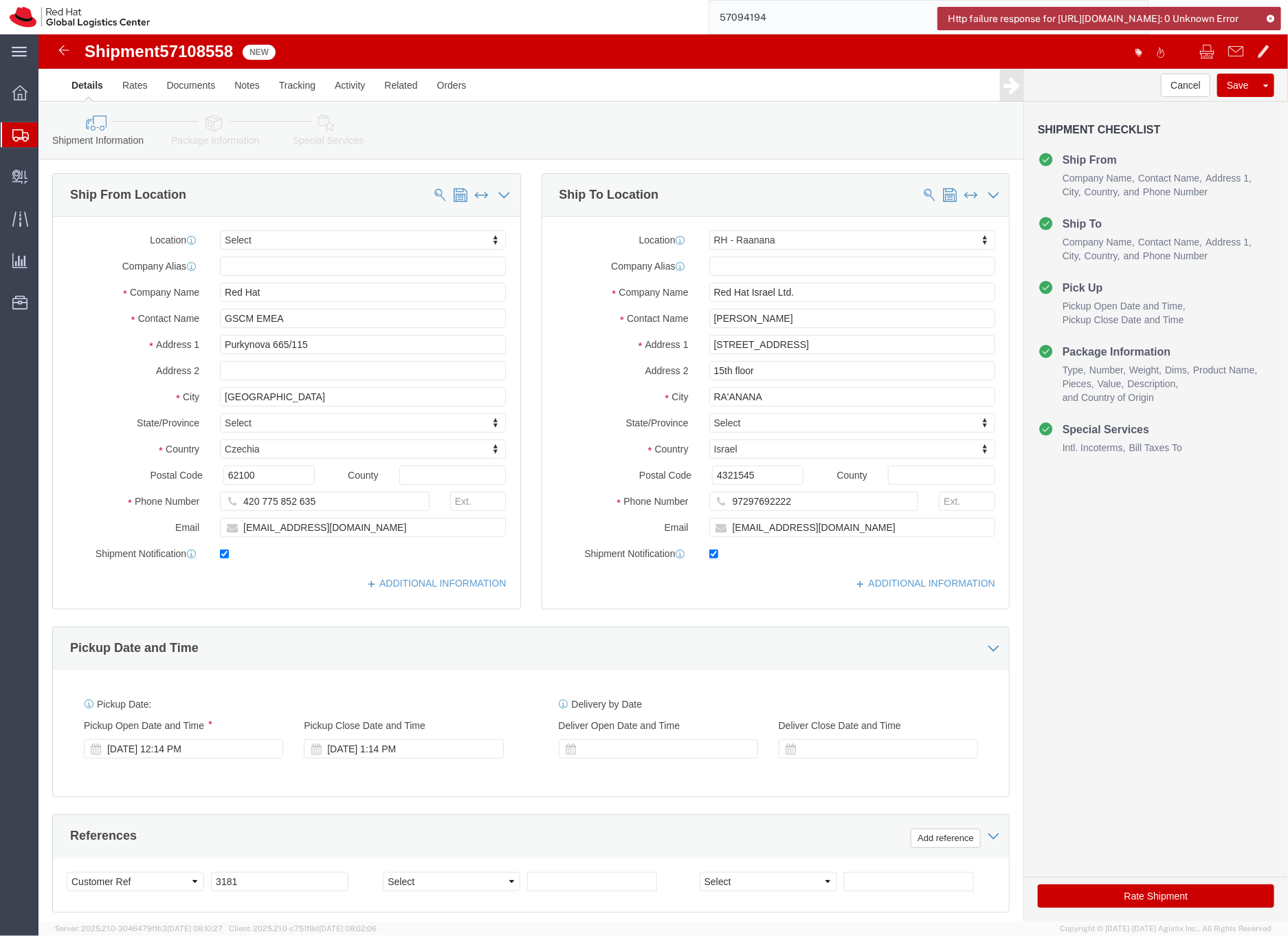
click span "57108558"
copy span "57108558"
click link "Package Information"
click div
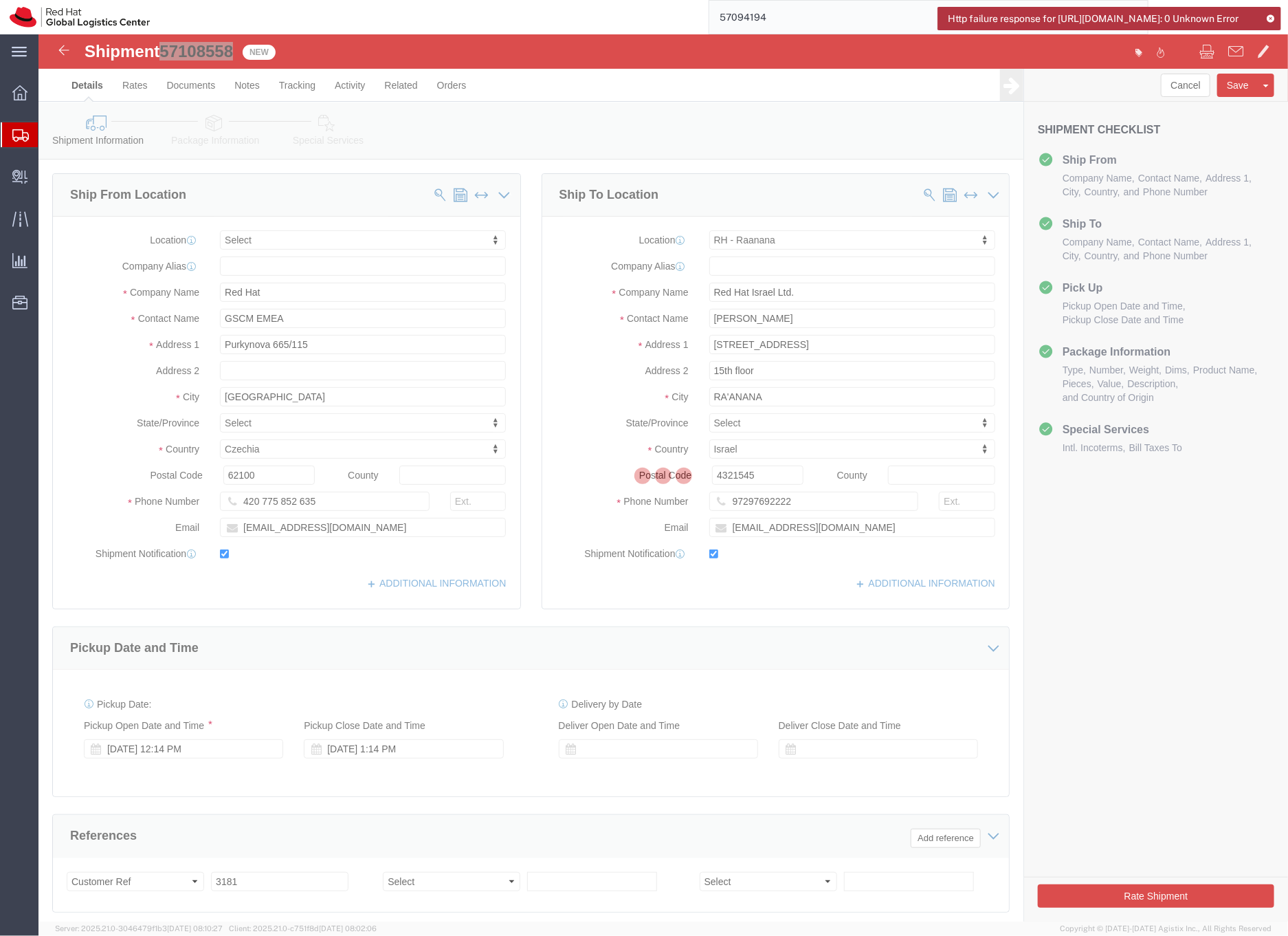
click at [214, 133] on div at bounding box center [663, 477] width 1249 height 887
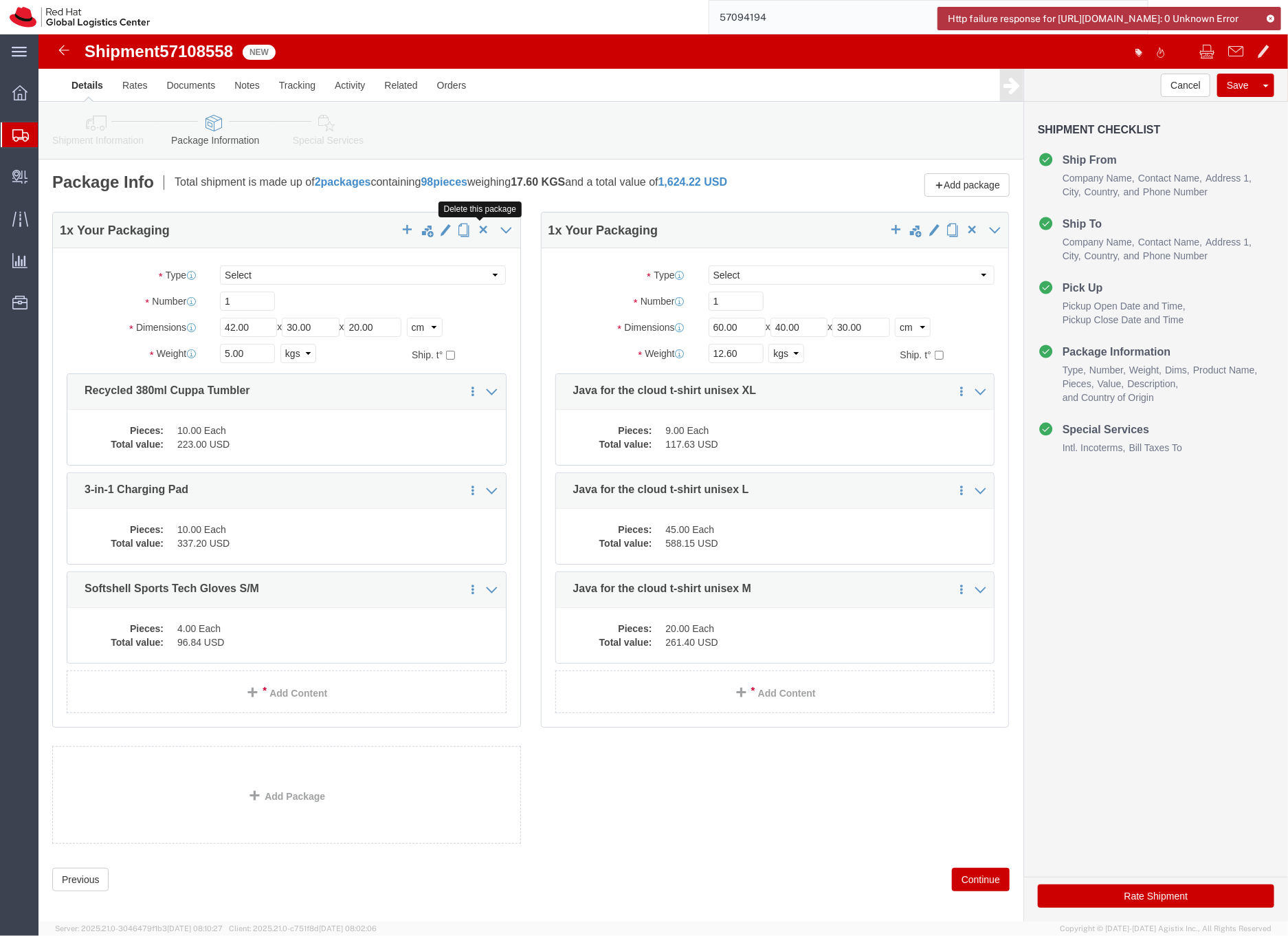
click span "button"
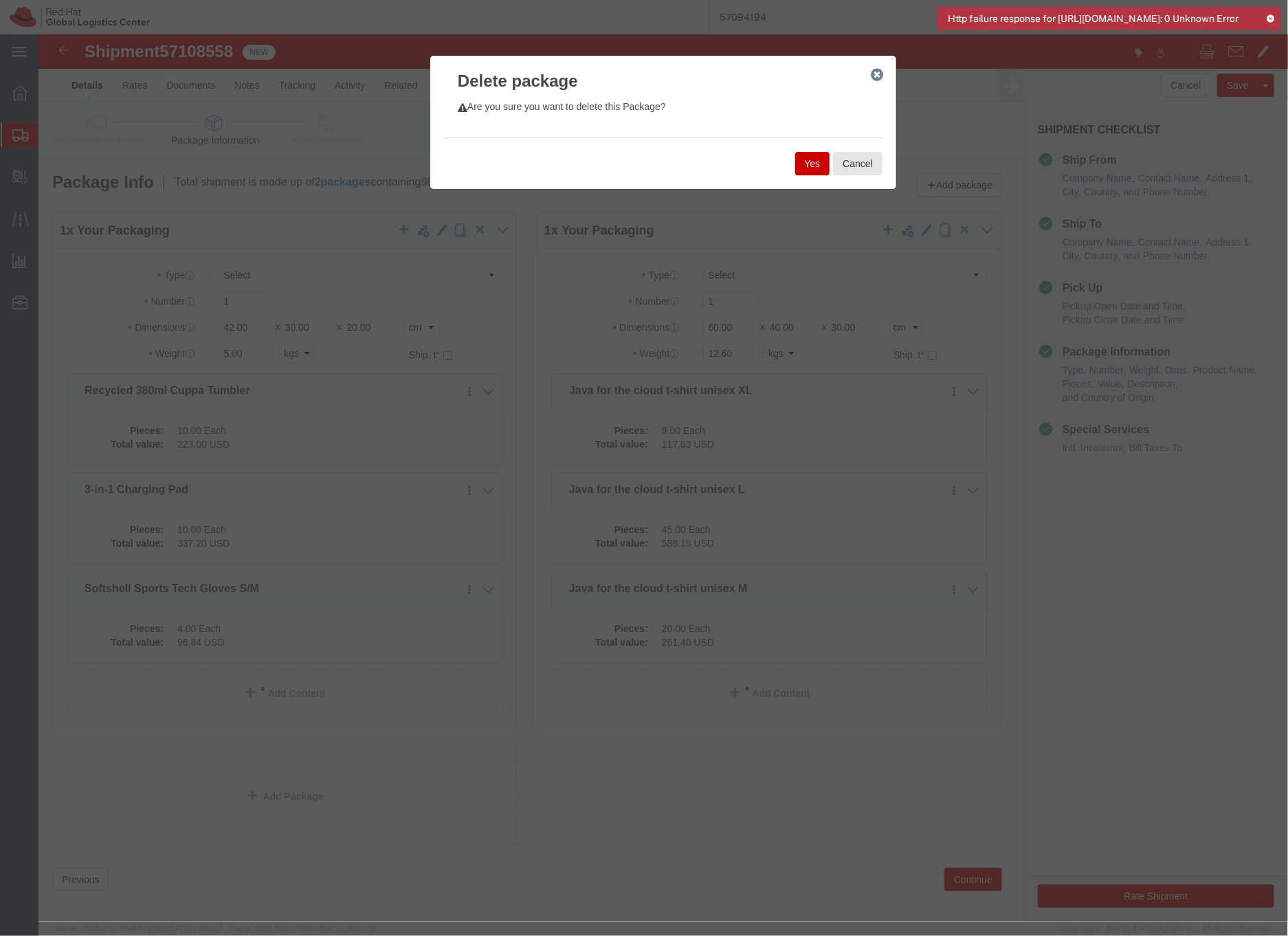
click button "Yes"
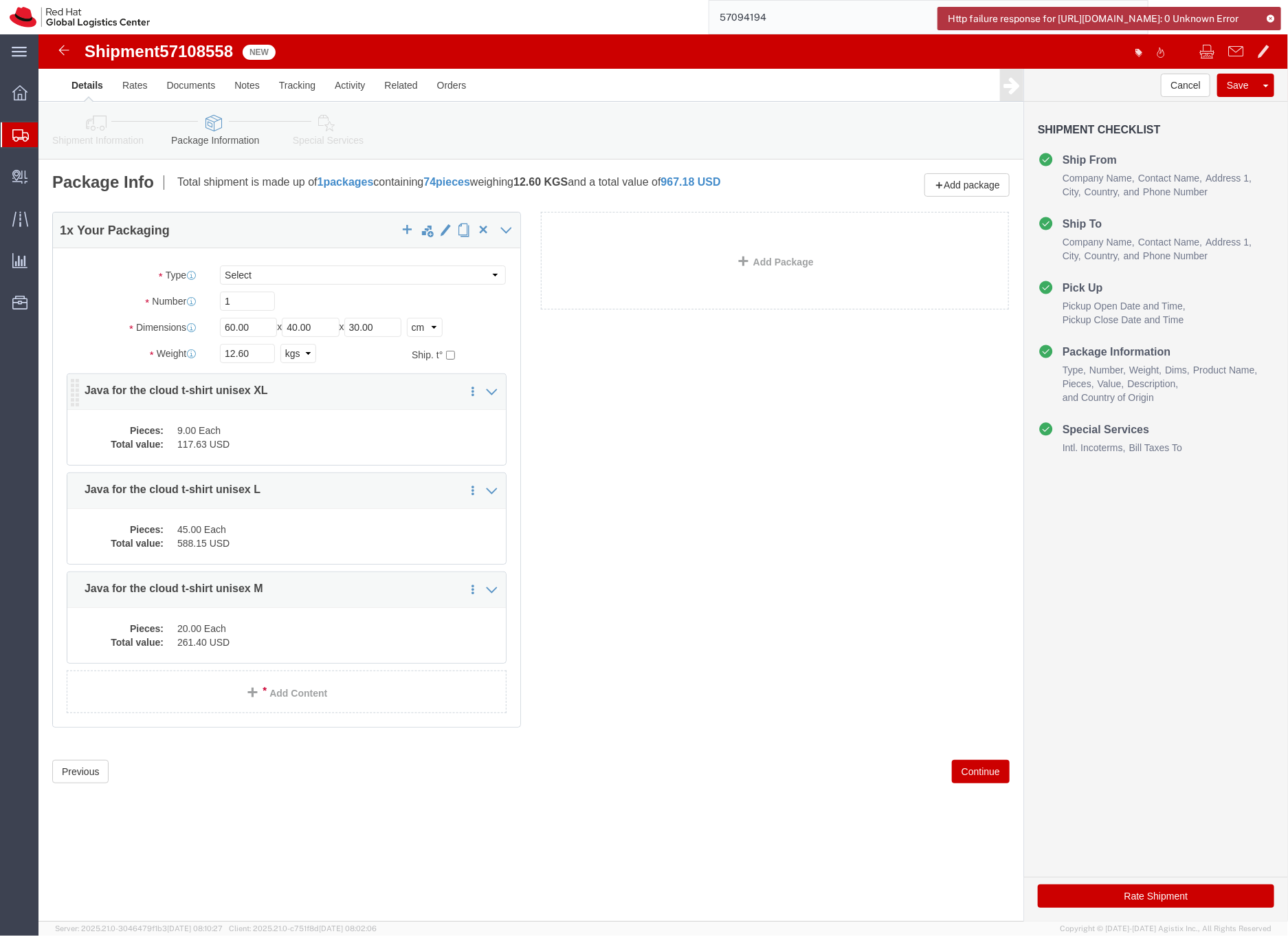
click dd "117.63 USD"
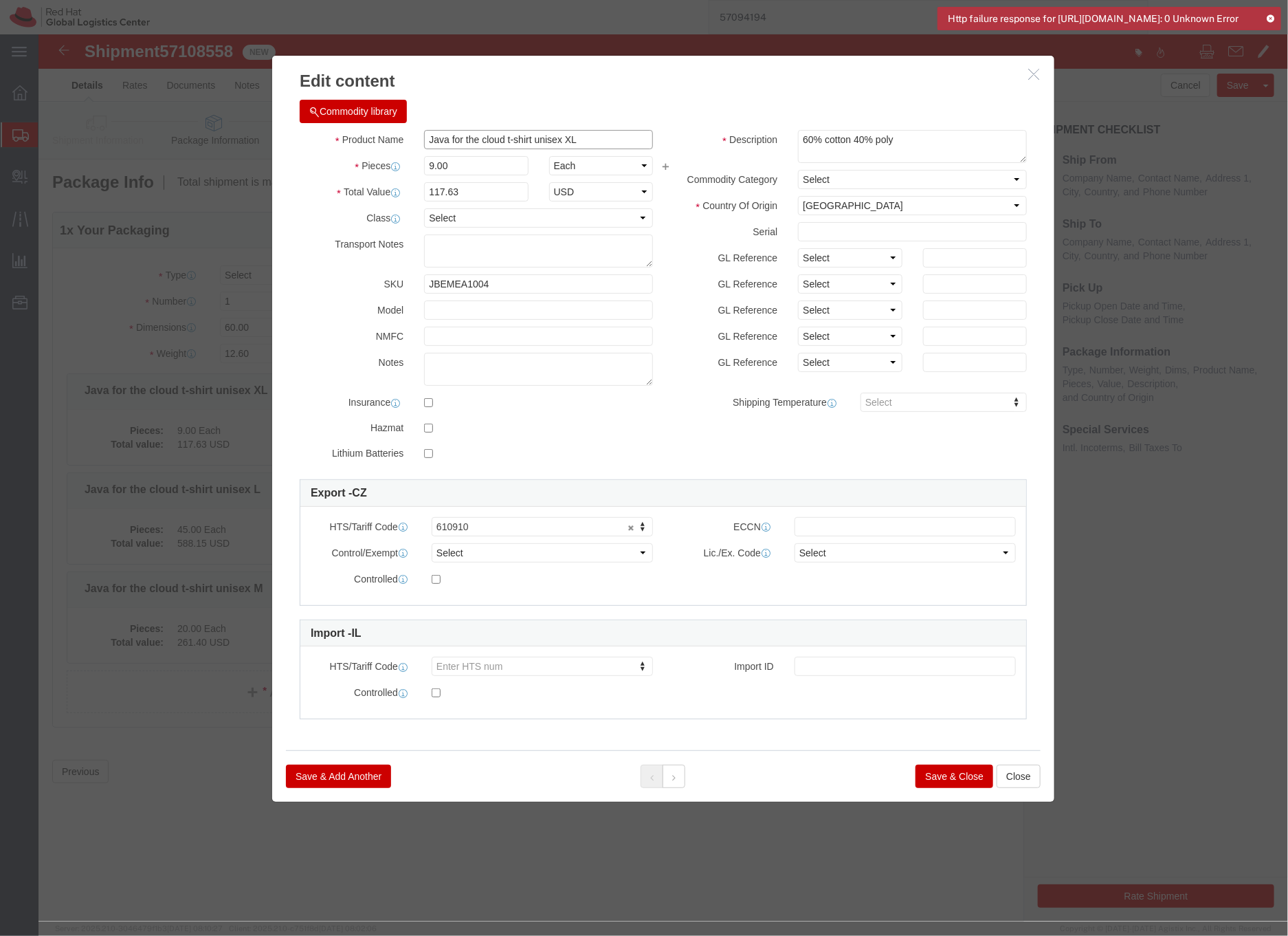
drag, startPoint x: 472, startPoint y: 106, endPoint x: 355, endPoint y: 103, distance: 117.0
click div "Product Name Java for the cloud t-shirt unisex XL"
type input "T-shirt unisex XL"
click textarea "60% cotton 40% poly"
type textarea "Red Hat branded, 60% cotton 40% poly"
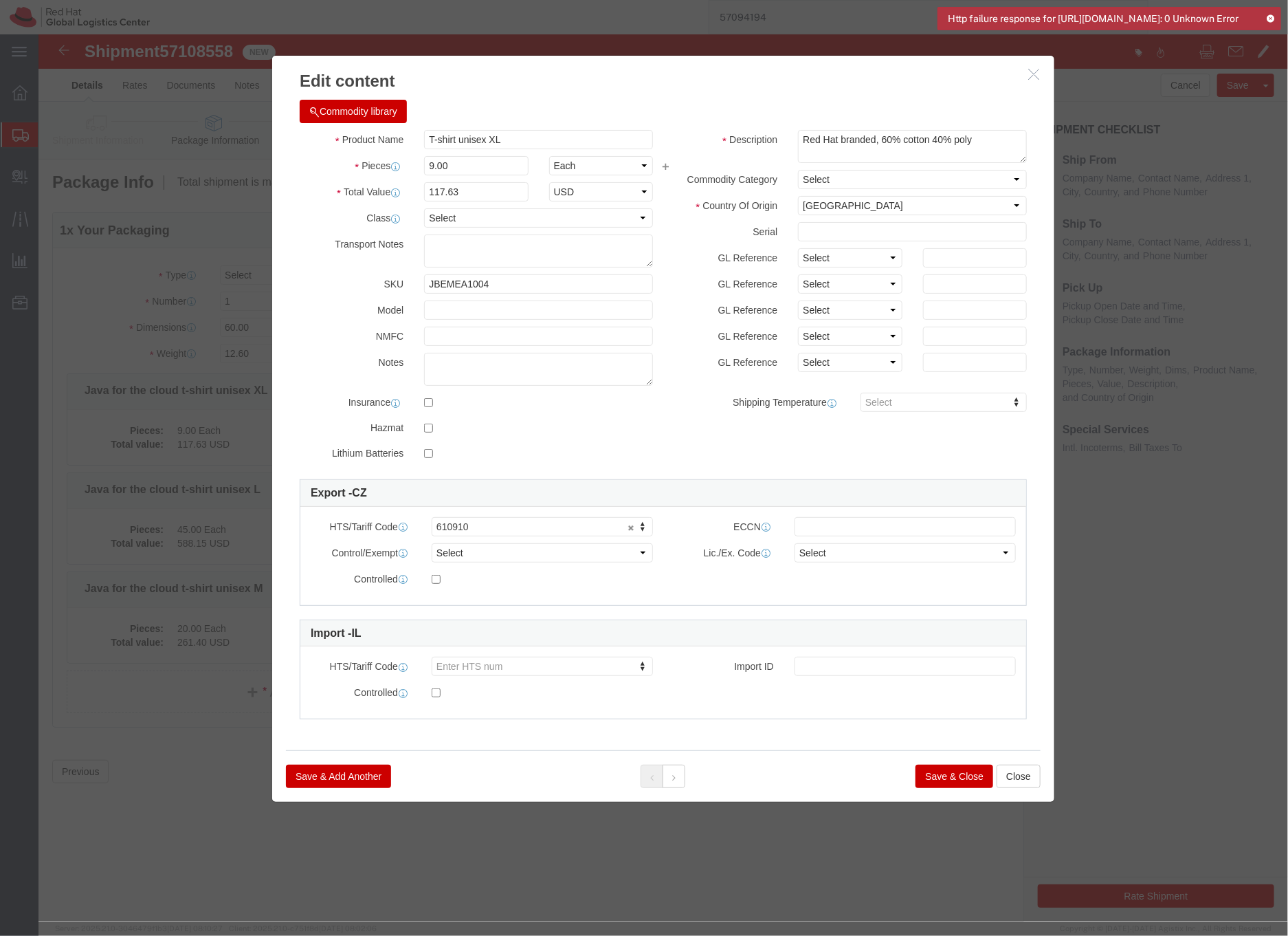
click button "Save & Close"
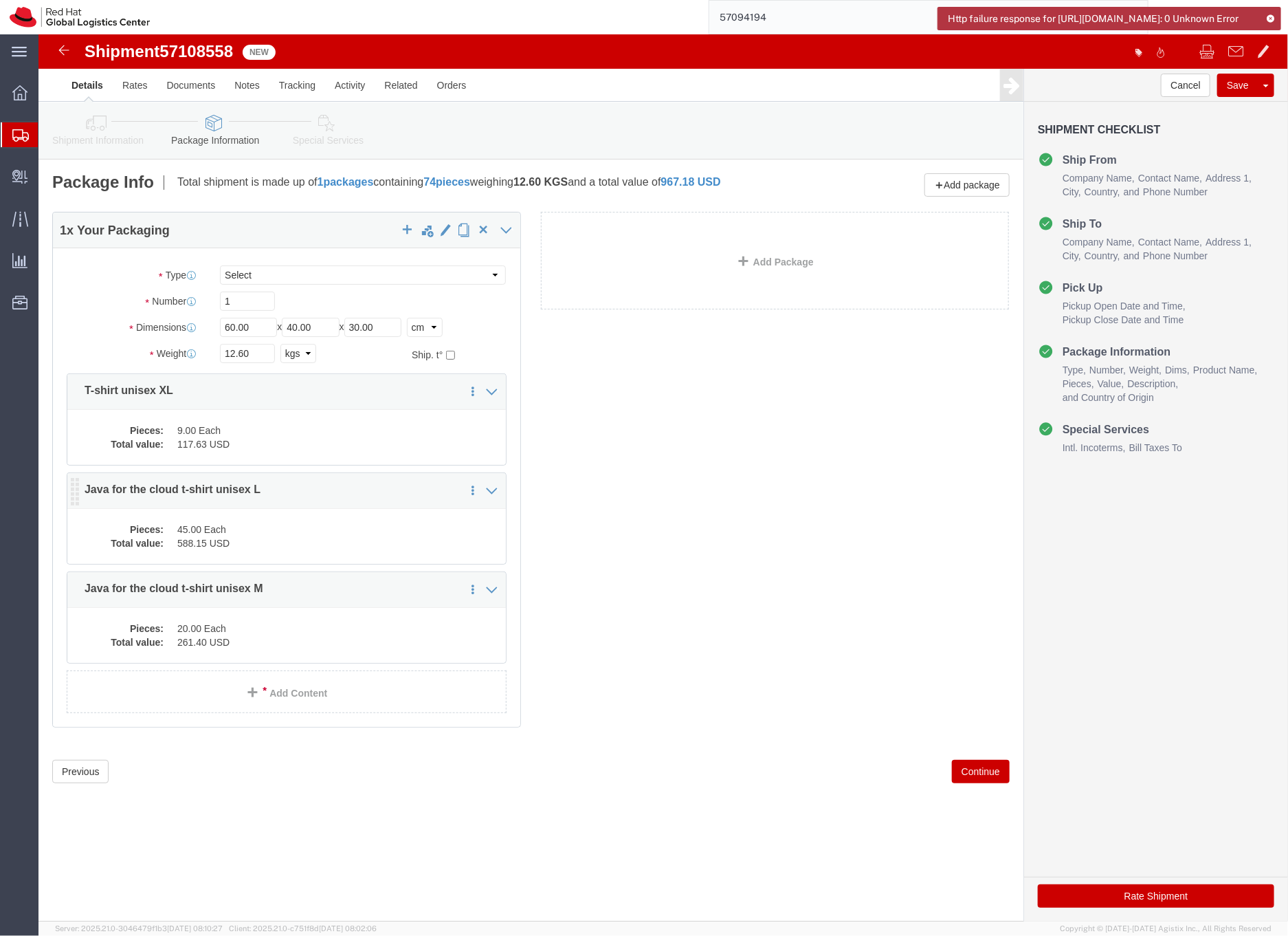
click dd "588.15 USD"
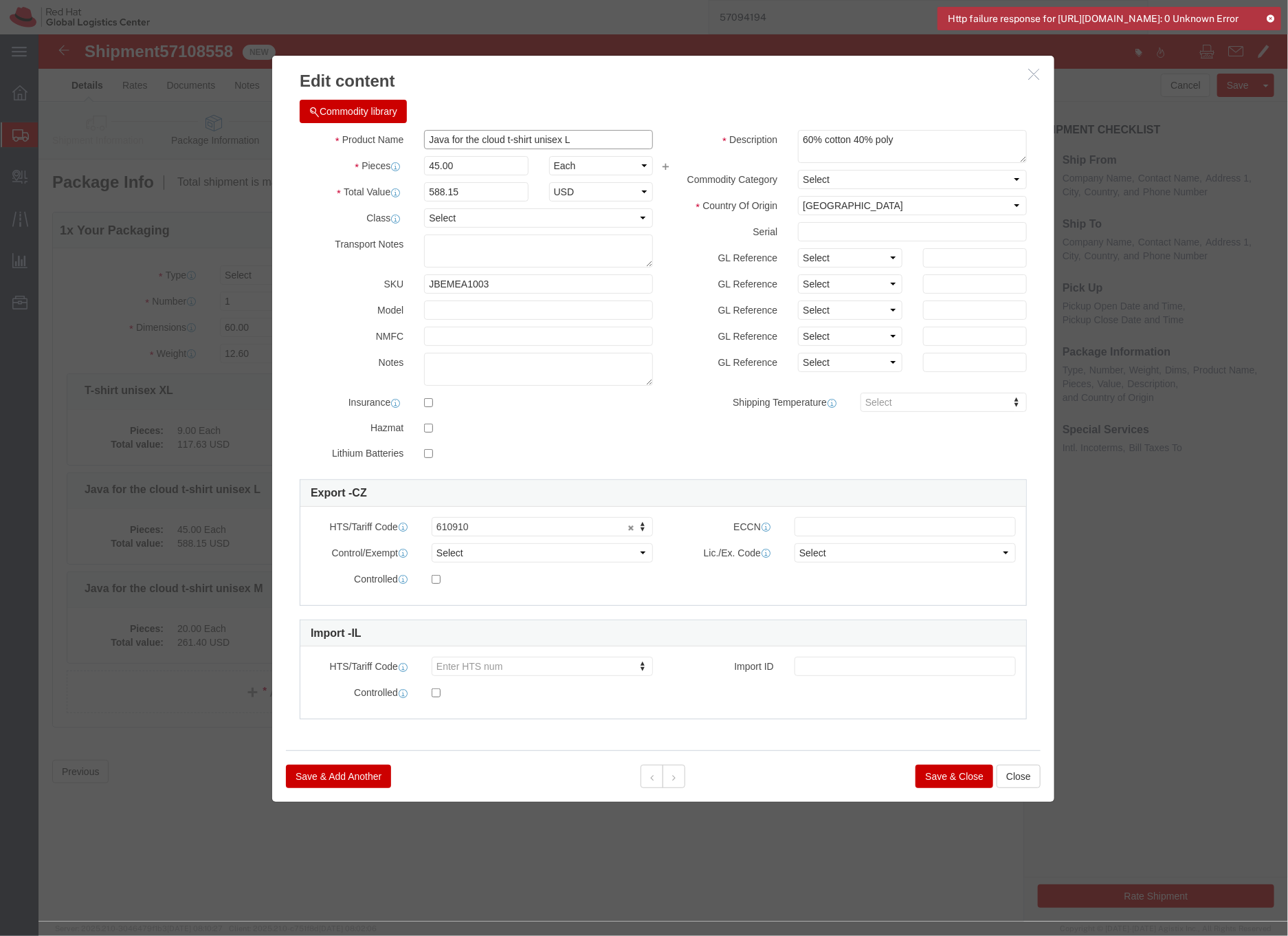
drag, startPoint x: 472, startPoint y: 104, endPoint x: 354, endPoint y: 102, distance: 118.0
click div "Product Name Java for the cloud t-shirt unisex L"
type input "T-shirt unisex L"
click textarea "60% cotton 40% poly"
type textarea "Red Hat branded, 60% cotton 40% poly"
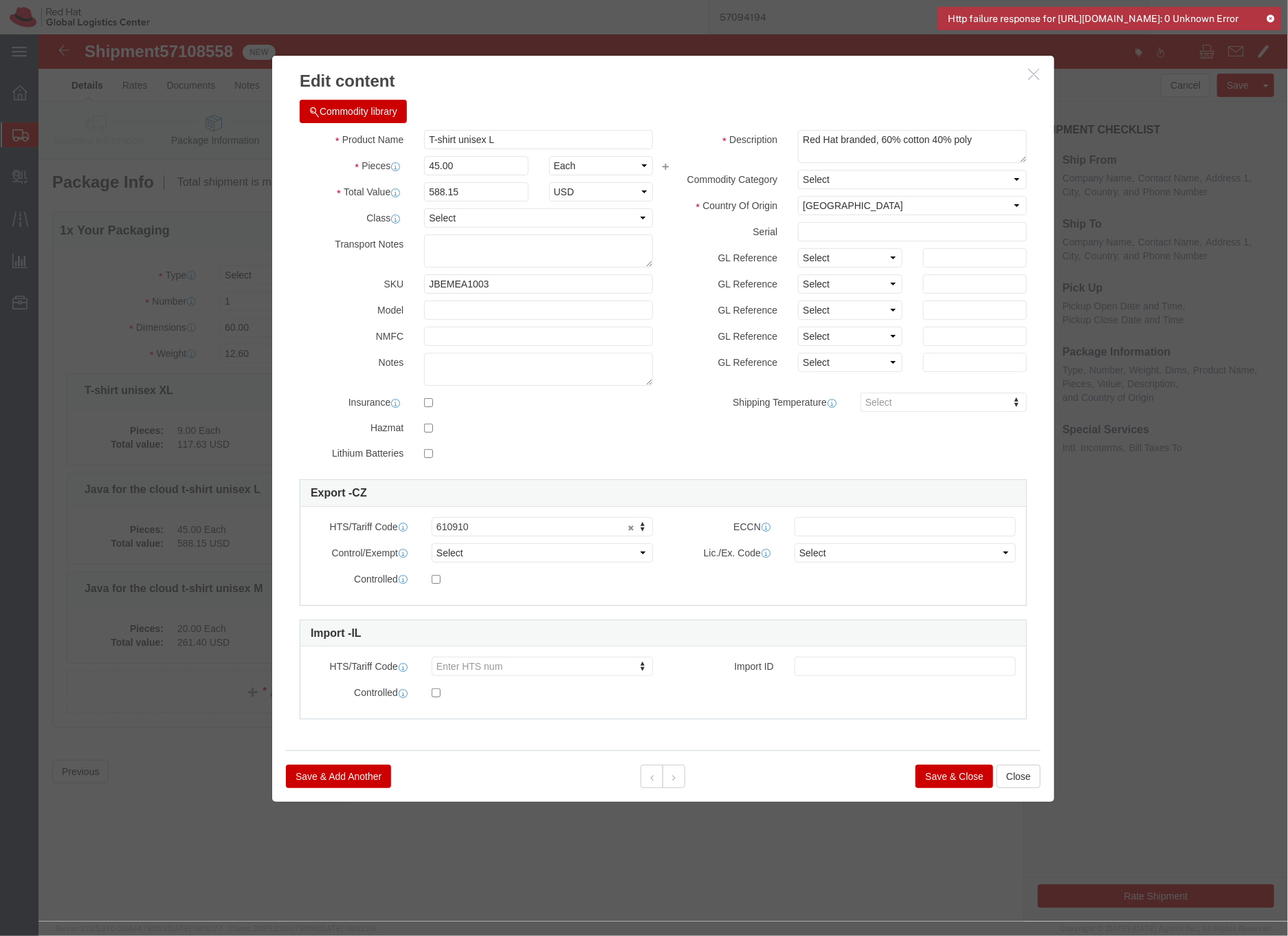
click button "Save & Close"
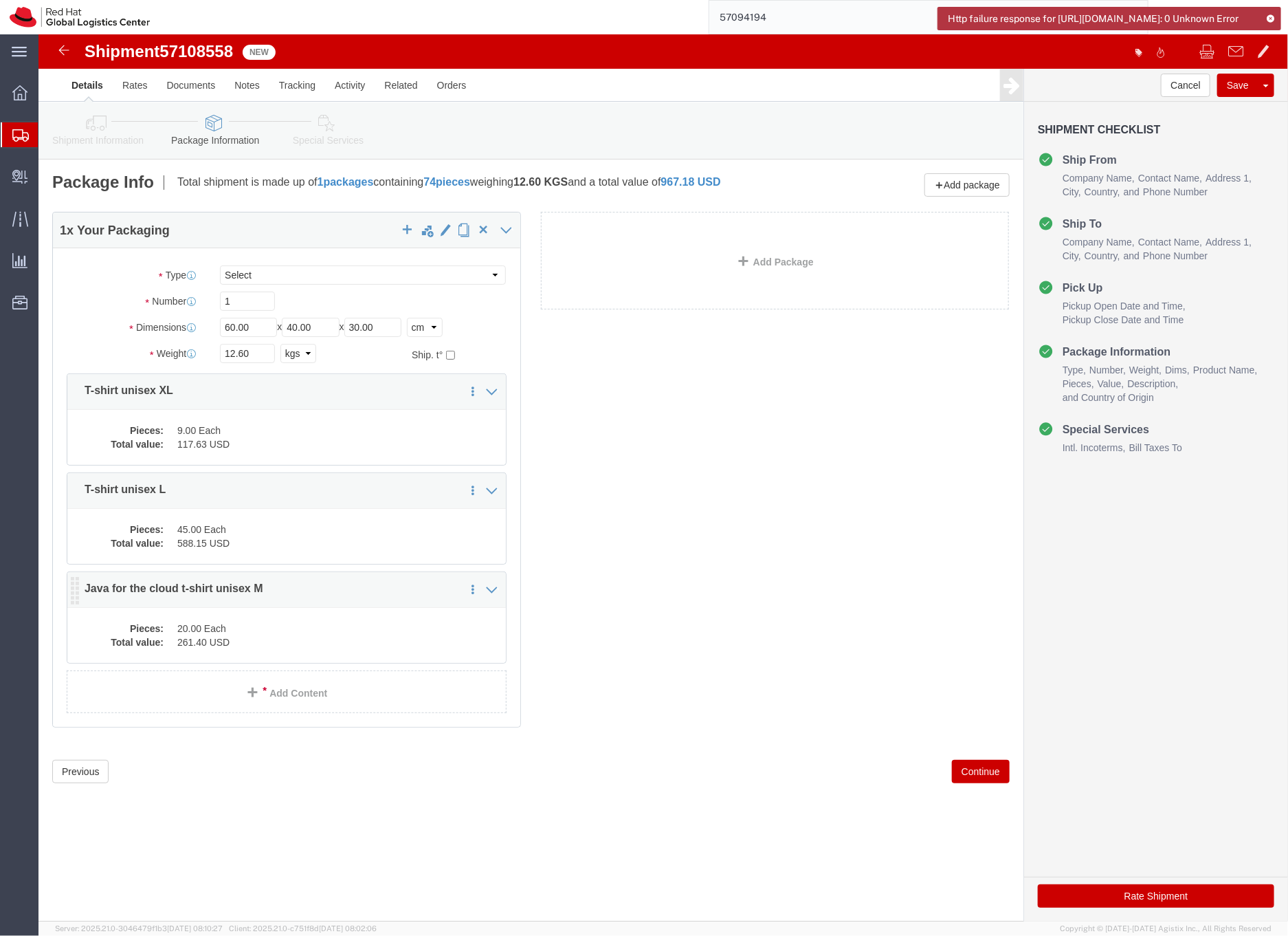
click dd "261.40 USD"
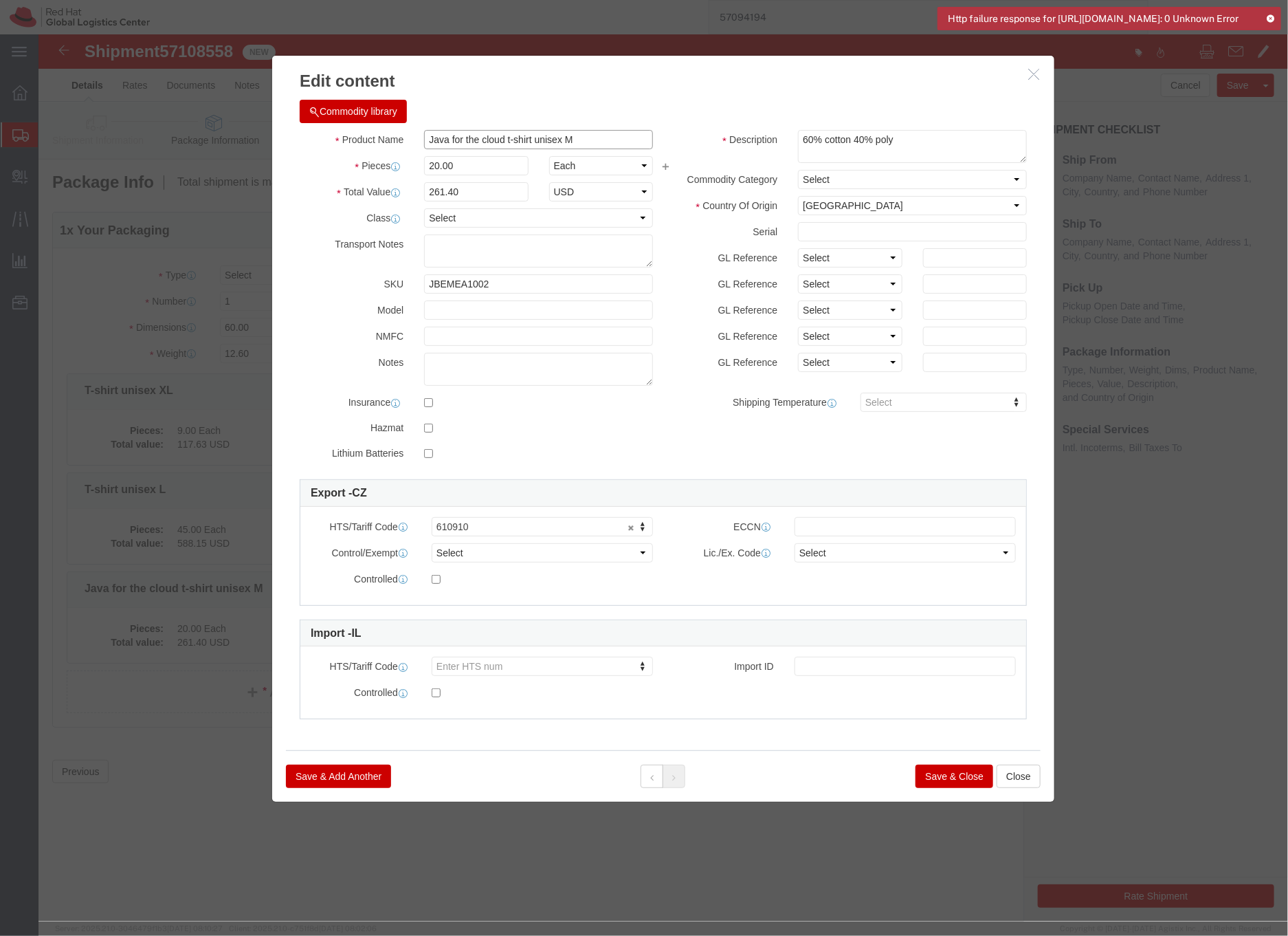
drag, startPoint x: 472, startPoint y: 107, endPoint x: 385, endPoint y: 104, distance: 87.1
click input "Java for the cloud t-shirt unisex M"
type input "T-shirt unisex M"
drag, startPoint x: 765, startPoint y: 102, endPoint x: 836, endPoint y: 109, distance: 71.3
click textarea "60% cotton 40% poly"
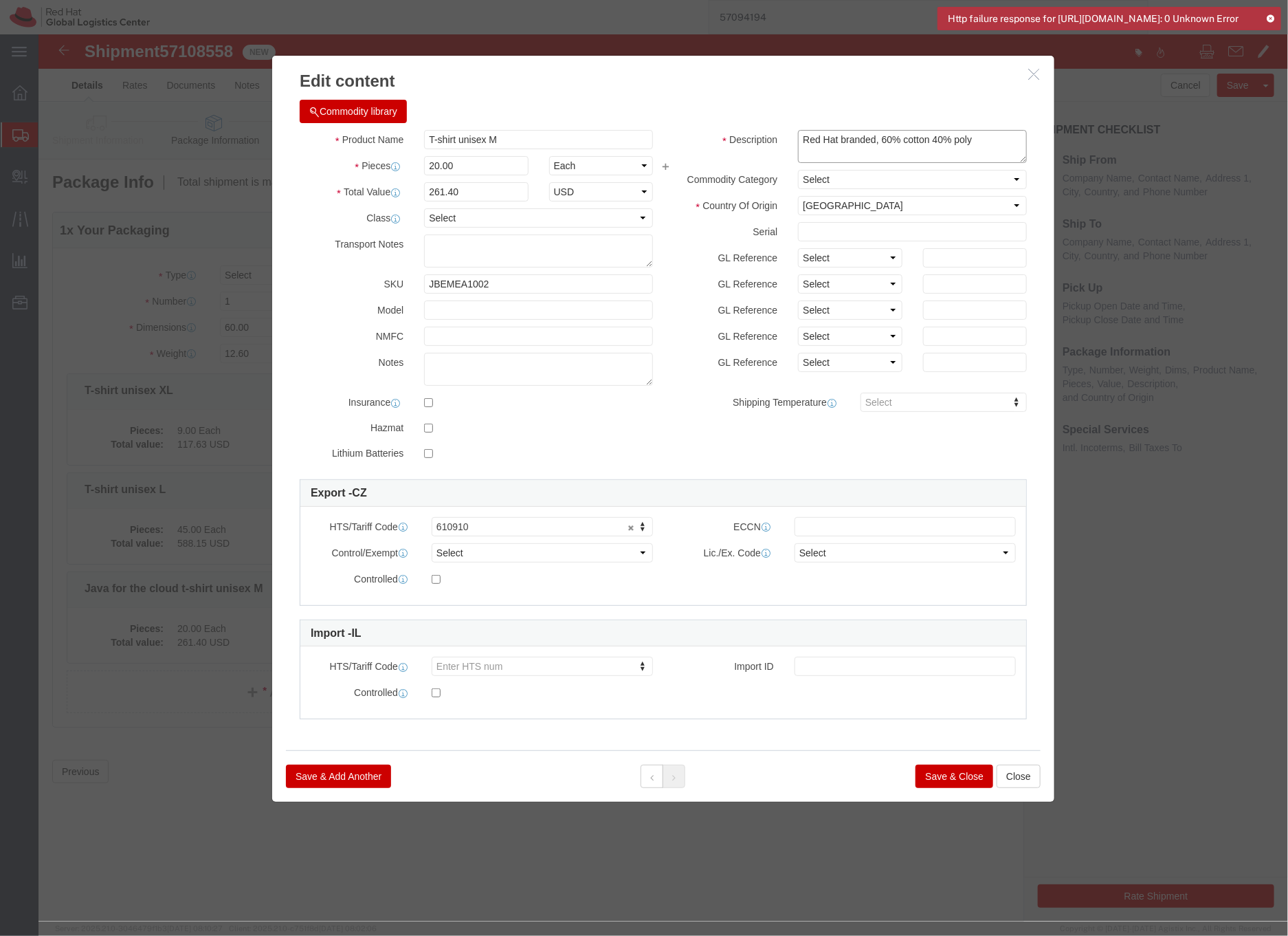
type textarea "Red Hat branded, 60% cotton 40% poly"
click button "Save & Close"
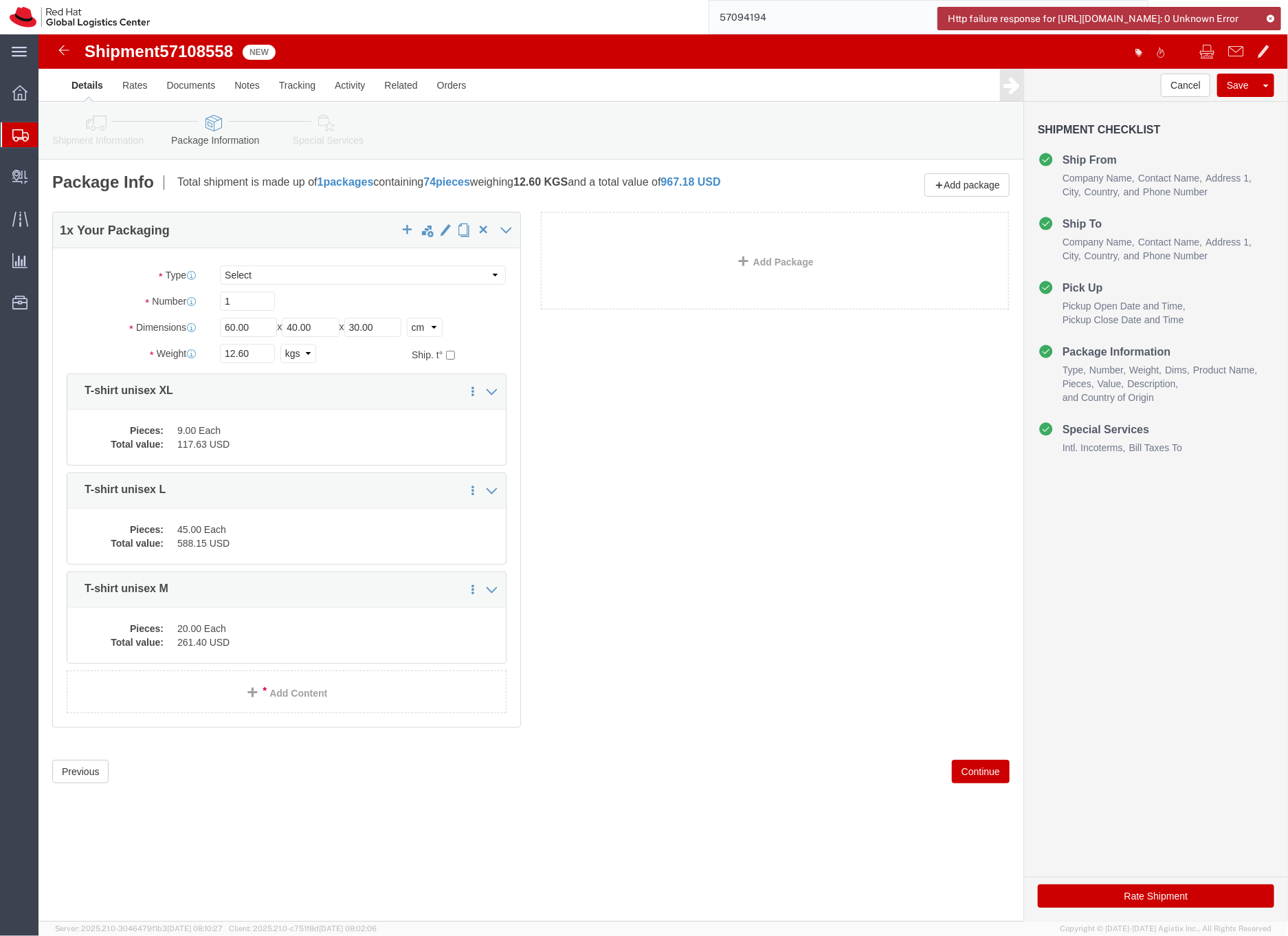
click link "Shipment Information"
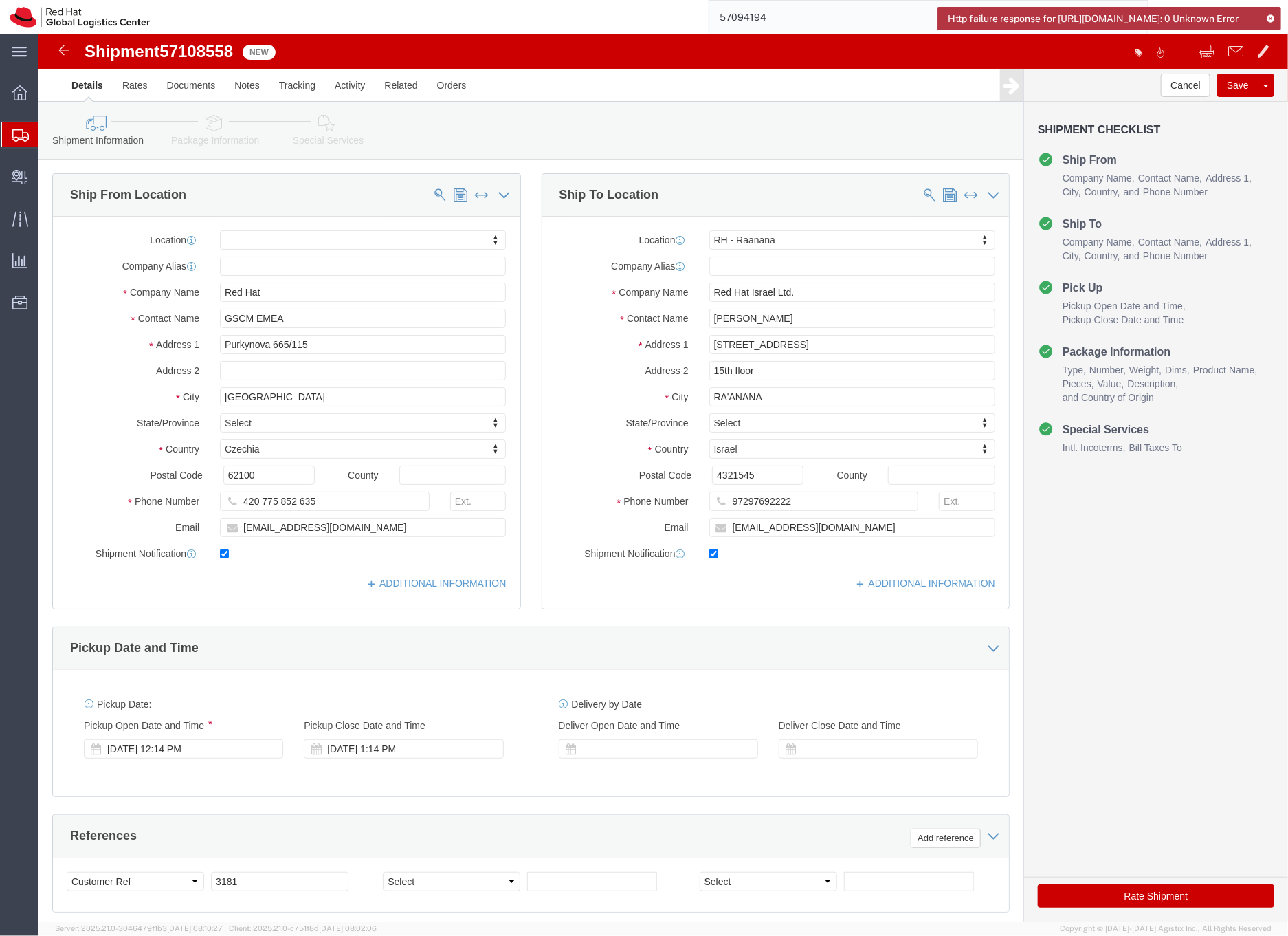
click icon
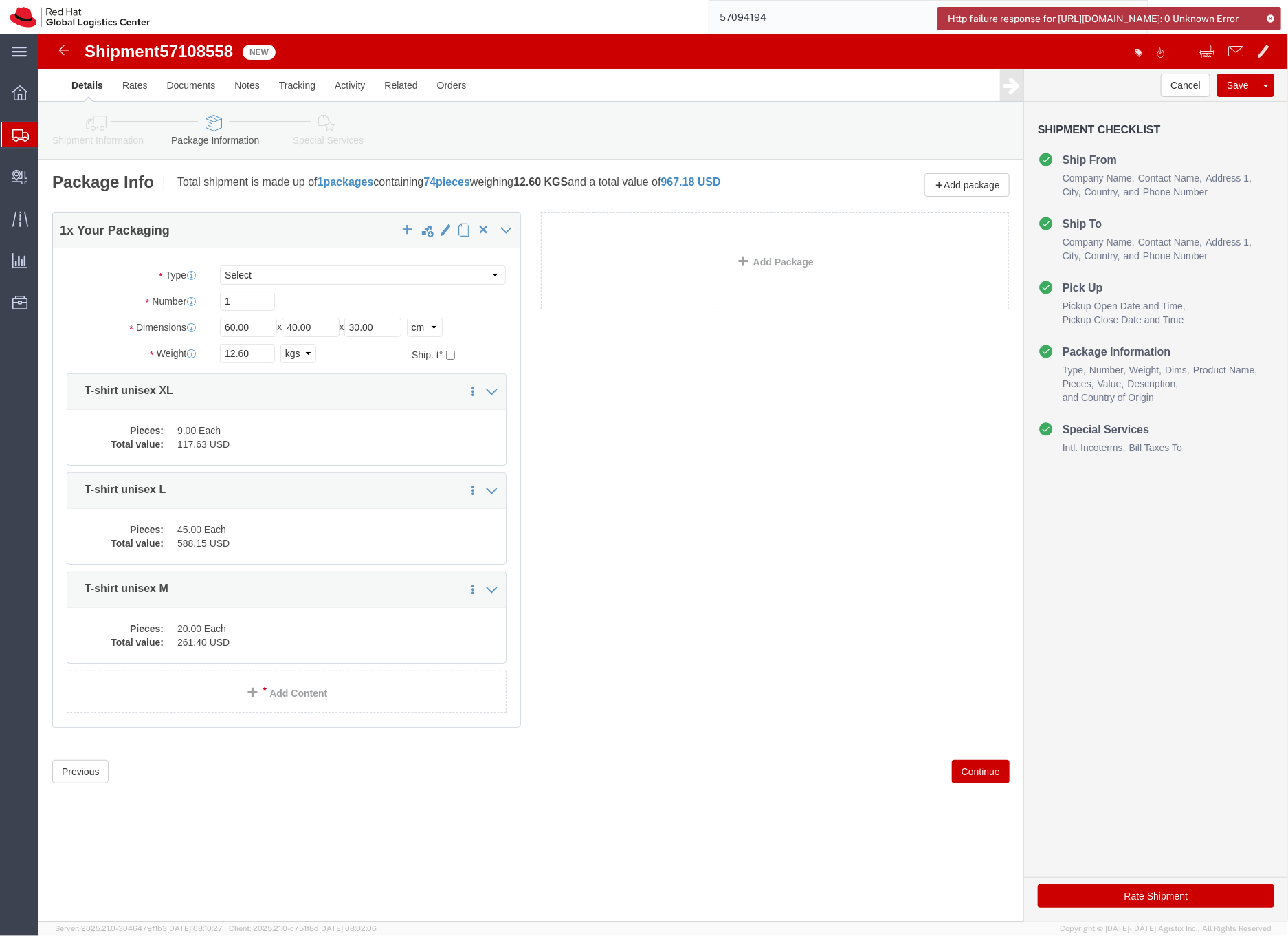
click link "Special Services"
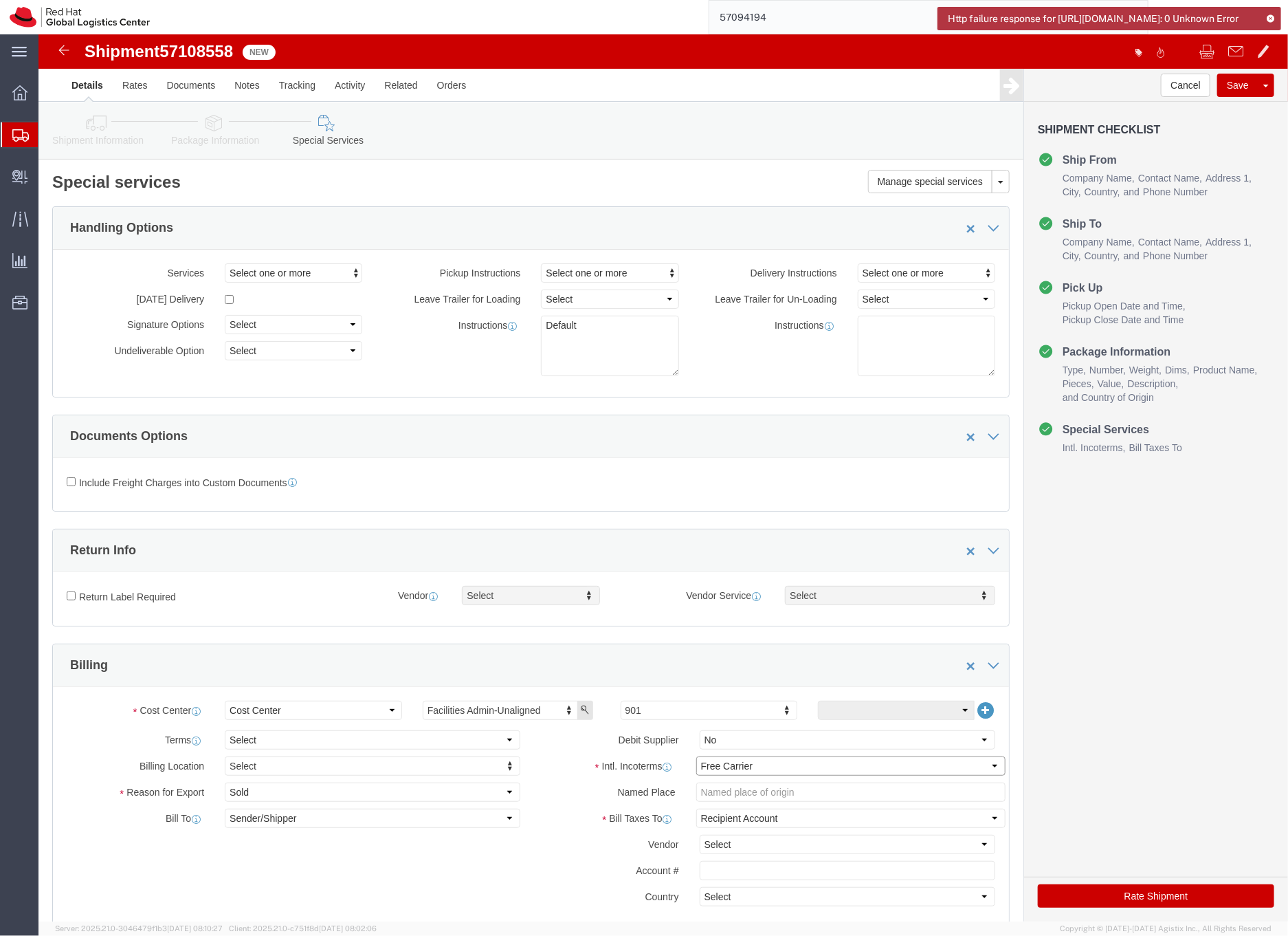
click select "Select Carriage Insurance Paid Carriage Paid To Cost and Freight Cost Insurance…"
select select "DDP"
click select "Select Carriage Insurance Paid Carriage Paid To Cost and Freight Cost Insurance…"
select select "SHIP"
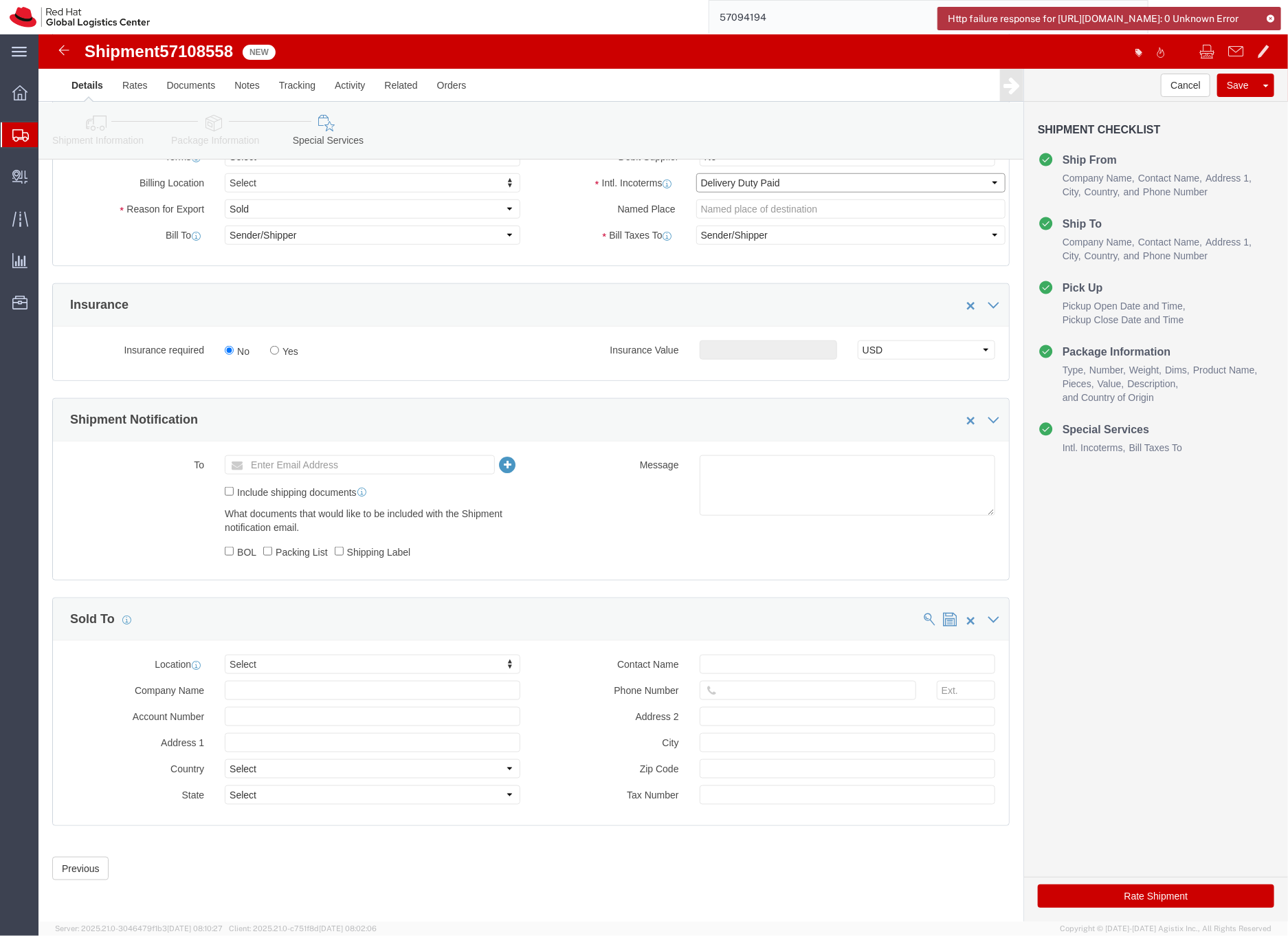
scroll to position [587, 0]
click button "Save"
click link "Package Information"
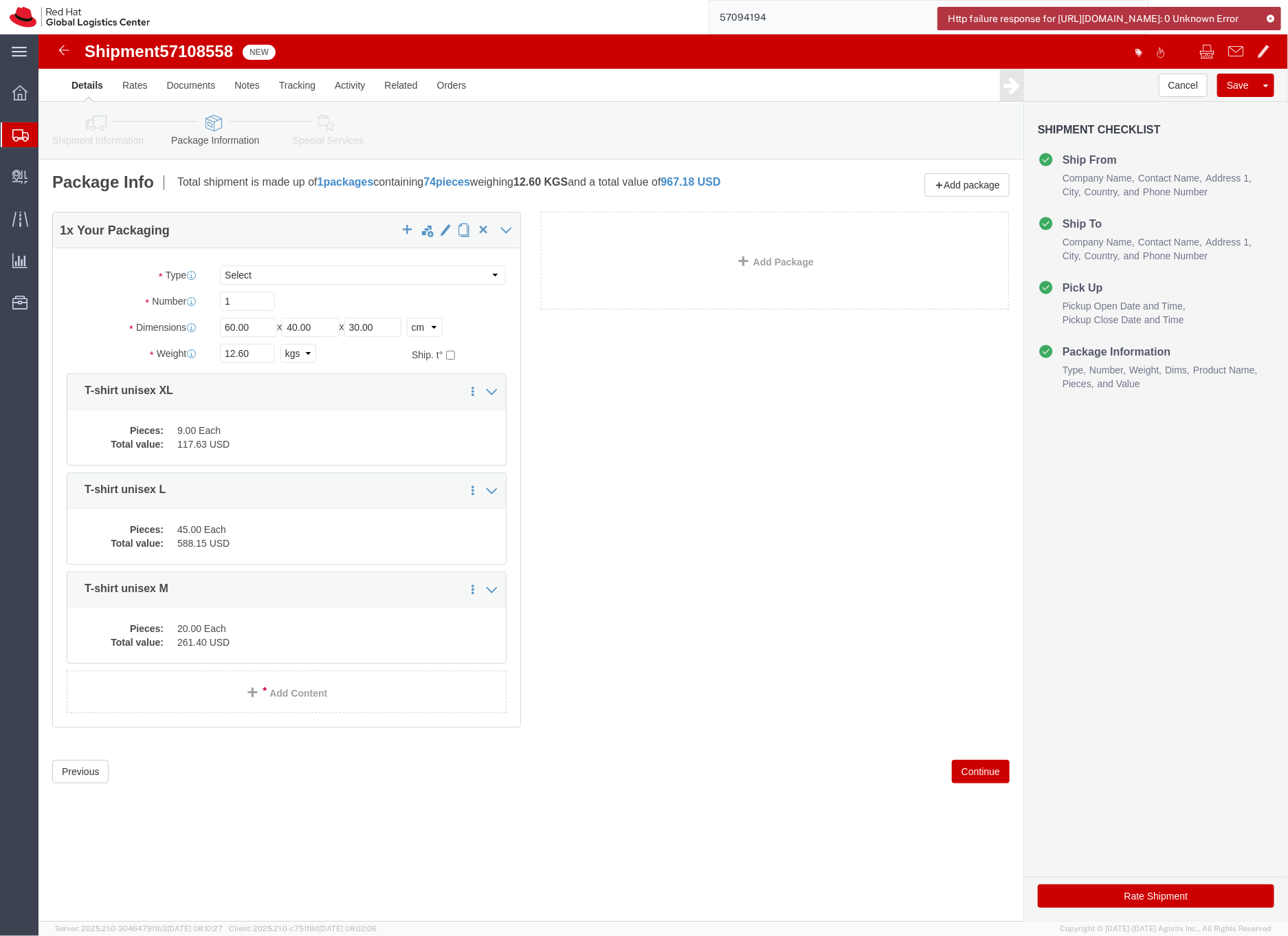
click link "Shipment Information"
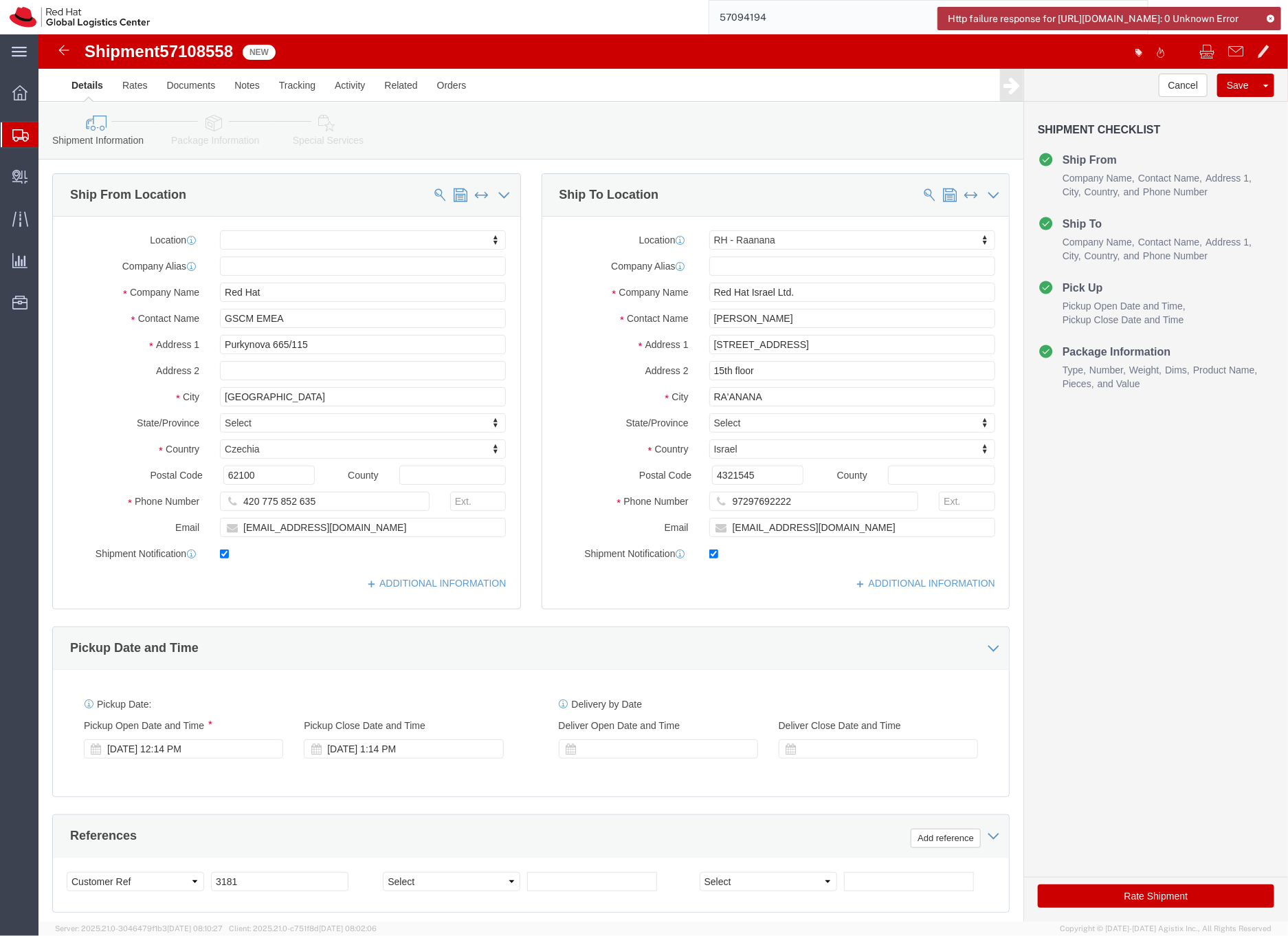
click icon
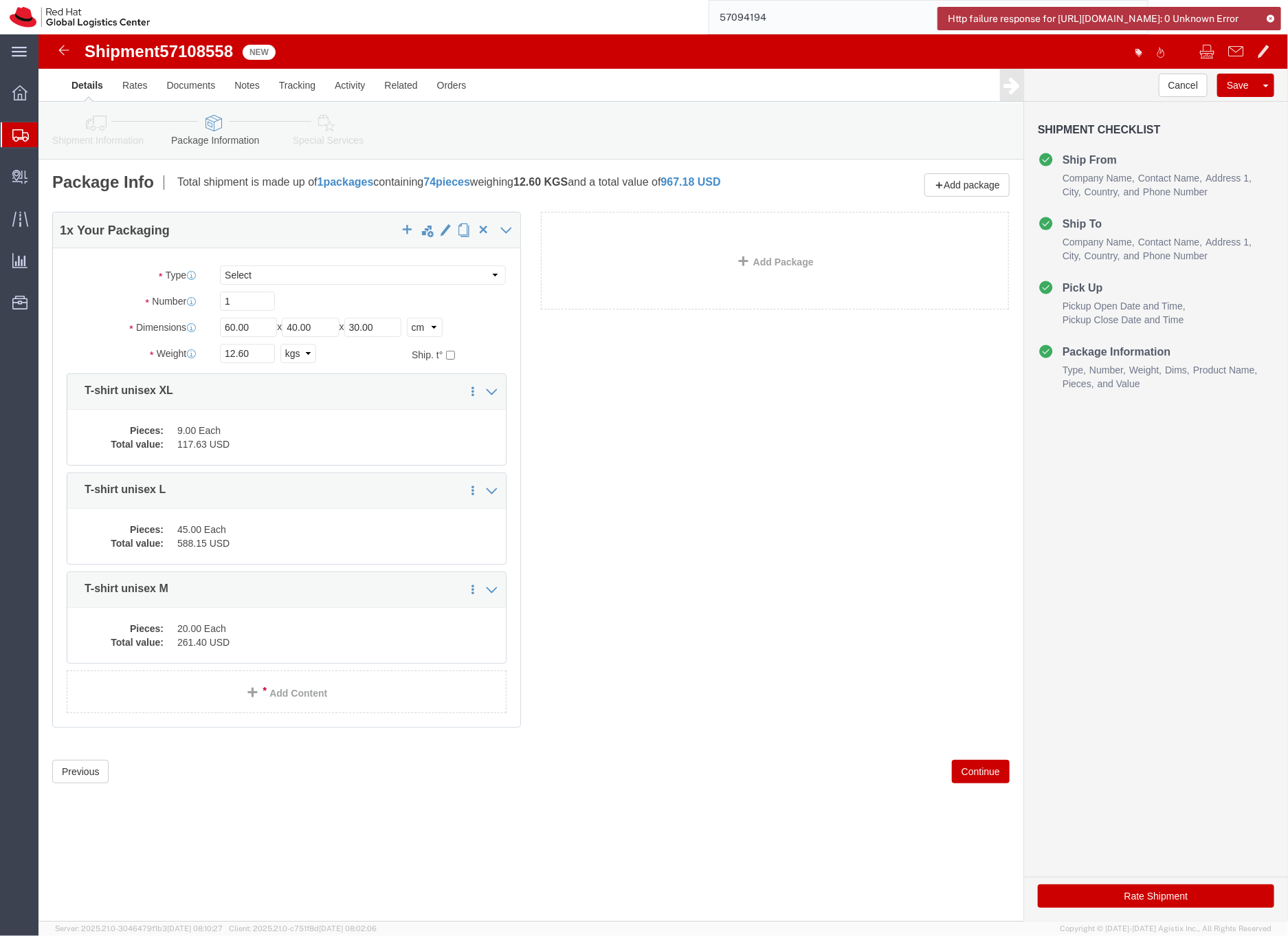
click icon
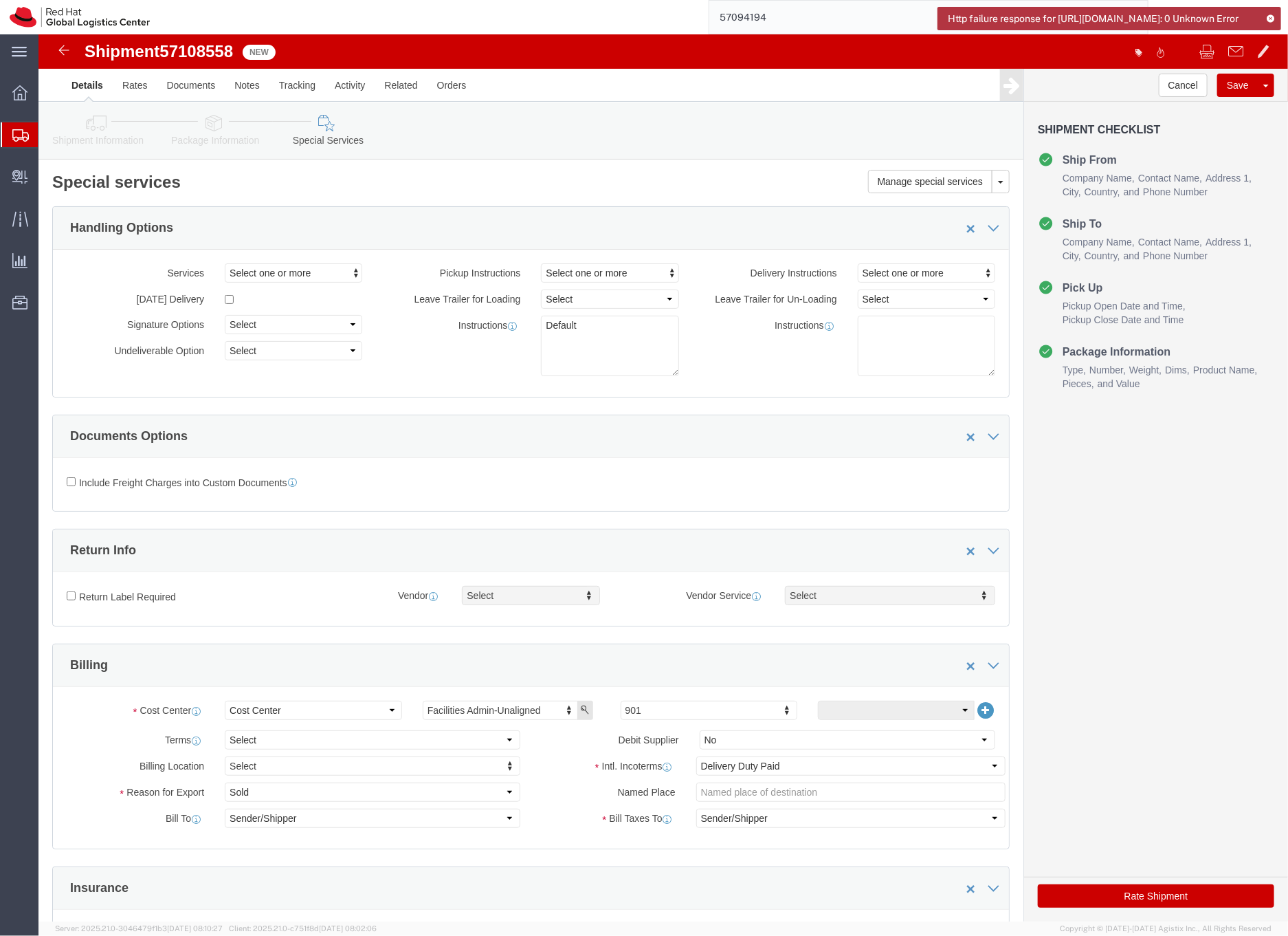
click button "Rate Shipment"
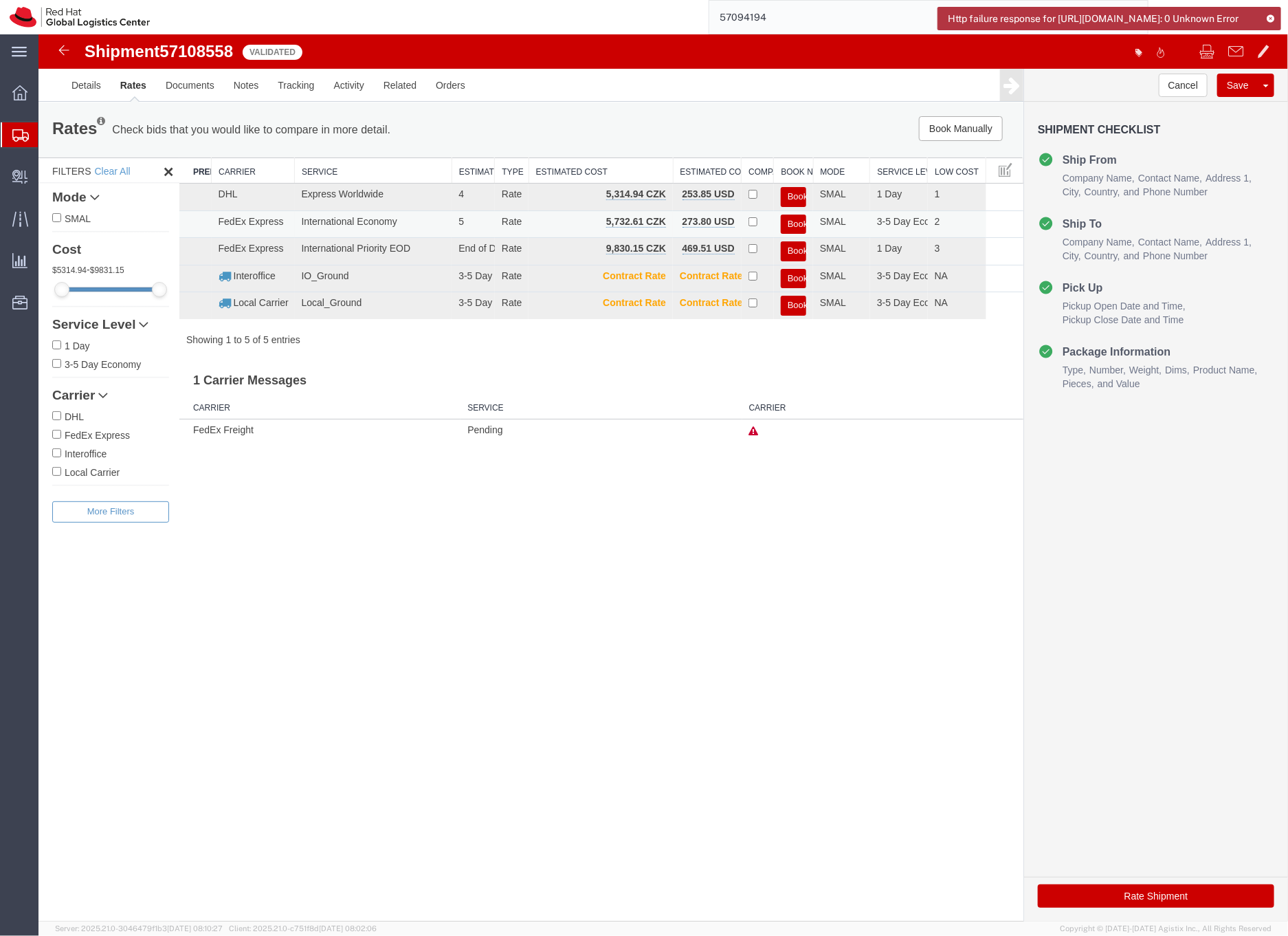
click at [792, 222] on button "Book" at bounding box center [792, 223] width 25 height 20
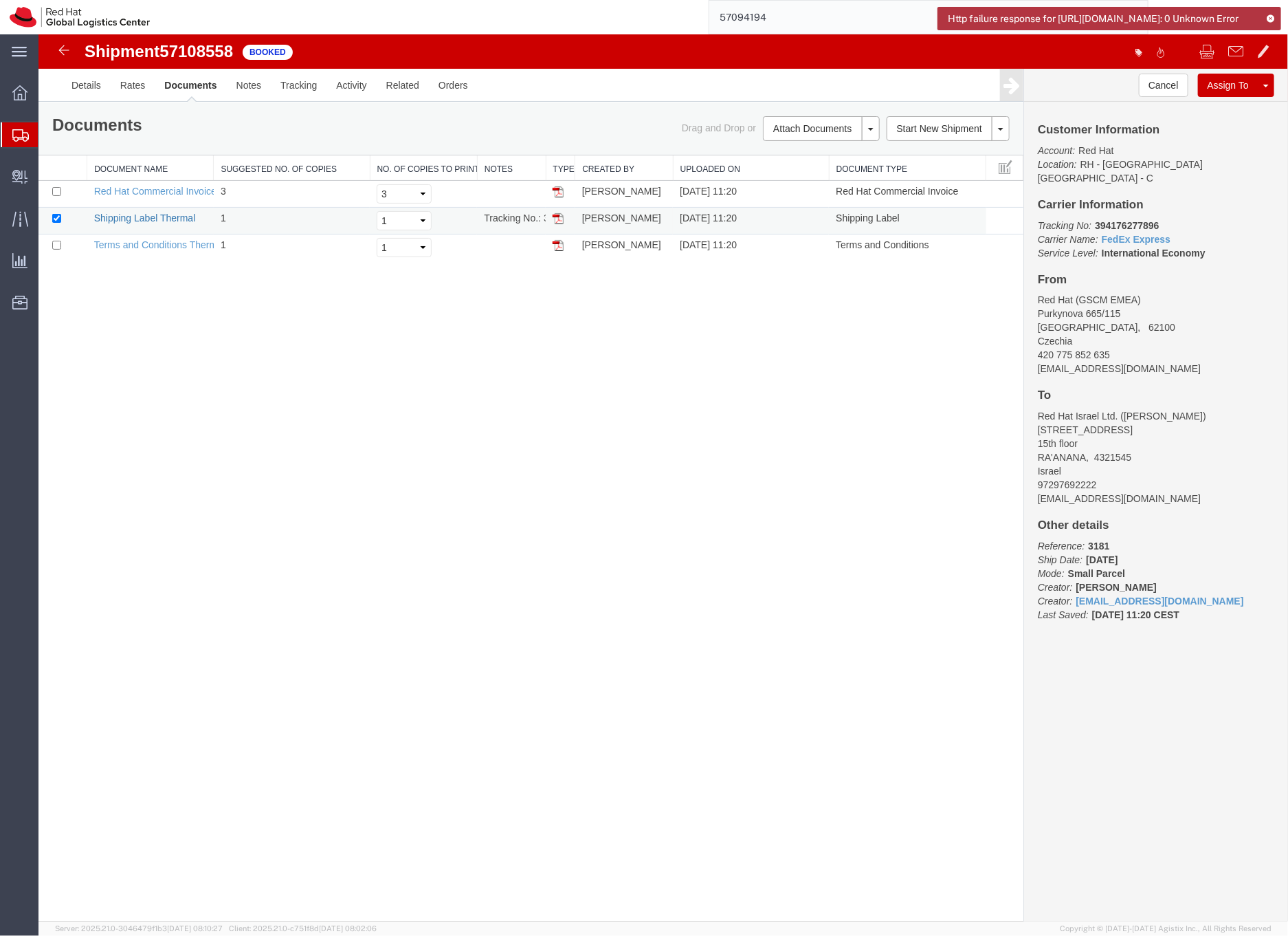
click at [180, 218] on link "Shipping Label Thermal" at bounding box center [144, 217] width 102 height 11
click at [1111, 219] on b "394176277896" at bounding box center [1126, 224] width 64 height 11
copy b "394176277896"
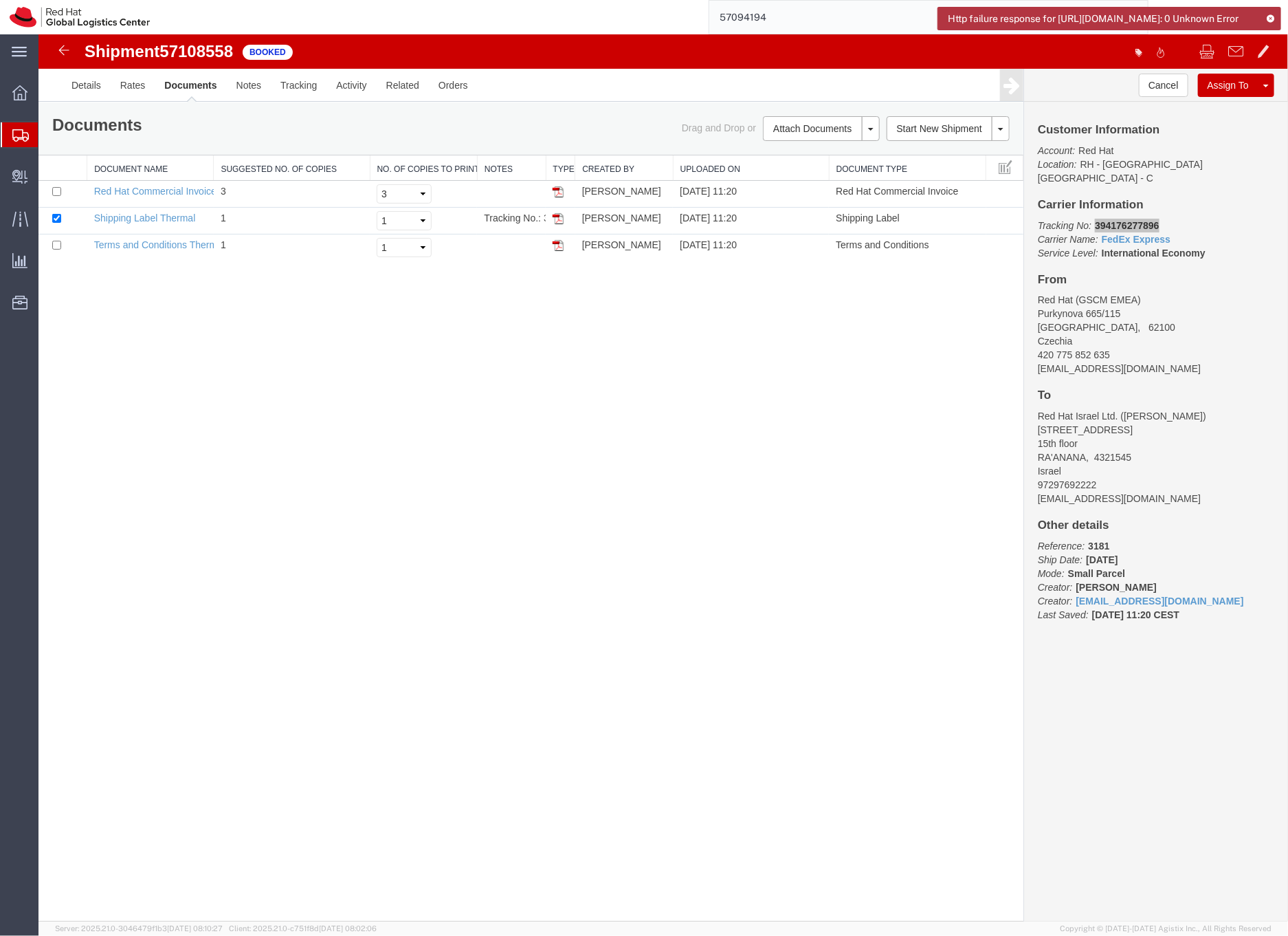
click at [784, 18] on input "57094194" at bounding box center [918, 18] width 418 height 33
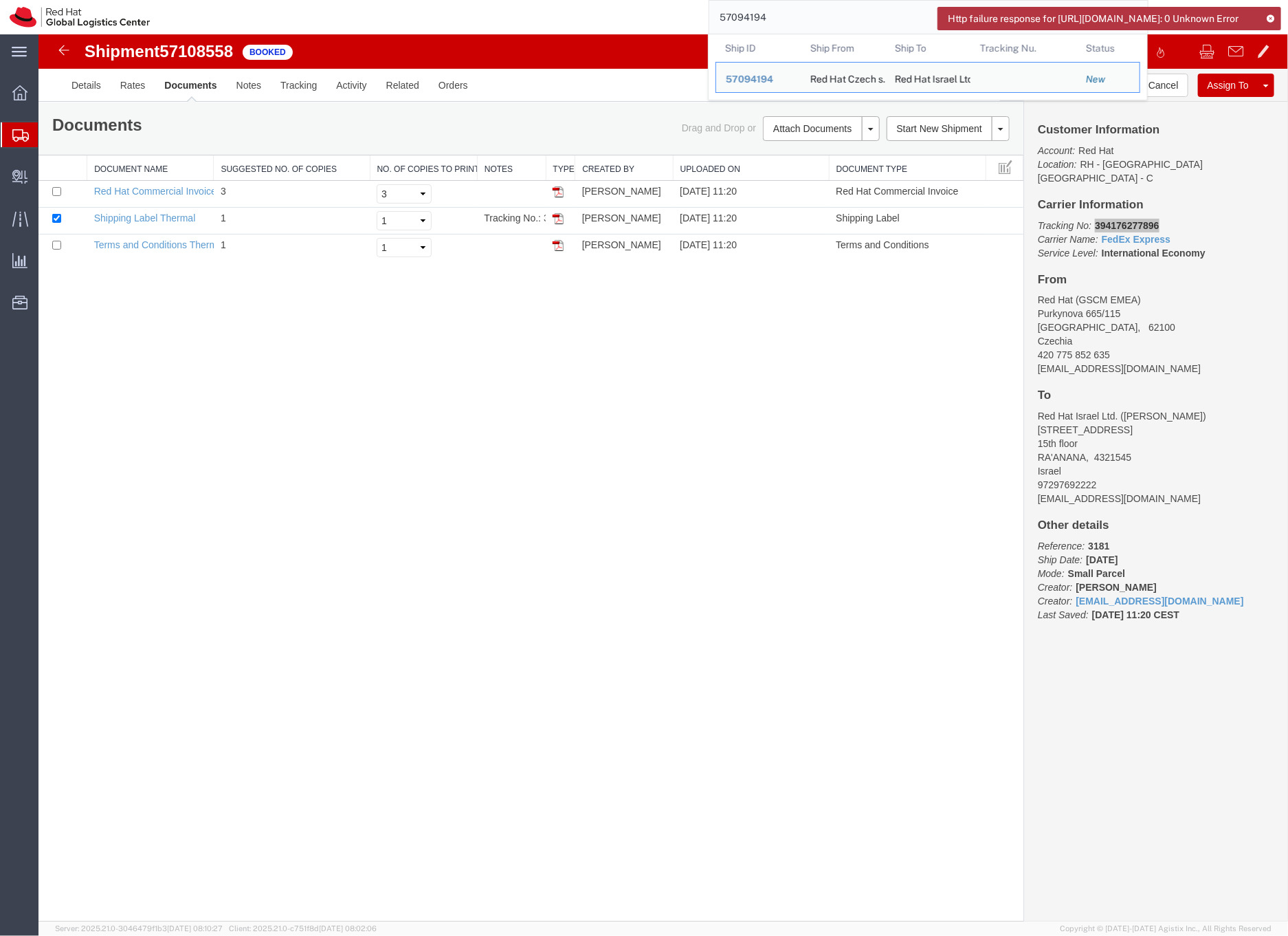
click at [784, 18] on input "57094194" at bounding box center [918, 18] width 418 height 33
paste input "331"
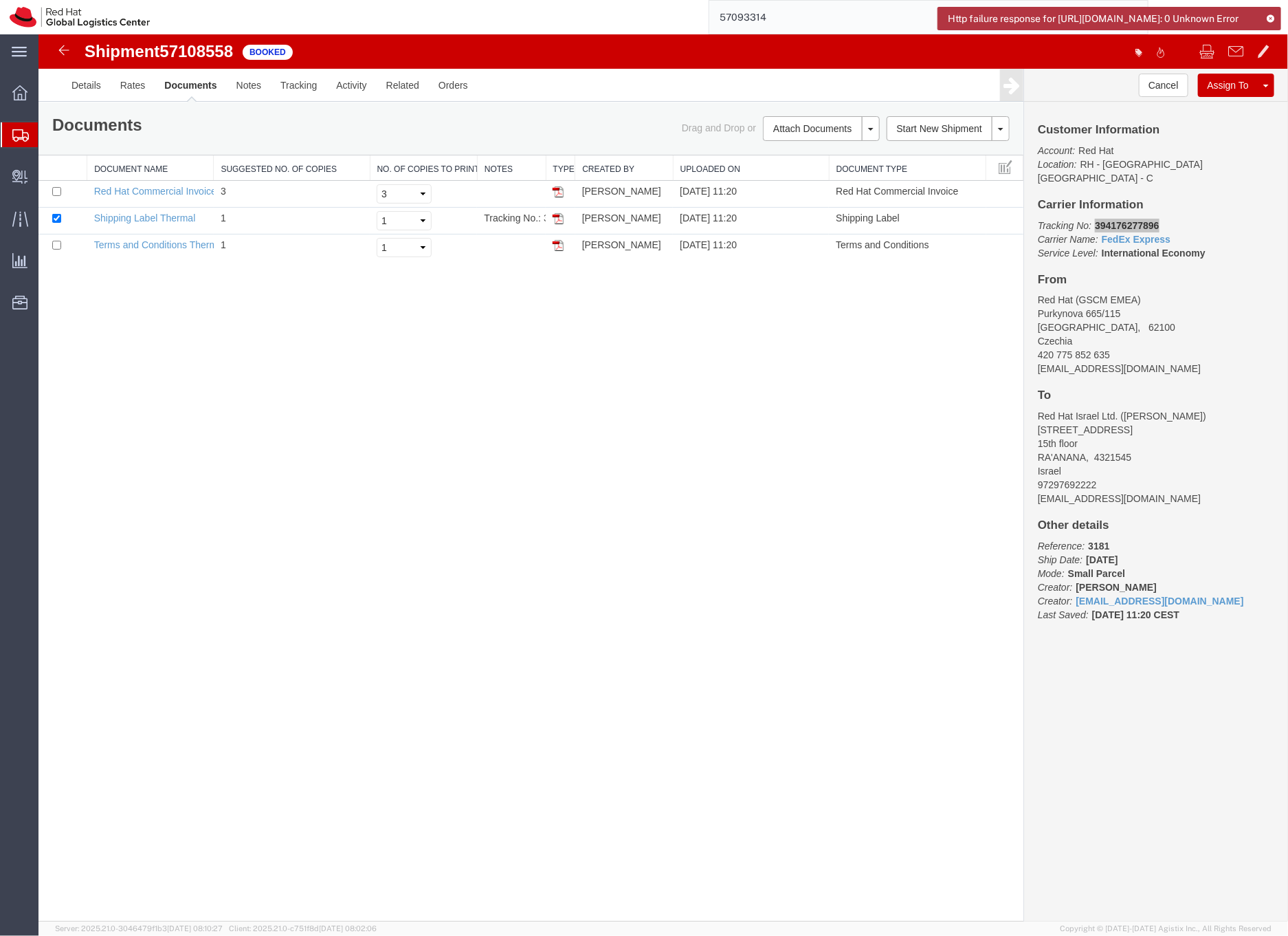
type input "57093314"
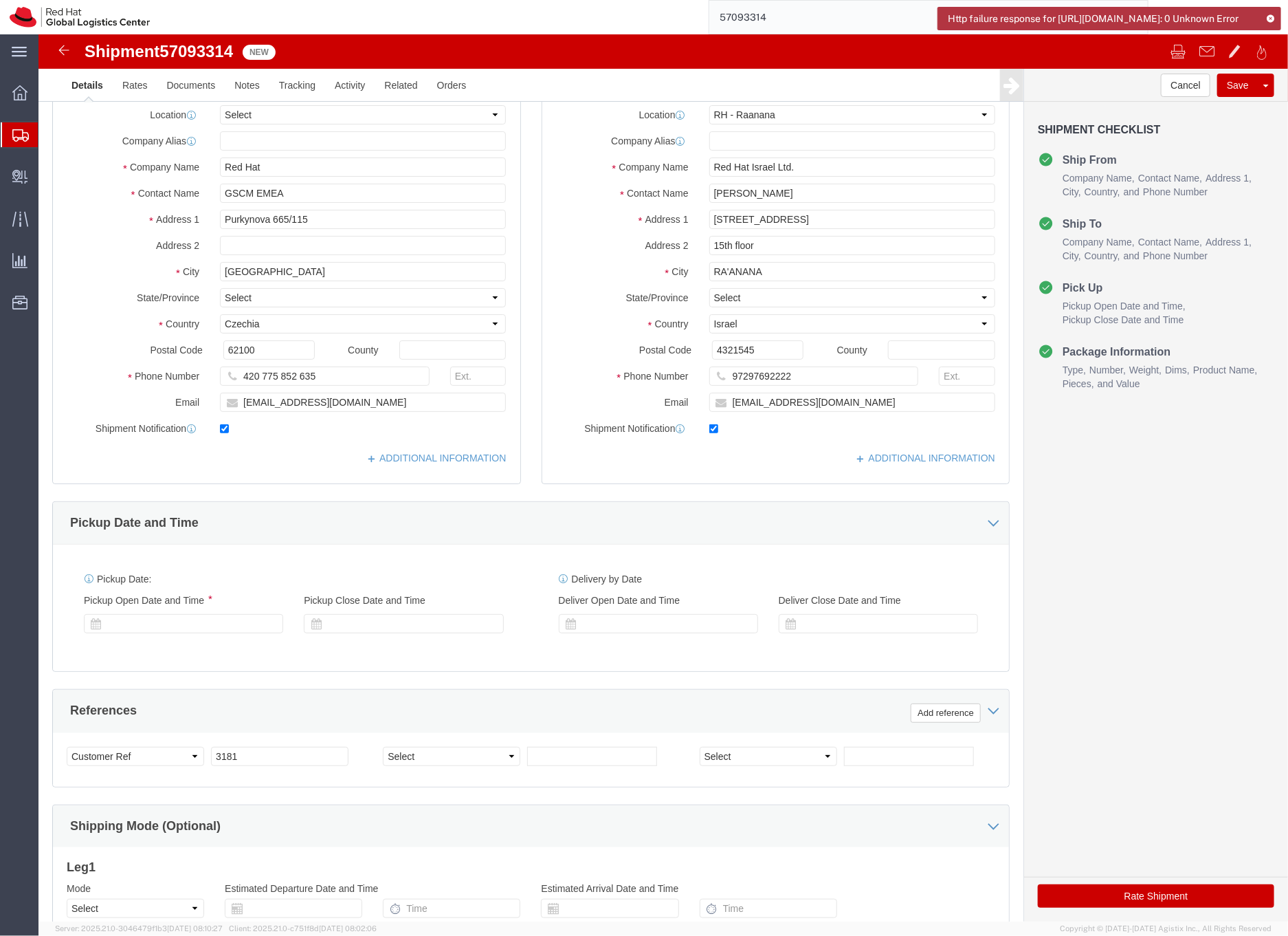
select select "61972"
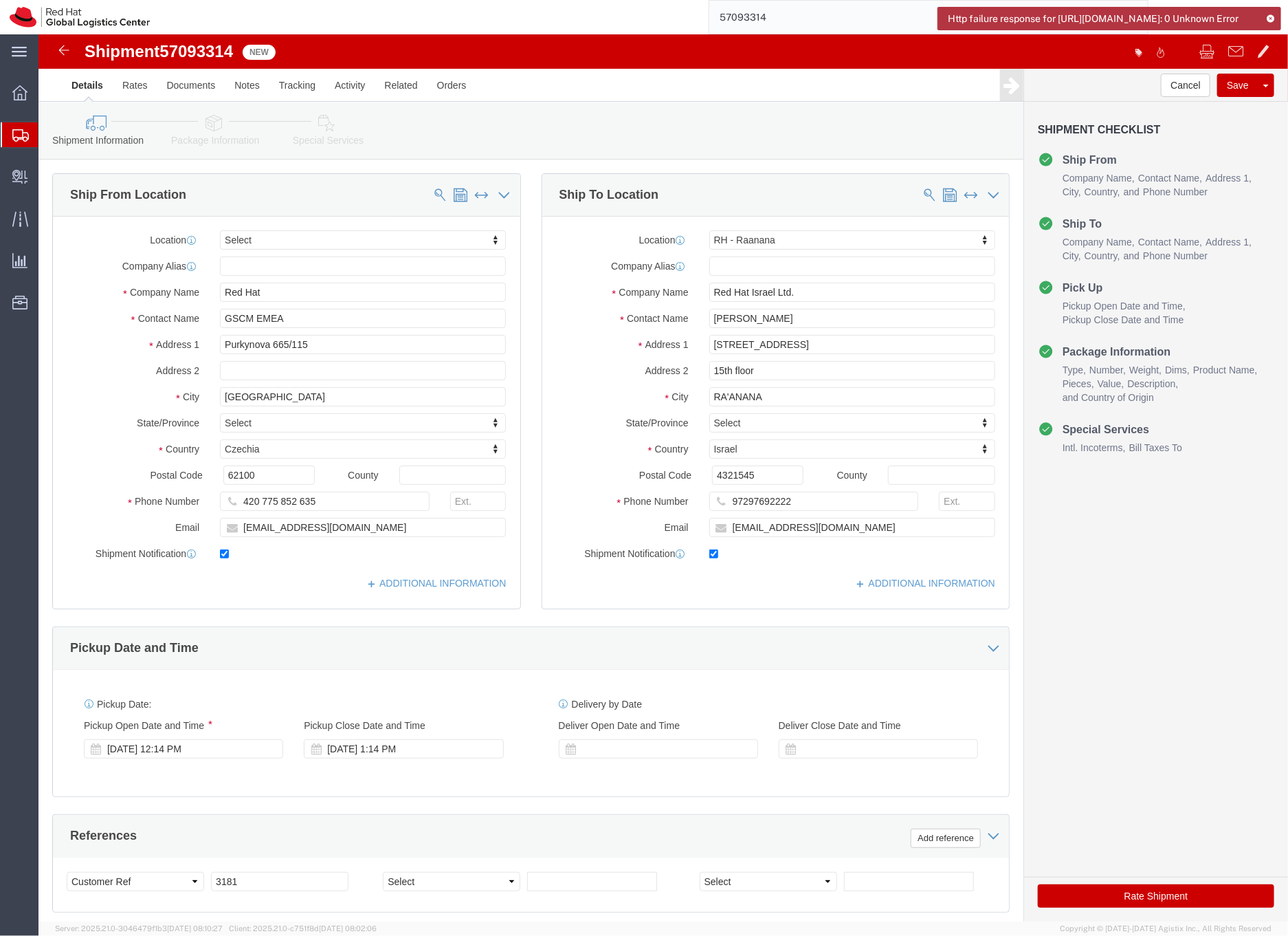
click icon
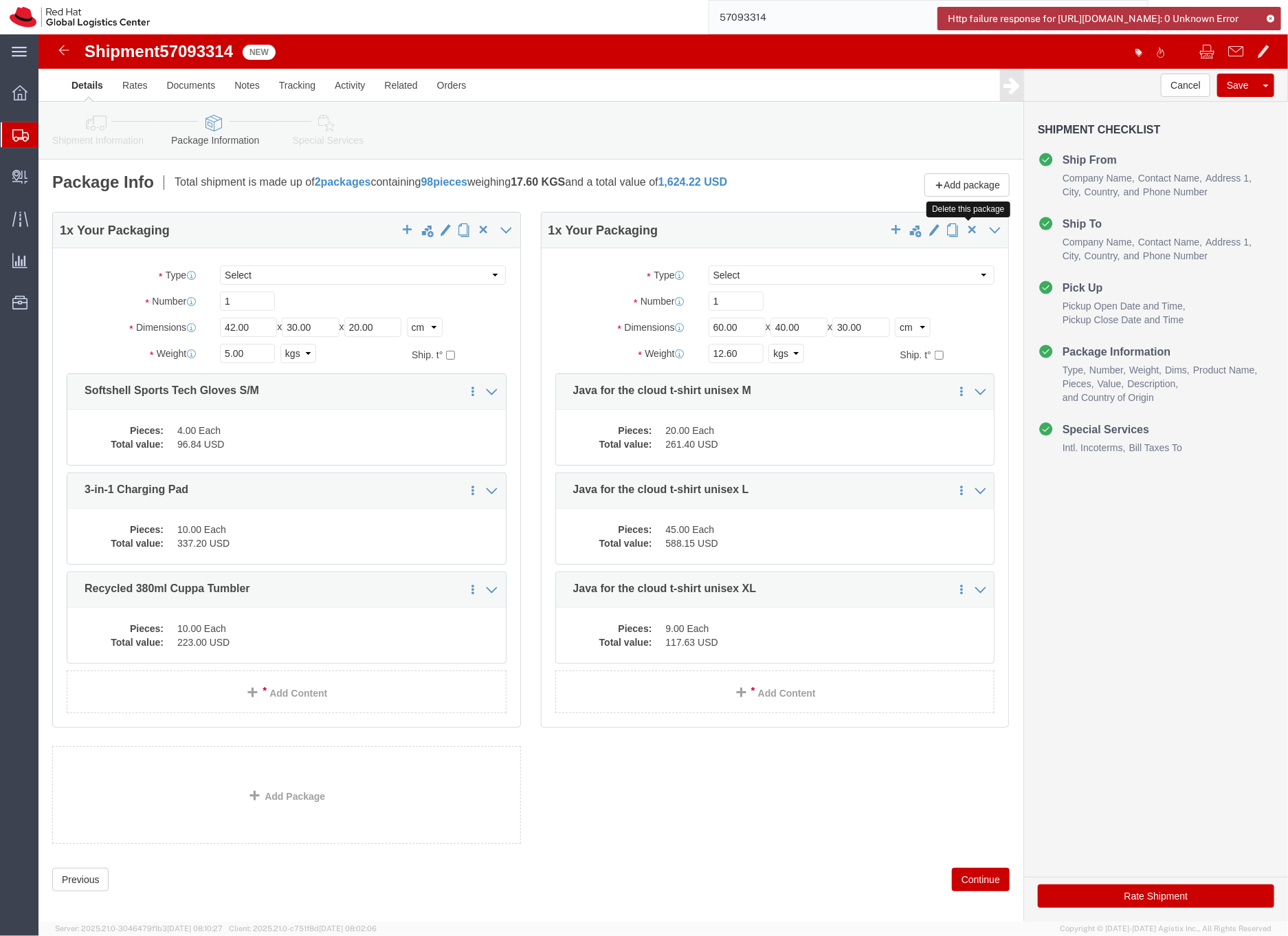
click span "button"
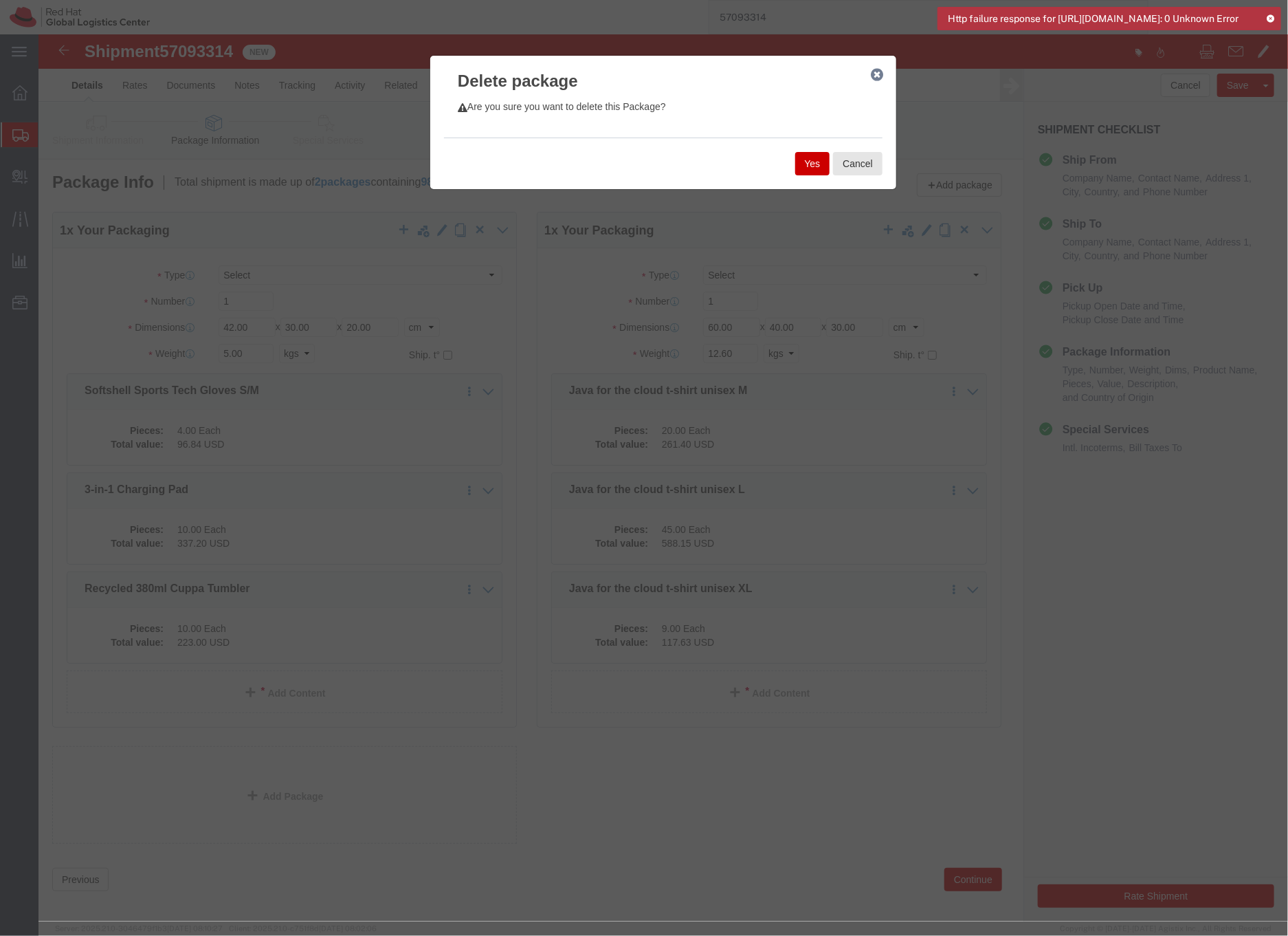
click button "Yes"
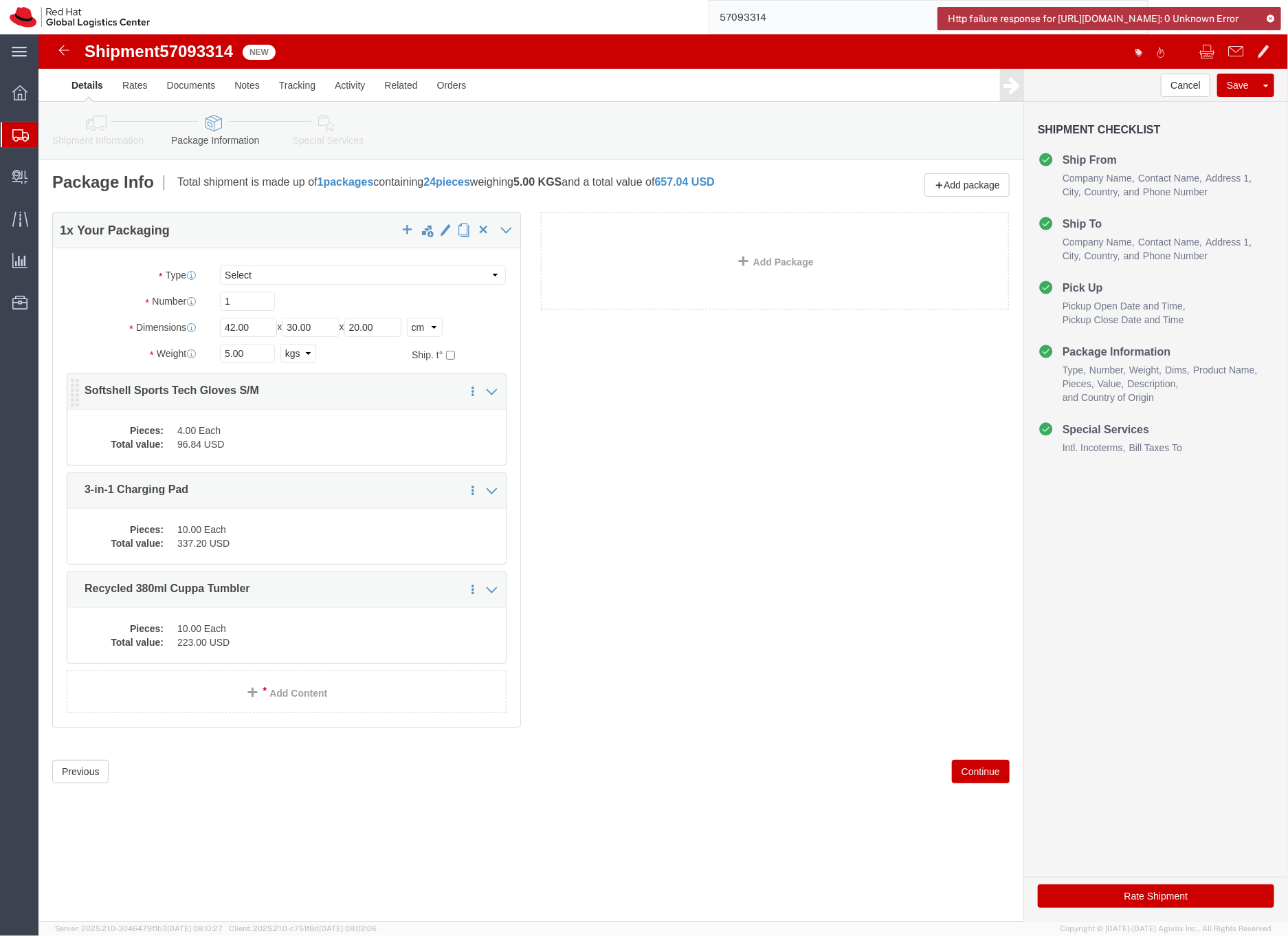
click dd "96.84 USD"
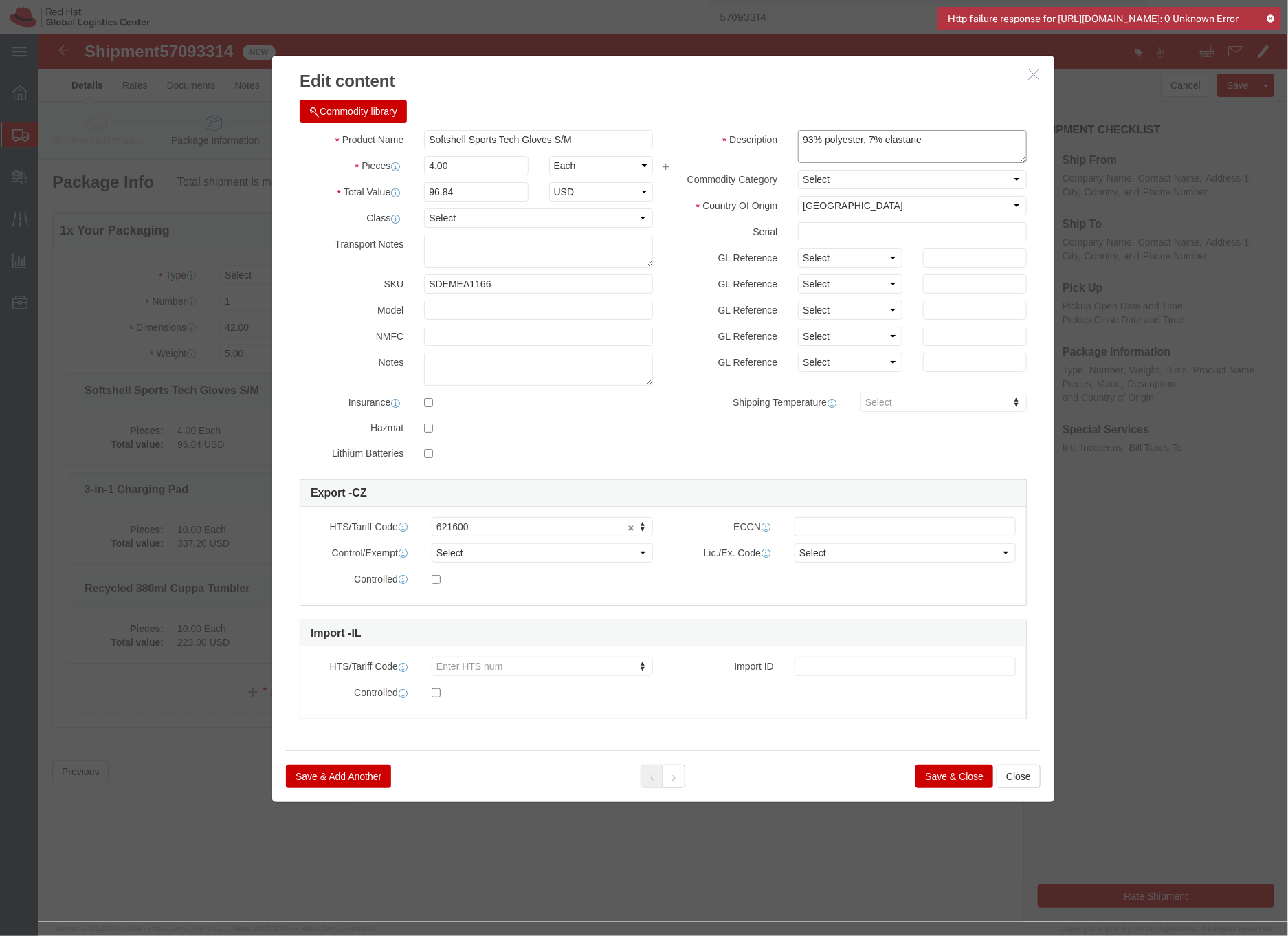
click textarea "93% polyester, 7% elastane"
type textarea "Red Hat branded, 93% polyester, 7% elastane"
click button
click icon
drag, startPoint x: 465, startPoint y: 104, endPoint x: 383, endPoint y: 103, distance: 82.0
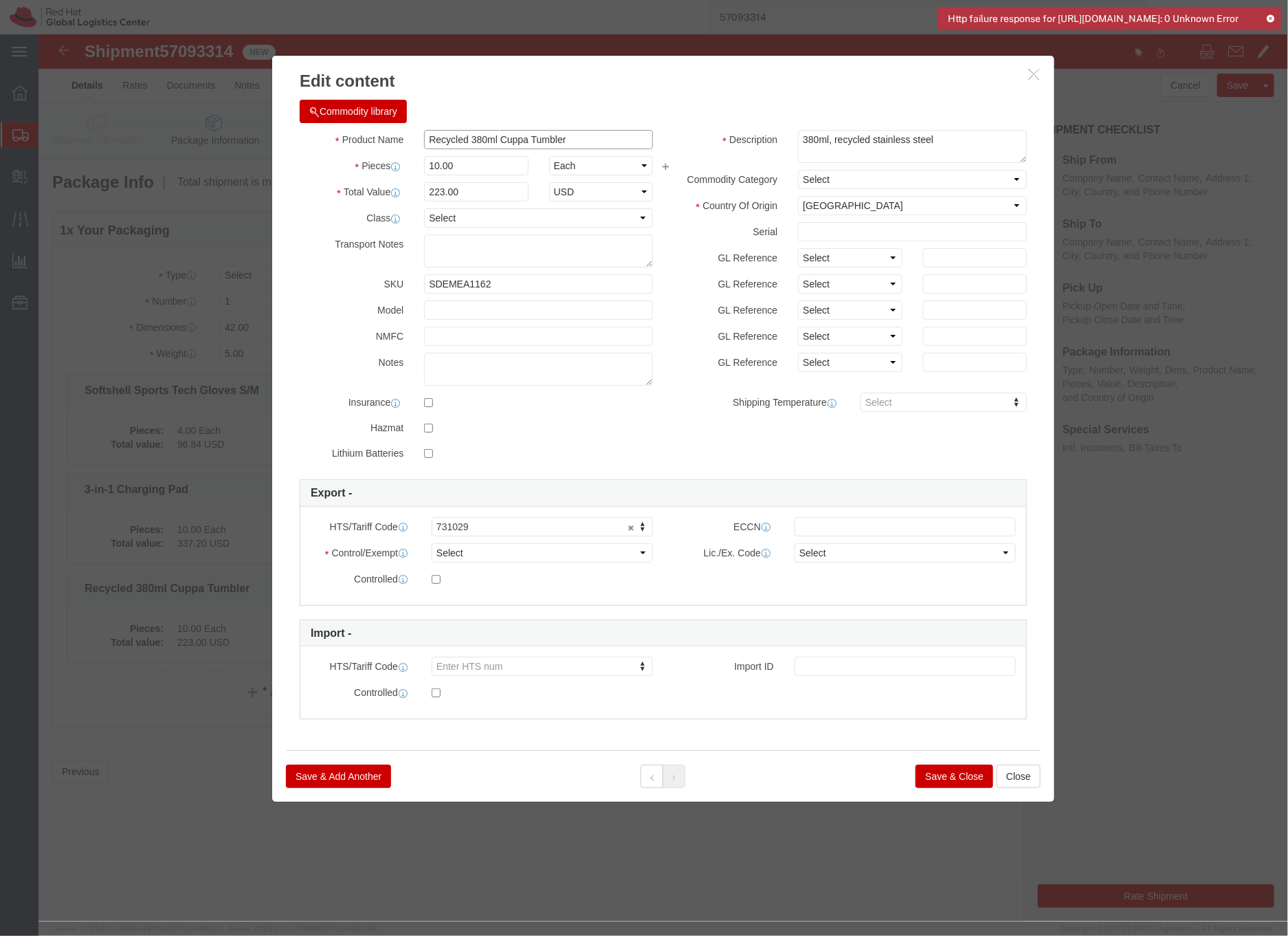
click div "Recycled 380ml Cuppa Tumbler"
click input "Cuppa Tumbler"
type input "Cuppa Tumbler"
click textarea "380ml, recycled stainless steel"
type textarea "Red Hat branded, 380ml, recycled stainless steel"
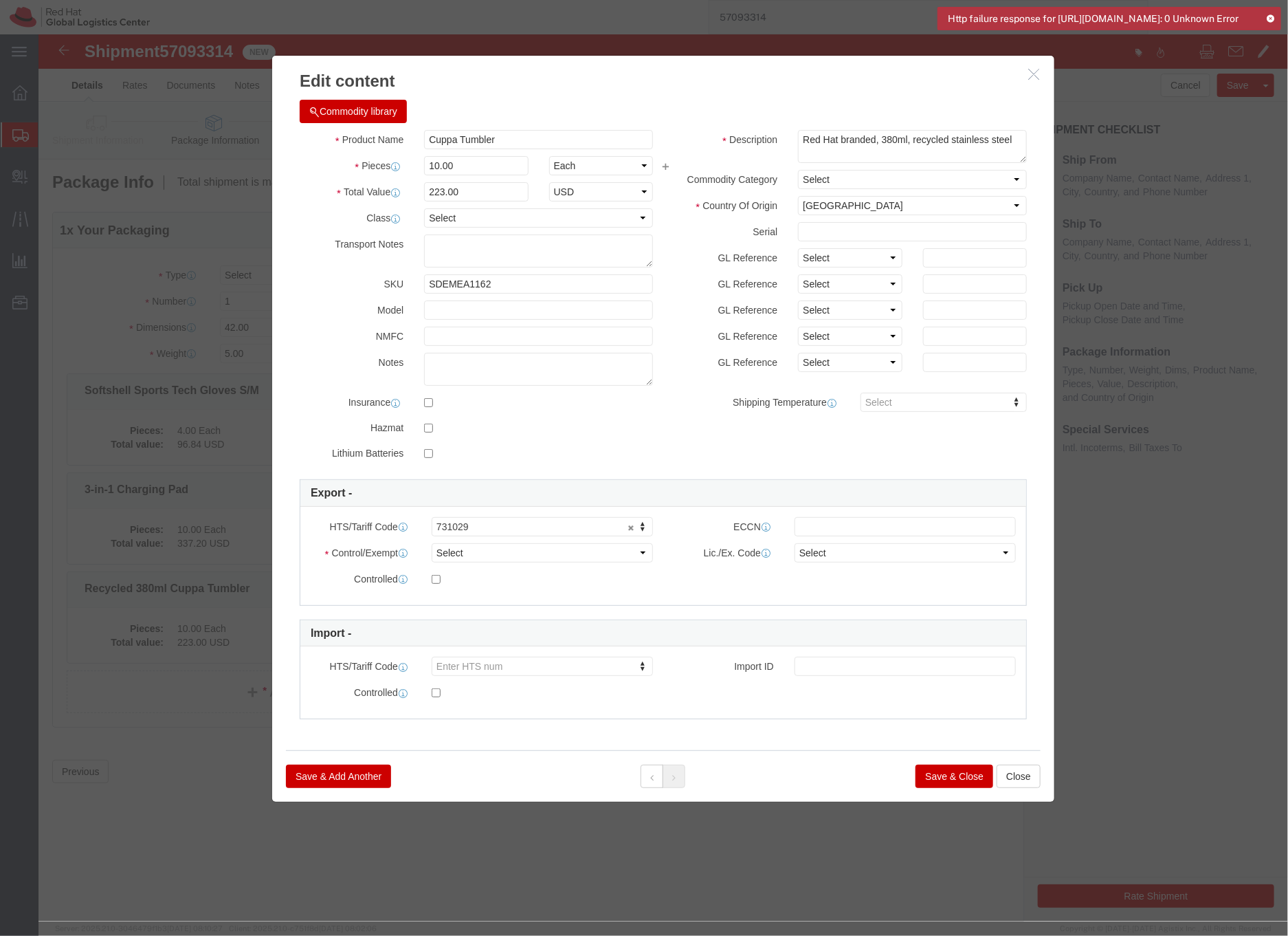
click button "Save & Close"
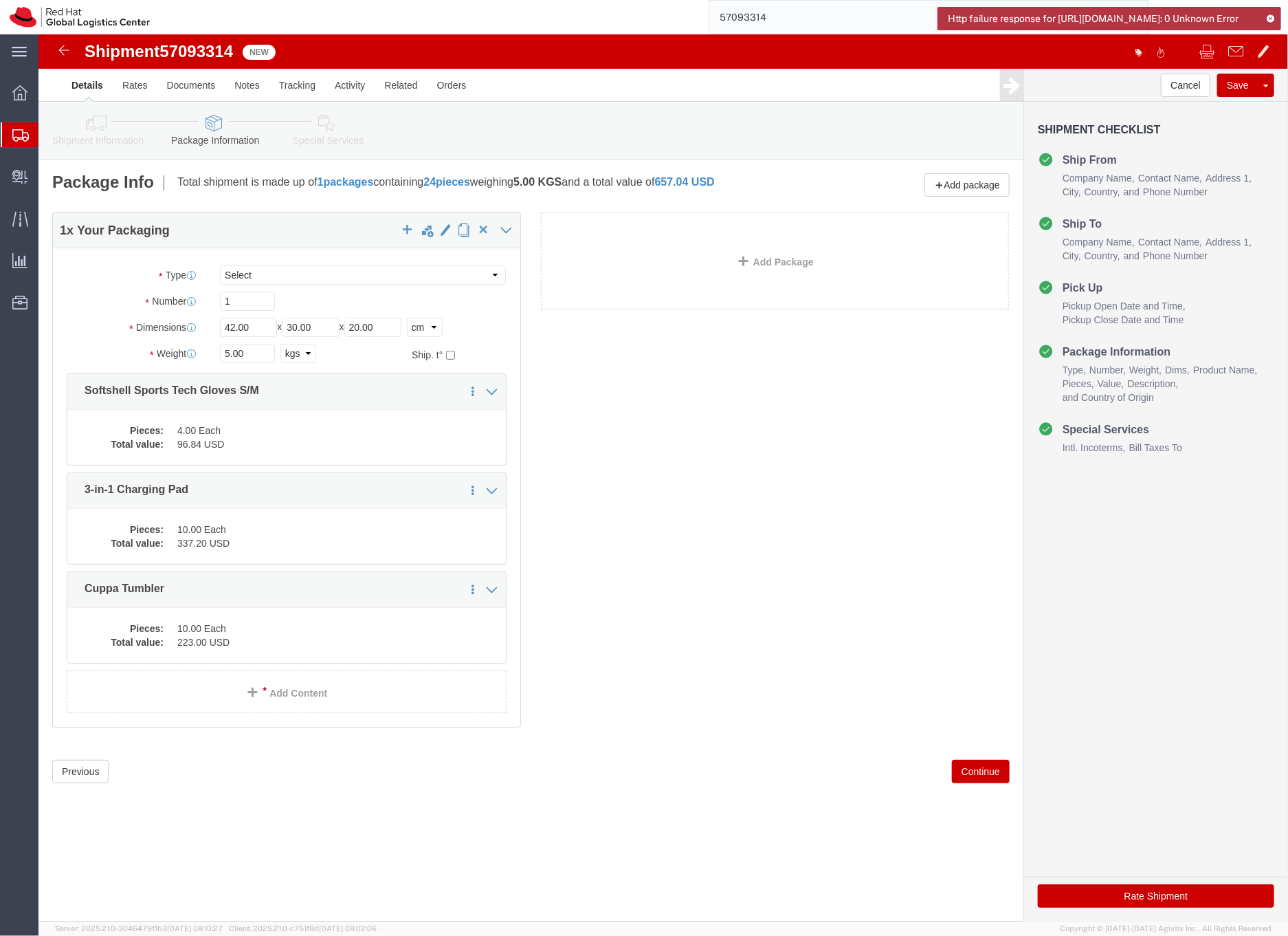
click icon
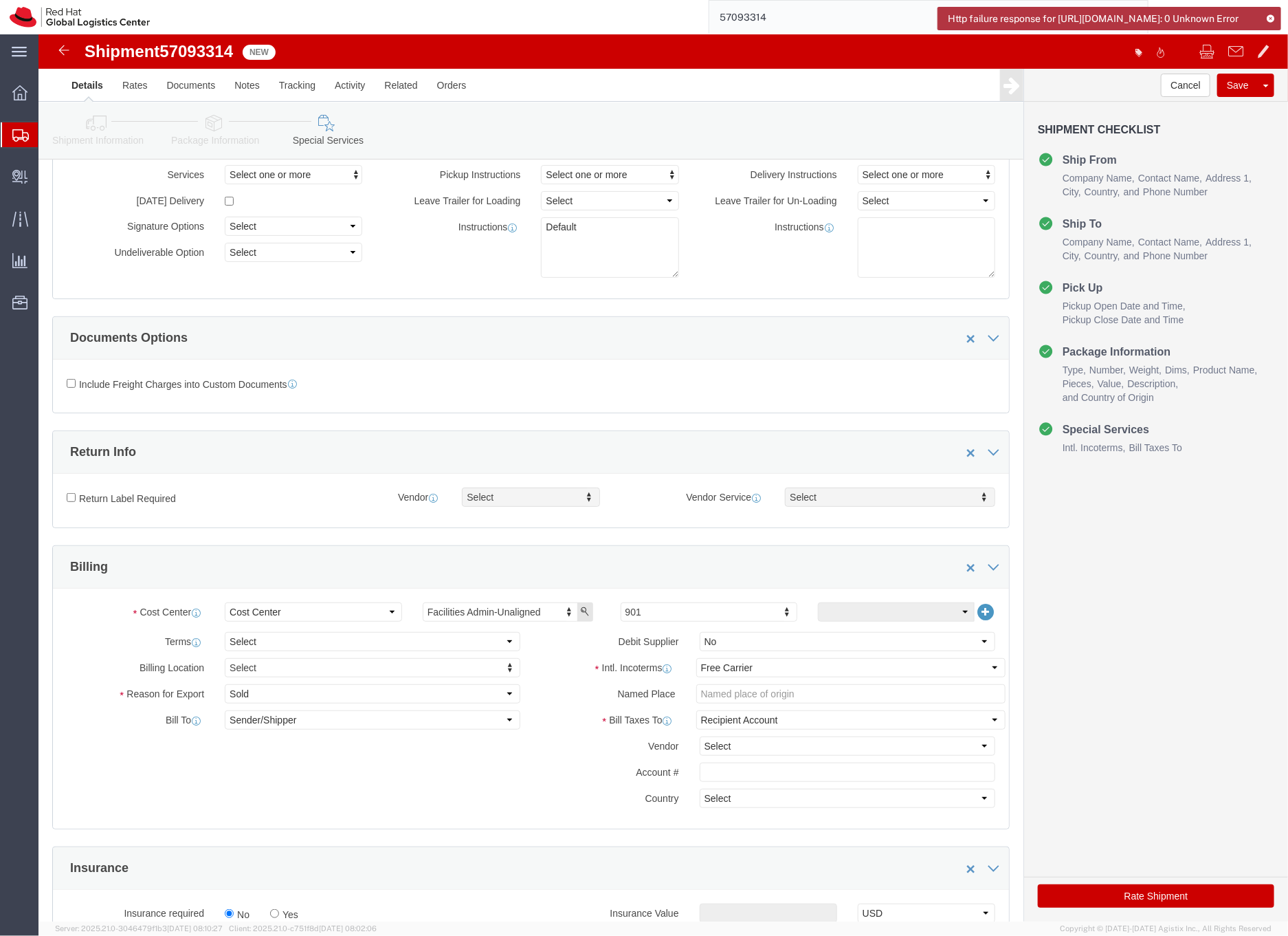
scroll to position [168, 0]
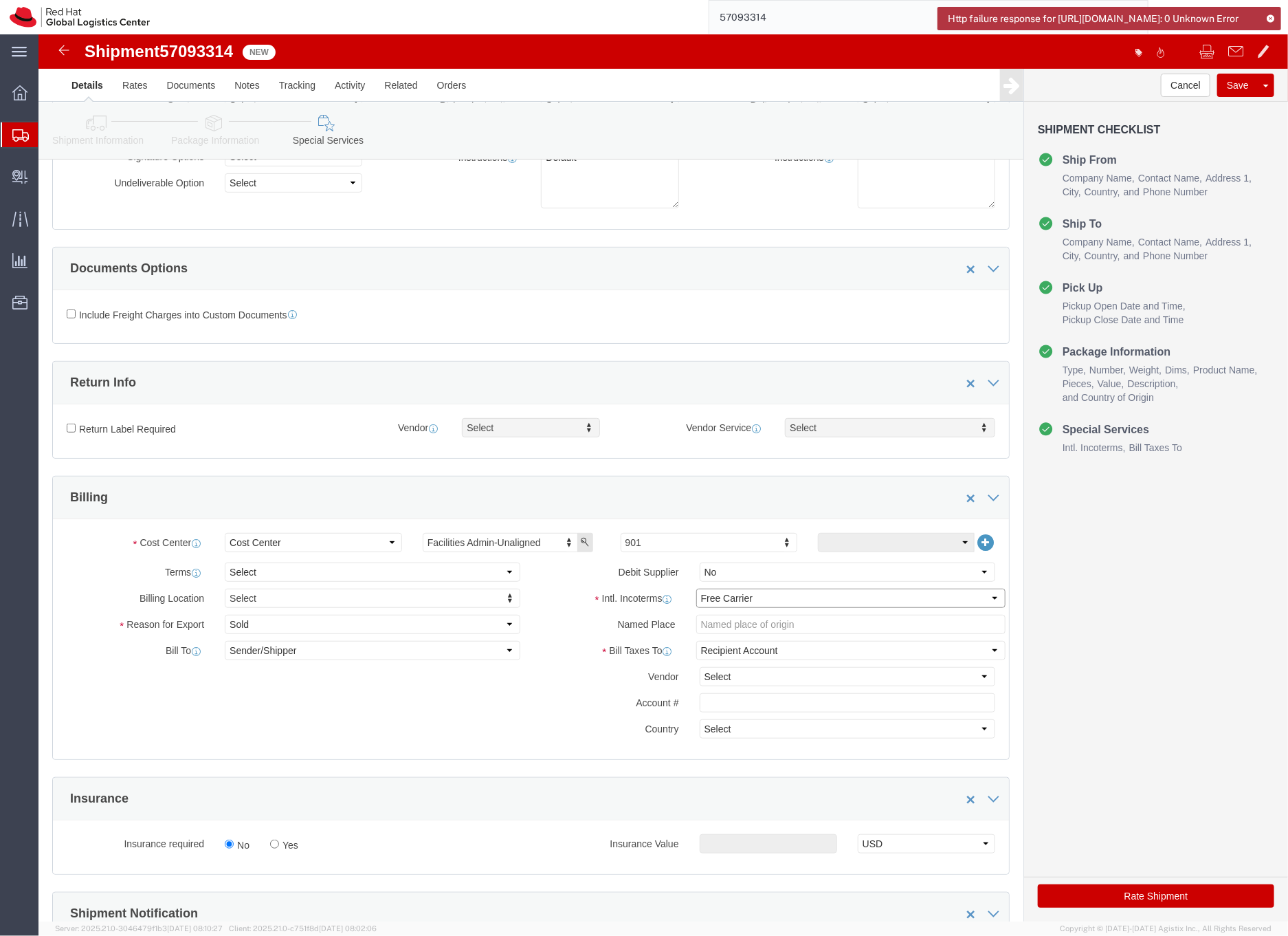
click select "Select Carriage Insurance Paid Carriage Paid To Cost and Freight Cost Insurance…"
select select "DDP"
click select "Select Carriage Insurance Paid Carriage Paid To Cost and Freight Cost Insurance…"
select select "SHIP"
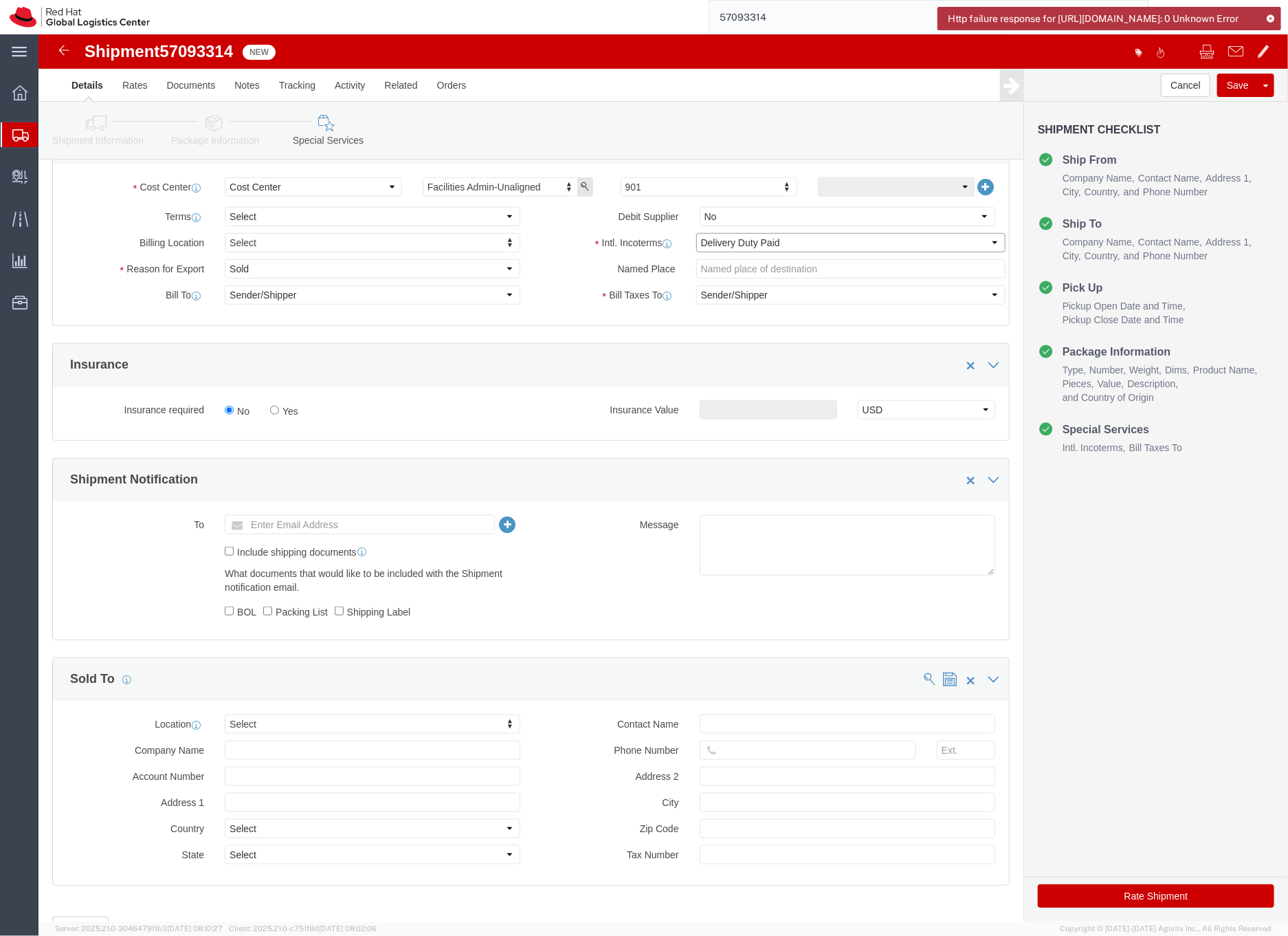
scroll to position [493, 0]
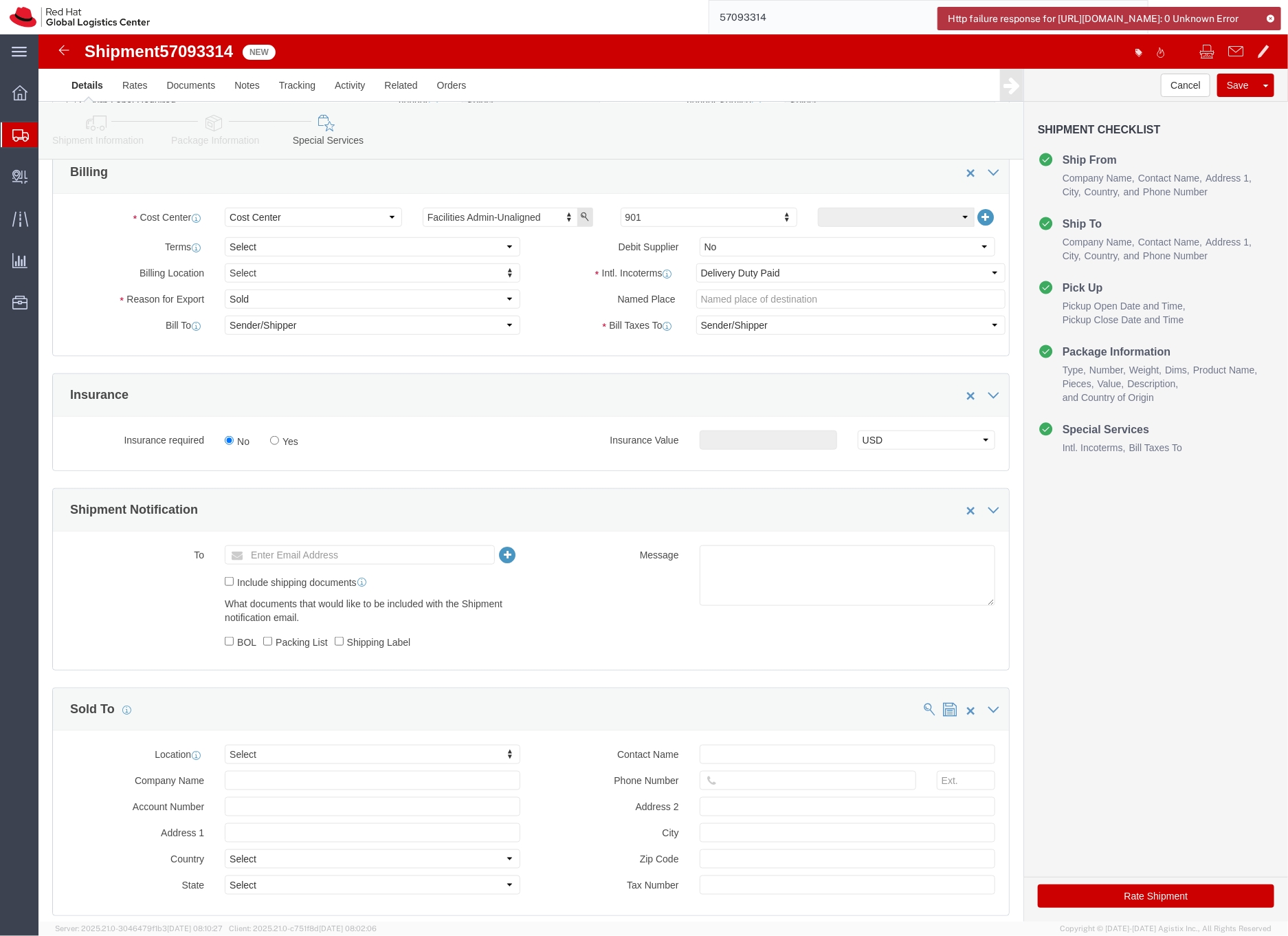
click button "Rate Shipment"
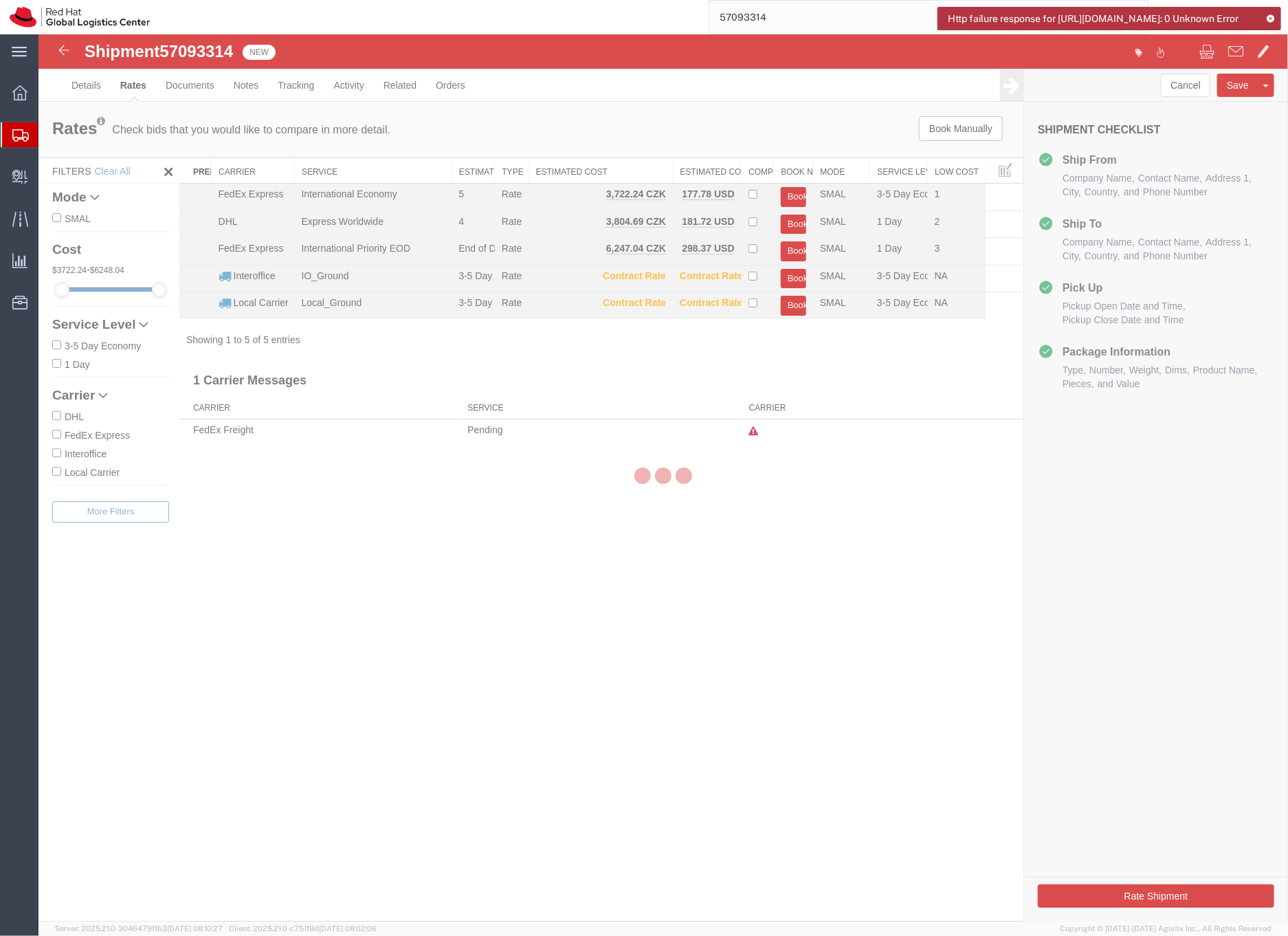
scroll to position [0, 0]
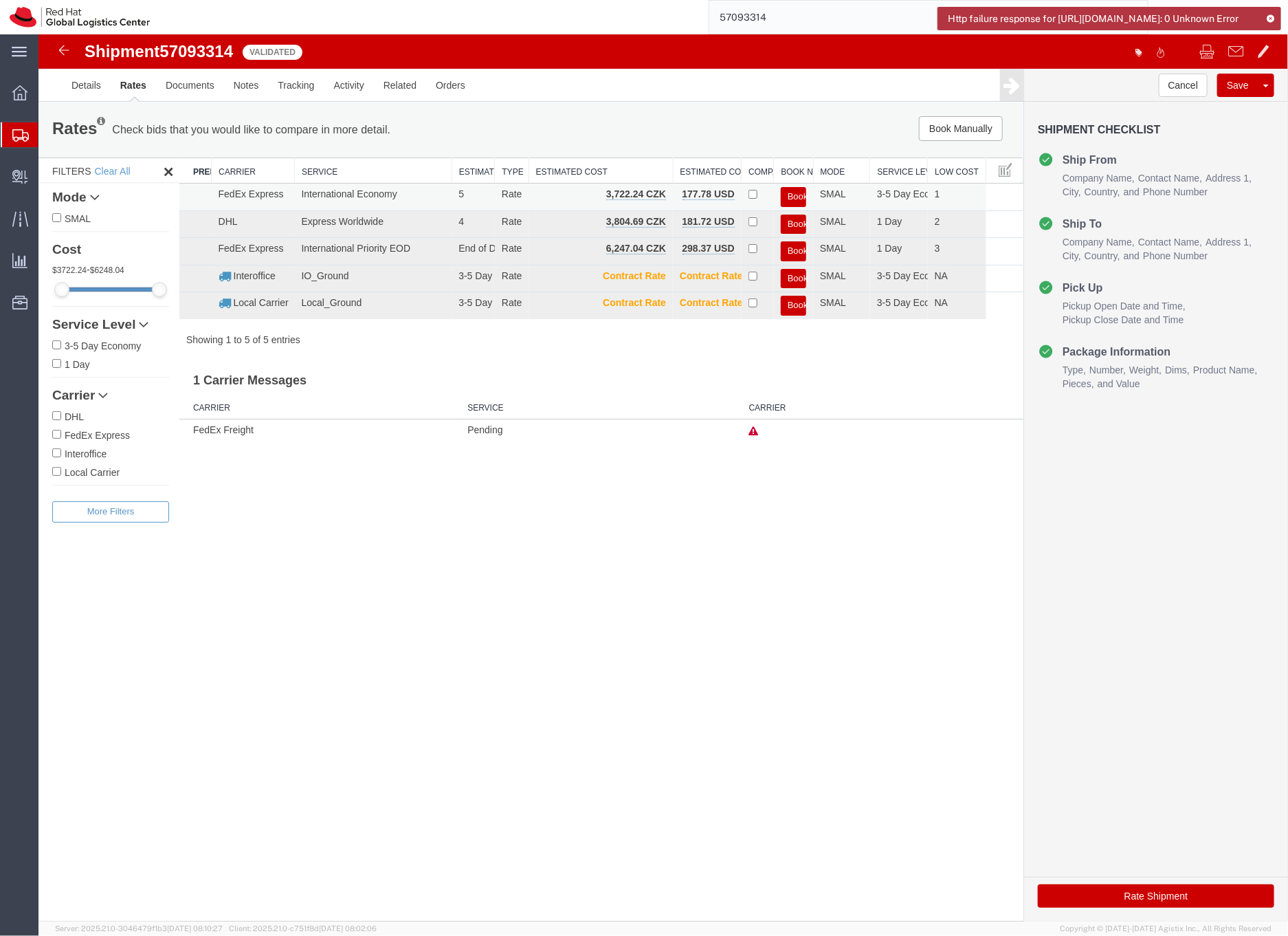
click at [790, 194] on button "Book" at bounding box center [792, 196] width 25 height 20
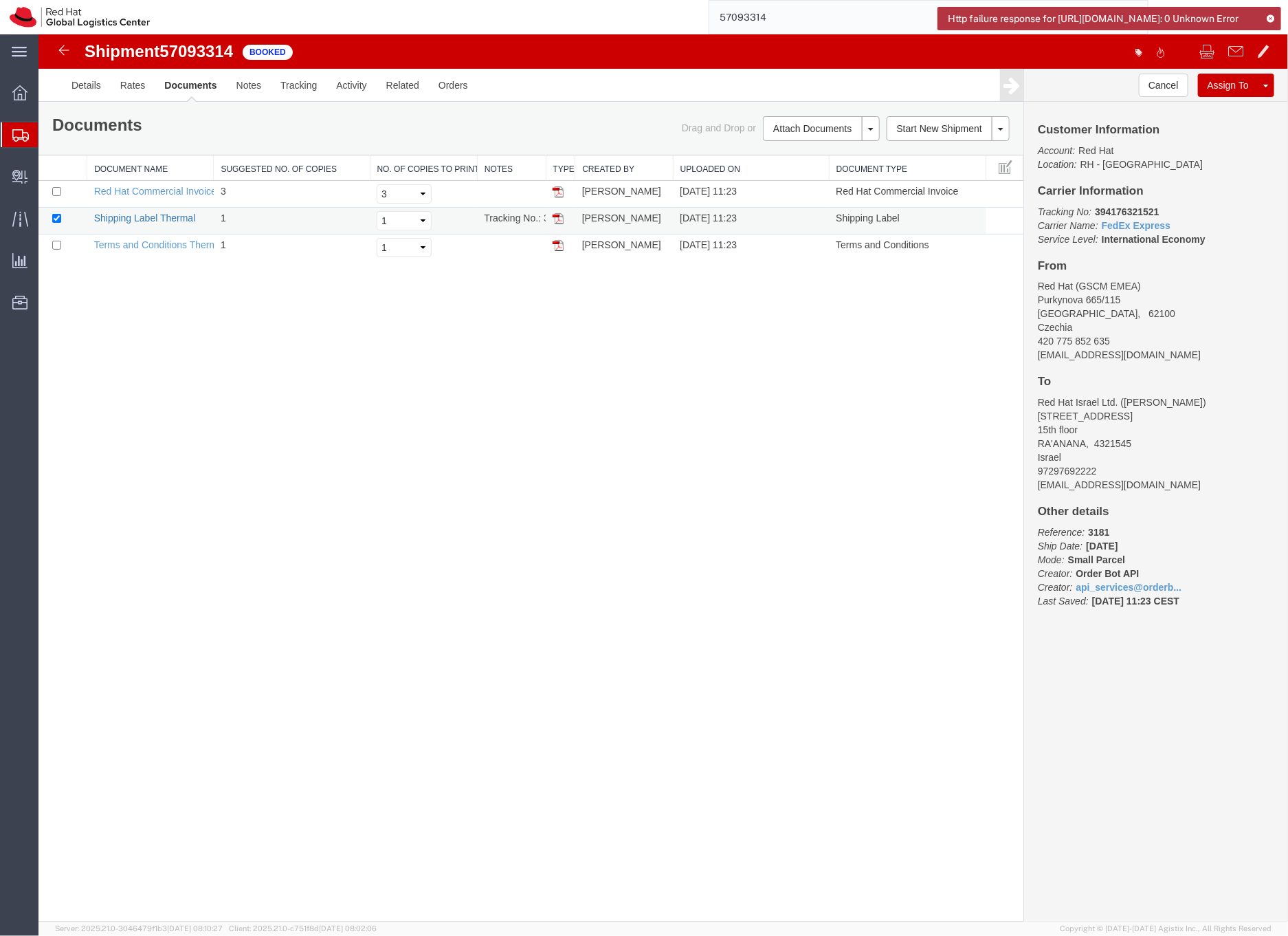
click at [181, 218] on link "Shipping Label Thermal" at bounding box center [144, 217] width 102 height 11
click at [1128, 213] on b "394176321521" at bounding box center [1126, 211] width 64 height 11
copy b "394176321521"
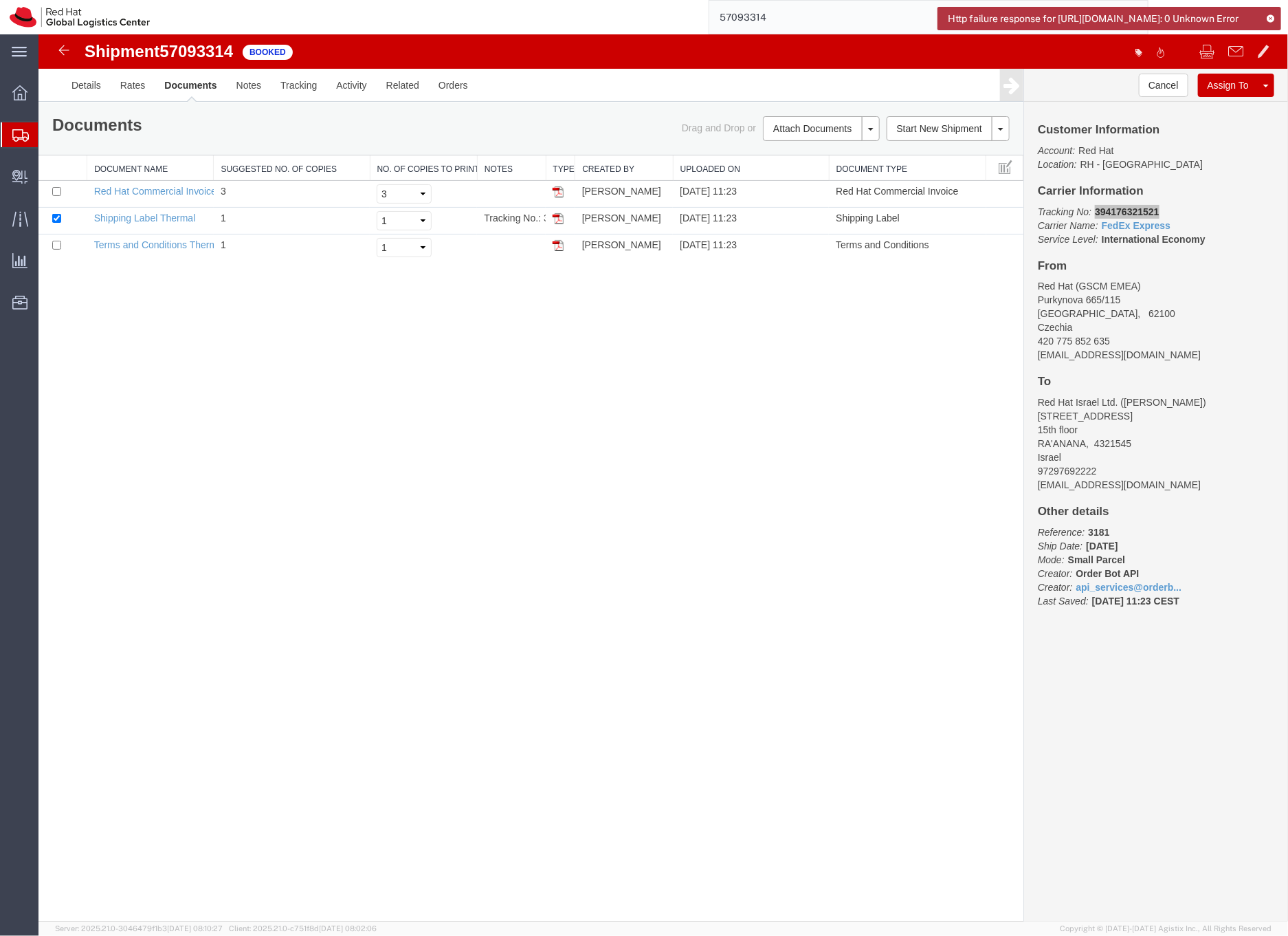
click at [21, 139] on icon at bounding box center [20, 136] width 17 height 12
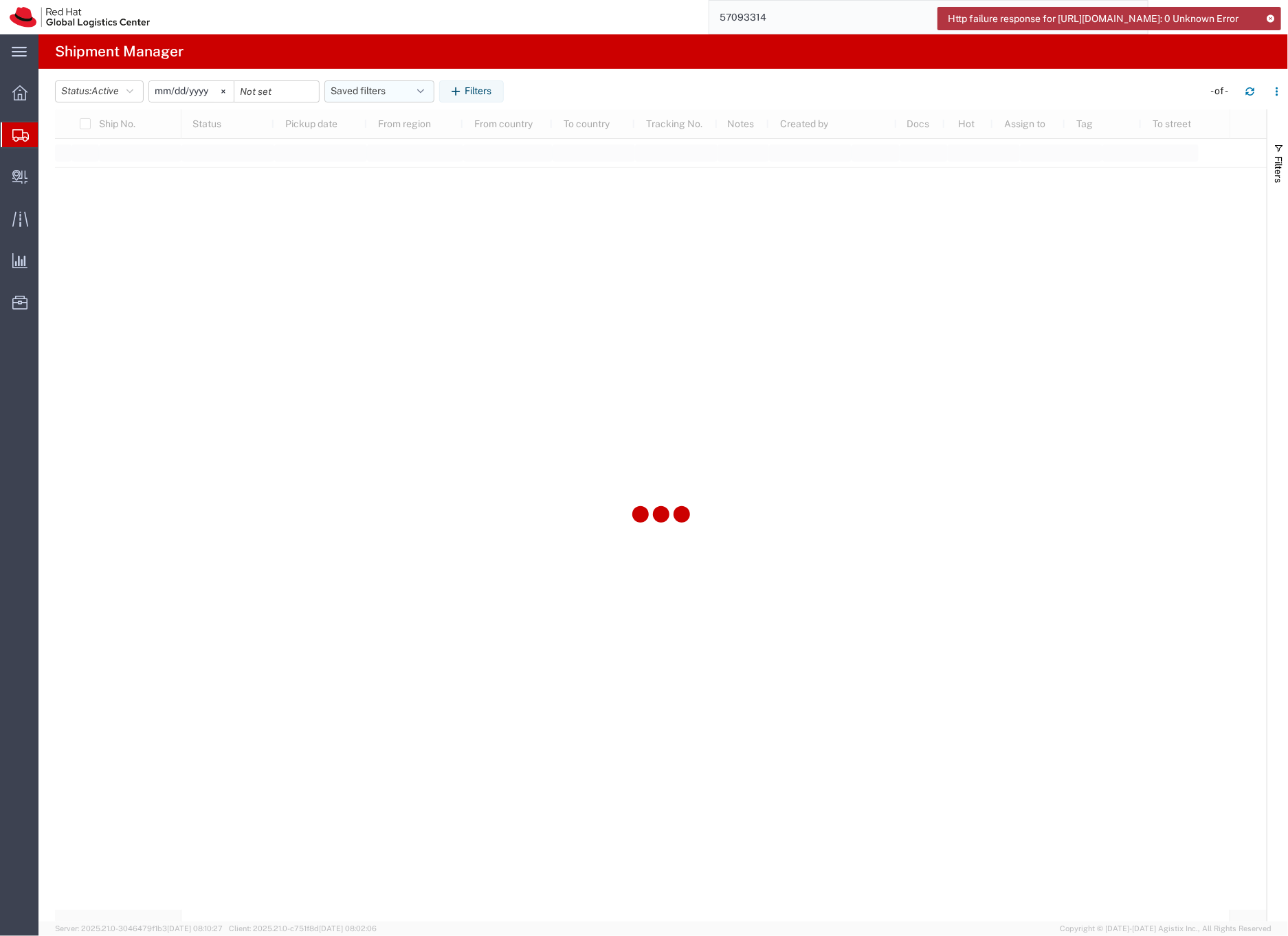
click at [348, 90] on button "Saved filters" at bounding box center [380, 91] width 110 height 22
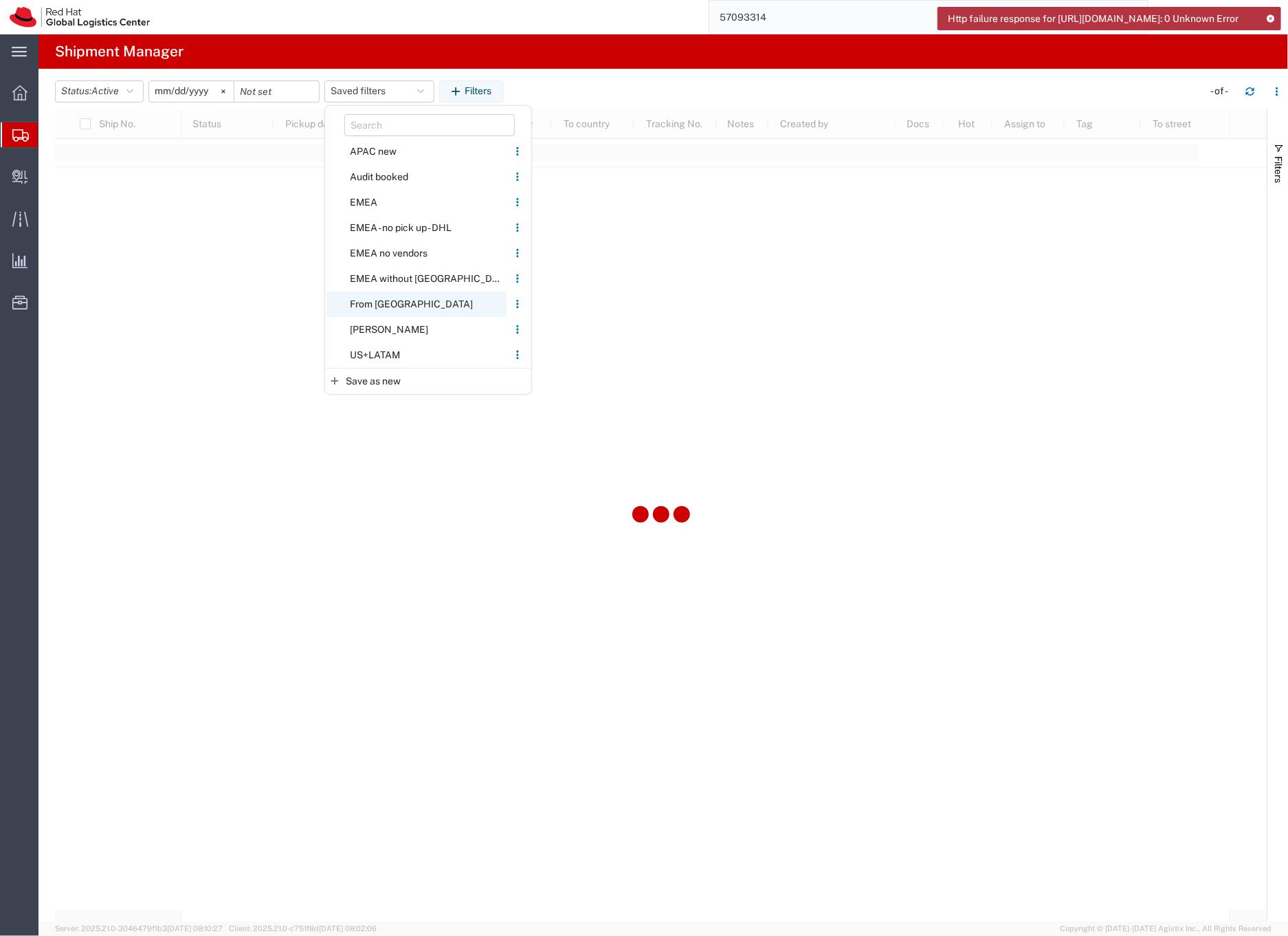
click at [362, 303] on span "From [GEOGRAPHIC_DATA]" at bounding box center [417, 304] width 180 height 25
type input "[DATE]"
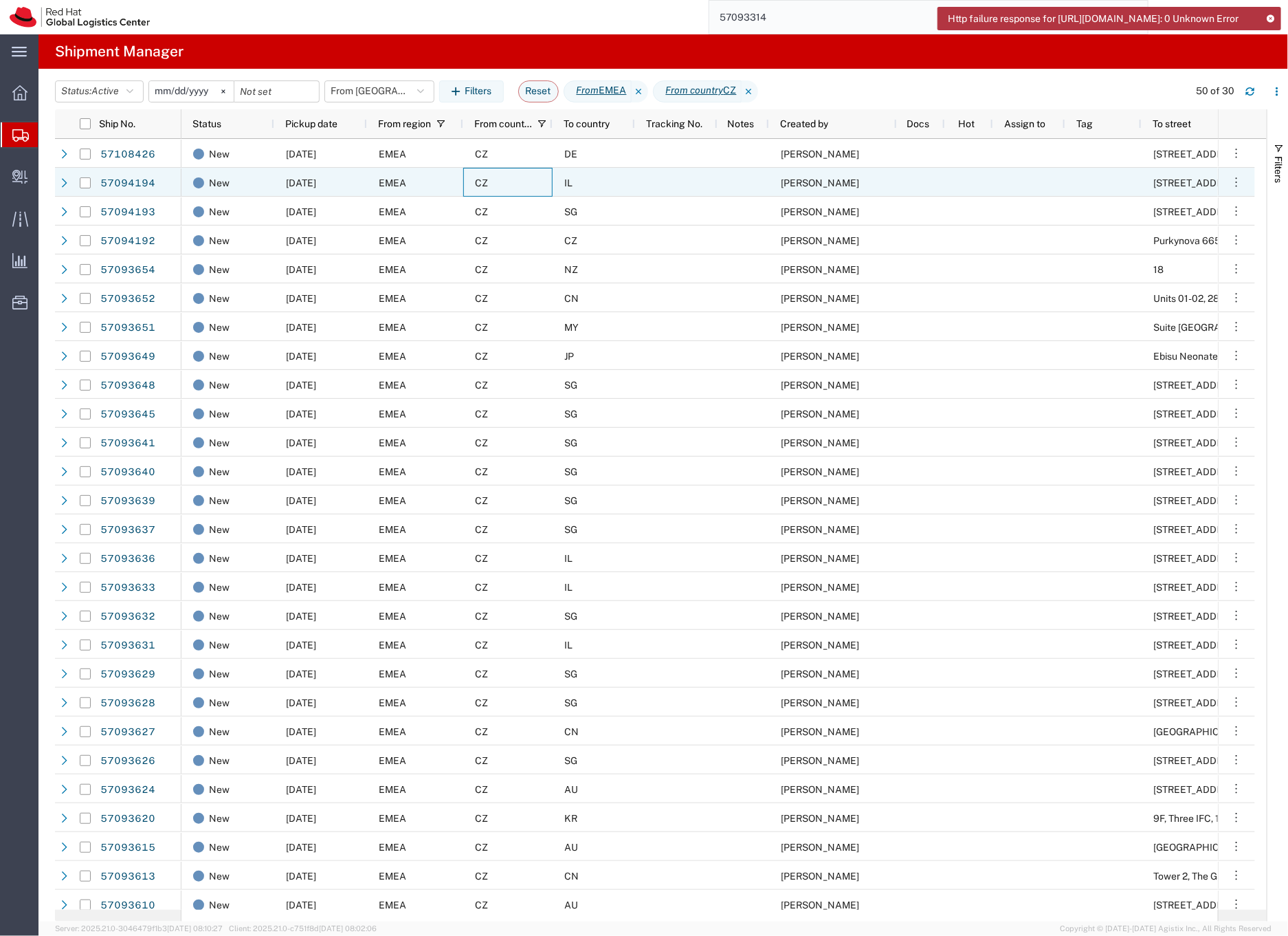
click at [524, 185] on div "CZ" at bounding box center [508, 182] width 89 height 29
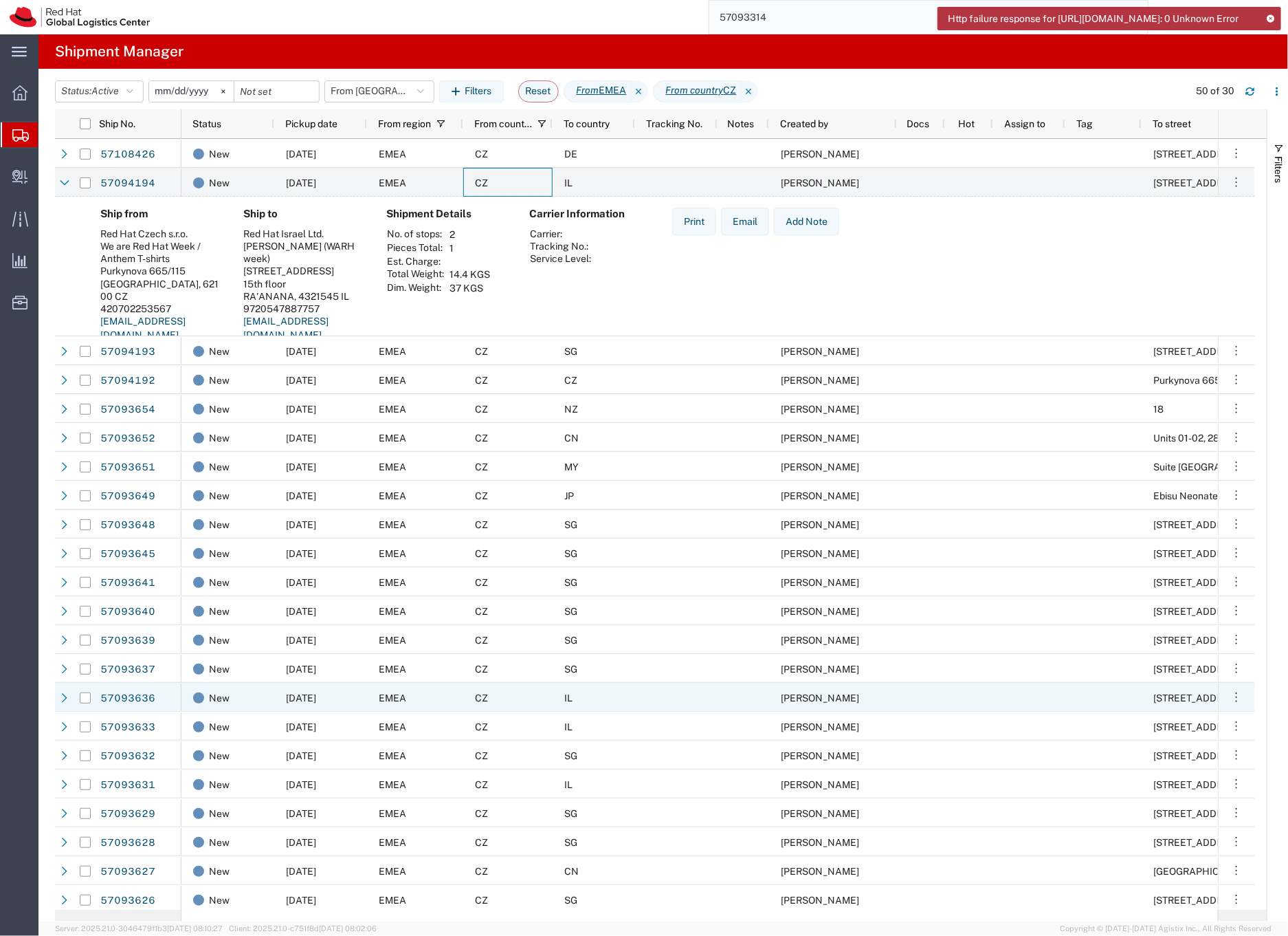
click at [517, 694] on div "CZ" at bounding box center [508, 697] width 89 height 29
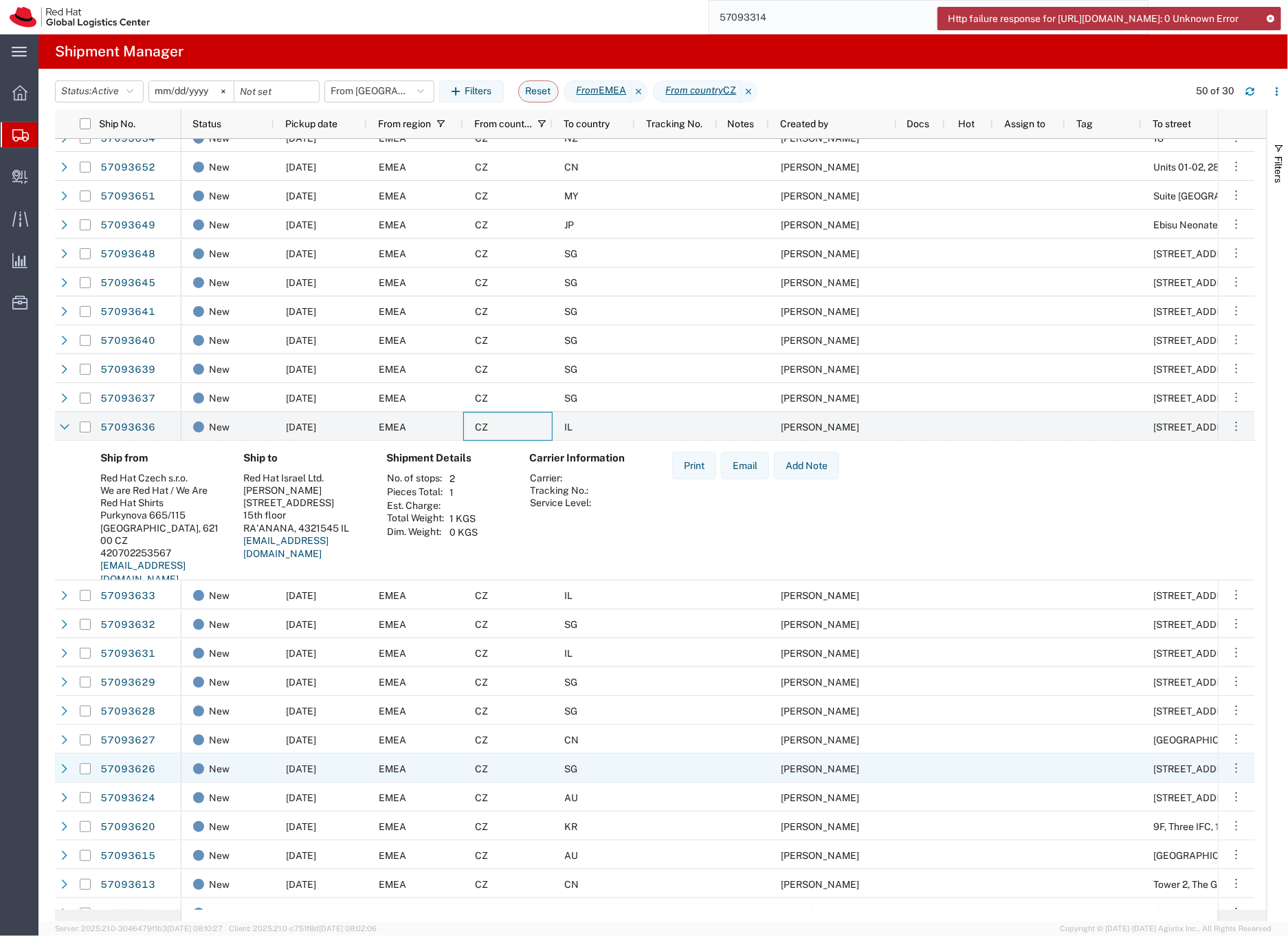
scroll to position [286, 0]
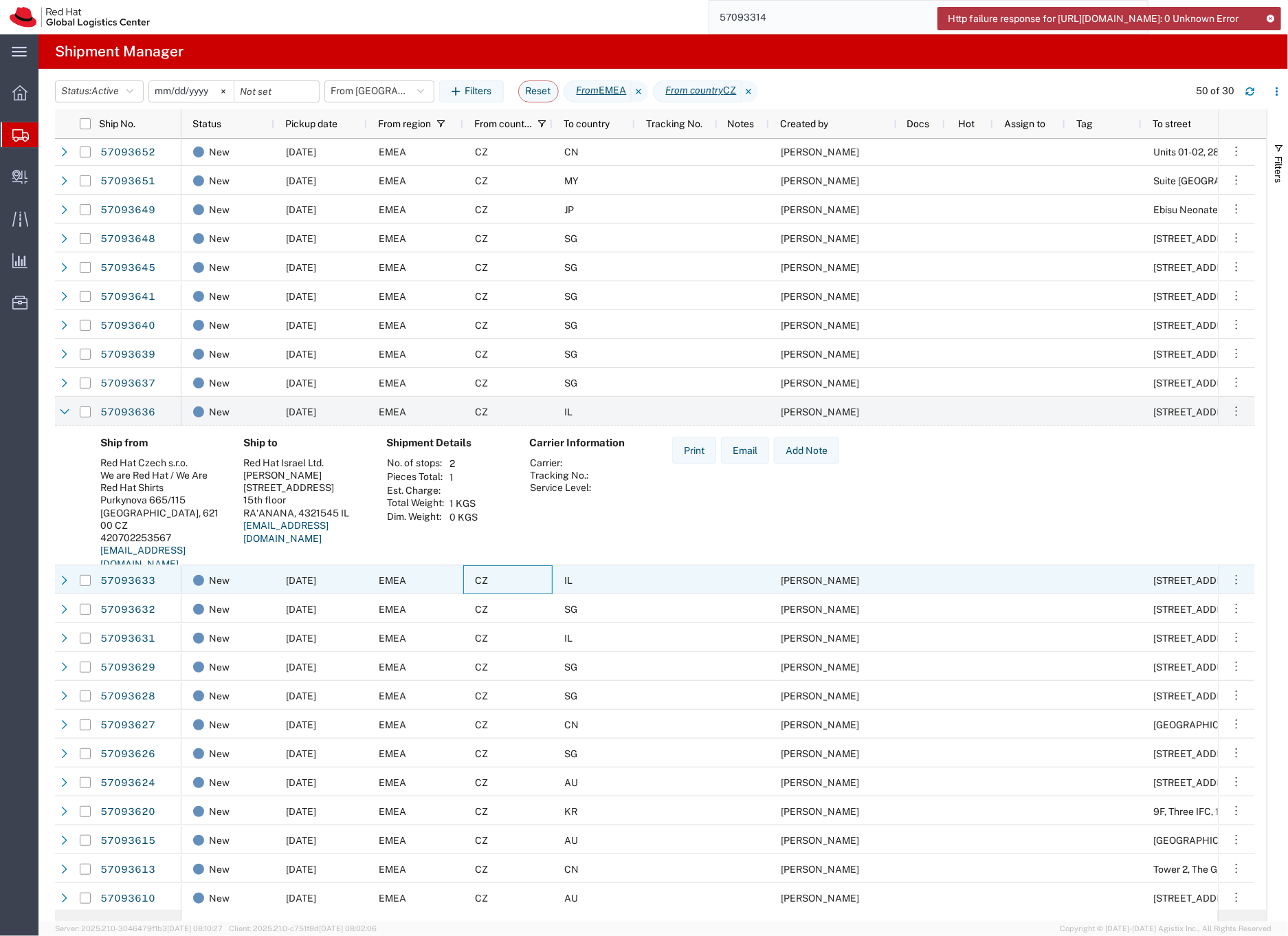
click at [522, 584] on div "CZ" at bounding box center [508, 579] width 89 height 29
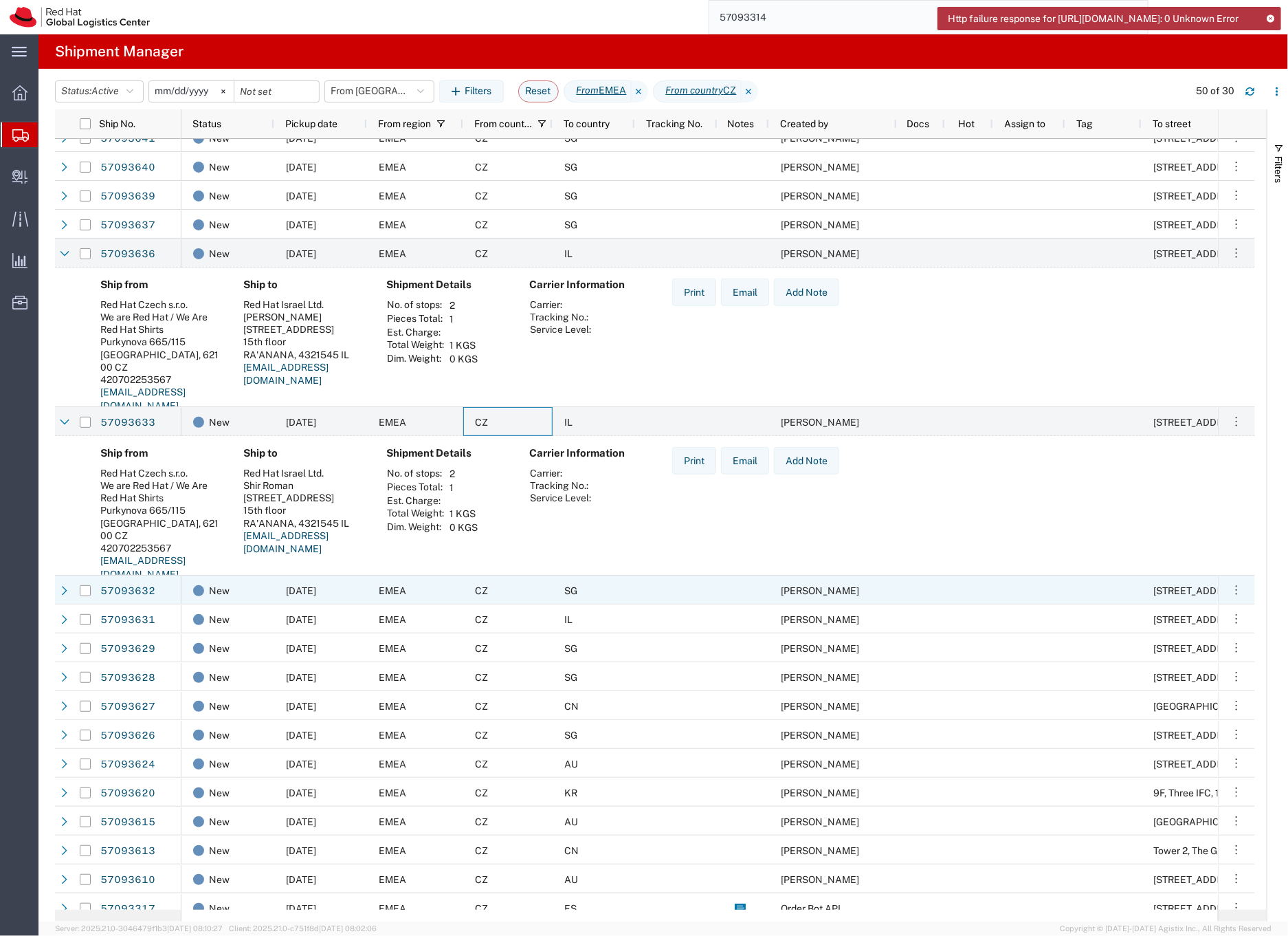
scroll to position [0, 0]
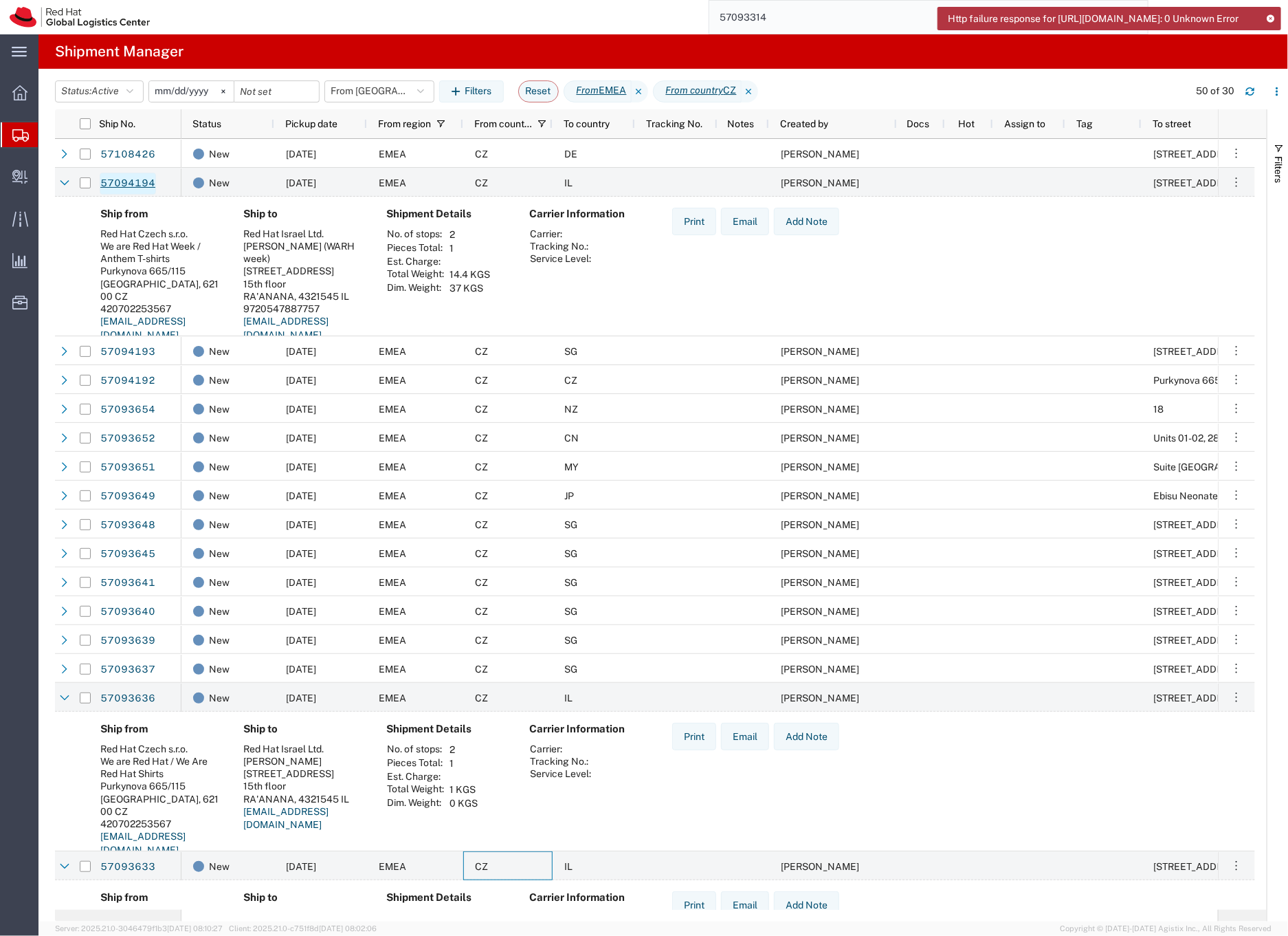
click at [126, 181] on link "57094194" at bounding box center [128, 183] width 56 height 22
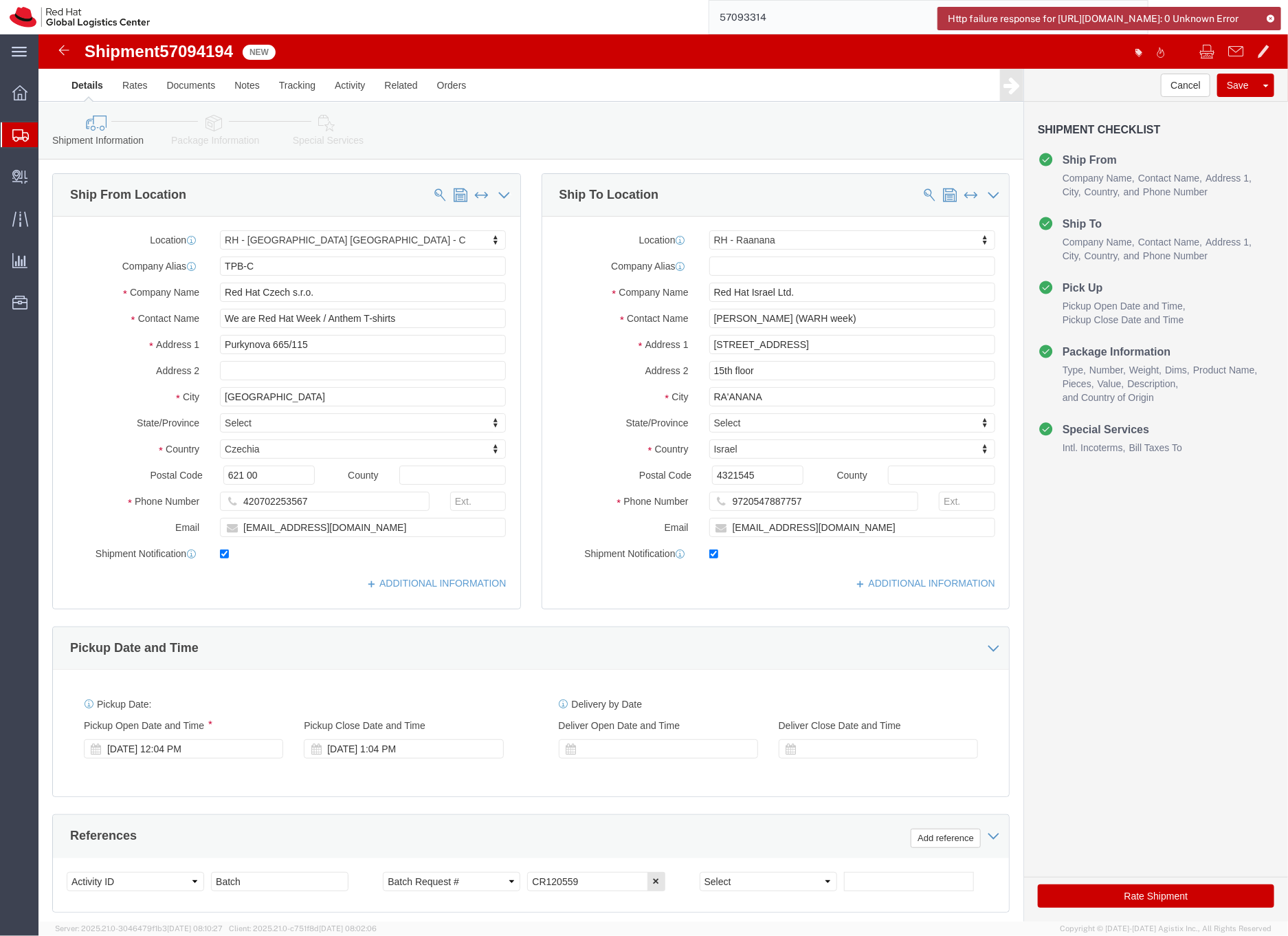
select select "38037"
select select "61972"
click icon
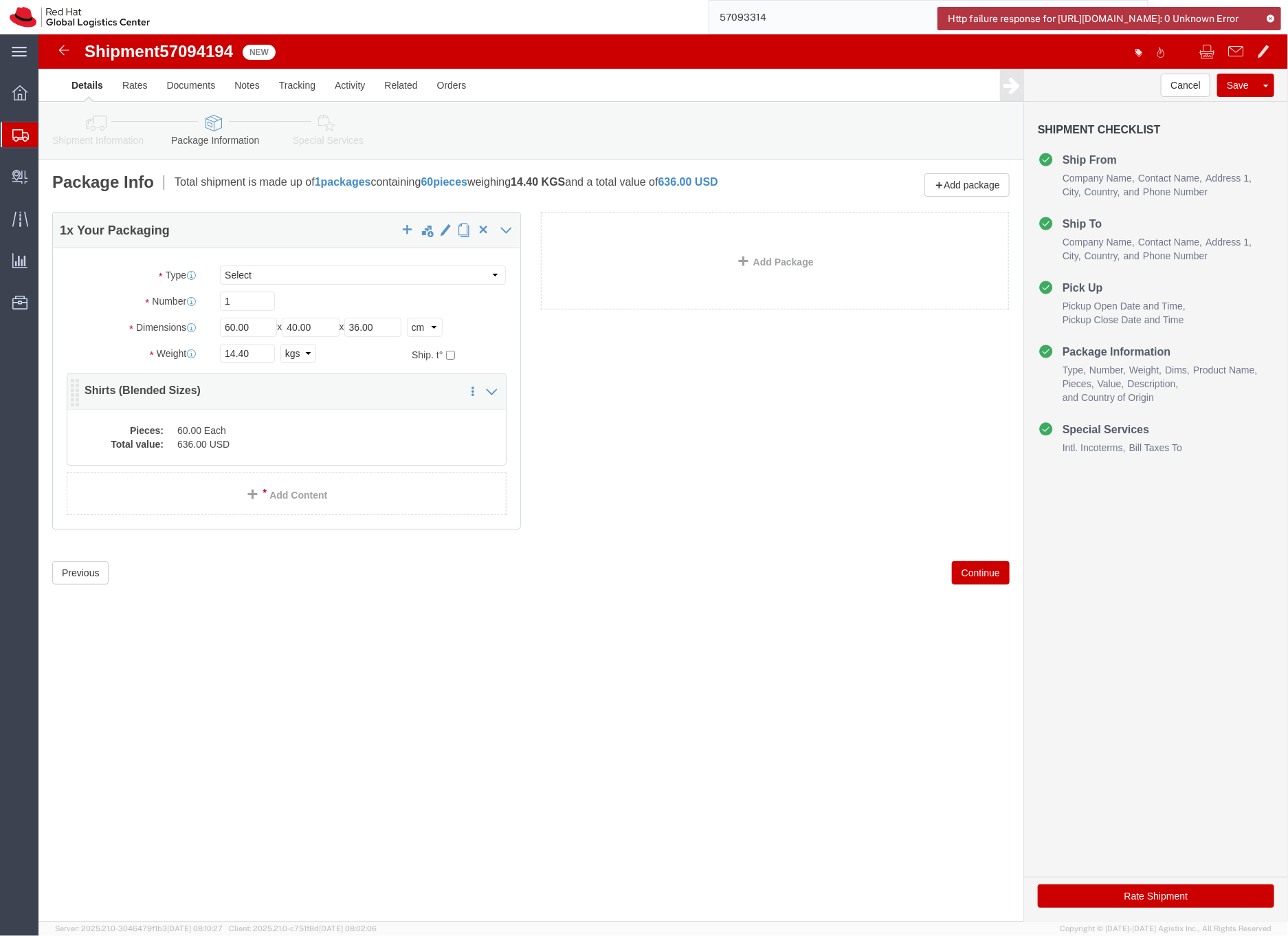
click dd "636.00 USD"
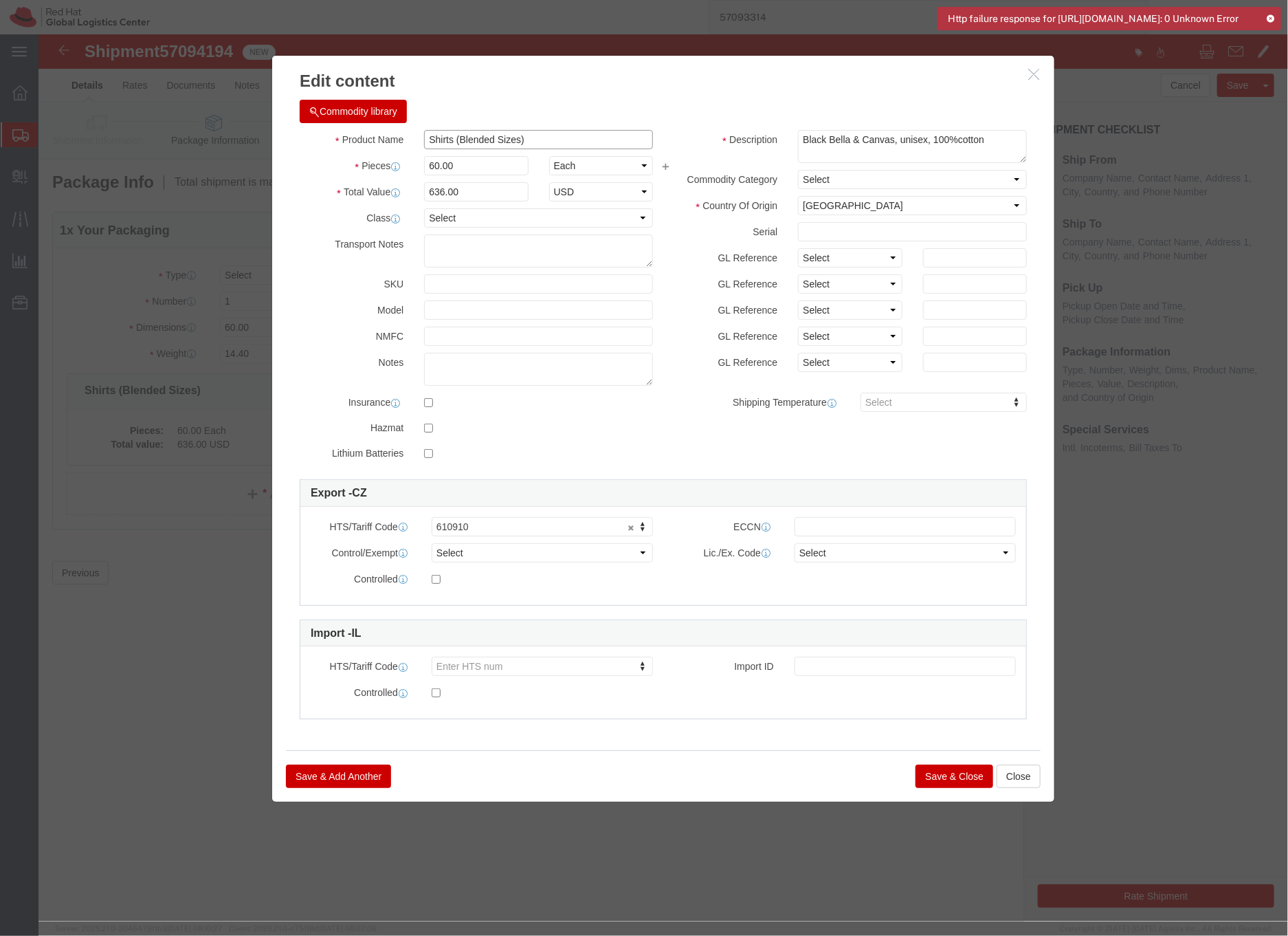
drag, startPoint x: 391, startPoint y: 104, endPoint x: 402, endPoint y: 103, distance: 11.0
click input "Shirts (Blended Sizes)"
click input "T-Shirts (Blended Sizes)"
type input "T-Shirts (Blended Sizes)"
drag, startPoint x: 855, startPoint y: 104, endPoint x: 741, endPoint y: 104, distance: 114.0
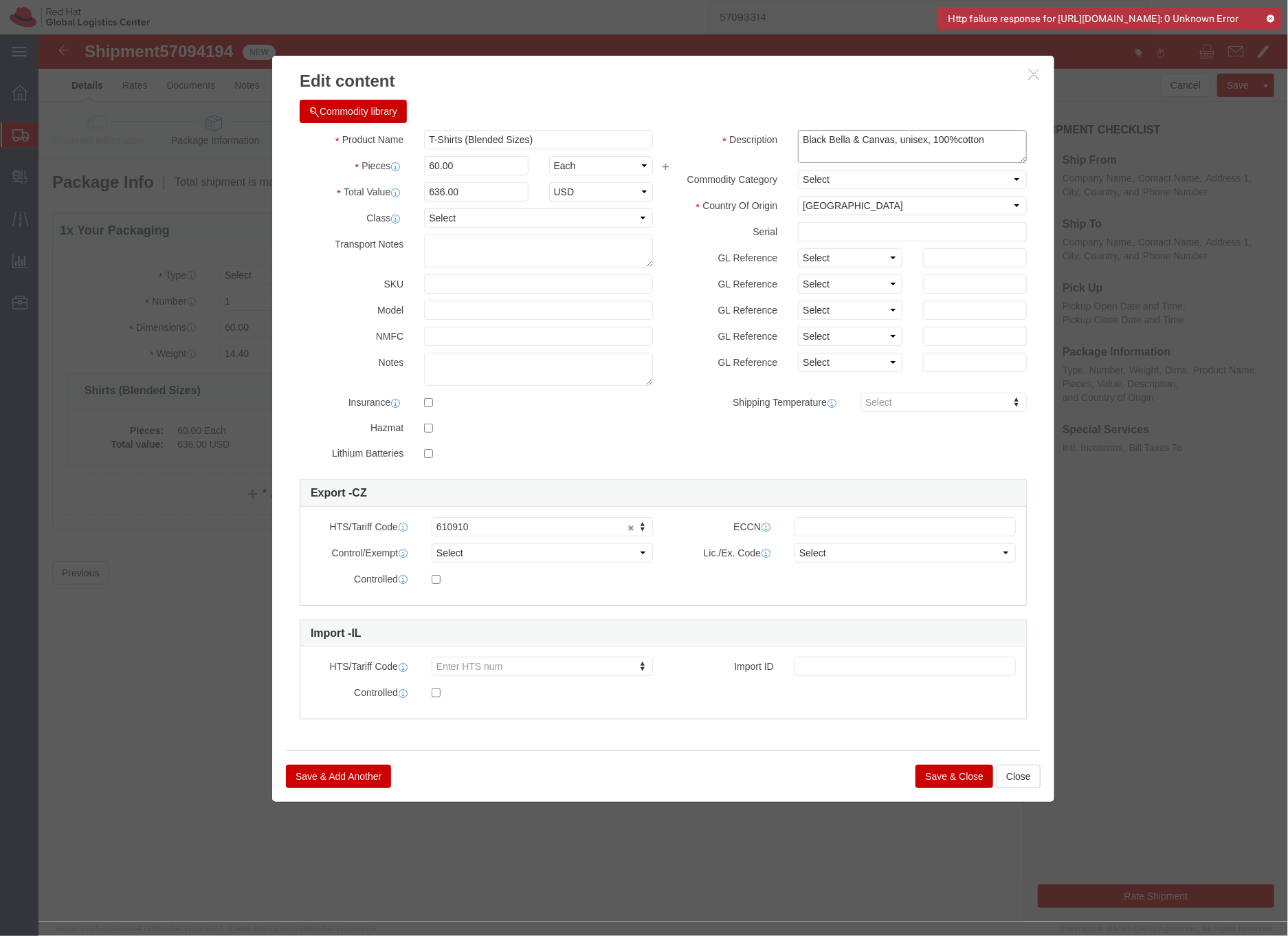
click div "Description Black Bella & Canvas, unisex, 100%cotton"
type textarea "Red Hat branded, unisex, 100%cotton"
drag, startPoint x: 498, startPoint y: 107, endPoint x: 429, endPoint y: 107, distance: 69.0
click input "T-Shirts (Blended Sizes)"
type input "T-Shirts"
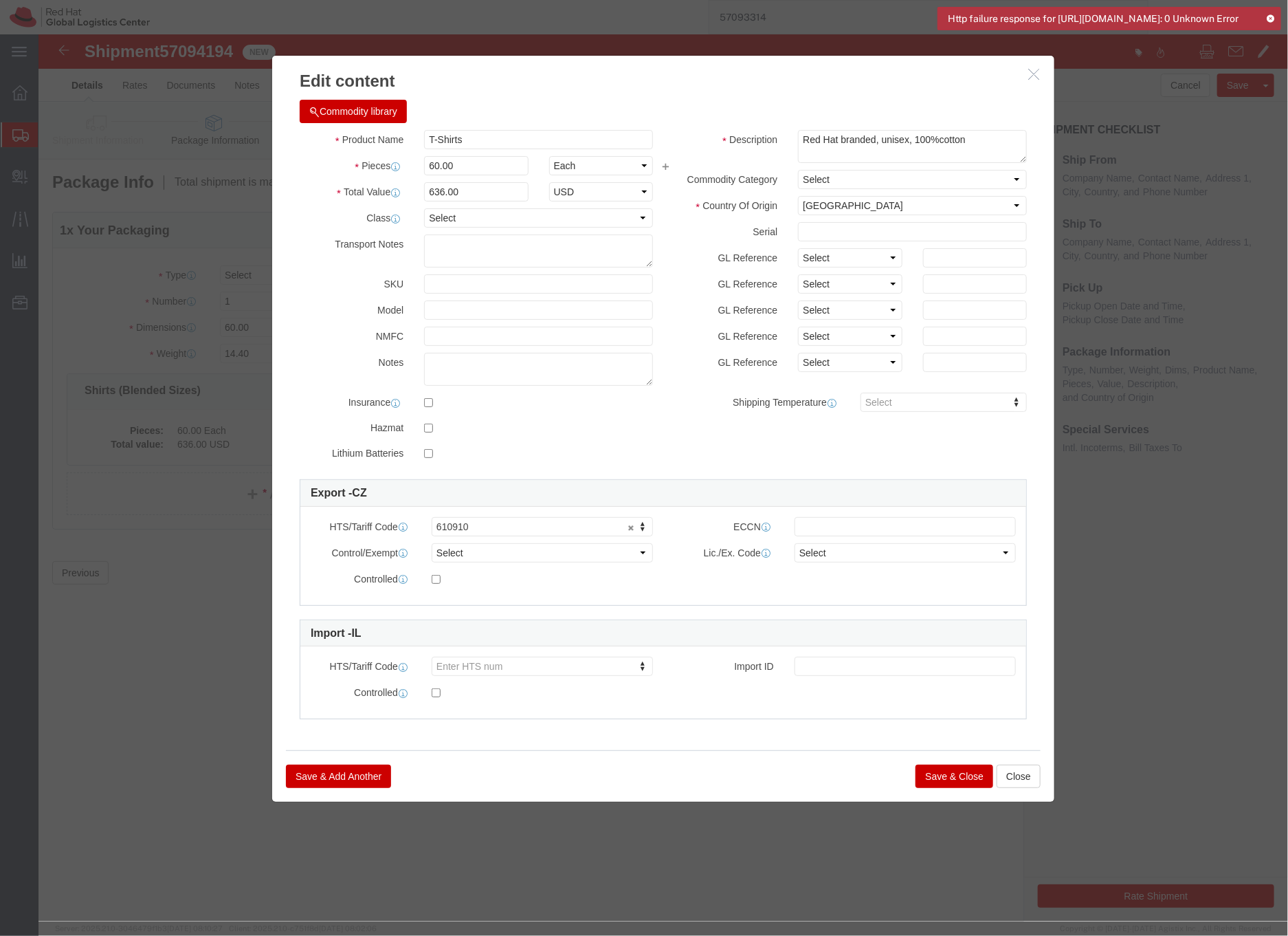
click button "Save & Close"
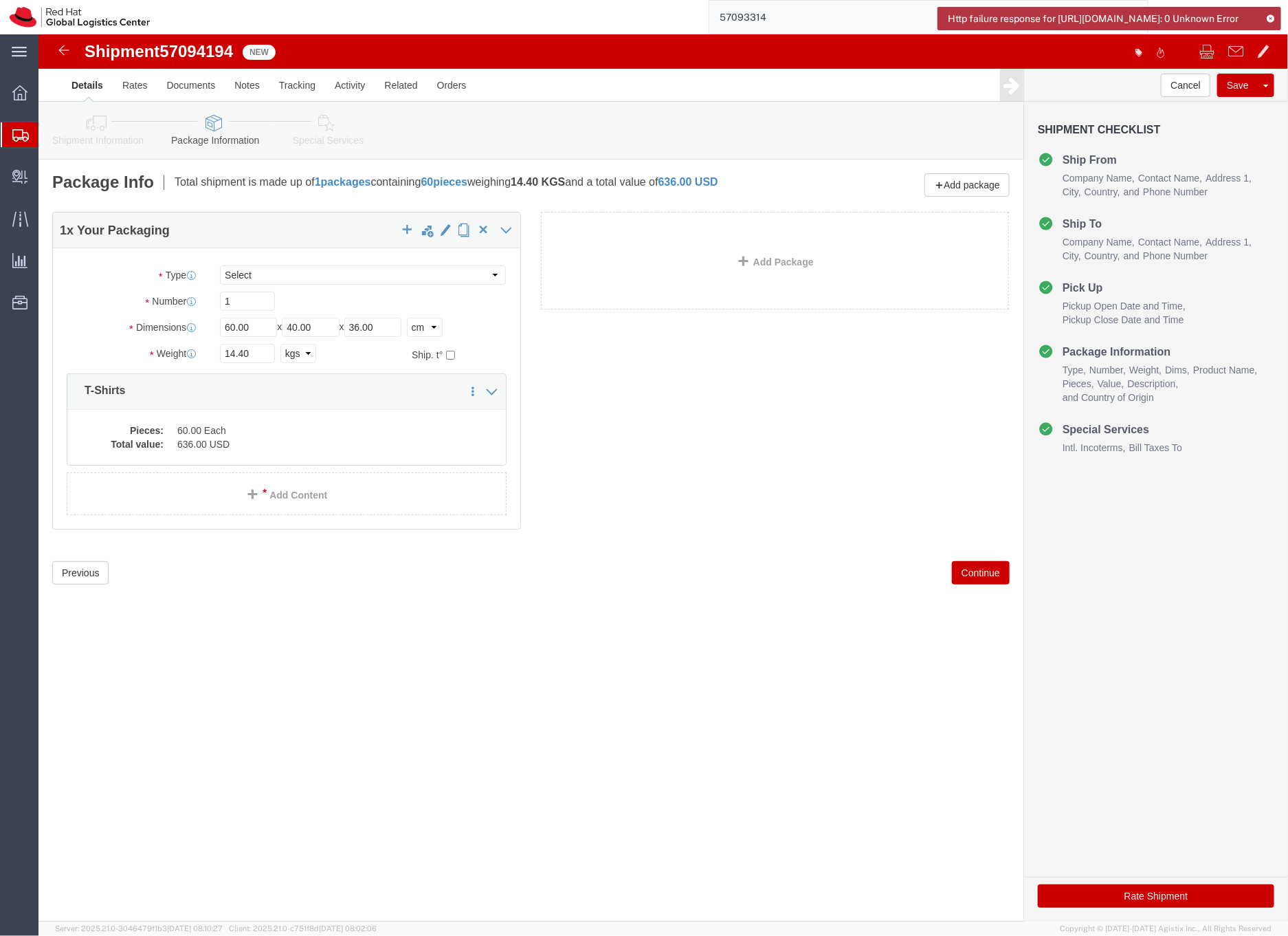
click icon
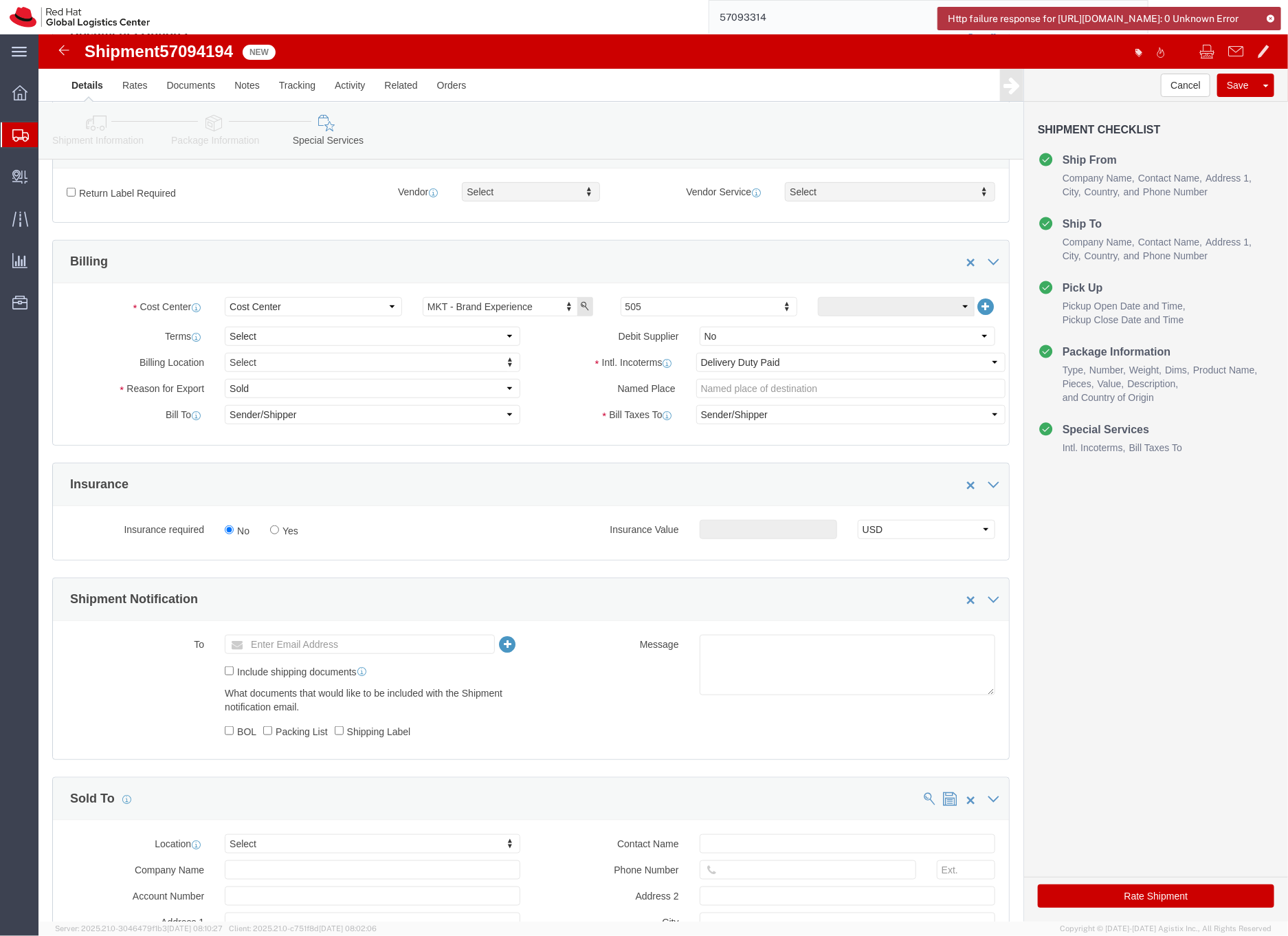
scroll to position [587, 0]
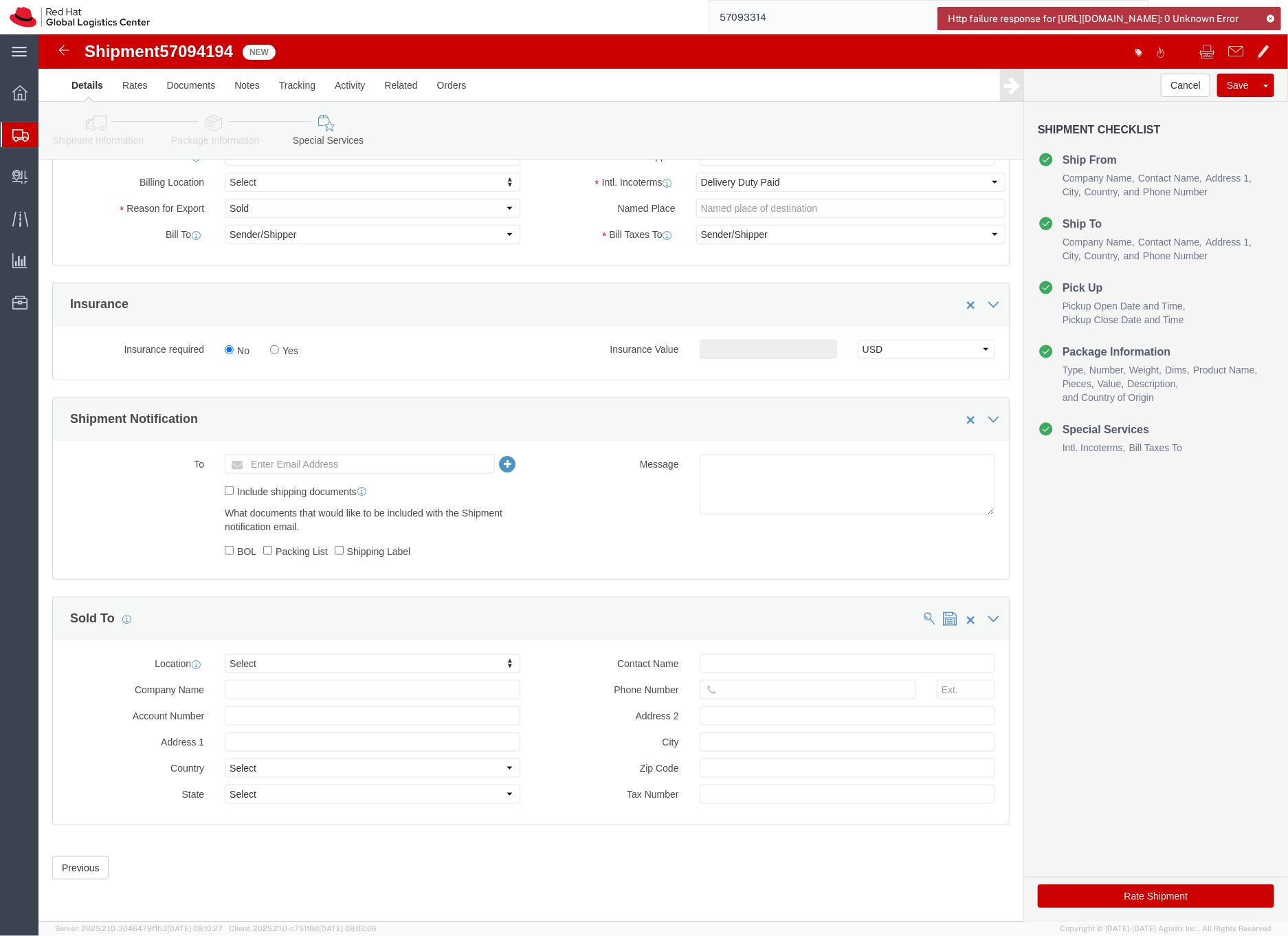
click button "Rate Shipment"
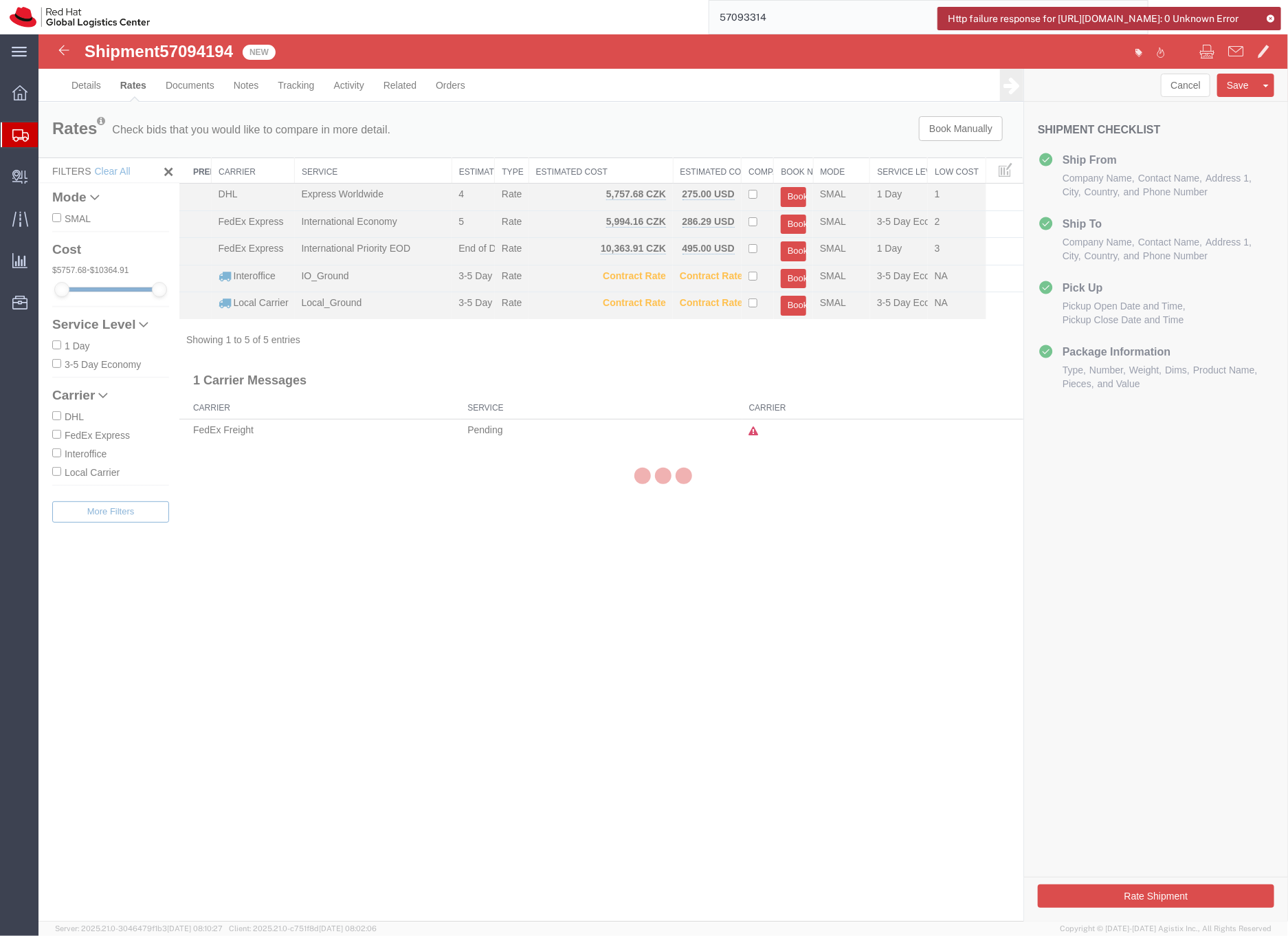
scroll to position [0, 0]
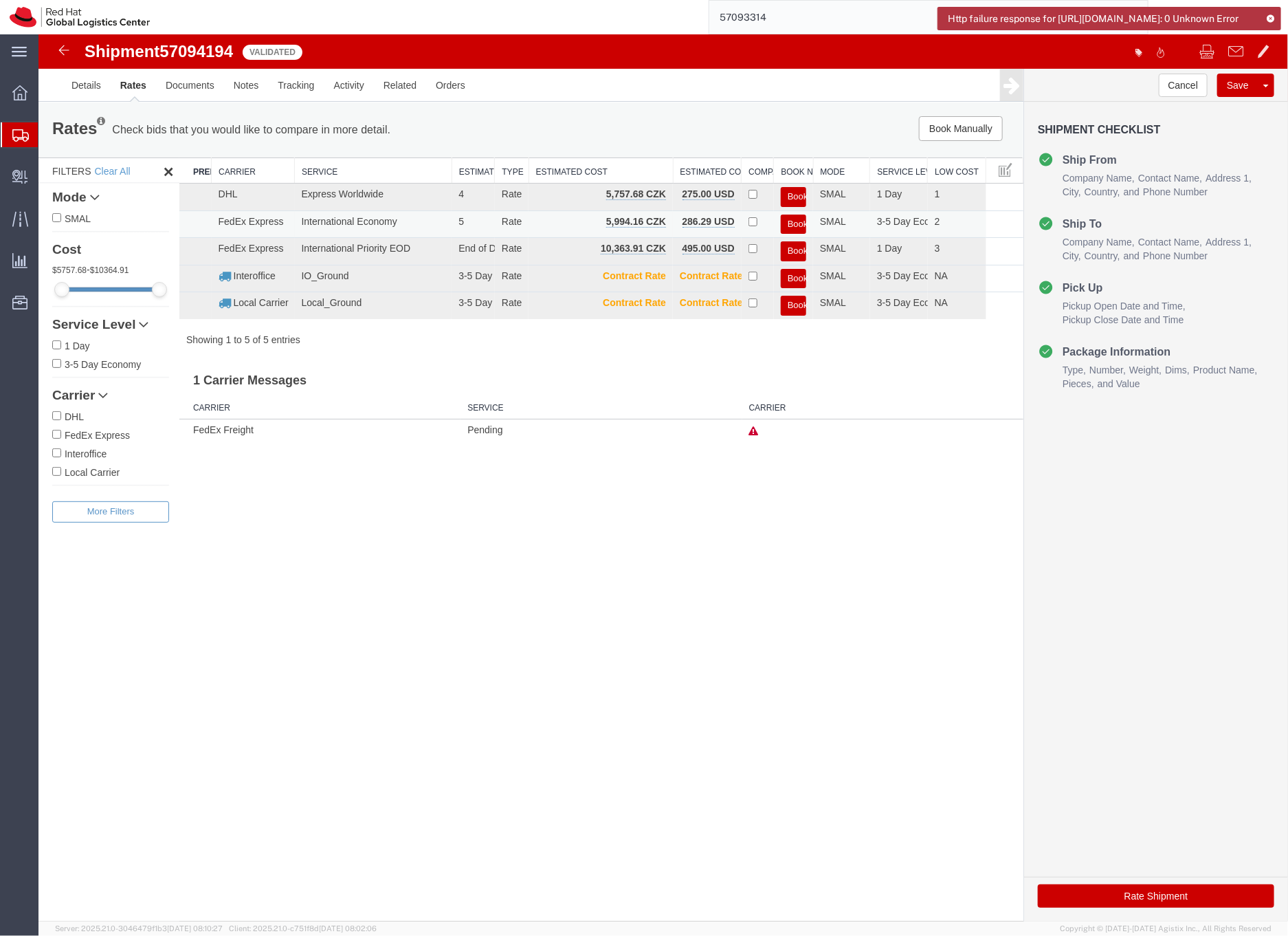
click at [795, 222] on button "Book" at bounding box center [792, 223] width 25 height 20
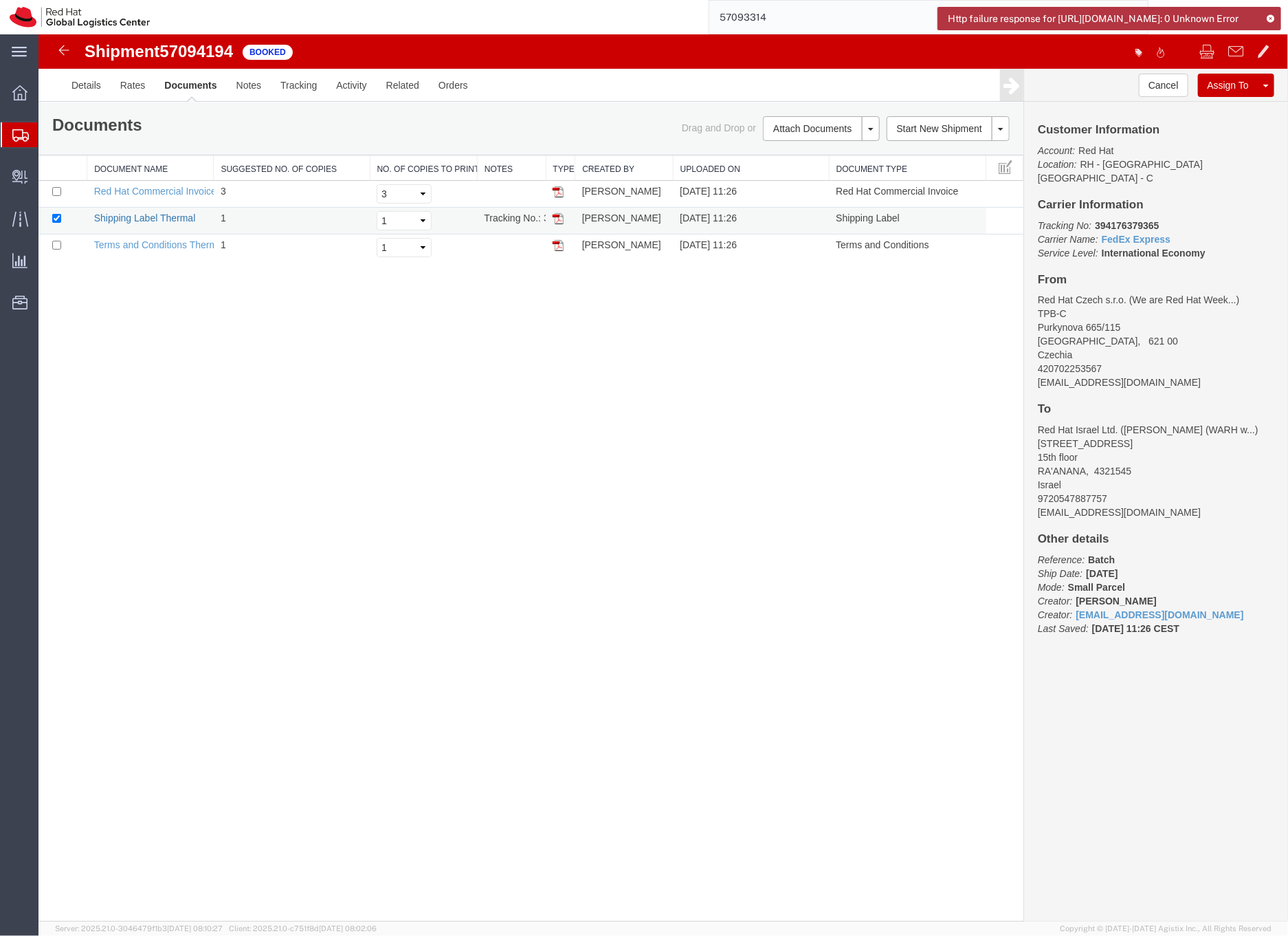
click at [183, 219] on link "Shipping Label Thermal" at bounding box center [144, 217] width 102 height 11
click at [1123, 219] on b "394176379365" at bounding box center [1126, 224] width 64 height 11
click at [1122, 219] on b "394176379365" at bounding box center [1126, 224] width 64 height 11
copy b "394176379365"
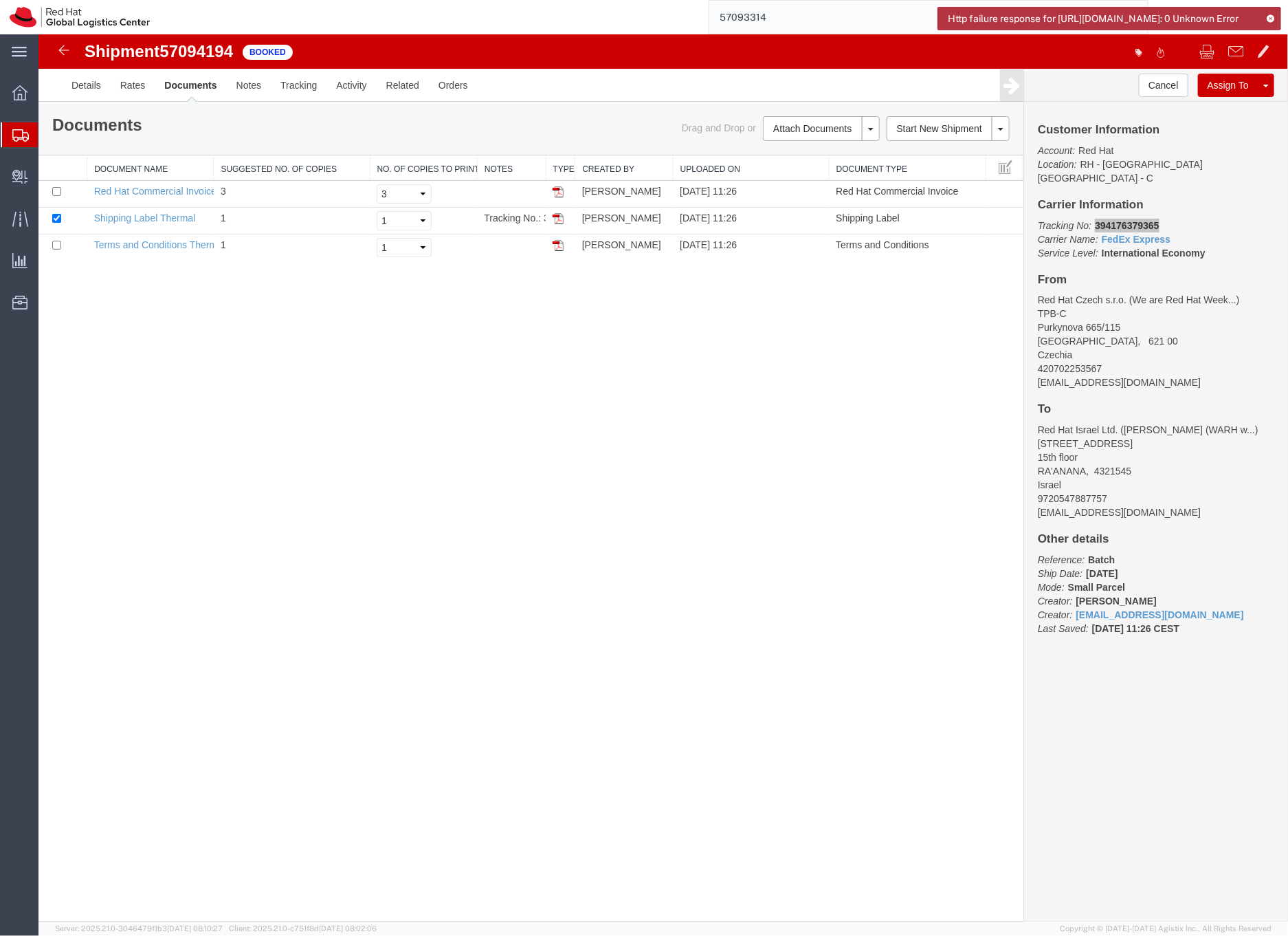
click at [783, 14] on input "57093314" at bounding box center [918, 18] width 418 height 33
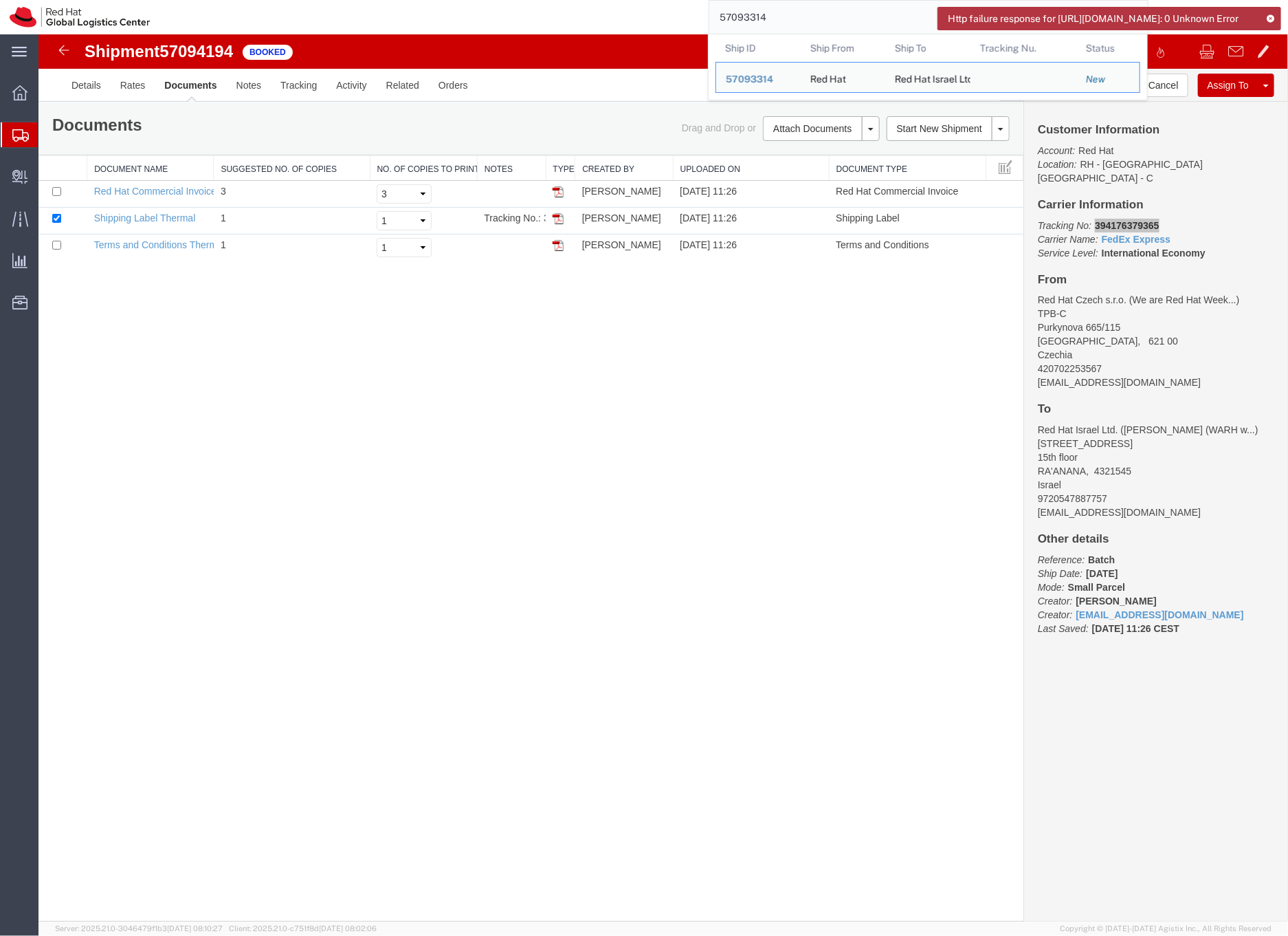
paste input "872899001"
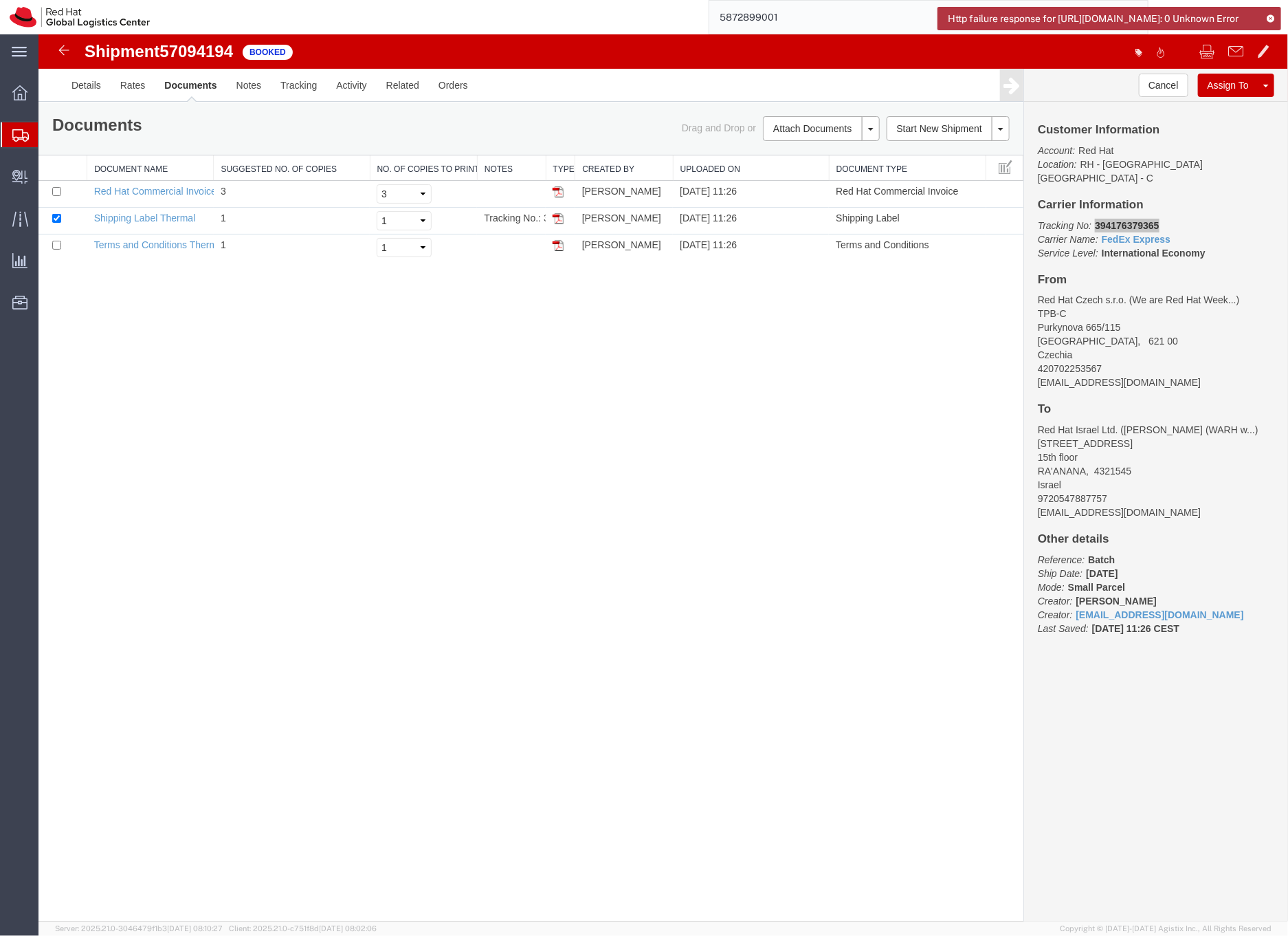
type input "5872899001"
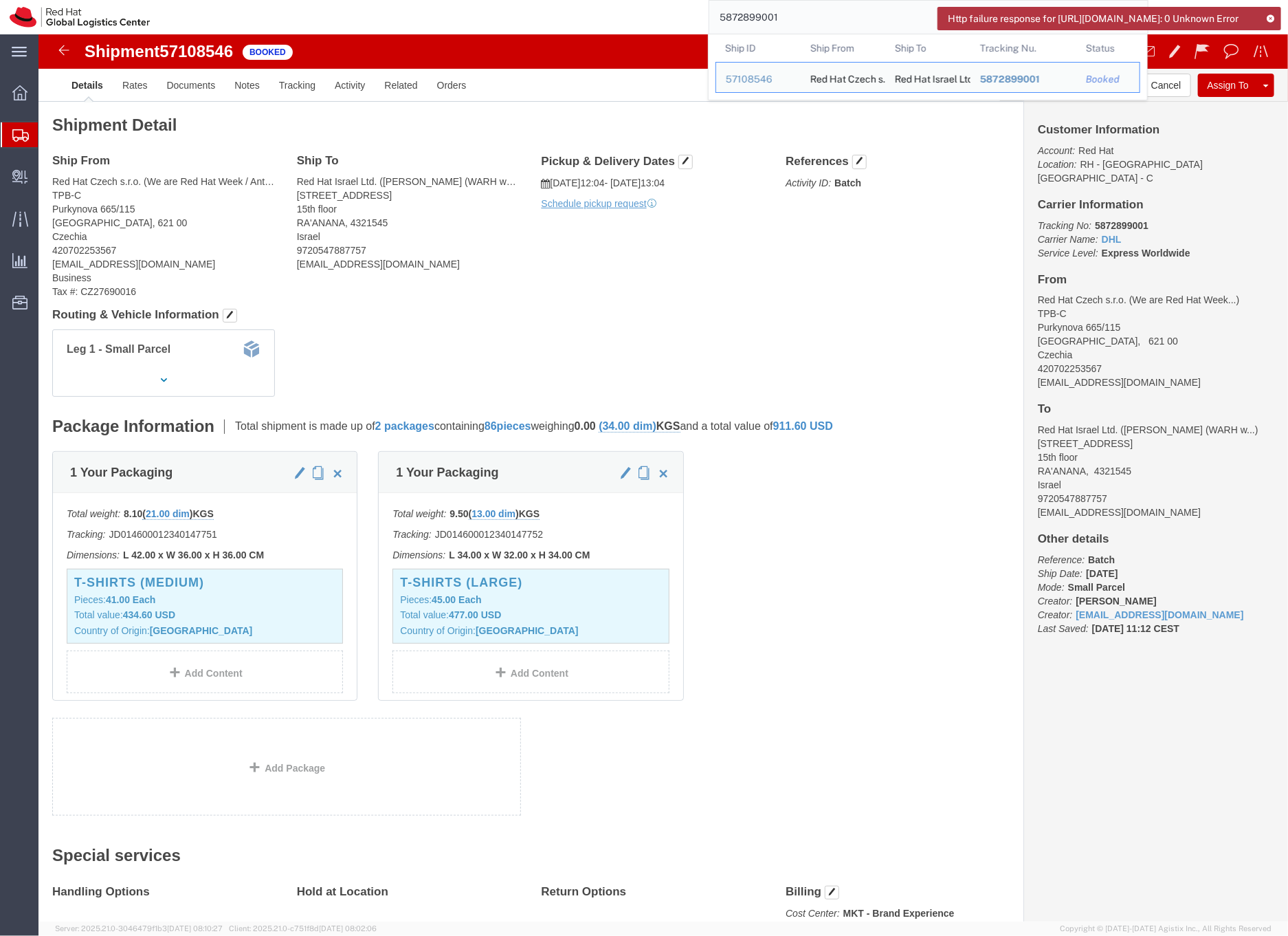
click at [19, 136] on icon at bounding box center [20, 136] width 17 height 12
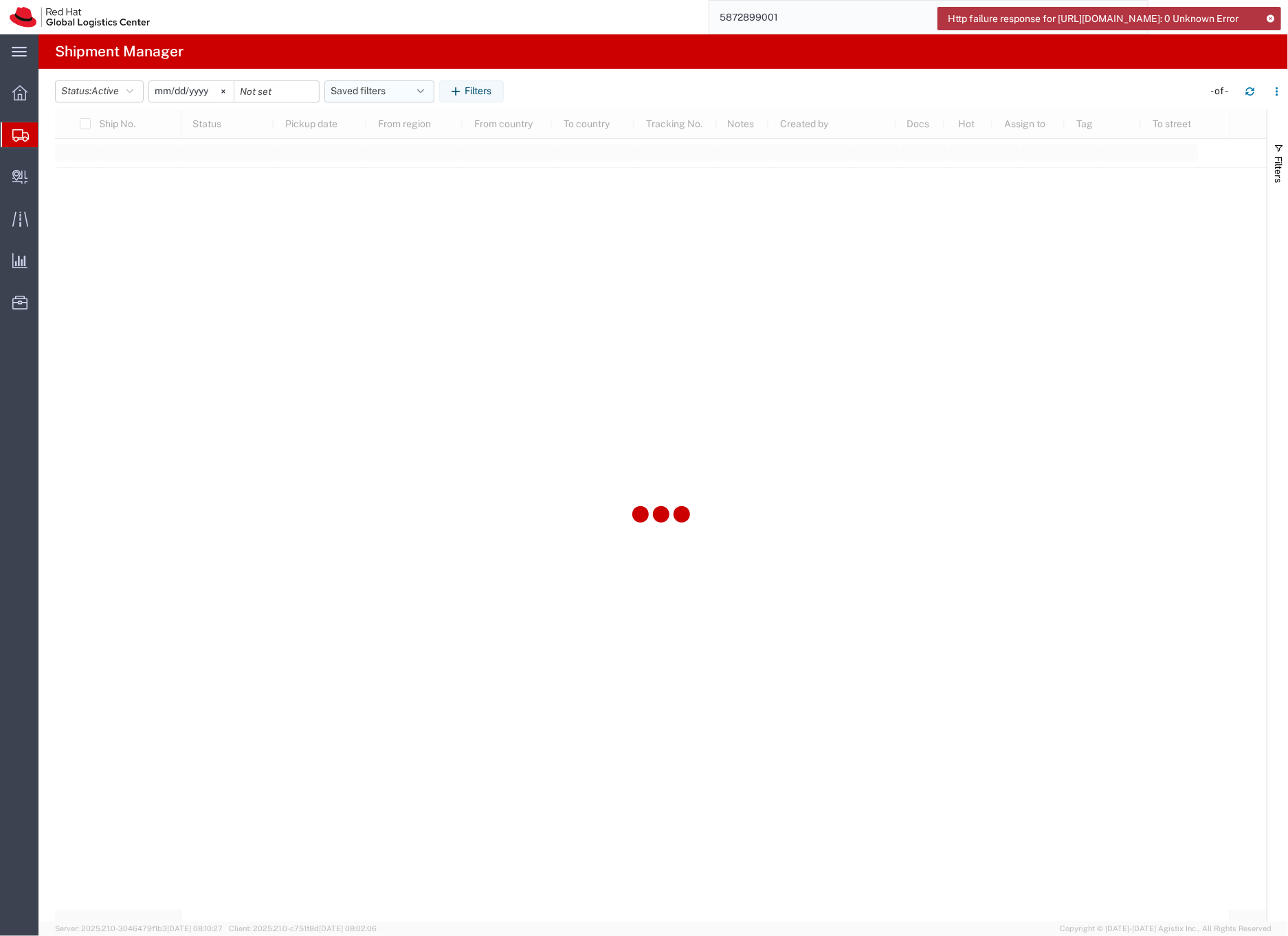
click at [371, 91] on button "Saved filters" at bounding box center [380, 91] width 110 height 22
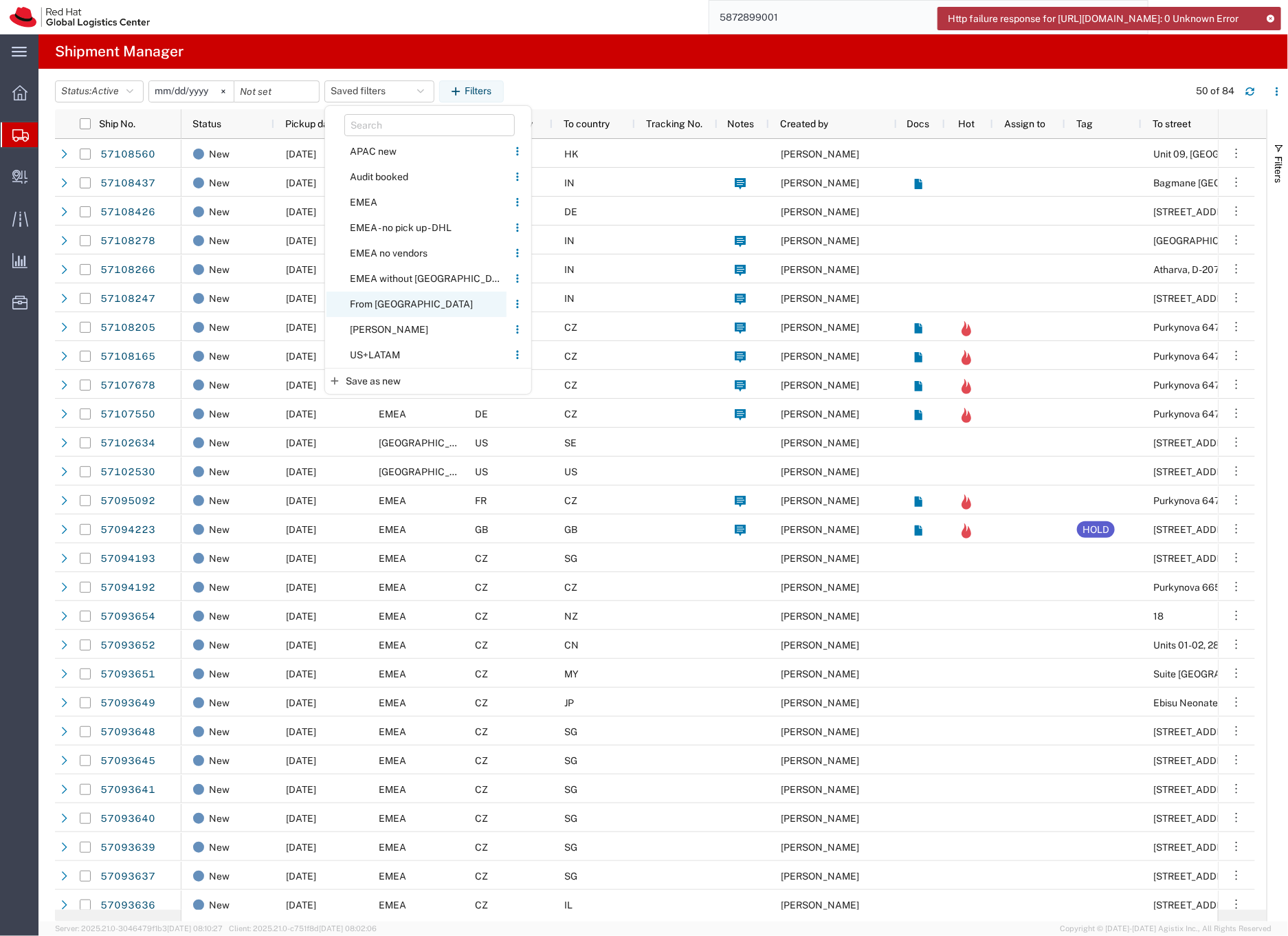
click at [377, 299] on span "From [GEOGRAPHIC_DATA]" at bounding box center [417, 304] width 180 height 25
type input "[DATE]"
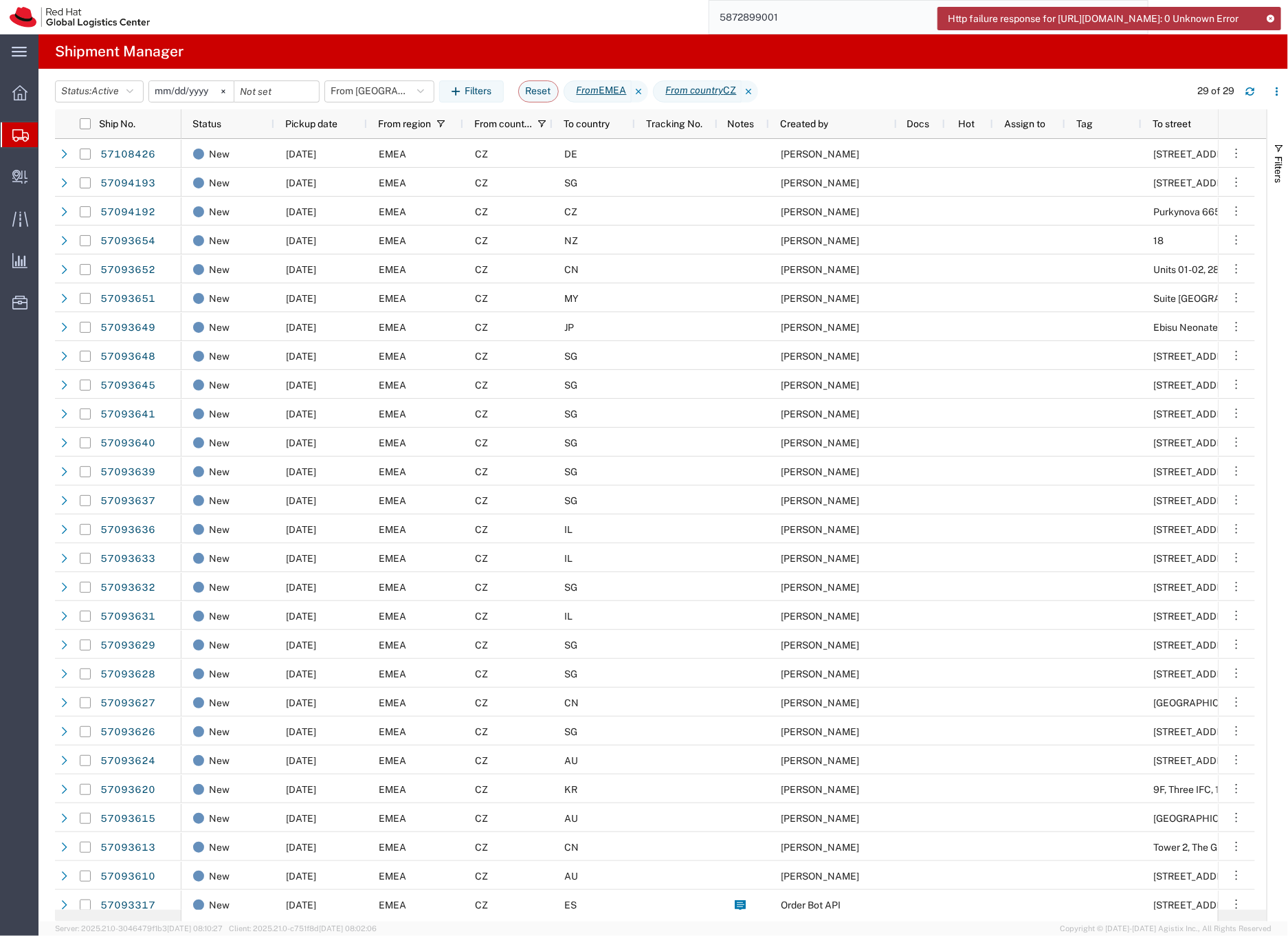
click at [785, 15] on input "5872899001" at bounding box center [918, 18] width 418 height 33
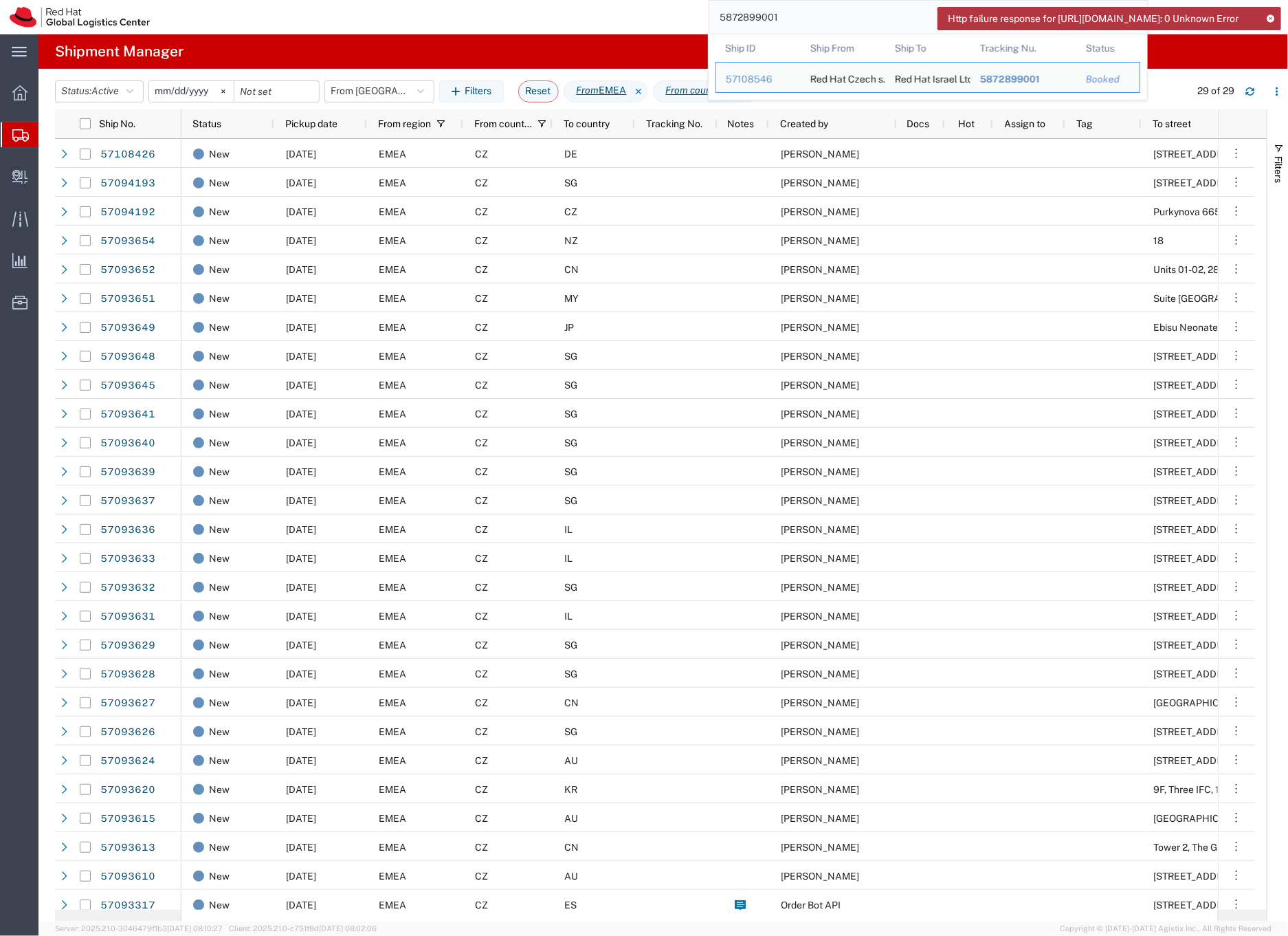
paste input "7093317"
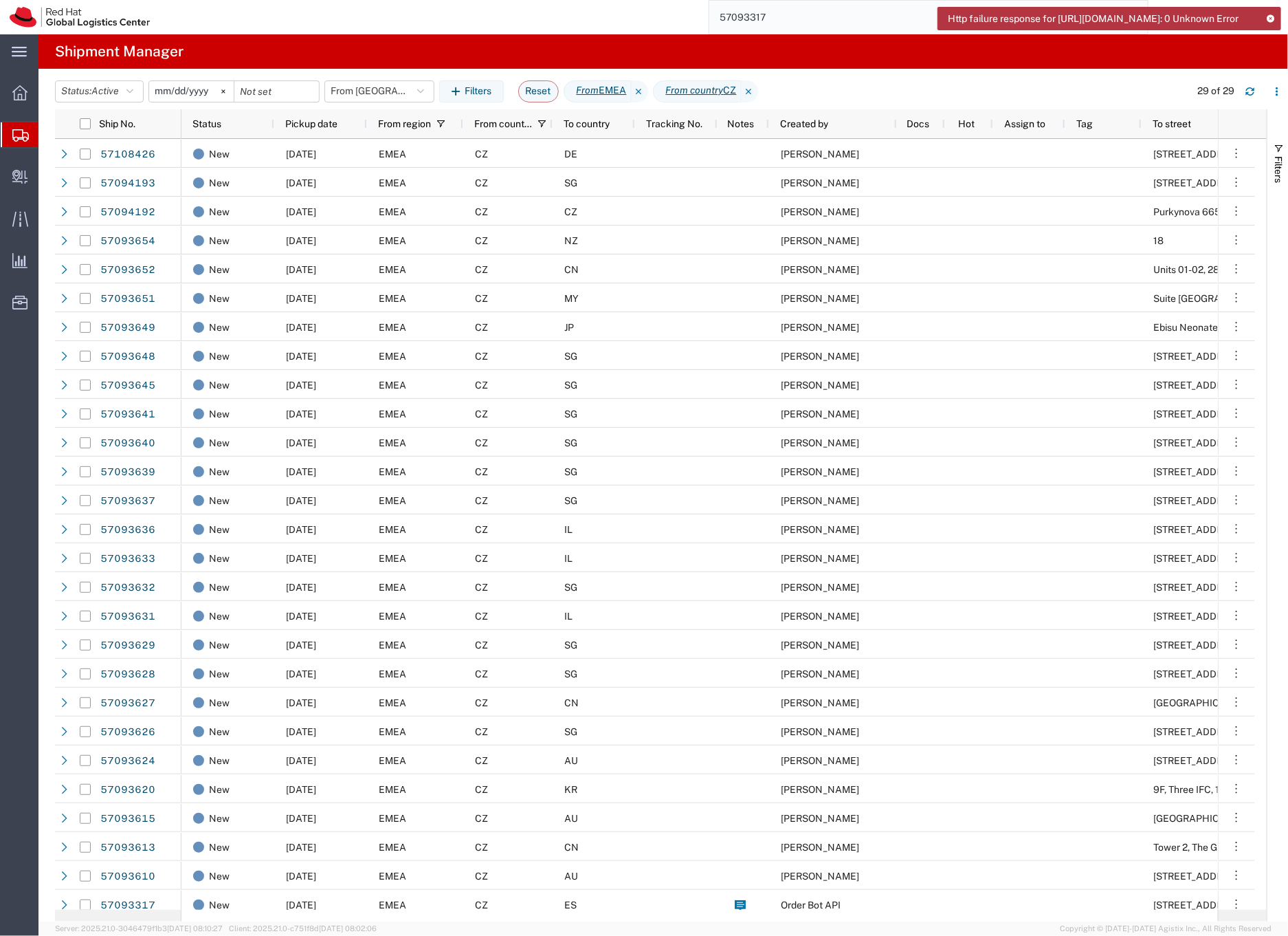
type input "57093317"
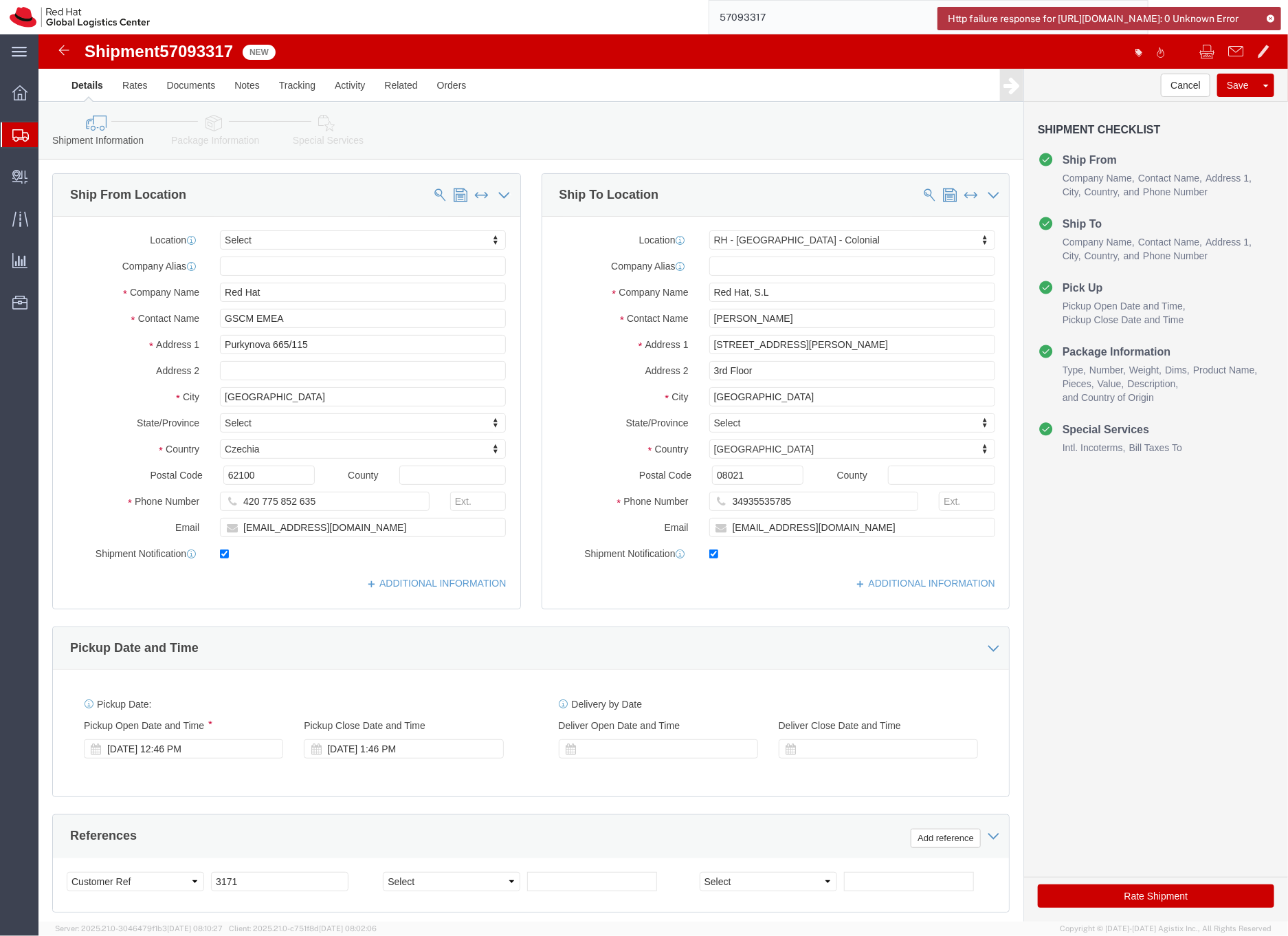
select select
select select "37924"
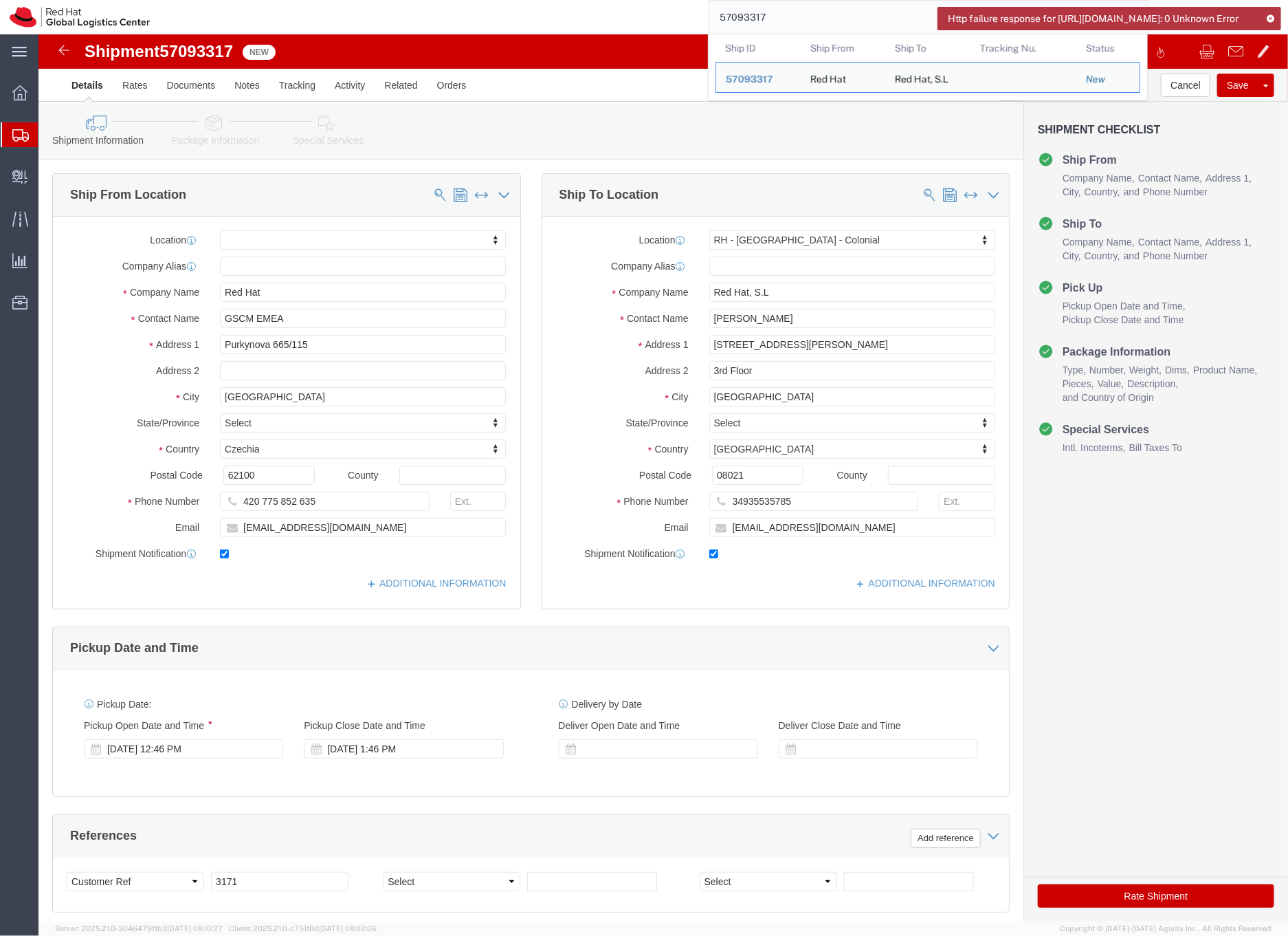
click link "Package Information"
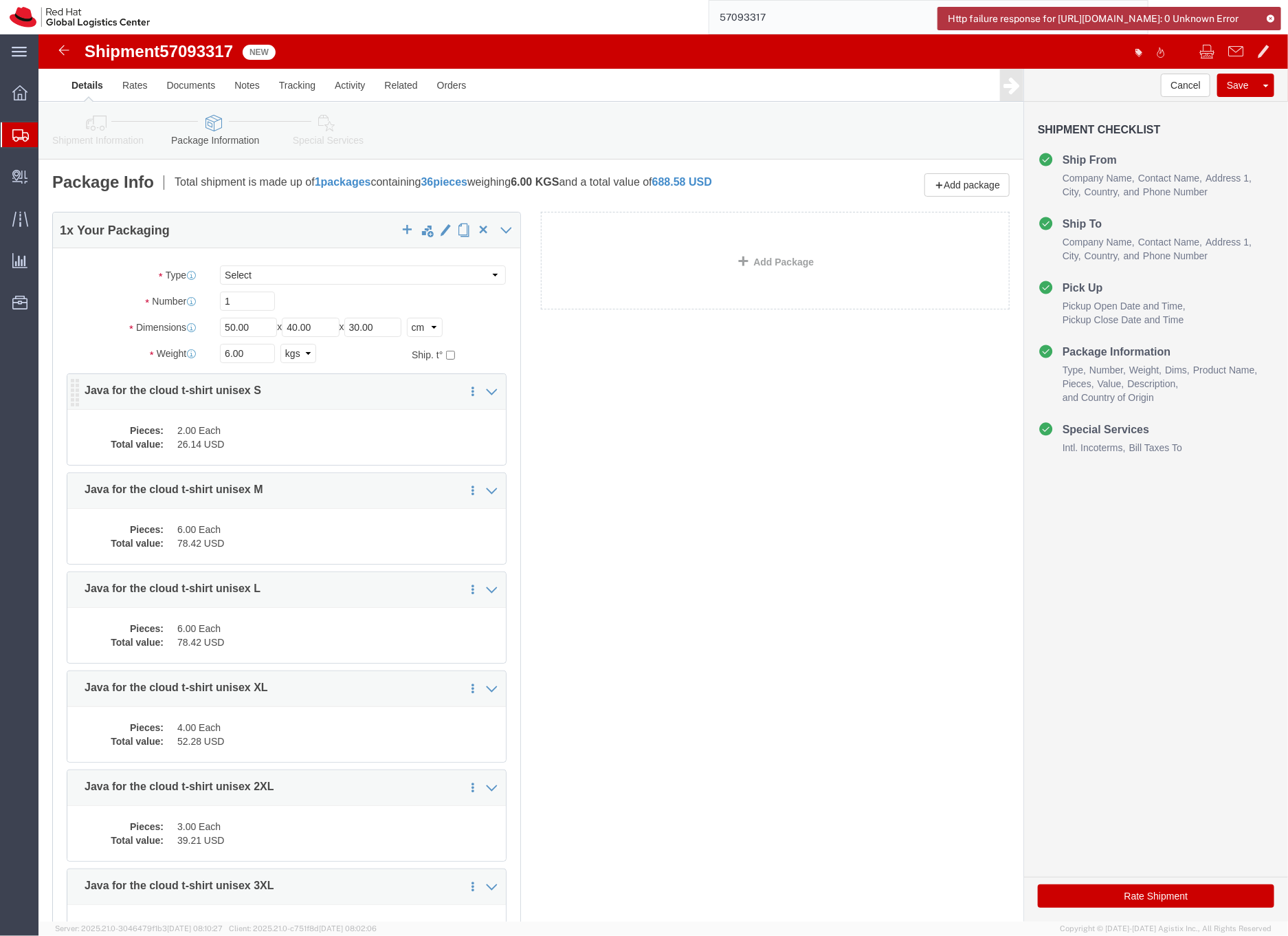
click dd "2.00 Each"
click div
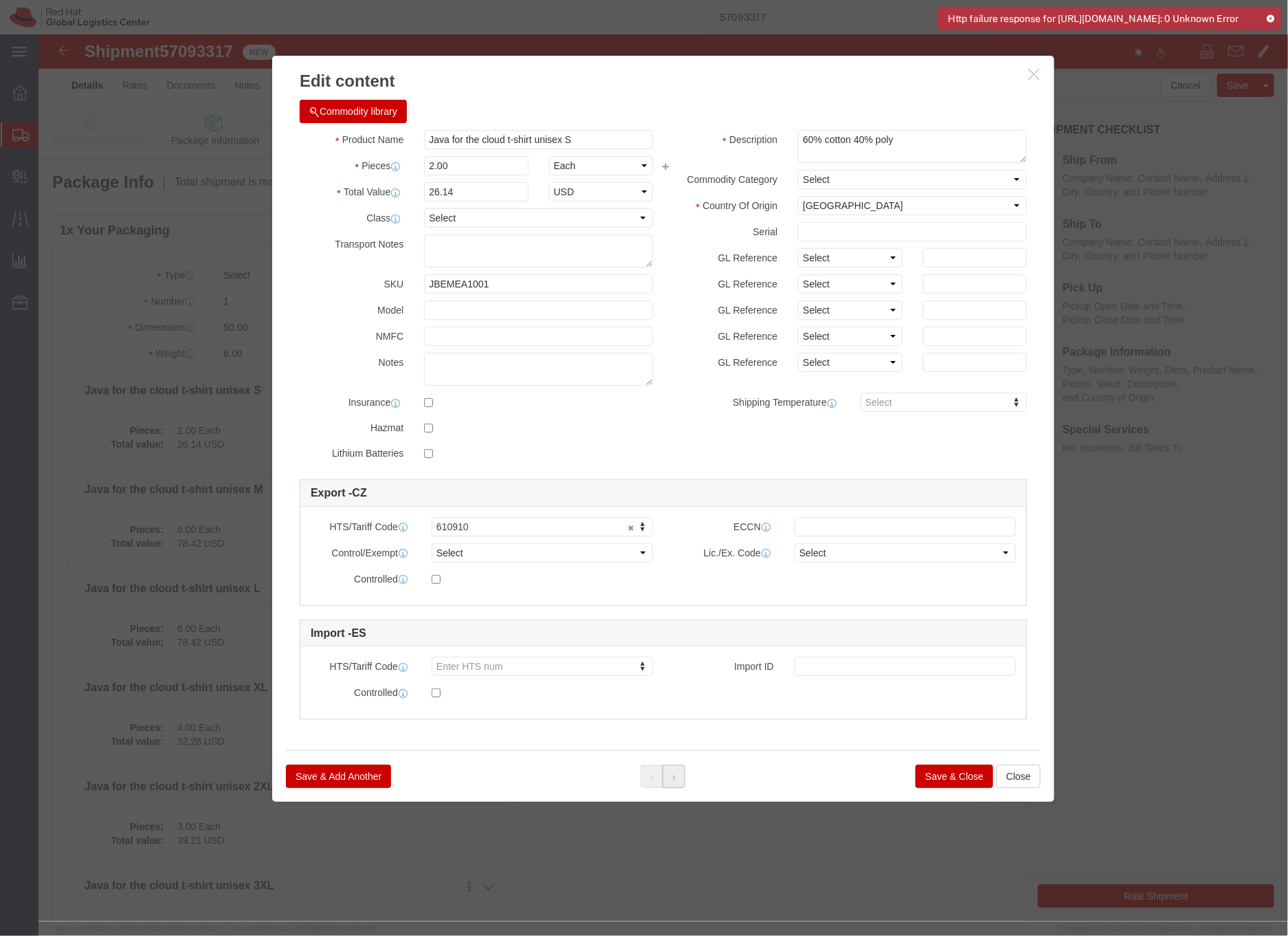
click icon
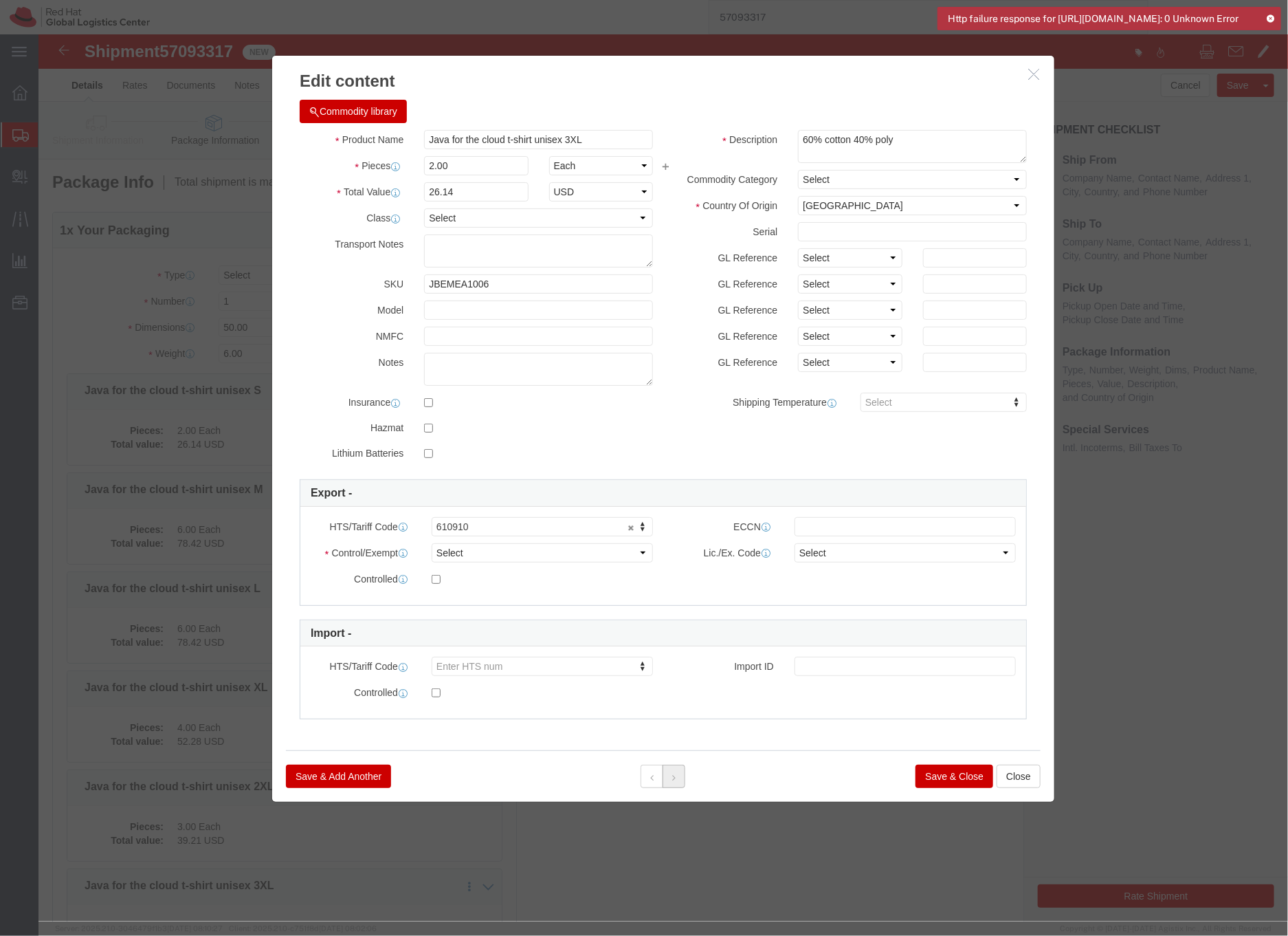
click icon
click div
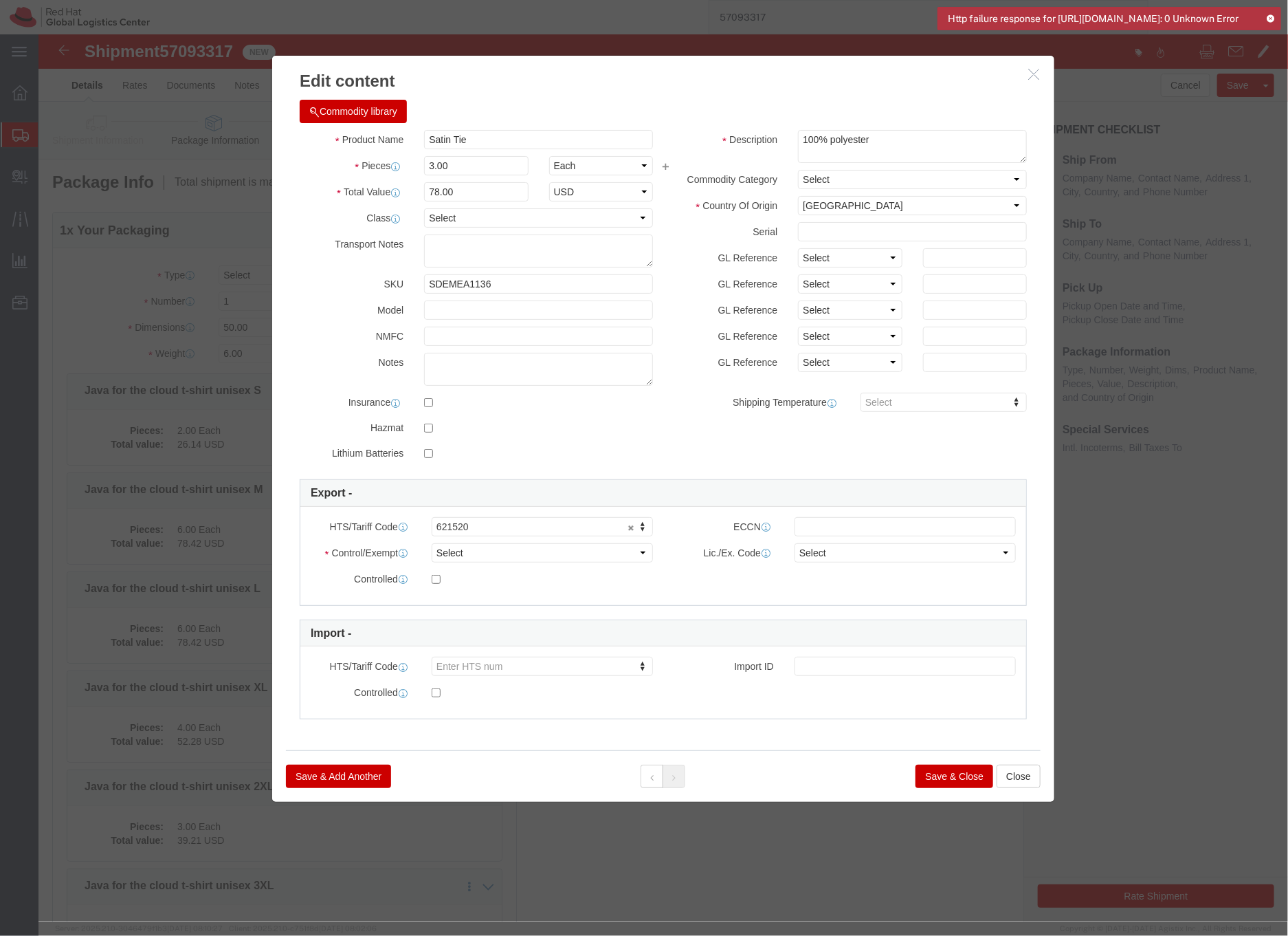
click div
click button "Save & Close"
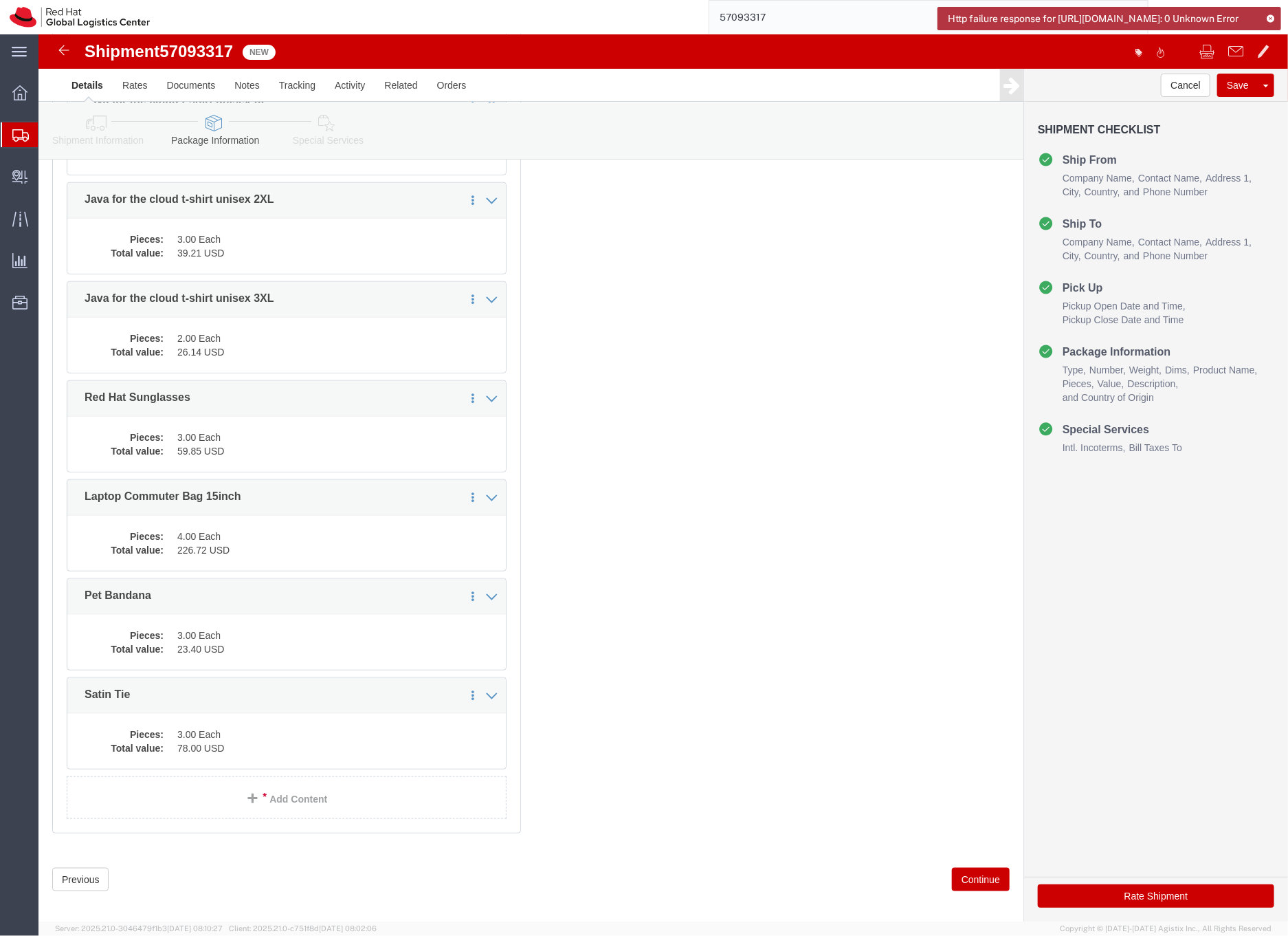
scroll to position [599, 0]
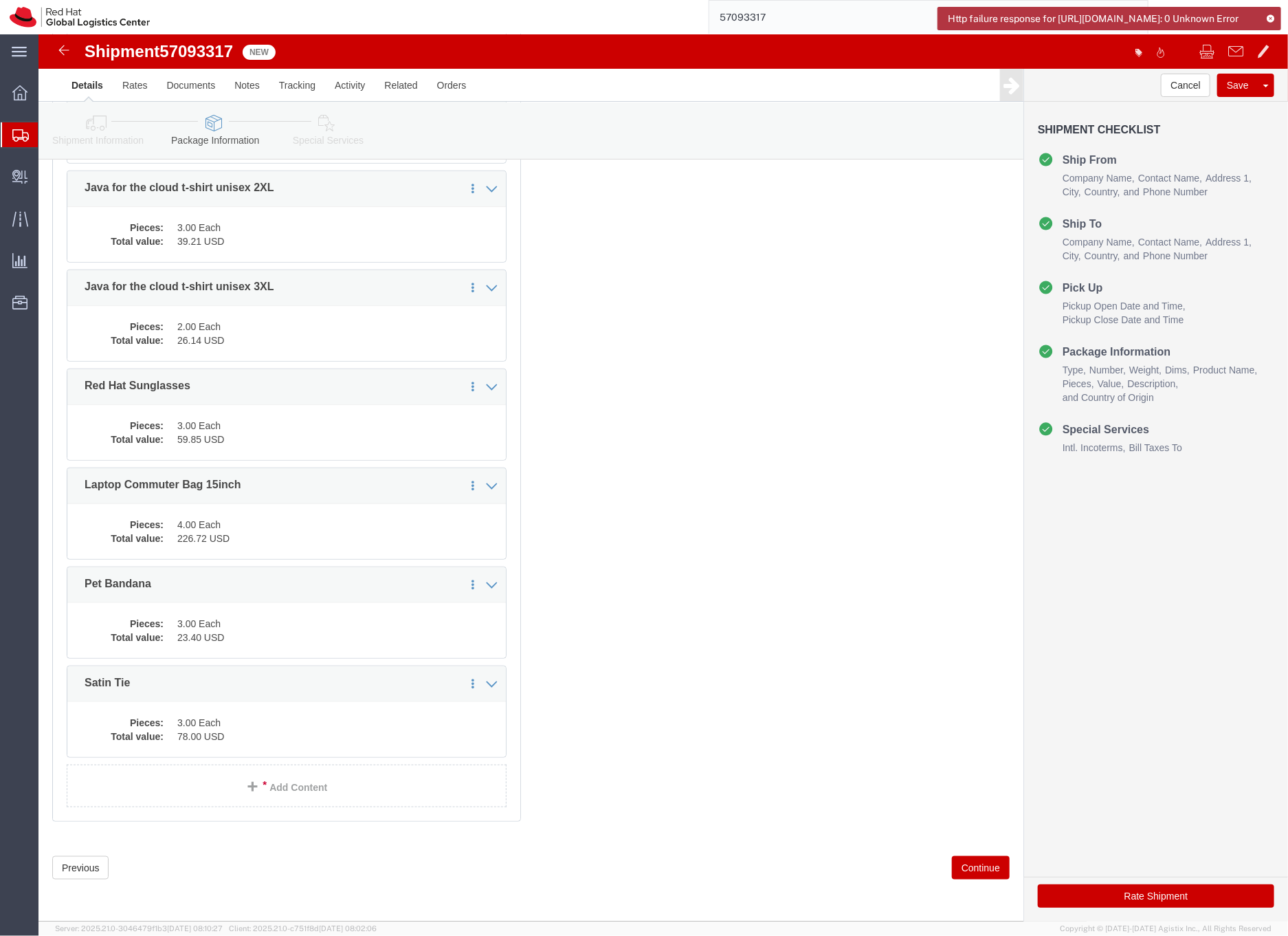
click link "Special Services"
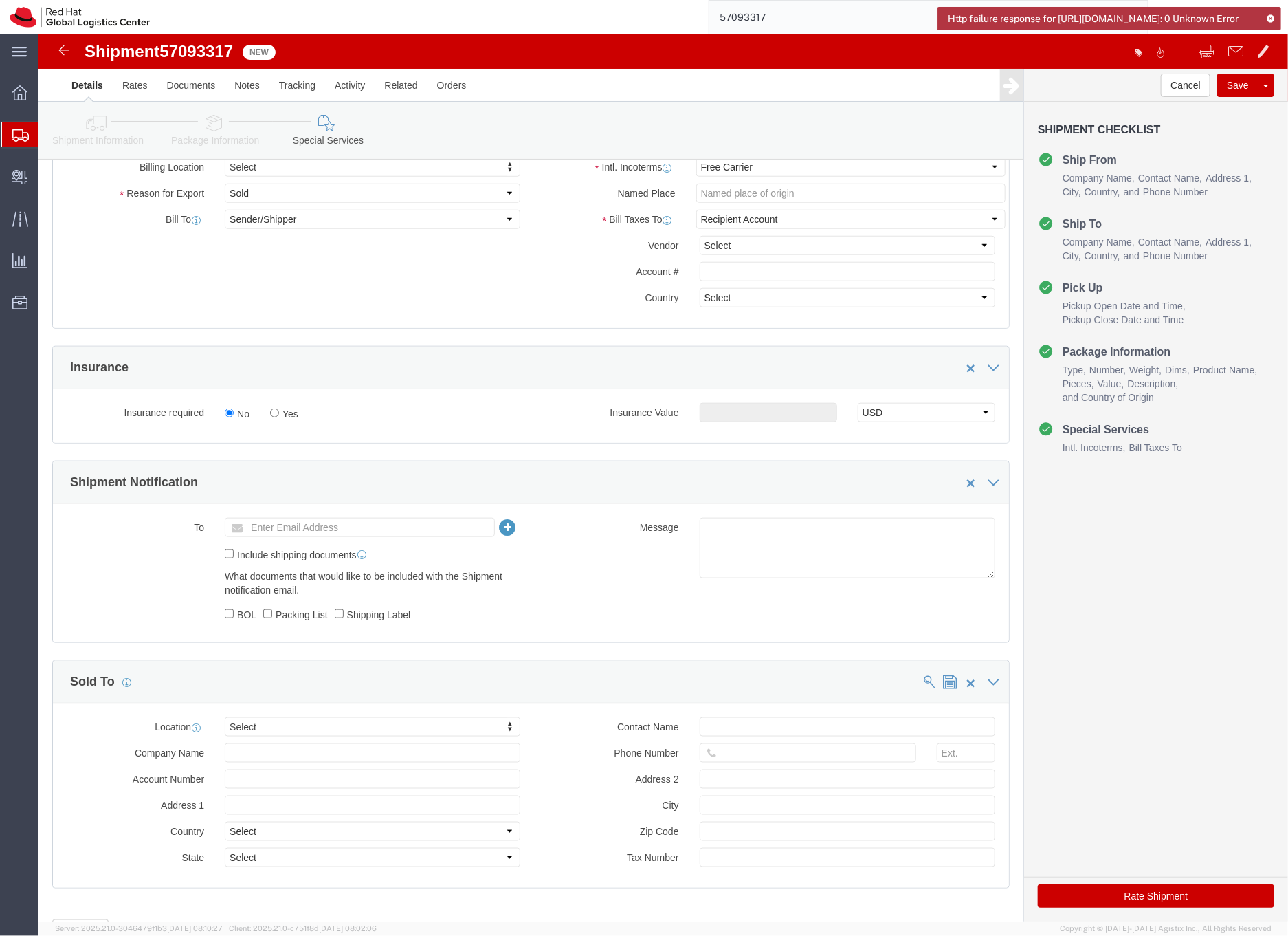
scroll to position [664, 0]
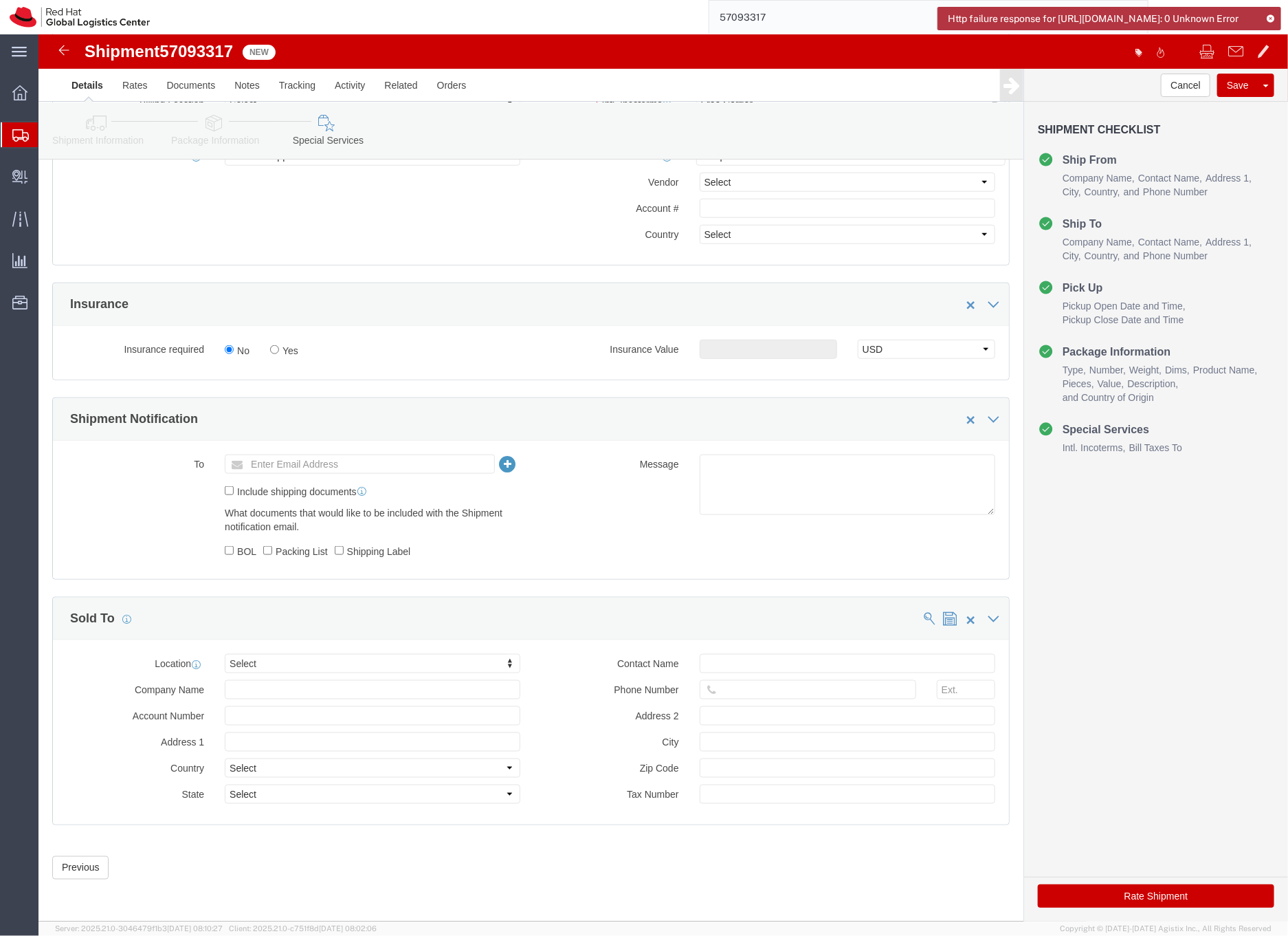
click link "Special Services"
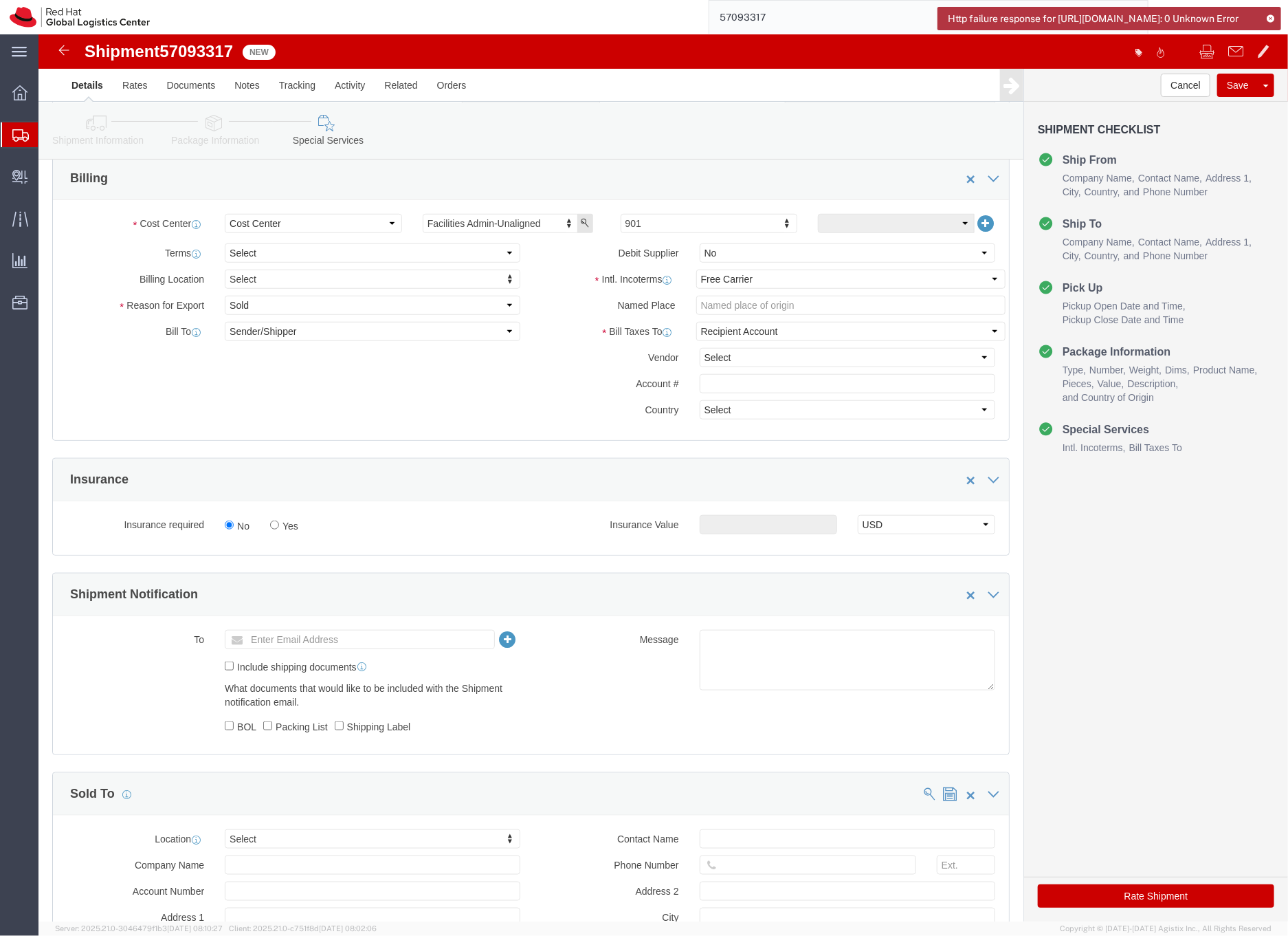
scroll to position [0, 0]
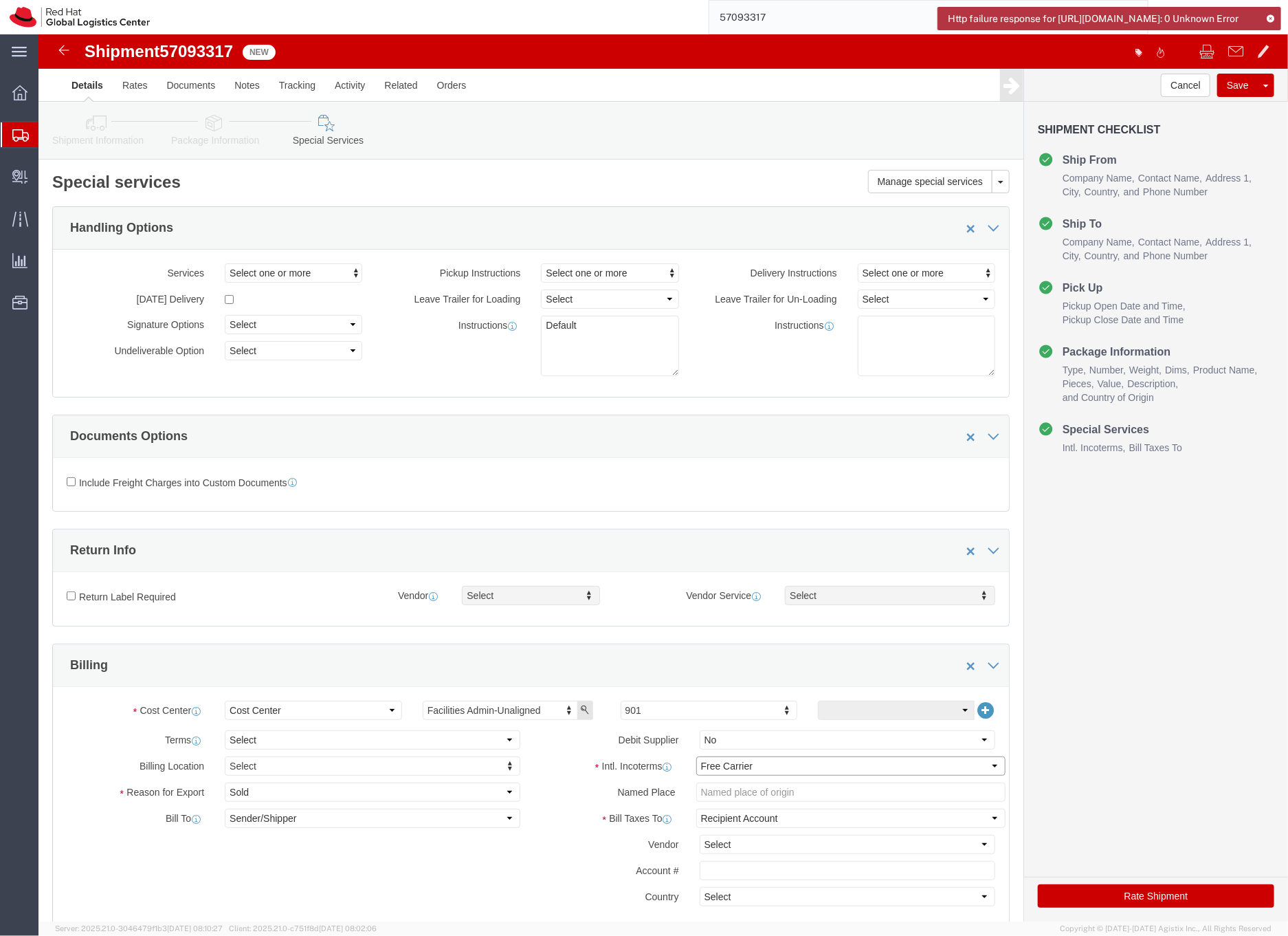
click select "Select Carriage Insurance Paid Carriage Paid To Cost and Freight Cost Insurance…"
select select "DDP"
click select "Select Carriage Insurance Paid Carriage Paid To Cost and Freight Cost Insurance…"
select select "SHIP"
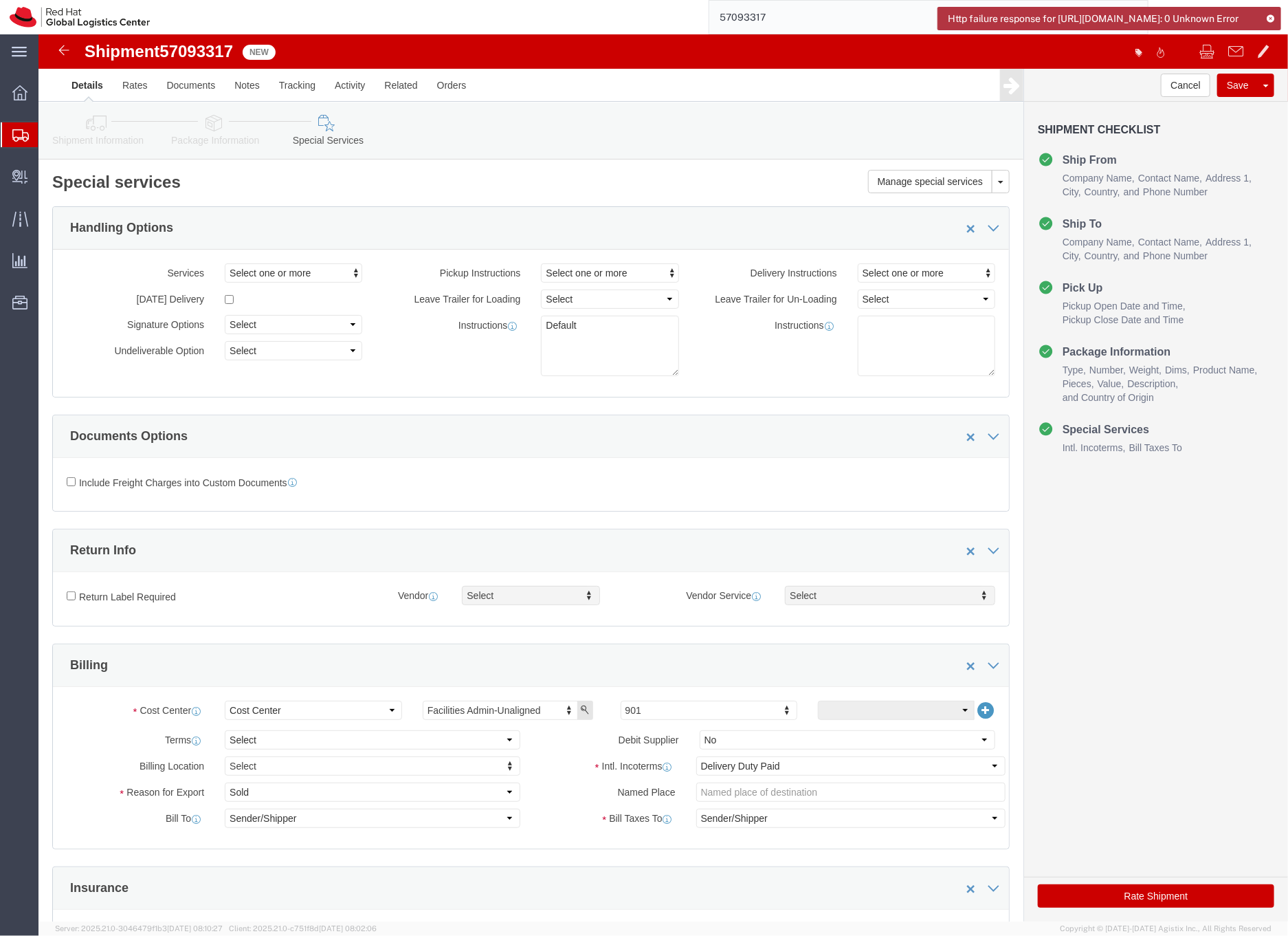
click button "Rate Shipment"
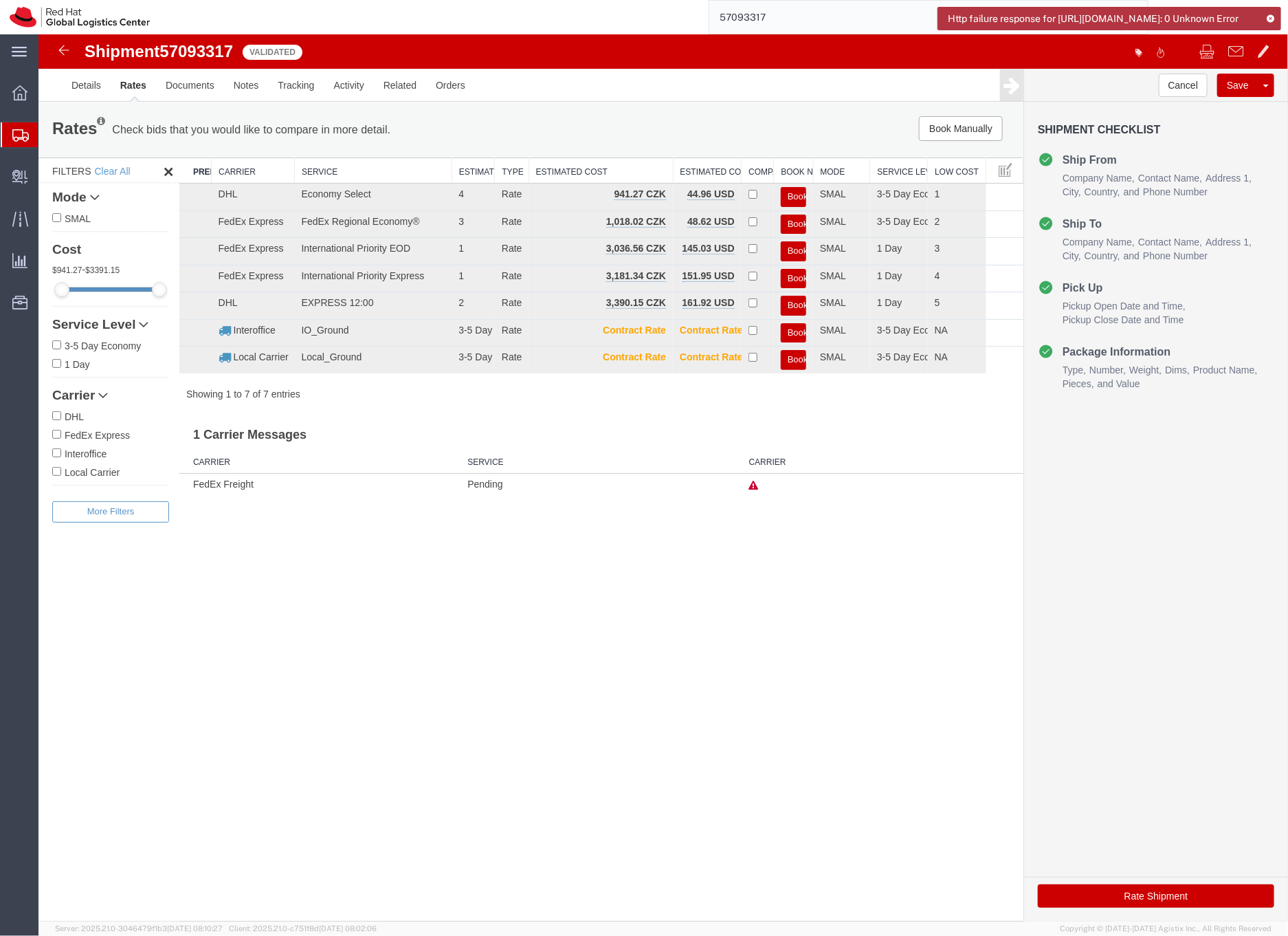
click at [799, 222] on button "Book" at bounding box center [792, 223] width 25 height 20
click at [799, 222] on div at bounding box center [662, 476] width 1249 height 887
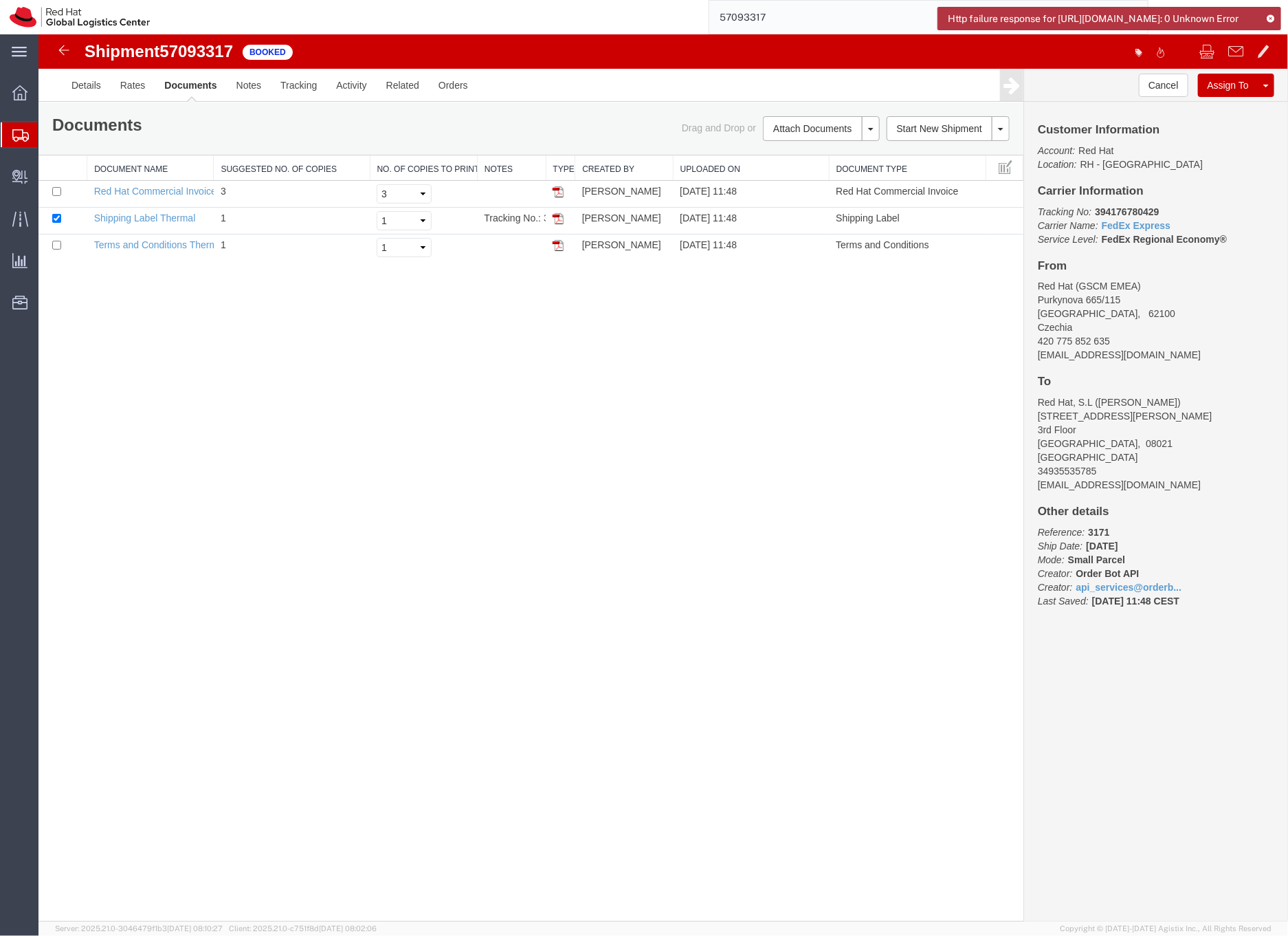
click at [1107, 209] on b "394176780429" at bounding box center [1126, 211] width 64 height 11
click at [1106, 209] on b "394176780429" at bounding box center [1126, 211] width 64 height 11
click at [1130, 209] on b "394176780429" at bounding box center [1126, 211] width 64 height 11
copy b "394176780429"
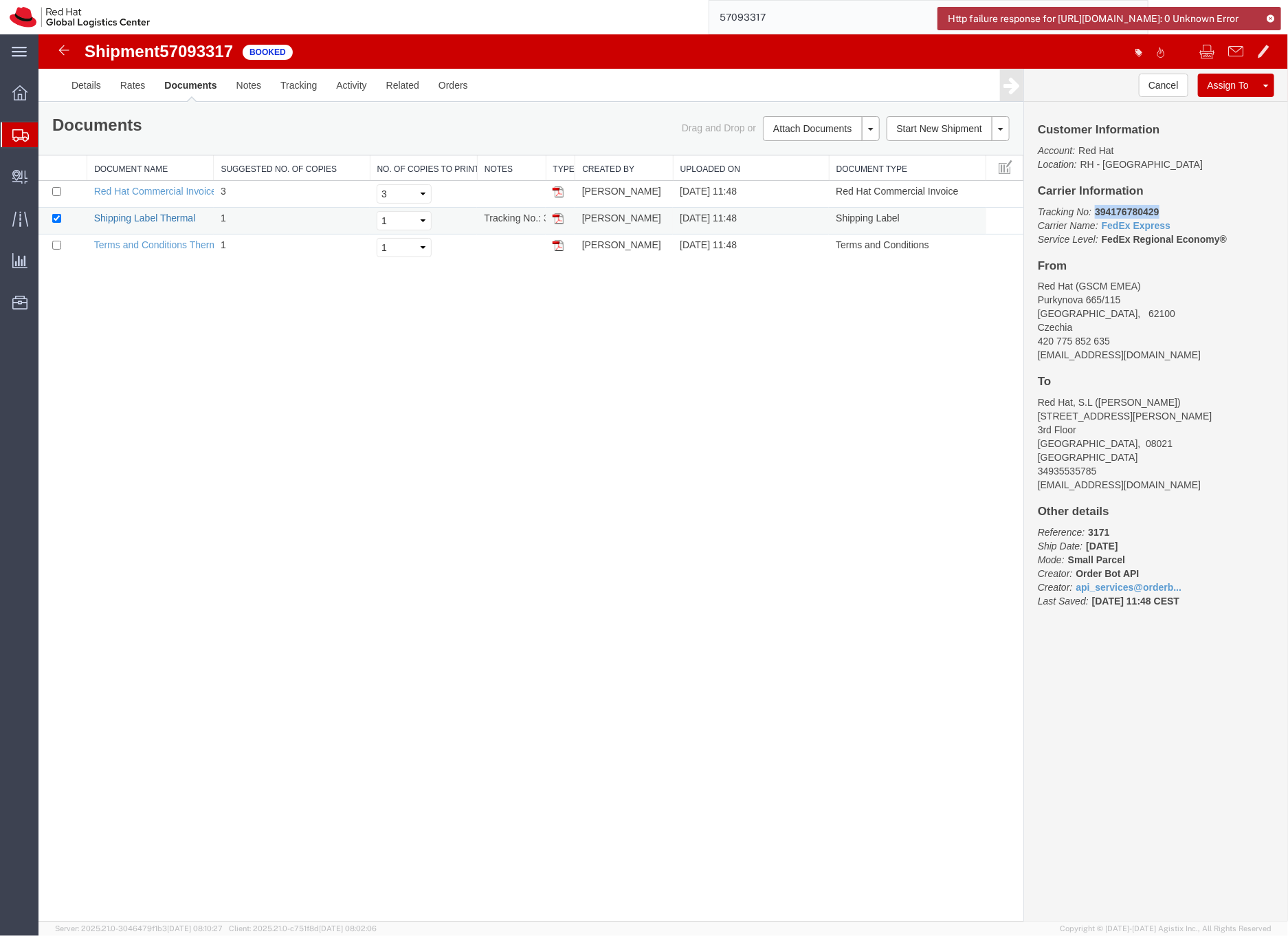
click at [158, 217] on link "Shipping Label Thermal" at bounding box center [144, 217] width 102 height 11
